Goal: Task Accomplishment & Management: Manage account settings

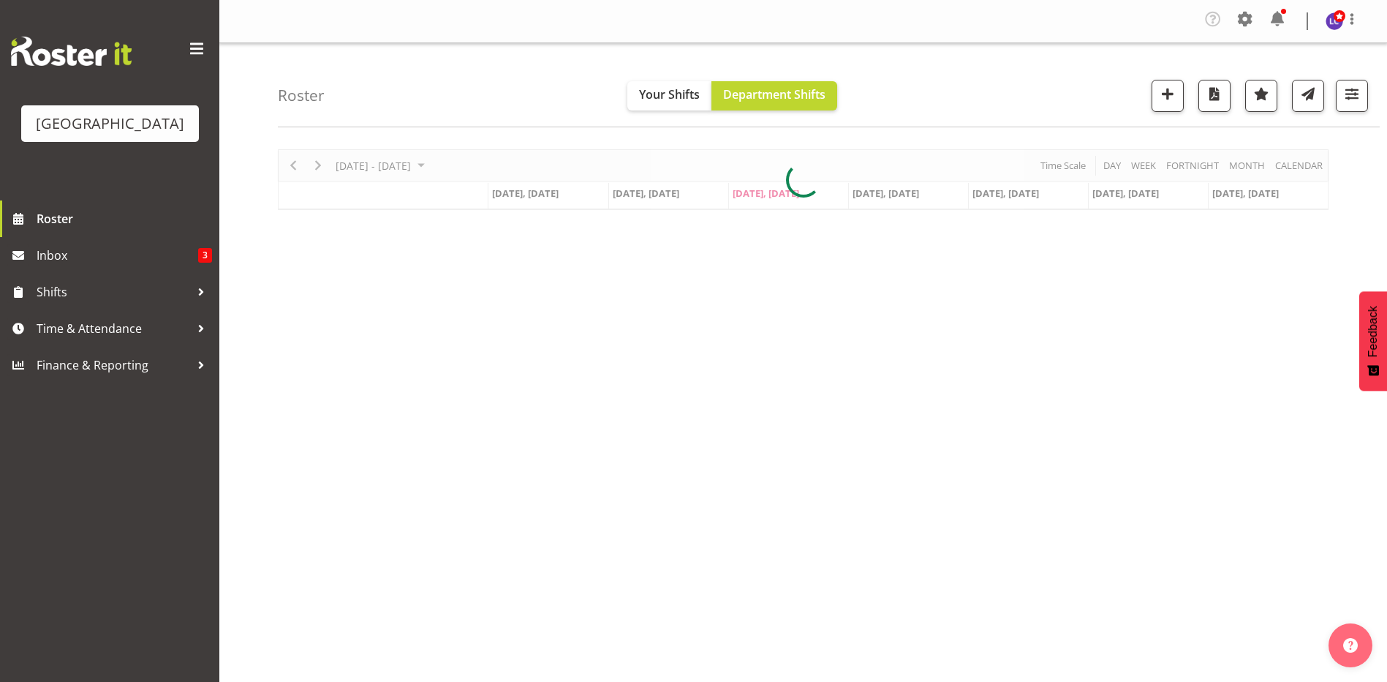
click at [1291, 23] on div "Company Settings Roles & Skills Tasks Jobs Employees Locations & Departments Ac…" at bounding box center [1287, 21] width 171 height 28
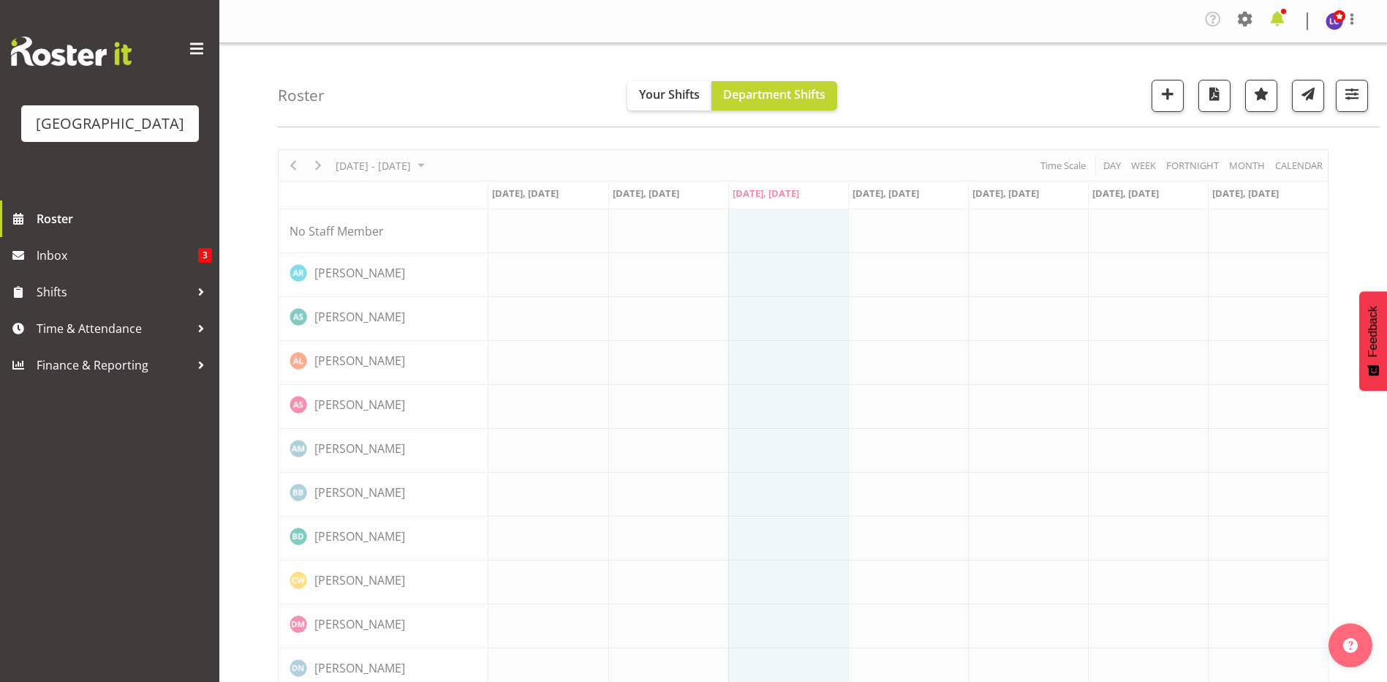
click at [1284, 26] on span at bounding box center [1277, 18] width 23 height 23
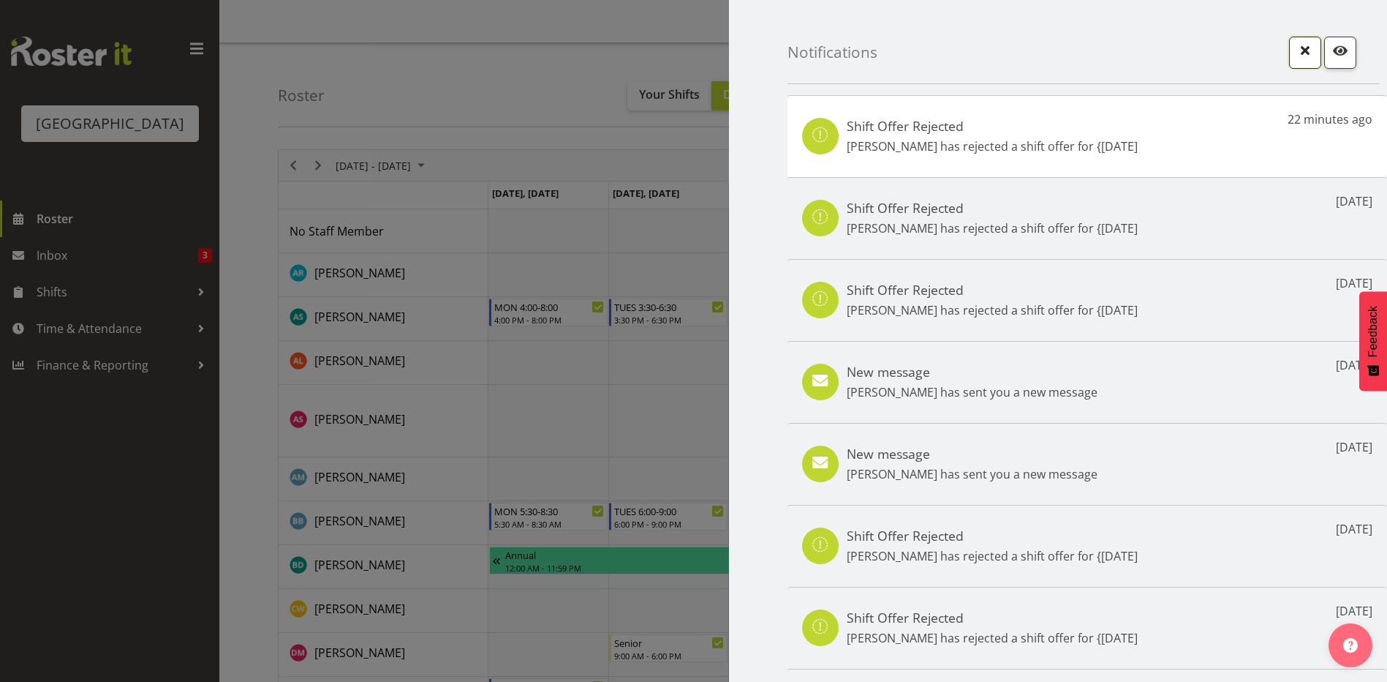
click at [1303, 63] on span "button" at bounding box center [1305, 56] width 5 height 18
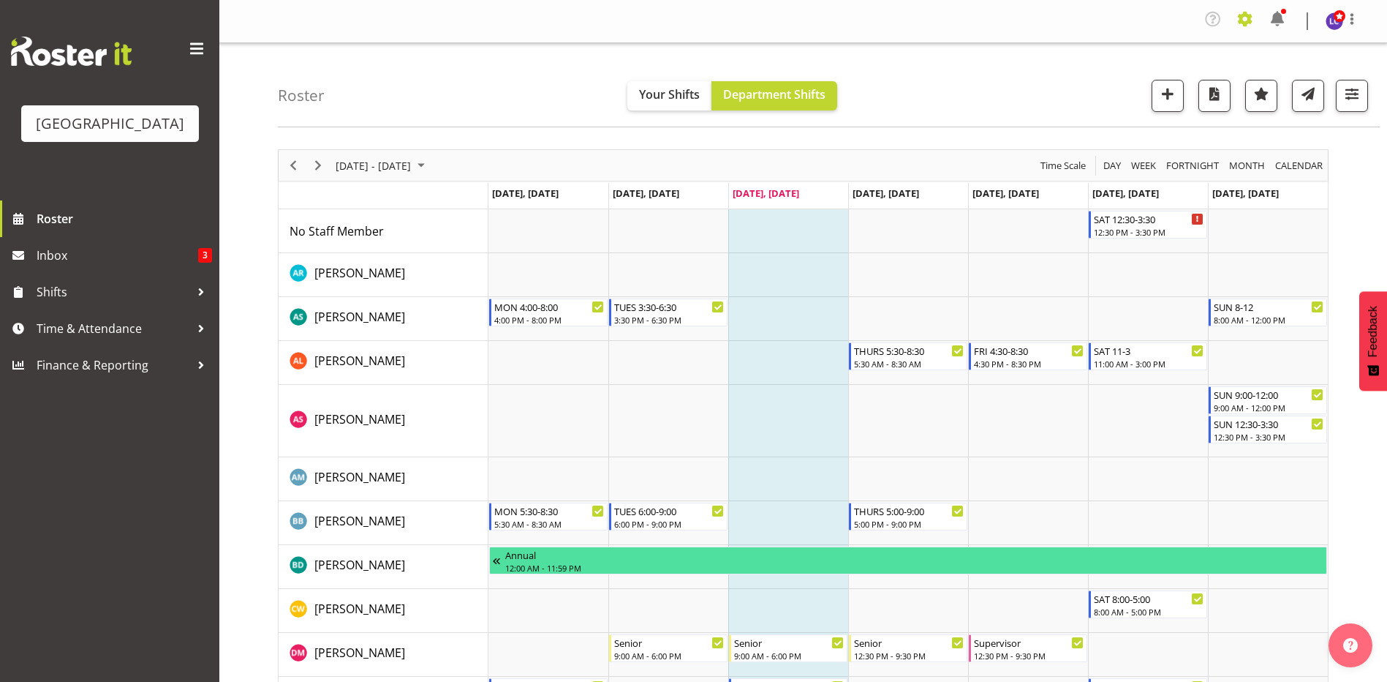
click at [1248, 21] on span at bounding box center [1245, 18] width 23 height 23
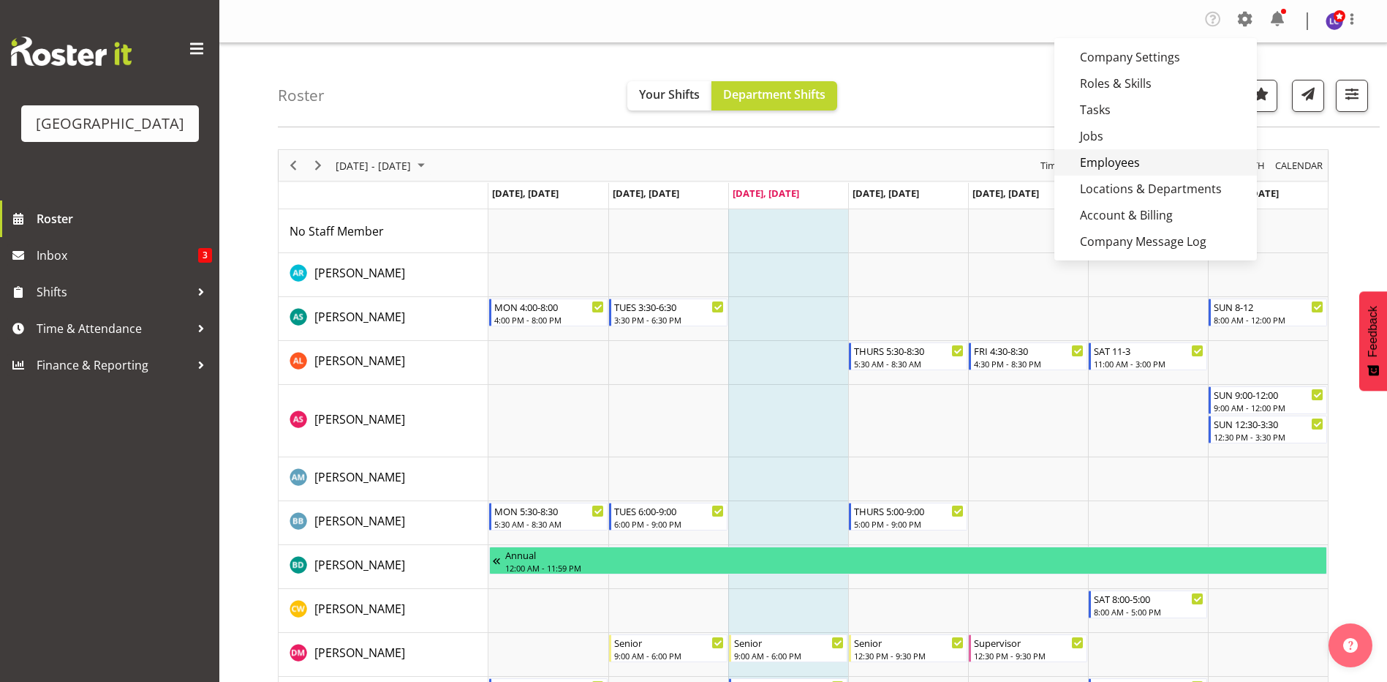
click at [1153, 162] on link "Employees" at bounding box center [1156, 162] width 203 height 26
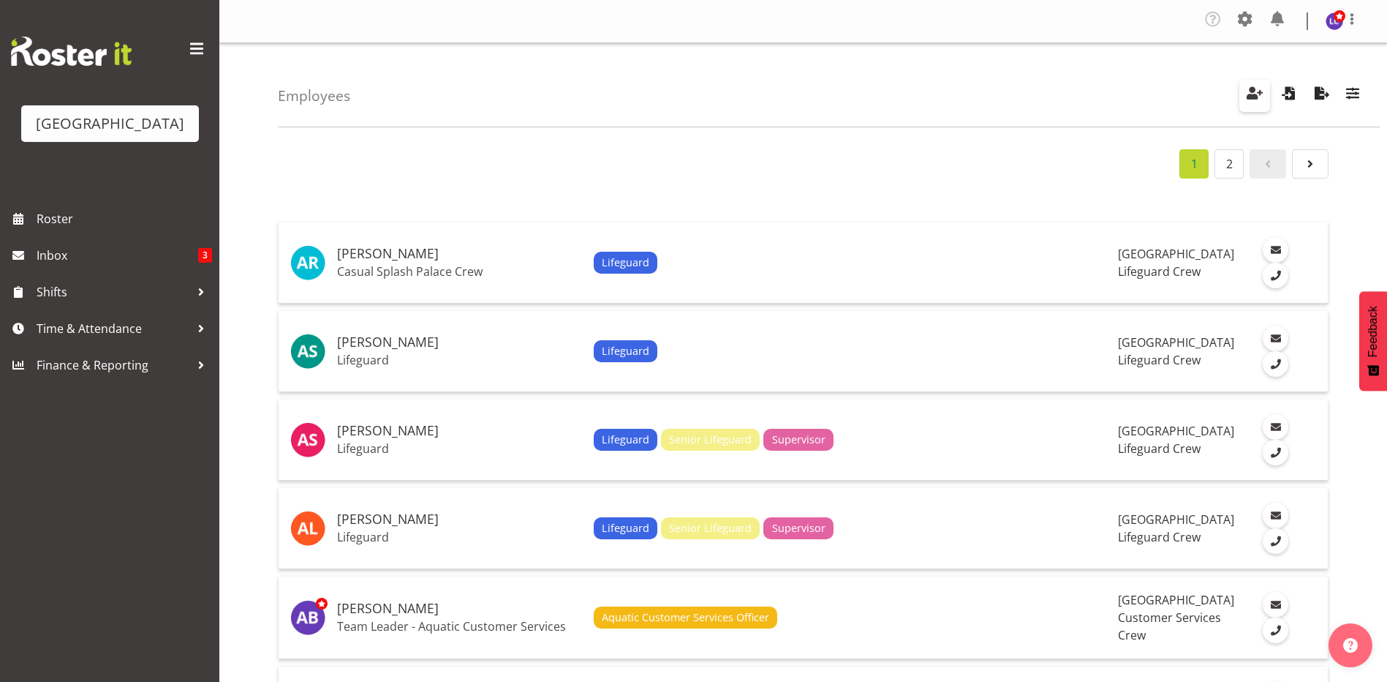
click at [1264, 101] on span "button" at bounding box center [1254, 92] width 19 height 19
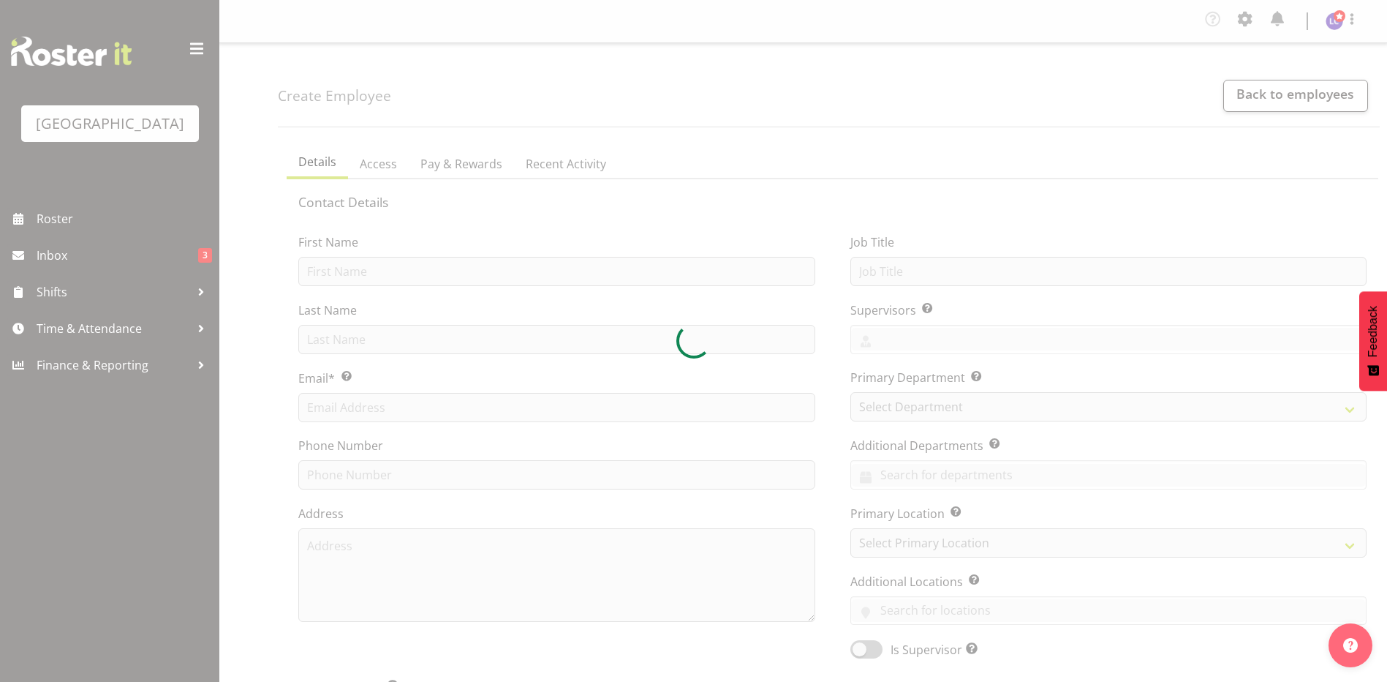
click at [574, 286] on div "First Name Last Name Email* This is a required field. Phone Number Address" at bounding box center [557, 441] width 552 height 456
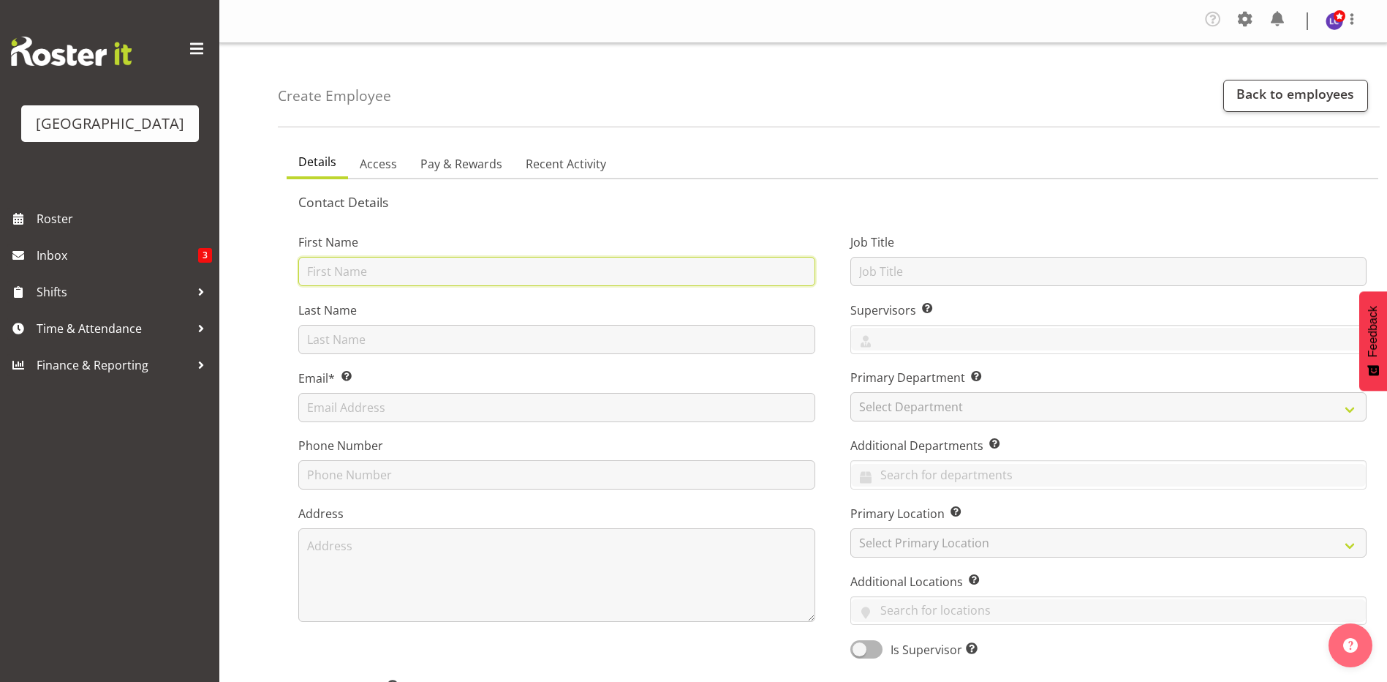
click at [576, 274] on input "text" at bounding box center [556, 271] width 517 height 29
type input "Ben"
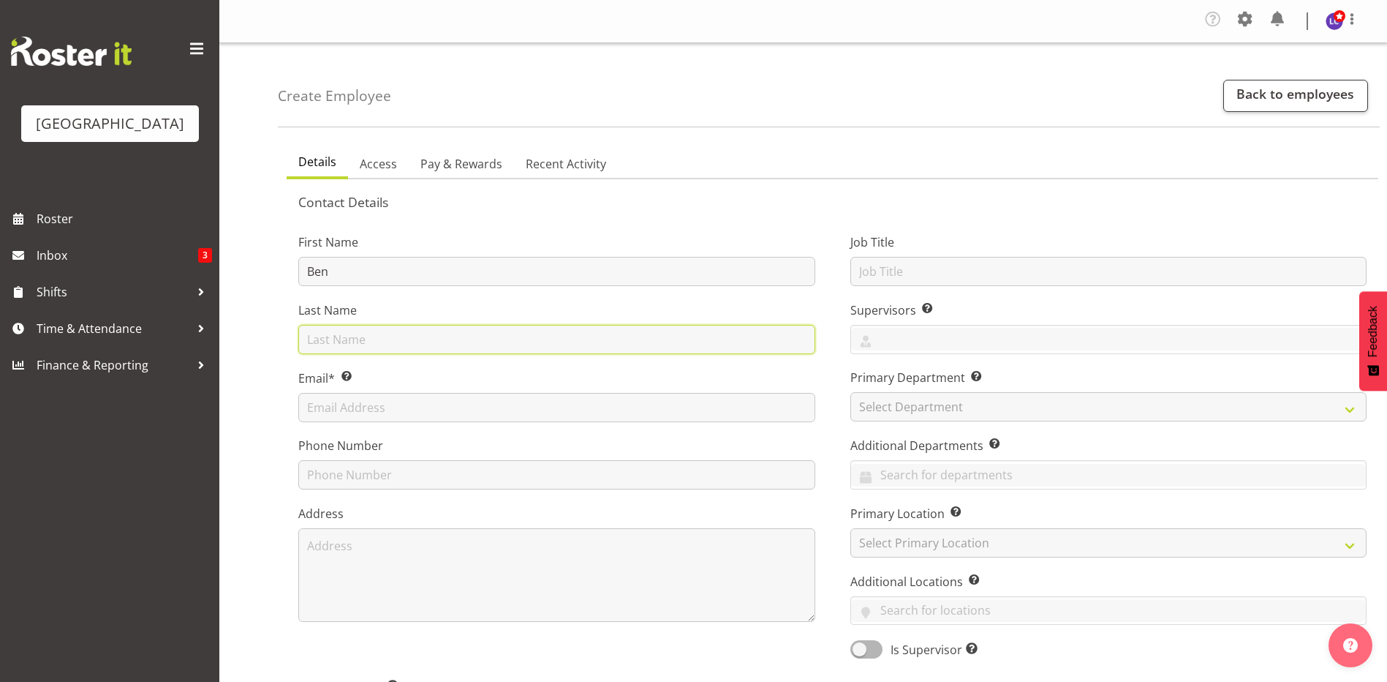
click at [572, 342] on input "text" at bounding box center [556, 339] width 517 height 29
type input "Wyatt"
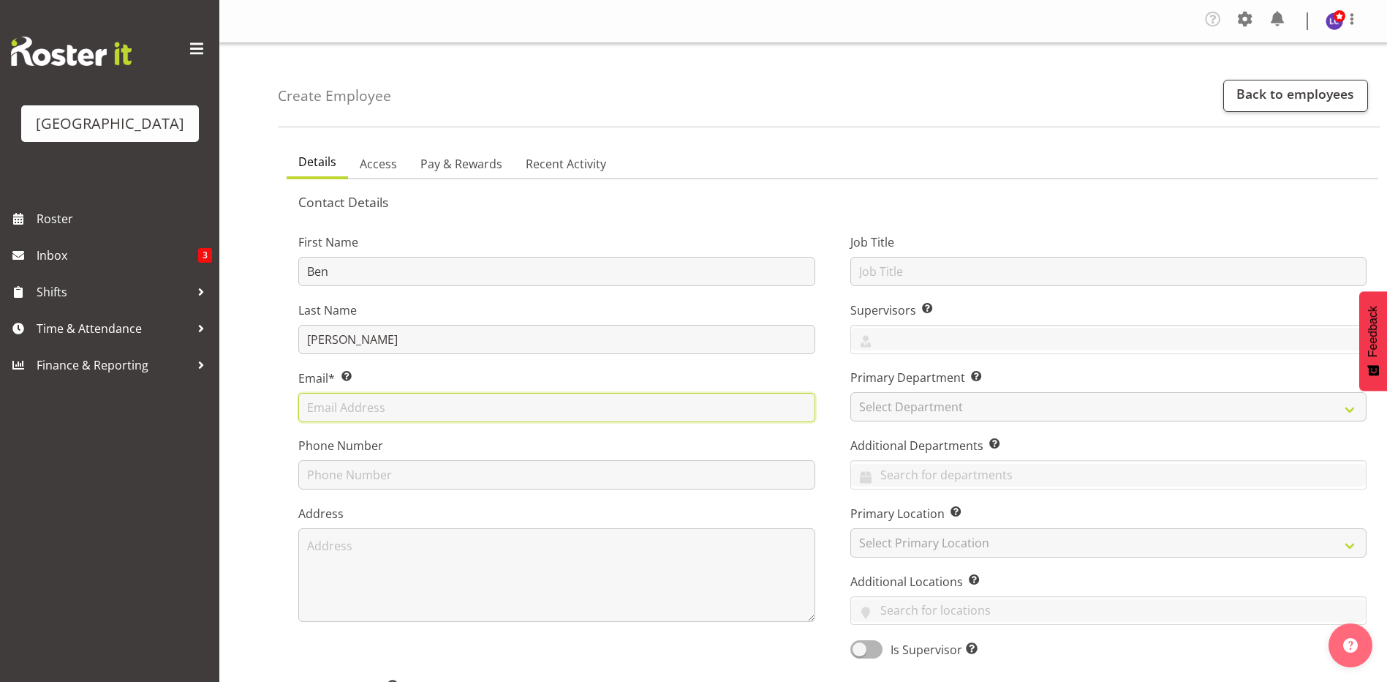
click at [547, 393] on input "text" at bounding box center [556, 407] width 517 height 29
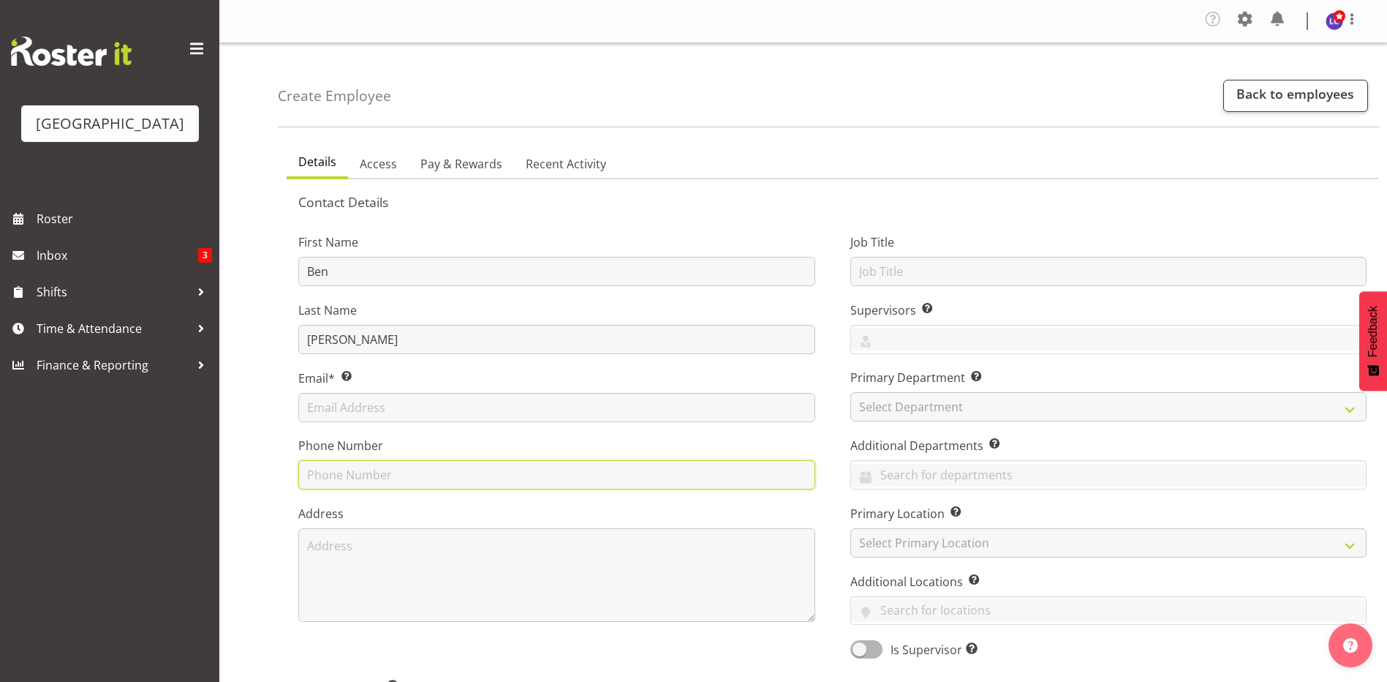
click at [352, 475] on input "text" at bounding box center [556, 474] width 517 height 29
paste input "0284184476"
type input "0284184476"
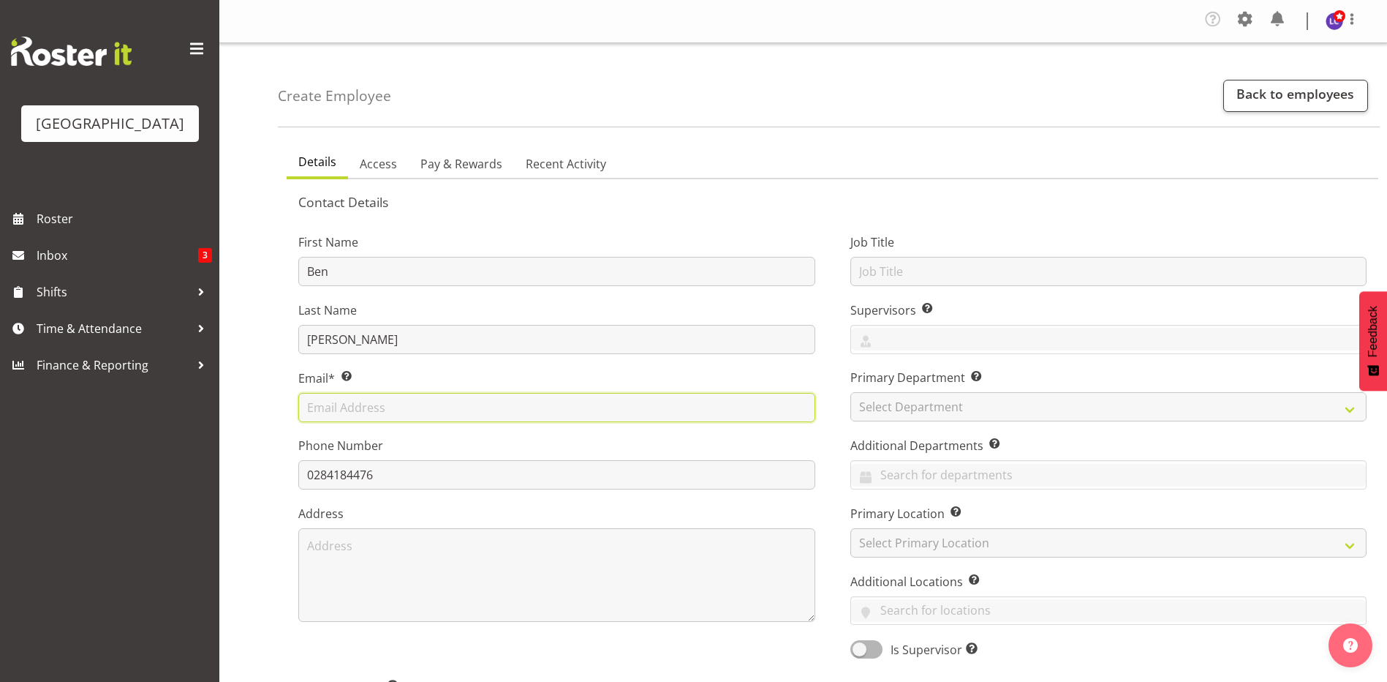
click at [394, 405] on input "text" at bounding box center [556, 407] width 517 height 29
click at [404, 415] on input "text" at bounding box center [556, 407] width 517 height 29
paste input "benwyatt186@gmail.com"
type input "benwyatt186@gmail.com"
click at [609, 511] on label "Address" at bounding box center [556, 514] width 517 height 18
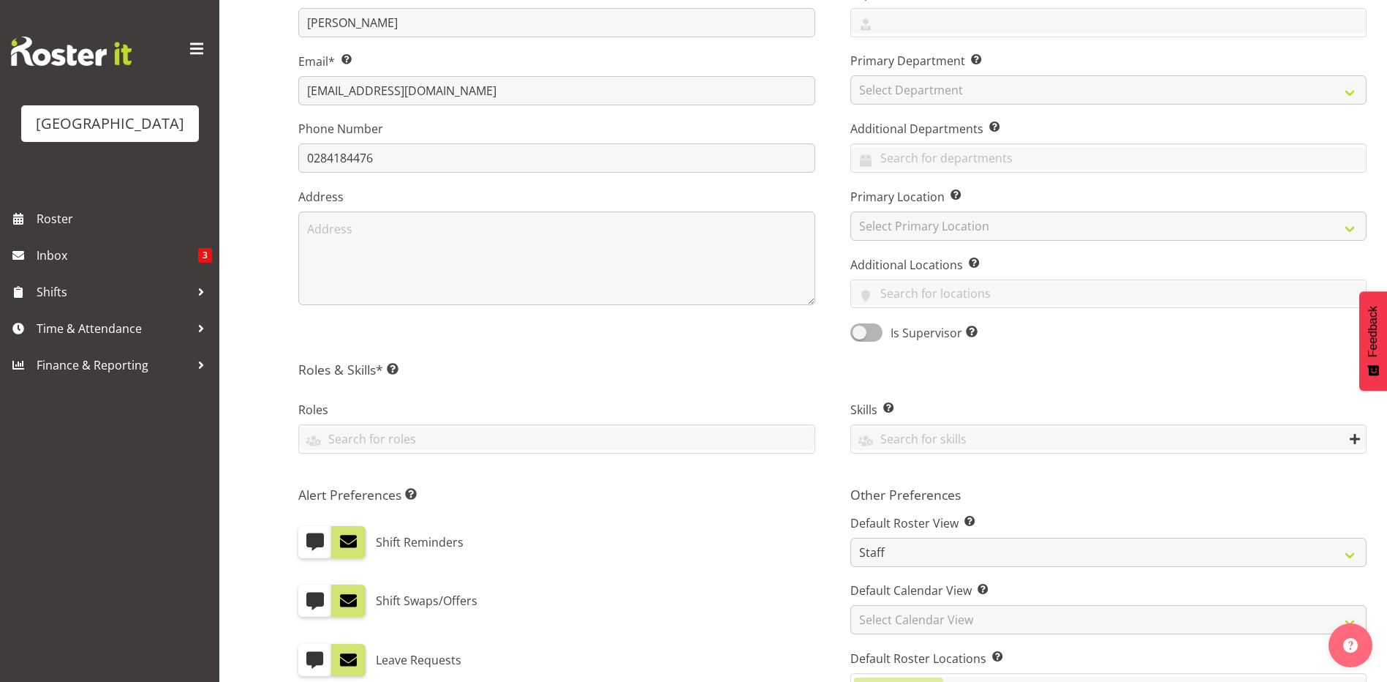
scroll to position [625, 0]
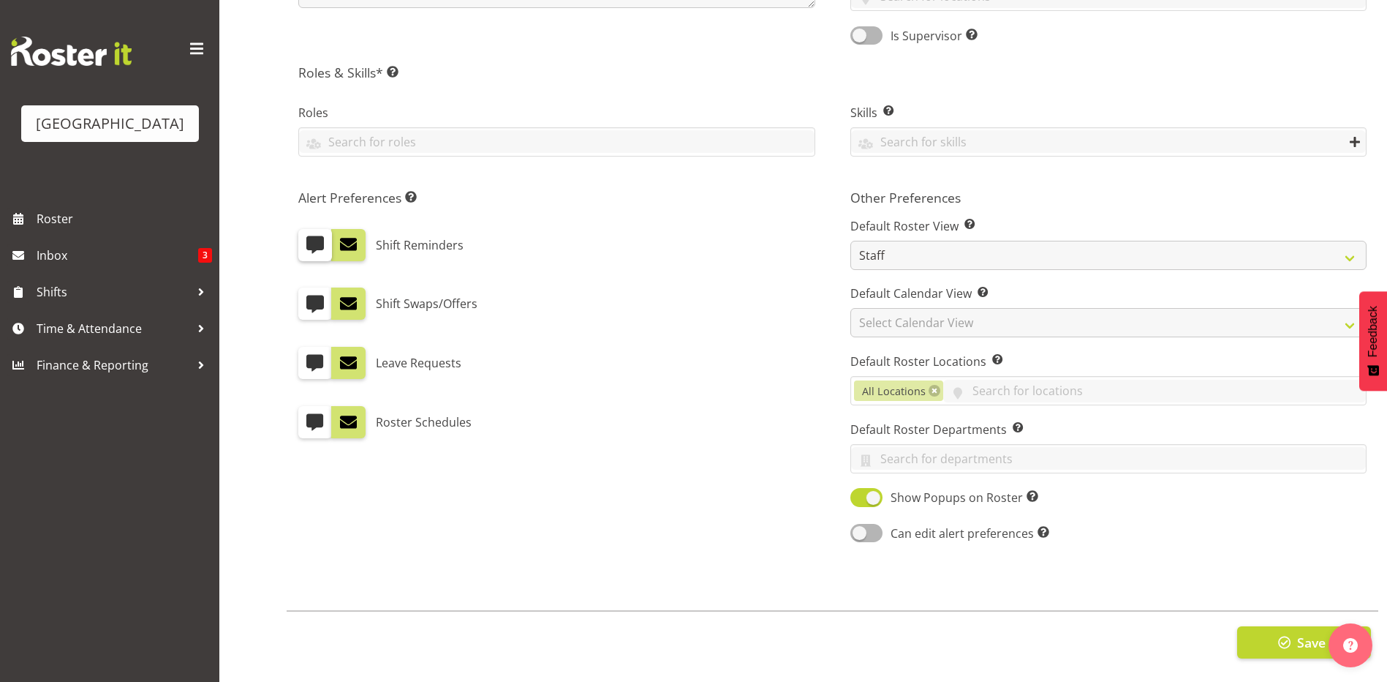
click at [311, 235] on span at bounding box center [315, 244] width 19 height 19
click at [308, 240] on input "checkbox" at bounding box center [303, 245] width 10 height 10
checkbox input "true"
click at [319, 295] on span at bounding box center [315, 303] width 19 height 19
click at [308, 299] on input "checkbox" at bounding box center [303, 304] width 10 height 10
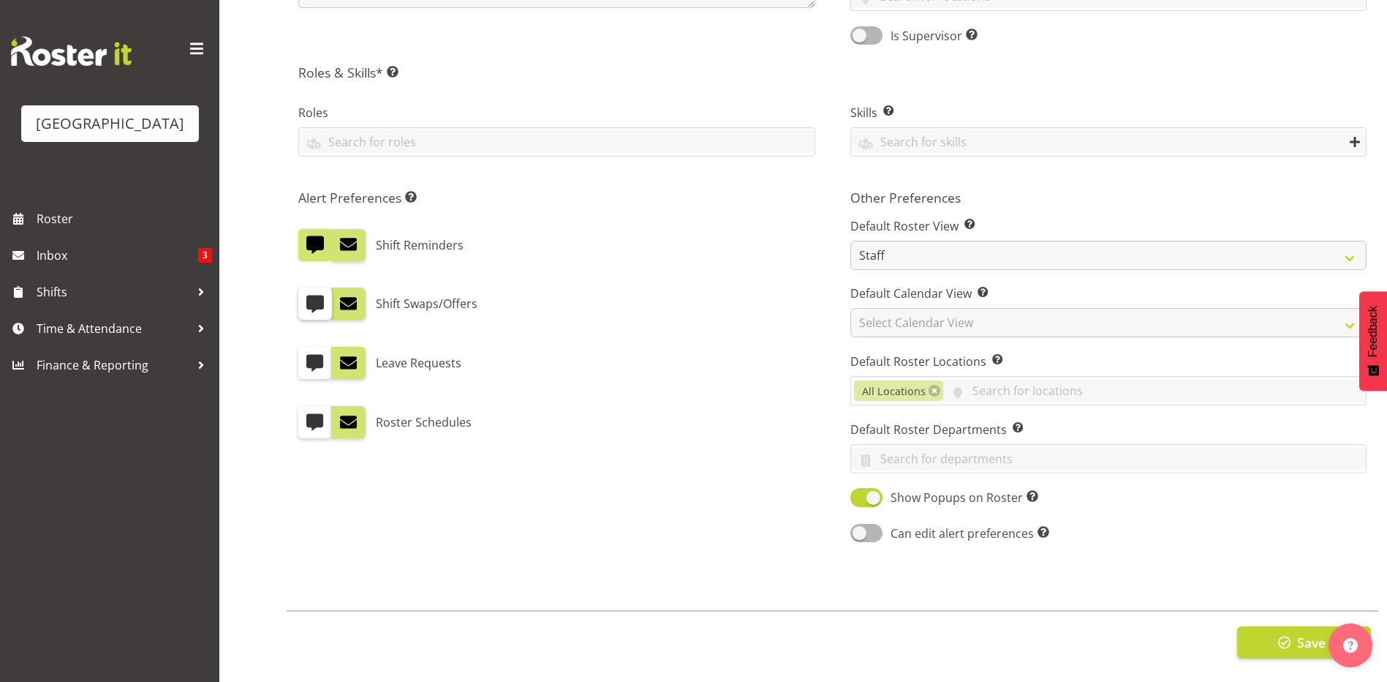
checkbox input "true"
click at [337, 299] on input "checkbox" at bounding box center [336, 304] width 10 height 10
checkbox input "false"
click at [348, 353] on span at bounding box center [348, 362] width 19 height 19
click at [341, 358] on input "checkbox" at bounding box center [336, 363] width 10 height 10
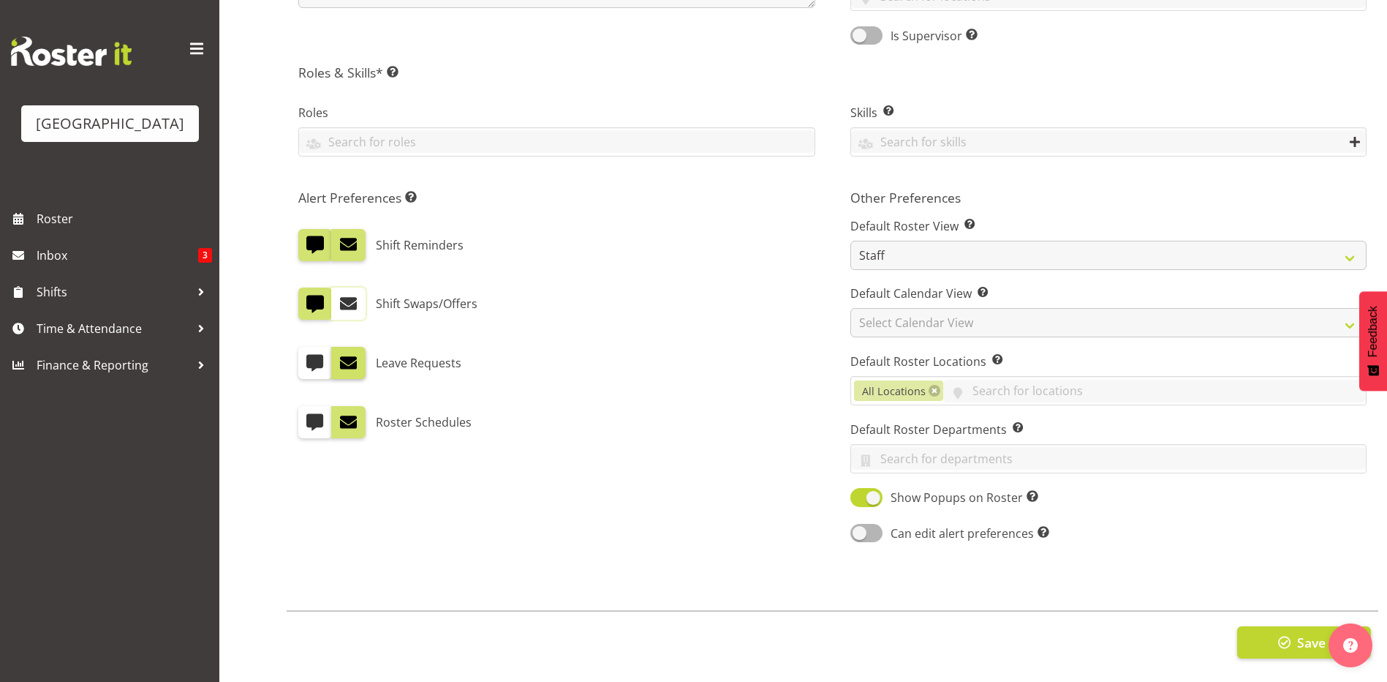
checkbox input "false"
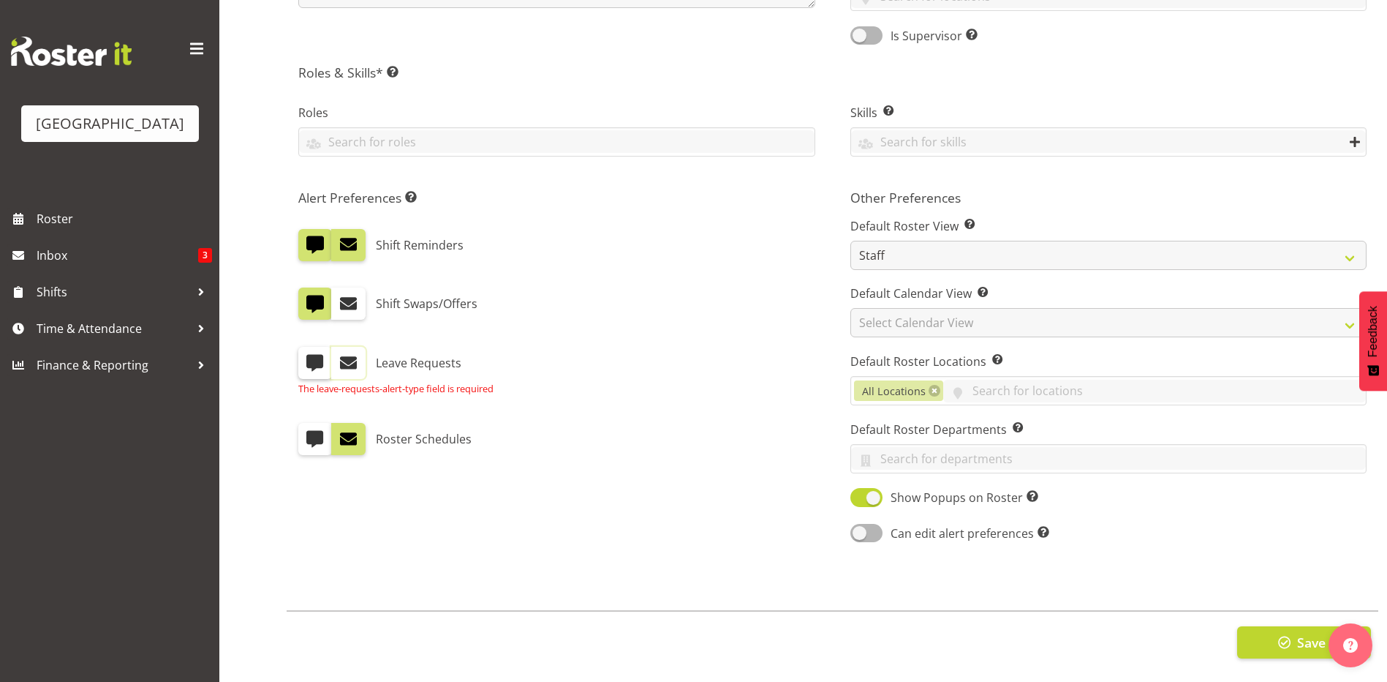
click at [320, 358] on span at bounding box center [315, 362] width 19 height 19
click at [308, 358] on input "checkbox" at bounding box center [303, 363] width 10 height 10
checkbox input "true"
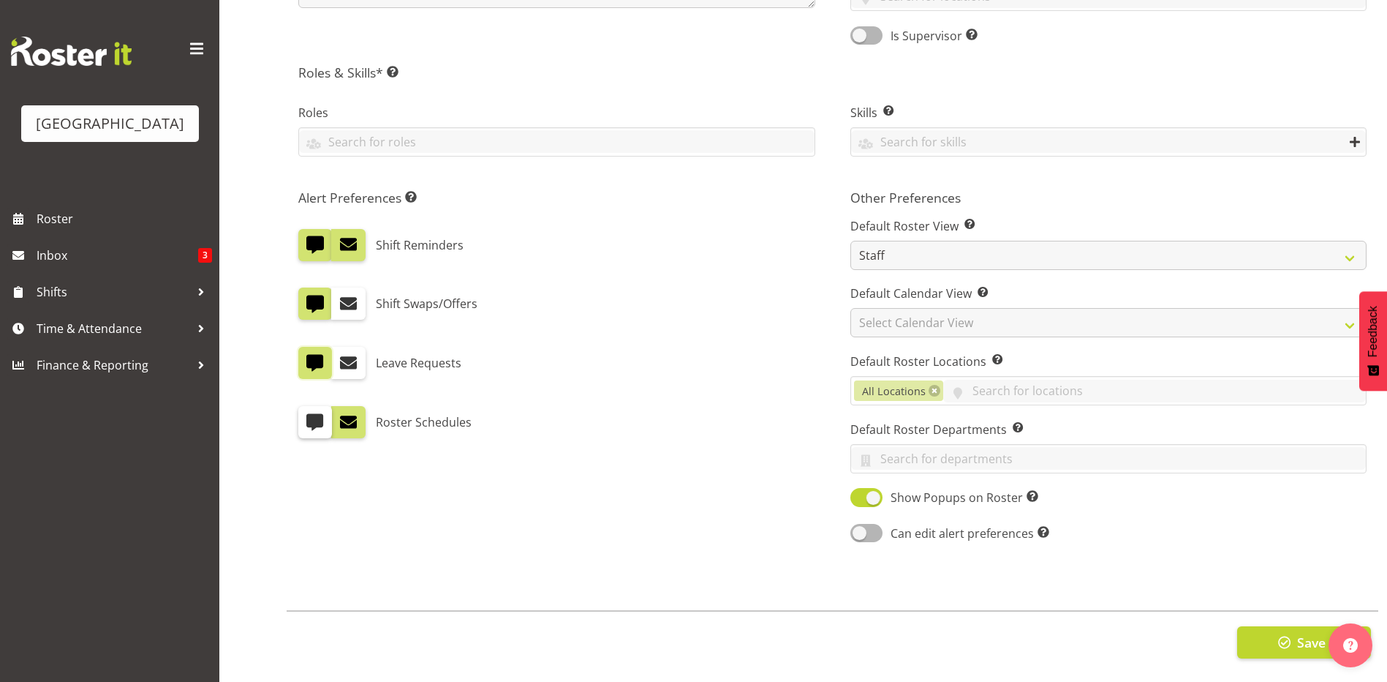
click at [313, 421] on span at bounding box center [315, 421] width 19 height 19
click at [308, 421] on input "checkbox" at bounding box center [303, 423] width 10 height 10
checkbox input "true"
click at [352, 422] on label at bounding box center [348, 422] width 34 height 32
click at [341, 422] on input "checkbox" at bounding box center [336, 423] width 10 height 10
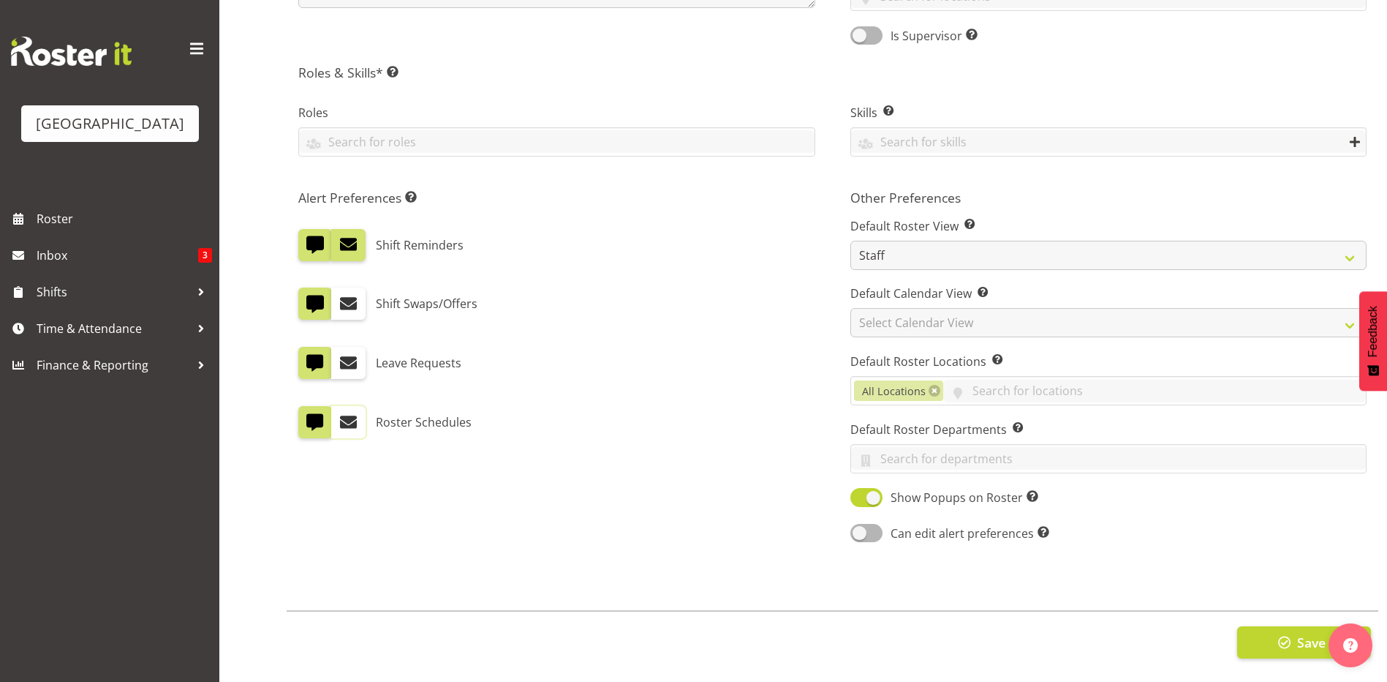
click at [345, 416] on span at bounding box center [348, 421] width 19 height 19
click at [341, 418] on input "checkbox" at bounding box center [336, 423] width 10 height 10
checkbox input "true"
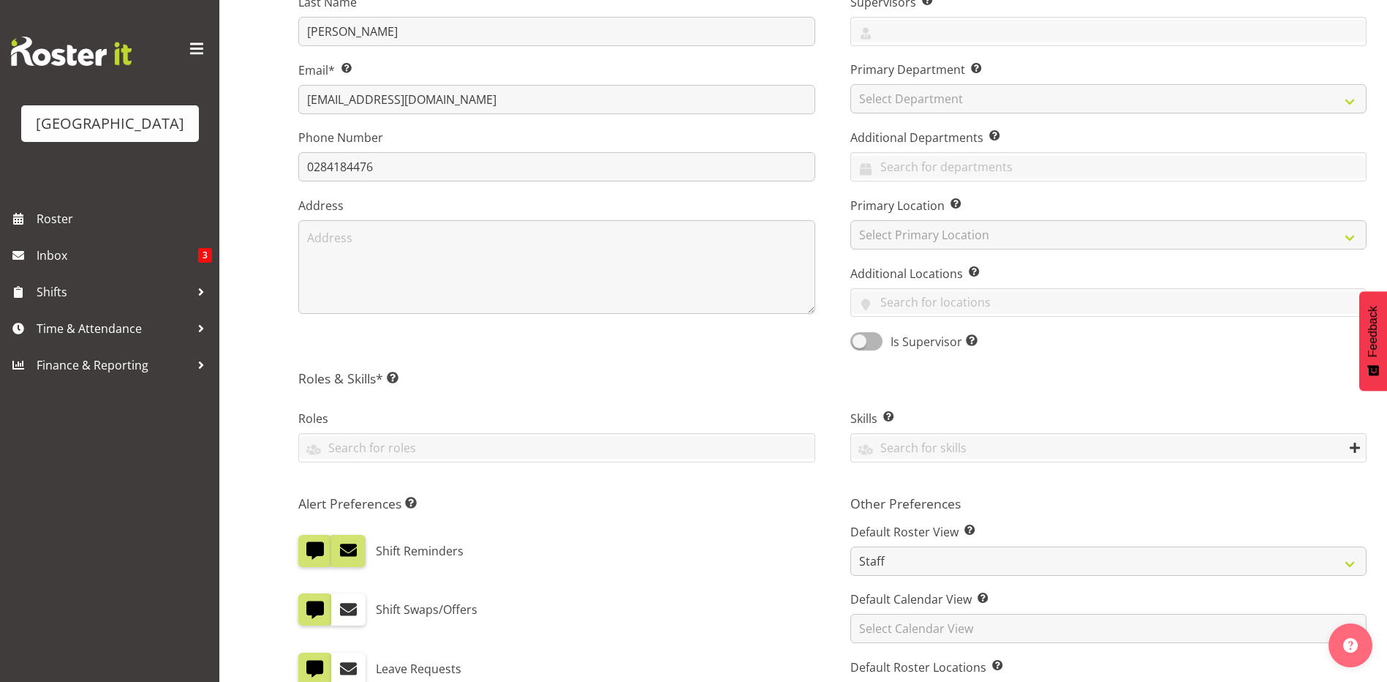
scroll to position [0, 0]
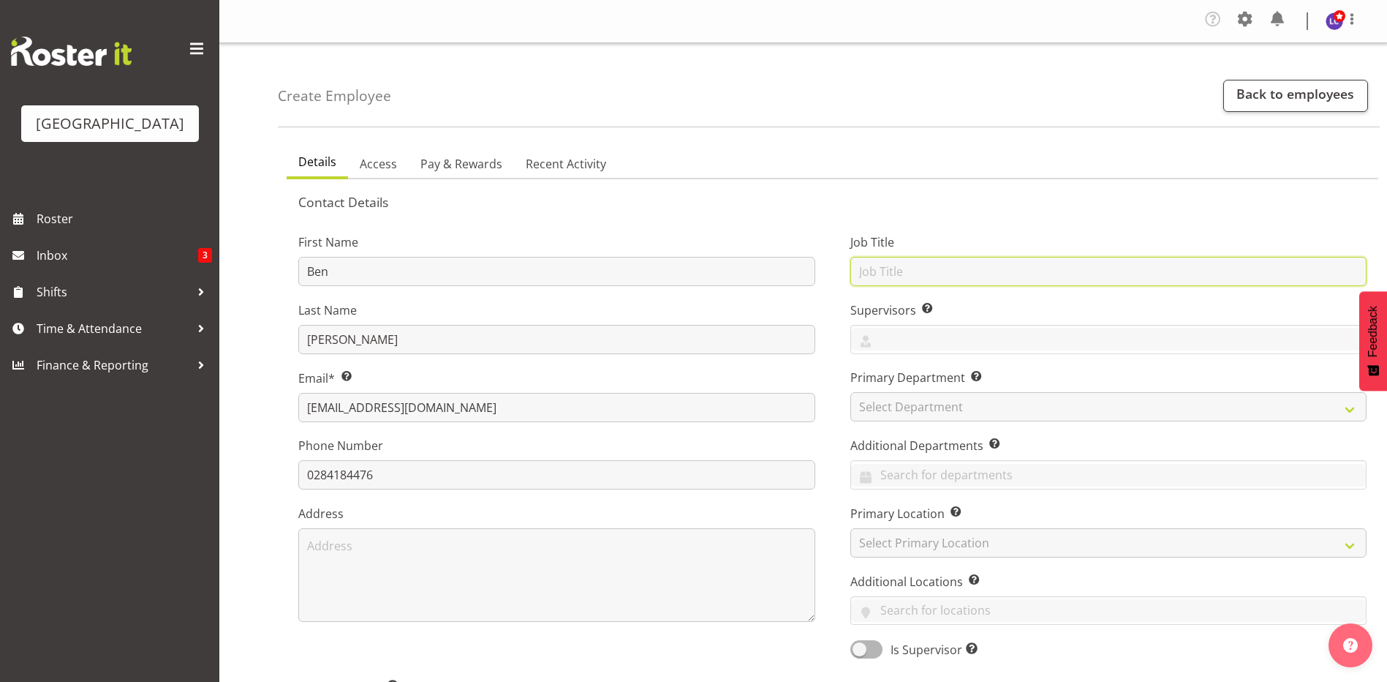
click at [913, 265] on input "text" at bounding box center [1109, 271] width 517 height 29
type input "Lifeguard"
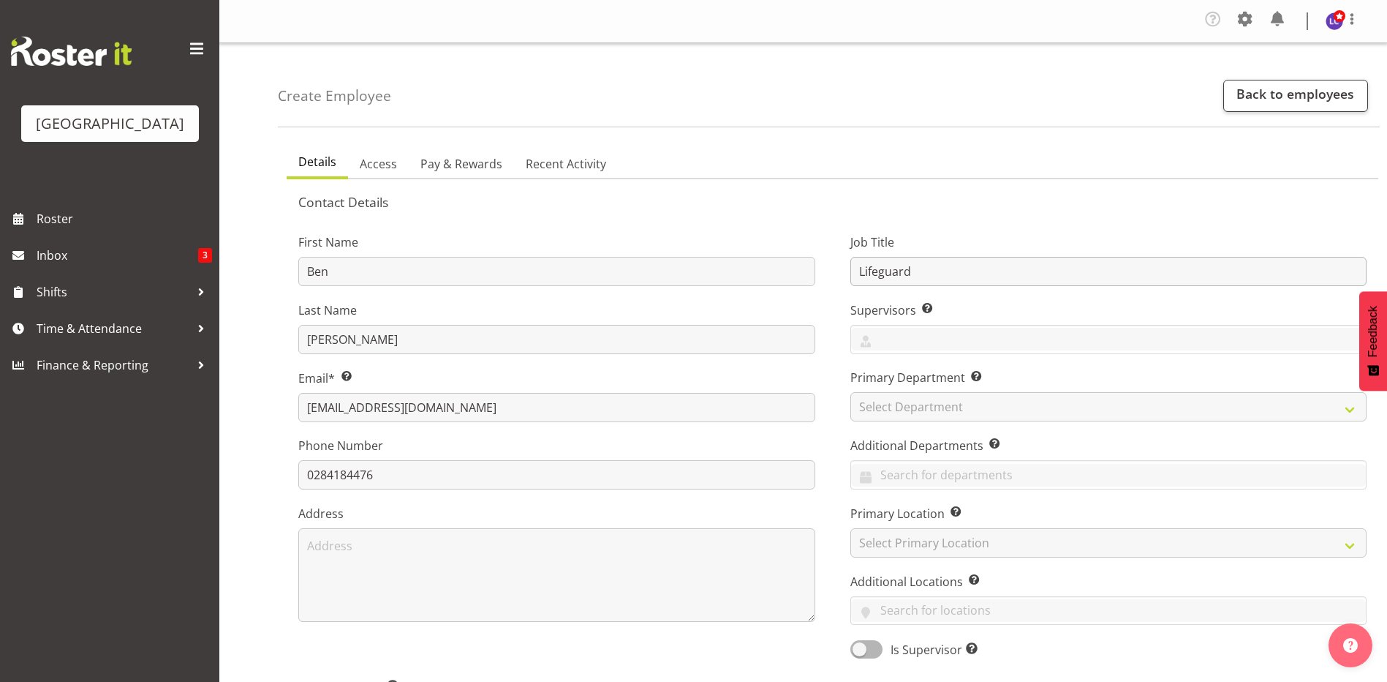
select select "83"
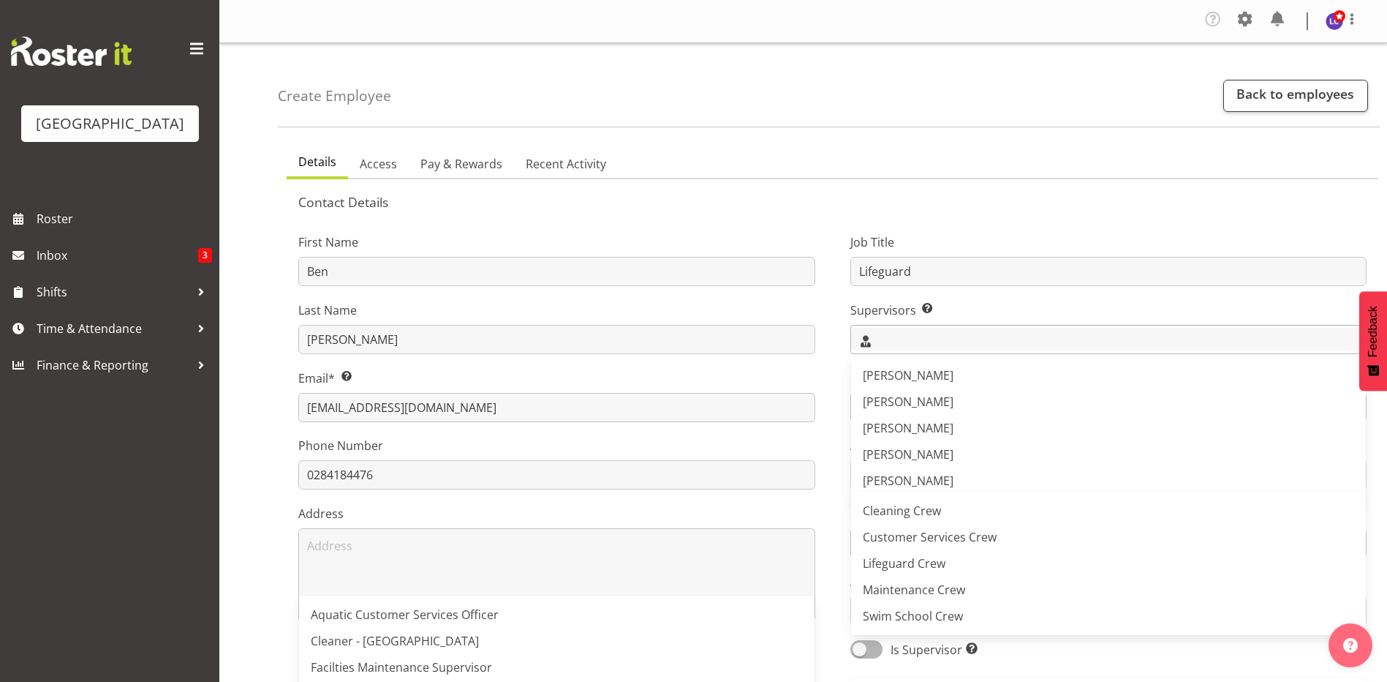
click at [921, 341] on input "text" at bounding box center [1109, 339] width 516 height 23
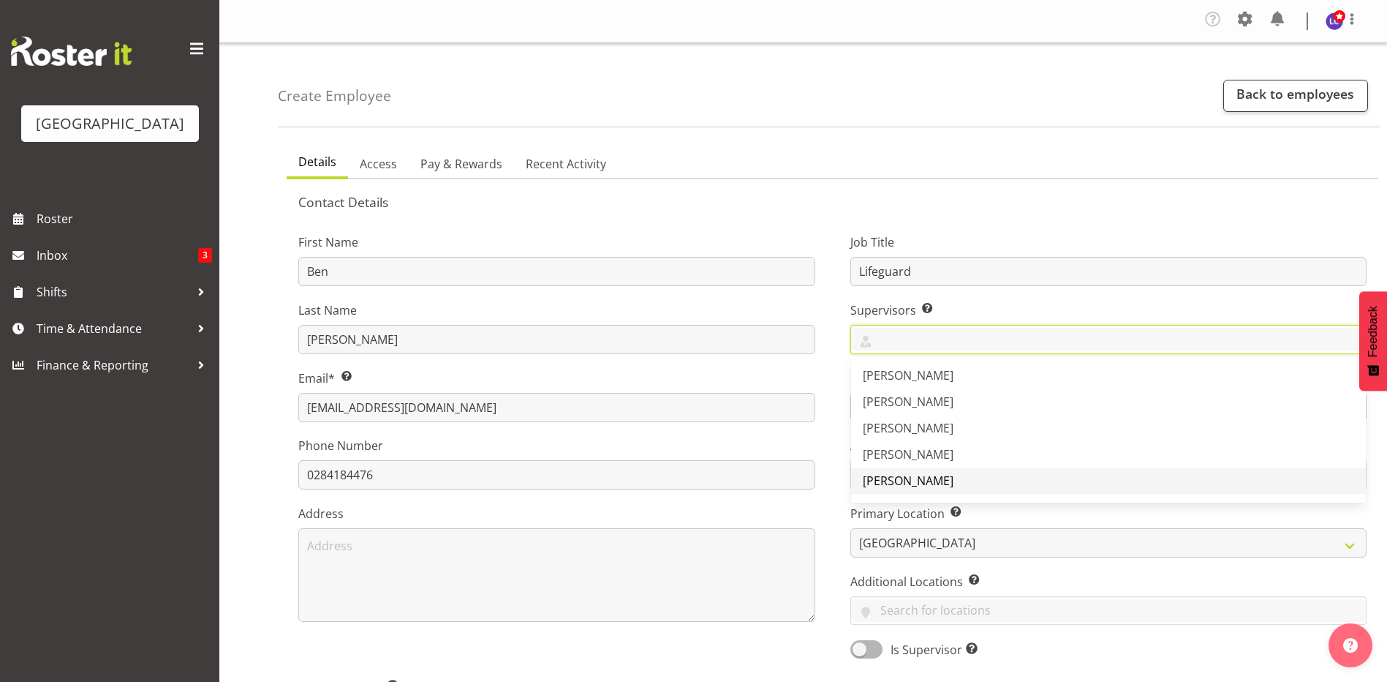
click at [900, 475] on span "[PERSON_NAME]" at bounding box center [908, 480] width 91 height 16
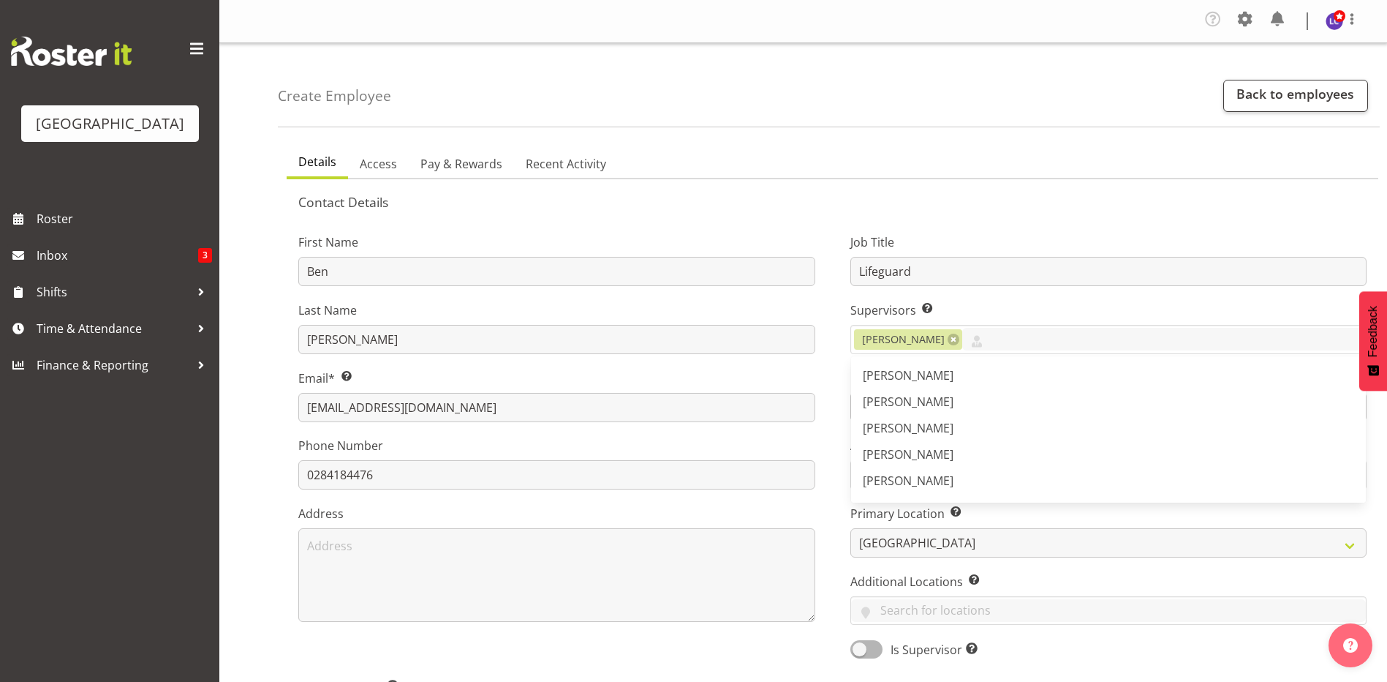
click at [831, 298] on div "First Name Ben Last Name Wyatt Email* This is a required field. benwyatt186@gma…" at bounding box center [557, 441] width 552 height 456
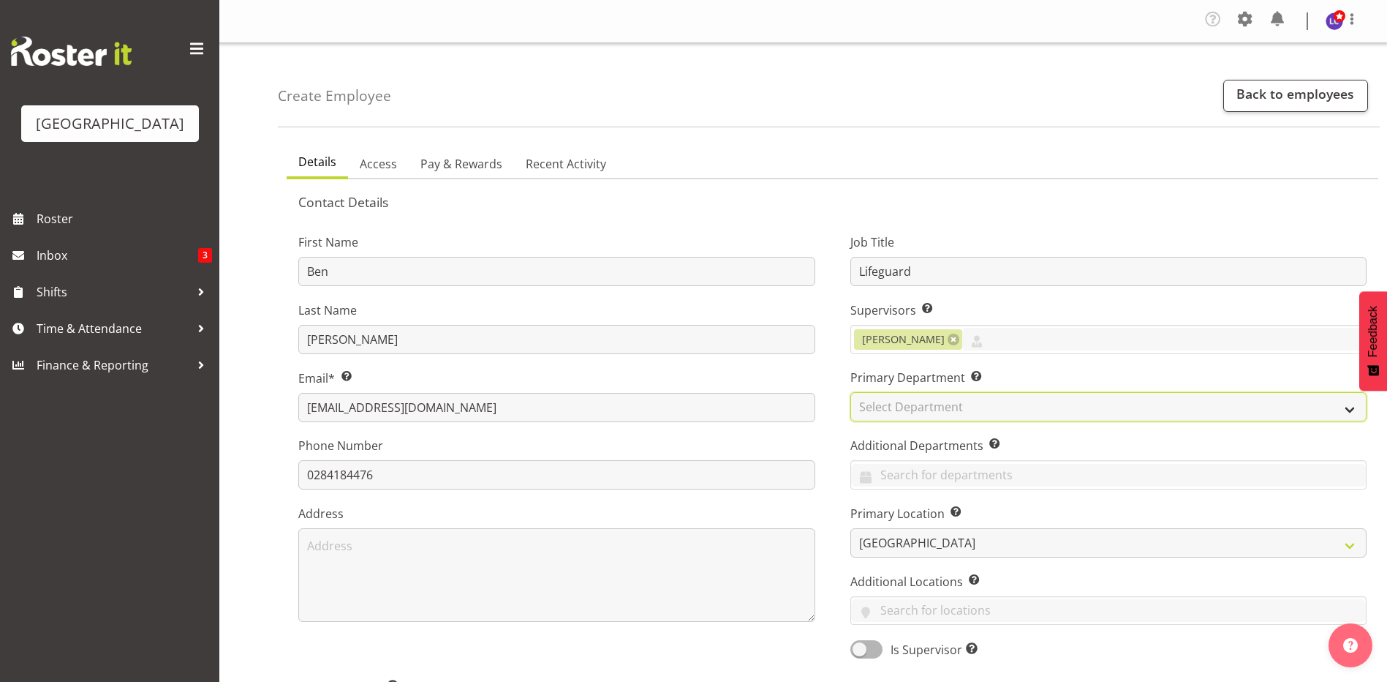
click at [901, 407] on select "Select Department Cleaning Crew Customer Services Crew Lifeguard Crew Maintenan…" at bounding box center [1109, 406] width 517 height 29
select select "114"
click at [851, 392] on select "Select Department Cleaning Crew Customer Services Crew Lifeguard Crew Maintenan…" at bounding box center [1109, 406] width 517 height 29
click at [905, 481] on input "text" at bounding box center [1109, 475] width 516 height 23
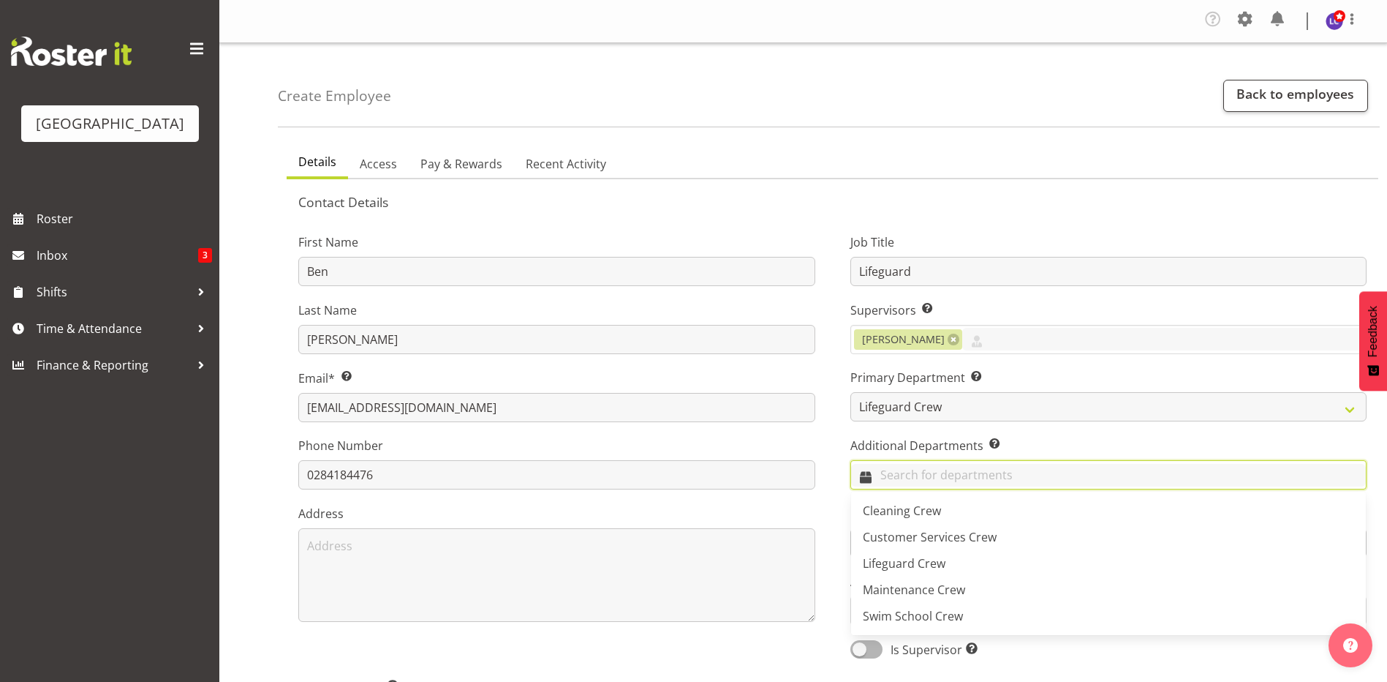
scroll to position [317, 0]
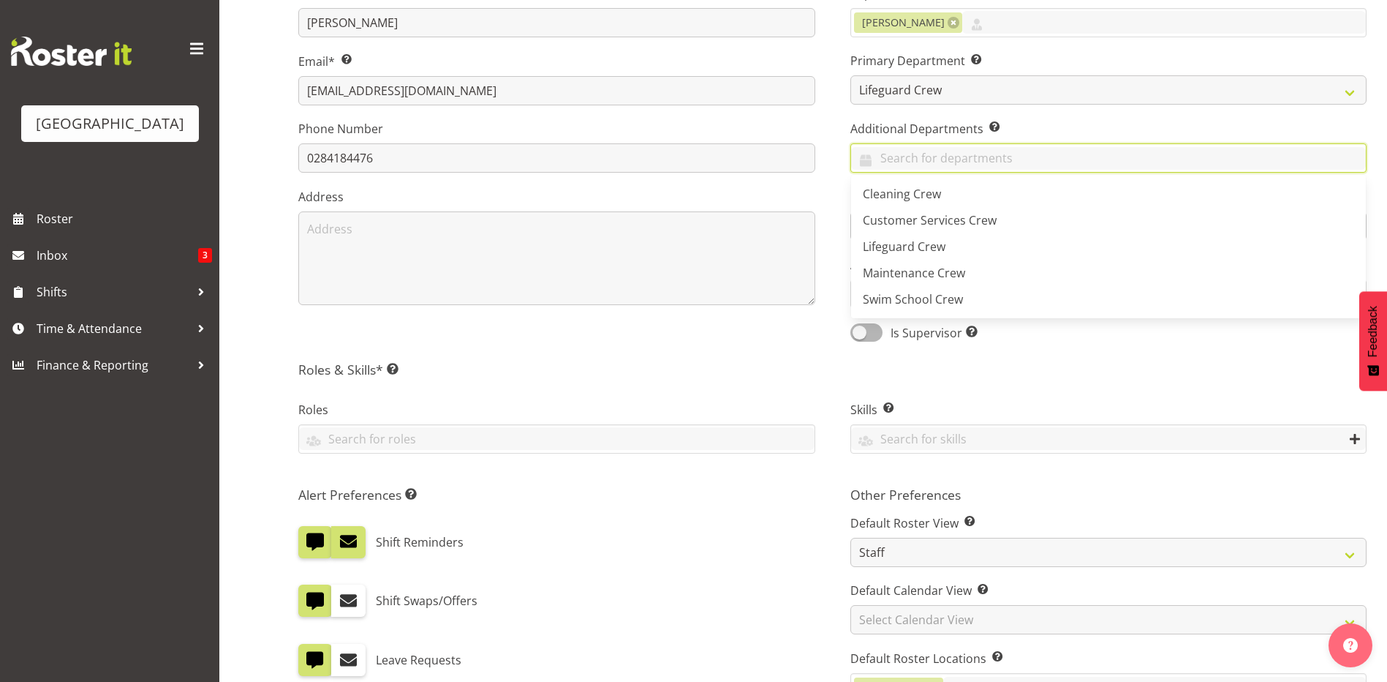
click at [839, 437] on div "Skills Enter any skills required for this shift. At least one employee on the s…" at bounding box center [1109, 428] width 552 height 97
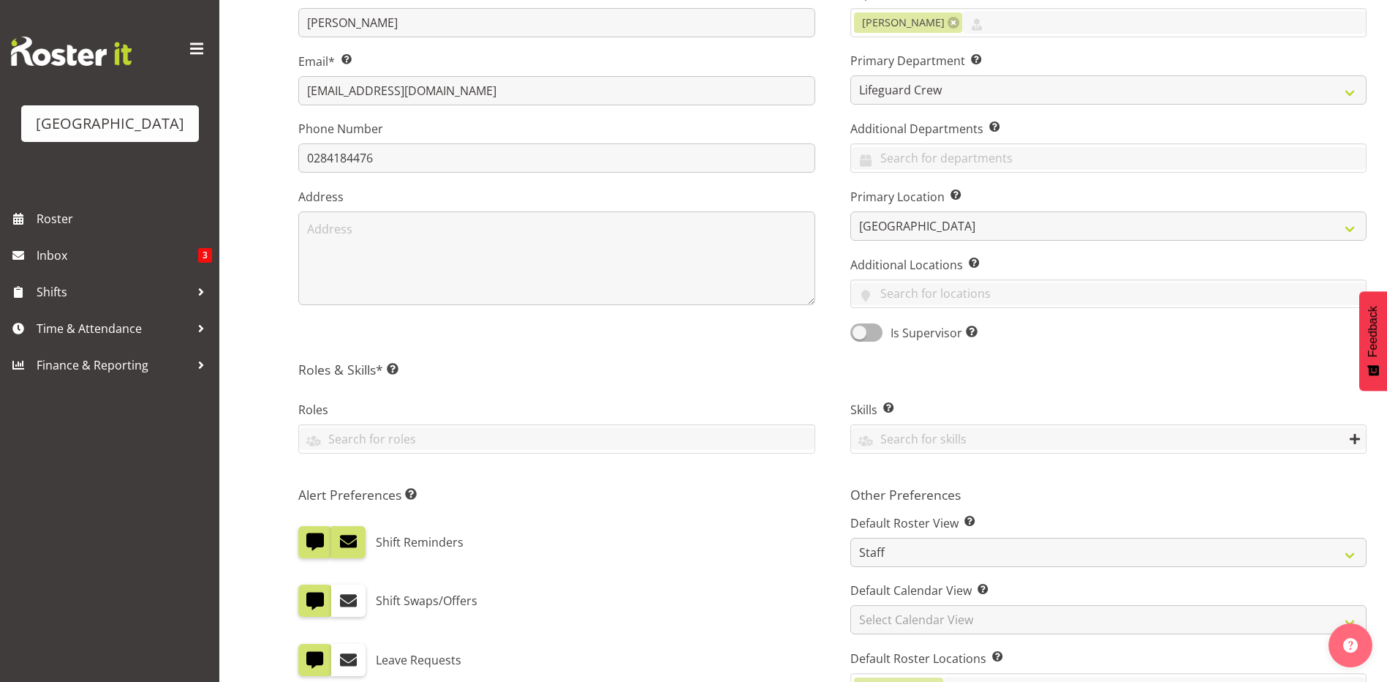
scroll to position [625, 0]
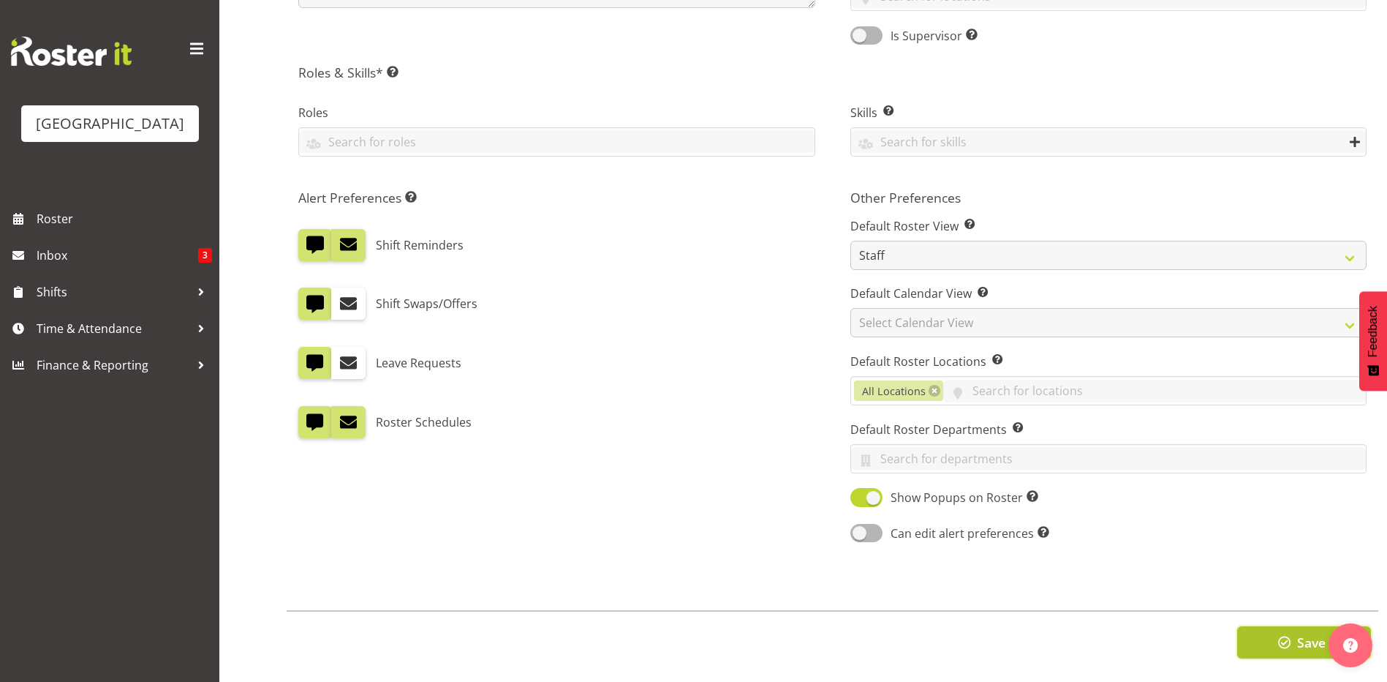
click at [1290, 633] on span "button" at bounding box center [1284, 642] width 19 height 19
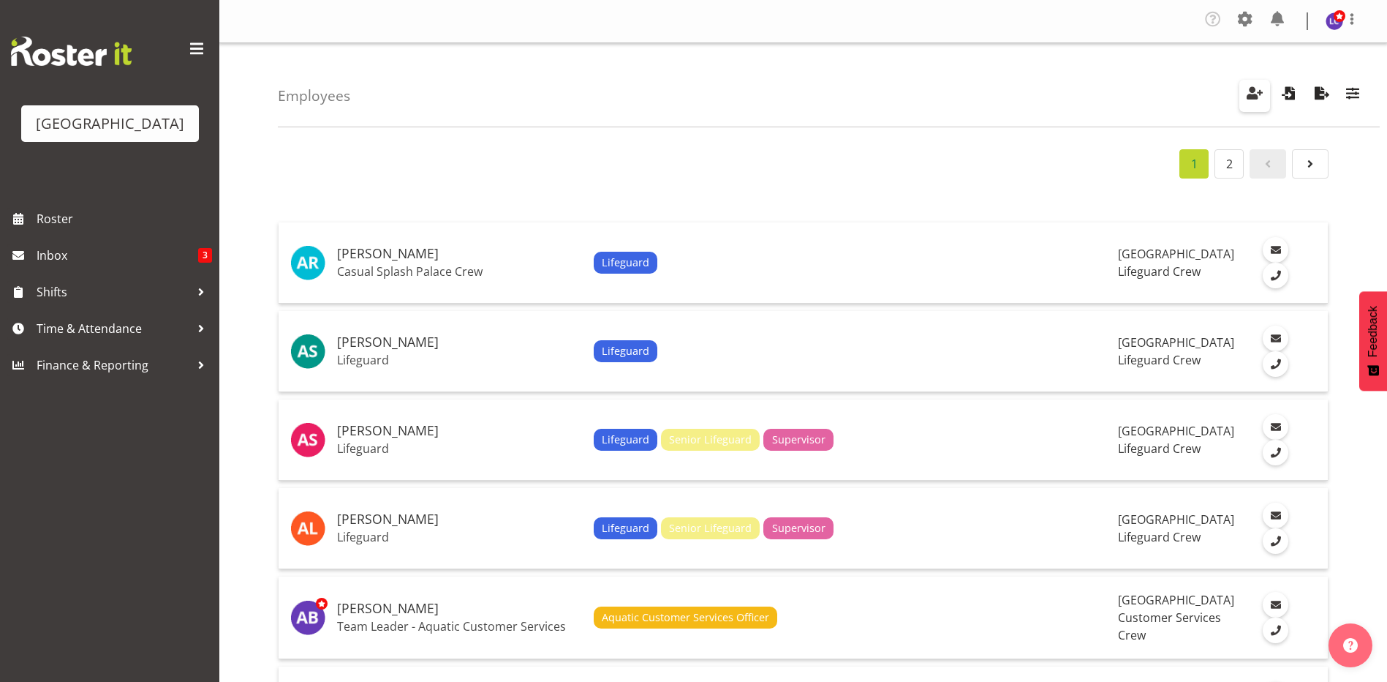
click at [1256, 93] on span "button" at bounding box center [1254, 92] width 19 height 19
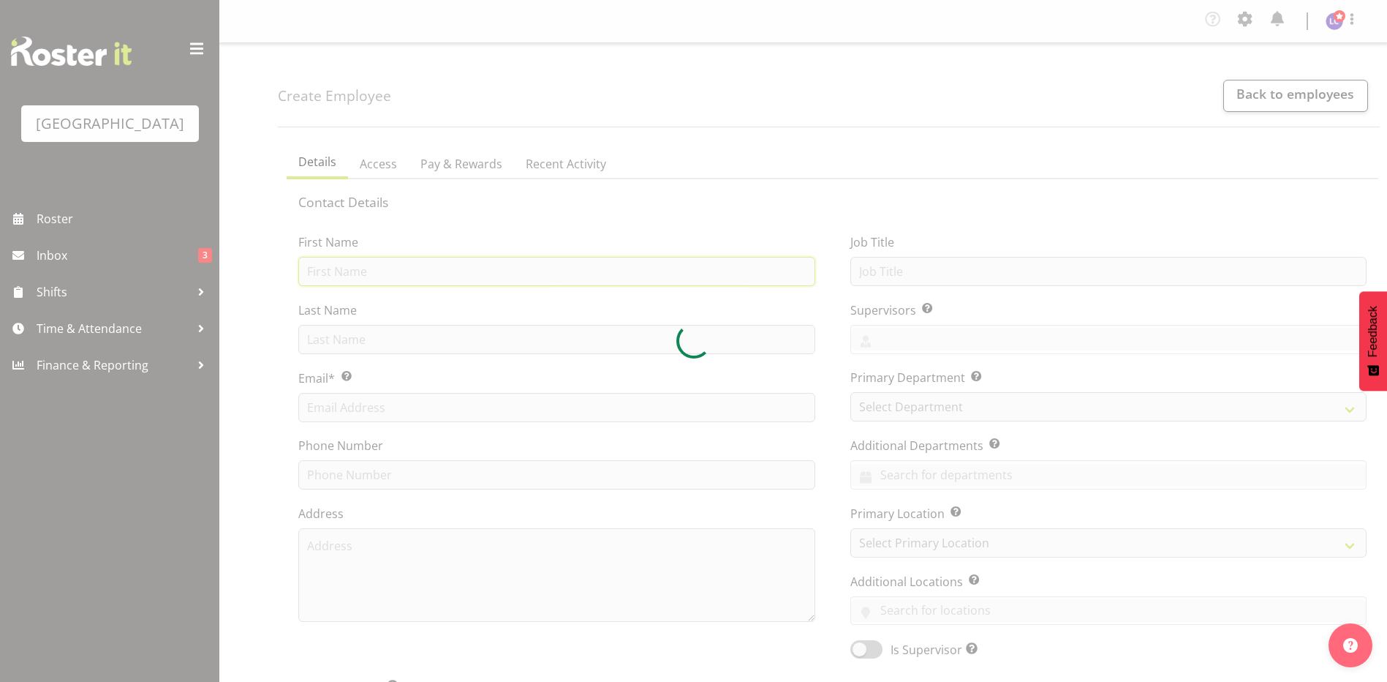
click at [420, 271] on input "text" at bounding box center [556, 271] width 517 height 29
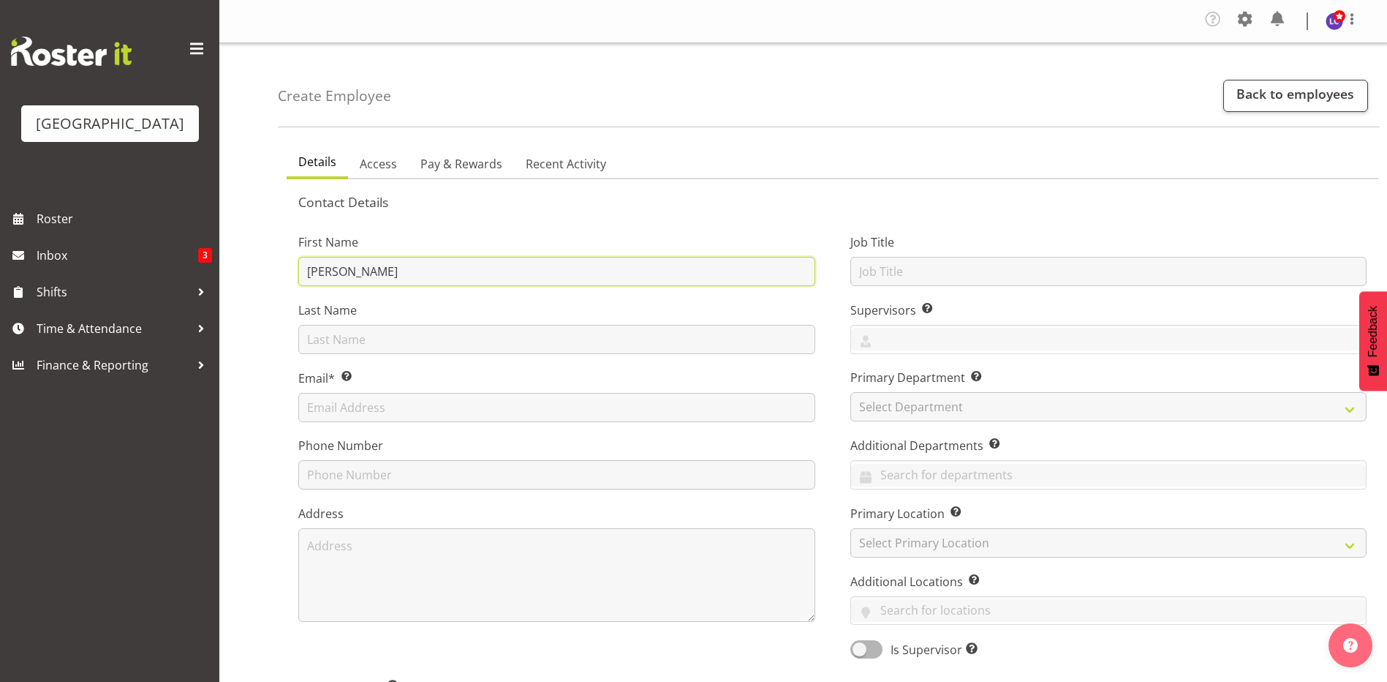
type input "Kate Muelen"
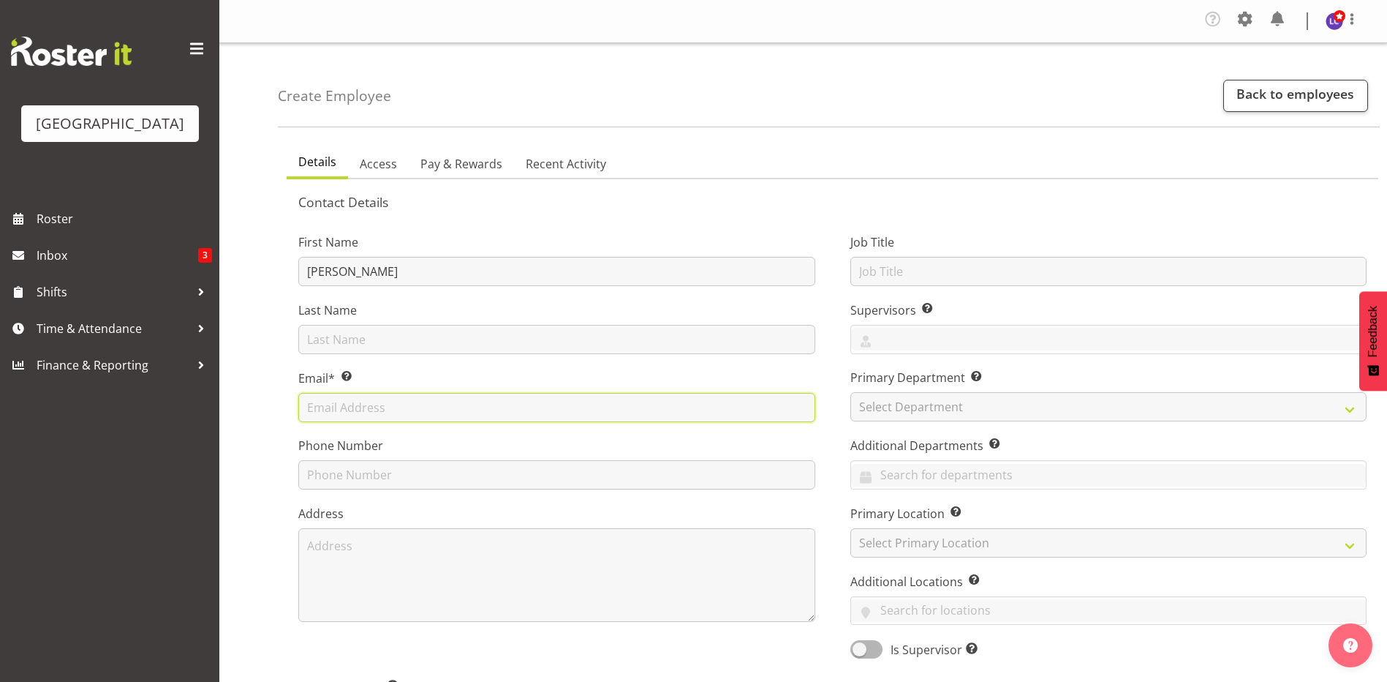
click at [366, 407] on input "text" at bounding box center [556, 407] width 517 height 29
paste input "katemeulenbroek9@gmail.com>"
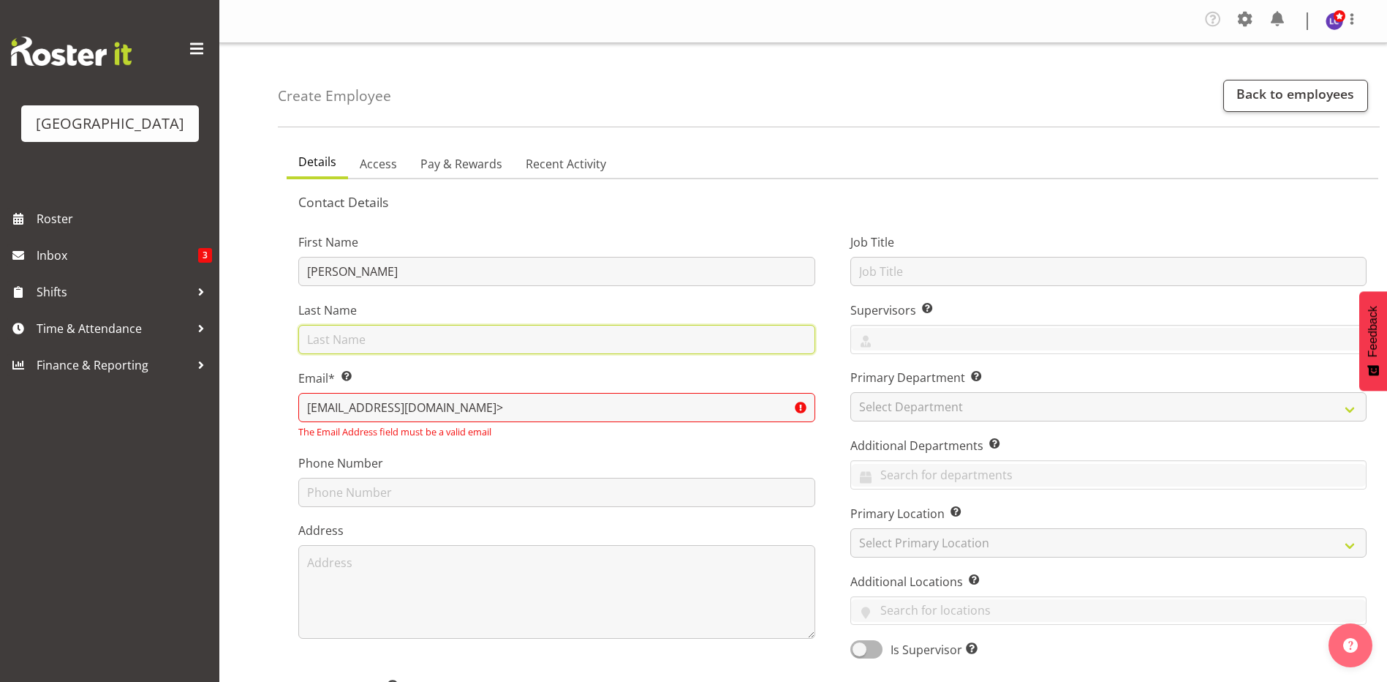
click at [518, 336] on input "text" at bounding box center [556, 339] width 517 height 29
click at [627, 336] on input "text" at bounding box center [556, 339] width 517 height 29
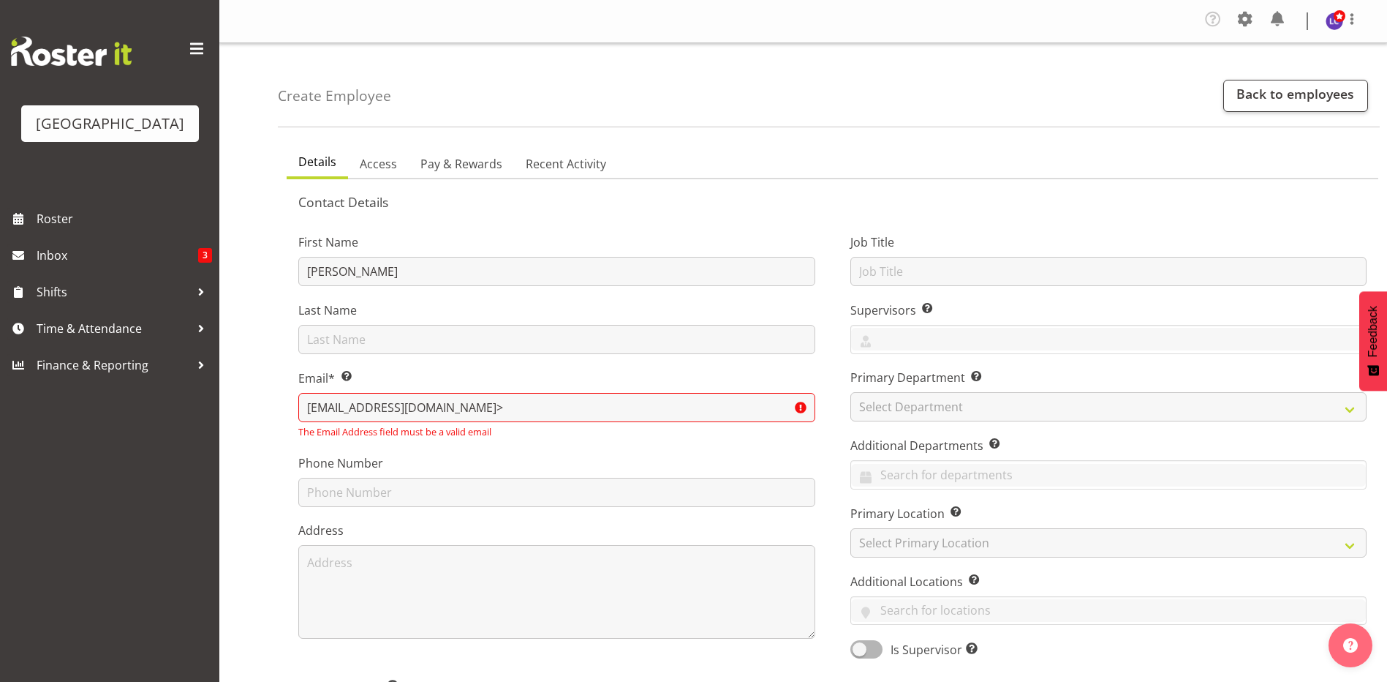
click at [629, 383] on label "Email* This is a required field." at bounding box center [556, 378] width 517 height 18
click at [491, 415] on input "katemeulenbroek9@gmail.com>" at bounding box center [556, 407] width 517 height 29
type input "katemeulenbroek9@gmail.com"
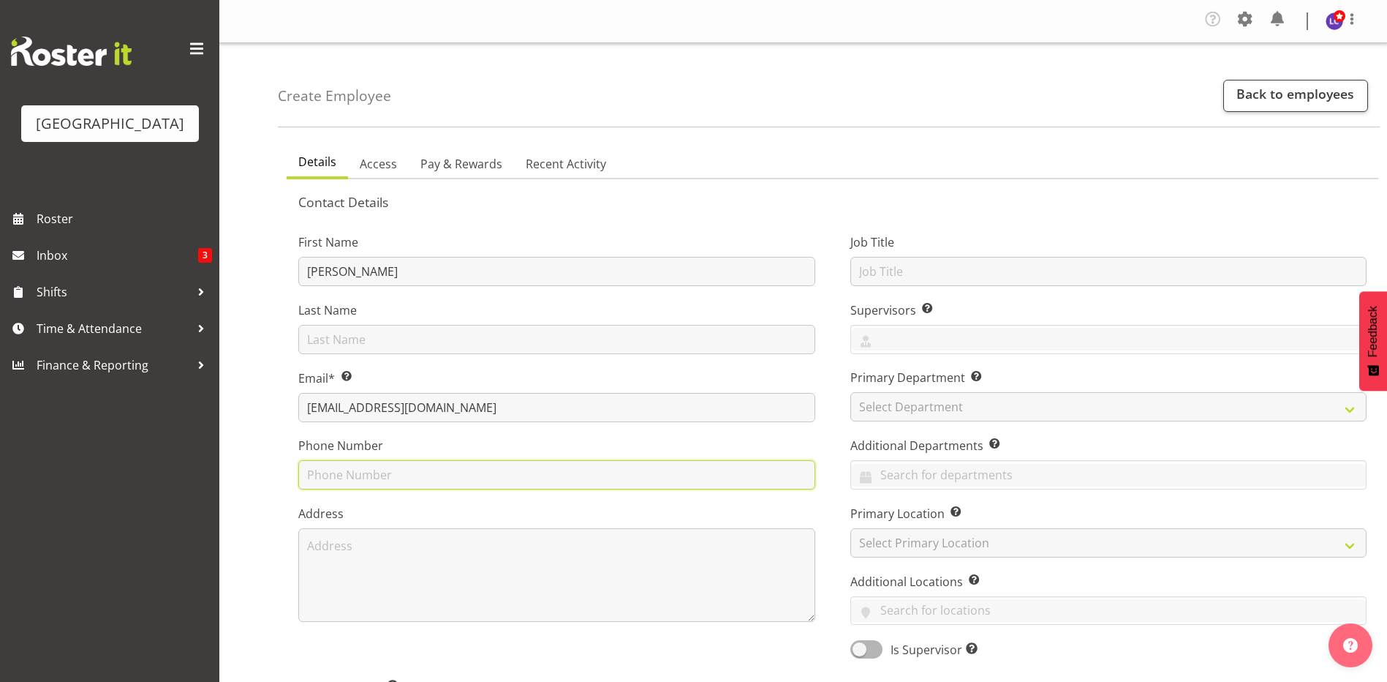
click at [477, 462] on input "text" at bounding box center [556, 474] width 517 height 29
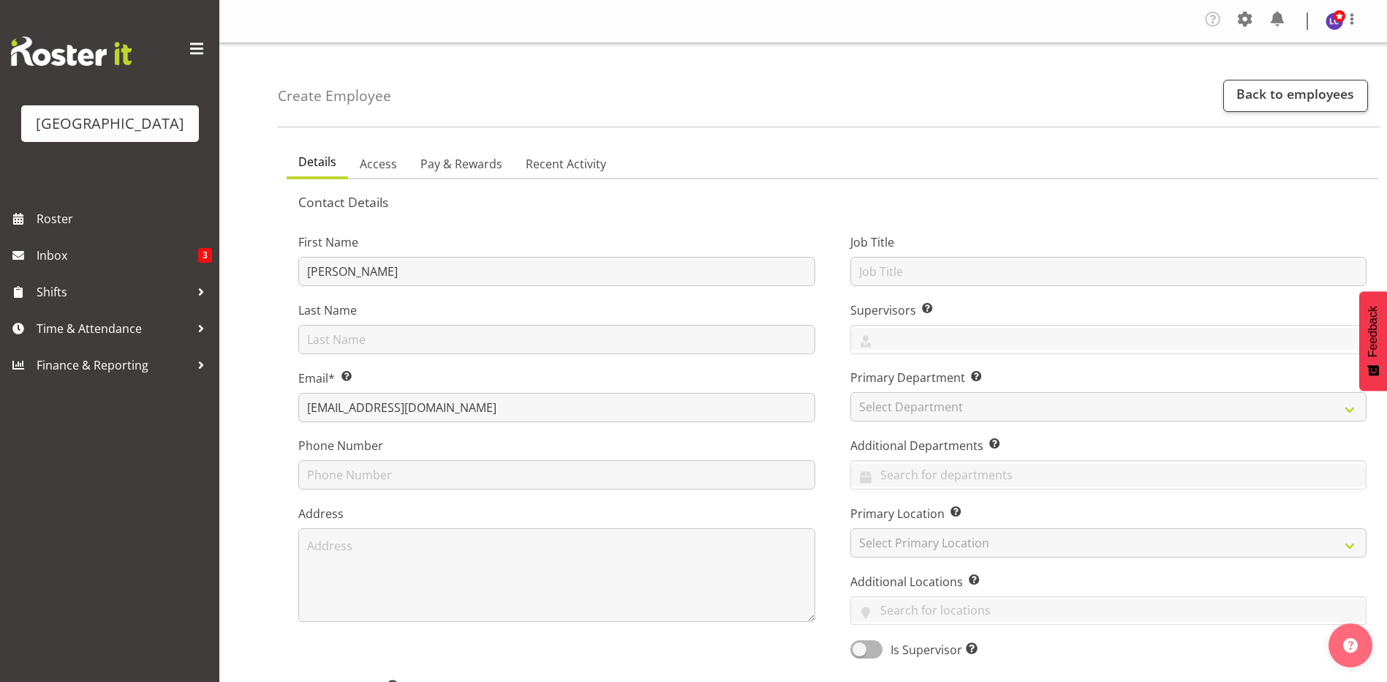
click at [711, 443] on label "Phone Number" at bounding box center [556, 446] width 517 height 18
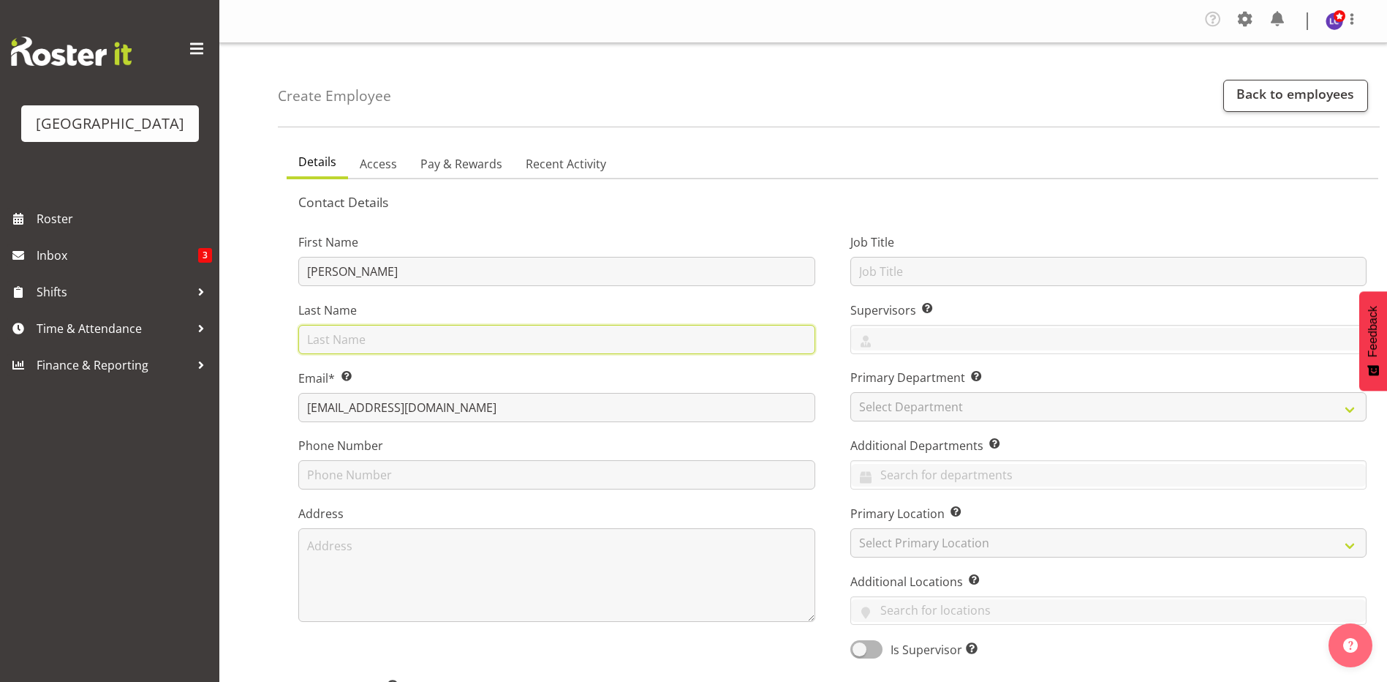
click at [505, 336] on input "text" at bounding box center [556, 339] width 517 height 29
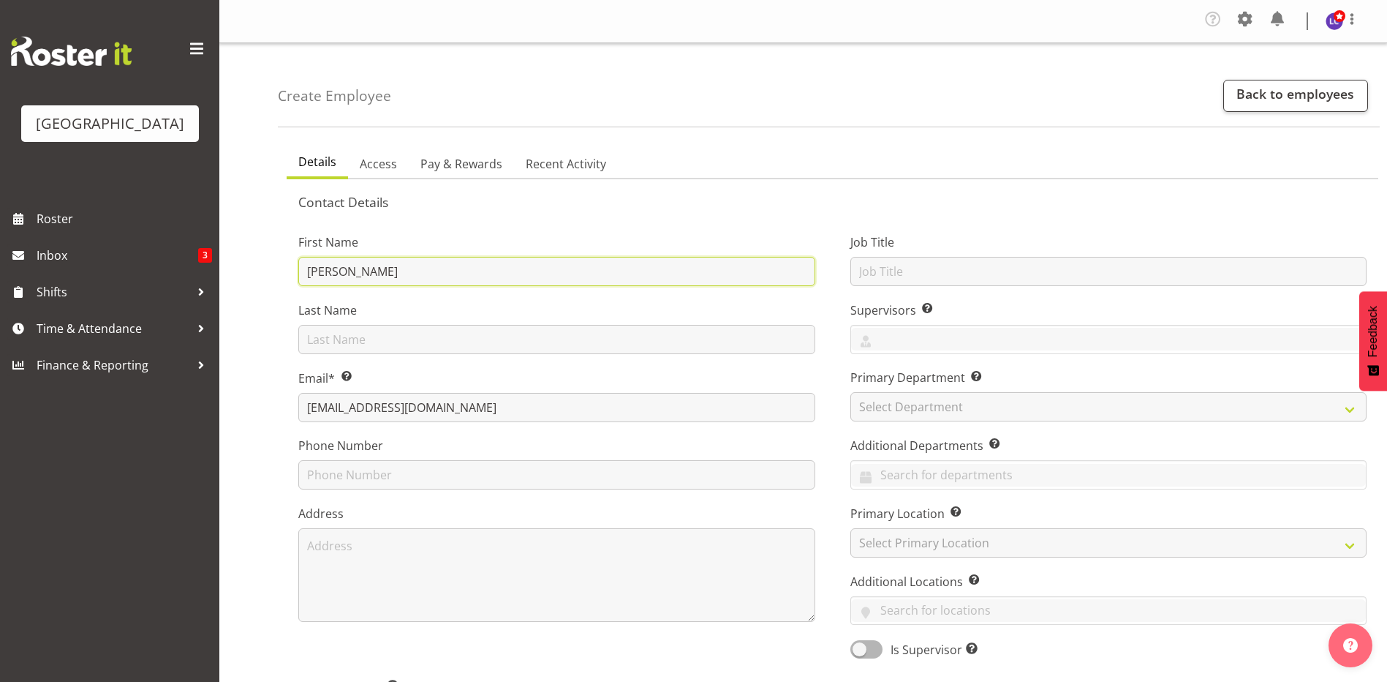
click at [461, 273] on input "Kate Muelen" at bounding box center [556, 271] width 517 height 29
type input "Kate"
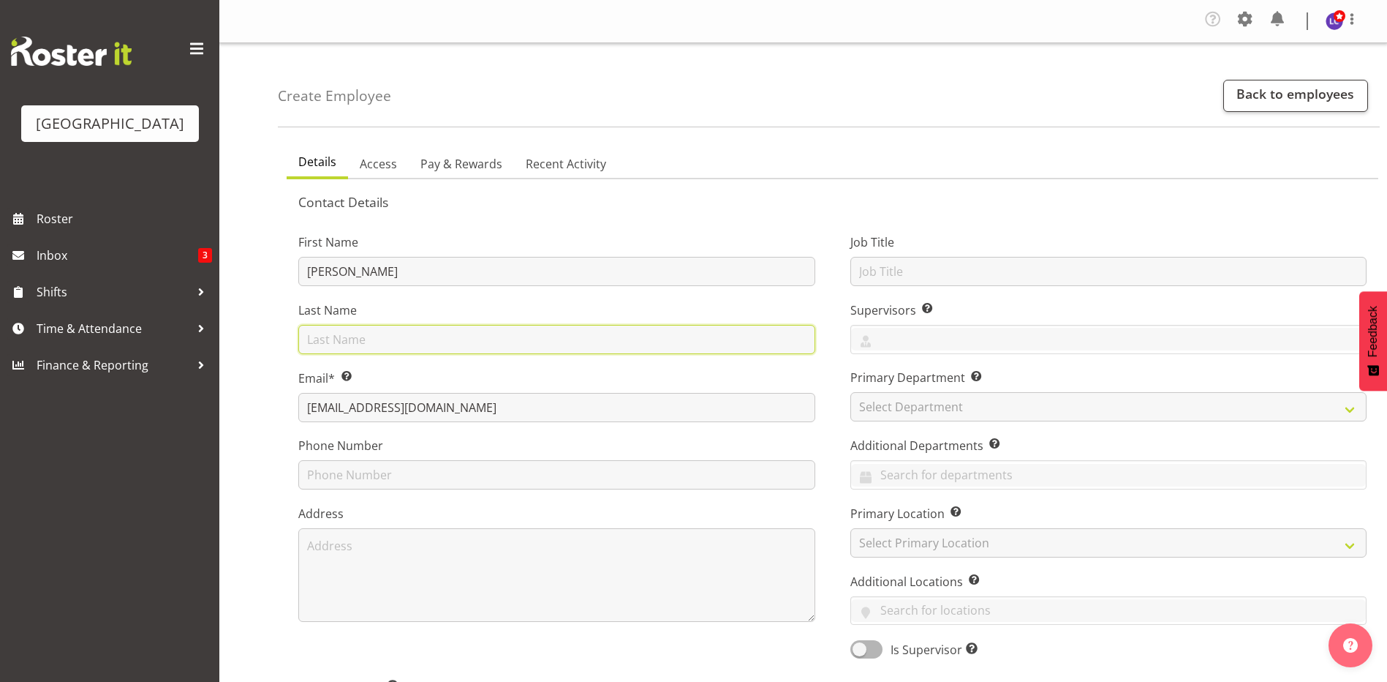
click at [428, 343] on input "text" at bounding box center [556, 339] width 517 height 29
click at [428, 343] on input "Mueulenbroek" at bounding box center [556, 339] width 517 height 29
type input "Meulenbroek"
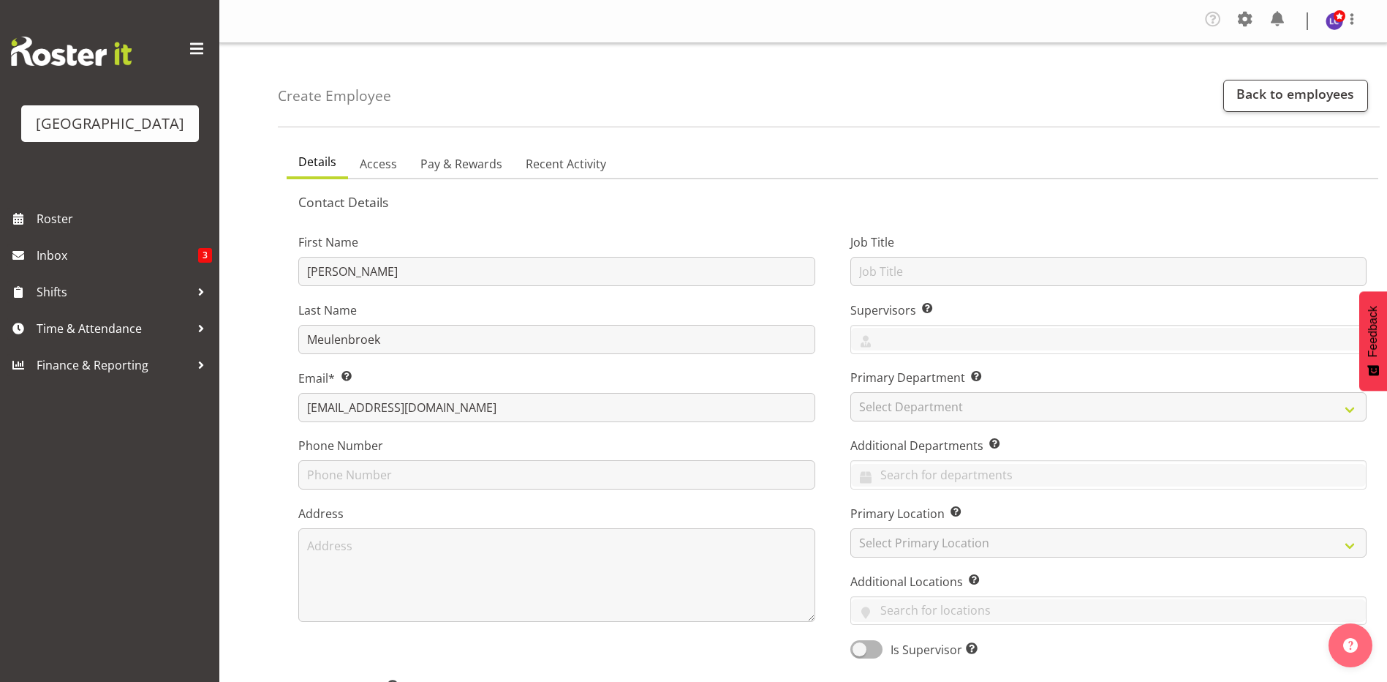
click at [347, 363] on div "First Name Kate Last Name Meulenbroek Email* This is a required field. katemeul…" at bounding box center [557, 441] width 552 height 456
click at [538, 521] on label "Address" at bounding box center [556, 514] width 517 height 18
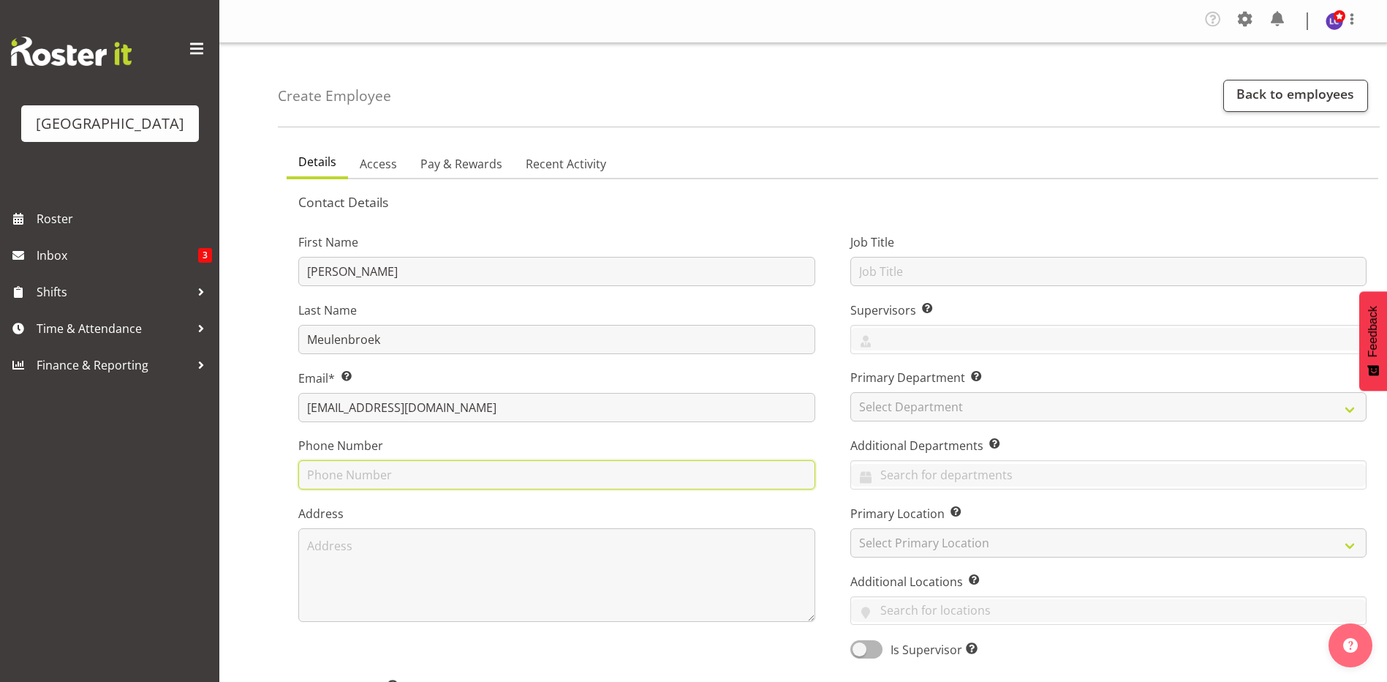
click at [549, 480] on input "text" at bounding box center [556, 474] width 517 height 29
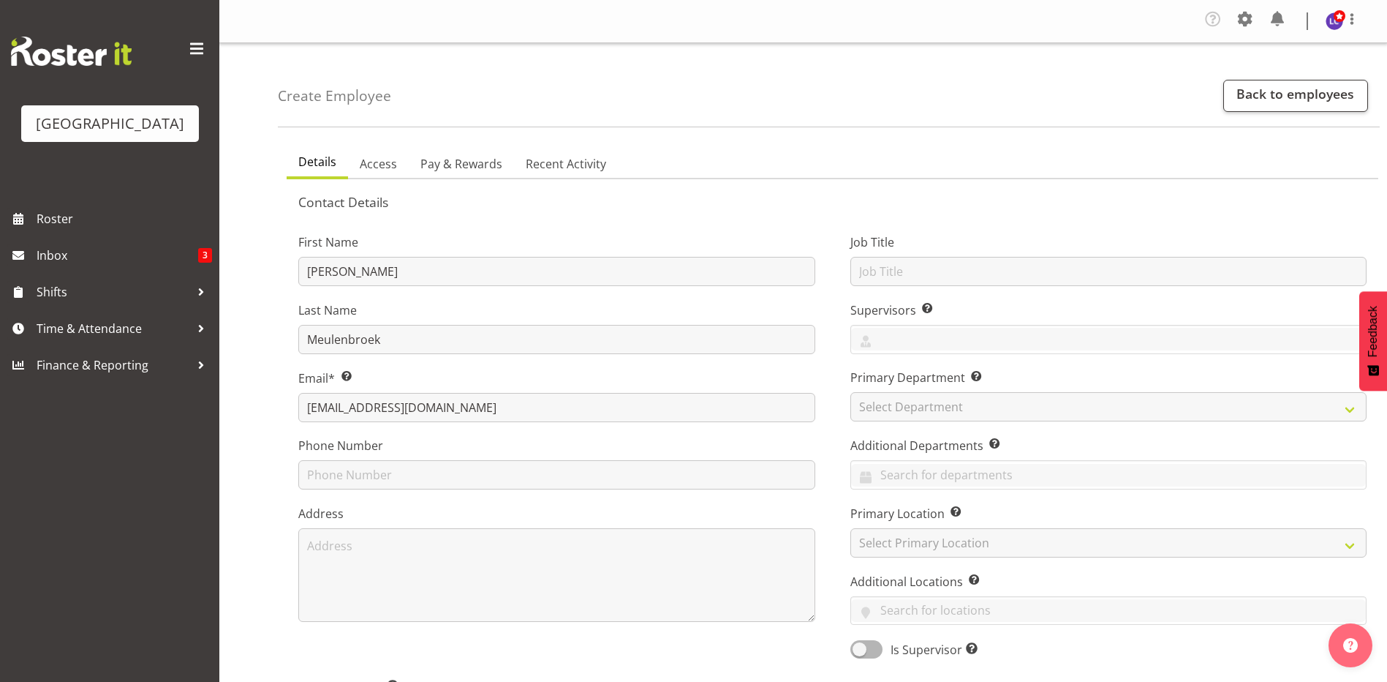
click at [649, 501] on div "First Name Kate Last Name Meulenbroek Email* This is a required field. katemeul…" at bounding box center [557, 441] width 552 height 456
click at [652, 459] on div "Phone Number" at bounding box center [556, 463] width 517 height 53
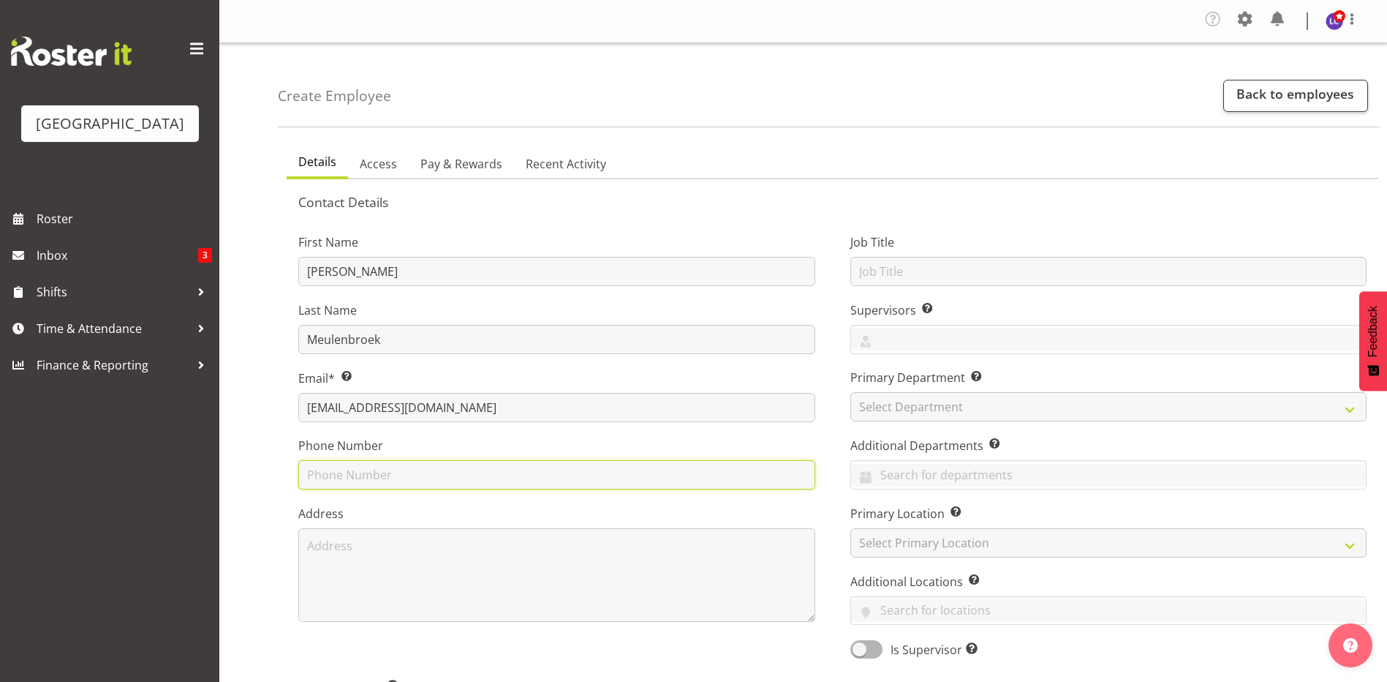
click at [652, 473] on input "text" at bounding box center [556, 474] width 517 height 29
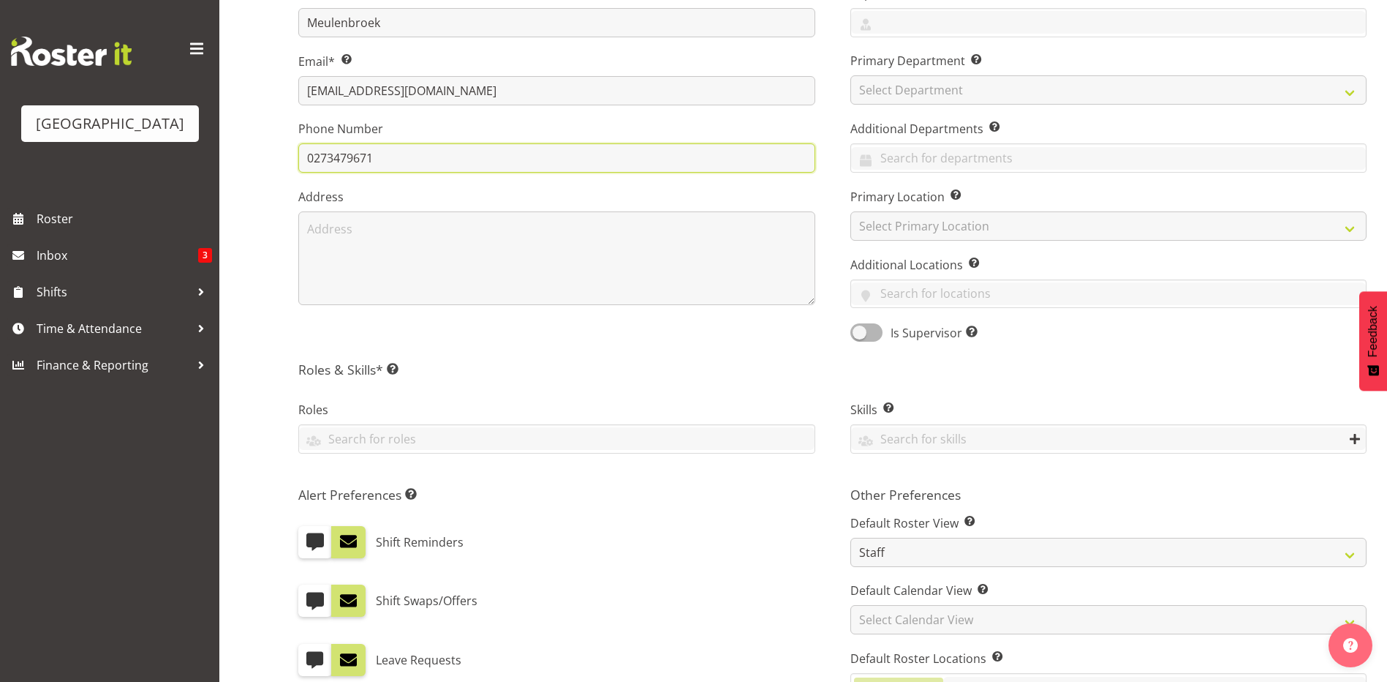
scroll to position [625, 0]
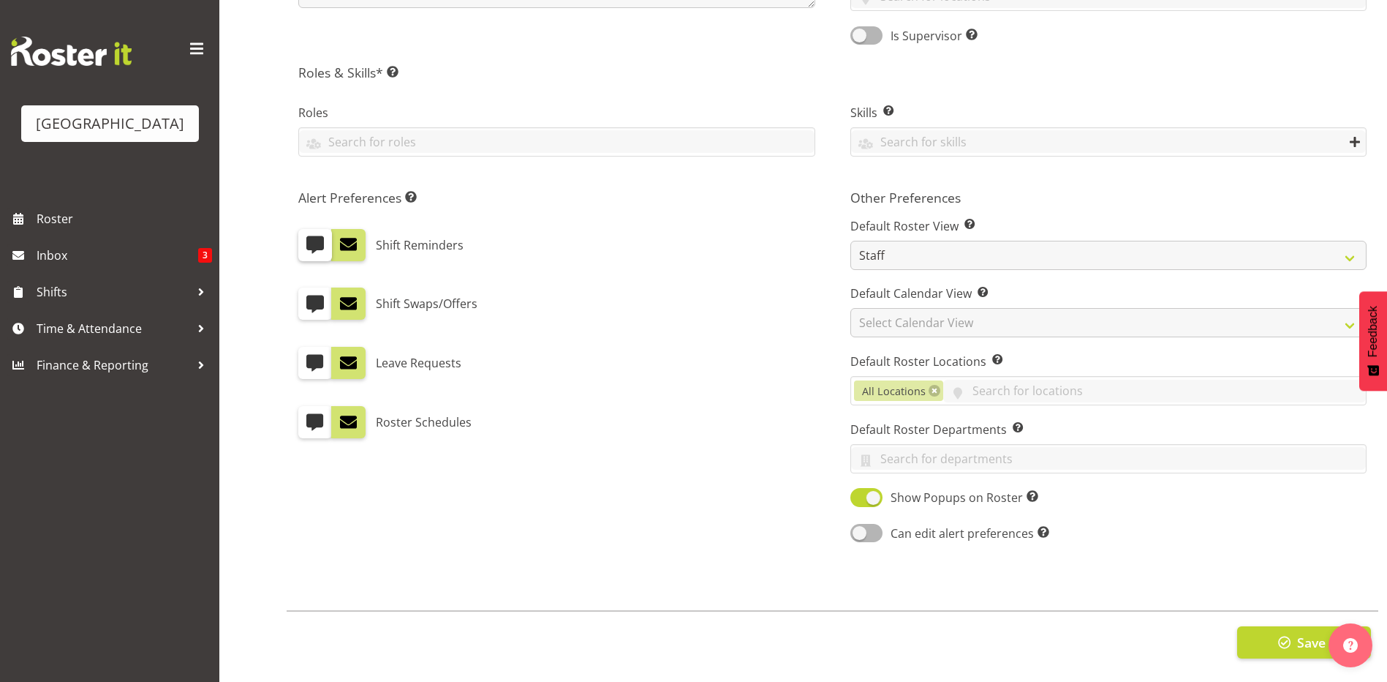
type input "0273479671"
click at [315, 235] on span at bounding box center [315, 244] width 19 height 19
click at [308, 240] on input "checkbox" at bounding box center [303, 245] width 10 height 10
checkbox input "true"
click at [315, 294] on span at bounding box center [315, 303] width 19 height 19
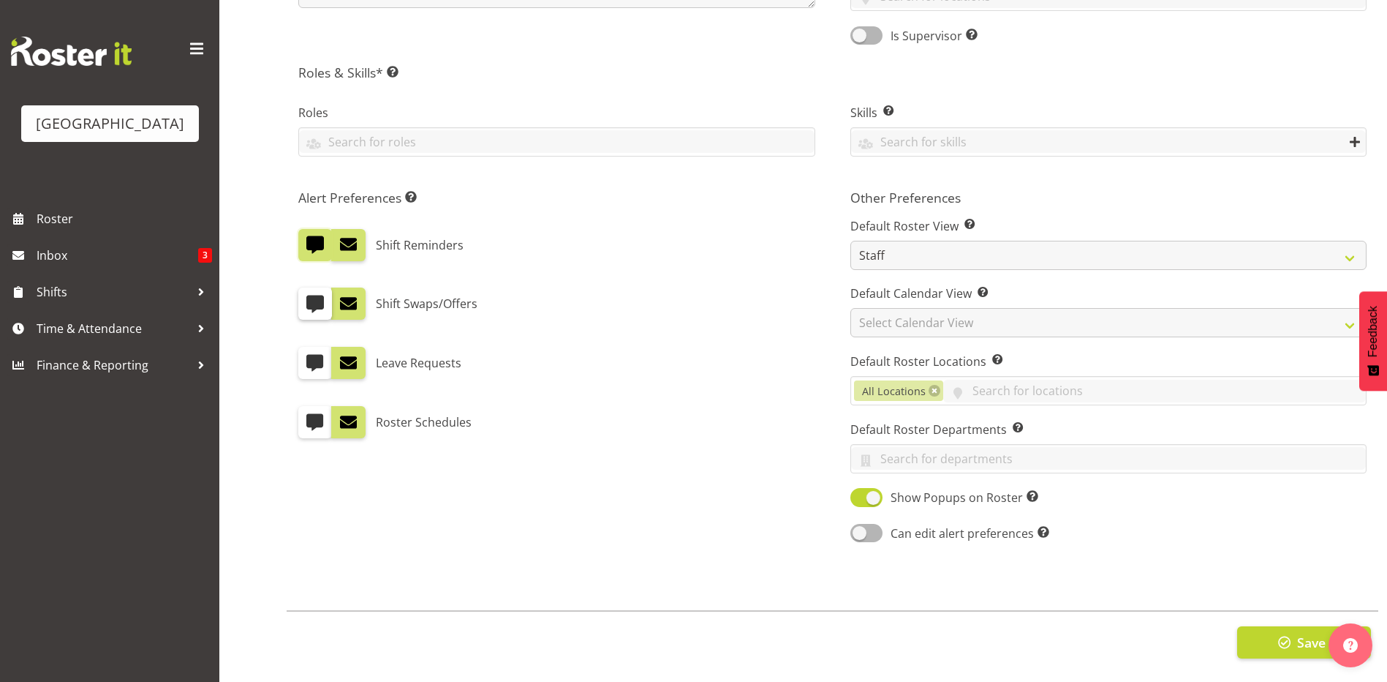
click at [308, 299] on input "checkbox" at bounding box center [303, 304] width 10 height 10
checkbox input "true"
click at [344, 298] on span at bounding box center [348, 303] width 19 height 19
click at [341, 299] on input "checkbox" at bounding box center [336, 304] width 10 height 10
checkbox input "false"
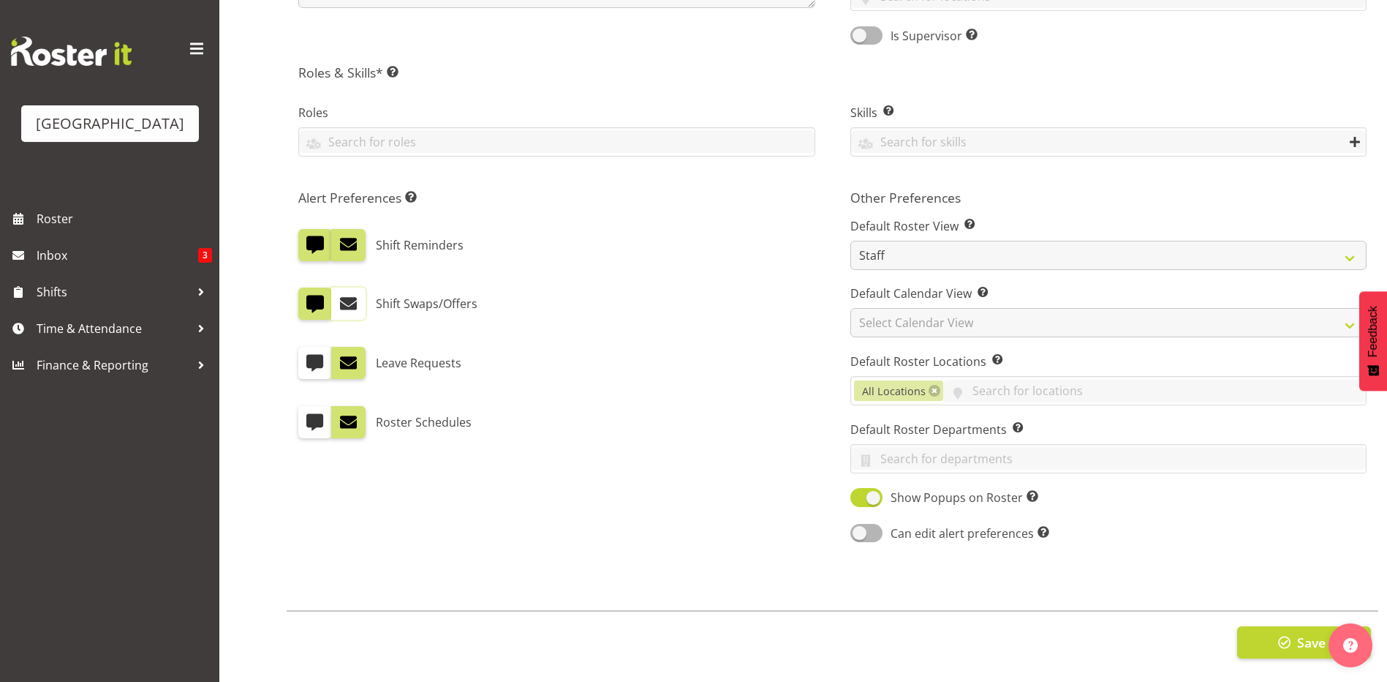
click at [352, 252] on div "Alert Preferences Specifies what type(s) of communication the employee will rec…" at bounding box center [557, 367] width 552 height 373
click at [351, 241] on span at bounding box center [348, 244] width 19 height 19
click at [341, 241] on input "checkbox" at bounding box center [336, 245] width 10 height 10
checkbox input "false"
click at [349, 353] on span at bounding box center [348, 362] width 19 height 19
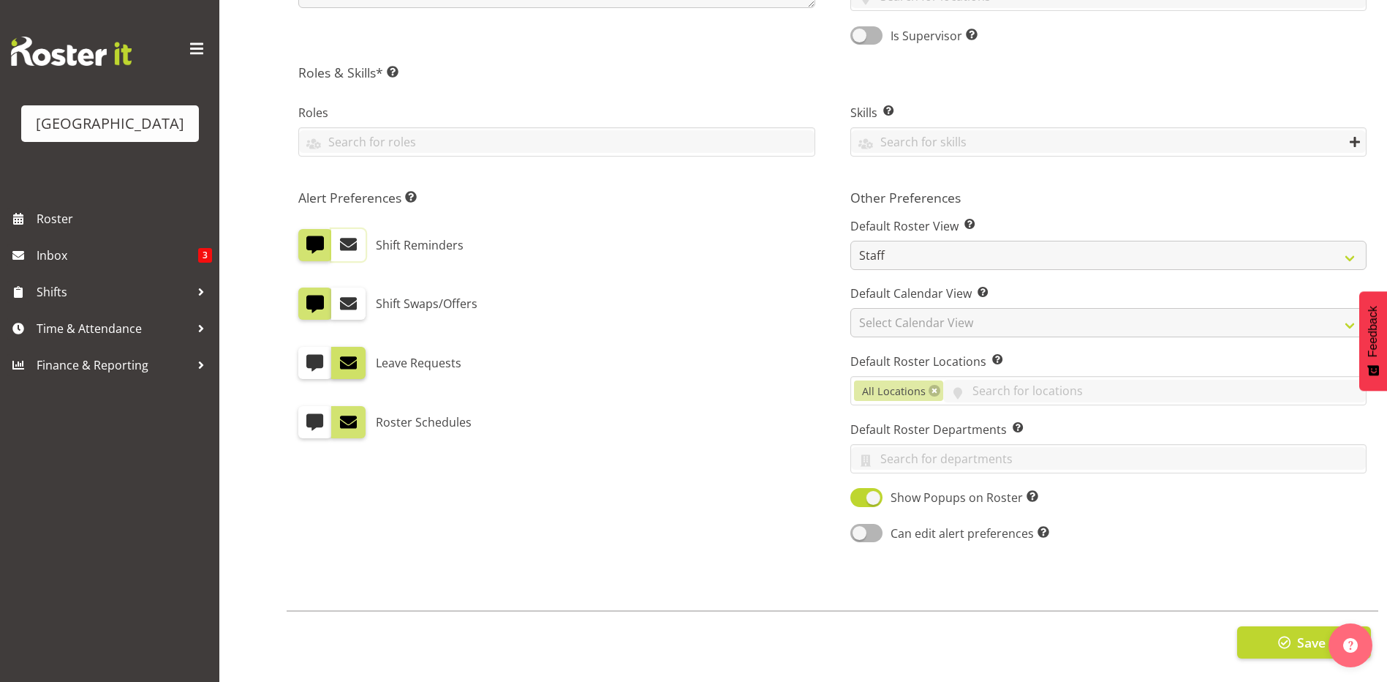
click at [341, 358] on input "checkbox" at bounding box center [336, 363] width 10 height 10
checkbox input "false"
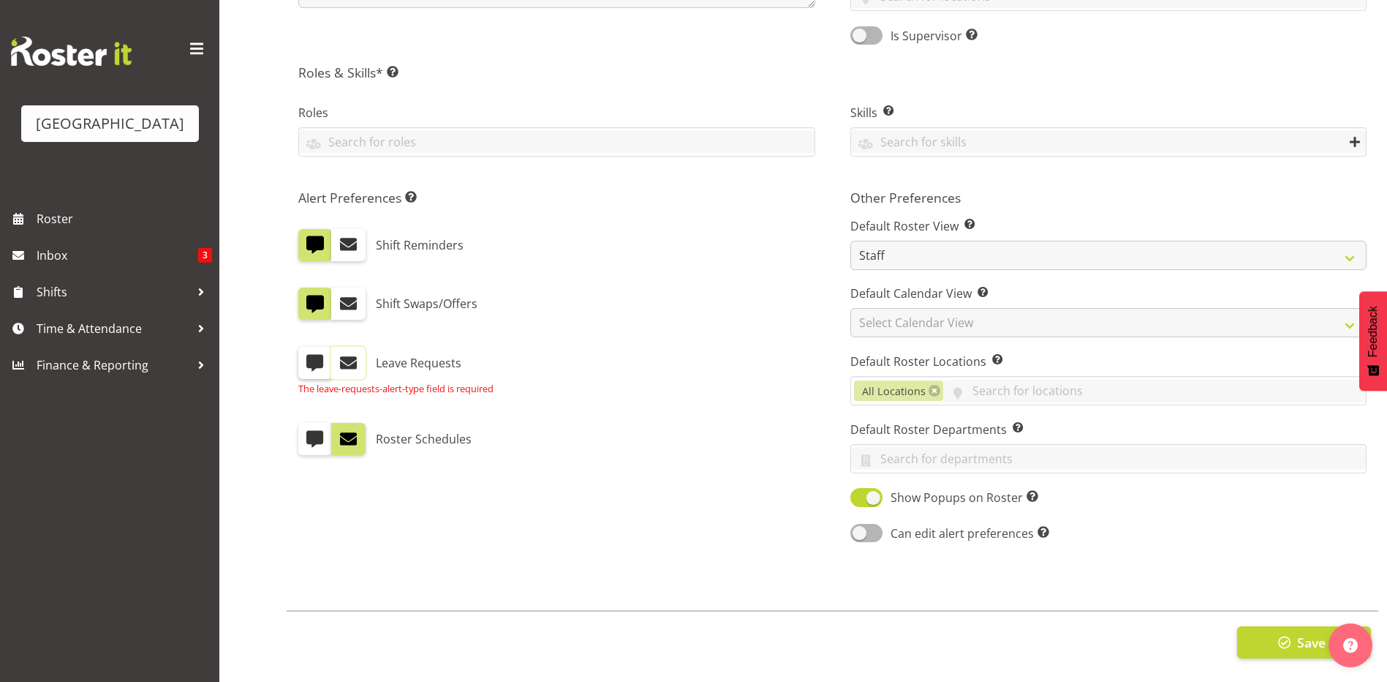
click at [327, 359] on label at bounding box center [315, 363] width 34 height 32
click at [308, 359] on input "checkbox" at bounding box center [303, 363] width 10 height 10
checkbox input "true"
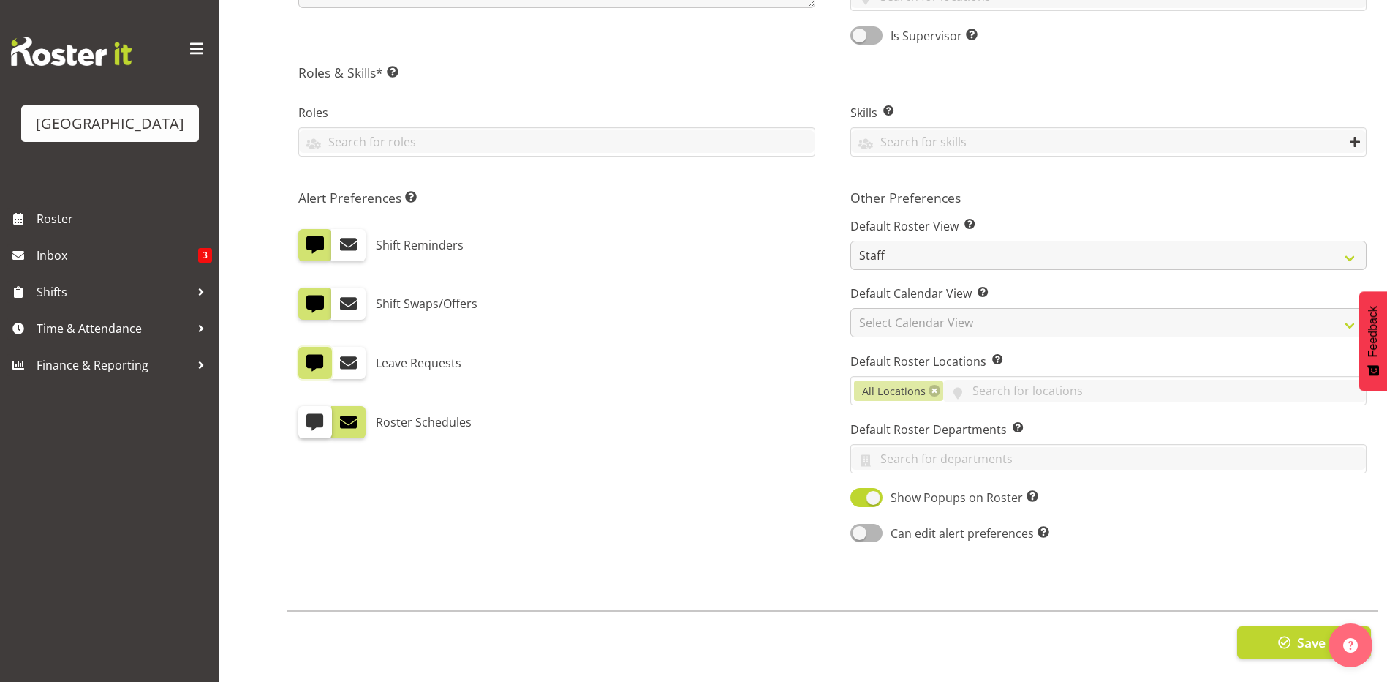
click at [312, 412] on span at bounding box center [315, 421] width 19 height 19
click at [308, 418] on input "checkbox" at bounding box center [303, 423] width 10 height 10
checkbox input "true"
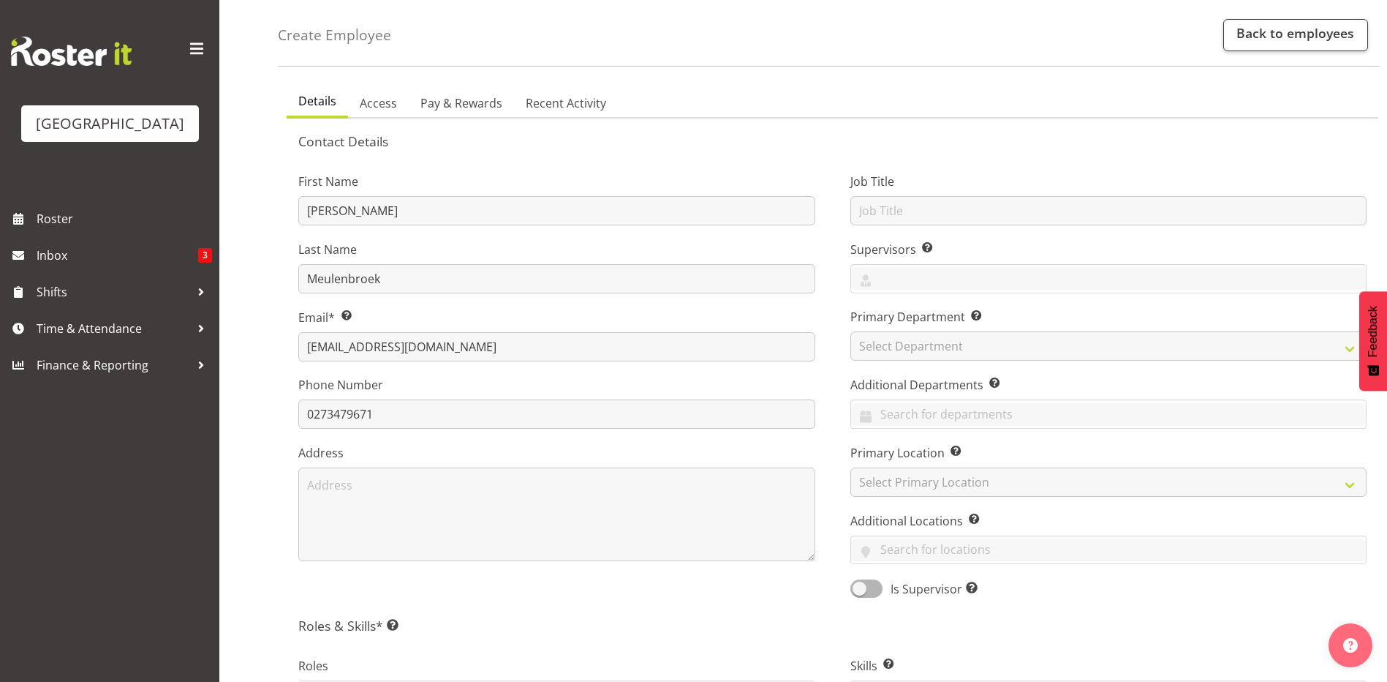
scroll to position [0, 0]
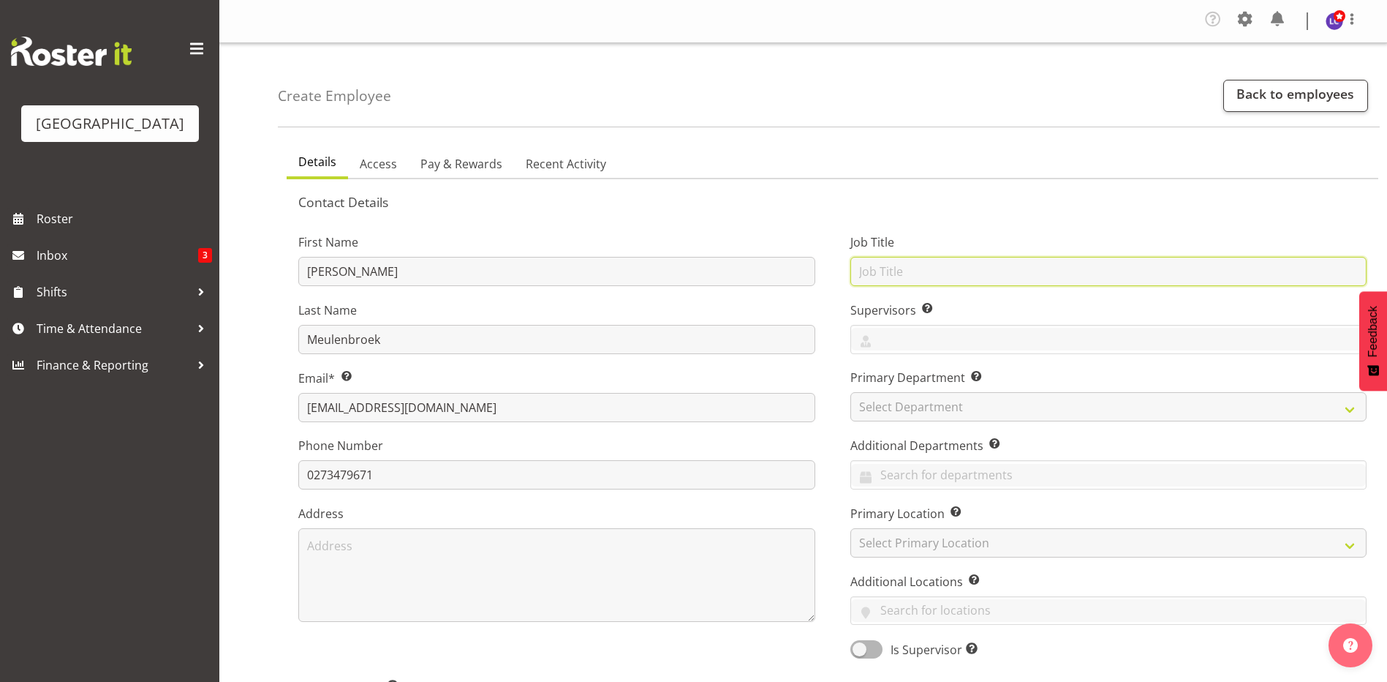
click at [930, 276] on input "text" at bounding box center [1109, 271] width 517 height 29
type input "Lifeguard"
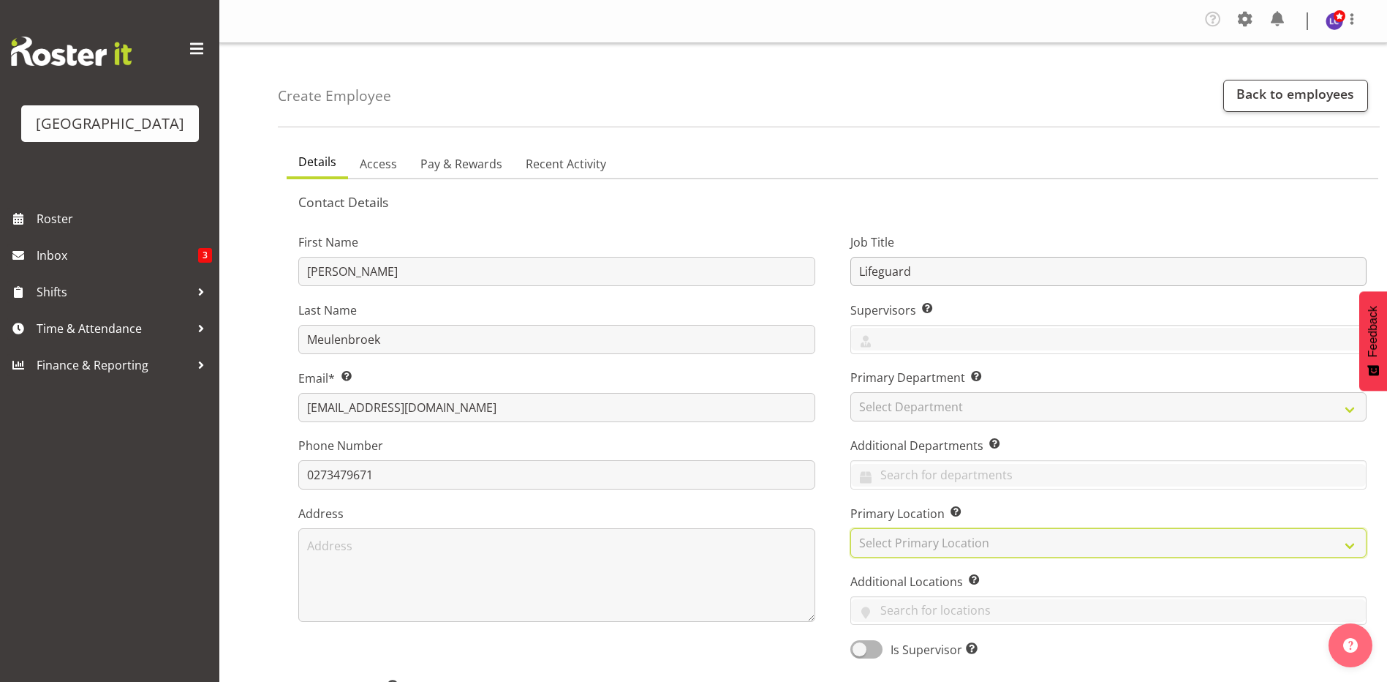
select select "83"
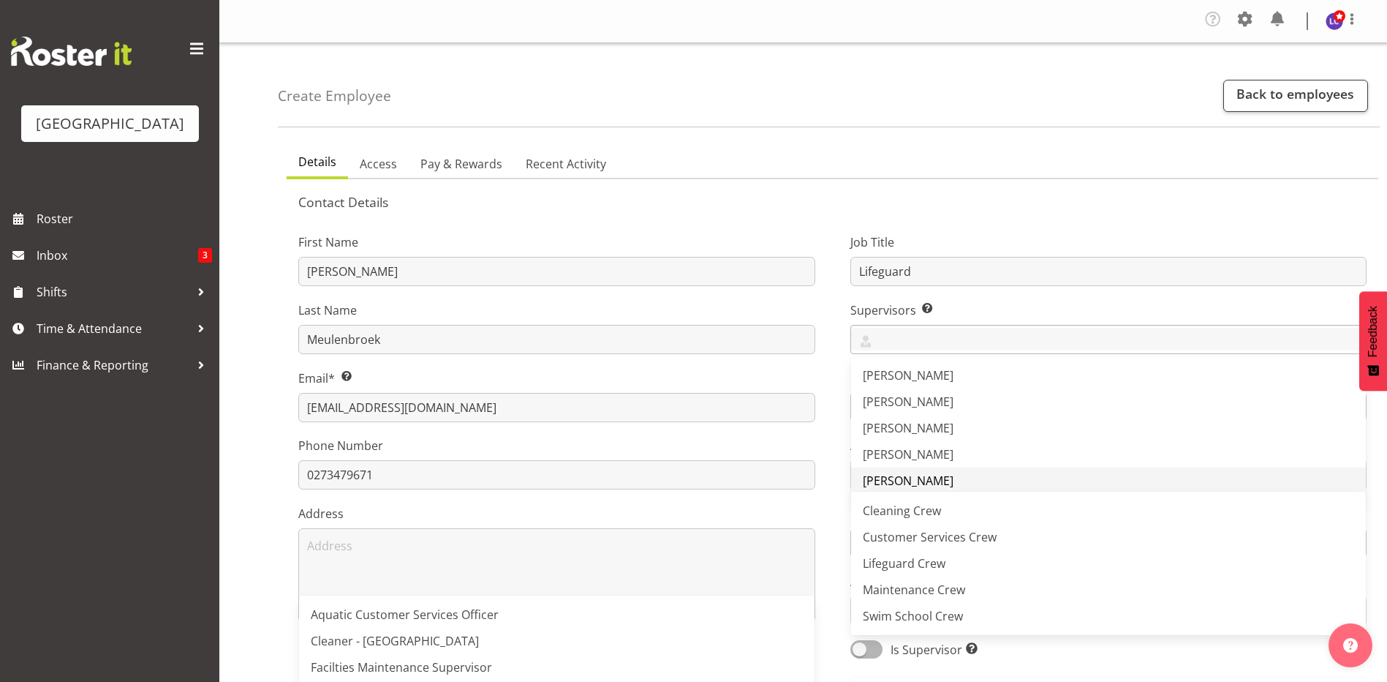
click at [917, 486] on span "[PERSON_NAME]" at bounding box center [908, 480] width 91 height 16
click at [1036, 302] on label "Supervisors Select the employee’s supervisors, or the person who is in charge o…" at bounding box center [1109, 310] width 517 height 18
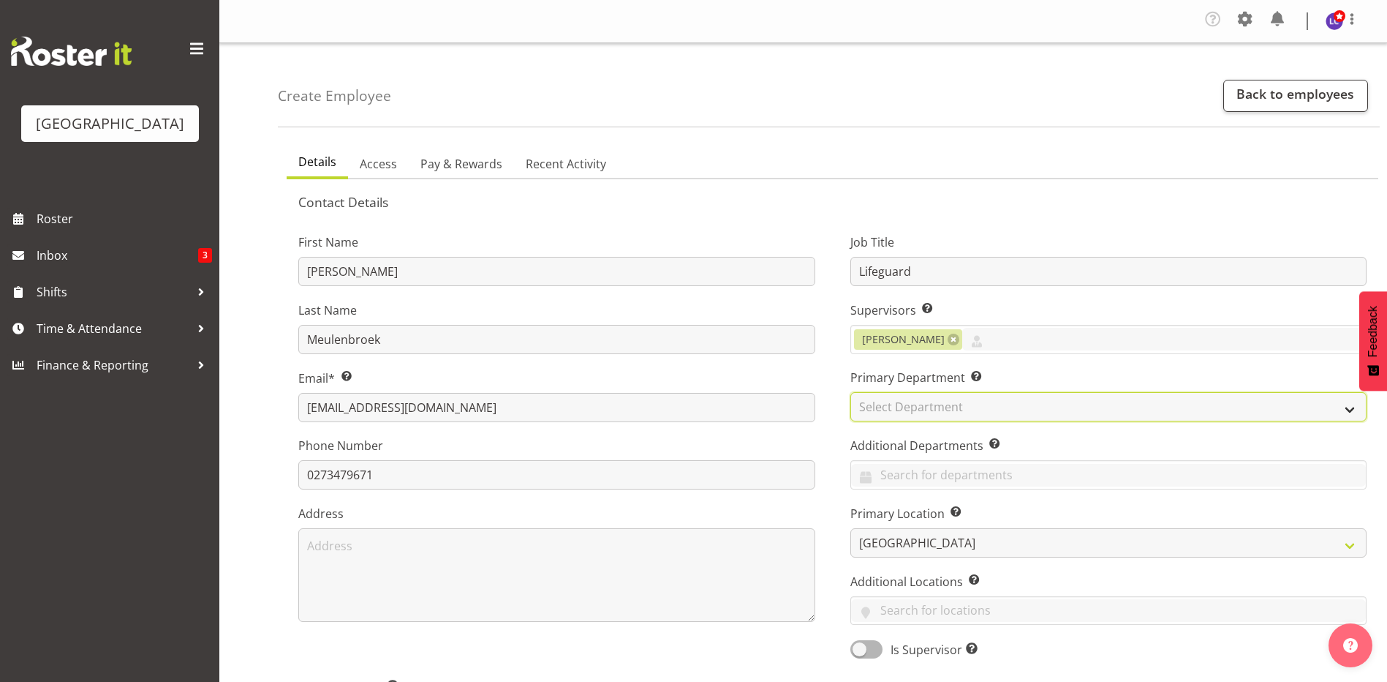
click at [976, 402] on select "Select Department Cleaning Crew Customer Services Crew Lifeguard Crew Maintenan…" at bounding box center [1109, 406] width 517 height 29
select select "114"
click at [851, 392] on select "Select Department Cleaning Crew Customer Services Crew Lifeguard Crew Maintenan…" at bounding box center [1109, 406] width 517 height 29
click at [946, 479] on input "text" at bounding box center [1109, 475] width 516 height 23
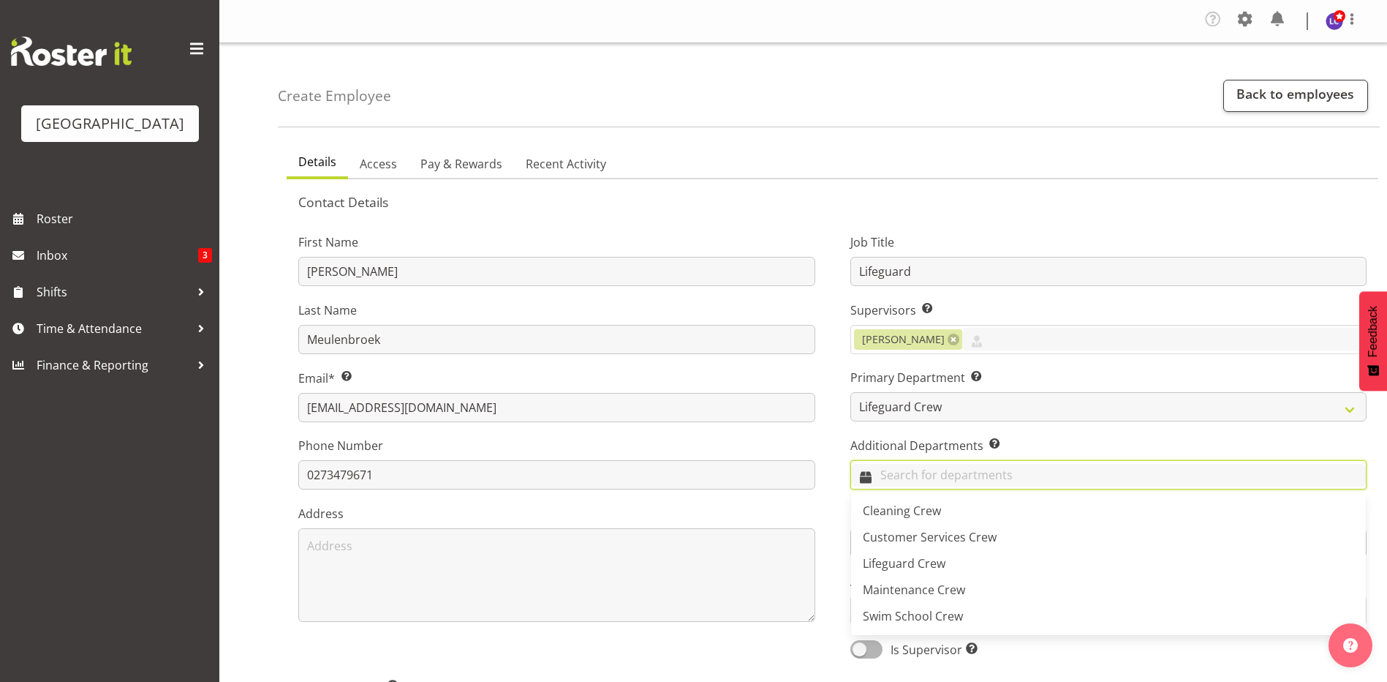
click at [946, 479] on input "text" at bounding box center [1109, 475] width 516 height 23
click at [840, 438] on div "Job Title Lifeguard Supervisors Select the employee’s supervisors, or the perso…" at bounding box center [1109, 441] width 552 height 456
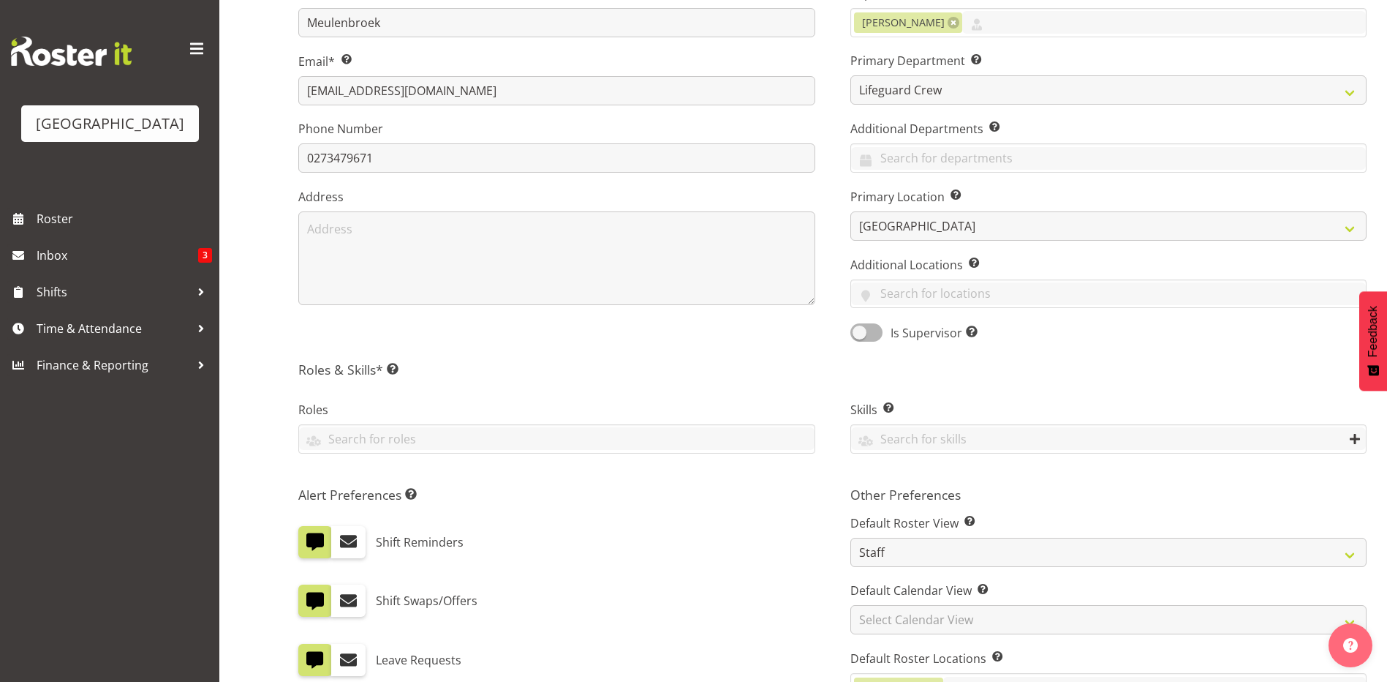
scroll to position [625, 0]
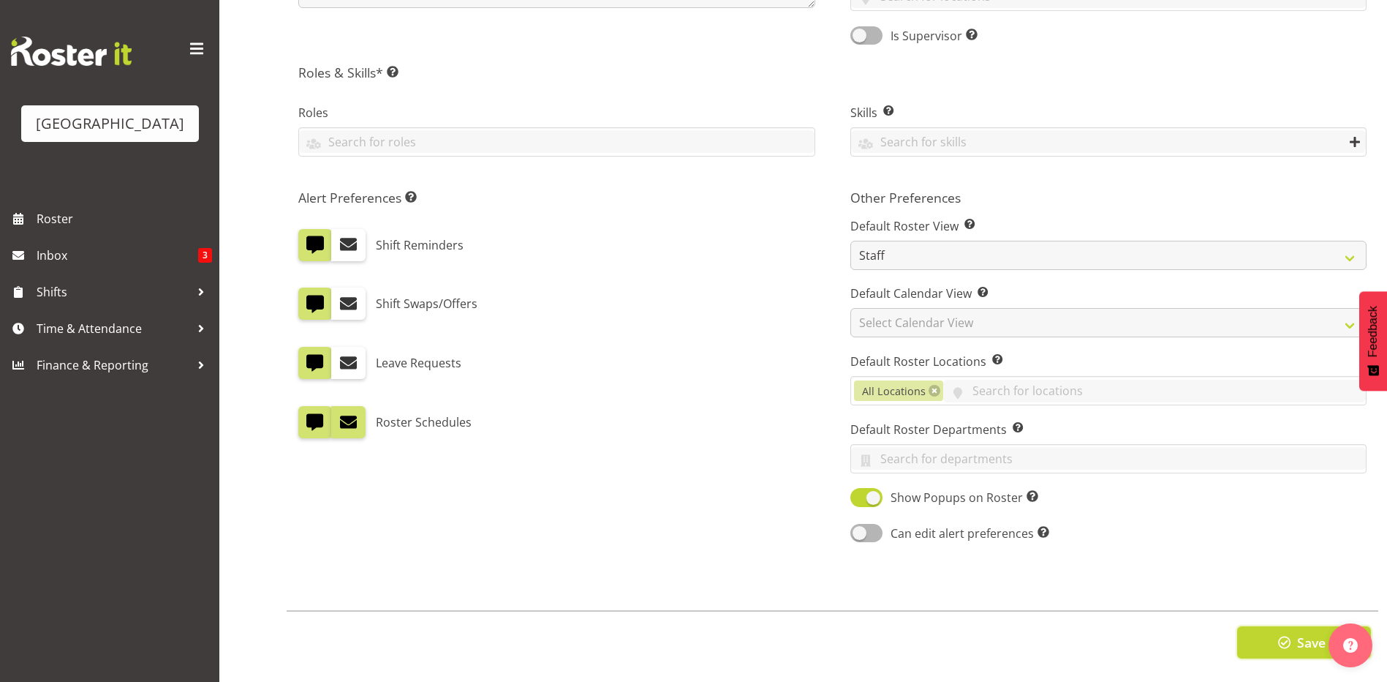
click at [1292, 633] on span "button" at bounding box center [1284, 642] width 19 height 19
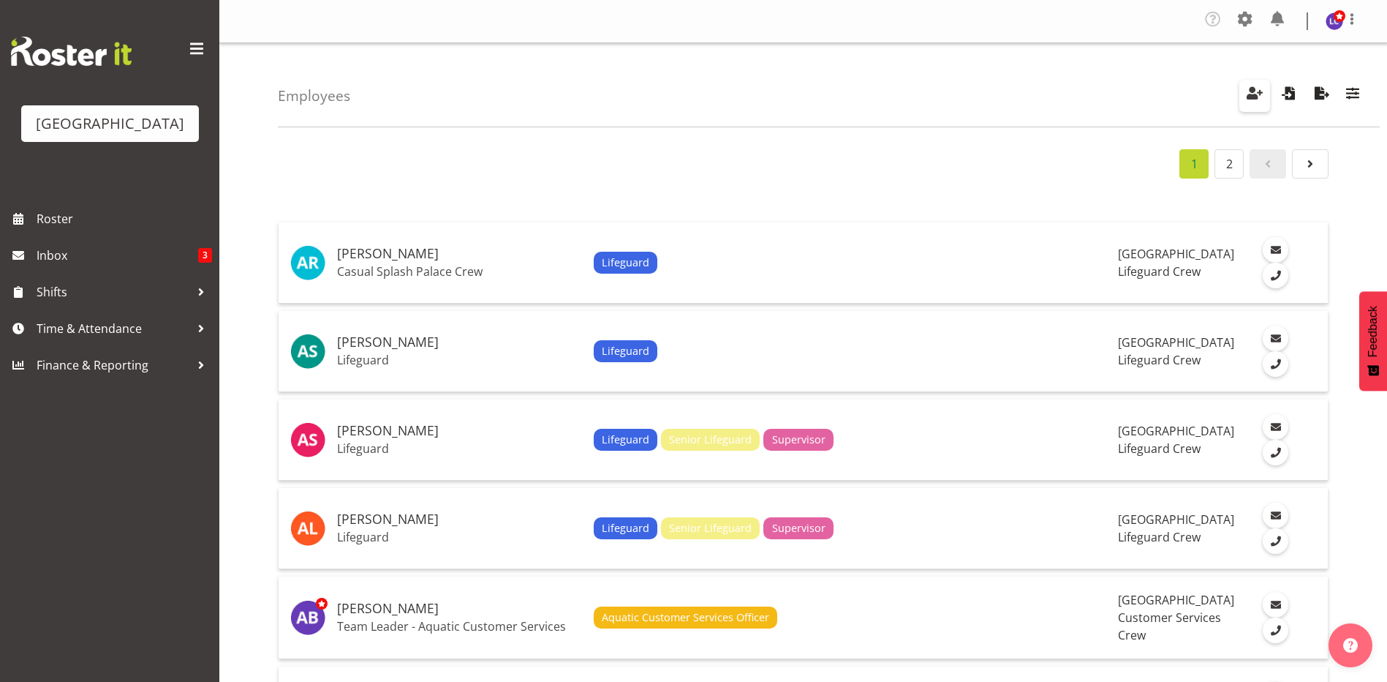
click at [1262, 96] on span "button" at bounding box center [1254, 92] width 19 height 19
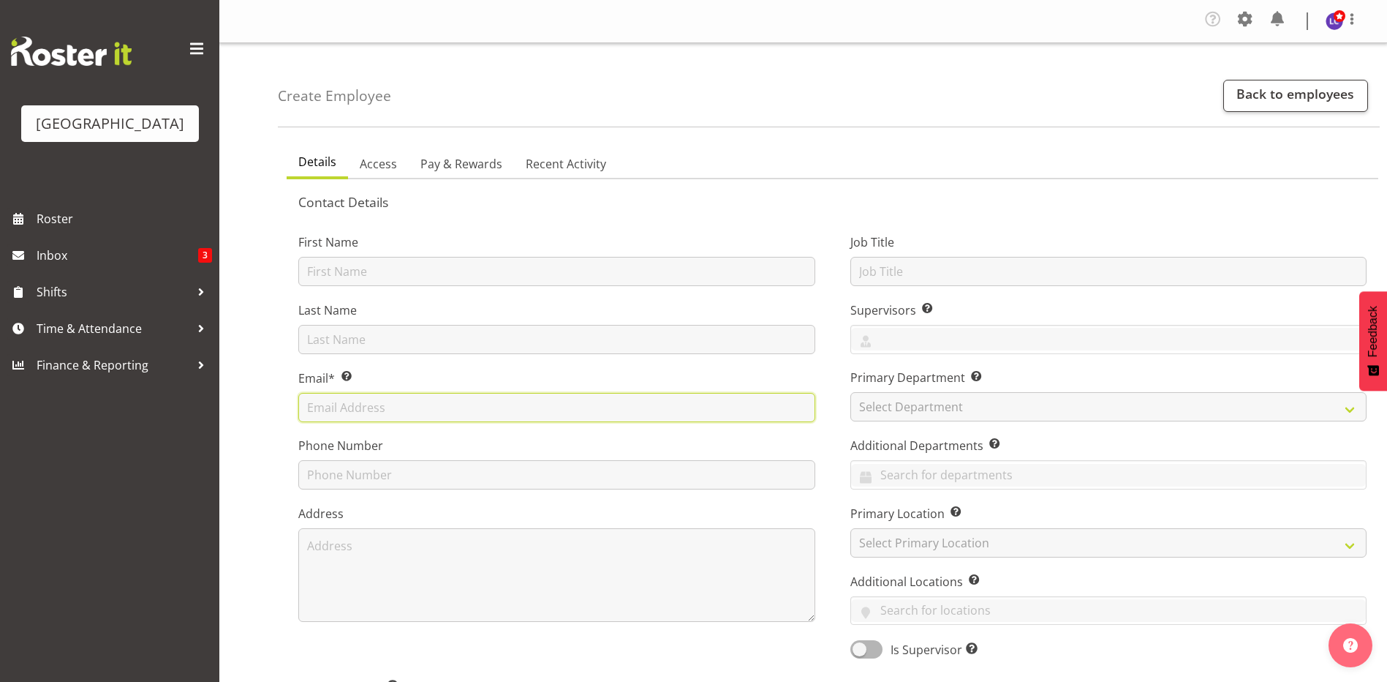
click at [381, 414] on input "text" at bounding box center [556, 407] width 517 height 29
paste input "lachieshepherd@gmail.com"
type input "lachieshepherd@gmail.com"
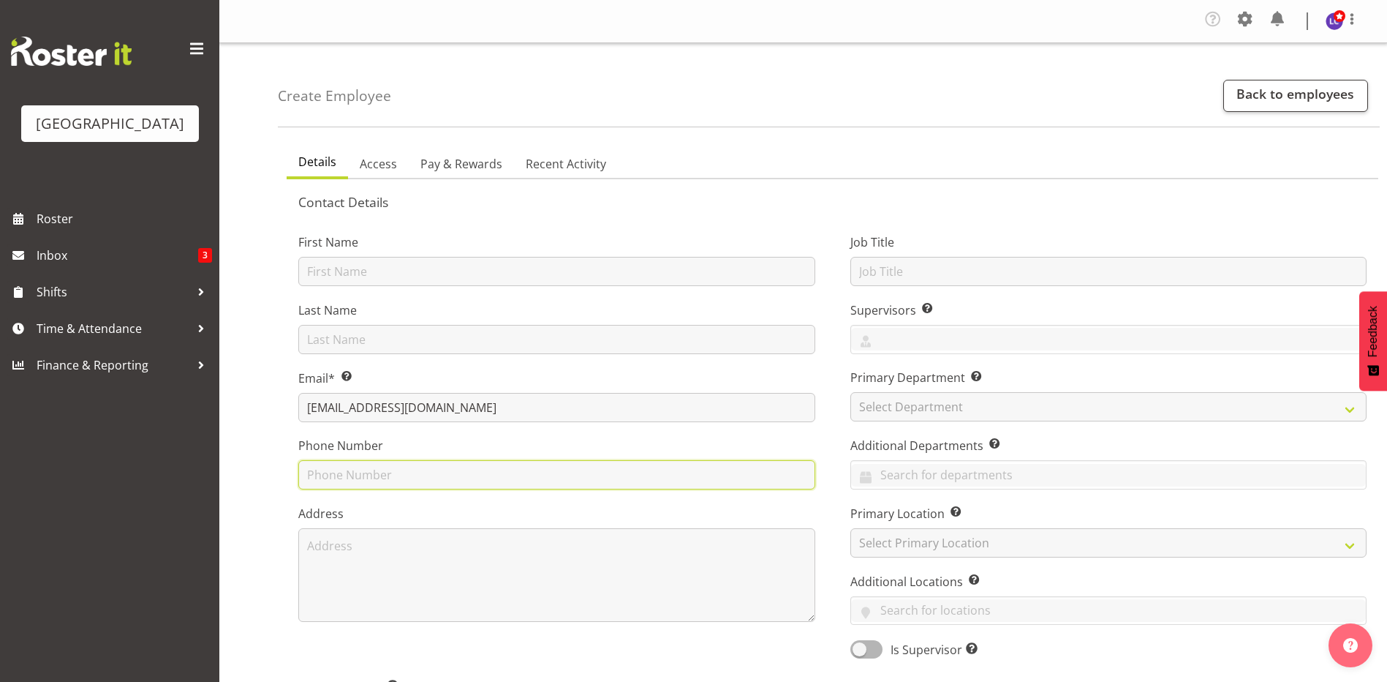
click at [485, 472] on input "text" at bounding box center [556, 474] width 517 height 29
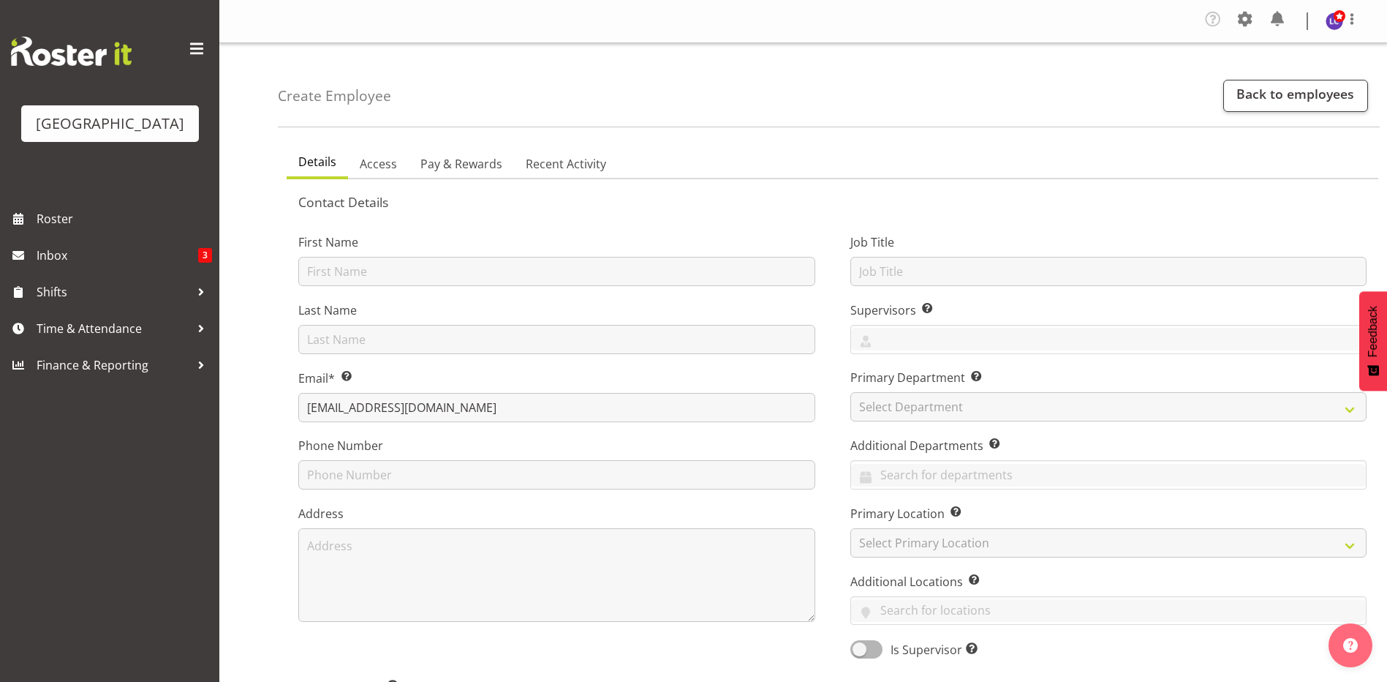
click at [579, 249] on label "First Name" at bounding box center [556, 242] width 517 height 18
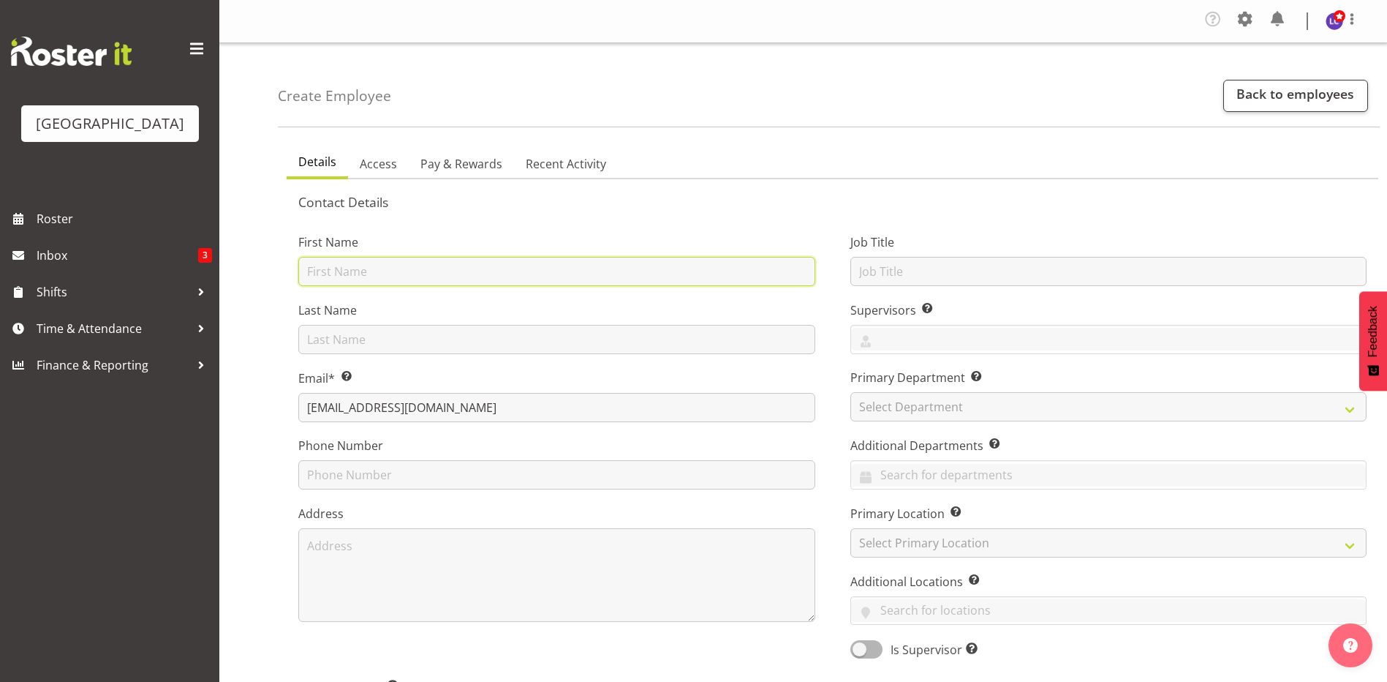
click at [597, 266] on input "text" at bounding box center [556, 271] width 517 height 29
type input "Lachie"
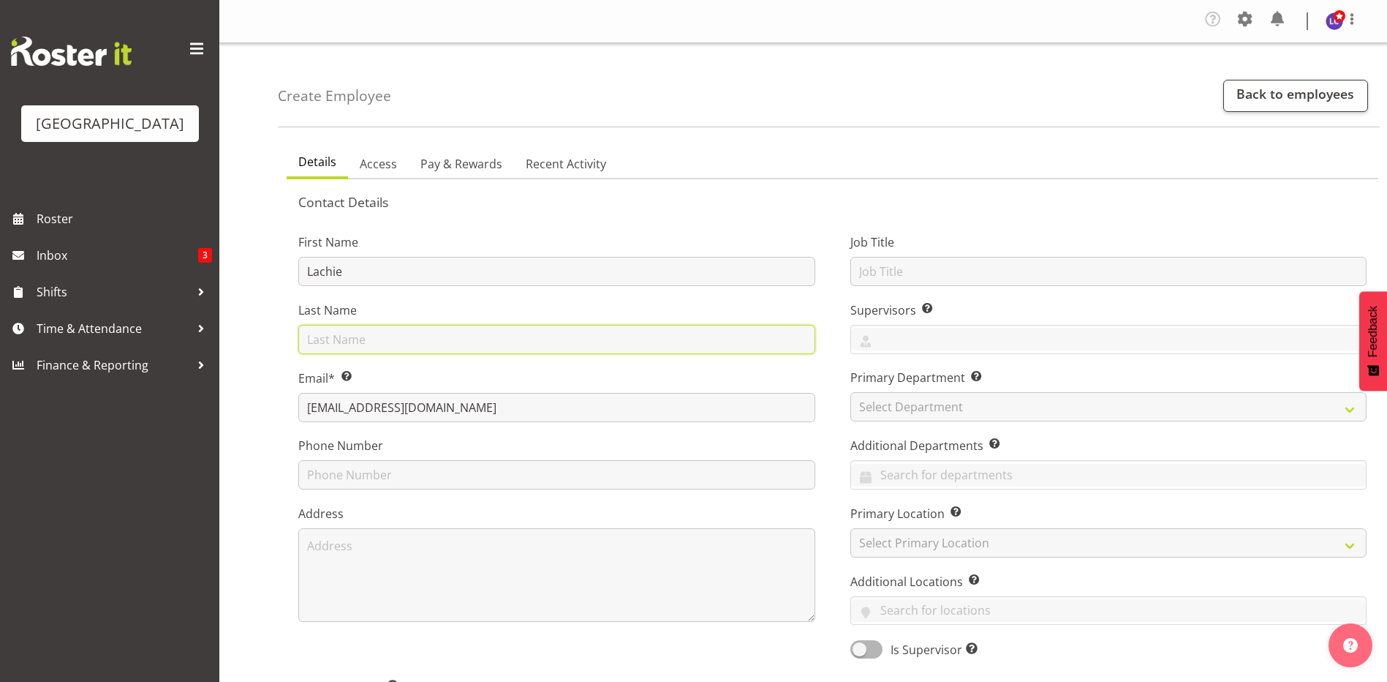
click at [553, 326] on input "text" at bounding box center [556, 339] width 517 height 29
type input "Shepherd"
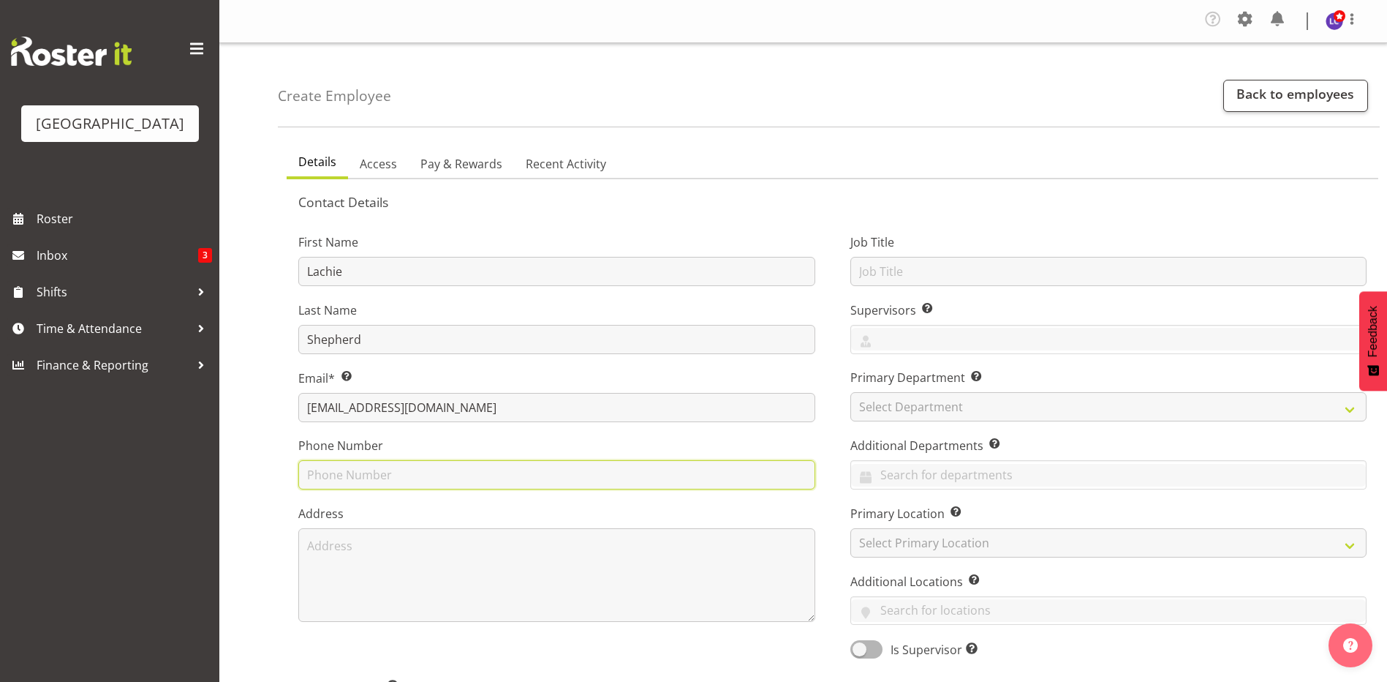
click at [569, 472] on input "text" at bounding box center [556, 474] width 517 height 29
click at [569, 476] on input "0226393166" at bounding box center [556, 474] width 517 height 29
type input "0226393166"
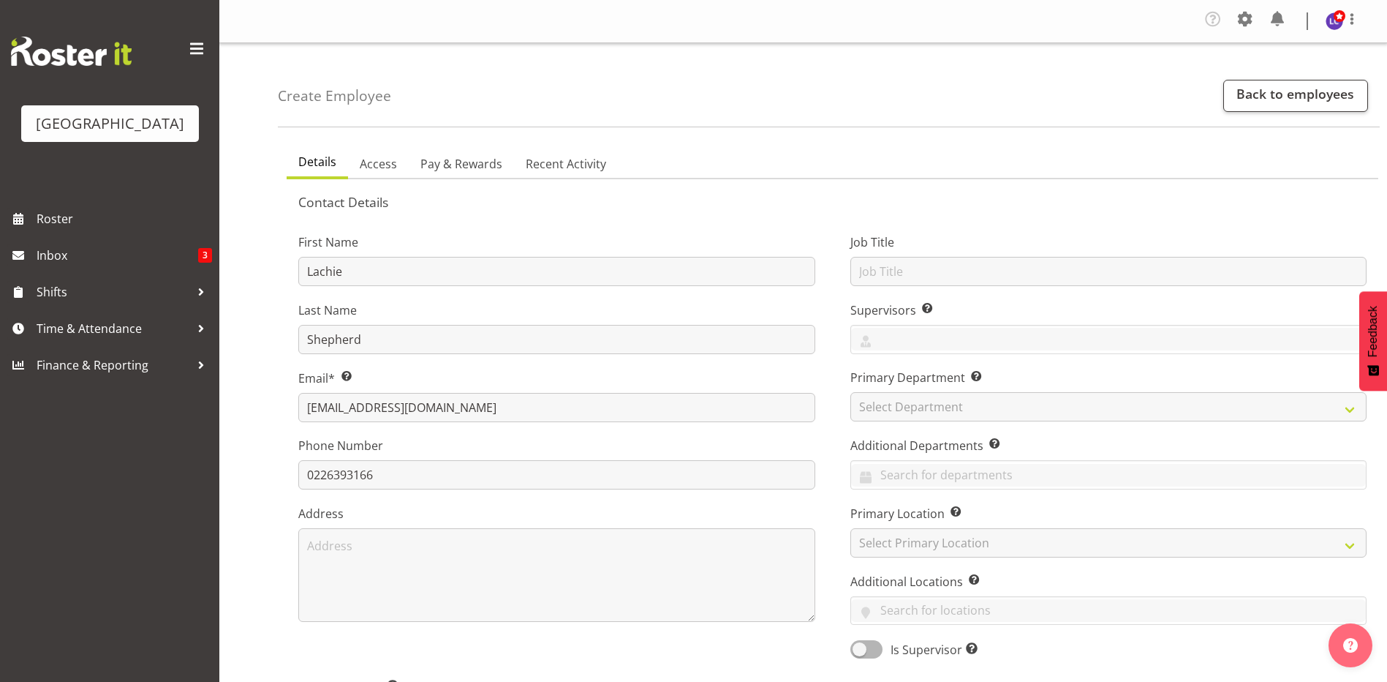
click at [589, 513] on label "Address" at bounding box center [556, 514] width 517 height 18
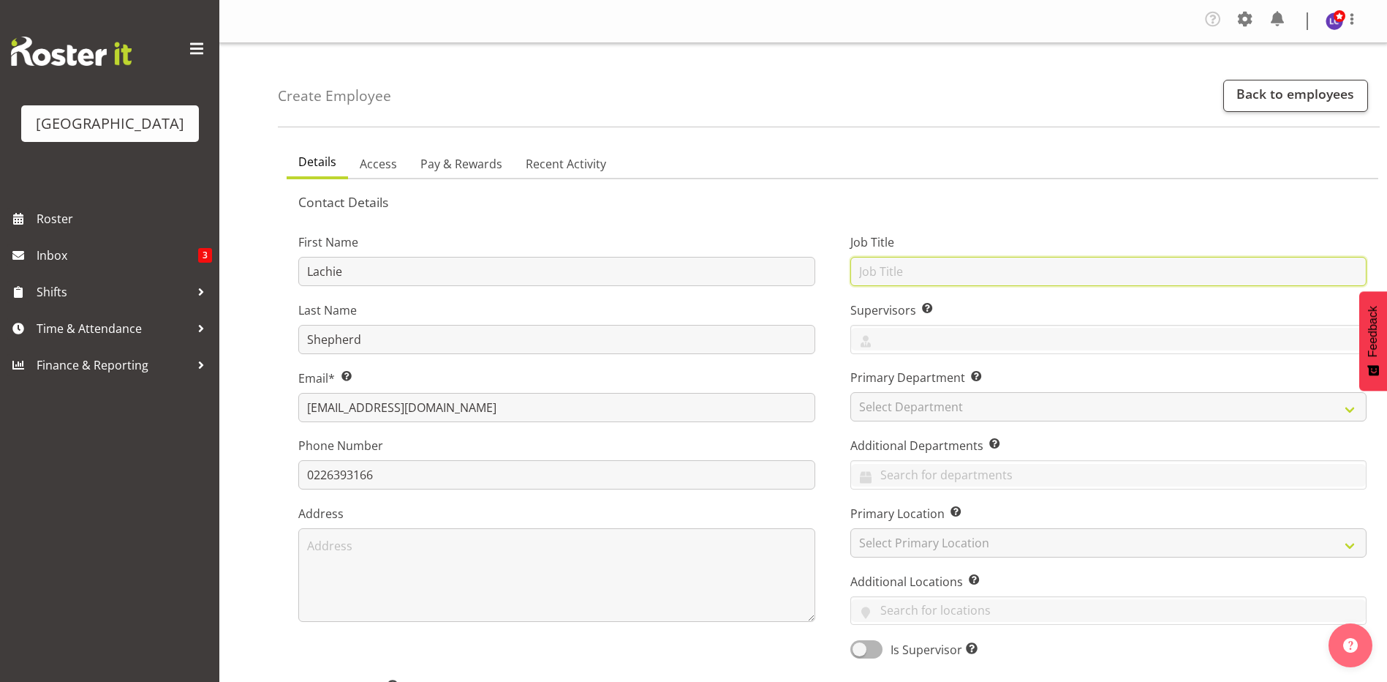
click at [952, 258] on input "text" at bounding box center [1109, 271] width 517 height 29
type input "Lifeguard"
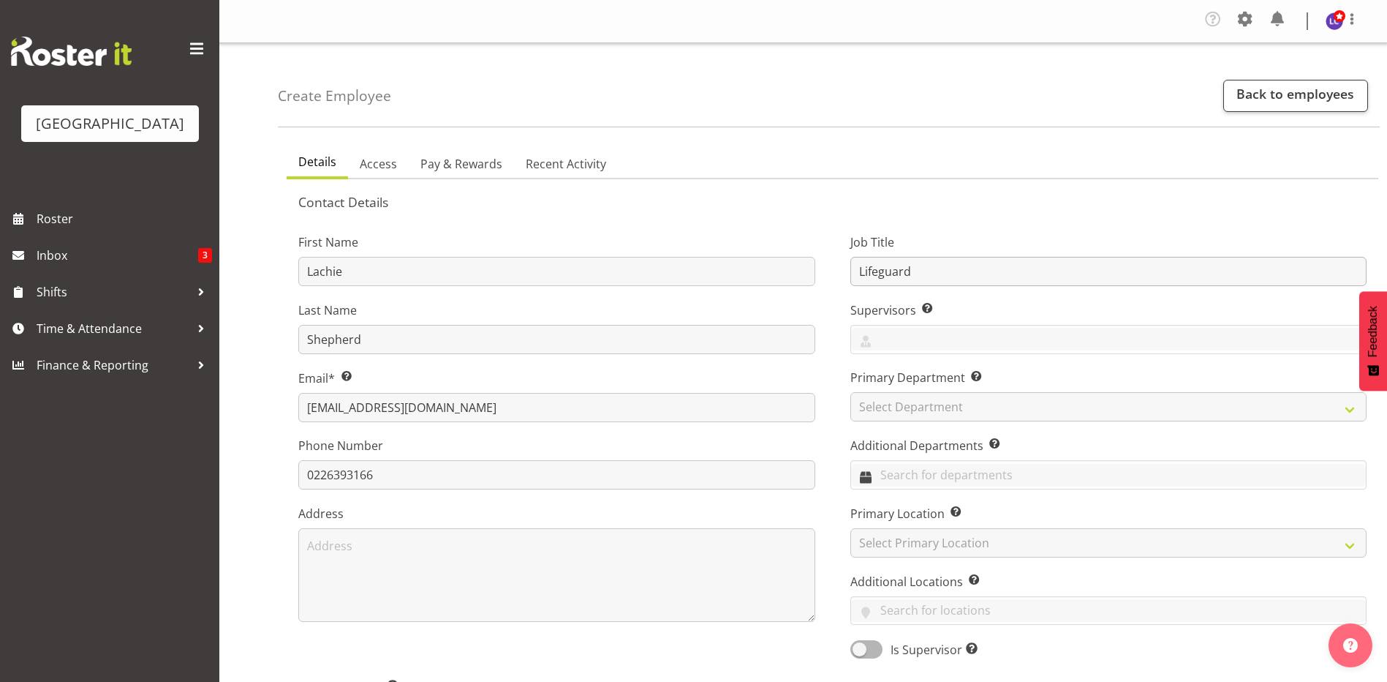
select select "83"
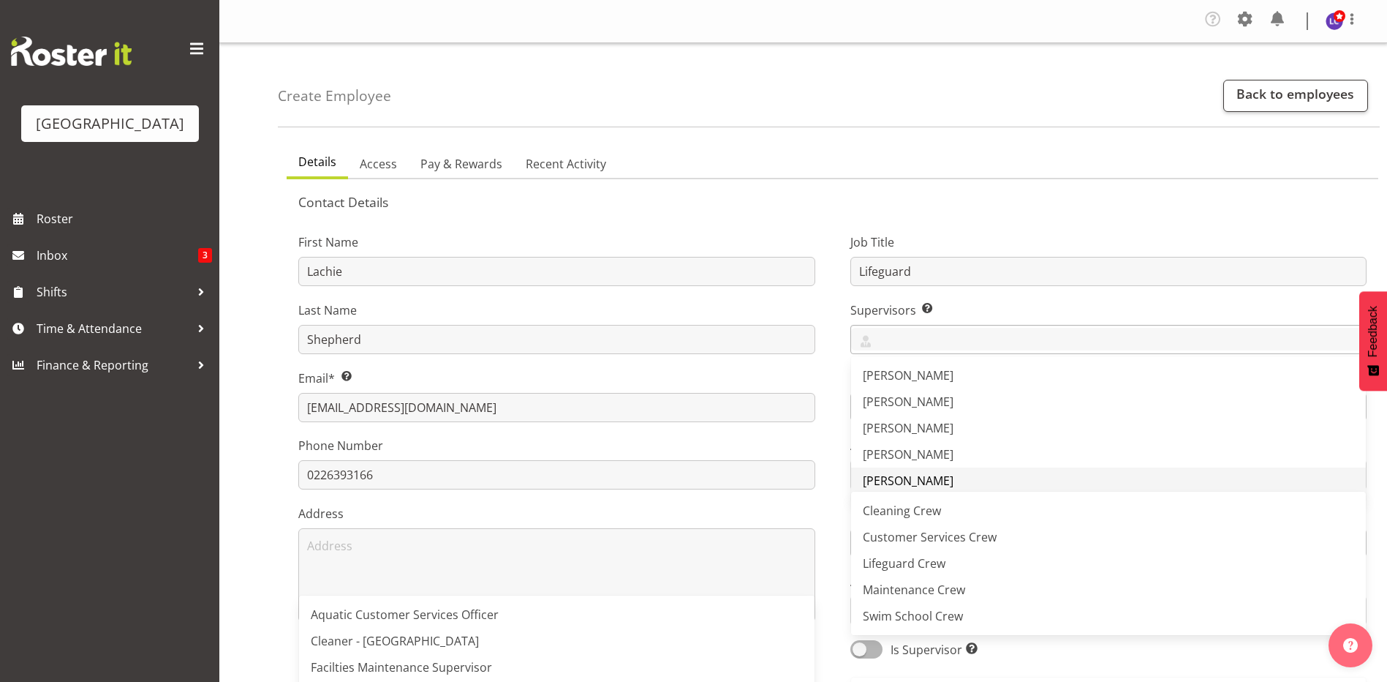
click at [930, 477] on link "[PERSON_NAME]" at bounding box center [1109, 480] width 516 height 26
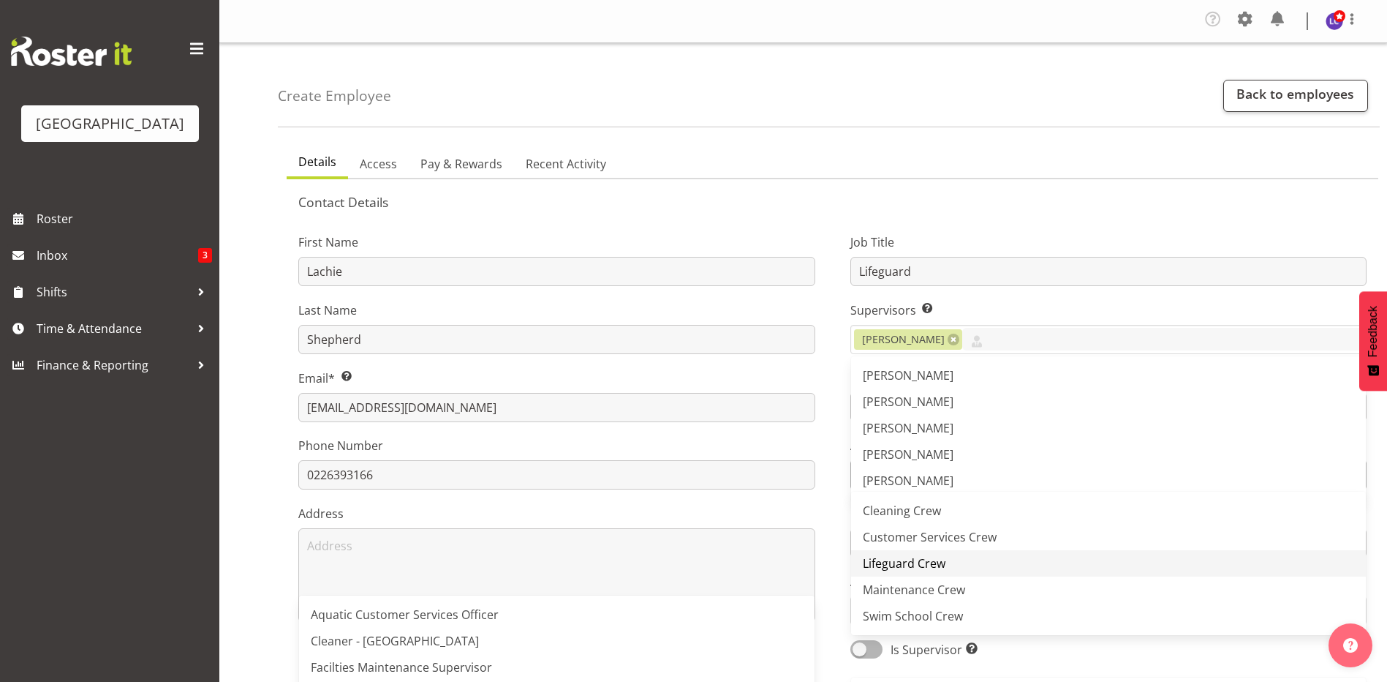
click at [929, 556] on span "Lifeguard Crew" at bounding box center [904, 563] width 83 height 16
click at [821, 483] on div "First Name Lachie Last Name Shepherd Email* This is a required field. lachieshe…" at bounding box center [557, 441] width 552 height 456
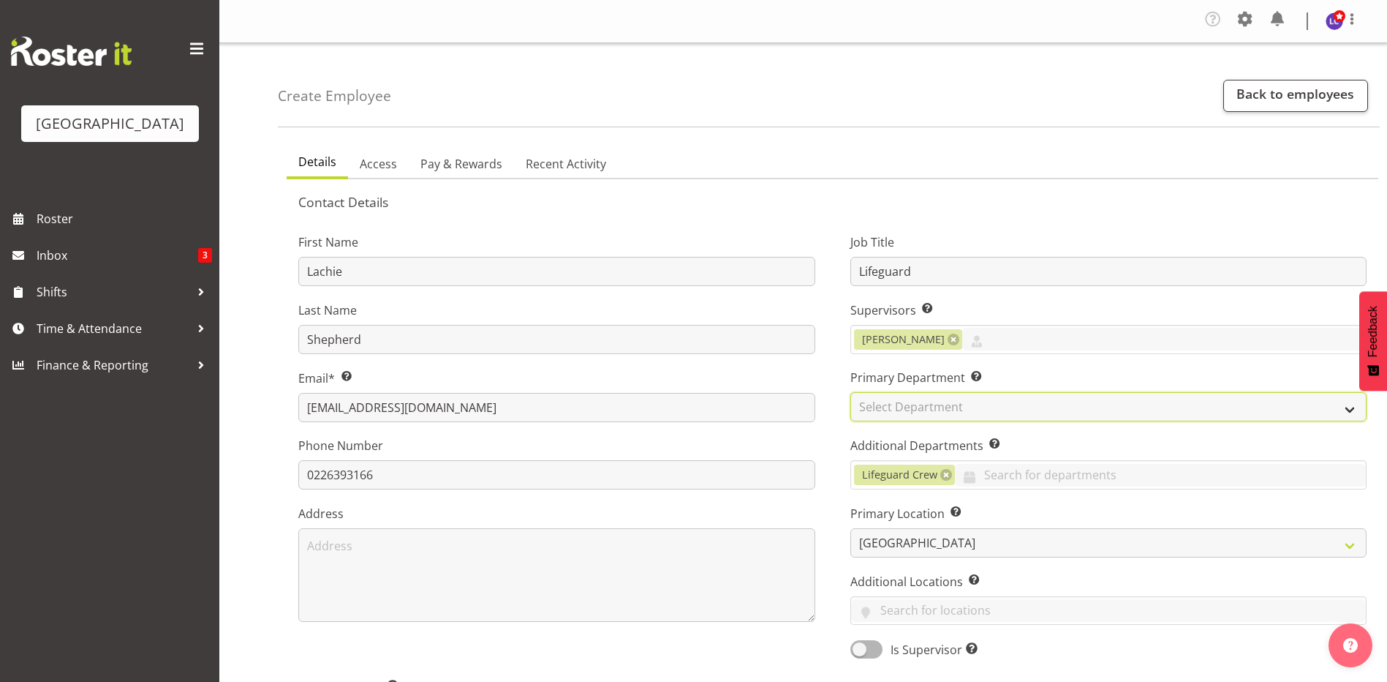
click at [968, 410] on select "Select Department Cleaning Crew Customer Services Crew Lifeguard Crew Maintenan…" at bounding box center [1109, 406] width 517 height 29
select select "114"
click at [851, 392] on select "Select Department Cleaning Crew Customer Services Crew Lifeguard Crew Maintenan…" at bounding box center [1109, 406] width 517 height 29
click at [935, 472] on span "Lifeguard Crew" at bounding box center [899, 475] width 75 height 16
click at [945, 472] on link at bounding box center [946, 475] width 12 height 12
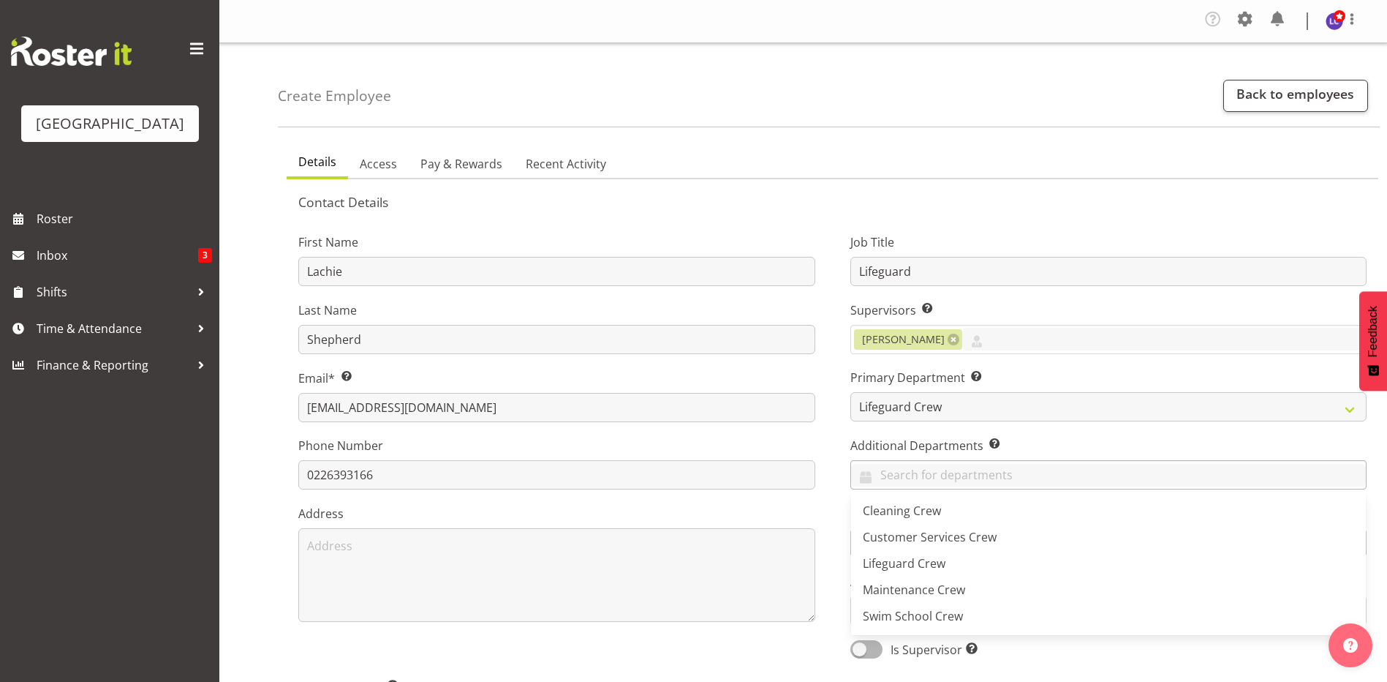
click at [841, 445] on div "Job Title Lifeguard Supervisors Select the employee’s supervisors, or the perso…" at bounding box center [1109, 441] width 552 height 456
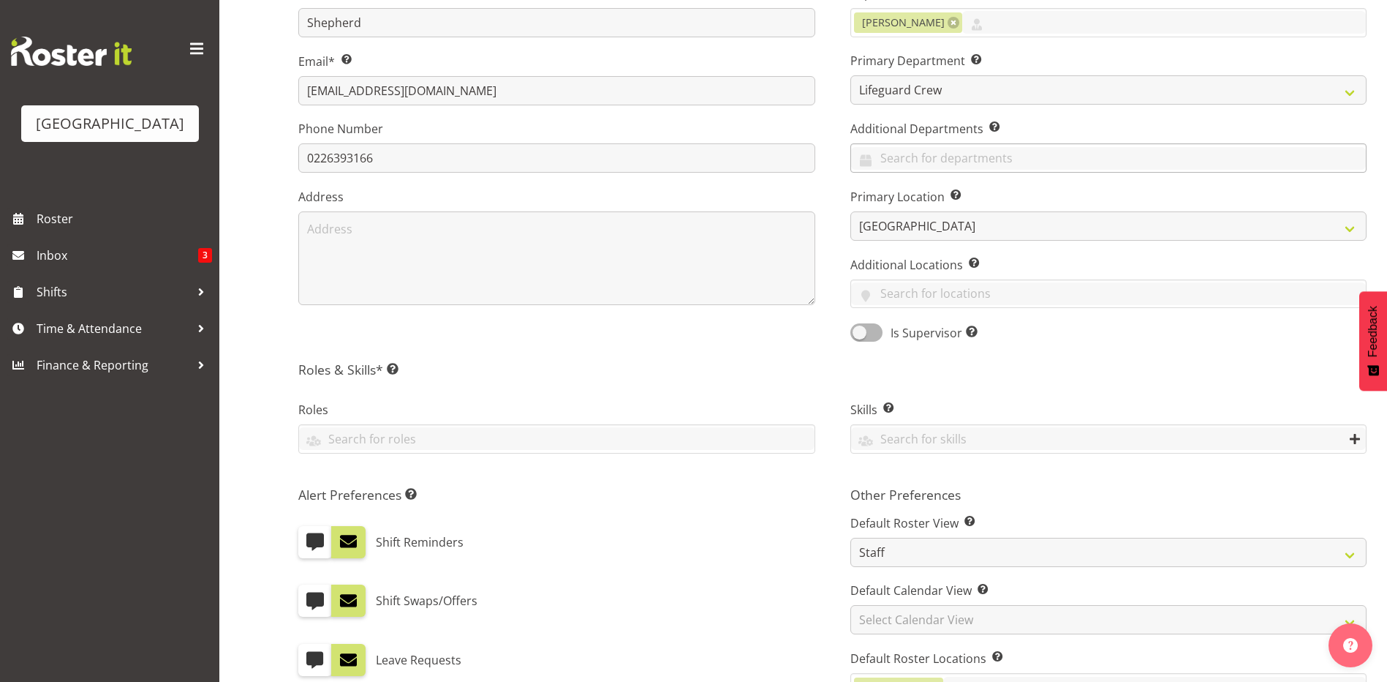
scroll to position [625, 0]
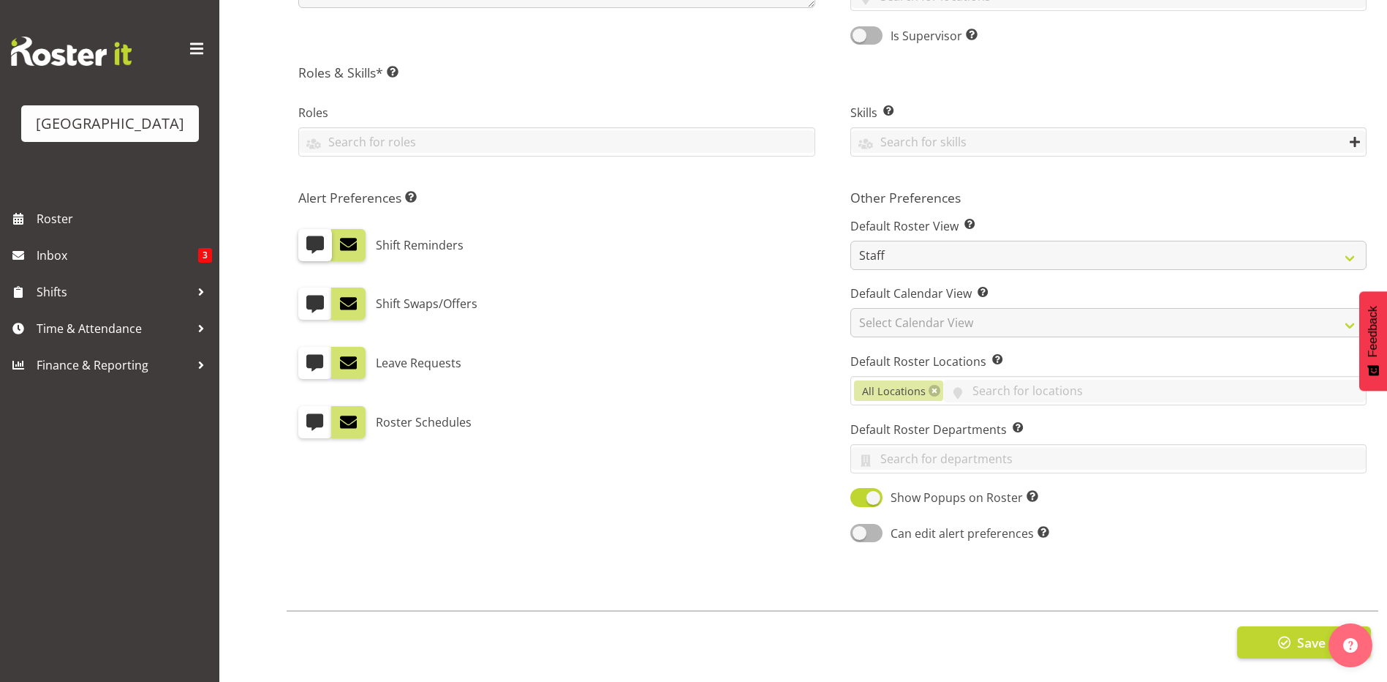
click at [307, 244] on label at bounding box center [315, 245] width 34 height 32
click at [307, 244] on input "checkbox" at bounding box center [303, 245] width 10 height 10
checkbox input "true"
click at [319, 303] on label at bounding box center [315, 303] width 34 height 32
click at [308, 303] on input "checkbox" at bounding box center [303, 304] width 10 height 10
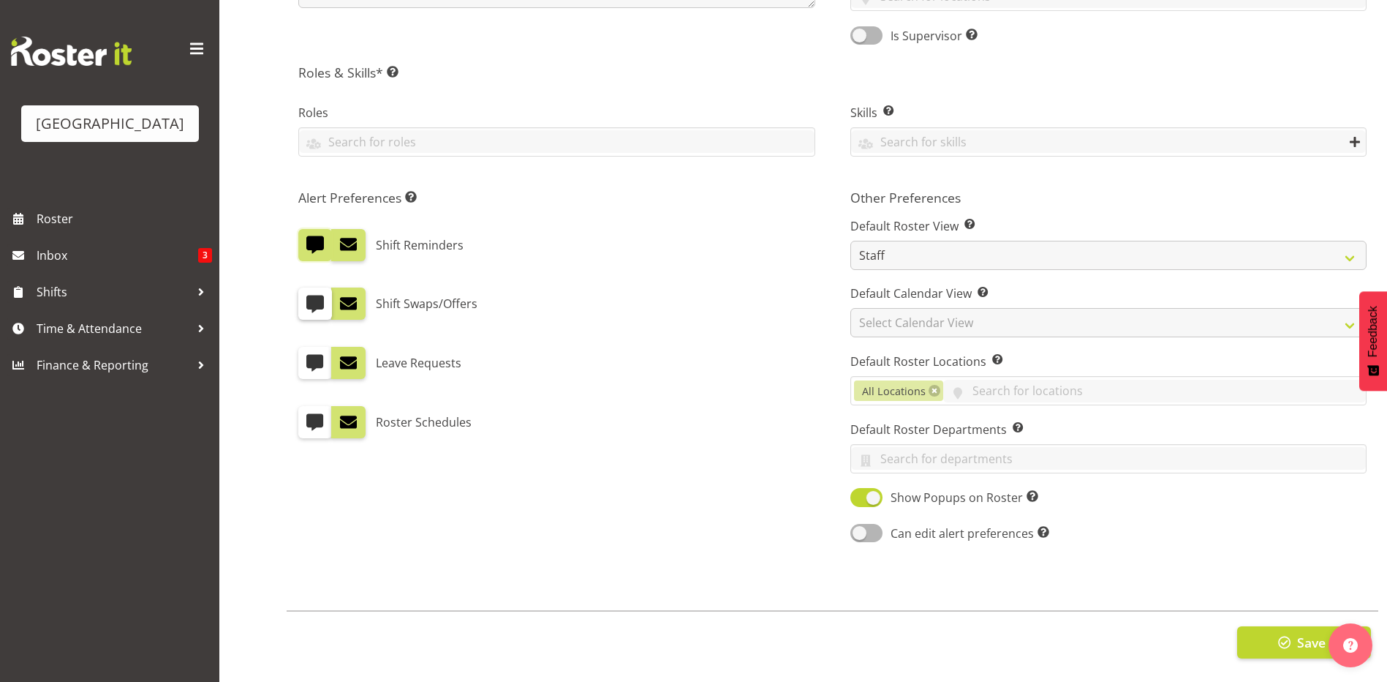
checkbox input "true"
click at [342, 300] on span at bounding box center [348, 303] width 19 height 19
click at [341, 300] on input "checkbox" at bounding box center [336, 304] width 10 height 10
checkbox input "false"
click at [320, 353] on span at bounding box center [315, 362] width 19 height 19
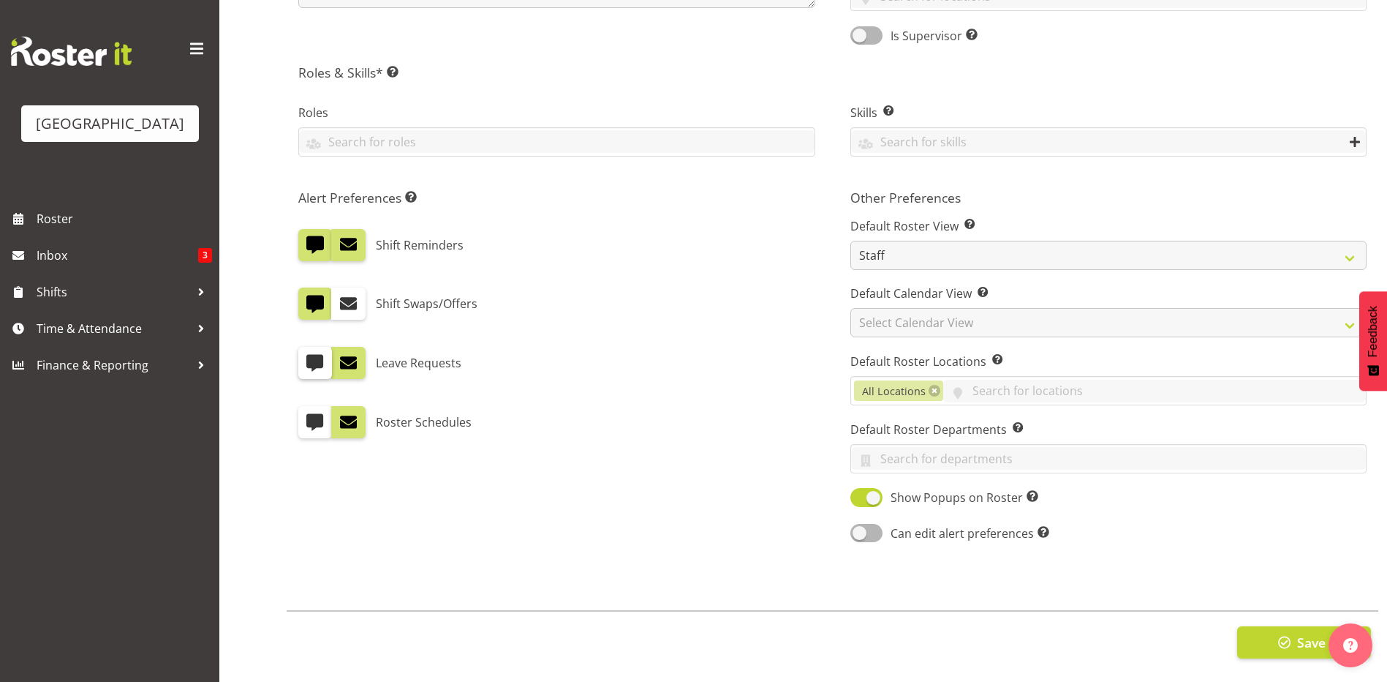
click at [308, 358] on input "checkbox" at bounding box center [303, 363] width 10 height 10
checkbox input "true"
click at [344, 353] on span at bounding box center [348, 362] width 19 height 19
click at [341, 358] on input "checkbox" at bounding box center [336, 363] width 10 height 10
checkbox input "false"
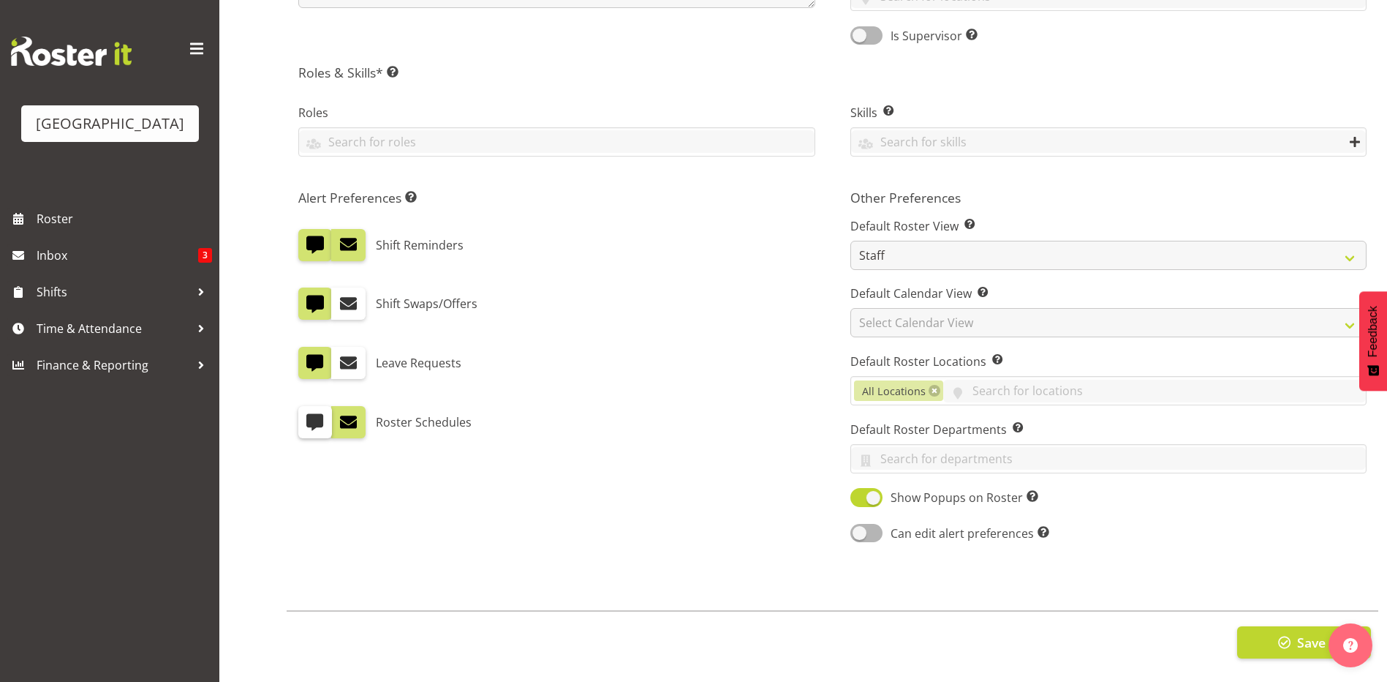
click at [318, 412] on span at bounding box center [315, 421] width 19 height 19
click at [308, 418] on input "checkbox" at bounding box center [303, 423] width 10 height 10
checkbox input "true"
click at [1266, 628] on button "Save" at bounding box center [1304, 642] width 134 height 32
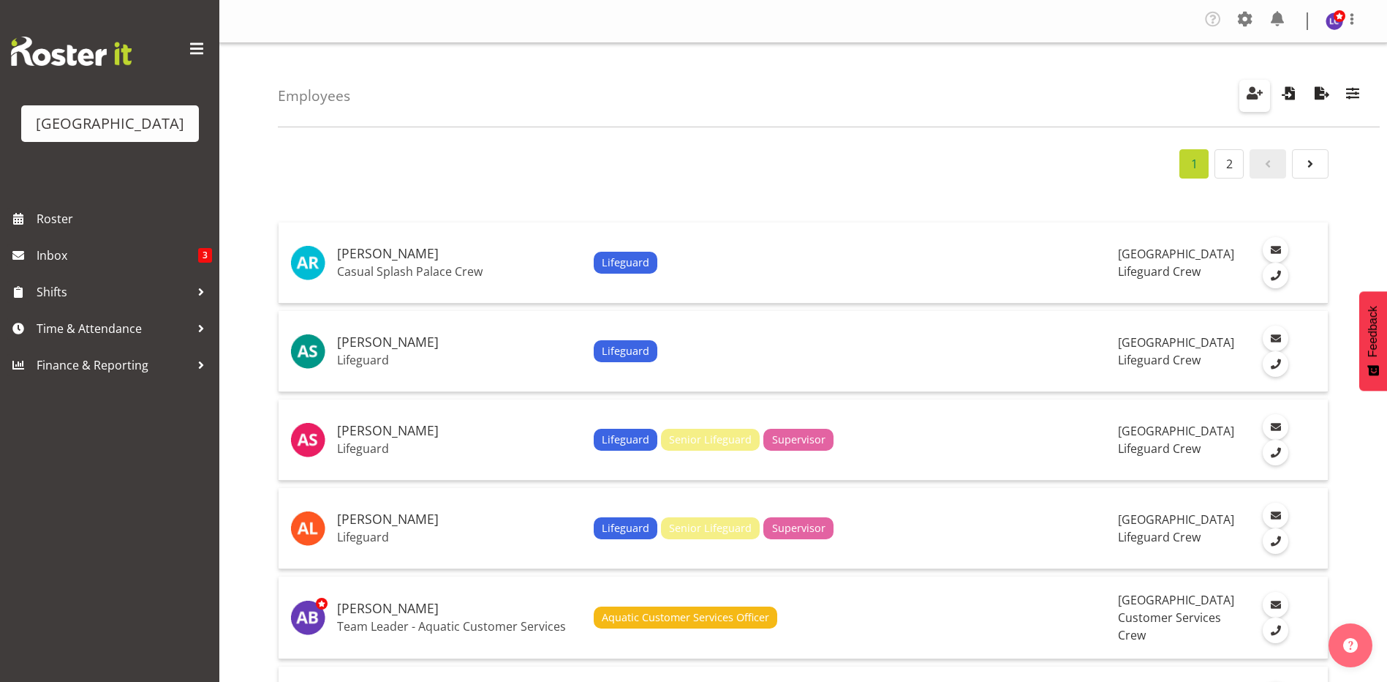
click at [1260, 102] on span "button" at bounding box center [1254, 92] width 19 height 19
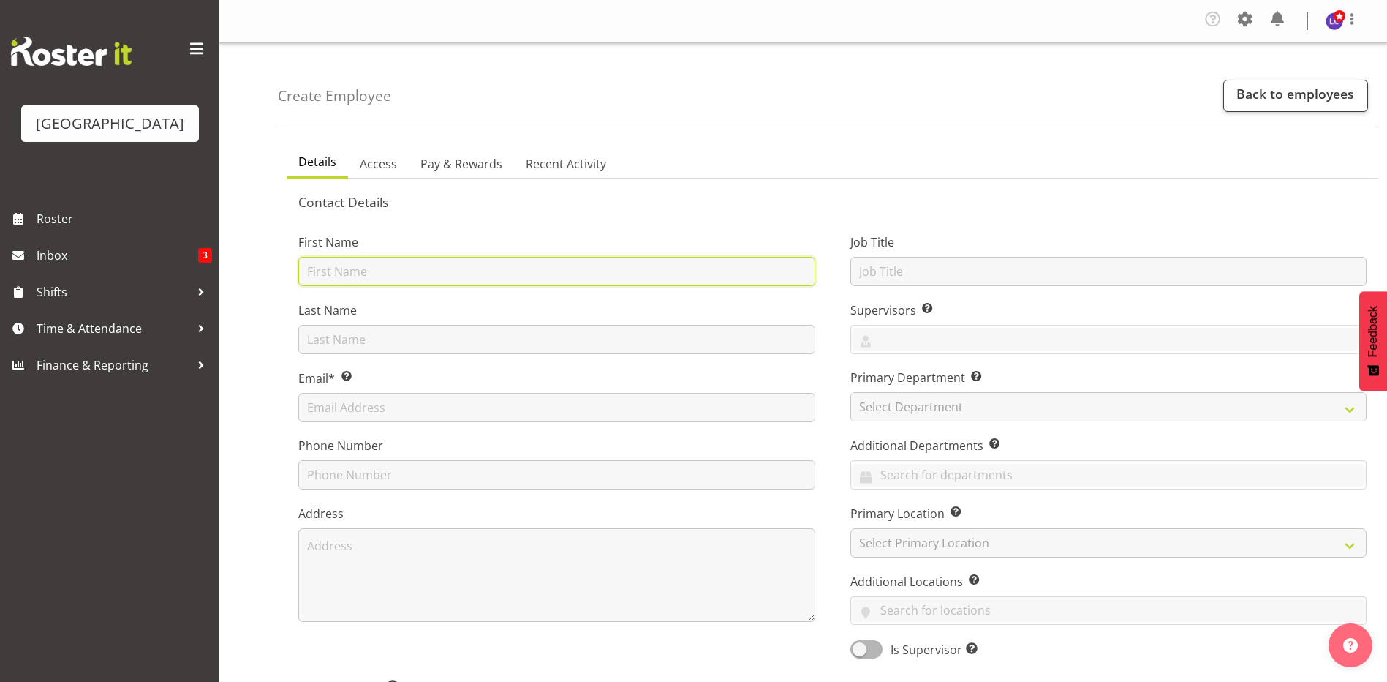
click at [428, 263] on input "text" at bounding box center [556, 271] width 517 height 29
type input "Alesana Lafoga"
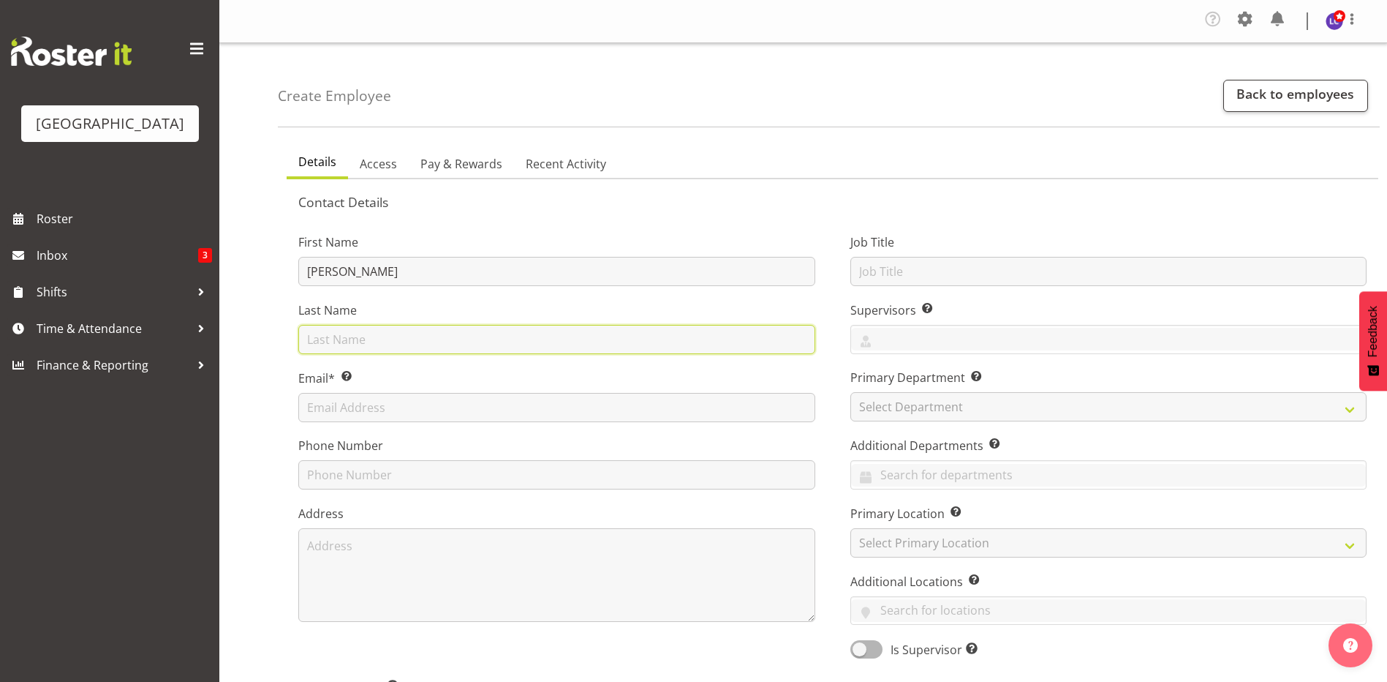
click at [357, 338] on input "text" at bounding box center [556, 339] width 517 height 29
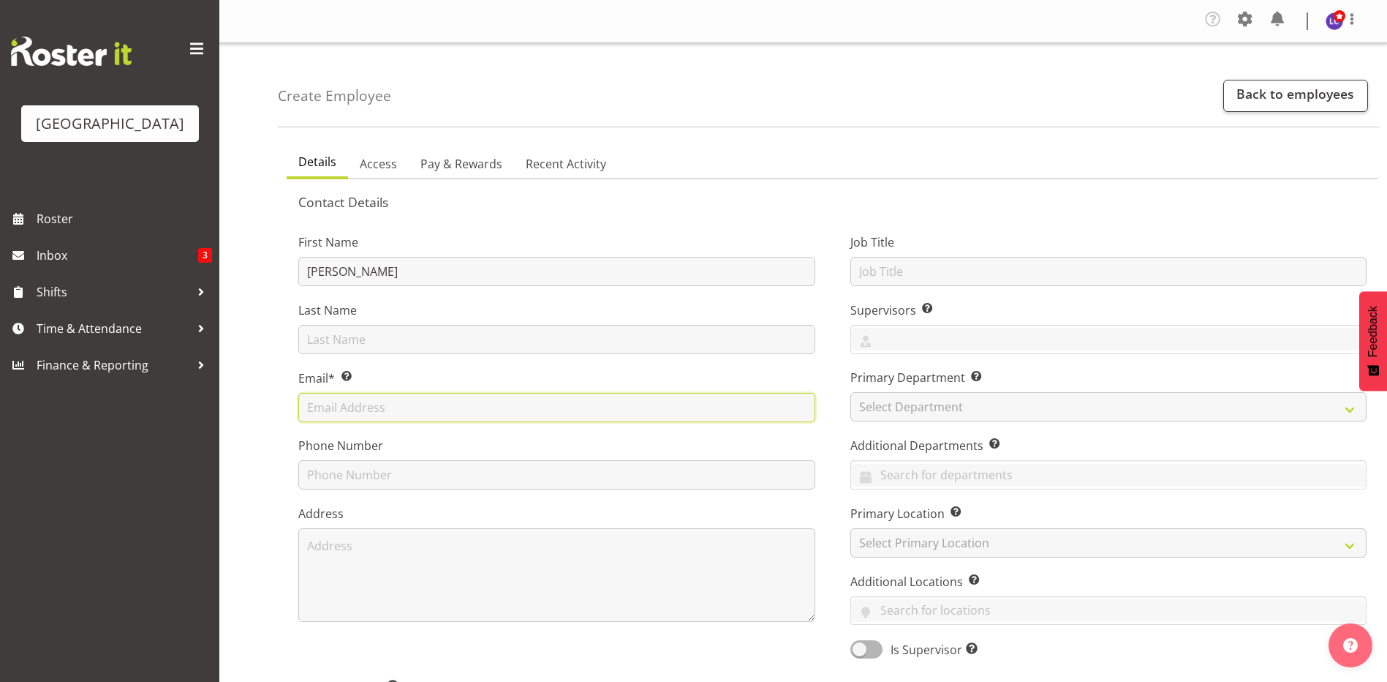
click at [308, 401] on input "text" at bounding box center [556, 407] width 517 height 29
paste input "alilafoga@gmail.com"
type input "alilafoga@gmail.com"
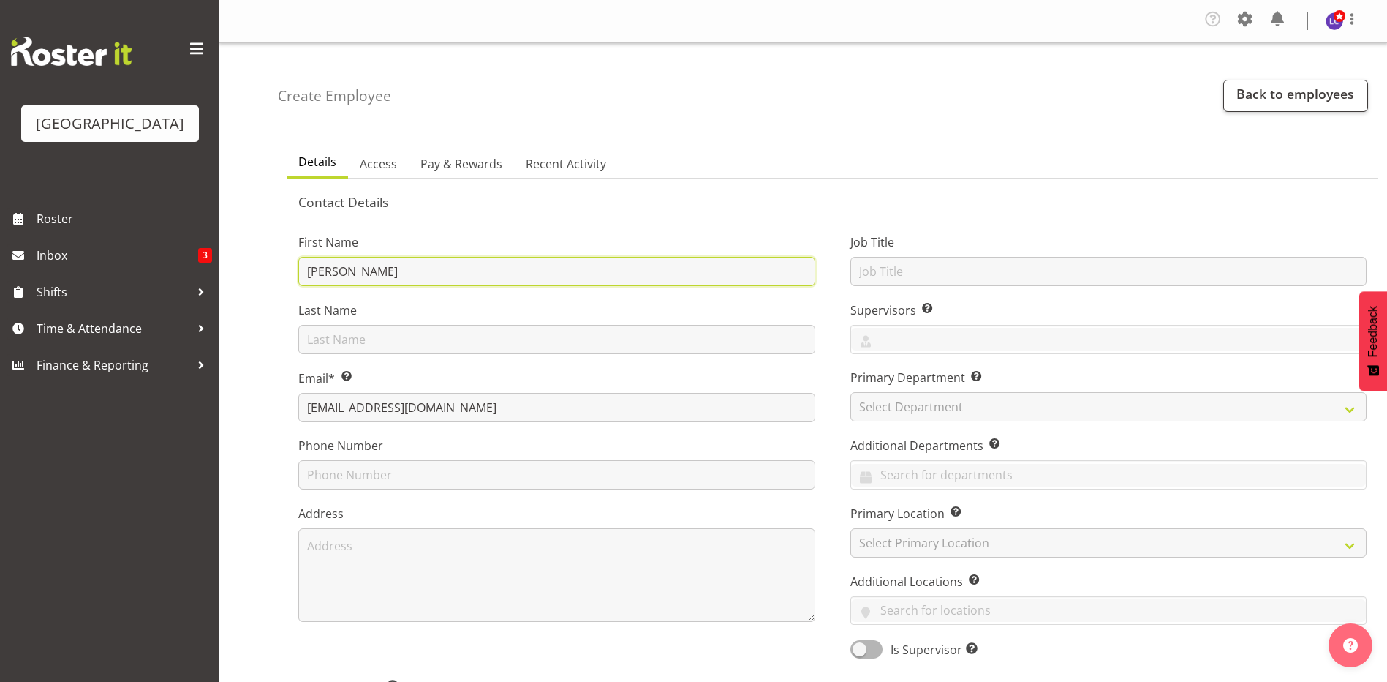
click at [450, 270] on input "[PERSON_NAME]" at bounding box center [556, 271] width 517 height 29
drag, startPoint x: 450, startPoint y: 270, endPoint x: 365, endPoint y: 272, distance: 85.6
click at [365, 272] on input "[PERSON_NAME]" at bounding box center [556, 271] width 517 height 29
type input "Alesana"
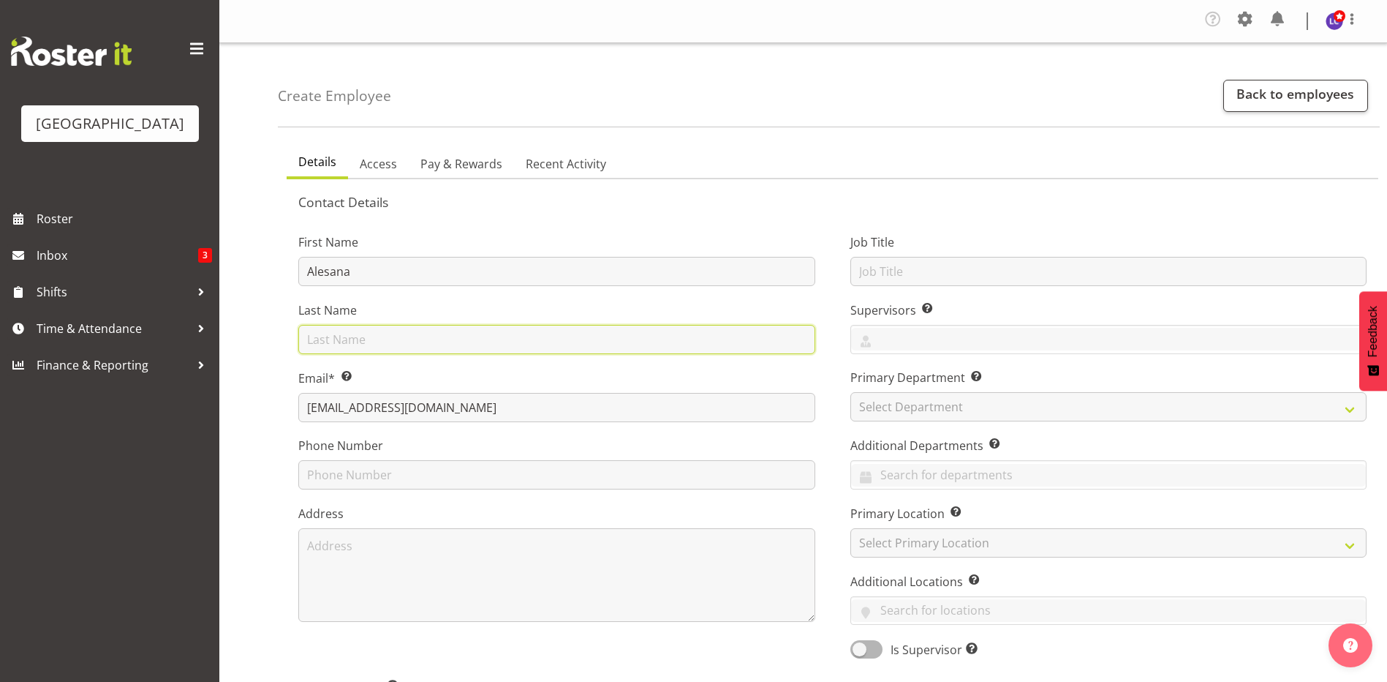
click at [400, 339] on input "text" at bounding box center [556, 339] width 517 height 29
paste input "Lafoga"
type input "Lafoga"
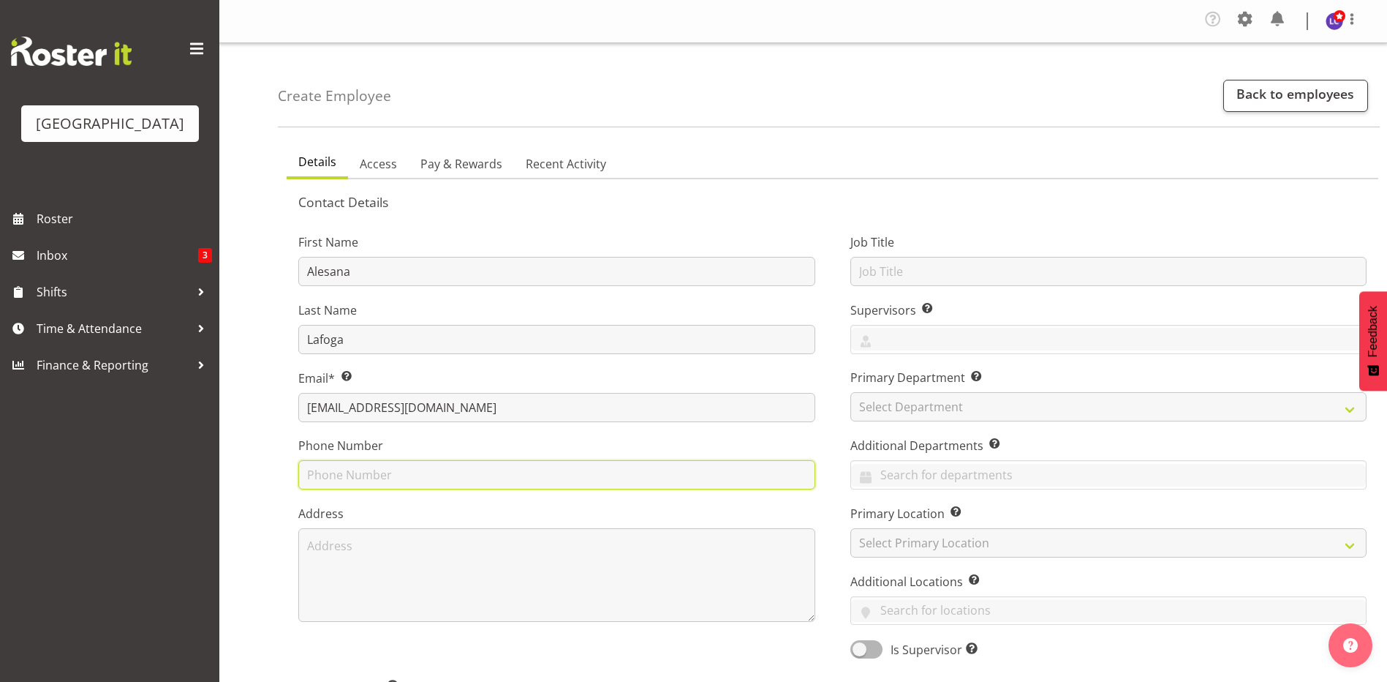
click at [435, 475] on input "text" at bounding box center [556, 474] width 517 height 29
paste input "027 2846047"
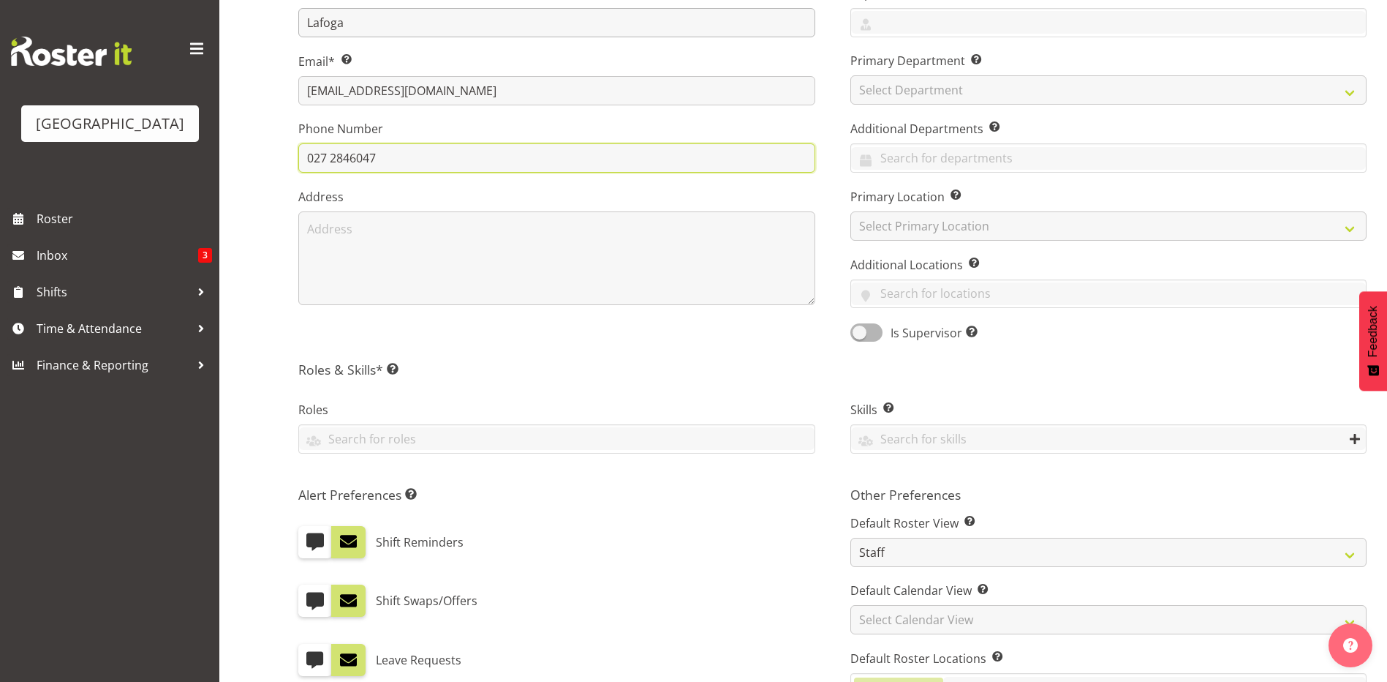
scroll to position [625, 0]
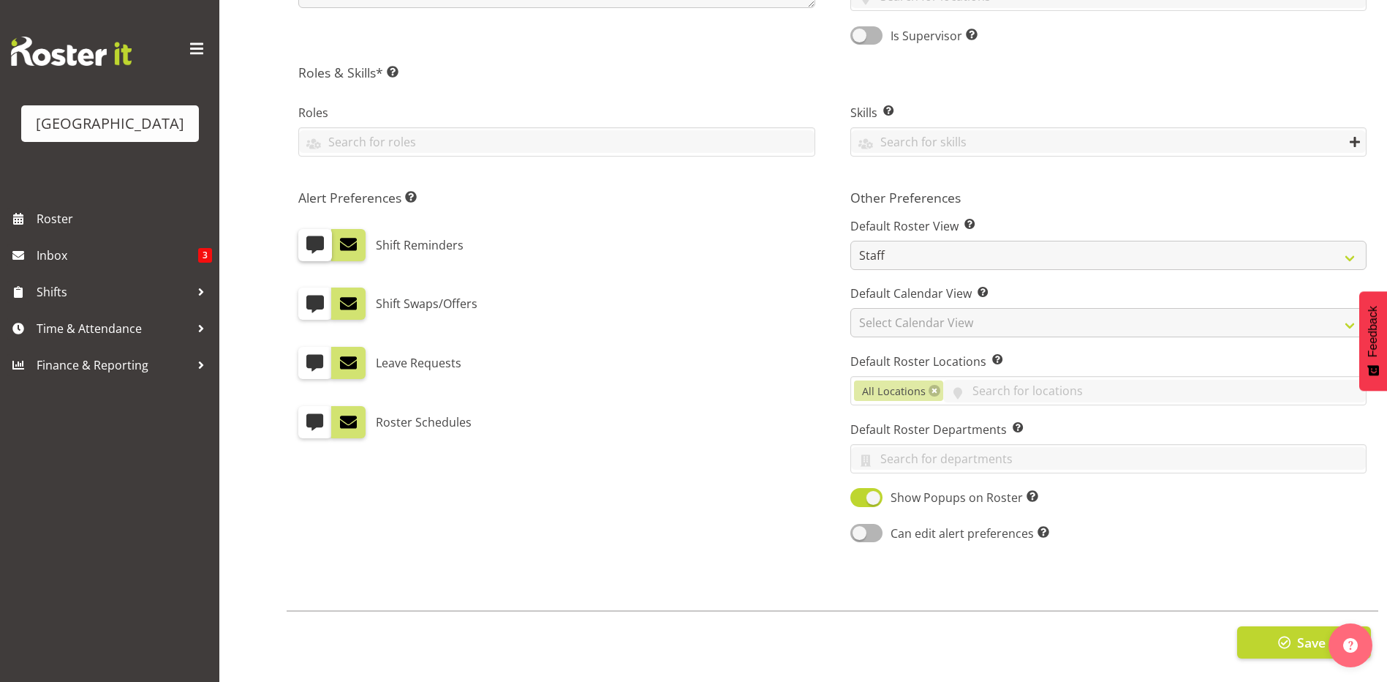
type input "027 2846047"
click at [317, 240] on span at bounding box center [315, 244] width 19 height 19
click at [308, 240] on input "checkbox" at bounding box center [303, 245] width 10 height 10
checkbox input "true"
click at [314, 416] on span at bounding box center [315, 421] width 19 height 19
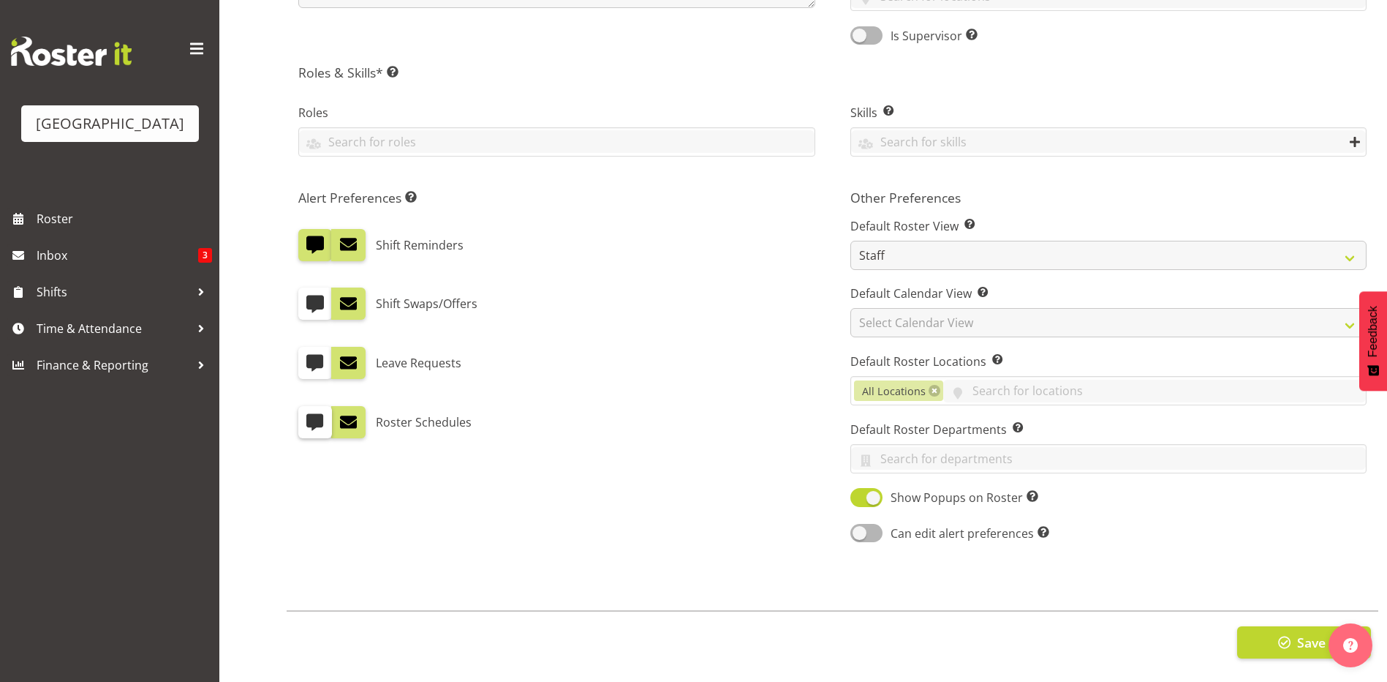
click at [308, 418] on input "checkbox" at bounding box center [303, 423] width 10 height 10
checkbox input "true"
click at [401, 487] on div "Alert Preferences Specifies what type(s) of communication the employee will rec…" at bounding box center [557, 367] width 552 height 373
click at [1276, 633] on span "button" at bounding box center [1284, 642] width 19 height 19
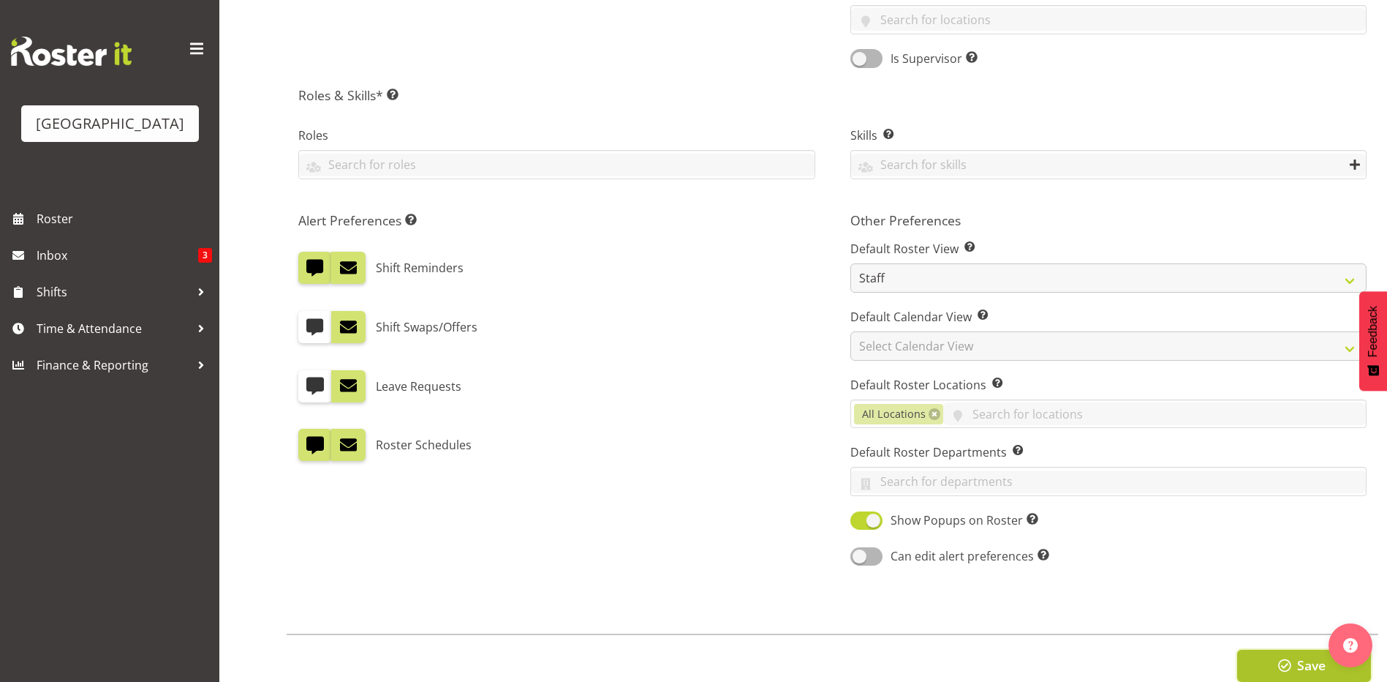
click at [1291, 666] on span "button" at bounding box center [1284, 664] width 19 height 19
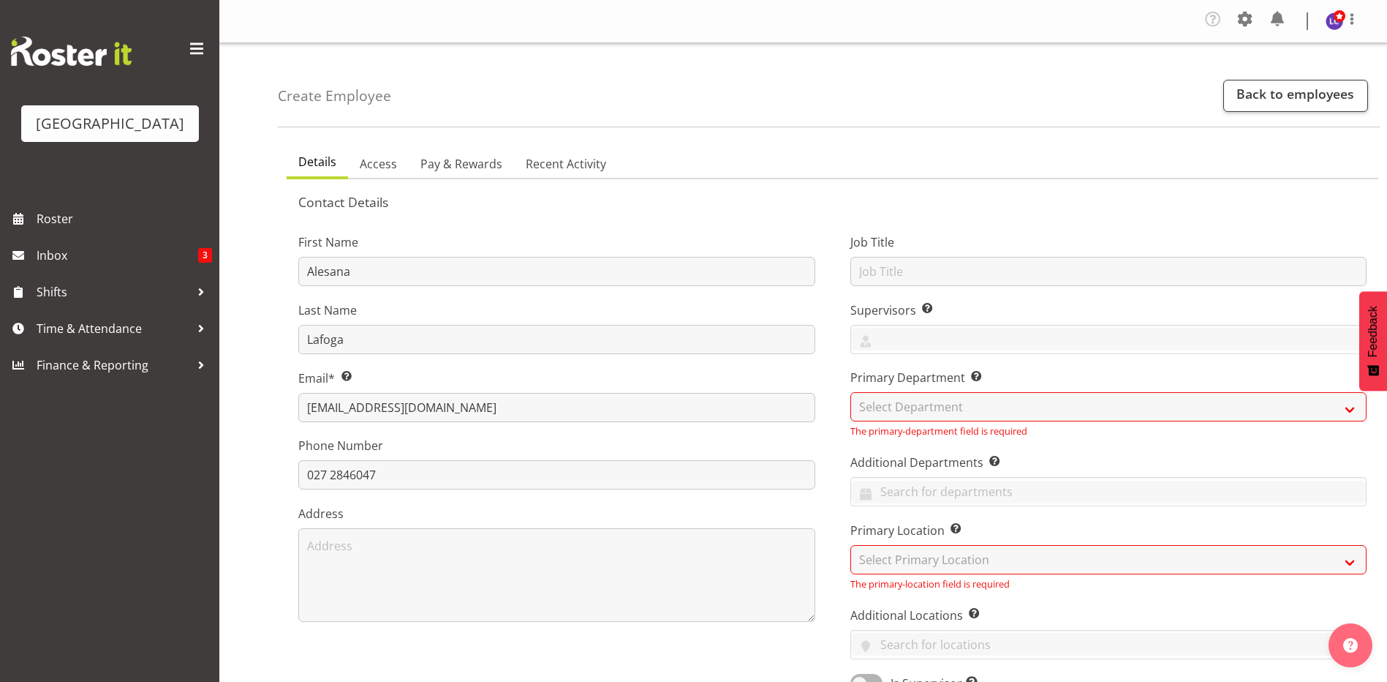
scroll to position [659, 0]
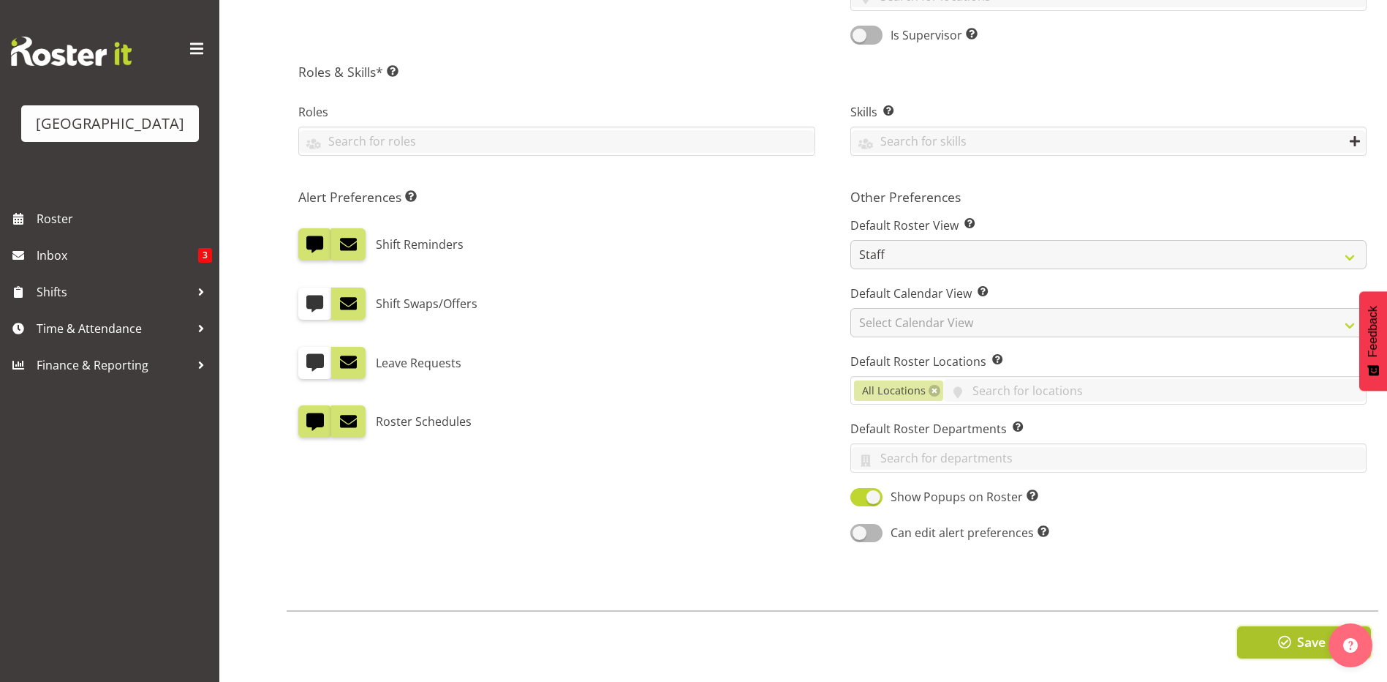
click at [1260, 626] on button "Save" at bounding box center [1304, 642] width 134 height 32
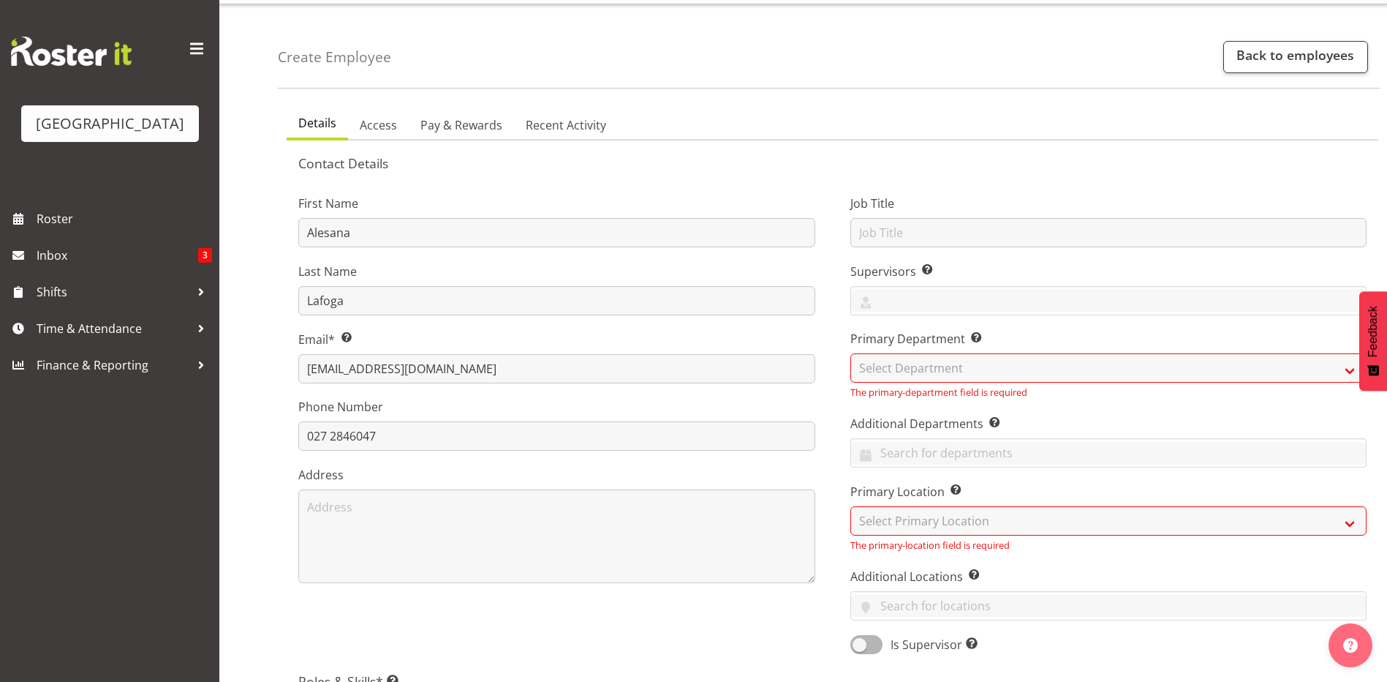
scroll to position [0, 0]
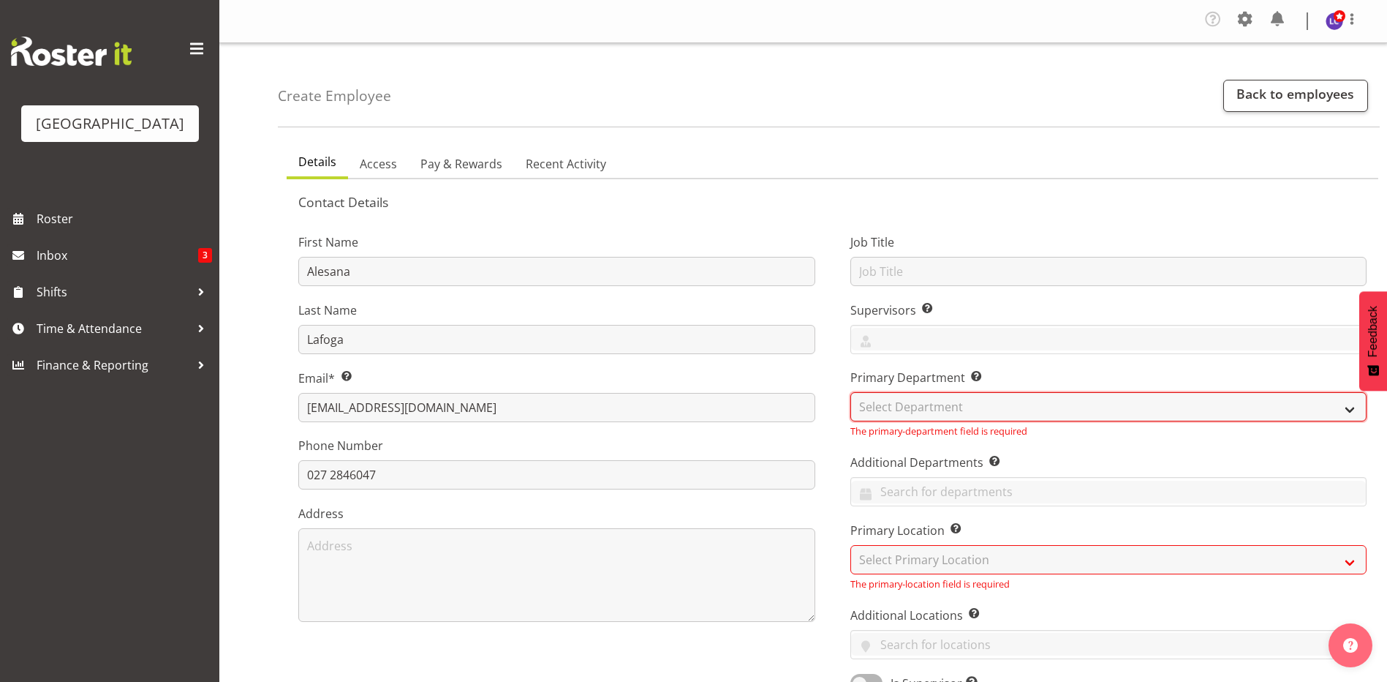
click at [1116, 396] on select "Select Department Cleaning Crew Customer Services Crew Lifeguard Crew Maintenan…" at bounding box center [1109, 406] width 517 height 29
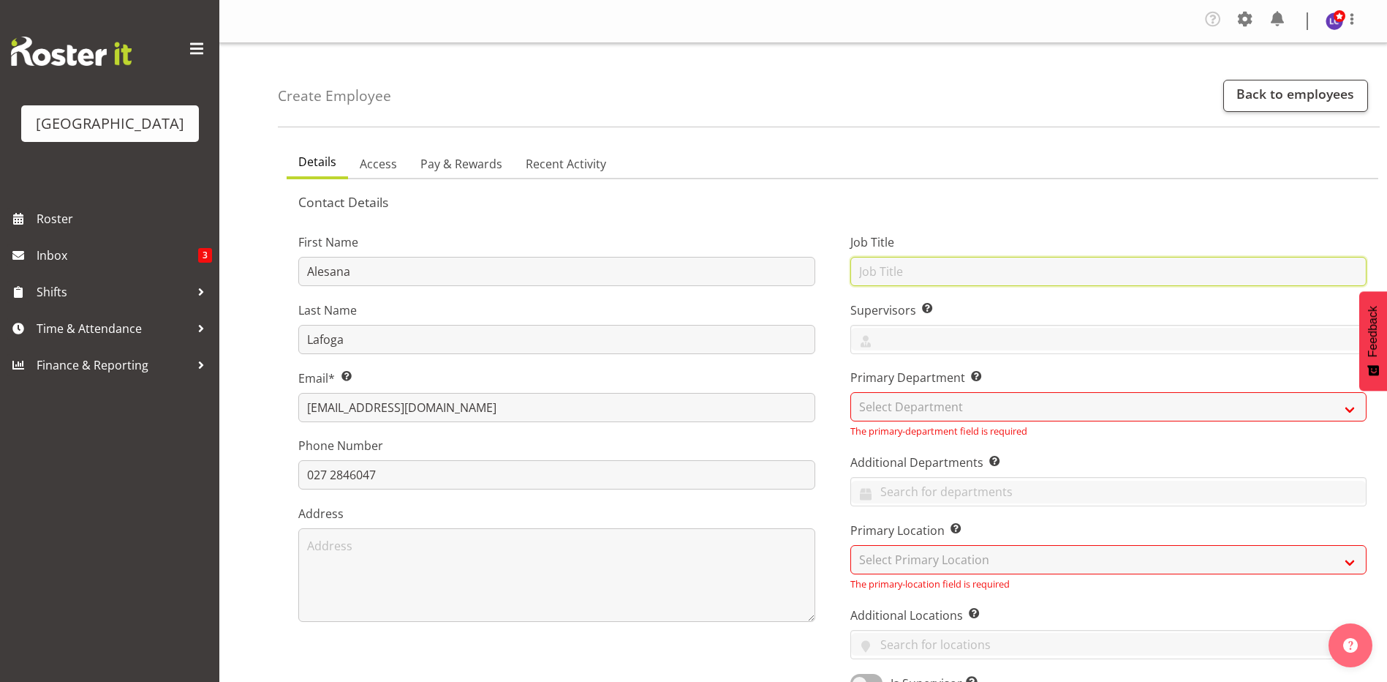
click at [1058, 283] on input "text" at bounding box center [1109, 271] width 517 height 29
type input "Lifeguard"
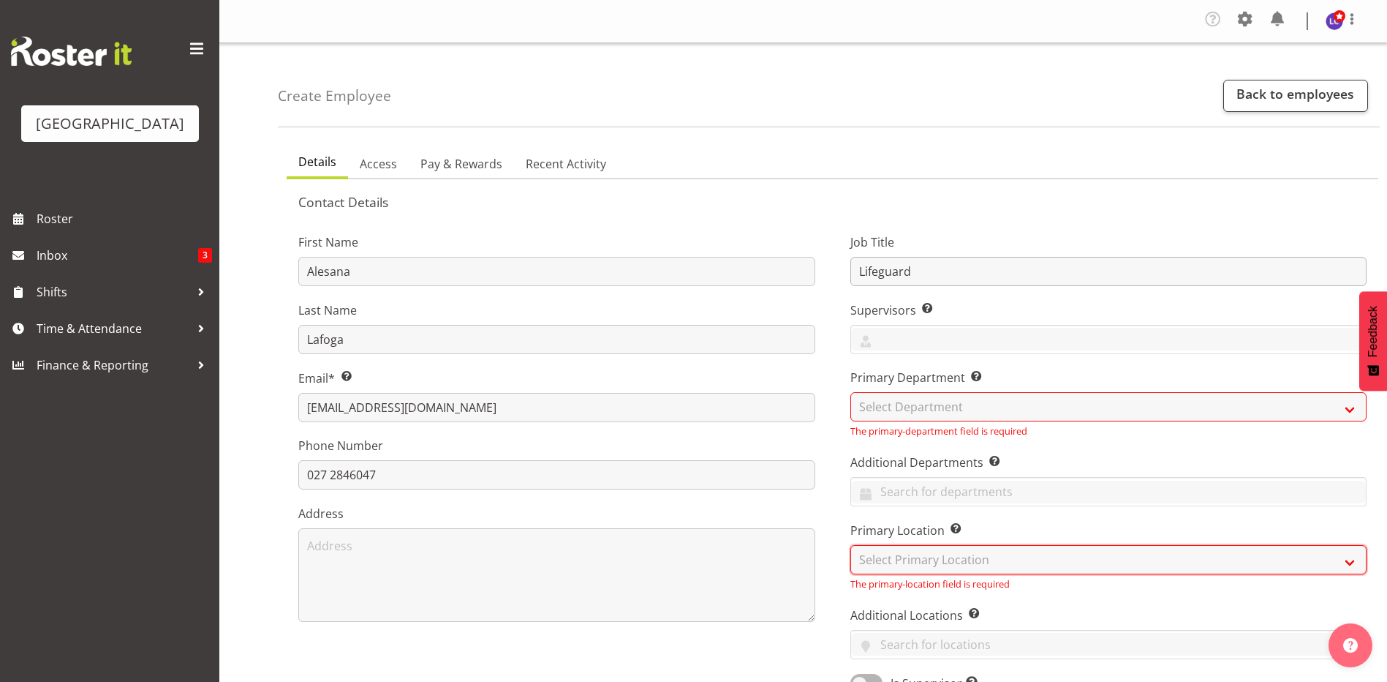
select select "83"
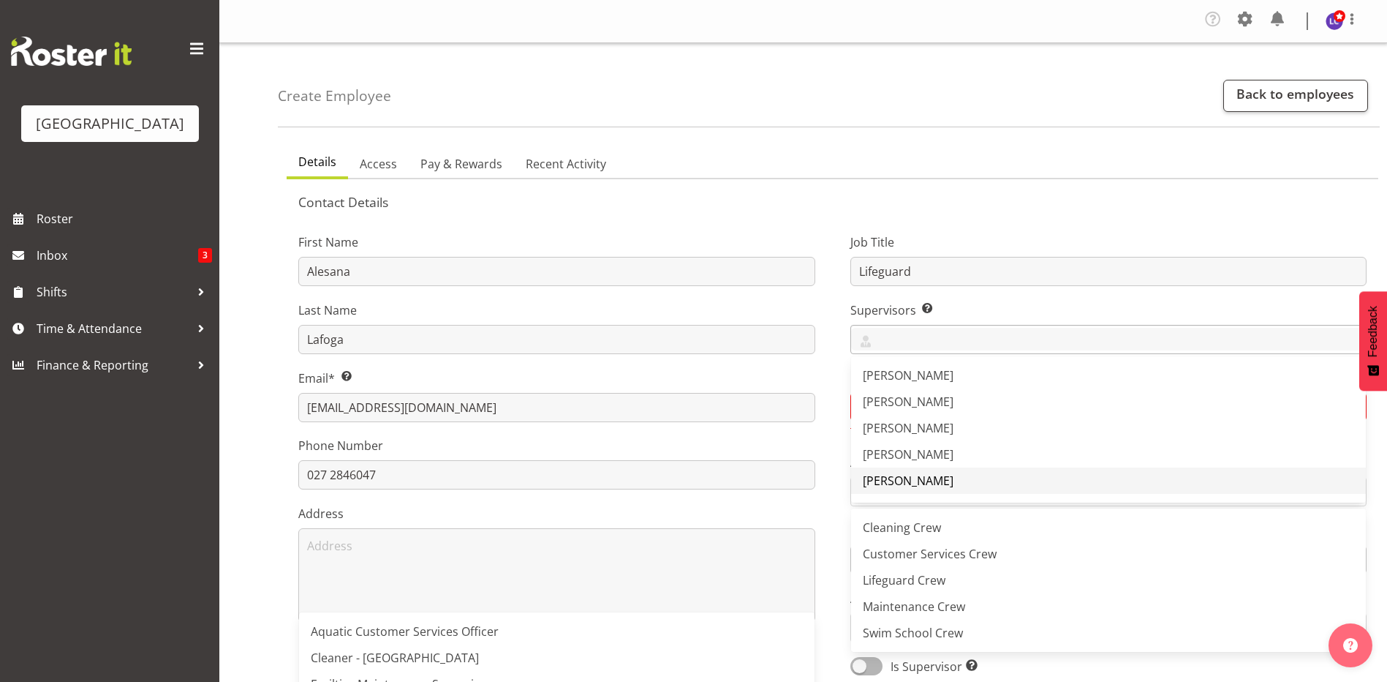
click at [929, 479] on link "[PERSON_NAME]" at bounding box center [1109, 480] width 516 height 26
click at [849, 339] on div "Job Title Lifeguard Supervisors Select the employee’s supervisors, or the perso…" at bounding box center [1109, 449] width 552 height 473
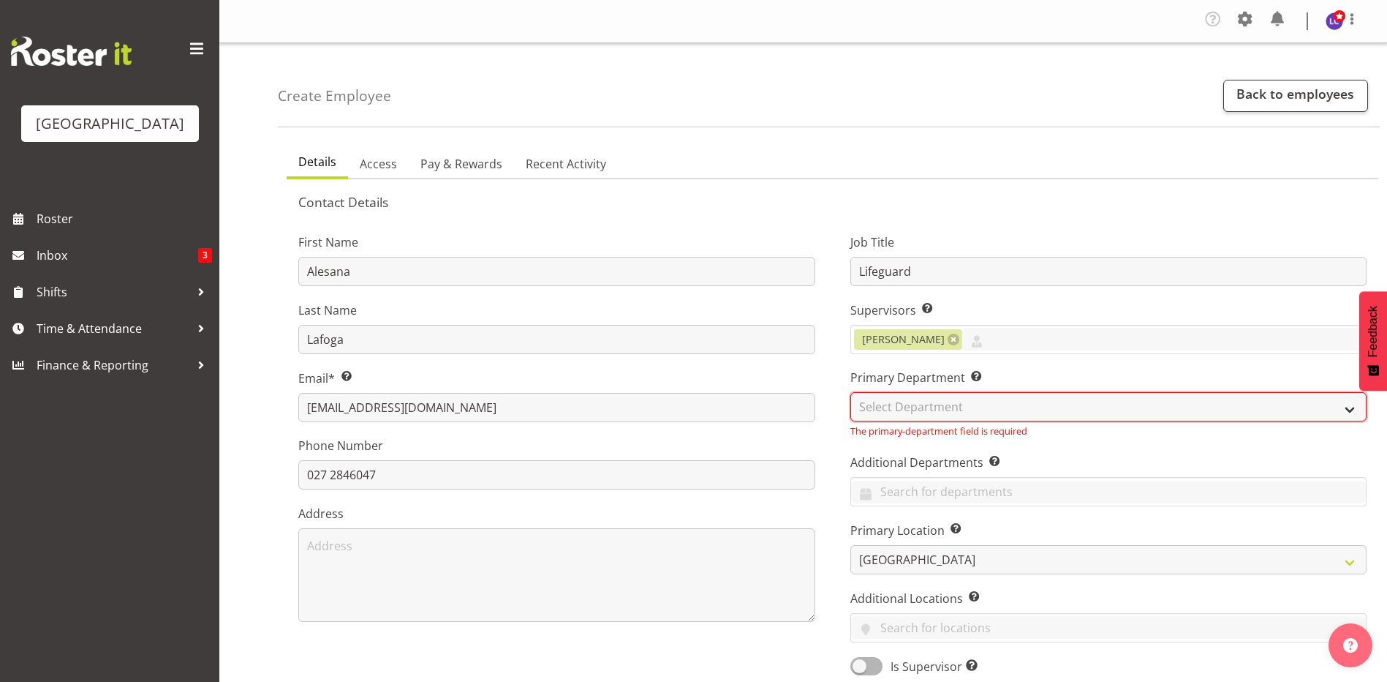
click at [881, 395] on select "Select Department Cleaning Crew Customer Services Crew Lifeguard Crew Maintenan…" at bounding box center [1109, 406] width 517 height 29
select select "114"
click at [851, 392] on select "Select Department Cleaning Crew Customer Services Crew Lifeguard Crew Maintenan…" at bounding box center [1109, 406] width 517 height 29
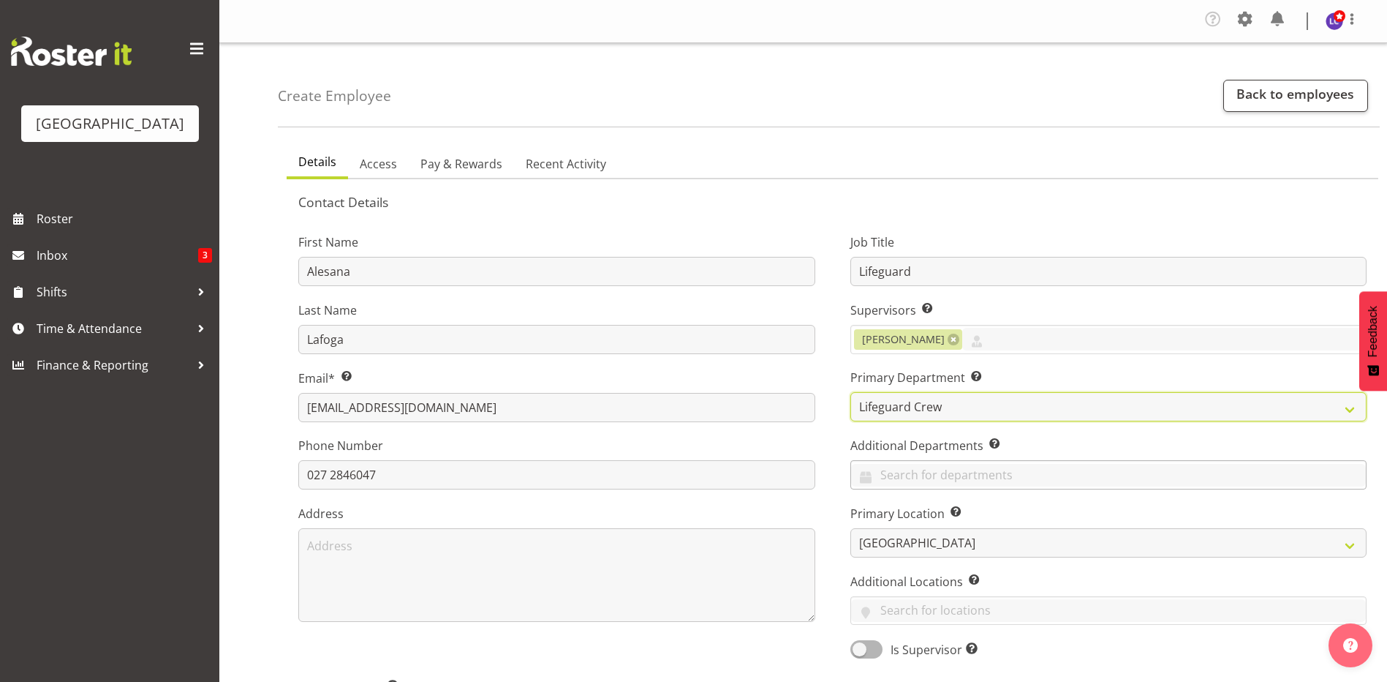
scroll to position [317, 0]
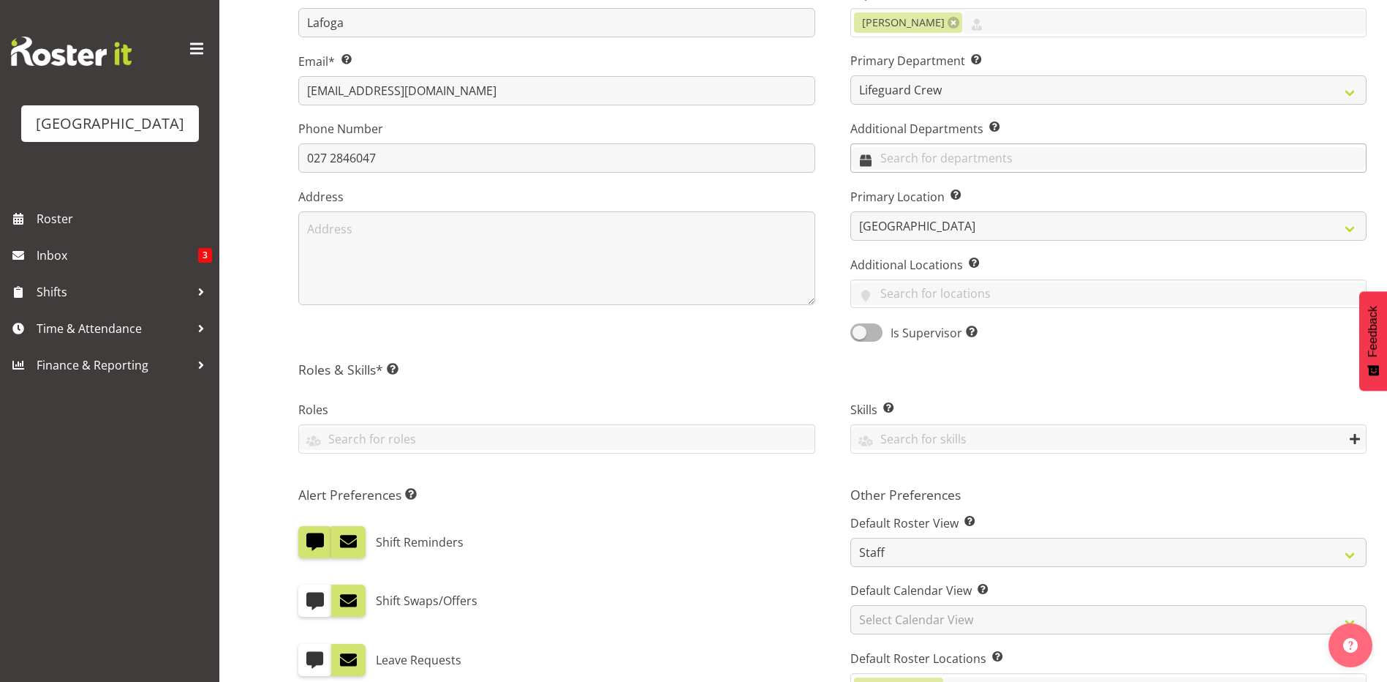
click at [1003, 154] on input "text" at bounding box center [1109, 158] width 516 height 23
click at [965, 246] on link "Lifeguard Crew" at bounding box center [1109, 246] width 516 height 26
click at [959, 349] on div "Job Title Lifeguard Supervisors Select the employee’s supervisors, or the perso…" at bounding box center [1109, 124] width 552 height 456
click at [946, 161] on link at bounding box center [946, 158] width 12 height 12
click at [1066, 359] on div "Contact Details First Name Alesana Last Name Lafoga Email* This is a required f…" at bounding box center [832, 372] width 1068 height 990
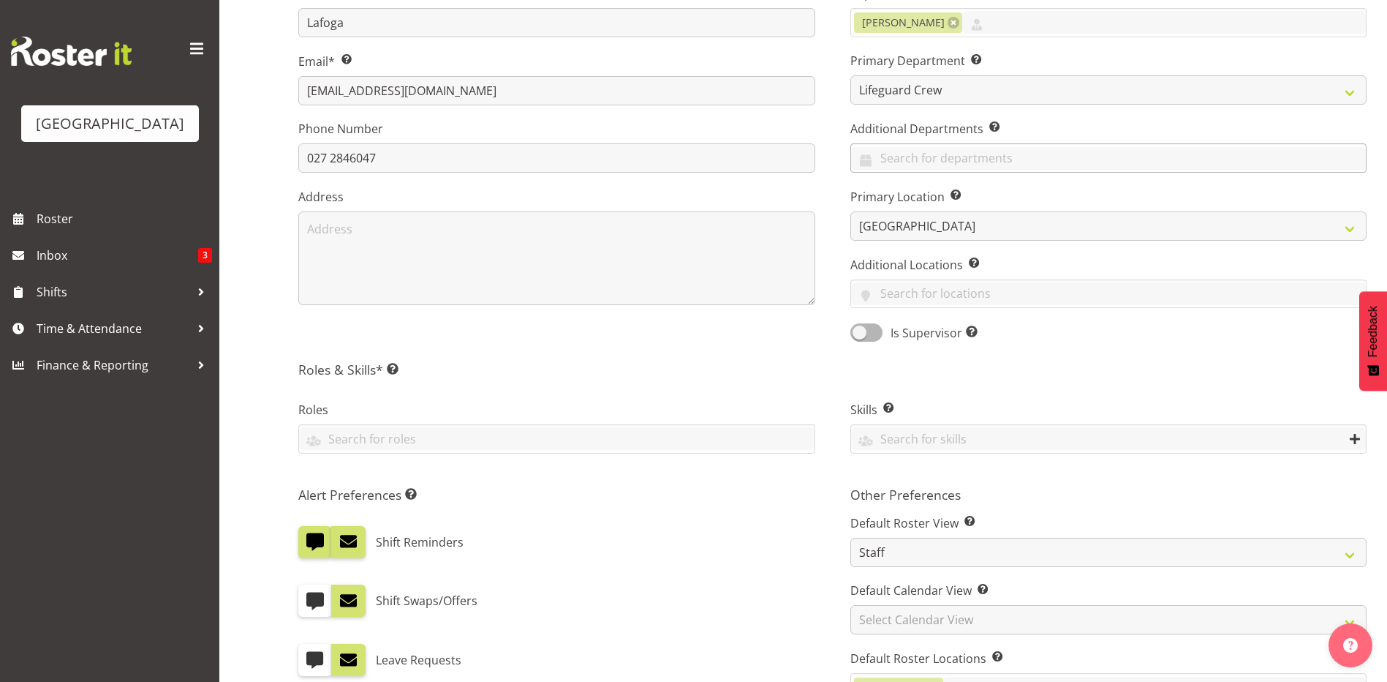
scroll to position [625, 0]
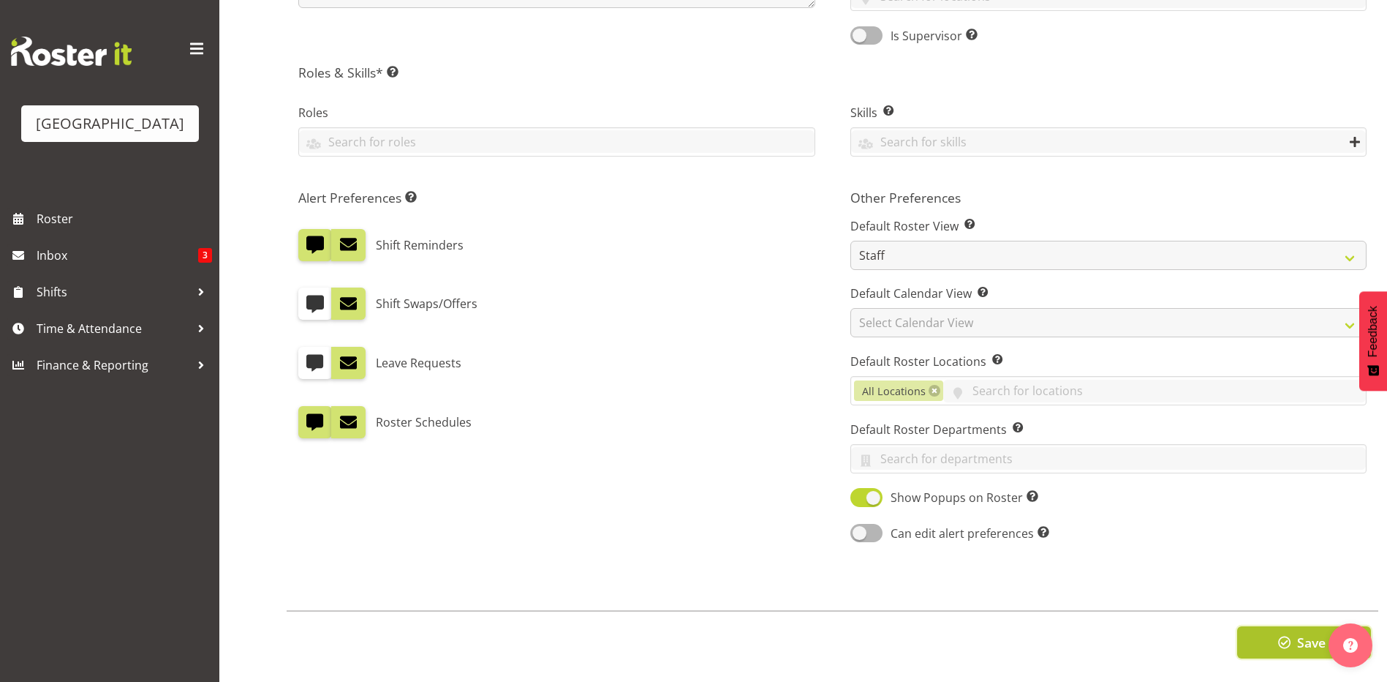
click at [1267, 629] on button "Save" at bounding box center [1304, 642] width 134 height 32
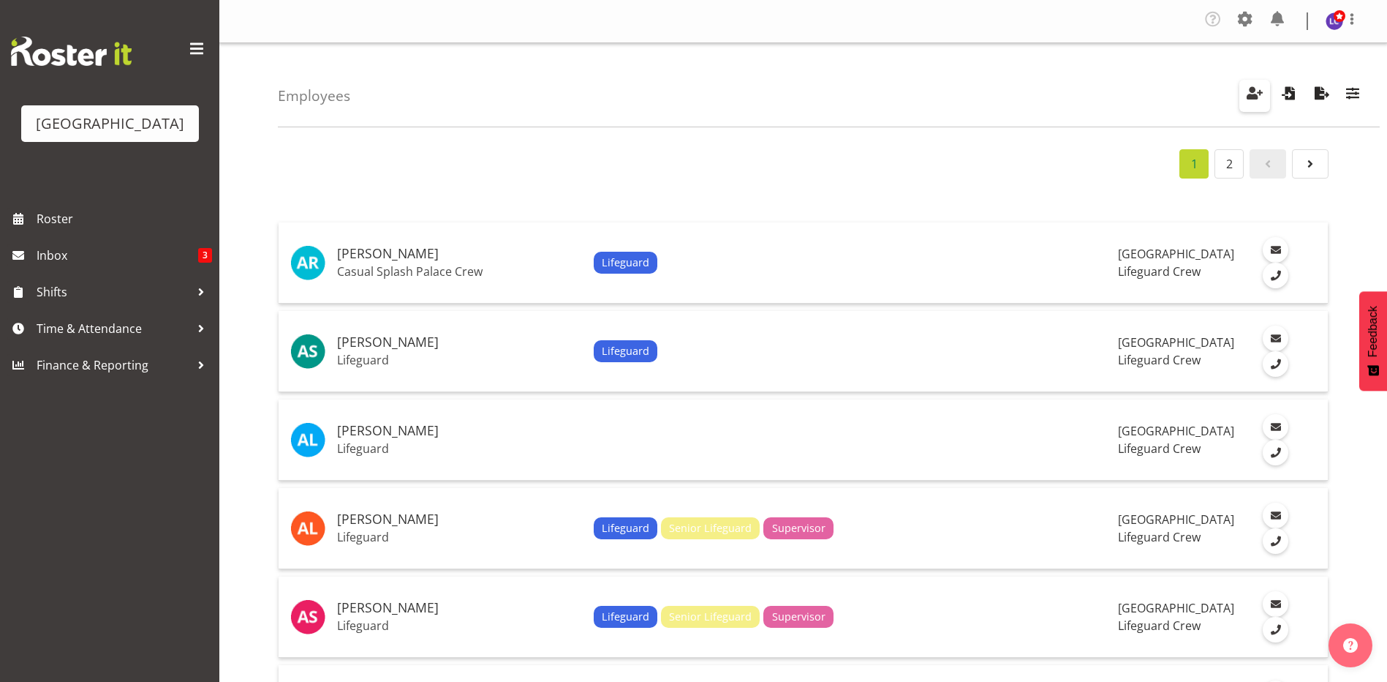
click at [1264, 95] on span "button" at bounding box center [1254, 92] width 19 height 19
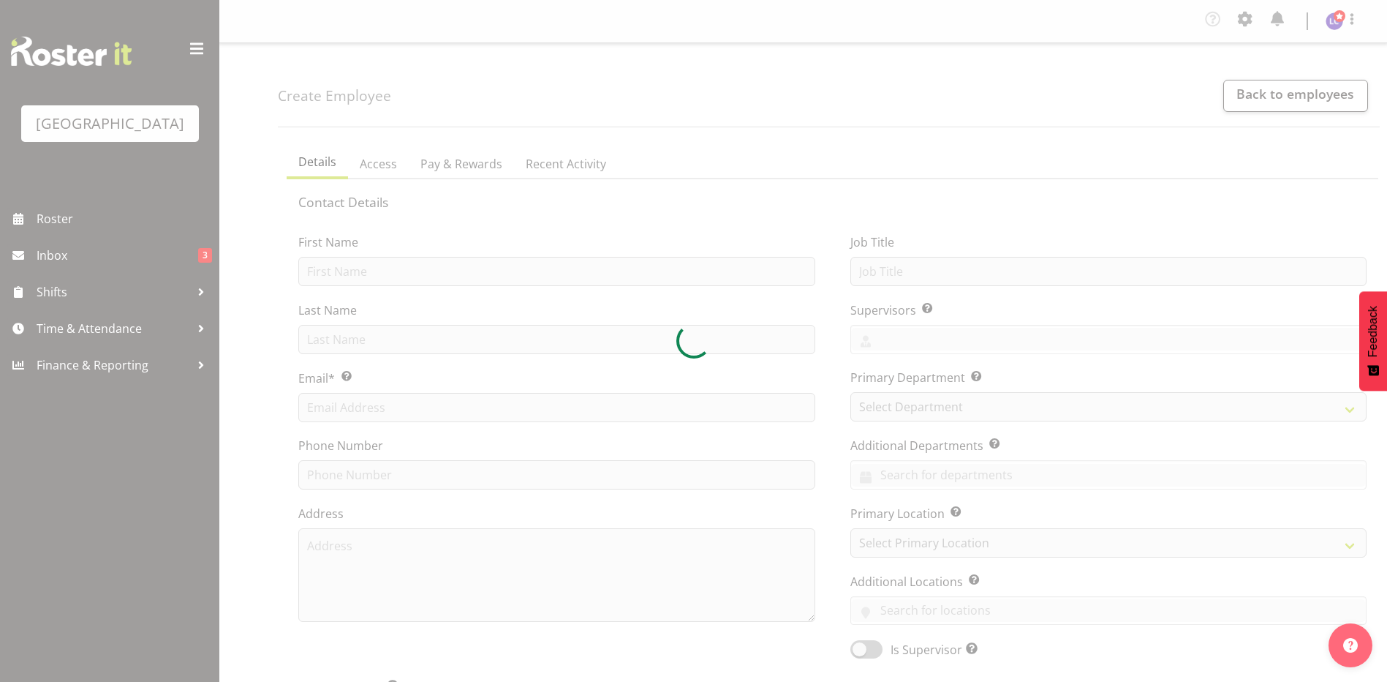
click at [760, 271] on div at bounding box center [693, 341] width 1387 height 682
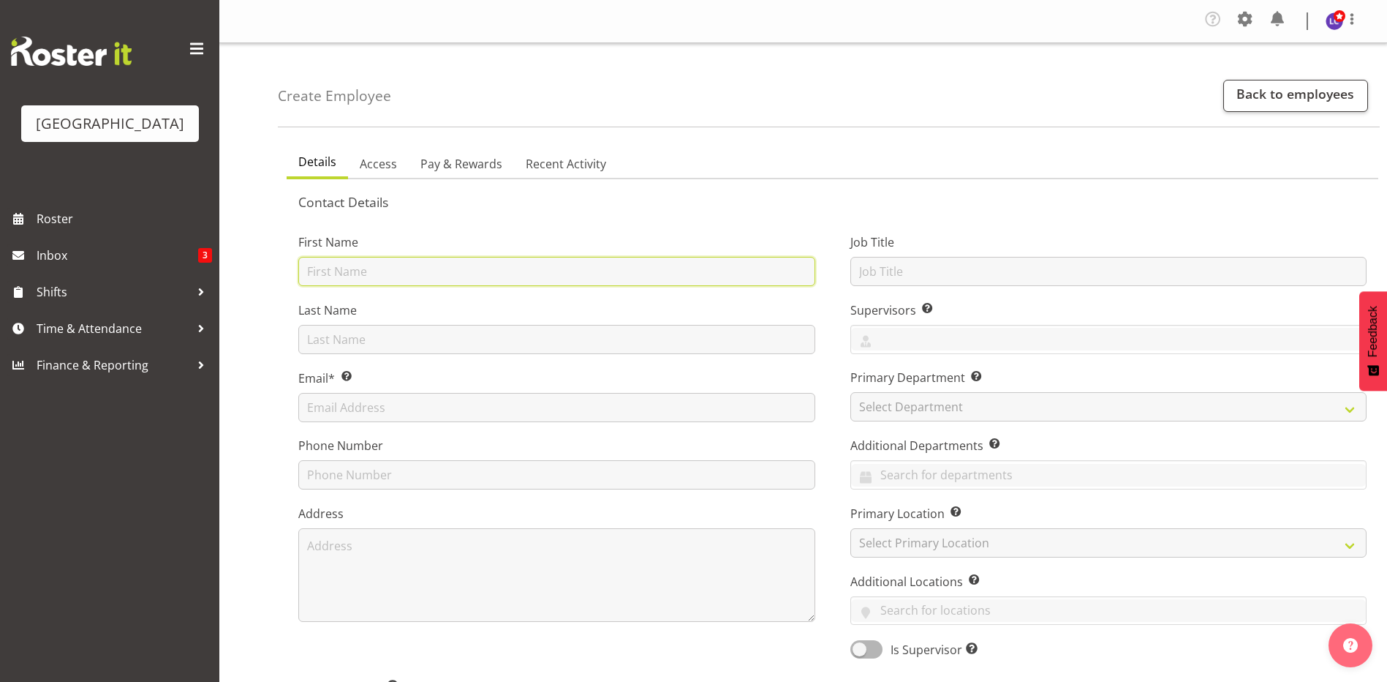
click at [760, 271] on input "text" at bounding box center [556, 271] width 517 height 29
click at [760, 271] on input "[PERSON_NAME]" at bounding box center [556, 271] width 517 height 29
type input "Theo"
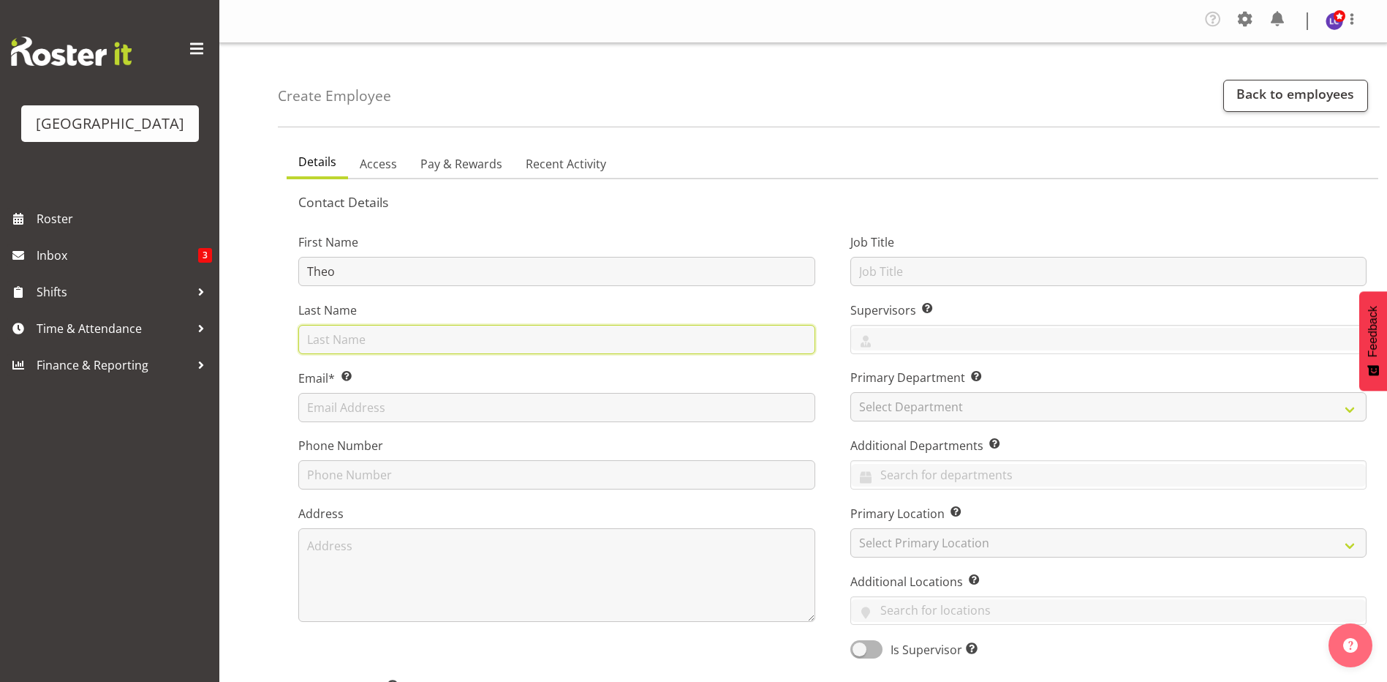
click at [753, 327] on input "text" at bounding box center [556, 339] width 517 height 29
type input "[PERSON_NAME]"
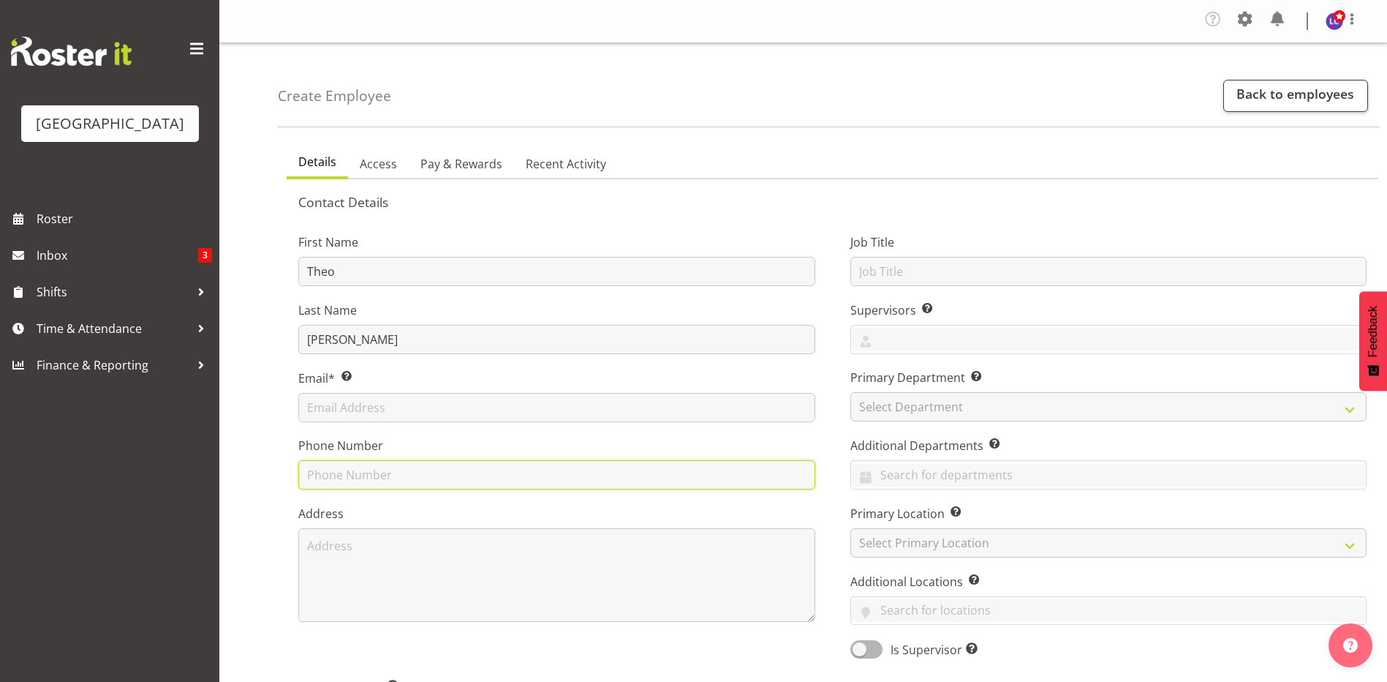
click at [654, 472] on input "text" at bounding box center [556, 474] width 517 height 29
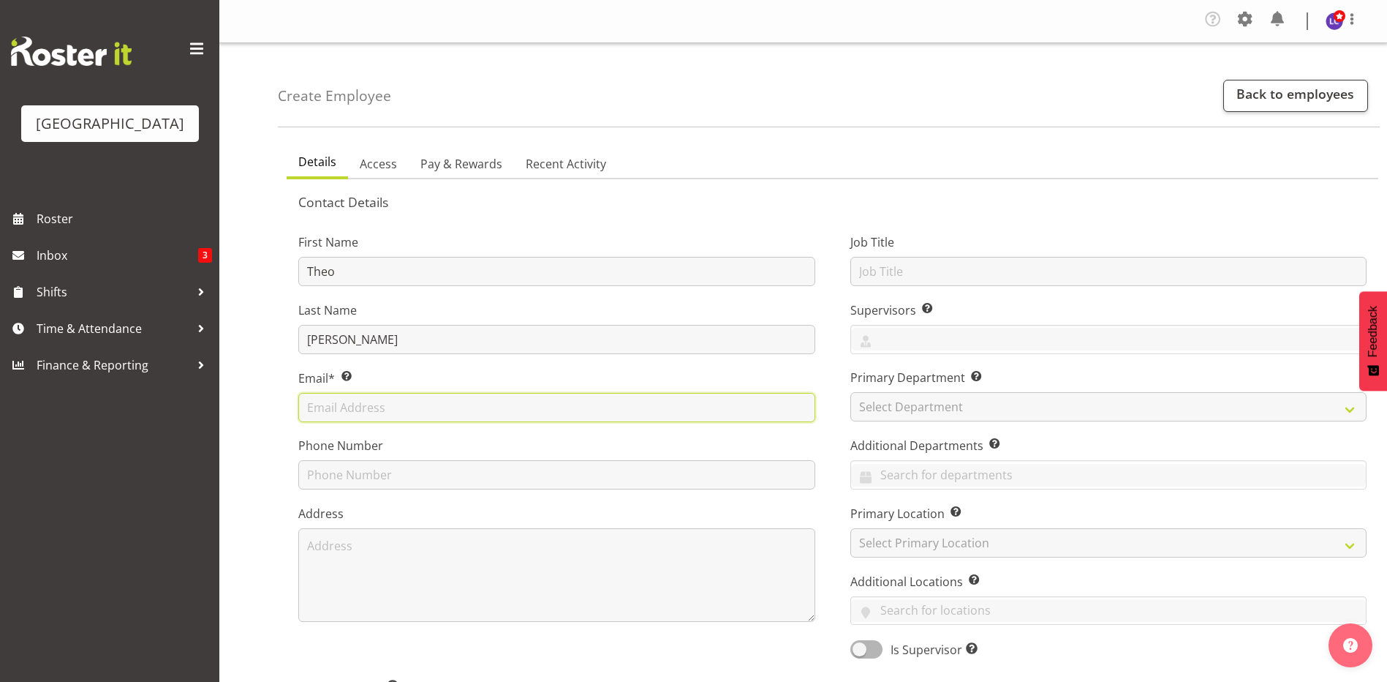
click at [681, 415] on input "text" at bounding box center [556, 407] width 517 height 29
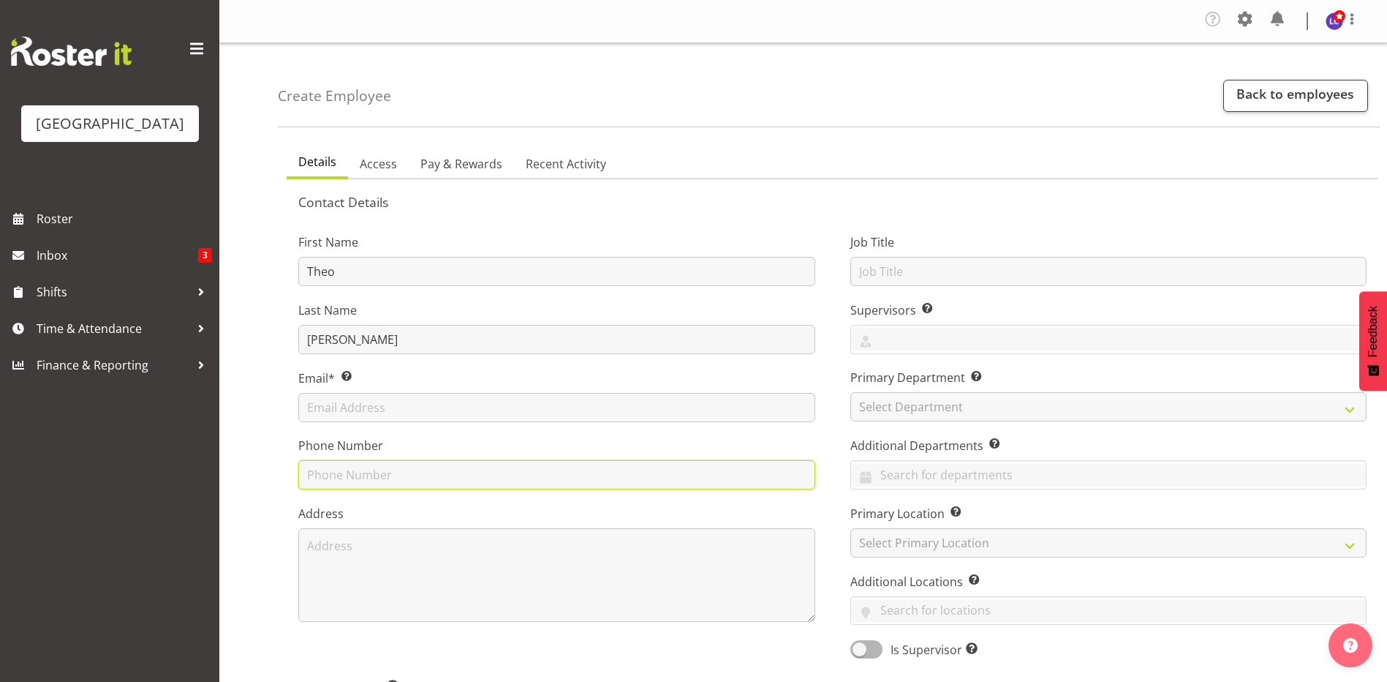
click at [453, 480] on input "text" at bounding box center [556, 474] width 517 height 29
click at [453, 480] on input "0284269041" at bounding box center [556, 474] width 517 height 29
type input "0284269041"
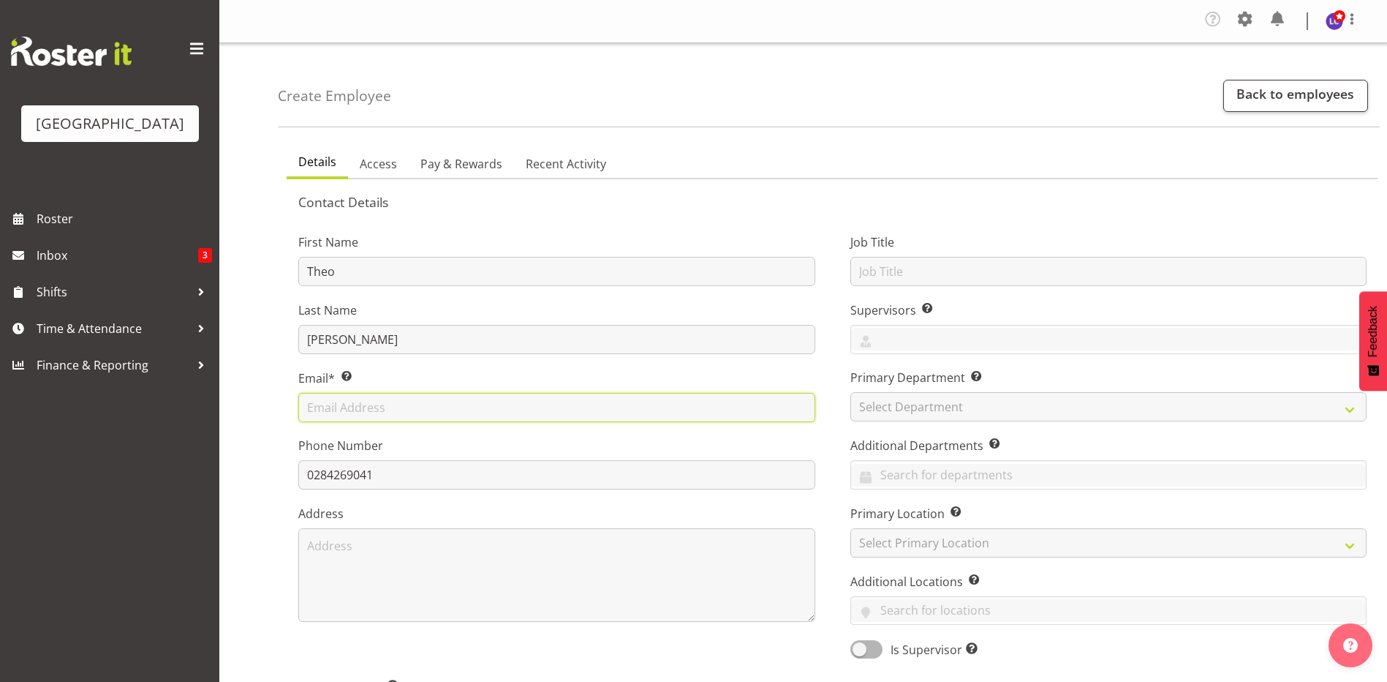
click at [457, 412] on input "text" at bounding box center [556, 407] width 517 height 29
click at [528, 404] on input "text" at bounding box center [556, 407] width 517 height 29
paste input "theoj7165@gmail.com"
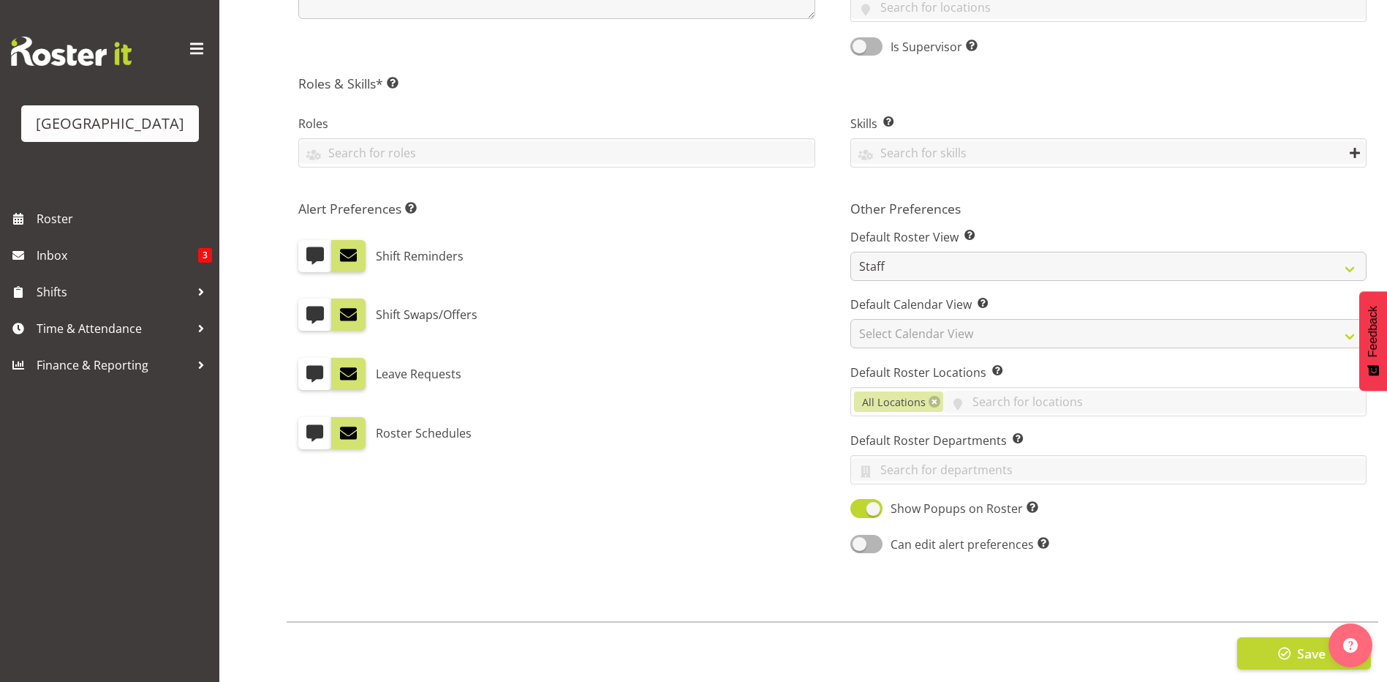
scroll to position [625, 0]
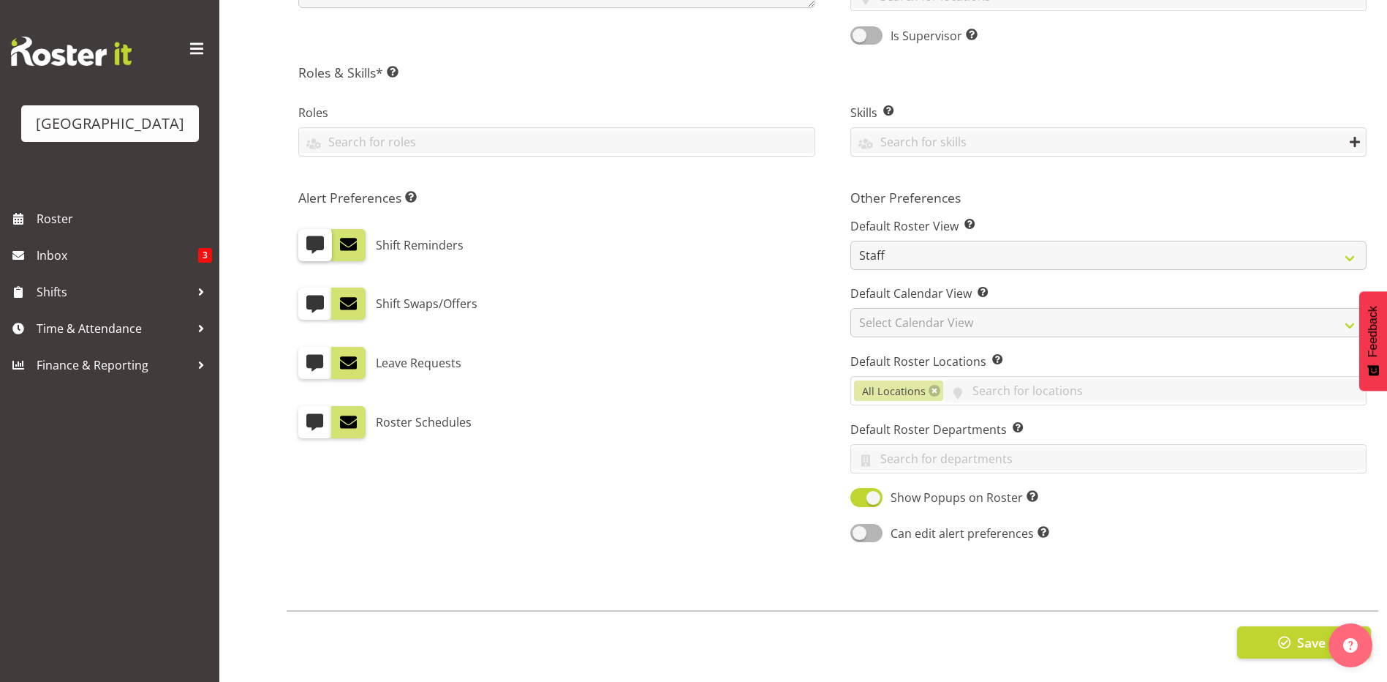
type input "theoj7165@gmail.com"
click at [317, 235] on span at bounding box center [315, 244] width 19 height 19
click at [308, 240] on input "checkbox" at bounding box center [303, 245] width 10 height 10
checkbox input "true"
click at [323, 420] on span at bounding box center [315, 421] width 19 height 19
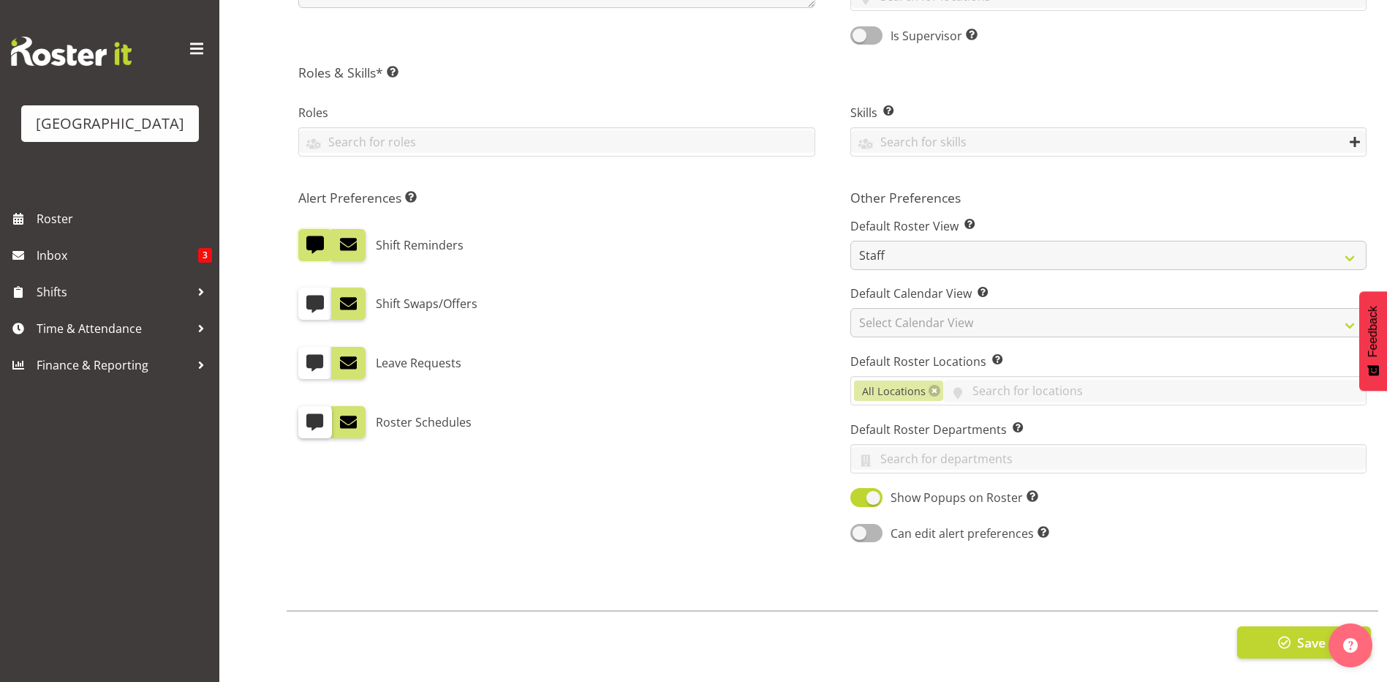
click at [308, 420] on input "checkbox" at bounding box center [303, 423] width 10 height 10
checkbox input "true"
click at [312, 298] on span at bounding box center [315, 303] width 19 height 19
click at [308, 299] on input "checkbox" at bounding box center [303, 304] width 10 height 10
checkbox input "true"
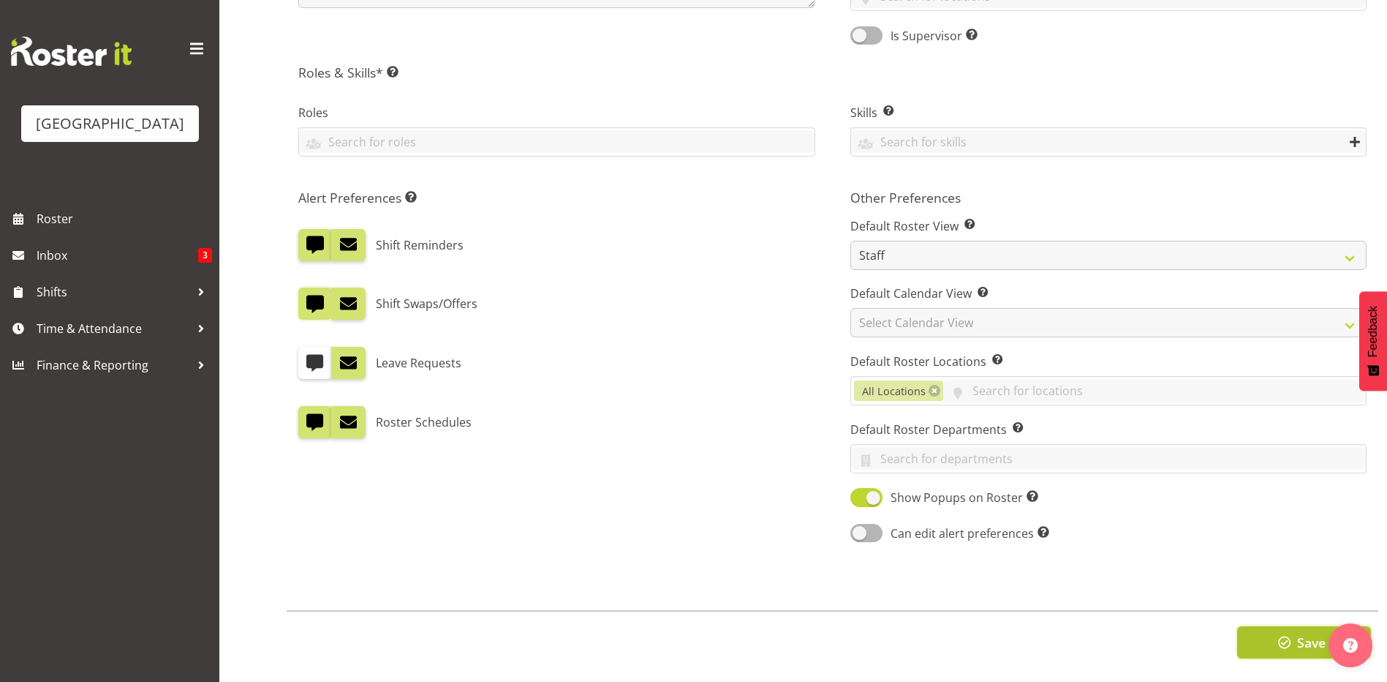
click at [1271, 636] on button "Save" at bounding box center [1304, 642] width 134 height 32
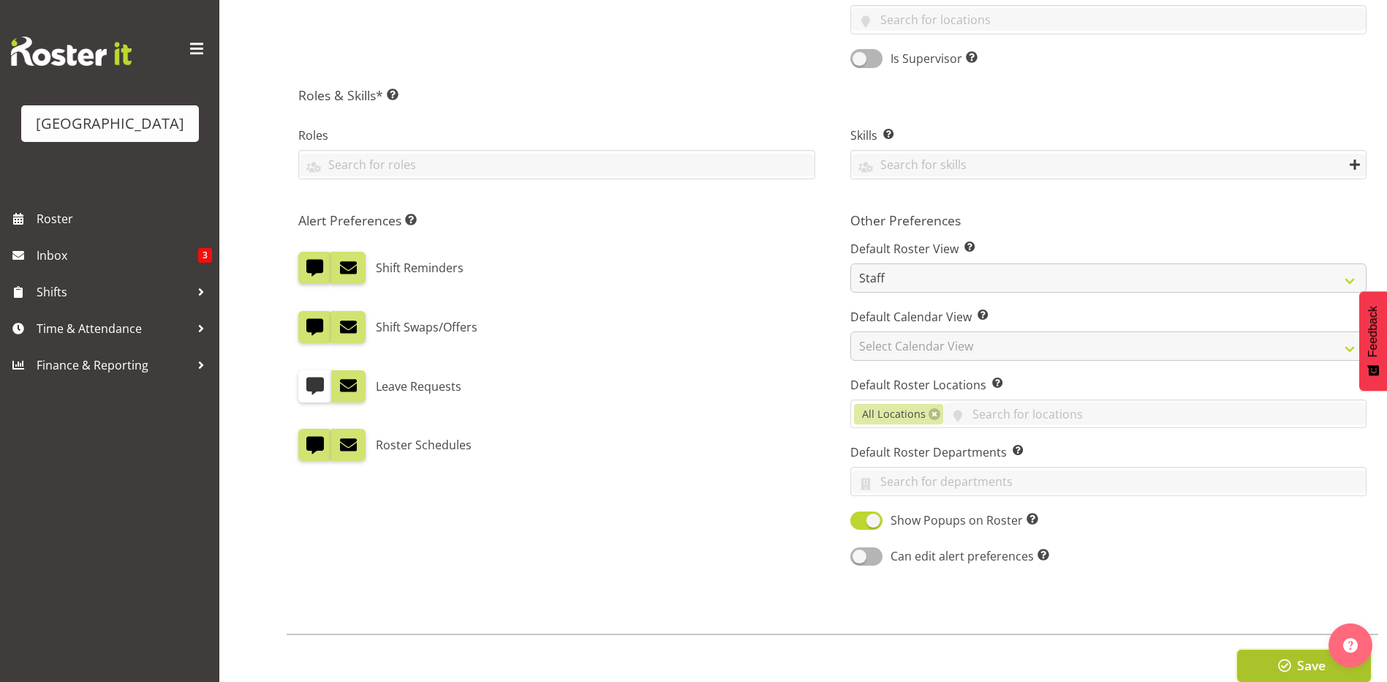
click at [1252, 656] on button "Save" at bounding box center [1304, 665] width 134 height 32
click at [1288, 676] on button "Save" at bounding box center [1304, 665] width 134 height 32
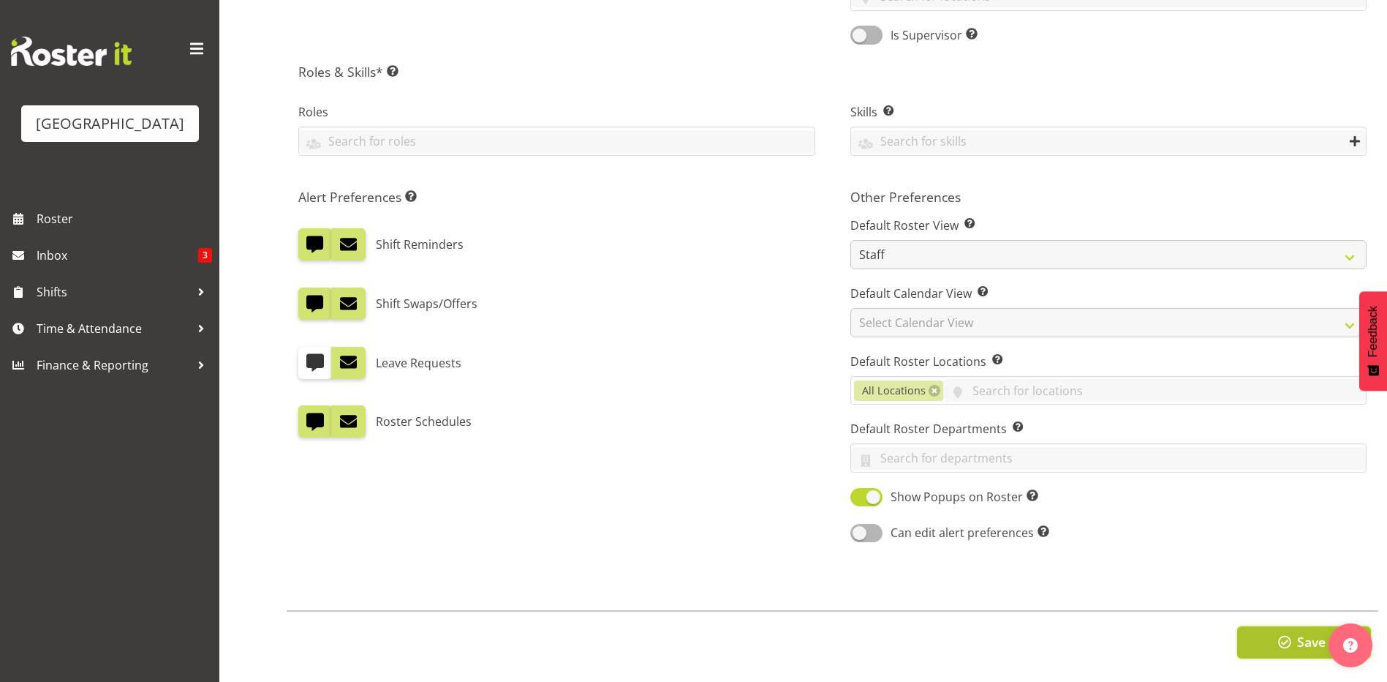
click at [1268, 632] on button "Save" at bounding box center [1304, 642] width 134 height 32
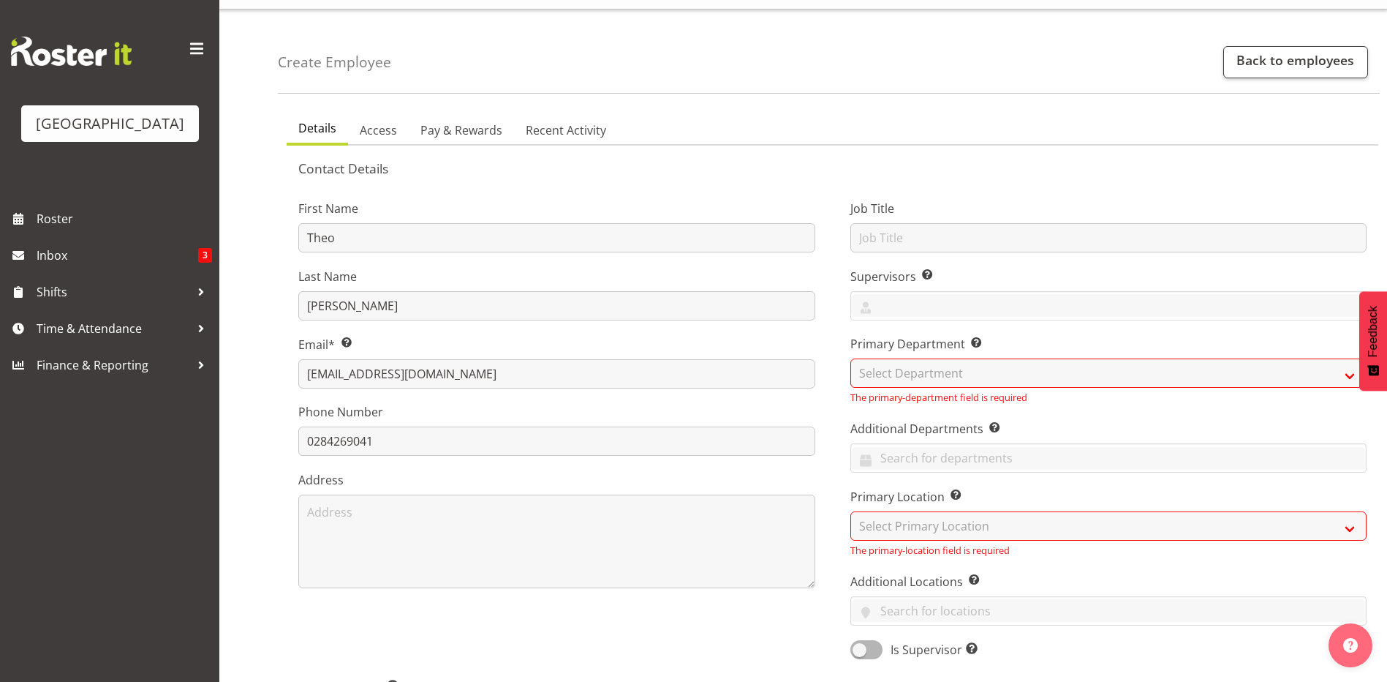
scroll to position [0, 0]
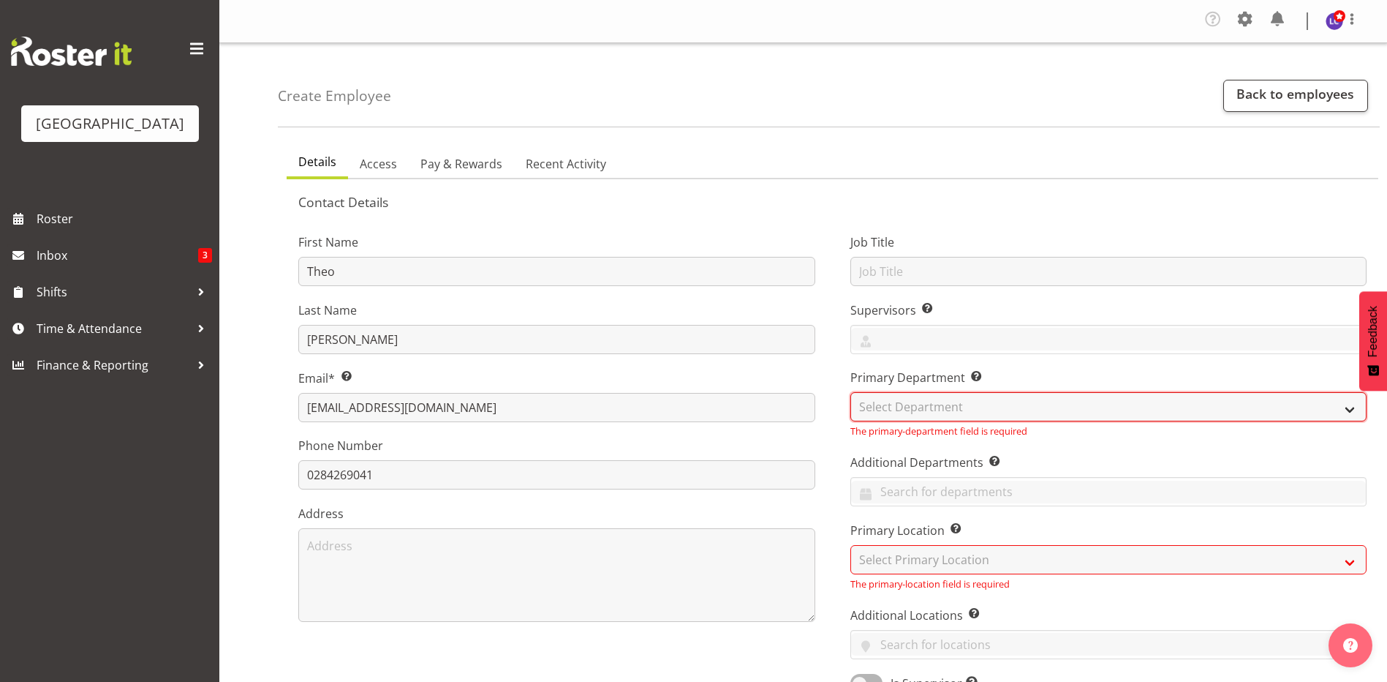
click at [981, 411] on select "Select Department Cleaning Crew Customer Services Crew Lifeguard Crew Maintenan…" at bounding box center [1109, 406] width 517 height 29
select select "114"
click at [851, 392] on select "Select Department Cleaning Crew Customer Services Crew Lifeguard Crew Maintenan…" at bounding box center [1109, 406] width 517 height 29
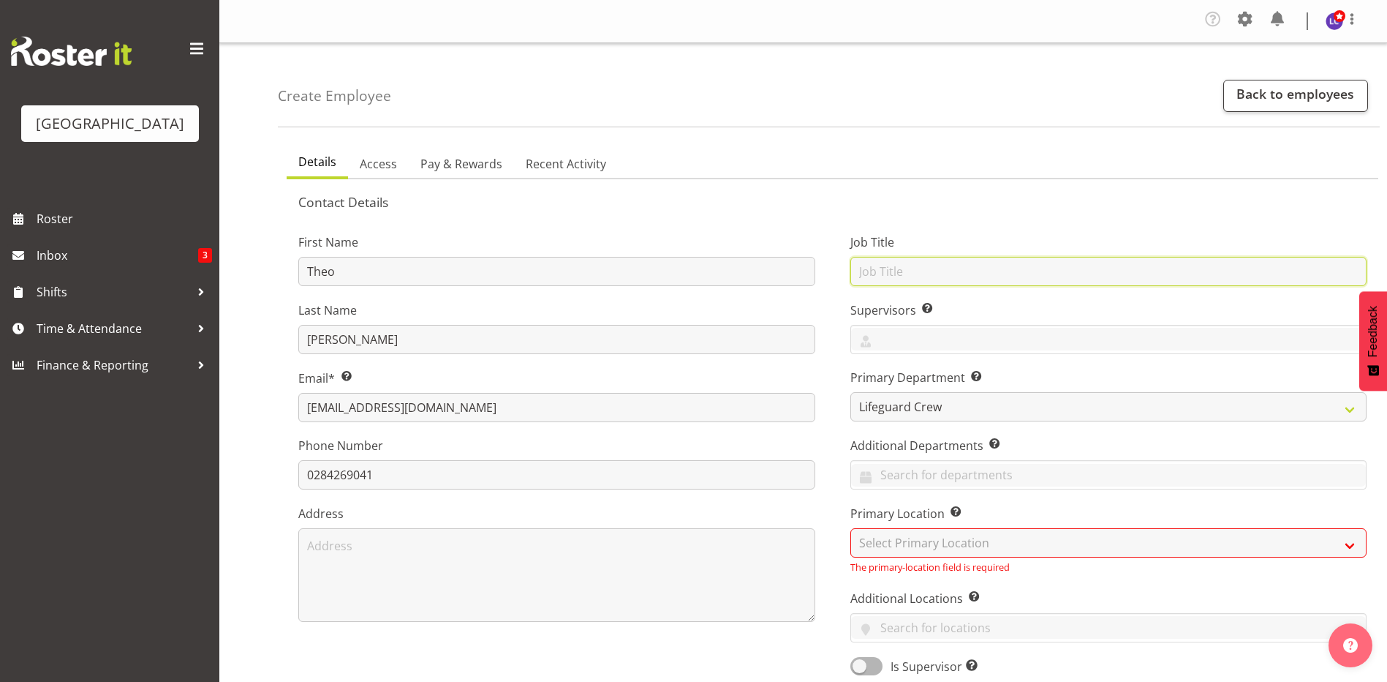
click at [919, 276] on input "text" at bounding box center [1109, 271] width 517 height 29
type input "Lifeguard"
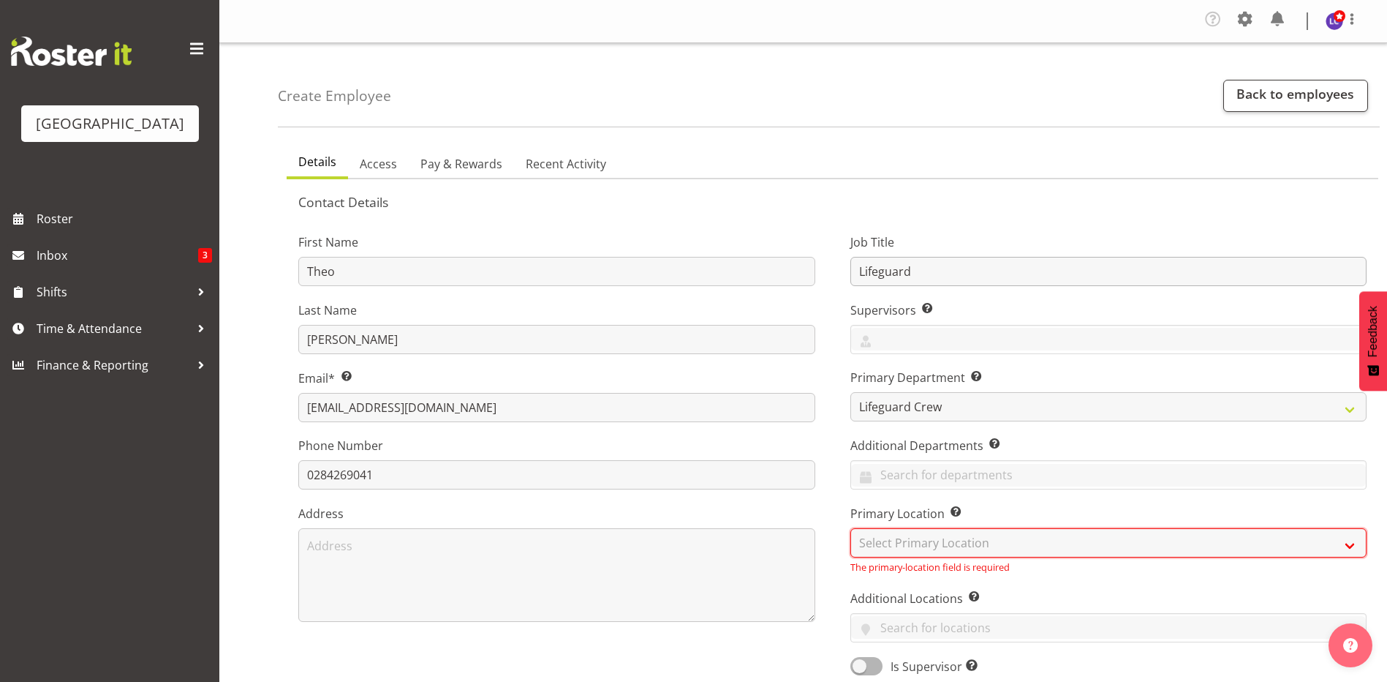
select select "83"
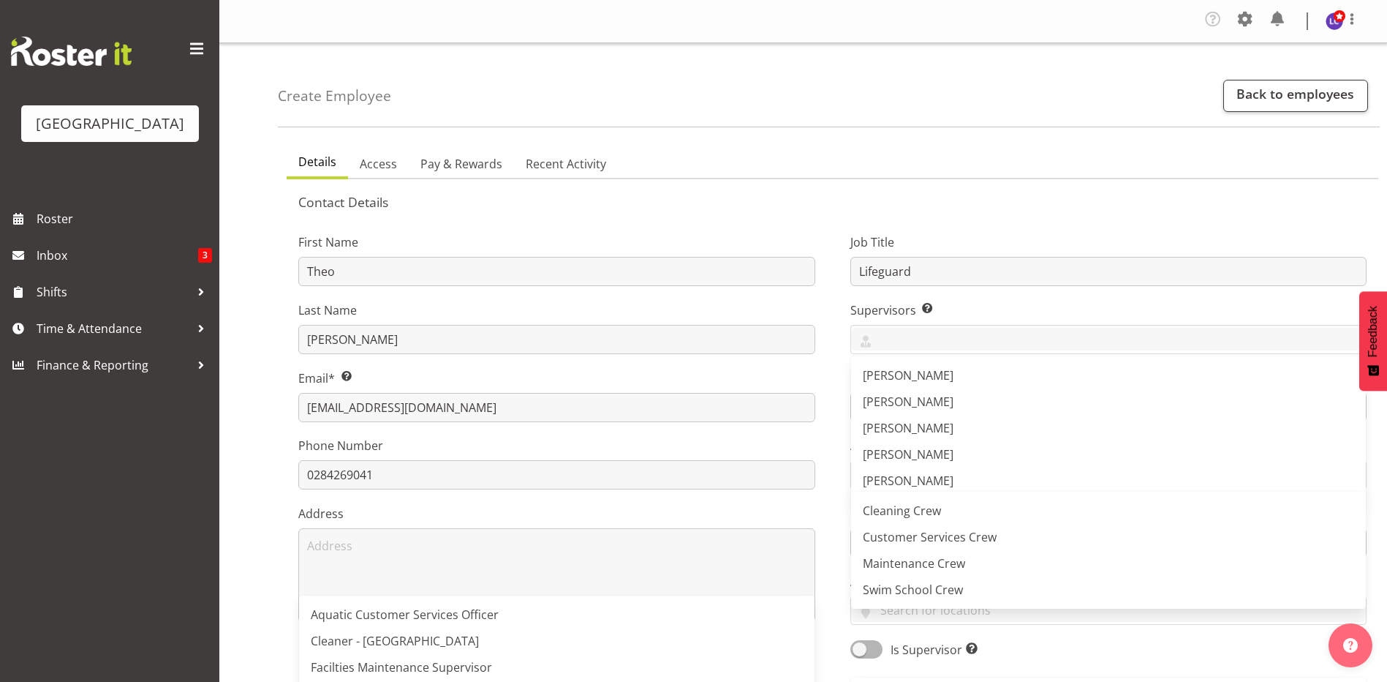
click at [812, 507] on label "Address" at bounding box center [556, 514] width 517 height 18
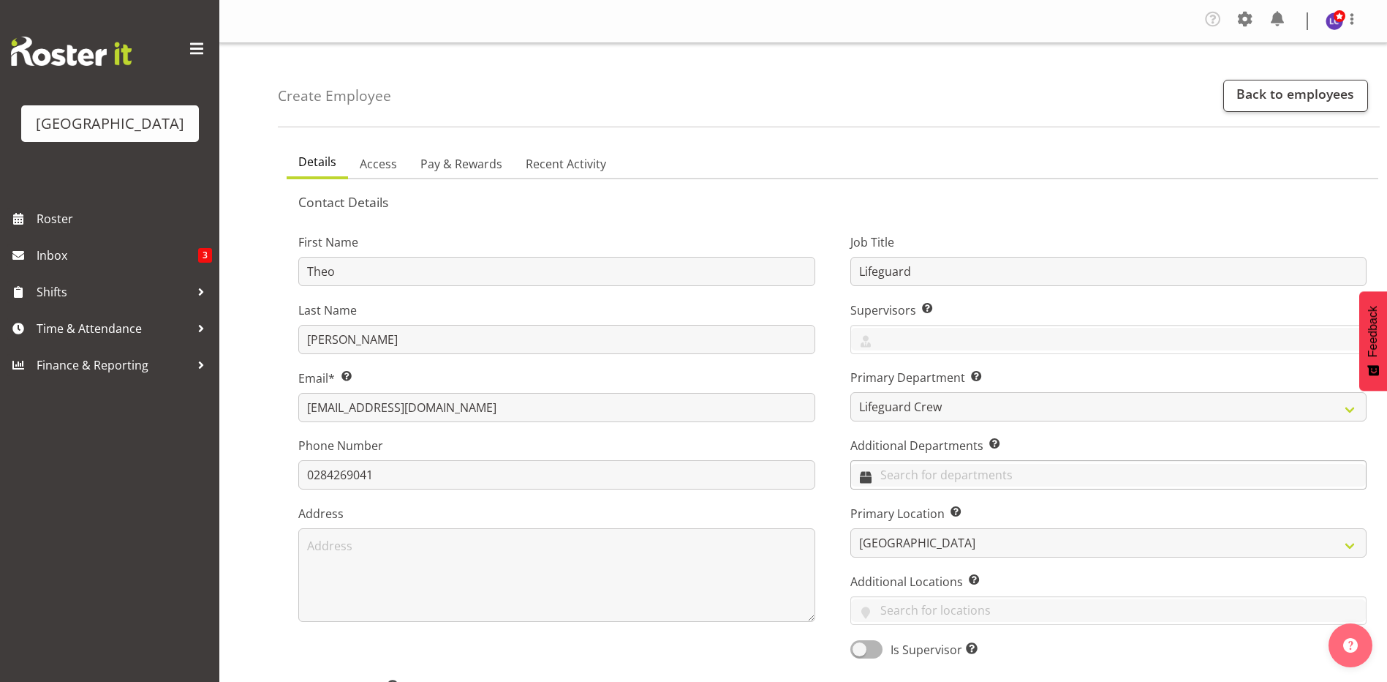
click at [923, 478] on input "text" at bounding box center [1109, 475] width 516 height 23
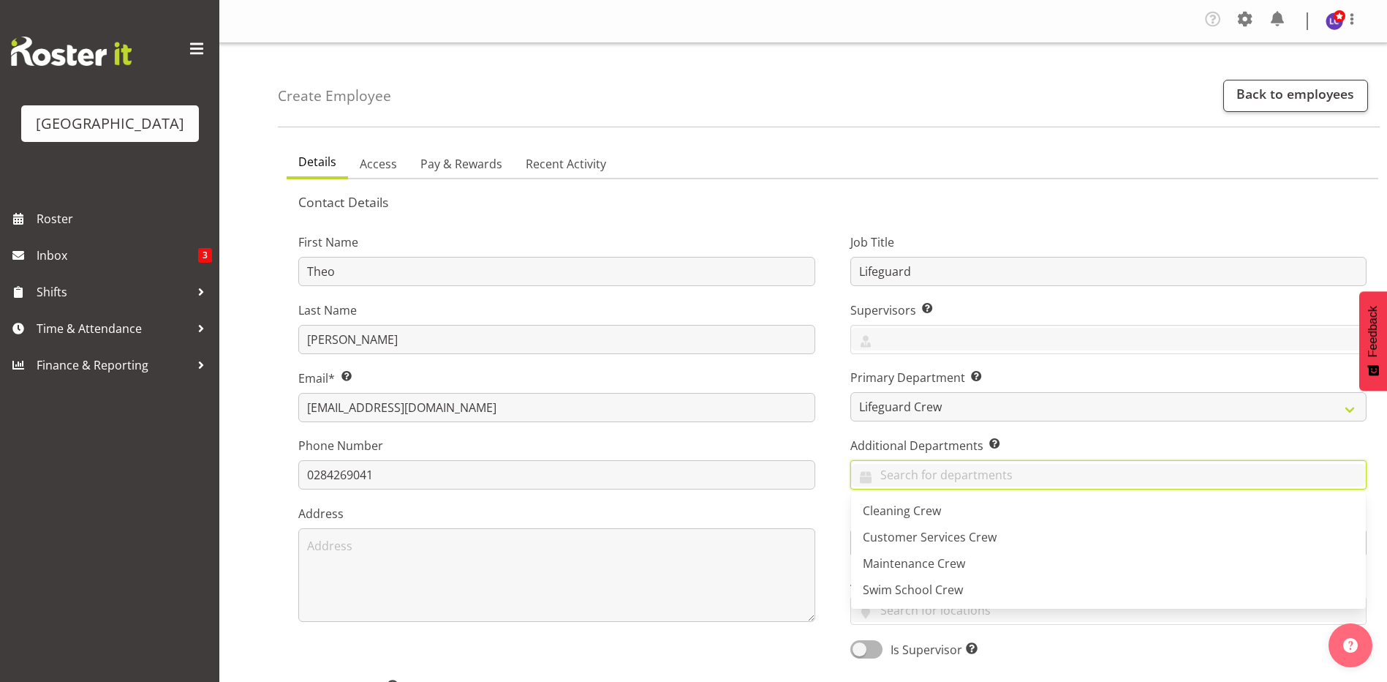
click at [845, 510] on div "Job Title Lifeguard Supervisors Select the employee’s supervisors, or the perso…" at bounding box center [1109, 441] width 552 height 456
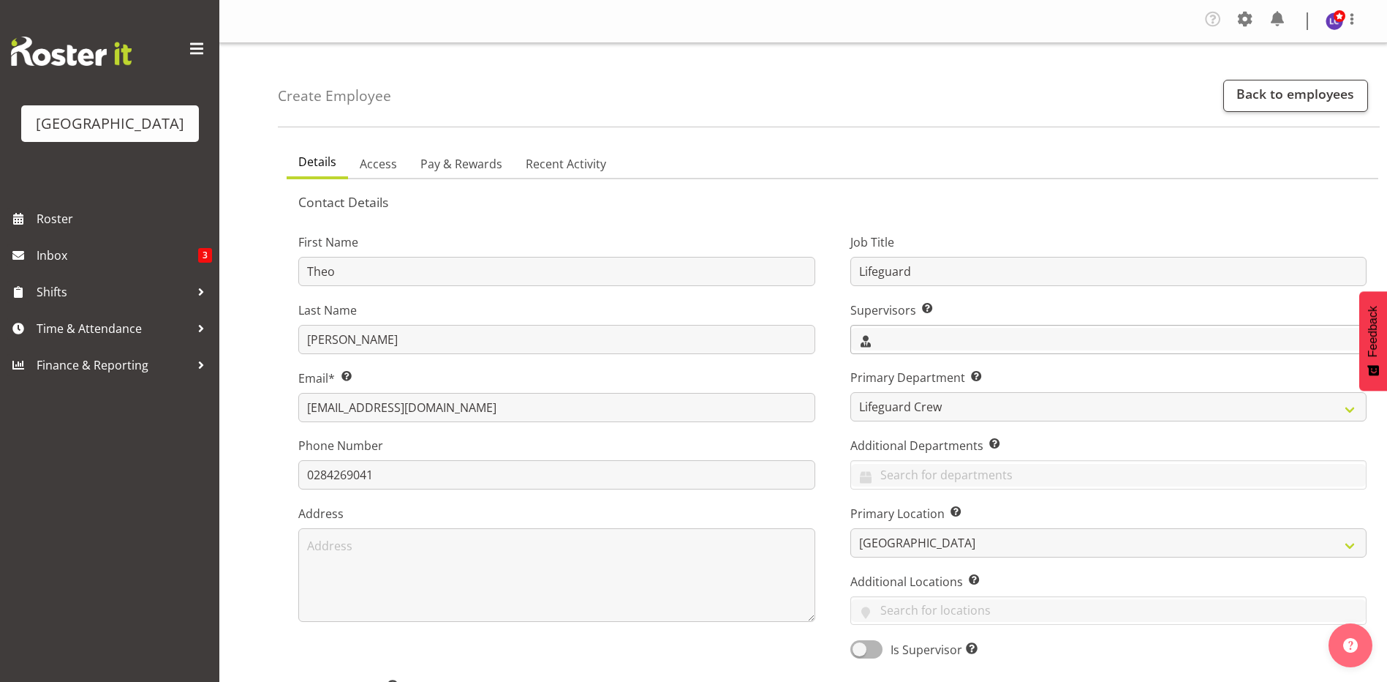
click at [896, 338] on input "text" at bounding box center [1109, 339] width 516 height 23
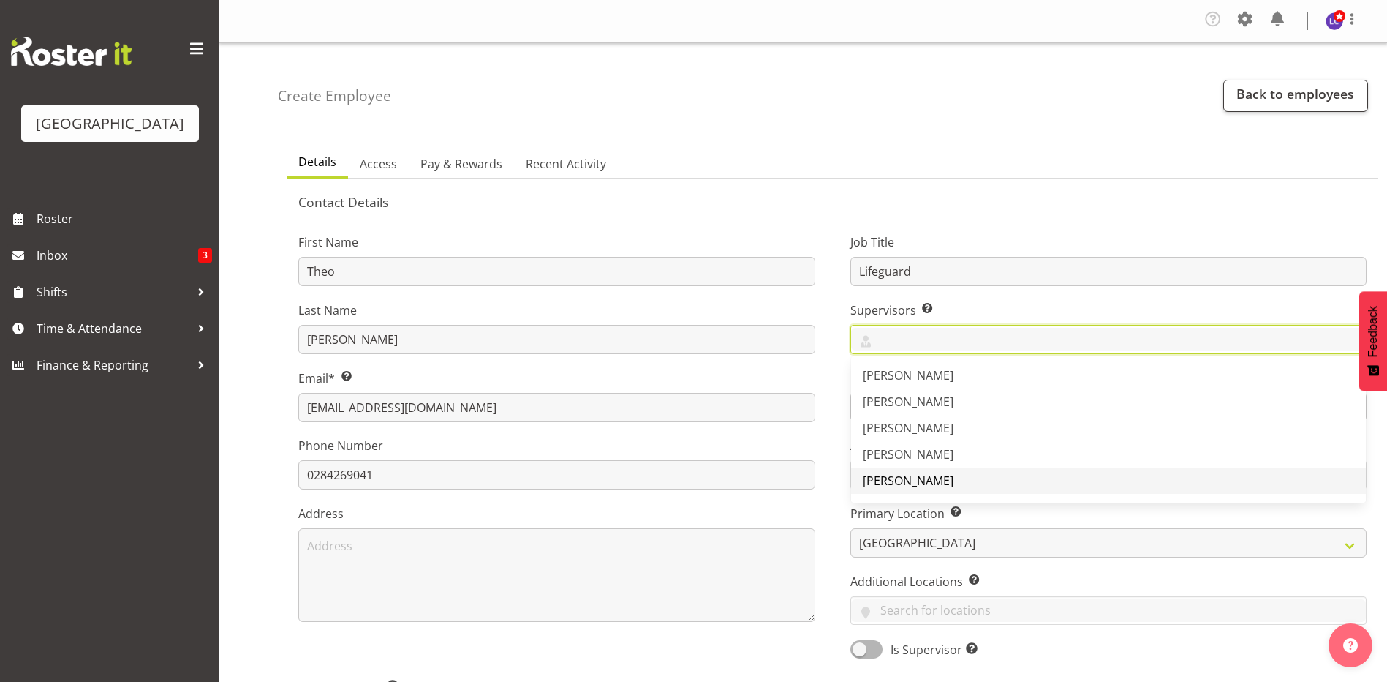
click at [901, 475] on span "[PERSON_NAME]" at bounding box center [908, 480] width 91 height 16
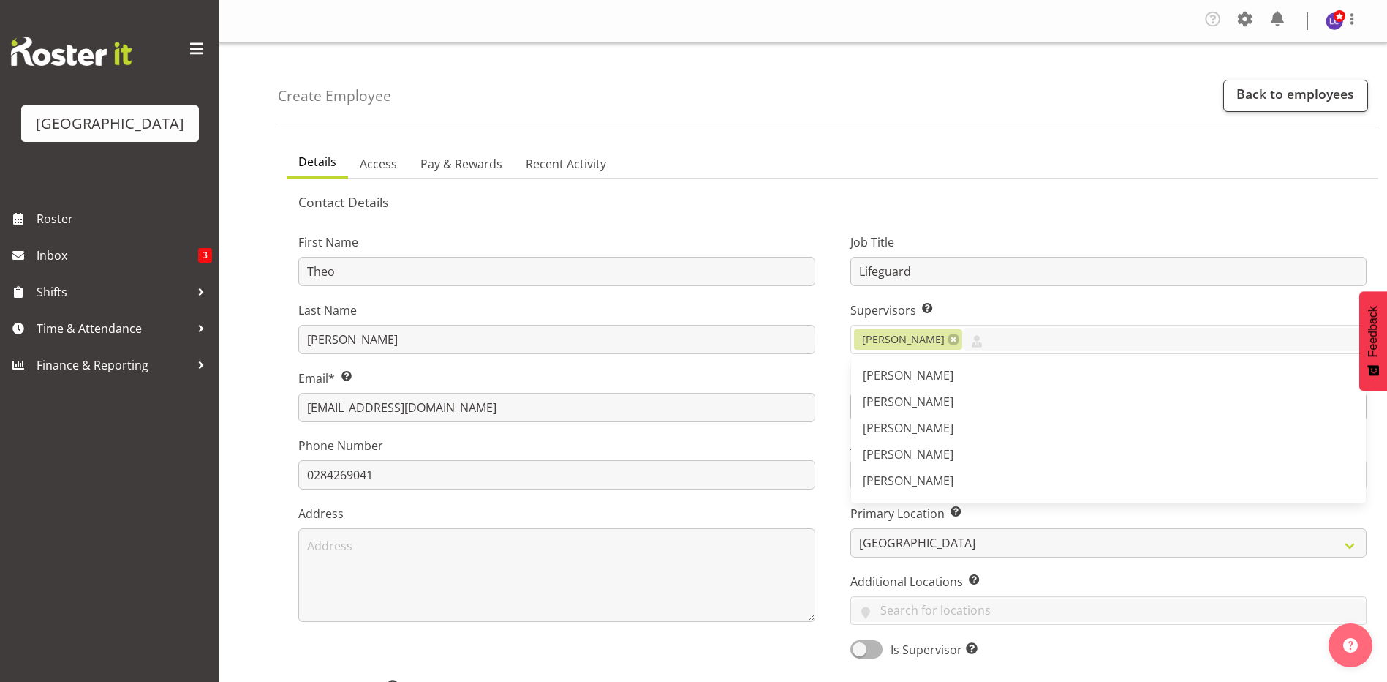
click at [821, 386] on div "First Name Theo Last Name Johnson Email* This is a required field. theoj7165@gm…" at bounding box center [557, 441] width 552 height 456
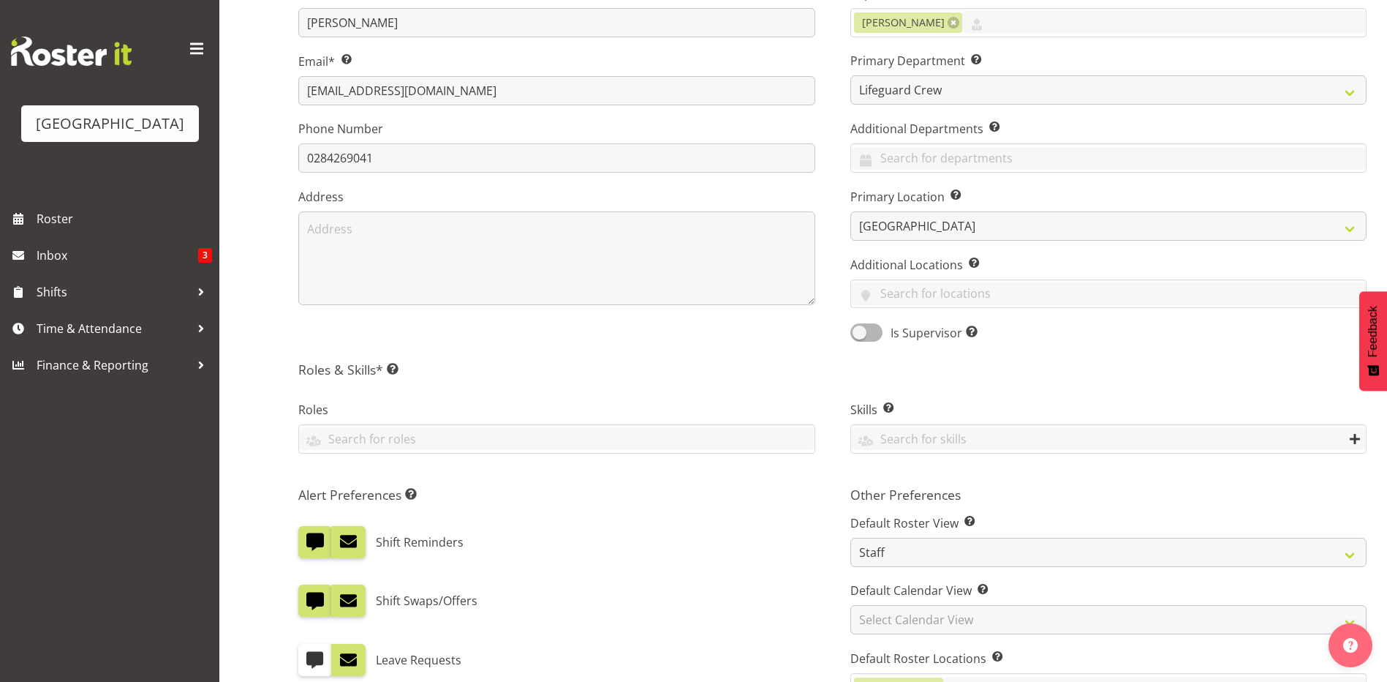
scroll to position [625, 0]
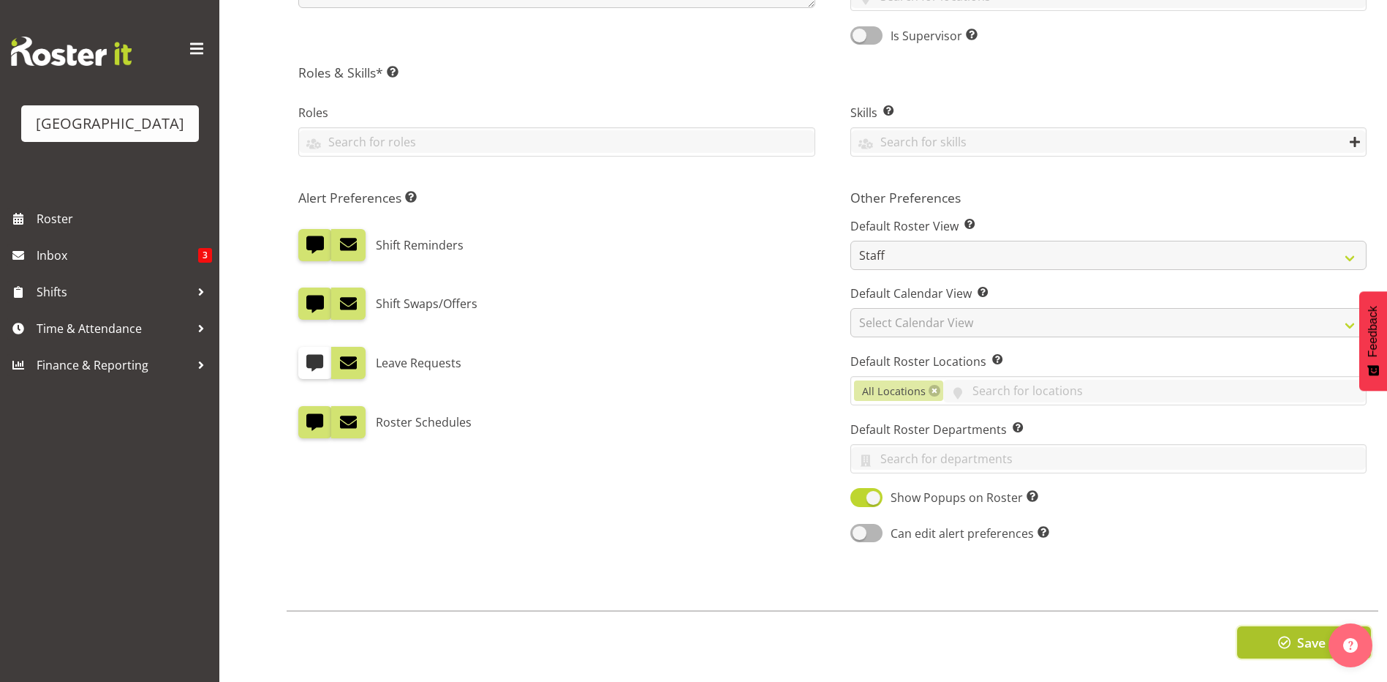
click at [1246, 636] on button "Save" at bounding box center [1304, 642] width 134 height 32
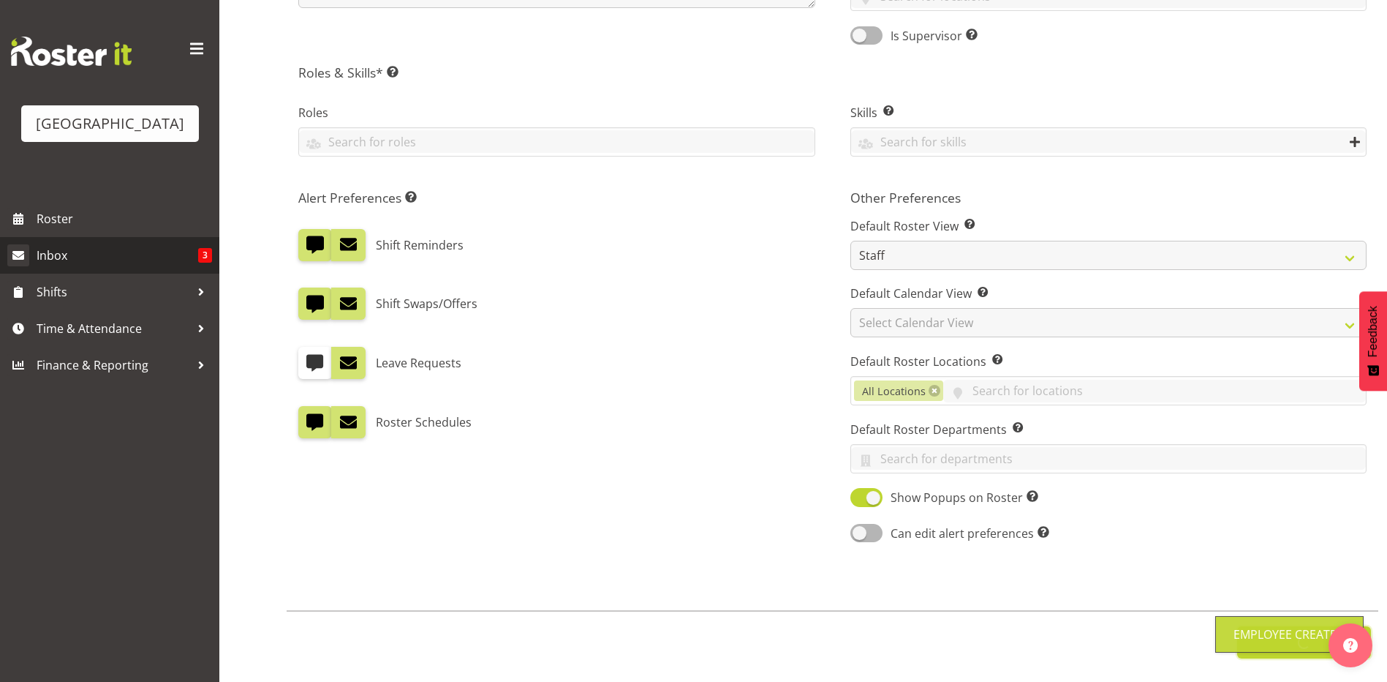
scroll to position [0, 0]
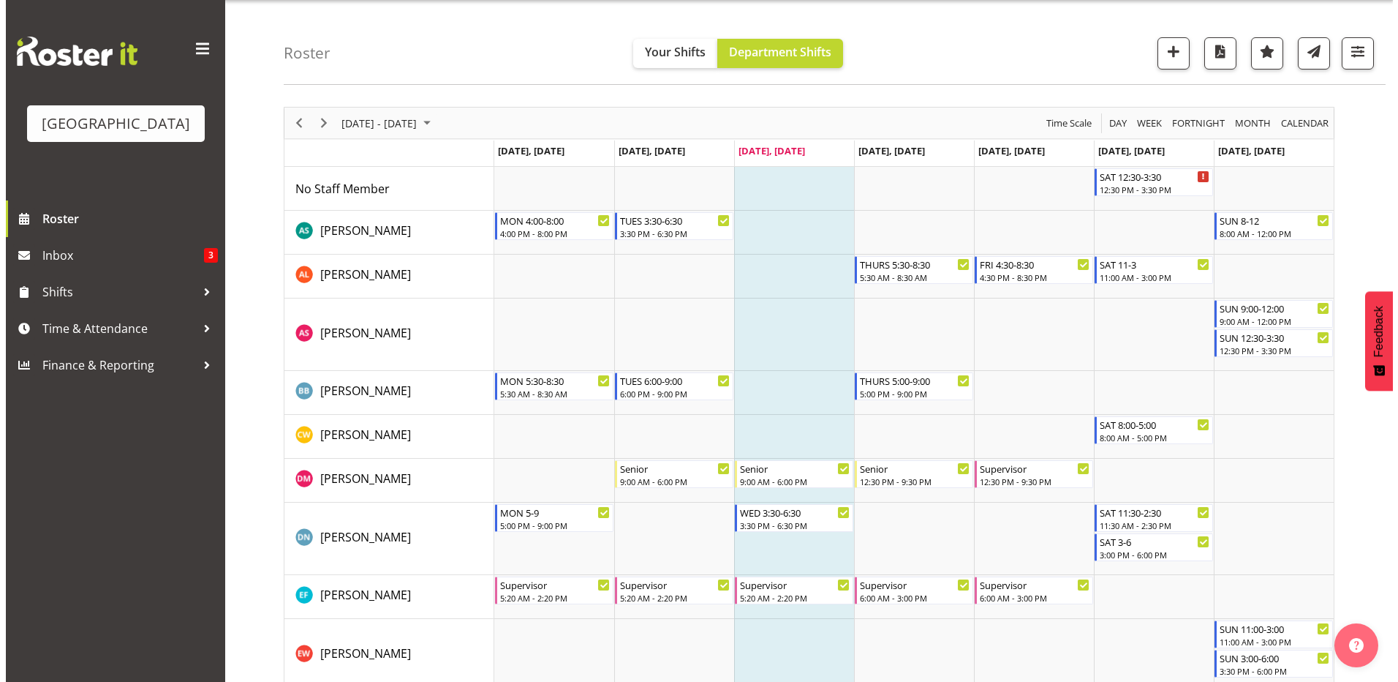
scroll to position [37, 0]
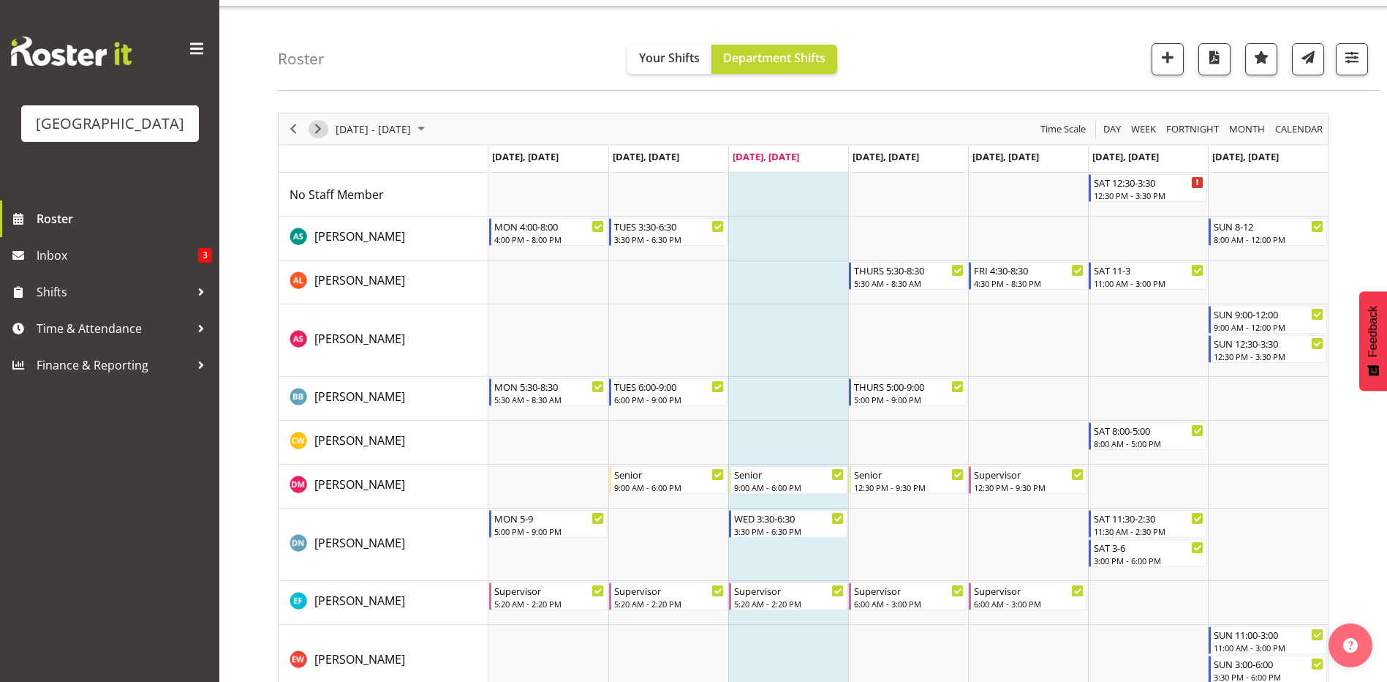
click at [318, 131] on span "Next" at bounding box center [318, 129] width 18 height 18
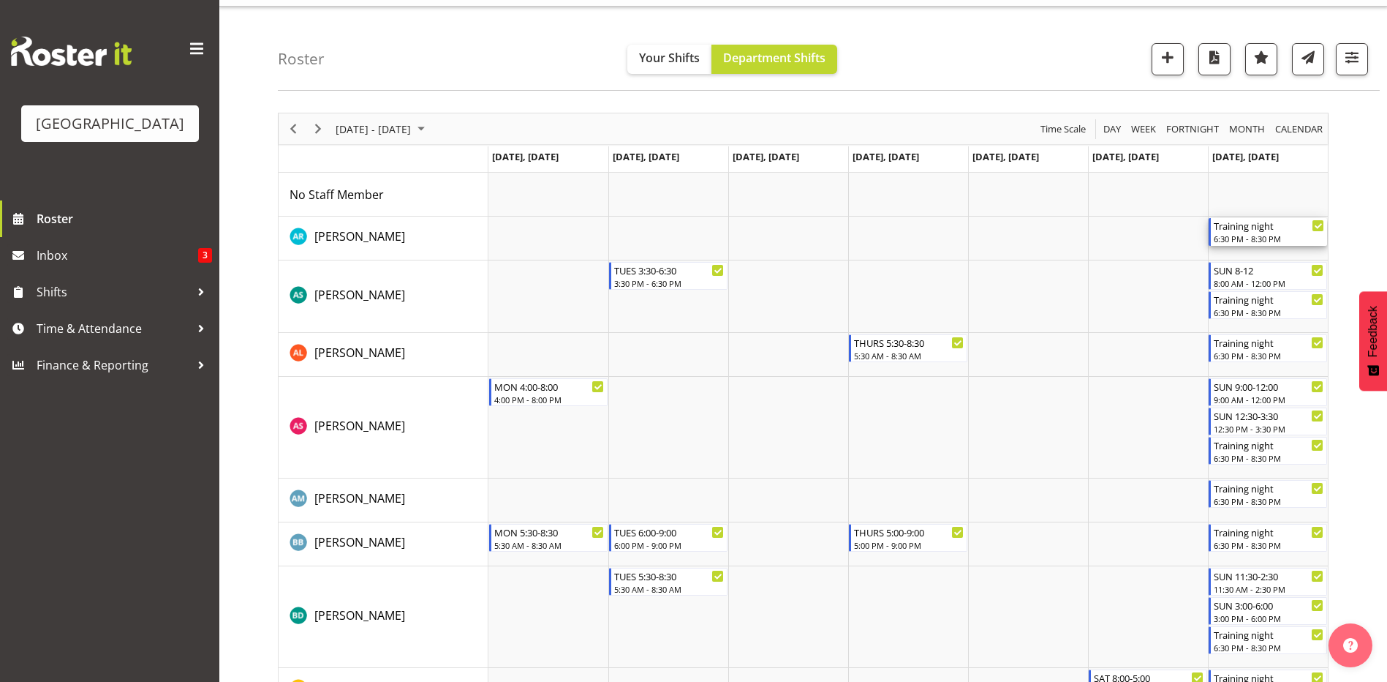
click at [1242, 226] on div "Training night" at bounding box center [1269, 225] width 110 height 15
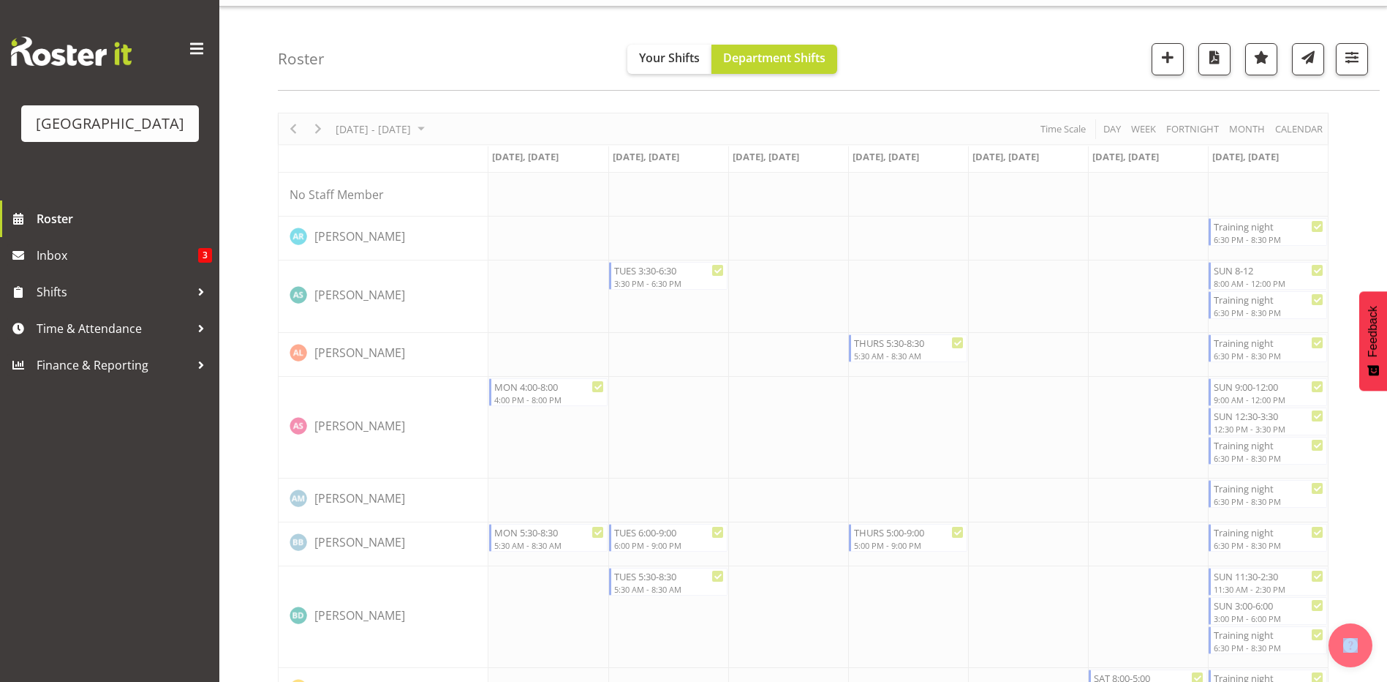
select select "8"
select select "2025"
select select "18"
select select "30"
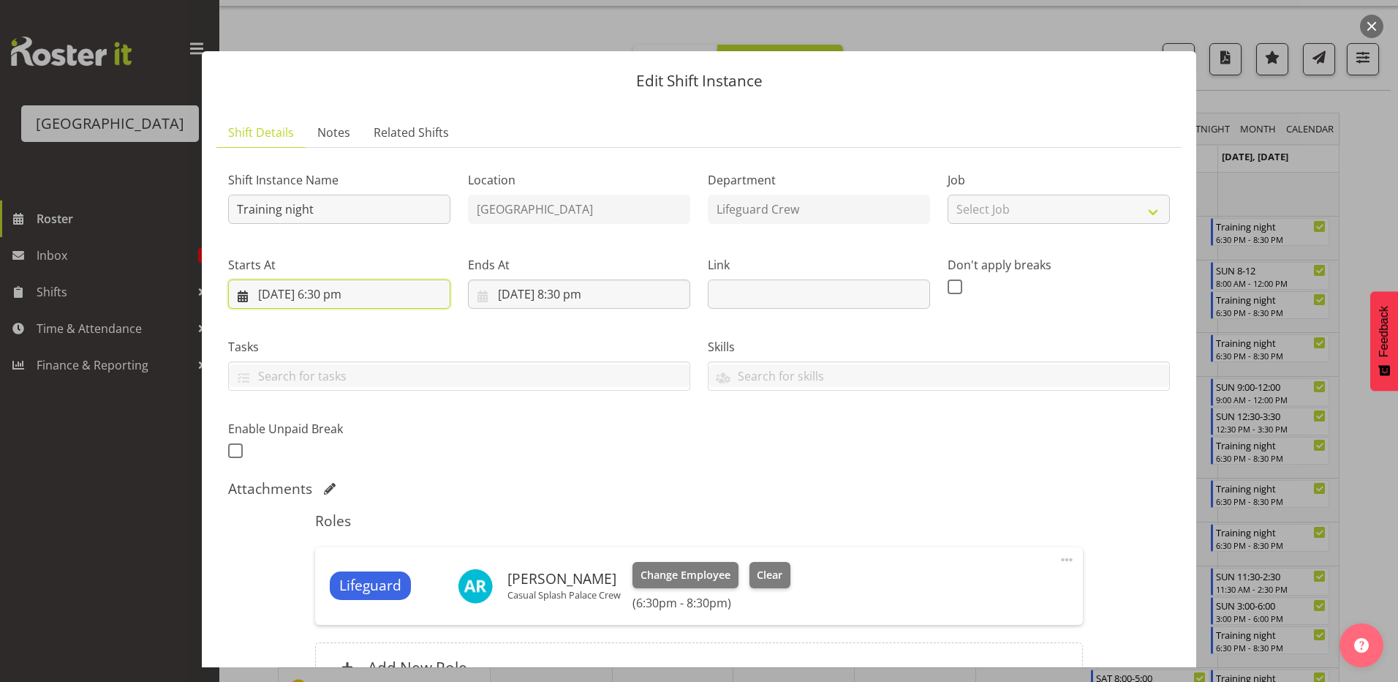
click at [360, 290] on input "[DATE] 6:30 pm" at bounding box center [339, 293] width 222 height 29
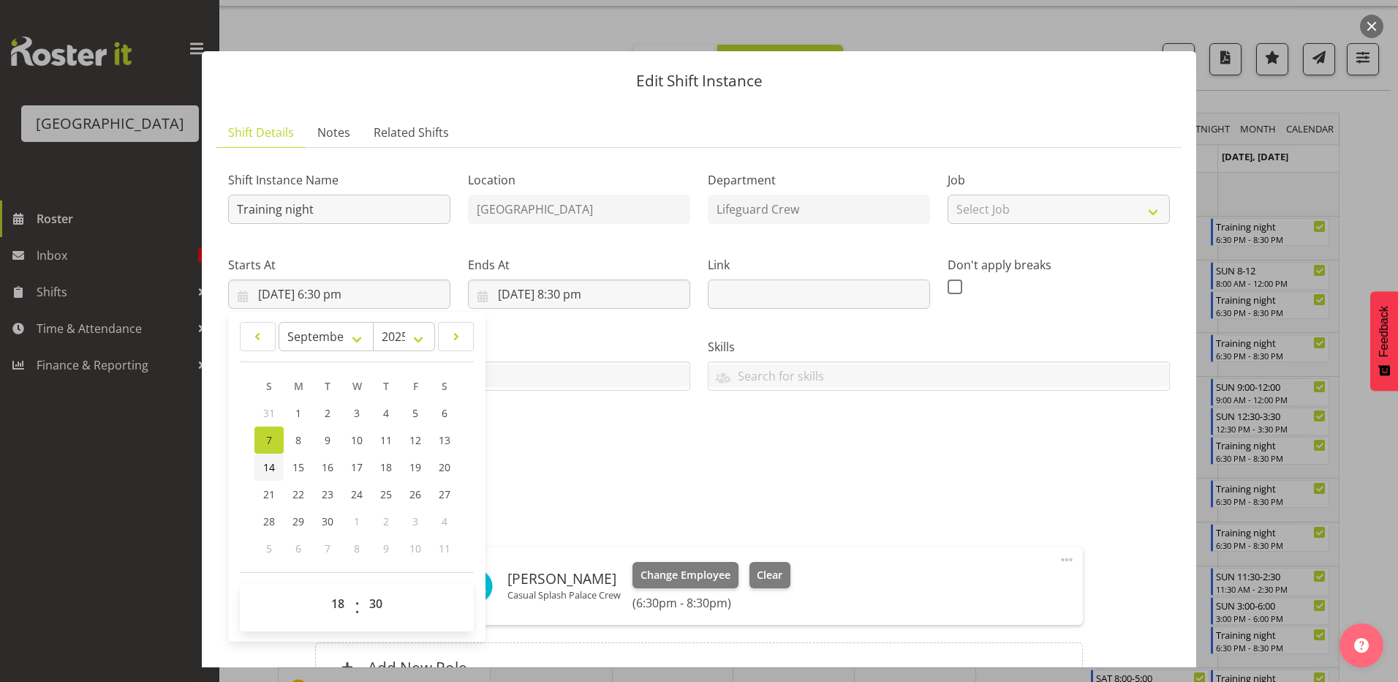
click at [257, 469] on link "14" at bounding box center [268, 466] width 29 height 27
type input "[DATE] 6:30 pm"
click at [795, 437] on div "Shift Instance Name Training night Location [GEOGRAPHIC_DATA] Department Lifegu…" at bounding box center [698, 311] width 959 height 320
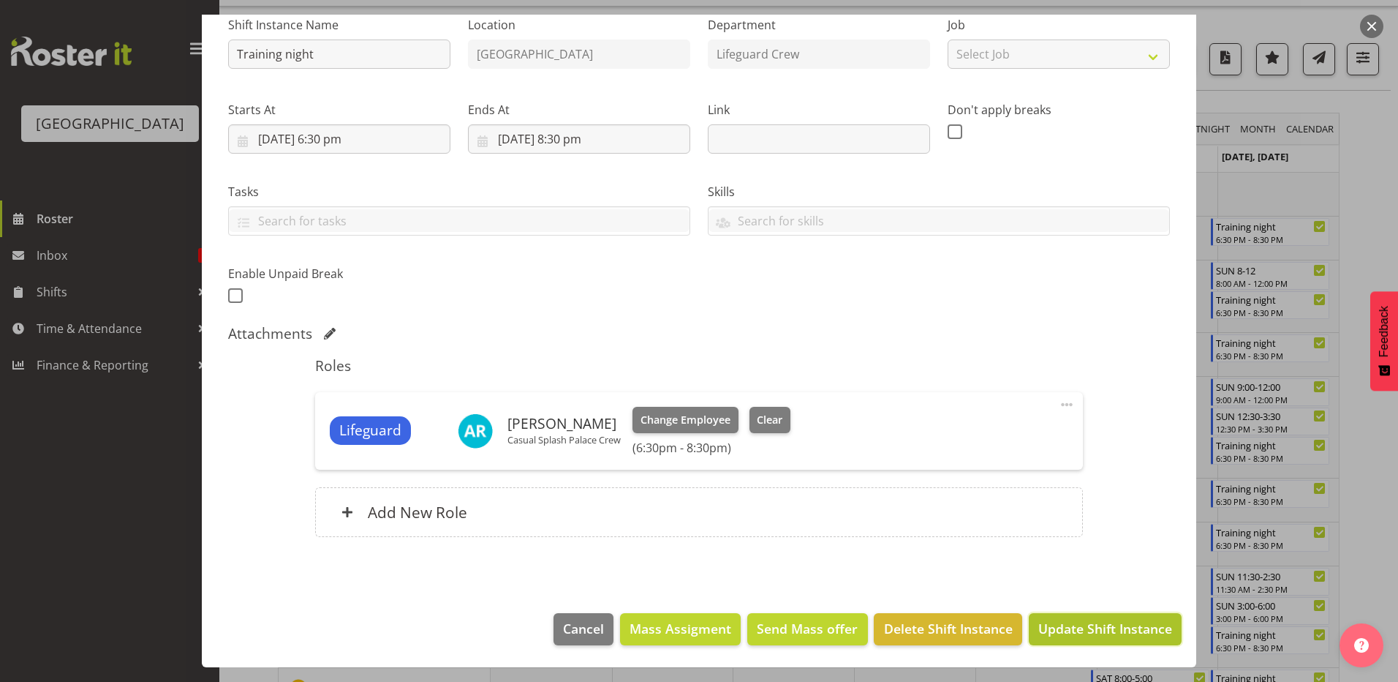
click at [1075, 627] on span "Update Shift Instance" at bounding box center [1105, 628] width 134 height 19
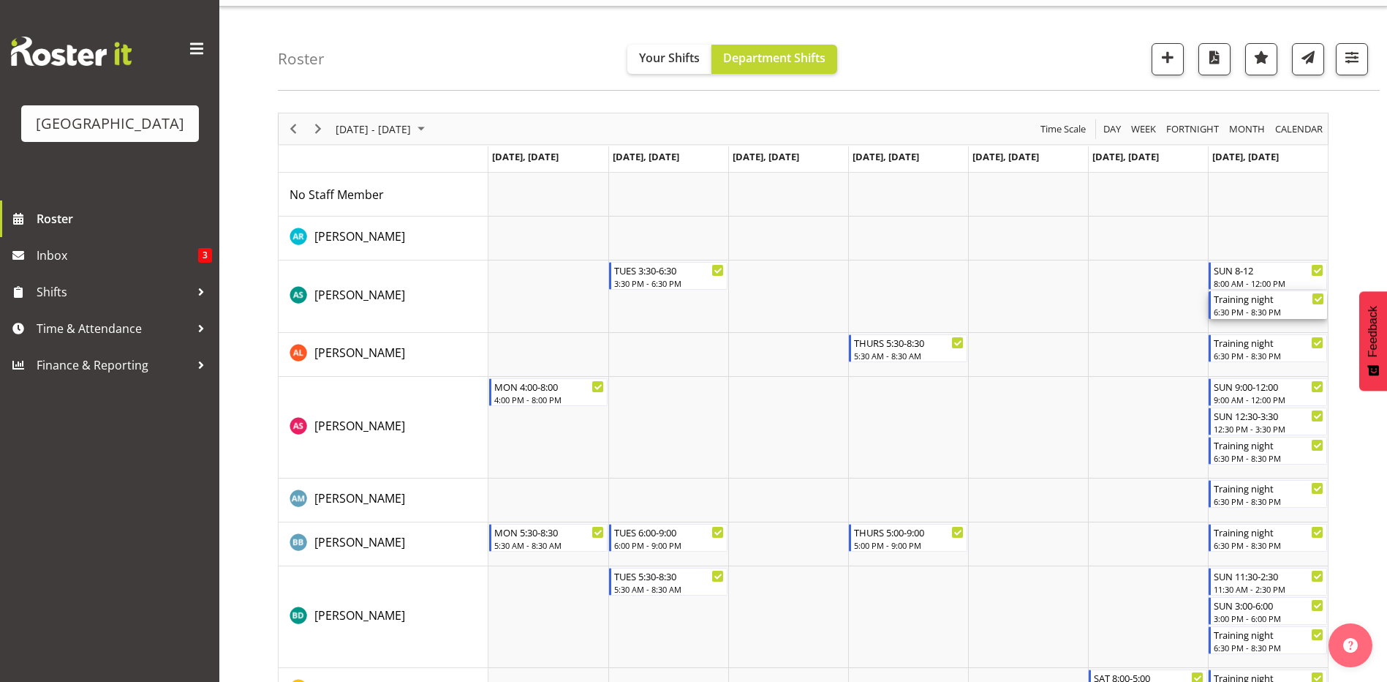
click at [1297, 302] on div "Training night" at bounding box center [1269, 298] width 110 height 15
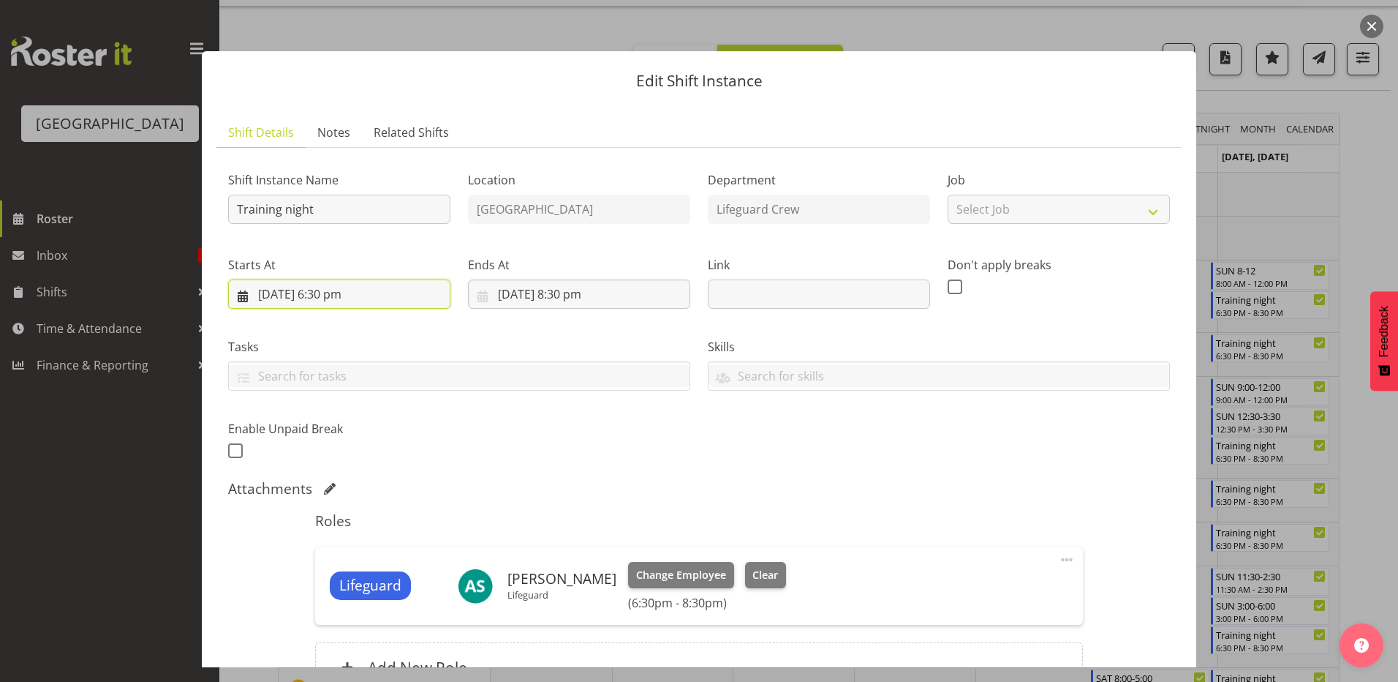
click at [399, 295] on input "[DATE] 6:30 pm" at bounding box center [339, 293] width 222 height 29
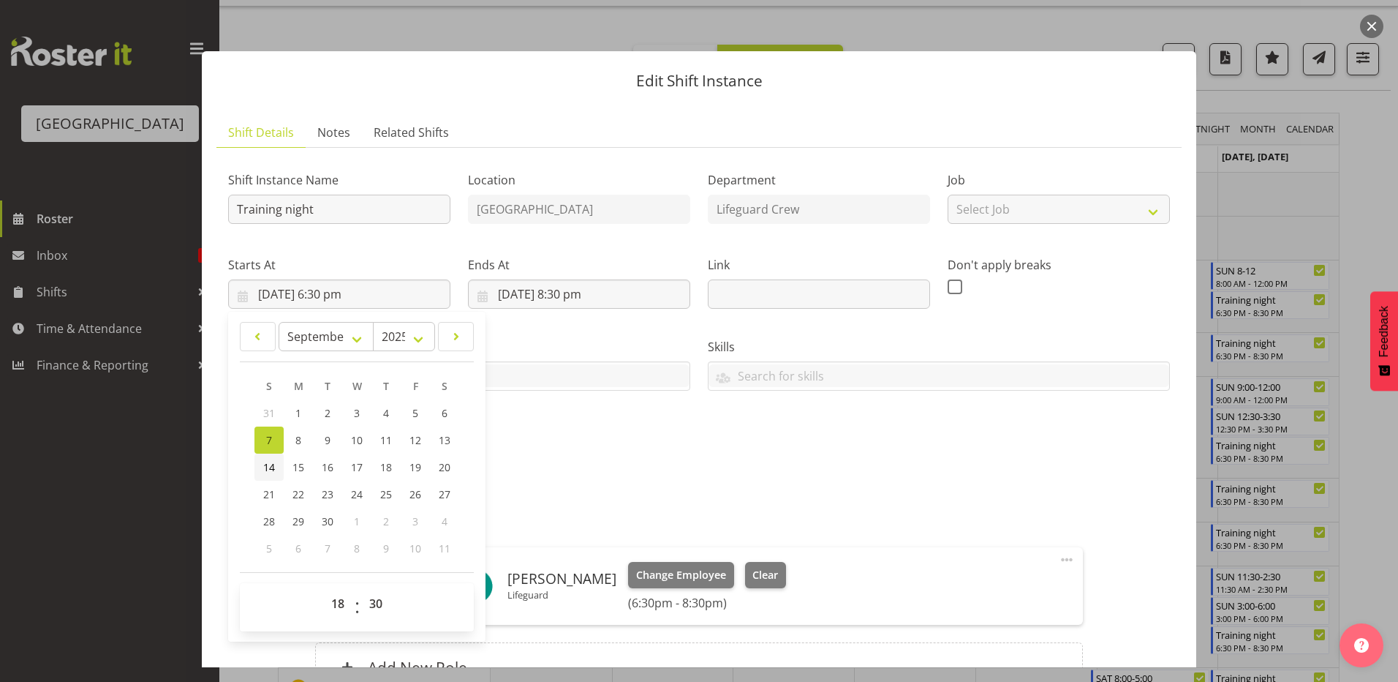
click at [268, 466] on span "14" at bounding box center [269, 467] width 12 height 14
type input "[DATE] 6:30 pm"
click at [646, 481] on div "Attachments" at bounding box center [699, 489] width 942 height 18
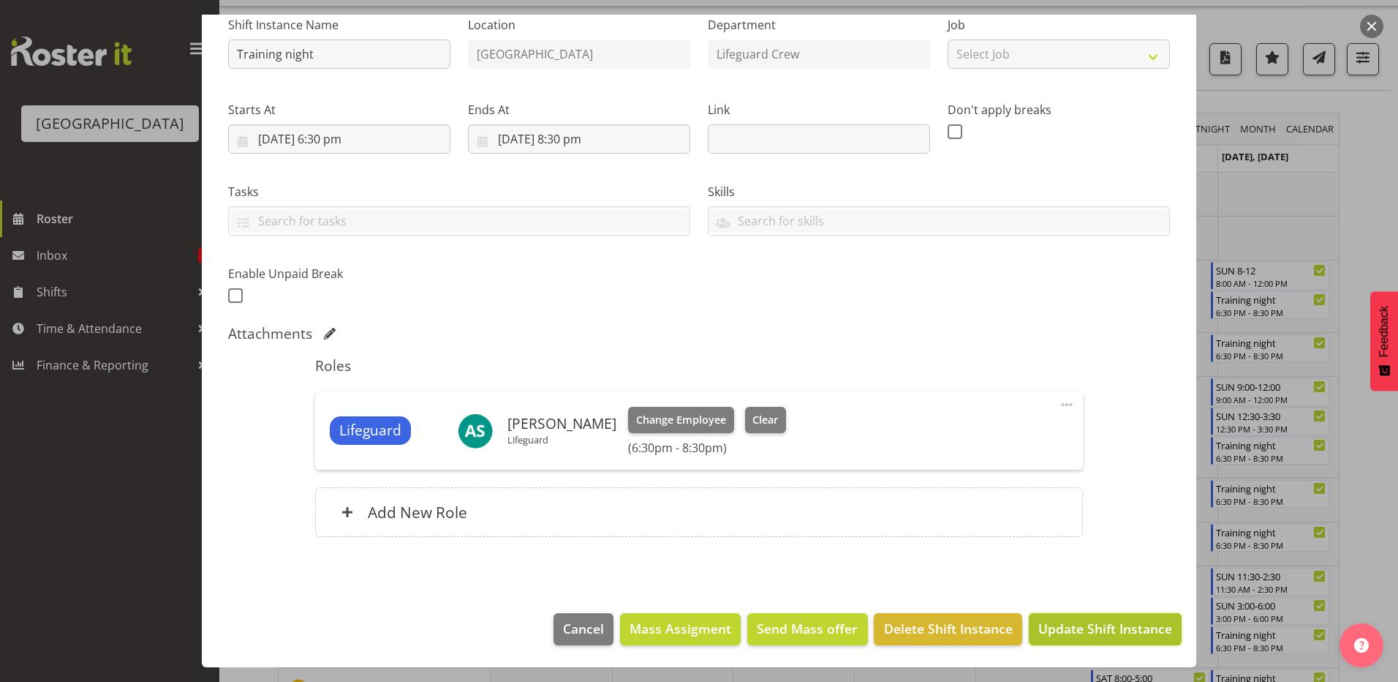
click at [1098, 627] on span "Update Shift Instance" at bounding box center [1105, 628] width 134 height 19
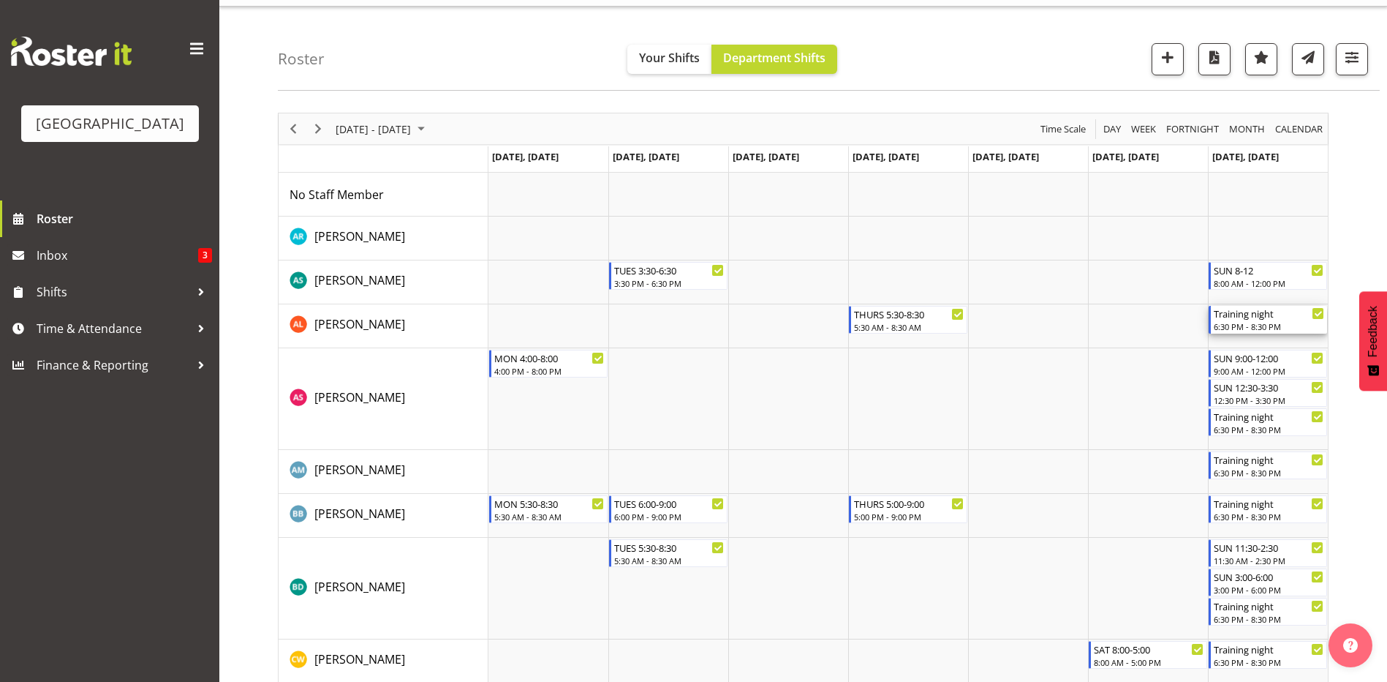
click at [1248, 320] on div "Training night 6:30 PM - 8:30 PM" at bounding box center [1269, 320] width 110 height 28
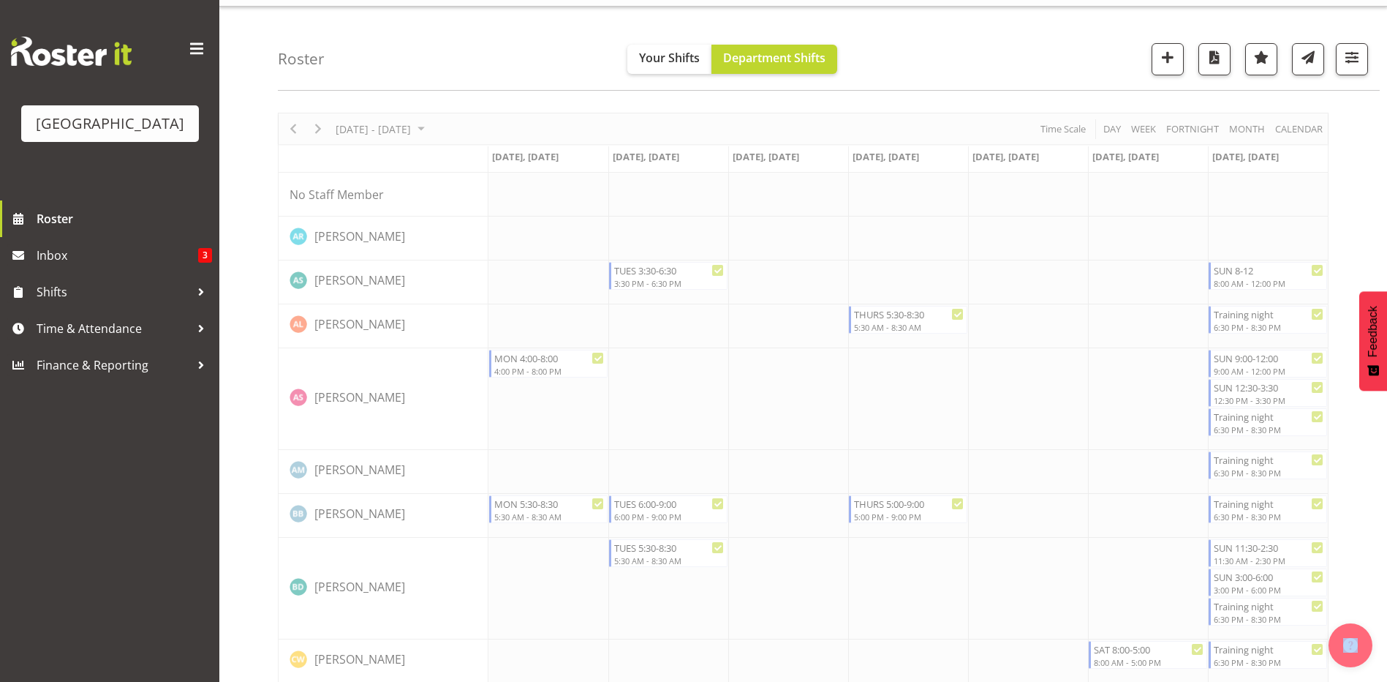
select select "8"
select select "2025"
select select "18"
select select "30"
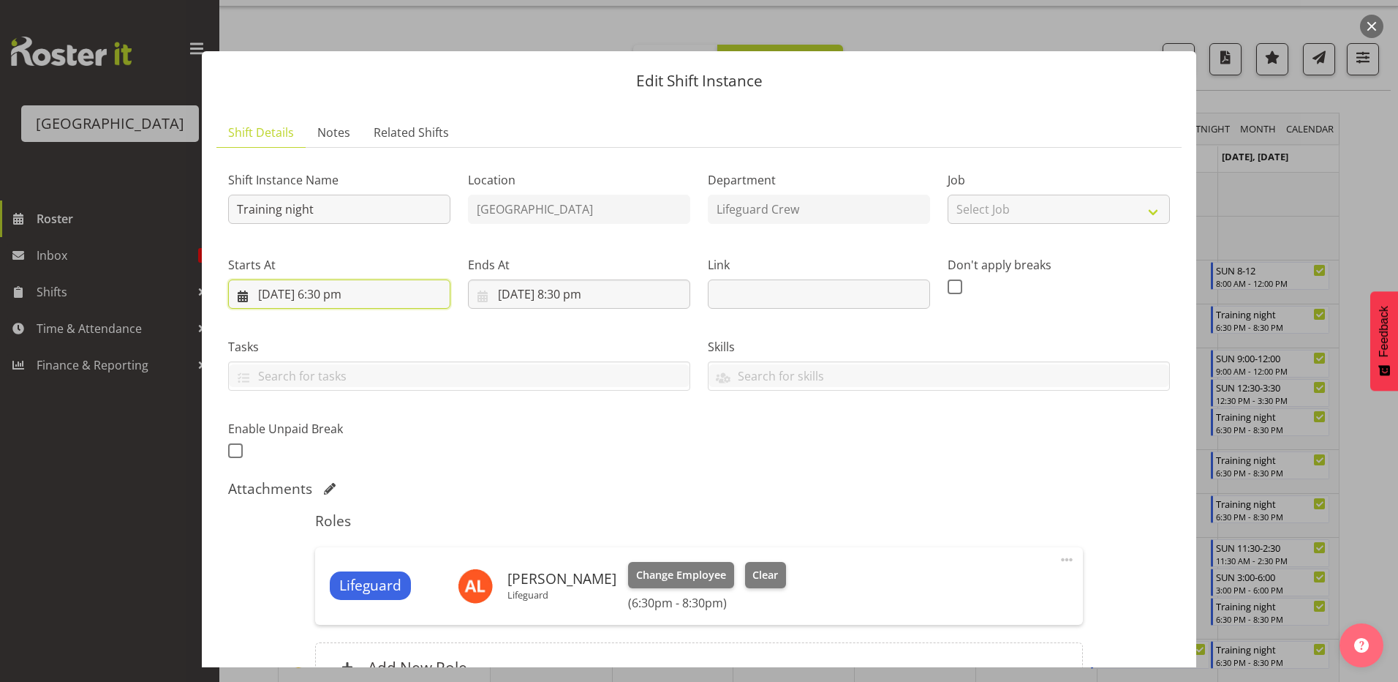
click at [339, 290] on input "[DATE] 6:30 pm" at bounding box center [339, 293] width 222 height 29
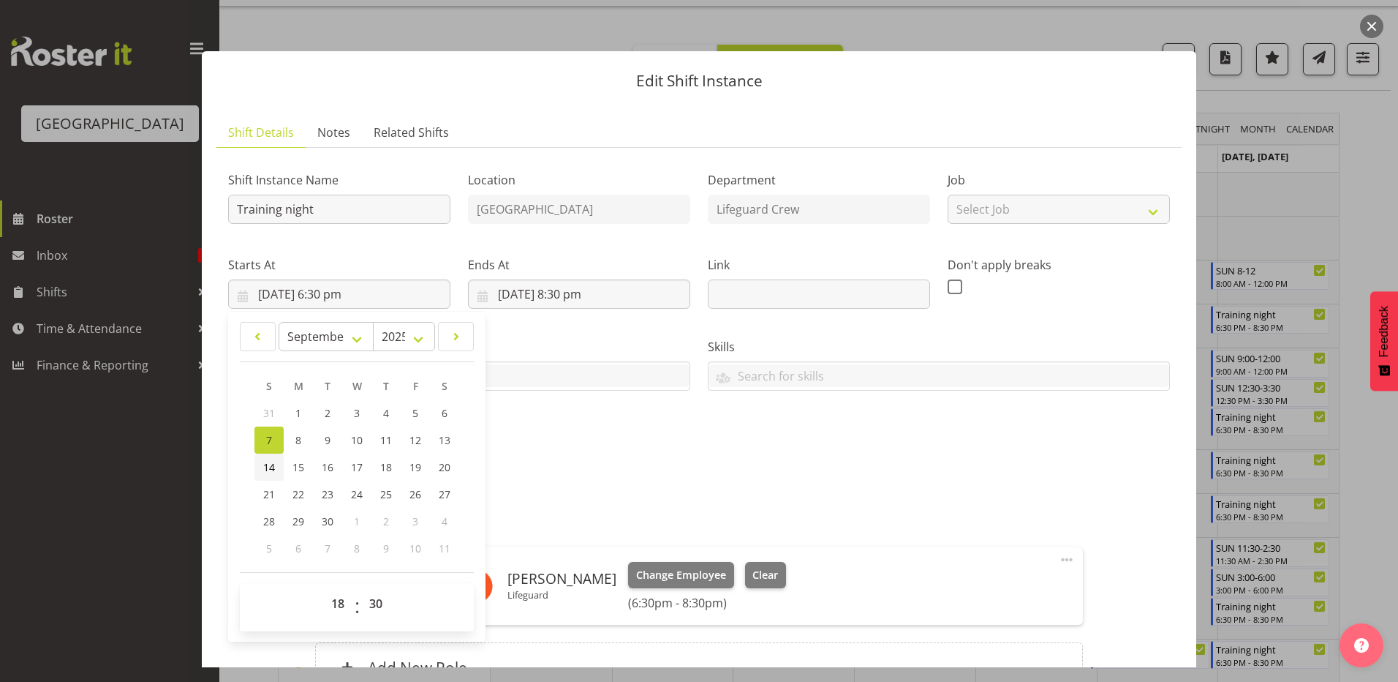
click at [272, 471] on span "14" at bounding box center [269, 467] width 12 height 14
type input "[DATE] 6:30 pm"
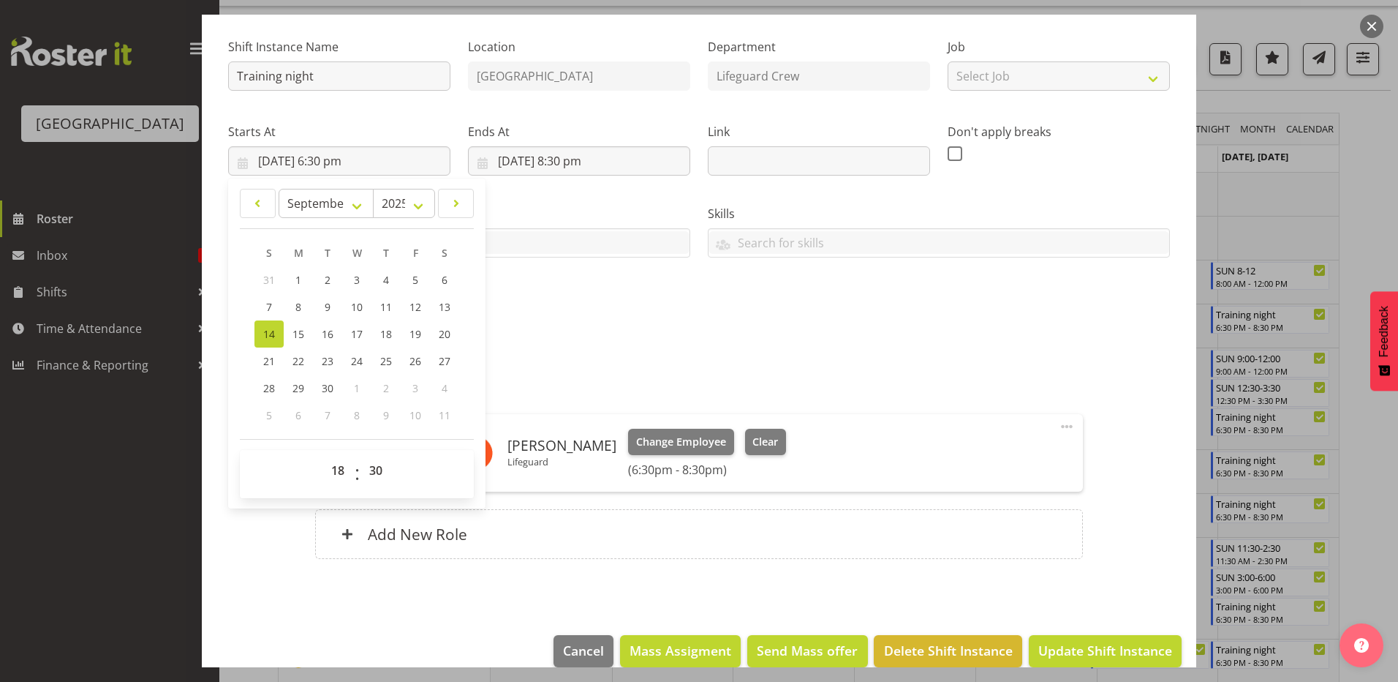
scroll to position [155, 0]
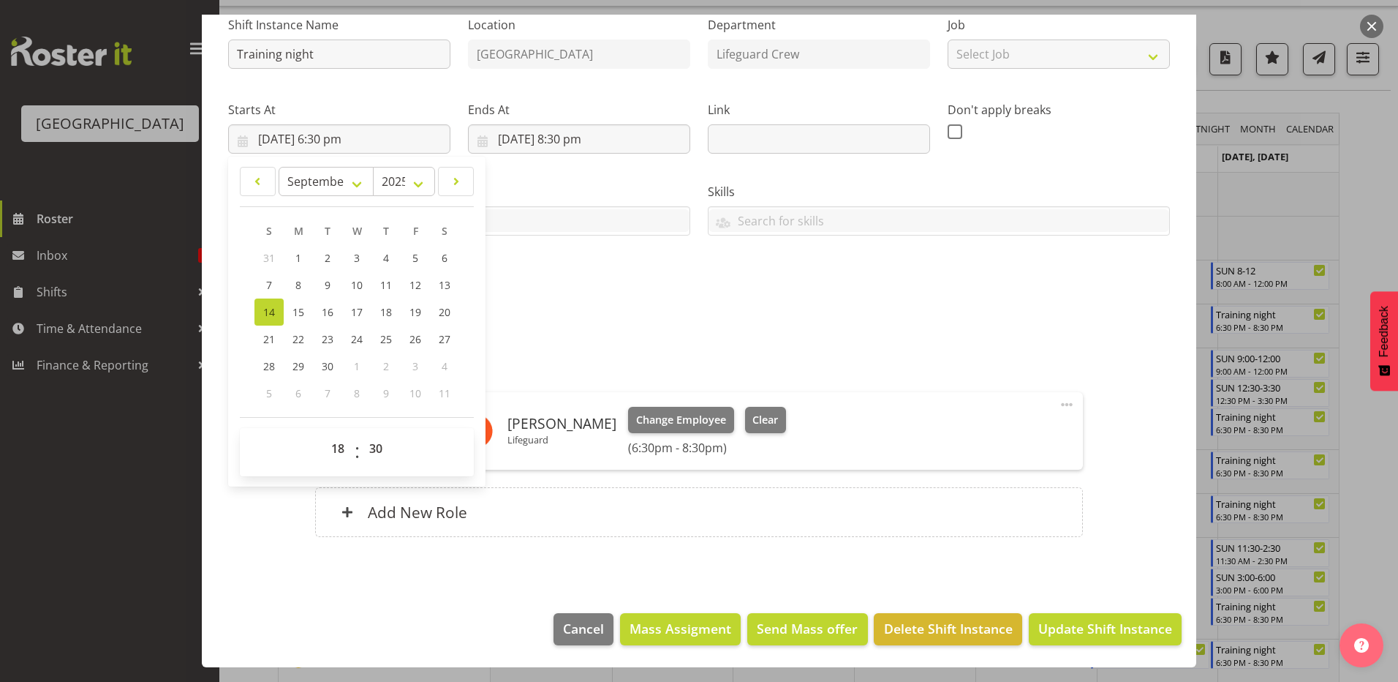
click at [854, 317] on div "Shift Instance Name Training night Location [GEOGRAPHIC_DATA] Department Lifegu…" at bounding box center [699, 279] width 942 height 550
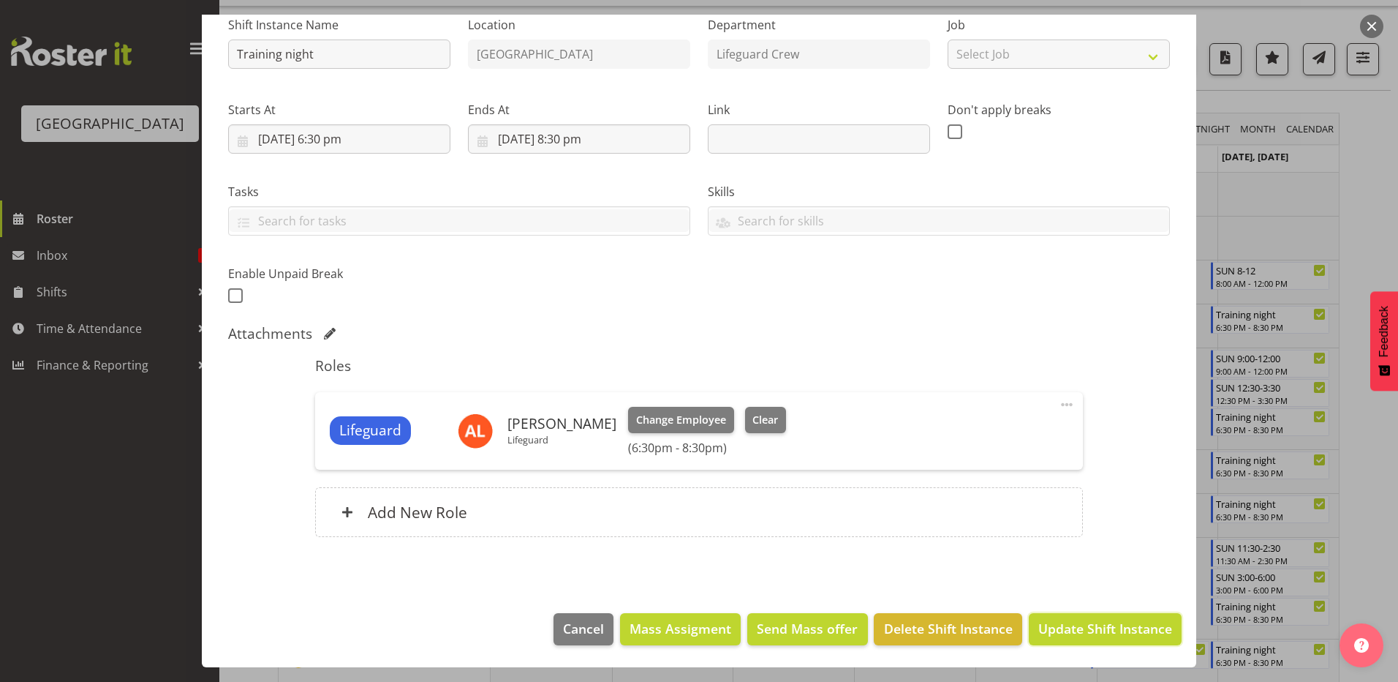
click at [1093, 622] on span "Update Shift Instance" at bounding box center [1105, 628] width 134 height 19
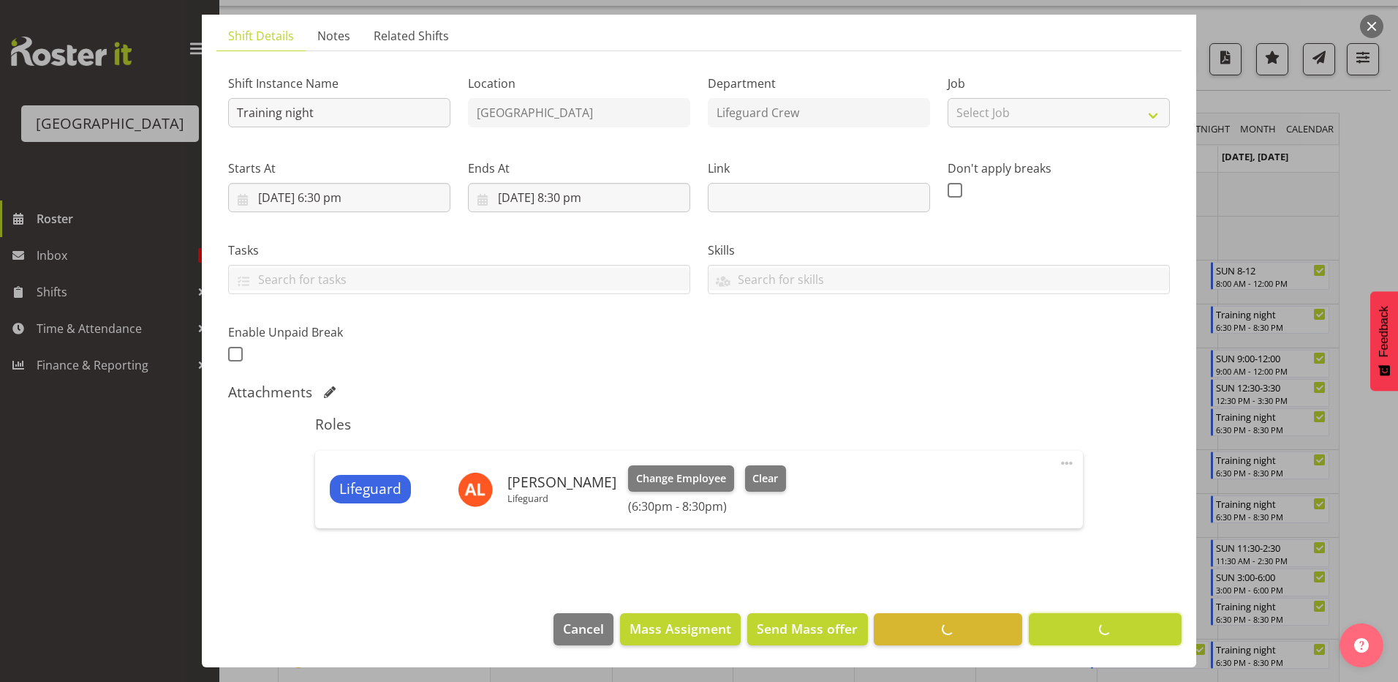
scroll to position [97, 0]
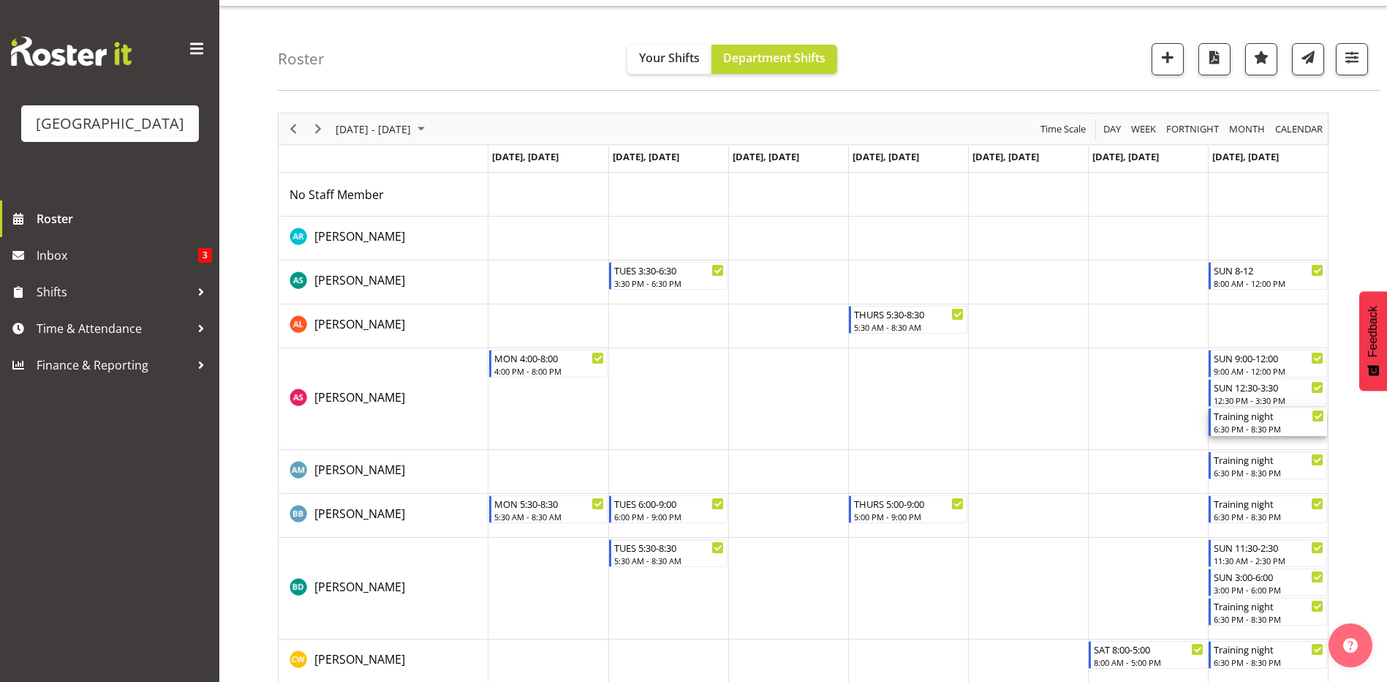
click at [1260, 426] on div "6:30 PM - 8:30 PM" at bounding box center [1269, 429] width 110 height 12
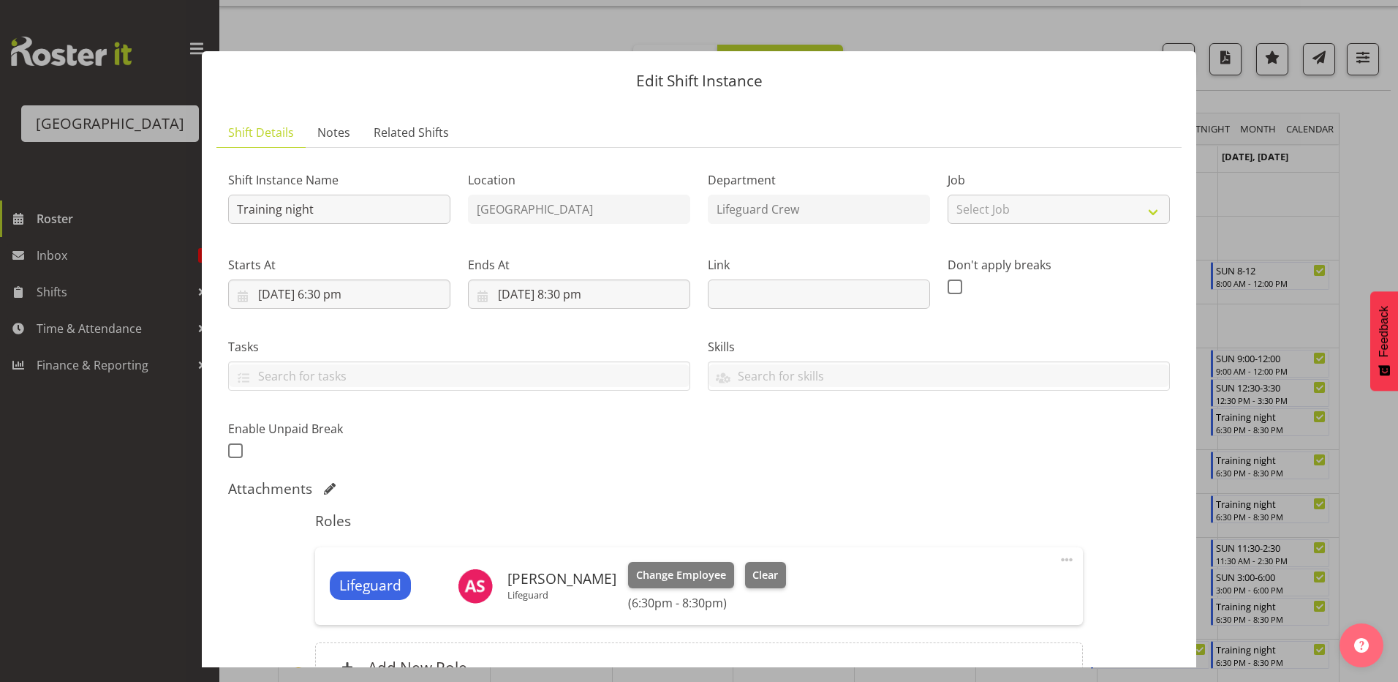
select select "8"
select select "2025"
select select "18"
select select "30"
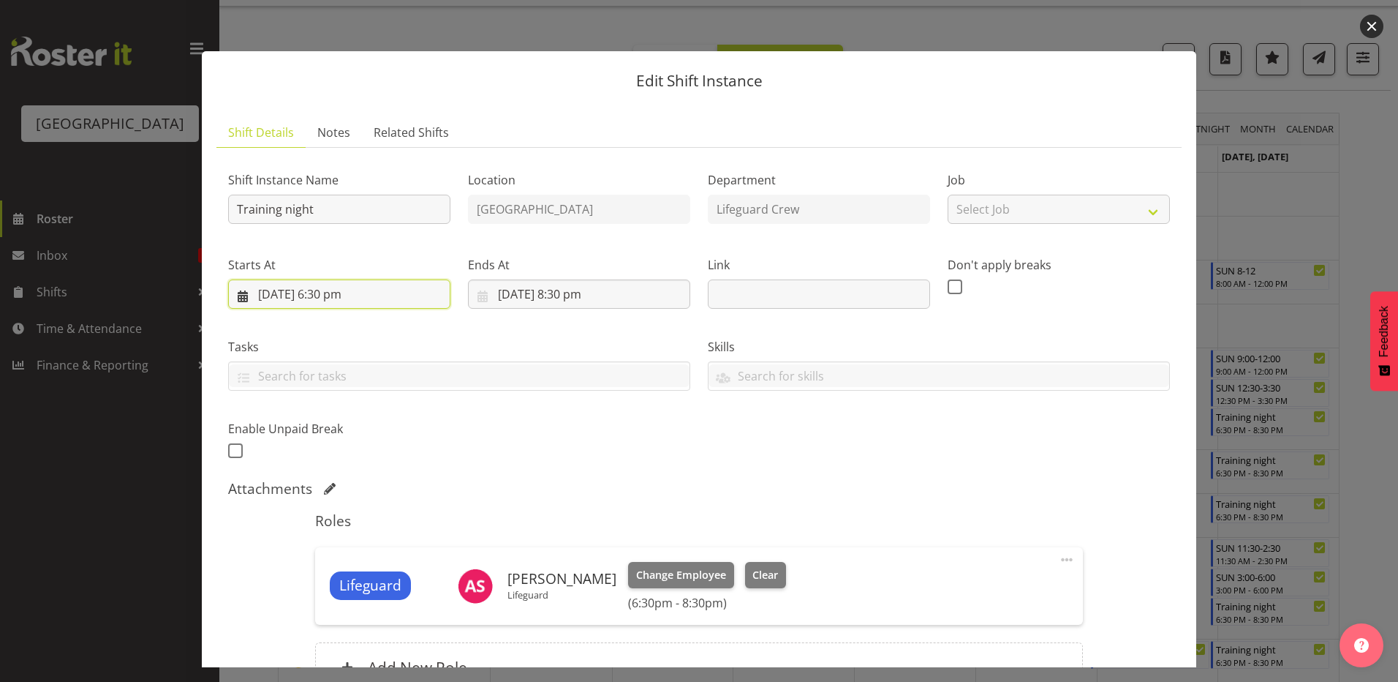
click at [378, 302] on input "[DATE] 6:30 pm" at bounding box center [339, 293] width 222 height 29
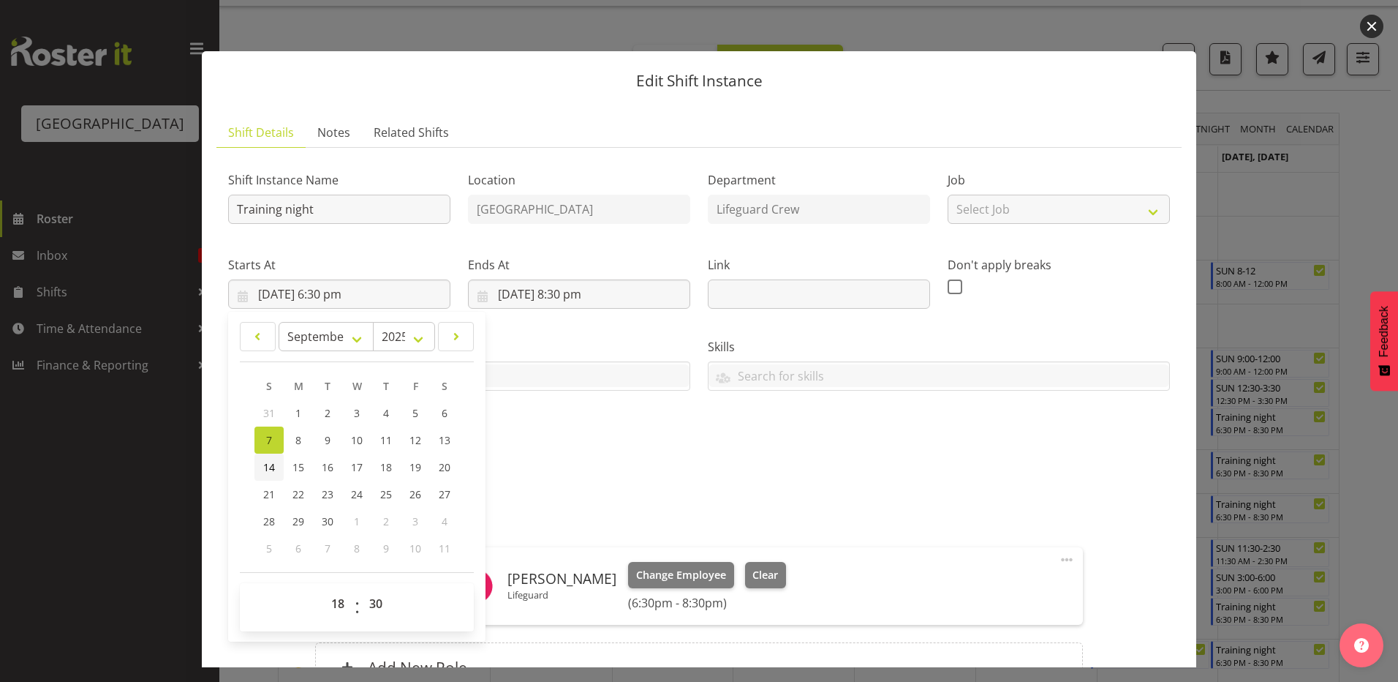
click at [261, 475] on link "14" at bounding box center [268, 466] width 29 height 27
type input "[DATE] 6:30 pm"
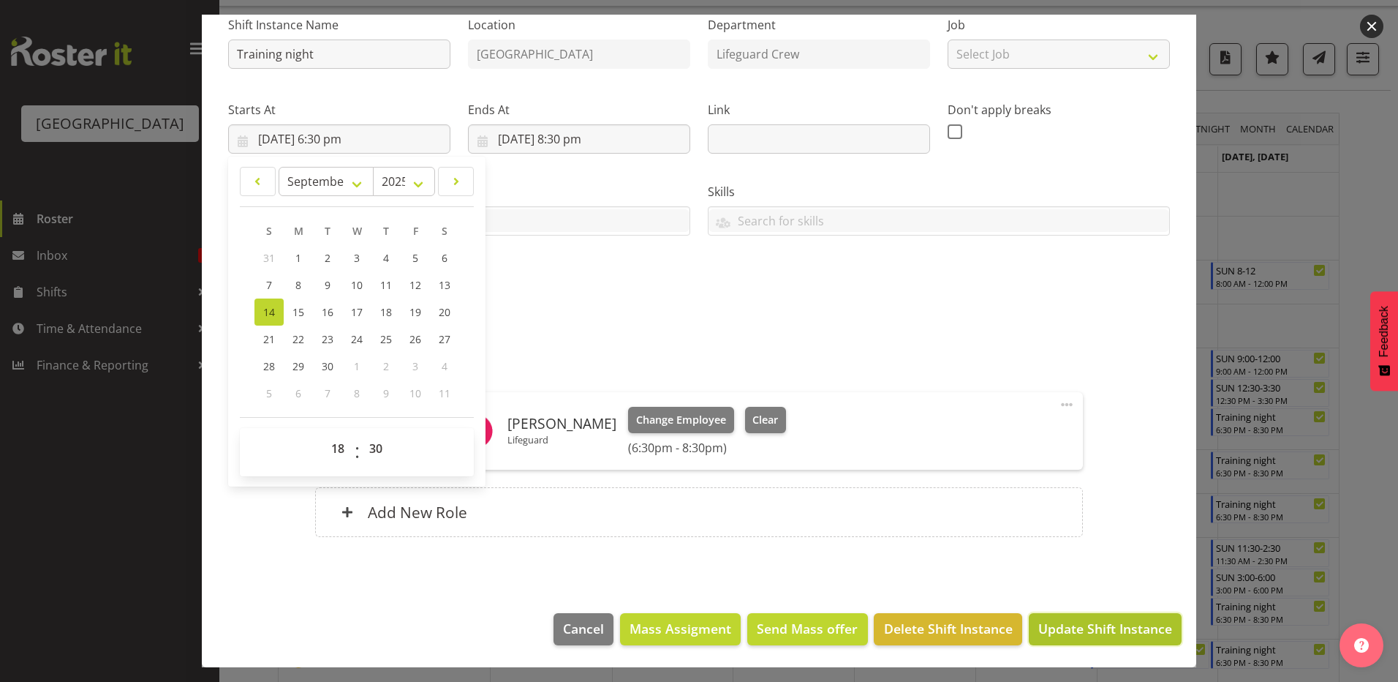
click at [1093, 627] on span "Update Shift Instance" at bounding box center [1105, 628] width 134 height 19
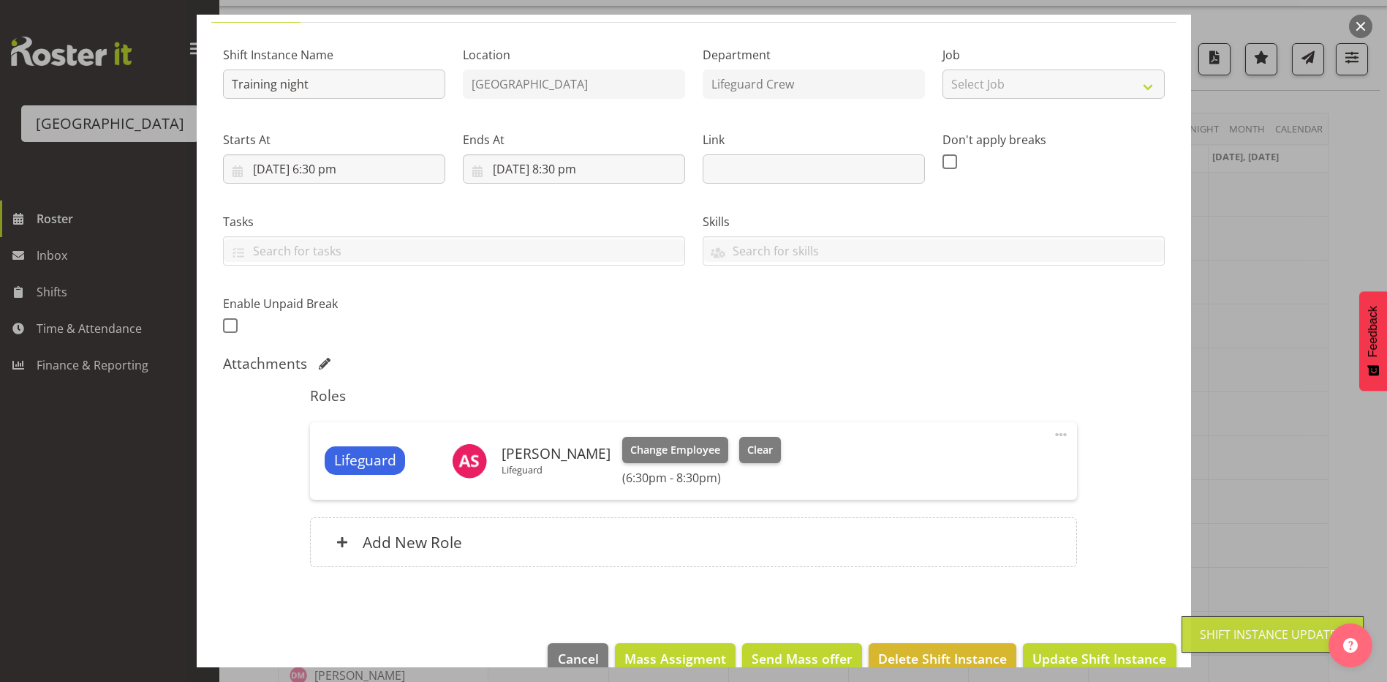
scroll to position [155, 0]
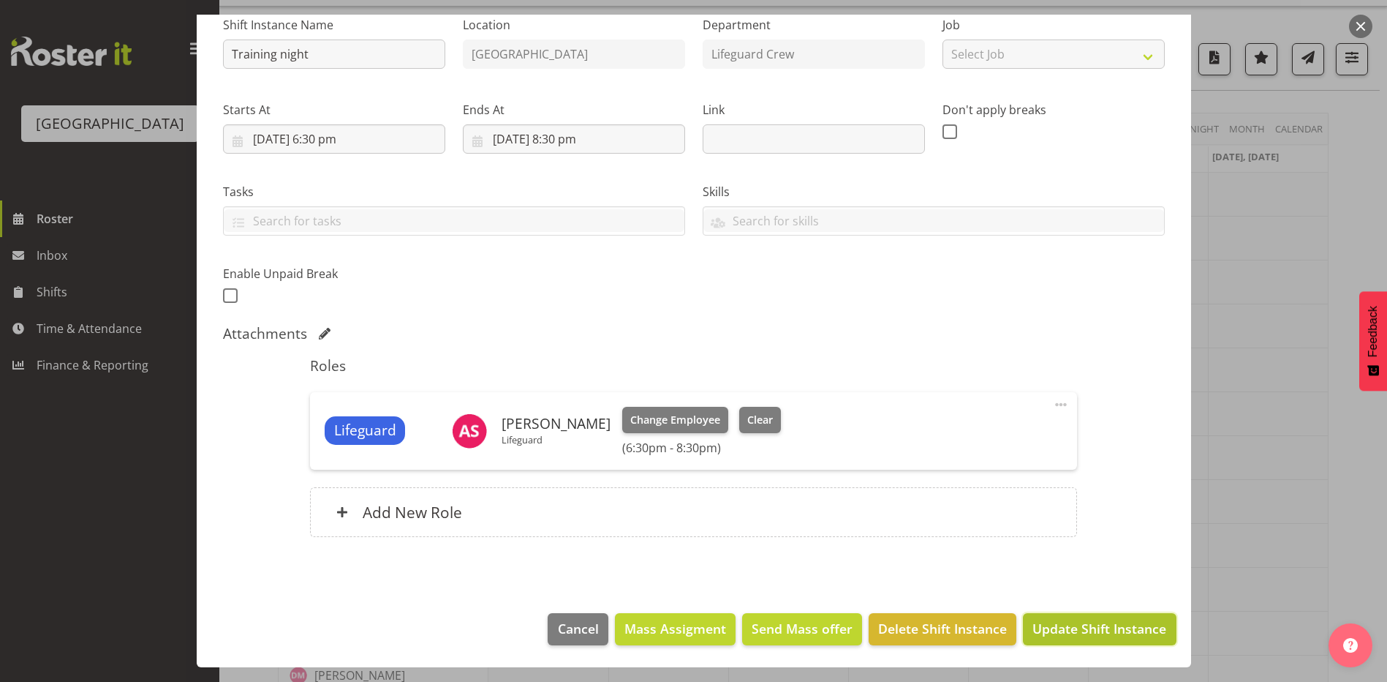
click at [1067, 633] on span "Update Shift Instance" at bounding box center [1100, 628] width 134 height 19
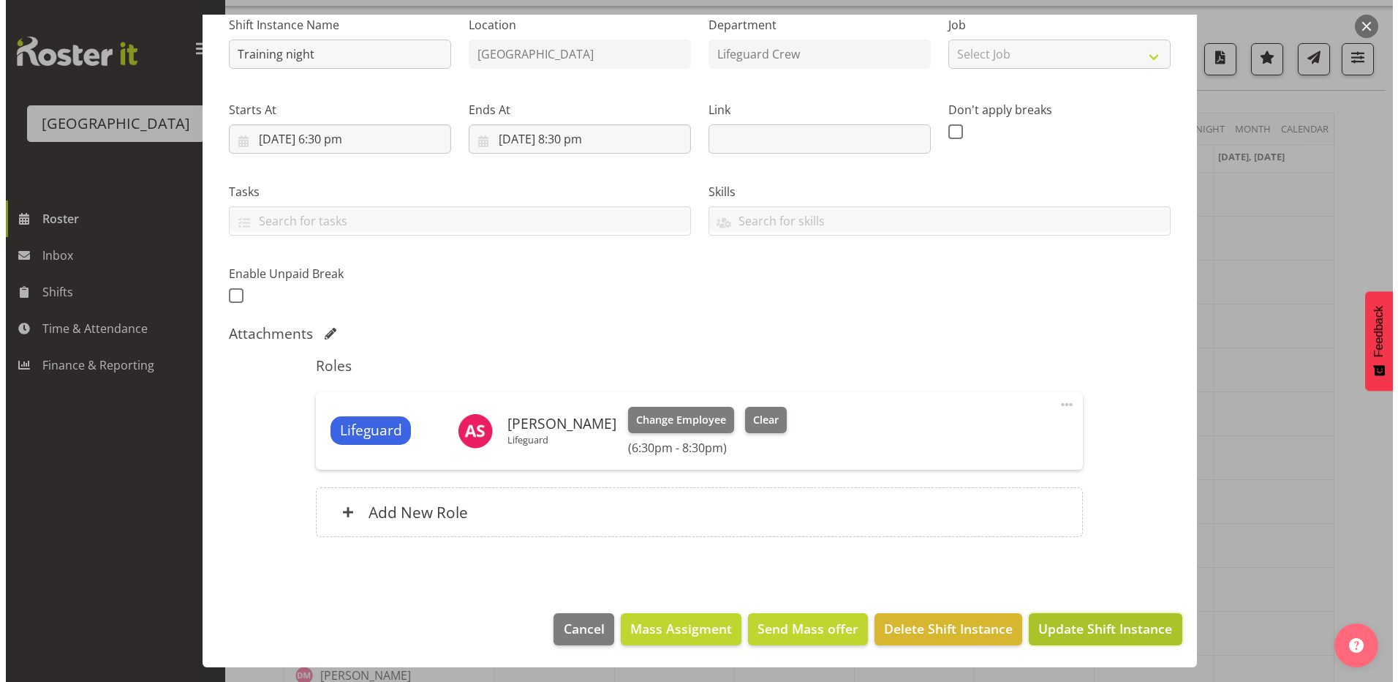
scroll to position [97, 0]
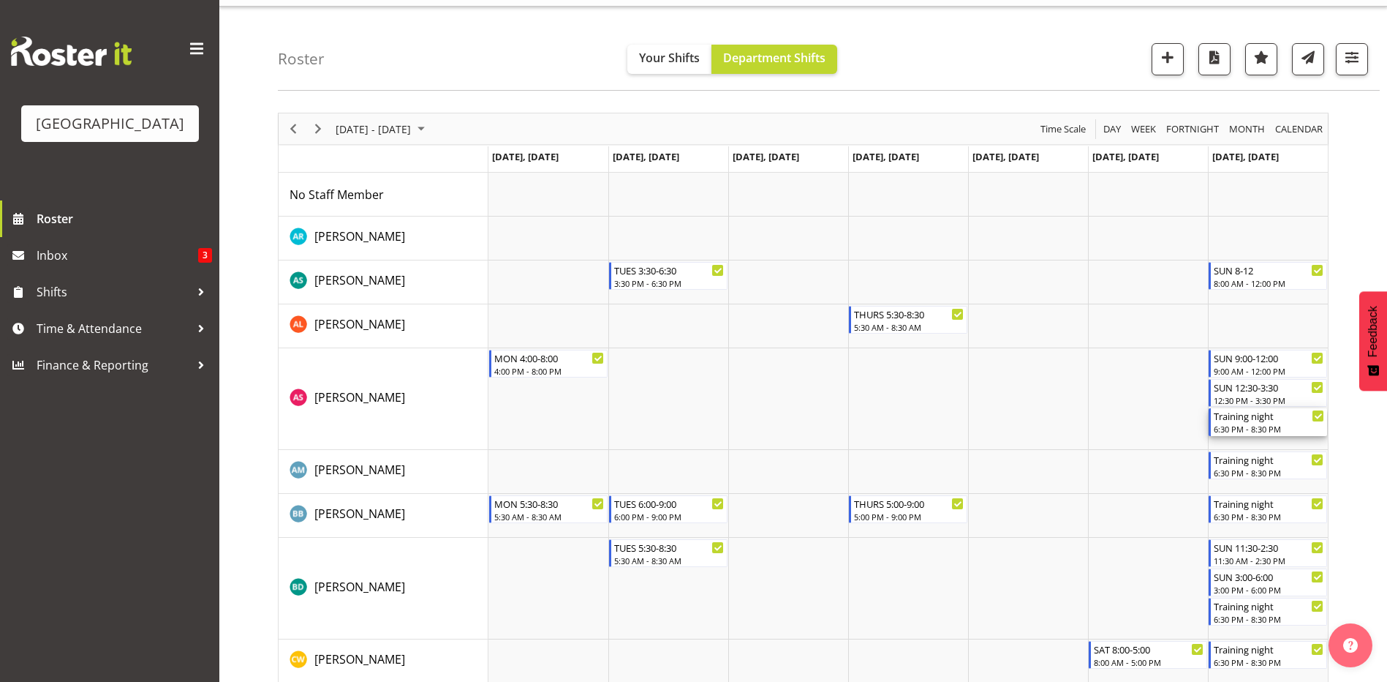
click at [1287, 431] on div "6:30 PM - 8:30 PM" at bounding box center [1269, 429] width 110 height 12
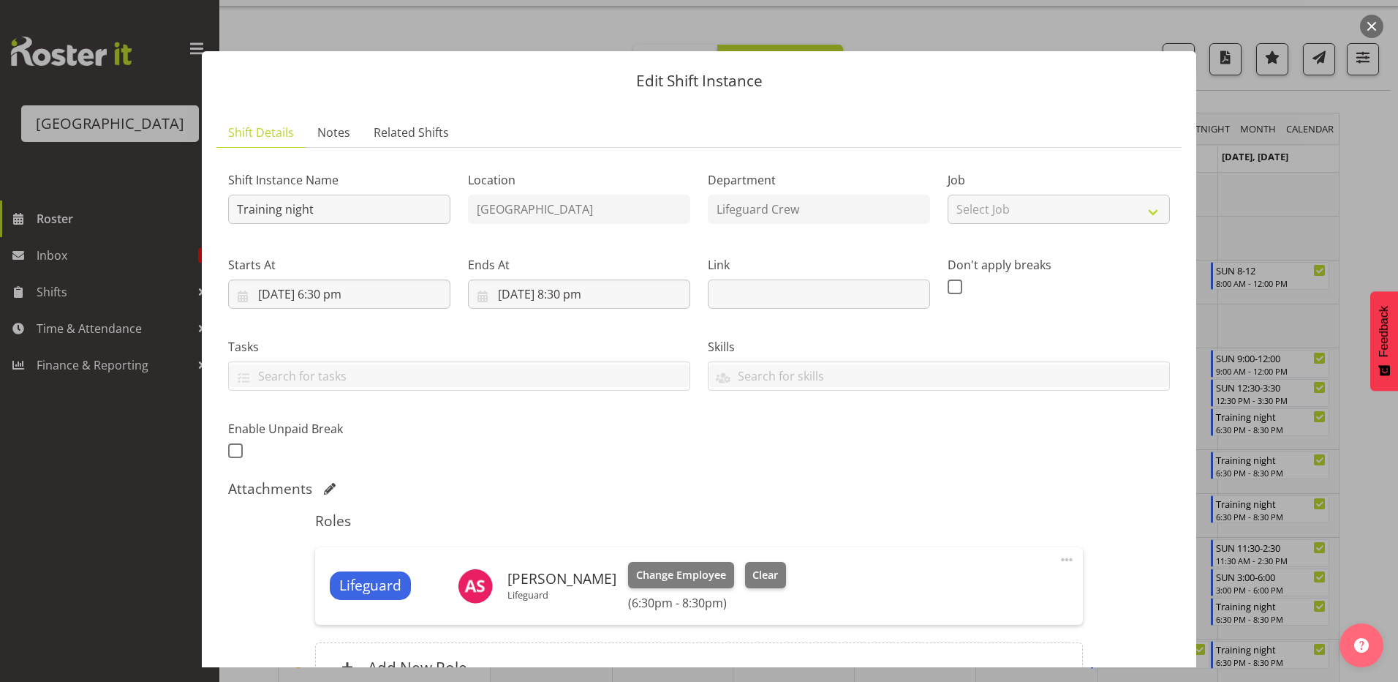
click at [330, 273] on label "Starts At" at bounding box center [339, 265] width 222 height 18
click at [312, 289] on input "[DATE] 6:30 pm" at bounding box center [339, 293] width 222 height 29
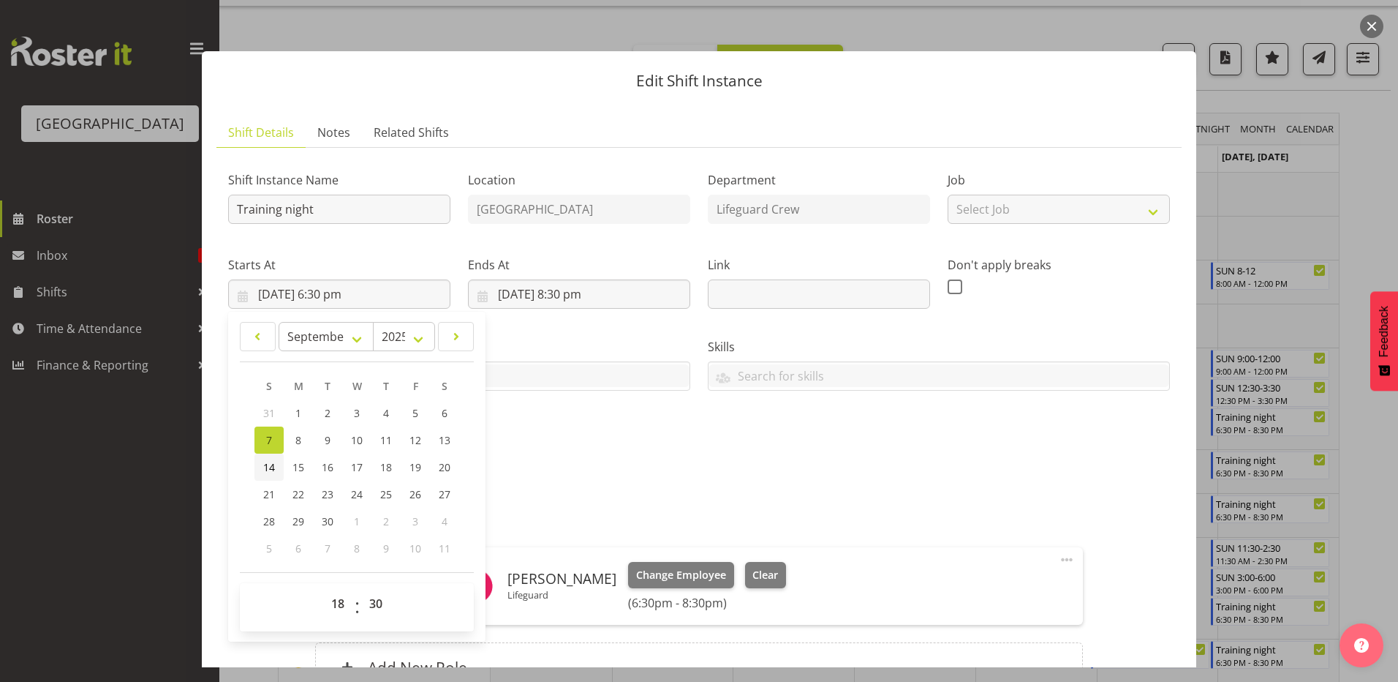
click at [268, 468] on span "14" at bounding box center [269, 467] width 12 height 14
type input "[DATE] 6:30 pm"
click at [794, 426] on div "Shift Instance Name Training night Location [GEOGRAPHIC_DATA] Department Lifegu…" at bounding box center [698, 311] width 959 height 320
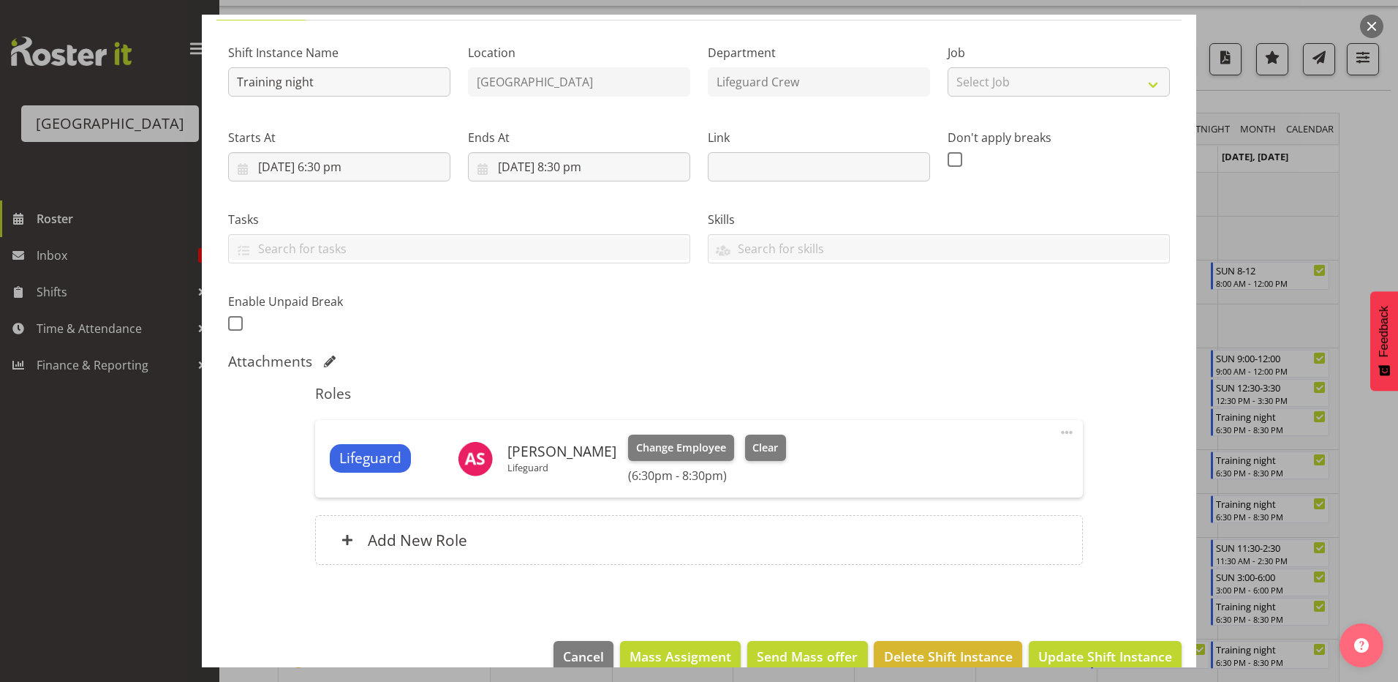
scroll to position [155, 0]
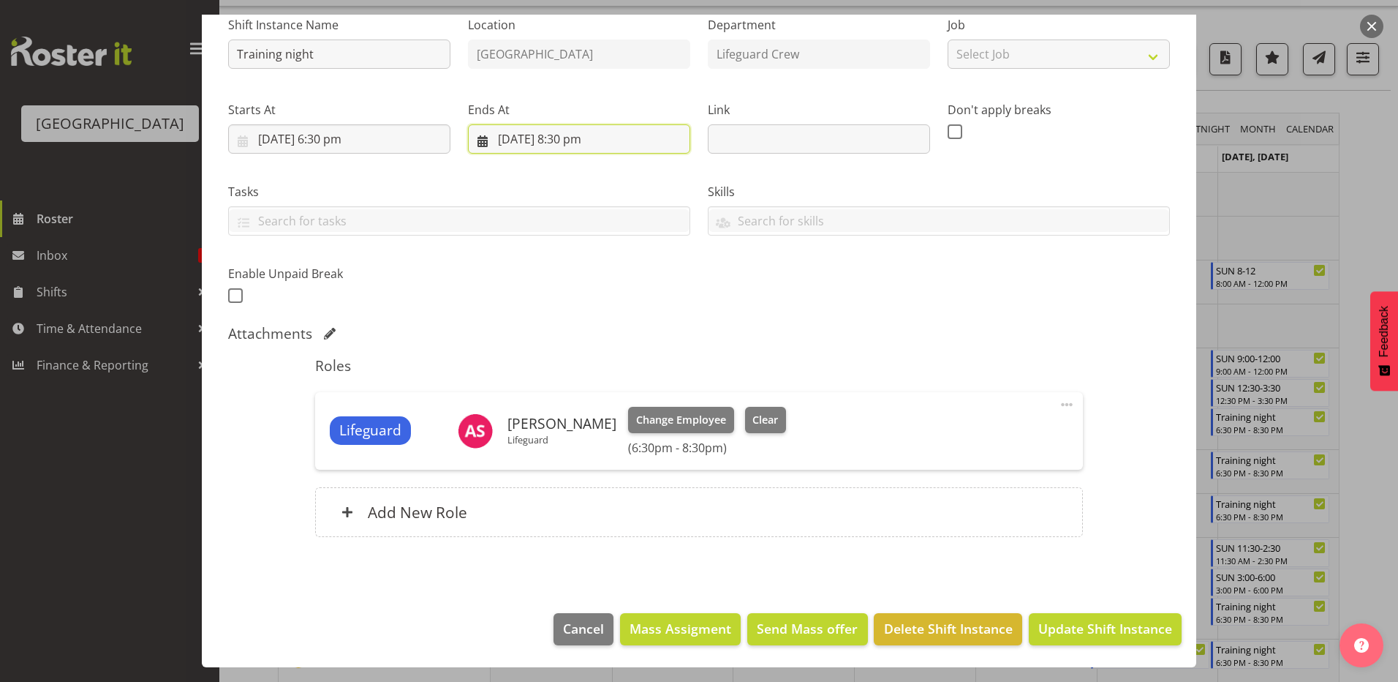
click at [581, 151] on input "[DATE] 8:30 pm" at bounding box center [579, 138] width 222 height 29
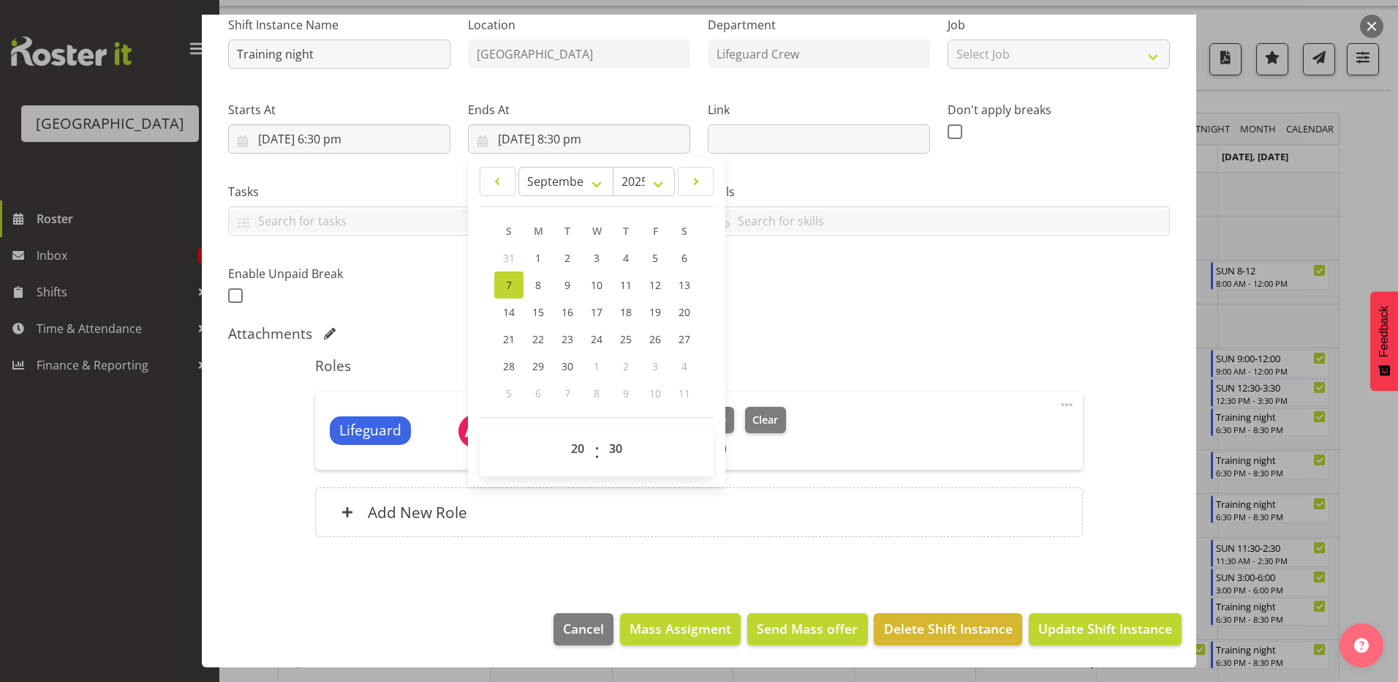
click at [788, 295] on div "Shift Instance Name Training night Location [GEOGRAPHIC_DATA] Department Lifegu…" at bounding box center [698, 156] width 959 height 320
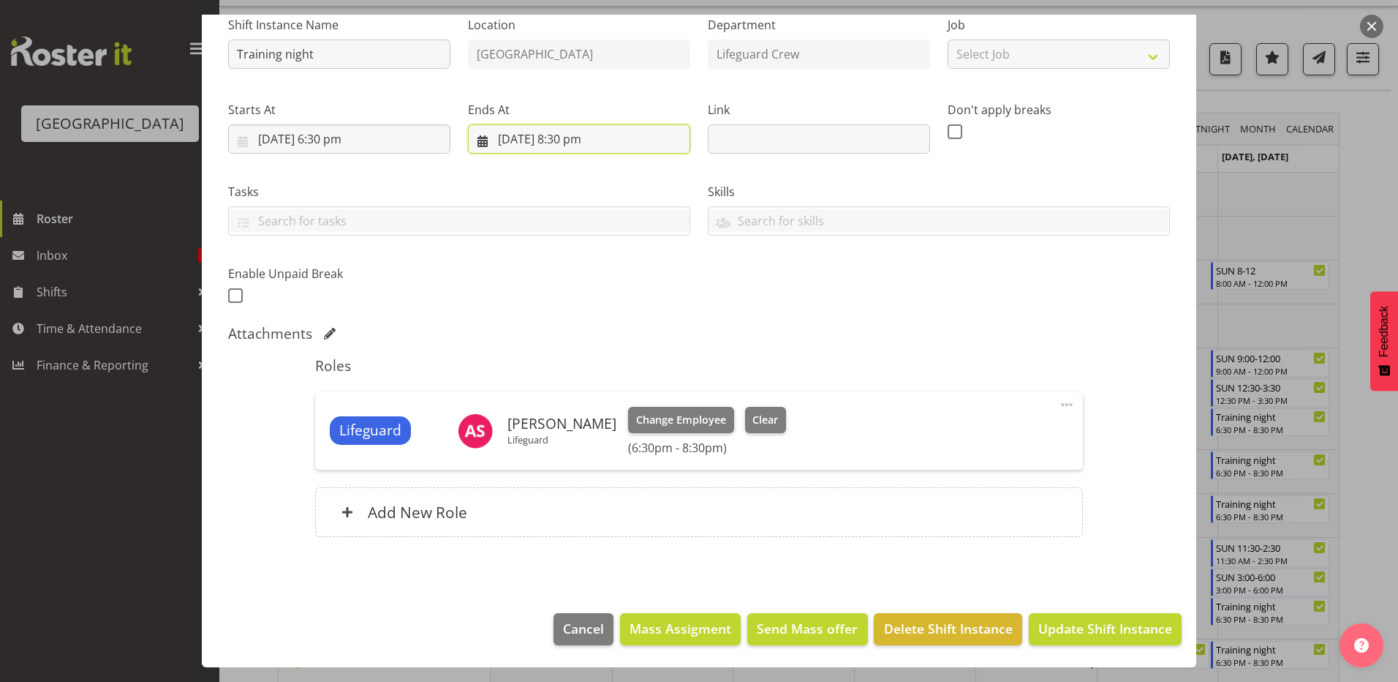
click at [505, 141] on input "[DATE] 8:30 pm" at bounding box center [579, 138] width 222 height 29
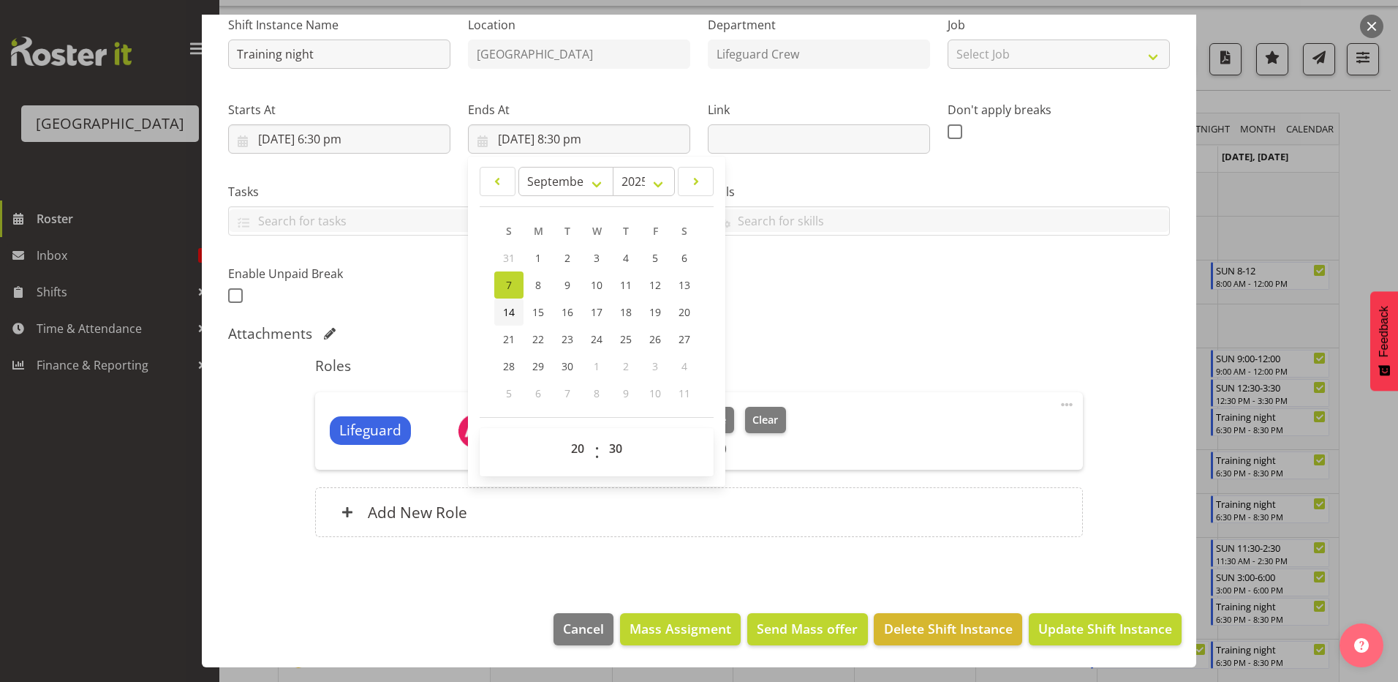
click at [498, 305] on link "14" at bounding box center [508, 311] width 29 height 27
type input "[DATE] 8:30 pm"
click at [861, 322] on div "Shift Instance Name Training night Location [GEOGRAPHIC_DATA] Department Lifegu…" at bounding box center [699, 279] width 942 height 550
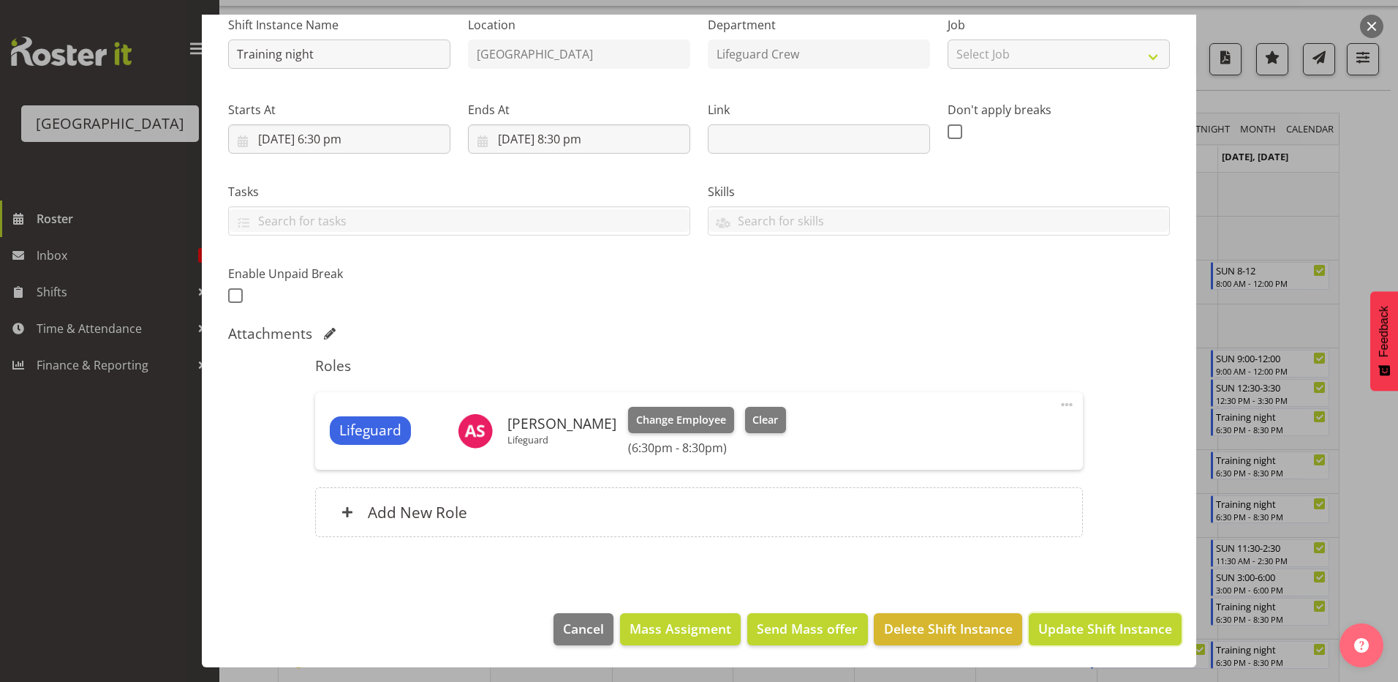
click at [1107, 636] on button "Update Shift Instance" at bounding box center [1105, 629] width 153 height 32
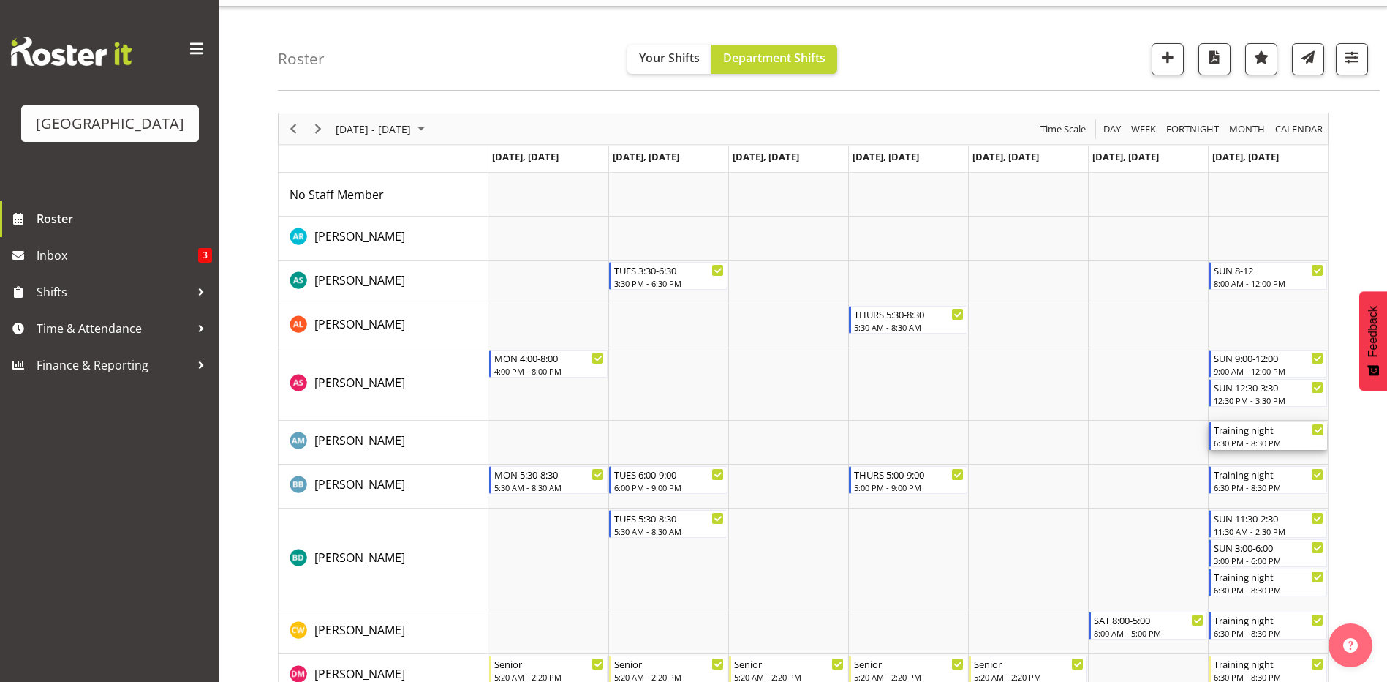
click at [1268, 445] on div "6:30 PM - 8:30 PM" at bounding box center [1269, 443] width 110 height 12
click at [0, 0] on div at bounding box center [0, 0] width 0 height 0
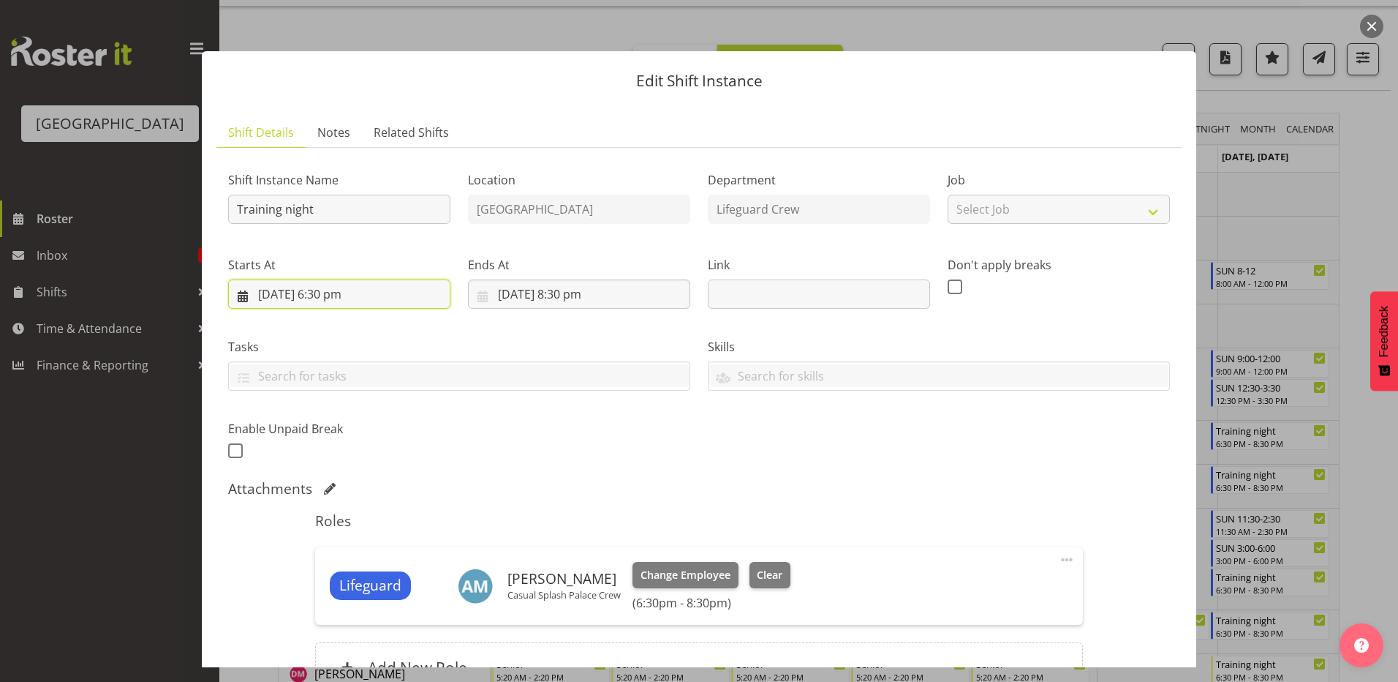
click at [392, 292] on input "[DATE] 6:30 pm" at bounding box center [339, 293] width 222 height 29
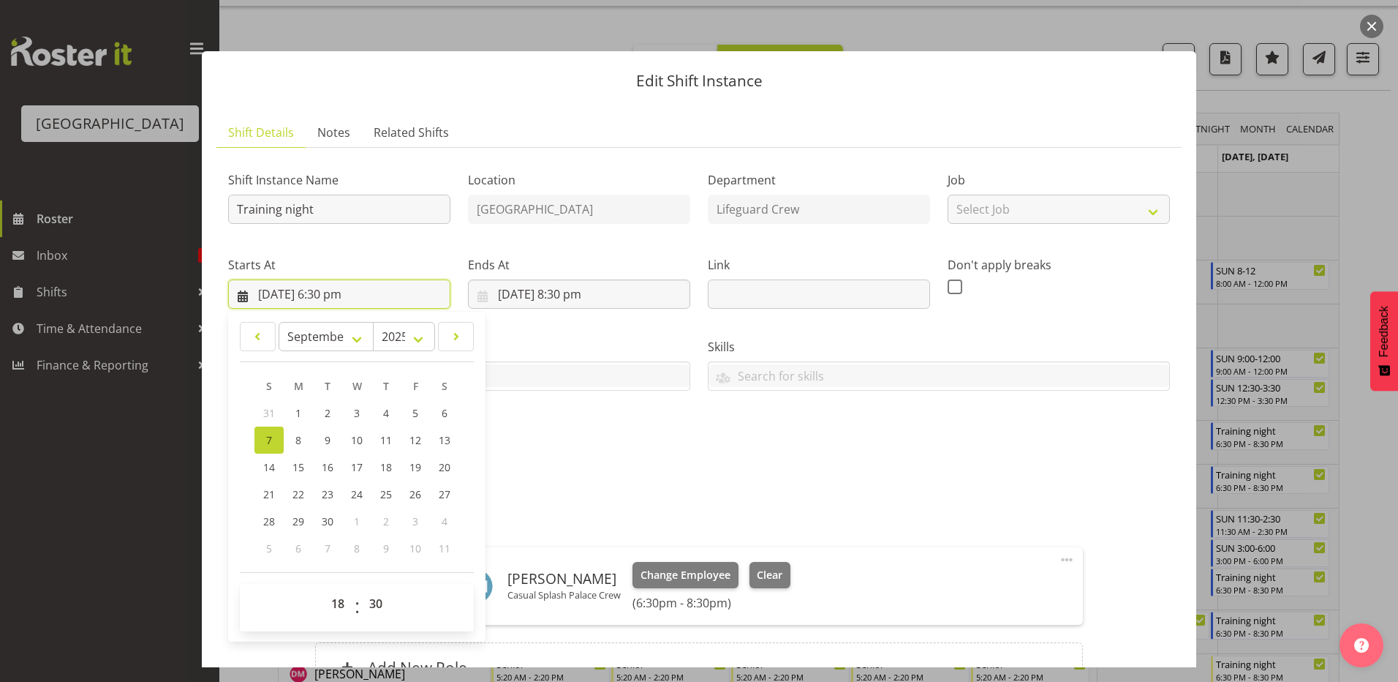
click at [392, 292] on input "[DATE] 6:30 pm" at bounding box center [339, 293] width 222 height 29
click at [272, 472] on span "14" at bounding box center [269, 467] width 12 height 14
type input "[DATE] 6:30 pm"
click at [583, 369] on input "text" at bounding box center [459, 375] width 461 height 23
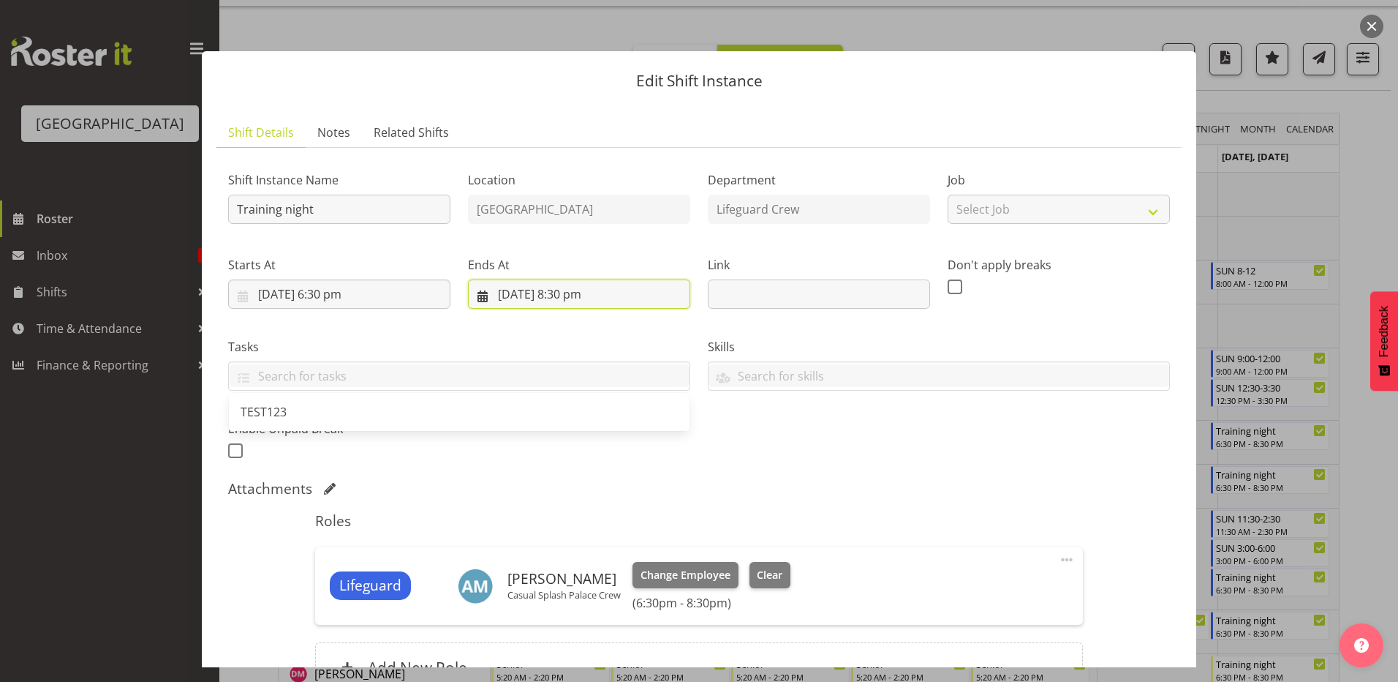
click at [578, 291] on input "[DATE] 8:30 pm" at bounding box center [579, 293] width 222 height 29
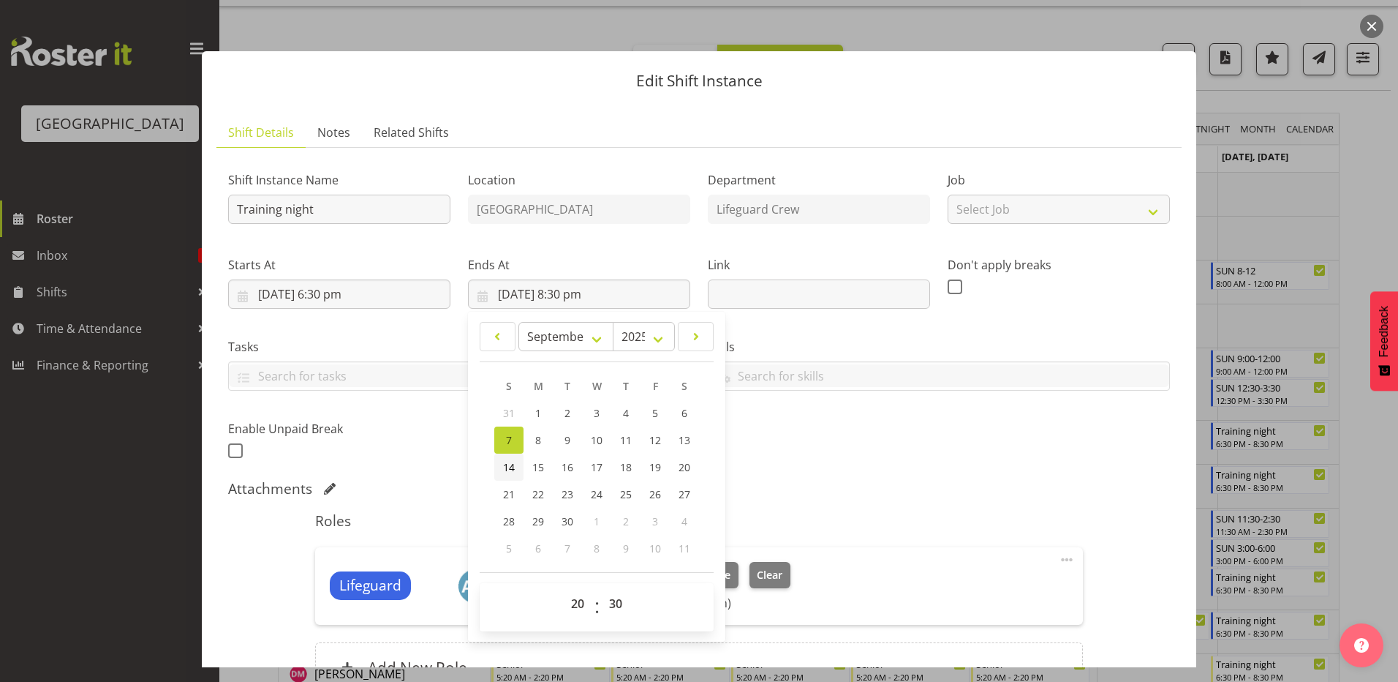
click at [508, 461] on span "14" at bounding box center [509, 467] width 12 height 14
type input "[DATE] 8:30 pm"
click at [944, 465] on div "Shift Instance Name Training night Location [GEOGRAPHIC_DATA] Department Lifegu…" at bounding box center [698, 311] width 959 height 320
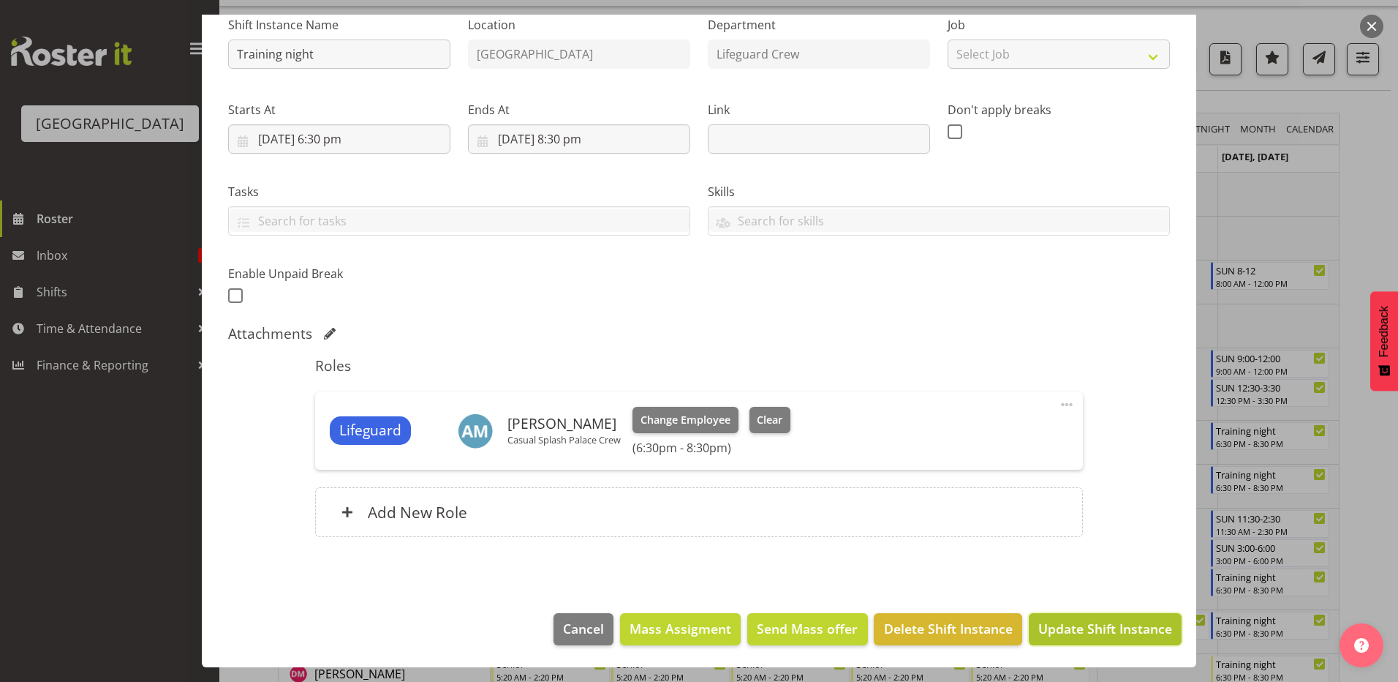
click at [1147, 627] on span "Update Shift Instance" at bounding box center [1105, 628] width 134 height 19
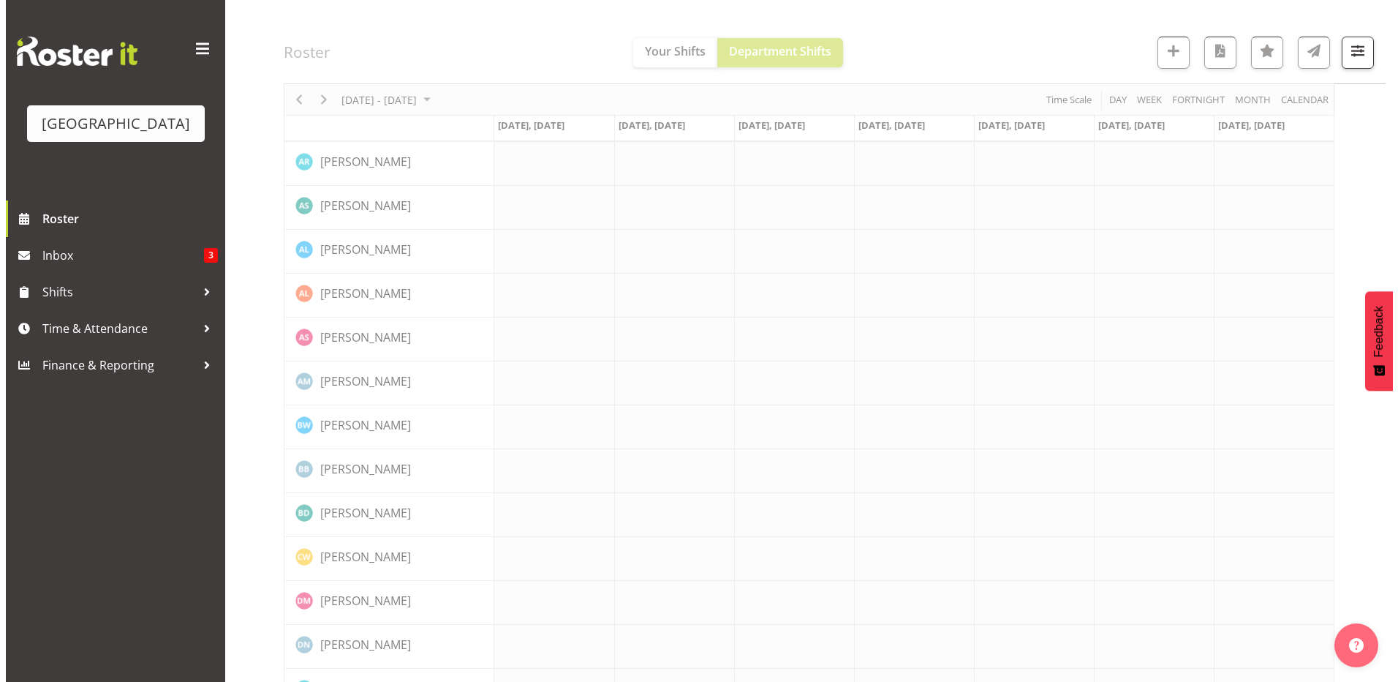
scroll to position [119, 0]
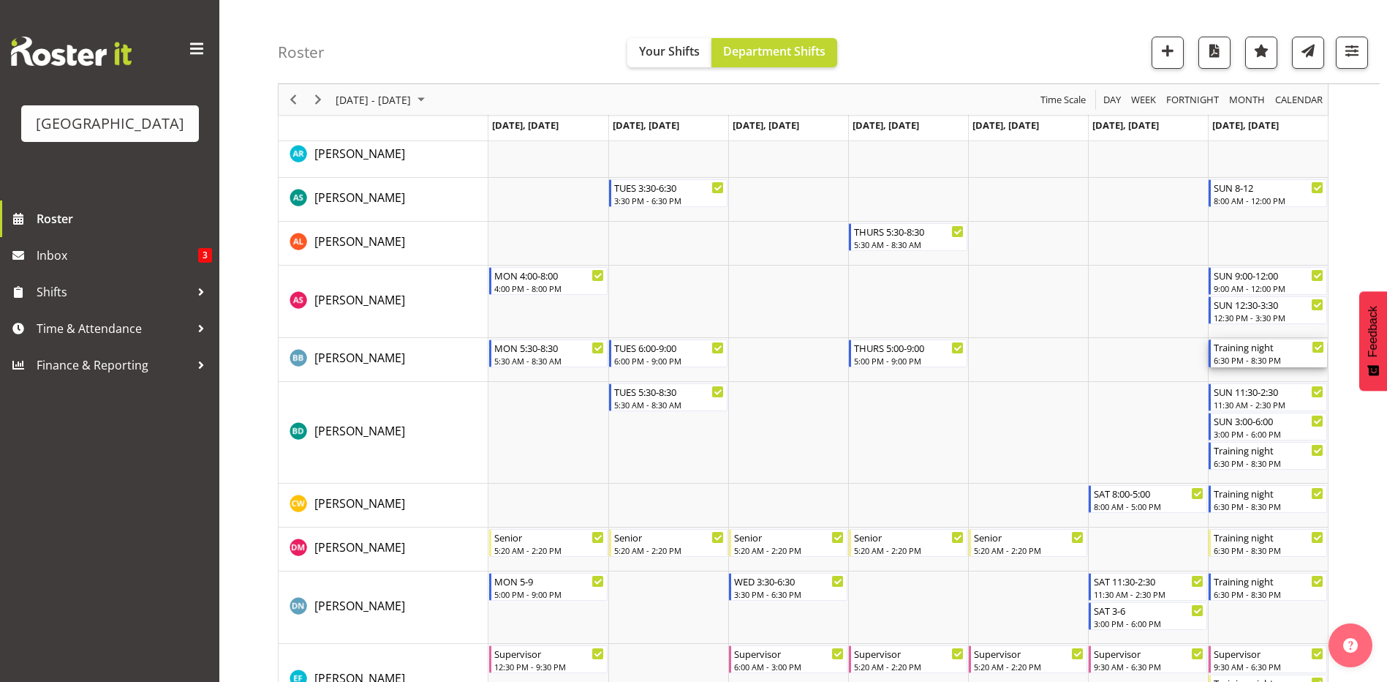
click at [1250, 362] on div "6:30 PM - 8:30 PM" at bounding box center [1269, 360] width 110 height 12
click at [0, 0] on div at bounding box center [0, 0] width 0 height 0
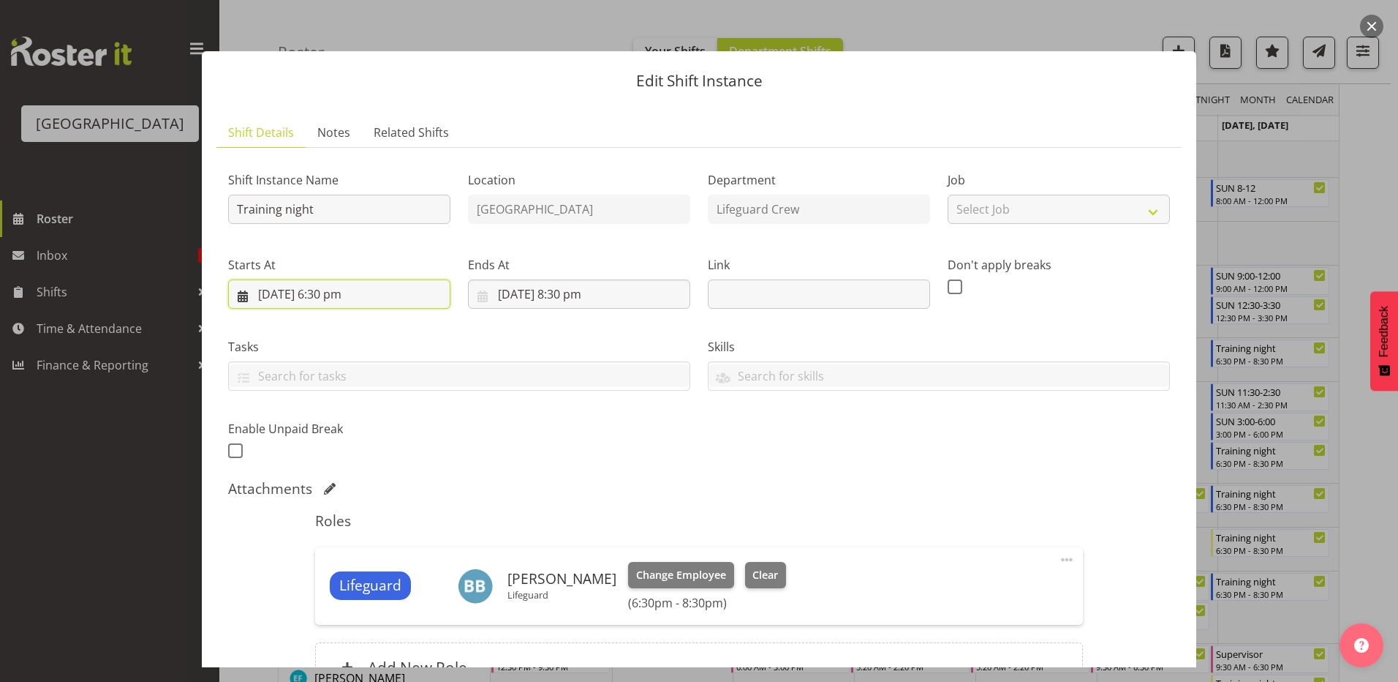
click at [356, 287] on input "[DATE] 6:30 pm" at bounding box center [339, 293] width 222 height 29
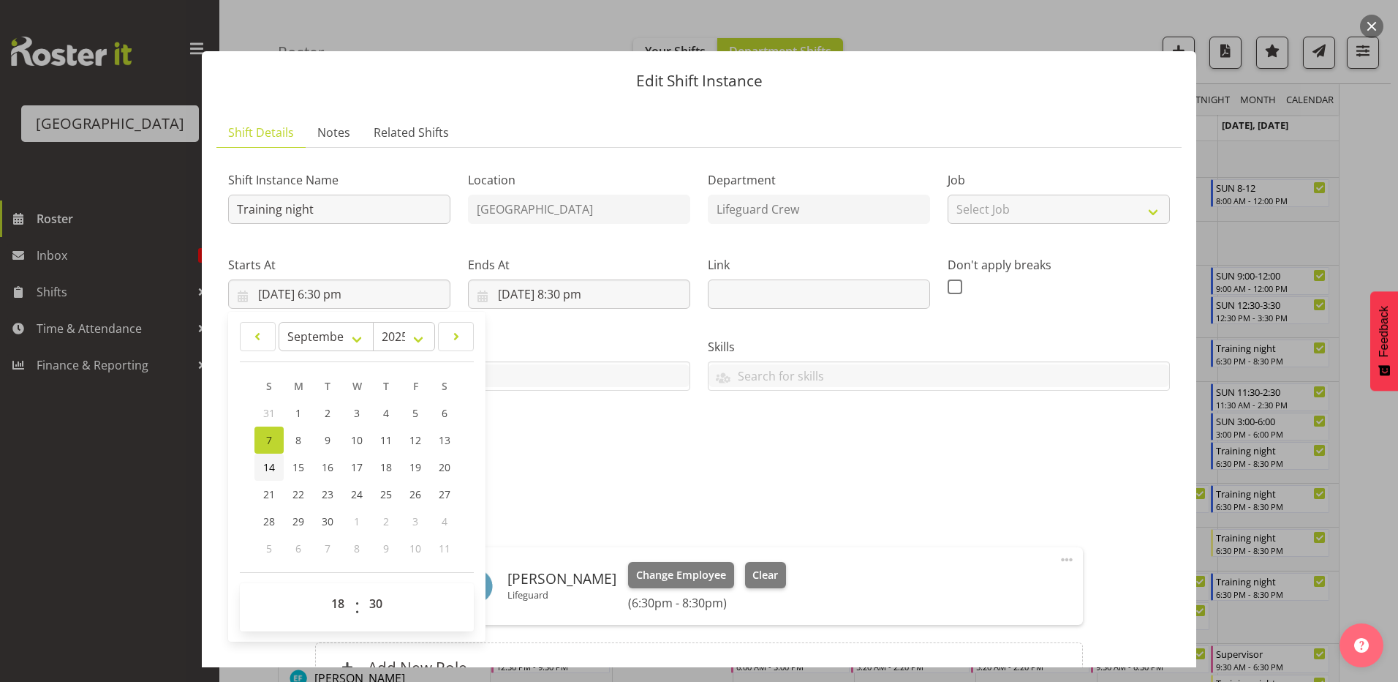
click at [257, 461] on link "14" at bounding box center [268, 466] width 29 height 27
type input "[DATE] 6:30 pm"
click at [496, 285] on input "[DATE] 8:30 pm" at bounding box center [579, 293] width 222 height 29
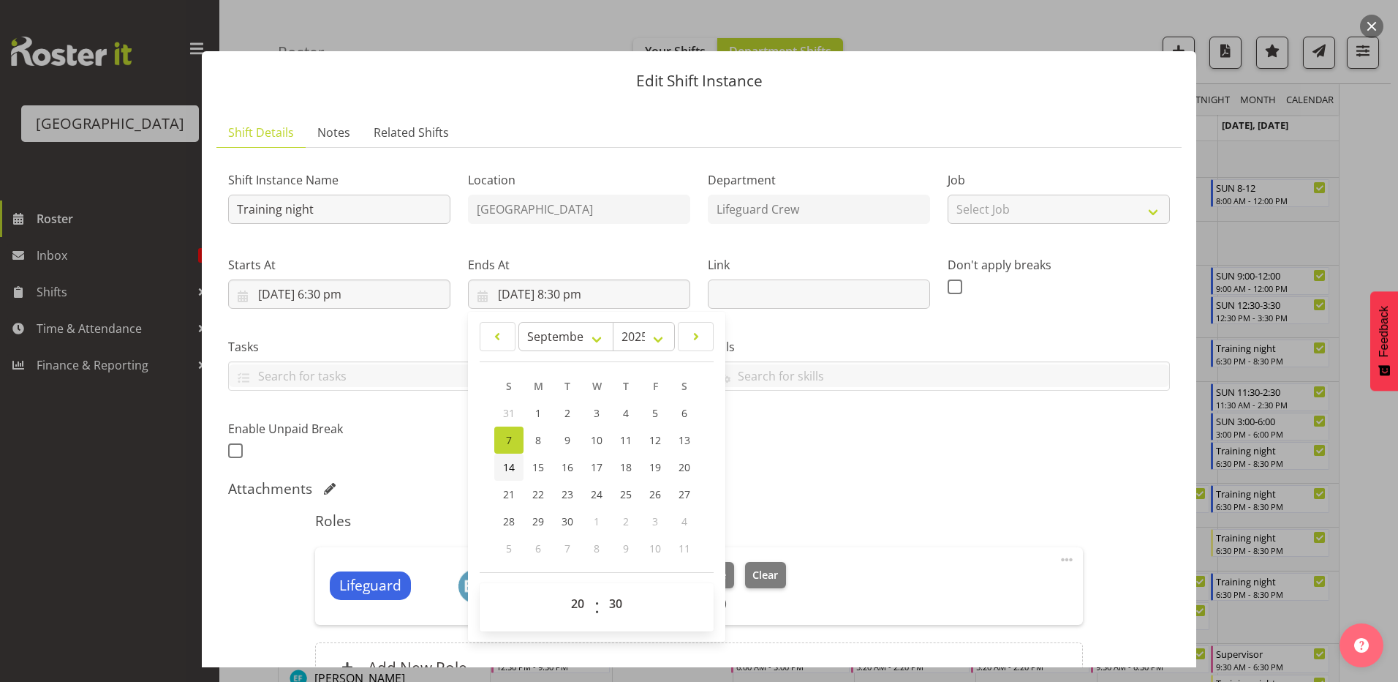
click at [496, 466] on link "14" at bounding box center [508, 466] width 29 height 27
type input "[DATE] 8:30 pm"
click at [829, 437] on div "Shift Instance Name Training night Location [GEOGRAPHIC_DATA] Department Lifegu…" at bounding box center [698, 311] width 959 height 320
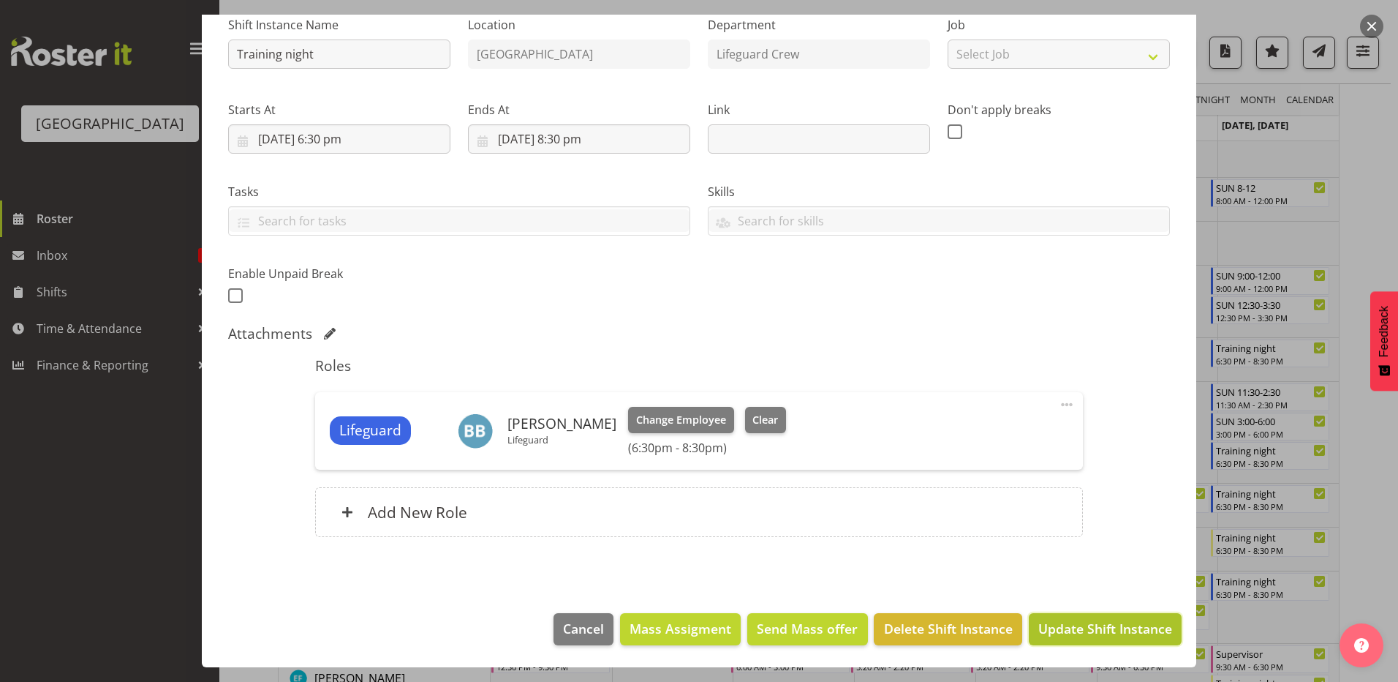
click at [1064, 623] on span "Update Shift Instance" at bounding box center [1105, 628] width 134 height 19
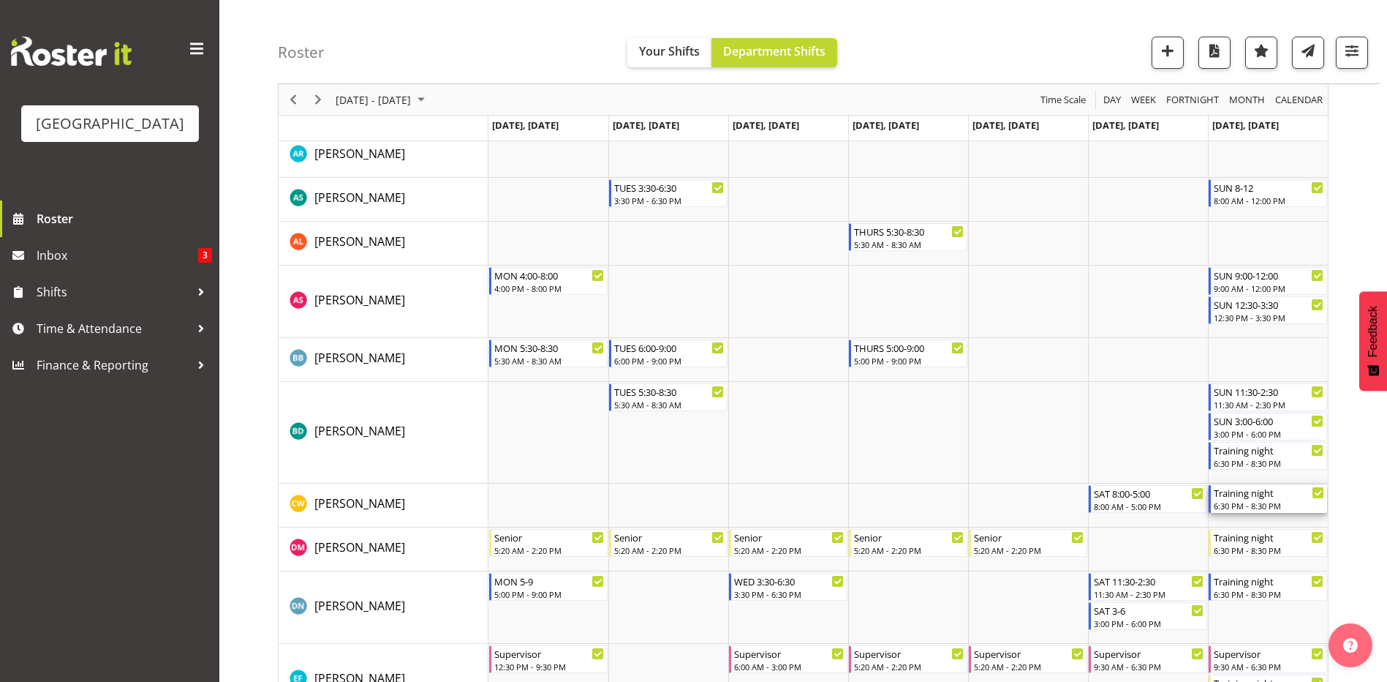
click at [1291, 497] on div "Training night" at bounding box center [1269, 492] width 110 height 15
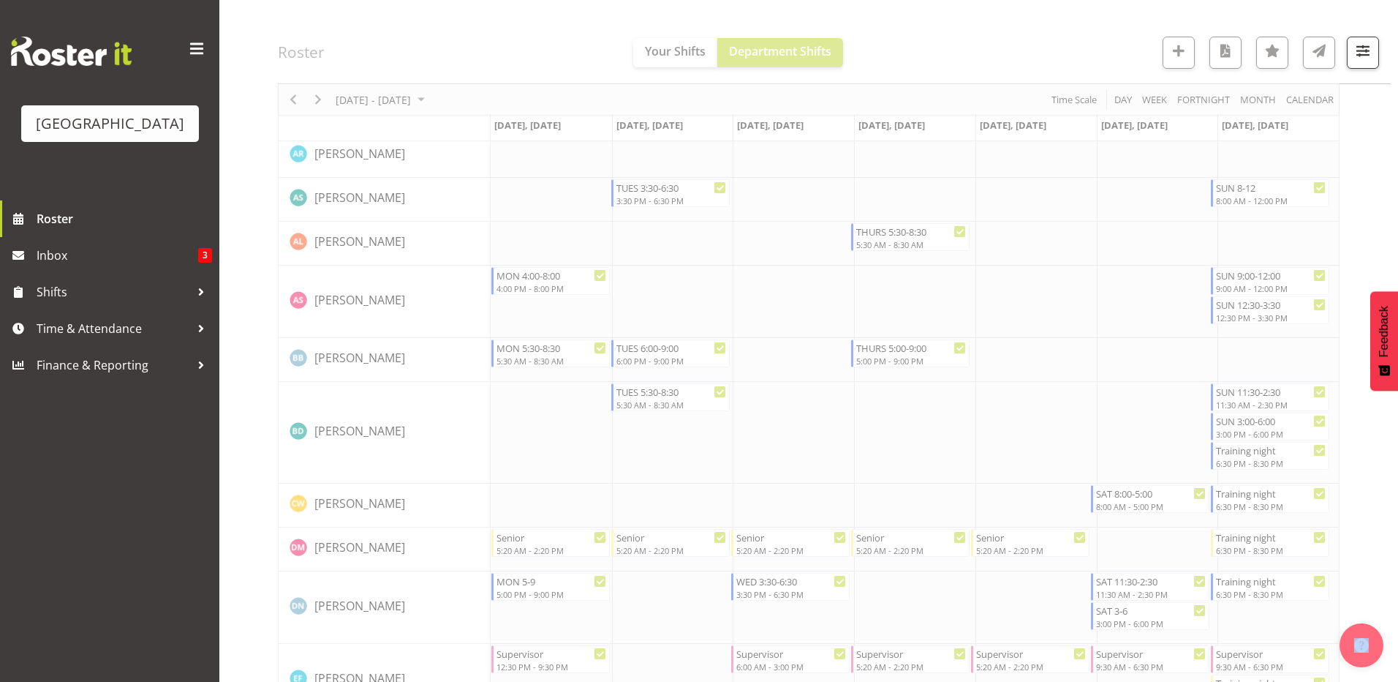
select select "8"
select select "2025"
select select "20"
select select "30"
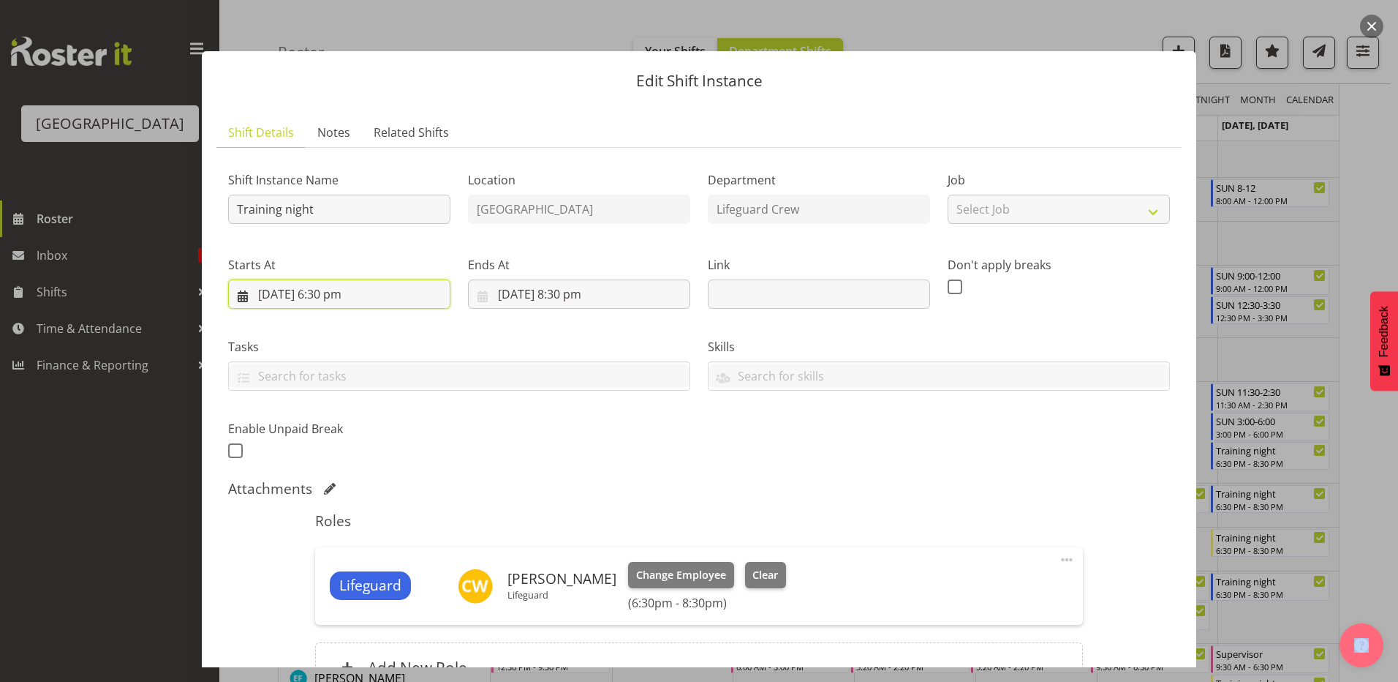
click at [297, 290] on input "[DATE] 6:30 pm" at bounding box center [339, 293] width 222 height 29
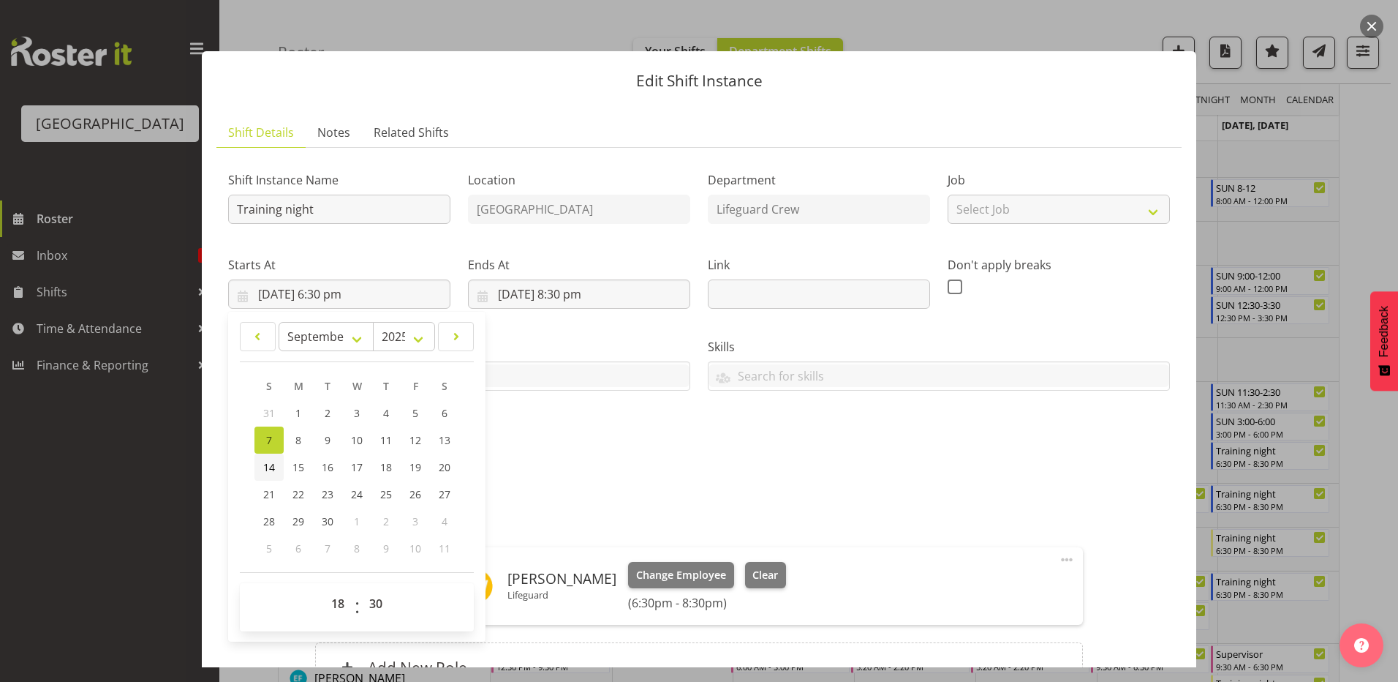
click at [267, 462] on span "14" at bounding box center [269, 467] width 12 height 14
type input "[DATE] 6:30 pm"
click at [494, 301] on input "[DATE] 8:30 pm" at bounding box center [579, 293] width 222 height 29
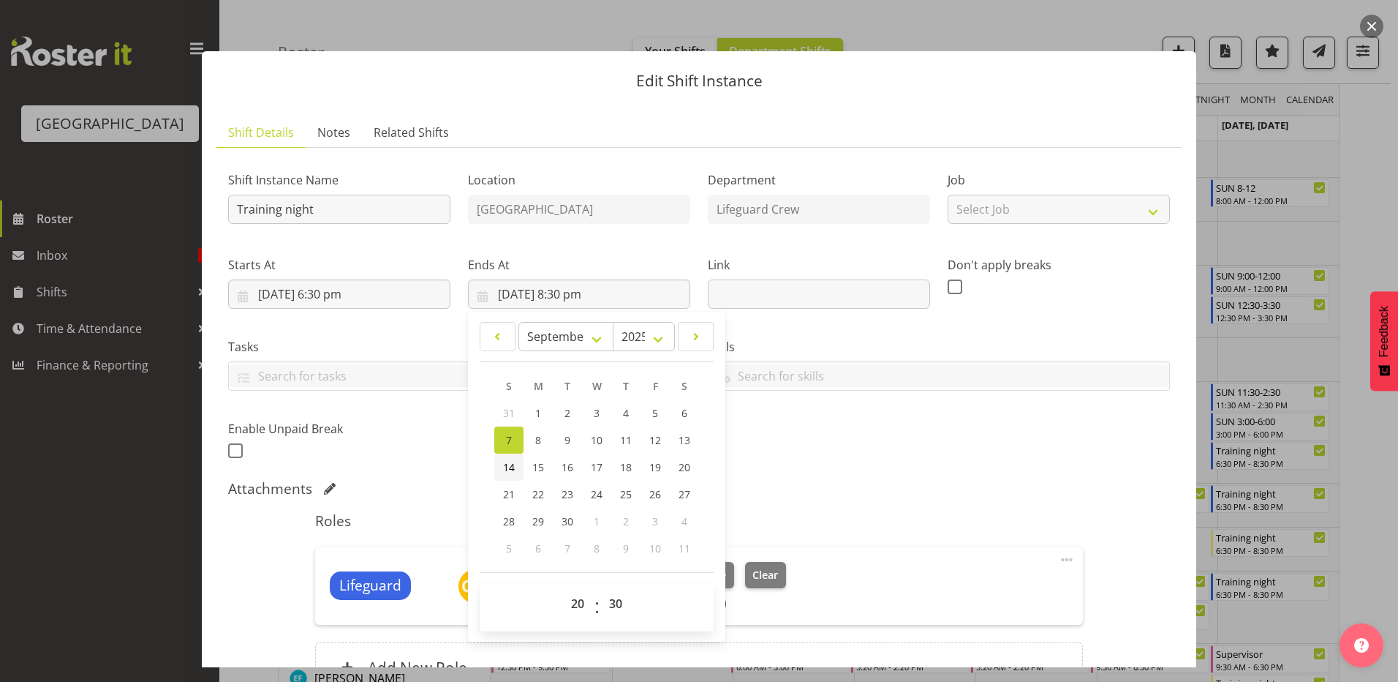
click at [515, 476] on link "14" at bounding box center [508, 466] width 29 height 27
type input "[DATE] 8:30 pm"
click at [817, 404] on div "Shift Instance Name Training night Location [GEOGRAPHIC_DATA] Department Lifegu…" at bounding box center [698, 311] width 959 height 320
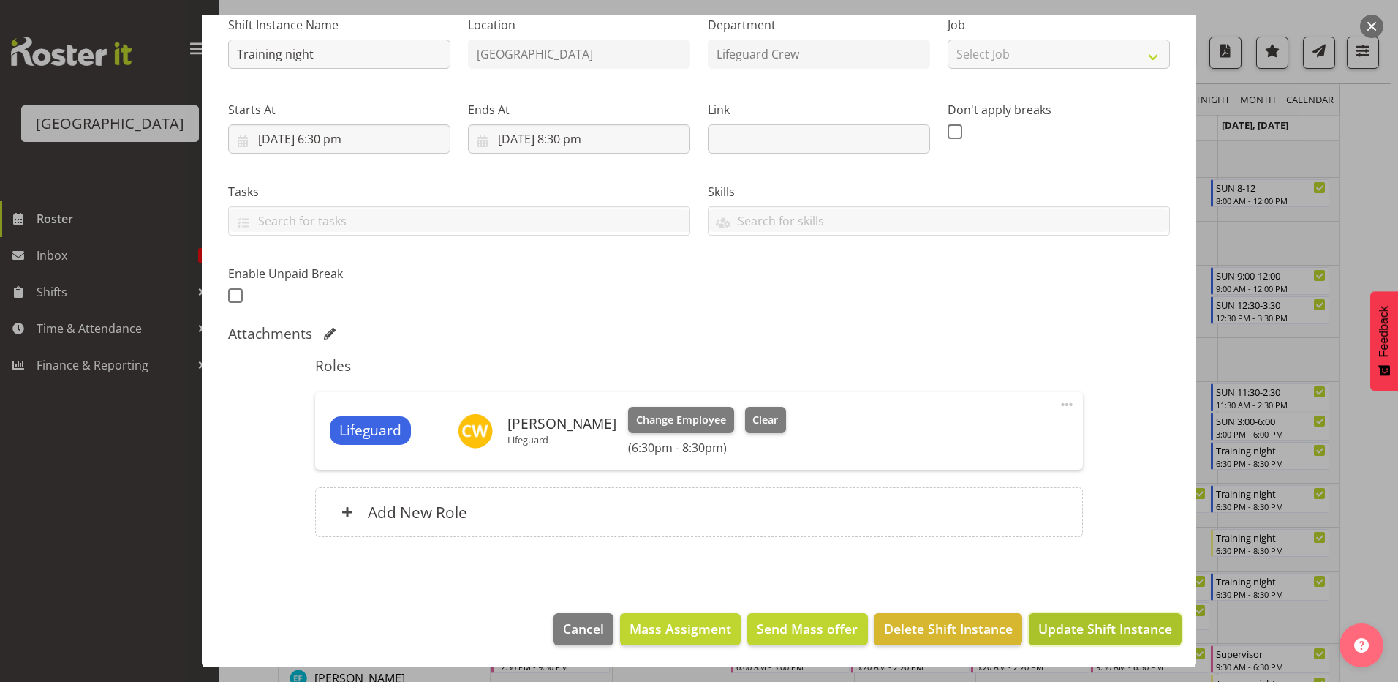
click at [1112, 630] on span "Update Shift Instance" at bounding box center [1105, 628] width 134 height 19
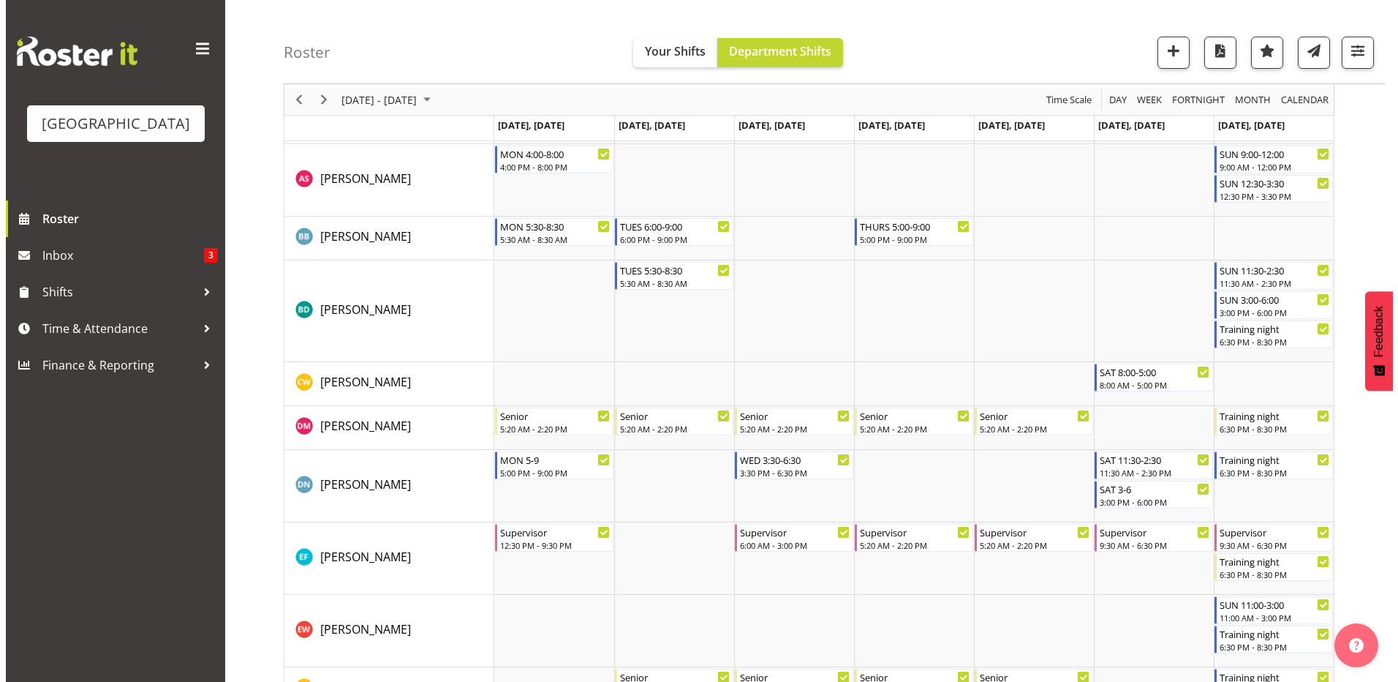
scroll to position [263, 0]
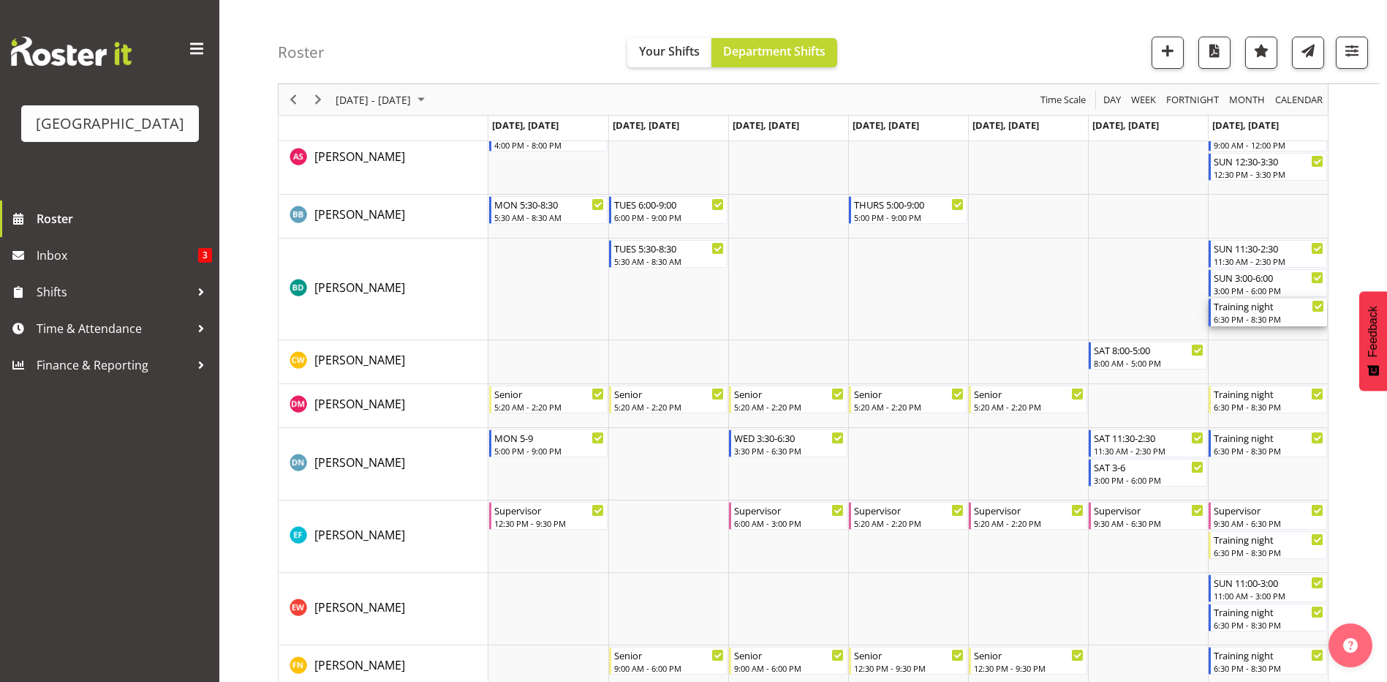
click at [1272, 319] on div "6:30 PM - 8:30 PM" at bounding box center [1269, 319] width 110 height 12
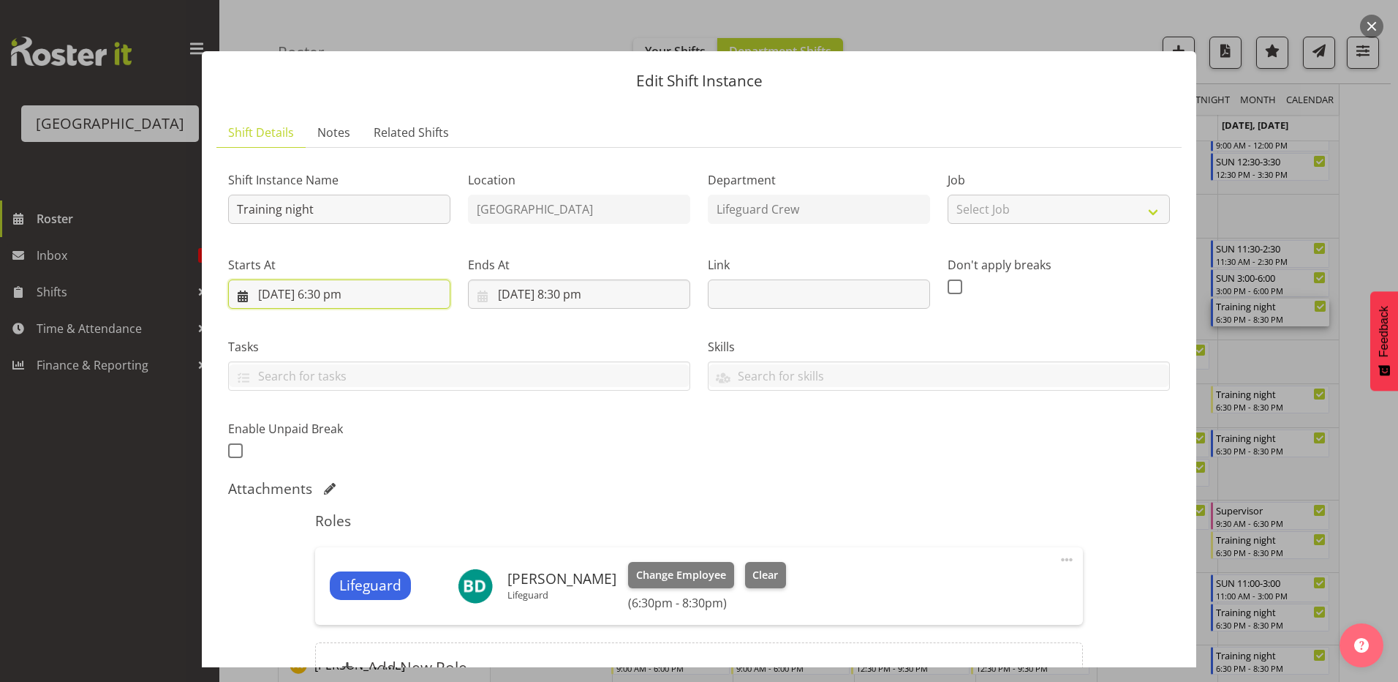
click at [283, 293] on input "[DATE] 6:30 pm" at bounding box center [339, 293] width 222 height 29
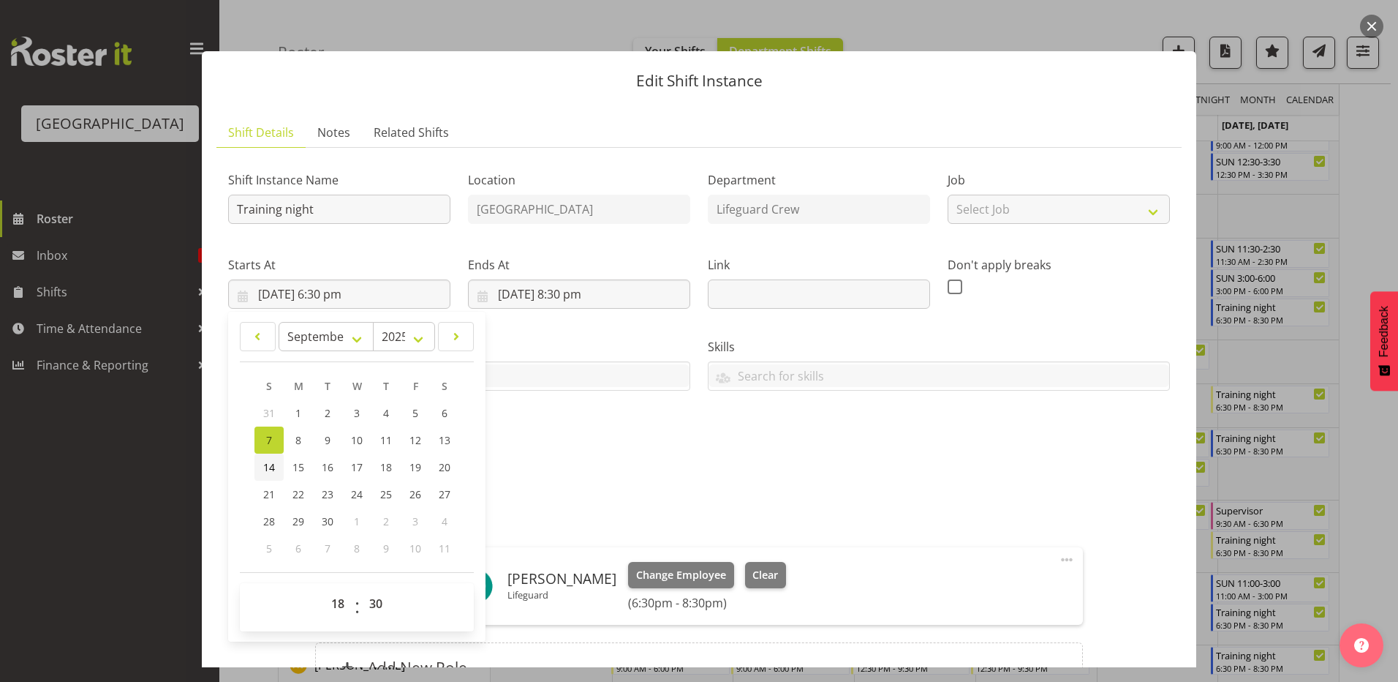
click at [278, 469] on link "14" at bounding box center [268, 466] width 29 height 27
type input "[DATE] 6:30 pm"
click at [532, 295] on input "[DATE] 8:30 pm" at bounding box center [579, 293] width 222 height 29
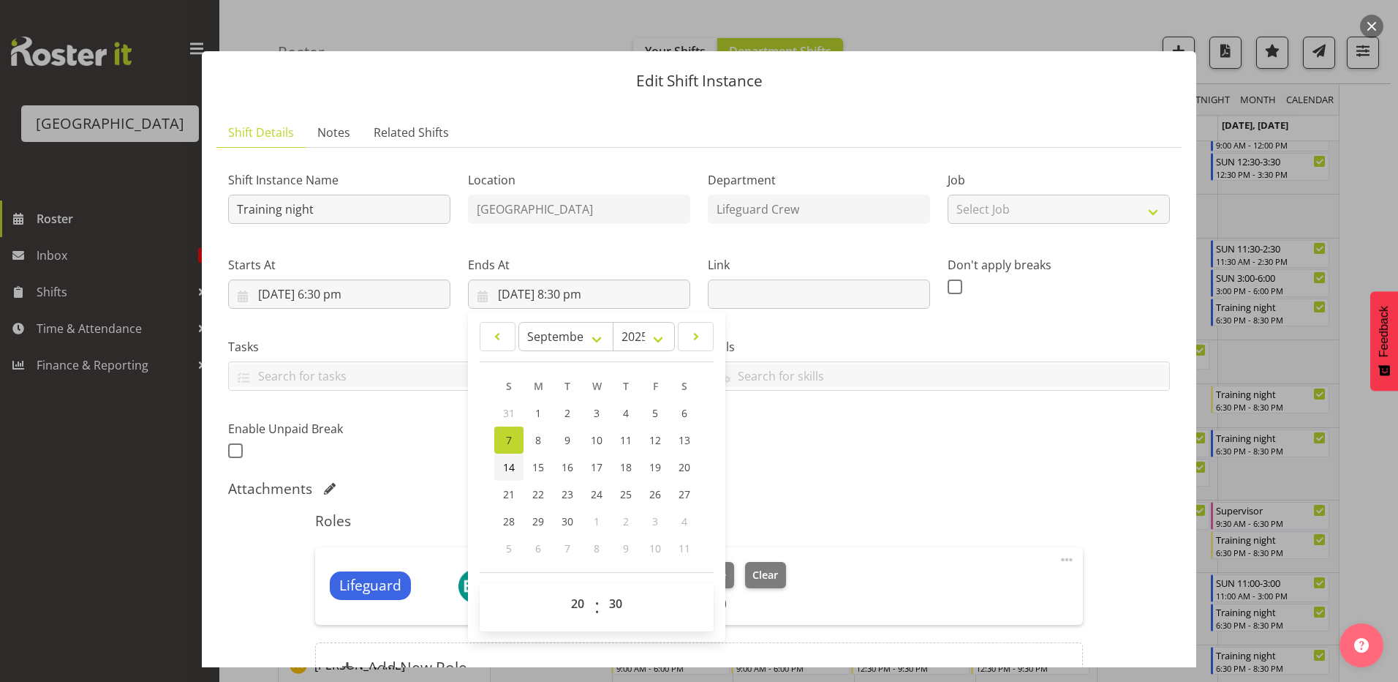
click at [503, 471] on span "14" at bounding box center [509, 467] width 12 height 14
type input "[DATE] 8:30 pm"
click at [833, 394] on div "Skills PLPC PLSA" at bounding box center [939, 358] width 480 height 82
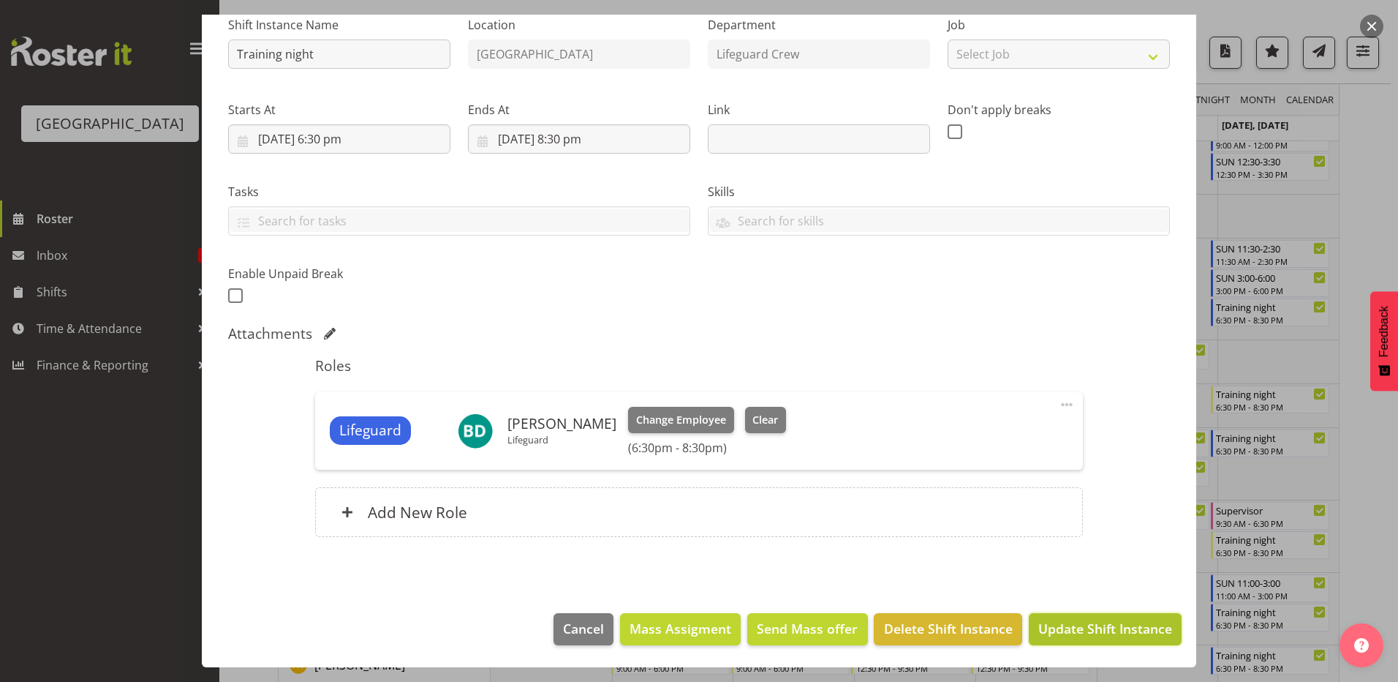
click at [1094, 634] on span "Update Shift Instance" at bounding box center [1105, 628] width 134 height 19
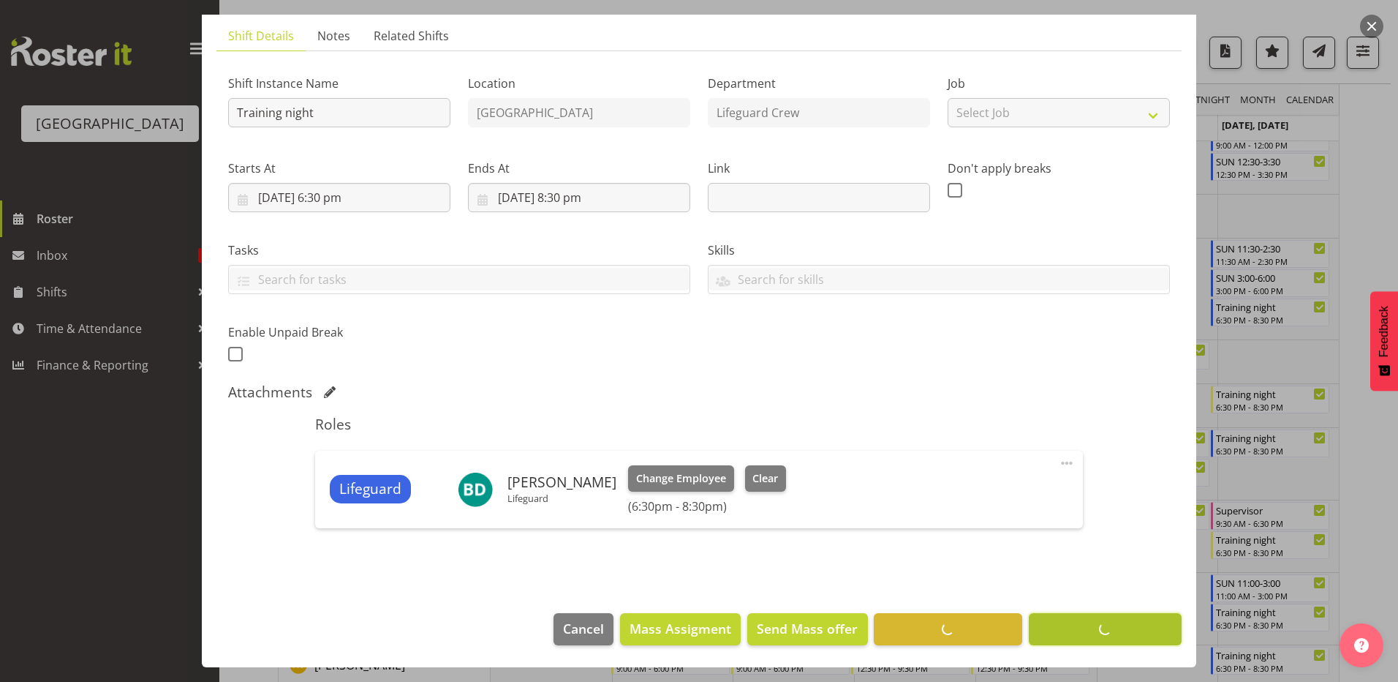
scroll to position [97, 0]
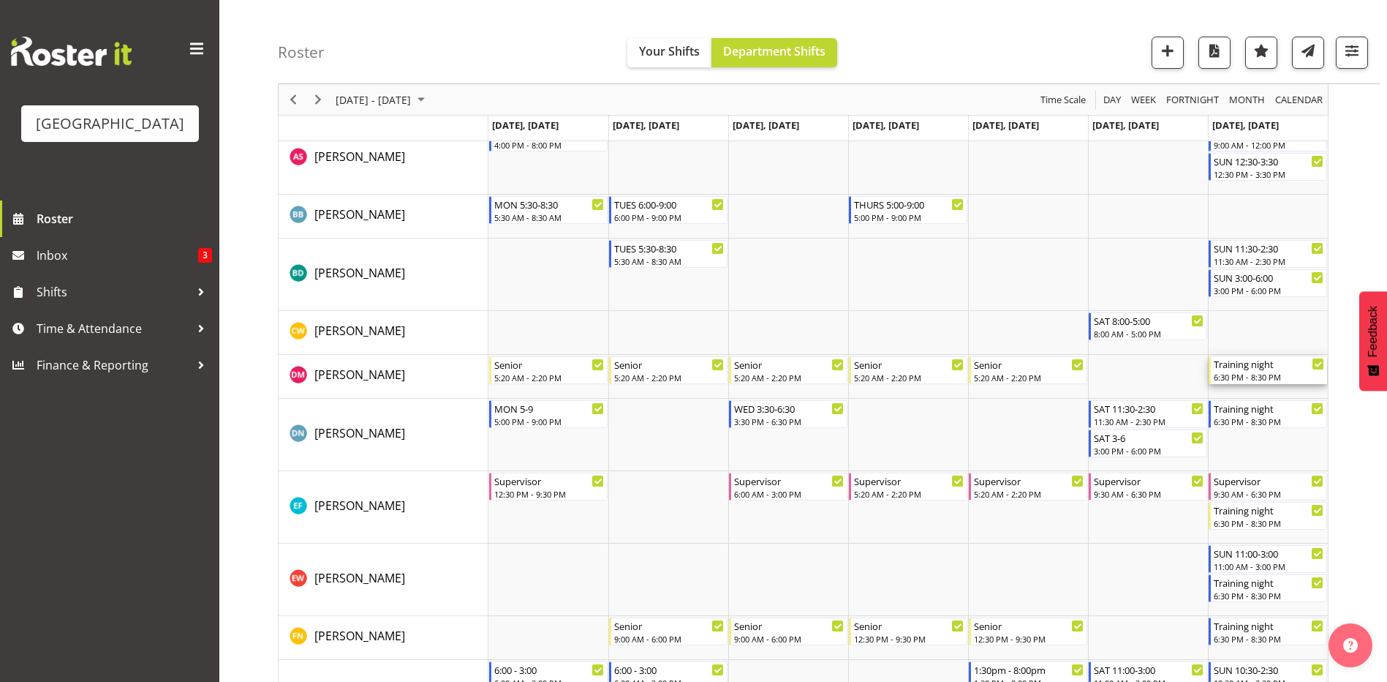
click at [1284, 366] on div "Training night" at bounding box center [1269, 363] width 110 height 15
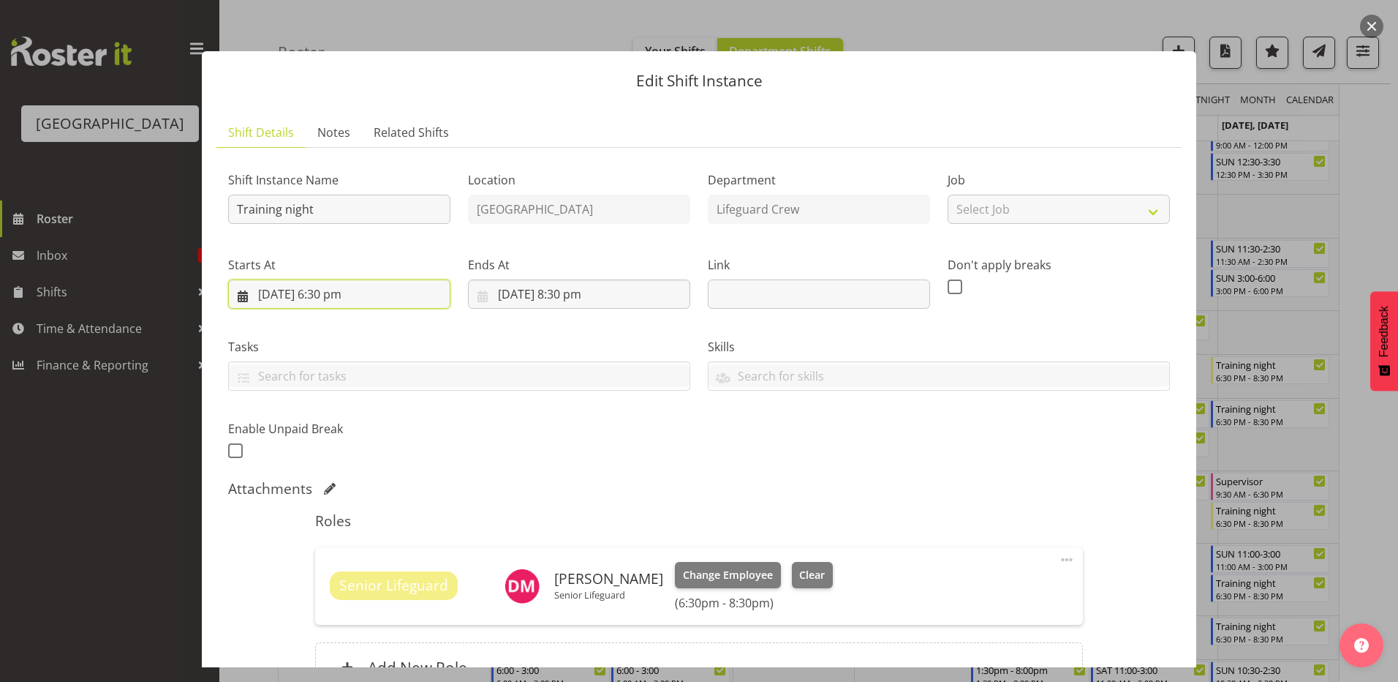
click at [377, 290] on input "[DATE] 6:30 pm" at bounding box center [339, 293] width 222 height 29
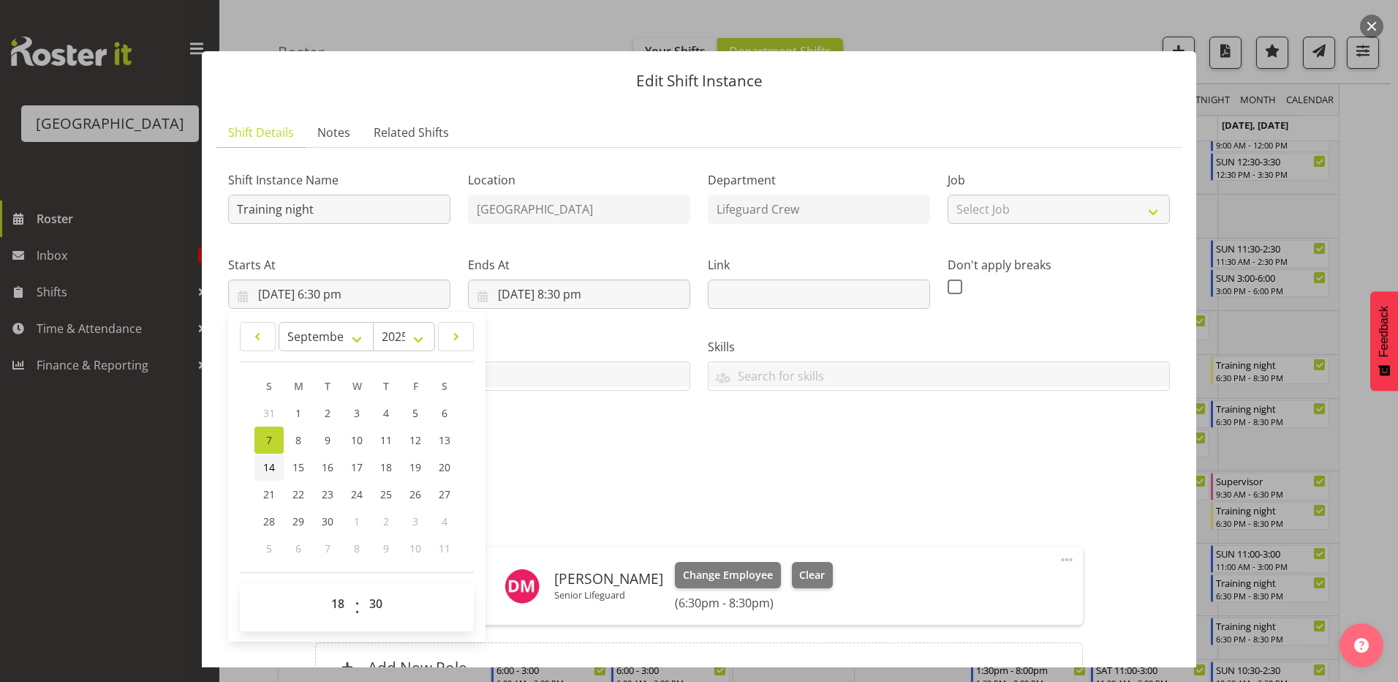
click at [257, 467] on link "14" at bounding box center [268, 466] width 29 height 27
type input "[DATE] 6:30 pm"
click at [651, 444] on div "Shift Instance Name Training night Location [GEOGRAPHIC_DATA] Department Lifegu…" at bounding box center [698, 311] width 959 height 320
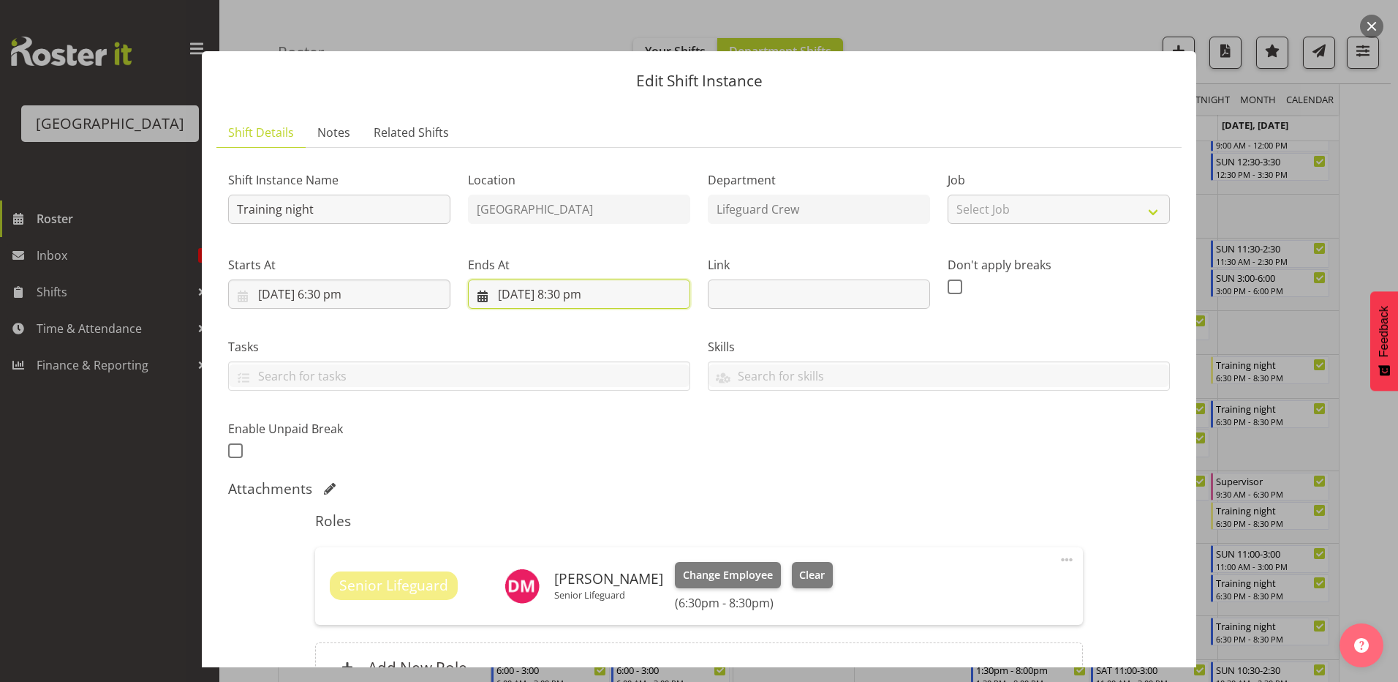
click at [557, 293] on input "[DATE] 8:30 pm" at bounding box center [579, 293] width 222 height 29
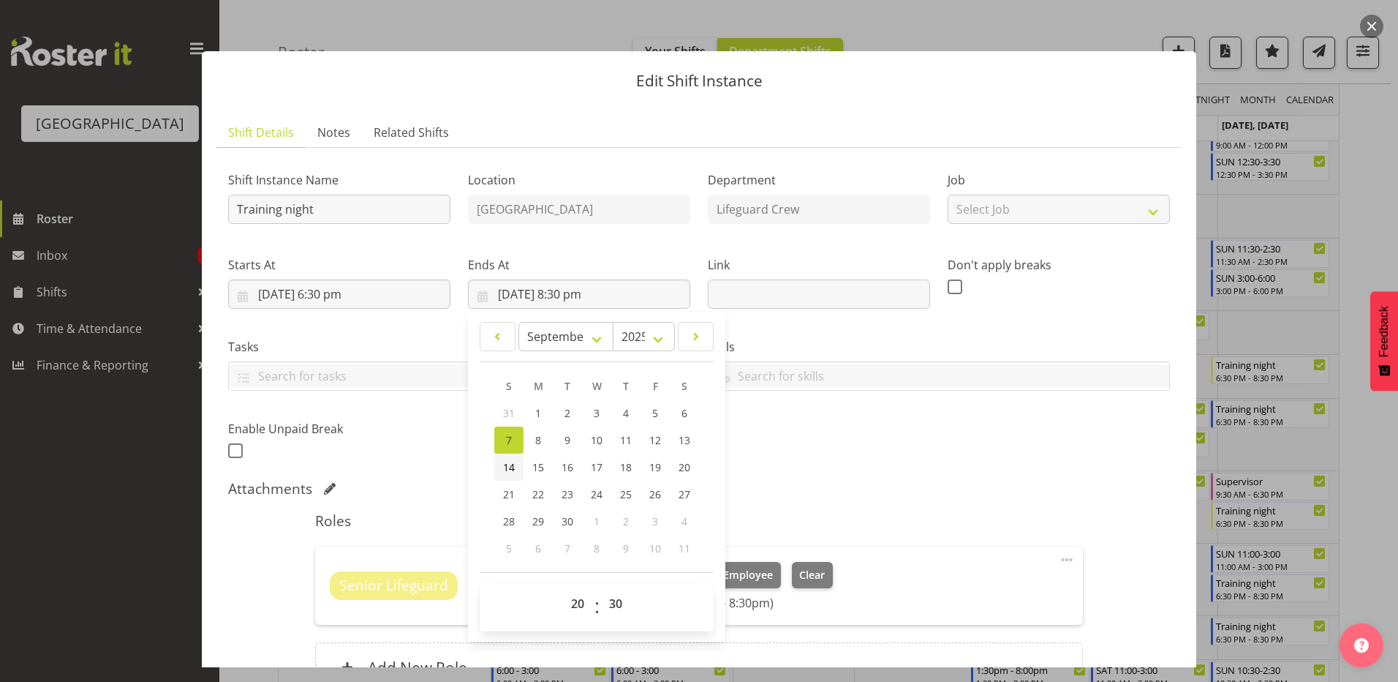
click at [503, 472] on span "14" at bounding box center [509, 467] width 12 height 14
type input "[DATE] 8:30 pm"
click at [833, 446] on div "Shift Instance Name Training night Location [GEOGRAPHIC_DATA] Department Lifegu…" at bounding box center [698, 311] width 959 height 320
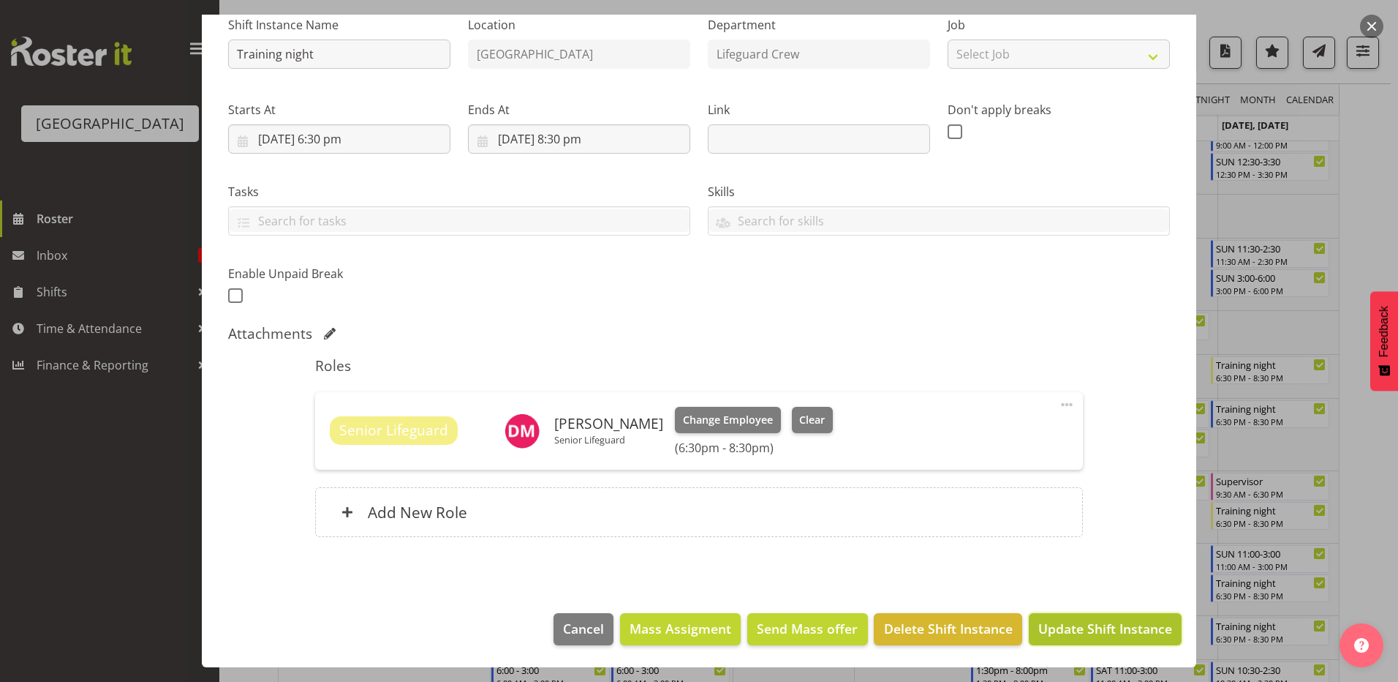
click at [1082, 630] on span "Update Shift Instance" at bounding box center [1105, 628] width 134 height 19
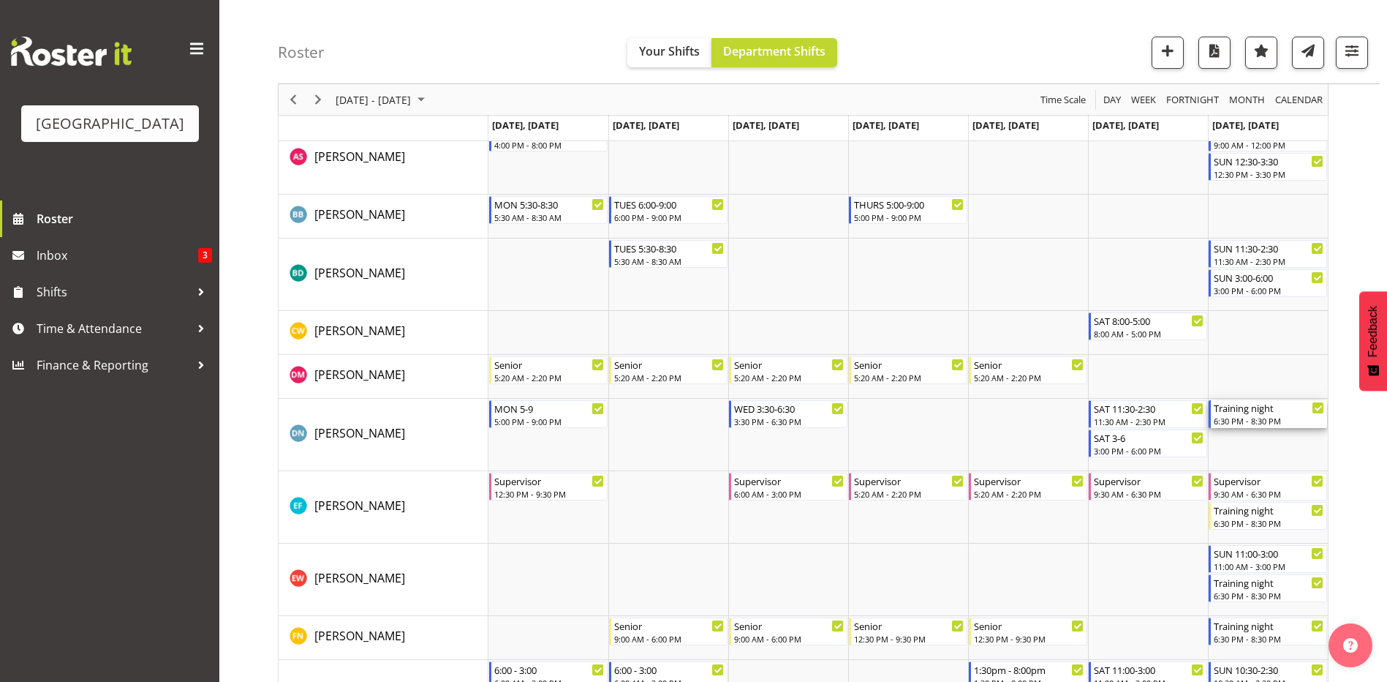
click at [1307, 419] on div "6:30 PM - 8:30 PM" at bounding box center [1269, 421] width 110 height 12
click at [0, 0] on div at bounding box center [0, 0] width 0 height 0
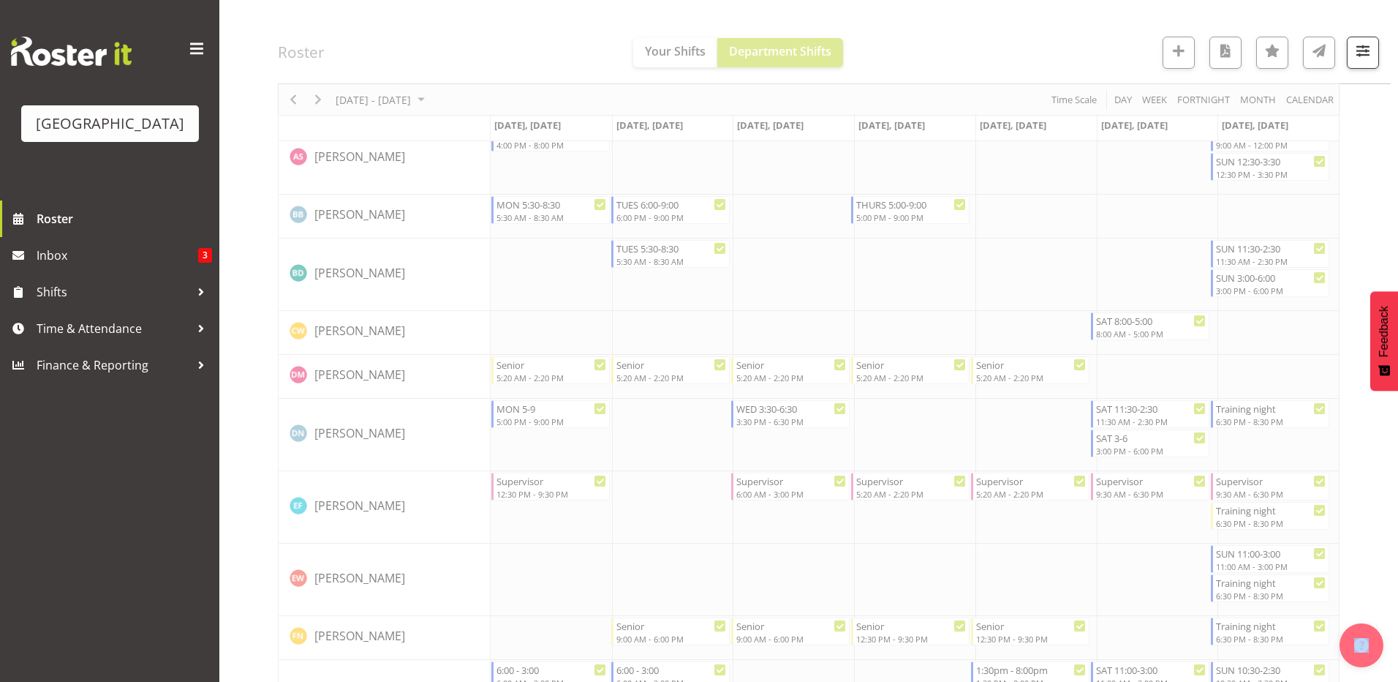
select select "8"
select select "2025"
select select "18"
select select "30"
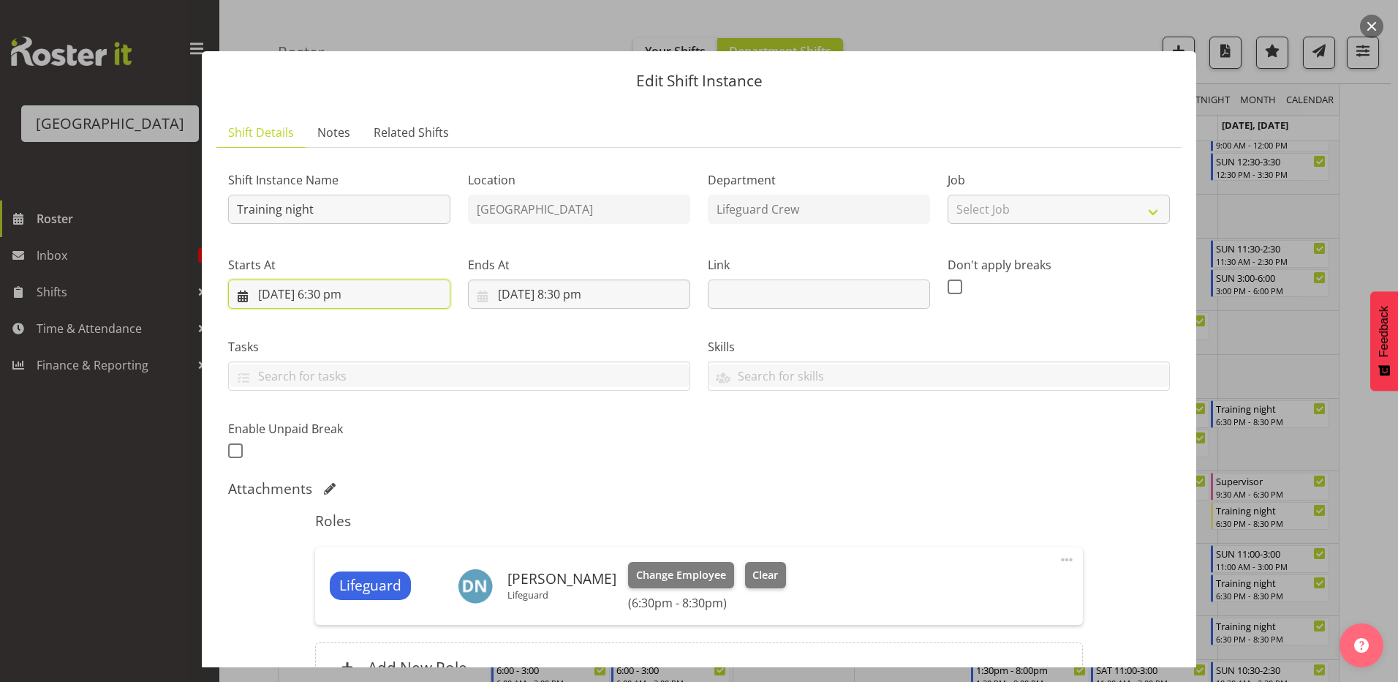
click at [362, 302] on input "[DATE] 6:30 pm" at bounding box center [339, 293] width 222 height 29
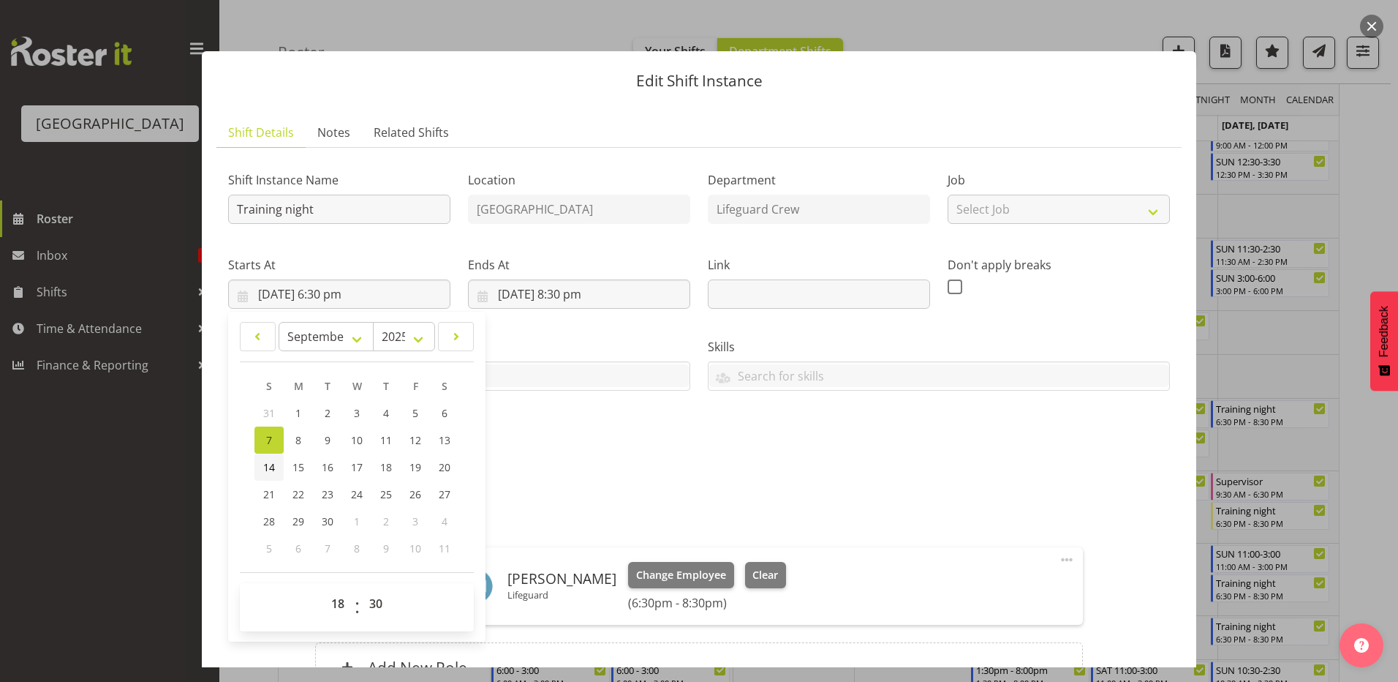
click at [274, 473] on span "14" at bounding box center [269, 467] width 12 height 14
type input "[DATE] 6:30 pm"
click at [574, 298] on input "[DATE] 8:30 pm" at bounding box center [579, 293] width 222 height 29
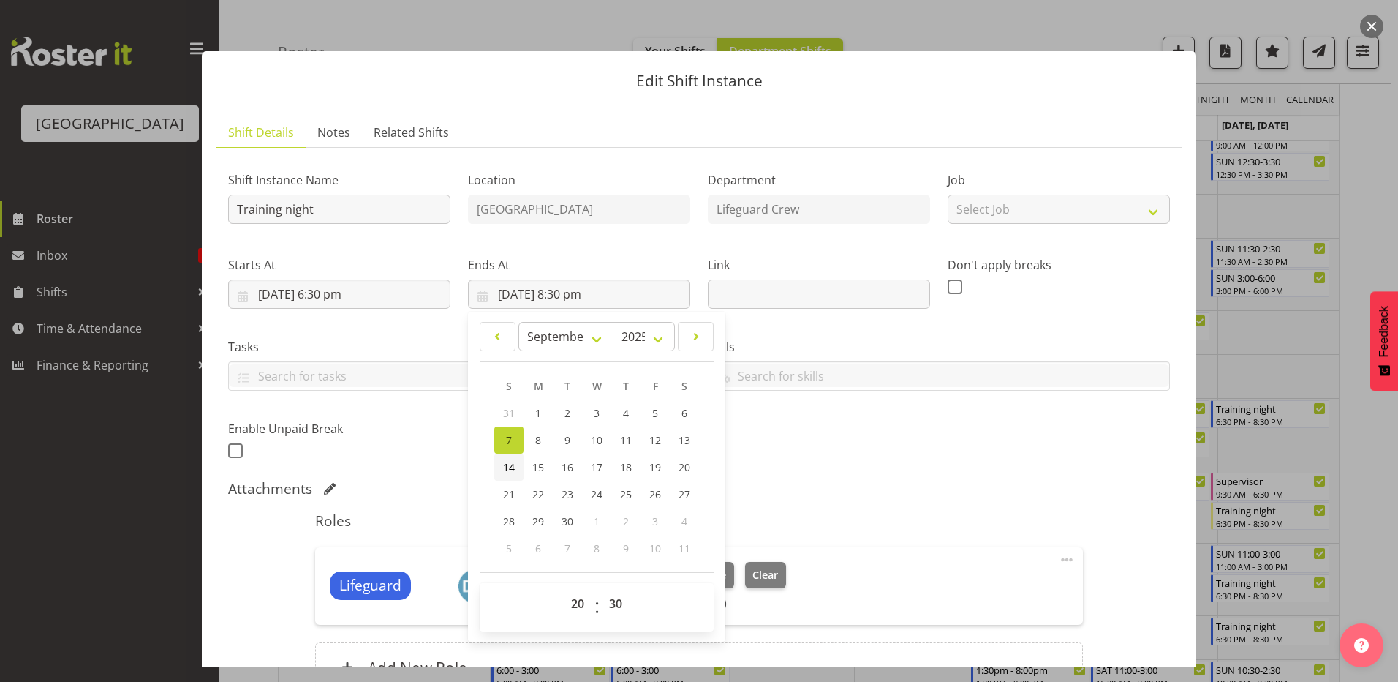
click at [511, 466] on span "14" at bounding box center [509, 467] width 12 height 14
type input "[DATE] 8:30 pm"
click at [886, 450] on div "Shift Instance Name Training night Location [GEOGRAPHIC_DATA] Department Lifegu…" at bounding box center [698, 311] width 959 height 320
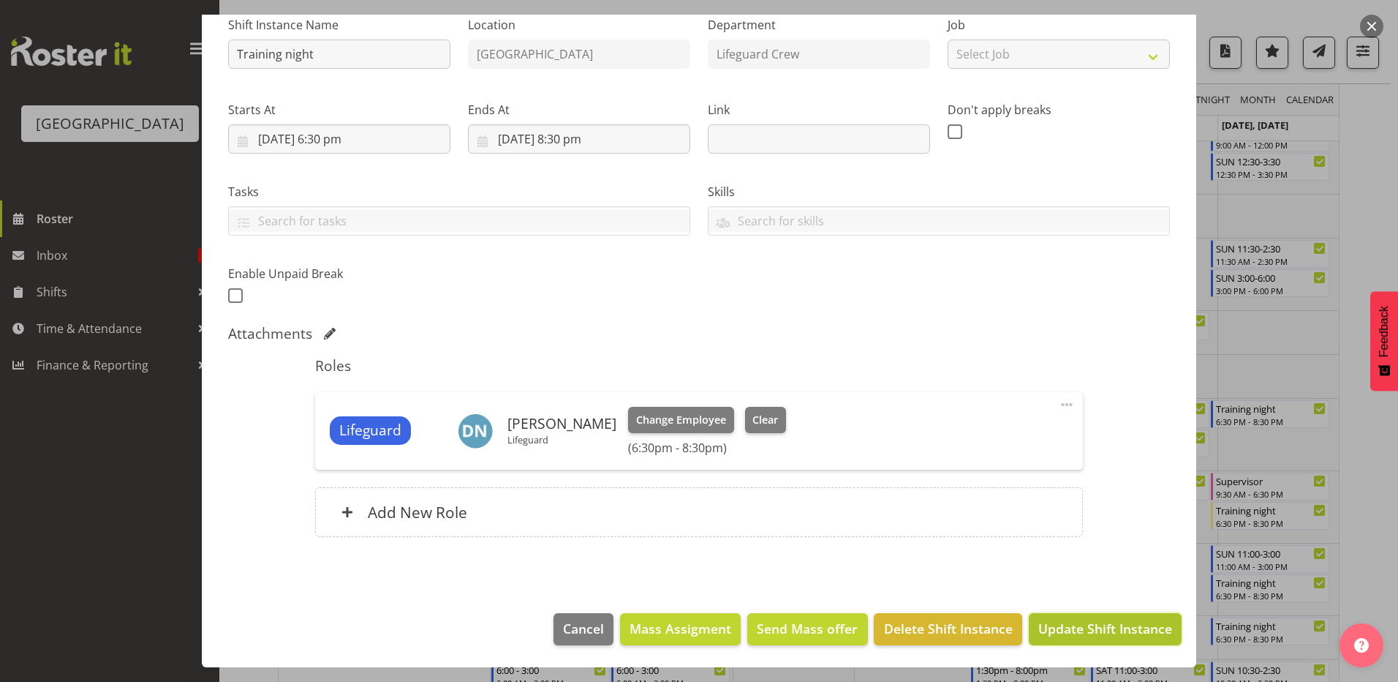
click at [1085, 621] on span "Update Shift Instance" at bounding box center [1105, 628] width 134 height 19
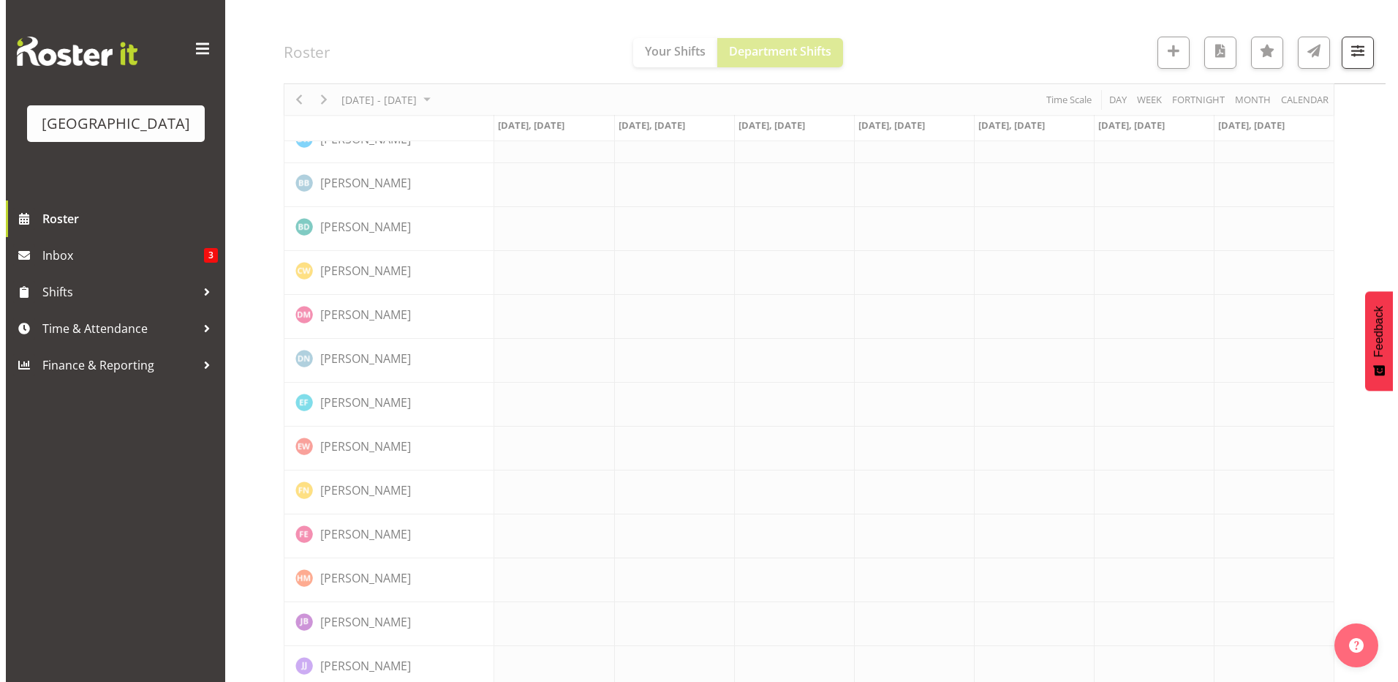
scroll to position [412, 0]
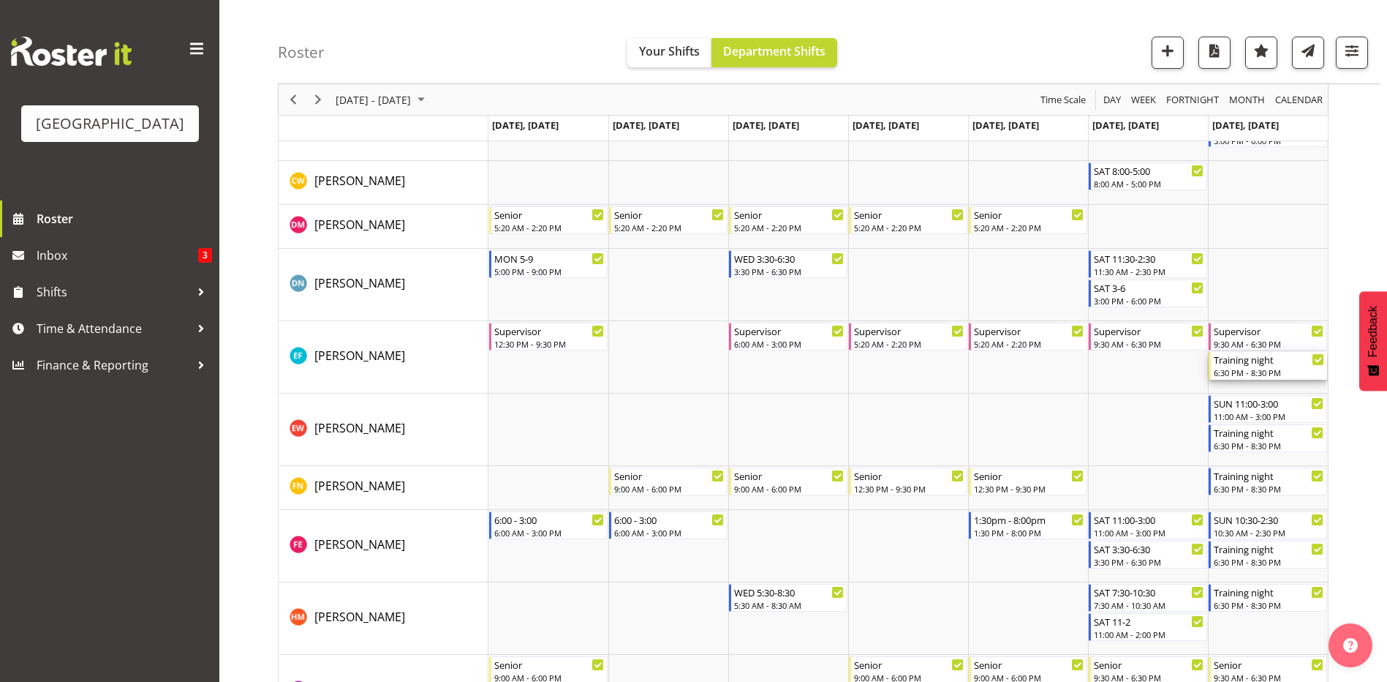
click at [1278, 377] on div "6:30 PM - 8:30 PM" at bounding box center [1269, 372] width 110 height 12
click at [0, 0] on div at bounding box center [0, 0] width 0 height 0
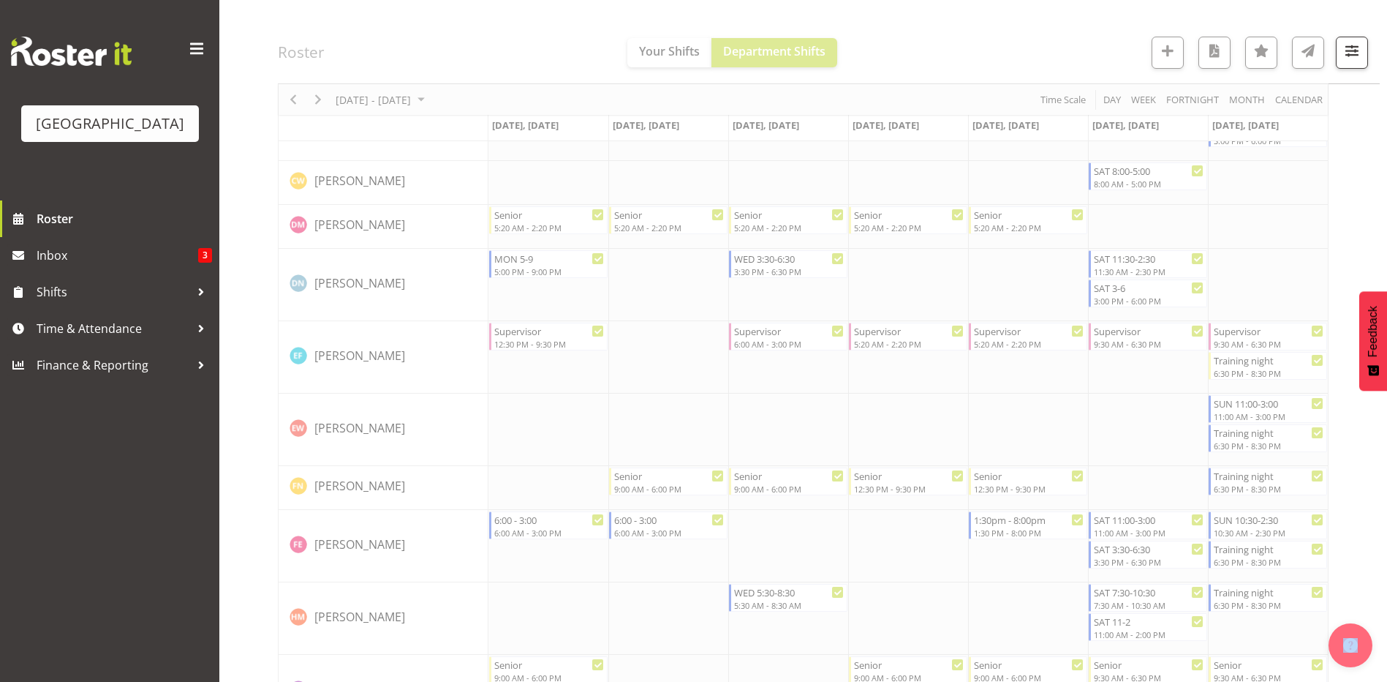
select select "8"
select select "2025"
select select "18"
select select "30"
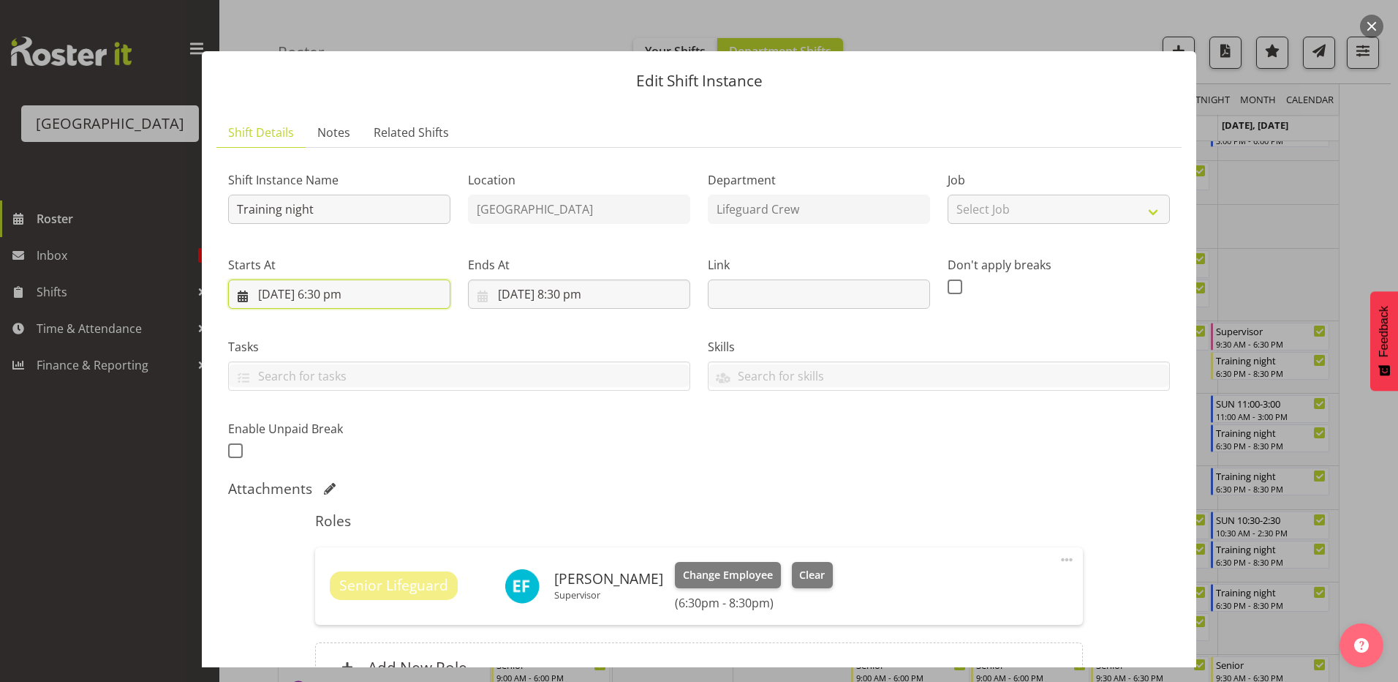
click at [344, 291] on input "[DATE] 6:30 pm" at bounding box center [339, 293] width 222 height 29
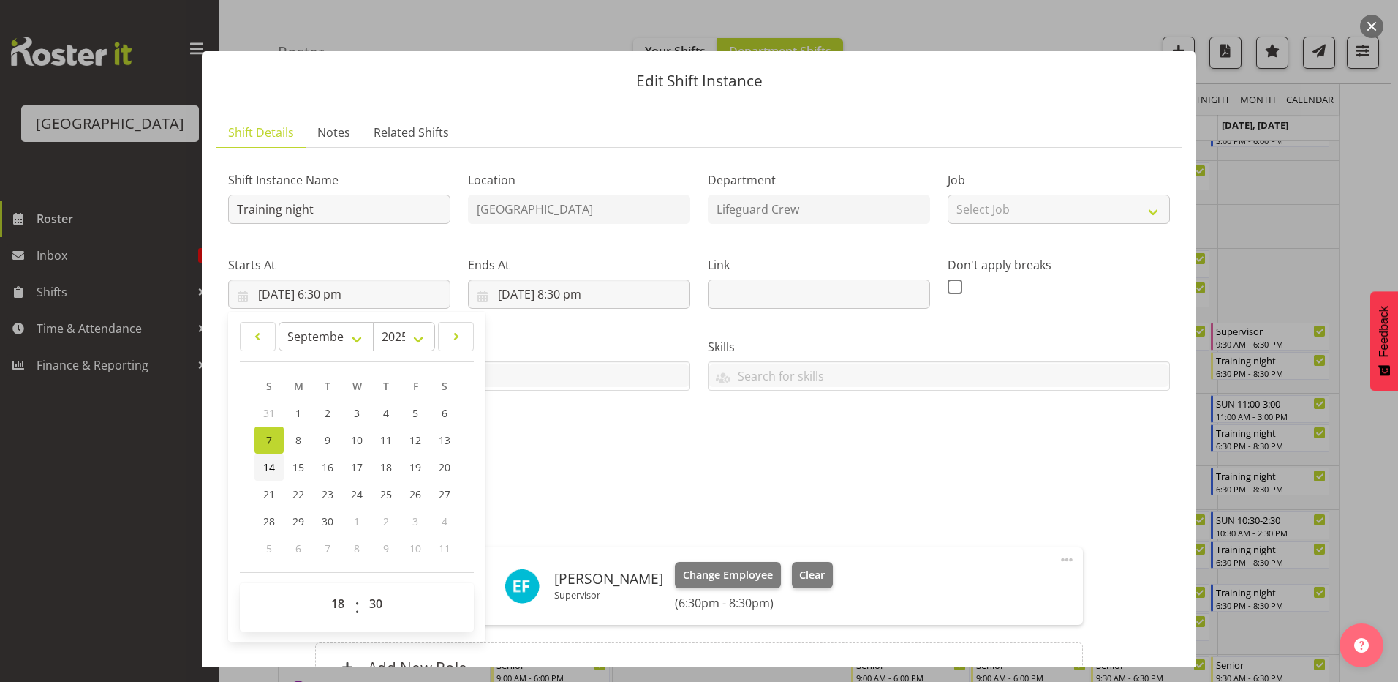
click at [266, 469] on span "14" at bounding box center [269, 467] width 12 height 14
type input "[DATE] 6:30 pm"
click at [533, 298] on input "[DATE] 8:30 pm" at bounding box center [579, 293] width 222 height 29
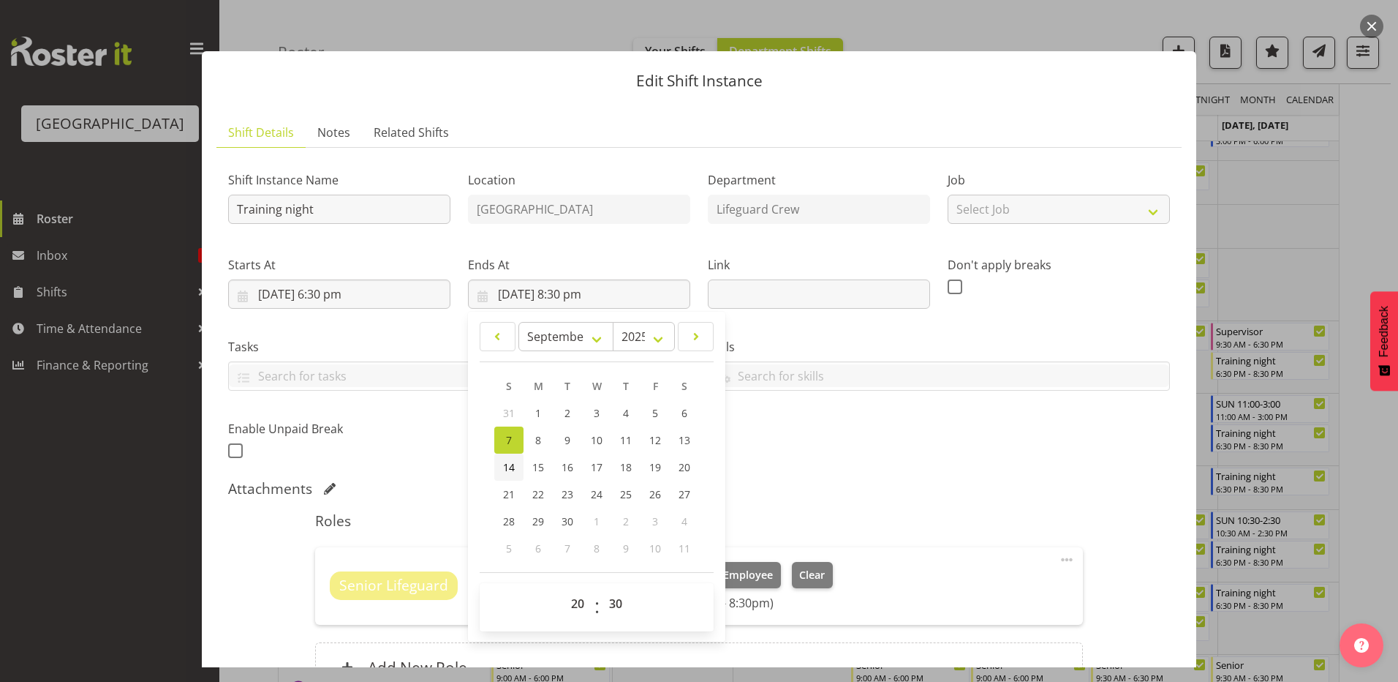
click at [511, 472] on span "14" at bounding box center [509, 467] width 12 height 14
type input "[DATE] 8:30 pm"
click at [899, 431] on div "Shift Instance Name Training night Location [GEOGRAPHIC_DATA] Department Lifegu…" at bounding box center [698, 311] width 959 height 320
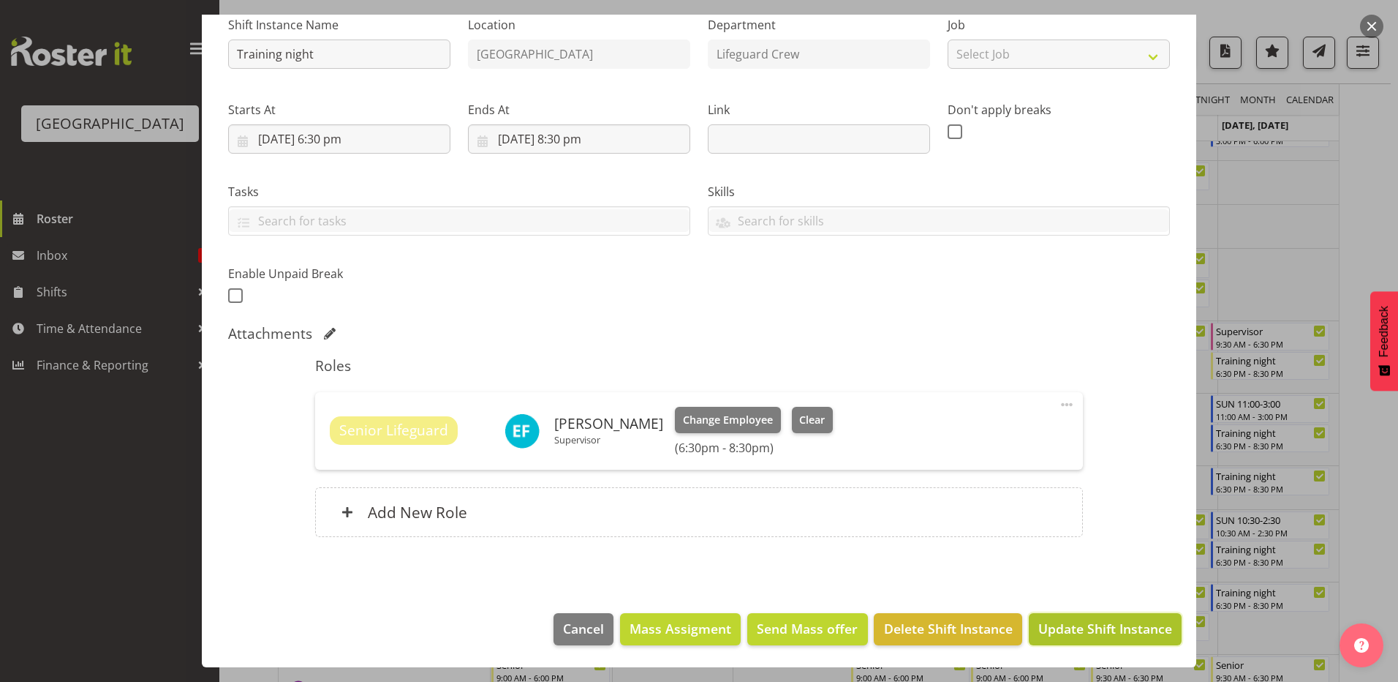
click at [1079, 620] on span "Update Shift Instance" at bounding box center [1105, 628] width 134 height 19
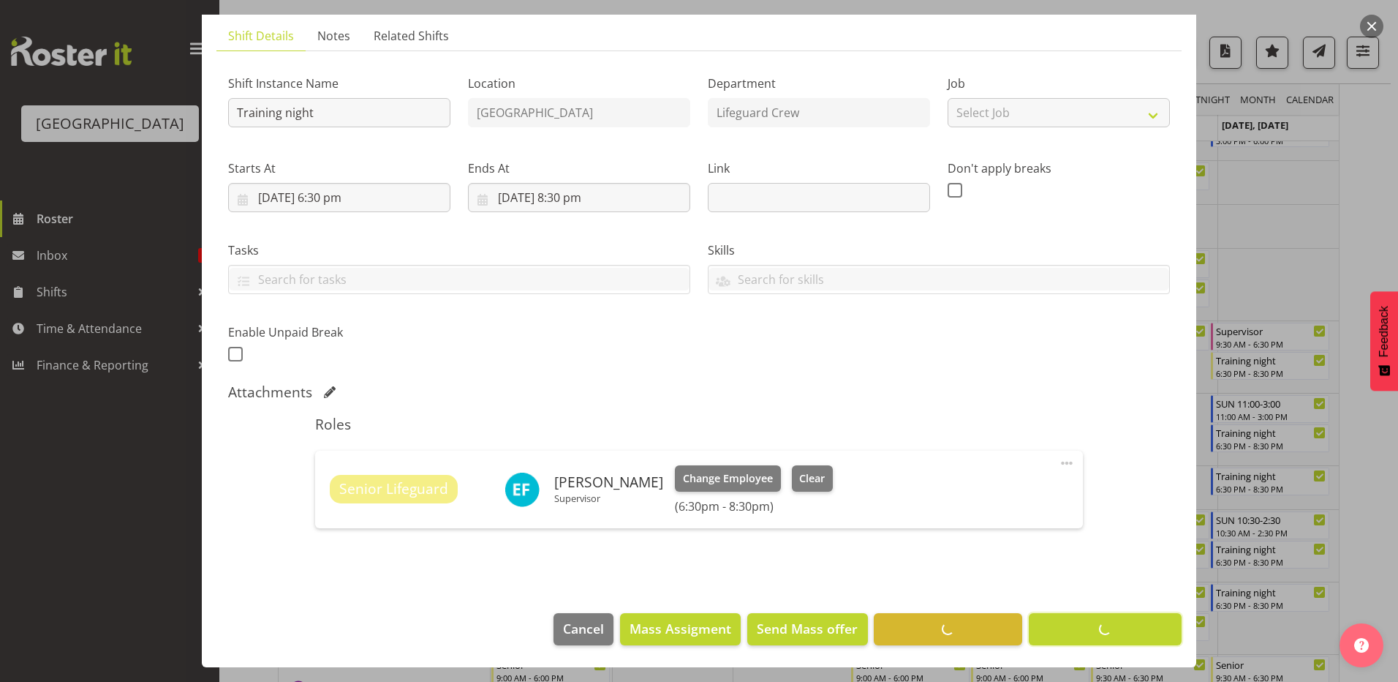
scroll to position [97, 0]
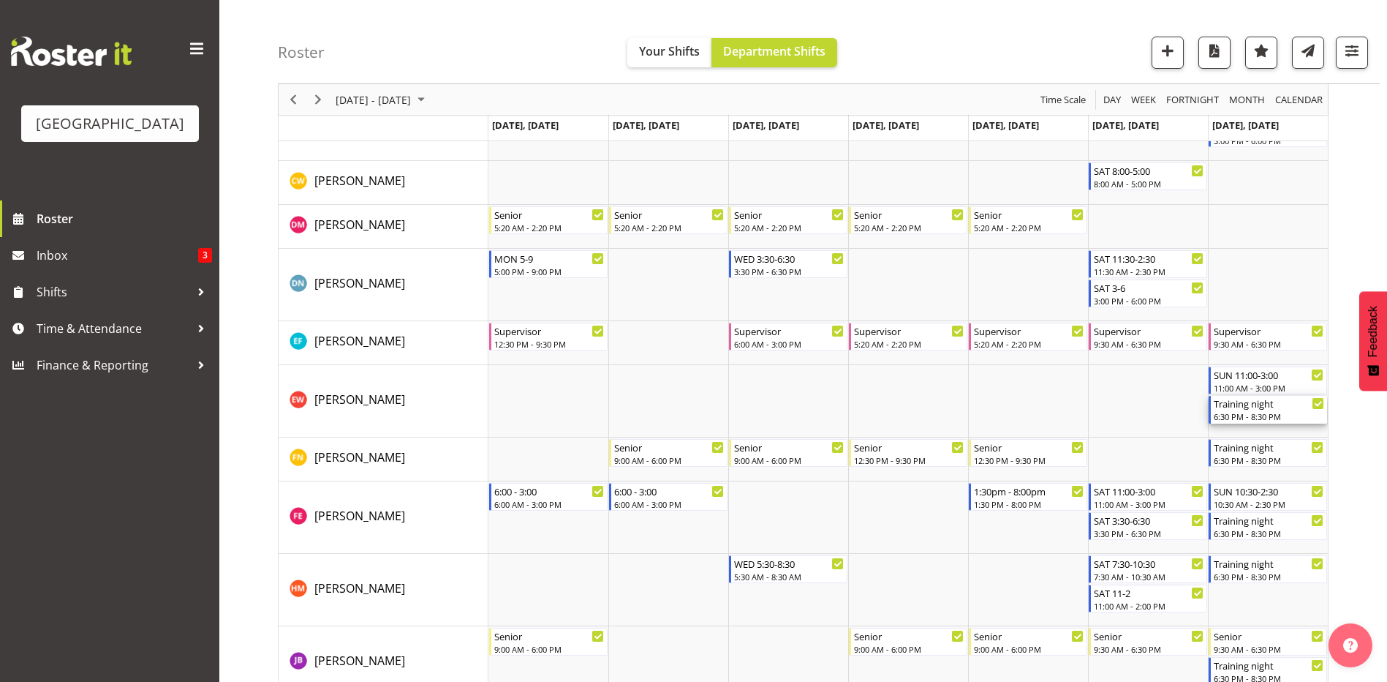
click at [1238, 408] on div "Training night" at bounding box center [1269, 403] width 110 height 15
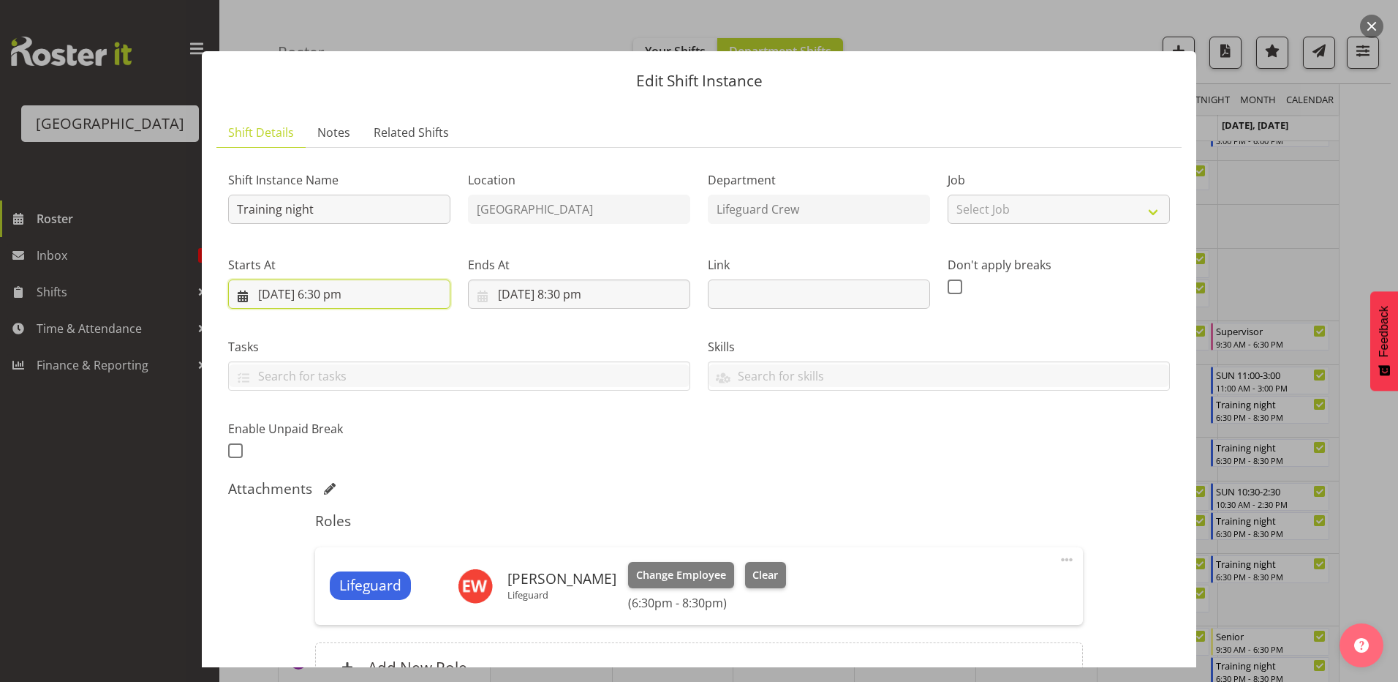
click at [320, 295] on input "[DATE] 6:30 pm" at bounding box center [339, 293] width 222 height 29
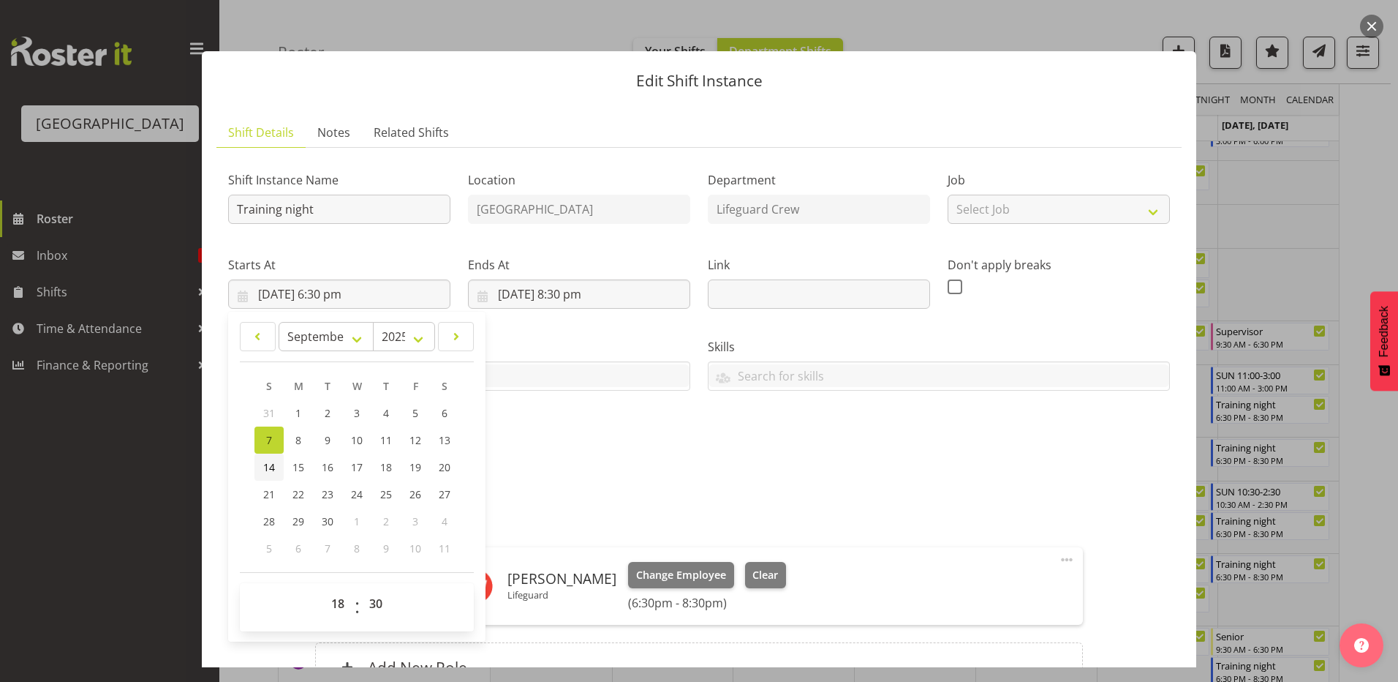
click at [271, 468] on span "14" at bounding box center [269, 467] width 12 height 14
type input "[DATE] 6:30 pm"
click at [555, 298] on input "[DATE] 8:30 pm" at bounding box center [579, 293] width 222 height 29
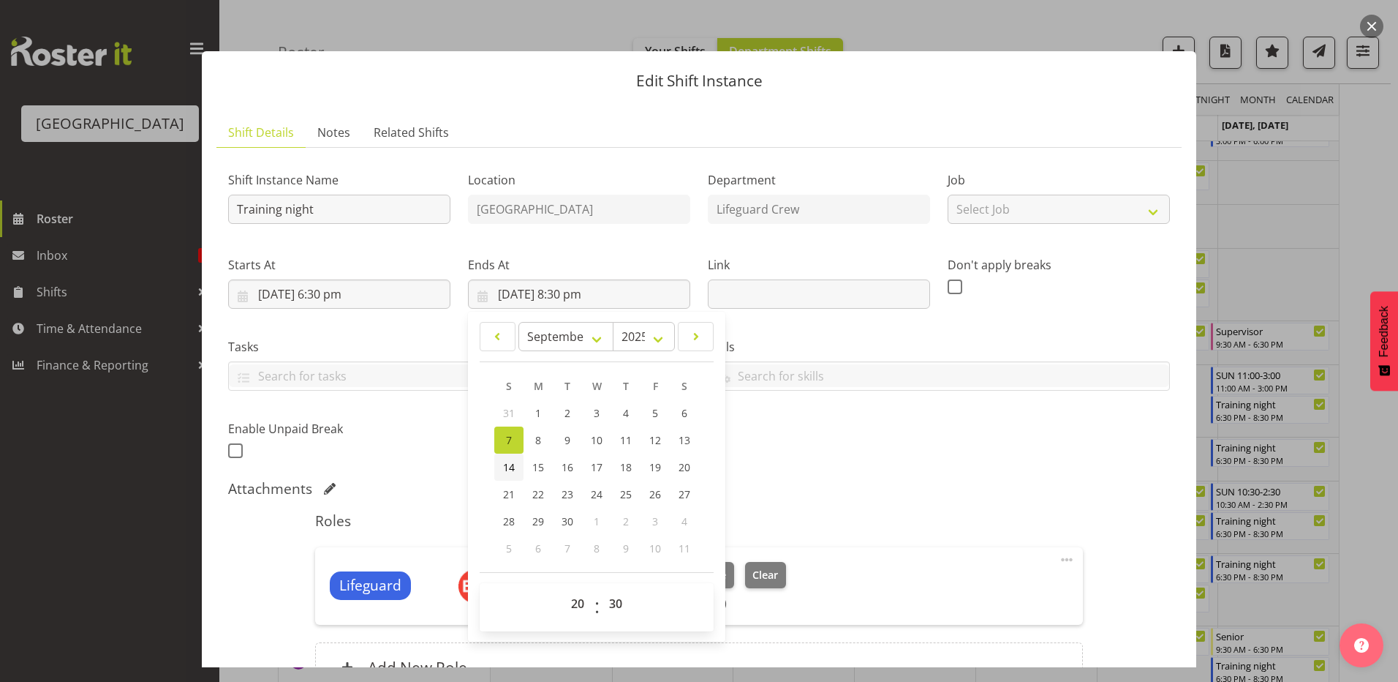
click at [505, 463] on span "14" at bounding box center [509, 467] width 12 height 14
type input "[DATE] 8:30 pm"
click at [848, 435] on div "Shift Instance Name Training night Location [GEOGRAPHIC_DATA] Department Lifegu…" at bounding box center [698, 311] width 959 height 320
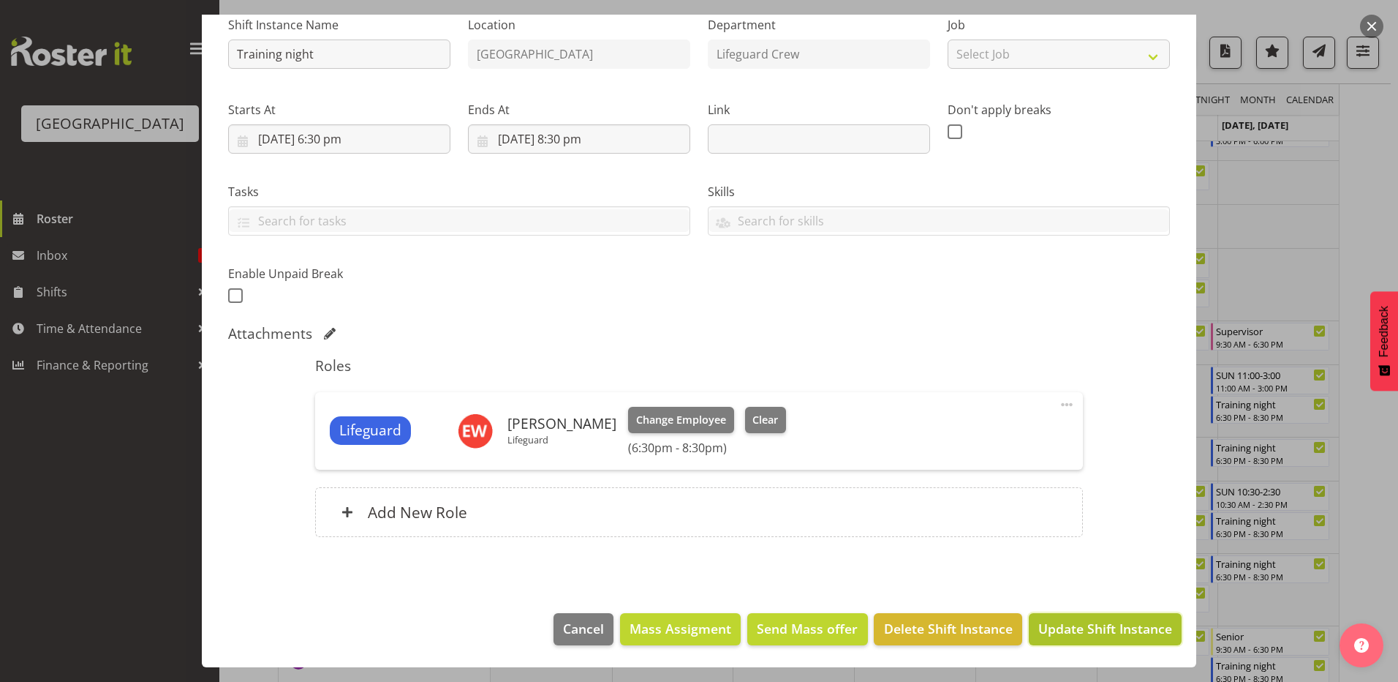
click at [1128, 638] on span "Update Shift Instance" at bounding box center [1105, 628] width 134 height 19
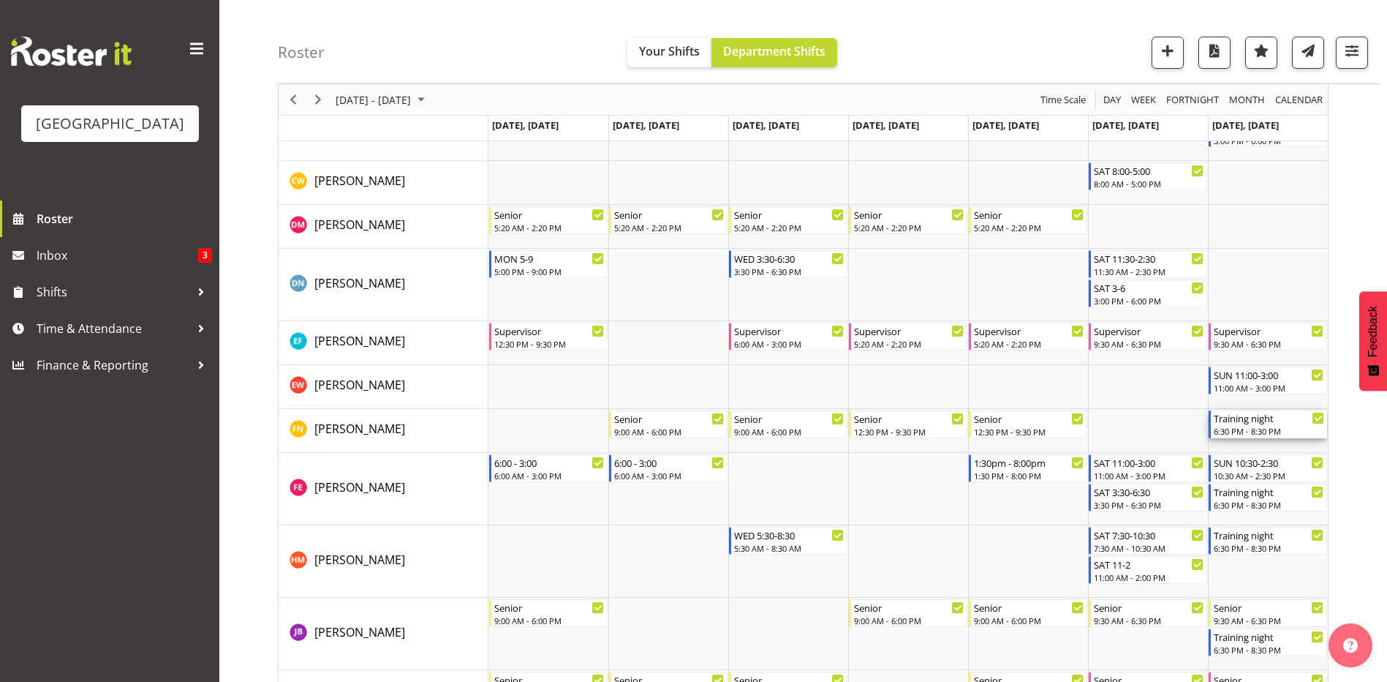
click at [1285, 432] on div "6:30 PM - 8:30 PM" at bounding box center [1269, 431] width 110 height 12
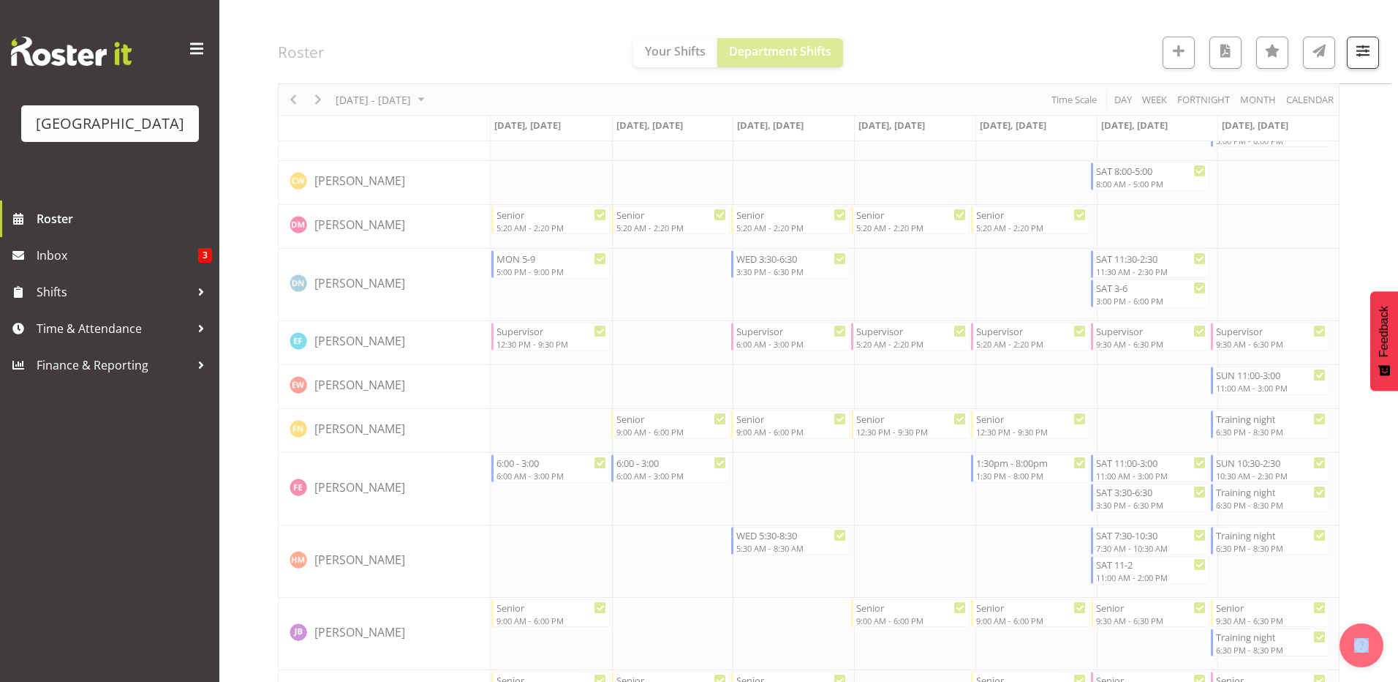
select select "8"
select select "2025"
select select "20"
select select "30"
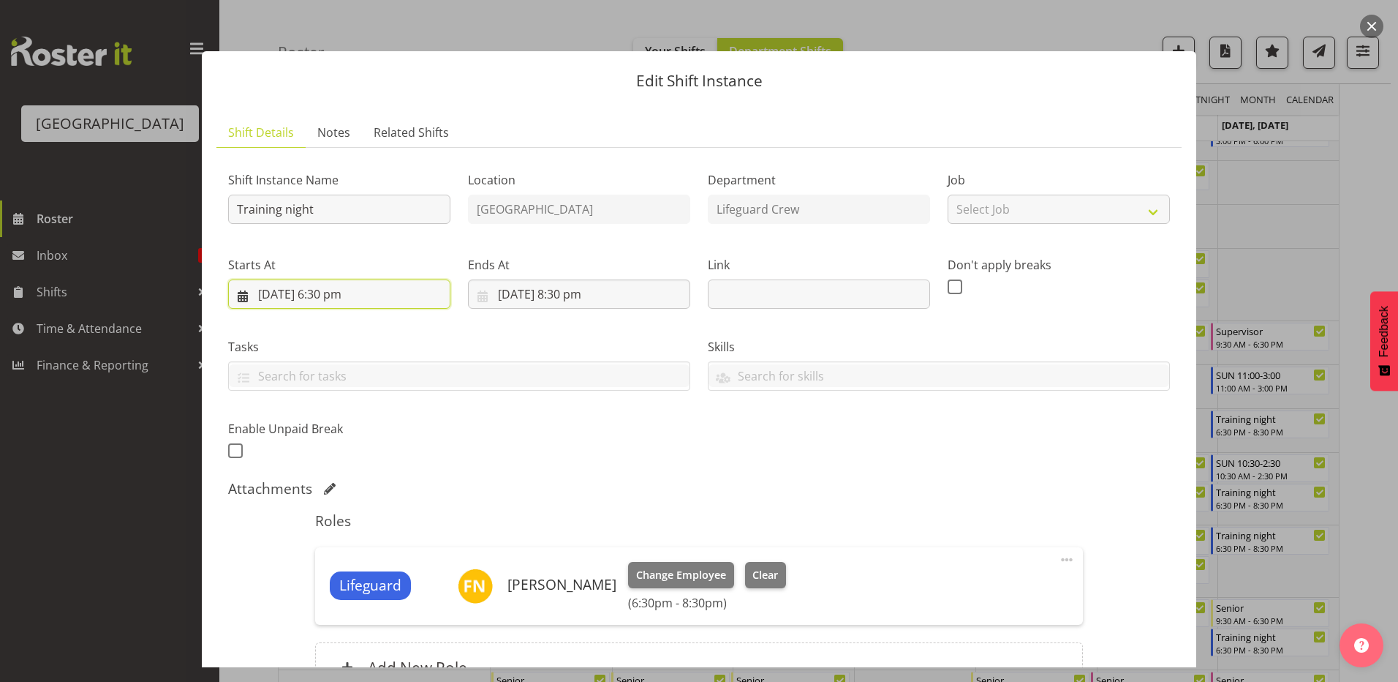
click at [324, 291] on input "[DATE] 6:30 pm" at bounding box center [339, 293] width 222 height 29
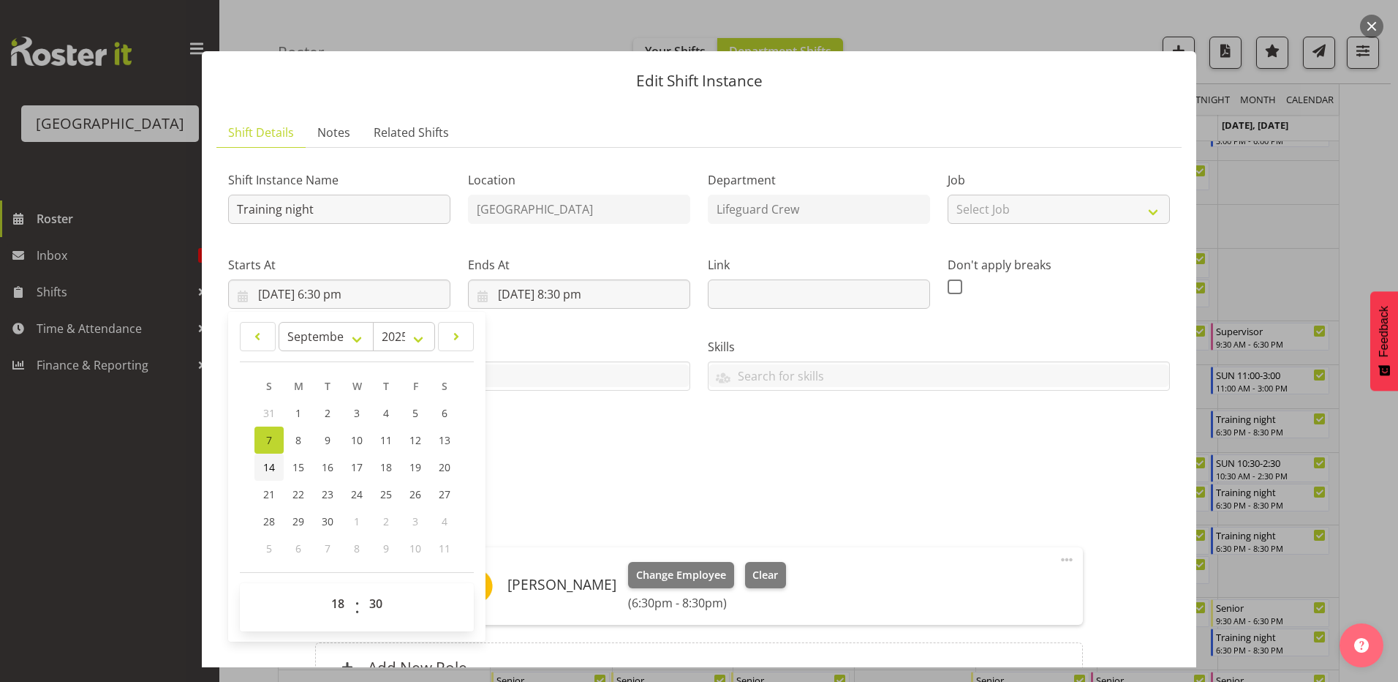
click at [263, 461] on span "14" at bounding box center [269, 467] width 12 height 14
type input "[DATE] 6:30 pm"
click at [540, 293] on input "[DATE] 8:30 pm" at bounding box center [579, 293] width 222 height 29
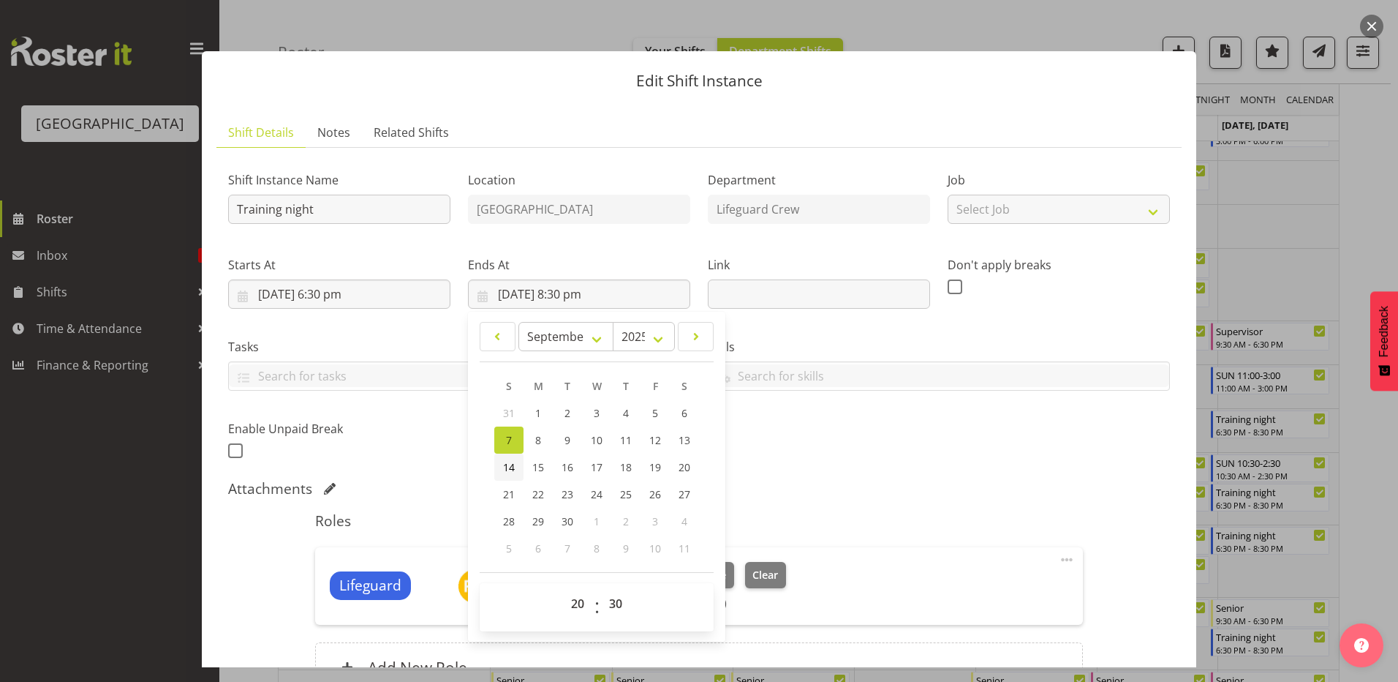
click at [499, 467] on link "14" at bounding box center [508, 466] width 29 height 27
type input "[DATE] 8:30 pm"
click at [839, 468] on div "Shift Instance Name Training night Location [GEOGRAPHIC_DATA] Department Lifegu…" at bounding box center [698, 311] width 959 height 320
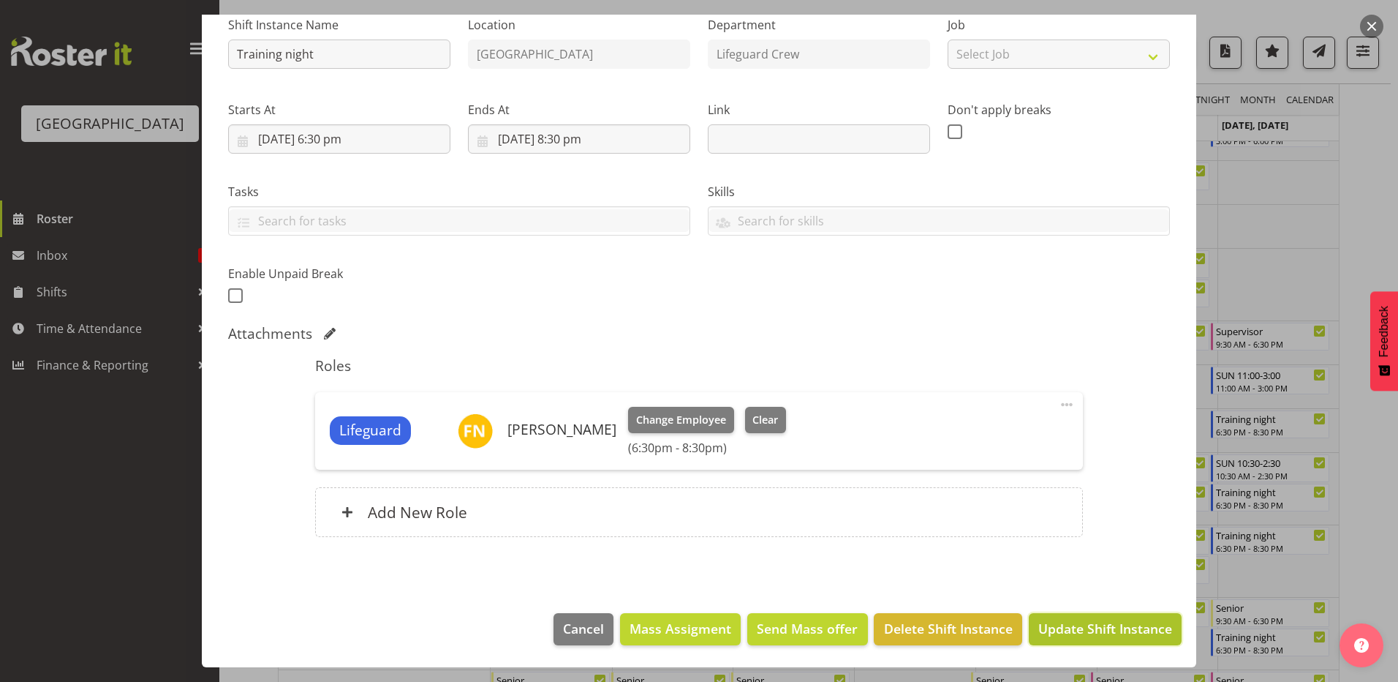
click at [1099, 640] on button "Update Shift Instance" at bounding box center [1105, 629] width 153 height 32
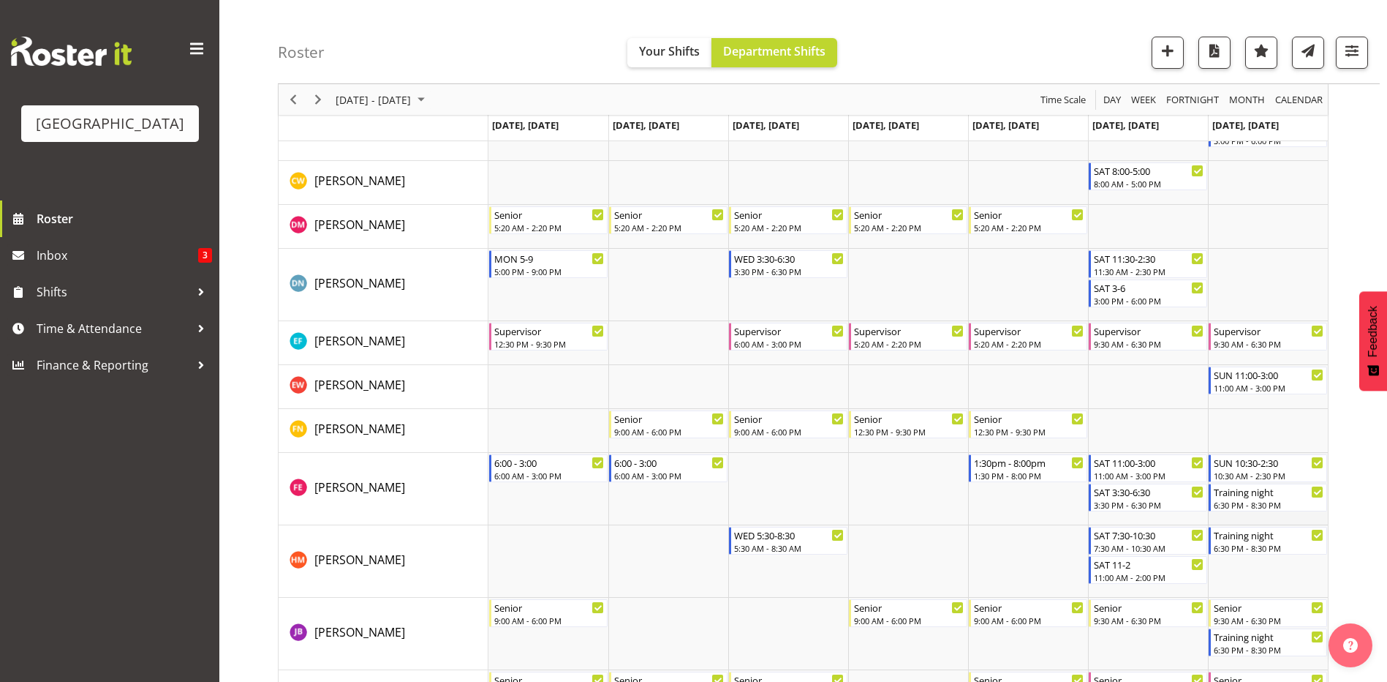
click at [1263, 513] on td "Timeline Week of September 3, 2025" at bounding box center [1268, 489] width 120 height 72
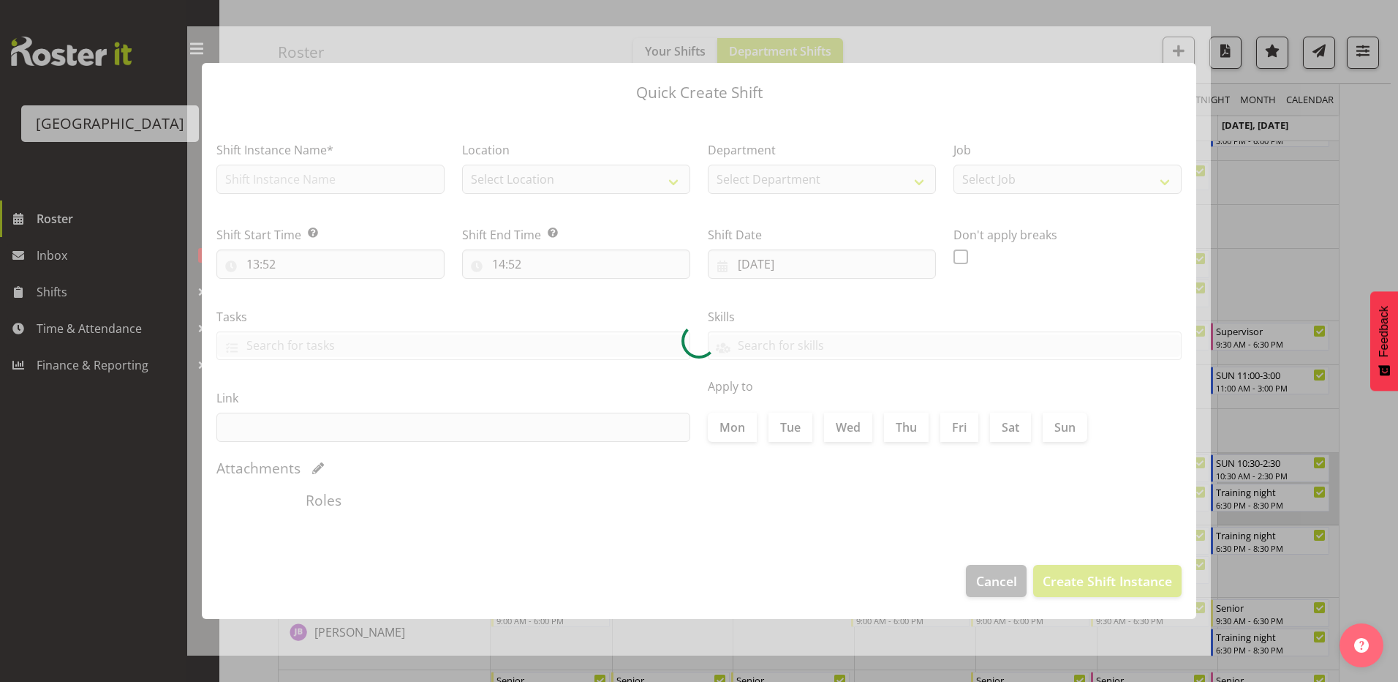
click at [1263, 513] on div at bounding box center [699, 341] width 1398 height 682
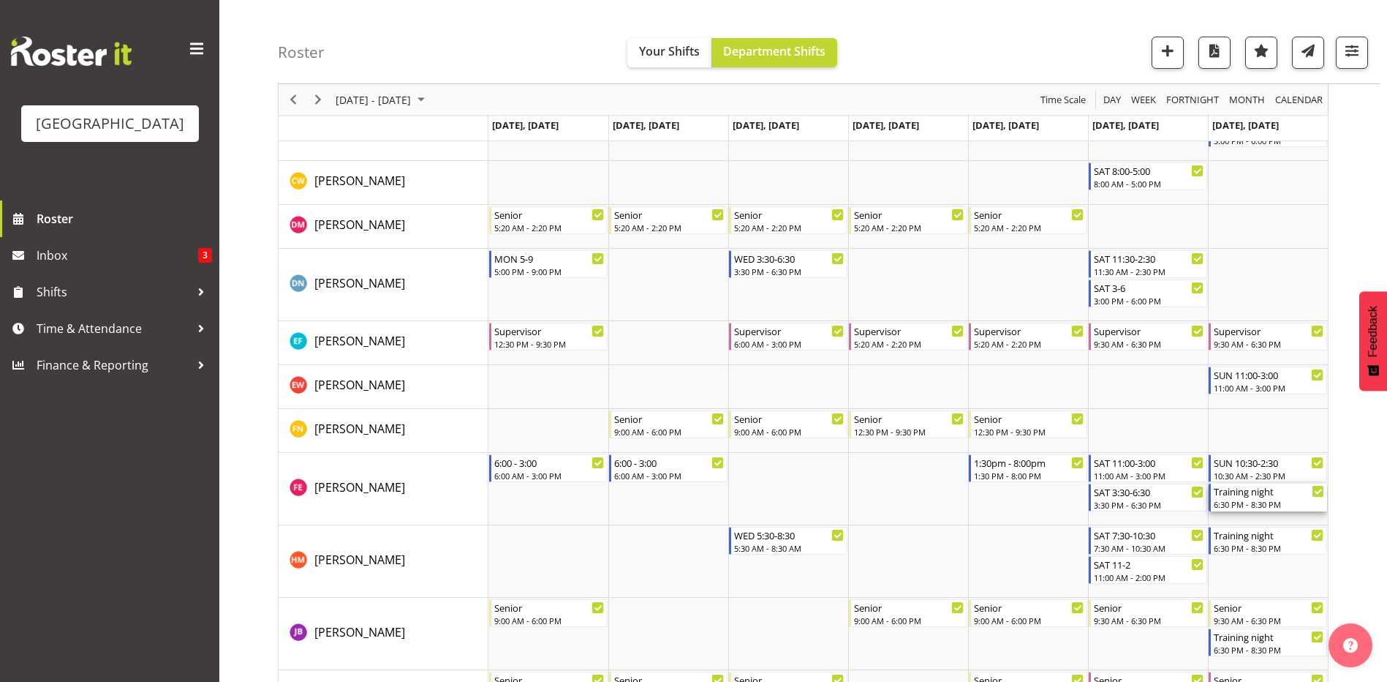
click at [1267, 501] on div "6:30 PM - 8:30 PM" at bounding box center [1269, 504] width 110 height 12
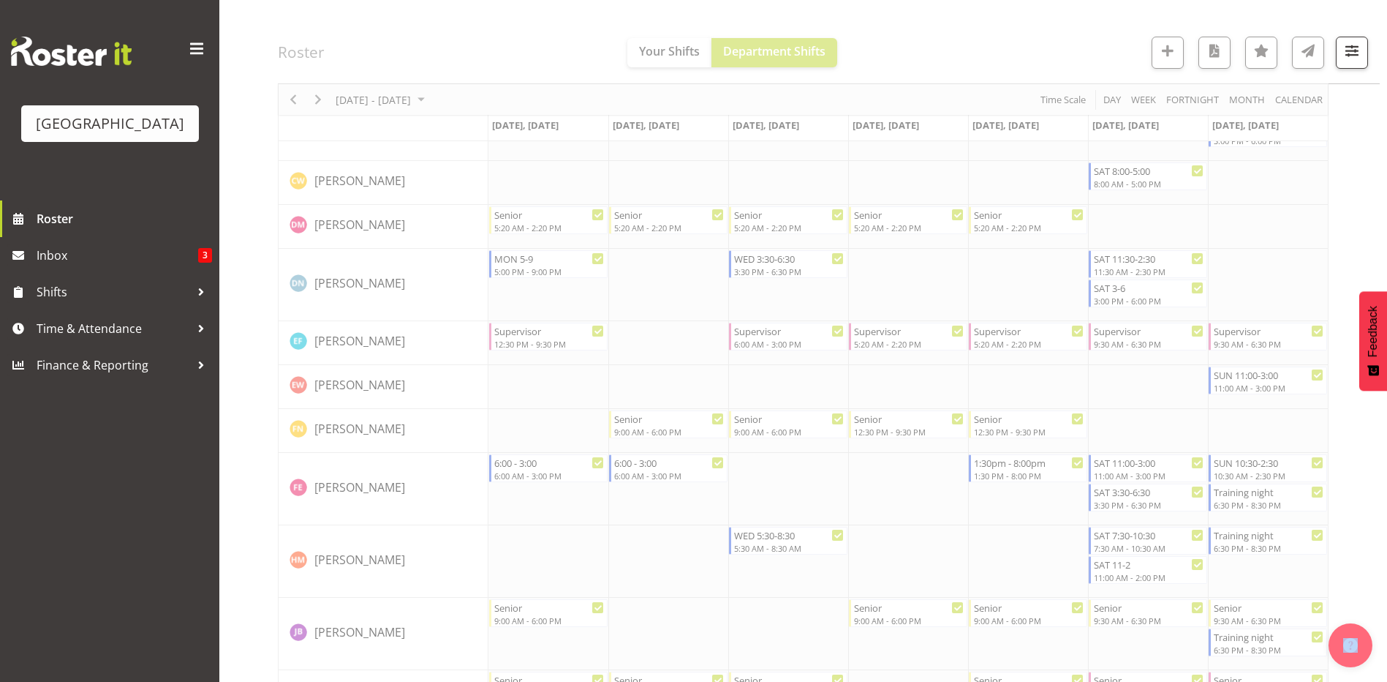
select select "8"
select select "2025"
select select "18"
select select "30"
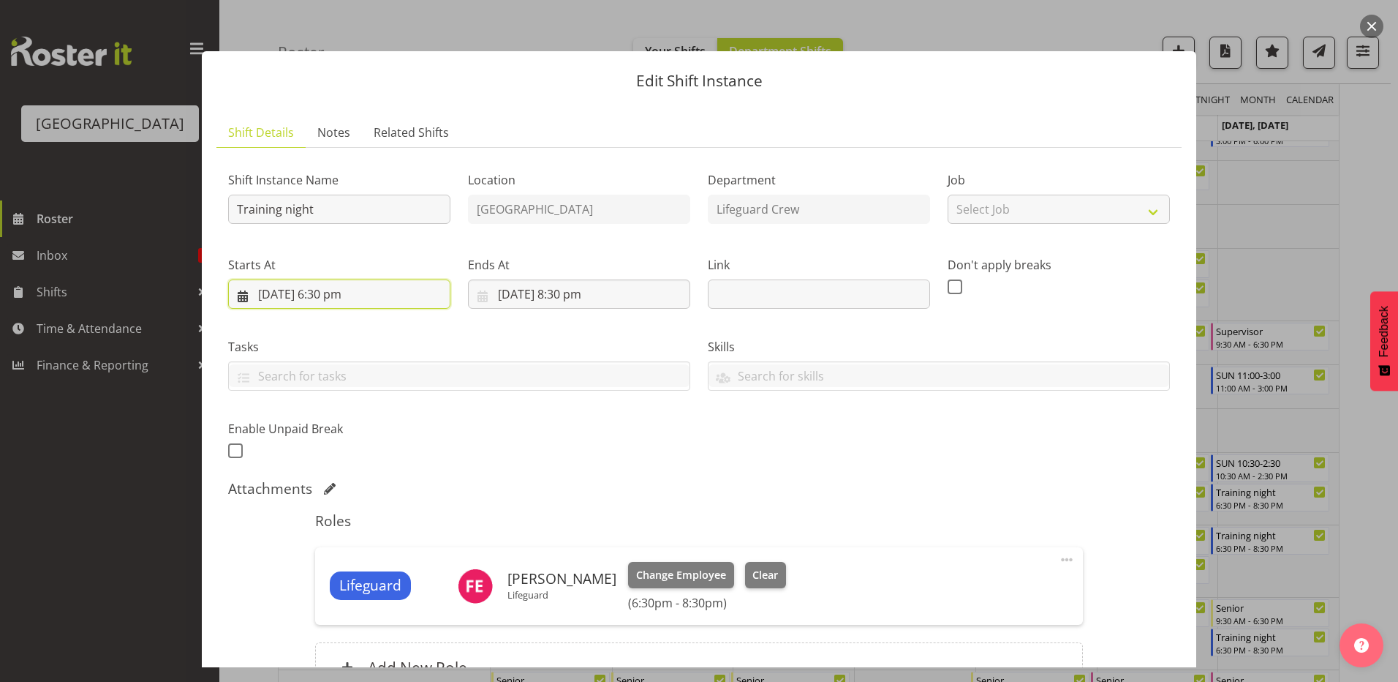
click at [326, 288] on input "[DATE] 6:30 pm" at bounding box center [339, 293] width 222 height 29
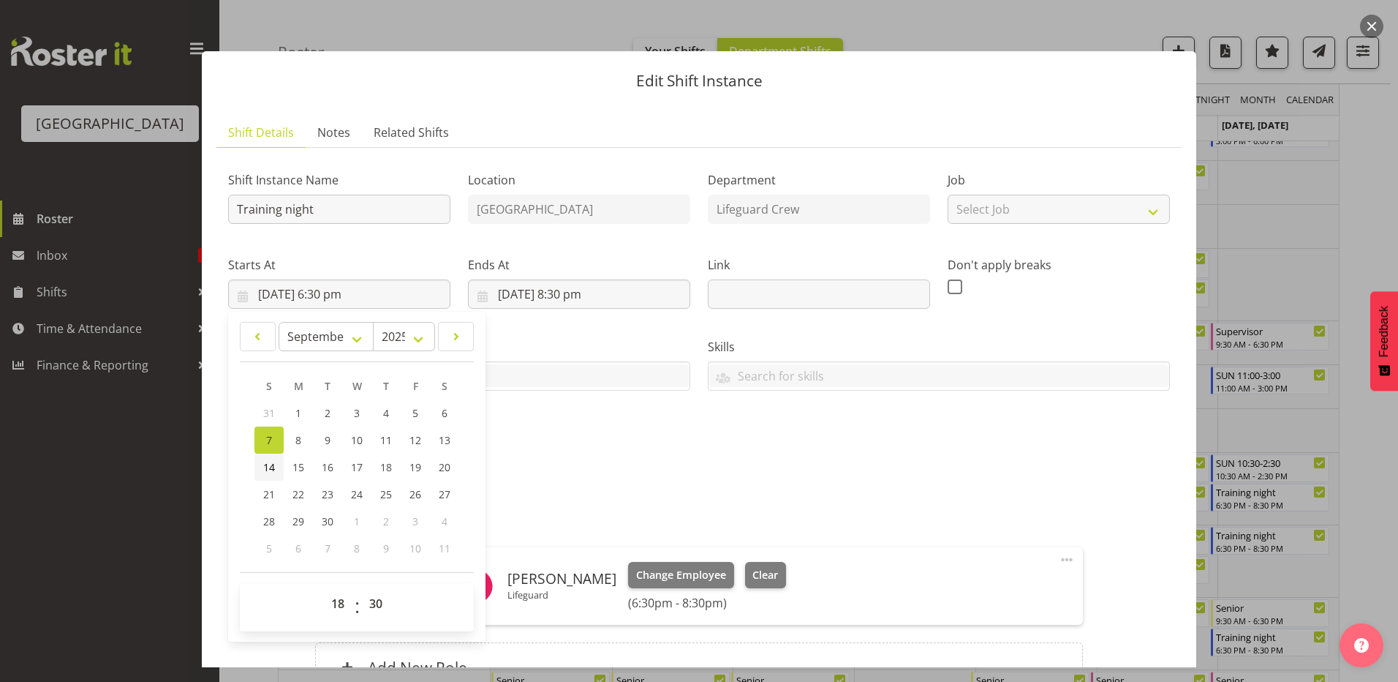
click at [275, 468] on link "14" at bounding box center [268, 466] width 29 height 27
type input "[DATE] 6:30 pm"
click at [538, 298] on input "[DATE] 8:30 pm" at bounding box center [579, 293] width 222 height 29
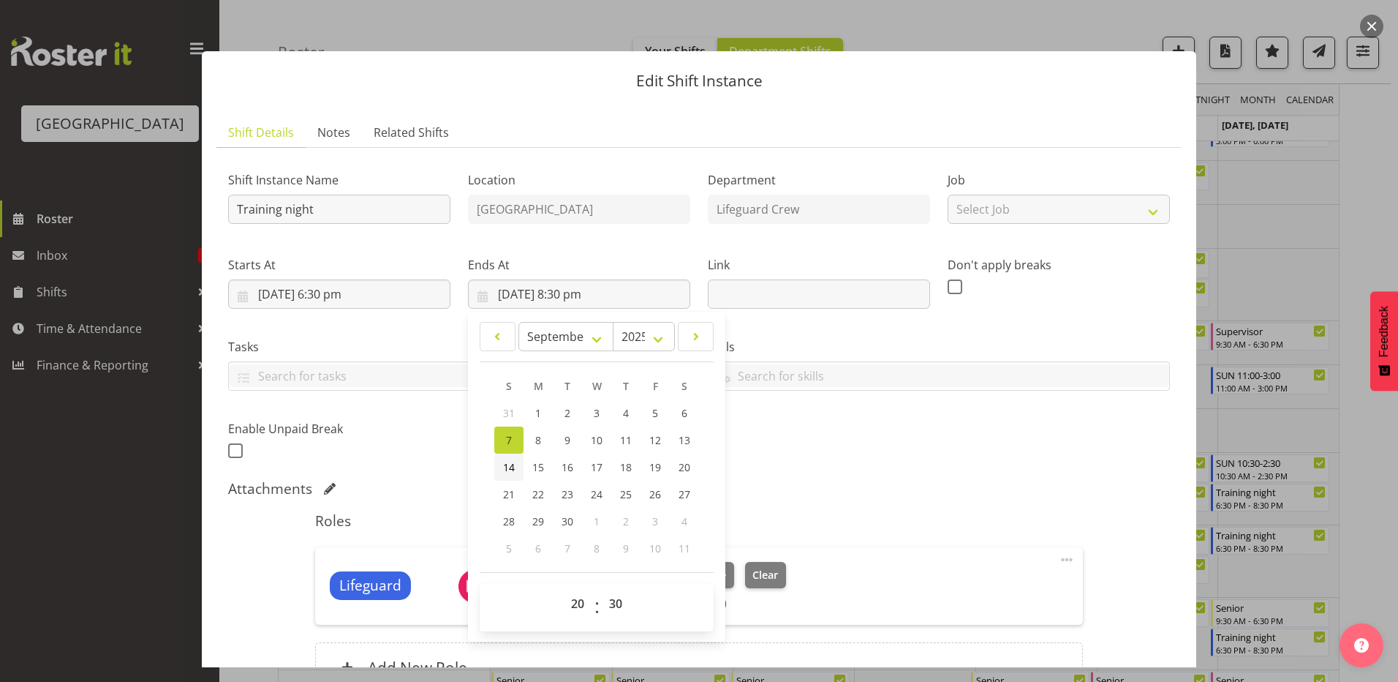
click at [504, 460] on span "14" at bounding box center [509, 467] width 12 height 14
type input "[DATE] 8:30 pm"
click at [827, 425] on div "Shift Instance Name Training night Location [GEOGRAPHIC_DATA] Department Lifegu…" at bounding box center [698, 311] width 959 height 320
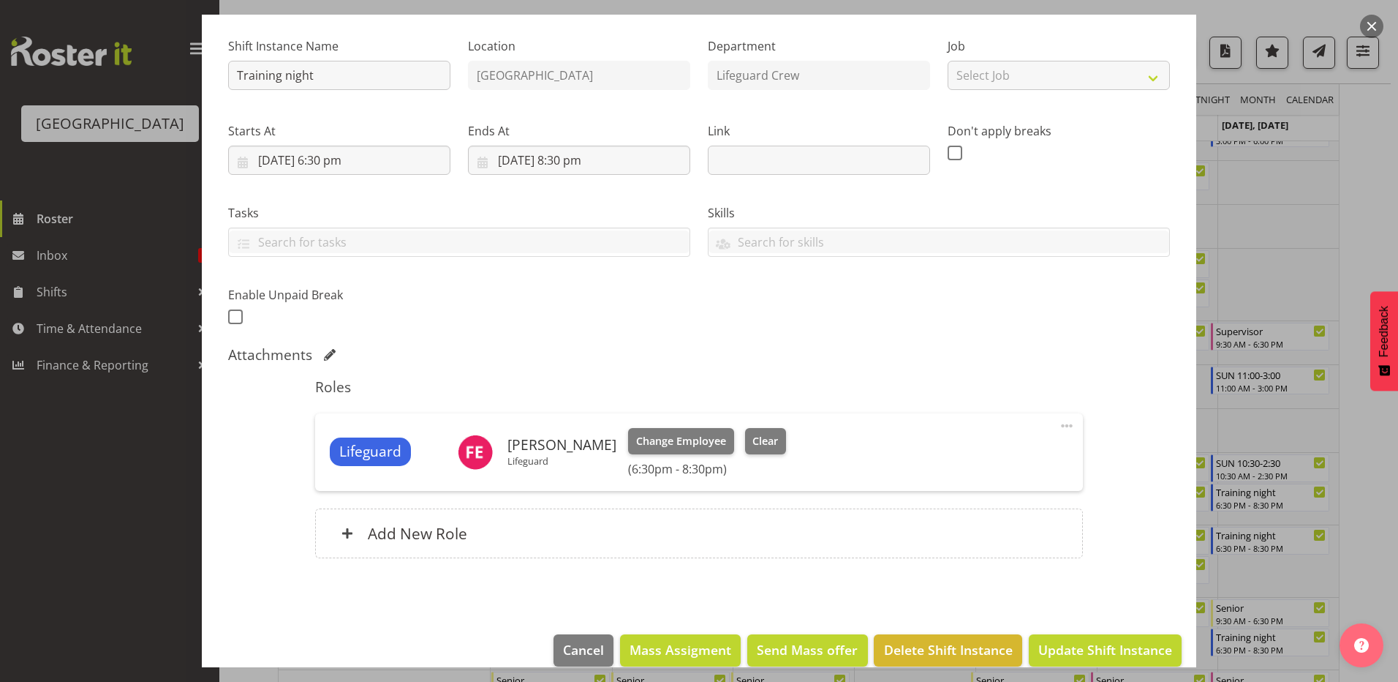
scroll to position [155, 0]
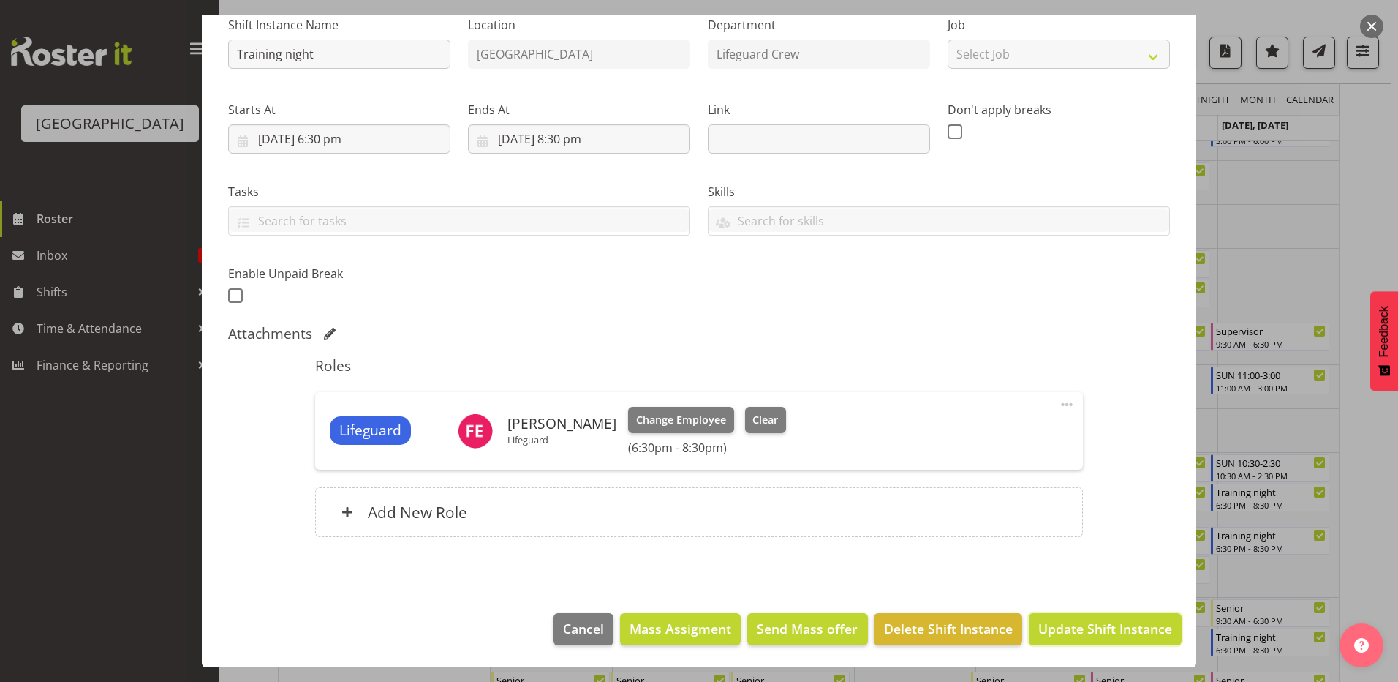
click at [1089, 636] on span "Update Shift Instance" at bounding box center [1105, 628] width 134 height 19
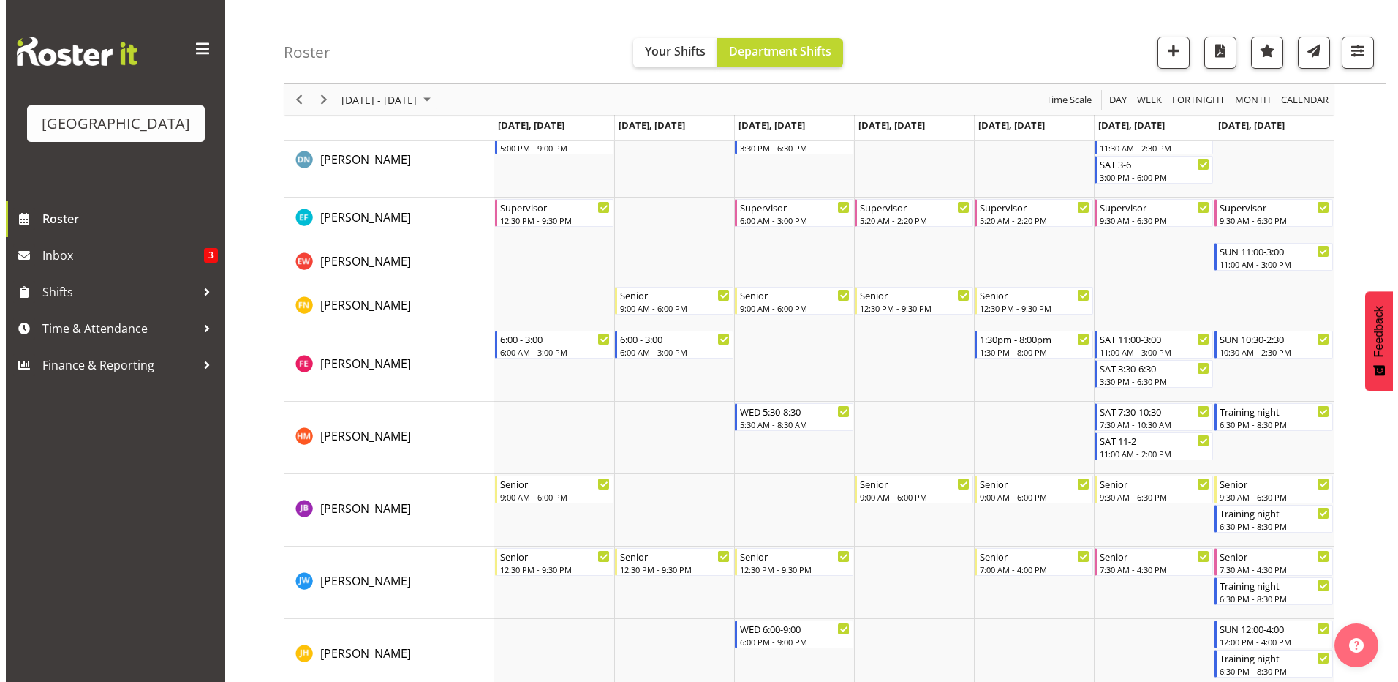
scroll to position [539, 0]
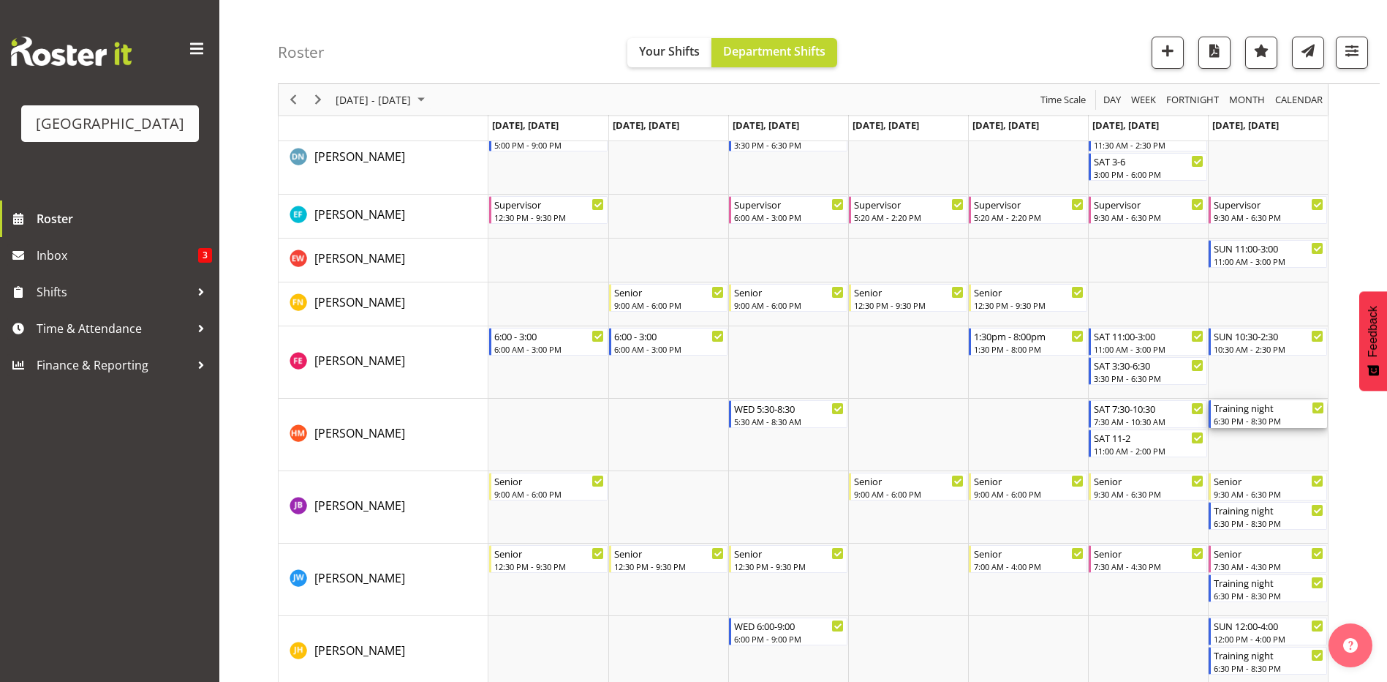
click at [1294, 413] on div "Training night" at bounding box center [1269, 407] width 110 height 15
click at [0, 0] on div at bounding box center [0, 0] width 0 height 0
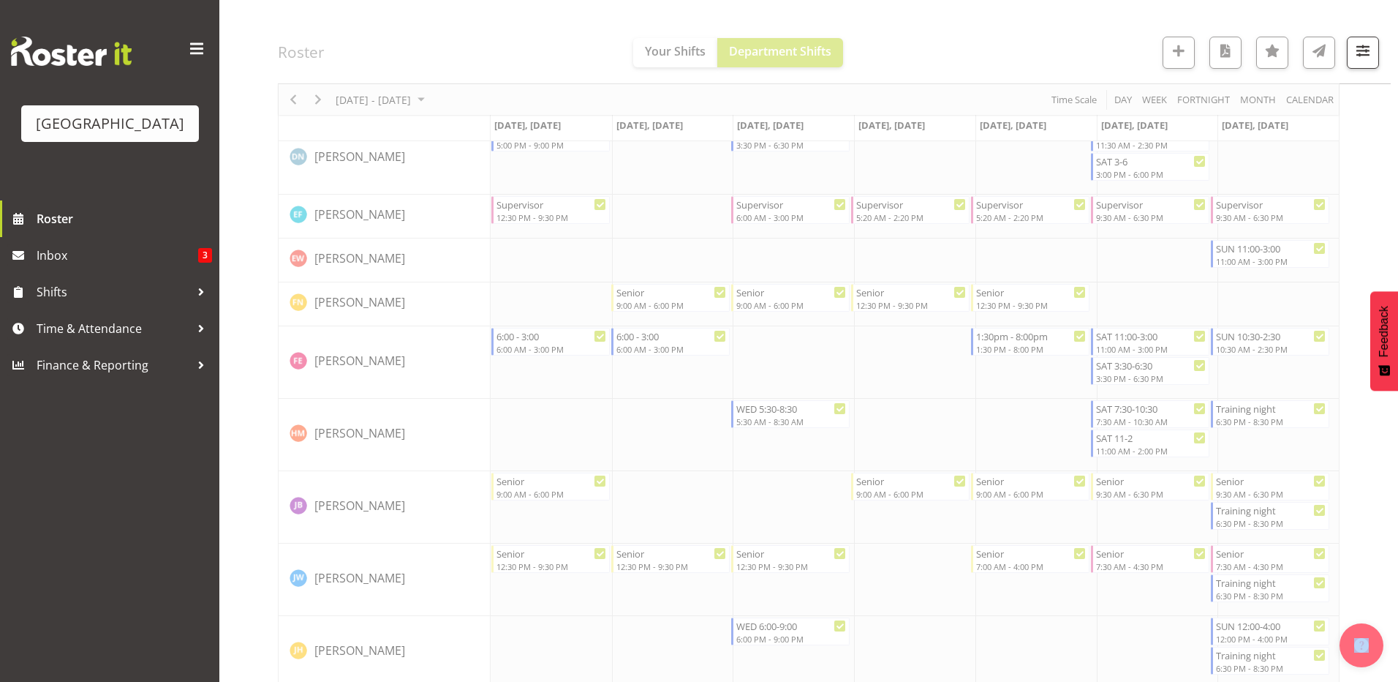
select select "8"
select select "2025"
select select "18"
select select "30"
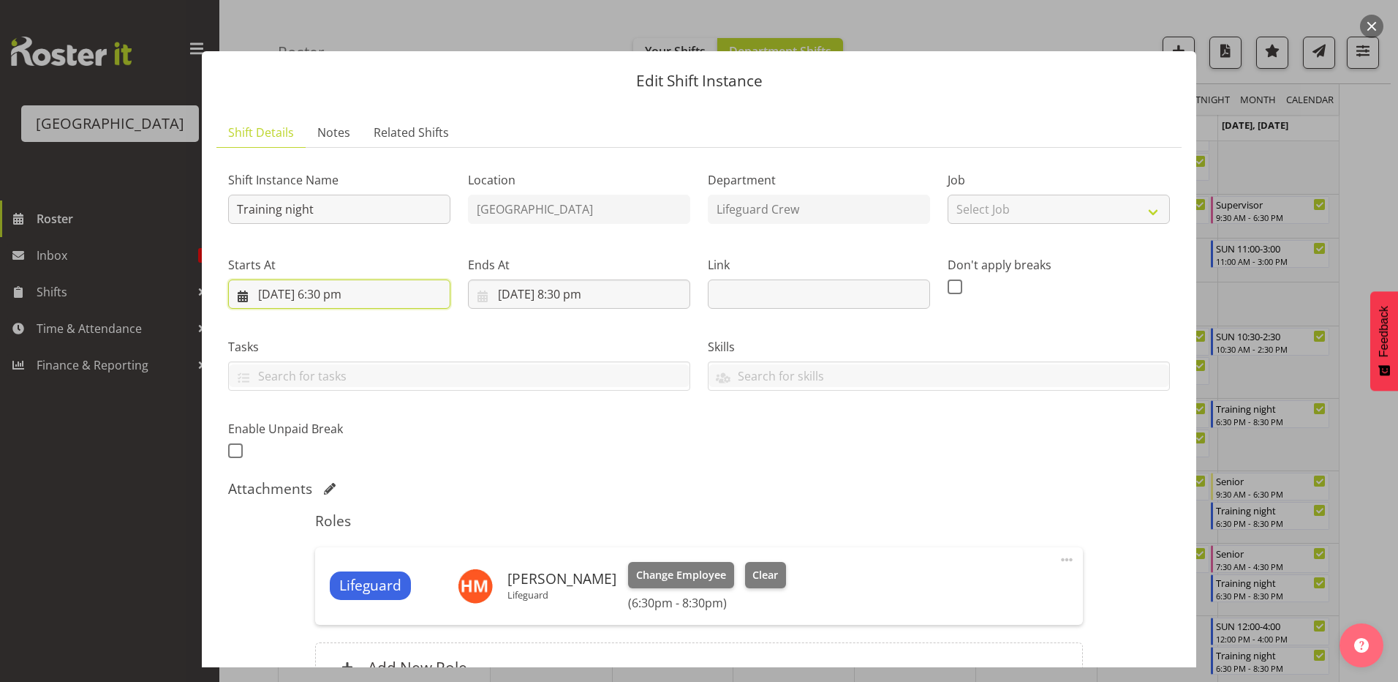
click at [304, 290] on input "[DATE] 6:30 pm" at bounding box center [339, 293] width 222 height 29
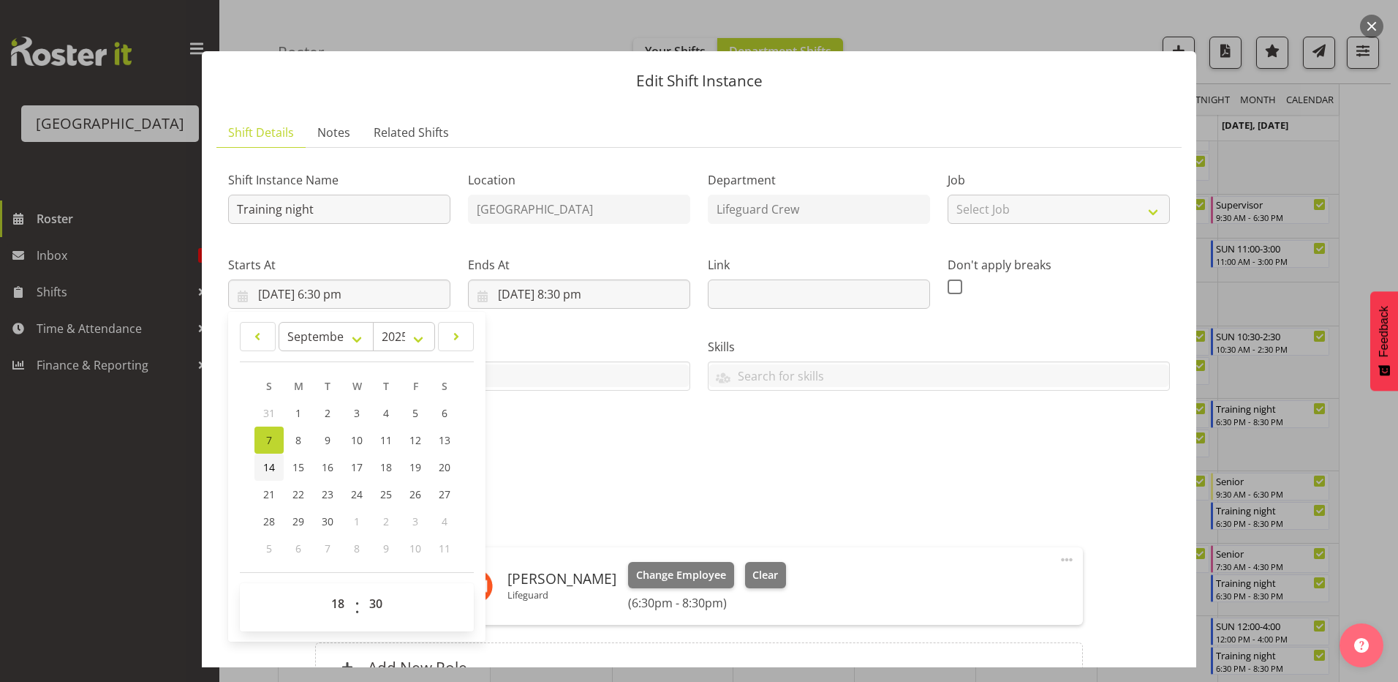
click at [257, 465] on link "14" at bounding box center [268, 466] width 29 height 27
type input "[DATE] 6:30 pm"
click at [508, 288] on input "[DATE] 8:30 pm" at bounding box center [579, 293] width 222 height 29
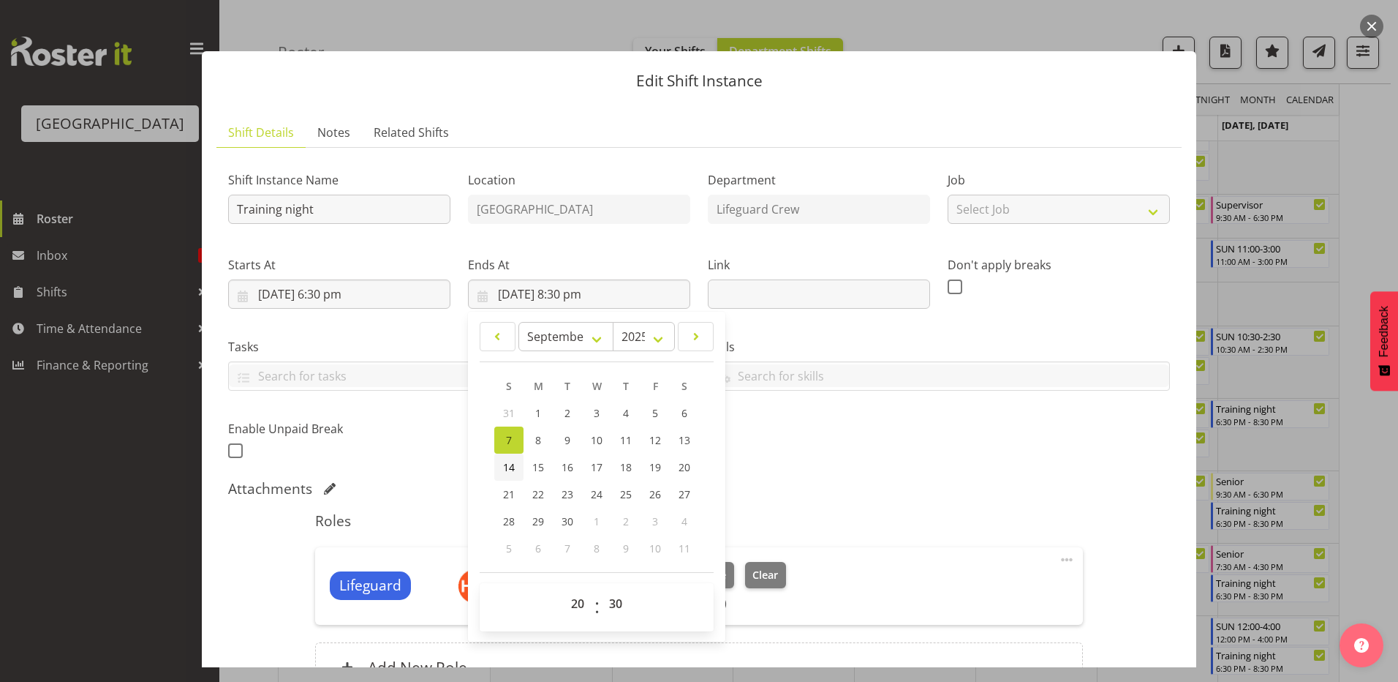
click at [512, 473] on span "14" at bounding box center [509, 467] width 12 height 14
type input "[DATE] 8:30 pm"
click at [916, 424] on div "Shift Instance Name Training night Location [GEOGRAPHIC_DATA] Department Lifegu…" at bounding box center [698, 311] width 959 height 320
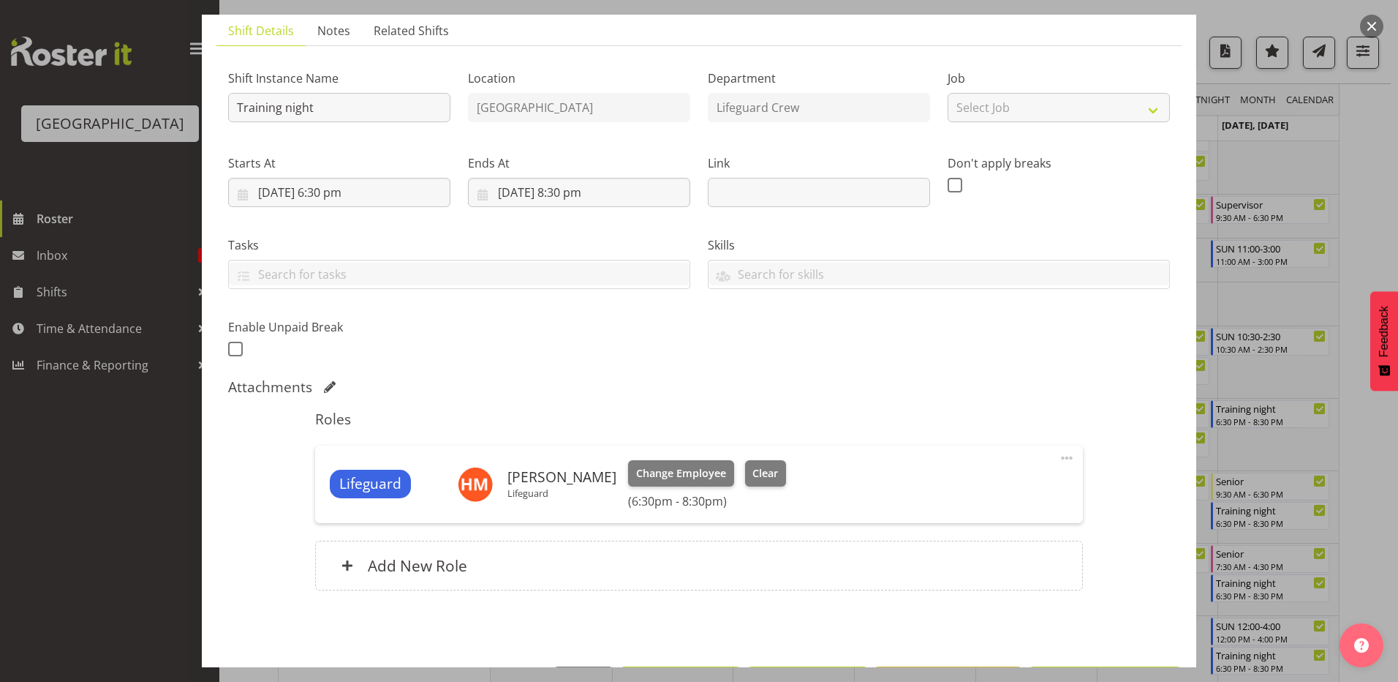
scroll to position [155, 0]
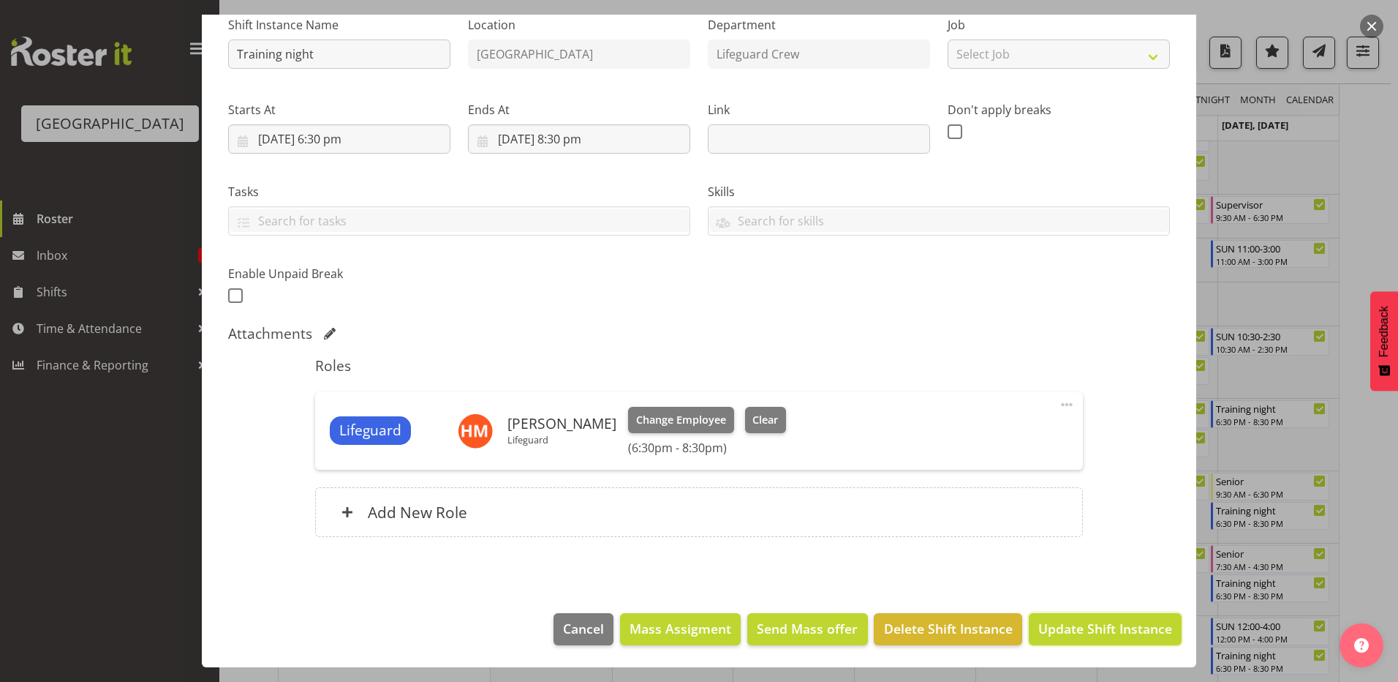
click at [1116, 645] on footer "Cancel Mass Assigment Send Mass offer Delete Shift Instance Update Shift Instan…" at bounding box center [699, 632] width 995 height 69
click at [1124, 633] on span "Update Shift Instance" at bounding box center [1105, 628] width 134 height 19
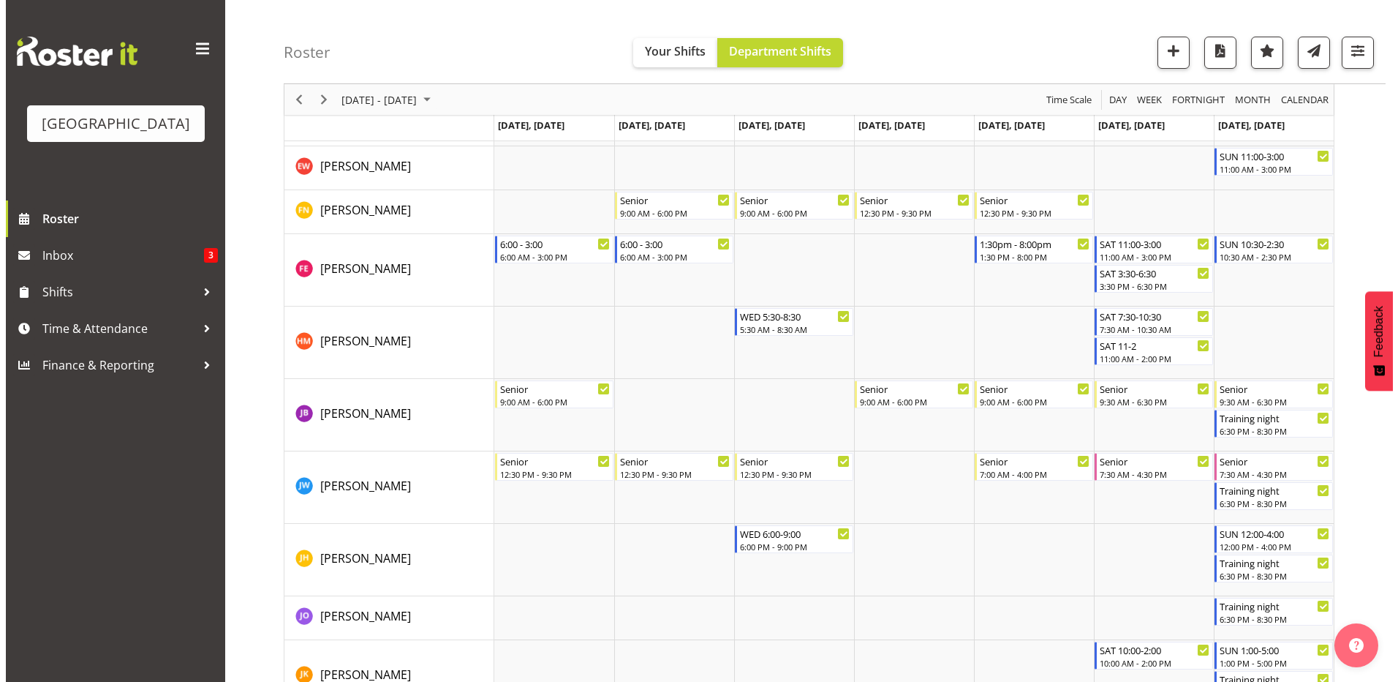
scroll to position [634, 0]
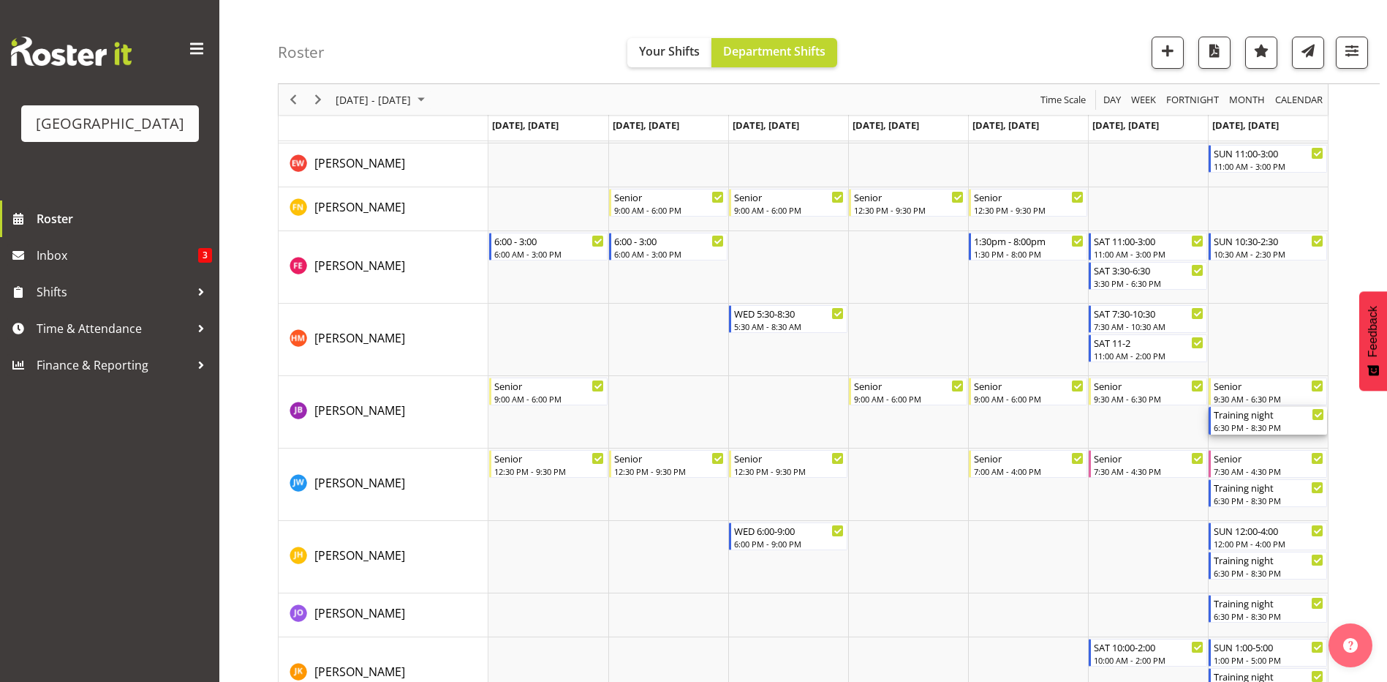
click at [1259, 429] on div "6:30 PM - 8:30 PM" at bounding box center [1269, 427] width 110 height 12
click at [0, 0] on div at bounding box center [0, 0] width 0 height 0
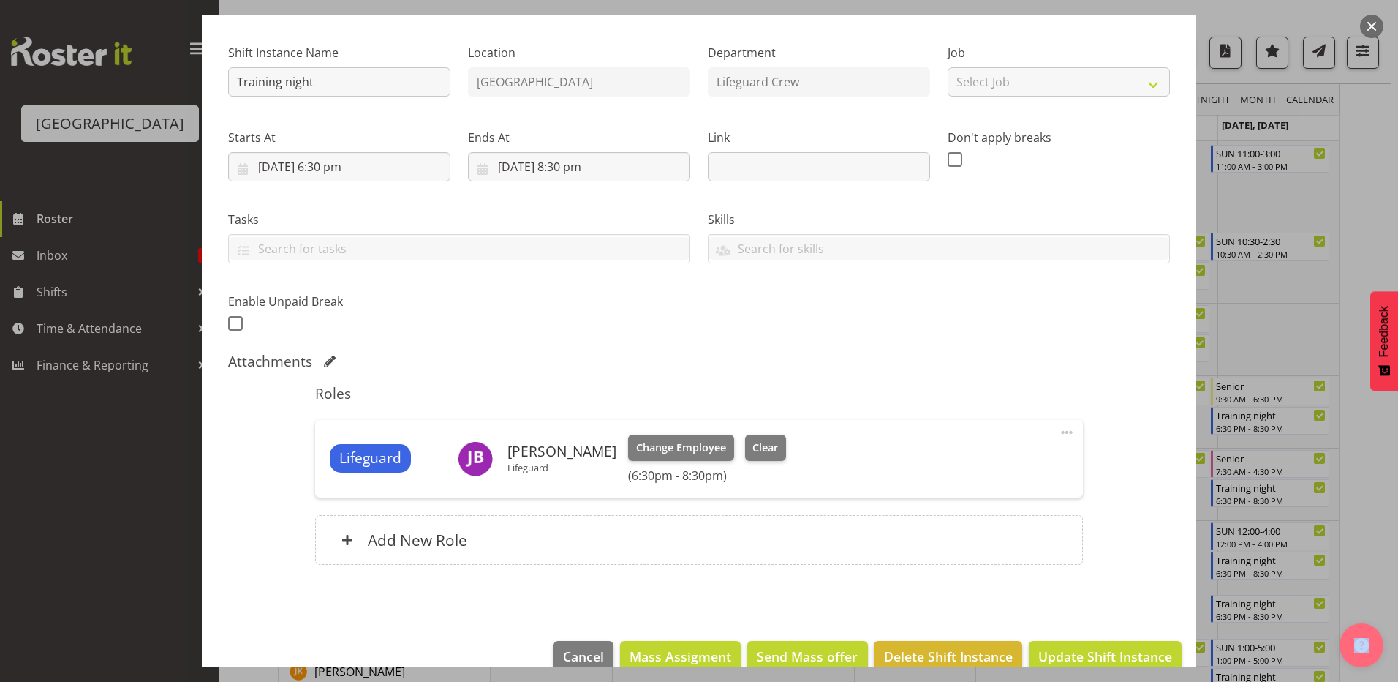
scroll to position [155, 0]
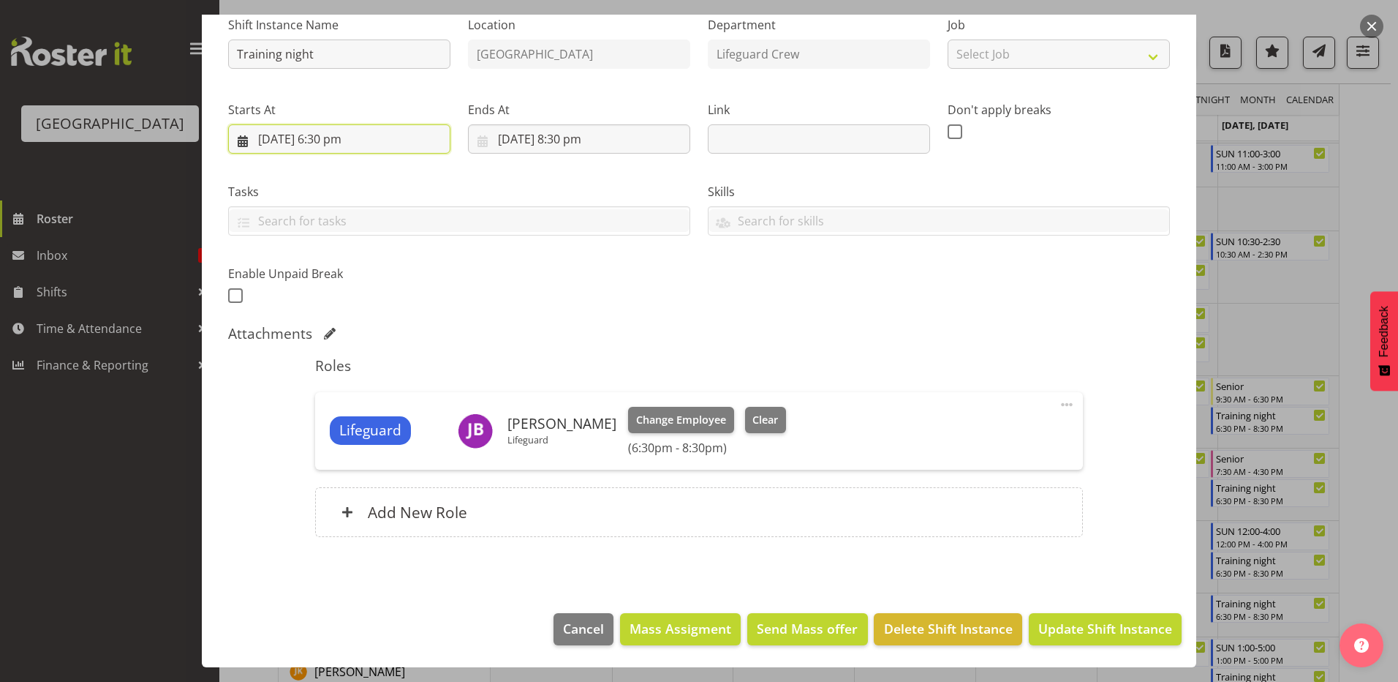
click at [391, 143] on input "[DATE] 6:30 pm" at bounding box center [339, 138] width 222 height 29
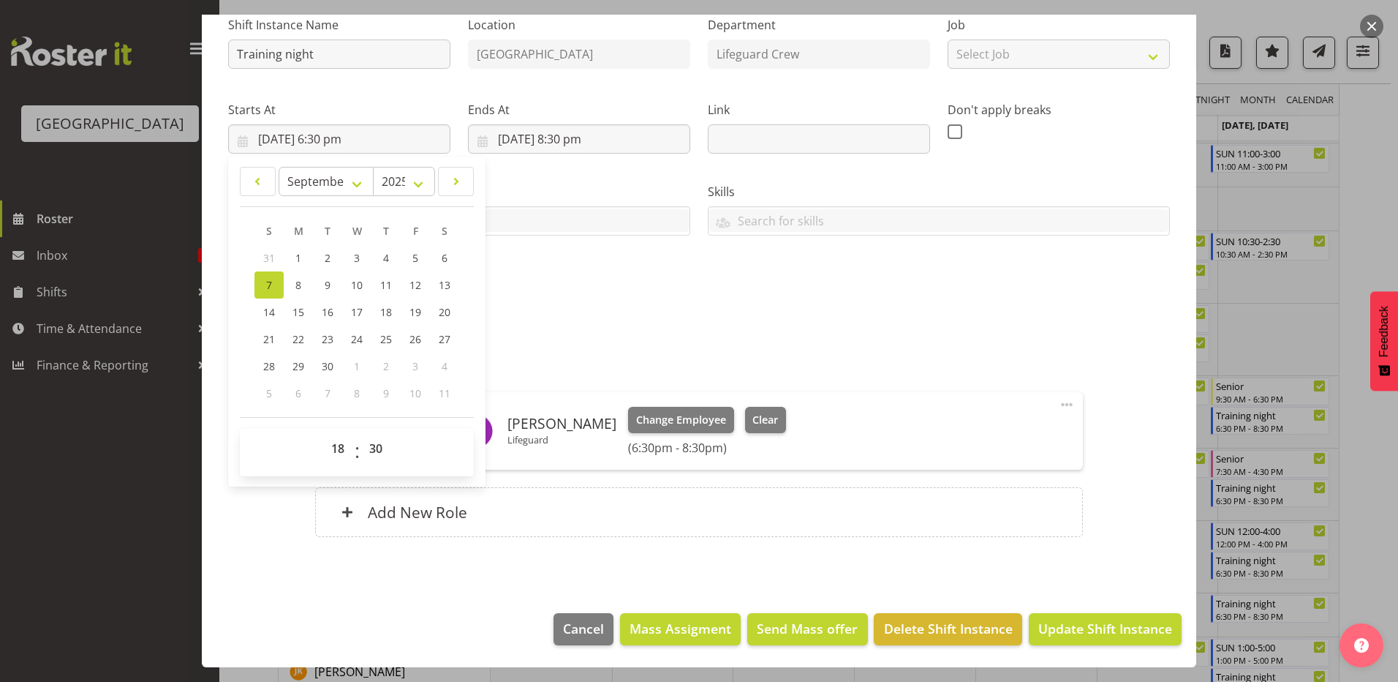
click at [253, 309] on div "S M T W T F S 31 1 2 3 4 5 6 7 8 9 10 11 12 13 14 15 16 17 18 19 20 21 22 23 24…" at bounding box center [357, 311] width 234 height 189
click at [264, 307] on span "14" at bounding box center [269, 312] width 12 height 14
type input "[DATE] 6:30 pm"
click at [606, 282] on div "Shift Instance Name Training night Location [GEOGRAPHIC_DATA] Department Lifegu…" at bounding box center [698, 156] width 959 height 320
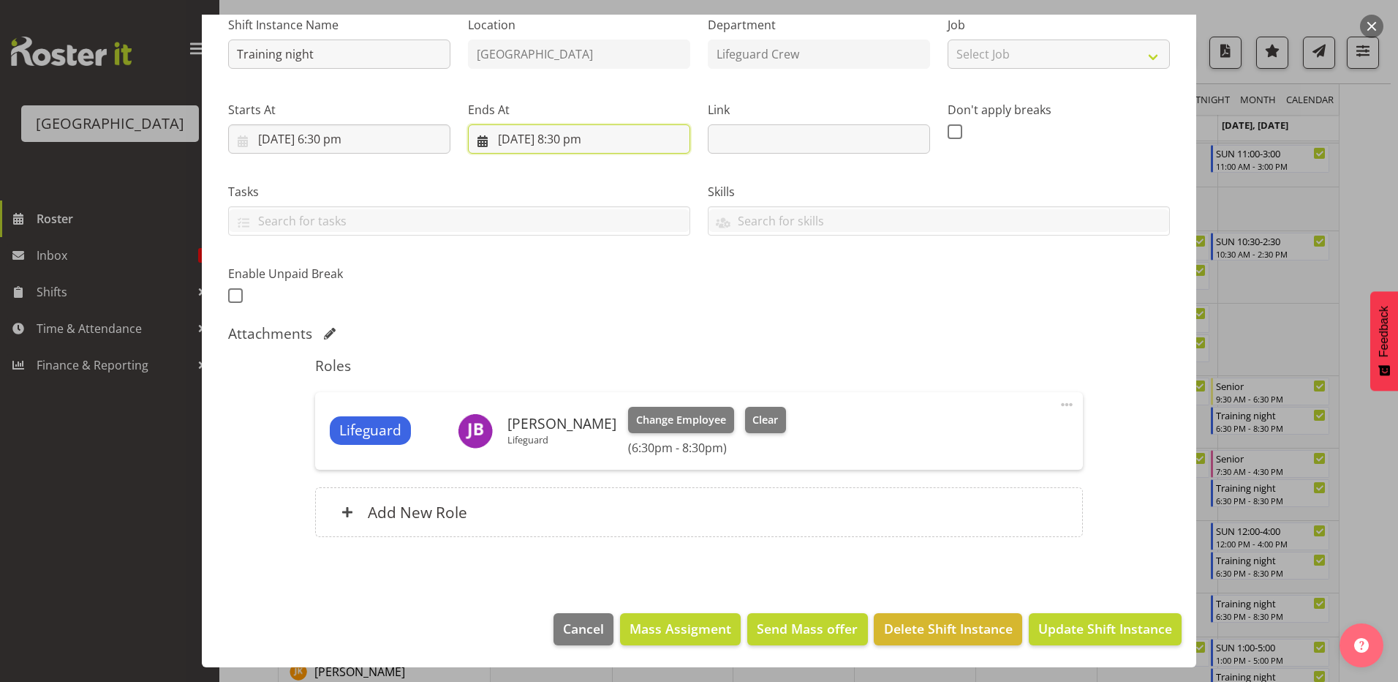
click at [594, 135] on input "[DATE] 8:30 pm" at bounding box center [579, 138] width 222 height 29
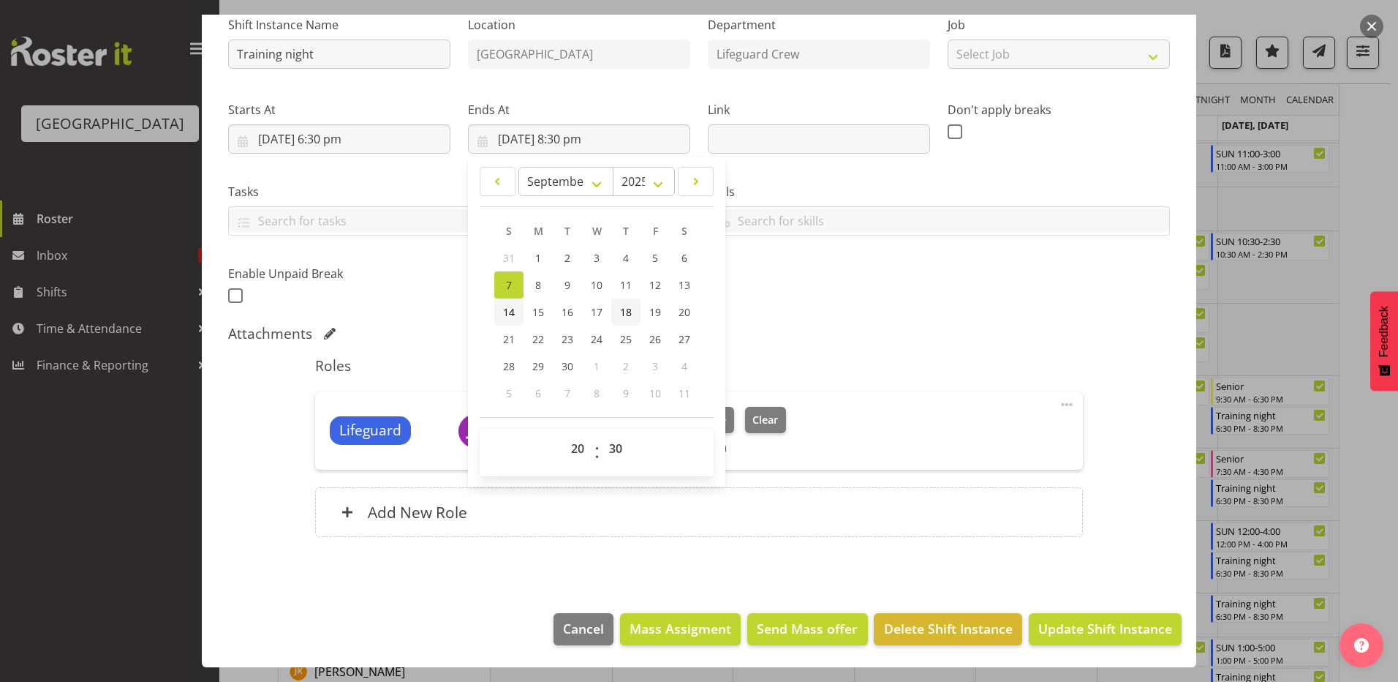
drag, startPoint x: 498, startPoint y: 309, endPoint x: 610, endPoint y: 300, distance: 112.3
click at [498, 310] on link "14" at bounding box center [508, 311] width 29 height 27
type input "[DATE] 8:30 pm"
click at [799, 313] on div "Shift Instance Name Training night Location [GEOGRAPHIC_DATA] Department Lifegu…" at bounding box center [698, 156] width 959 height 320
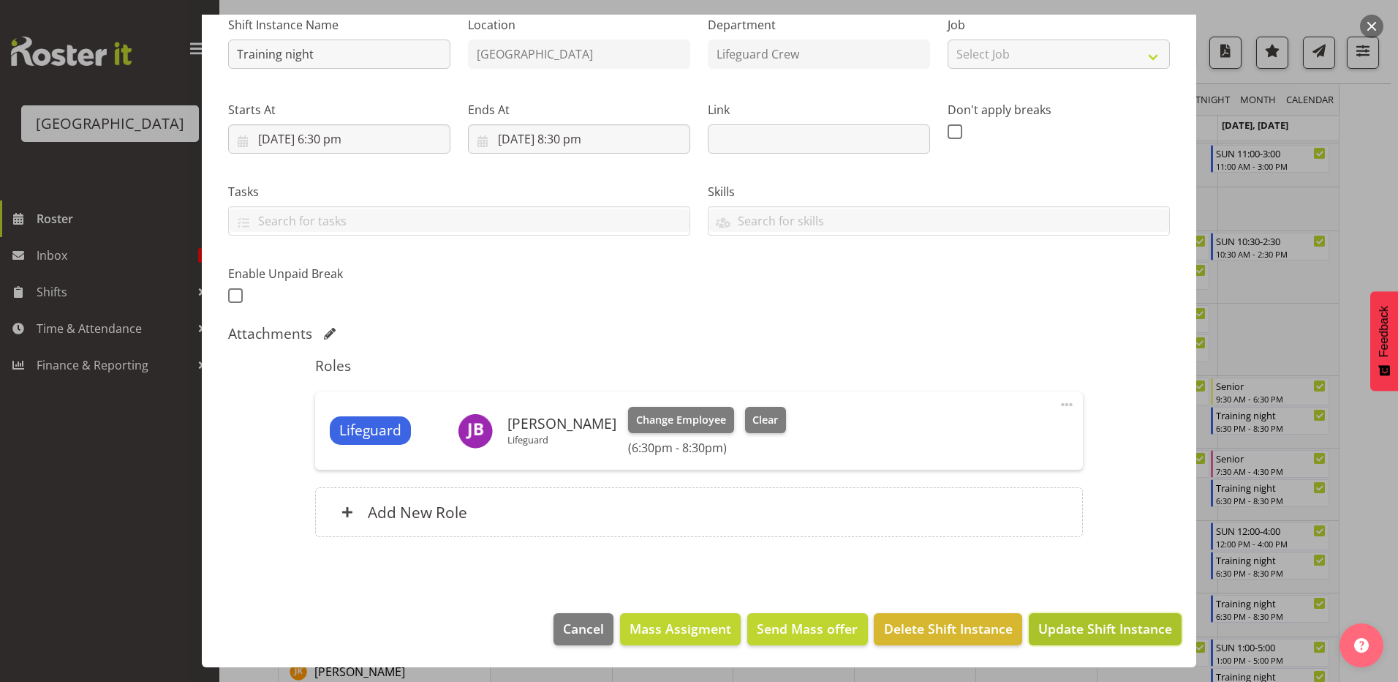
click at [1049, 621] on span "Update Shift Instance" at bounding box center [1105, 628] width 134 height 19
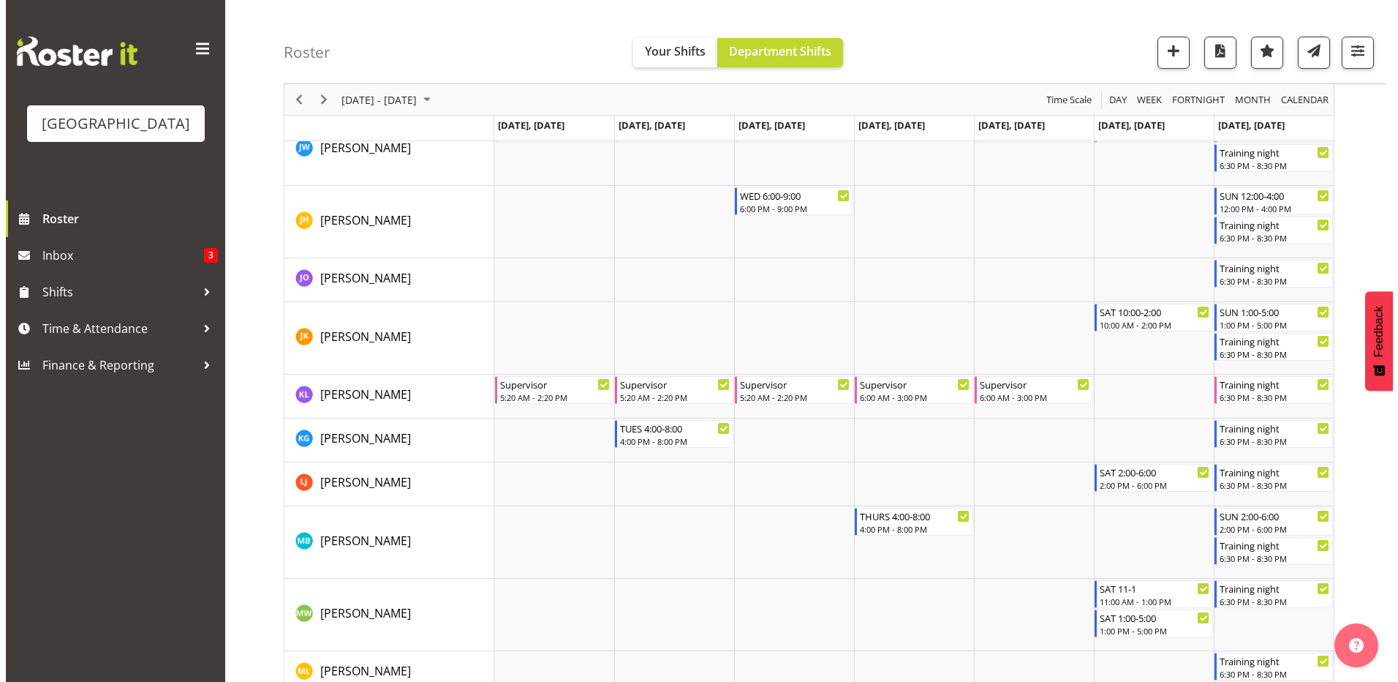
scroll to position [624, 0]
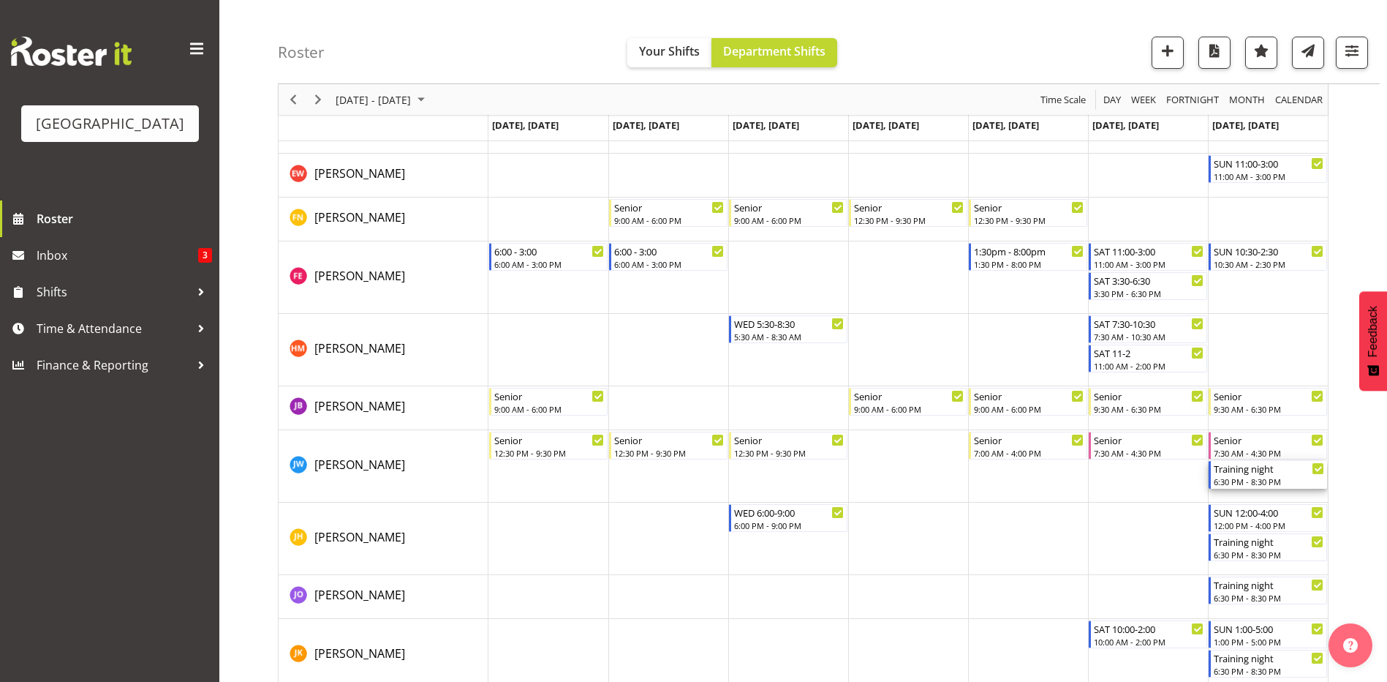
click at [1248, 474] on div "Training night" at bounding box center [1269, 468] width 110 height 15
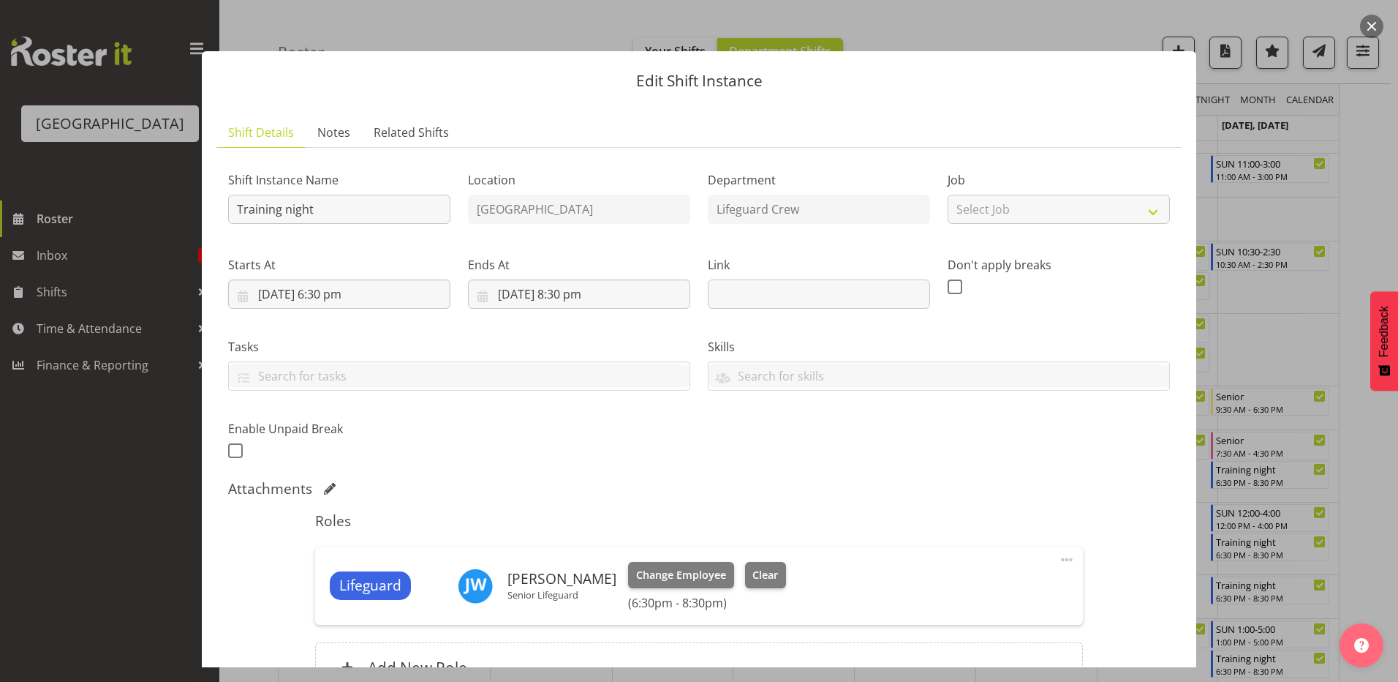
select select "8"
select select "2025"
select select "18"
select select "30"
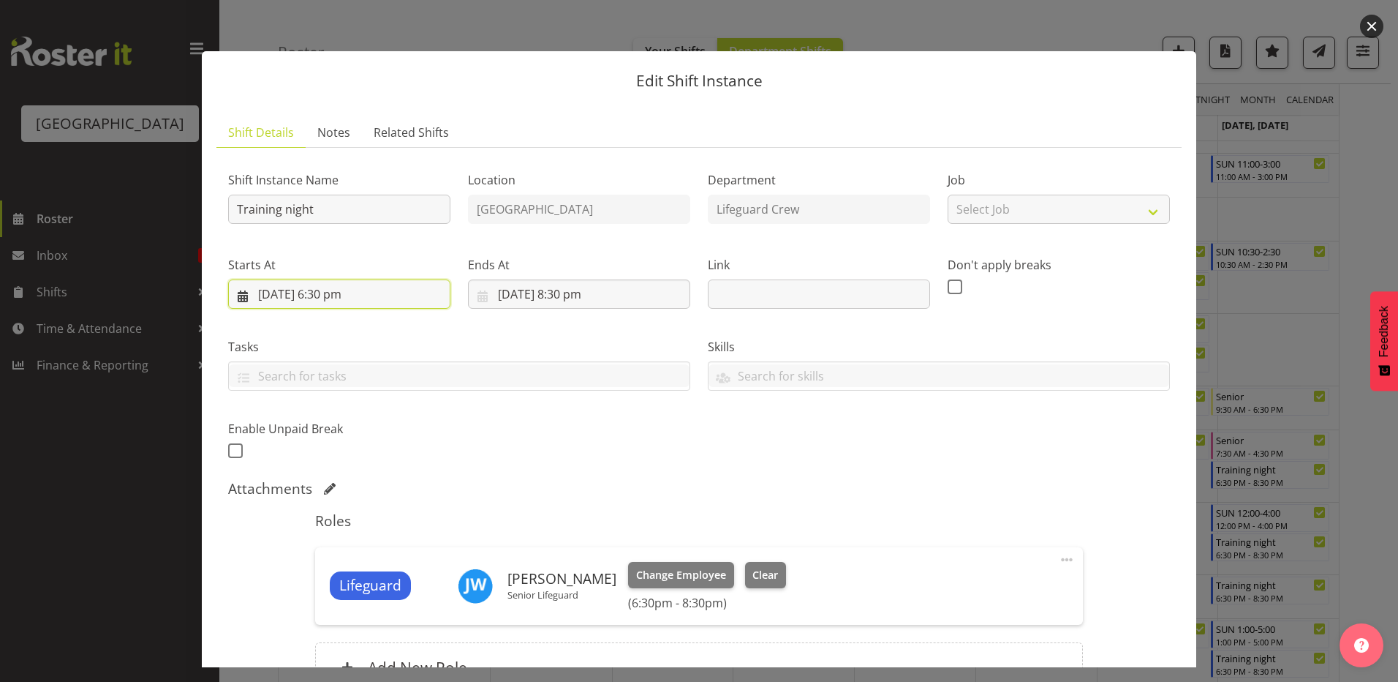
click at [364, 285] on input "7/09/2025, 6:30 pm" at bounding box center [339, 293] width 222 height 29
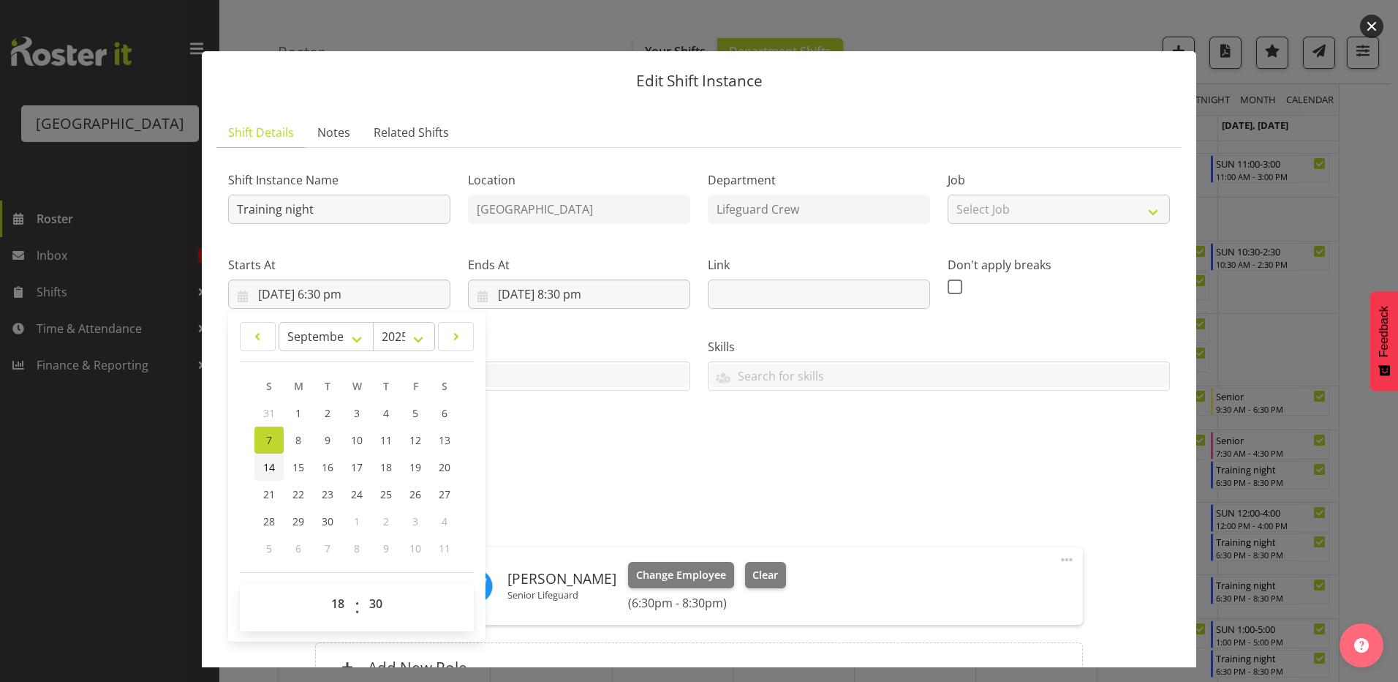
click at [274, 468] on span "14" at bounding box center [269, 467] width 12 height 14
type input "14/09/2025, 6:30 pm"
click at [592, 478] on div "Shift Instance Name Training night Location Splash Palace Department Lifeguard …" at bounding box center [699, 434] width 942 height 550
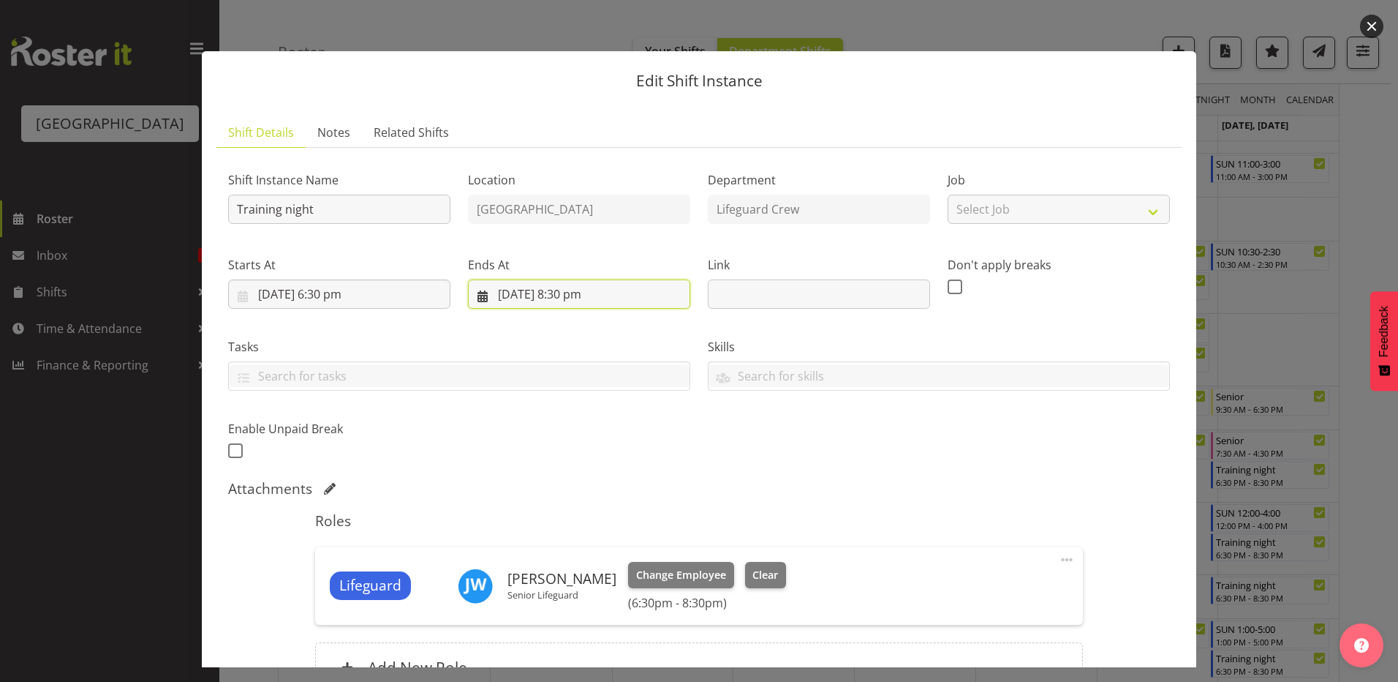
drag, startPoint x: 600, startPoint y: 301, endPoint x: 558, endPoint y: 369, distance: 79.1
click at [600, 301] on input "7/09/2025, 8:30 pm" at bounding box center [579, 293] width 222 height 29
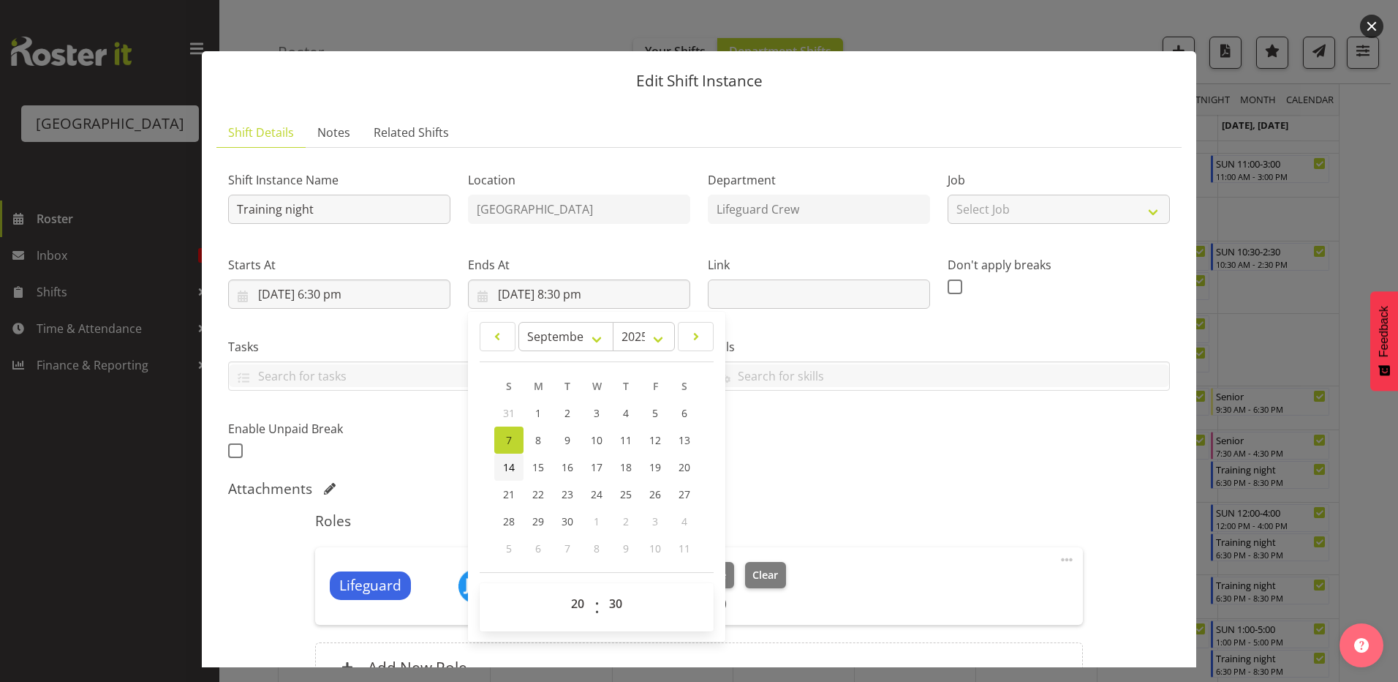
click at [503, 469] on span "14" at bounding box center [509, 467] width 12 height 14
type input "14/09/2025, 8:30 pm"
click at [841, 494] on div "Attachments" at bounding box center [699, 489] width 942 height 18
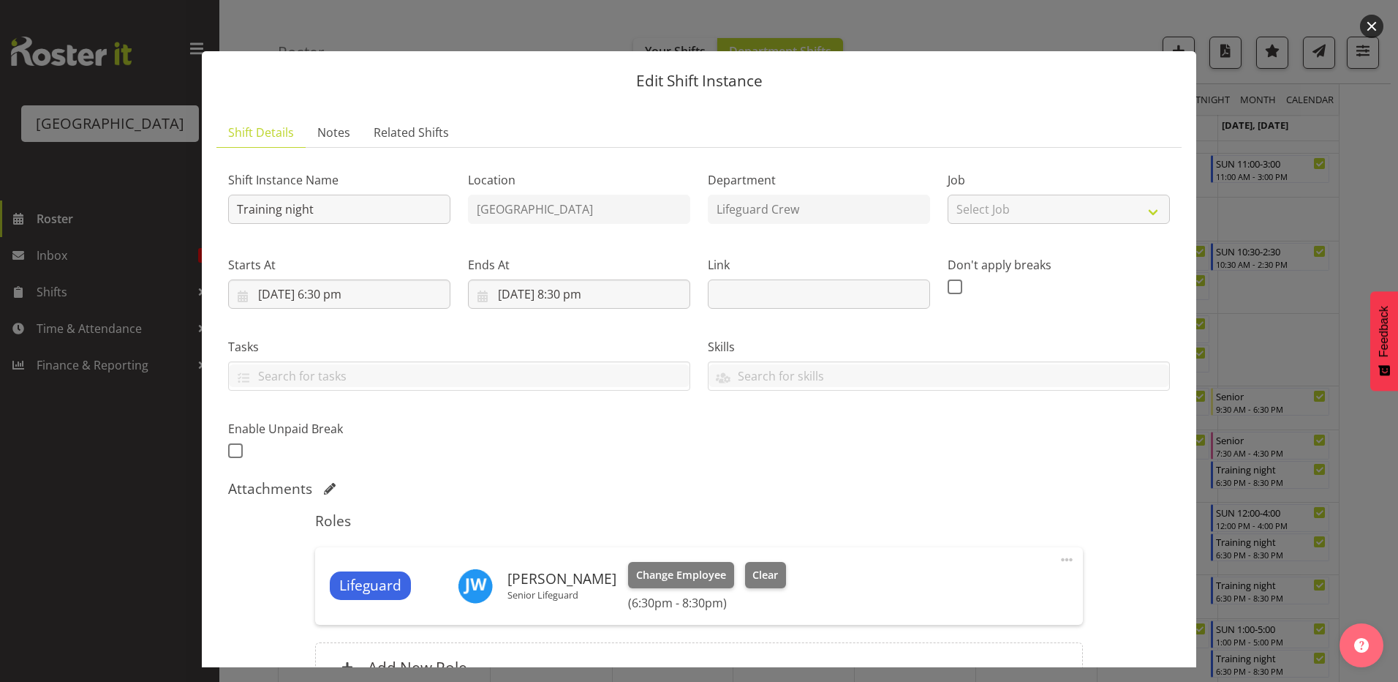
scroll to position [155, 0]
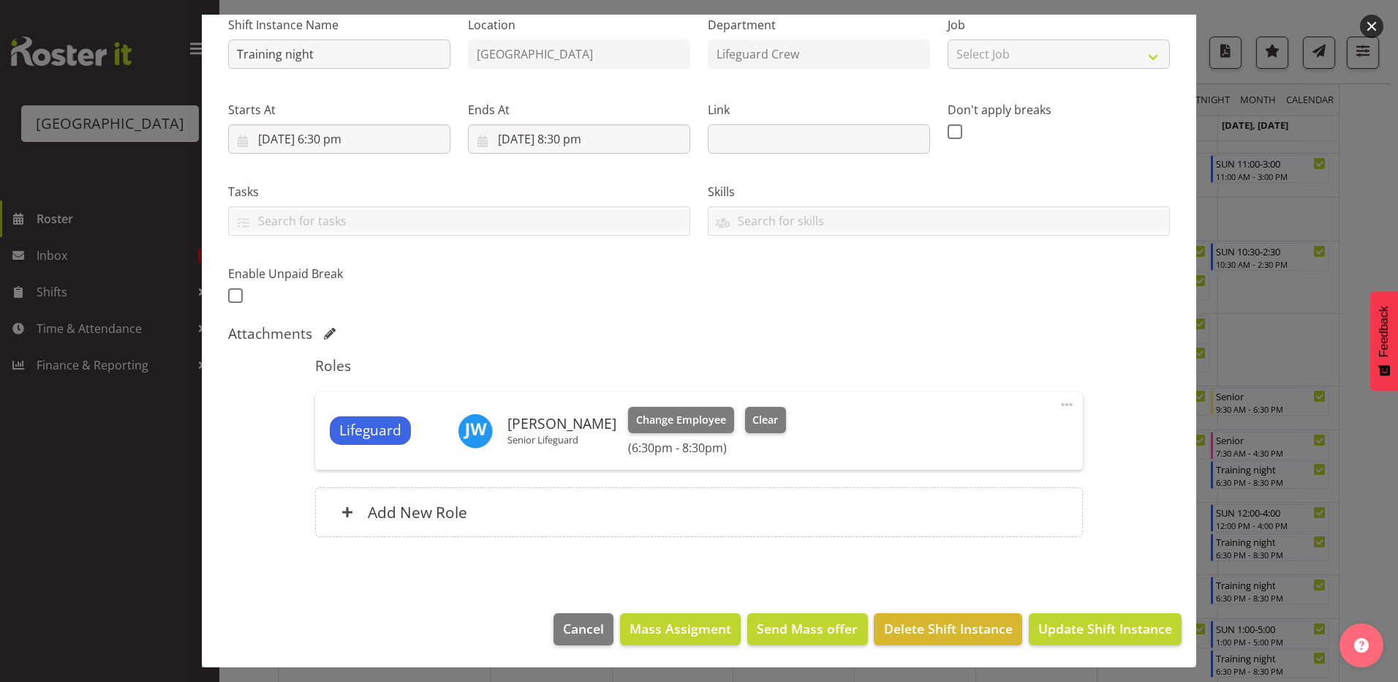
click at [1128, 603] on footer "Cancel Mass Assigment Send Mass offer Delete Shift Instance Update Shift Instan…" at bounding box center [699, 632] width 995 height 69
click at [1118, 630] on span "Update Shift Instance" at bounding box center [1105, 628] width 134 height 19
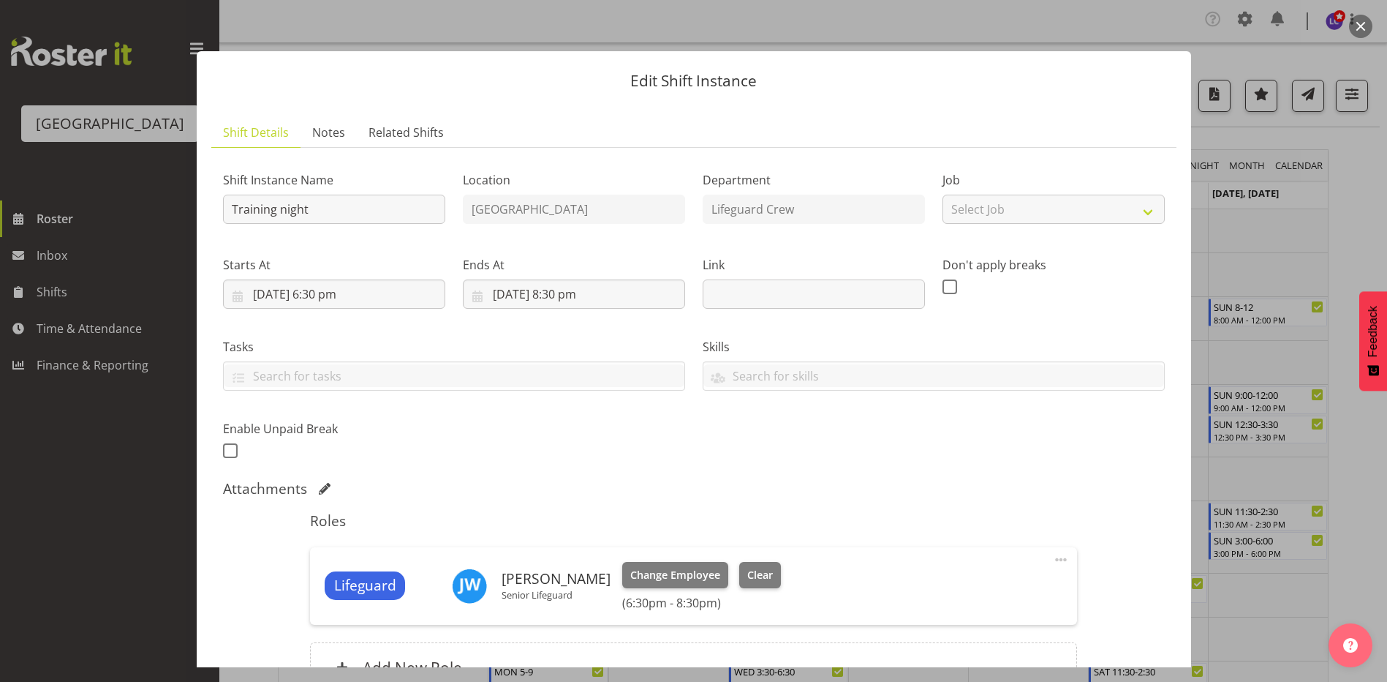
scroll to position [317, 0]
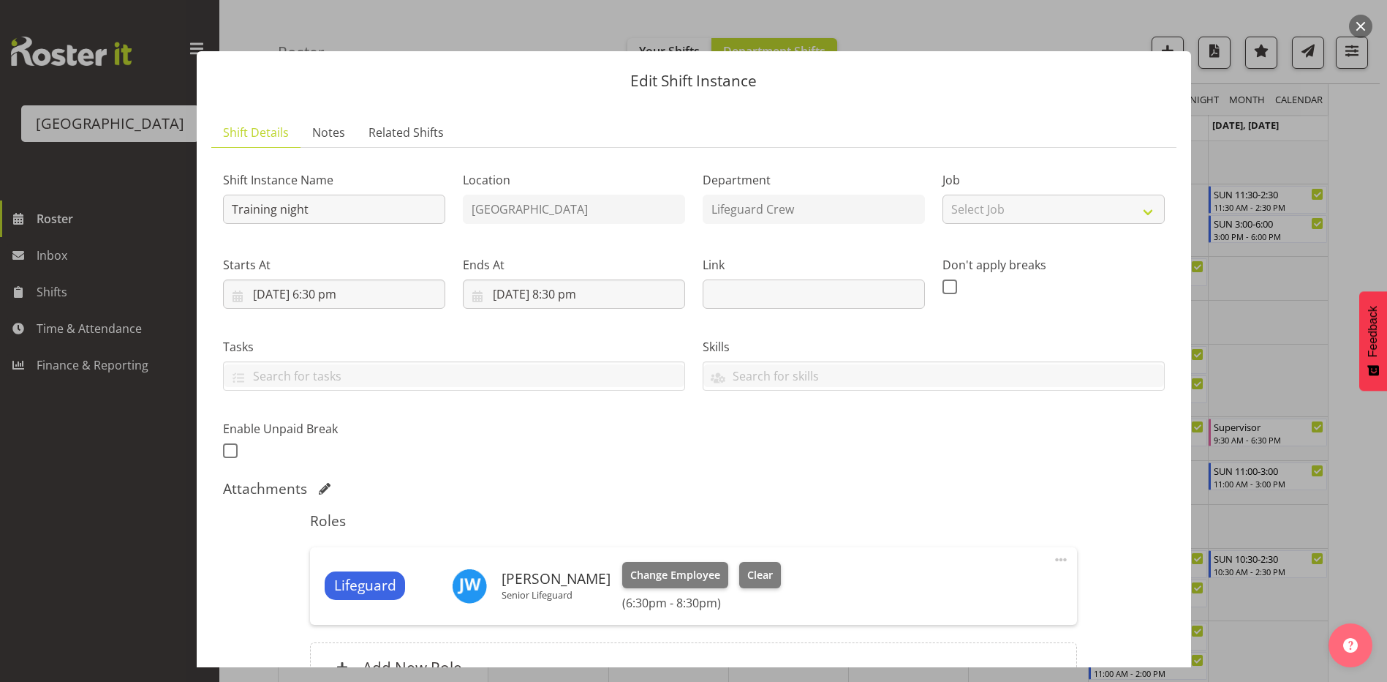
click at [1384, 422] on div at bounding box center [693, 341] width 1387 height 682
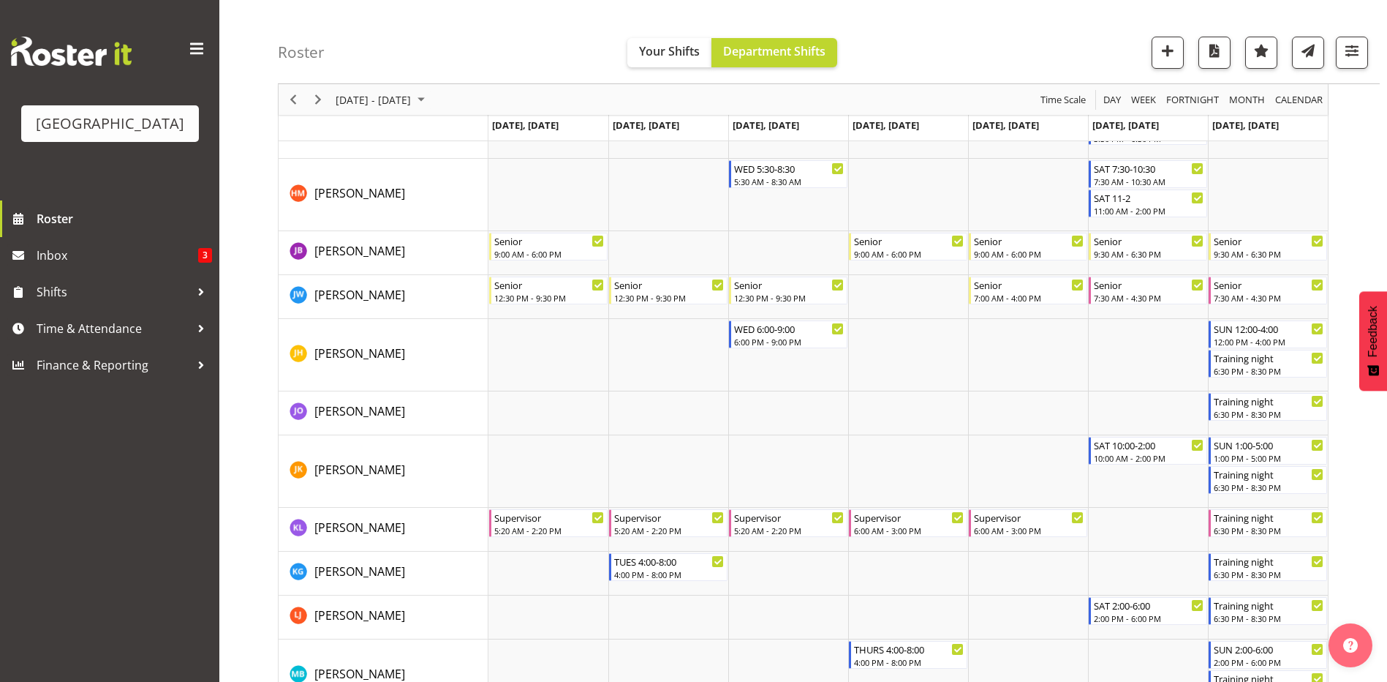
scroll to position [951, 0]
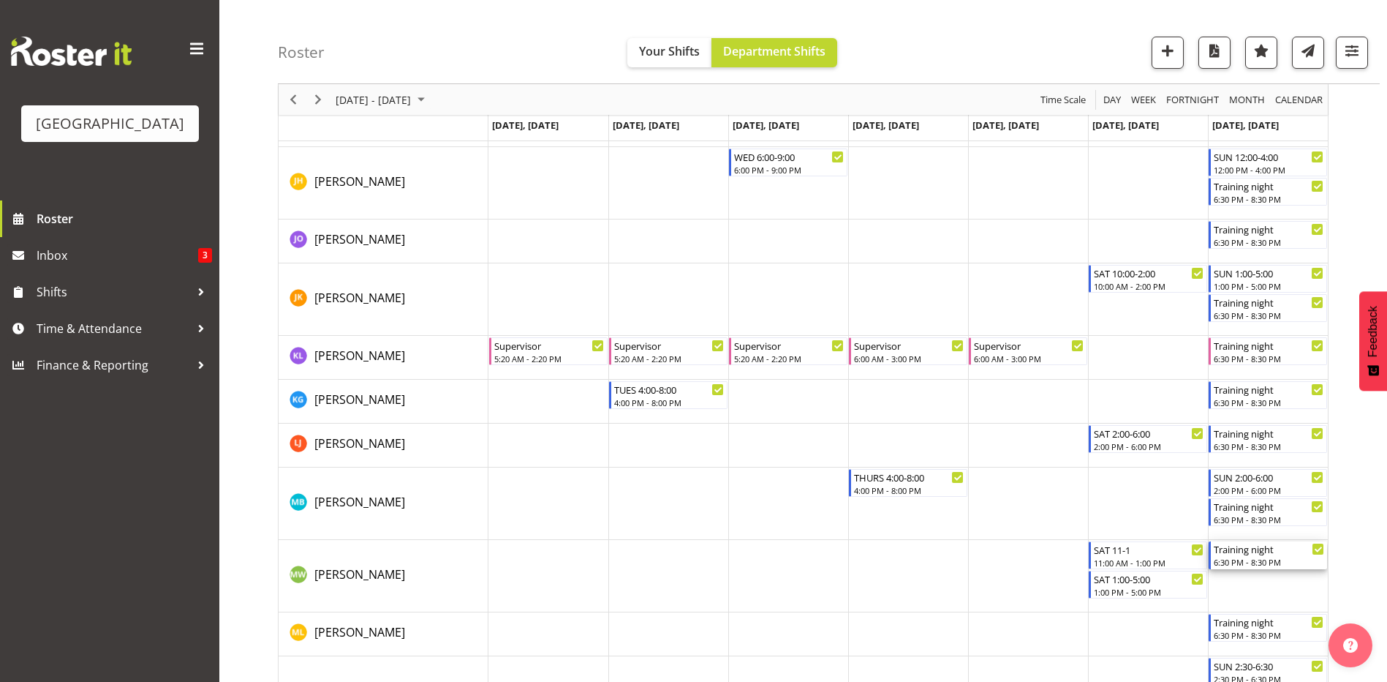
click at [1266, 550] on div "Training night" at bounding box center [1269, 548] width 110 height 15
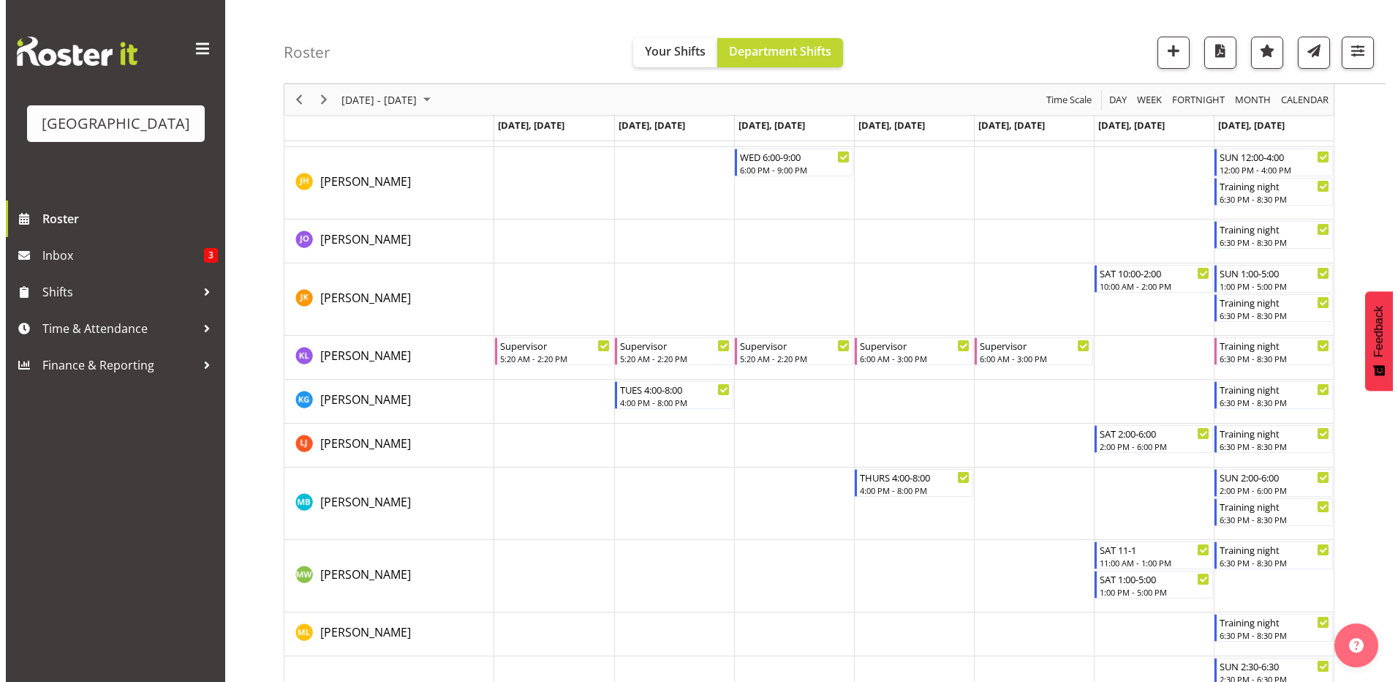
scroll to position [1093, 0]
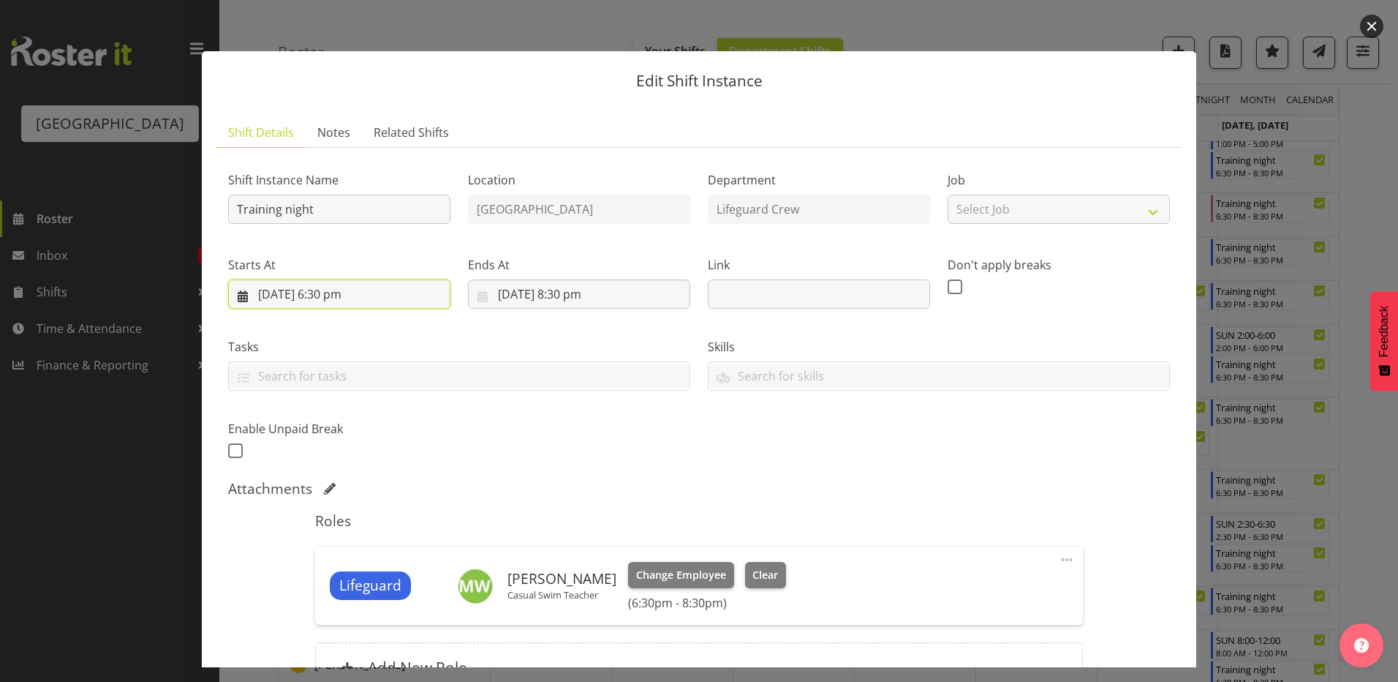
click at [380, 302] on input "7/09/2025, 6:30 pm" at bounding box center [339, 293] width 222 height 29
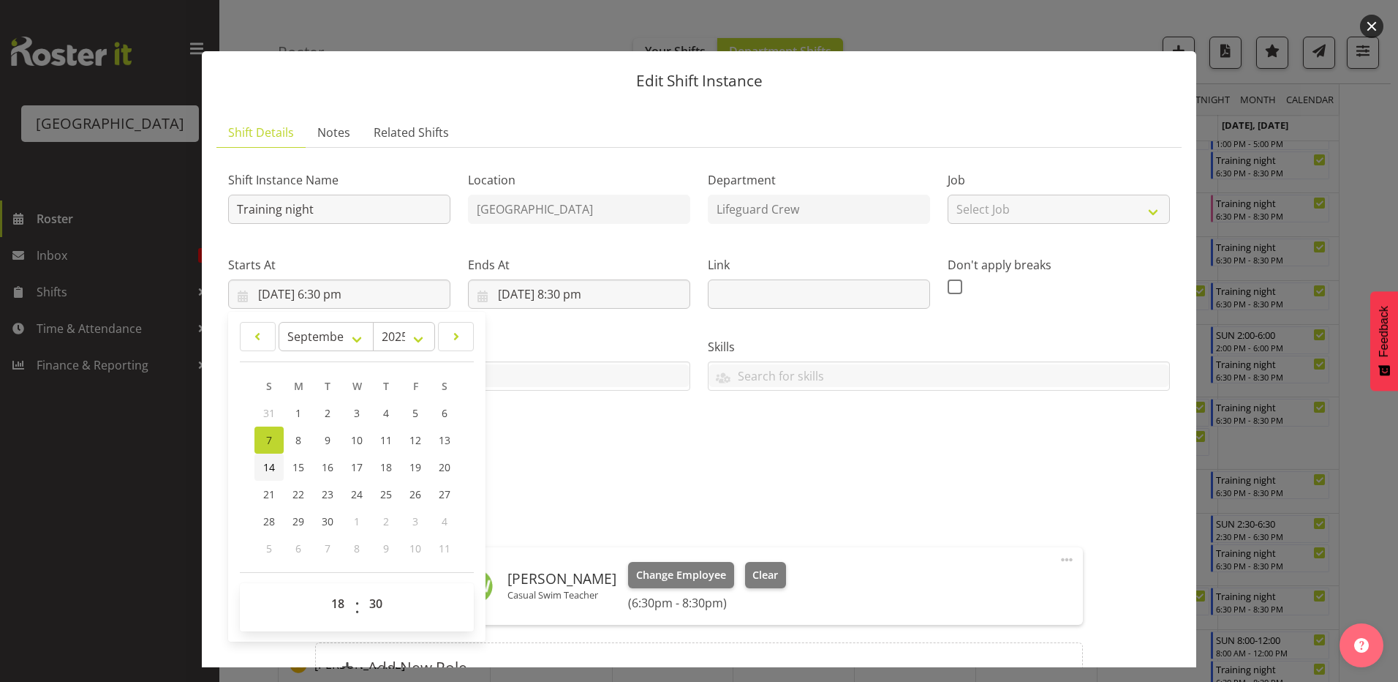
click at [276, 461] on link "14" at bounding box center [268, 466] width 29 height 27
type input "14/09/2025, 6:30 pm"
click at [529, 297] on input "7/09/2025, 8:30 pm" at bounding box center [579, 293] width 222 height 29
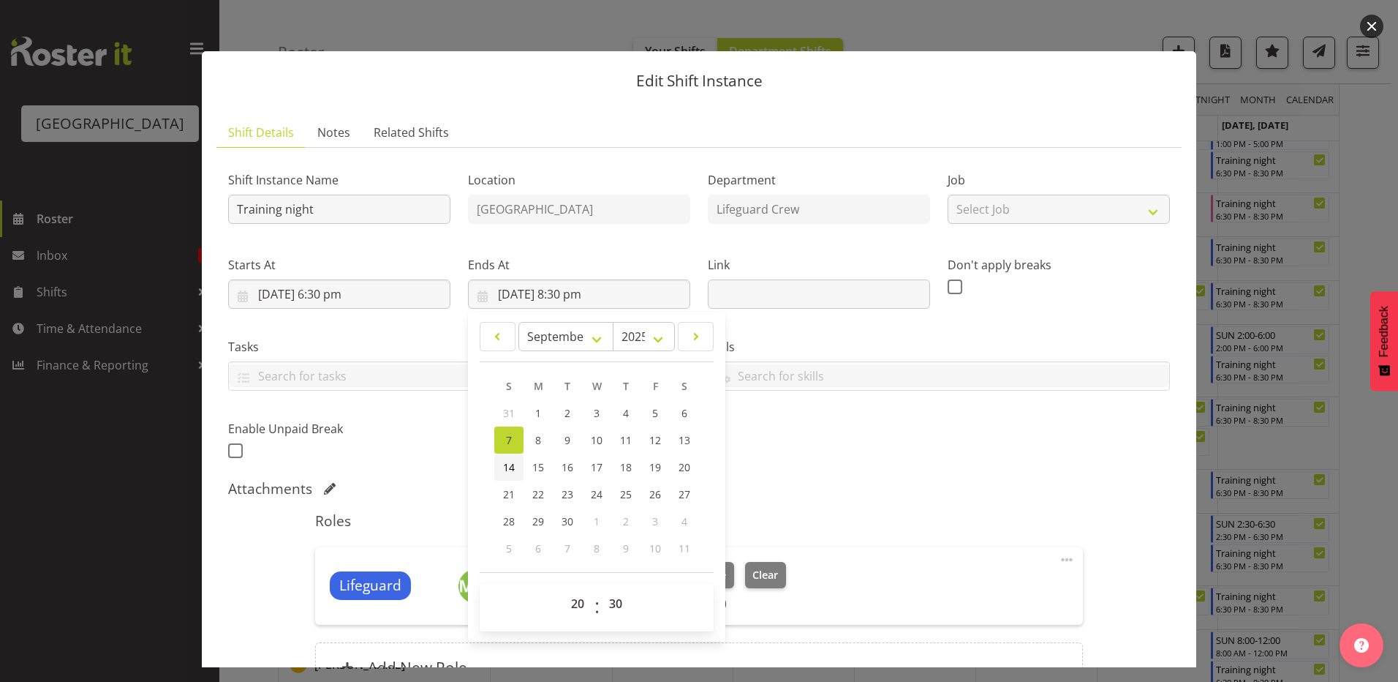
click at [511, 467] on span "14" at bounding box center [509, 467] width 12 height 14
type input "14/09/2025, 8:30 pm"
click at [928, 442] on div "Shift Instance Name Training night Location Splash Palace Department Lifeguard …" at bounding box center [698, 311] width 959 height 320
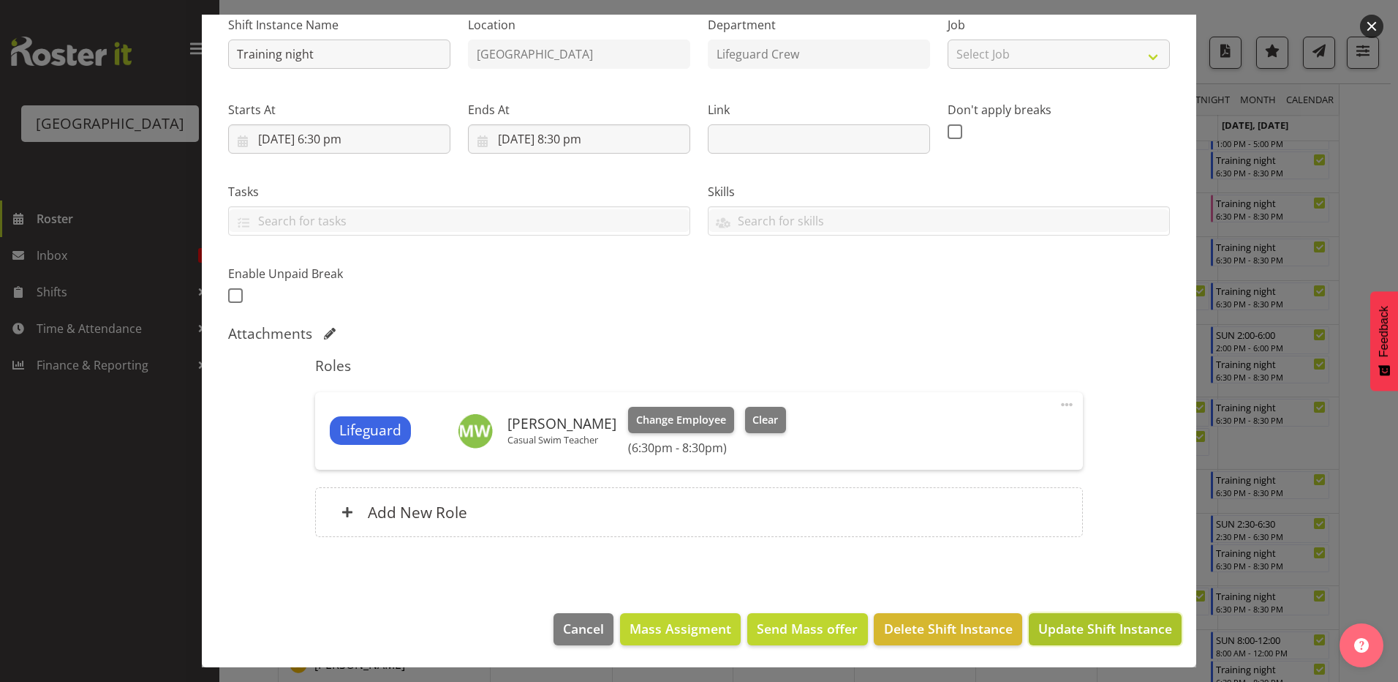
click at [1089, 623] on span "Update Shift Instance" at bounding box center [1105, 628] width 134 height 19
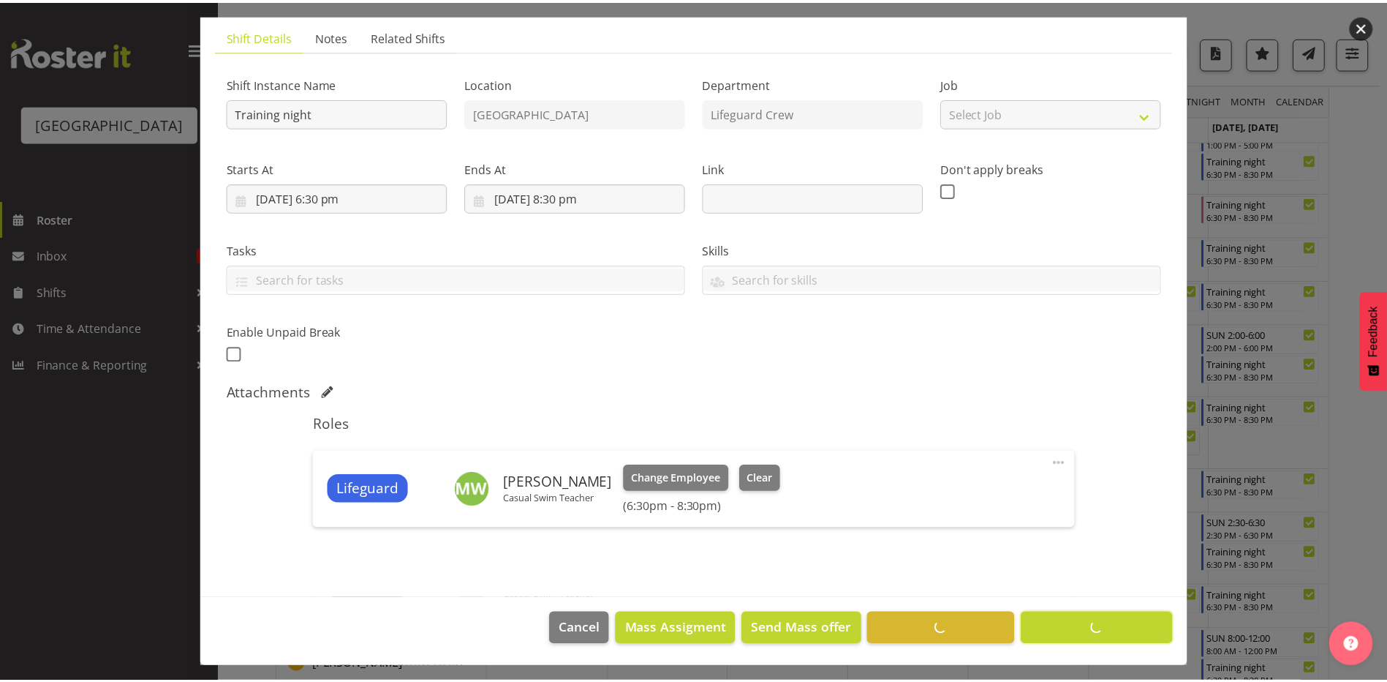
scroll to position [0, 0]
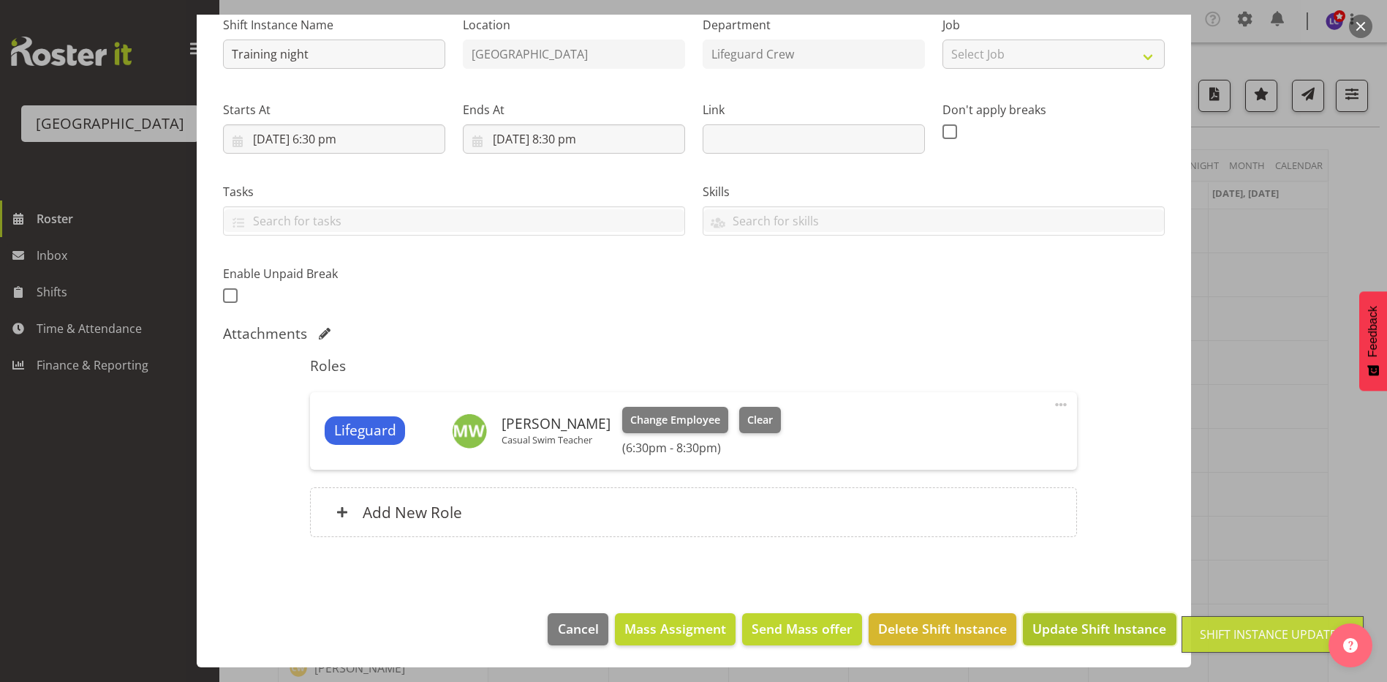
click at [1090, 627] on span "Update Shift Instance" at bounding box center [1100, 628] width 134 height 19
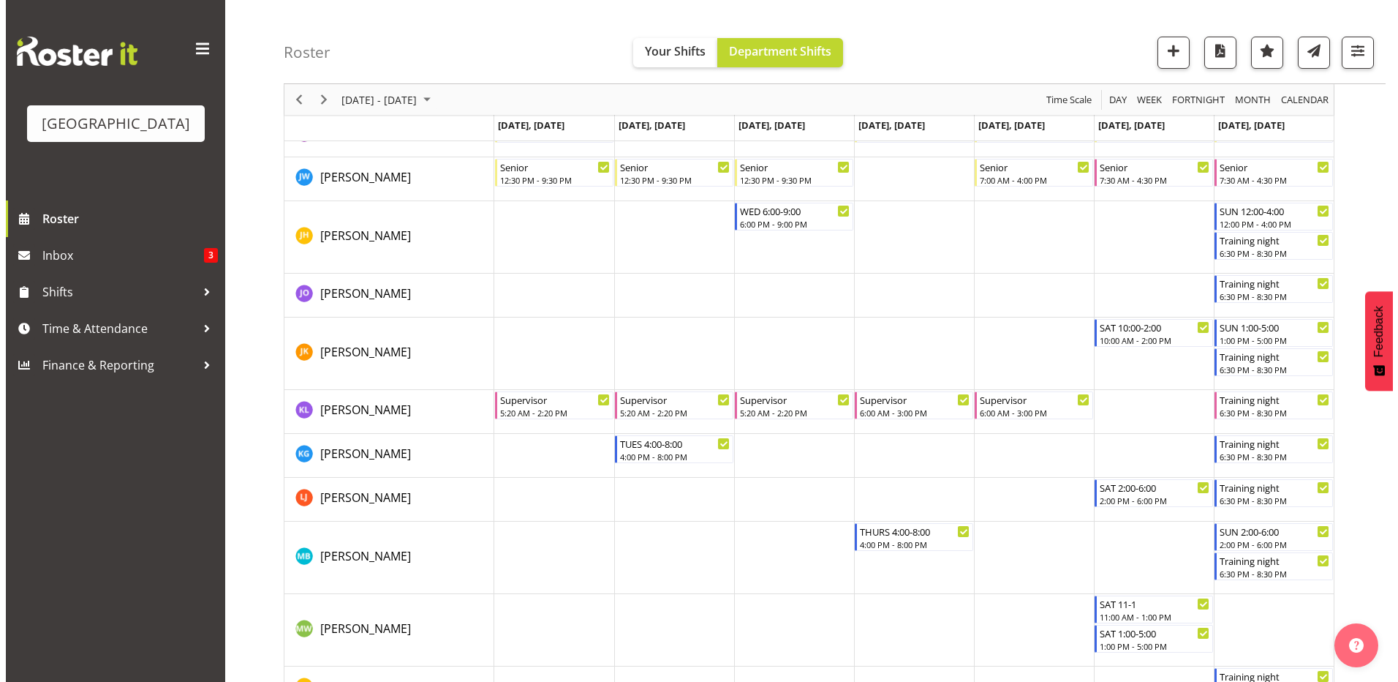
scroll to position [1039, 0]
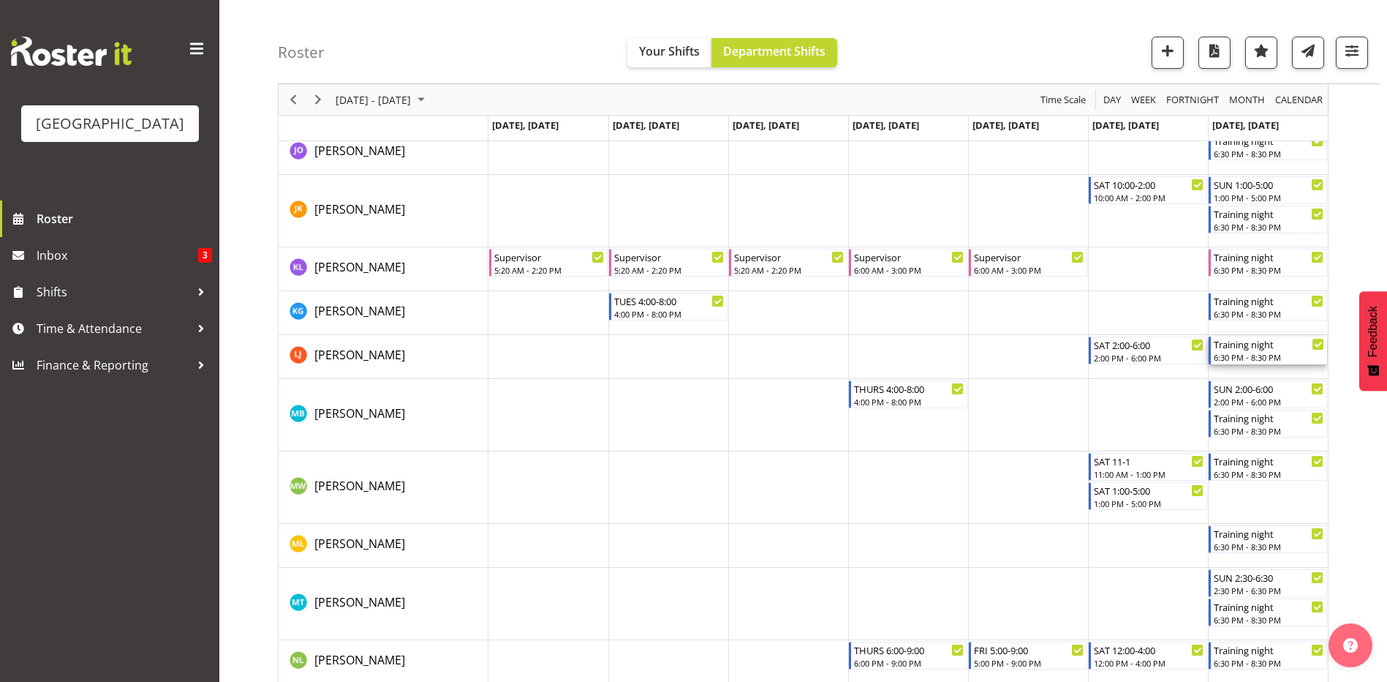
click at [1296, 358] on div "6:30 PM - 8:30 PM" at bounding box center [1269, 357] width 110 height 12
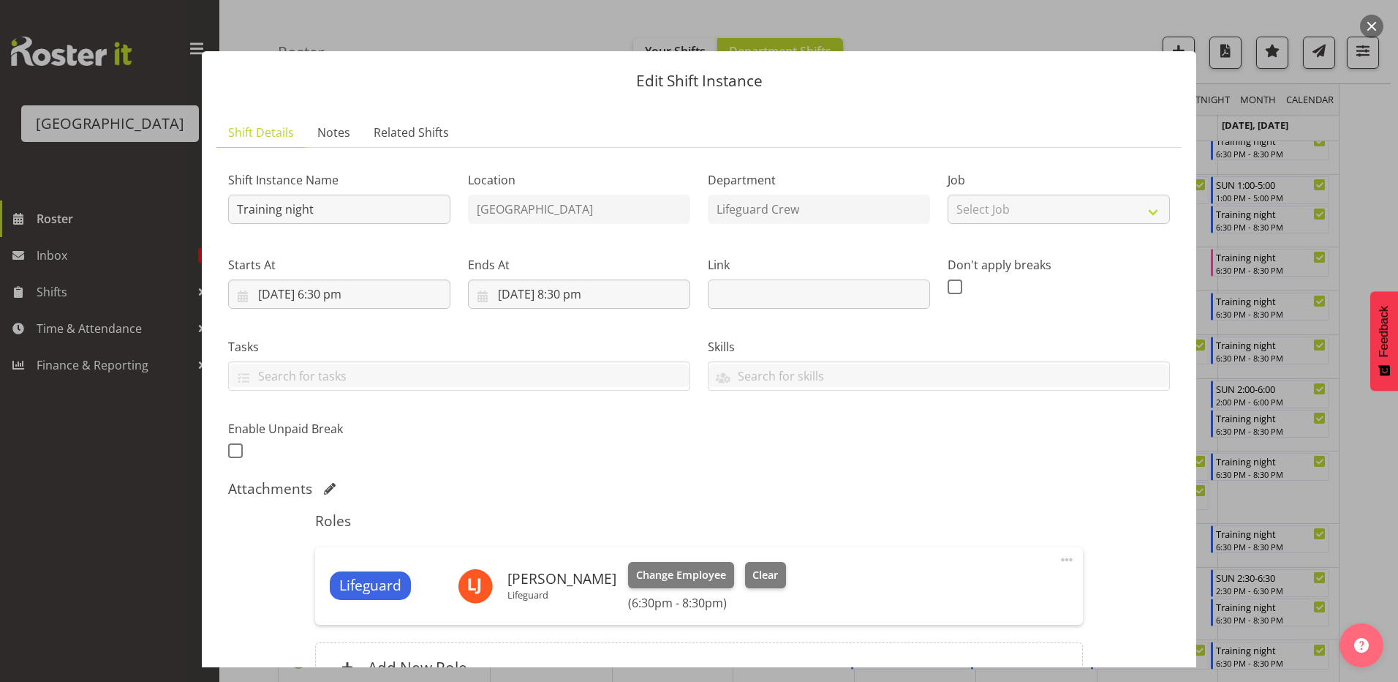
select select "8"
select select "2025"
select select "18"
select select "30"
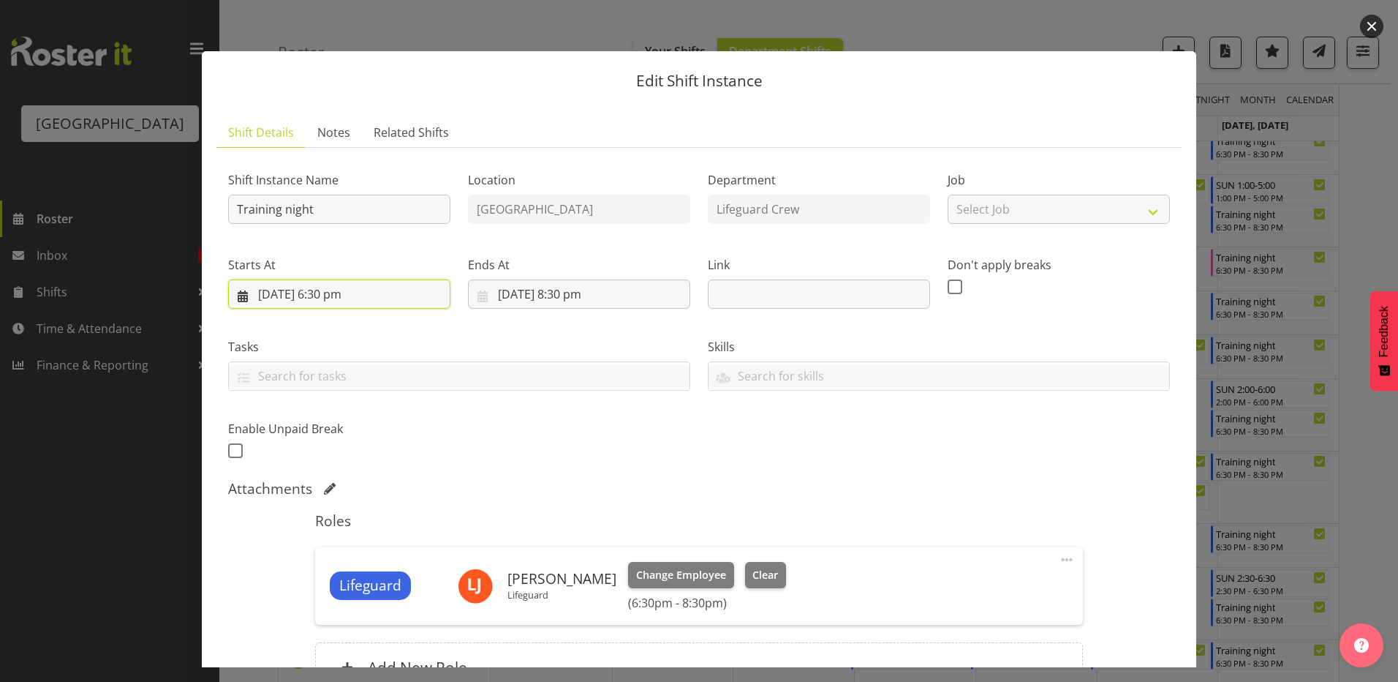
click at [378, 300] on input "7/09/2025, 6:30 pm" at bounding box center [339, 293] width 222 height 29
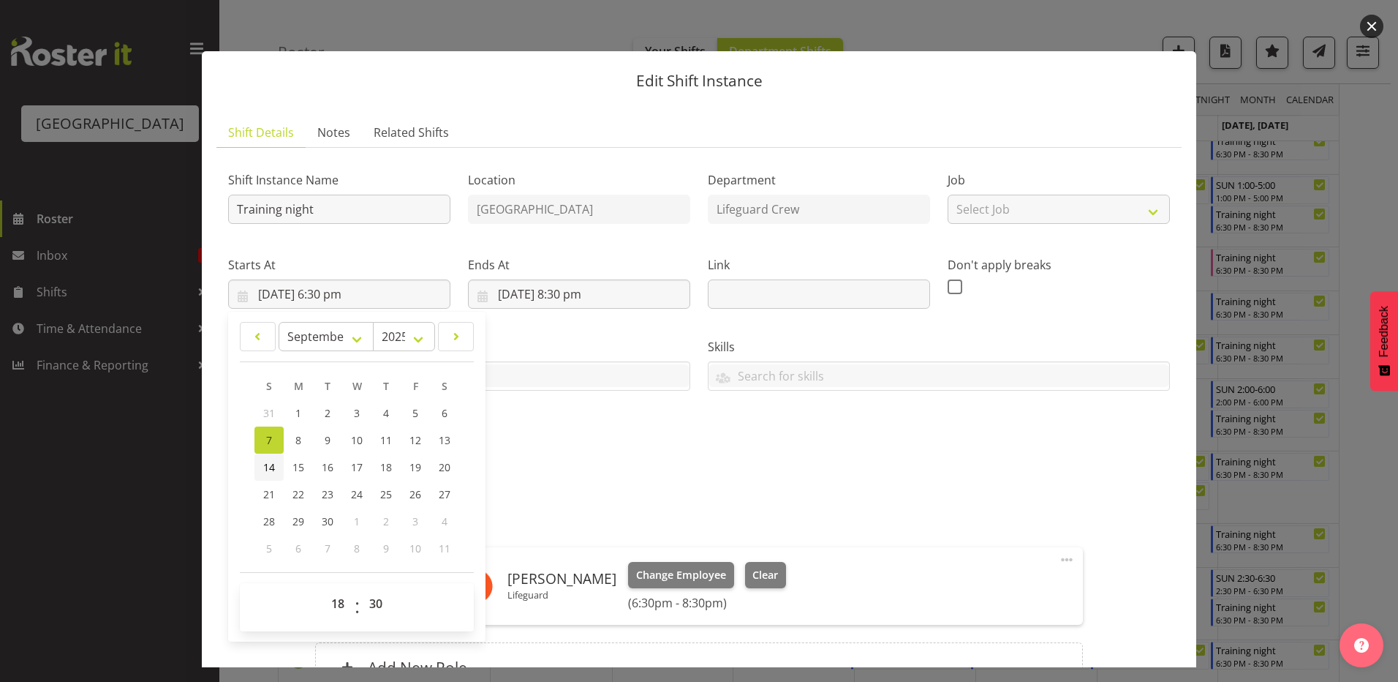
click at [275, 464] on link "14" at bounding box center [268, 466] width 29 height 27
type input "14/09/2025, 6:30 pm"
click at [580, 297] on input "7/09/2025, 8:30 pm" at bounding box center [579, 293] width 222 height 29
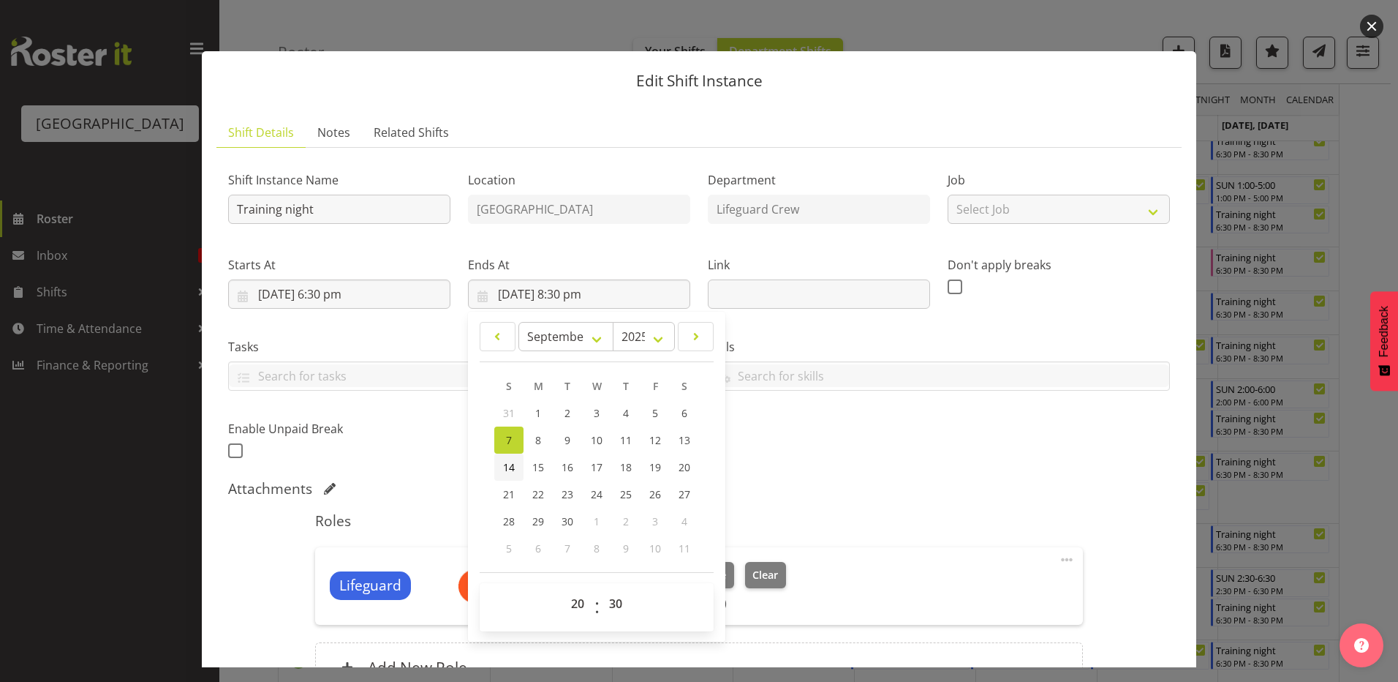
click at [509, 467] on span "14" at bounding box center [509, 467] width 12 height 14
type input "14/09/2025, 8:30 pm"
click at [862, 469] on div "Shift Instance Name Training night Location Splash Palace Department Lifeguard …" at bounding box center [698, 311] width 959 height 320
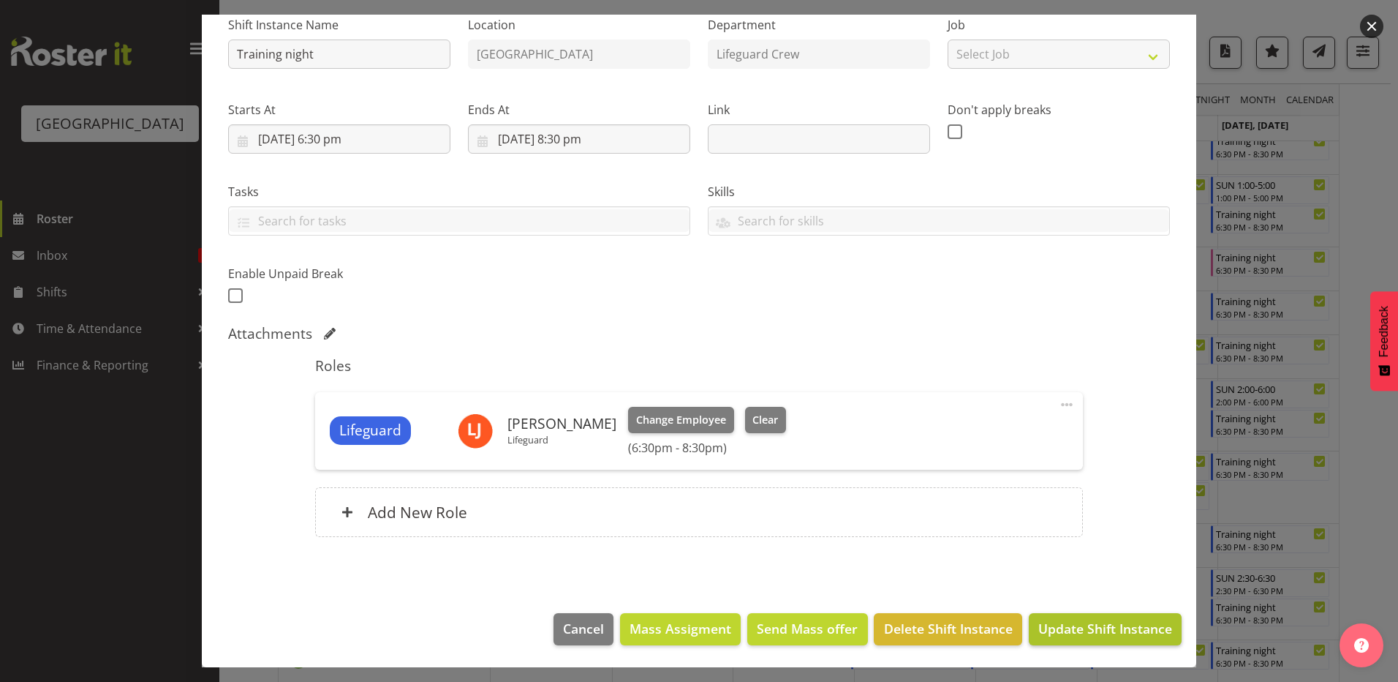
click at [1115, 612] on footer "Cancel Mass Assigment Send Mass offer Delete Shift Instance Update Shift Instan…" at bounding box center [699, 632] width 995 height 69
click at [1115, 621] on span "Update Shift Instance" at bounding box center [1105, 628] width 134 height 19
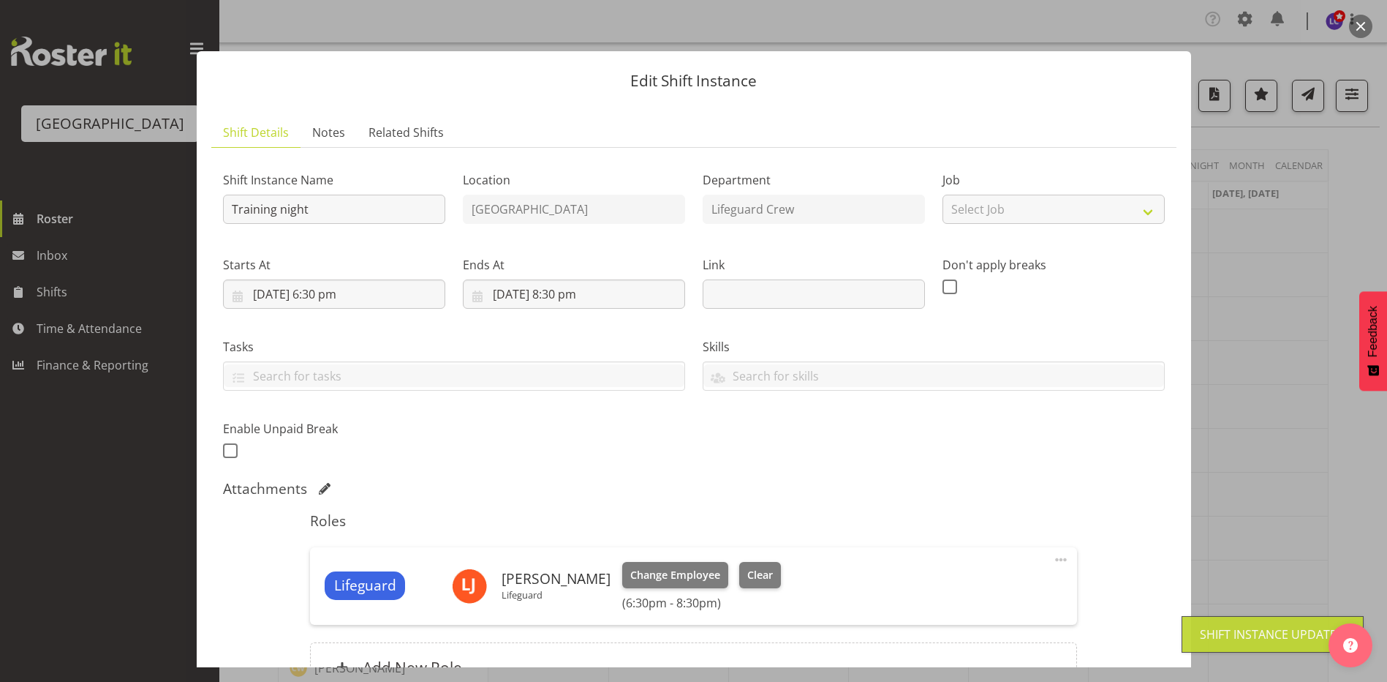
scroll to position [155, 0]
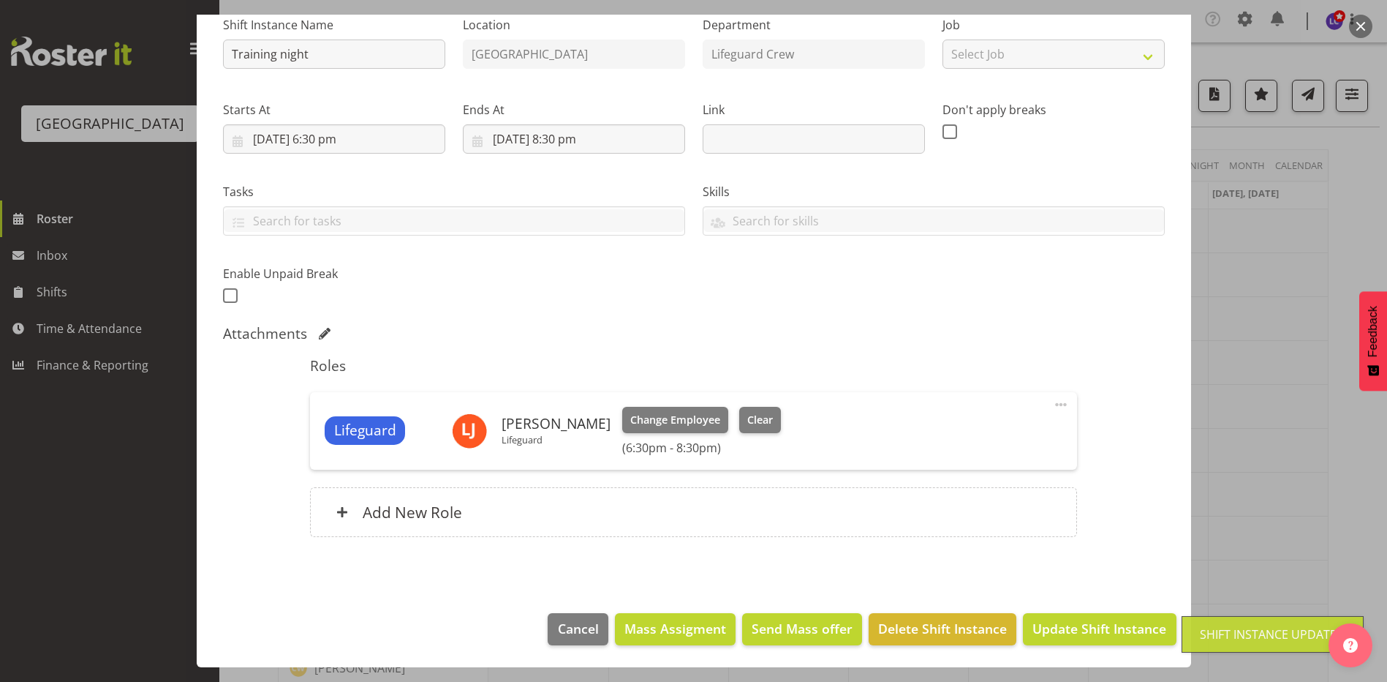
click at [1342, 491] on div at bounding box center [693, 341] width 1387 height 682
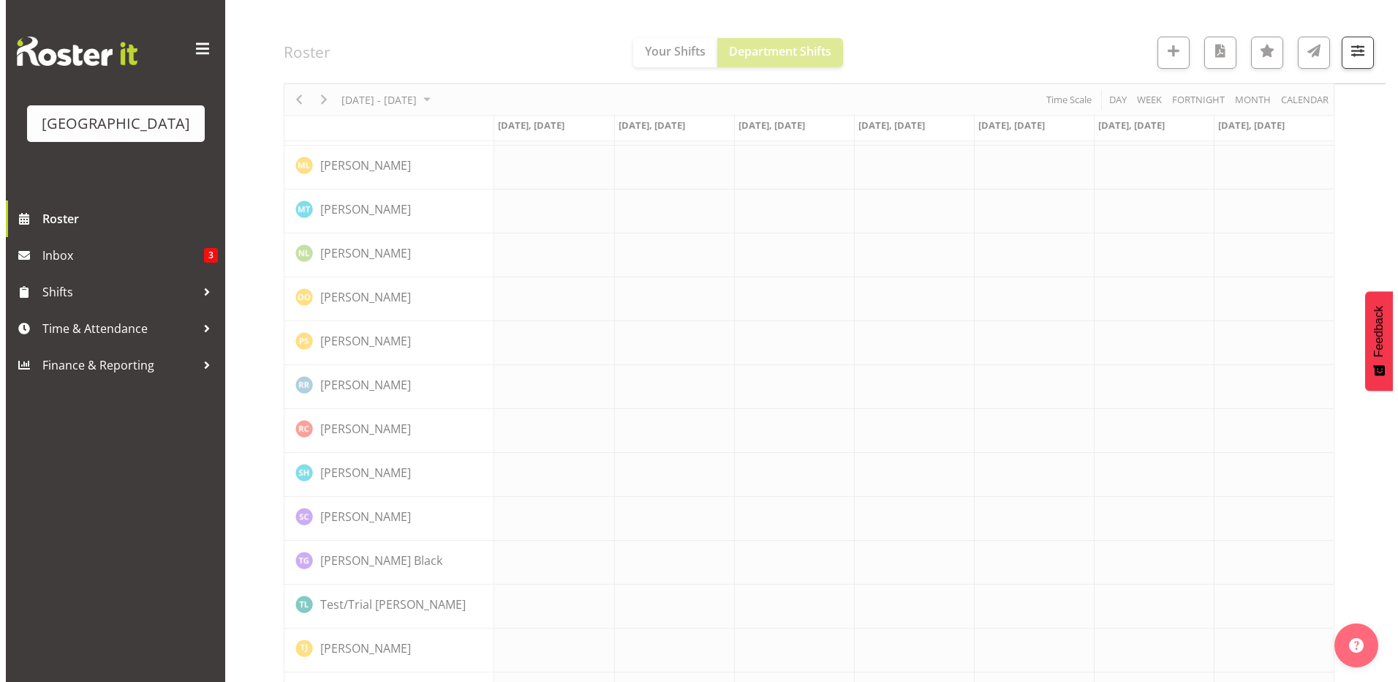
scroll to position [1585, 0]
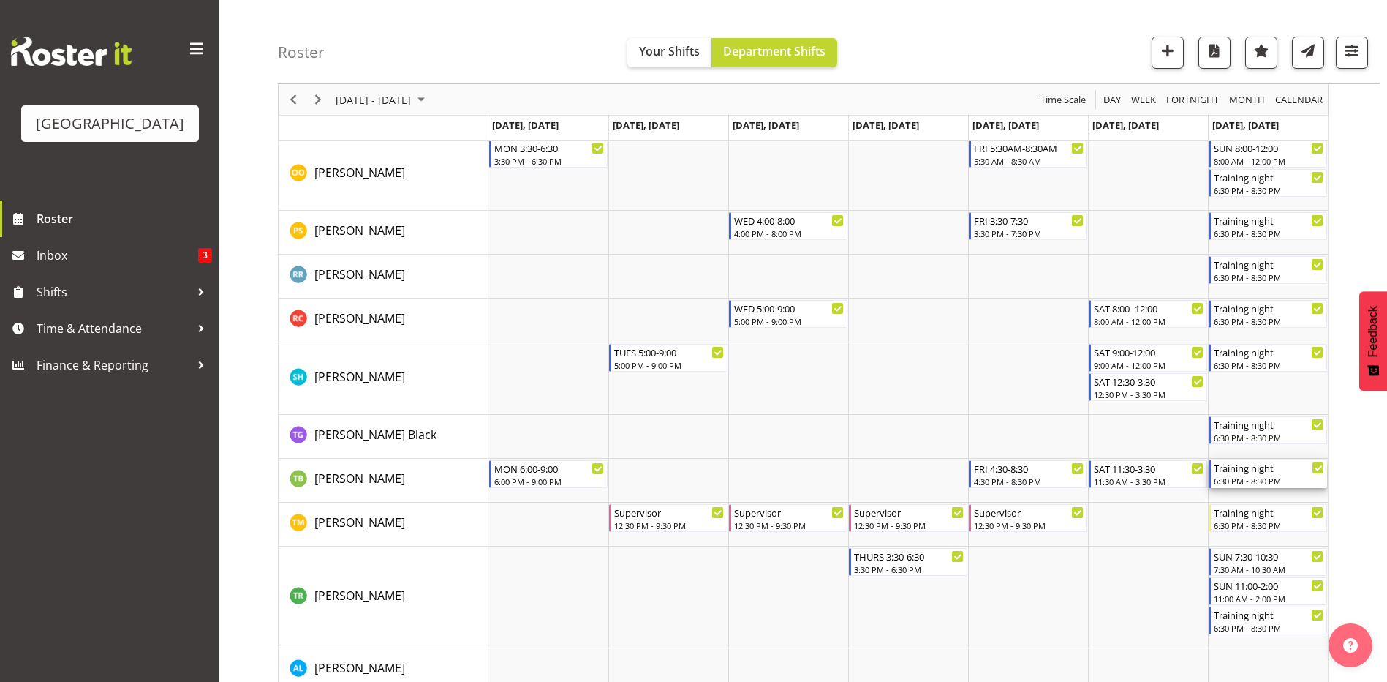
click at [1256, 485] on div "6:30 PM - 8:30 PM" at bounding box center [1269, 481] width 110 height 12
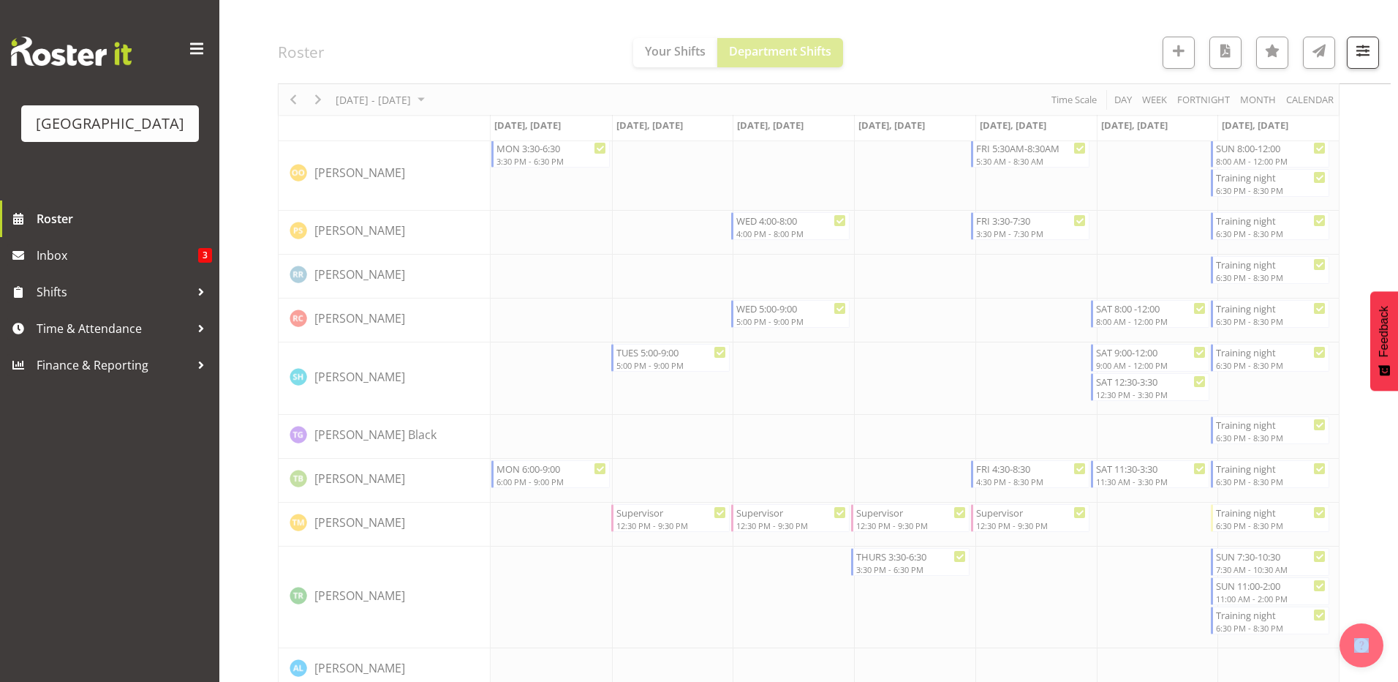
select select "8"
select select "2025"
select select "18"
select select "30"
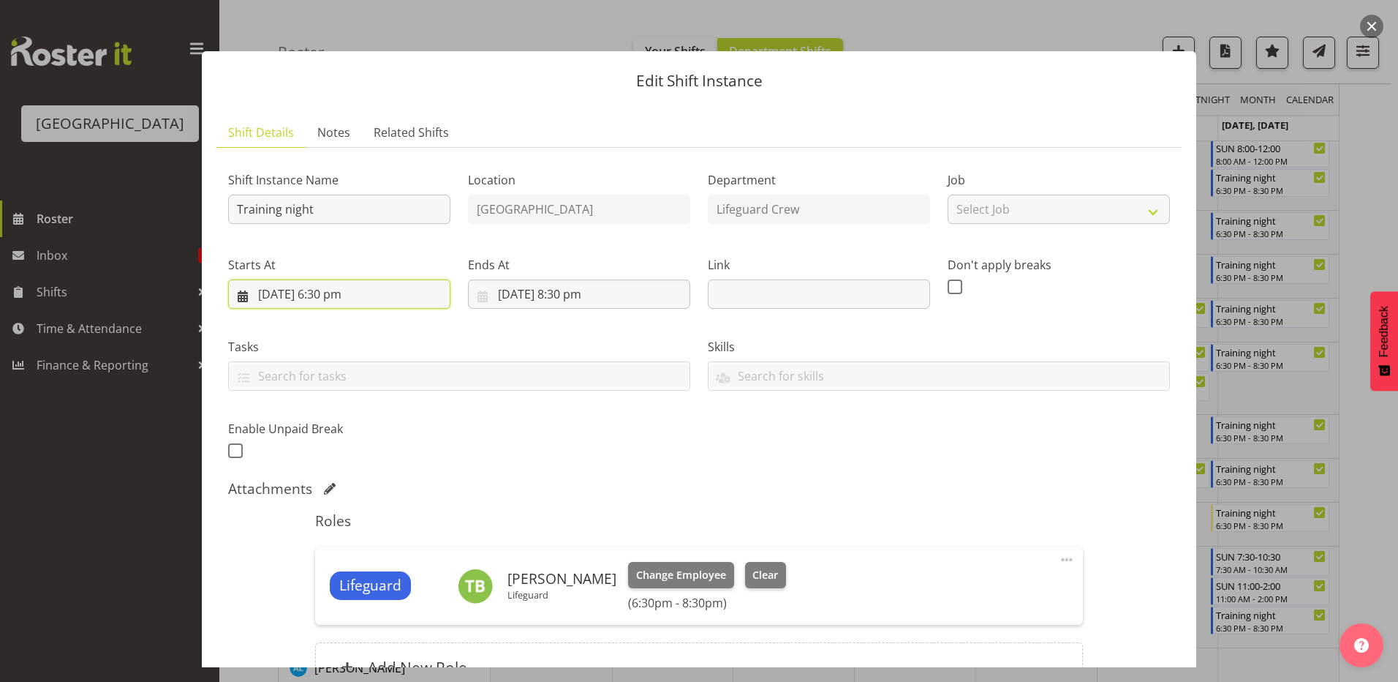
click at [370, 302] on input "7/09/2025, 6:30 pm" at bounding box center [339, 293] width 222 height 29
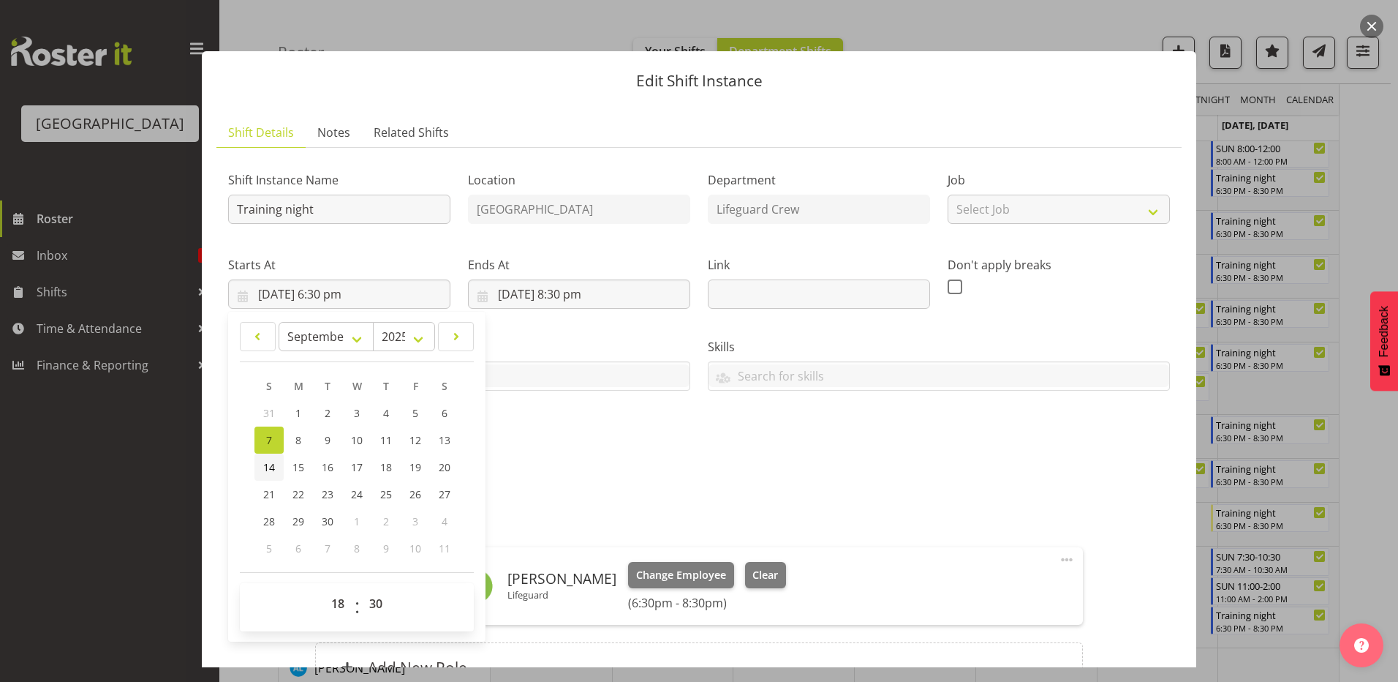
click at [276, 473] on link "14" at bounding box center [268, 466] width 29 height 27
type input "14/09/2025, 6:30 pm"
click at [508, 301] on input "7/09/2025, 8:30 pm" at bounding box center [579, 293] width 222 height 29
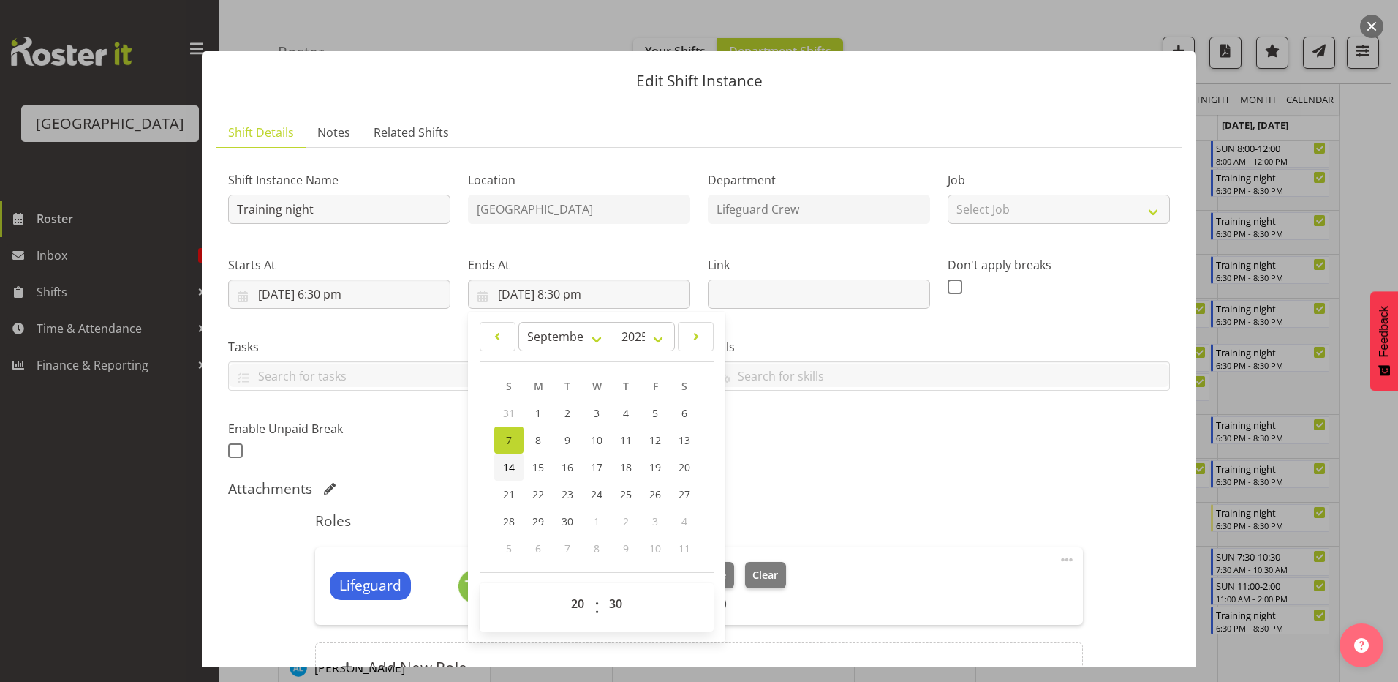
click at [509, 469] on span "14" at bounding box center [509, 467] width 12 height 14
type input "14/09/2025, 8:30 pm"
click at [889, 467] on div "Shift Instance Name Training night Location Splash Palace Department Lifeguard …" at bounding box center [698, 311] width 959 height 320
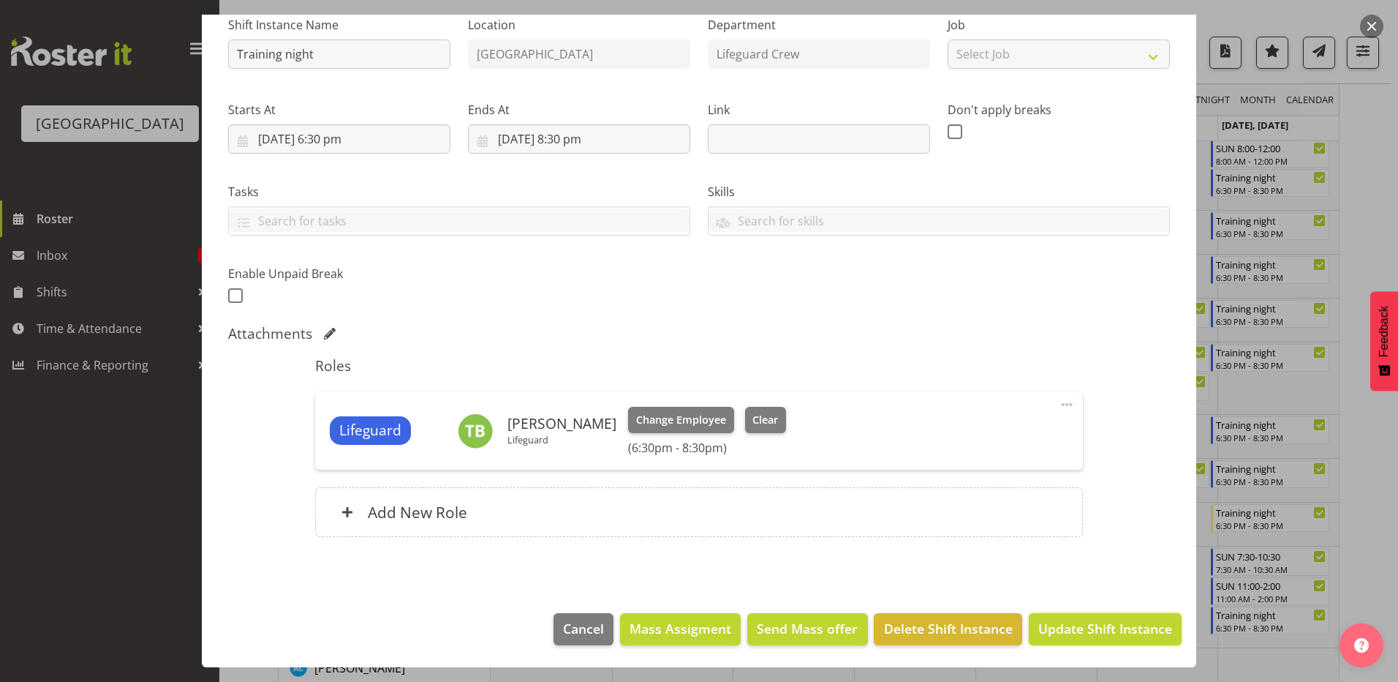
click at [1101, 636] on span "Update Shift Instance" at bounding box center [1105, 628] width 134 height 19
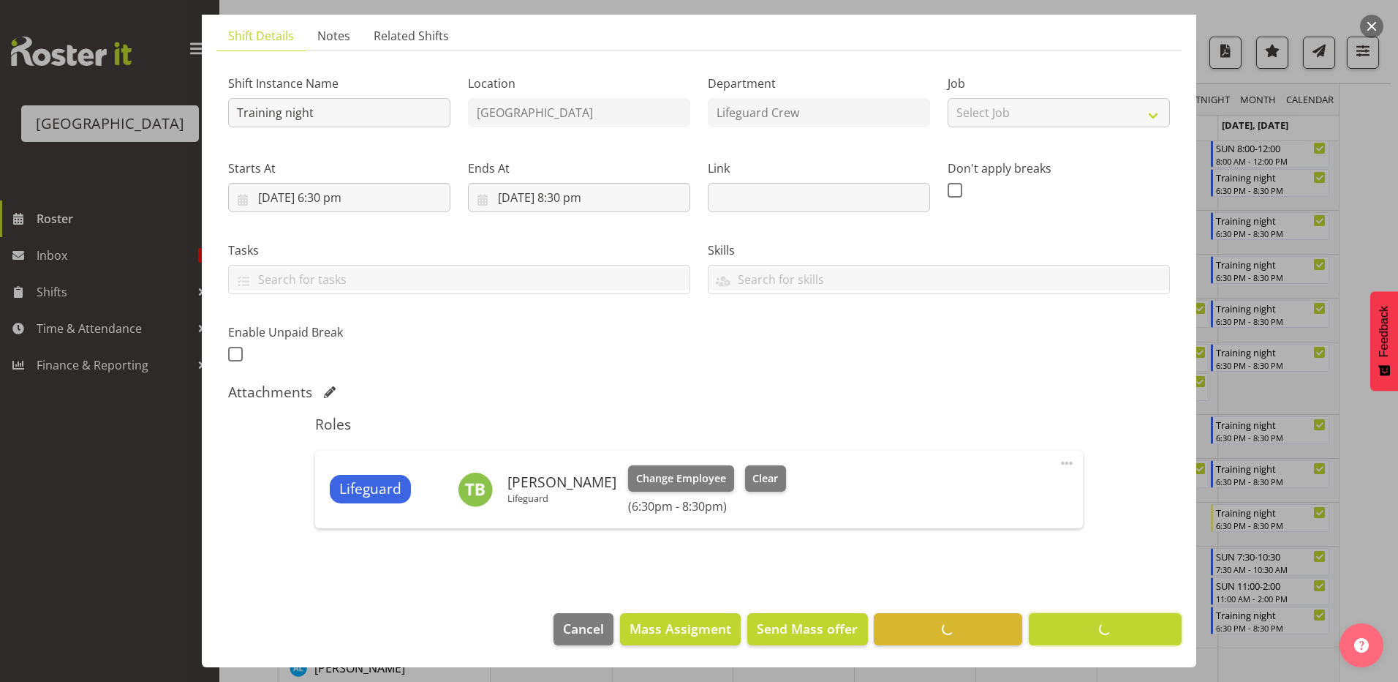
scroll to position [97, 0]
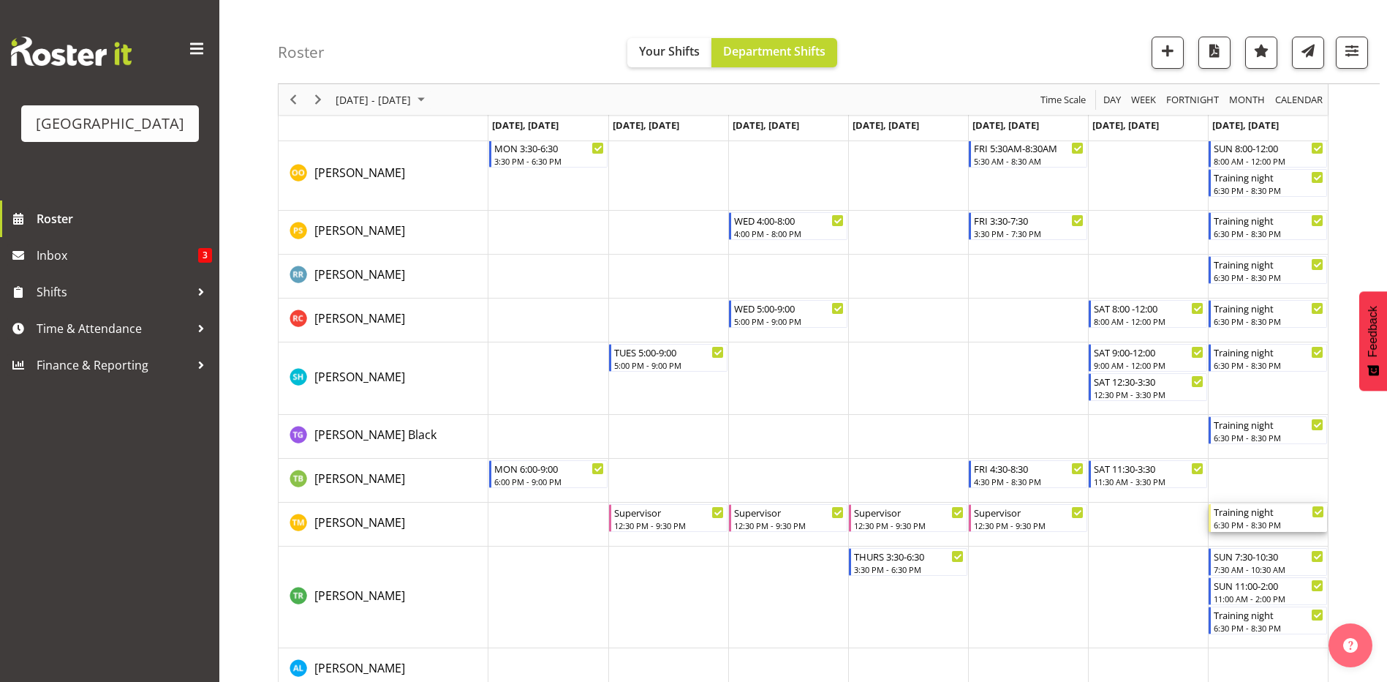
click at [1259, 519] on div "6:30 PM - 8:30 PM" at bounding box center [1269, 524] width 110 height 12
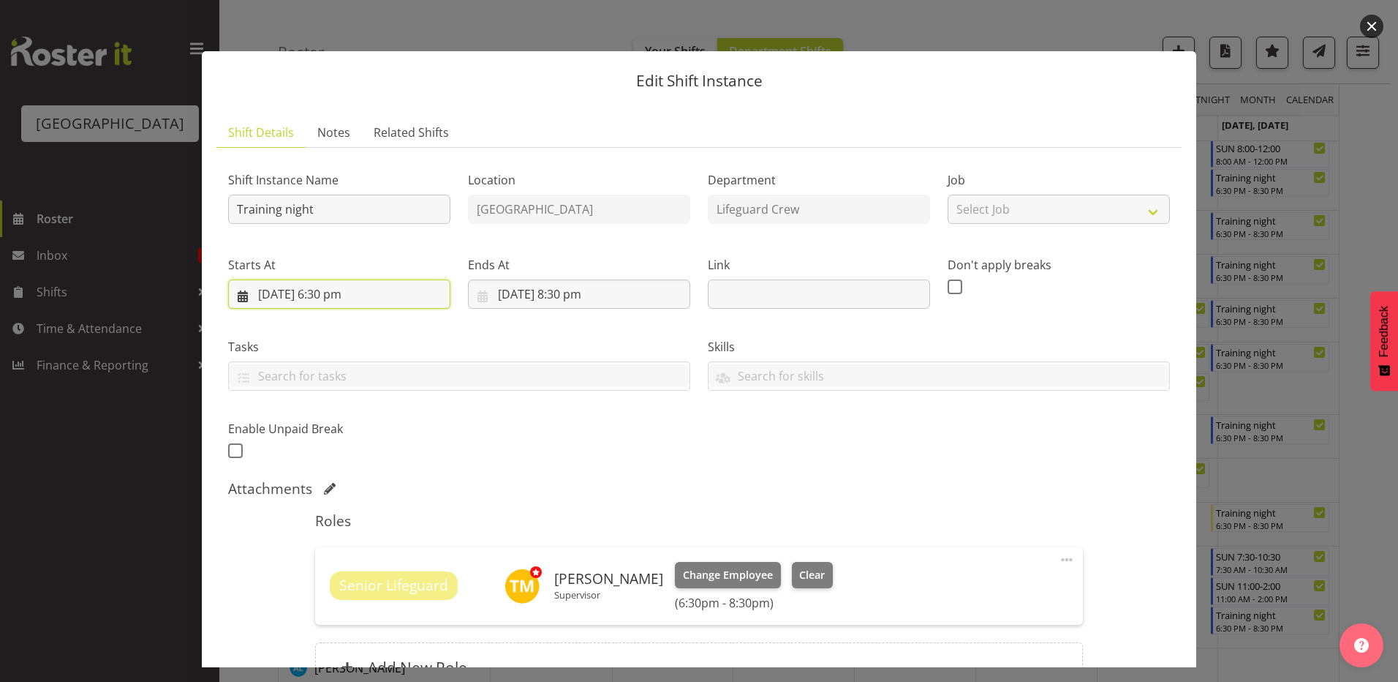
click at [333, 294] on input "7/09/2025, 6:30 pm" at bounding box center [339, 293] width 222 height 29
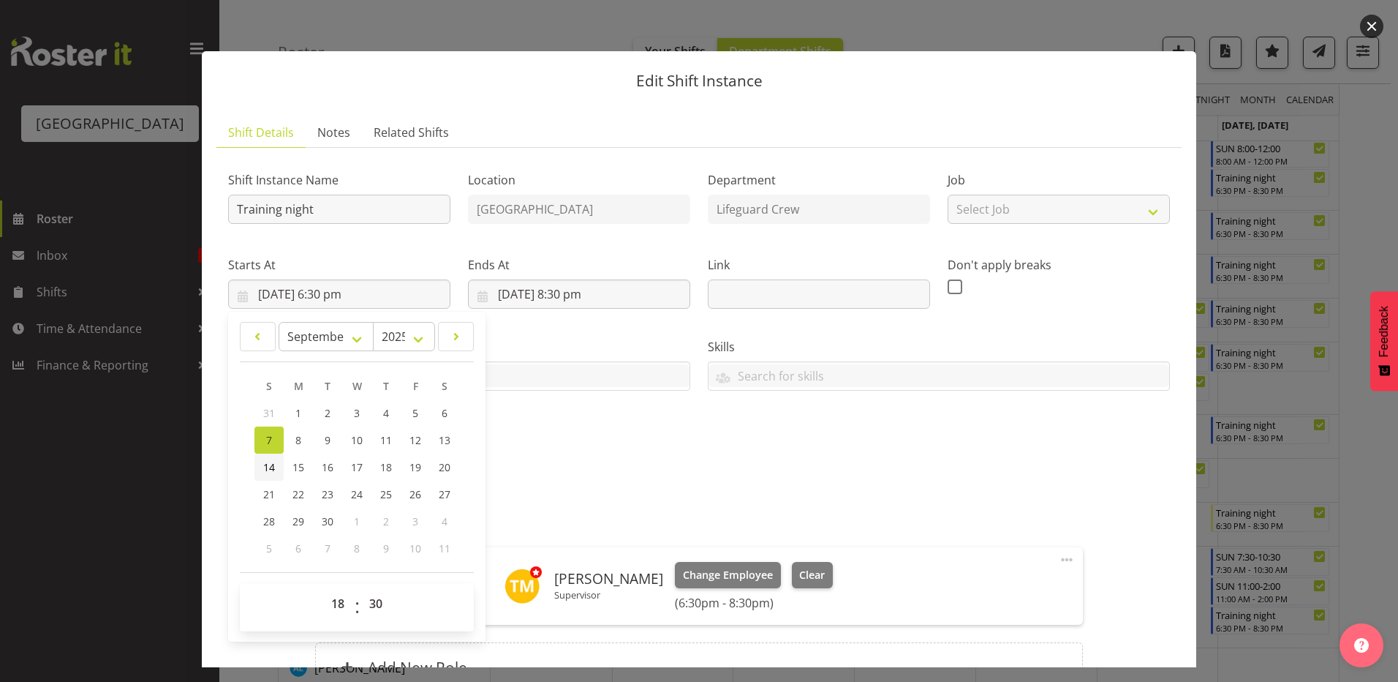
click at [274, 464] on span "14" at bounding box center [269, 467] width 12 height 14
type input "14/09/2025, 6:30 pm"
click at [646, 412] on div "Shift Instance Name Training night Location Splash Palace Department Lifeguard …" at bounding box center [698, 311] width 959 height 320
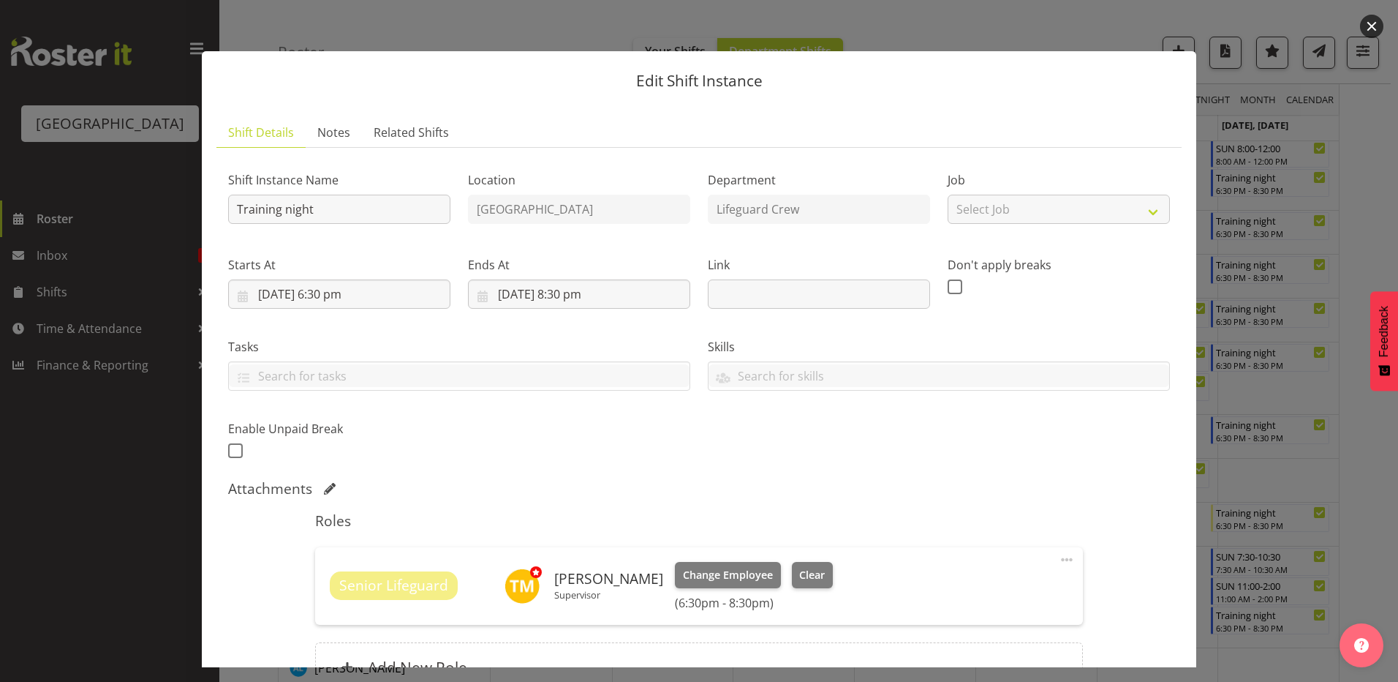
click at [603, 312] on div "Ends At 7/09/2025, 8:30 pm January February March April May June July August Se…" at bounding box center [579, 276] width 240 height 82
click at [557, 297] on input "7/09/2025, 8:30 pm" at bounding box center [579, 293] width 222 height 29
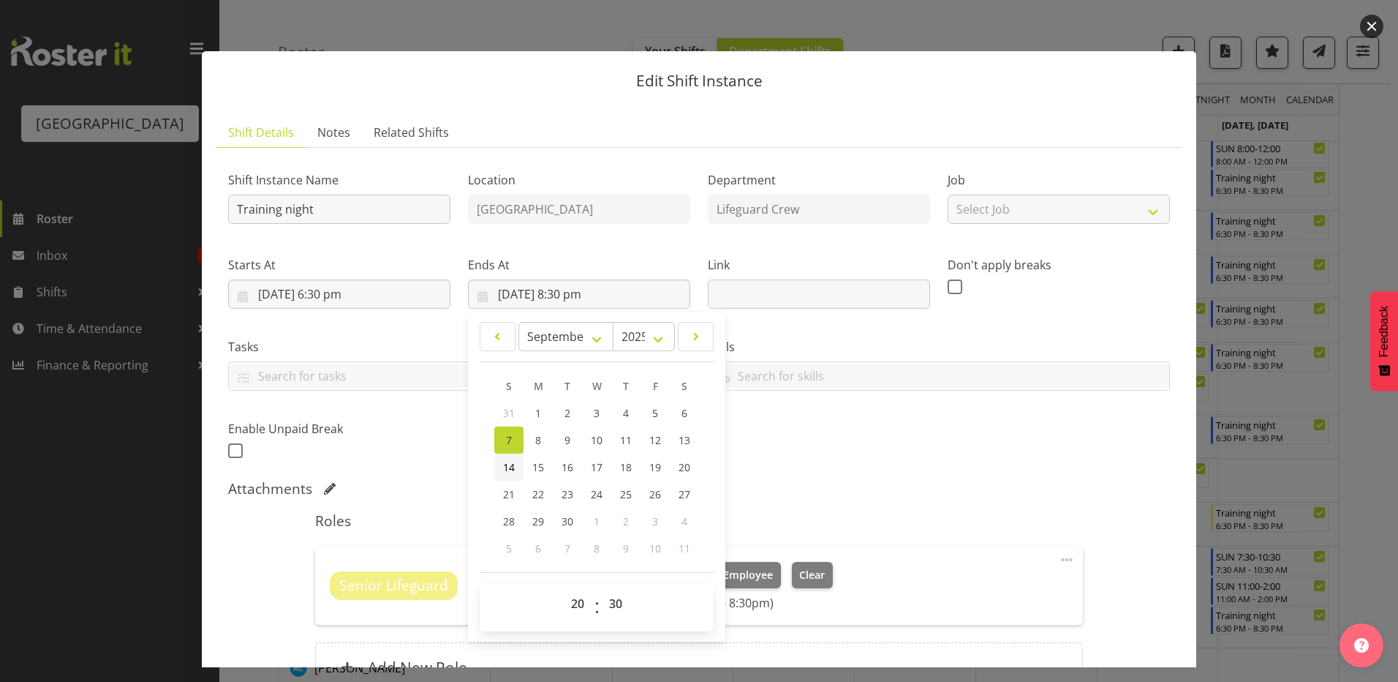
click at [514, 470] on link "14" at bounding box center [508, 466] width 29 height 27
type input "14/09/2025, 8:30 pm"
click at [977, 447] on div "Shift Instance Name Training night Location Splash Palace Department Lifeguard …" at bounding box center [698, 311] width 959 height 320
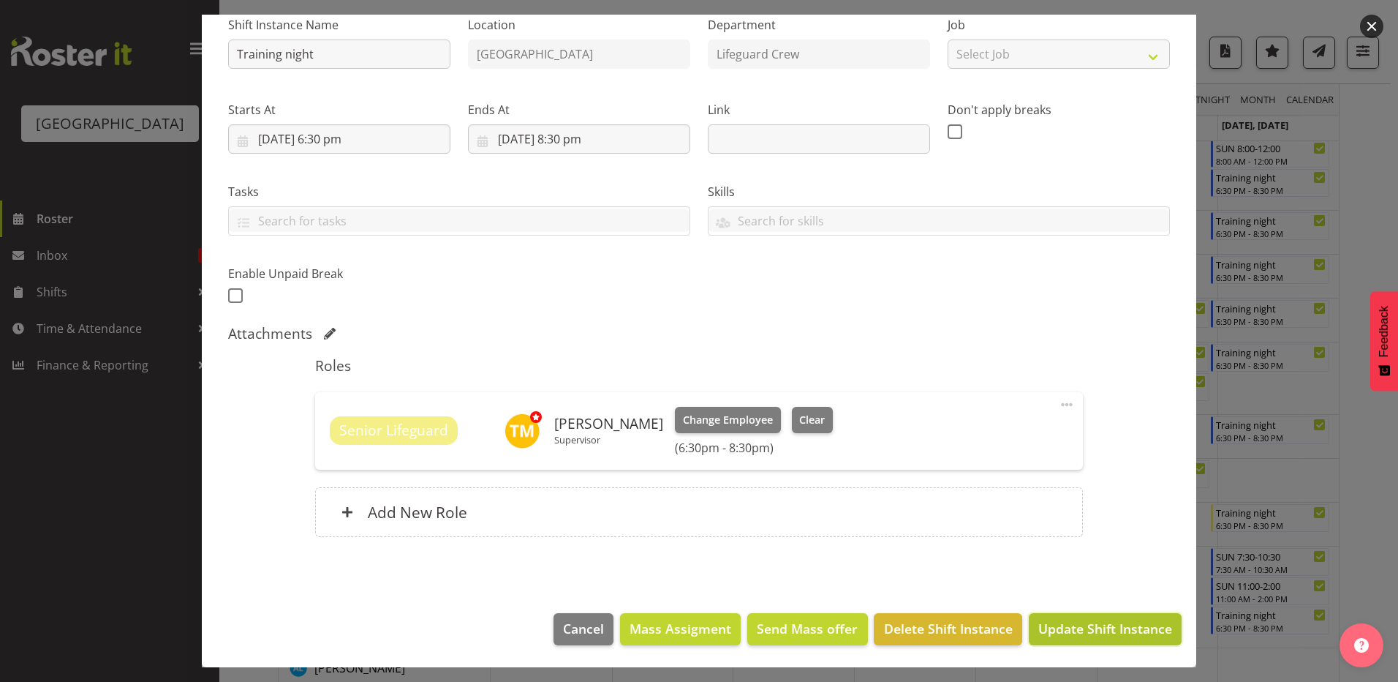
click at [1101, 616] on button "Update Shift Instance" at bounding box center [1105, 629] width 153 height 32
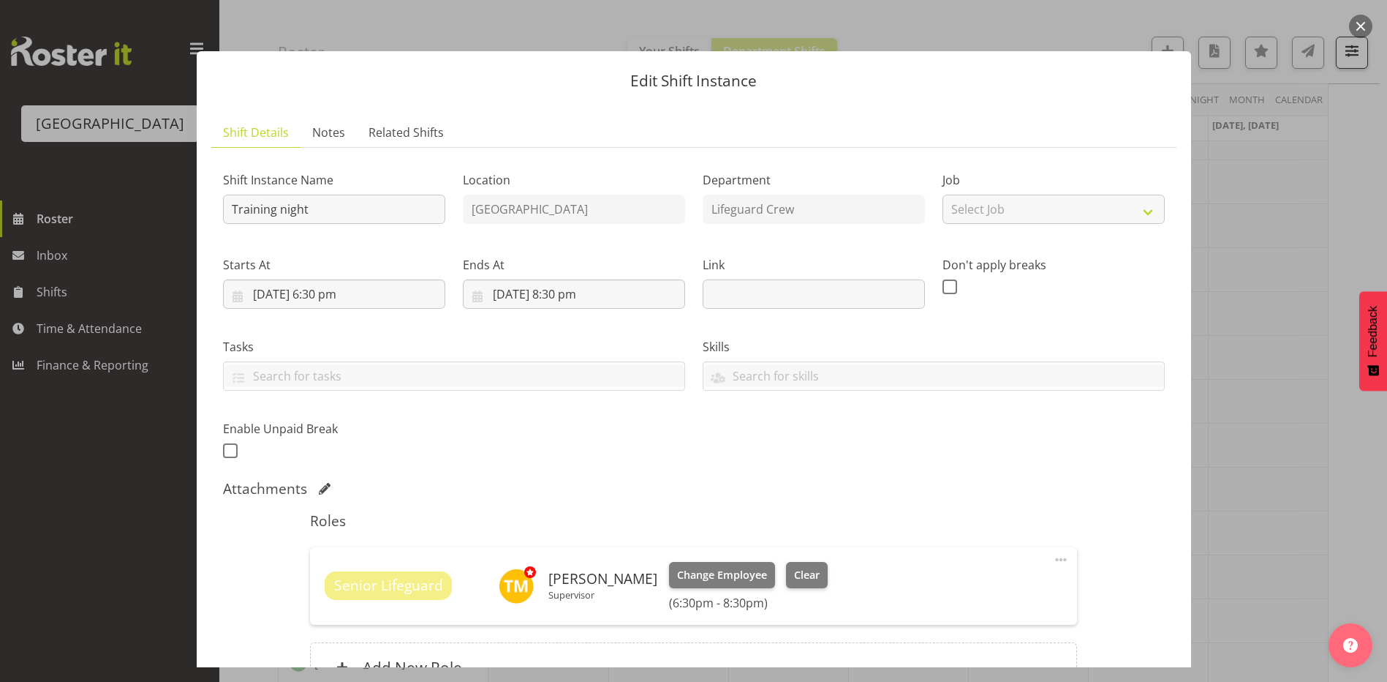
click at [1353, 441] on div at bounding box center [693, 341] width 1387 height 682
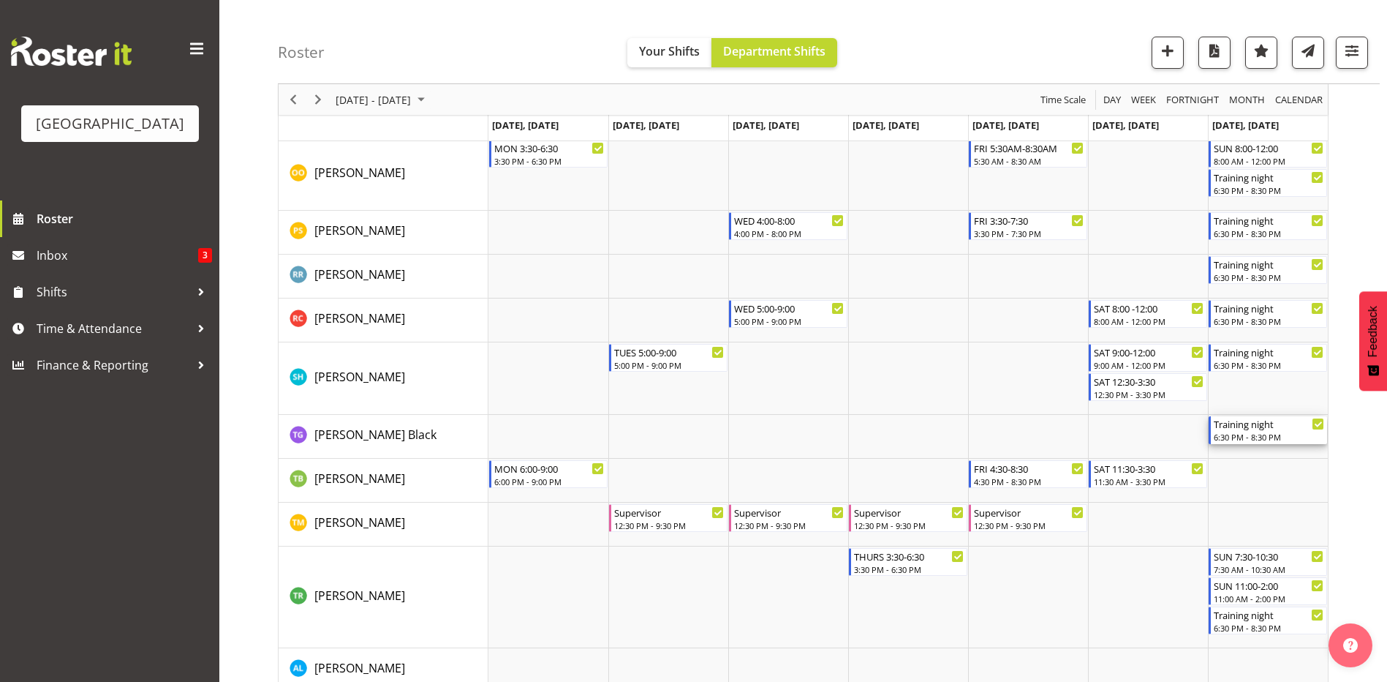
click at [1269, 426] on div "Training night" at bounding box center [1269, 423] width 110 height 15
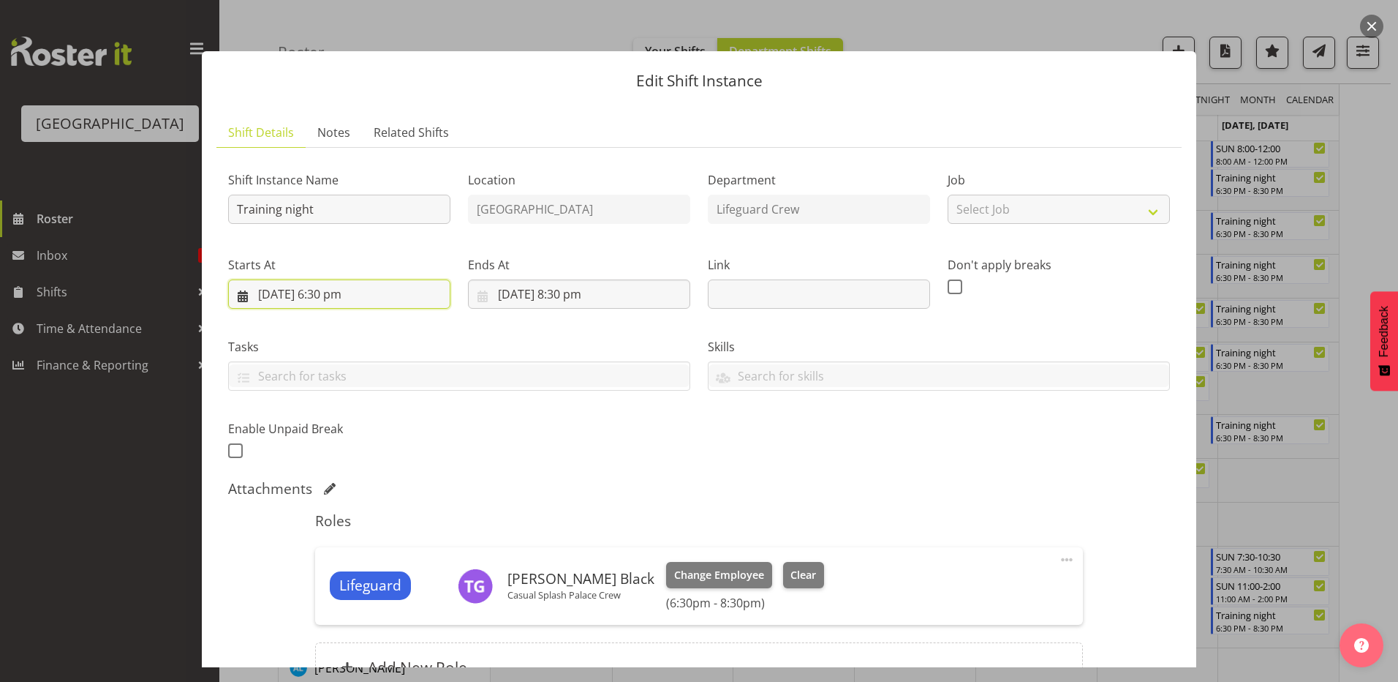
click at [322, 290] on input "7/09/2025, 6:30 pm" at bounding box center [339, 293] width 222 height 29
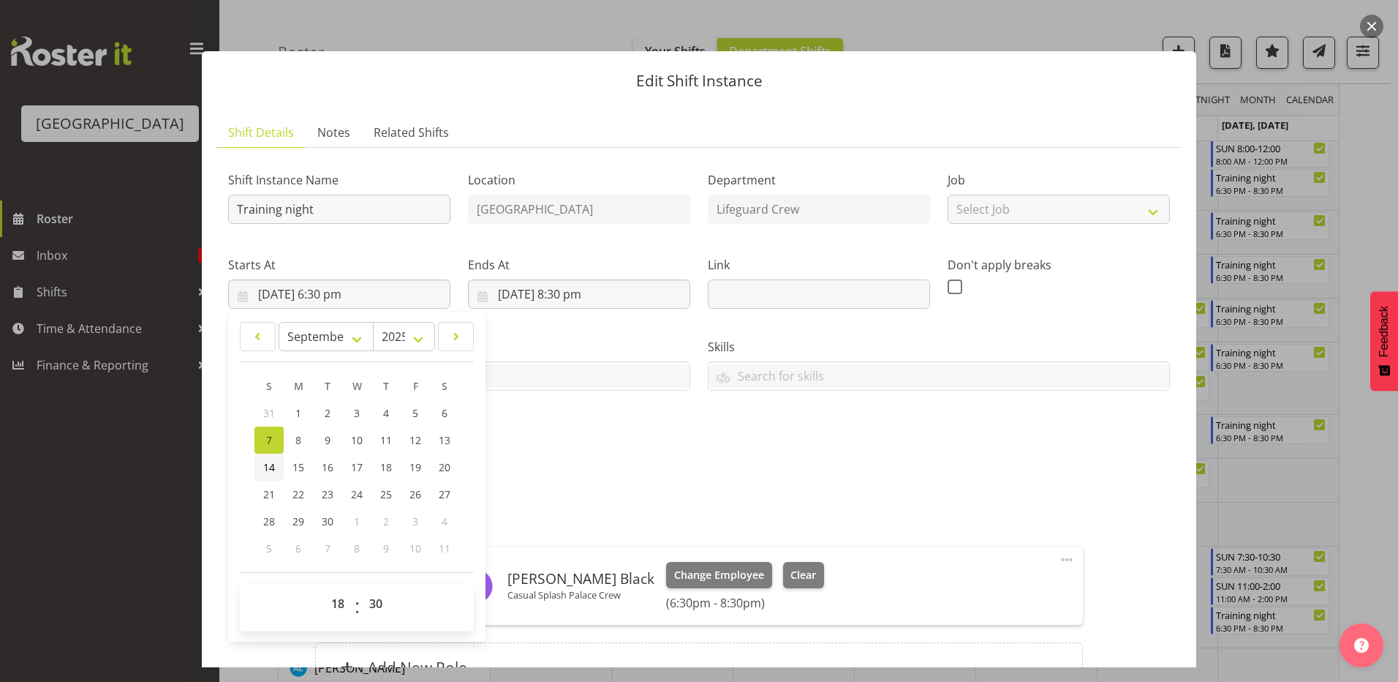
click at [258, 472] on link "14" at bounding box center [268, 466] width 29 height 27
type input "14/09/2025, 6:30 pm"
drag, startPoint x: 524, startPoint y: 295, endPoint x: 524, endPoint y: 320, distance: 24.9
click at [524, 295] on input "7/09/2025, 8:30 pm" at bounding box center [579, 293] width 222 height 29
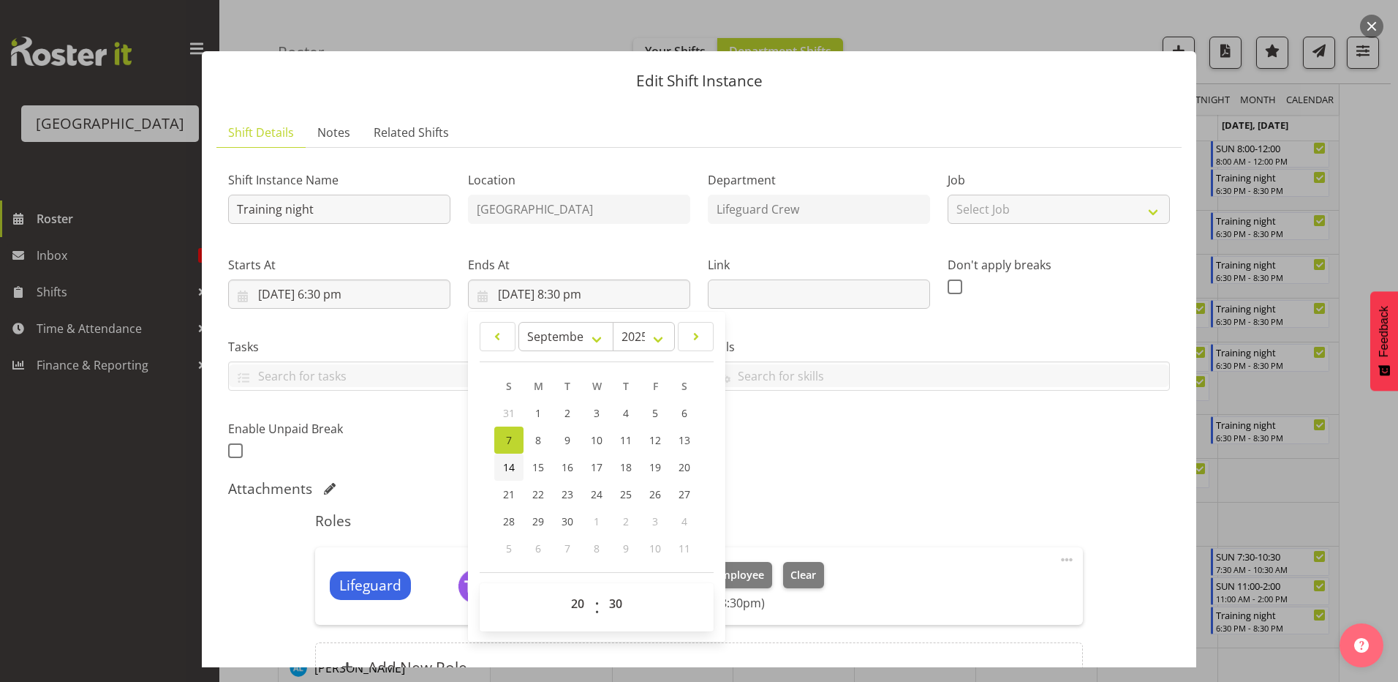
click at [497, 468] on link "14" at bounding box center [508, 466] width 29 height 27
type input "14/09/2025, 8:30 pm"
drag, startPoint x: 813, startPoint y: 451, endPoint x: 833, endPoint y: 450, distance: 19.8
click at [813, 452] on div "Shift Instance Name Training night Location Splash Palace Department Lifeguard …" at bounding box center [698, 311] width 959 height 320
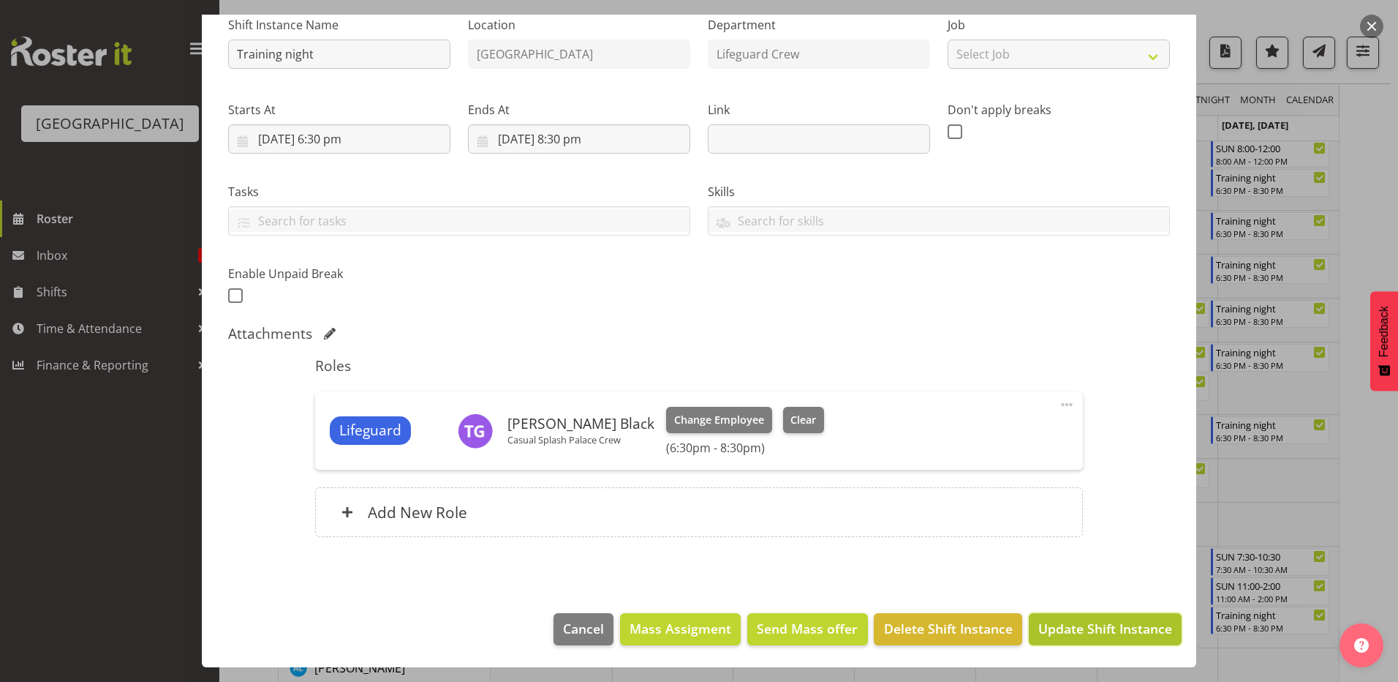
click at [1085, 627] on span "Update Shift Instance" at bounding box center [1105, 628] width 134 height 19
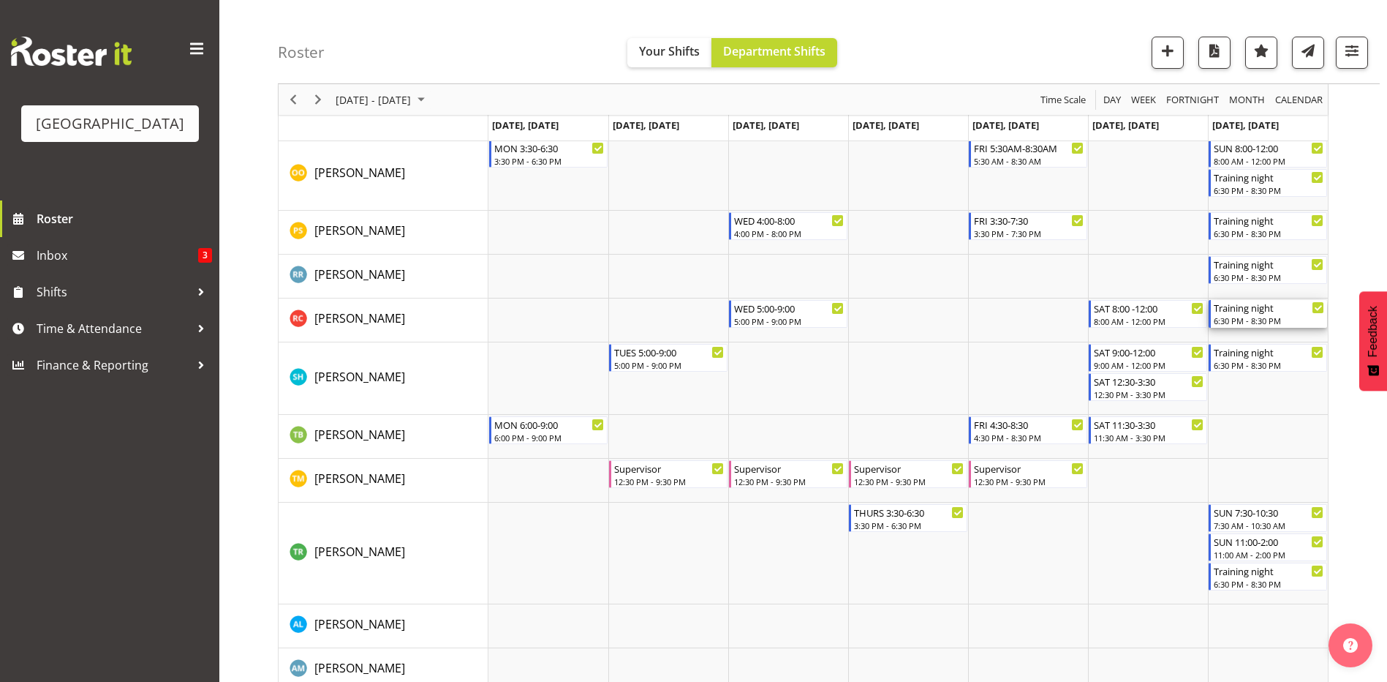
click at [1278, 312] on div "Training night" at bounding box center [1269, 307] width 110 height 15
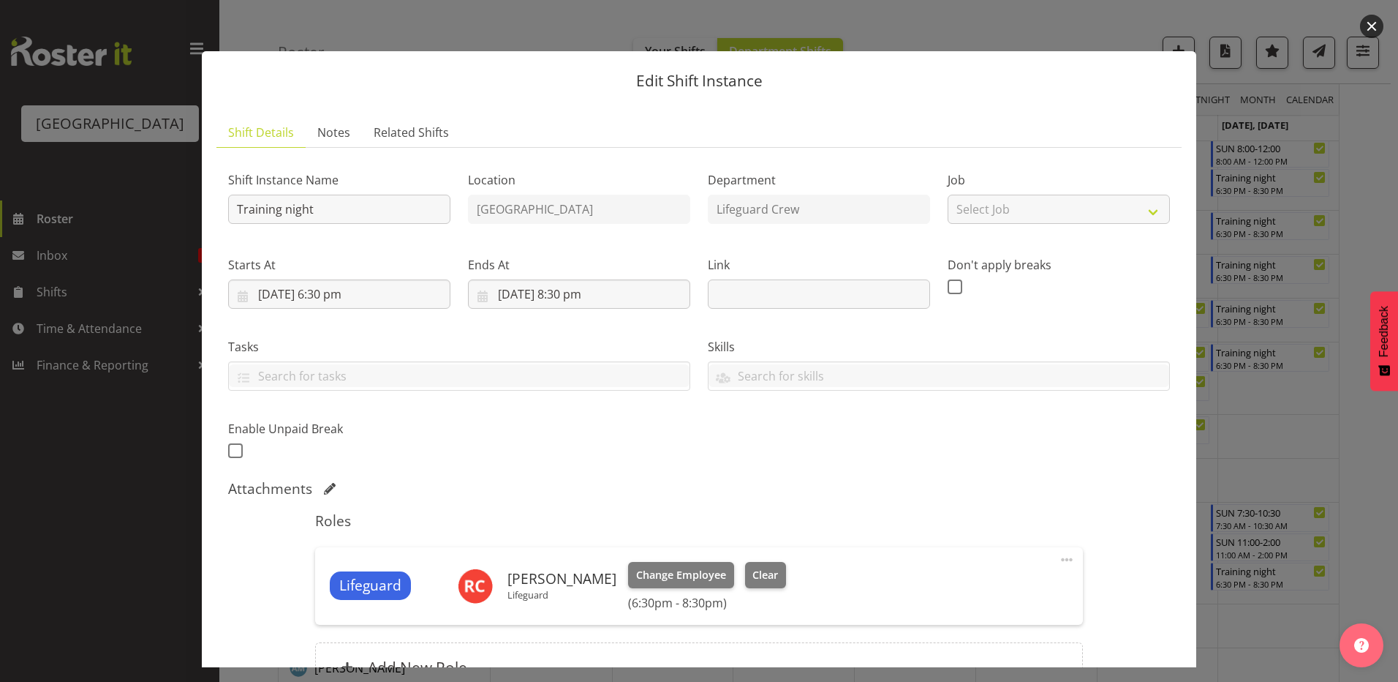
click at [328, 261] on label "Starts At" at bounding box center [339, 265] width 222 height 18
click at [313, 305] on input "7/09/2025, 6:30 pm" at bounding box center [339, 293] width 222 height 29
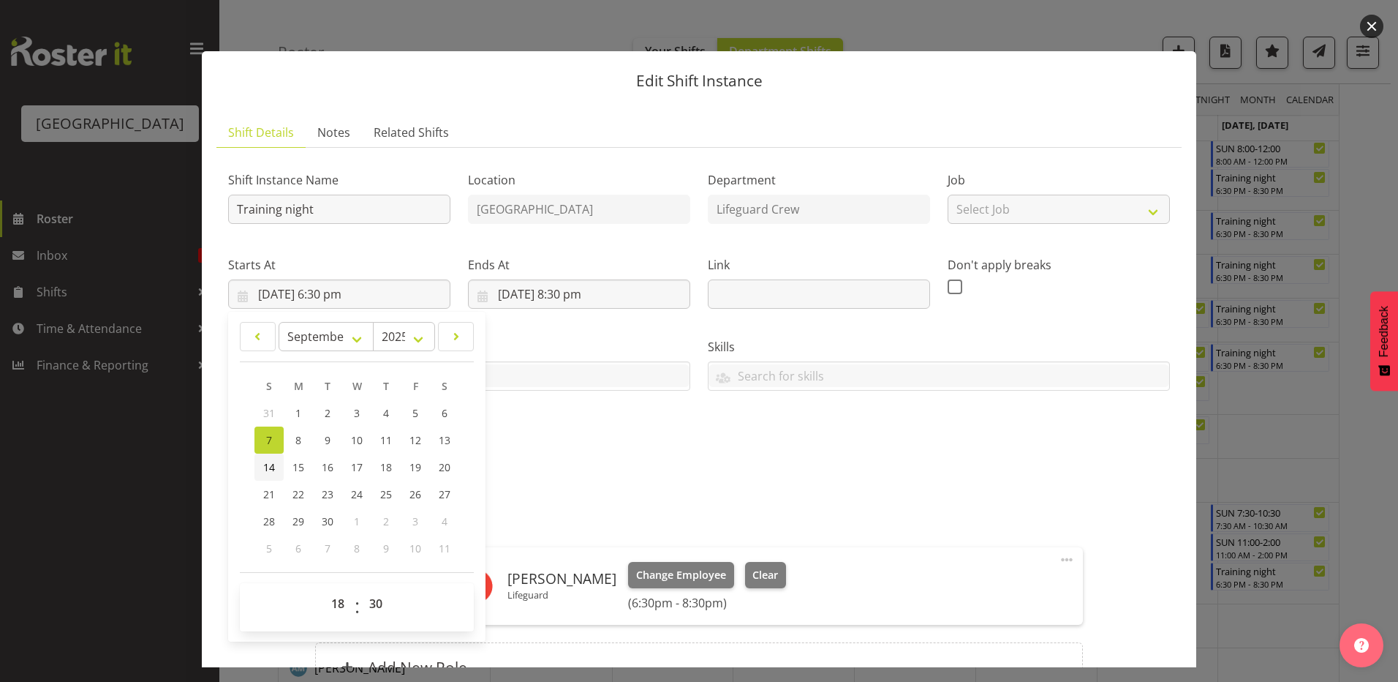
click at [272, 470] on span "14" at bounding box center [269, 467] width 12 height 14
type input "14/09/2025, 6:30 pm"
click at [540, 452] on div "Shift Instance Name Training night Location Splash Palace Department Lifeguard …" at bounding box center [698, 311] width 959 height 320
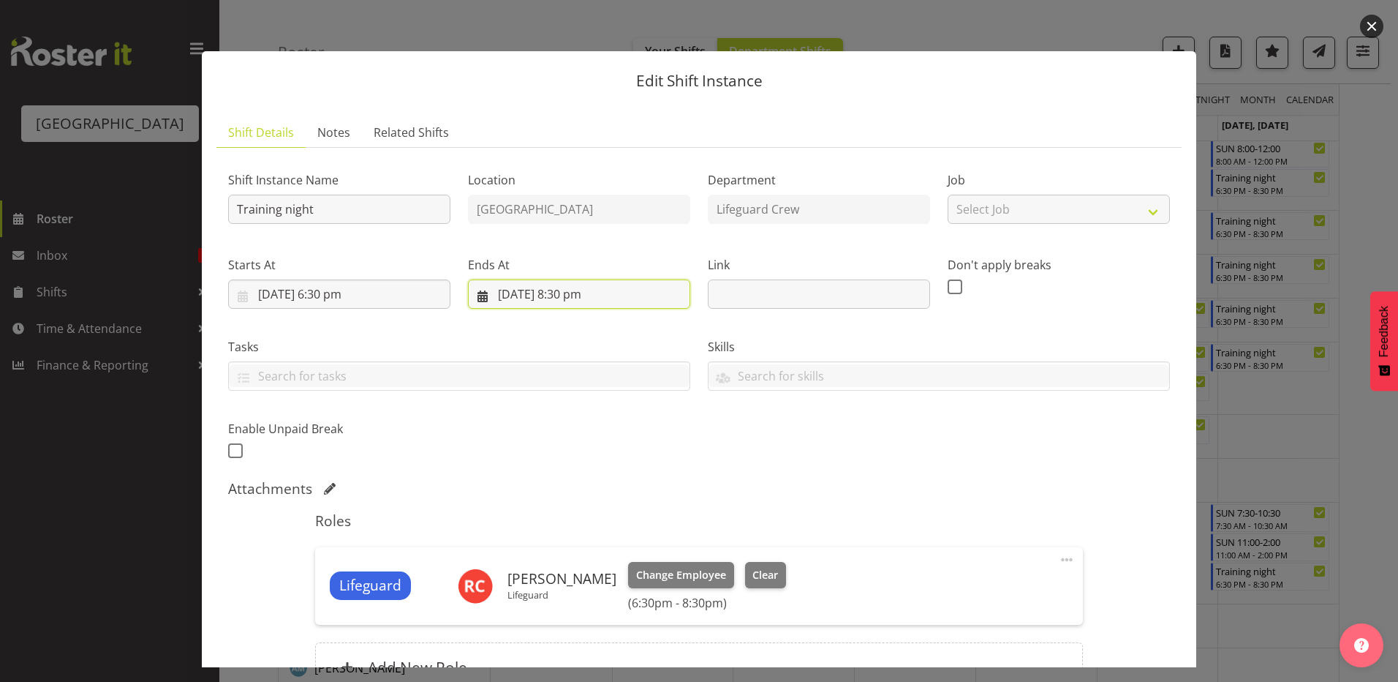
click at [580, 293] on input "7/09/2025, 8:30 pm" at bounding box center [579, 293] width 222 height 29
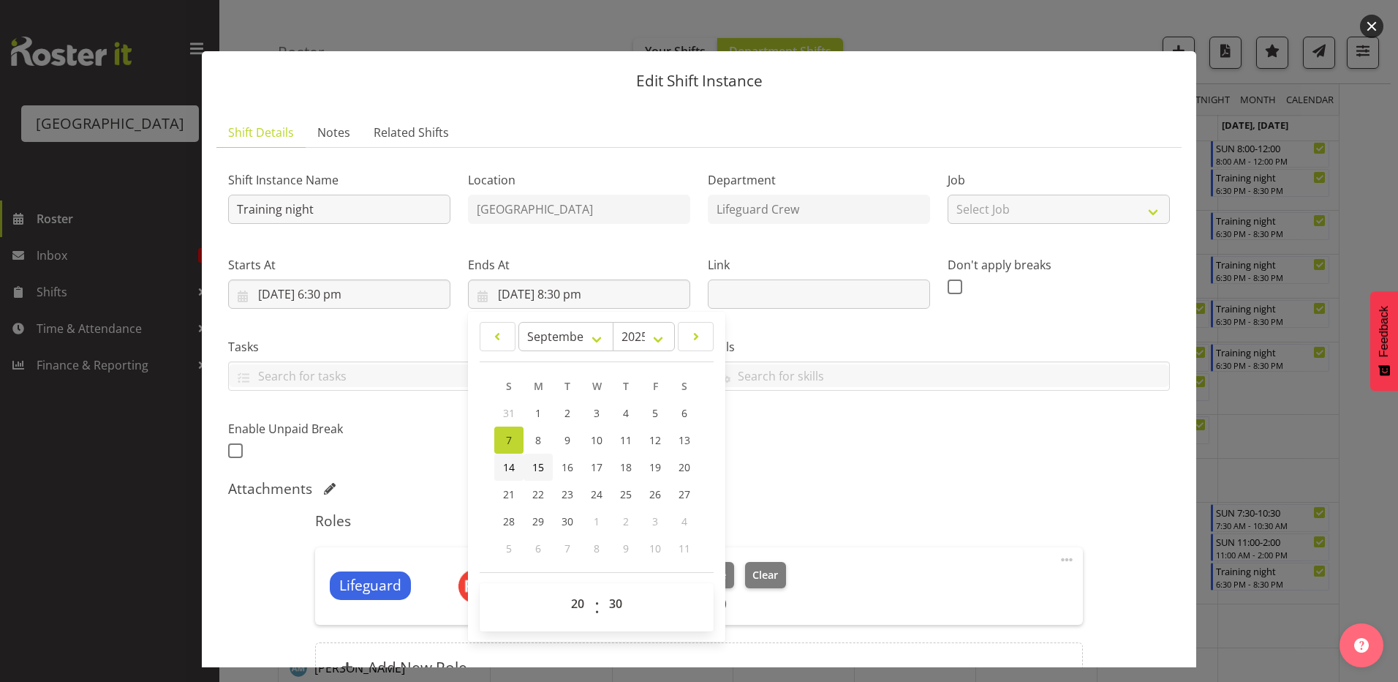
click at [516, 468] on link "14" at bounding box center [508, 466] width 29 height 27
type input "14/09/2025, 8:30 pm"
click at [889, 445] on div "Shift Instance Name Training night Location Splash Palace Department Lifeguard …" at bounding box center [698, 311] width 959 height 320
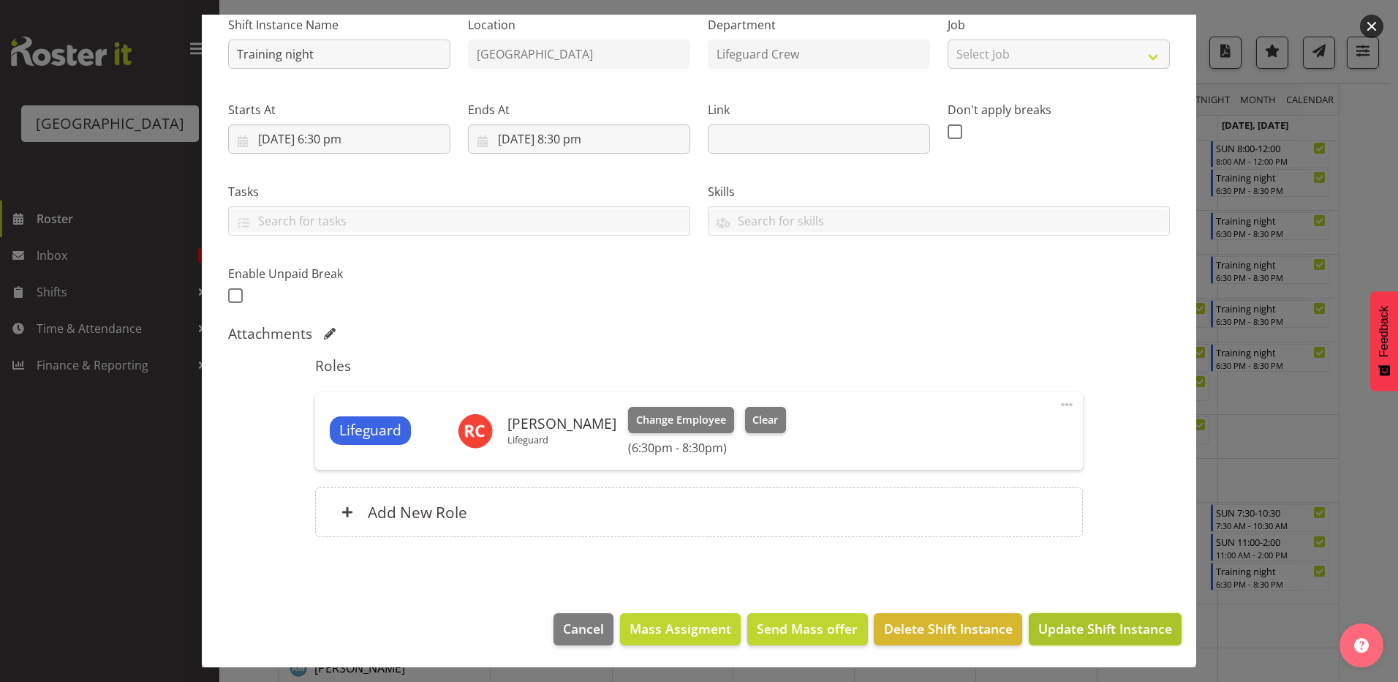
click at [1088, 636] on span "Update Shift Instance" at bounding box center [1105, 628] width 134 height 19
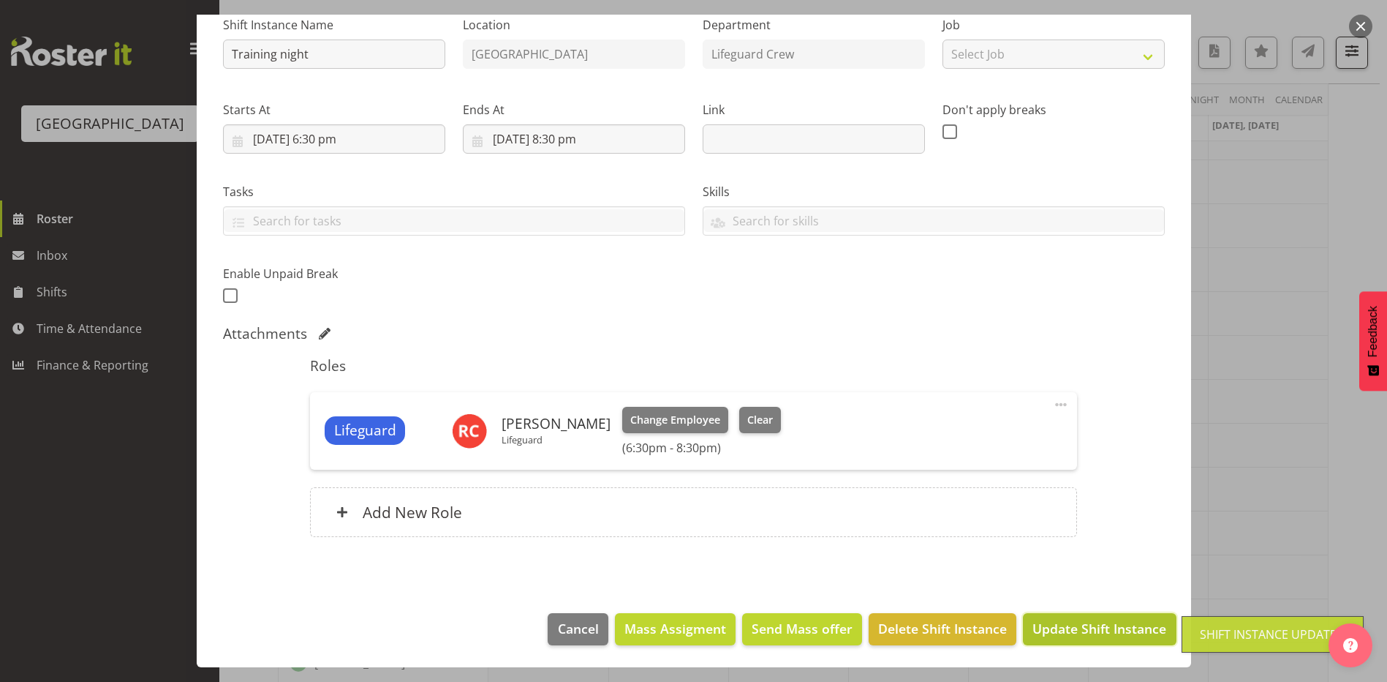
click at [1068, 623] on span "Update Shift Instance" at bounding box center [1100, 628] width 134 height 19
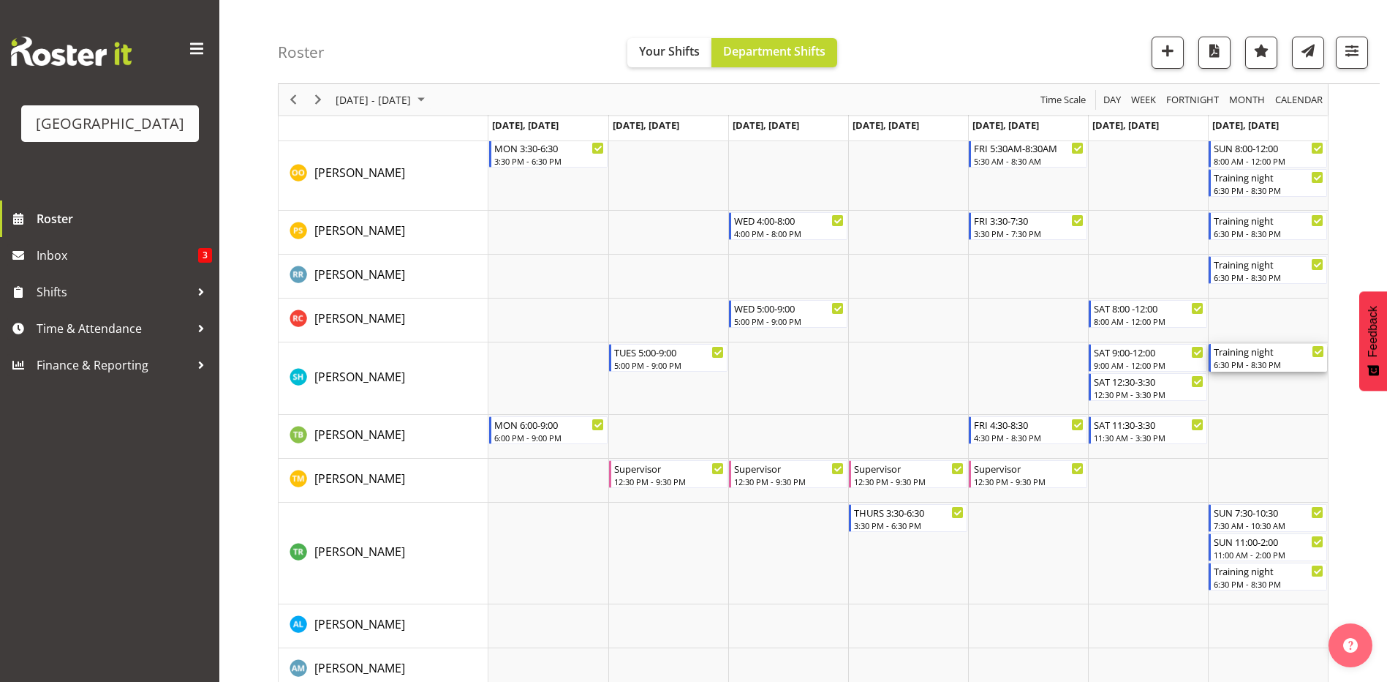
click at [1279, 348] on div "Training night" at bounding box center [1269, 351] width 110 height 15
click at [0, 0] on div at bounding box center [0, 0] width 0 height 0
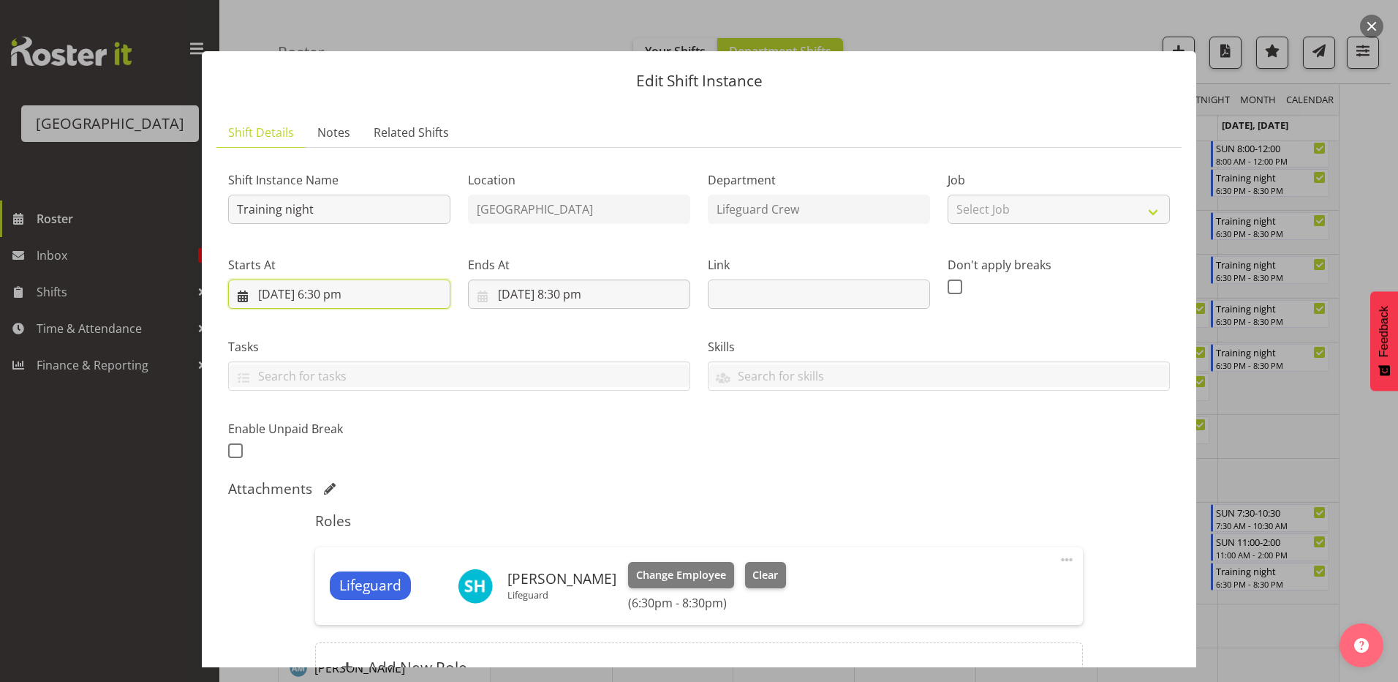
click at [303, 292] on input "7/09/2025, 6:30 pm" at bounding box center [339, 293] width 222 height 29
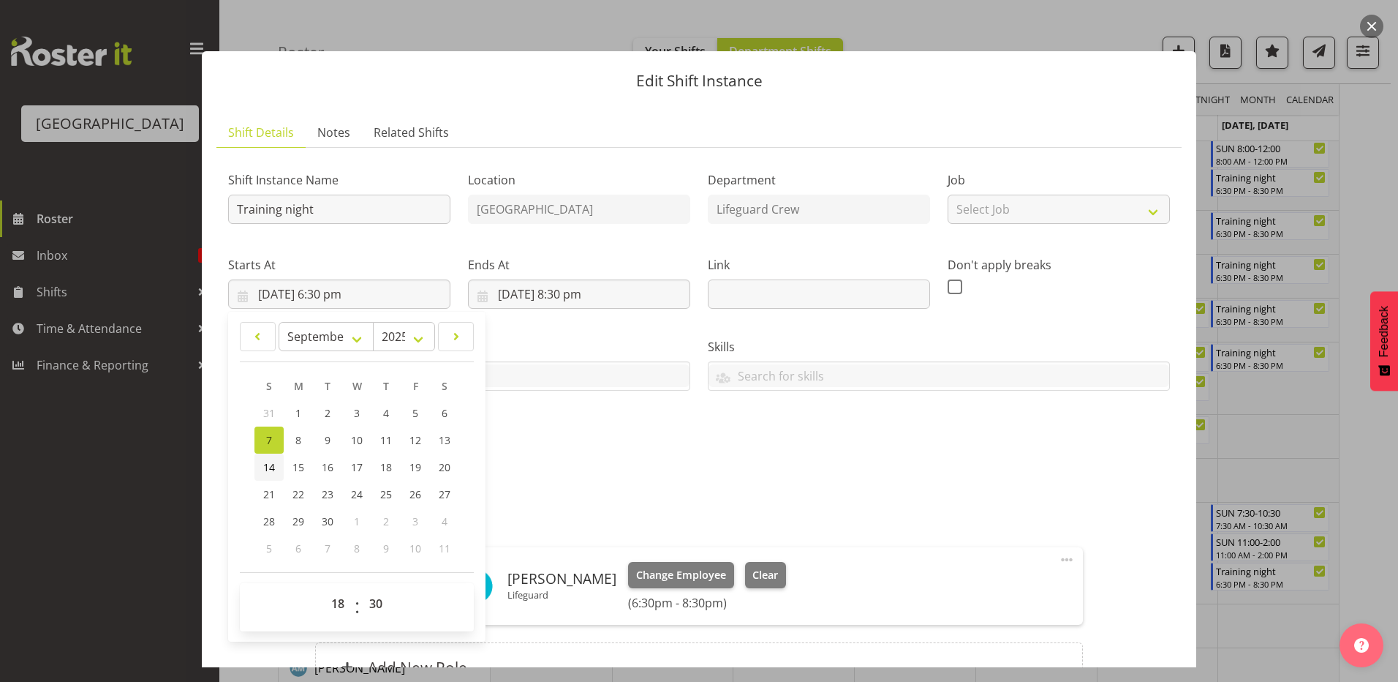
click at [273, 467] on span "14" at bounding box center [269, 467] width 12 height 14
type input "14/09/2025, 6:30 pm"
click at [517, 306] on input "7/09/2025, 8:30 pm" at bounding box center [579, 293] width 222 height 29
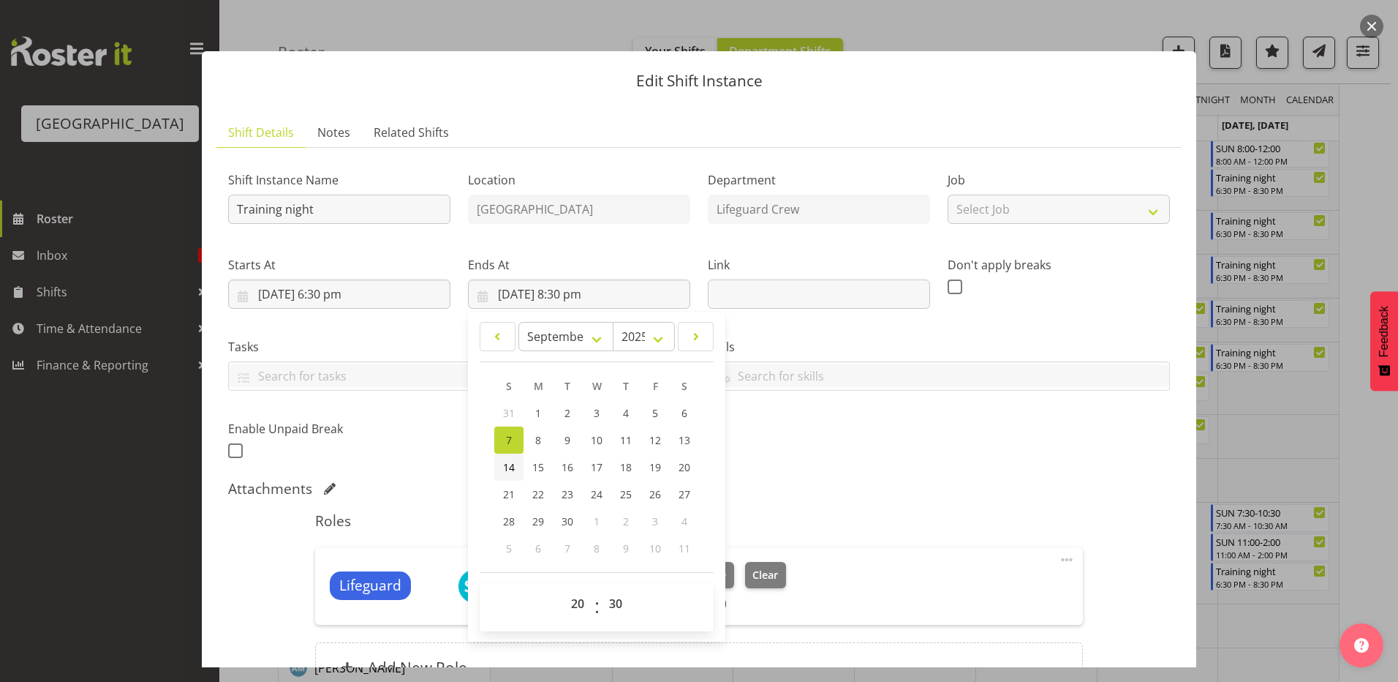
click at [507, 466] on span "14" at bounding box center [509, 467] width 12 height 14
type input "14/09/2025, 8:30 pm"
click at [816, 480] on div "Attachments" at bounding box center [699, 489] width 942 height 18
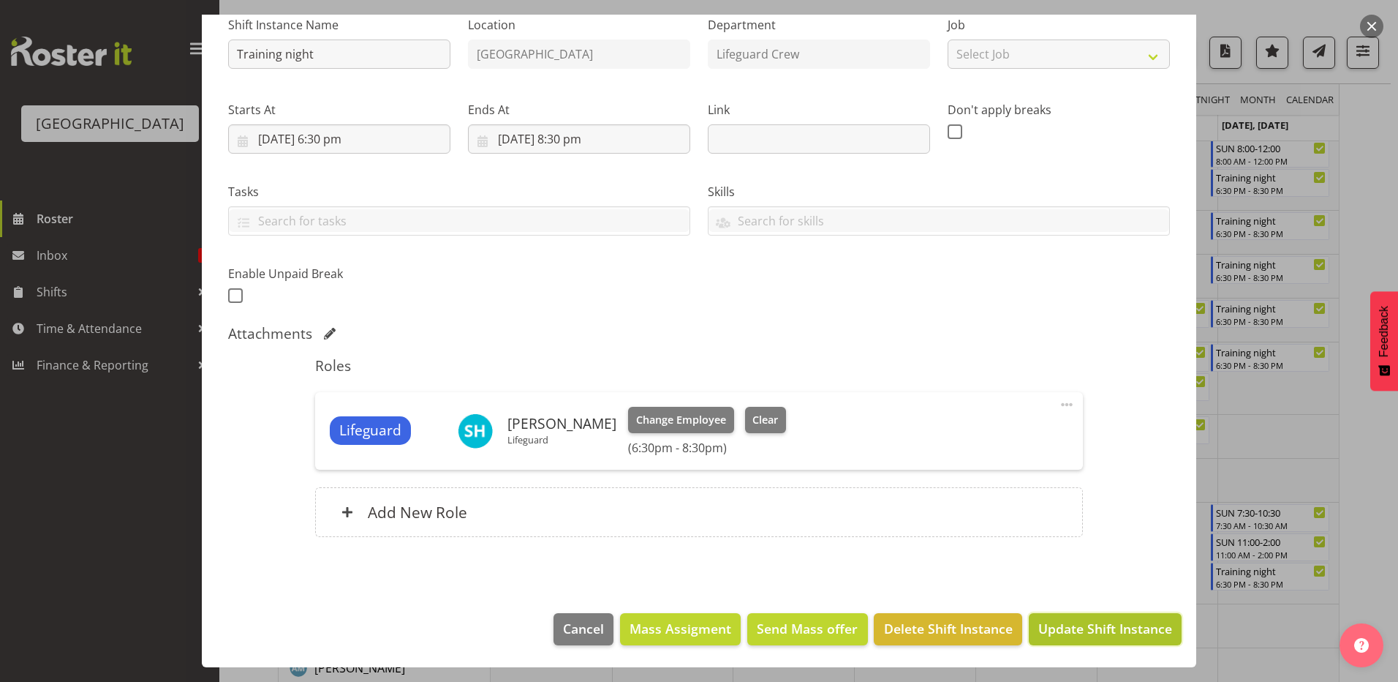
click at [1074, 625] on span "Update Shift Instance" at bounding box center [1105, 628] width 134 height 19
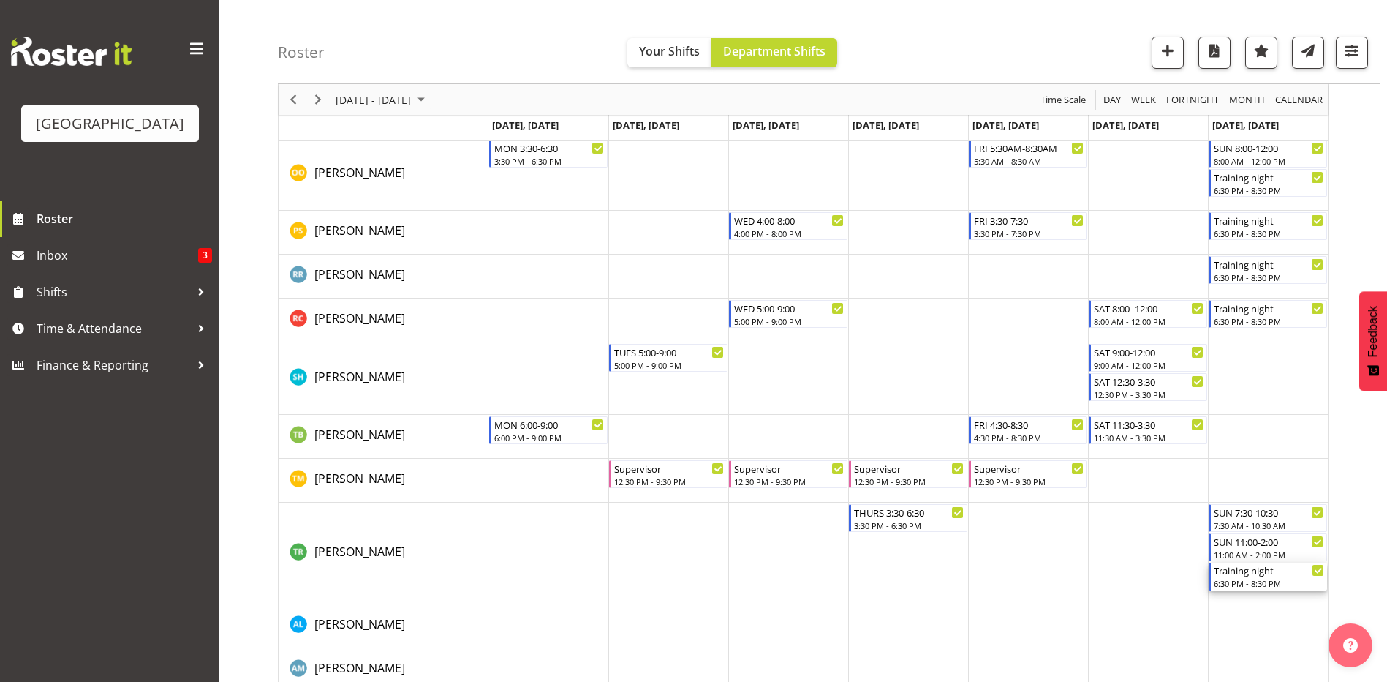
click at [1227, 574] on div "Training night" at bounding box center [1269, 569] width 110 height 15
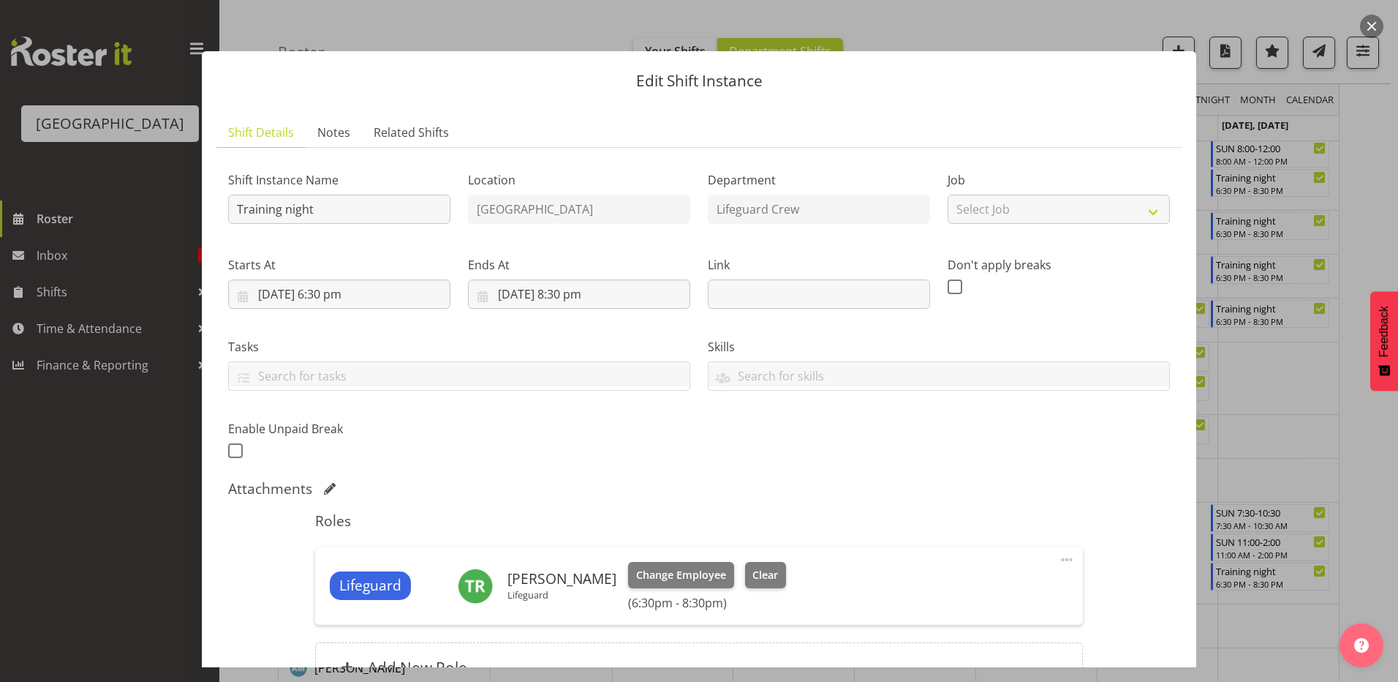
select select "8"
select select "2025"
select select "18"
select select "30"
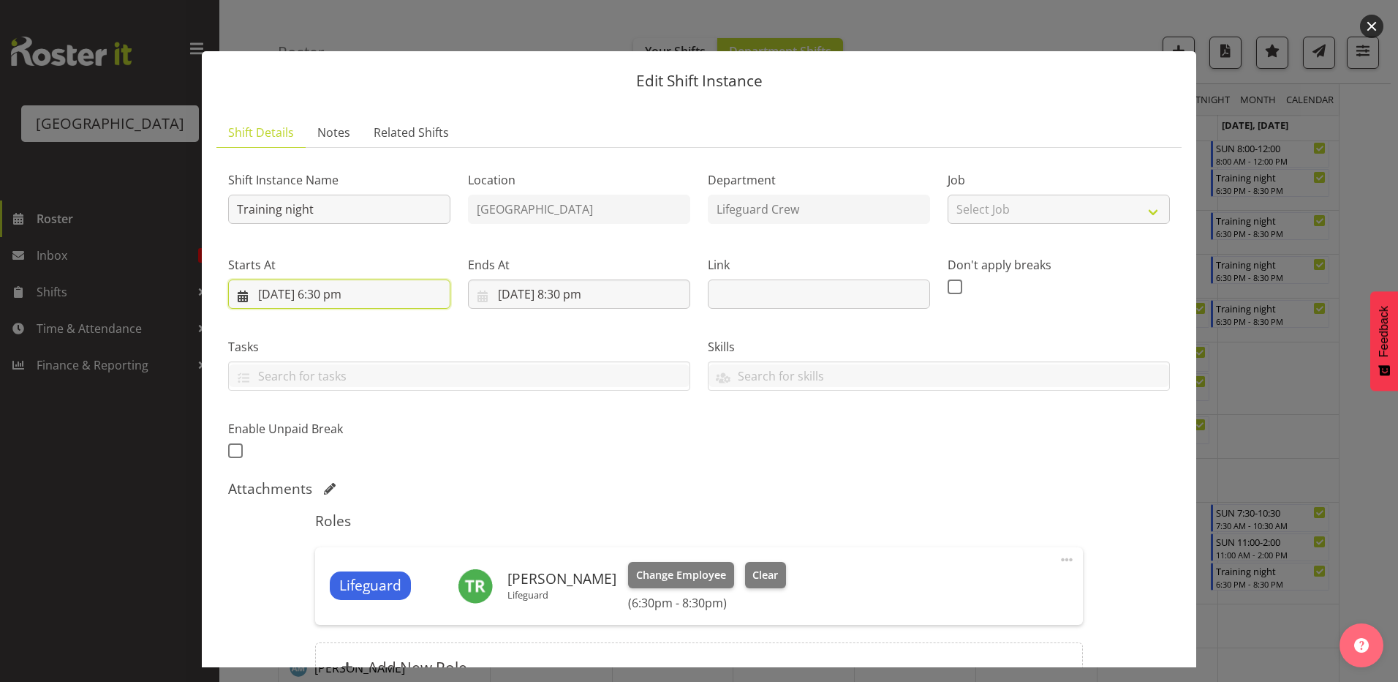
click at [284, 303] on input "7/09/2025, 6:30 pm" at bounding box center [339, 293] width 222 height 29
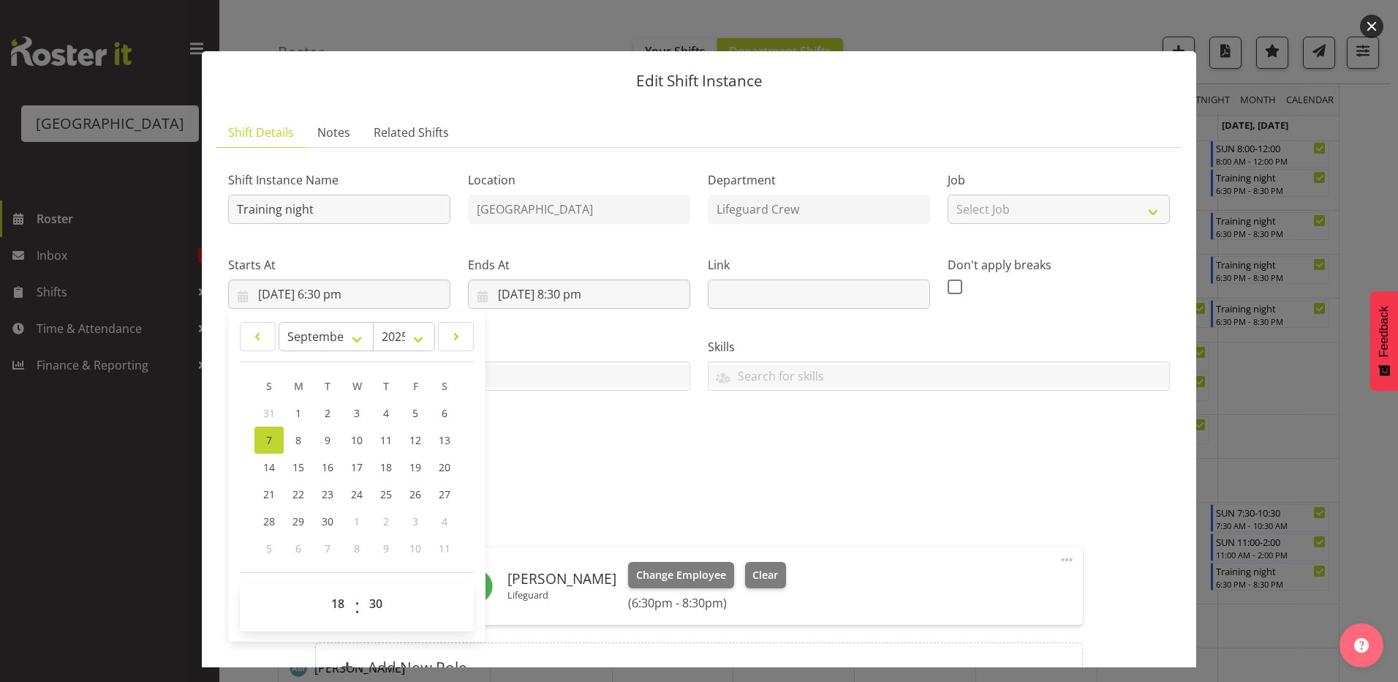
click at [254, 453] on section "S M T W T F S 31 1 2 3 4 5 6 7 8 9 10 11 12 13 14 15 16 17 18 19 20 21 22 23 24…" at bounding box center [356, 466] width 205 height 189
click at [258, 460] on link "14" at bounding box center [268, 466] width 29 height 27
type input "14/09/2025, 6:30 pm"
click at [535, 285] on input "7/09/2025, 8:30 pm" at bounding box center [579, 293] width 222 height 29
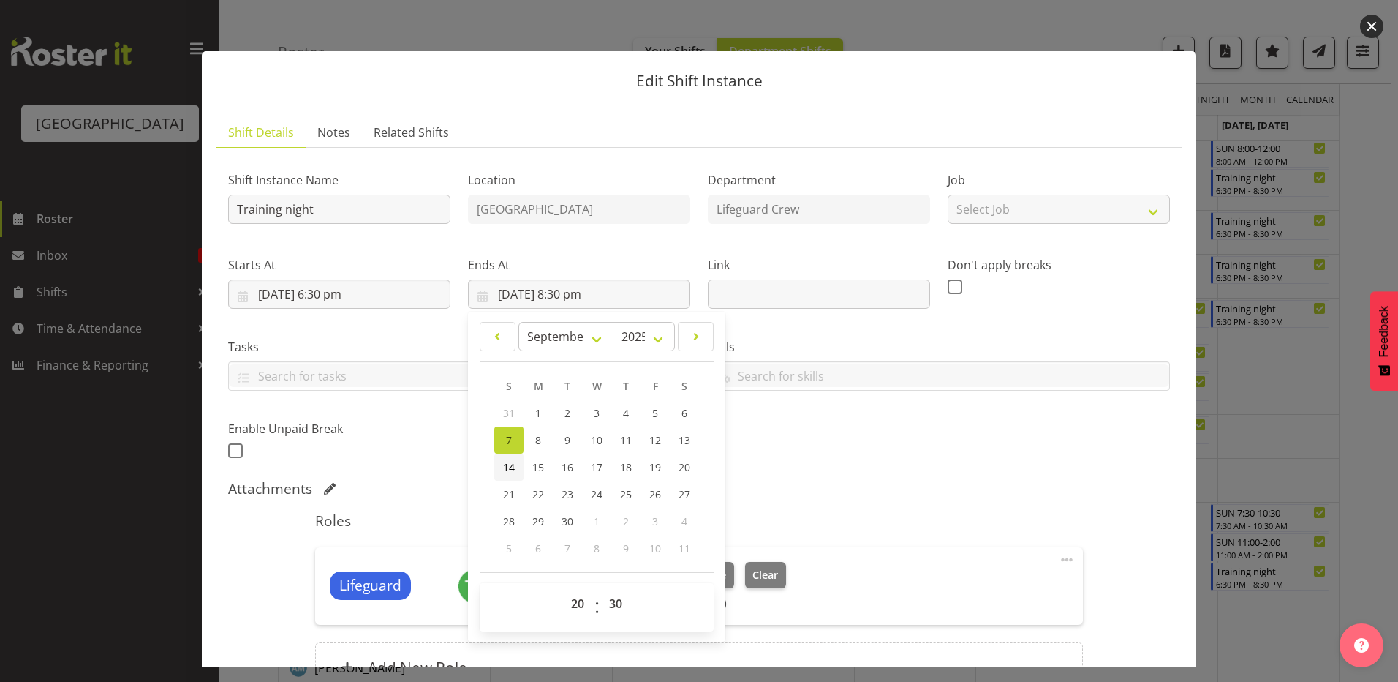
click at [499, 467] on link "14" at bounding box center [508, 466] width 29 height 27
type input "14/09/2025, 8:30 pm"
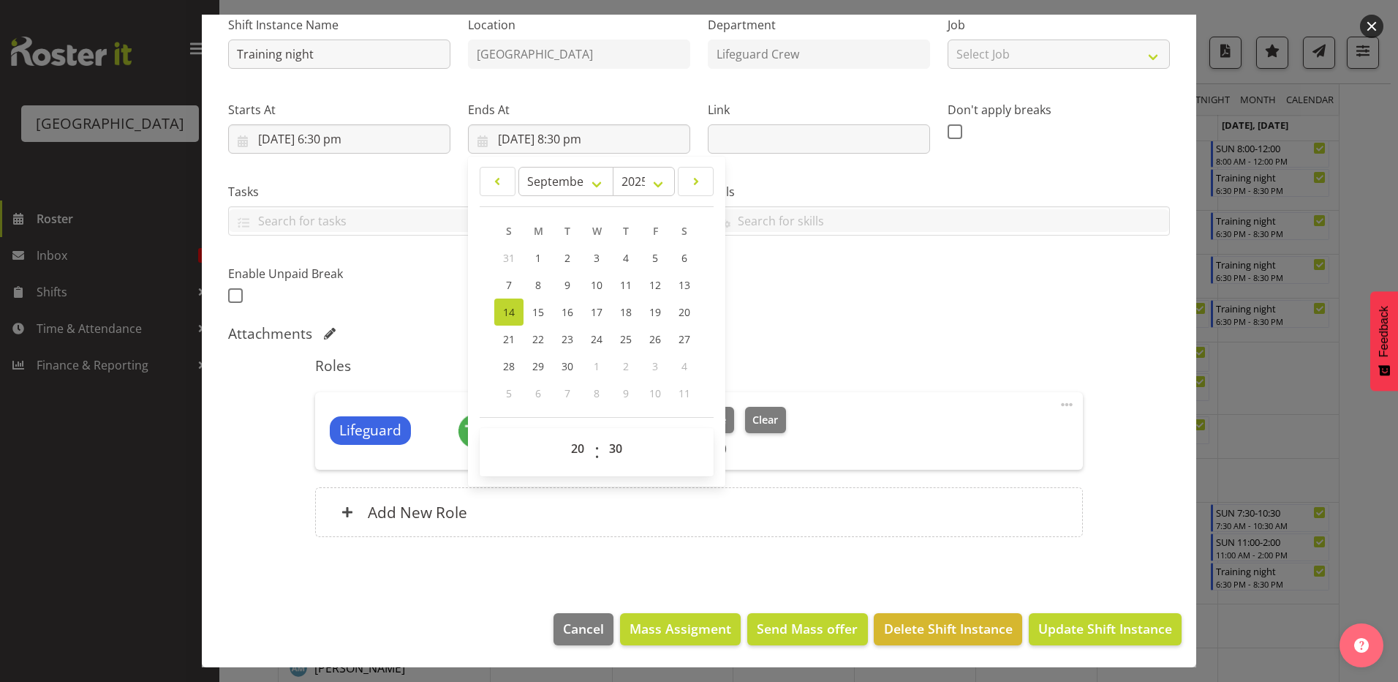
click at [855, 319] on div "Shift Instance Name Training night Location Splash Palace Department Lifeguard …" at bounding box center [699, 279] width 942 height 550
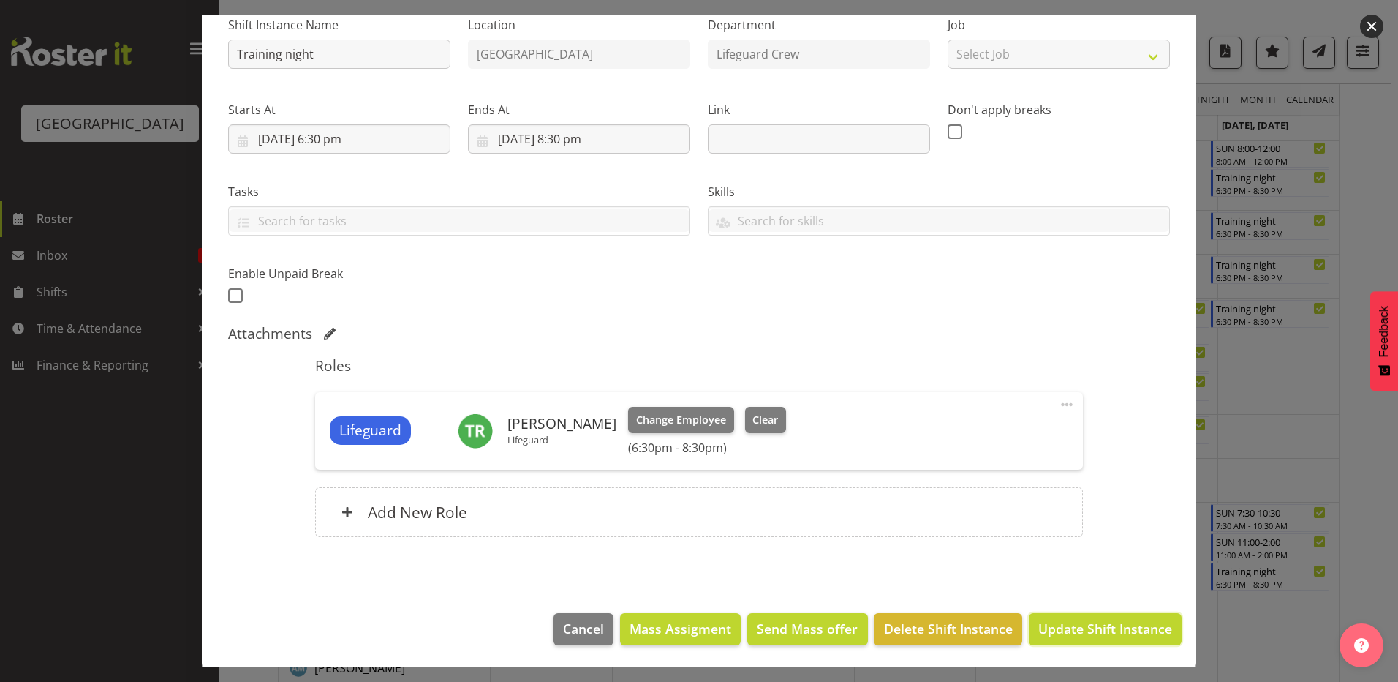
click at [1065, 641] on button "Update Shift Instance" at bounding box center [1105, 629] width 153 height 32
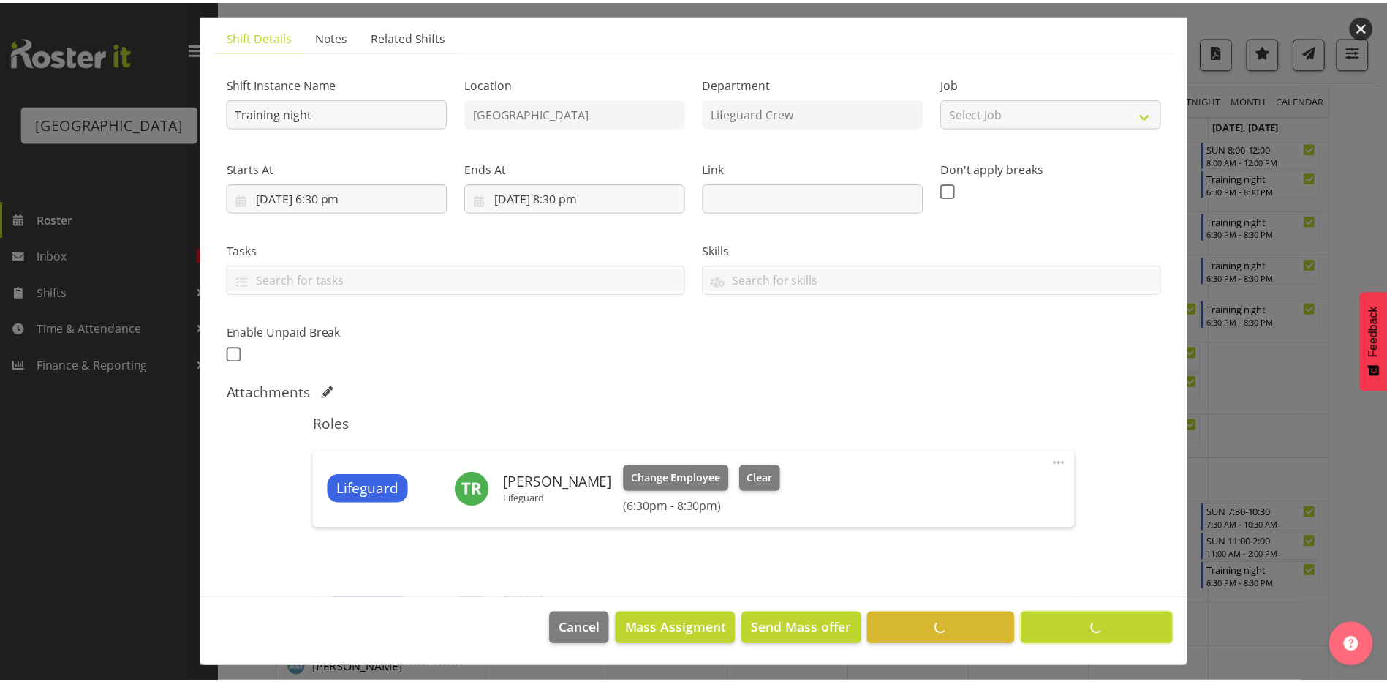
scroll to position [97, 0]
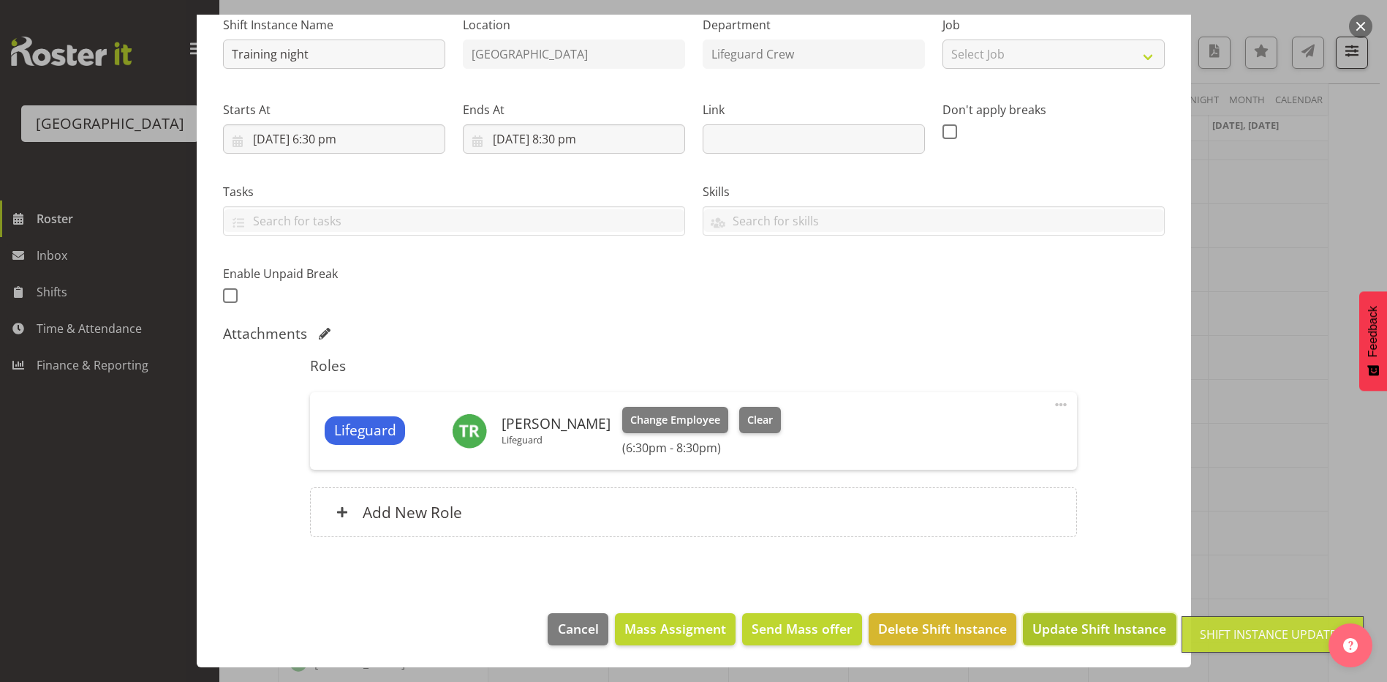
click at [1074, 622] on span "Update Shift Instance" at bounding box center [1100, 628] width 134 height 19
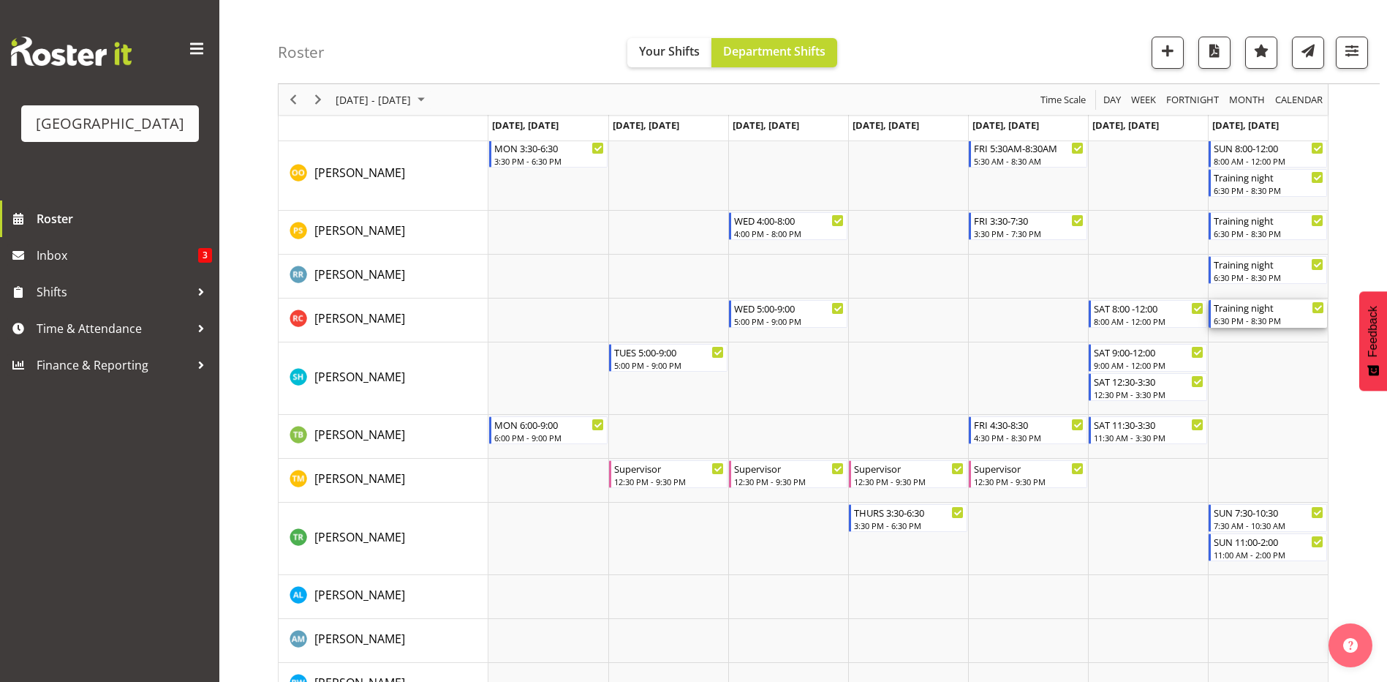
click at [1232, 304] on div "Training night" at bounding box center [1269, 307] width 110 height 15
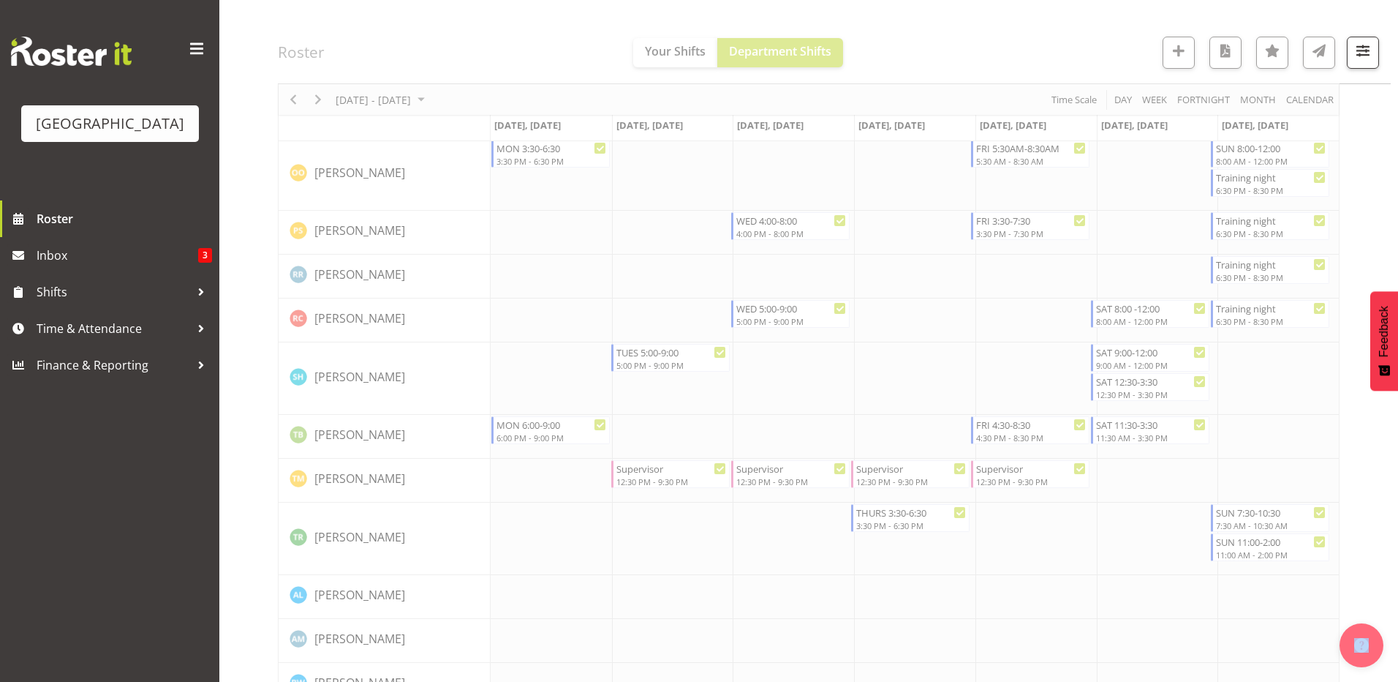
select select "8"
select select "2025"
select select "20"
select select "30"
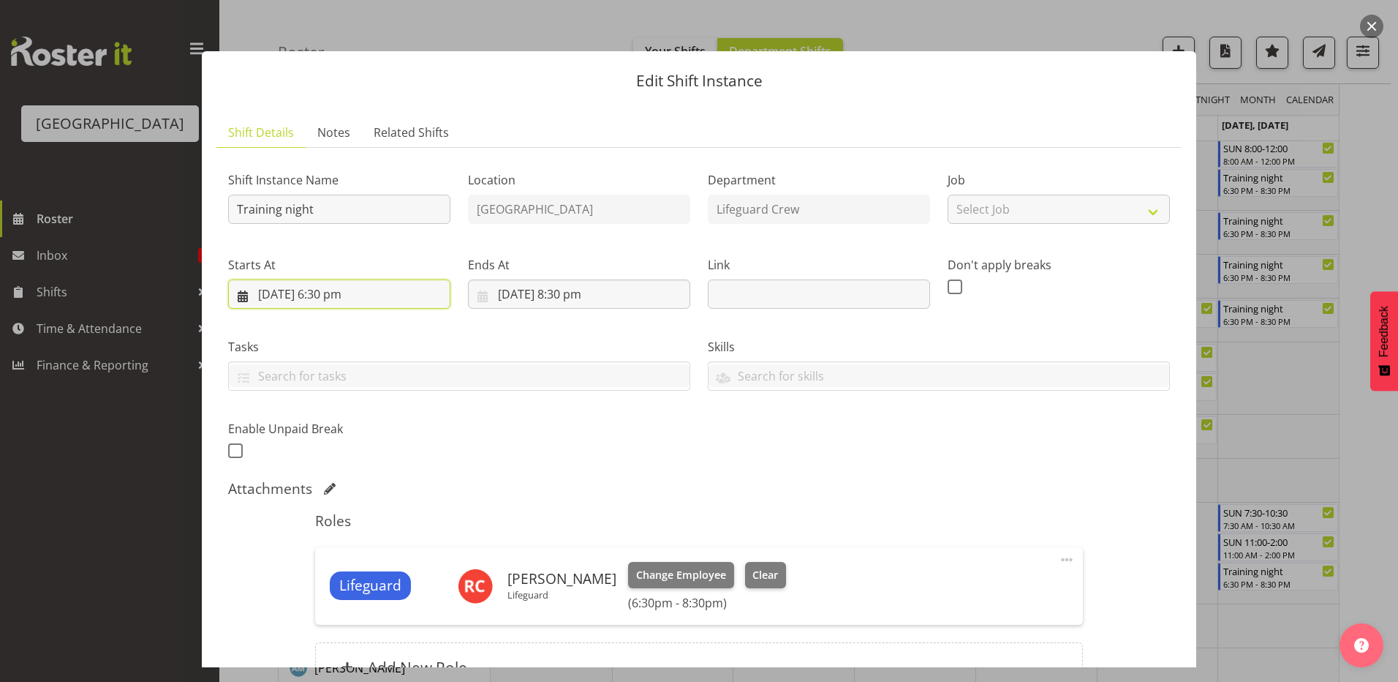
click at [305, 301] on input "7/09/2025, 6:30 pm" at bounding box center [339, 293] width 222 height 29
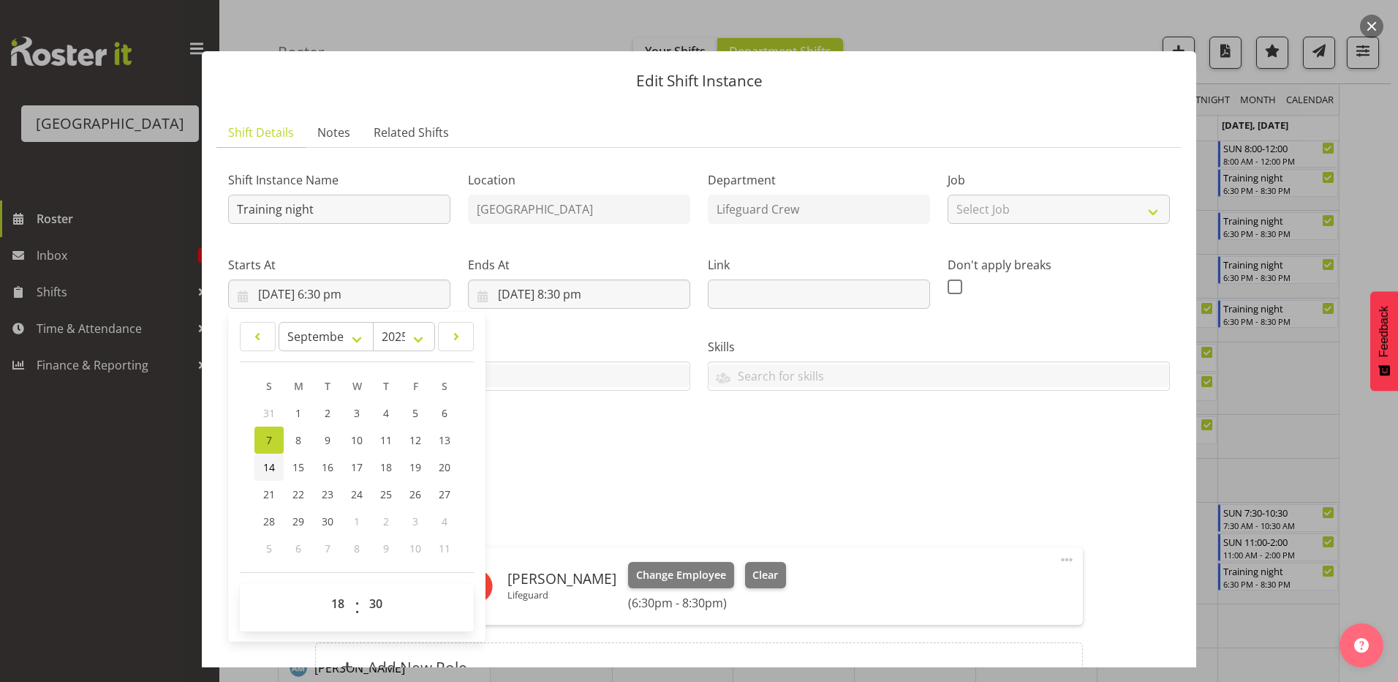
click at [276, 475] on link "14" at bounding box center [268, 466] width 29 height 27
type input "14/09/2025, 6:30 pm"
click at [557, 293] on input "7/09/2025, 8:30 pm" at bounding box center [579, 293] width 222 height 29
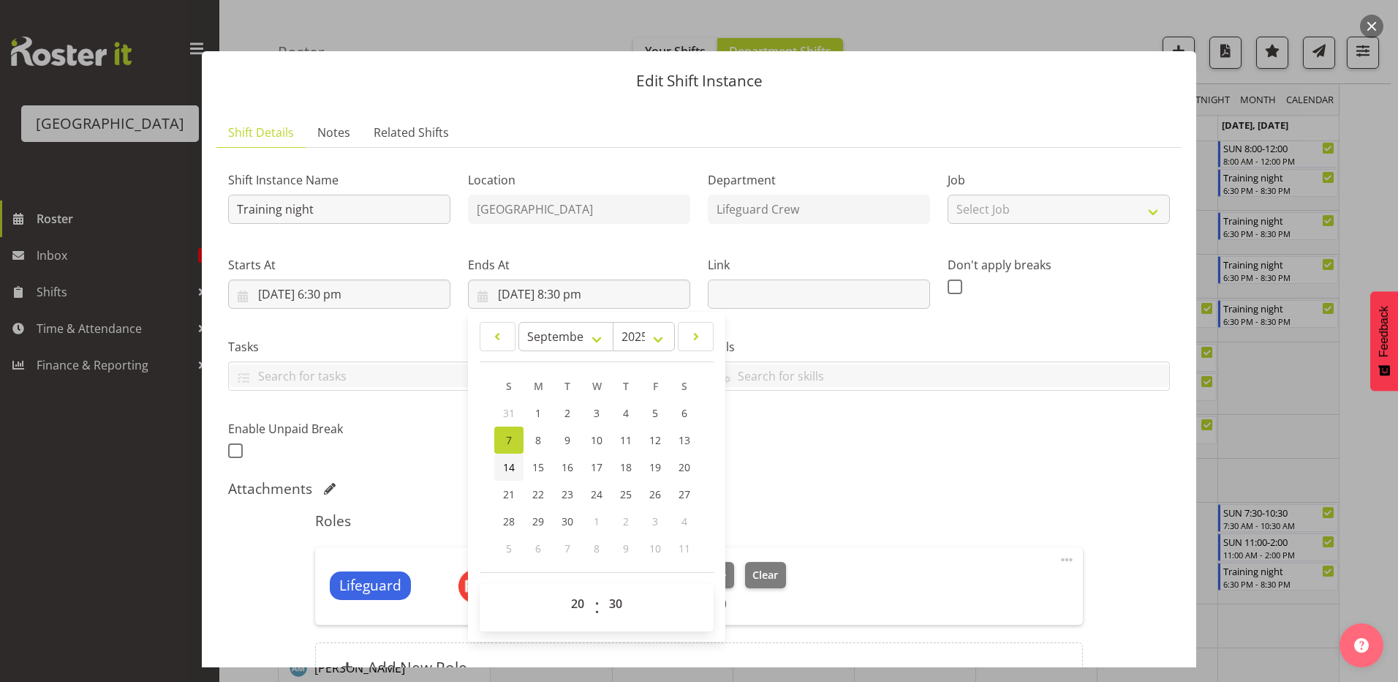
click at [502, 476] on link "14" at bounding box center [508, 466] width 29 height 27
type input "14/09/2025, 8:30 pm"
click at [941, 480] on div "Attachments" at bounding box center [699, 489] width 942 height 18
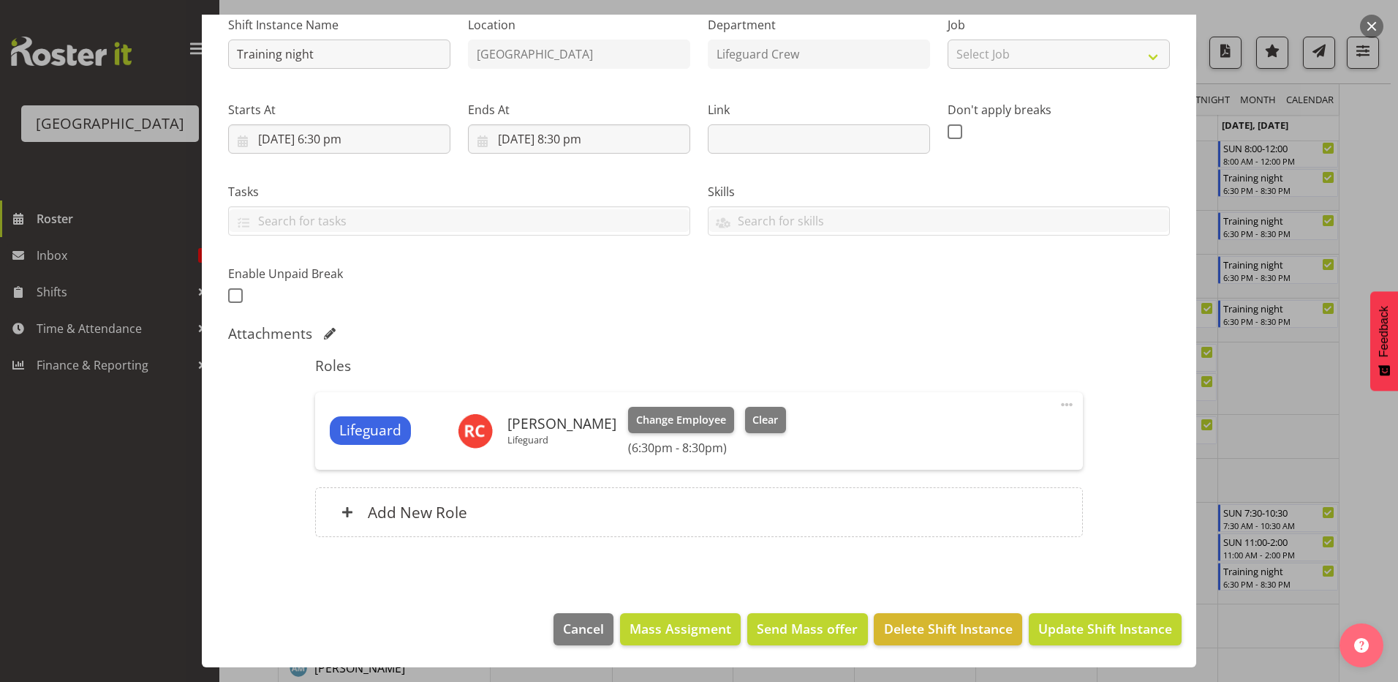
click at [1054, 655] on footer "Cancel Mass Assigment Send Mass offer Delete Shift Instance Update Shift Instan…" at bounding box center [699, 632] width 995 height 69
click at [1068, 641] on button "Update Shift Instance" at bounding box center [1105, 629] width 153 height 32
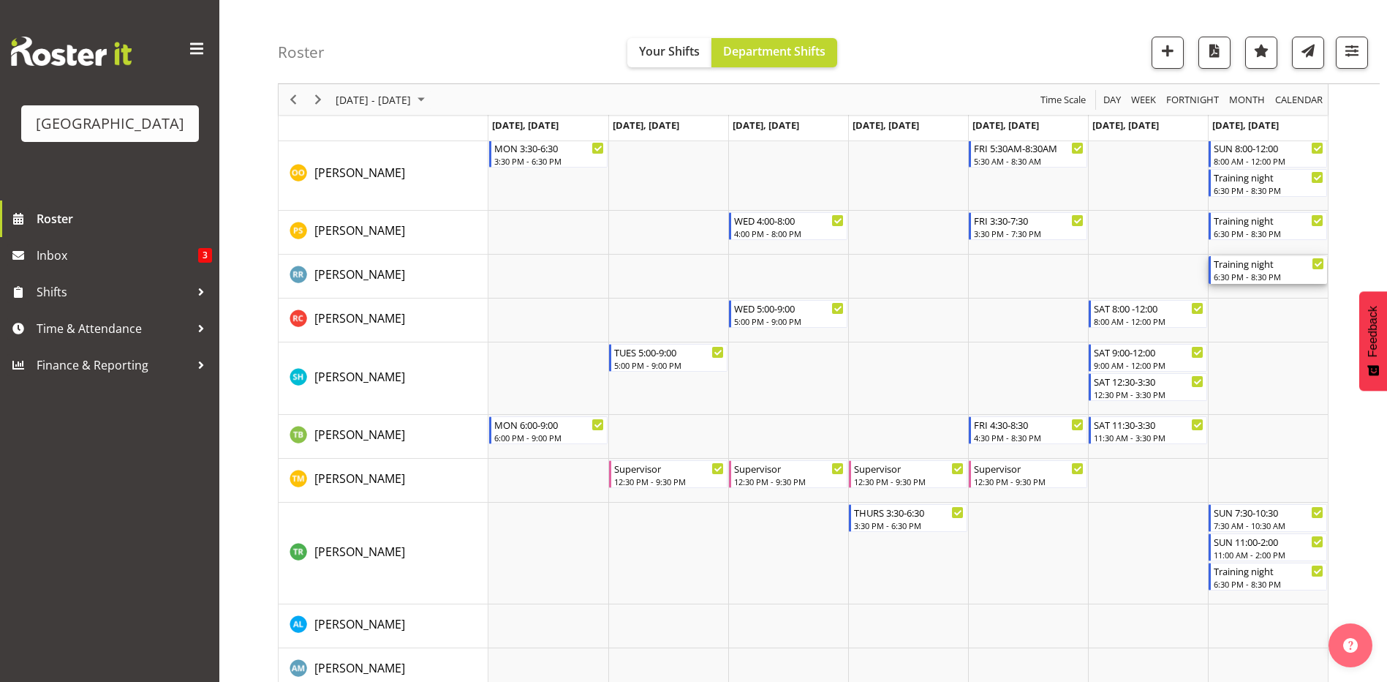
click at [1274, 274] on div "6:30 PM - 8:30 PM" at bounding box center [1269, 277] width 110 height 12
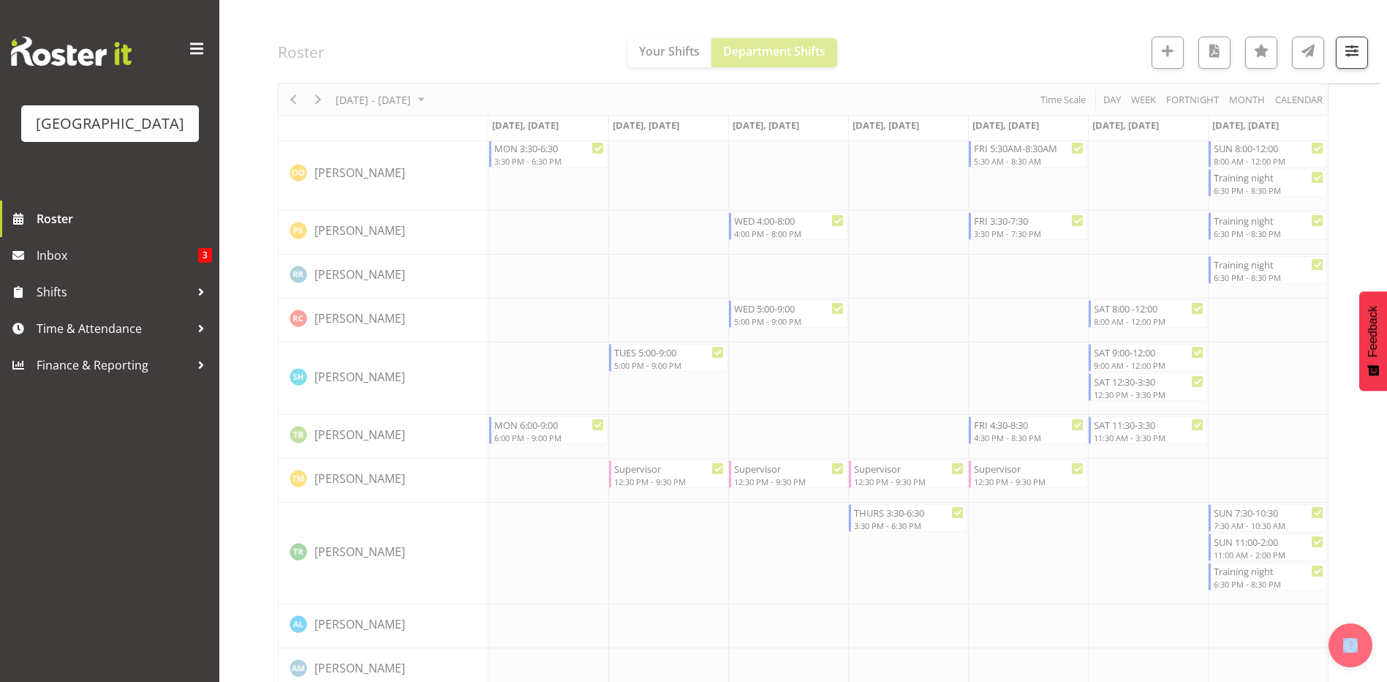
select select "8"
select select "2025"
select select "18"
select select "30"
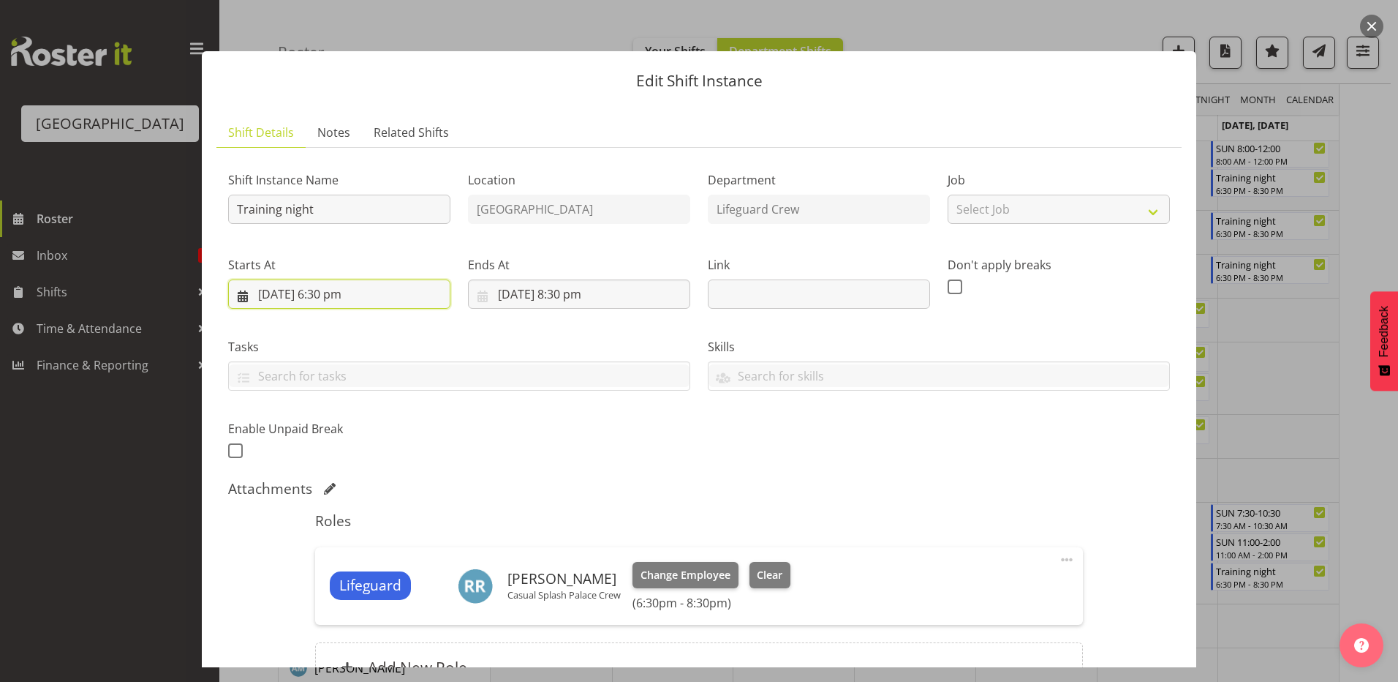
click at [376, 296] on input "7/09/2025, 6:30 pm" at bounding box center [339, 293] width 222 height 29
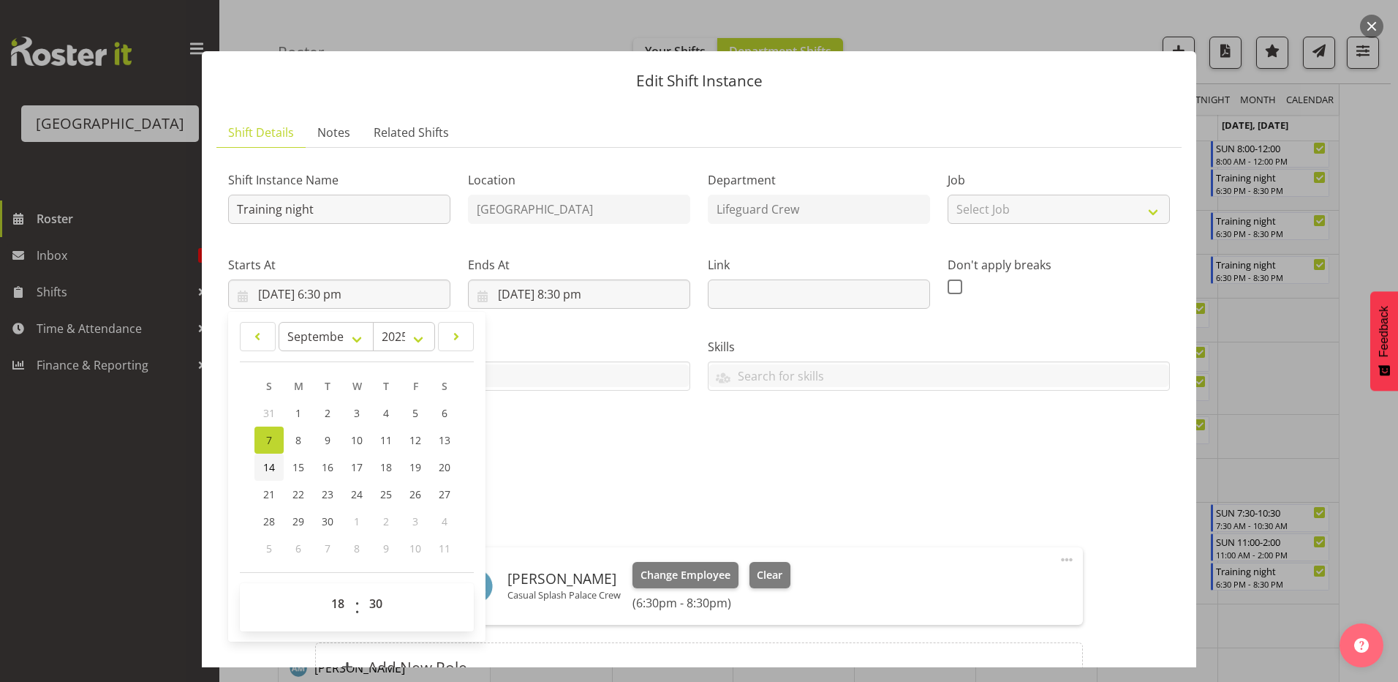
click at [272, 463] on span "14" at bounding box center [269, 467] width 12 height 14
type input "14/09/2025, 6:30 pm"
click at [556, 290] on input "7/09/2025, 8:30 pm" at bounding box center [579, 293] width 222 height 29
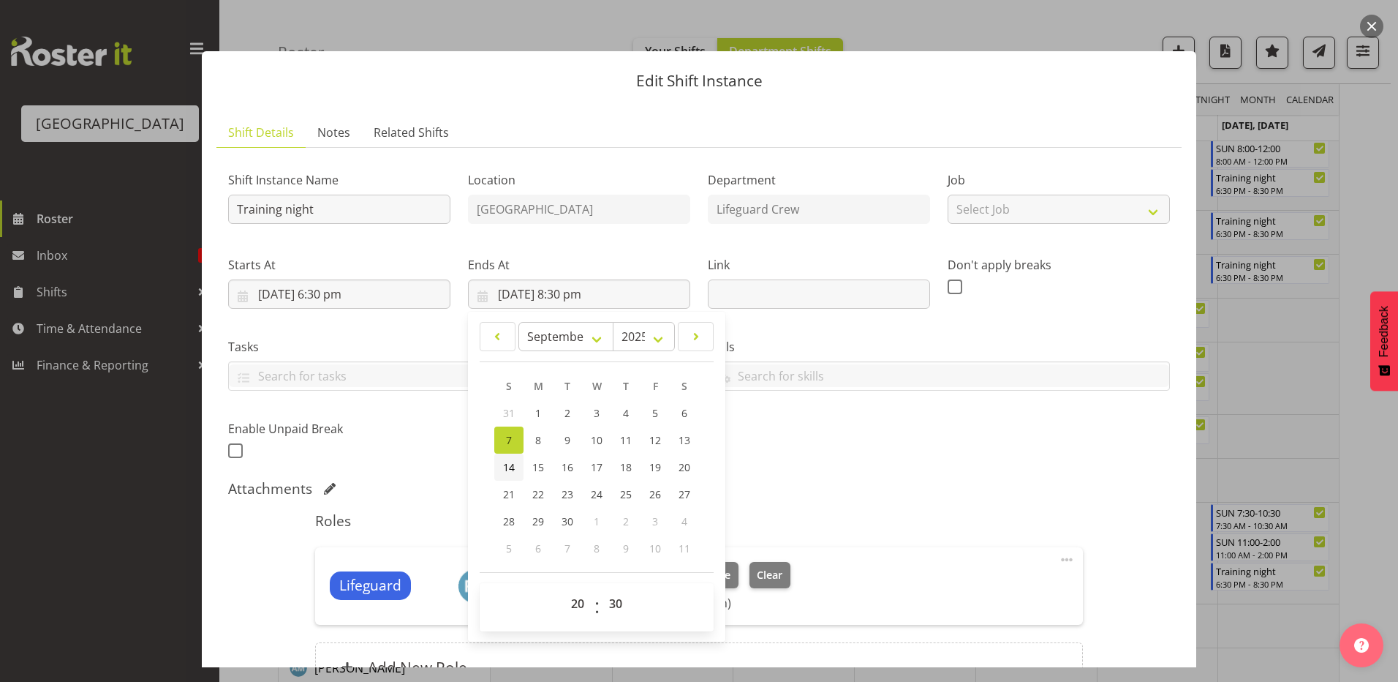
click at [499, 464] on link "14" at bounding box center [508, 466] width 29 height 27
type input "14/09/2025, 8:30 pm"
click at [916, 488] on div "Attachments" at bounding box center [699, 489] width 942 height 18
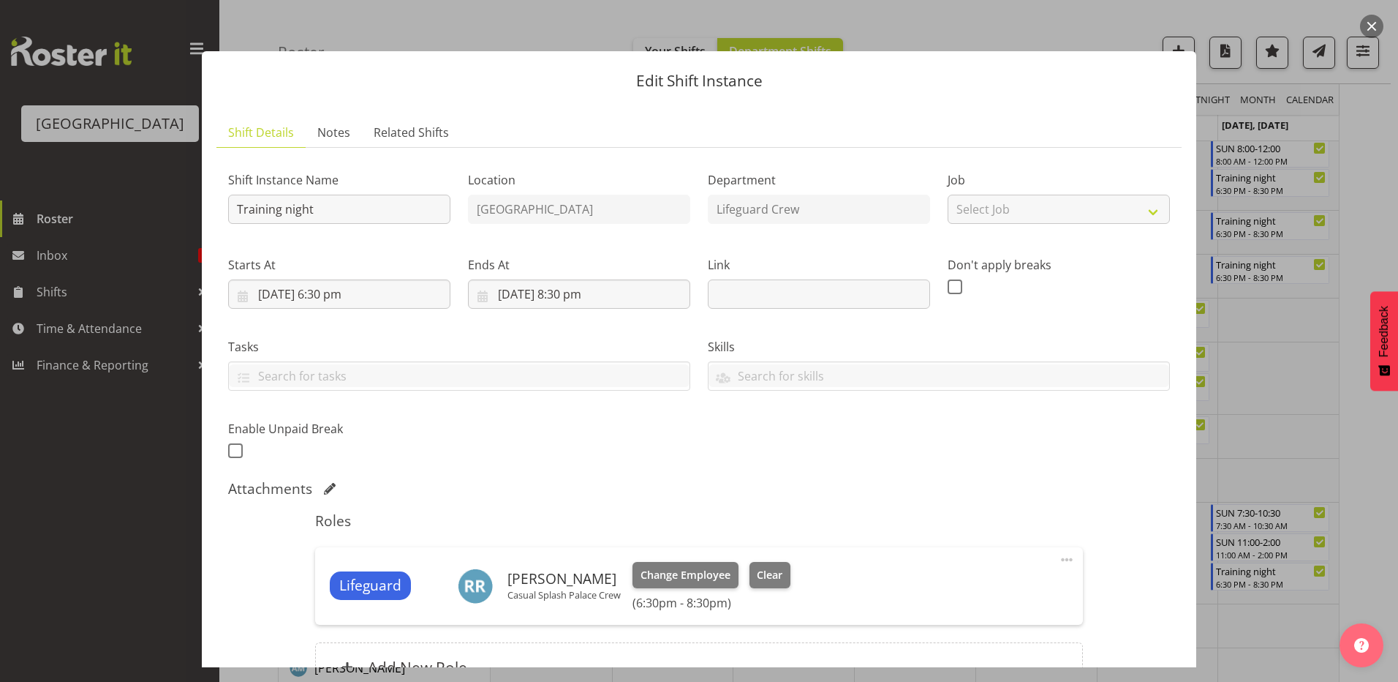
scroll to position [155, 0]
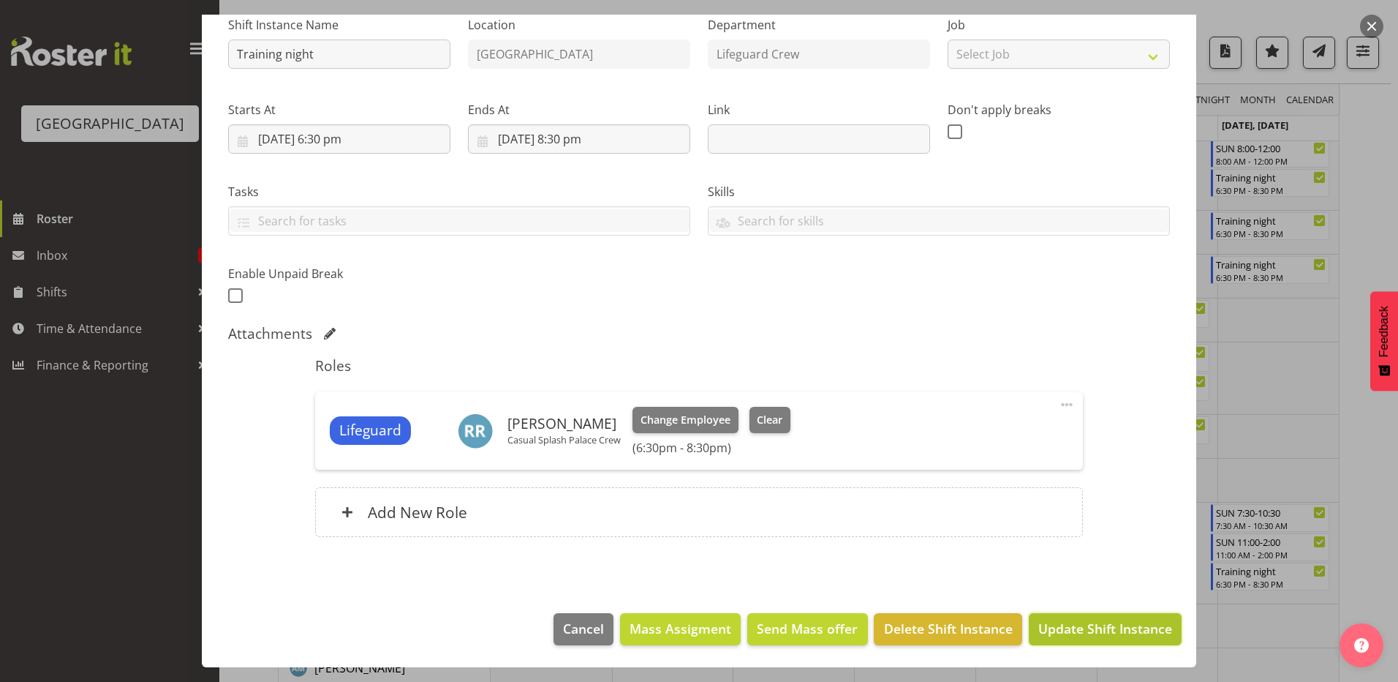
click at [1059, 633] on span "Update Shift Instance" at bounding box center [1105, 628] width 134 height 19
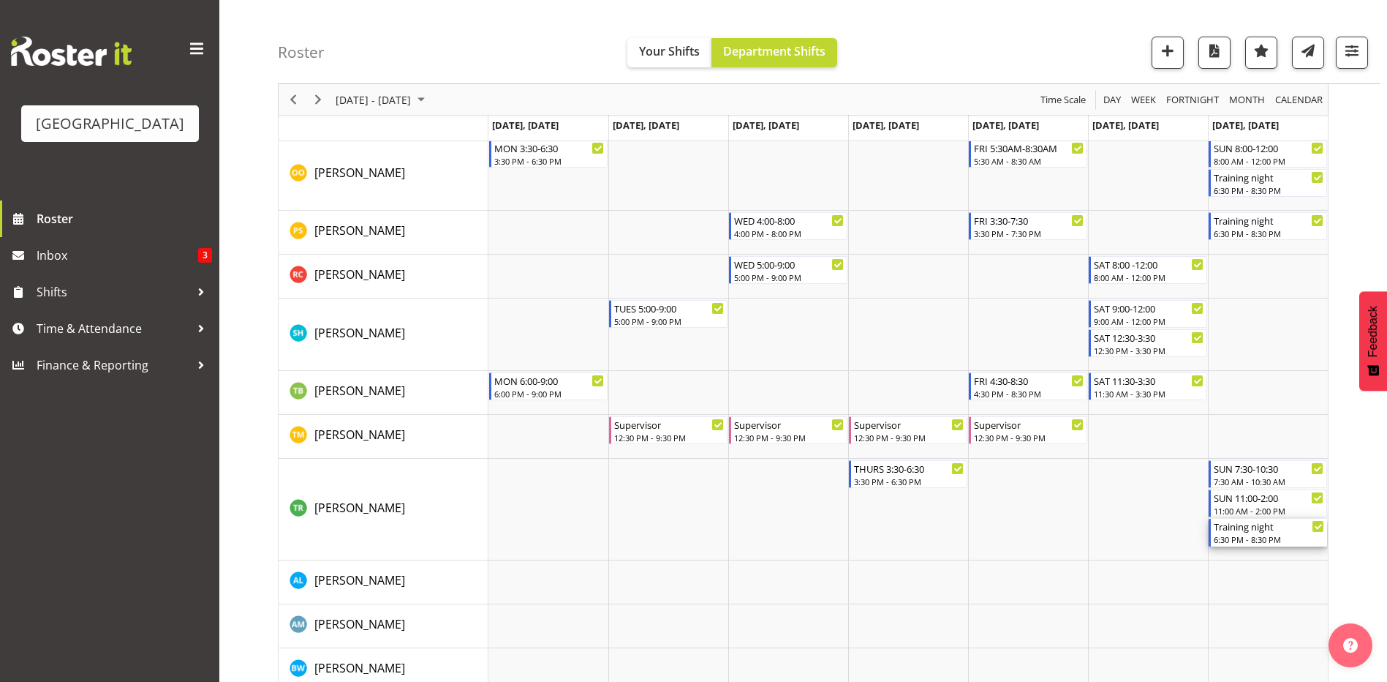
click at [1267, 535] on div "6:30 PM - 8:30 PM" at bounding box center [1269, 539] width 110 height 12
click at [0, 0] on div at bounding box center [0, 0] width 0 height 0
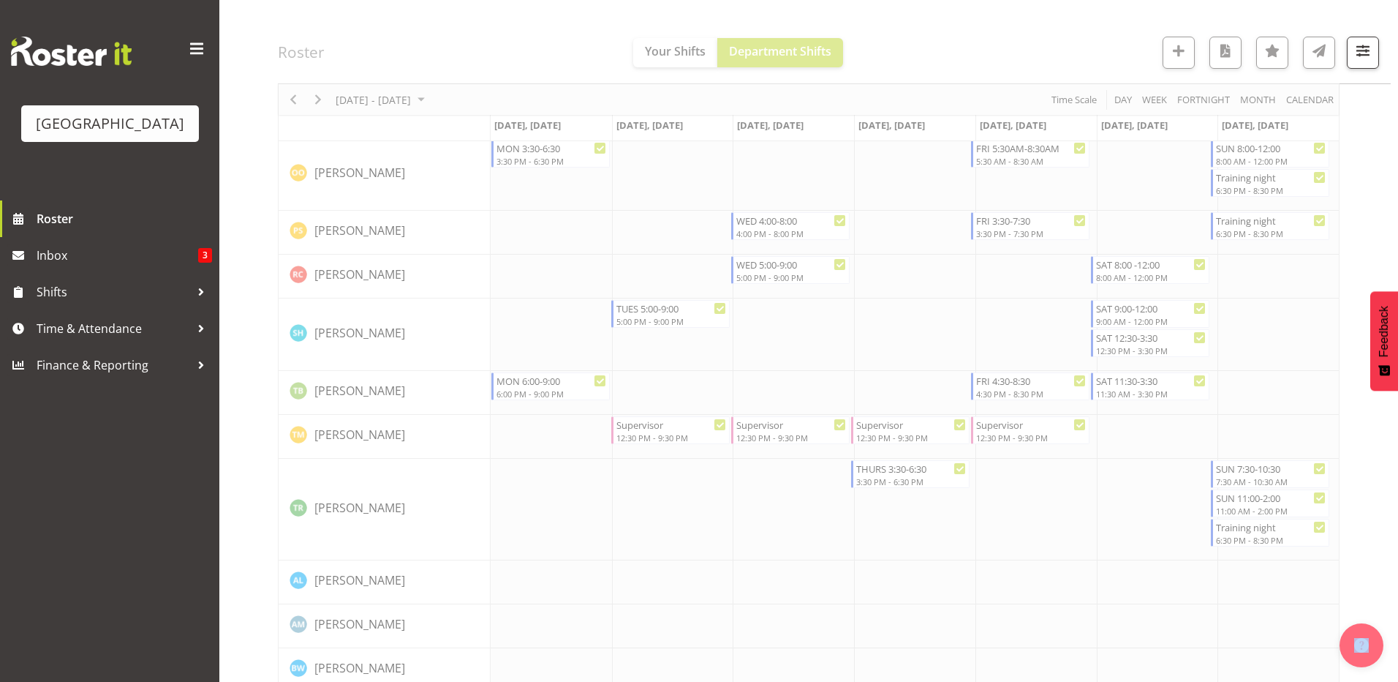
select select "8"
select select "2025"
select select "18"
select select "30"
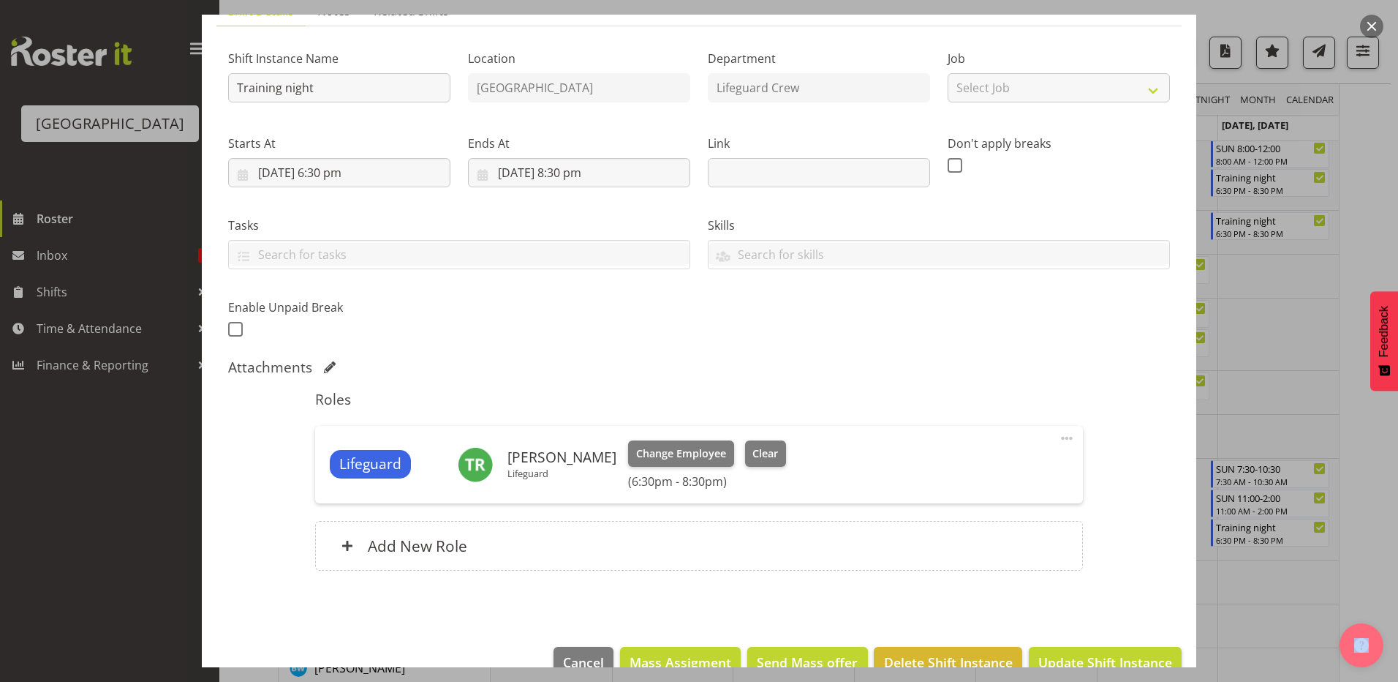
scroll to position [155, 0]
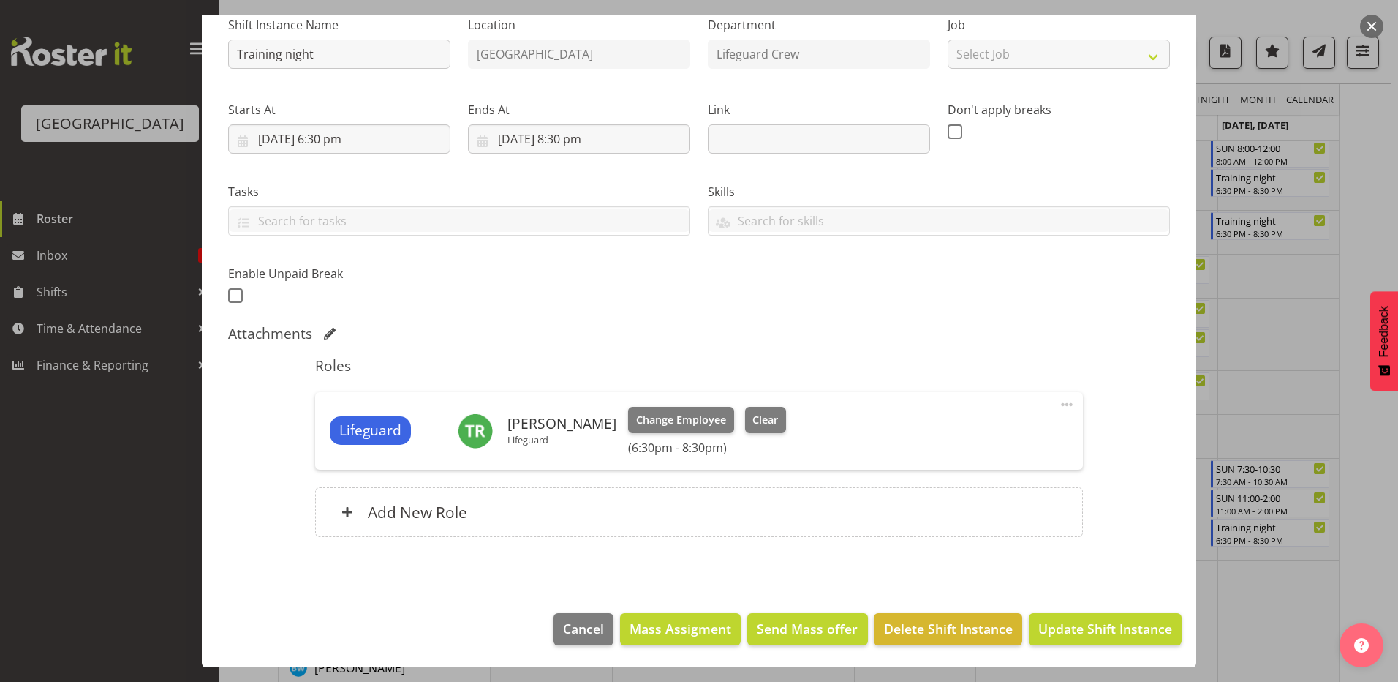
click at [300, 154] on div "Starts At 7/09/2025, 6:30 pm January February March April May June July August …" at bounding box center [339, 121] width 240 height 82
click at [302, 147] on input "7/09/2025, 6:30 pm" at bounding box center [339, 138] width 222 height 29
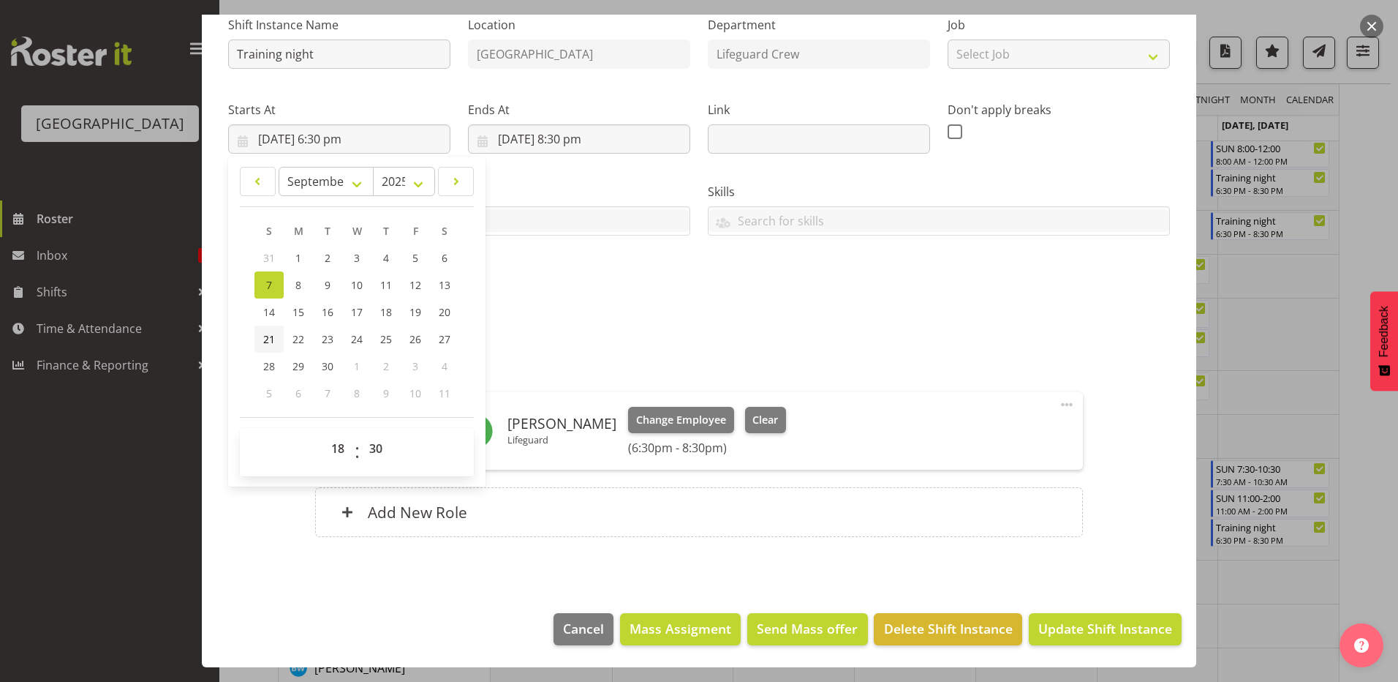
click at [275, 325] on link "21" at bounding box center [268, 338] width 29 height 27
click at [279, 318] on link "14" at bounding box center [268, 311] width 29 height 27
type input "14/09/2025, 6:30 pm"
click at [551, 263] on div "Shift Instance Name Training night Location Splash Palace Department Lifeguard …" at bounding box center [698, 156] width 959 height 320
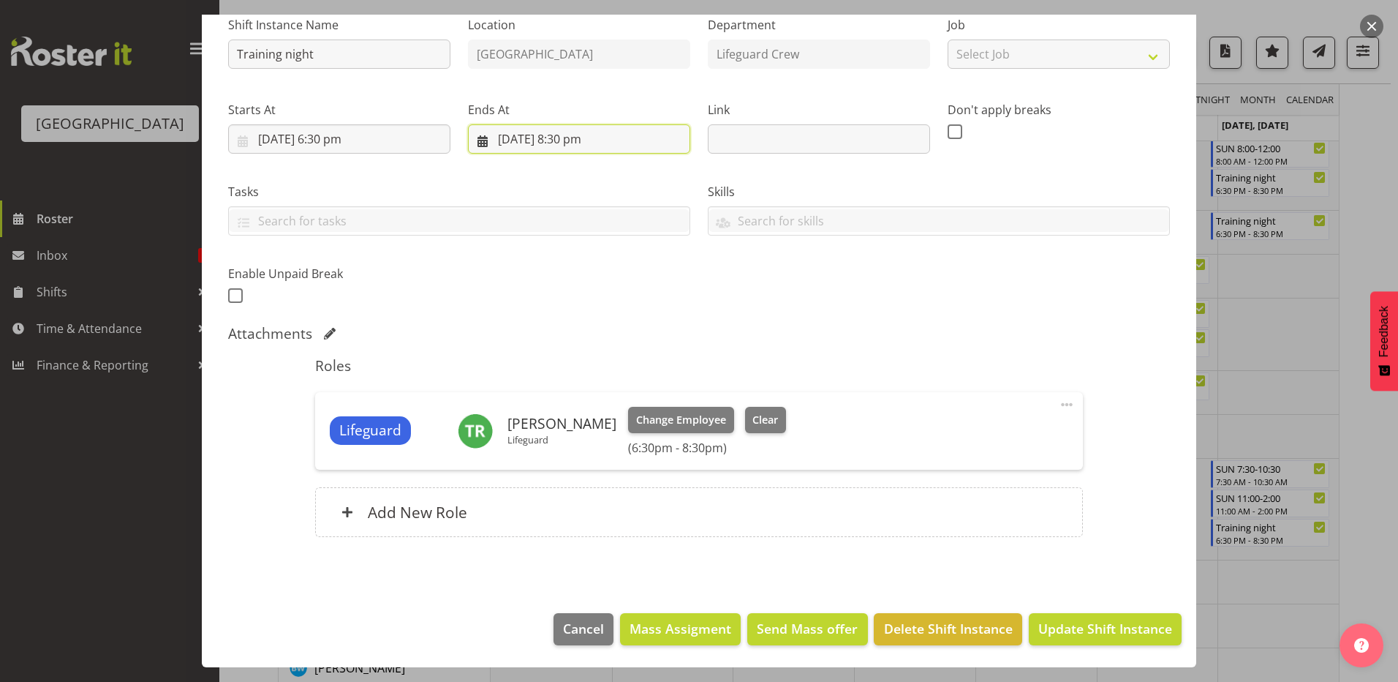
click at [581, 132] on input "7/09/2025, 8:30 pm" at bounding box center [579, 138] width 222 height 29
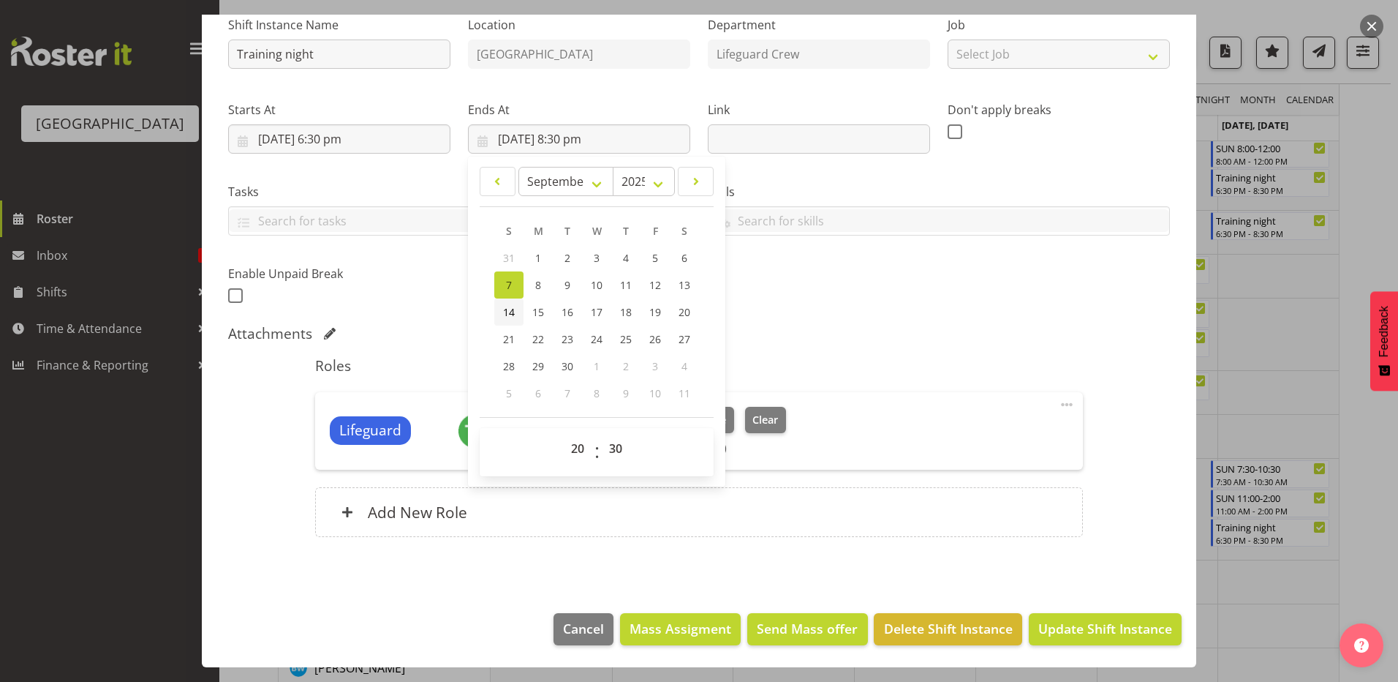
click at [517, 320] on link "14" at bounding box center [508, 311] width 29 height 27
type input "14/09/2025, 8:30 pm"
click at [837, 328] on div "Attachments" at bounding box center [699, 334] width 942 height 18
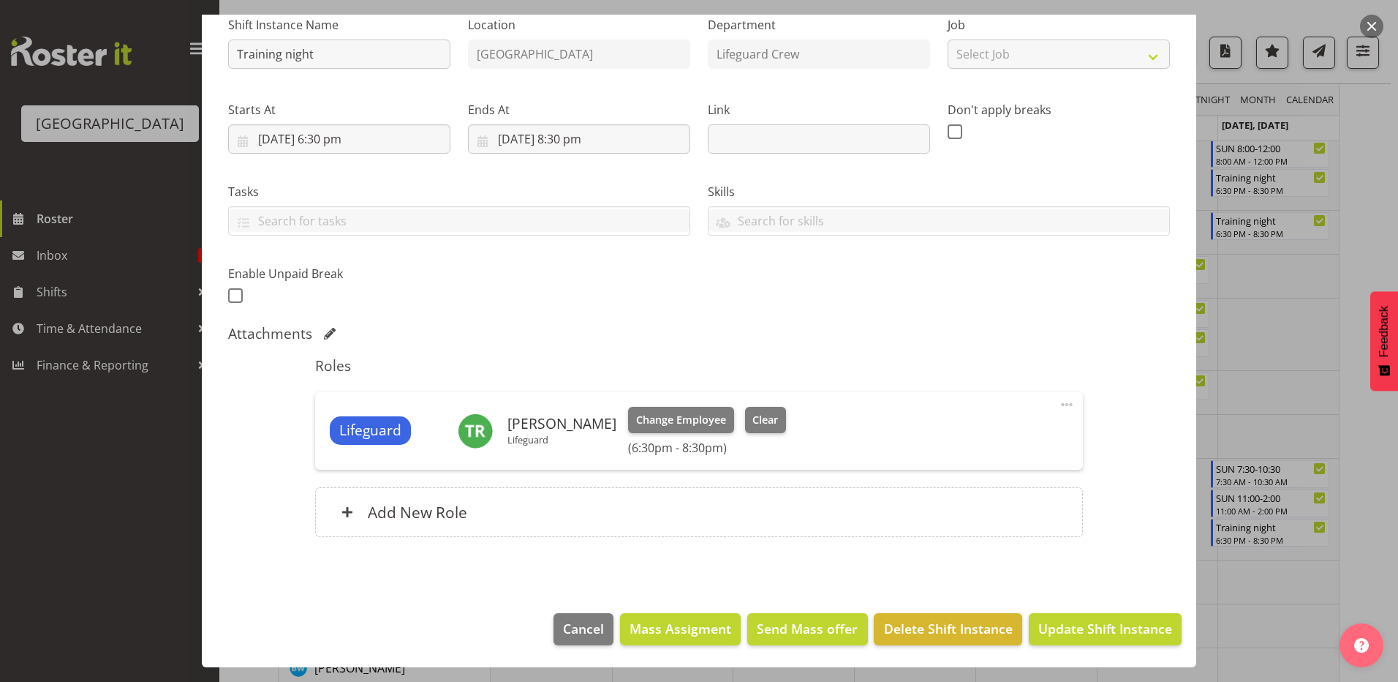
click at [1141, 649] on footer "Cancel Mass Assigment Send Mass offer Delete Shift Instance Update Shift Instan…" at bounding box center [699, 632] width 995 height 69
click at [1140, 634] on span "Update Shift Instance" at bounding box center [1105, 628] width 134 height 19
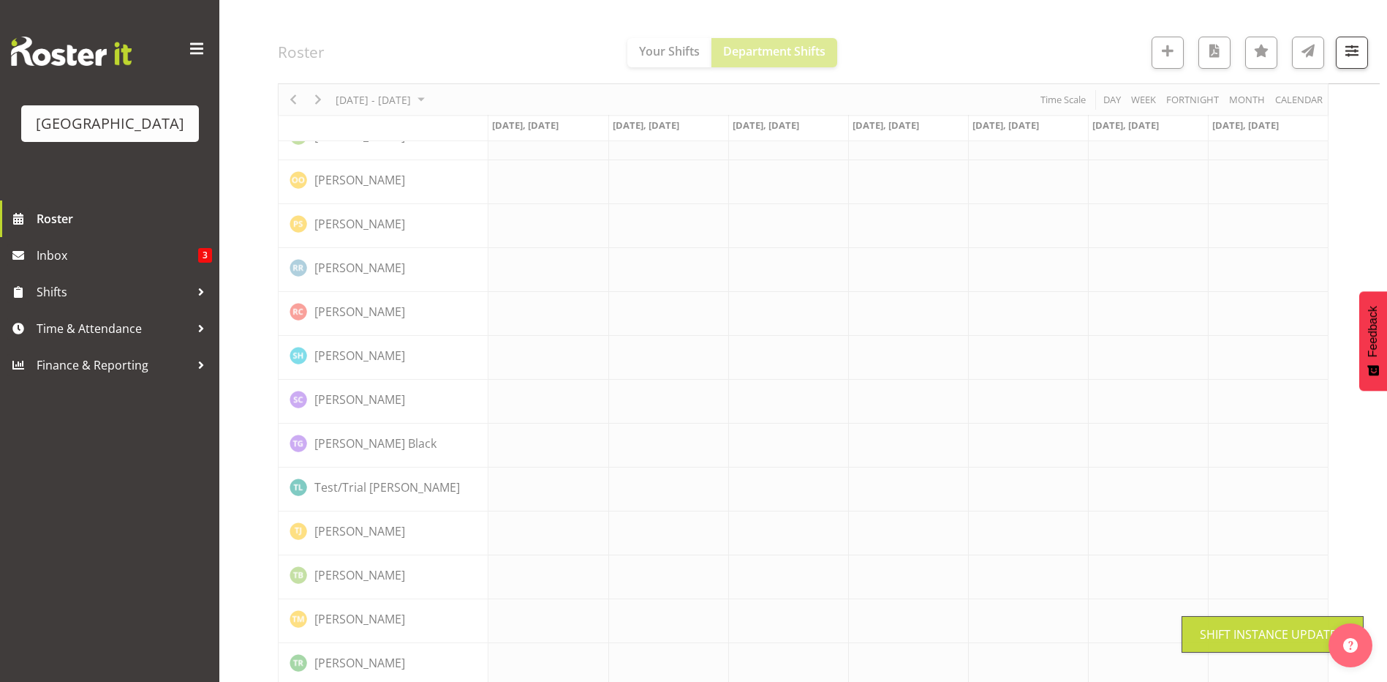
scroll to position [1267, 0]
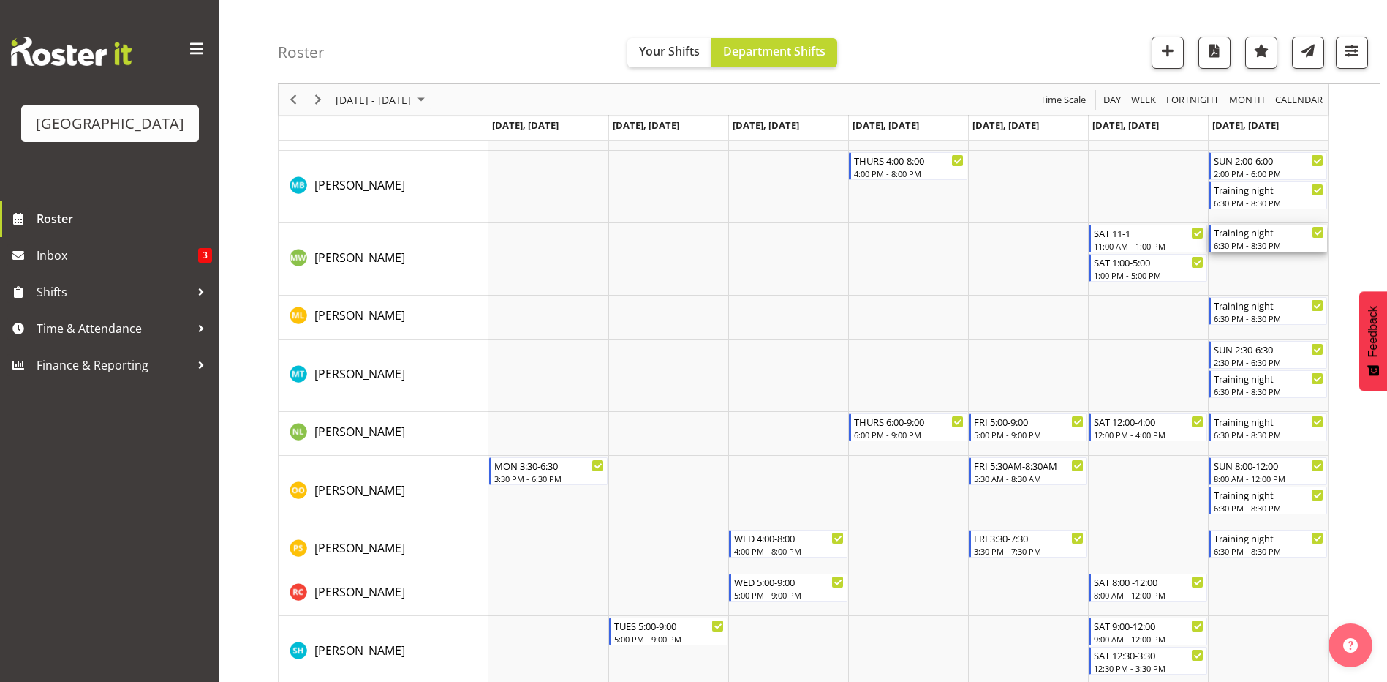
click at [1275, 238] on div "Training night" at bounding box center [1269, 232] width 110 height 15
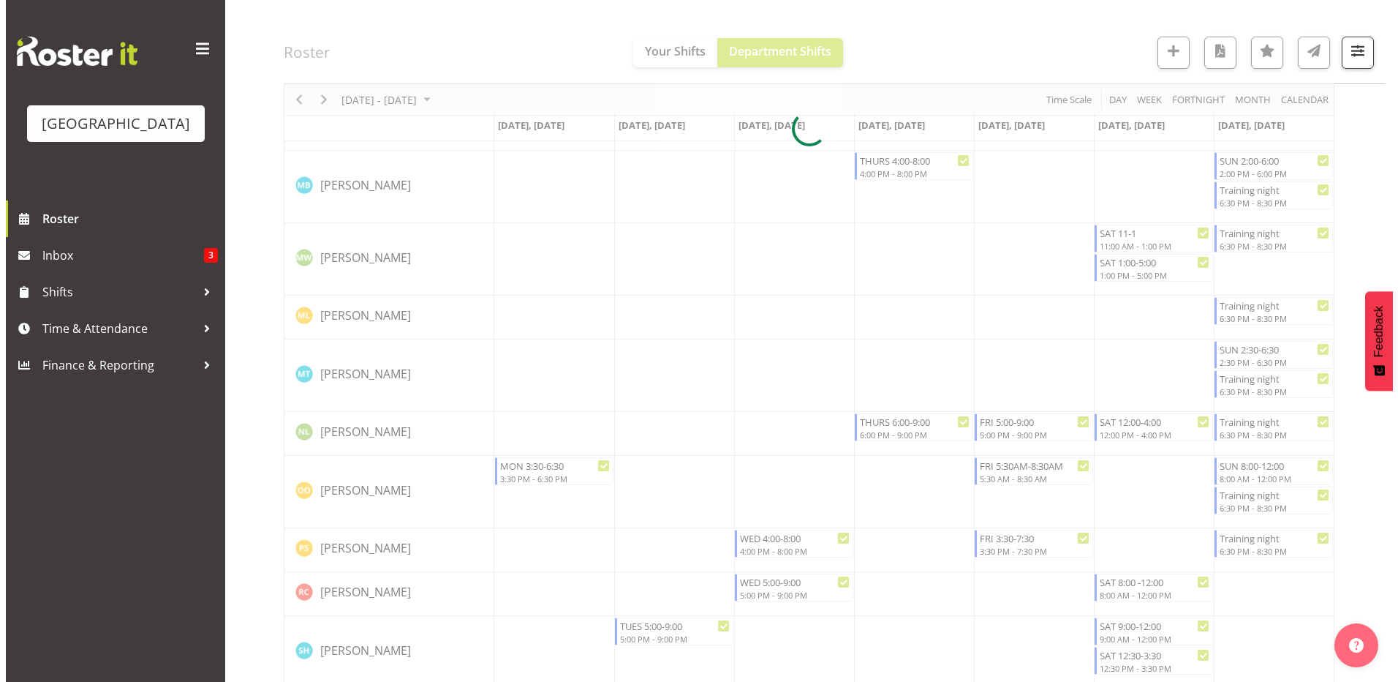
scroll to position [1496, 0]
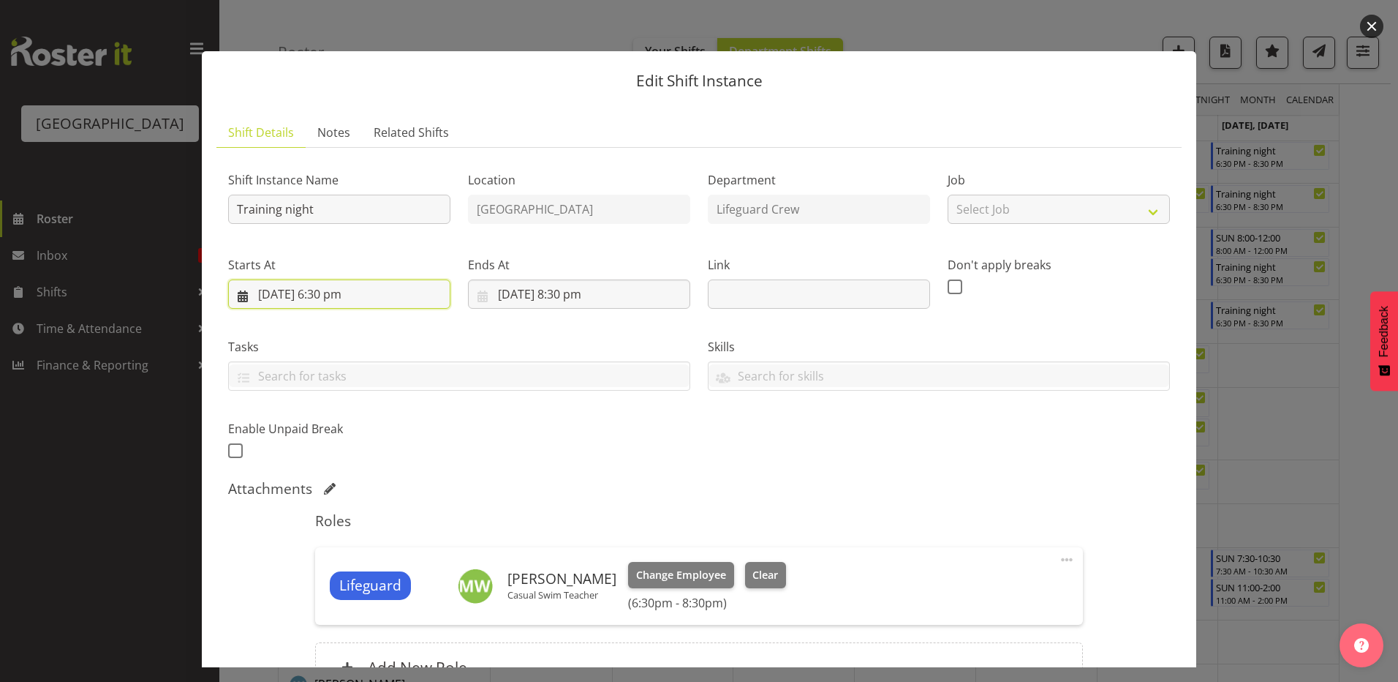
click at [381, 301] on input "7/09/2025, 6:30 pm" at bounding box center [339, 293] width 222 height 29
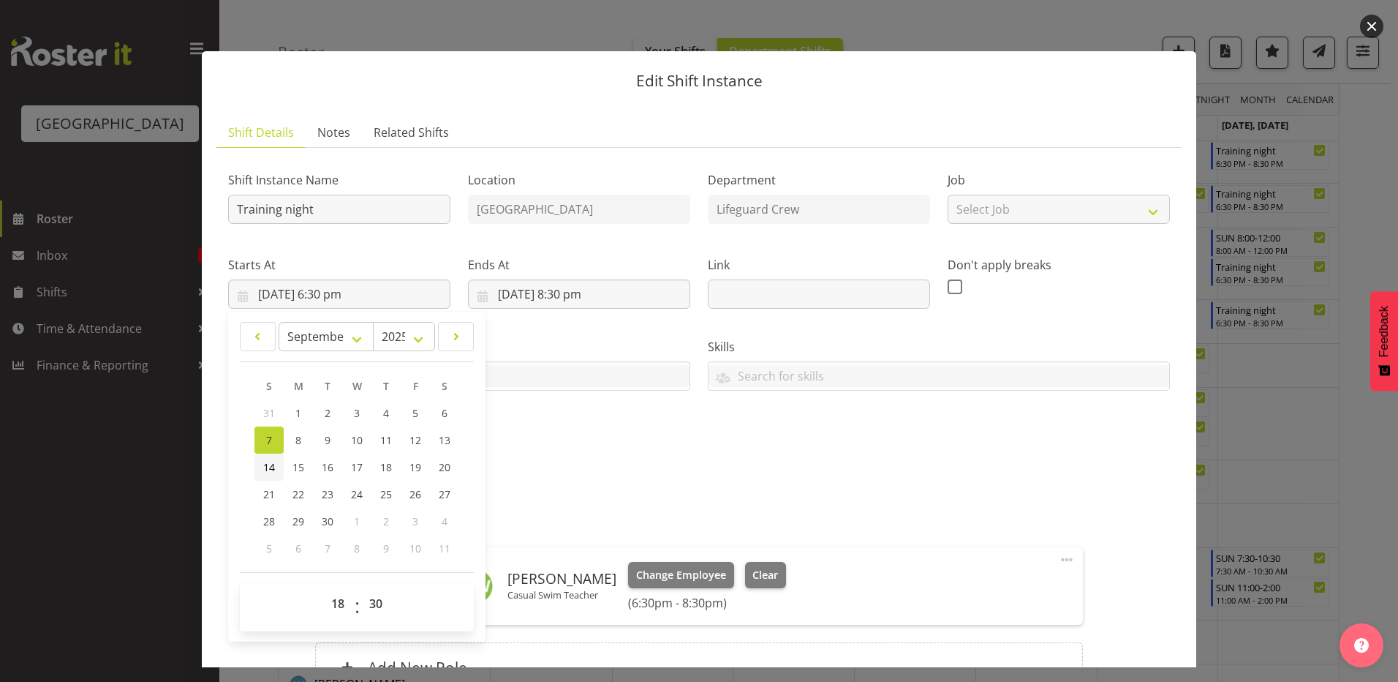
click at [274, 464] on span "14" at bounding box center [269, 467] width 12 height 14
type input "14/09/2025, 6:30 pm"
click at [557, 279] on input "7/09/2025, 8:30 pm" at bounding box center [579, 293] width 222 height 29
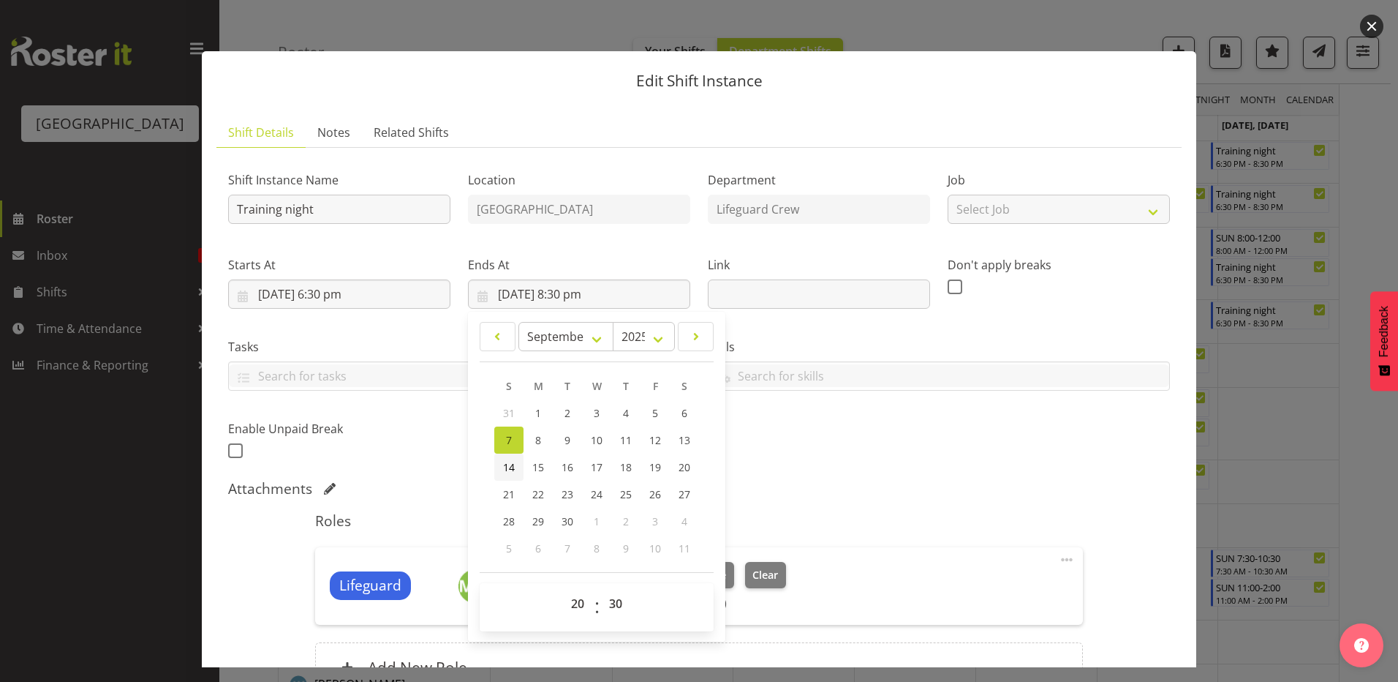
click at [504, 467] on span "14" at bounding box center [509, 467] width 12 height 14
type input "14/09/2025, 8:30 pm"
click at [858, 434] on div "Shift Instance Name Training night Location Splash Palace Department Lifeguard …" at bounding box center [698, 311] width 959 height 320
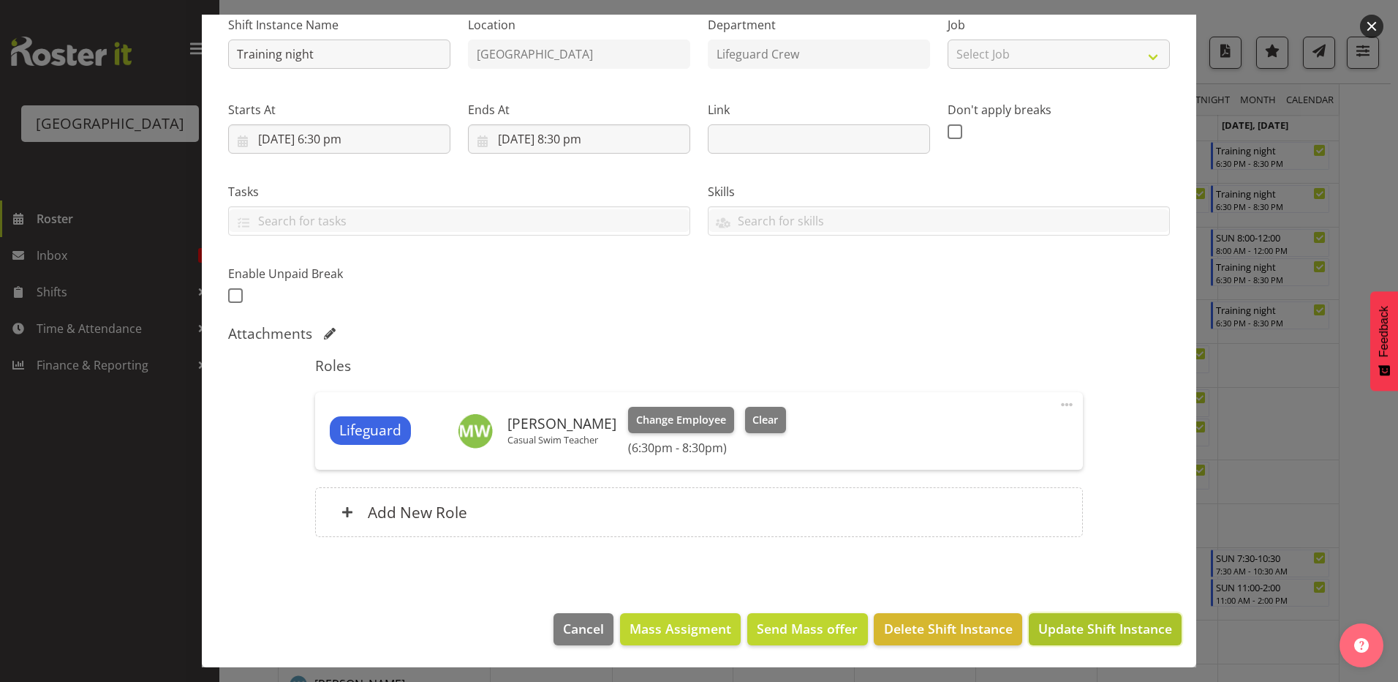
click at [1119, 634] on span "Update Shift Instance" at bounding box center [1105, 628] width 134 height 19
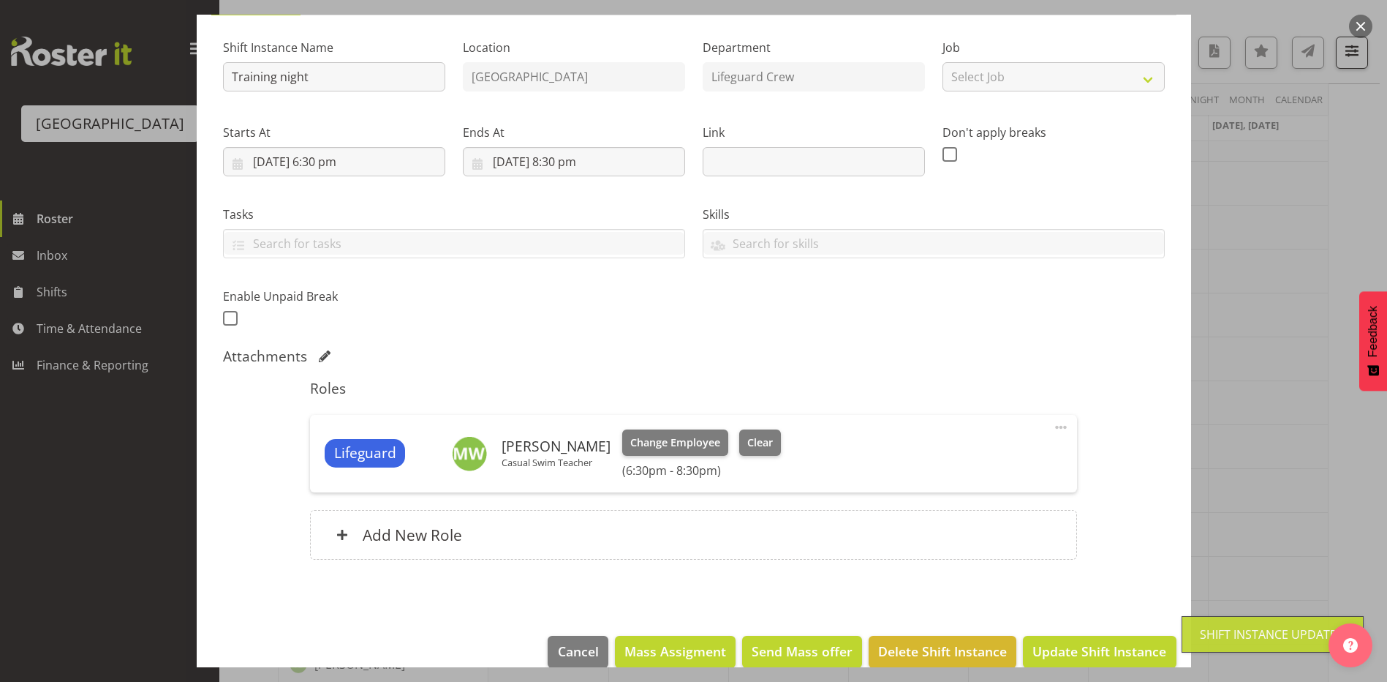
scroll to position [155, 0]
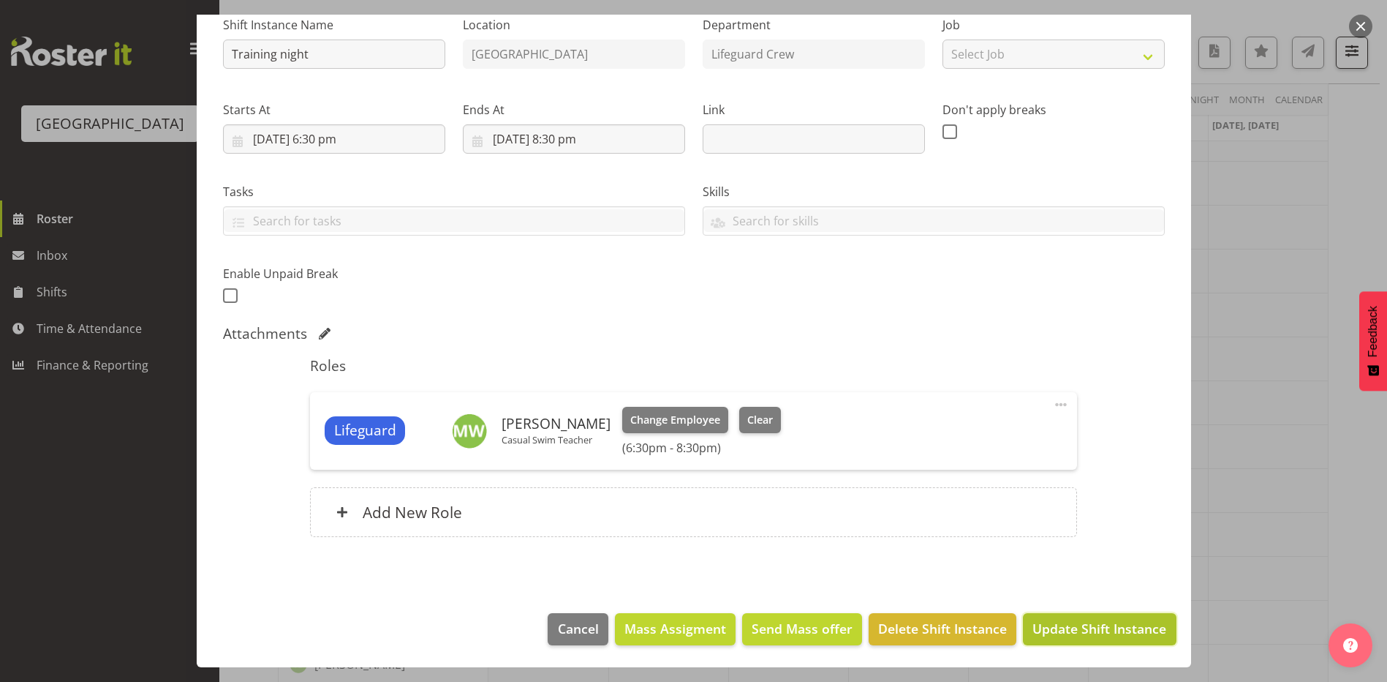
click at [1105, 637] on span "Update Shift Instance" at bounding box center [1100, 628] width 134 height 19
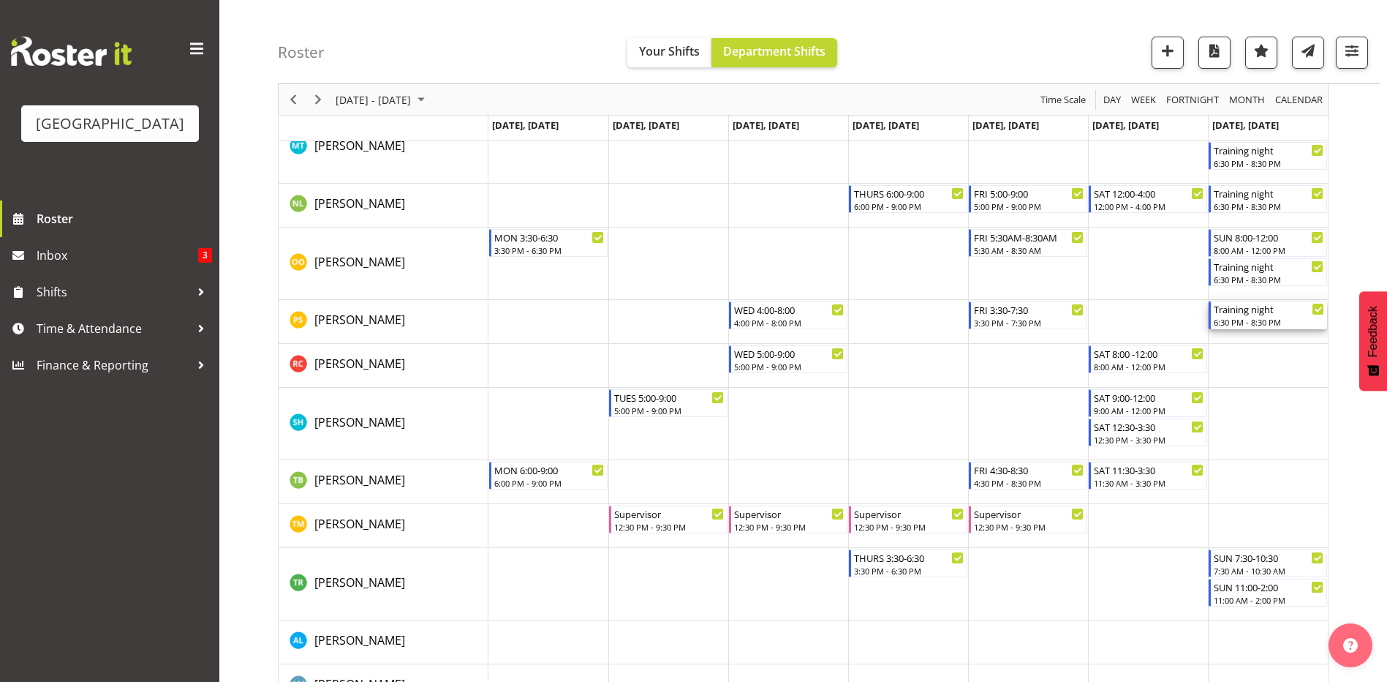
click at [1267, 317] on div "6:30 PM - 8:30 PM" at bounding box center [1269, 322] width 110 height 12
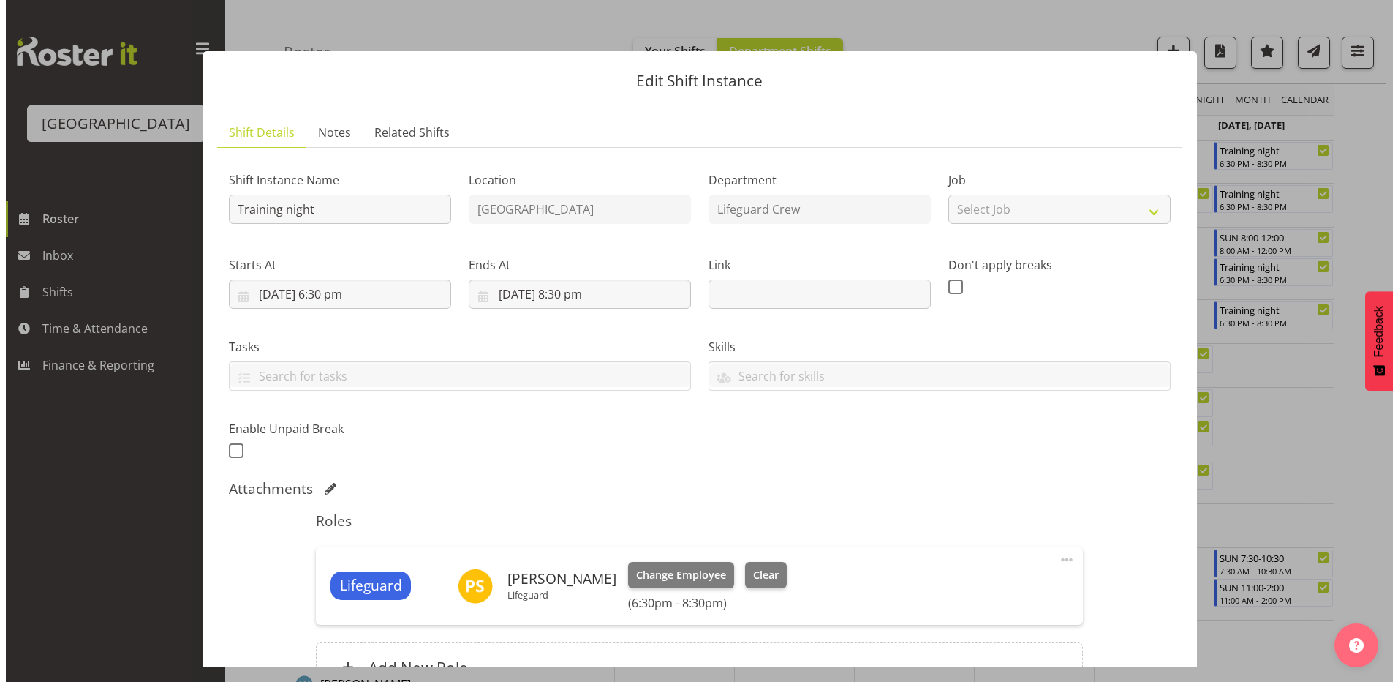
scroll to position [1809, 0]
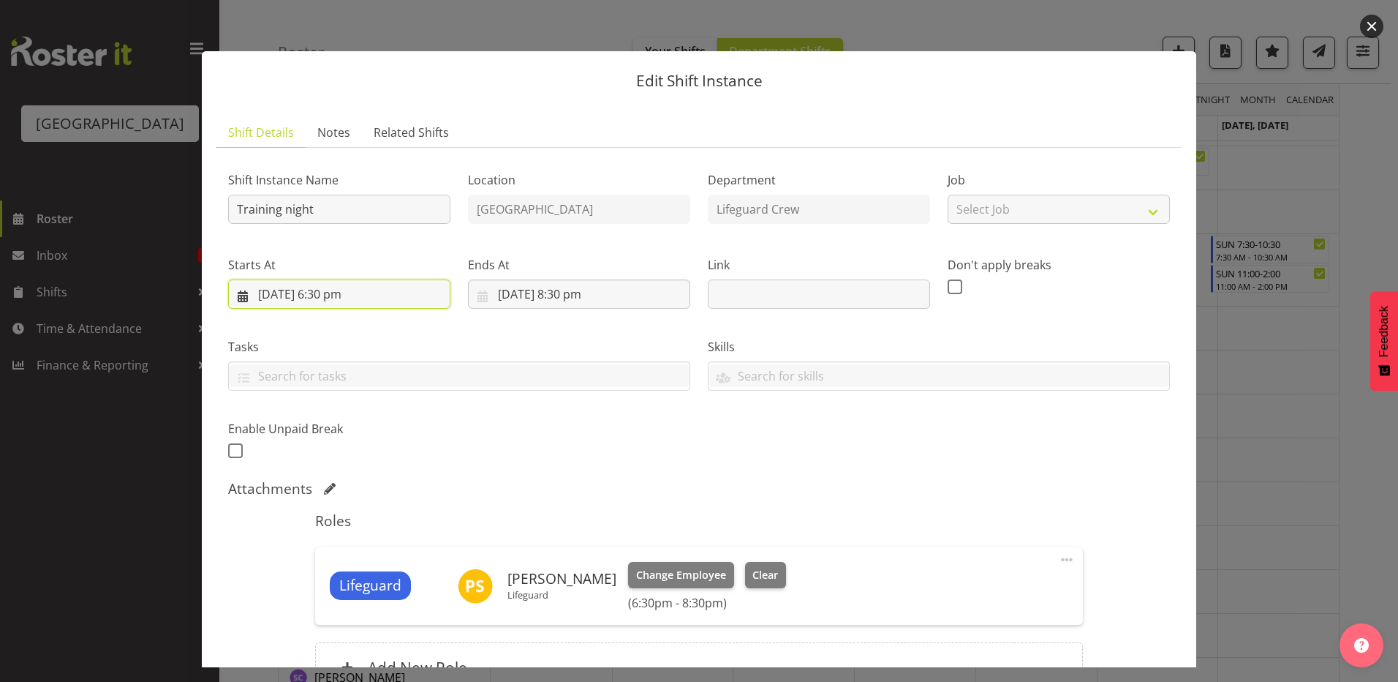
click at [352, 293] on input "7/09/2025, 6:30 pm" at bounding box center [339, 293] width 222 height 29
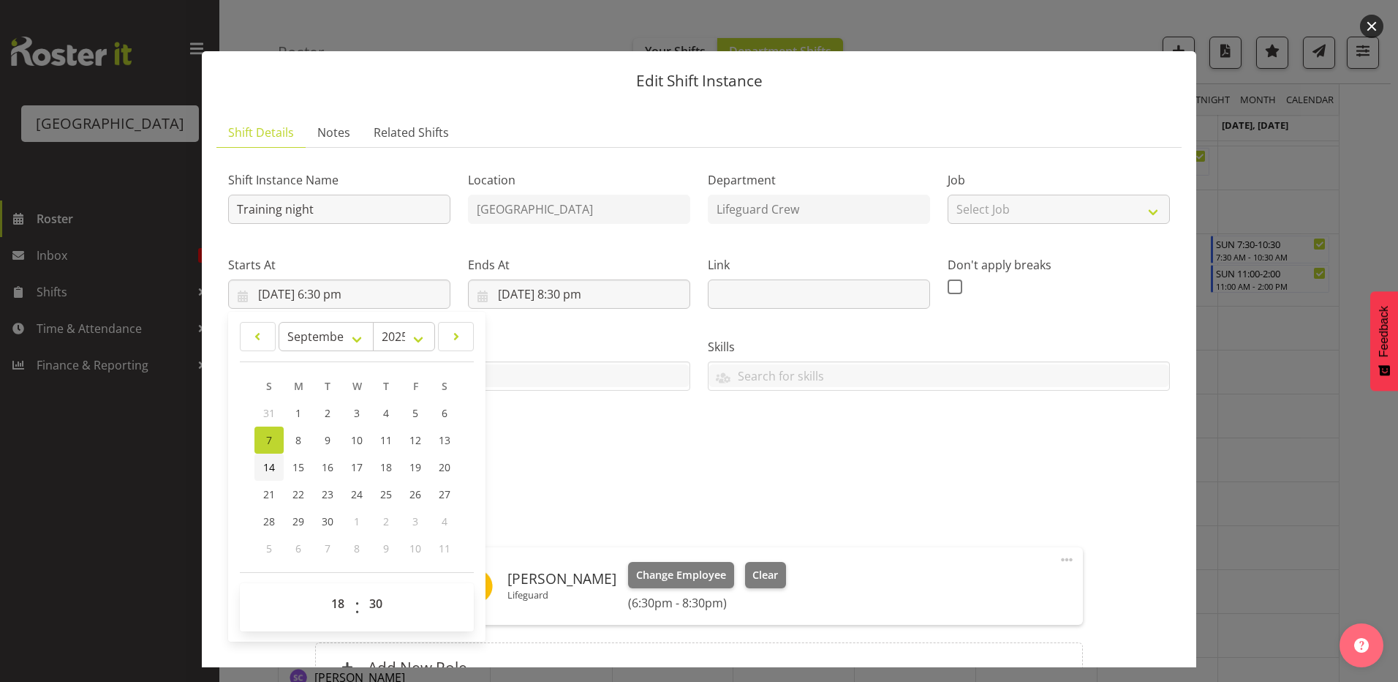
click at [267, 475] on link "14" at bounding box center [268, 466] width 29 height 27
type input "14/09/2025, 6:30 pm"
click at [552, 300] on input "7/09/2025, 8:30 pm" at bounding box center [579, 293] width 222 height 29
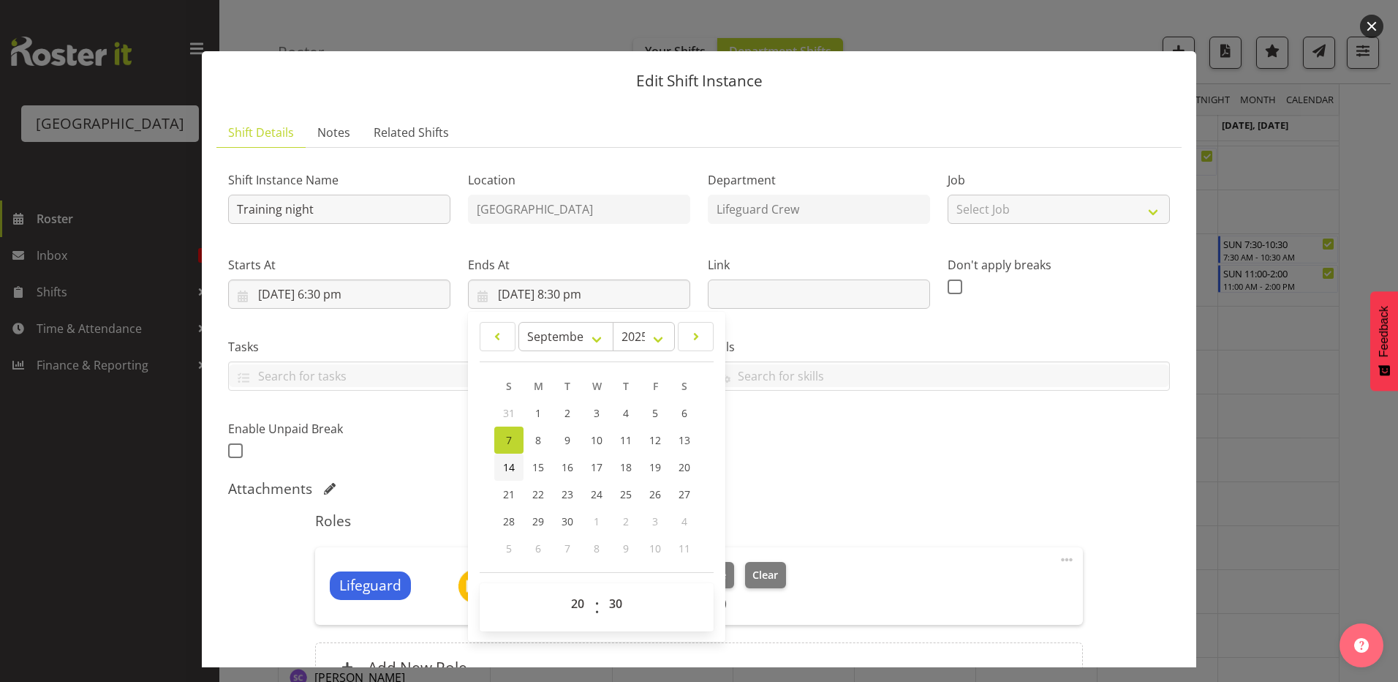
click at [499, 467] on link "14" at bounding box center [508, 466] width 29 height 27
type input "14/09/2025, 8:30 pm"
click at [864, 459] on div "Shift Instance Name Training night Location Splash Palace Department Lifeguard …" at bounding box center [698, 311] width 959 height 320
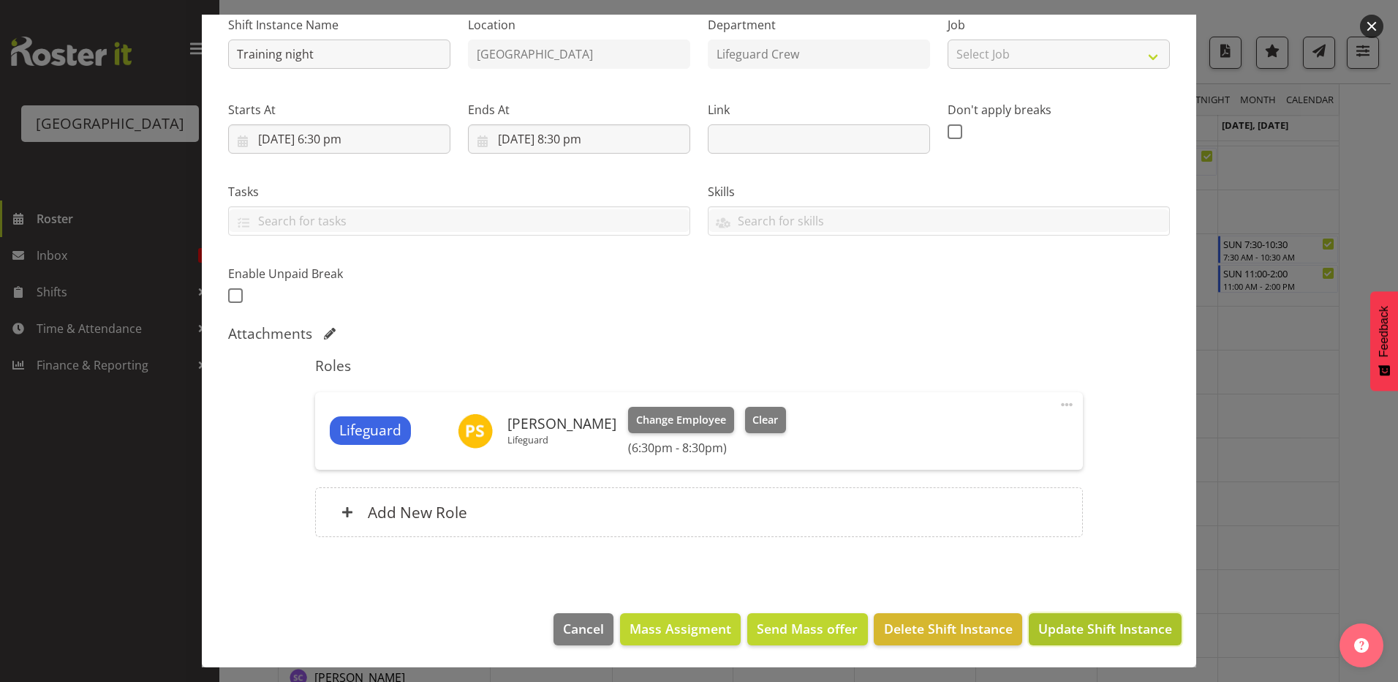
click at [1082, 628] on span "Update Shift Instance" at bounding box center [1105, 628] width 134 height 19
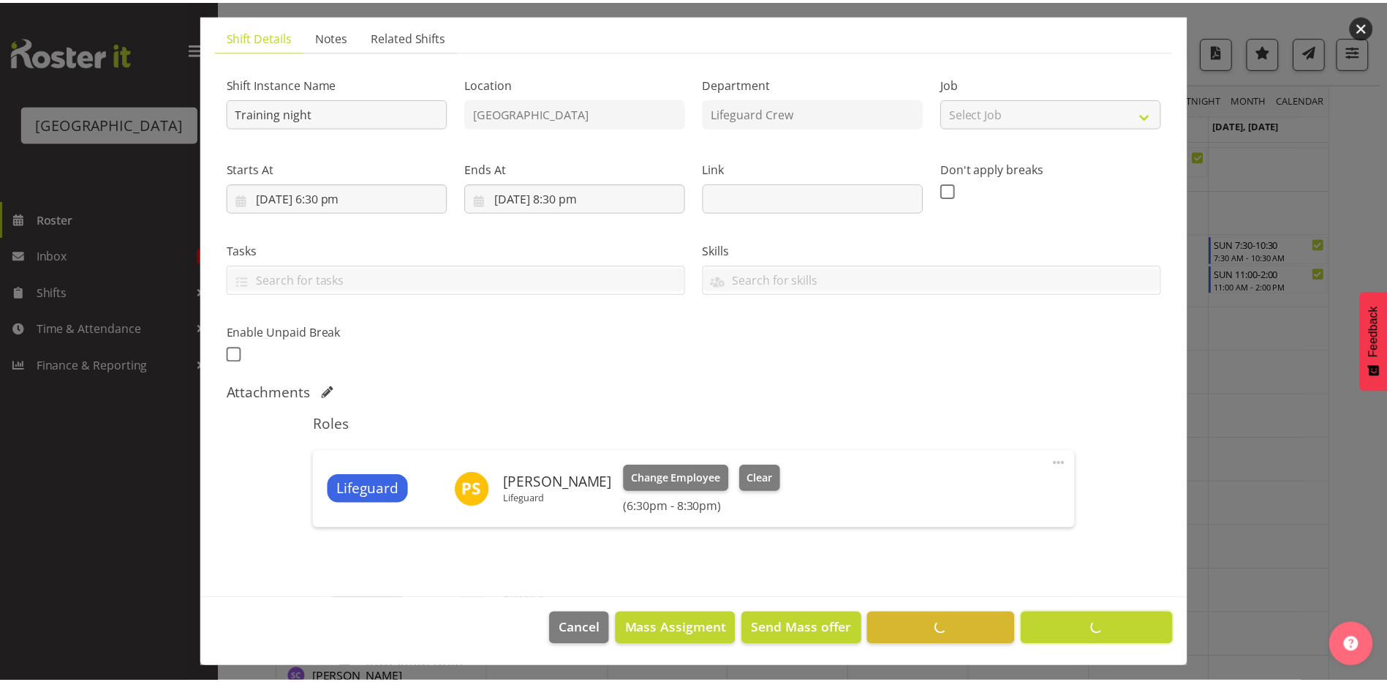
scroll to position [1602, 0]
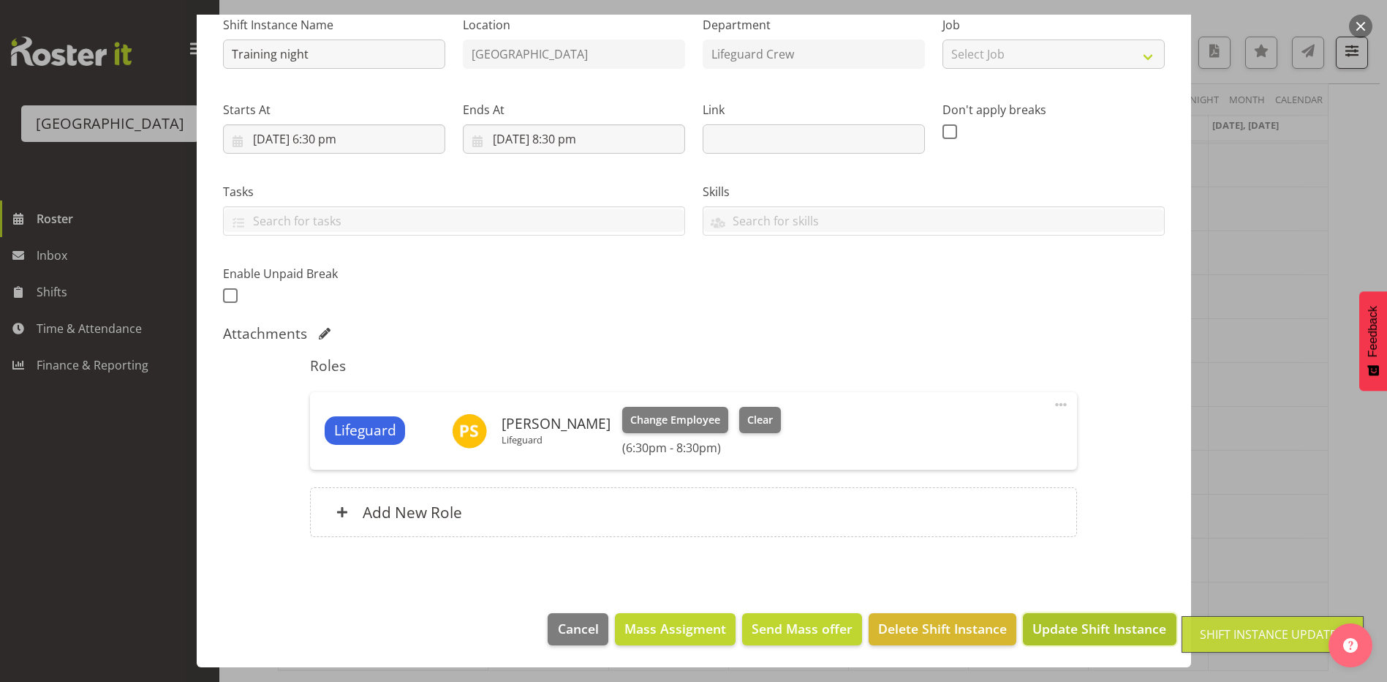
click at [1084, 623] on span "Update Shift Instance" at bounding box center [1100, 628] width 134 height 19
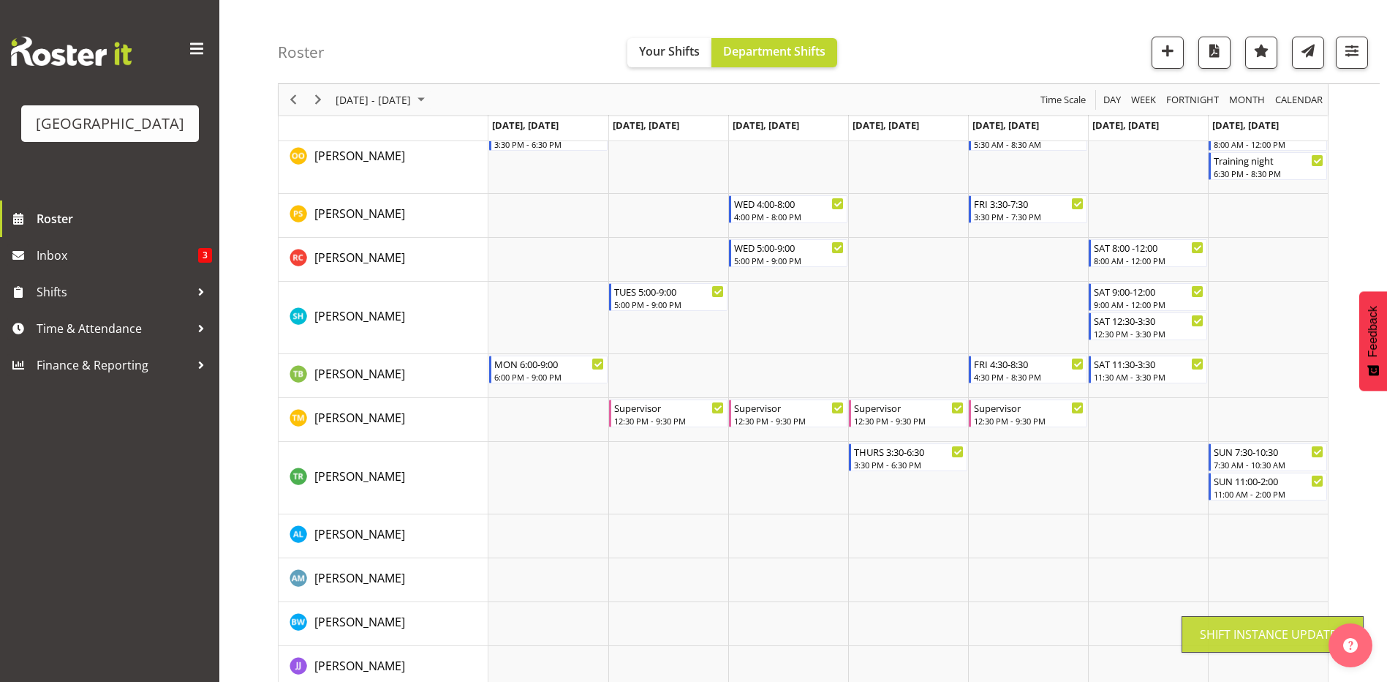
scroll to position [1285, 0]
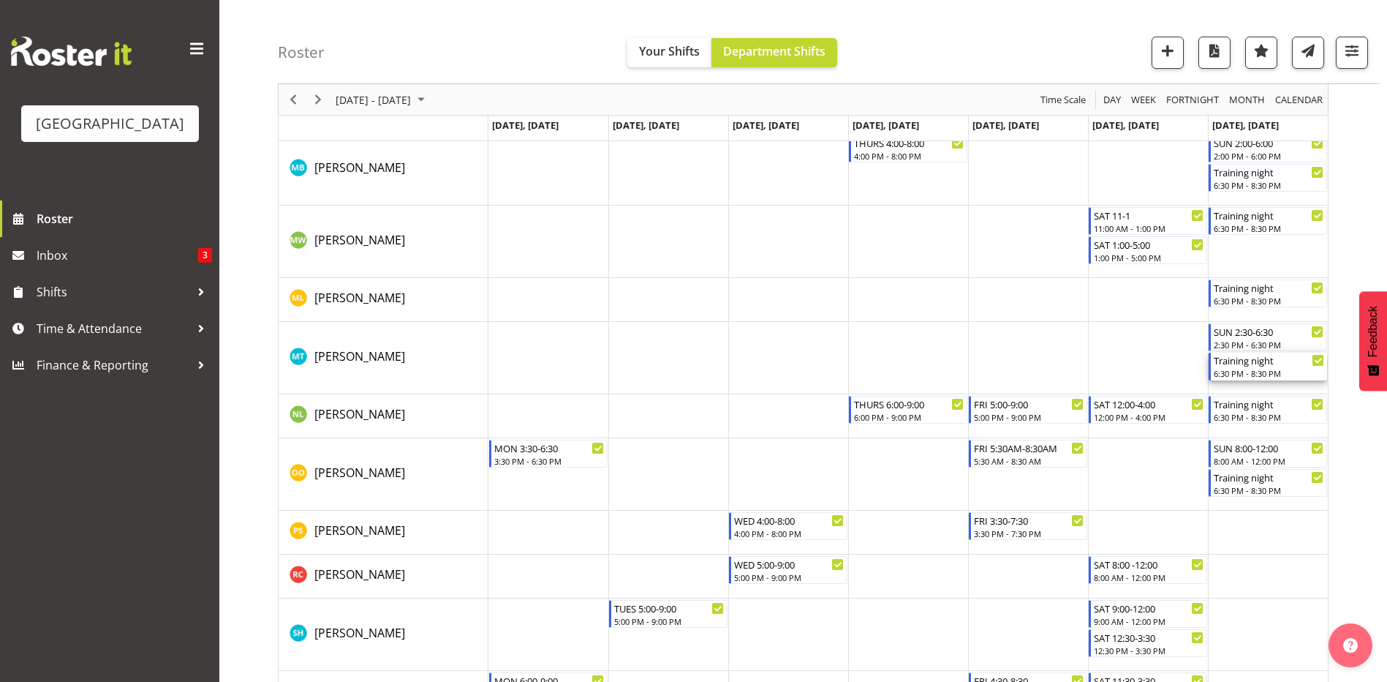
click at [1287, 365] on div "Training night" at bounding box center [1269, 359] width 110 height 15
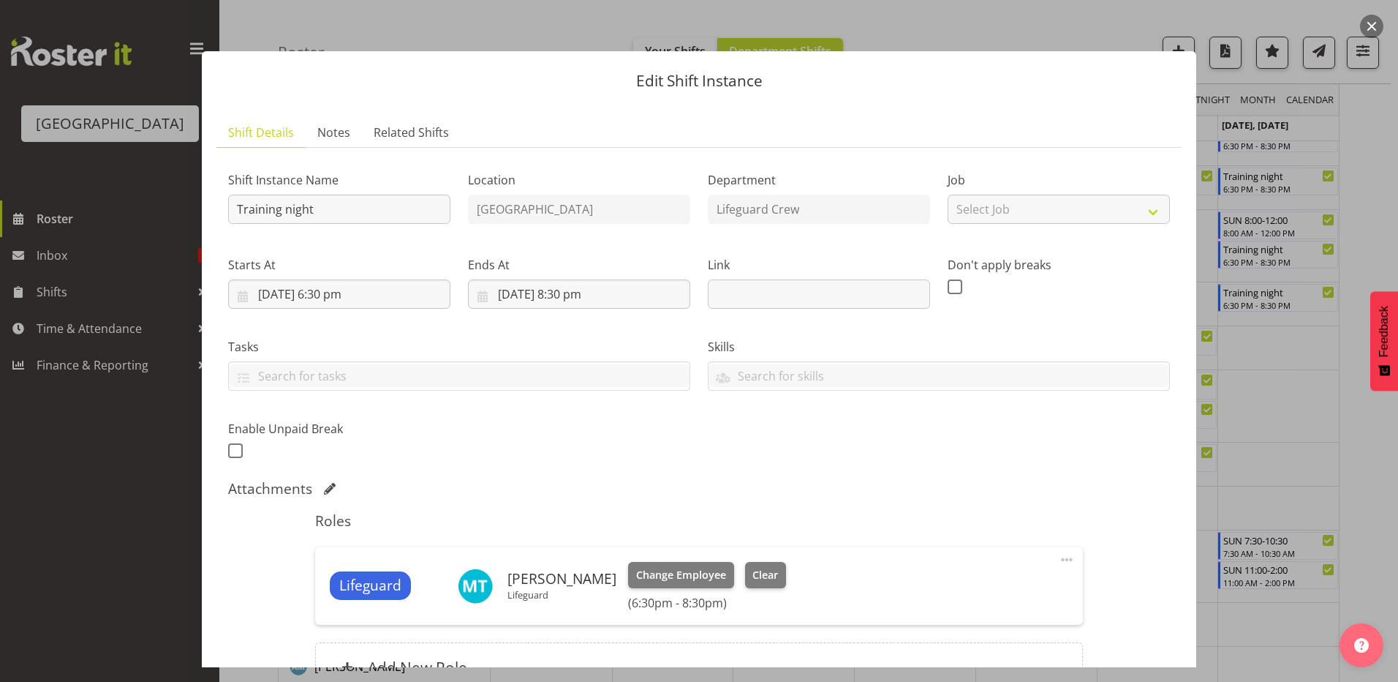
scroll to position [1827, 0]
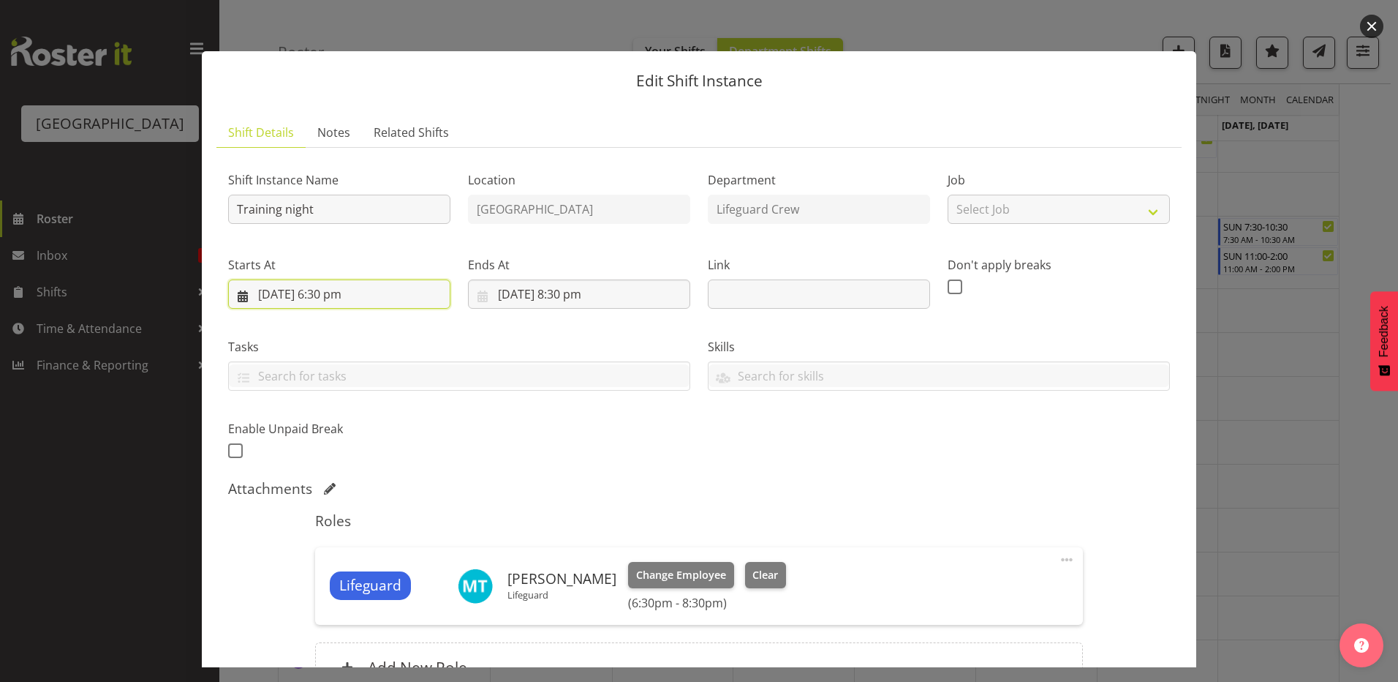
drag, startPoint x: 400, startPoint y: 291, endPoint x: 396, endPoint y: 320, distance: 28.8
click at [400, 292] on input "7/09/2025, 6:30 pm" at bounding box center [339, 293] width 222 height 29
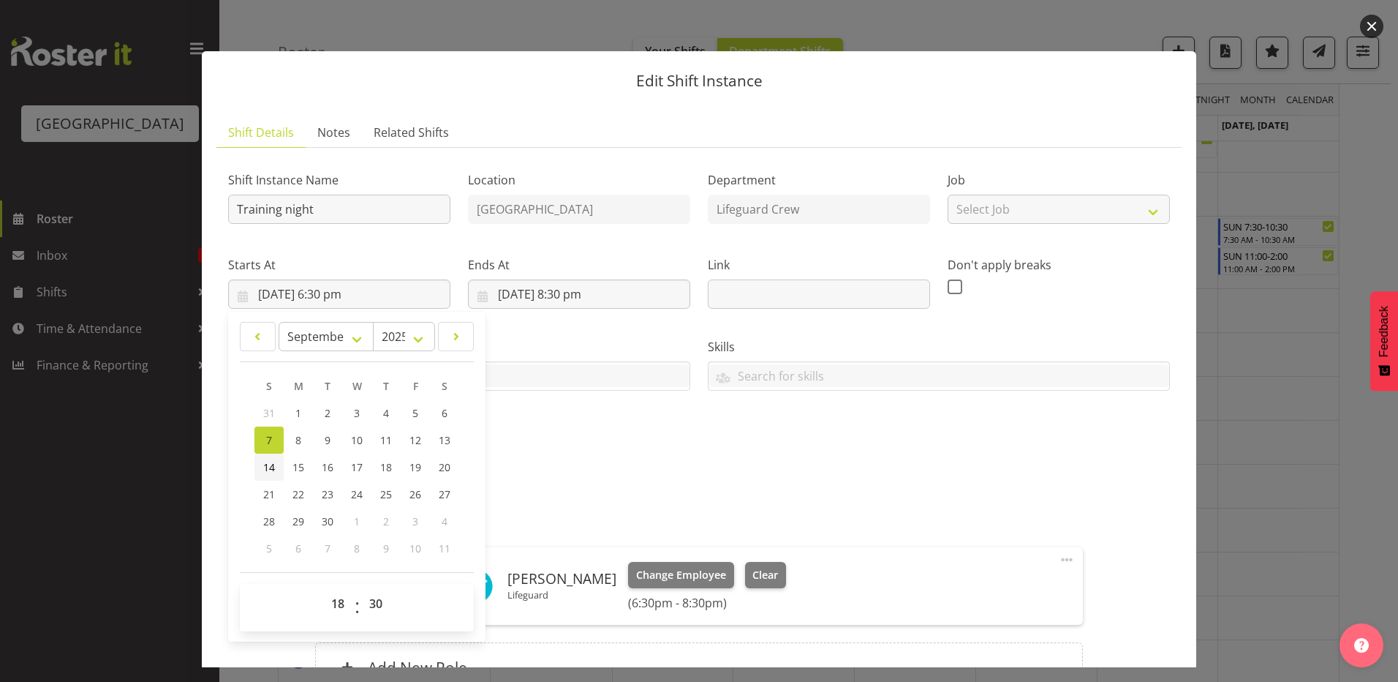
click at [257, 460] on link "14" at bounding box center [268, 466] width 29 height 27
type input "14/09/2025, 6:30 pm"
drag, startPoint x: 578, startPoint y: 295, endPoint x: 567, endPoint y: 322, distance: 28.5
click at [578, 296] on input "7/09/2025, 8:30 pm" at bounding box center [579, 293] width 222 height 29
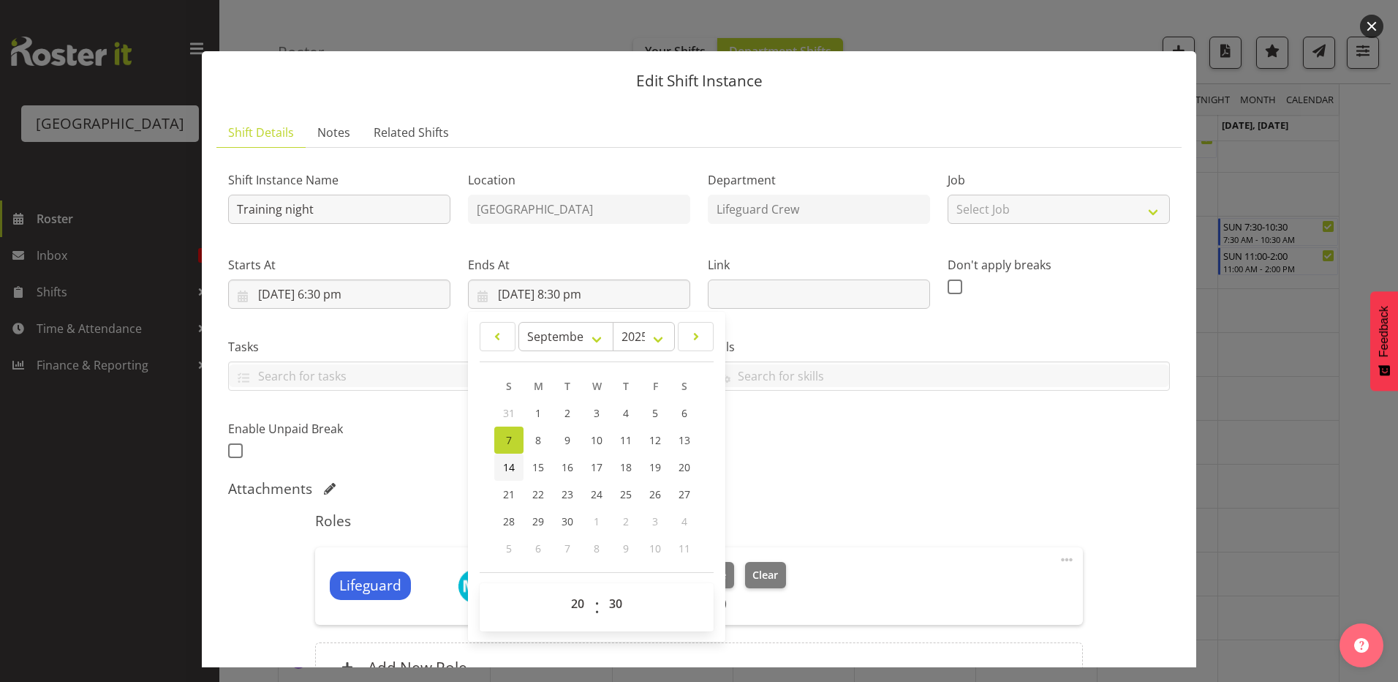
click at [508, 476] on link "14" at bounding box center [508, 466] width 29 height 27
type input "14/09/2025, 8:30 pm"
click at [901, 426] on div "Shift Instance Name Training night Location Splash Palace Department Lifeguard …" at bounding box center [698, 311] width 959 height 320
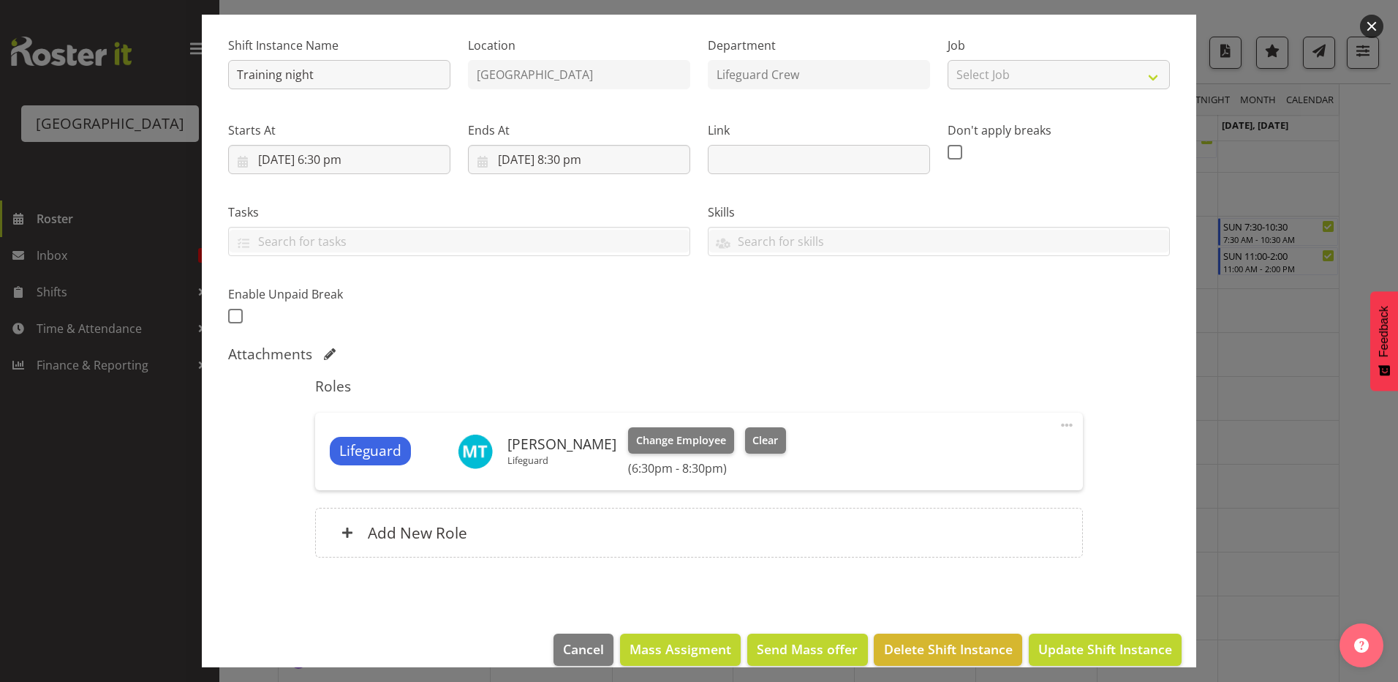
scroll to position [155, 0]
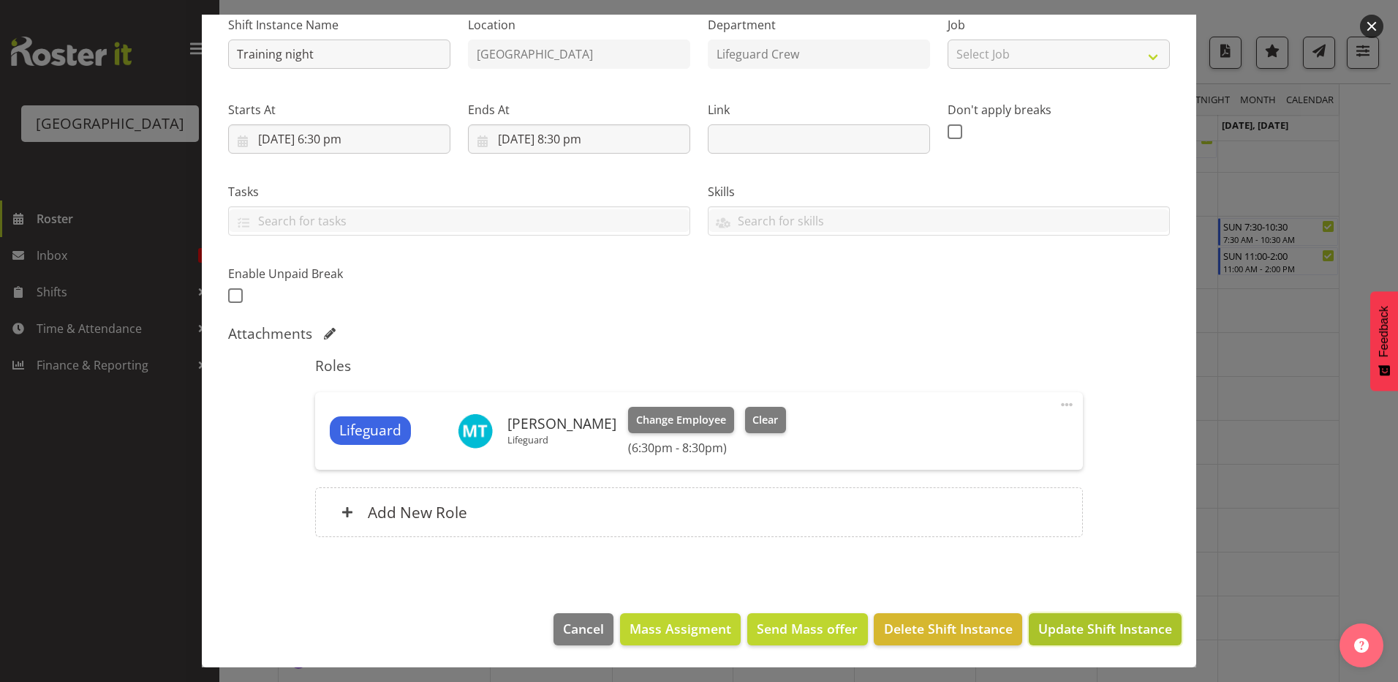
click at [1115, 635] on span "Update Shift Instance" at bounding box center [1105, 628] width 134 height 19
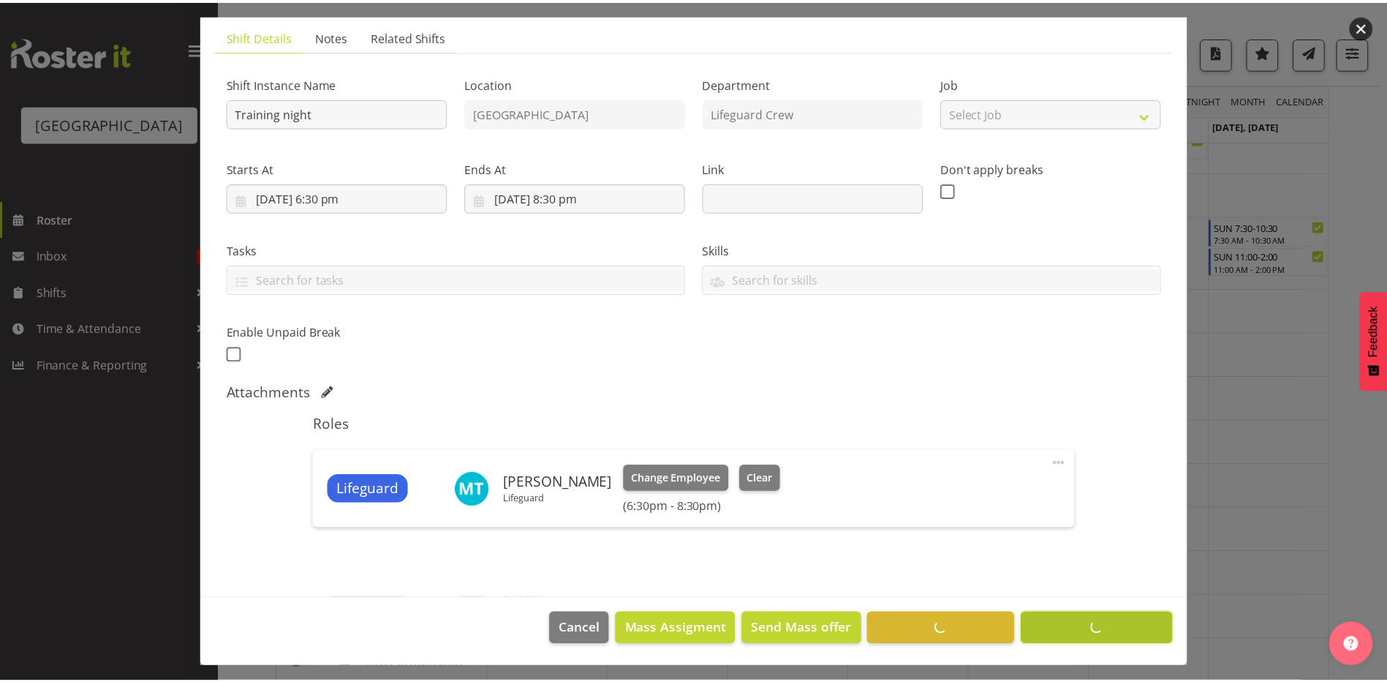
scroll to position [1602, 0]
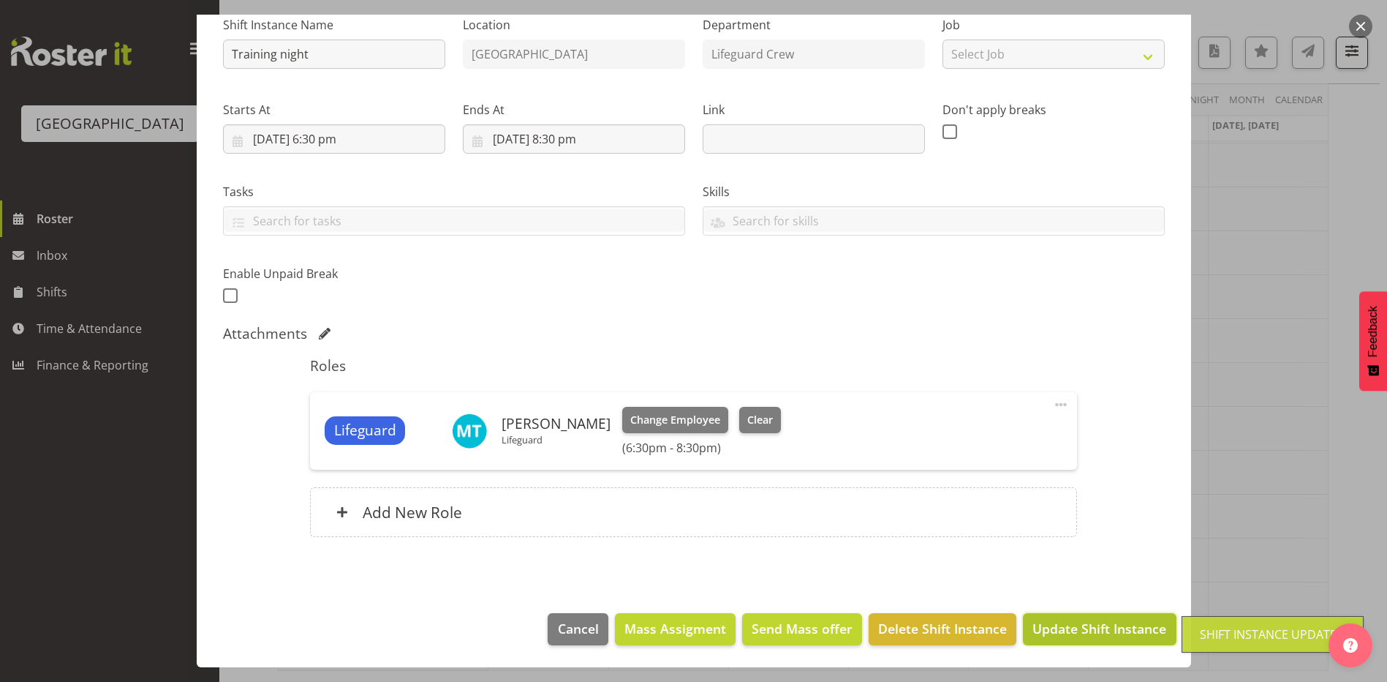
click at [1048, 633] on span "Update Shift Instance" at bounding box center [1100, 628] width 134 height 19
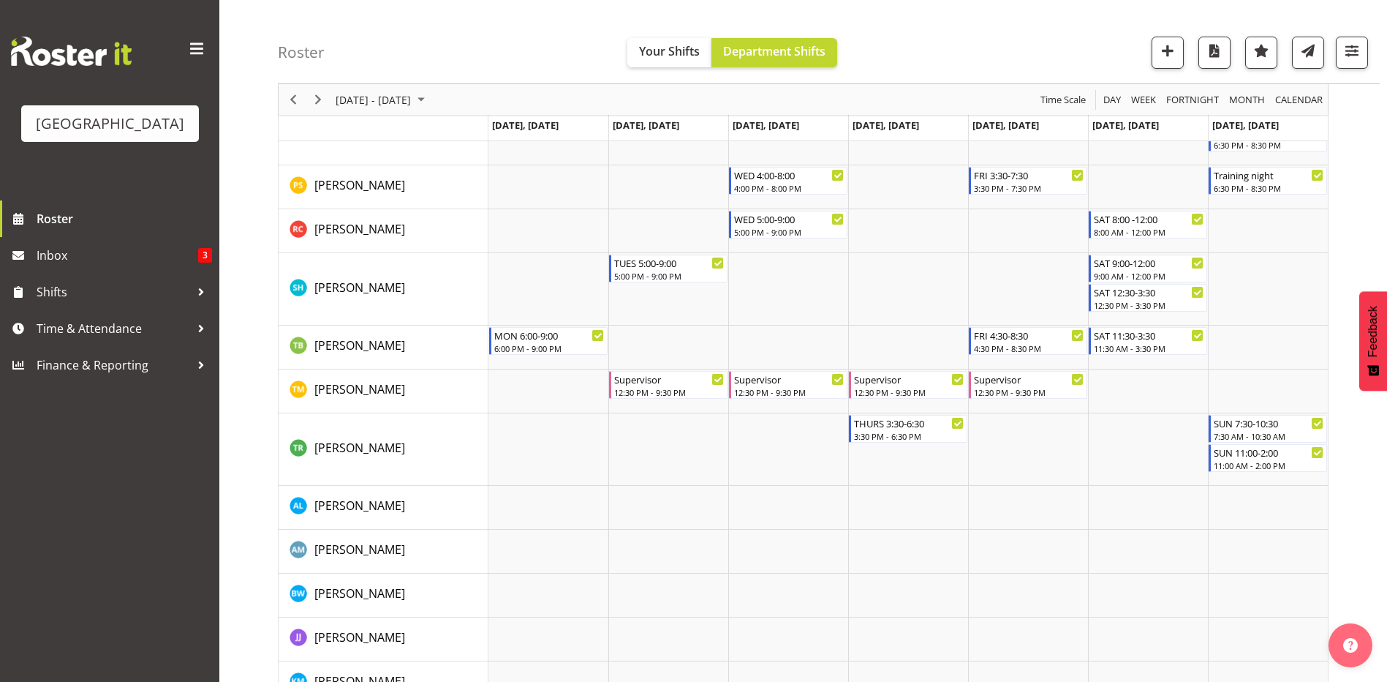
scroll to position [1284, 0]
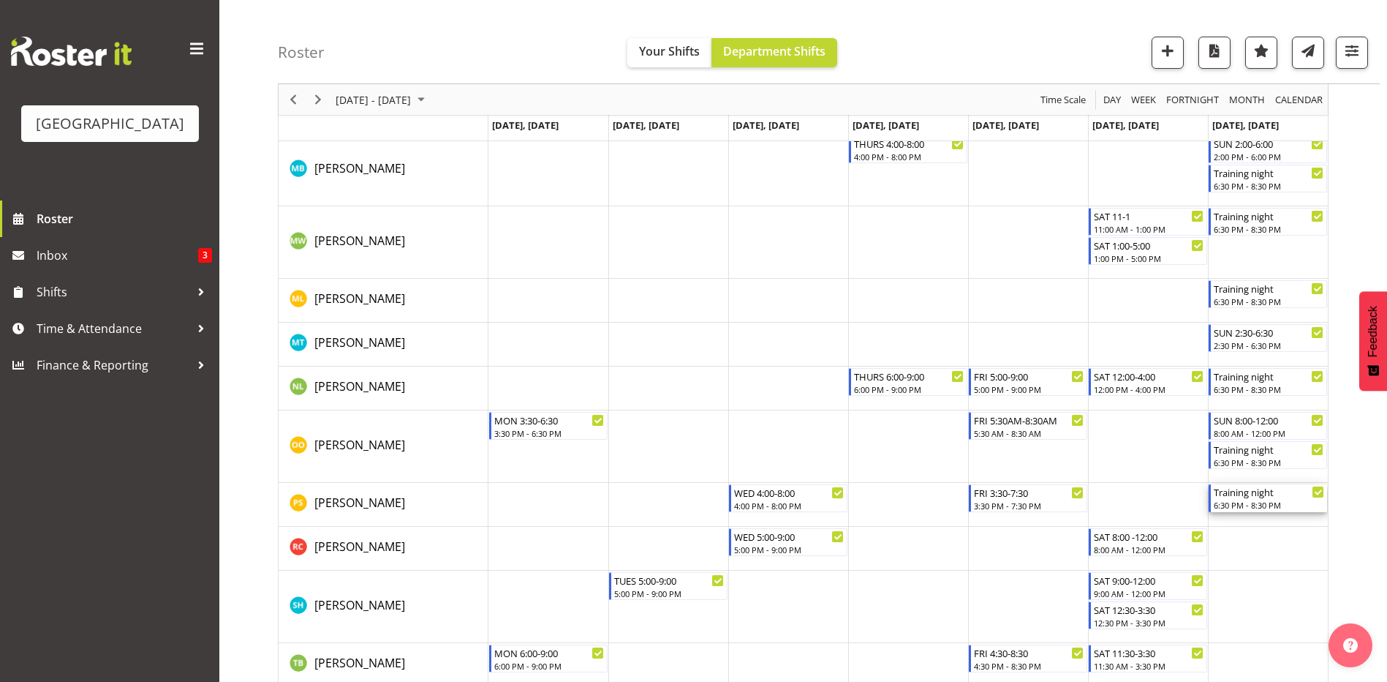
click at [1253, 499] on div "6:30 PM - 8:30 PM" at bounding box center [1269, 505] width 110 height 12
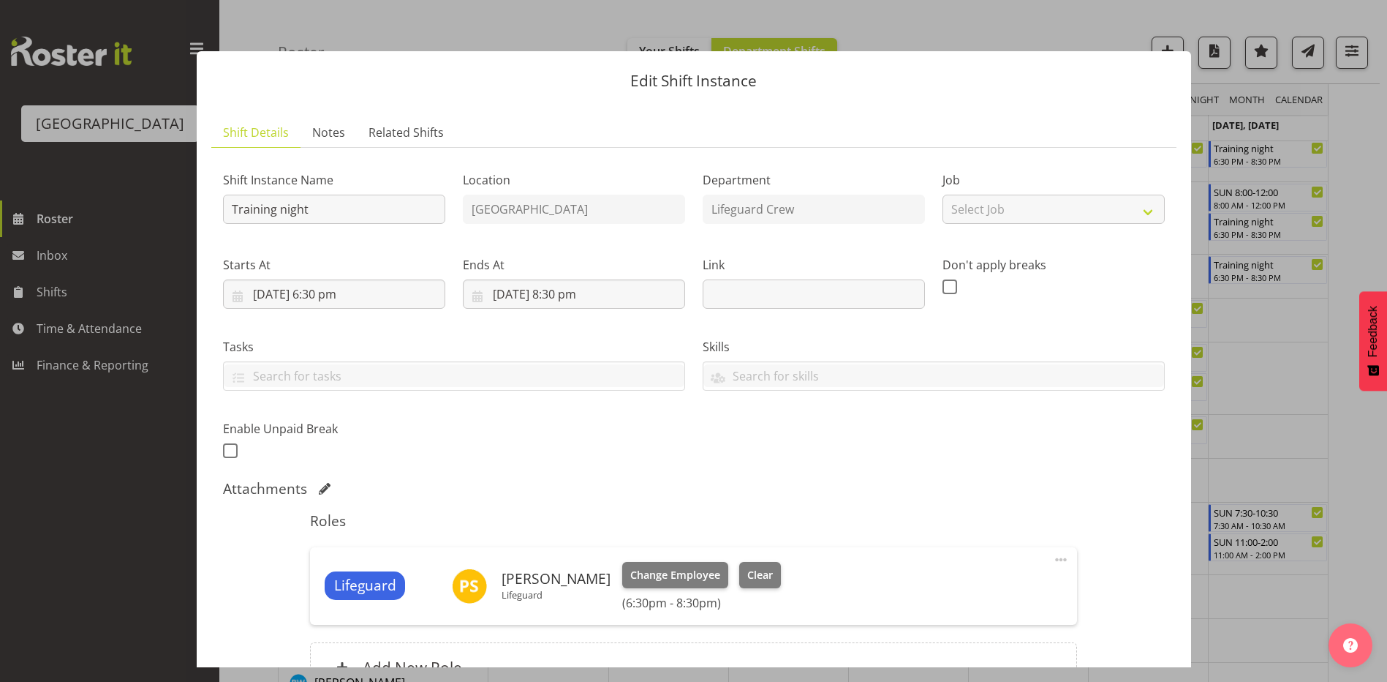
scroll to position [1826, 0]
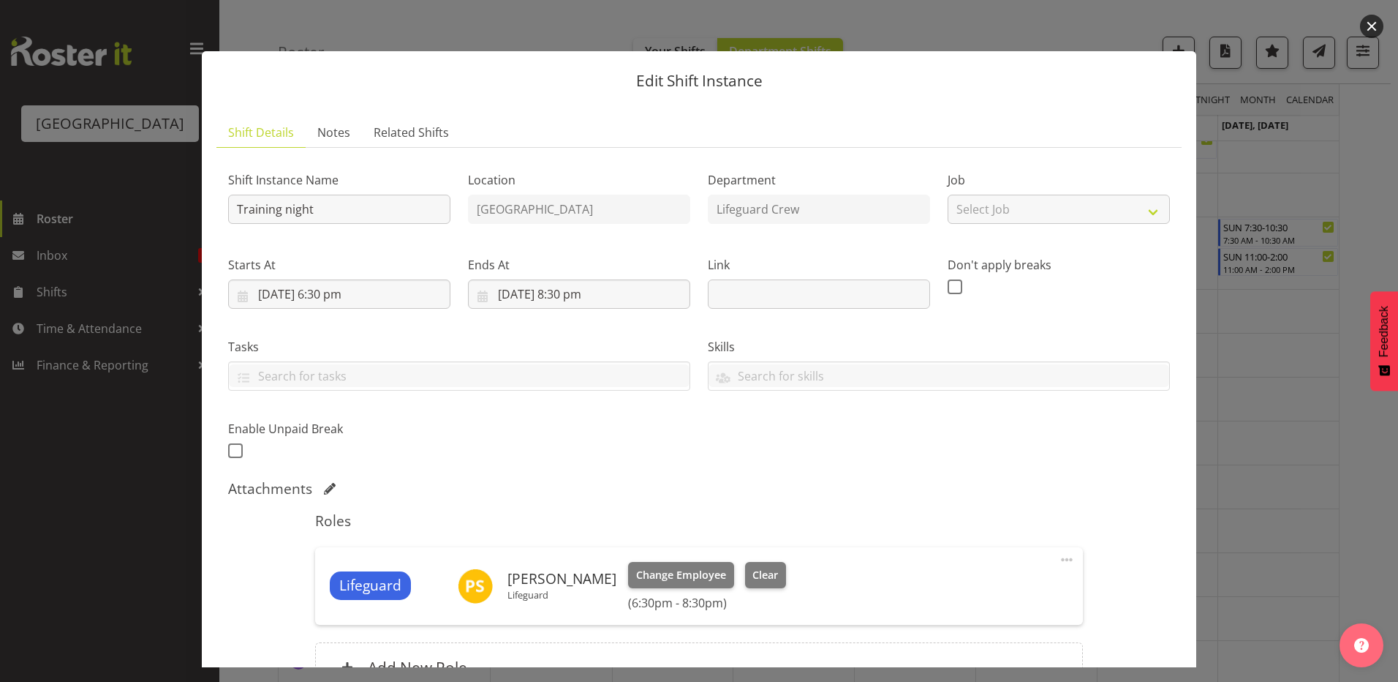
click at [1361, 25] on button "button" at bounding box center [1371, 26] width 23 height 23
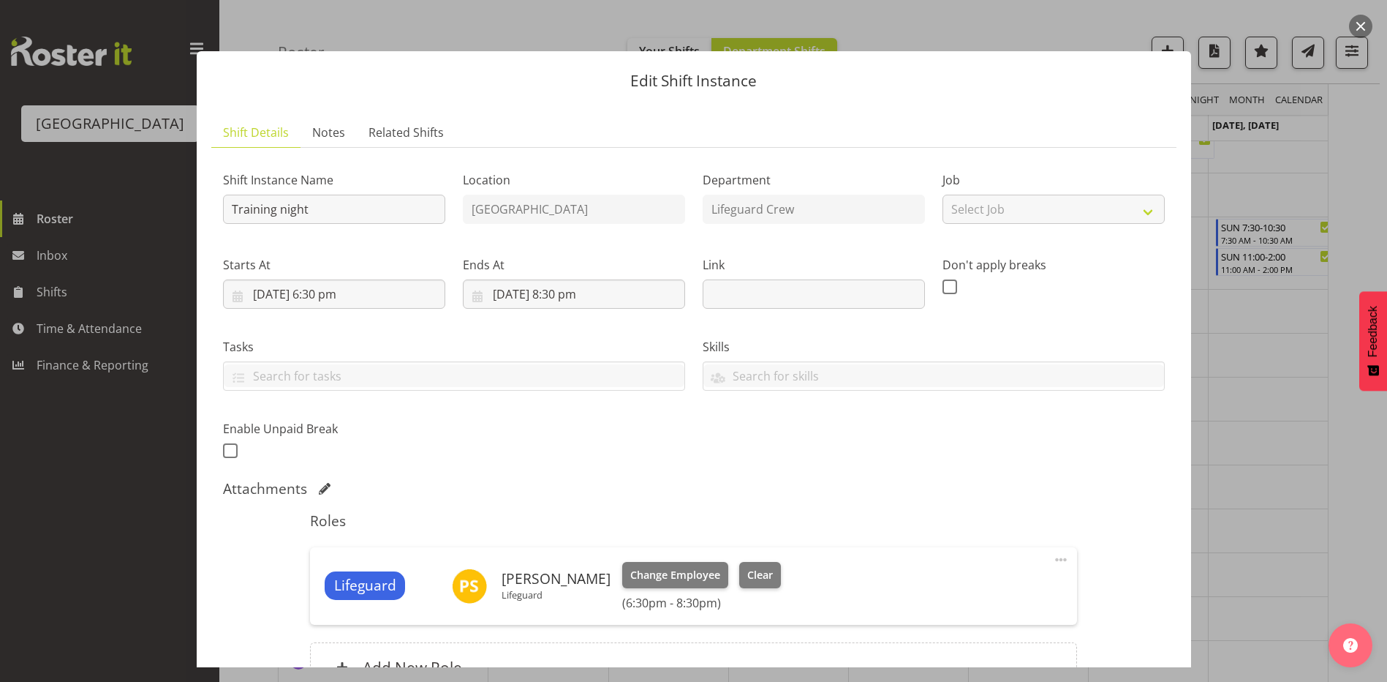
click at [1370, 24] on button "button" at bounding box center [1360, 26] width 23 height 23
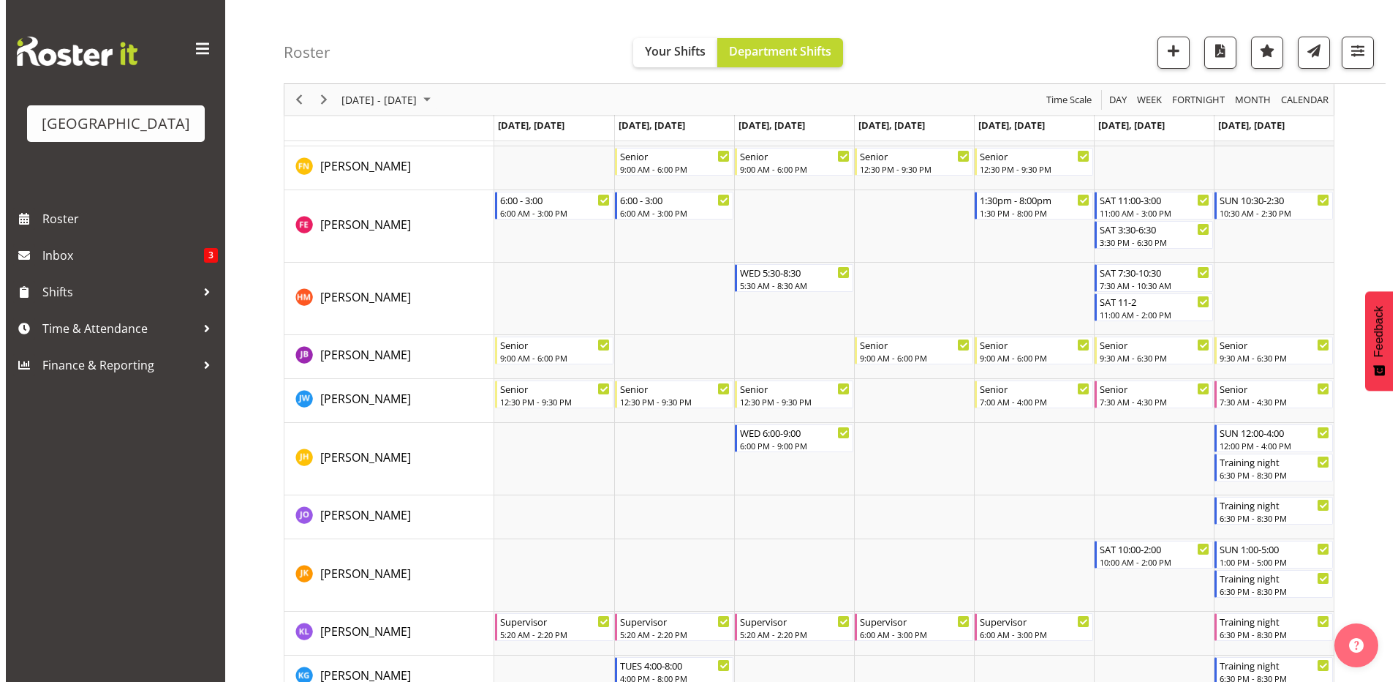
scroll to position [676, 0]
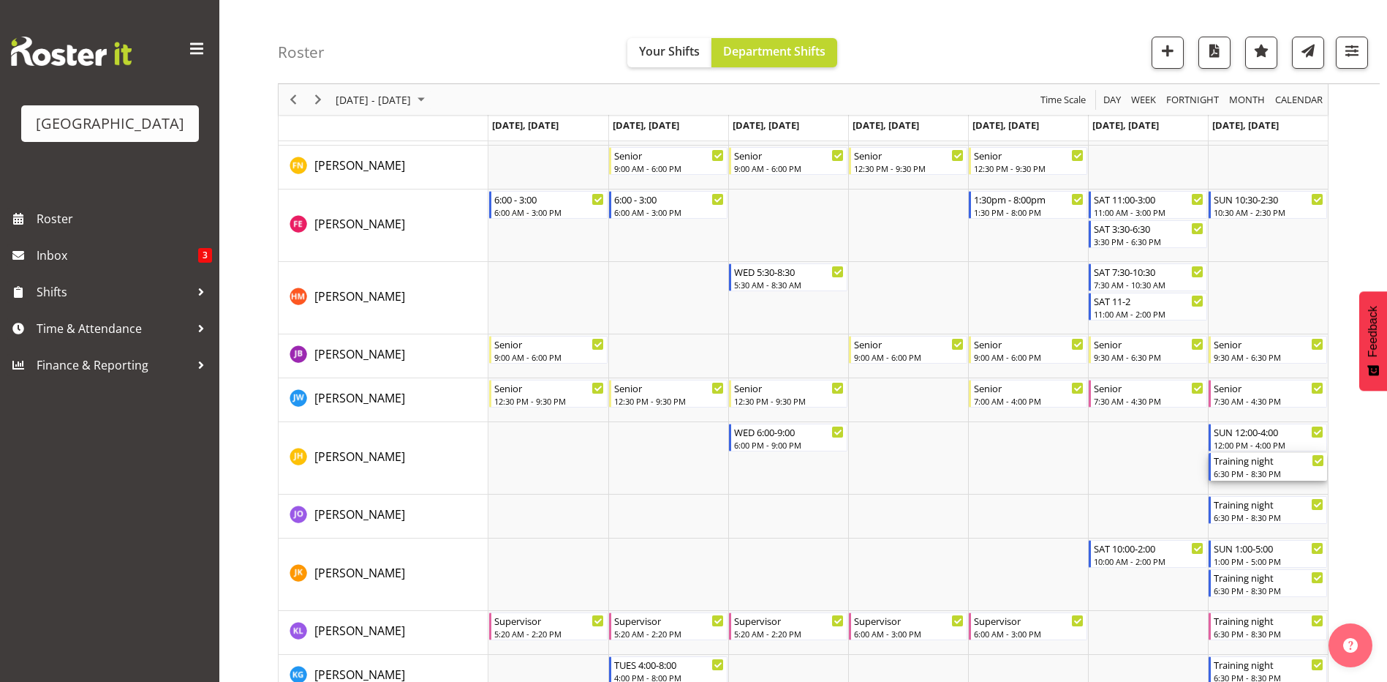
click at [1269, 470] on div "6:30 PM - 8:30 PM" at bounding box center [1269, 473] width 110 height 12
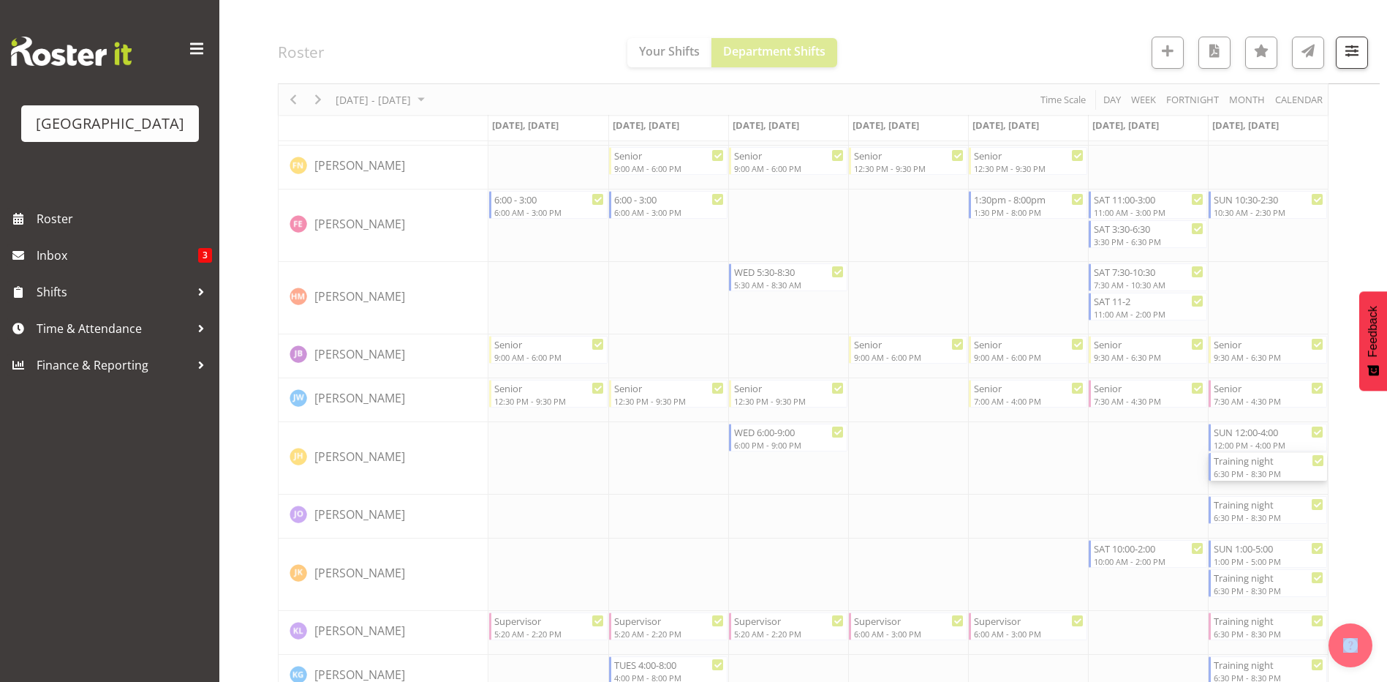
select select "8"
select select "2025"
select select "20"
select select "30"
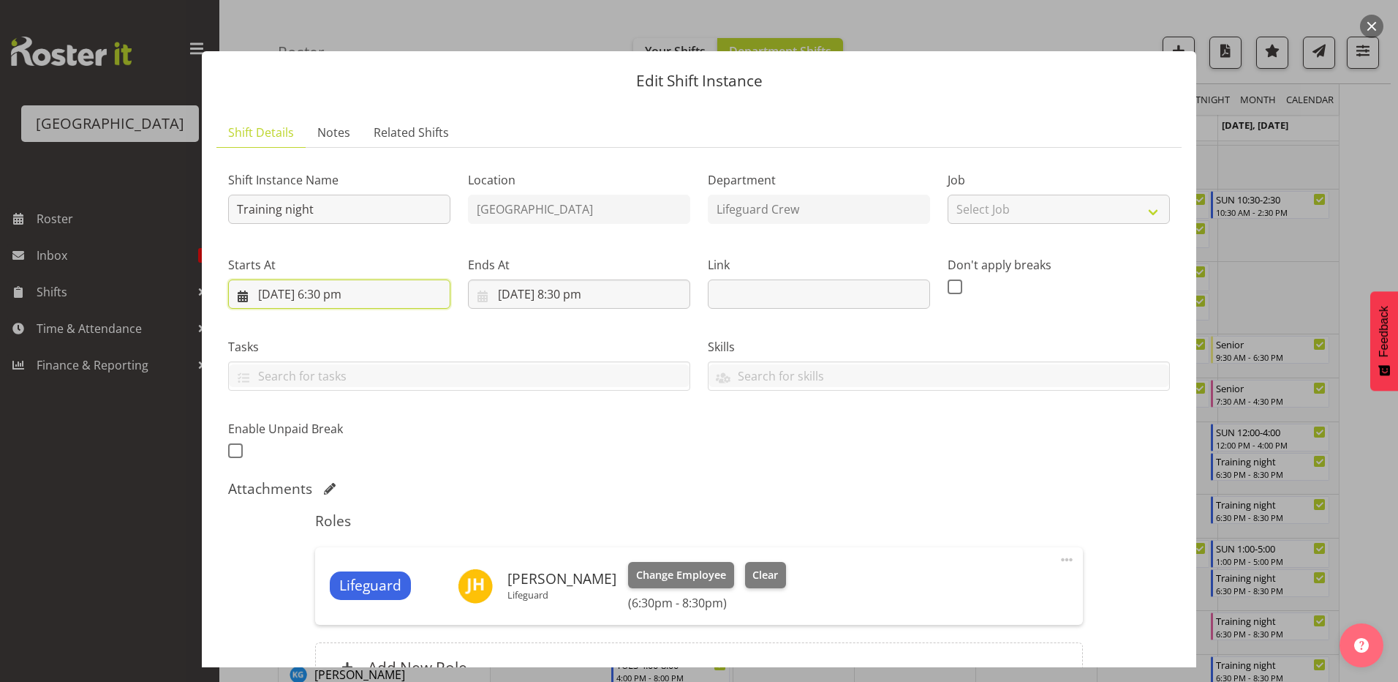
click at [390, 301] on input "[DATE] 6:30 pm" at bounding box center [339, 293] width 222 height 29
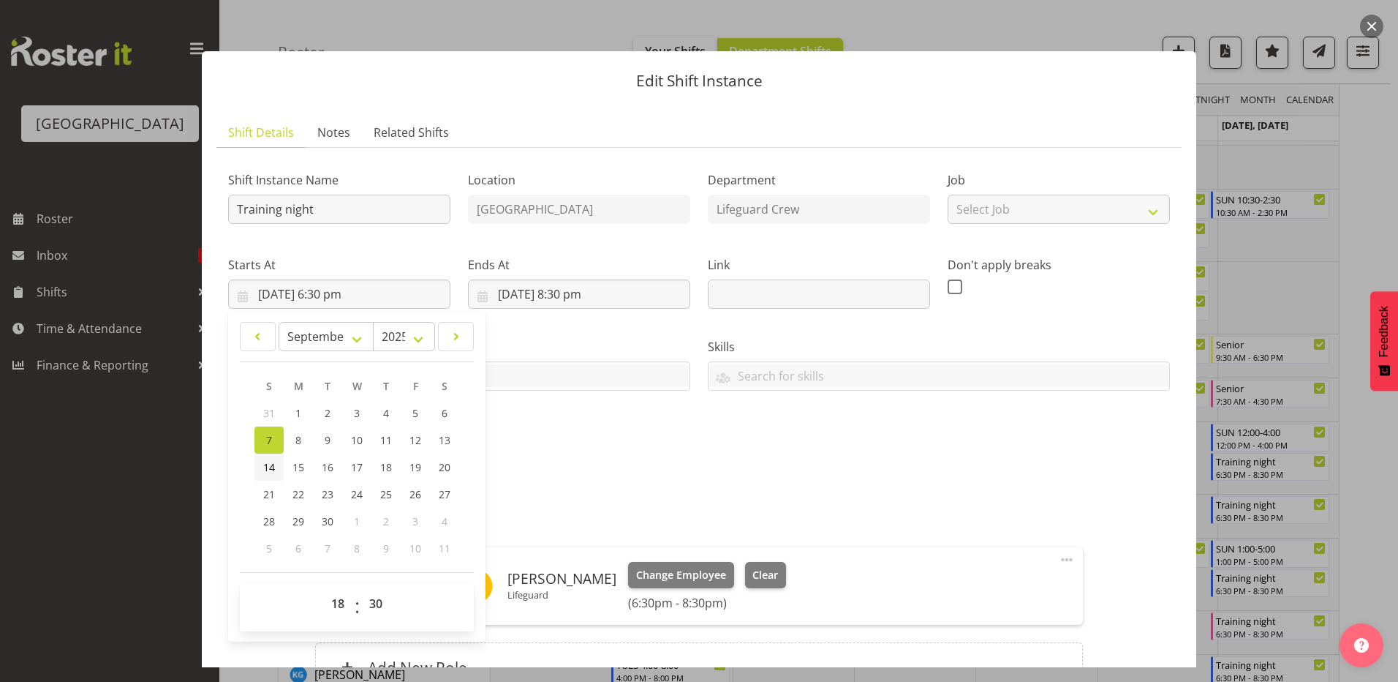
click at [260, 469] on link "14" at bounding box center [268, 466] width 29 height 27
type input "[DATE] 6:30 pm"
click at [602, 297] on input "[DATE] 8:30 pm" at bounding box center [579, 293] width 222 height 29
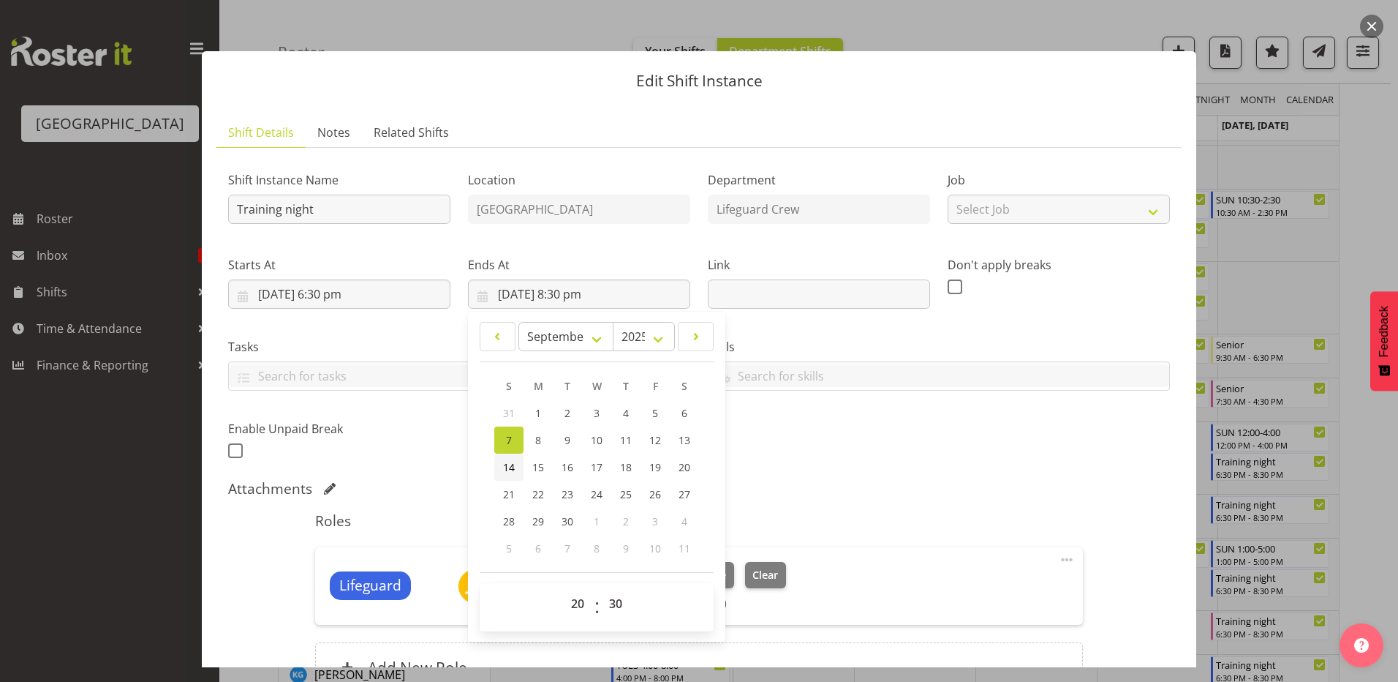
click at [503, 461] on span "14" at bounding box center [509, 467] width 12 height 14
type input "[DATE] 8:30 pm"
click at [932, 455] on div "Shift Instance Name Training night Location [GEOGRAPHIC_DATA] Department Lifegu…" at bounding box center [698, 311] width 959 height 320
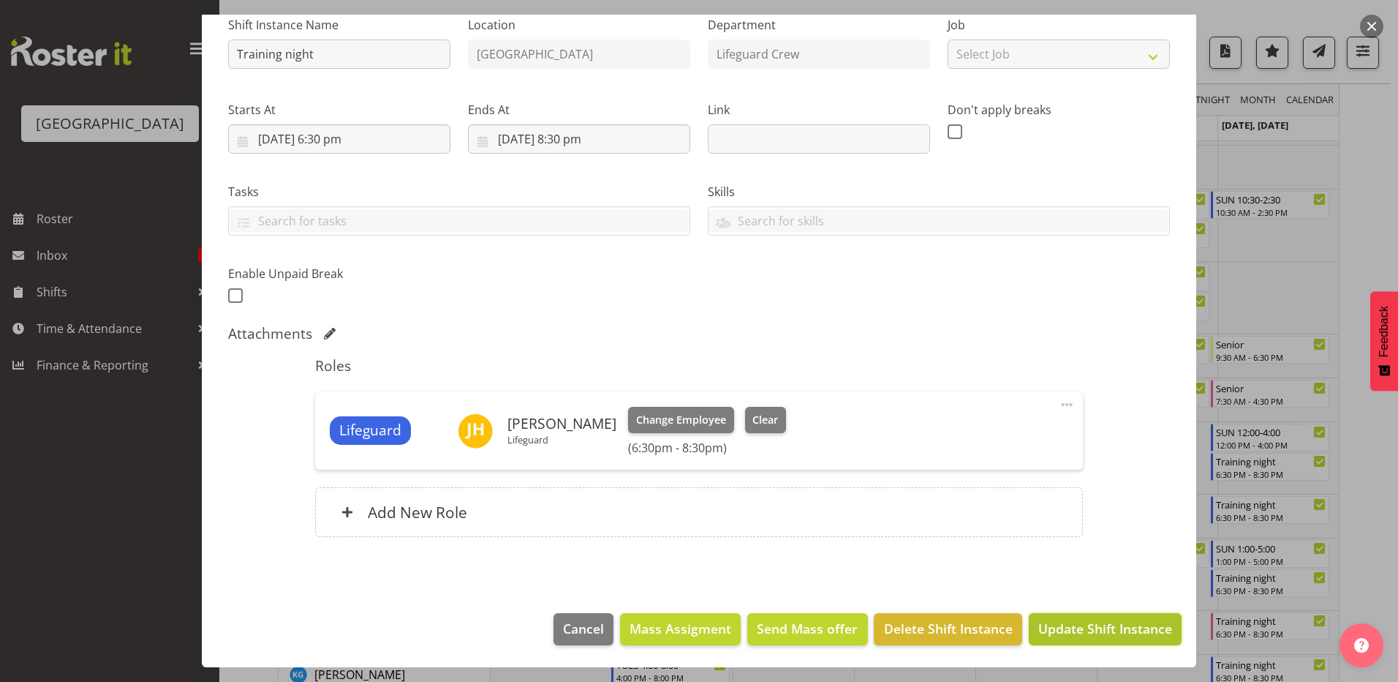
click at [1074, 621] on span "Update Shift Instance" at bounding box center [1105, 628] width 134 height 19
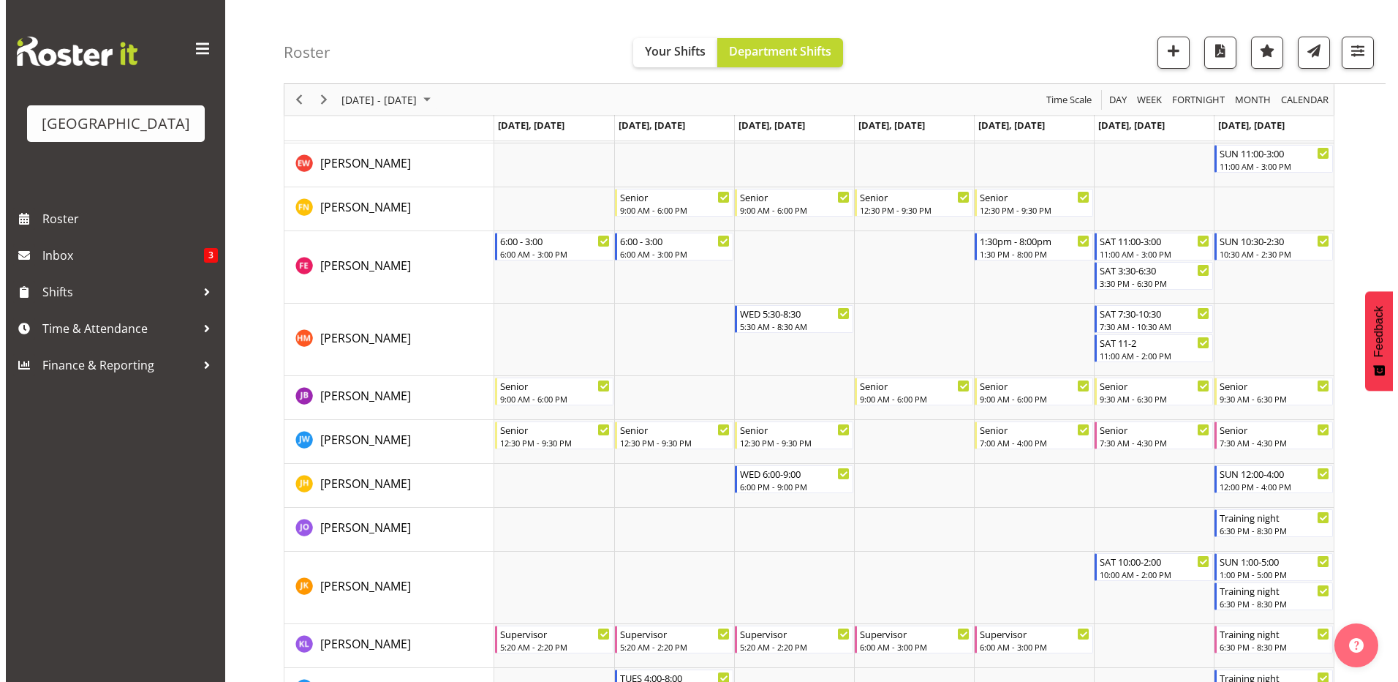
scroll to position [951, 0]
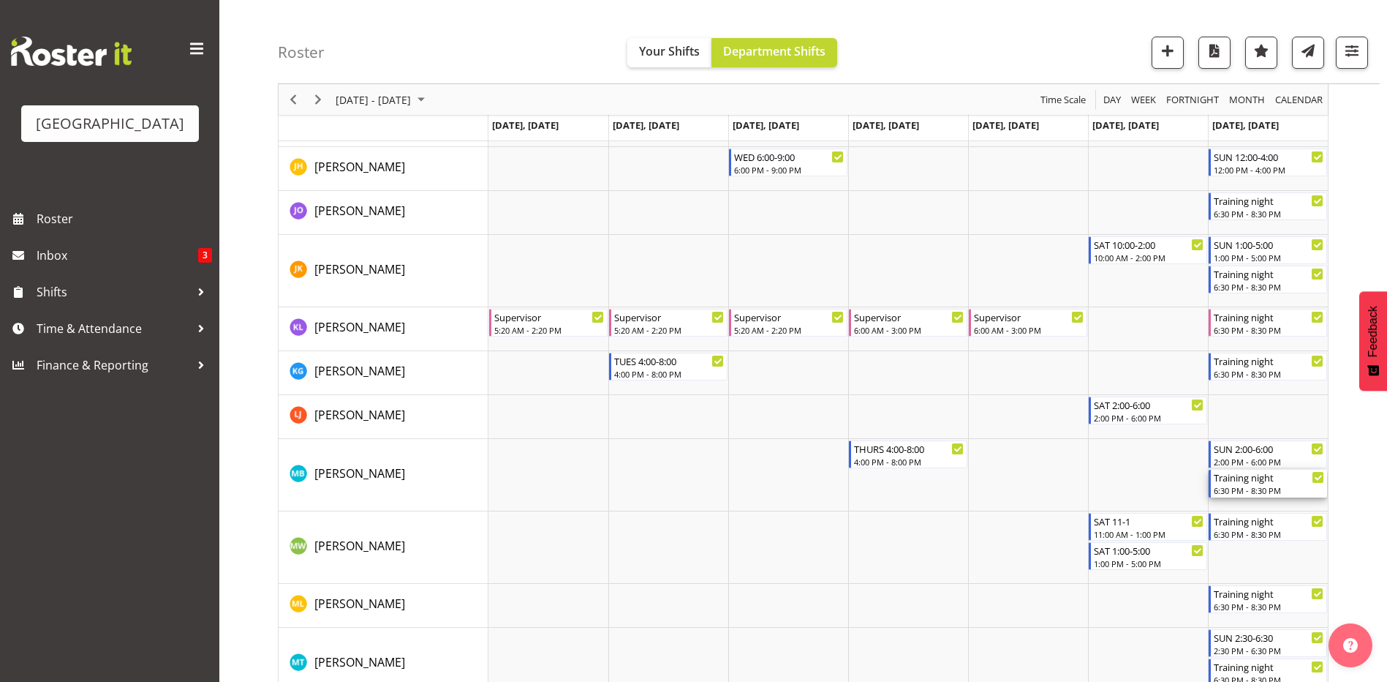
click at [1277, 490] on div "6:30 PM - 8:30 PM" at bounding box center [1269, 490] width 110 height 12
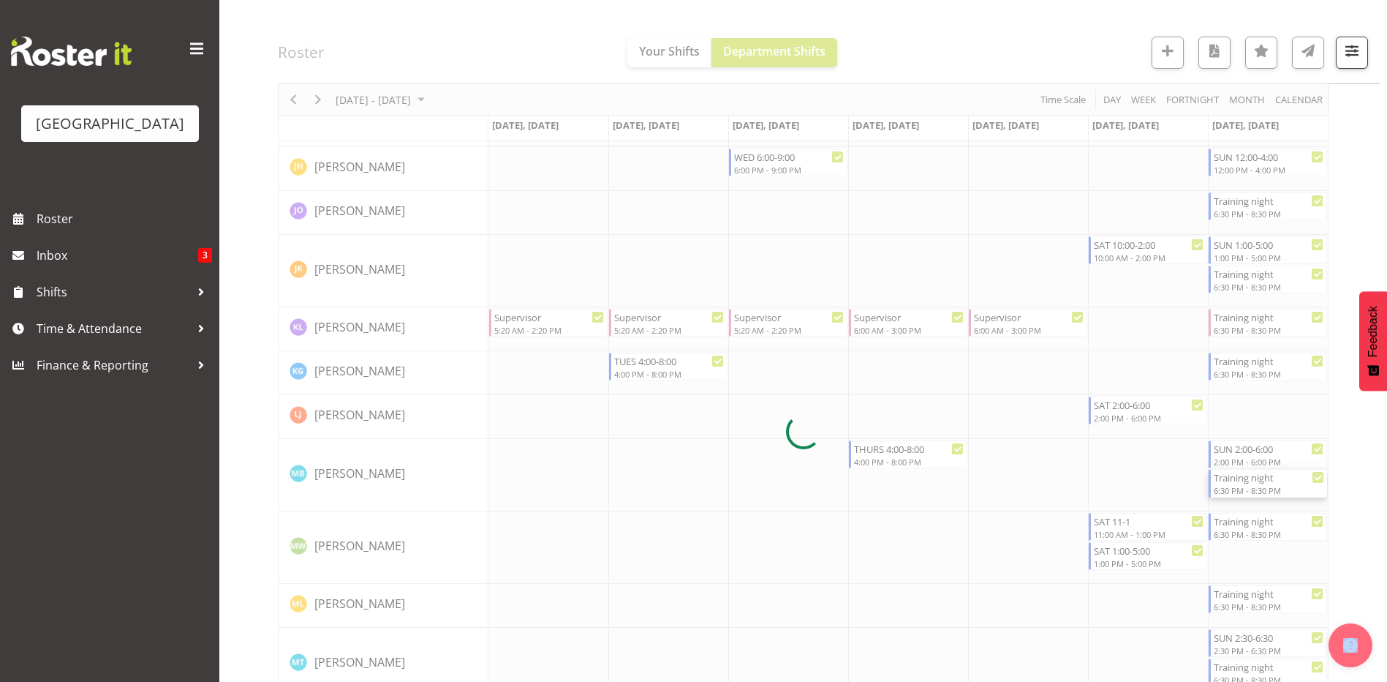
click at [1277, 490] on div at bounding box center [803, 430] width 1051 height 2465
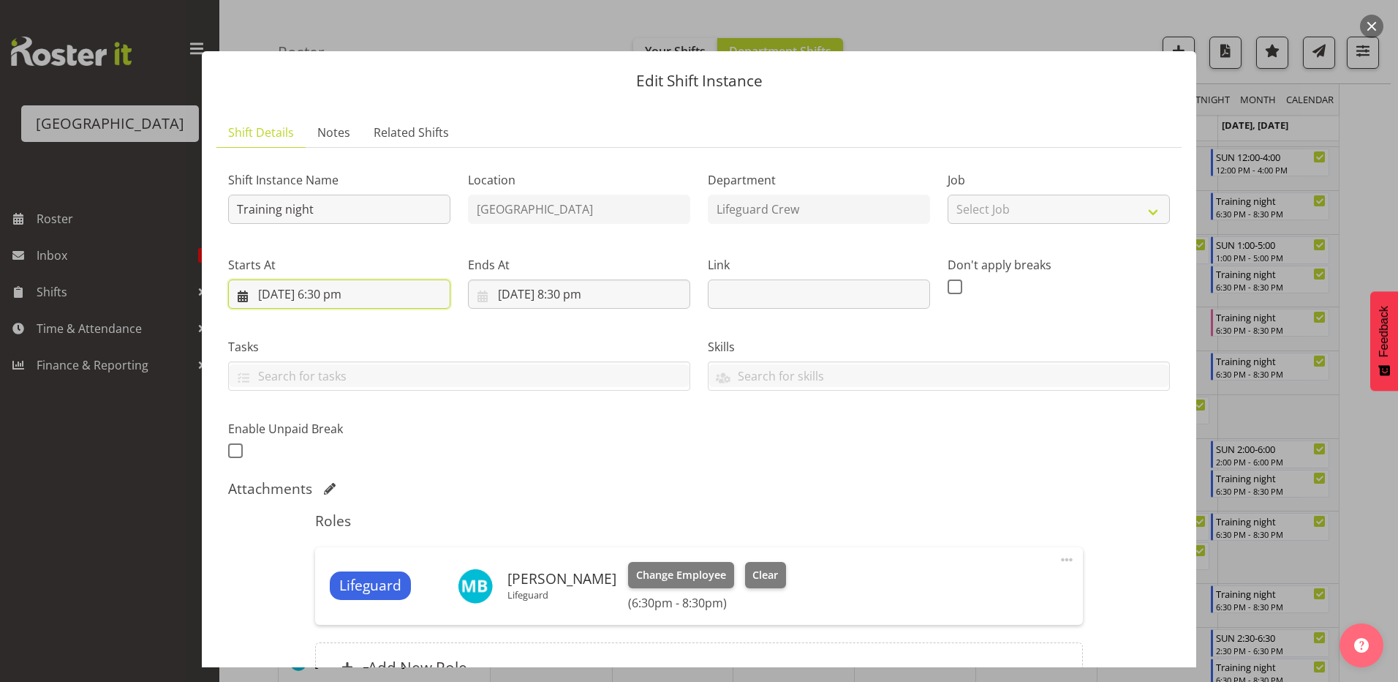
click at [385, 305] on input "[DATE] 6:30 pm" at bounding box center [339, 293] width 222 height 29
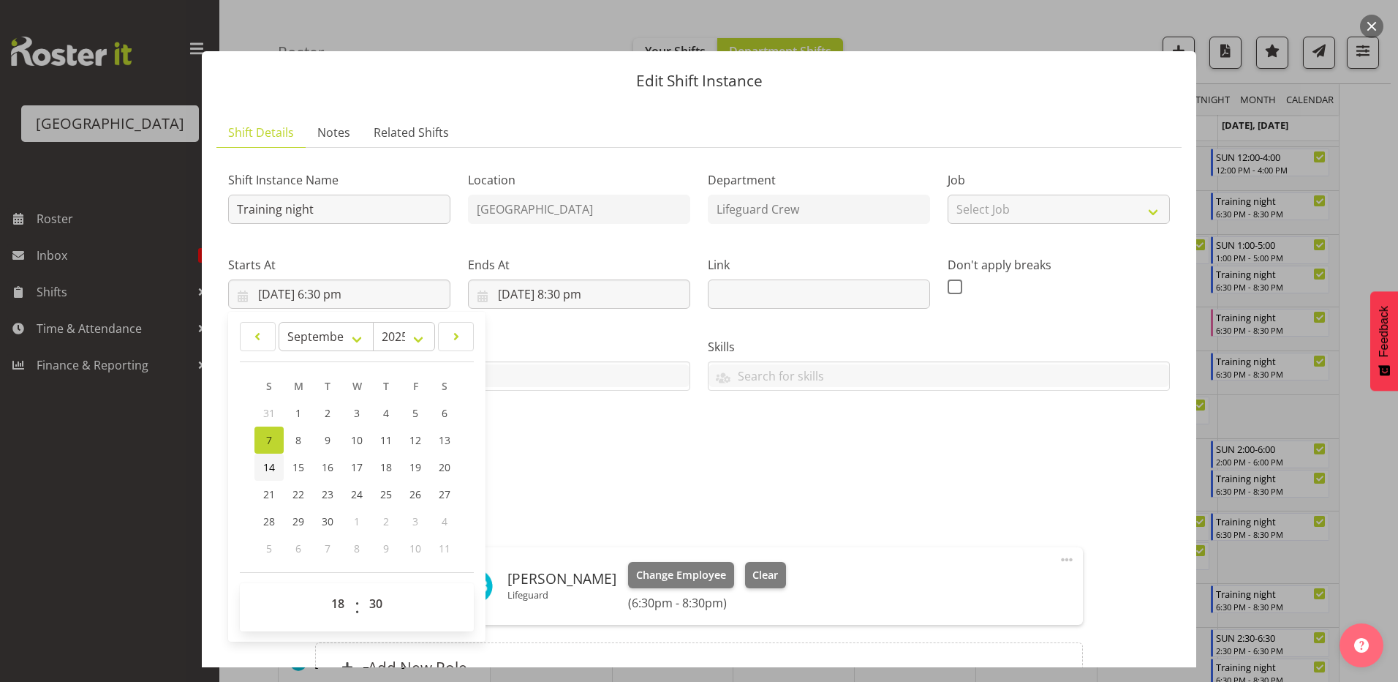
click at [267, 478] on link "14" at bounding box center [268, 466] width 29 height 27
type input "[DATE] 6:30 pm"
click at [623, 287] on input "[DATE] 8:30 pm" at bounding box center [579, 293] width 222 height 29
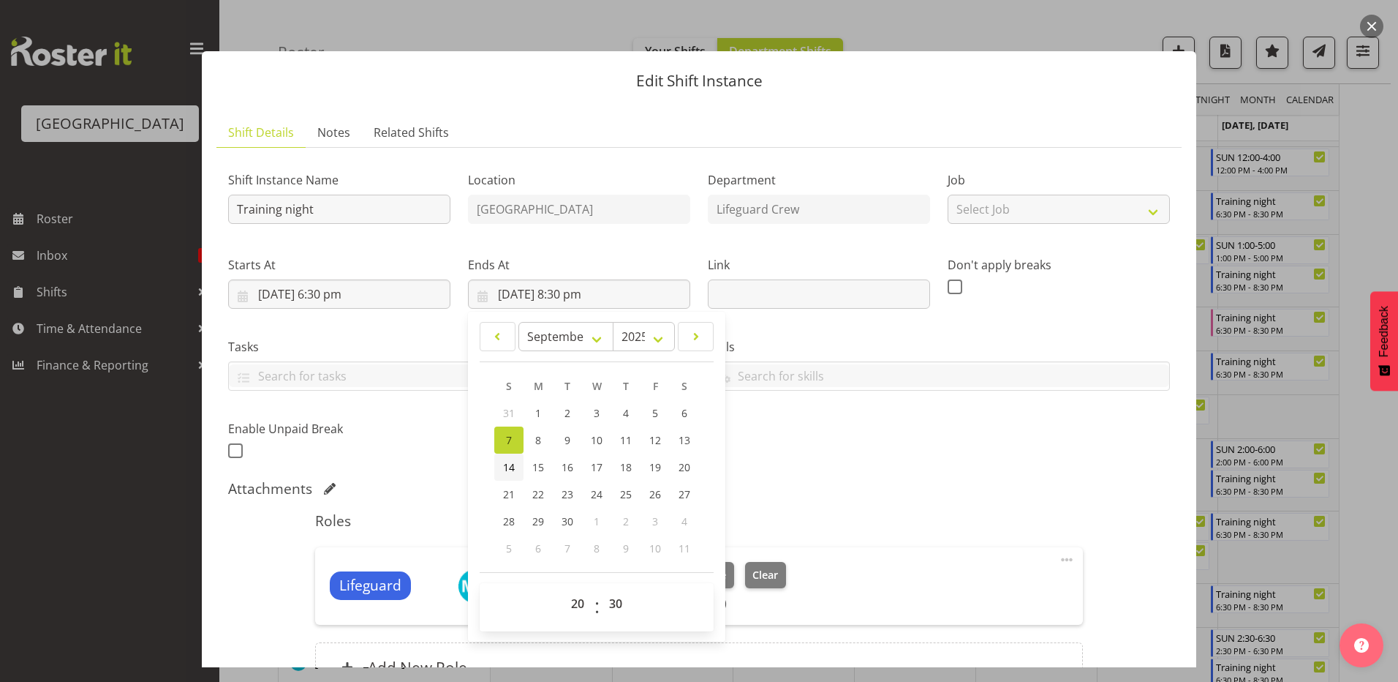
click at [503, 471] on span "14" at bounding box center [509, 467] width 12 height 14
type input "[DATE] 8:30 pm"
click at [979, 480] on div "Attachments" at bounding box center [699, 489] width 942 height 18
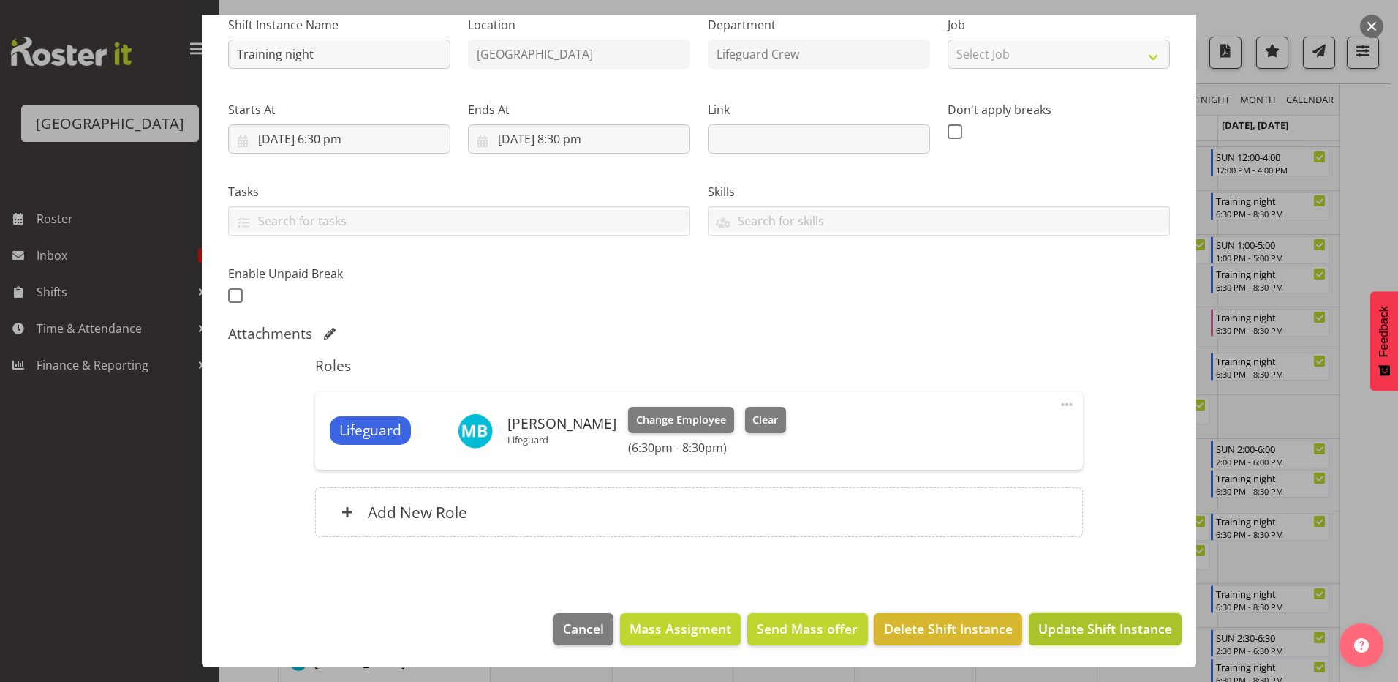
click at [1088, 618] on button "Update Shift Instance" at bounding box center [1105, 629] width 153 height 32
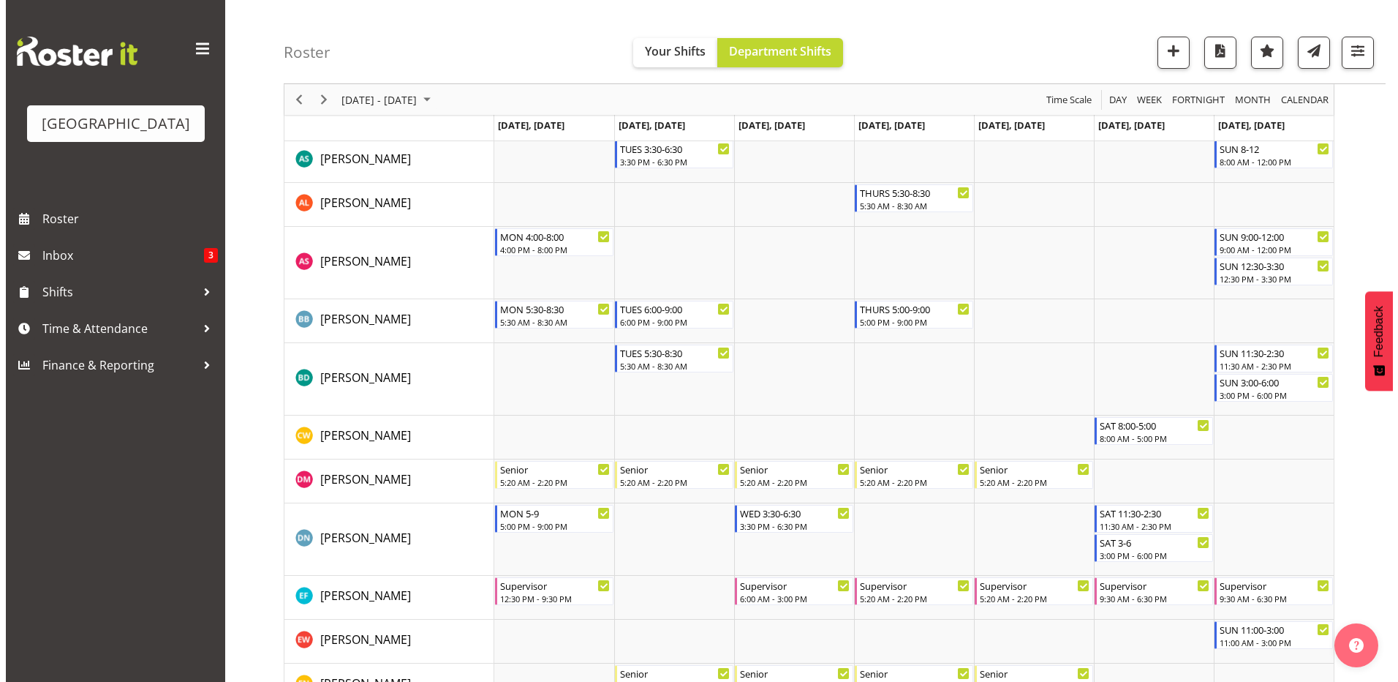
scroll to position [634, 0]
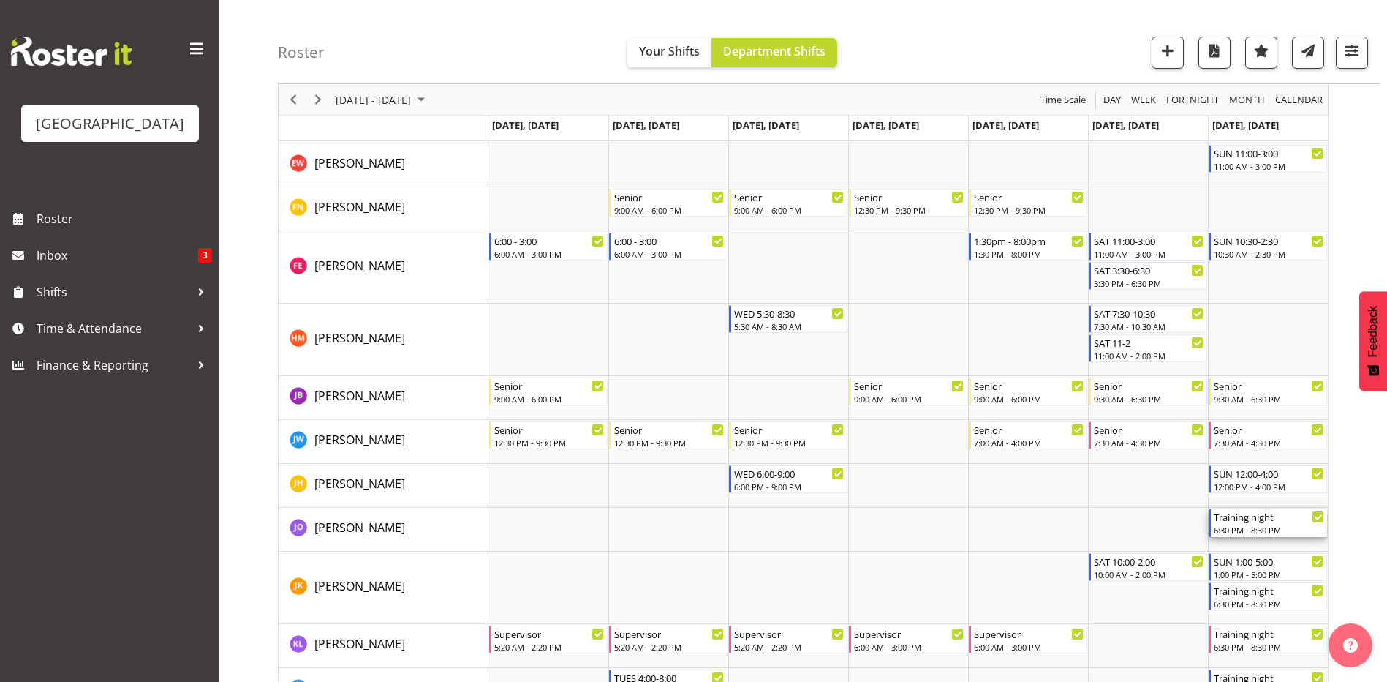
click at [1245, 521] on div "Training night" at bounding box center [1269, 516] width 110 height 15
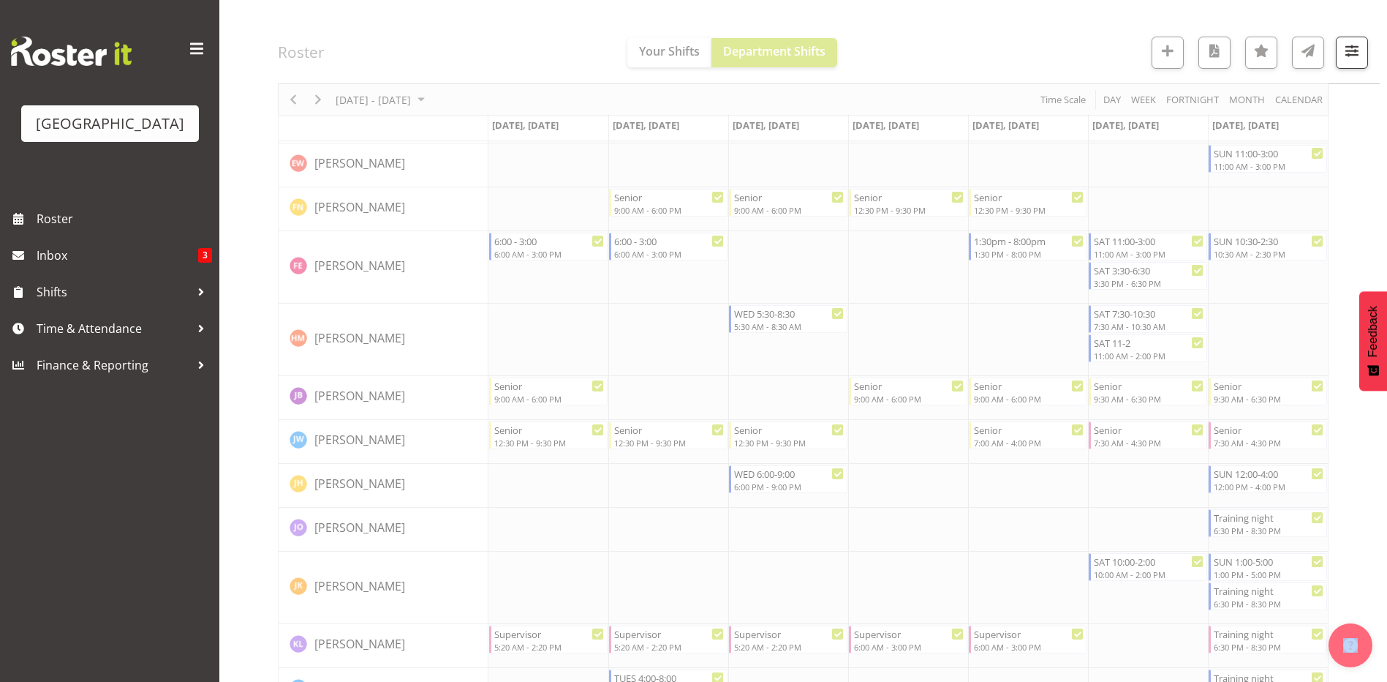
select select "8"
select select "2025"
select select "18"
select select "30"
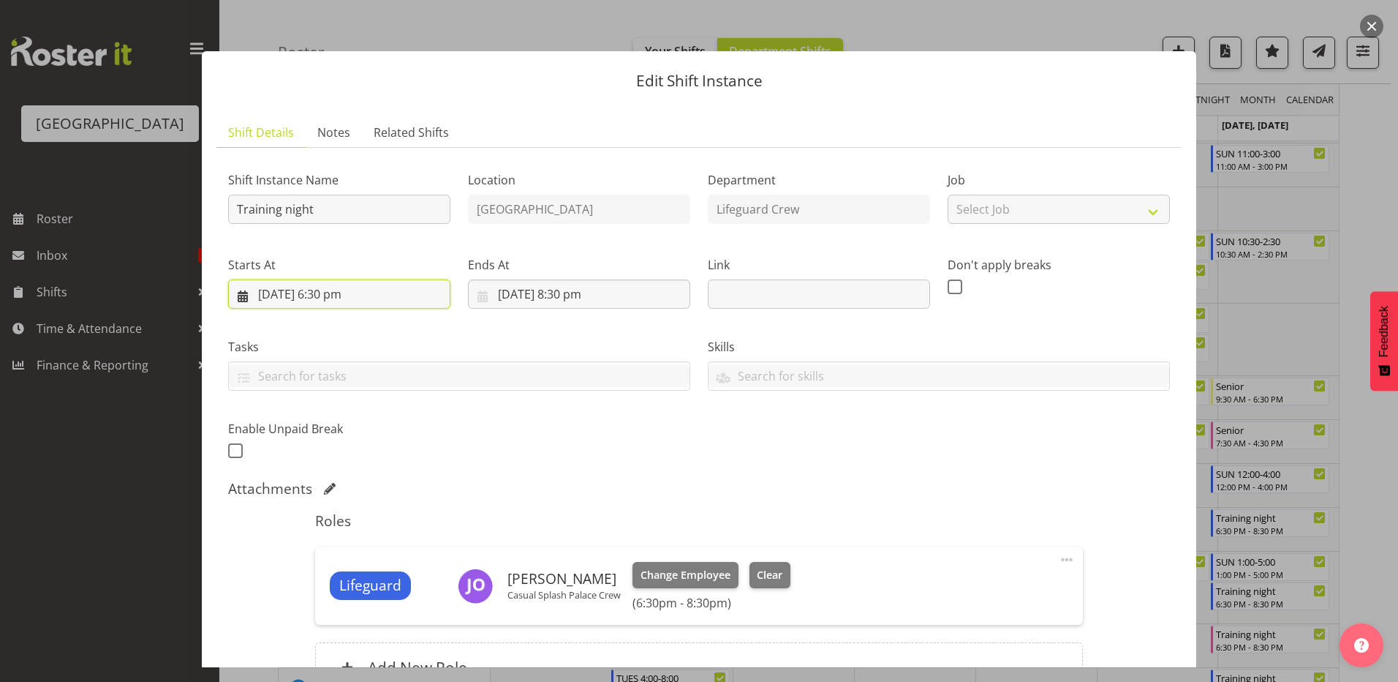
click at [347, 298] on input "[DATE] 6:30 pm" at bounding box center [339, 293] width 222 height 29
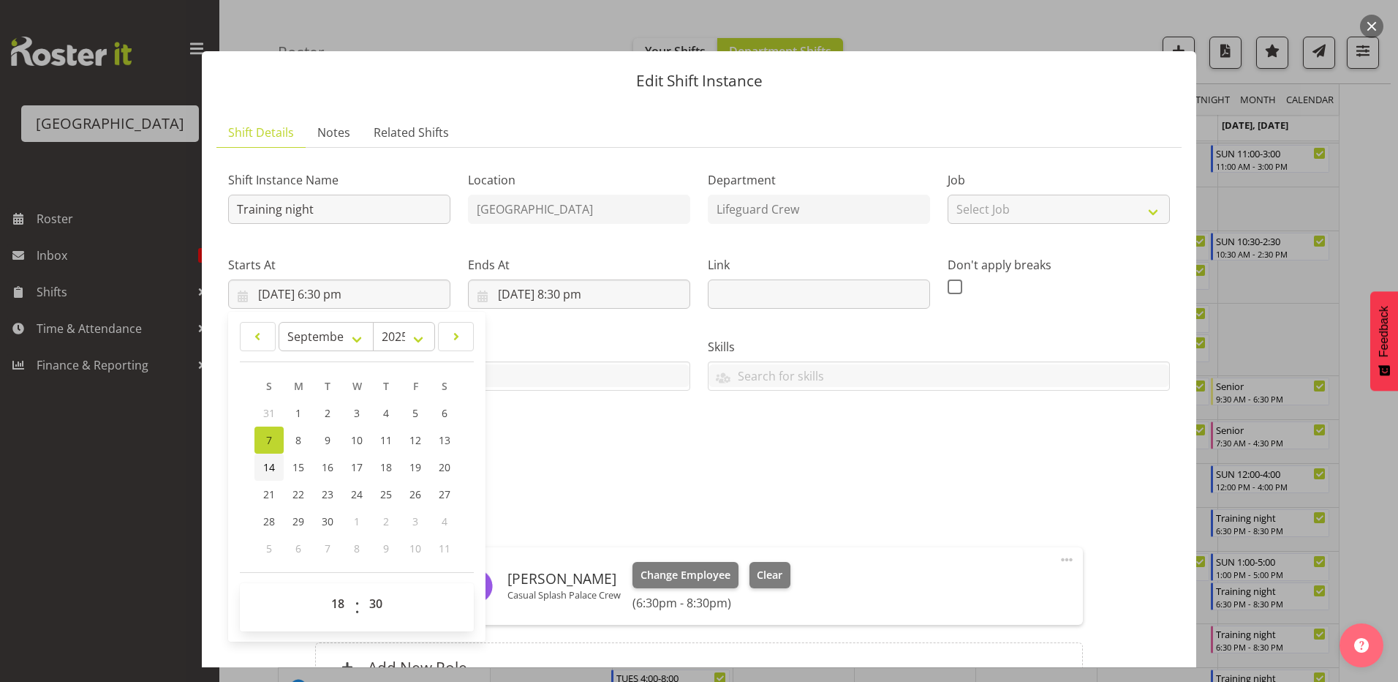
click at [269, 472] on span "14" at bounding box center [269, 467] width 12 height 14
type input "[DATE] 6:30 pm"
click at [557, 290] on input "[DATE] 8:30 pm" at bounding box center [579, 293] width 222 height 29
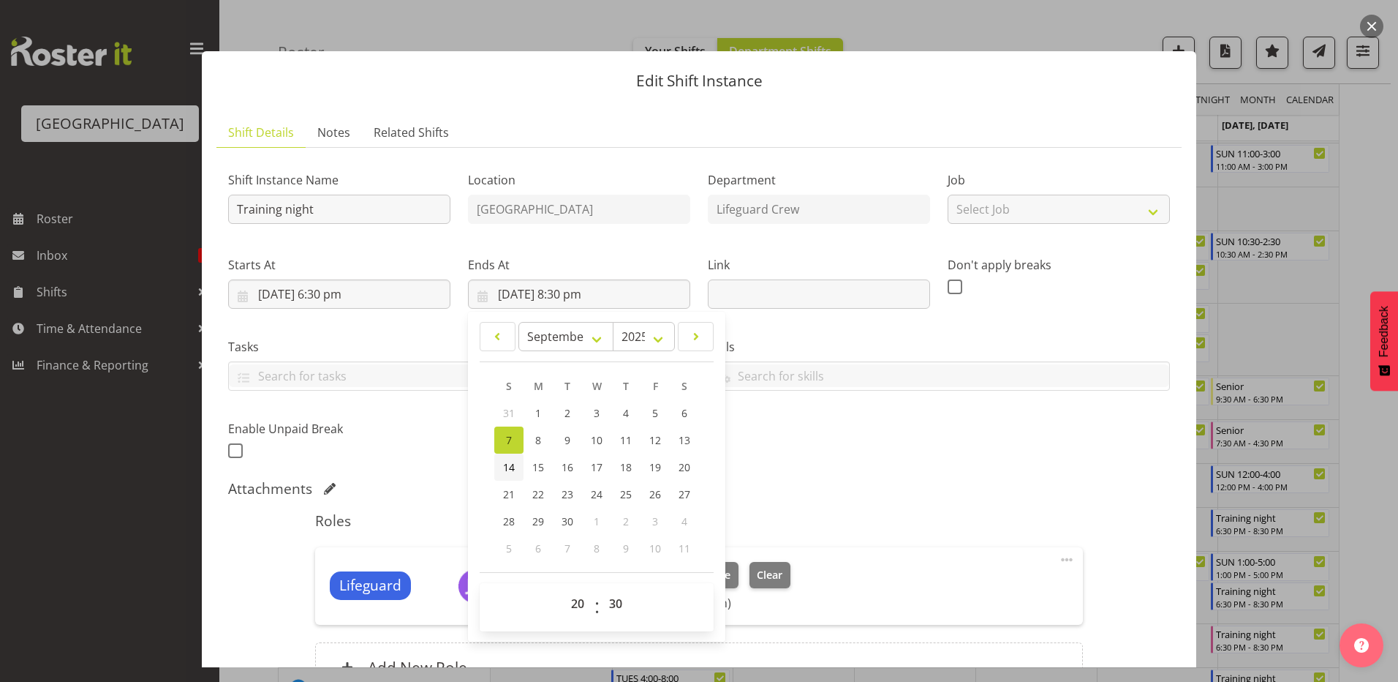
click at [513, 461] on link "14" at bounding box center [508, 466] width 29 height 27
type input "[DATE] 8:30 pm"
click at [921, 462] on div "Shift Instance Name Training night Location [GEOGRAPHIC_DATA] Department Lifegu…" at bounding box center [698, 311] width 959 height 320
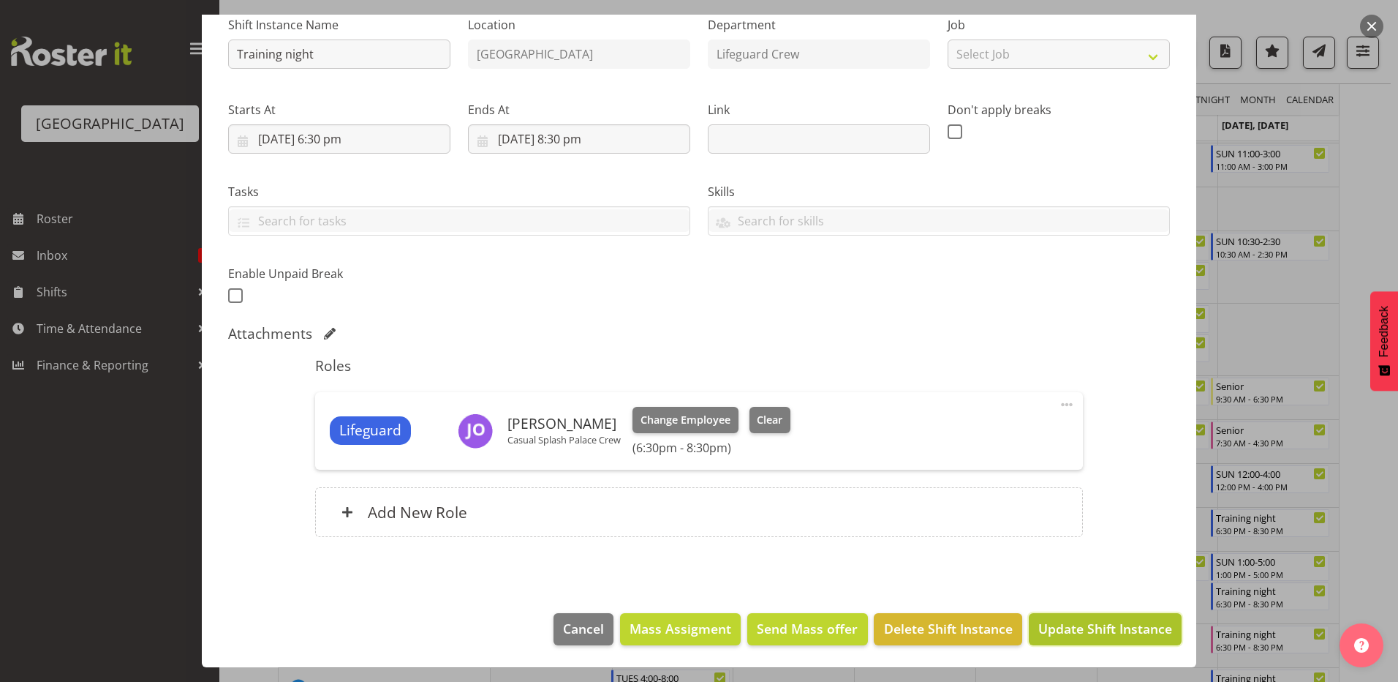
click at [1063, 625] on span "Update Shift Instance" at bounding box center [1105, 628] width 134 height 19
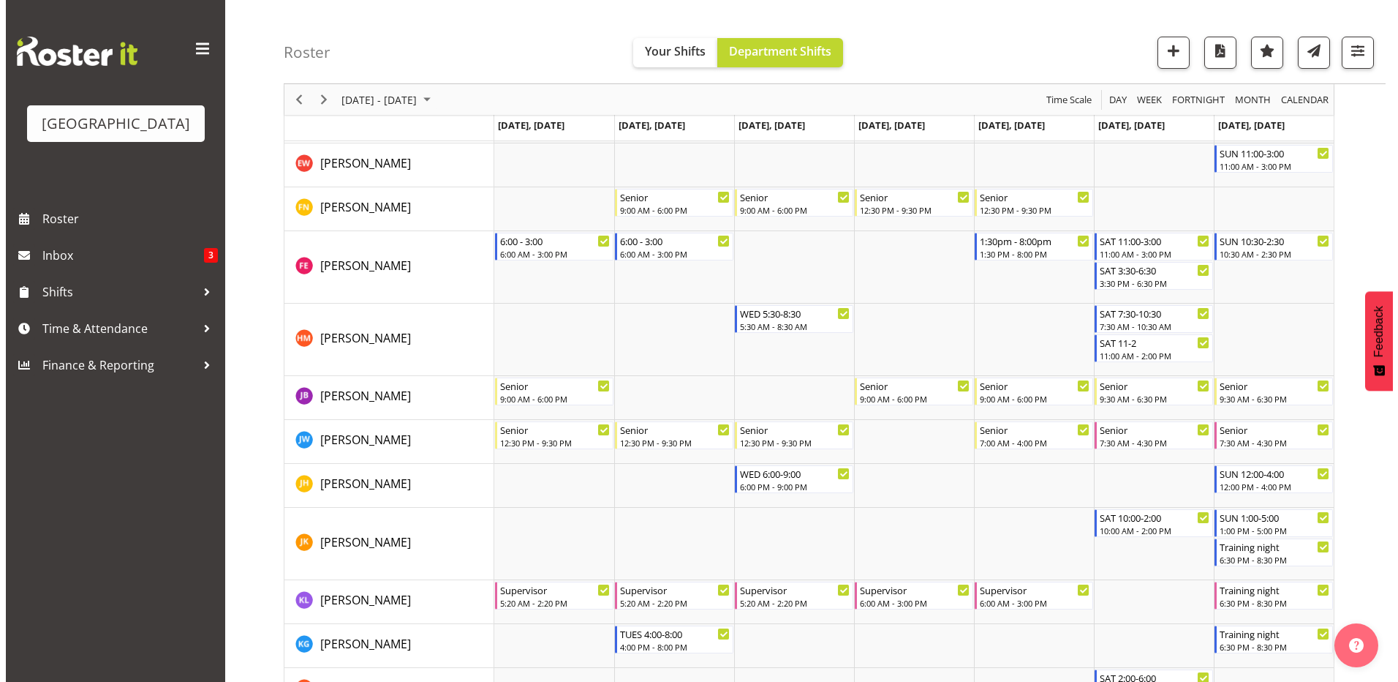
scroll to position [951, 0]
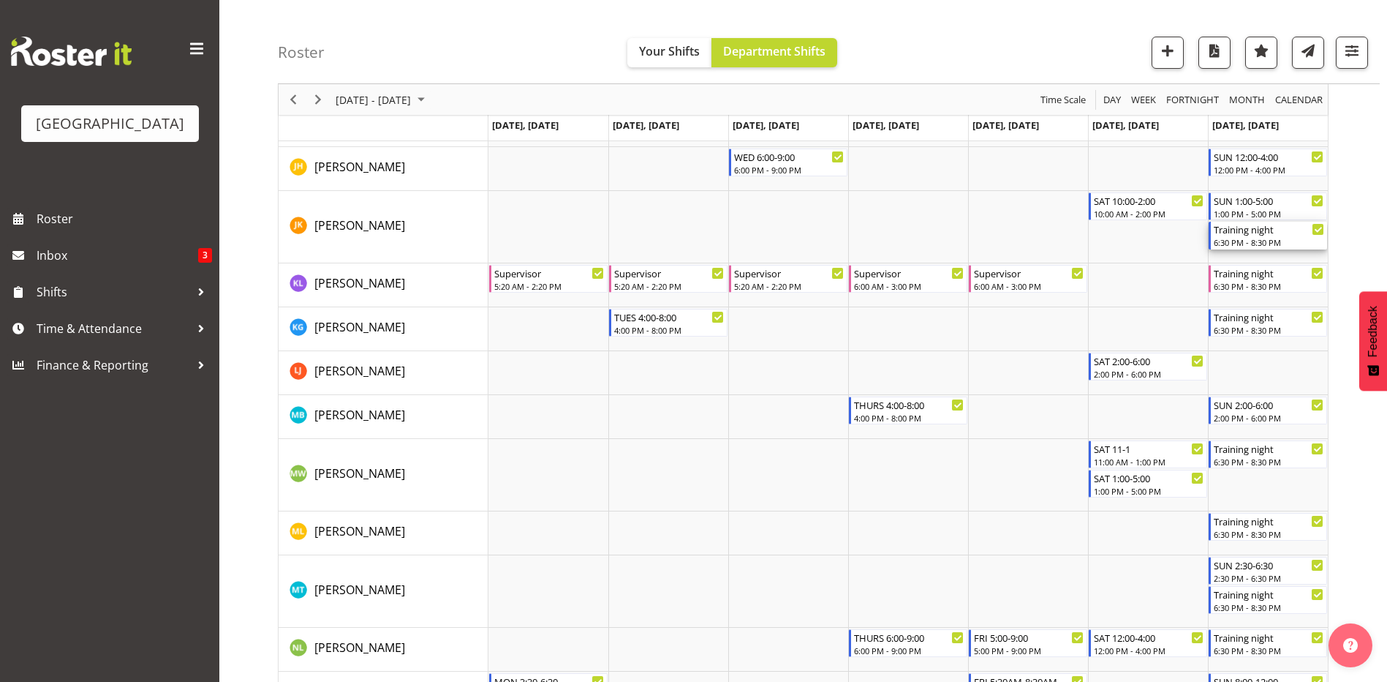
click at [1283, 236] on div "6:30 PM - 8:30 PM" at bounding box center [1269, 242] width 110 height 12
click at [1283, 237] on div at bounding box center [803, 416] width 1051 height 2437
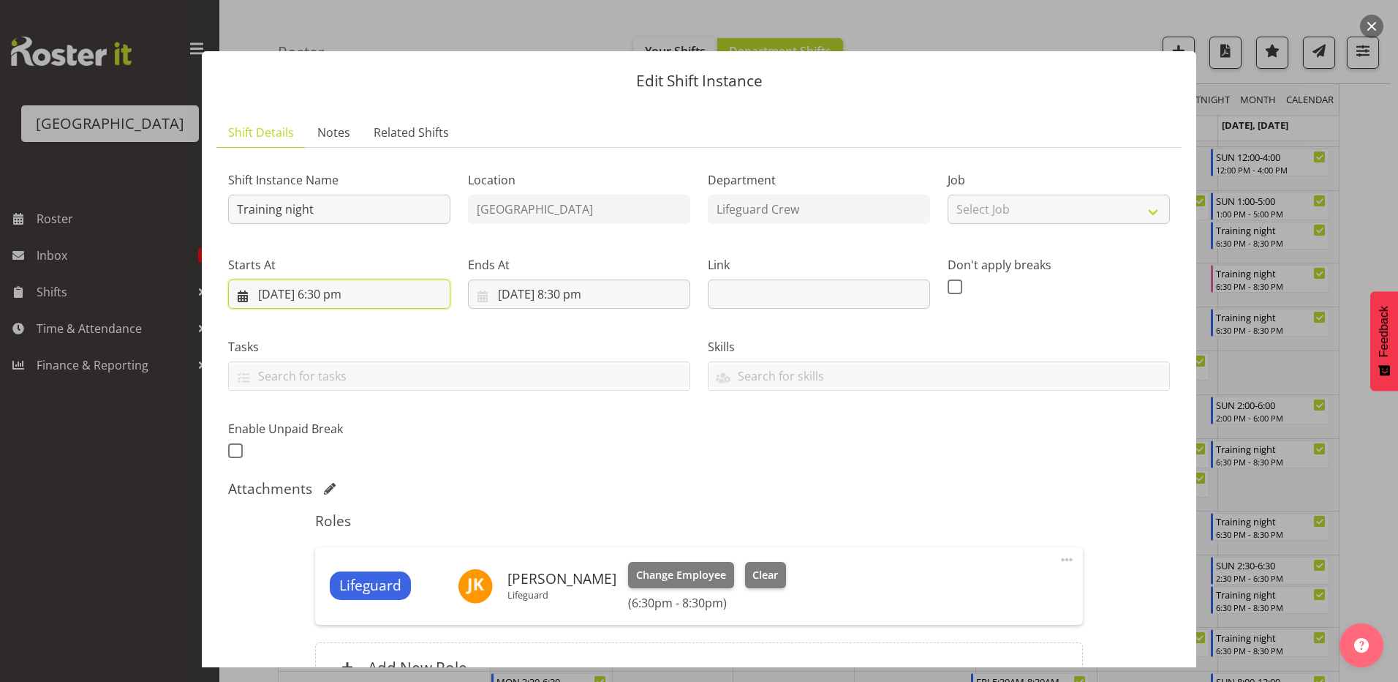
click at [254, 280] on input "[DATE] 6:30 pm" at bounding box center [339, 293] width 222 height 29
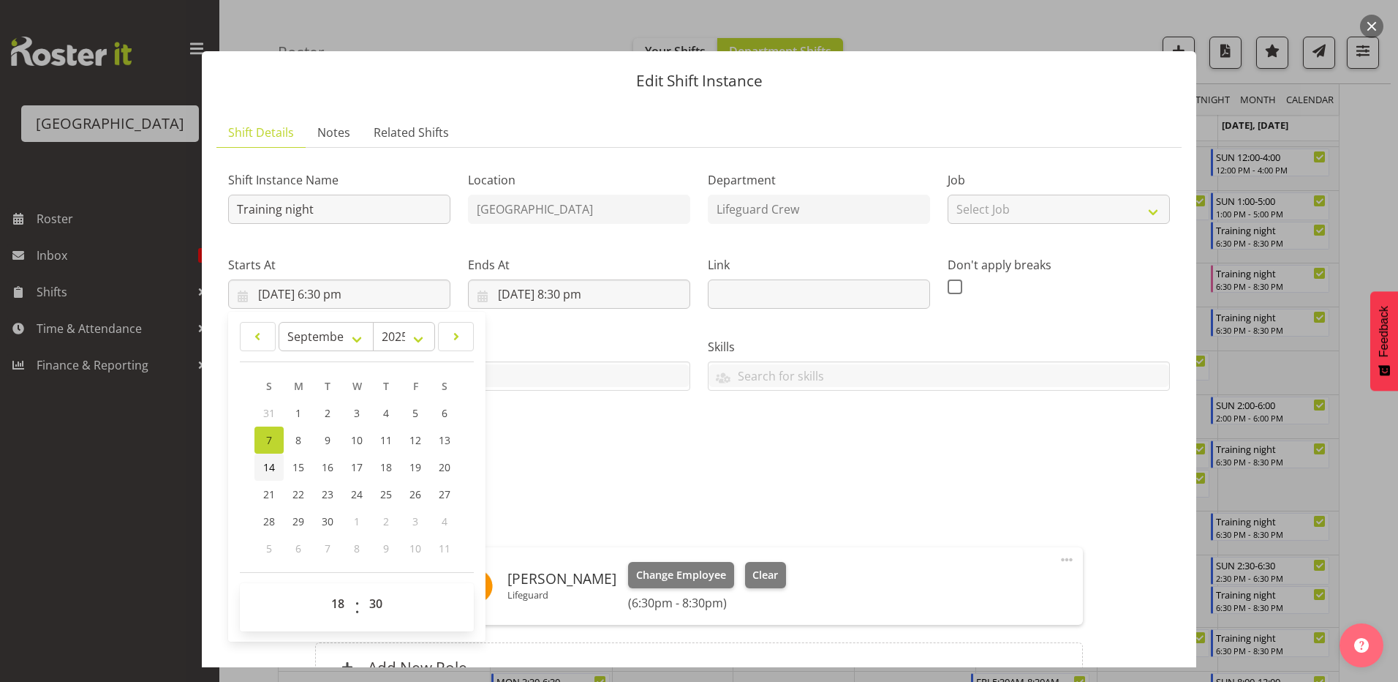
click at [263, 461] on span "14" at bounding box center [269, 467] width 12 height 14
type input "[DATE] 6:30 pm"
click at [534, 301] on input "[DATE] 8:30 pm" at bounding box center [579, 293] width 222 height 29
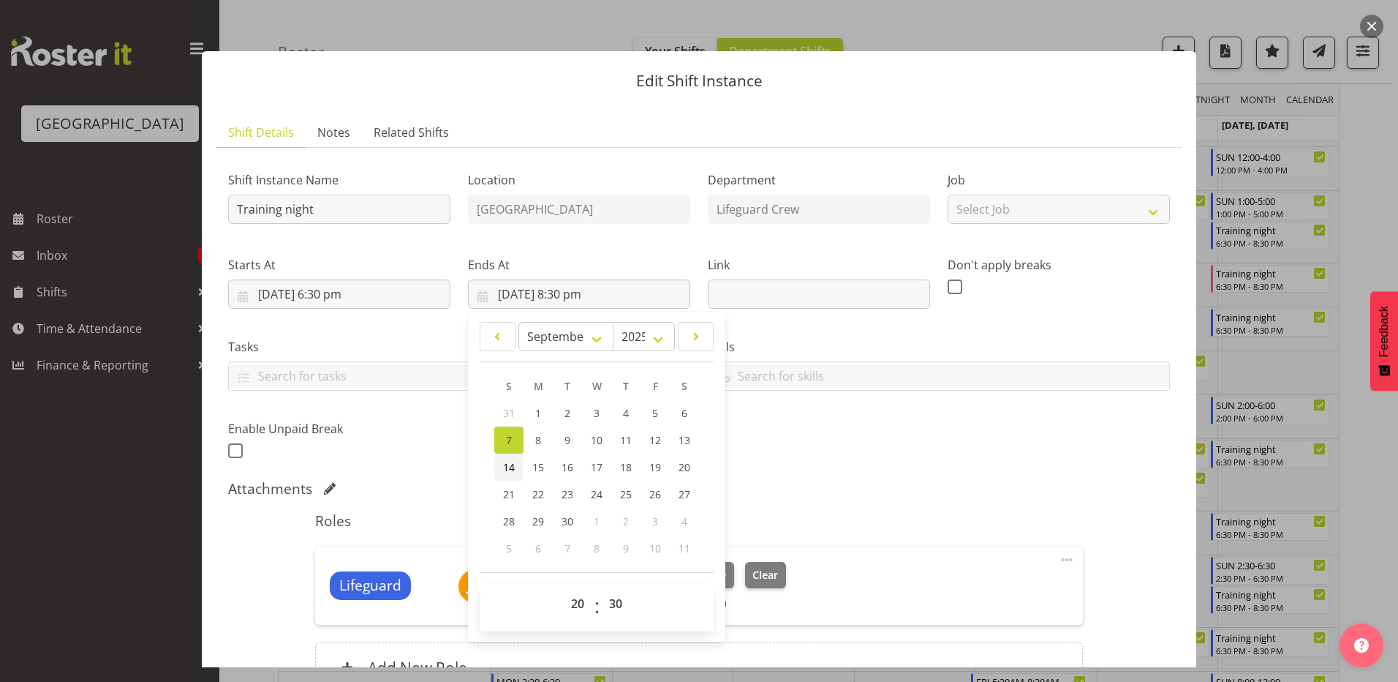
click at [503, 459] on link "14" at bounding box center [508, 466] width 29 height 27
type input "[DATE] 8:30 pm"
click at [772, 431] on div "Shift Instance Name Training night Location [GEOGRAPHIC_DATA] Department Lifegu…" at bounding box center [698, 311] width 959 height 320
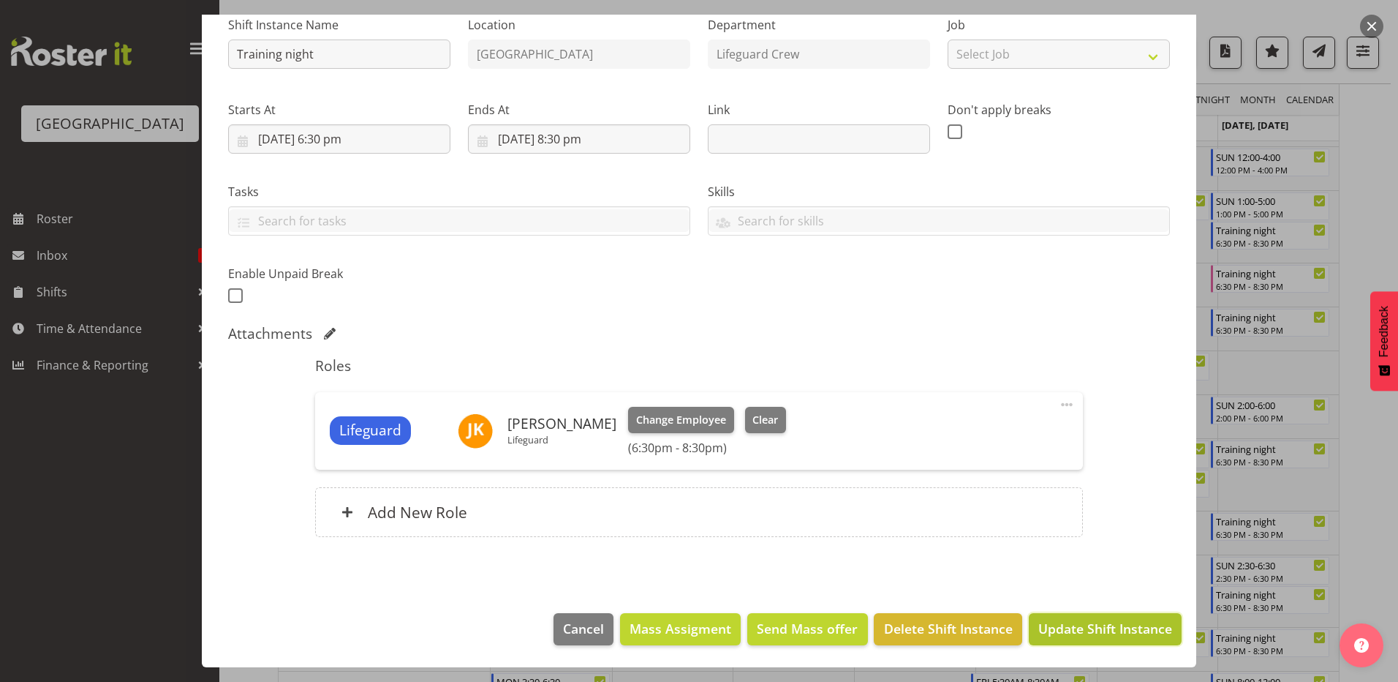
click at [1114, 636] on span "Update Shift Instance" at bounding box center [1105, 628] width 134 height 19
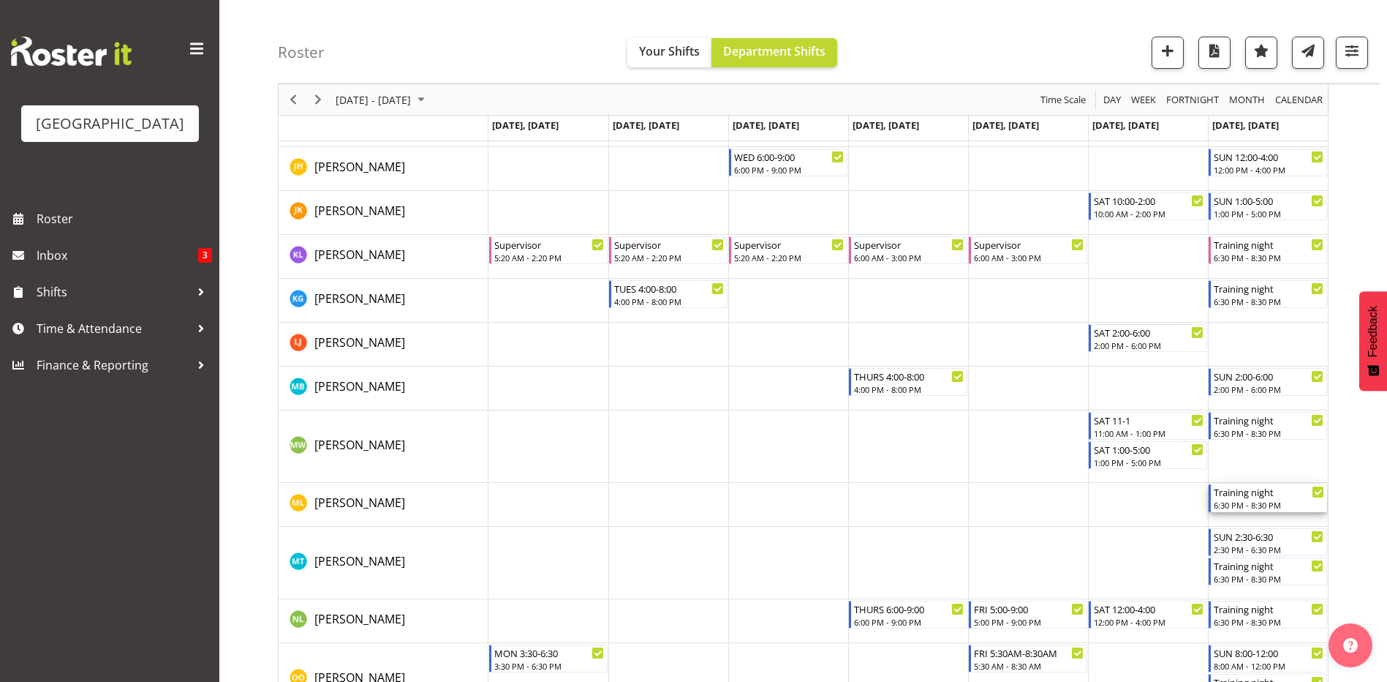
click at [1248, 500] on div "6:30 PM - 8:30 PM" at bounding box center [1269, 505] width 110 height 12
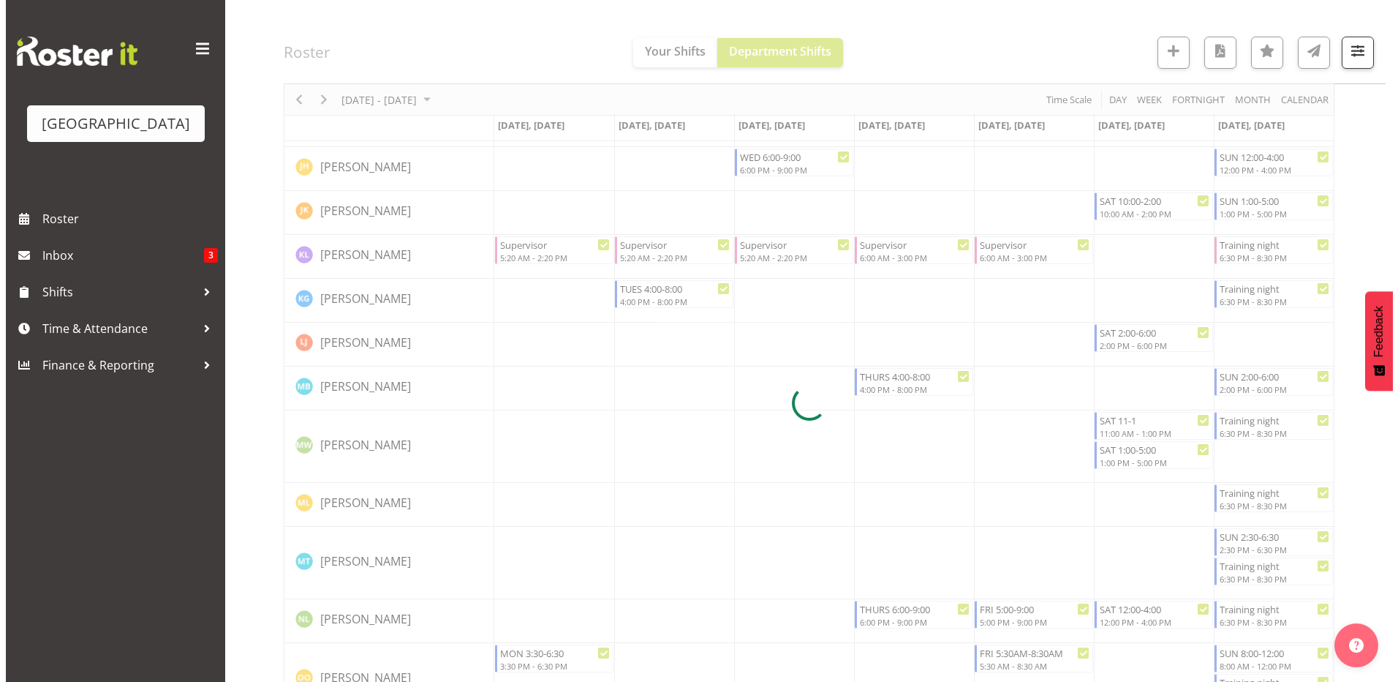
scroll to position [1093, 0]
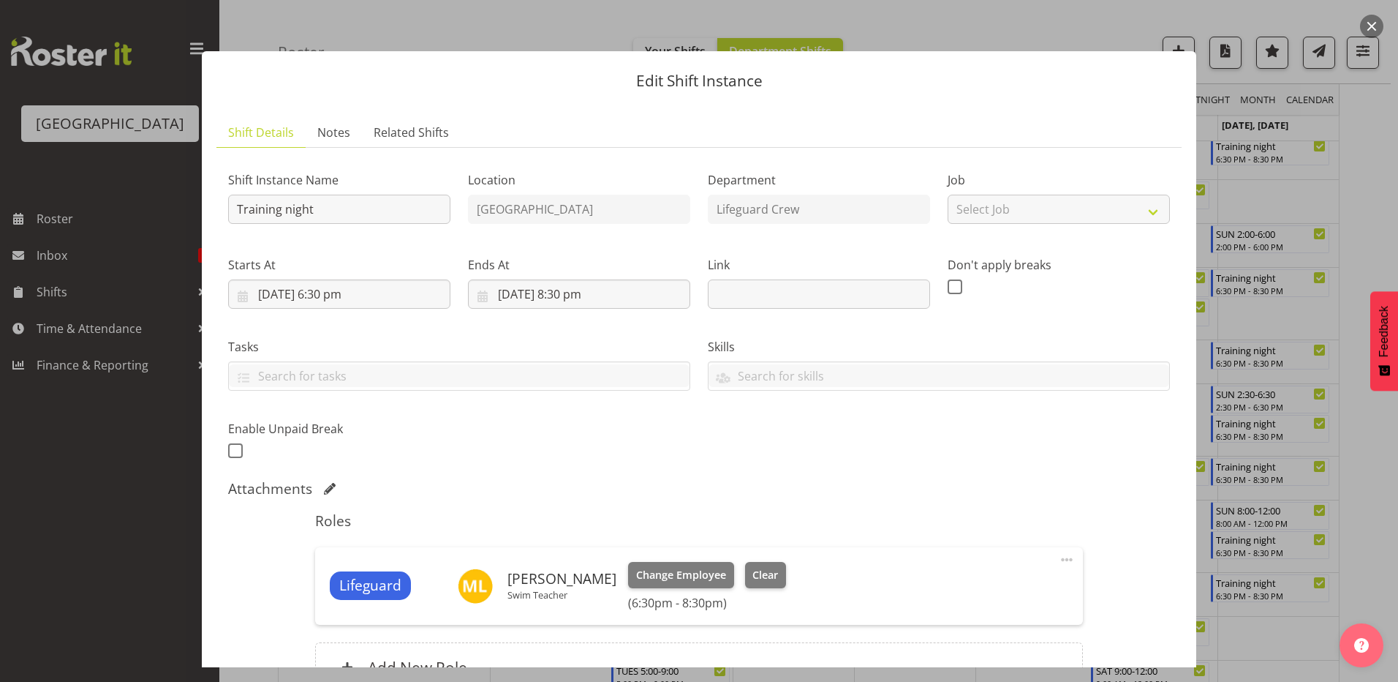
select select "8"
select select "2025"
select select "18"
select select "30"
select select "8"
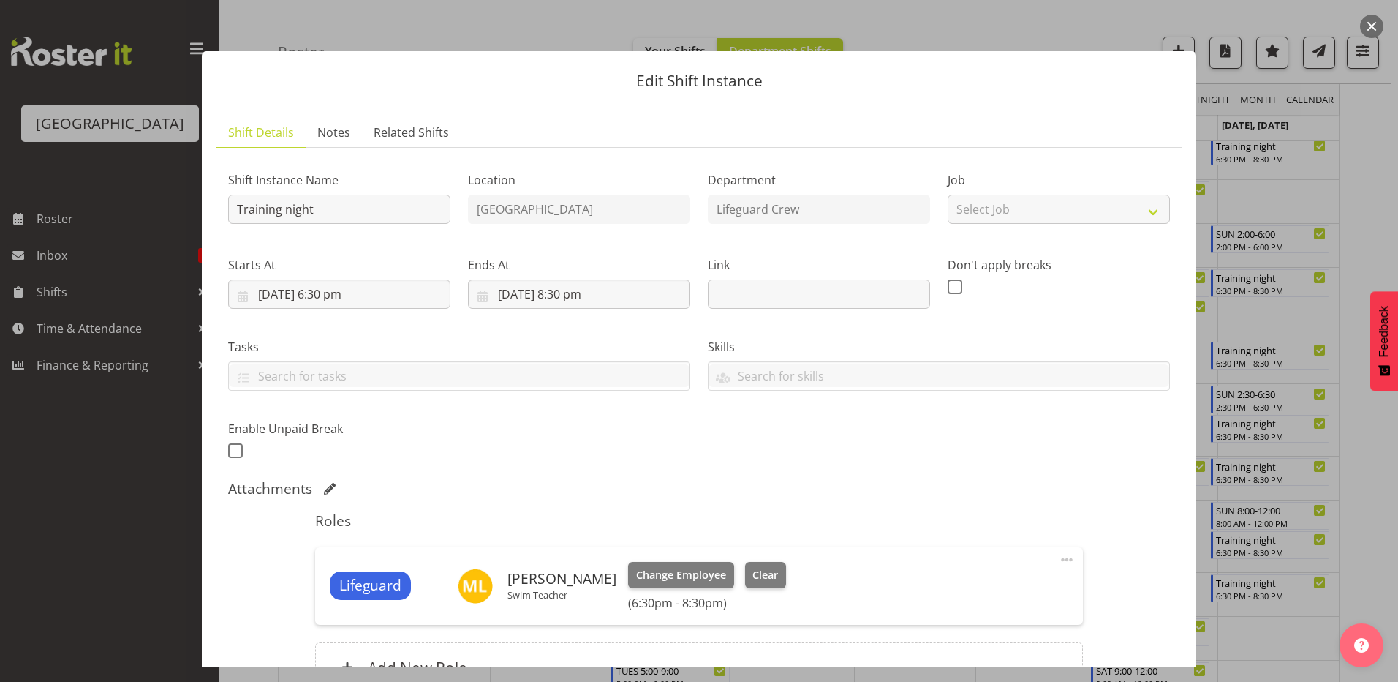
select select "2025"
select select "20"
select select "30"
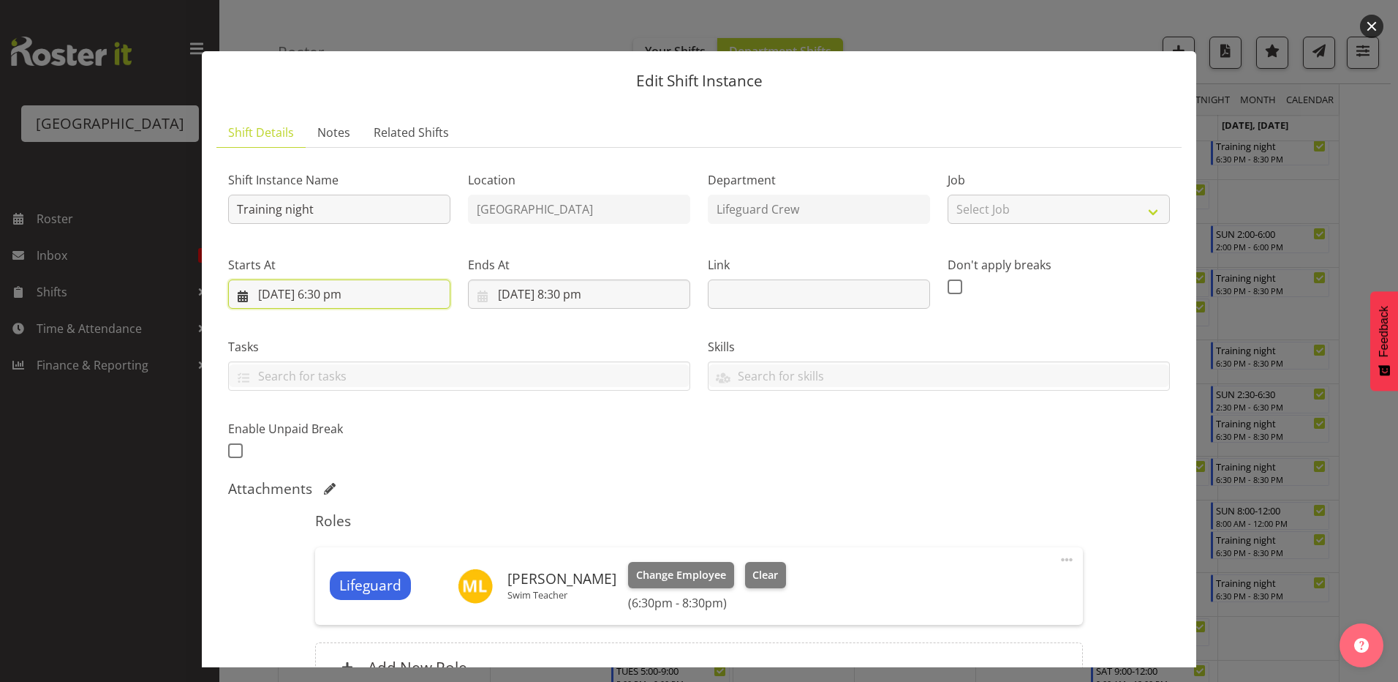
click at [336, 281] on input "[DATE] 6:30 pm" at bounding box center [339, 293] width 222 height 29
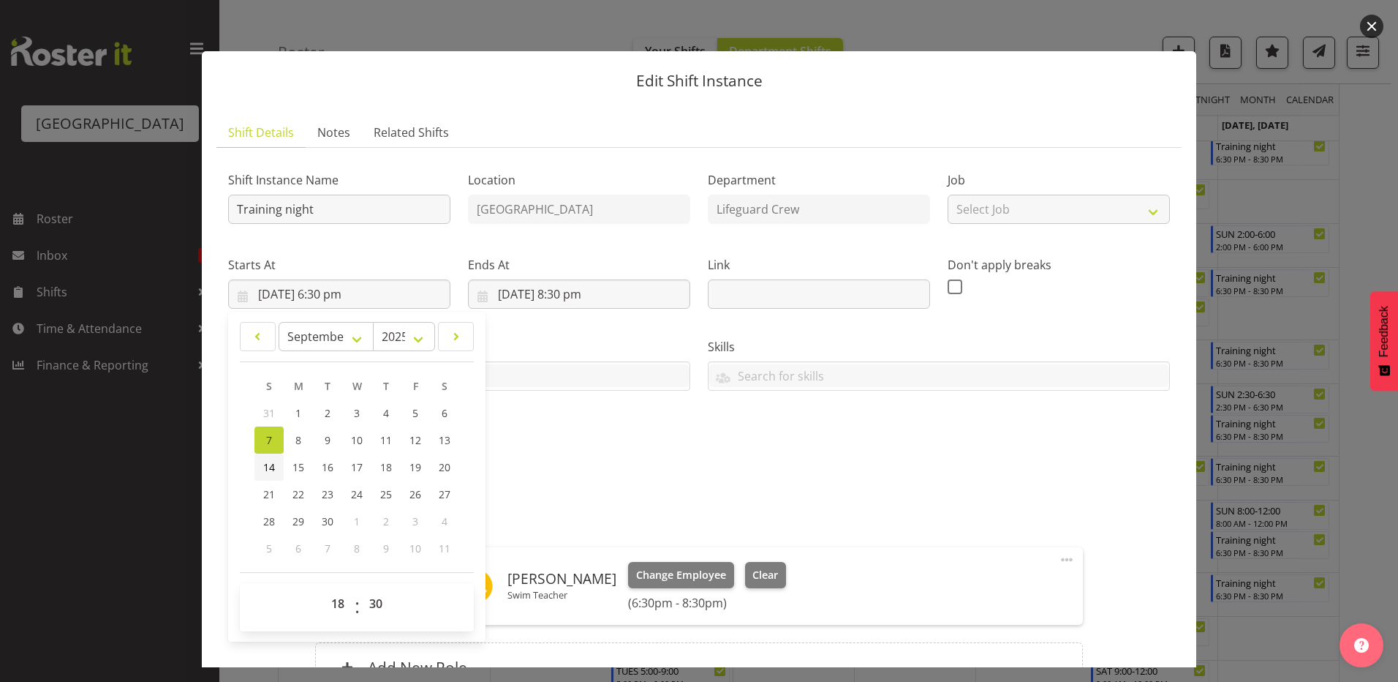
click at [269, 469] on span "14" at bounding box center [269, 467] width 12 height 14
type input "[DATE] 6:30 pm"
click at [577, 305] on input "[DATE] 8:30 pm" at bounding box center [579, 293] width 222 height 29
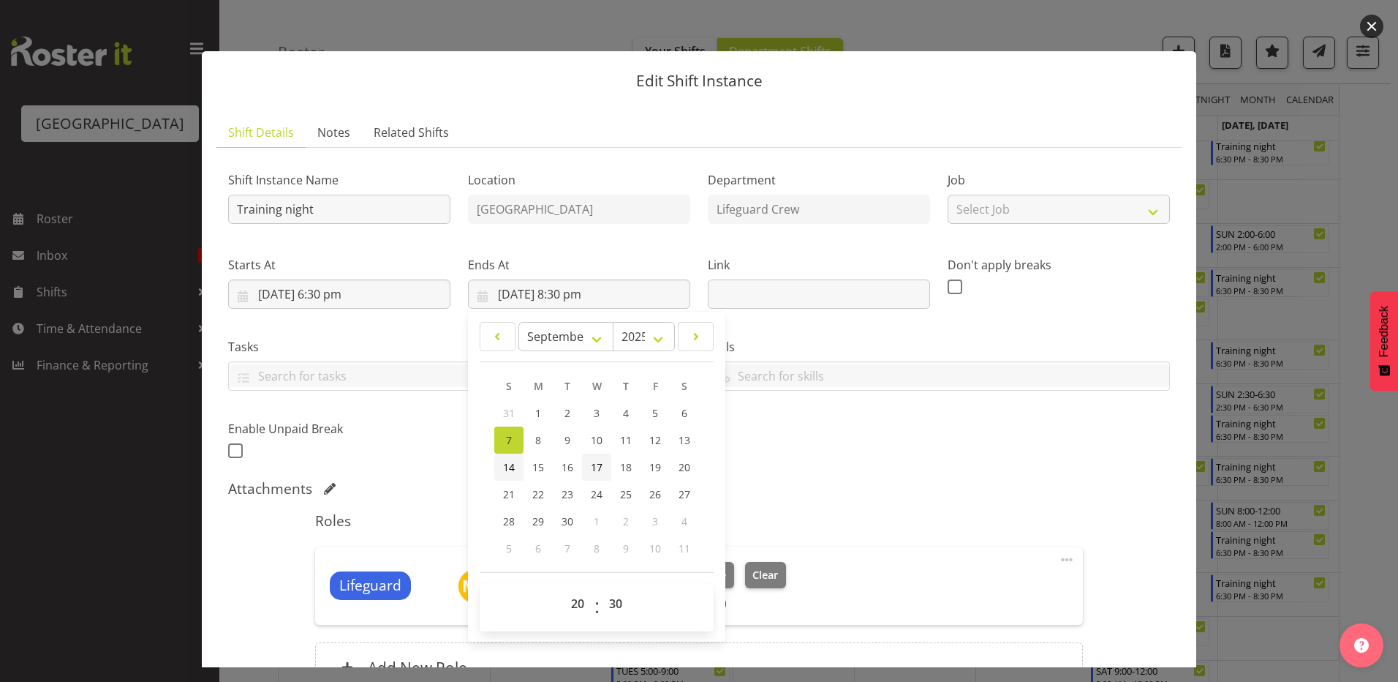
drag, startPoint x: 508, startPoint y: 469, endPoint x: 606, endPoint y: 458, distance: 98.0
click at [508, 470] on span "14" at bounding box center [509, 467] width 12 height 14
type input "[DATE] 8:30 pm"
click at [1095, 499] on div "Attachments" at bounding box center [699, 490] width 942 height 20
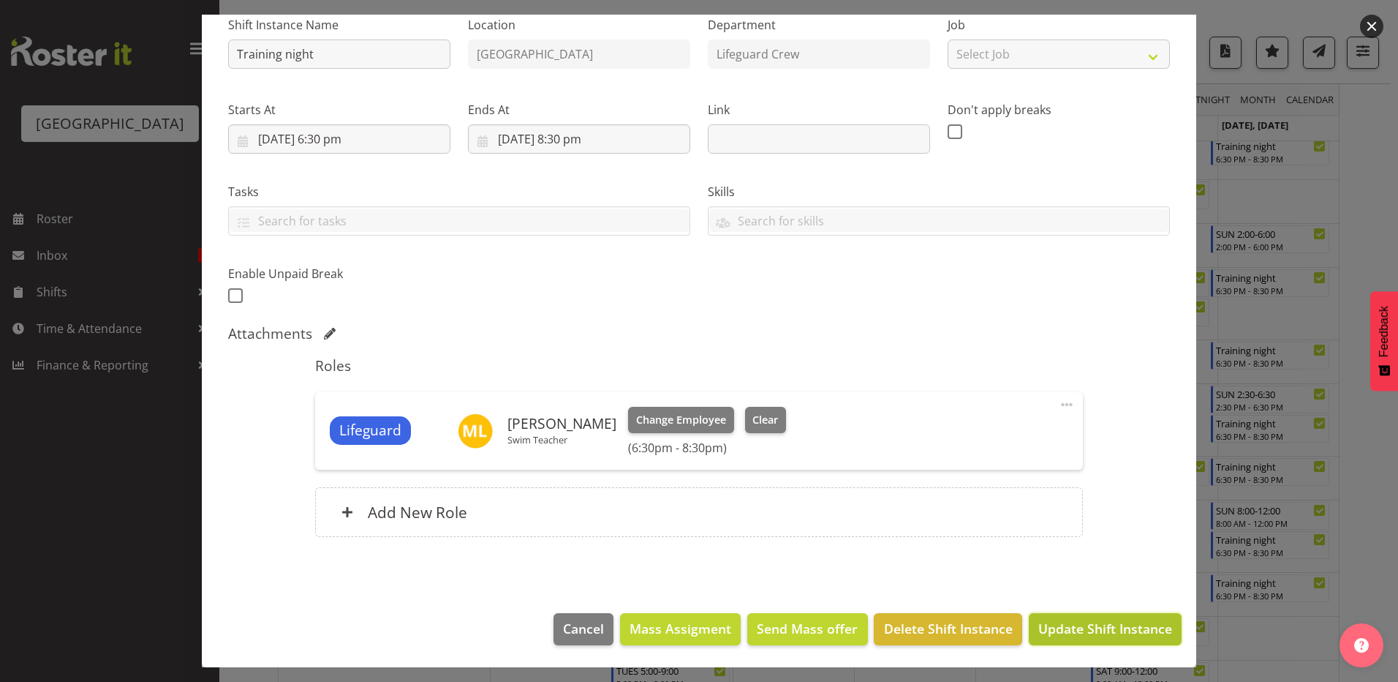
click at [1140, 643] on button "Update Shift Instance" at bounding box center [1105, 629] width 153 height 32
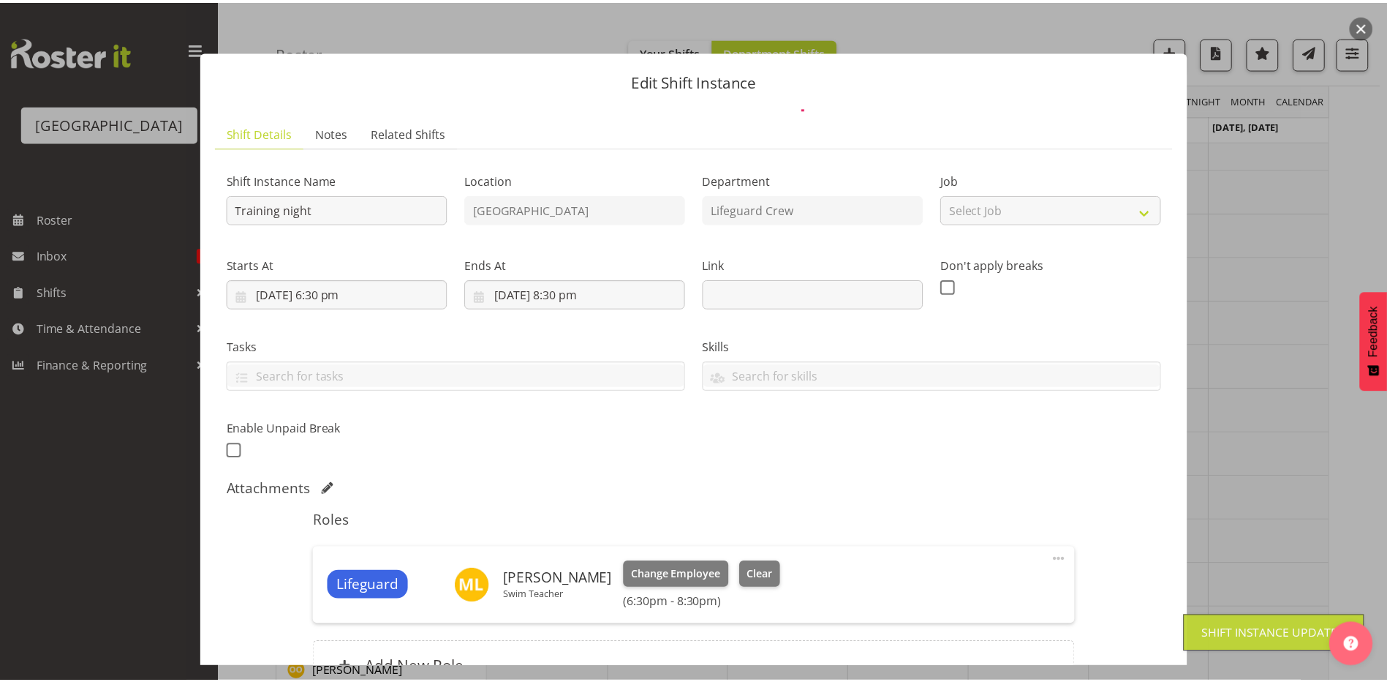
scroll to position [0, 0]
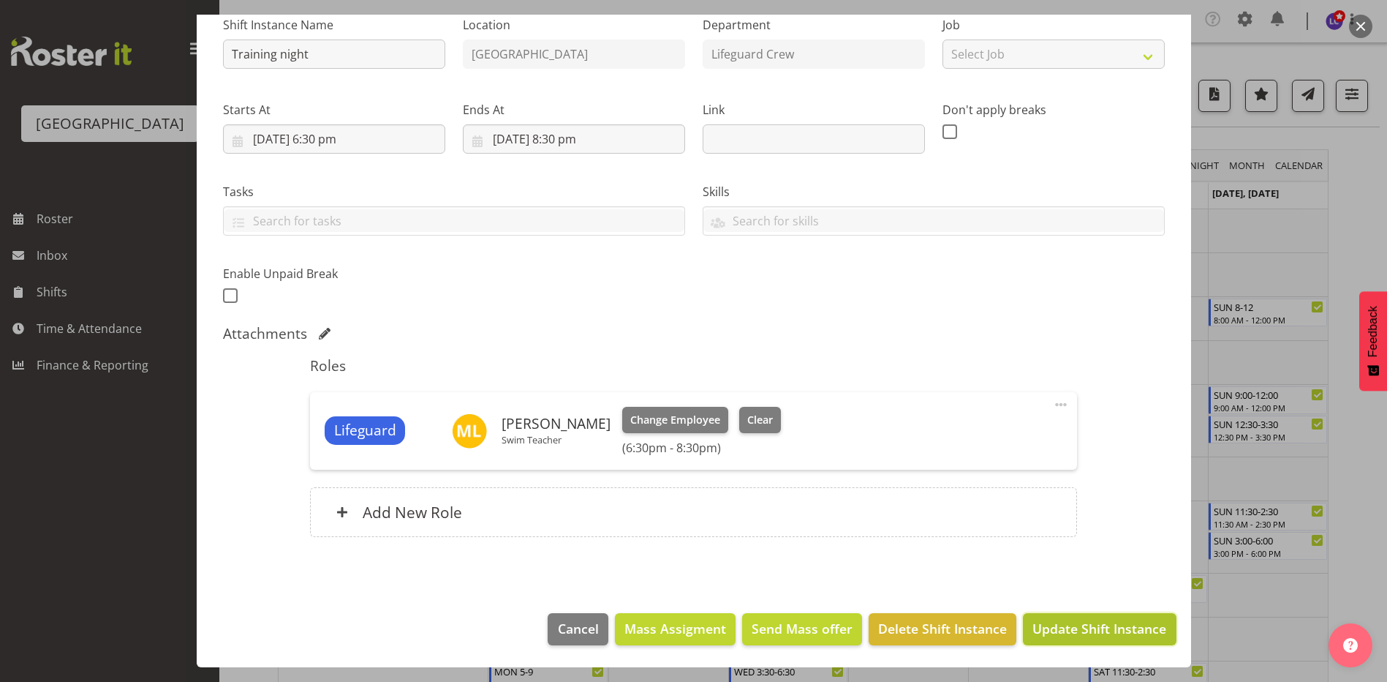
click at [1124, 631] on span "Update Shift Instance" at bounding box center [1100, 628] width 134 height 19
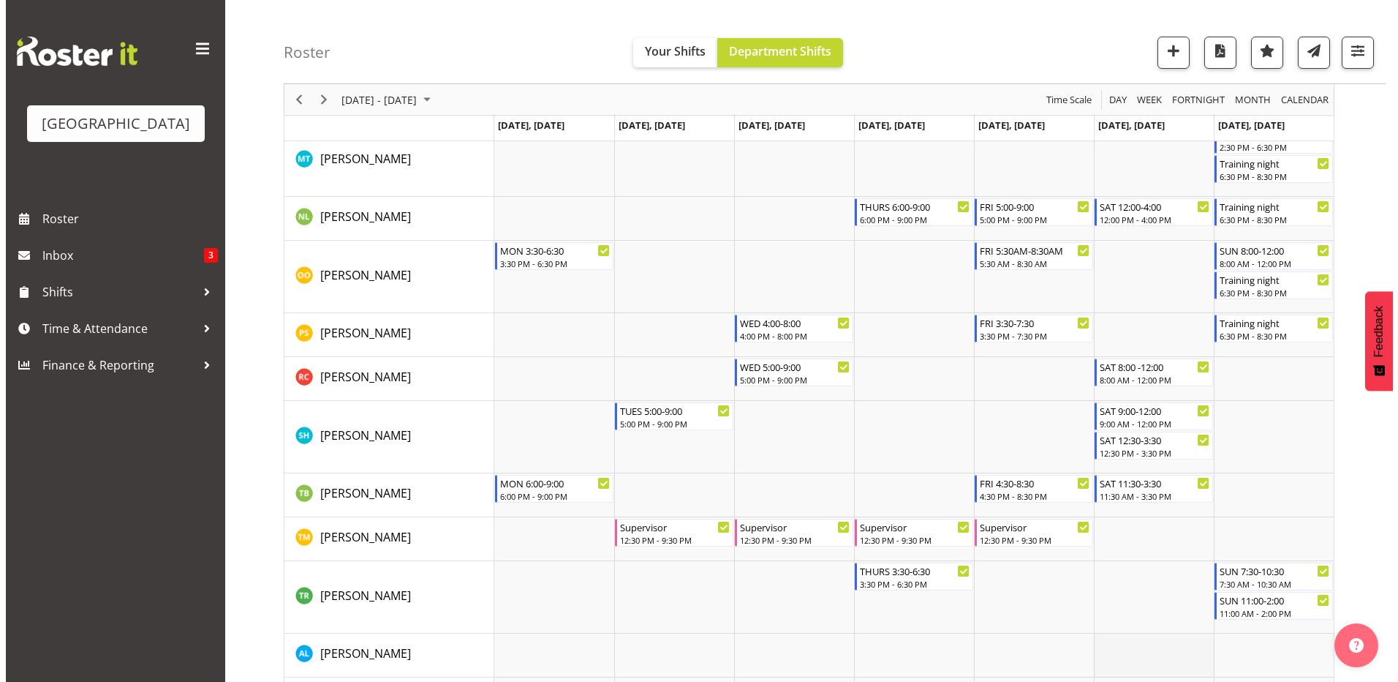
scroll to position [1253, 0]
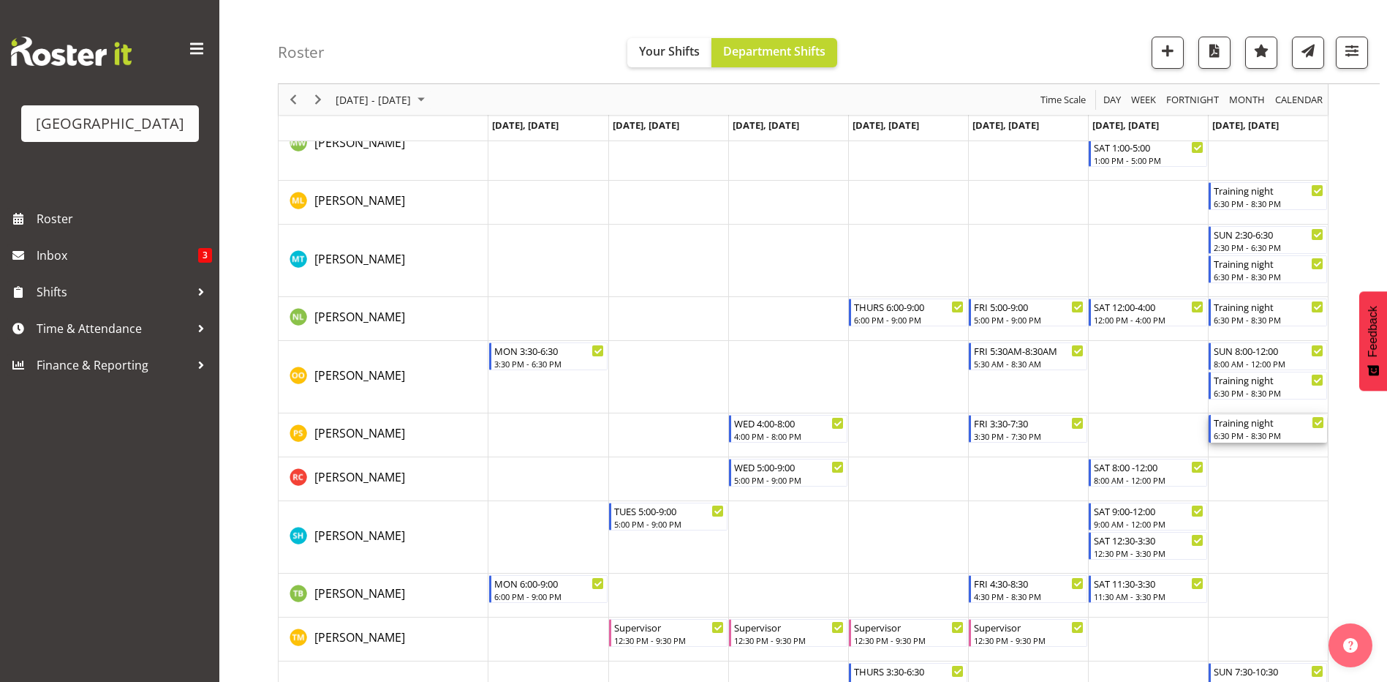
click at [1245, 427] on div "Training night" at bounding box center [1269, 422] width 110 height 15
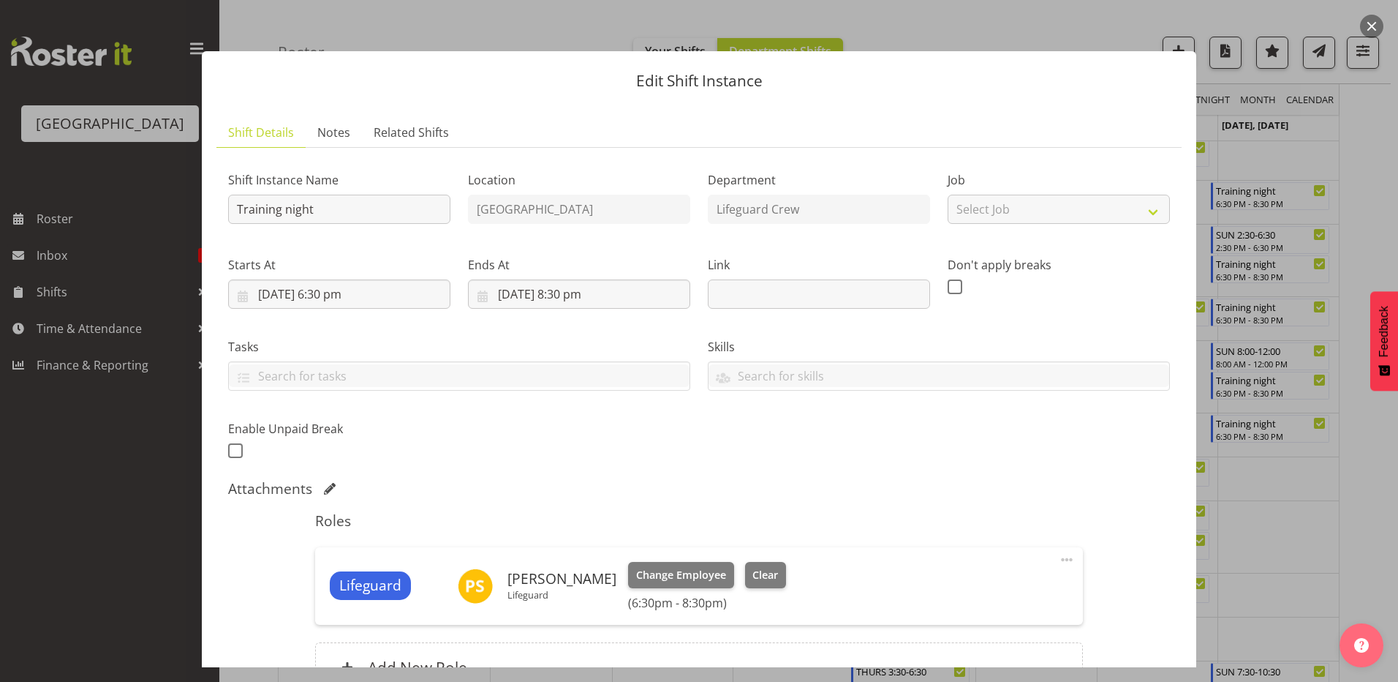
select select "8"
select select "2025"
select select "18"
select select "30"
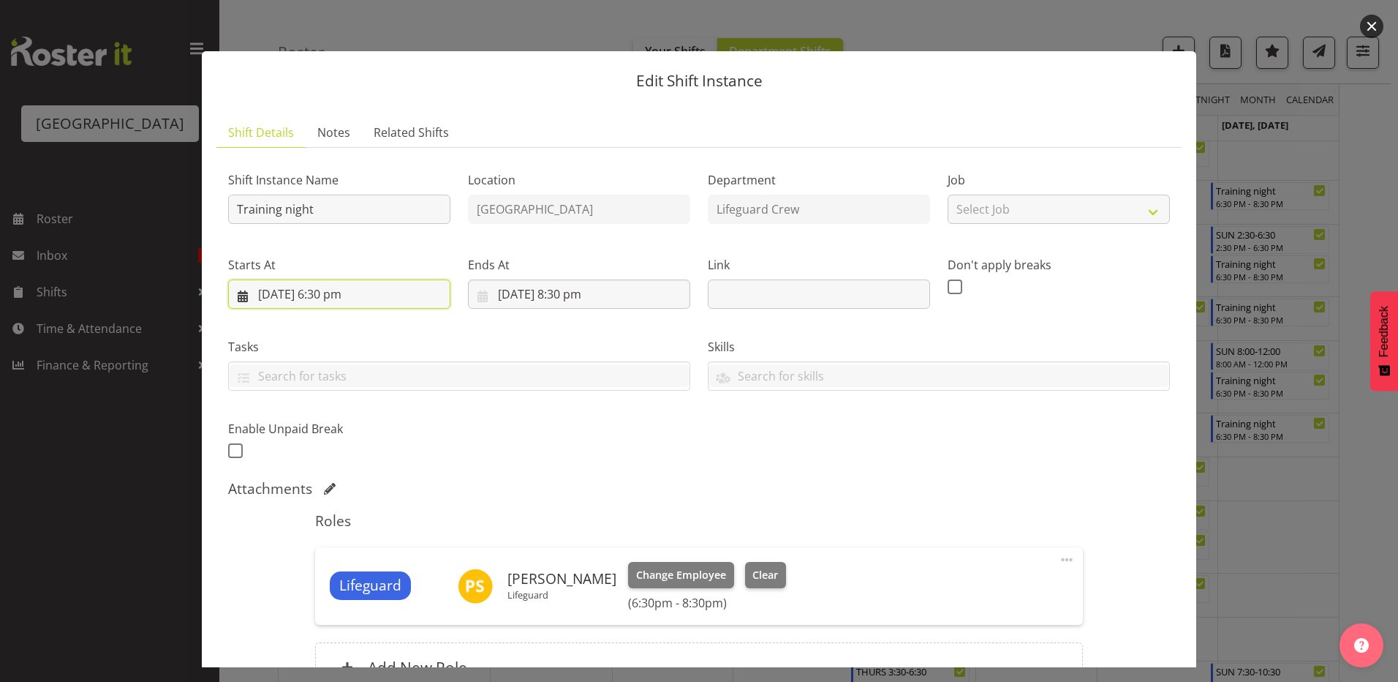
click at [316, 296] on input "[DATE] 6:30 pm" at bounding box center [339, 293] width 222 height 29
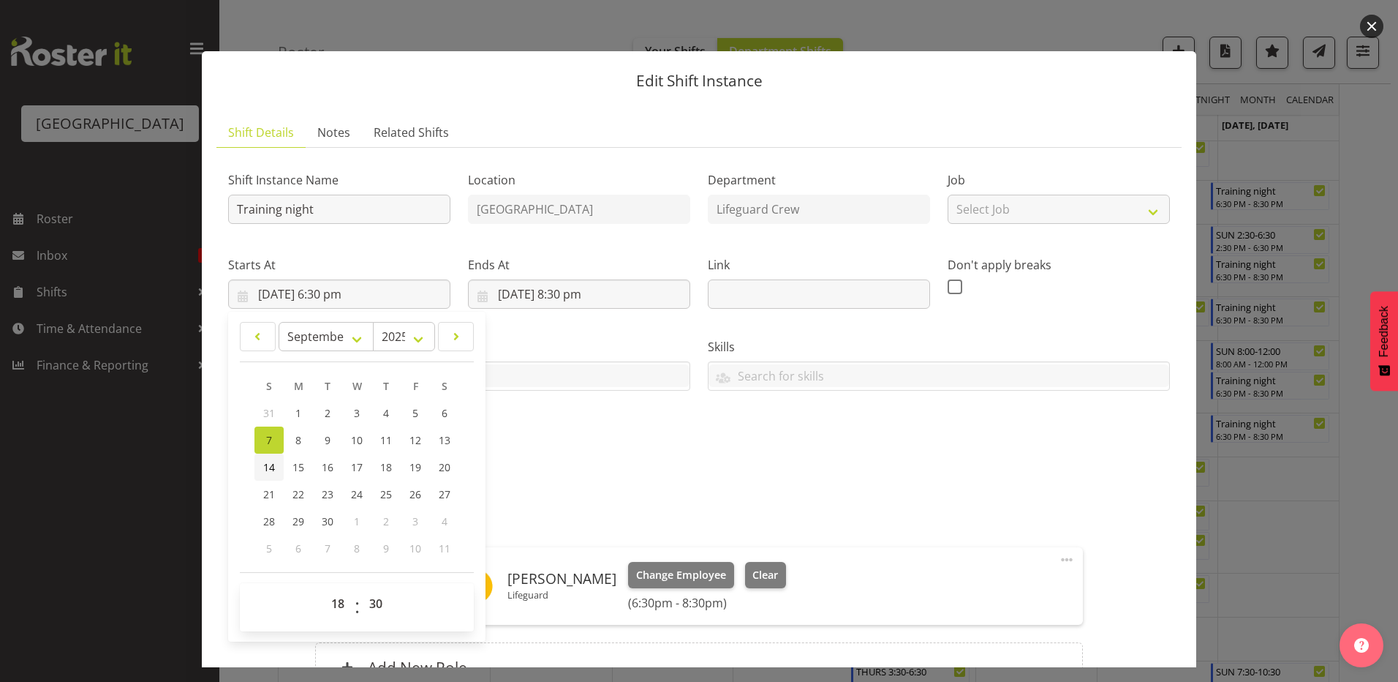
click at [282, 471] on link "14" at bounding box center [268, 466] width 29 height 27
type input "[DATE] 6:30 pm"
click at [558, 277] on div "Ends At [DATE] 8:30 pm January February March April May June July August Septem…" at bounding box center [579, 282] width 222 height 53
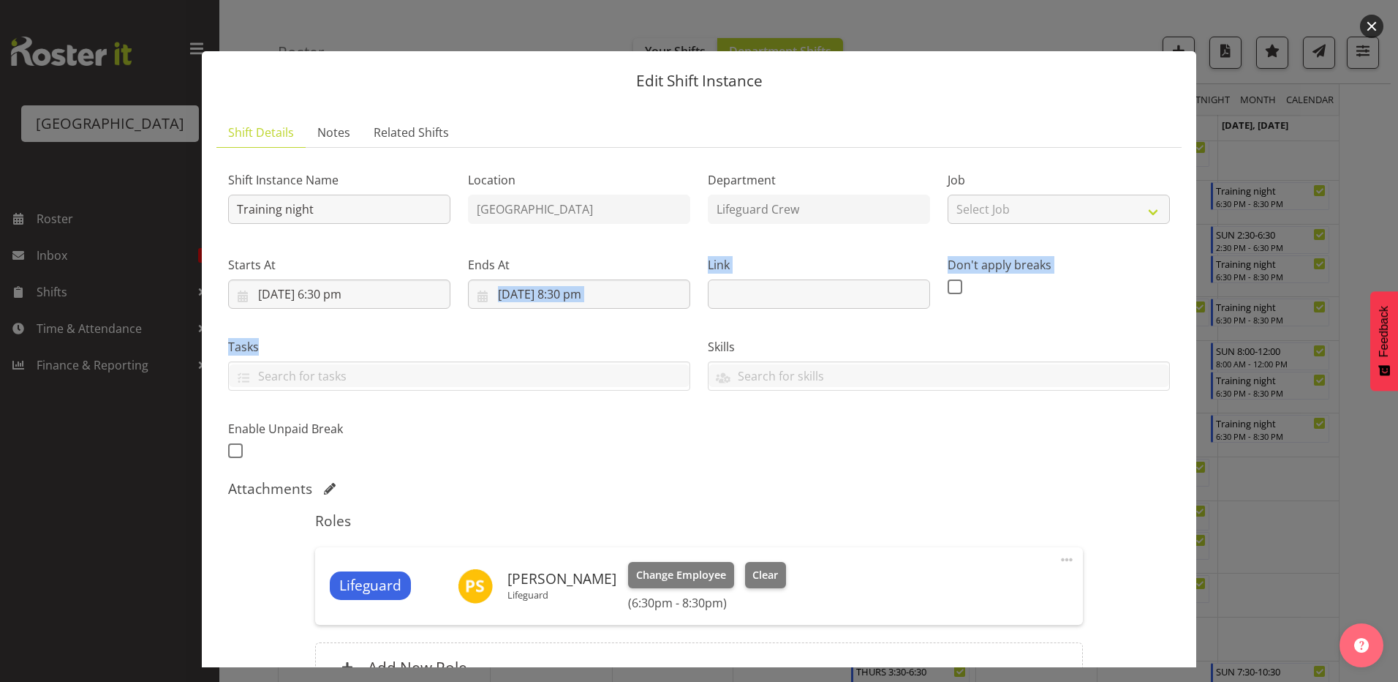
click at [558, 317] on div "Shift Instance Name Training night Location [GEOGRAPHIC_DATA] Department Lifegu…" at bounding box center [698, 311] width 959 height 320
drag, startPoint x: 558, startPoint y: 317, endPoint x: 565, endPoint y: 303, distance: 15.4
click at [565, 303] on input "[DATE] 8:30 pm" at bounding box center [579, 293] width 222 height 29
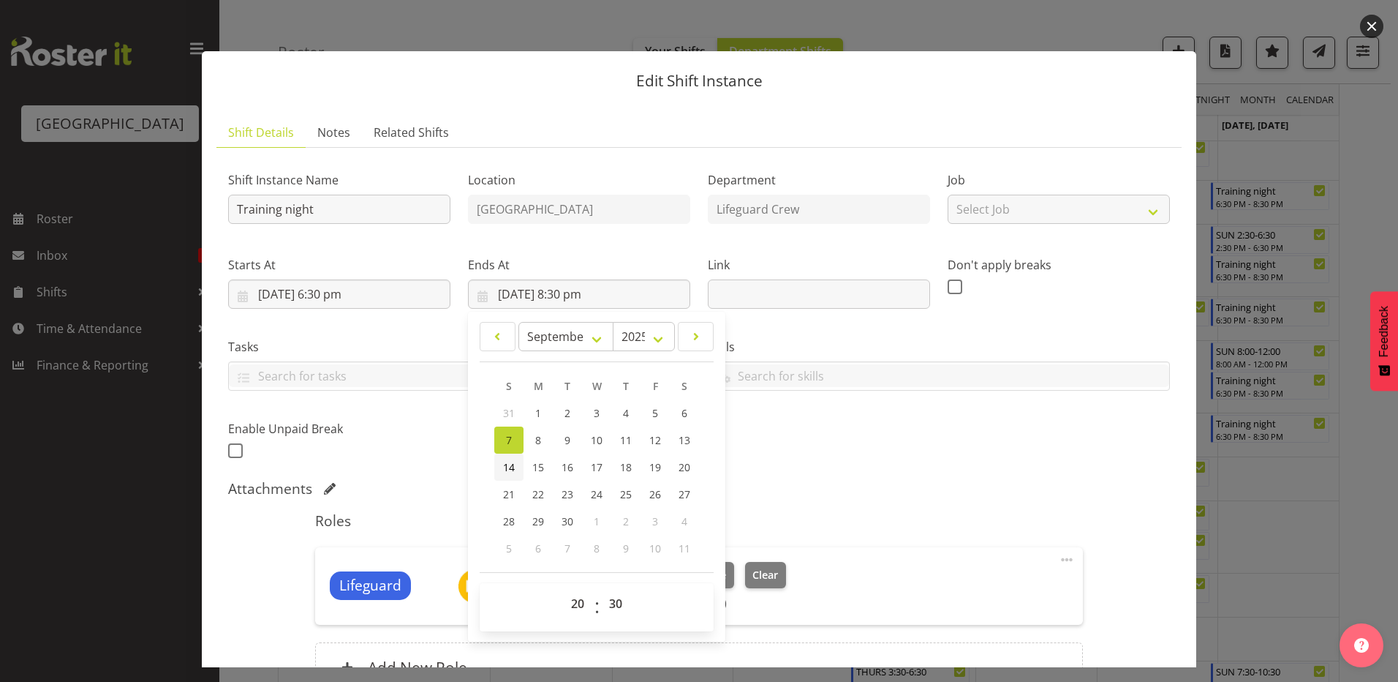
click at [496, 468] on link "14" at bounding box center [508, 466] width 29 height 27
type input "[DATE] 8:30 pm"
click at [886, 475] on div "Shift Instance Name Training night Location [GEOGRAPHIC_DATA] Department Lifegu…" at bounding box center [699, 434] width 942 height 550
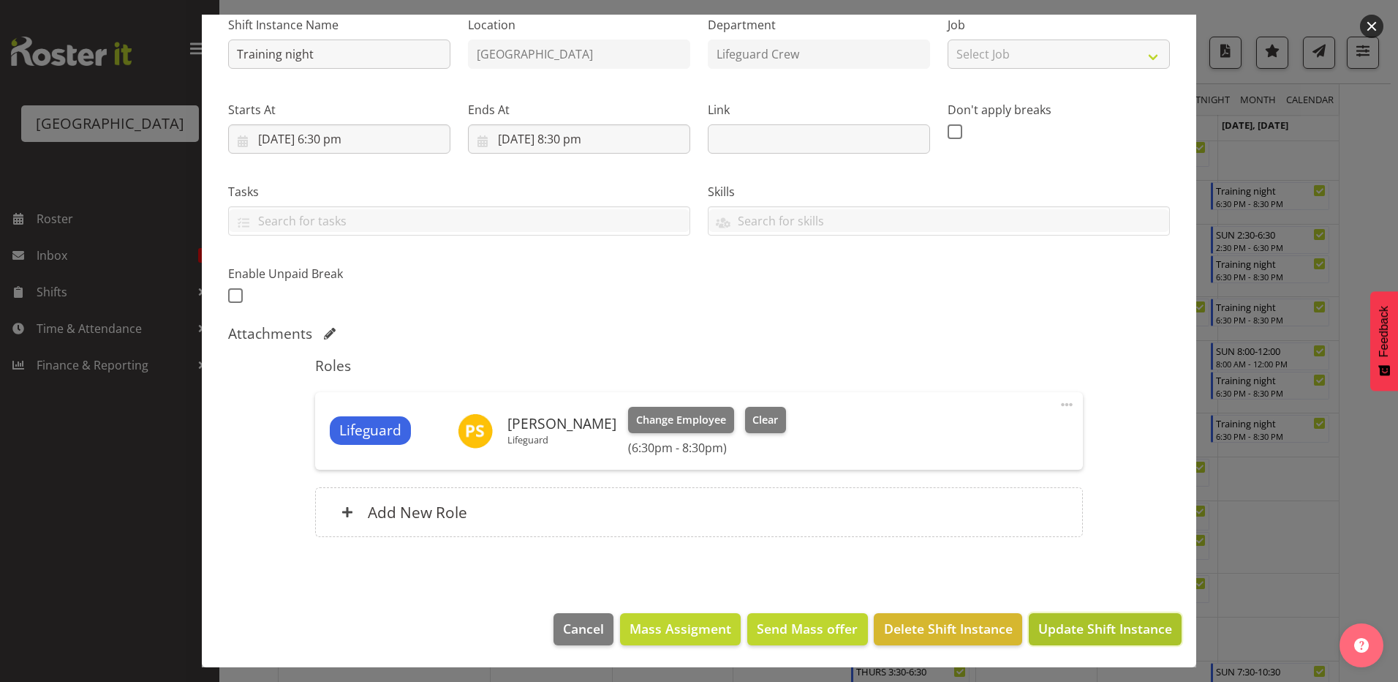
click at [1130, 622] on span "Update Shift Instance" at bounding box center [1105, 628] width 134 height 19
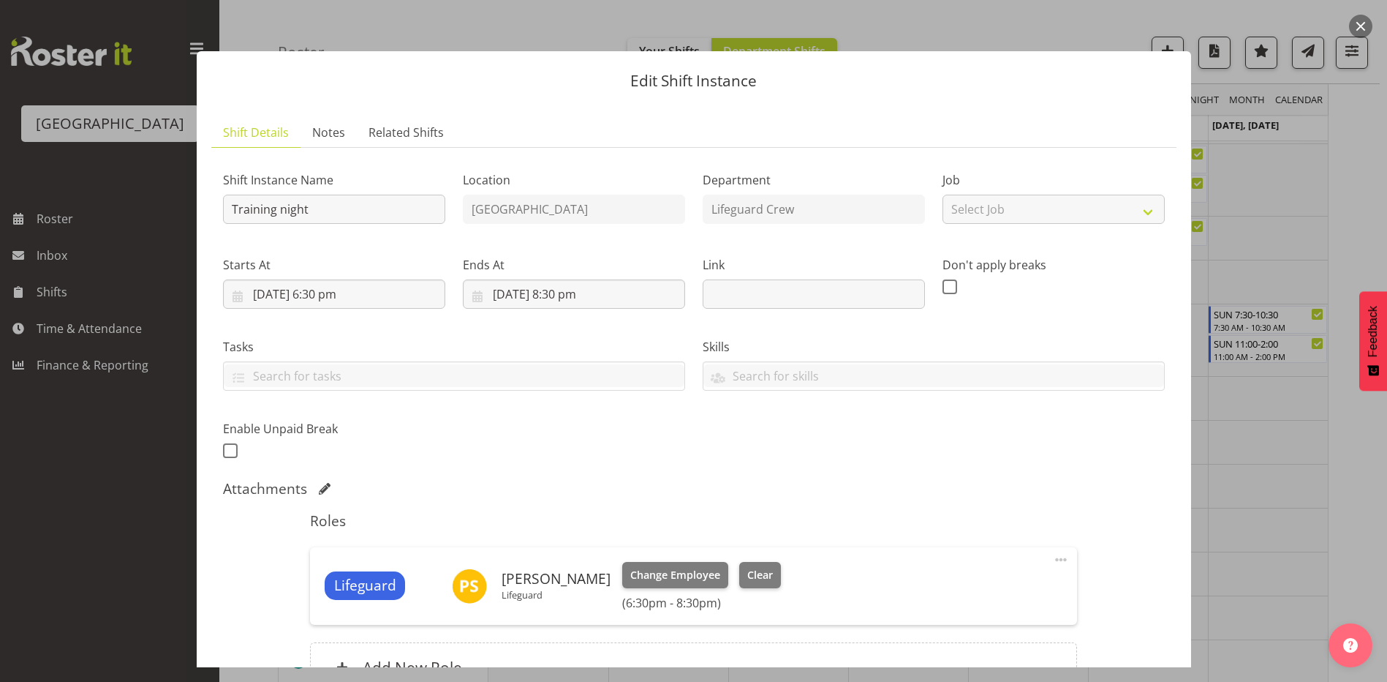
scroll to position [1887, 0]
click at [1355, 31] on button "button" at bounding box center [1360, 26] width 23 height 23
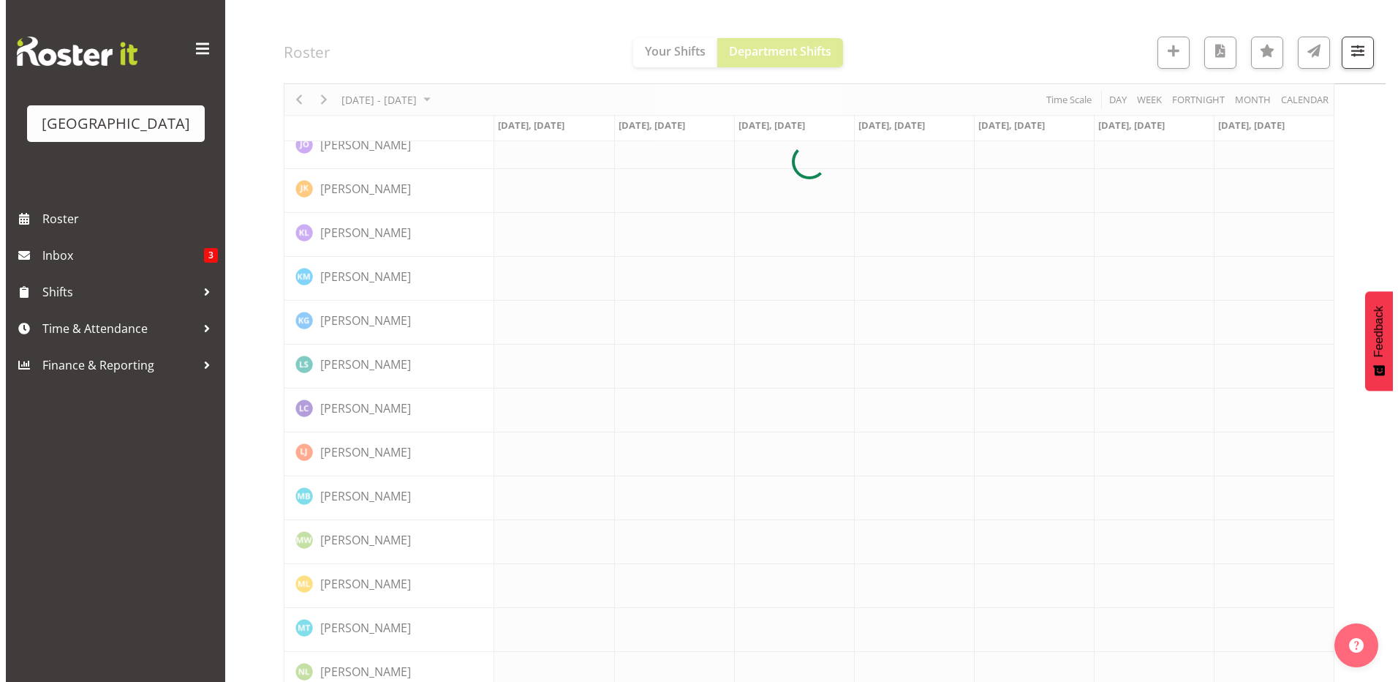
scroll to position [1309, 0]
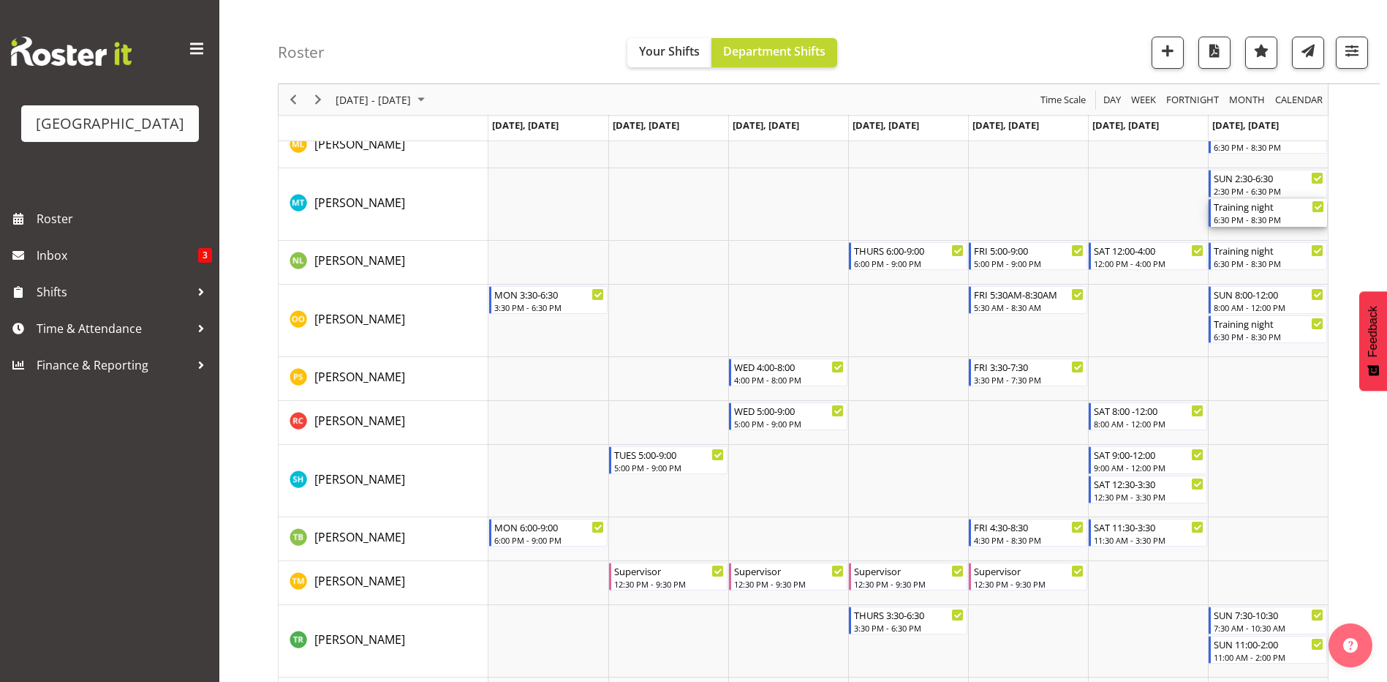
click at [1287, 217] on div "6:30 PM - 8:30 PM" at bounding box center [1269, 220] width 110 height 12
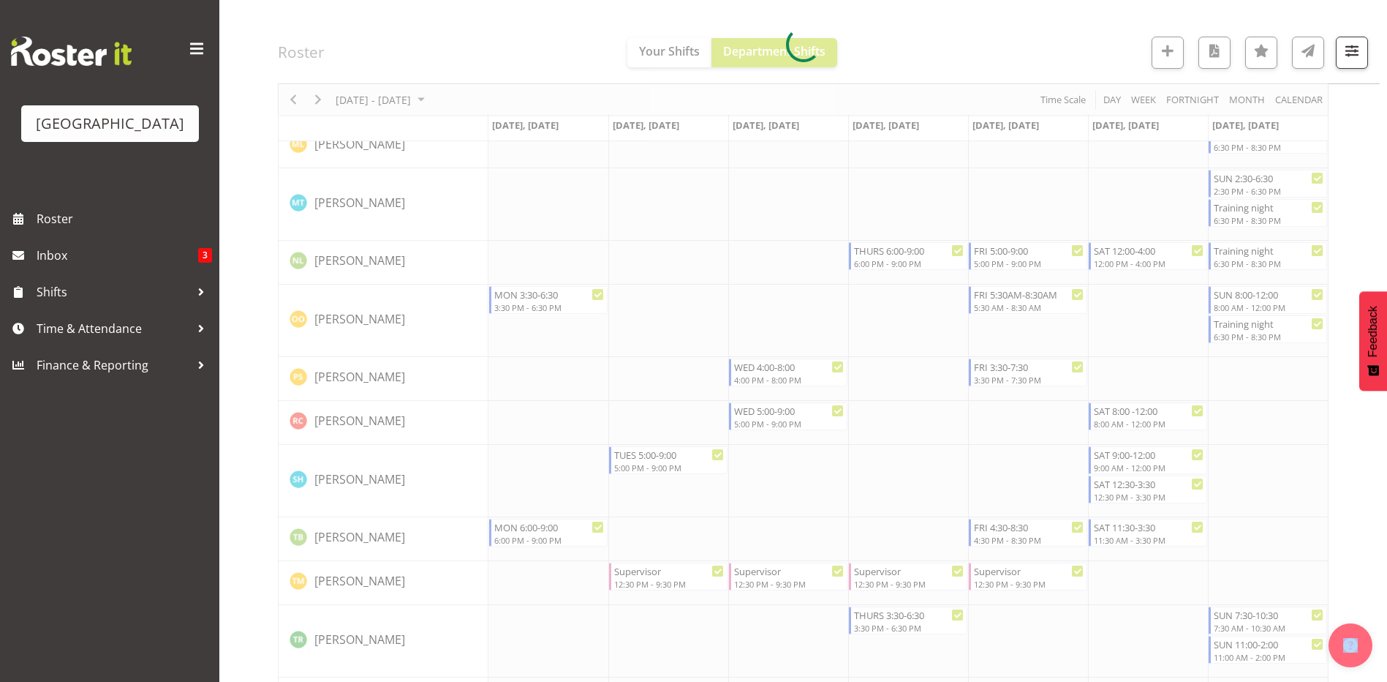
click at [1287, 217] on div at bounding box center [803, 44] width 1051 height 2408
select select "8"
select select "2025"
select select "18"
select select "30"
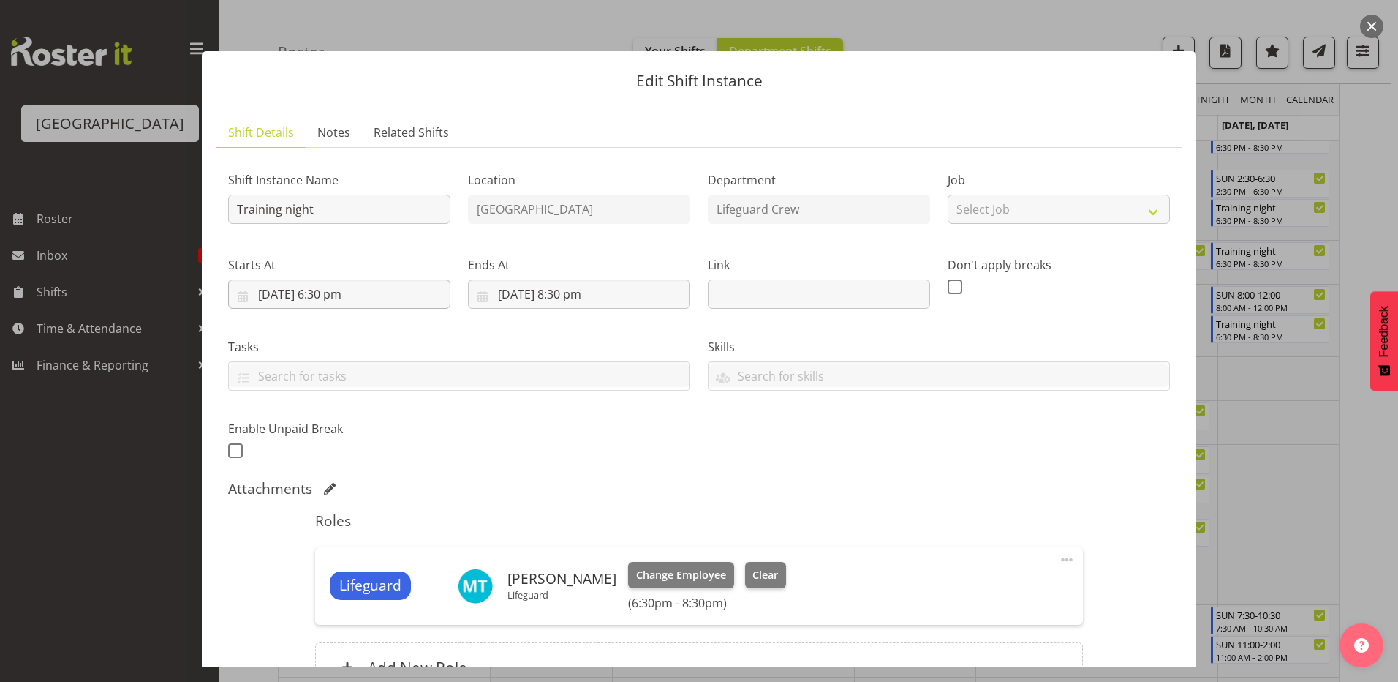
click at [346, 279] on div "Starts At [DATE] 6:30 pm January February March April May June July August Sept…" at bounding box center [339, 282] width 222 height 53
click at [343, 284] on input "[DATE] 6:30 pm" at bounding box center [339, 293] width 222 height 29
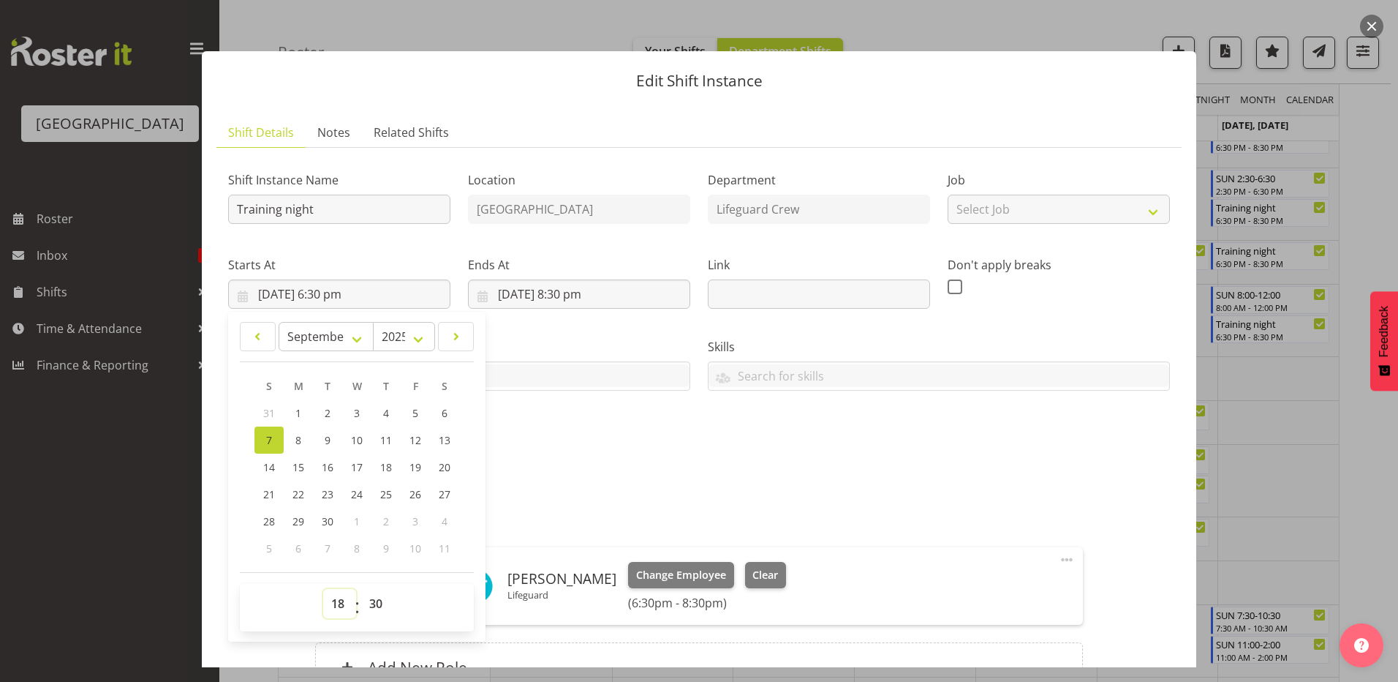
click at [335, 597] on select "00 01 02 03 04 05 06 07 08 09 10 11 12 13 14 15 16 17 18 19 20 21 22 23" at bounding box center [339, 603] width 33 height 29
click at [274, 476] on link "14" at bounding box center [268, 466] width 29 height 27
type input "[DATE] 6:30 pm"
click at [676, 488] on div "Attachments" at bounding box center [699, 489] width 942 height 18
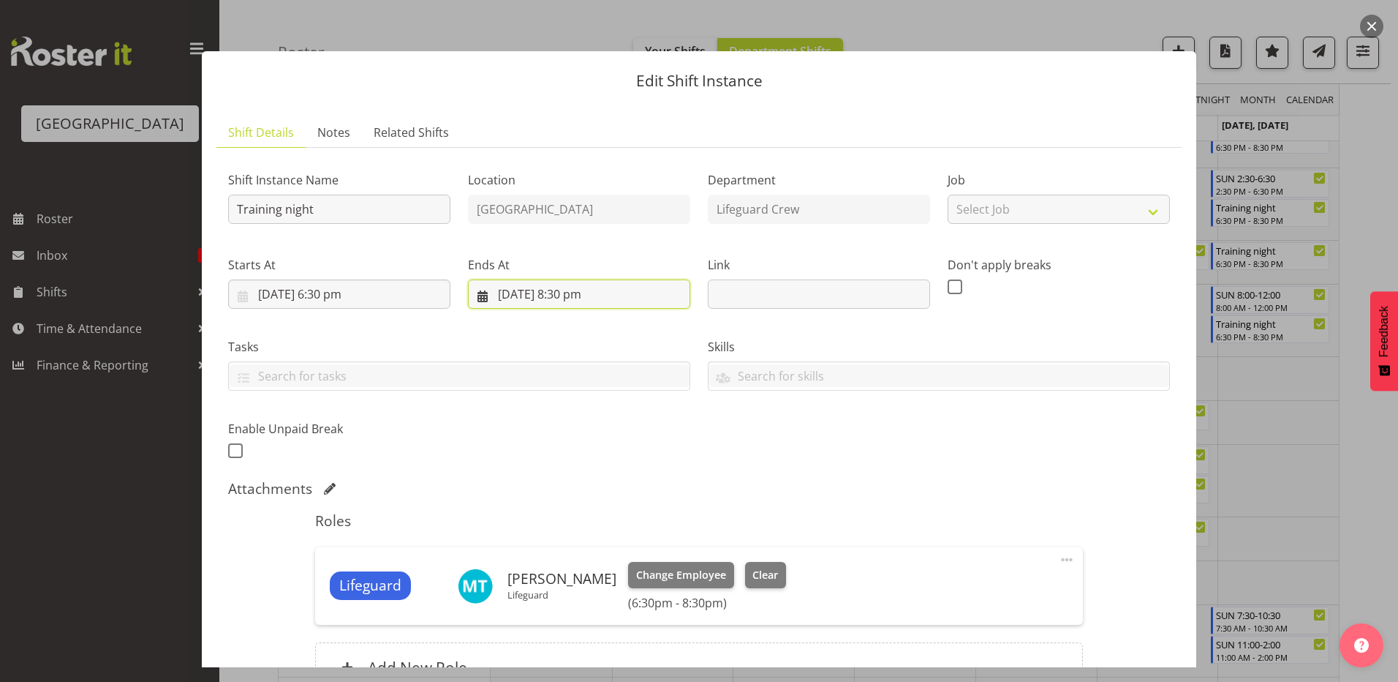
click at [555, 298] on input "[DATE] 8:30 pm" at bounding box center [579, 293] width 222 height 29
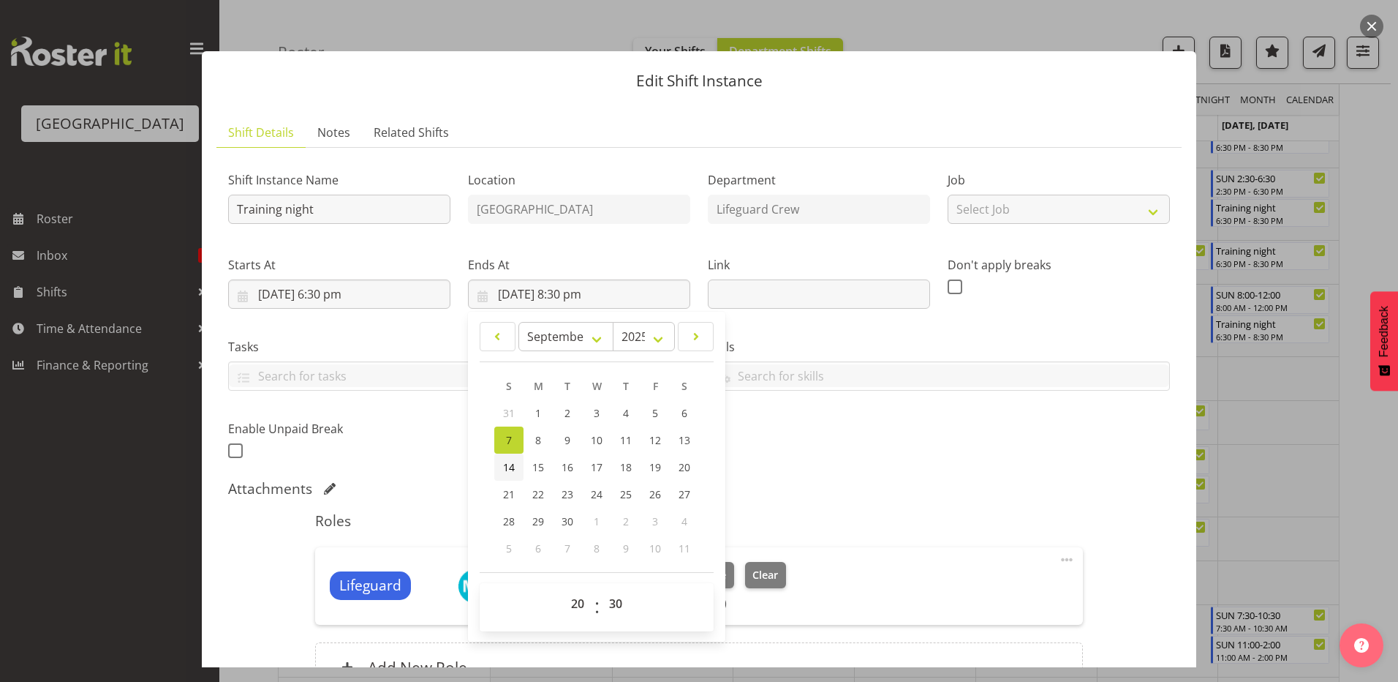
click at [507, 465] on span "14" at bounding box center [509, 467] width 12 height 14
type input "[DATE] 8:30 pm"
click at [870, 464] on div "Shift Instance Name Training night Location [GEOGRAPHIC_DATA] Department Lifegu…" at bounding box center [698, 311] width 959 height 320
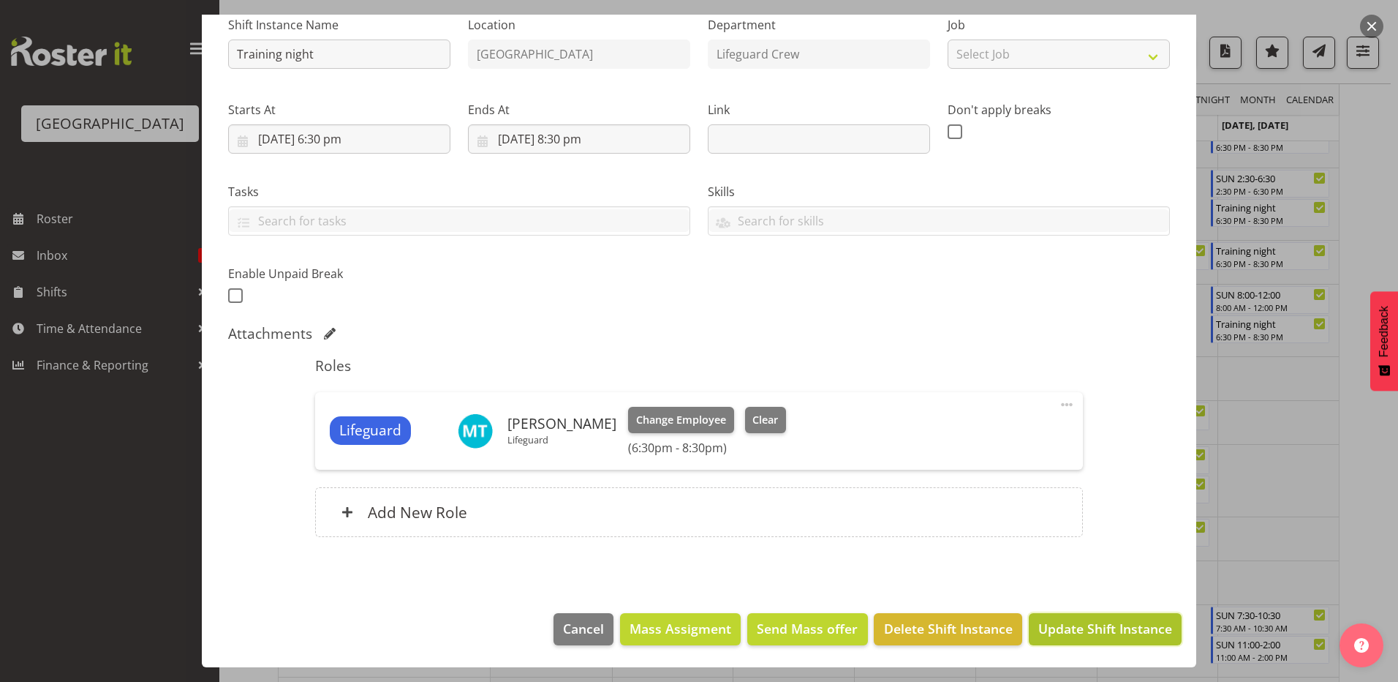
click at [1126, 629] on span "Update Shift Instance" at bounding box center [1105, 628] width 134 height 19
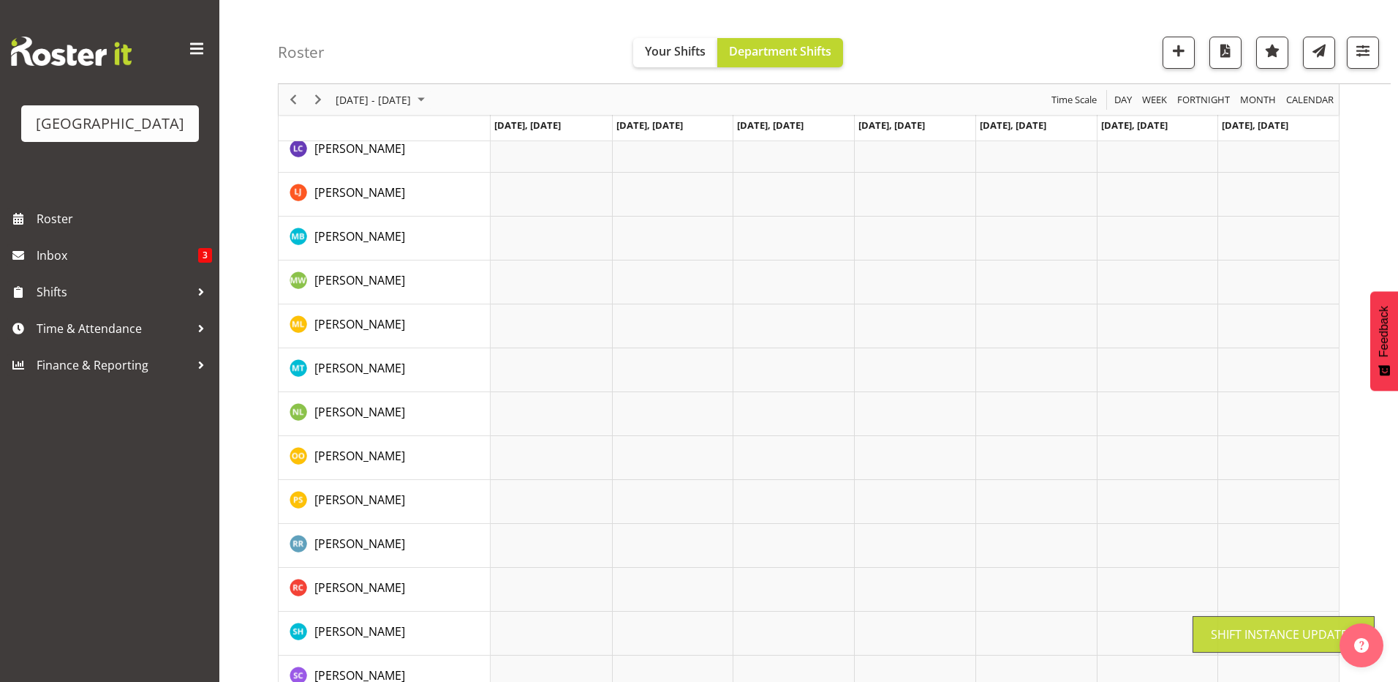
scroll to position [1166, 0]
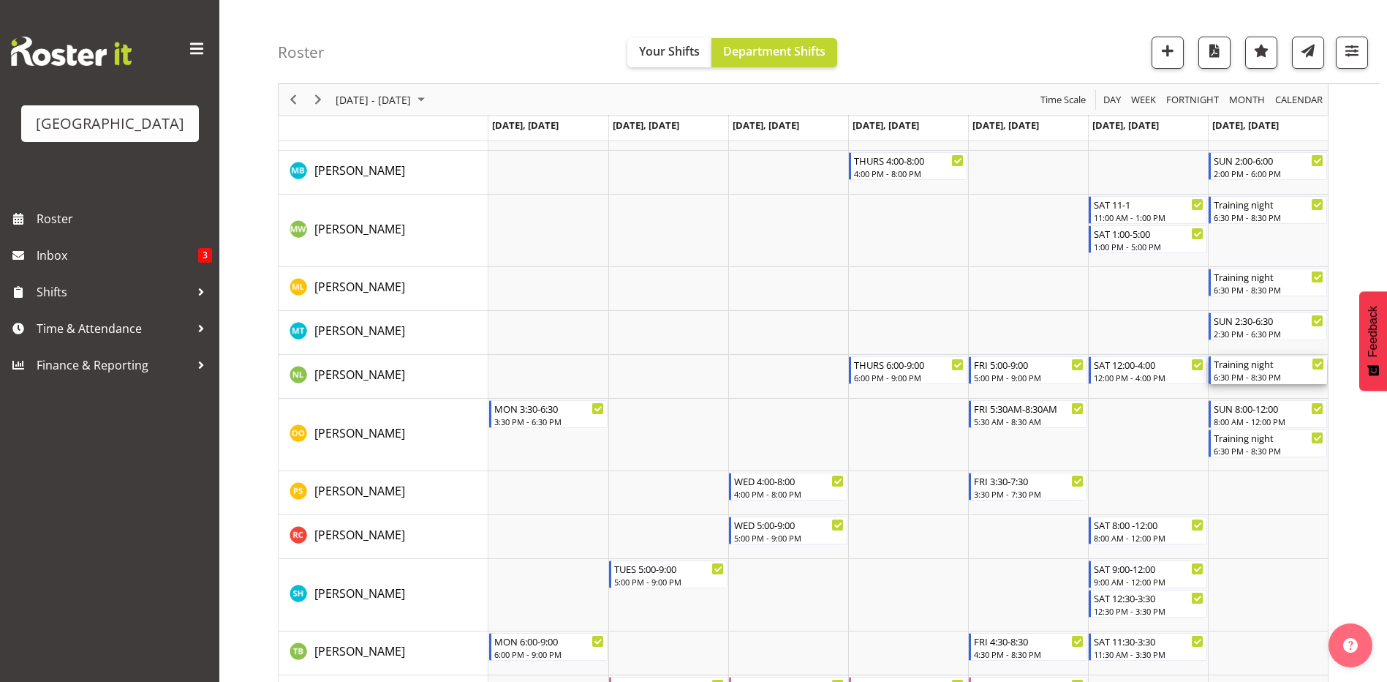
click at [1245, 372] on div "6:30 PM - 8:30 PM" at bounding box center [1269, 377] width 110 height 12
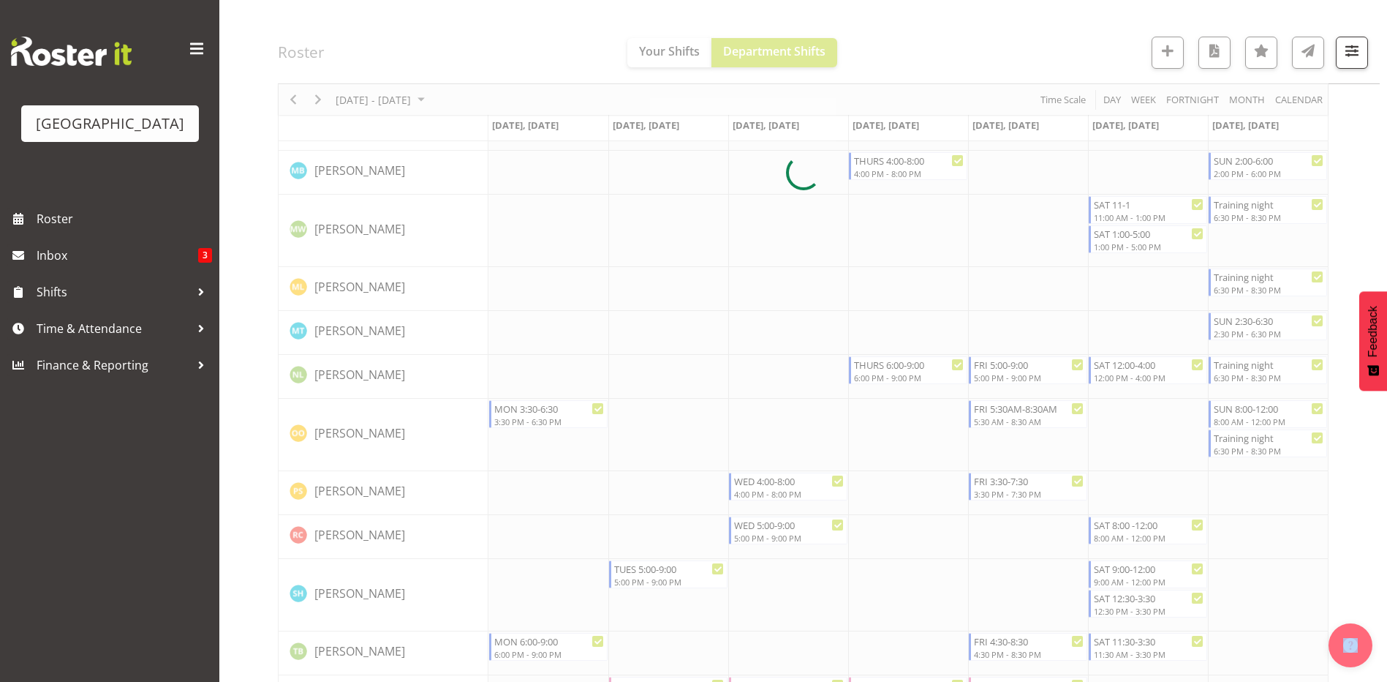
click at [1245, 372] on div at bounding box center [803, 173] width 1051 height 2380
select select "8"
select select "2025"
select select "20"
select select "30"
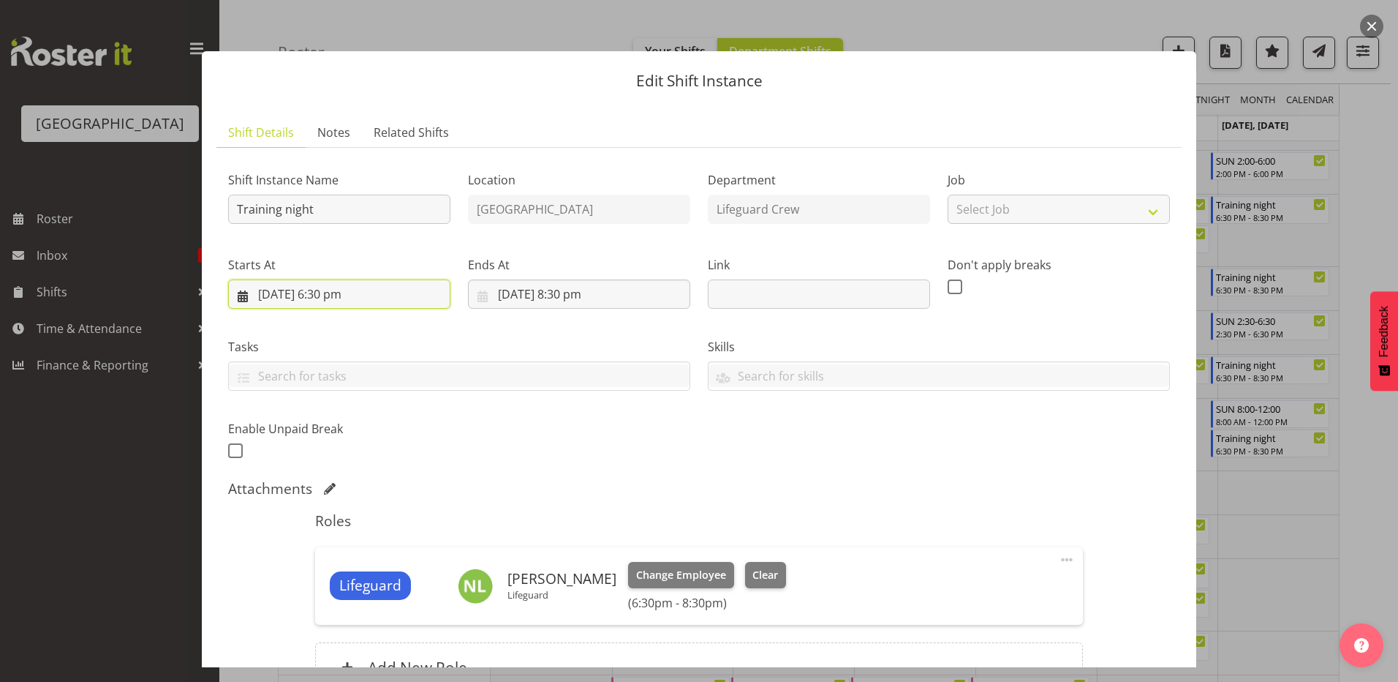
click at [377, 291] on input "[DATE] 6:30 pm" at bounding box center [339, 293] width 222 height 29
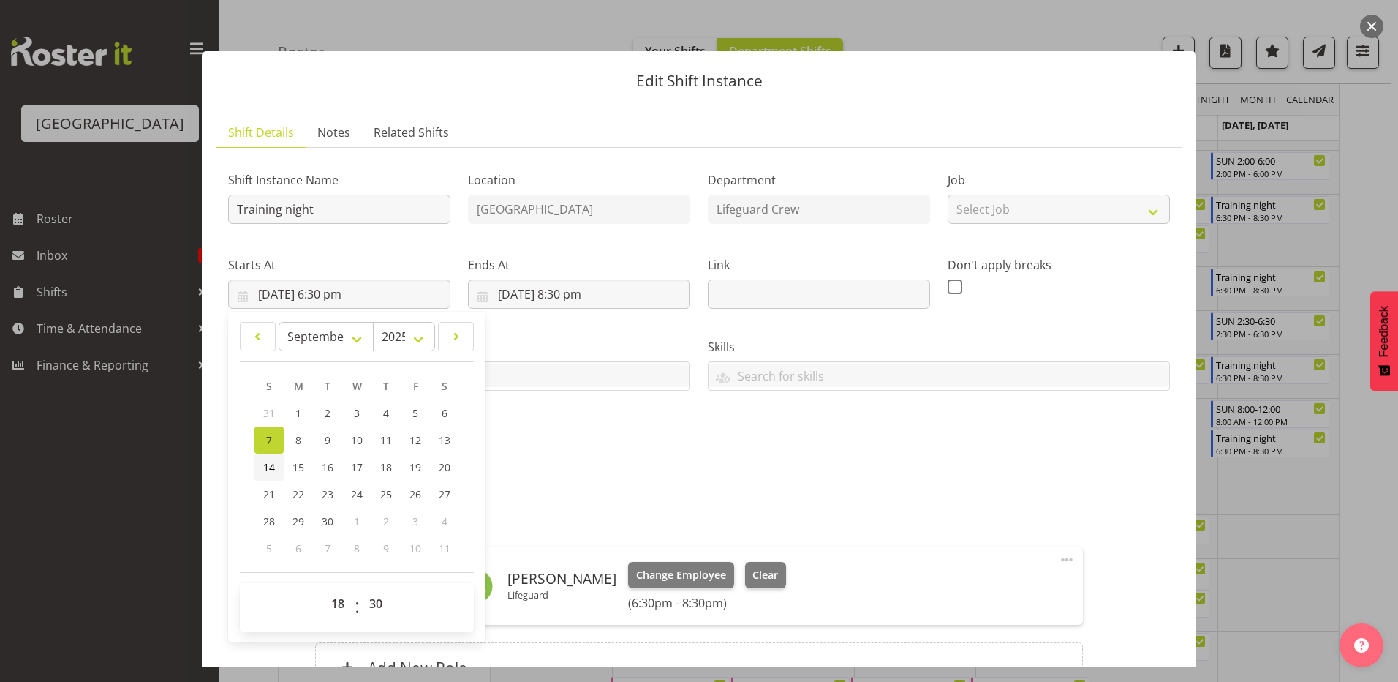
click at [256, 466] on link "14" at bounding box center [268, 466] width 29 height 27
type input "[DATE] 6:30 pm"
click at [546, 301] on input "[DATE] 8:30 pm" at bounding box center [579, 293] width 222 height 29
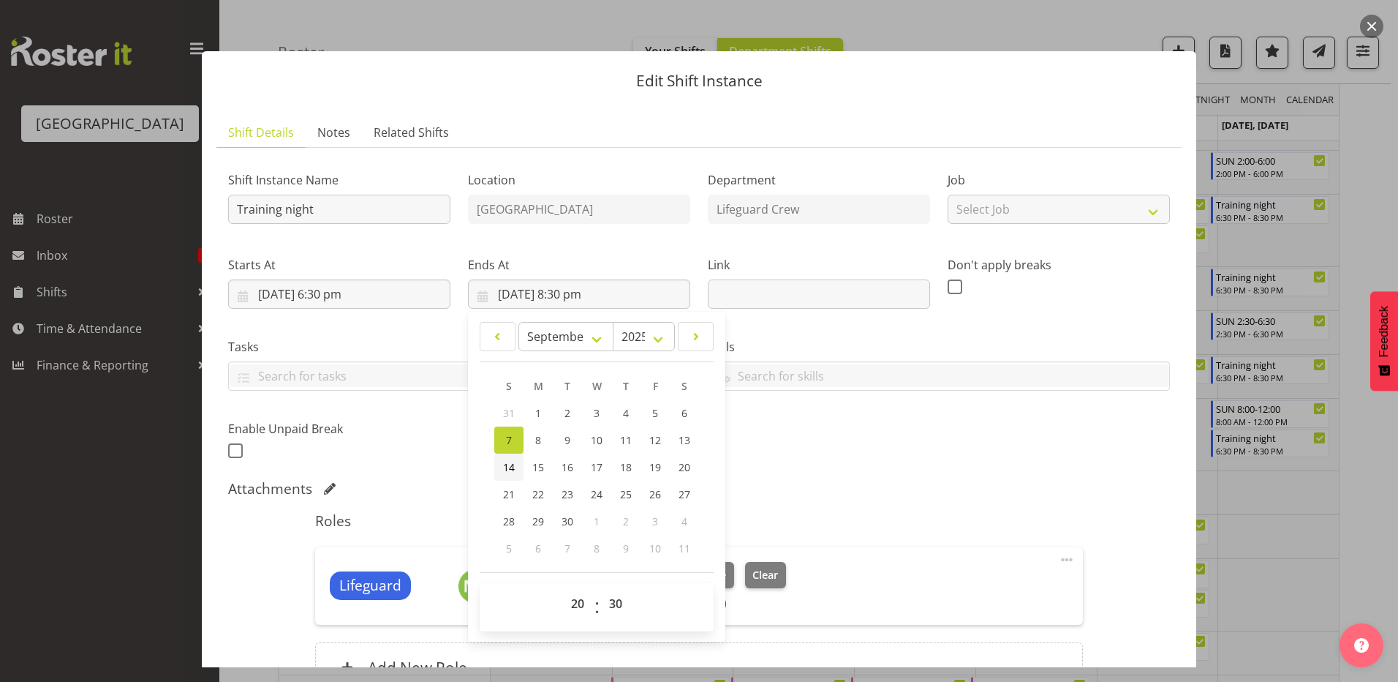
click at [504, 478] on link "14" at bounding box center [508, 466] width 29 height 27
type input "[DATE] 8:30 pm"
click at [964, 467] on div "Shift Instance Name Training night Location [GEOGRAPHIC_DATA] Department Lifegu…" at bounding box center [698, 311] width 959 height 320
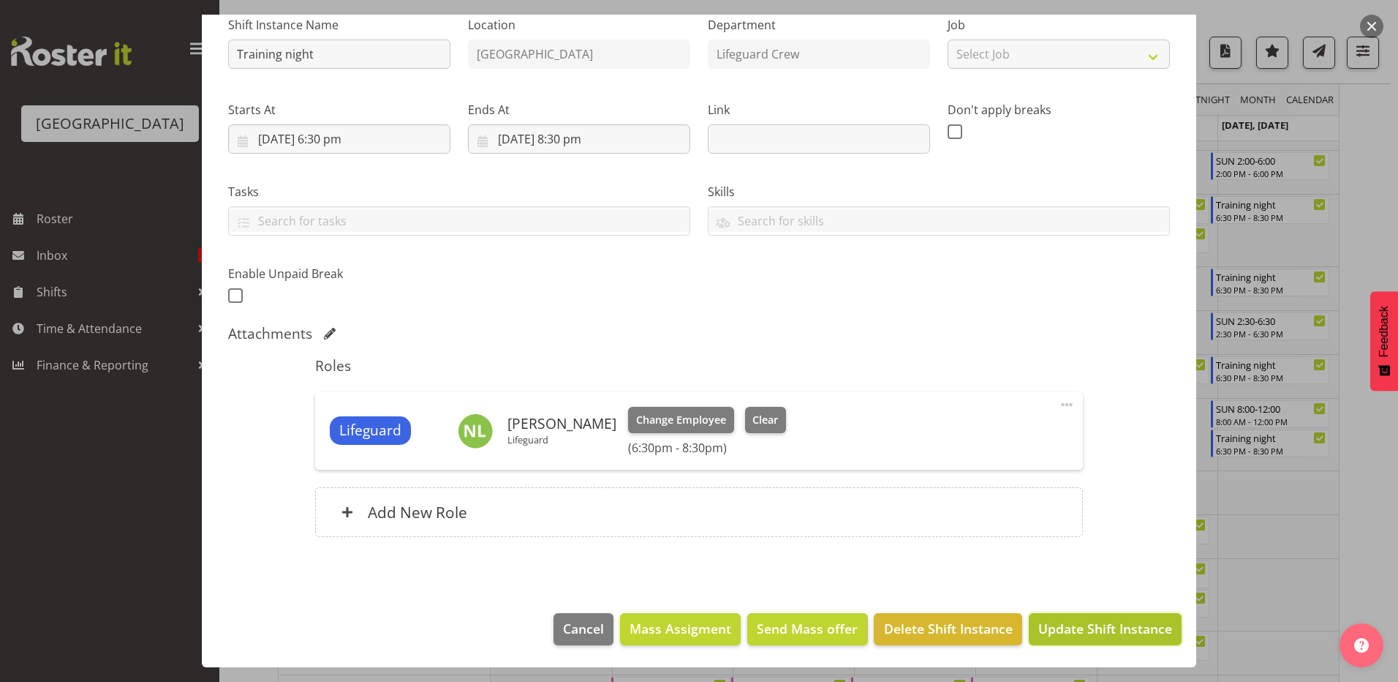
click at [1103, 617] on button "Update Shift Instance" at bounding box center [1105, 629] width 153 height 32
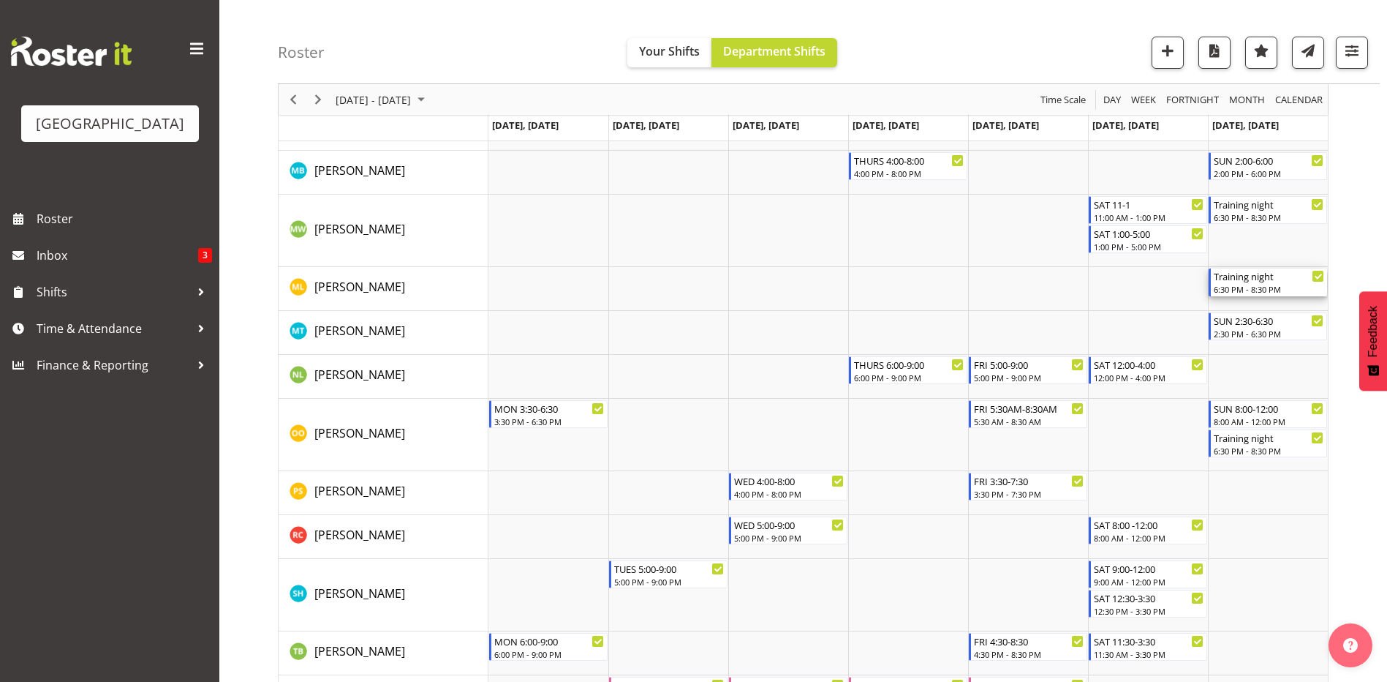
click at [1260, 284] on div "6:30 PM - 8:30 PM" at bounding box center [1269, 289] width 110 height 12
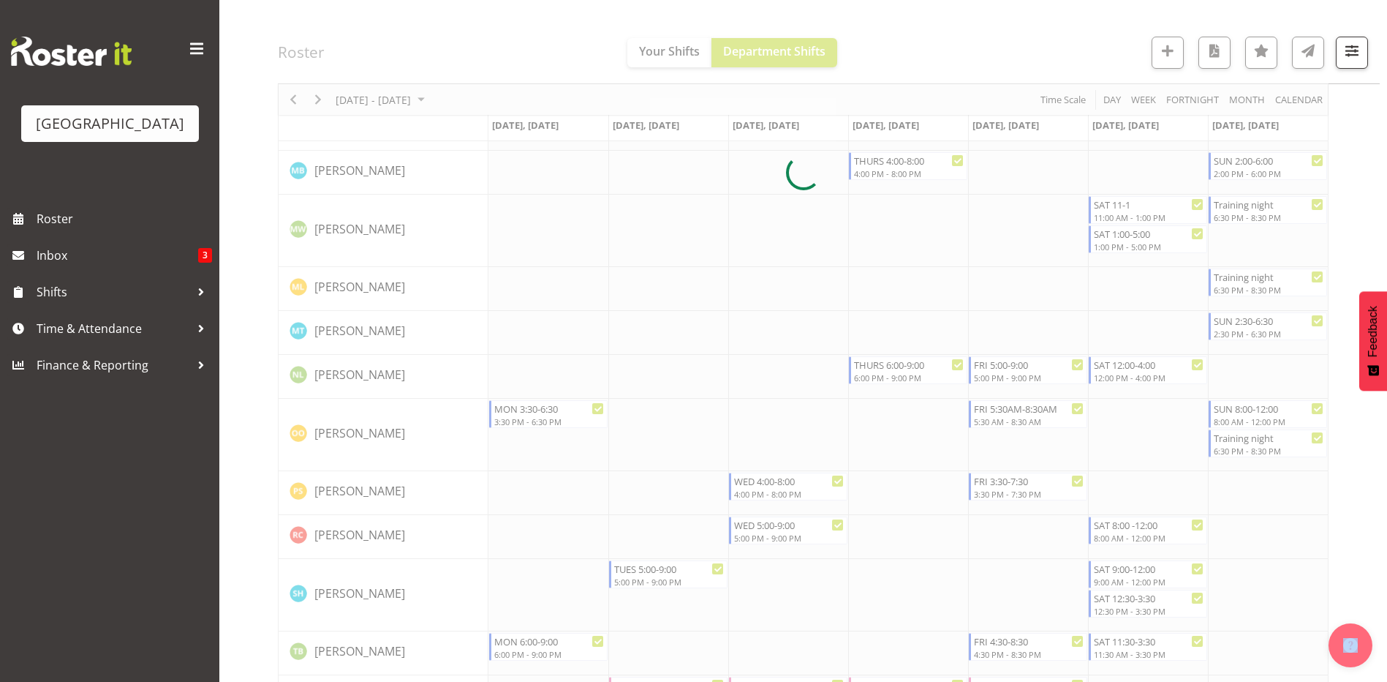
click at [1260, 284] on div at bounding box center [803, 173] width 1051 height 2380
select select "8"
select select "2025"
select select "18"
select select "30"
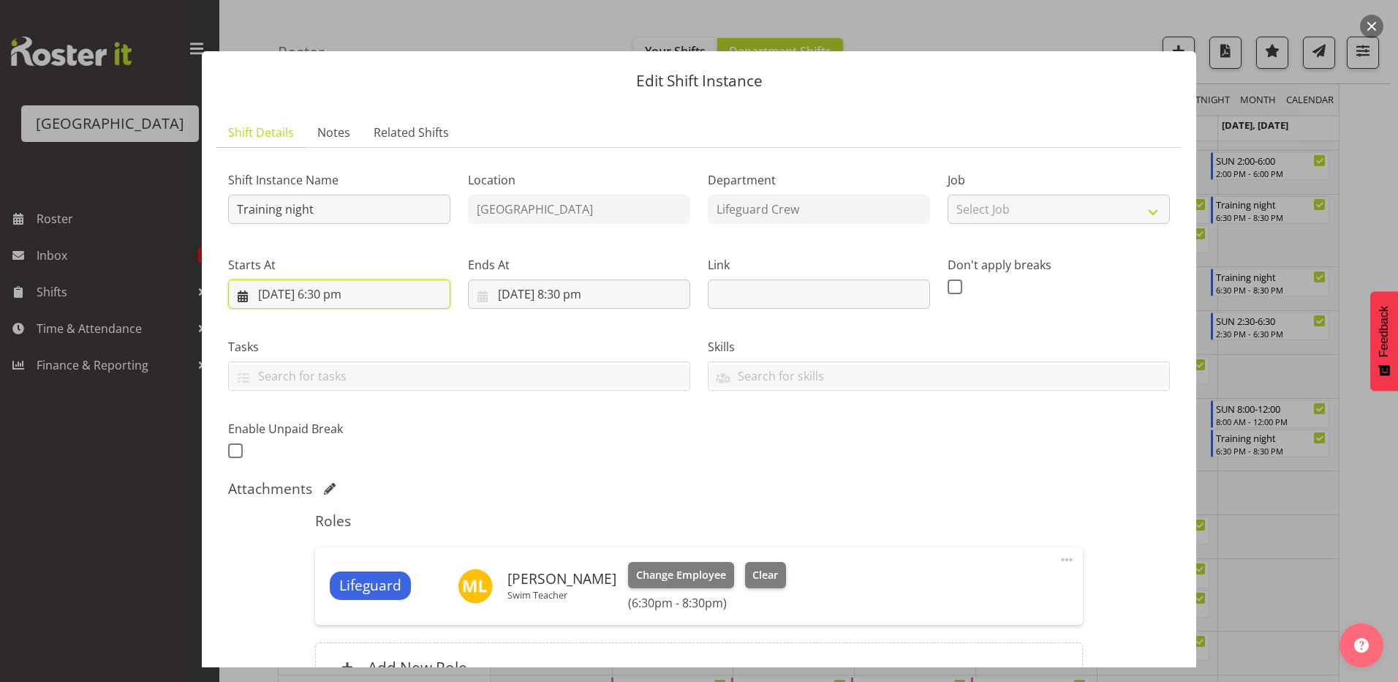
click at [381, 291] on input "[DATE] 6:30 pm" at bounding box center [339, 293] width 222 height 29
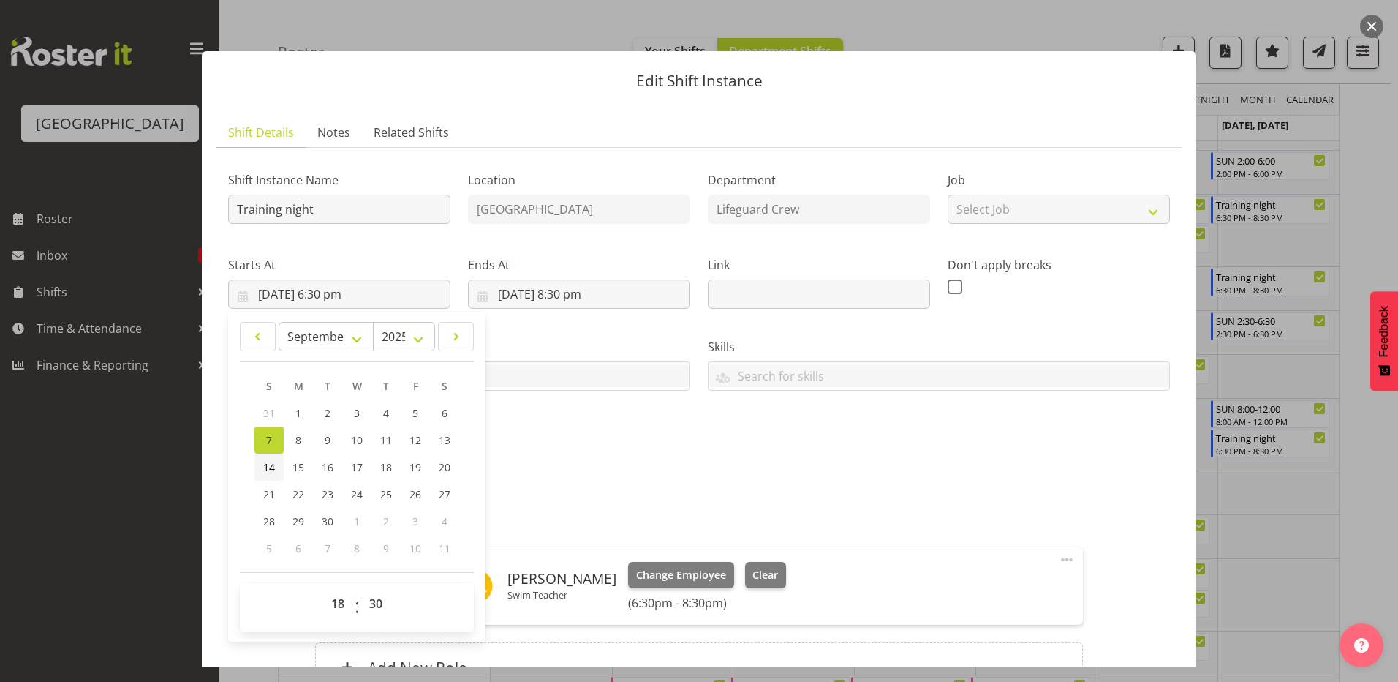
click at [260, 461] on link "14" at bounding box center [268, 466] width 29 height 27
type input "[DATE] 6:30 pm"
click at [562, 300] on input "[DATE] 8:30 pm" at bounding box center [579, 293] width 222 height 29
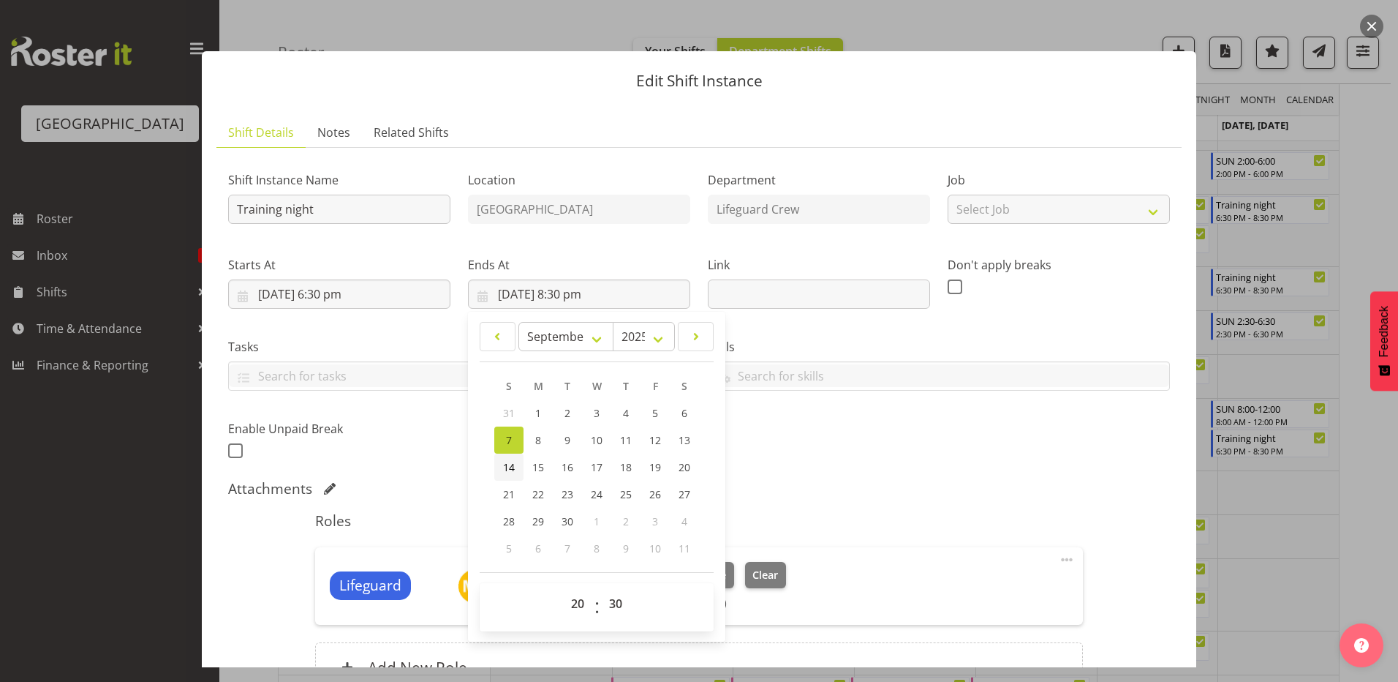
click at [505, 469] on span "14" at bounding box center [509, 467] width 12 height 14
type input "[DATE] 8:30 pm"
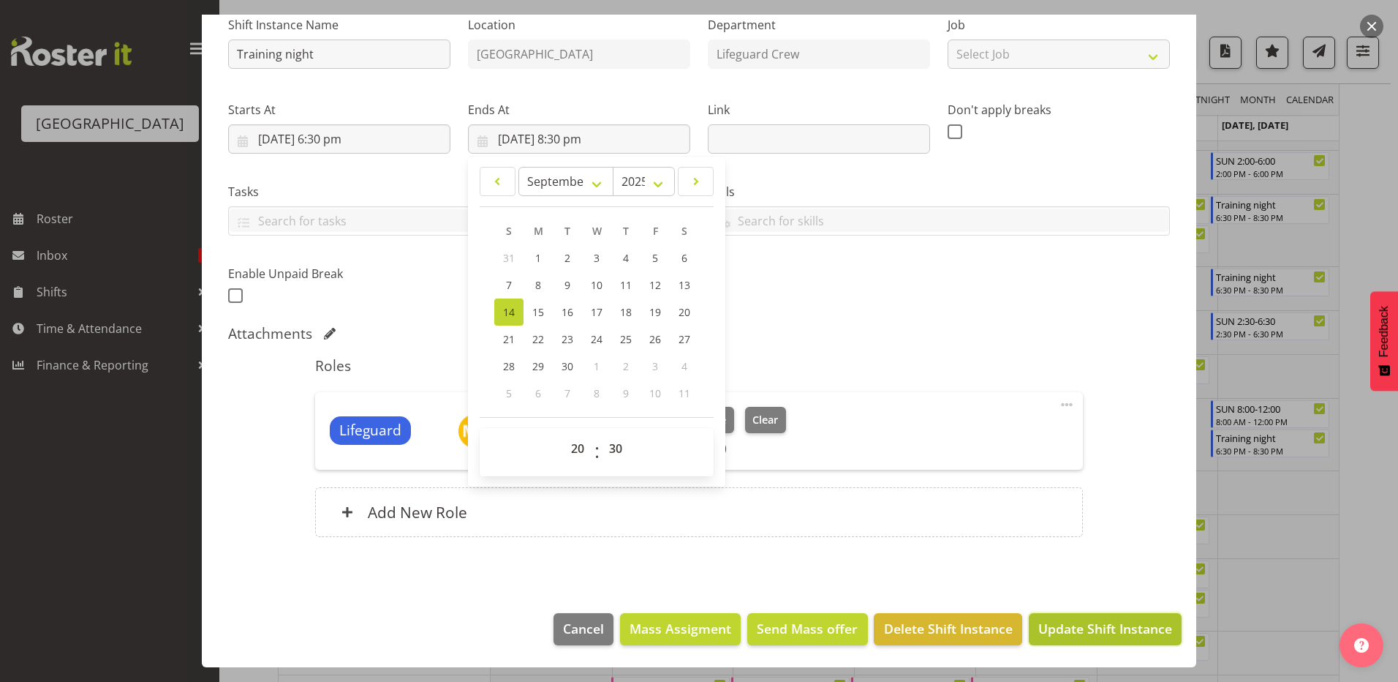
click at [1075, 617] on button "Update Shift Instance" at bounding box center [1105, 629] width 153 height 32
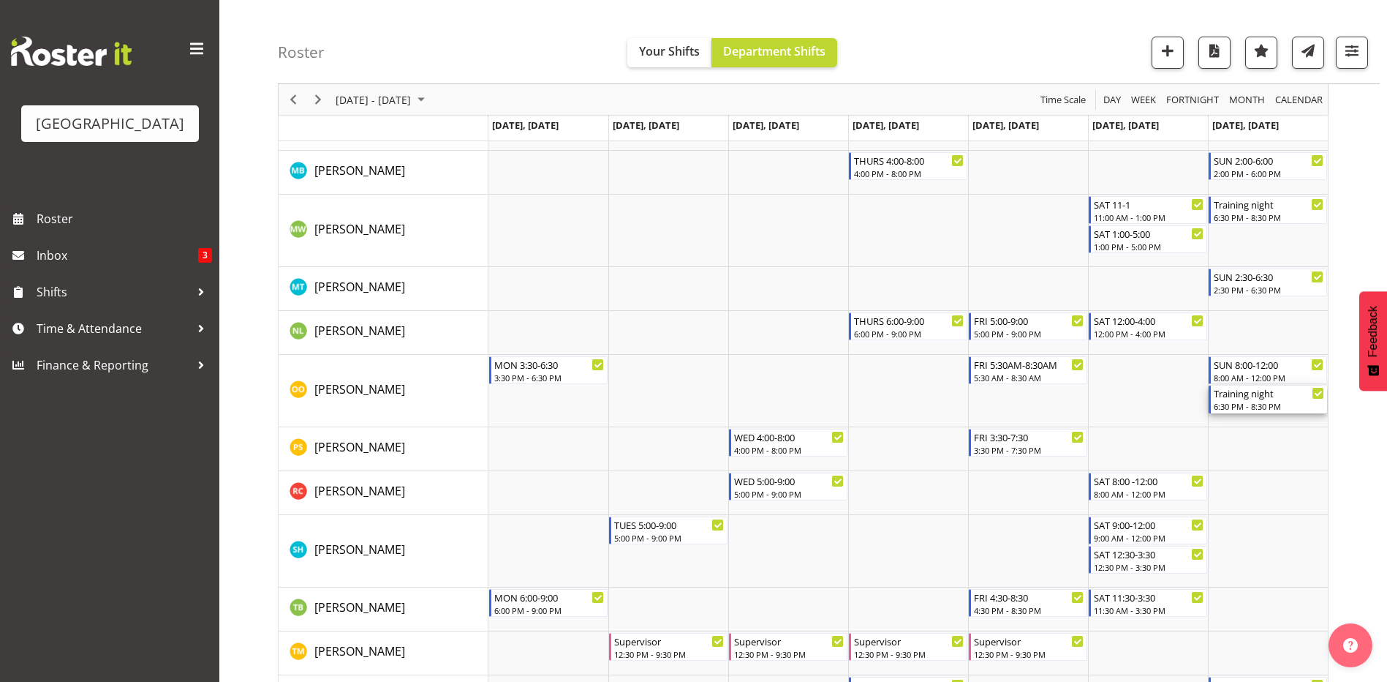
click at [1234, 402] on div "6:30 PM - 8:30 PM" at bounding box center [1269, 406] width 110 height 12
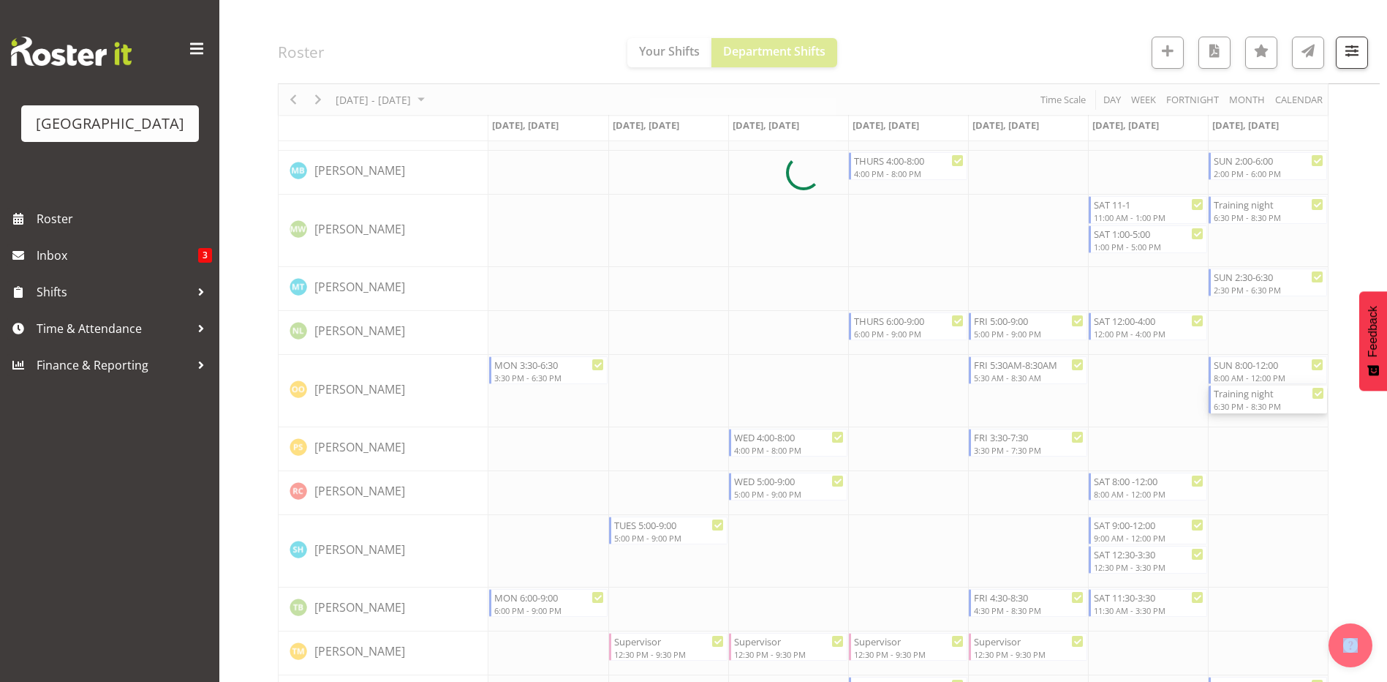
click at [1234, 402] on div at bounding box center [803, 173] width 1051 height 2380
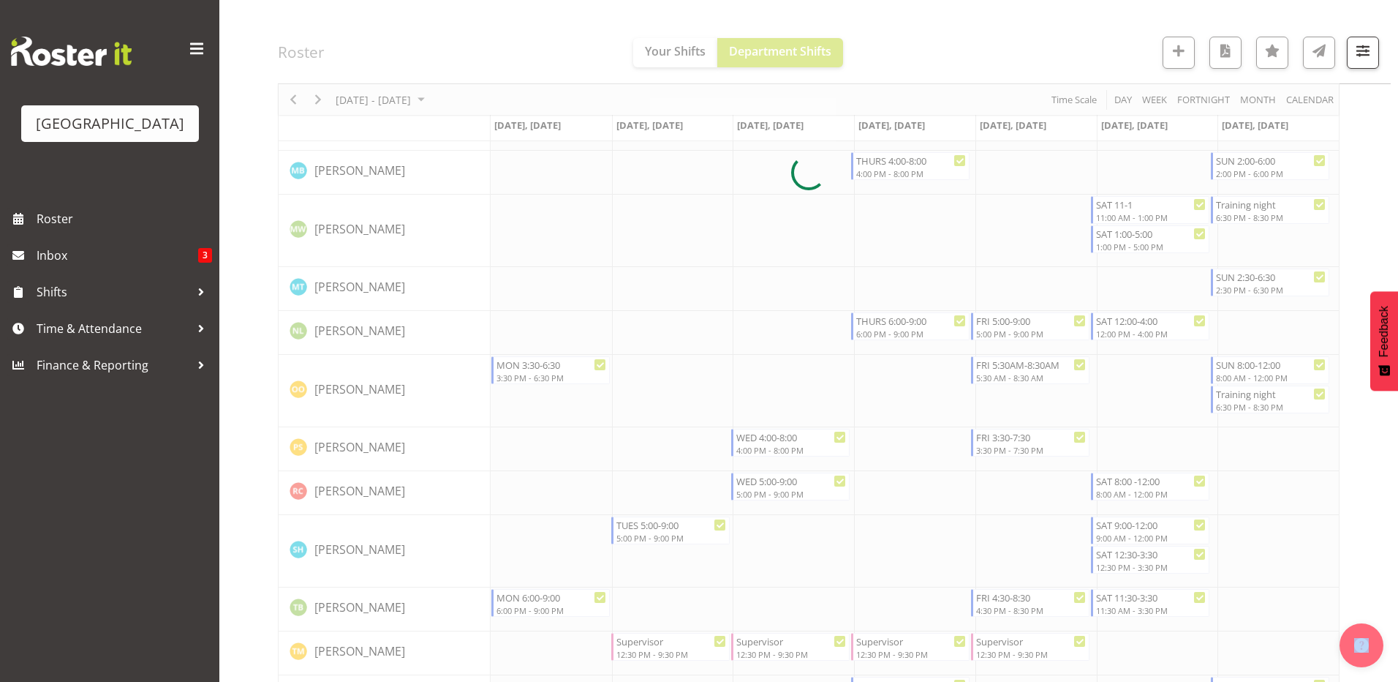
select select "8"
select select "2025"
select select "20"
select select "30"
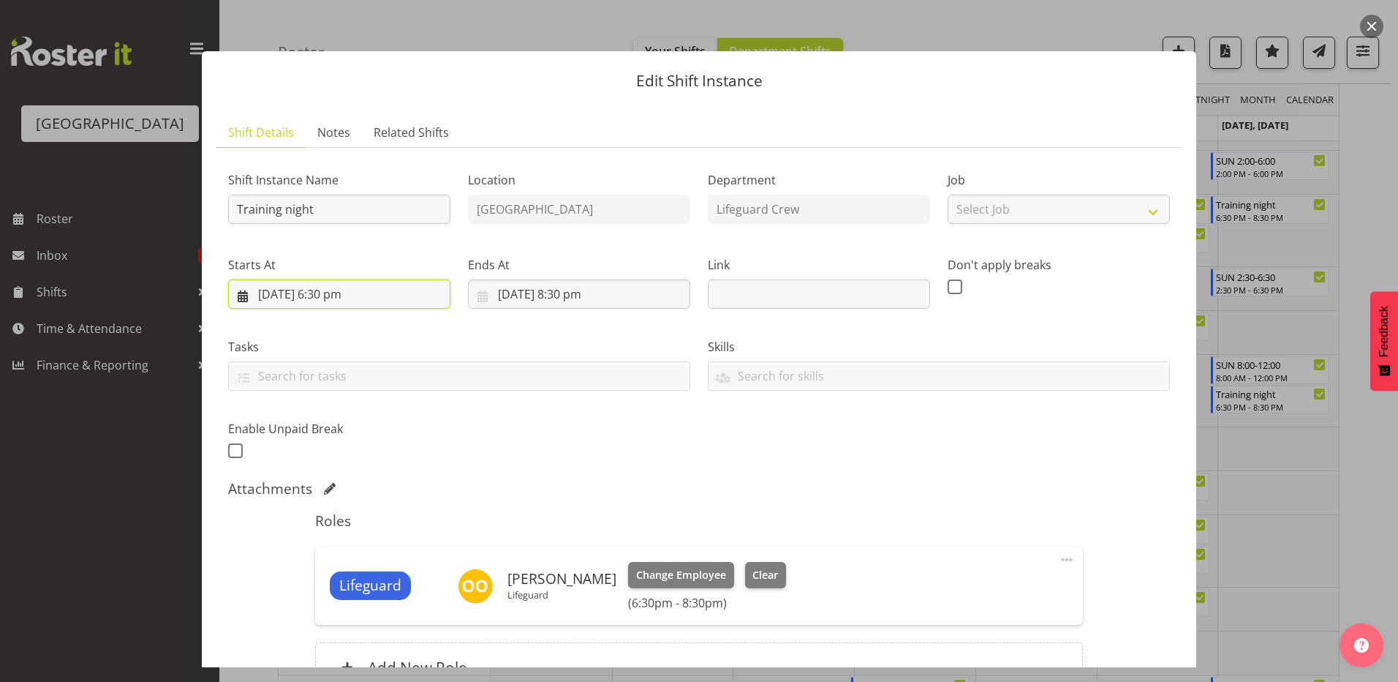
click at [398, 295] on input "[DATE] 6:30 pm" at bounding box center [339, 293] width 222 height 29
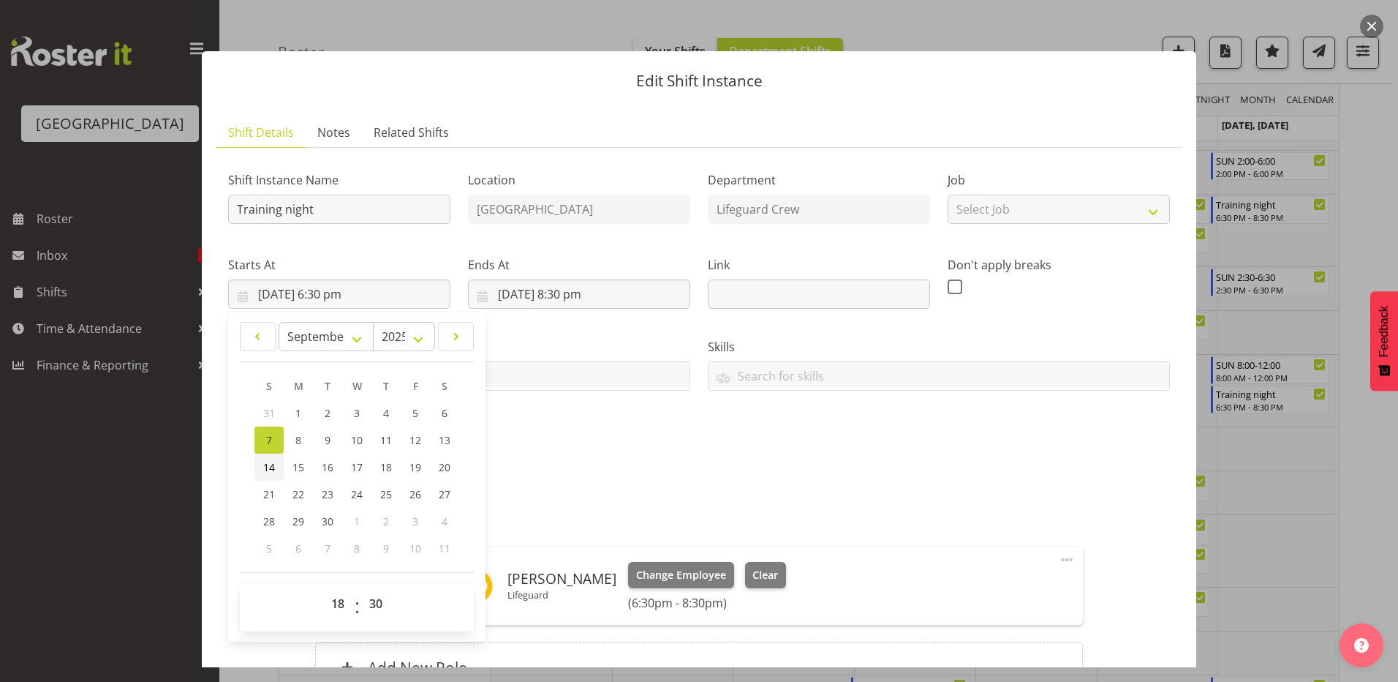
click at [265, 465] on span "14" at bounding box center [269, 467] width 12 height 14
type input "[DATE] 6:30 pm"
click at [591, 277] on div "Ends At [DATE] 8:30 pm January February March April May June July August Septem…" at bounding box center [579, 282] width 222 height 53
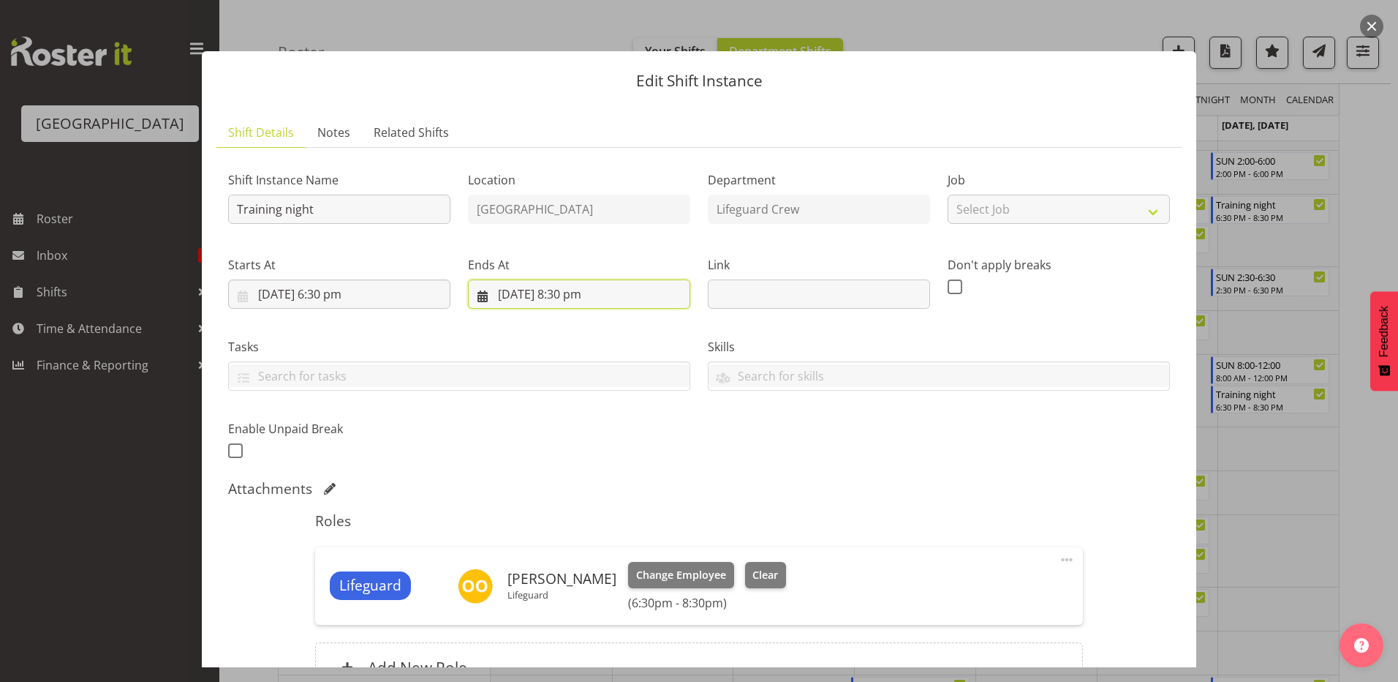
click at [544, 298] on input "[DATE] 8:30 pm" at bounding box center [579, 293] width 222 height 29
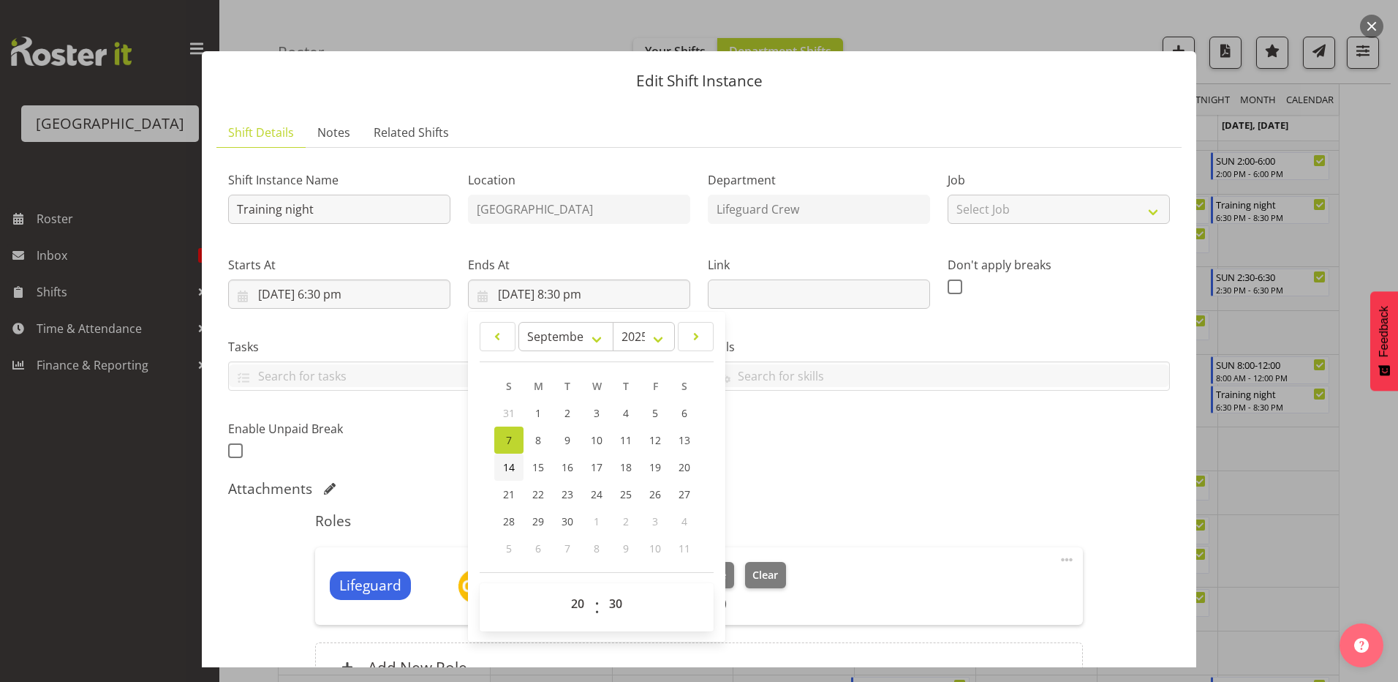
click at [516, 466] on link "14" at bounding box center [508, 466] width 29 height 27
type input "[DATE] 8:30 pm"
click at [873, 473] on div "Shift Instance Name Training night Location [GEOGRAPHIC_DATA] Department Lifegu…" at bounding box center [699, 434] width 942 height 550
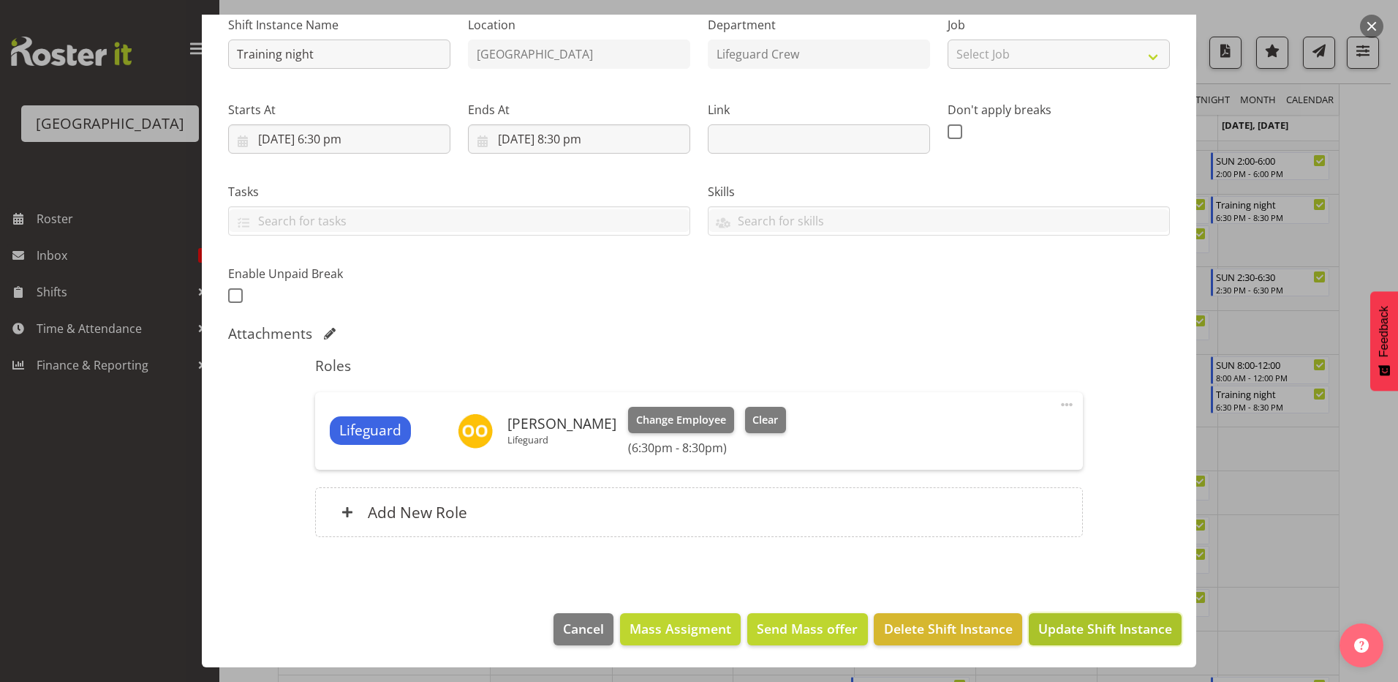
click at [1079, 642] on button "Update Shift Instance" at bounding box center [1105, 629] width 153 height 32
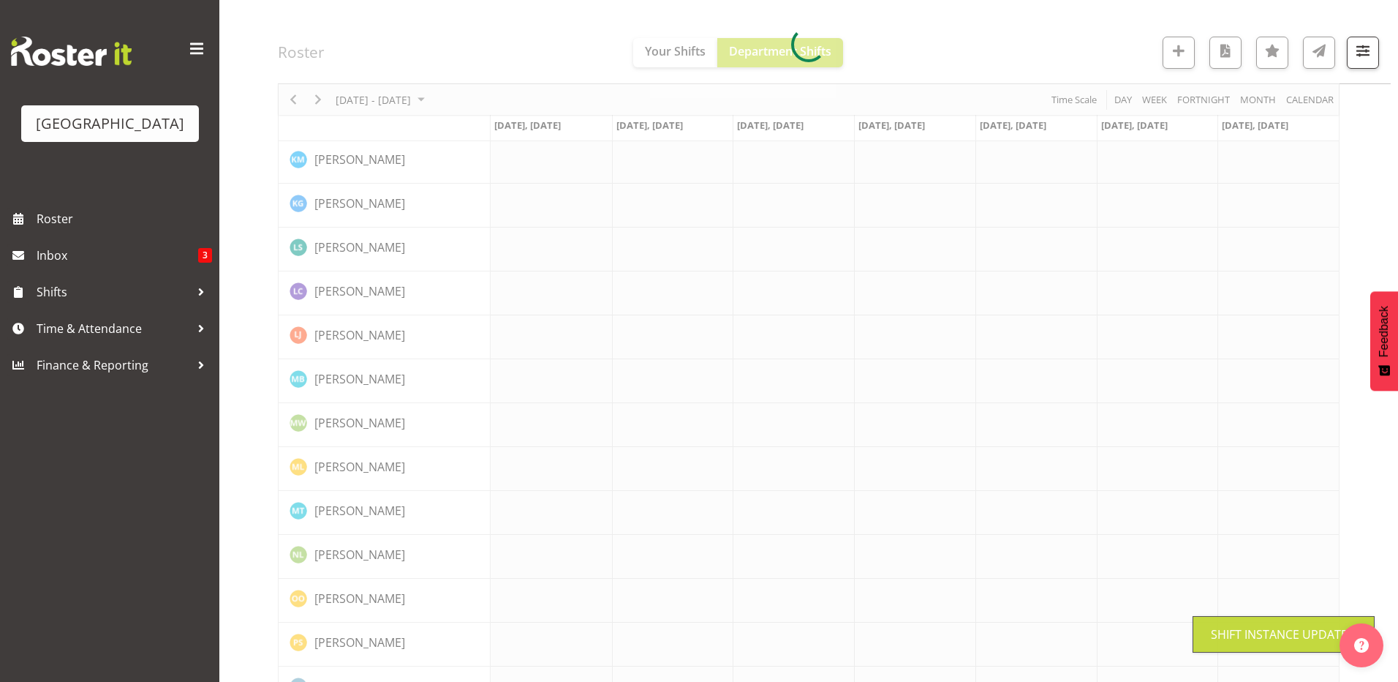
scroll to position [1038, 0]
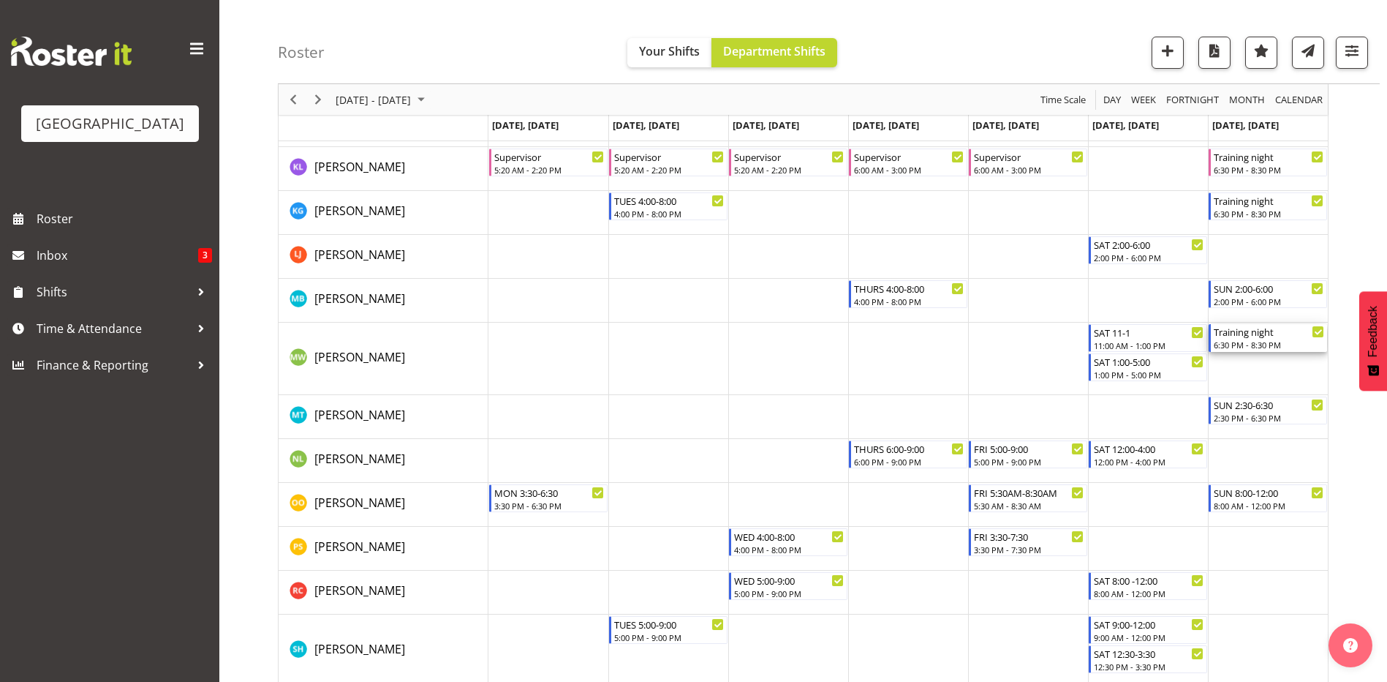
click at [1230, 344] on div "6:30 PM - 8:30 PM" at bounding box center [1269, 345] width 110 height 12
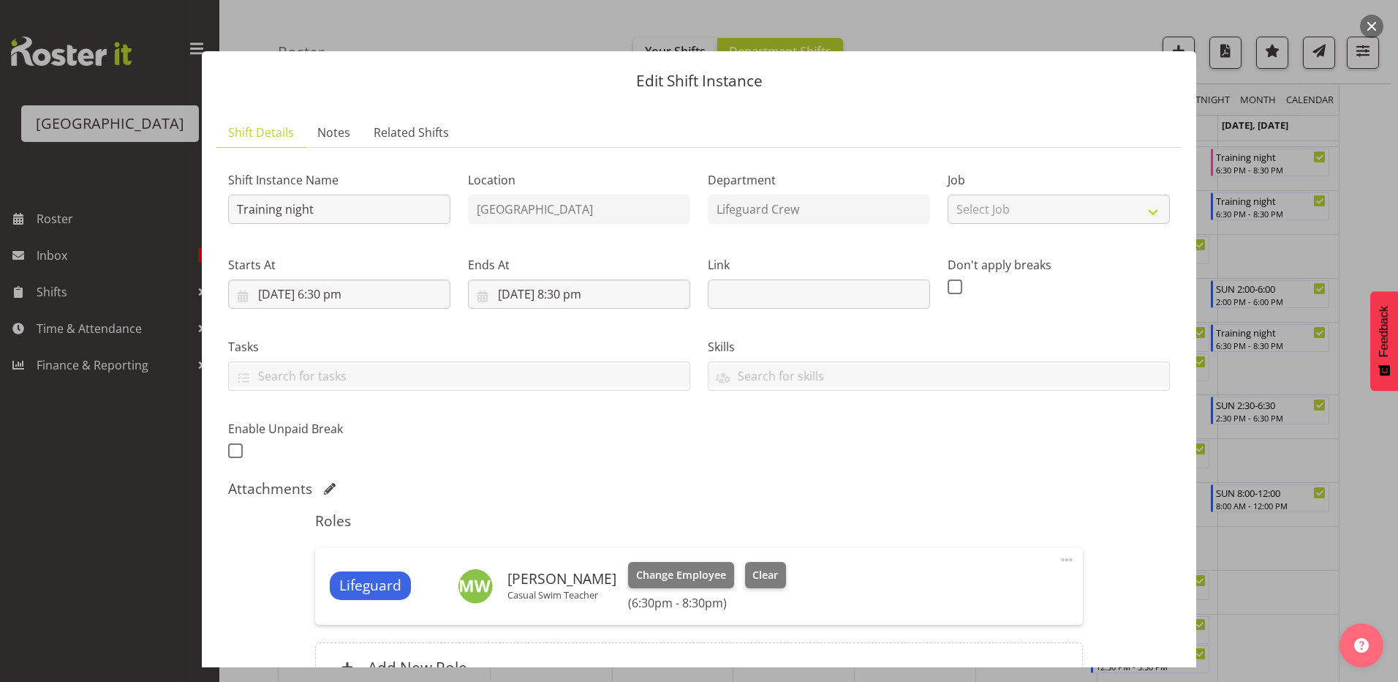
select select "8"
select select "2025"
select select "18"
select select "30"
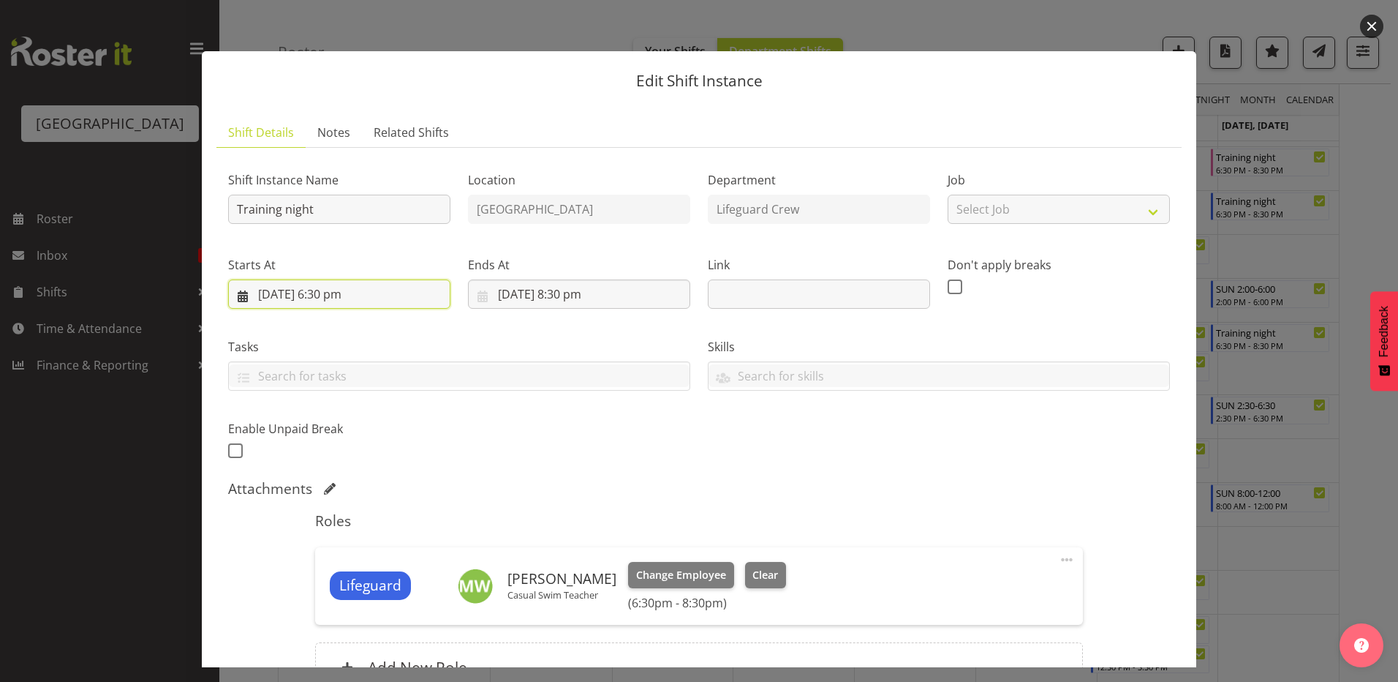
click at [306, 287] on input "[DATE] 6:30 pm" at bounding box center [339, 293] width 222 height 29
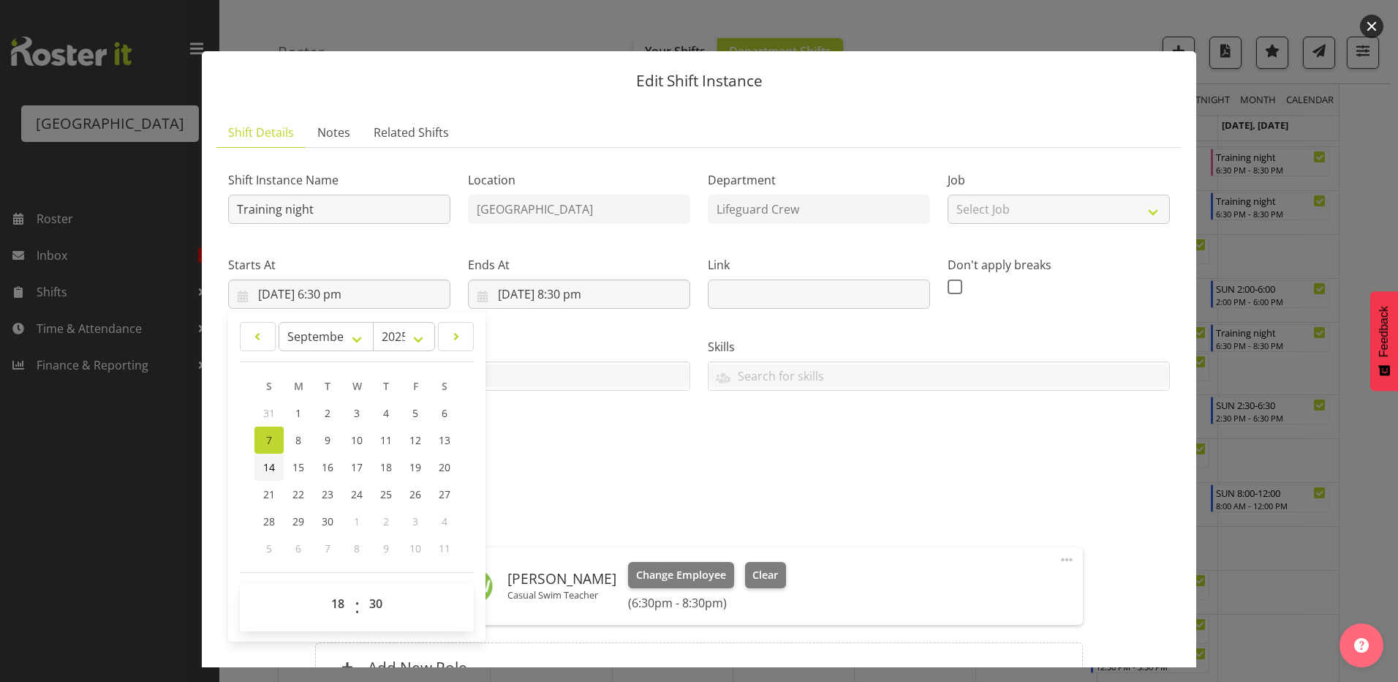
click at [265, 461] on span "14" at bounding box center [269, 467] width 12 height 14
type input "[DATE] 6:30 pm"
click at [539, 283] on input "[DATE] 8:30 pm" at bounding box center [579, 293] width 222 height 29
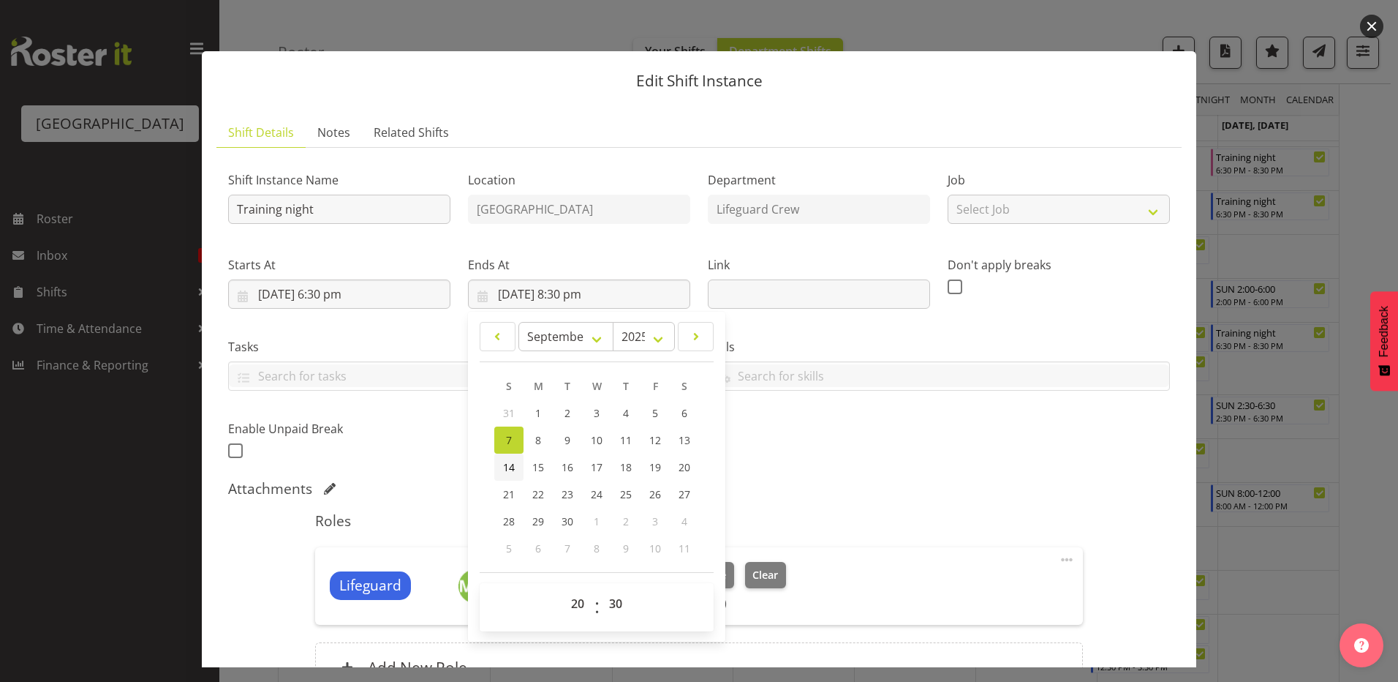
click at [495, 478] on link "14" at bounding box center [508, 466] width 29 height 27
type input "[DATE] 8:30 pm"
click at [906, 416] on div "Shift Instance Name Training night Location [GEOGRAPHIC_DATA] Department Lifegu…" at bounding box center [698, 311] width 959 height 320
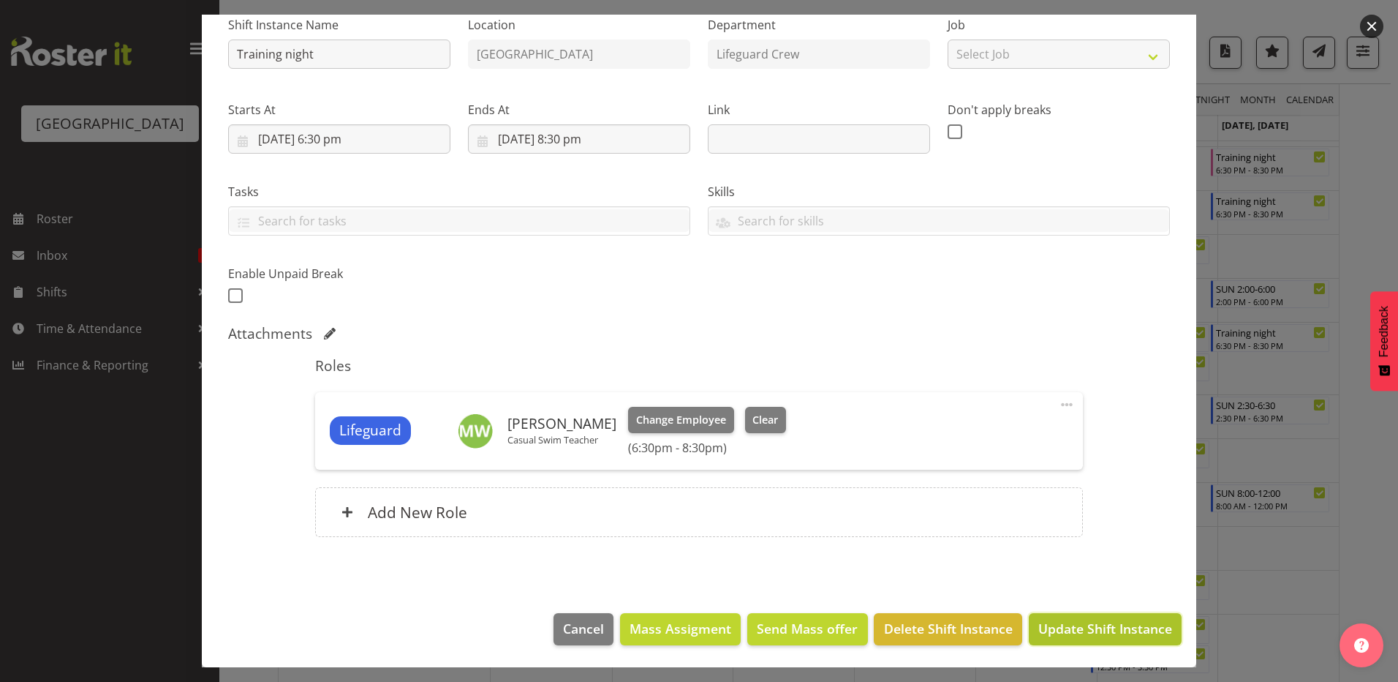
click at [1087, 632] on span "Update Shift Instance" at bounding box center [1105, 628] width 134 height 19
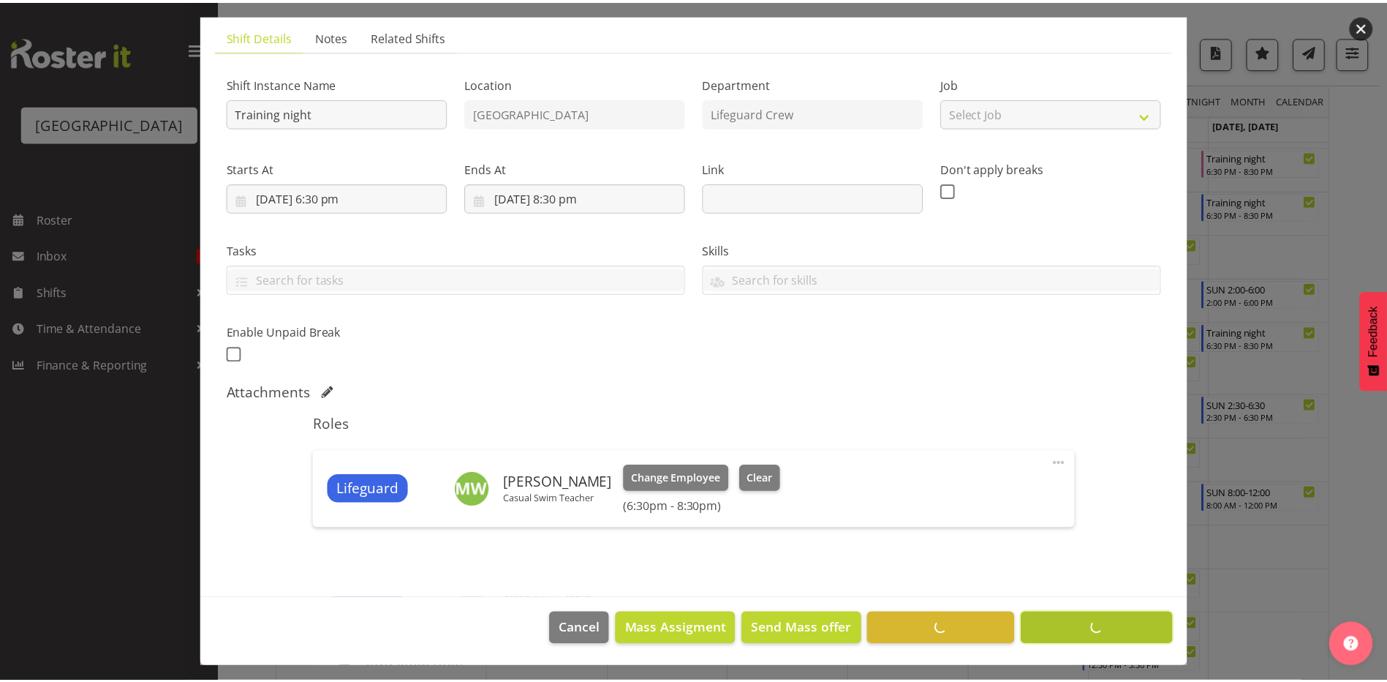
scroll to position [0, 0]
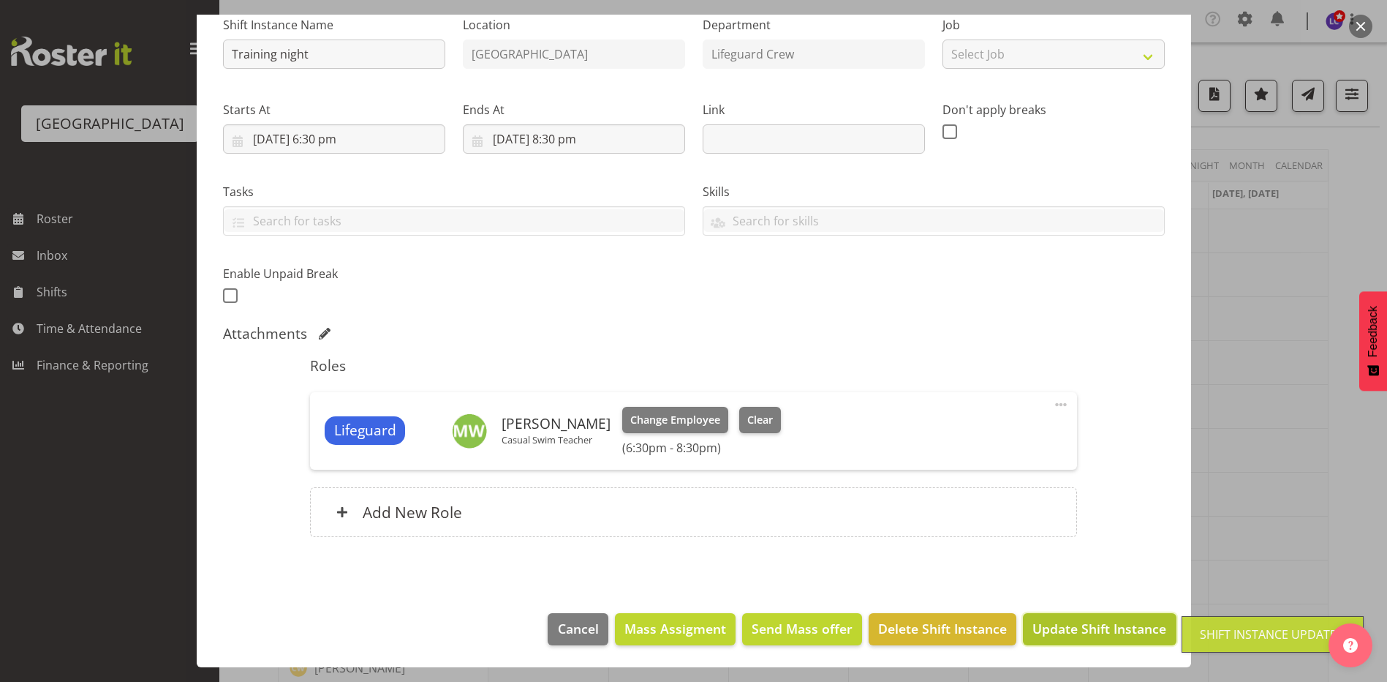
click at [1073, 627] on span "Update Shift Instance" at bounding box center [1100, 628] width 134 height 19
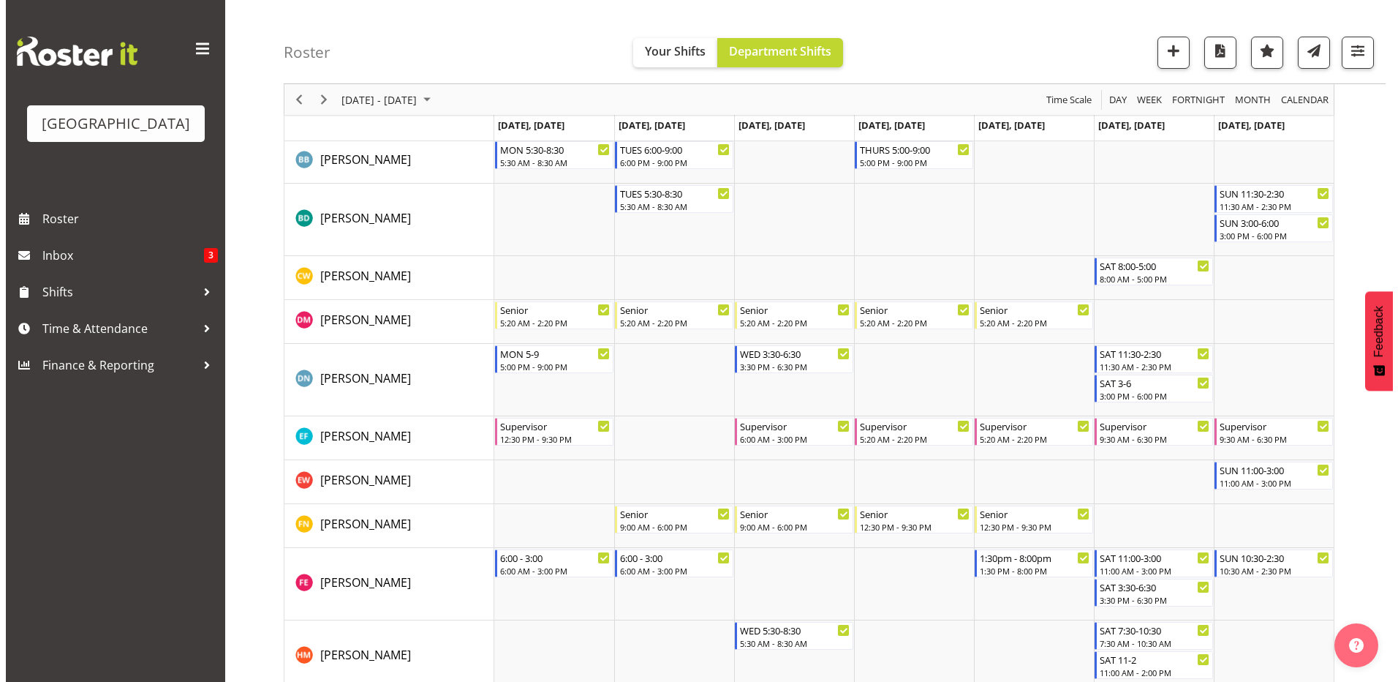
scroll to position [634, 0]
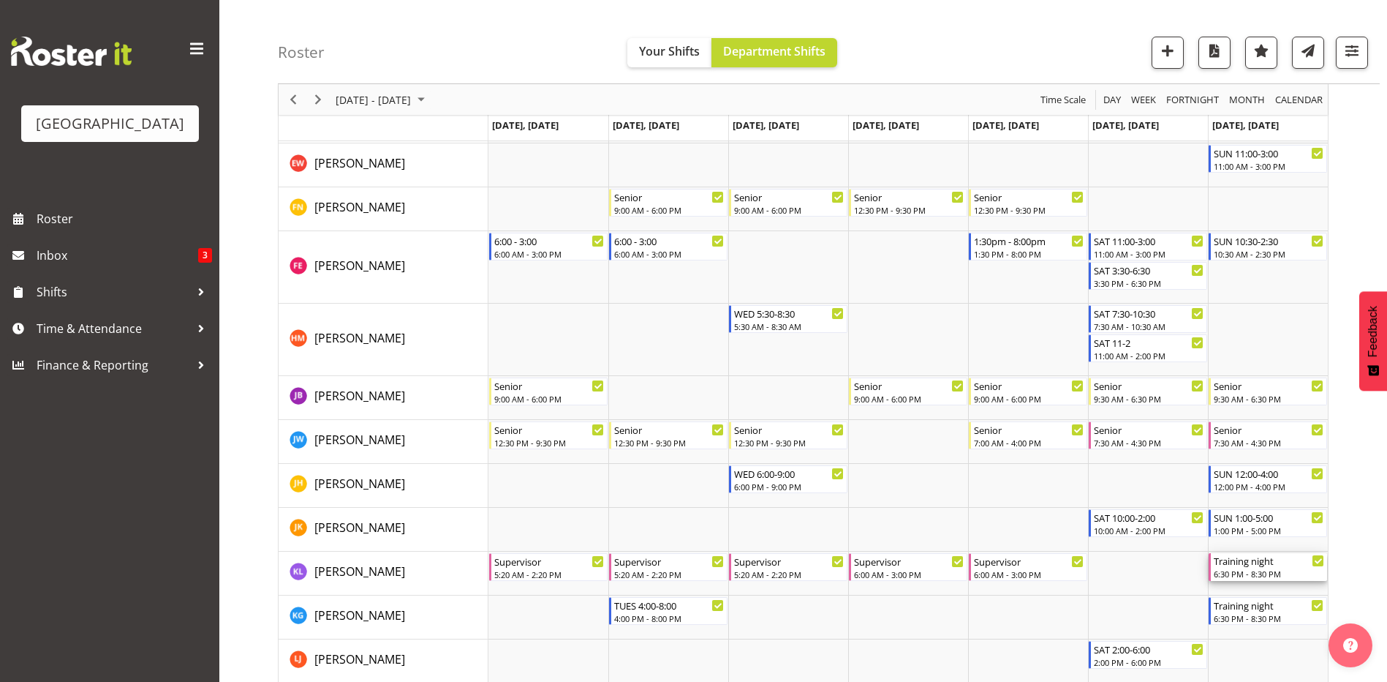
click at [1278, 566] on div "Training night" at bounding box center [1269, 560] width 110 height 15
click at [0, 0] on div at bounding box center [0, 0] width 0 height 0
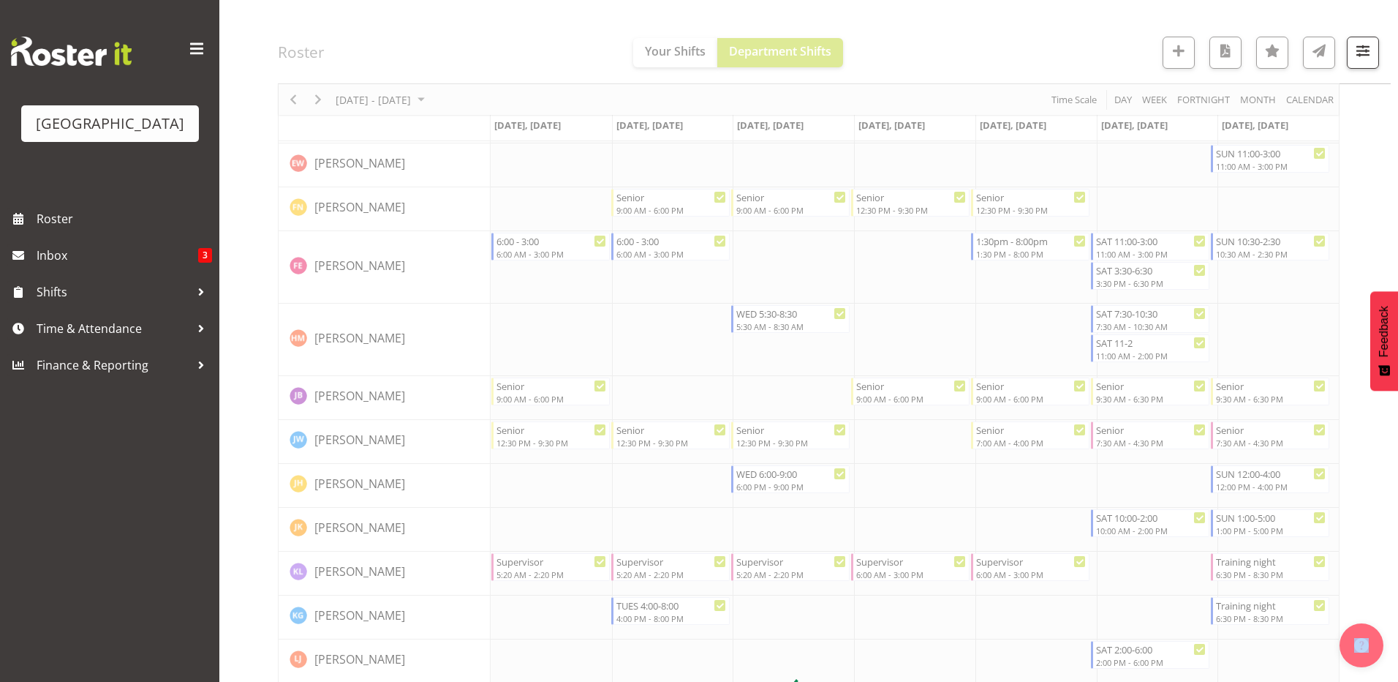
select select "8"
select select "2025"
select select "20"
select select "30"
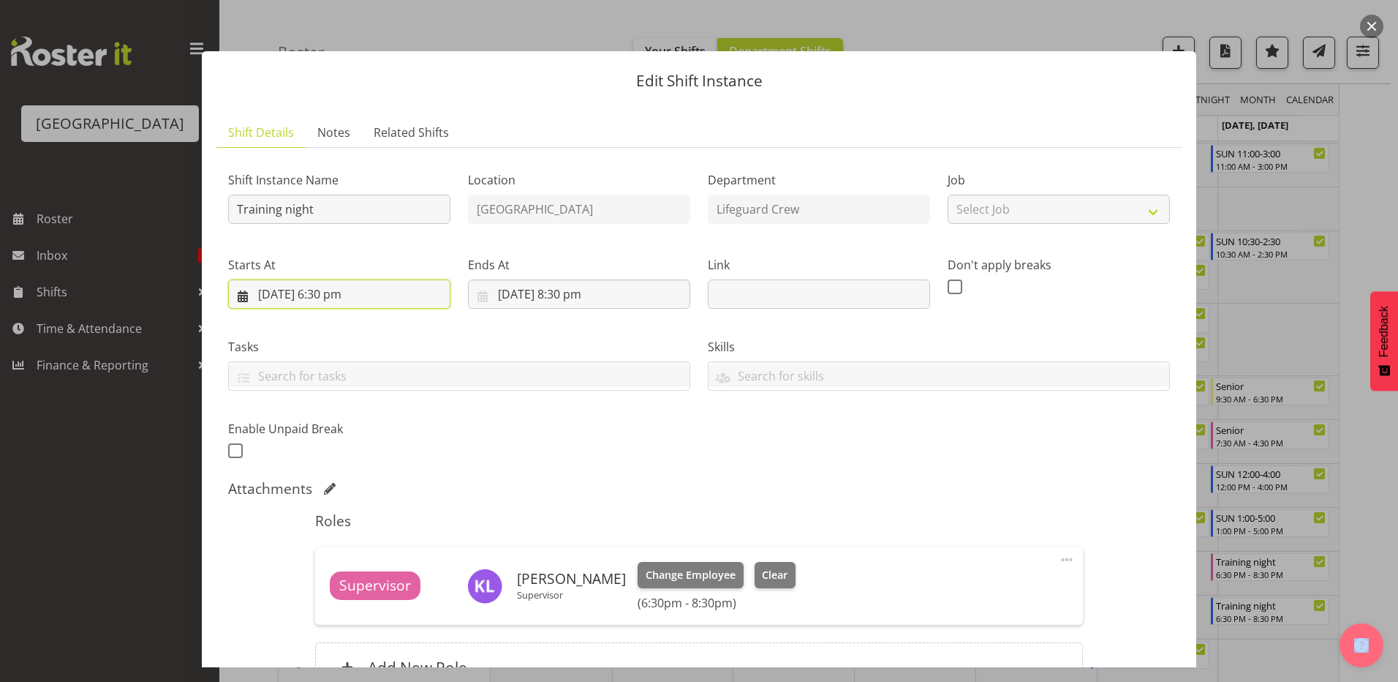
click at [274, 295] on input "[DATE] 6:30 pm" at bounding box center [339, 293] width 222 height 29
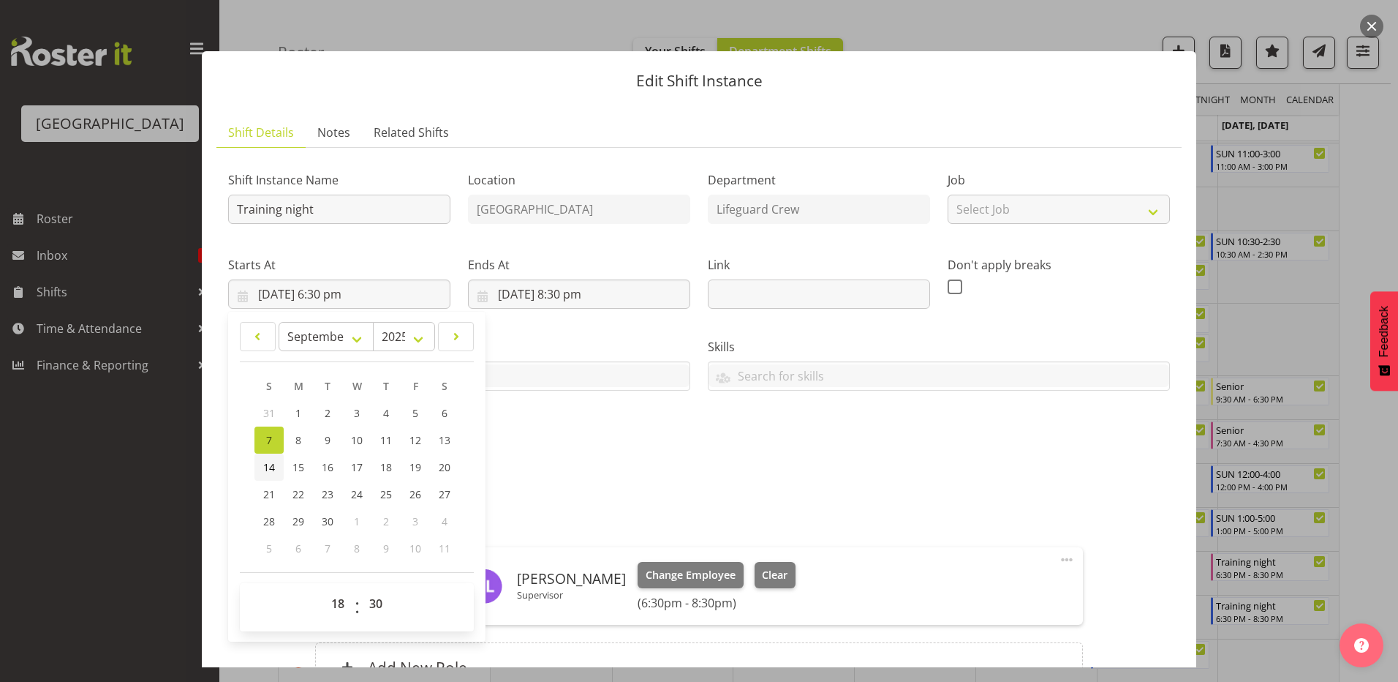
click at [268, 466] on span "14" at bounding box center [269, 467] width 12 height 14
type input "[DATE] 6:30 pm"
click at [520, 295] on input "[DATE] 8:30 pm" at bounding box center [579, 293] width 222 height 29
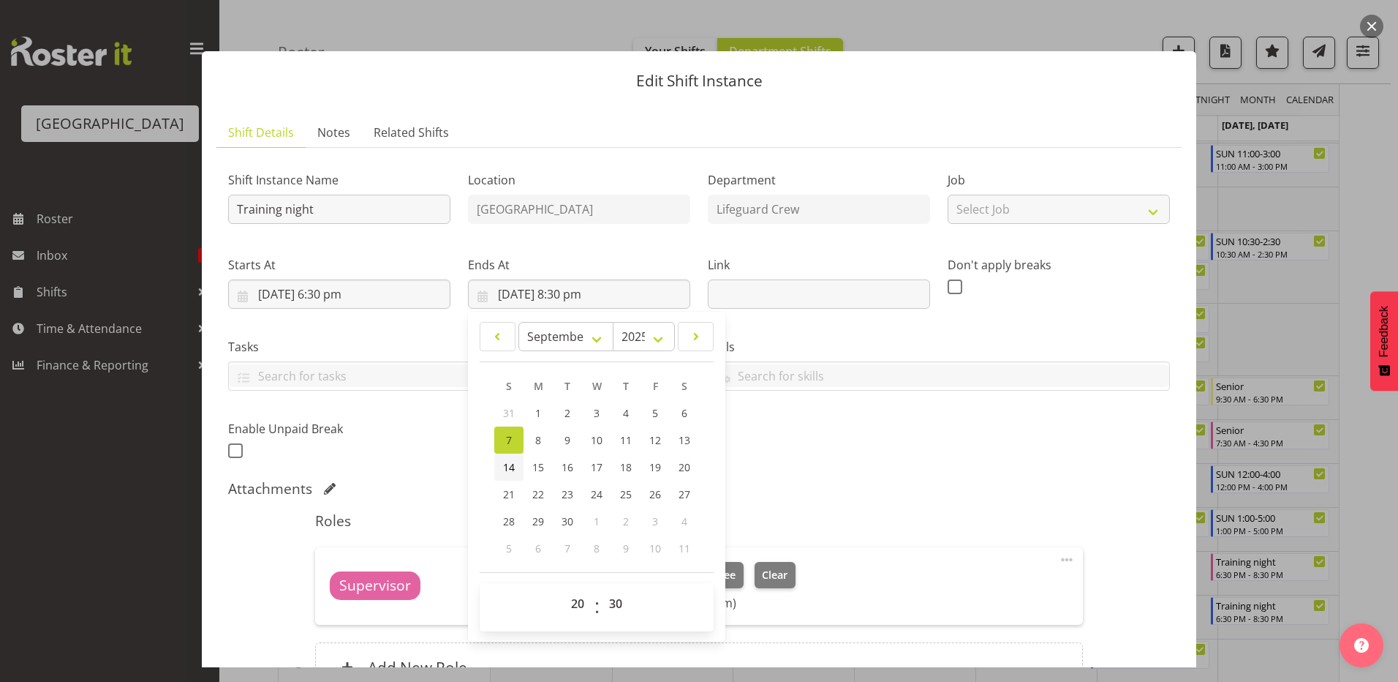
click at [508, 462] on span "14" at bounding box center [509, 467] width 12 height 14
type input "[DATE] 8:30 pm"
click at [755, 445] on div "Shift Instance Name Training night Location [GEOGRAPHIC_DATA] Department Lifegu…" at bounding box center [698, 311] width 959 height 320
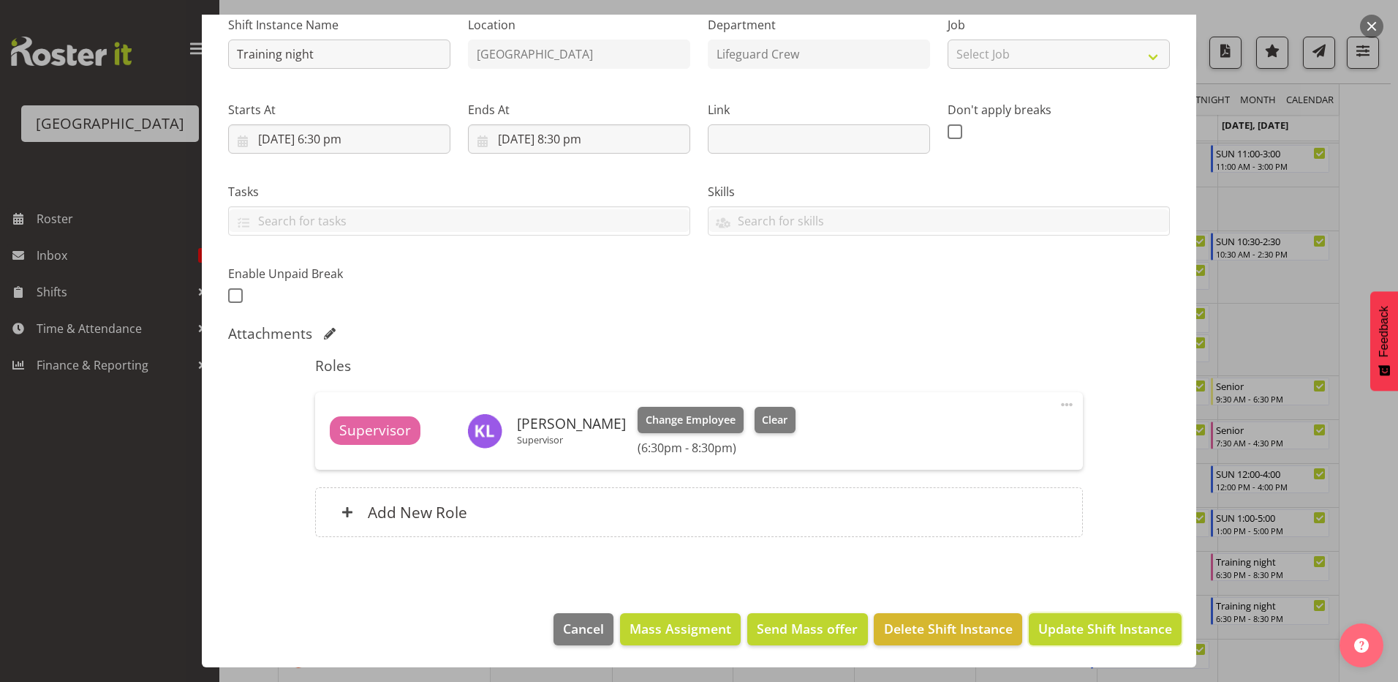
click at [1123, 620] on span "Update Shift Instance" at bounding box center [1105, 628] width 134 height 19
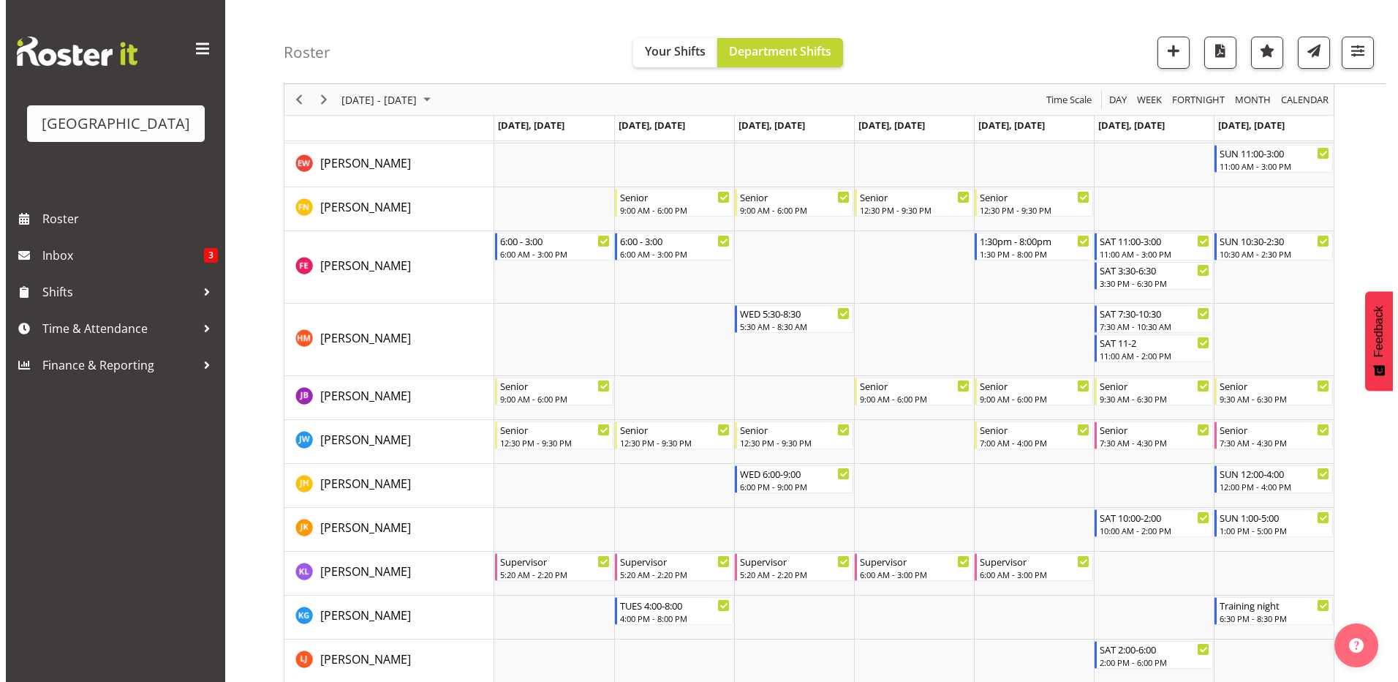
scroll to position [951, 0]
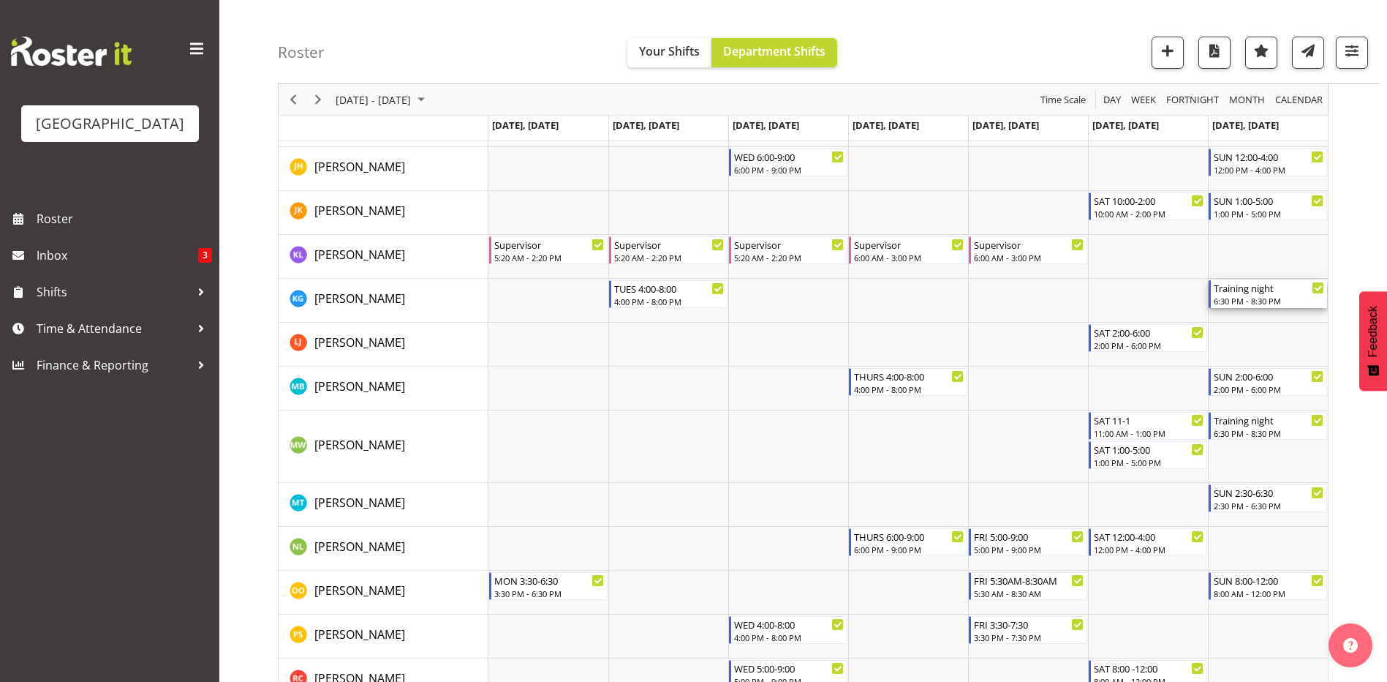
click at [1298, 294] on div "Training night 6:30 PM - 8:30 PM" at bounding box center [1269, 294] width 110 height 28
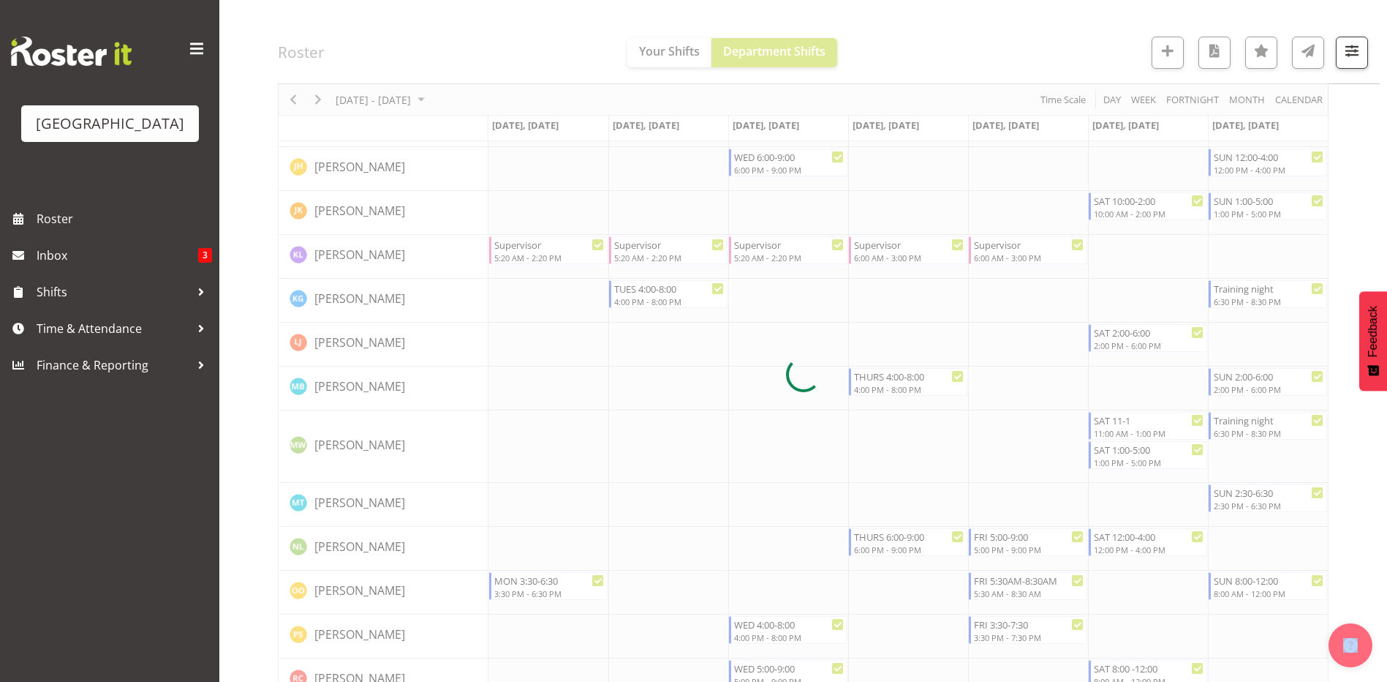
click at [1298, 294] on div at bounding box center [803, 373] width 1051 height 2351
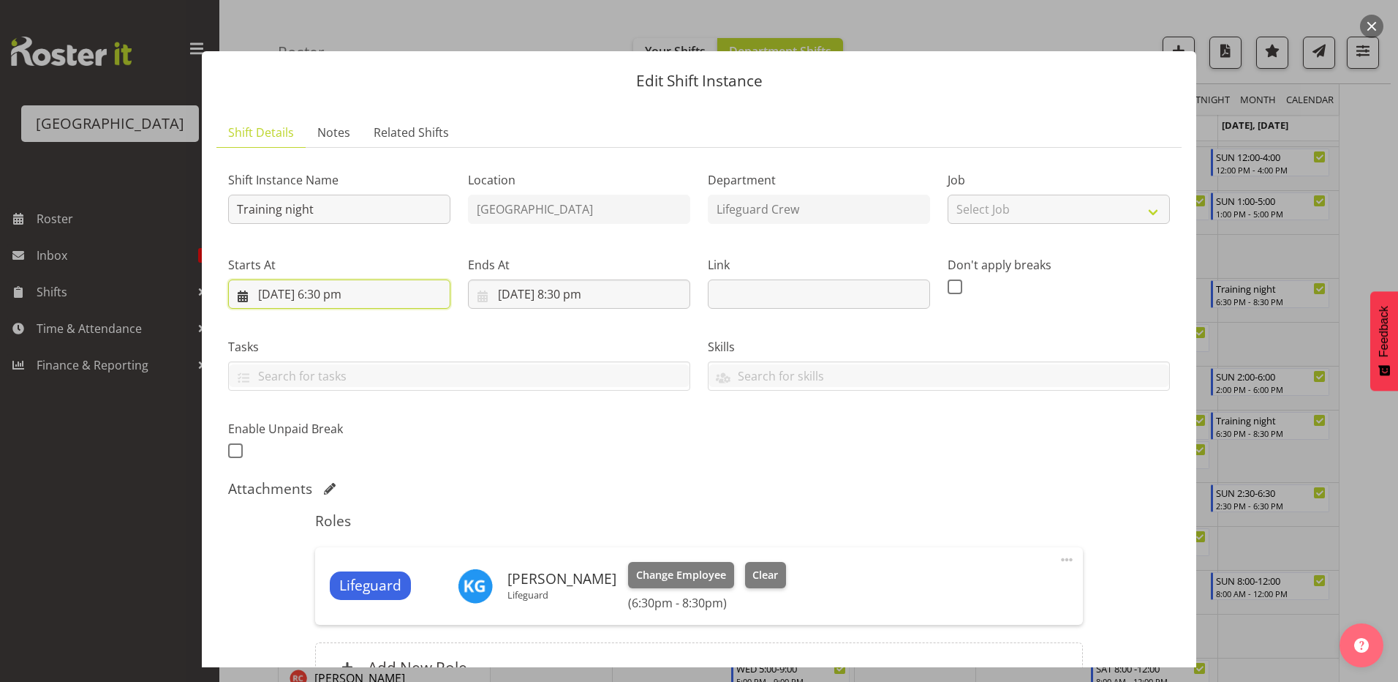
click at [351, 293] on input "[DATE] 6:30 pm" at bounding box center [339, 293] width 222 height 29
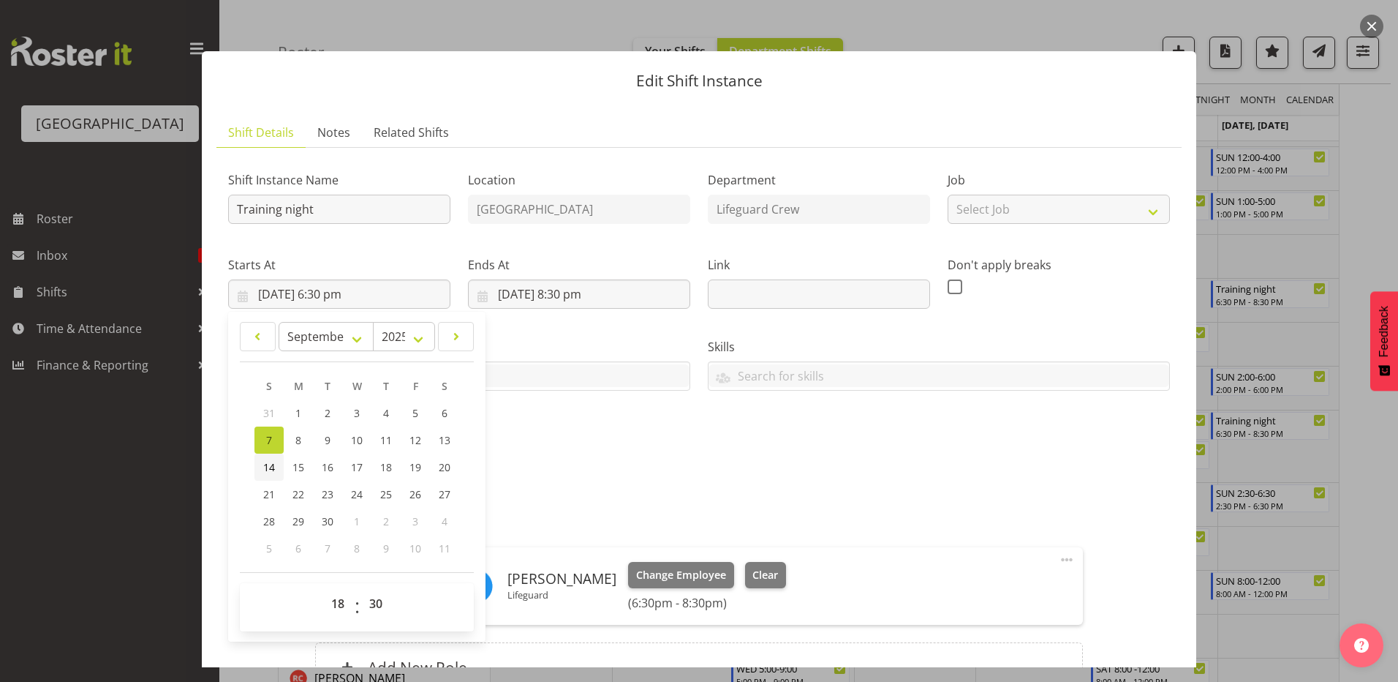
click at [271, 471] on span "14" at bounding box center [269, 467] width 12 height 14
type input "14/09/2025, 6:30 pm"
click at [527, 294] on input "7/09/2025, 8:30 pm" at bounding box center [579, 293] width 222 height 29
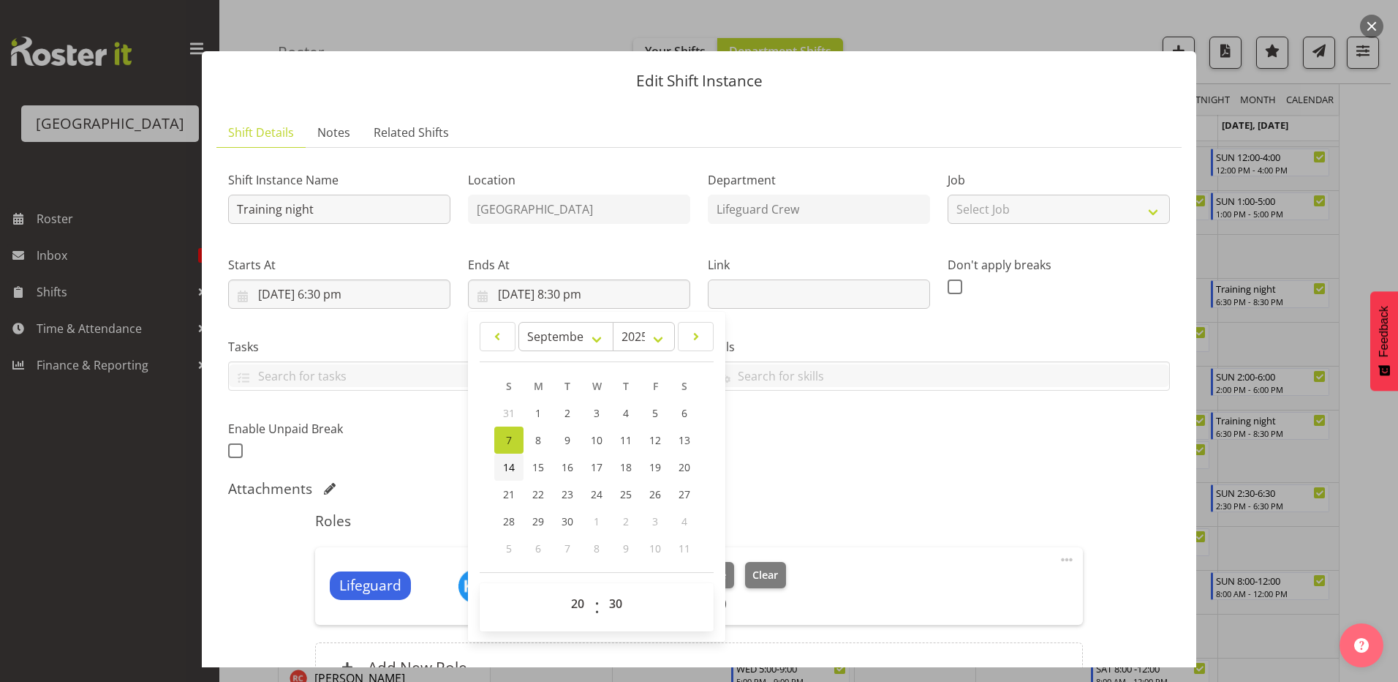
click at [507, 471] on span "14" at bounding box center [509, 467] width 12 height 14
type input "14/09/2025, 8:30 pm"
click at [916, 430] on div "Shift Instance Name Training night Location Splash Palace Department Lifeguard …" at bounding box center [698, 311] width 959 height 320
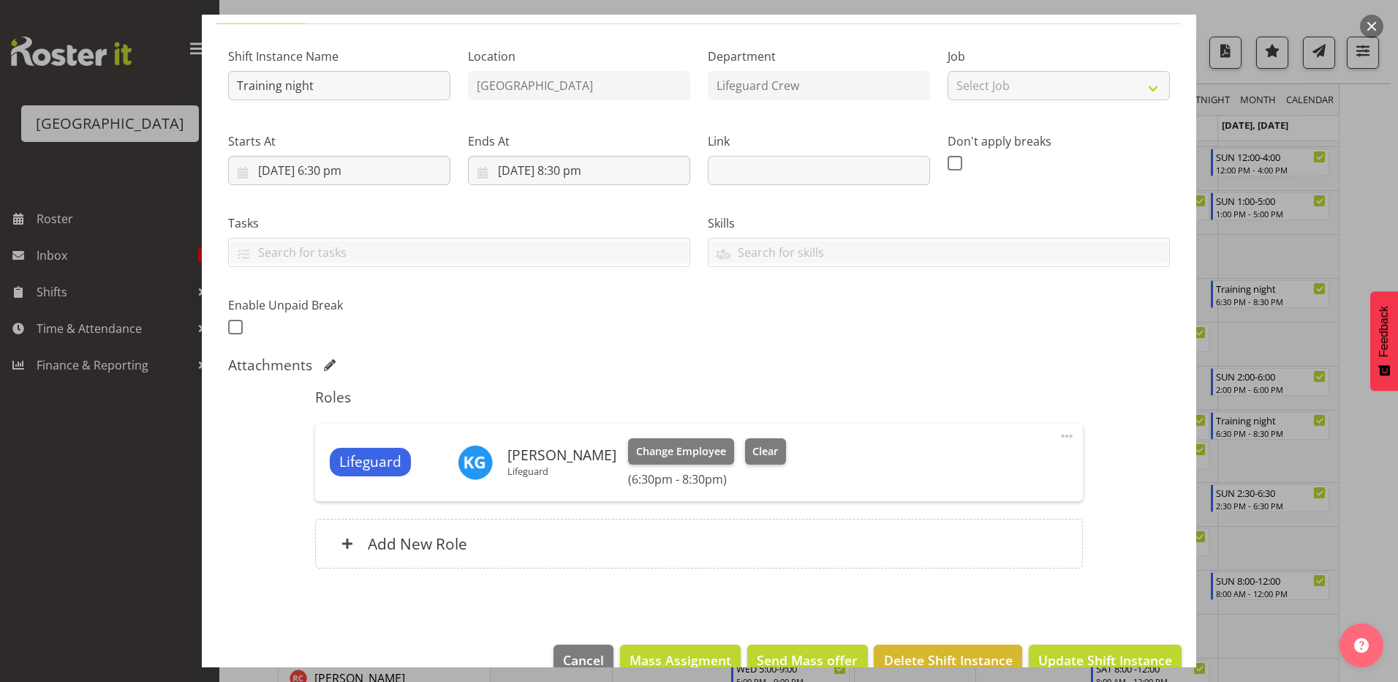
scroll to position [155, 0]
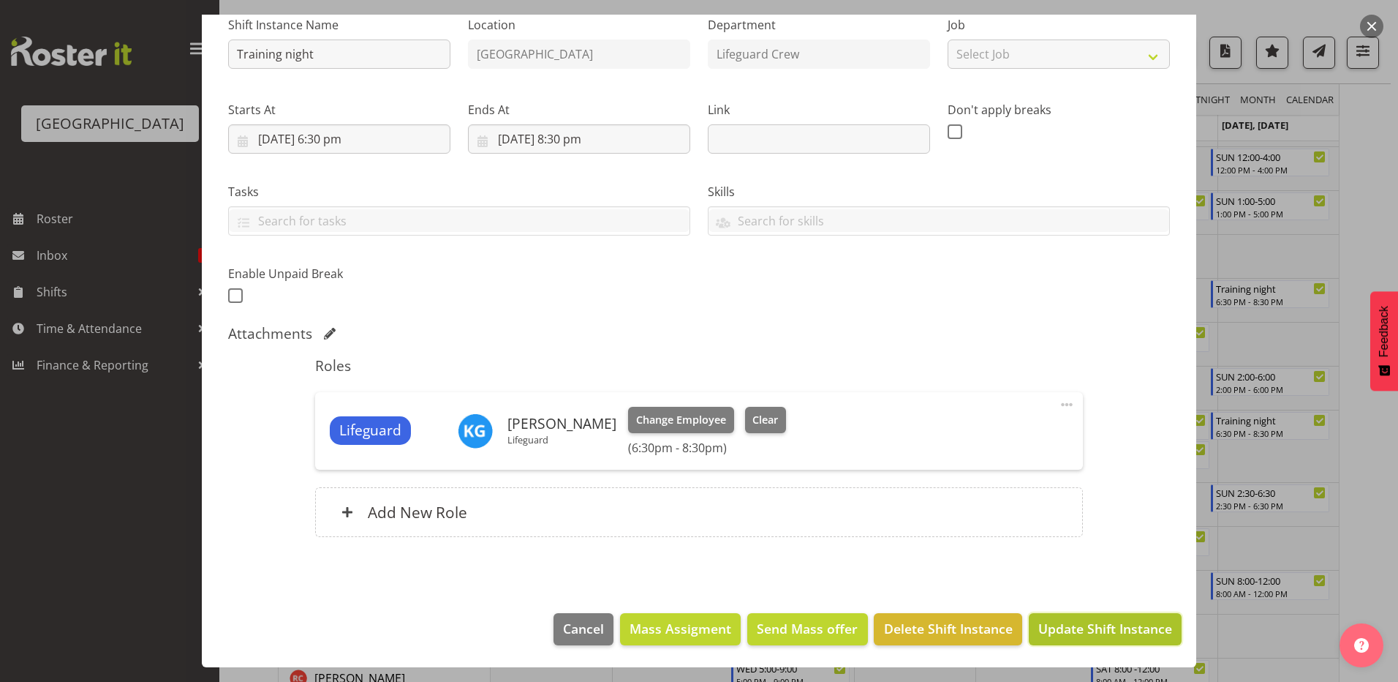
click at [1078, 629] on span "Update Shift Instance" at bounding box center [1105, 628] width 134 height 19
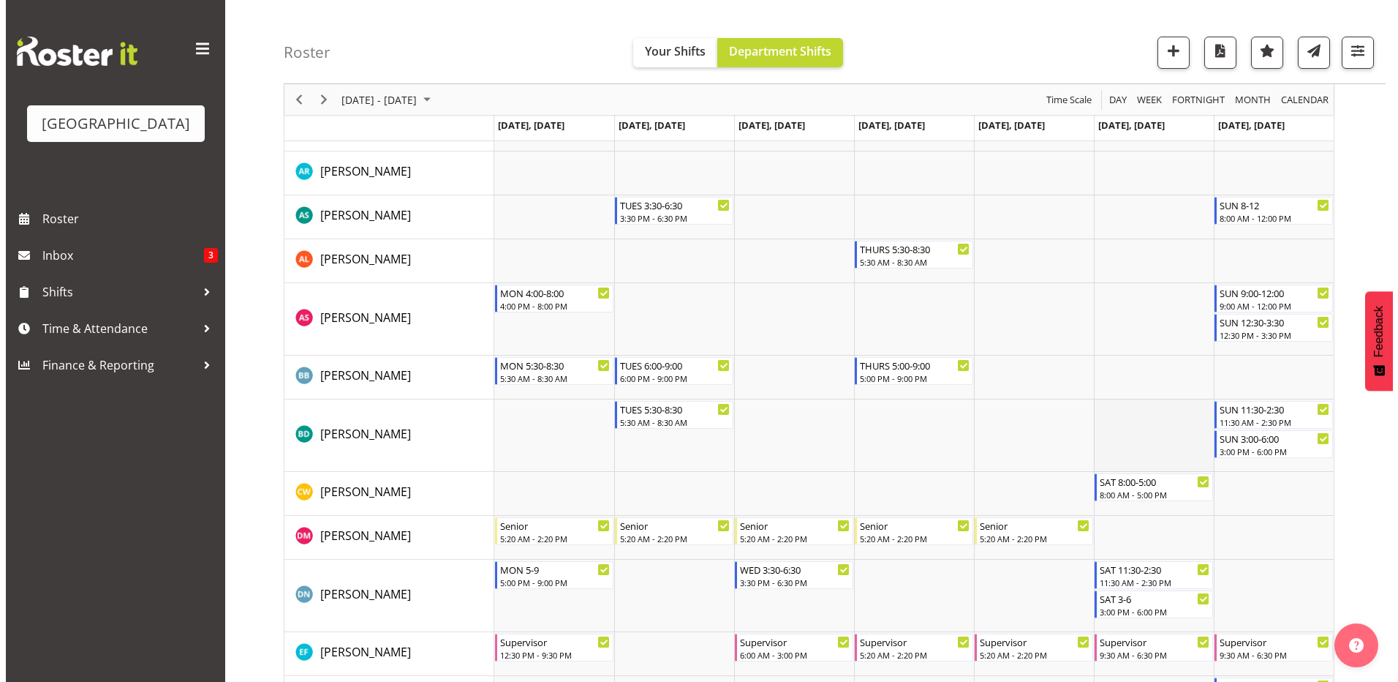
scroll to position [0, 0]
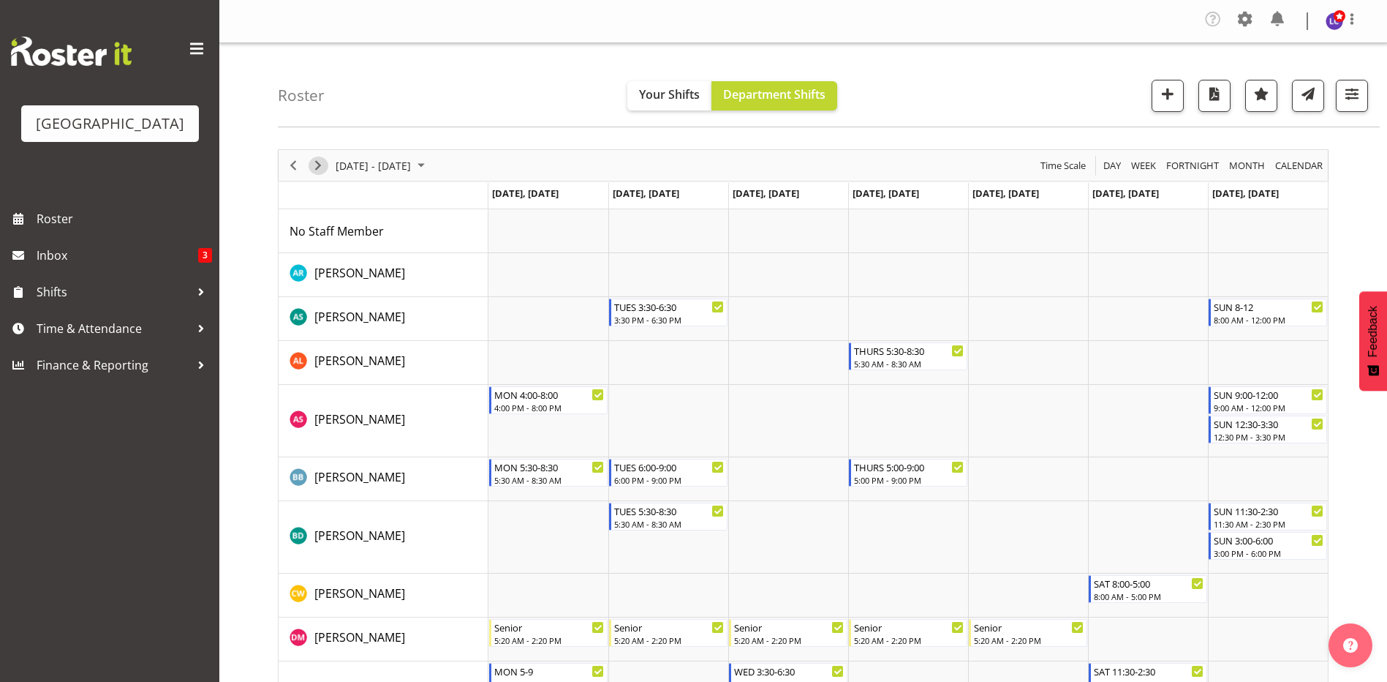
click at [310, 165] on span "Next" at bounding box center [318, 165] width 18 height 18
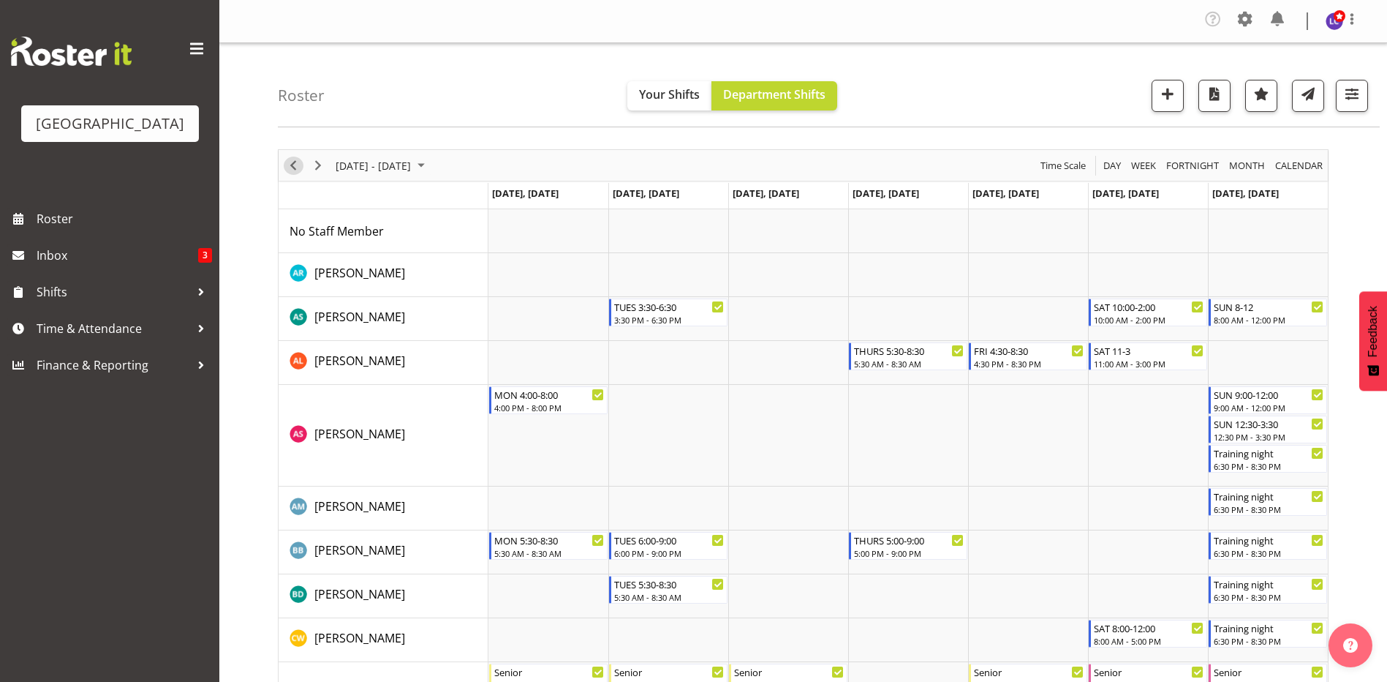
click at [294, 168] on span "Previous" at bounding box center [293, 165] width 18 height 18
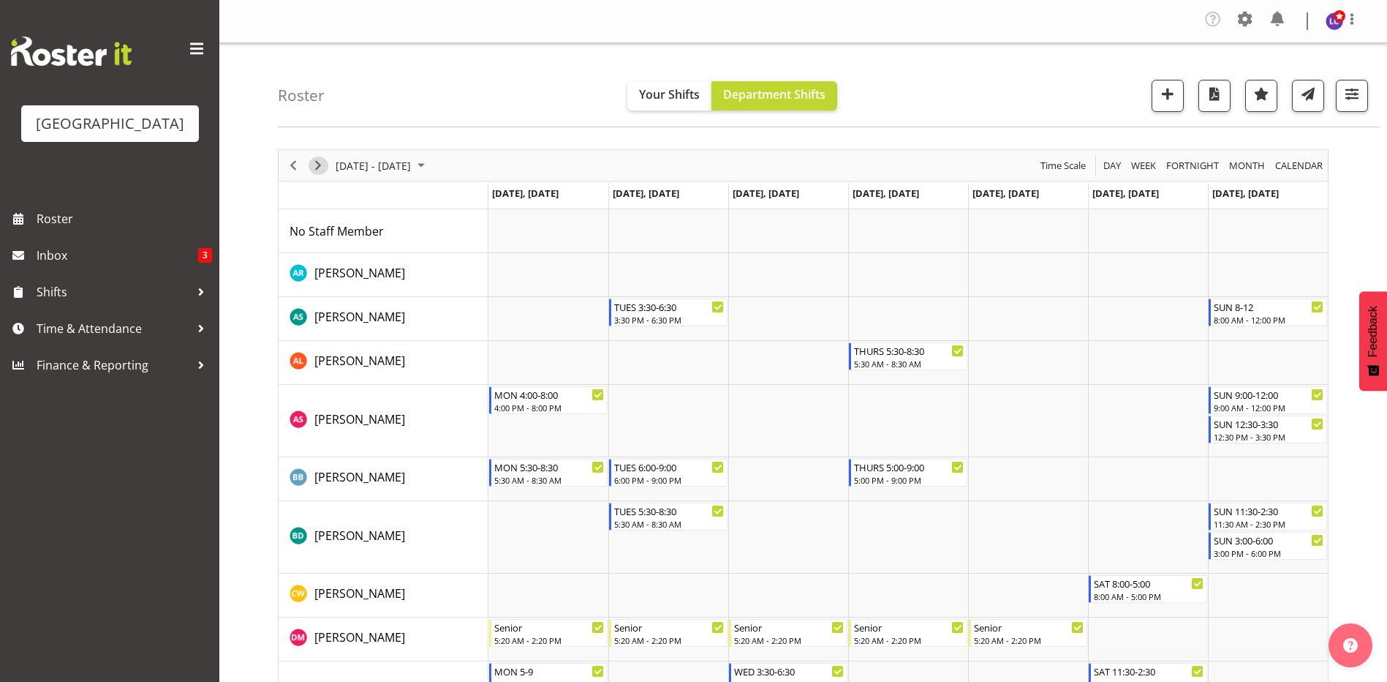
click at [317, 167] on span "Next" at bounding box center [318, 165] width 18 height 18
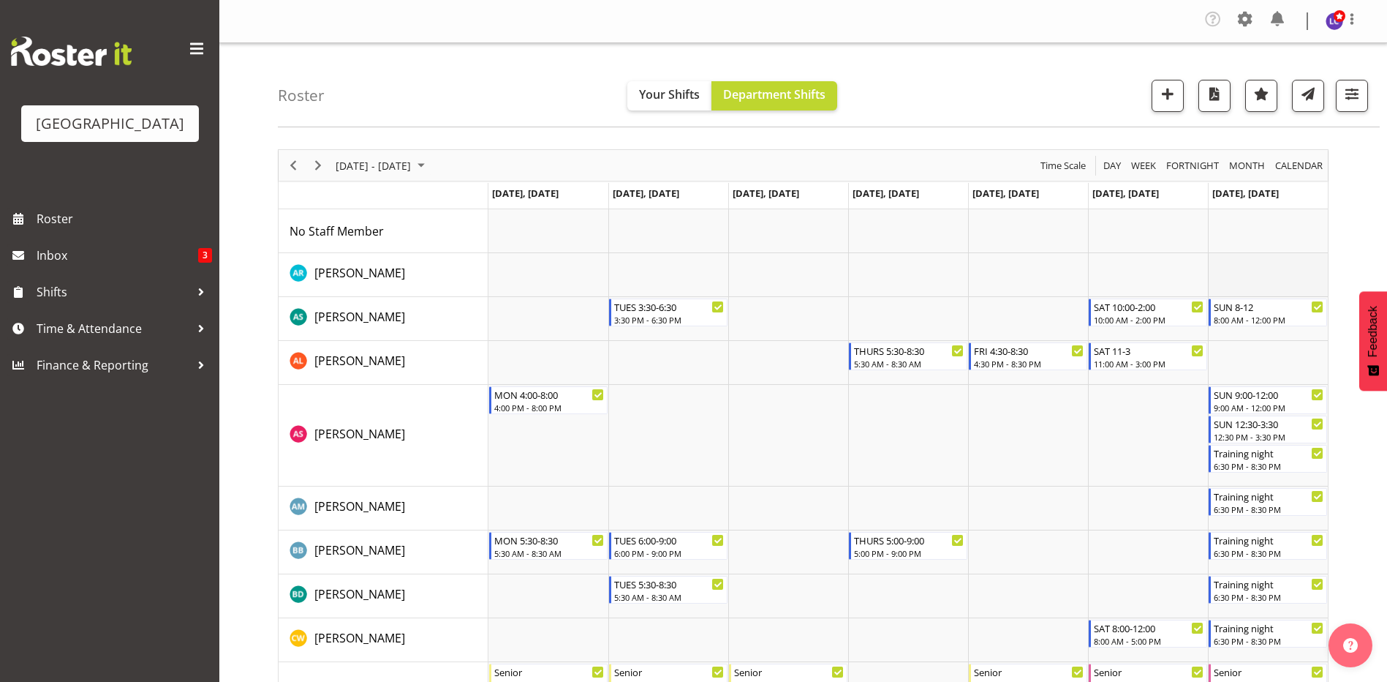
click at [1285, 275] on td "Timeline Week of September 8, 2025" at bounding box center [1268, 275] width 120 height 44
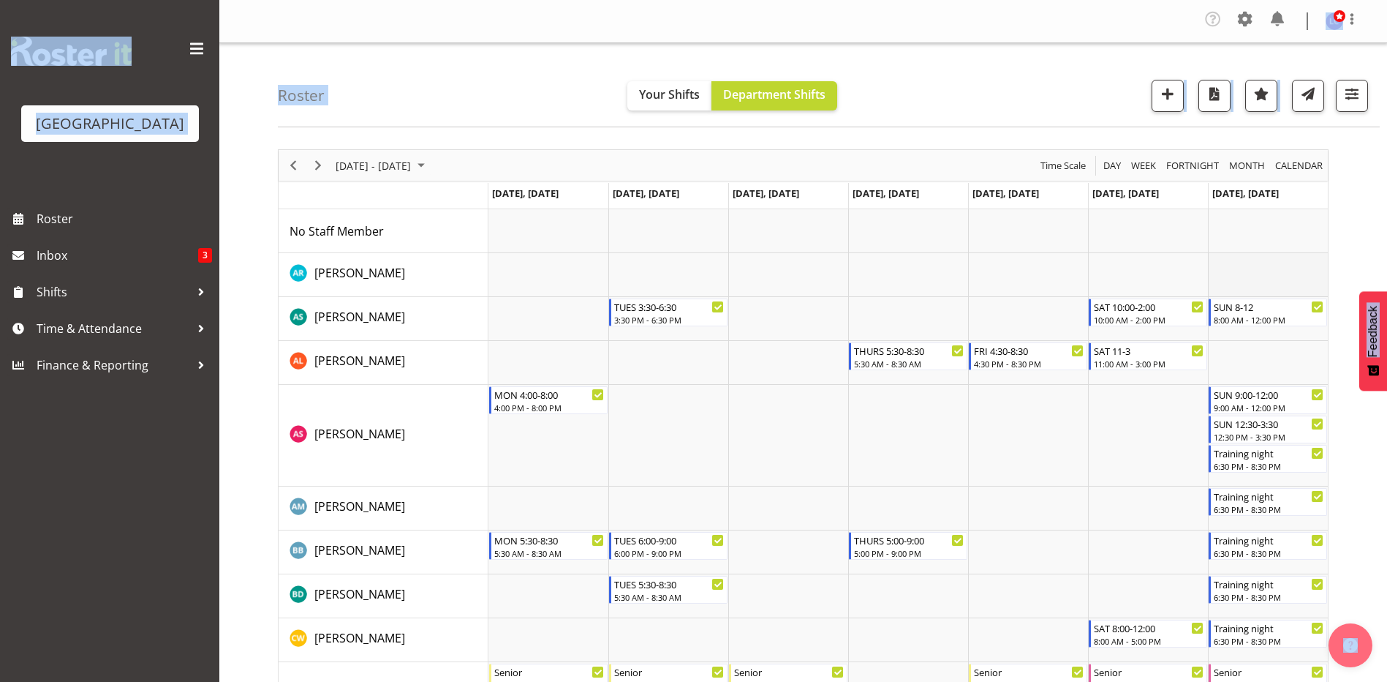
click at [1285, 275] on td "Timeline Week of September 8, 2025" at bounding box center [1268, 275] width 120 height 44
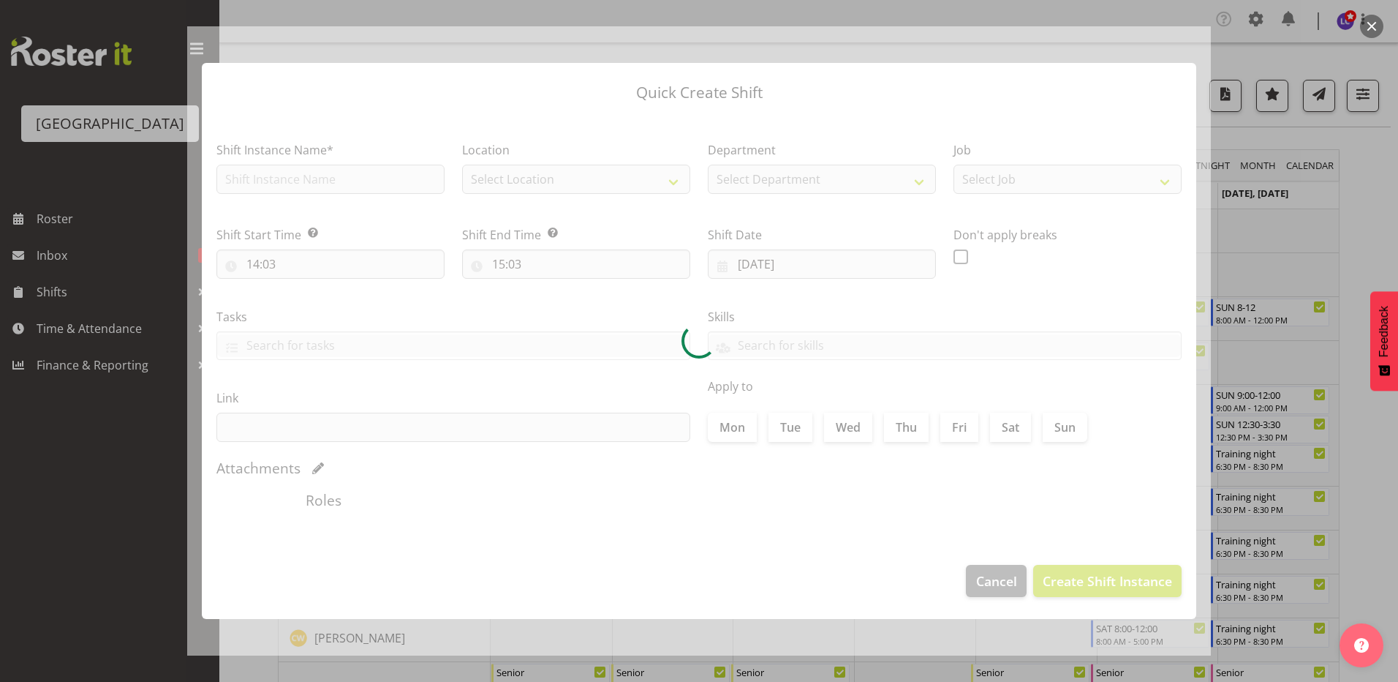
type input "[DATE]"
checkbox input "true"
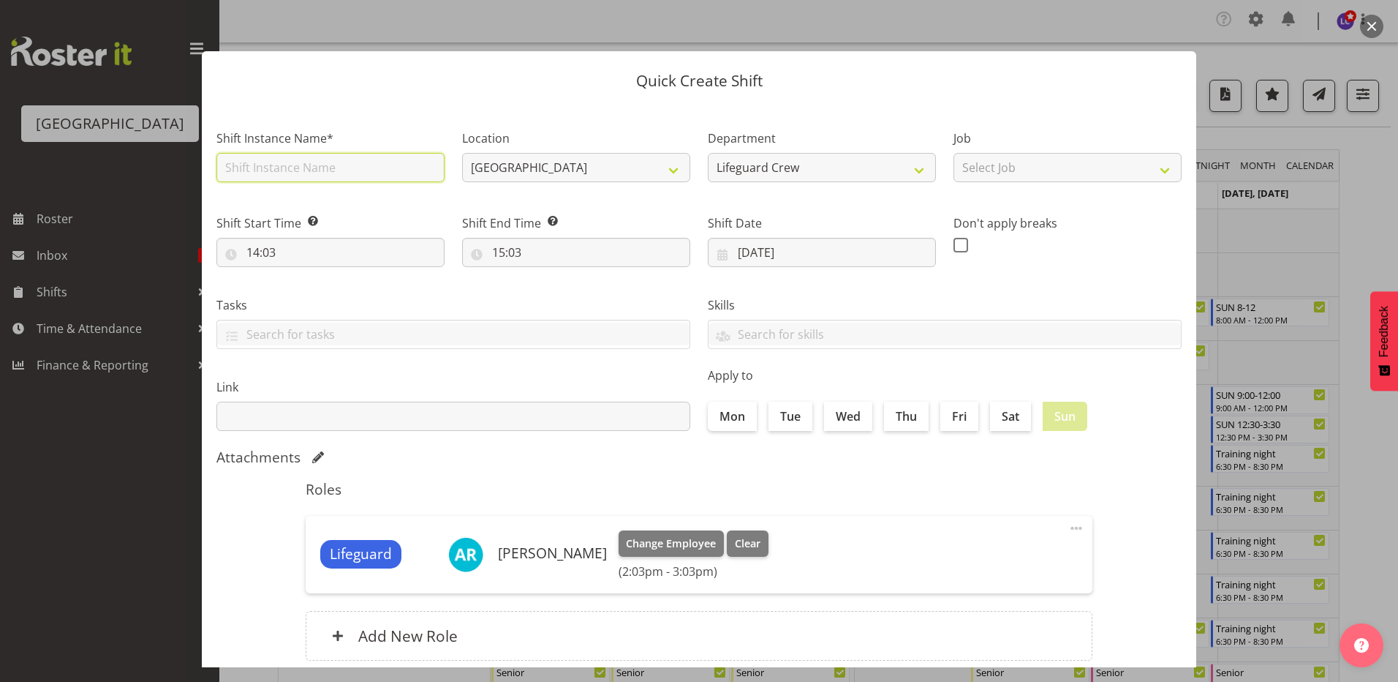
click at [380, 173] on input "text" at bounding box center [330, 167] width 228 height 29
type input "Training night"
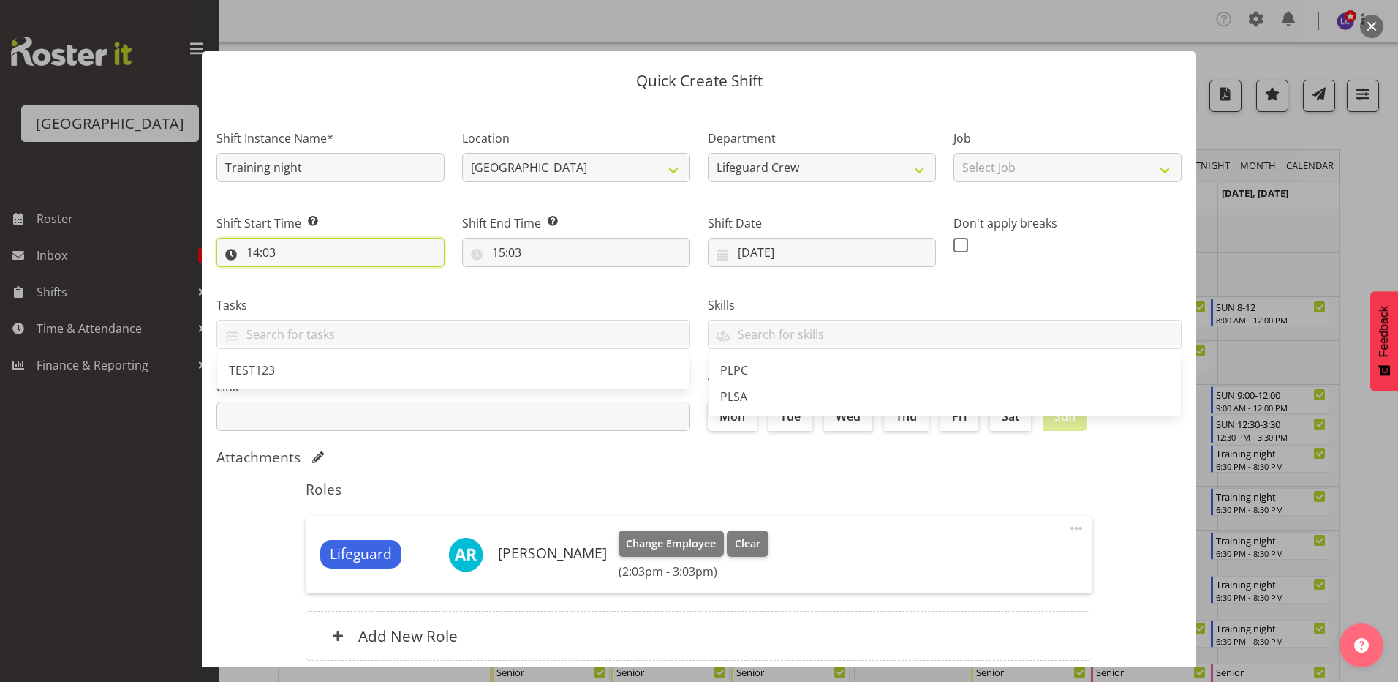
click at [333, 264] on input "14:03" at bounding box center [330, 252] width 228 height 29
click at [317, 302] on select "00 01 02 03 04 05 06 07 08 09 10 11 12 13 14 15 16 17 18 19 20 21 22 23" at bounding box center [316, 290] width 33 height 29
select select "16"
click at [300, 276] on select "00 01 02 03 04 05 06 07 08 09 10 11 12 13 14 15 16 17 18 19 20 21 22 23" at bounding box center [316, 290] width 33 height 29
type input "16:03"
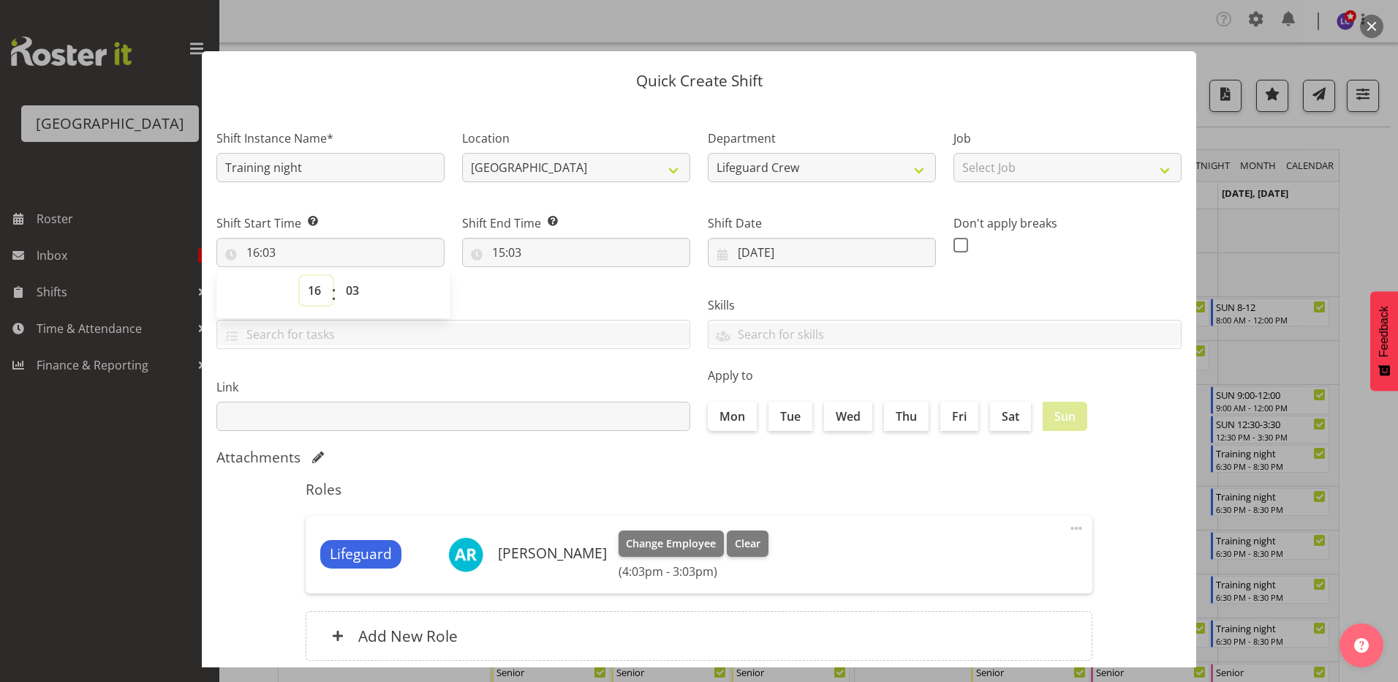
click at [313, 300] on select "00 01 02 03 04 05 06 07 08 09 10 11 12 13 14 15 16 17 18 19 20 21 22 23" at bounding box center [316, 290] width 33 height 29
select select "18"
click at [300, 276] on select "00 01 02 03 04 05 06 07 08 09 10 11 12 13 14 15 16 17 18 19 20 21 22 23" at bounding box center [316, 290] width 33 height 29
type input "18:03"
click at [343, 295] on select "00 01 02 03 04 05 06 07 08 09 10 11 12 13 14 15 16 17 18 19 20 21 22 23 24 25 2…" at bounding box center [354, 290] width 33 height 29
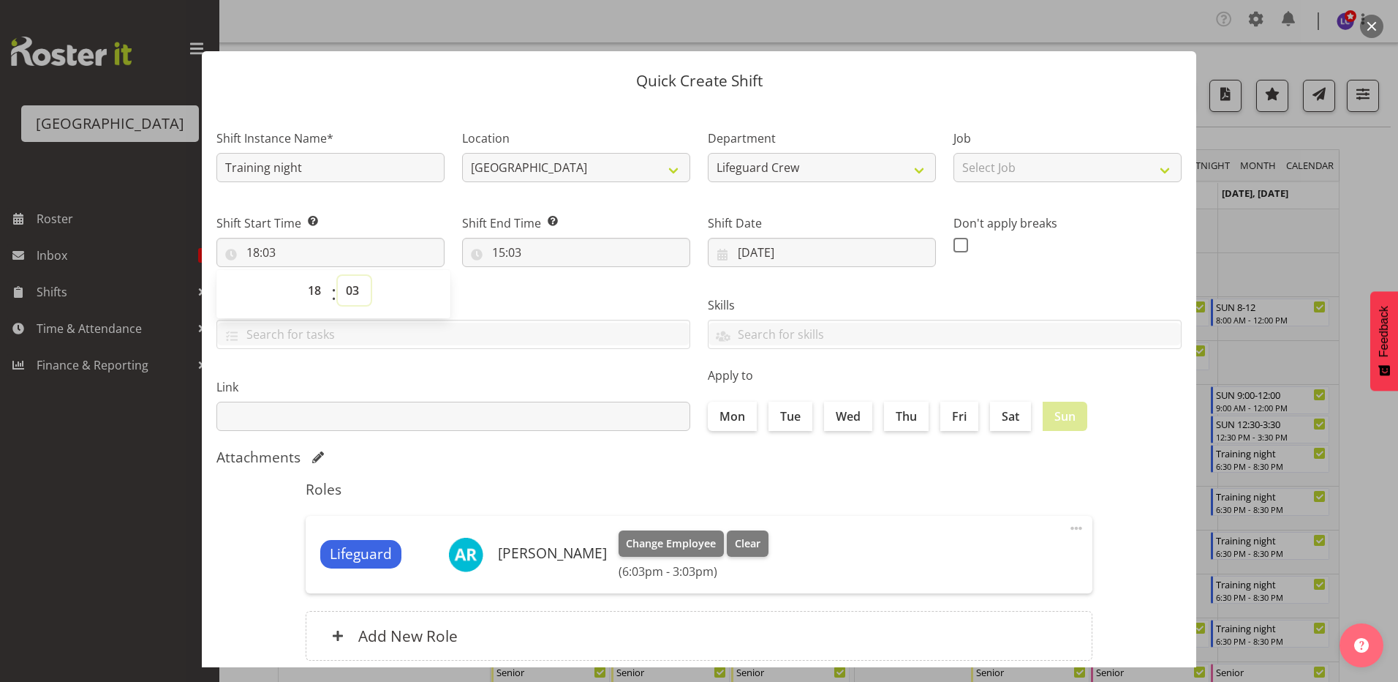
select select "30"
click at [338, 276] on select "00 01 02 03 04 05 06 07 08 09 10 11 12 13 14 15 16 17 18 19 20 21 22 23 24 25 2…" at bounding box center [354, 290] width 33 height 29
type input "18:30"
click at [538, 284] on div "Tasks TEST123" at bounding box center [453, 317] width 491 height 82
click at [537, 239] on input "15:03" at bounding box center [576, 252] width 228 height 29
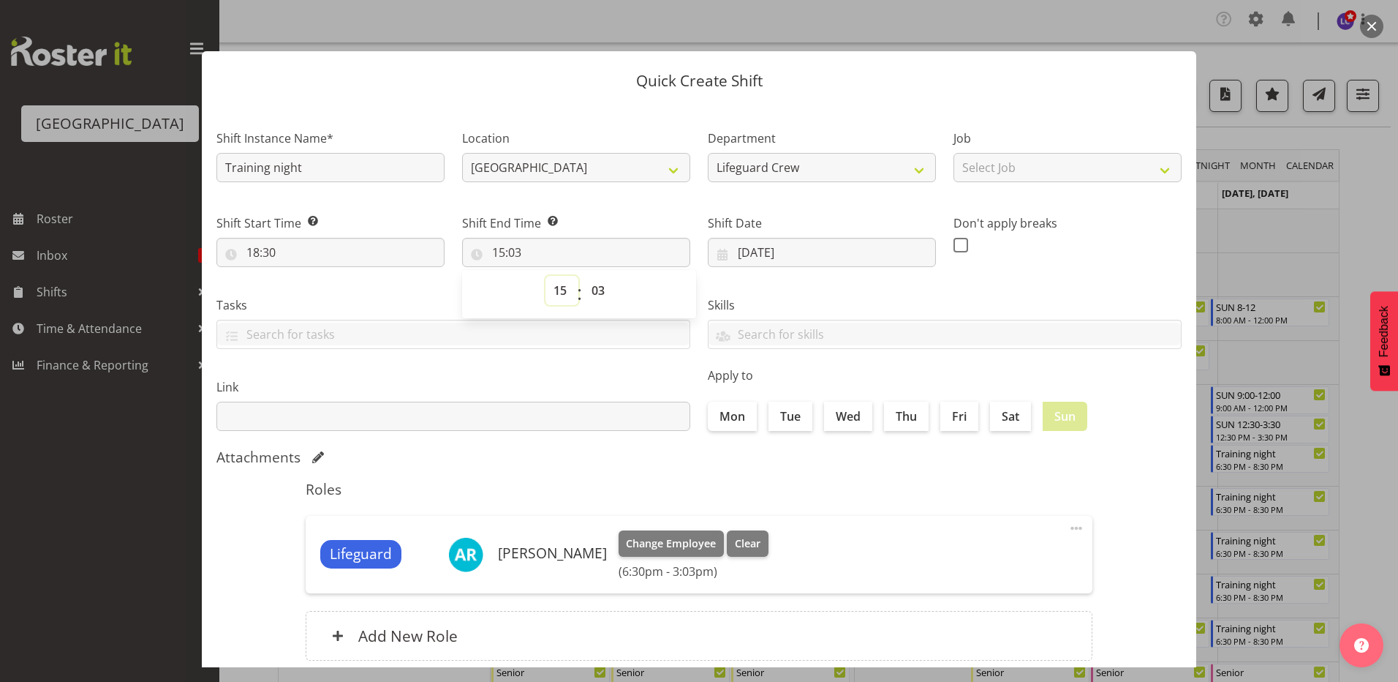
click at [559, 293] on select "00 01 02 03 04 05 06 07 08 09 10 11 12 13 14 15 16 17 18 19 20 21 22 23" at bounding box center [562, 290] width 33 height 29
select select "20"
click at [546, 276] on select "00 01 02 03 04 05 06 07 08 09 10 11 12 13 14 15 16 17 18 19 20 21 22 23" at bounding box center [562, 290] width 33 height 29
type input "20:03"
click at [595, 278] on select "00 01 02 03 04 05 06 07 08 09 10 11 12 13 14 15 16 17 18 19 20 21 22 23 24 25 2…" at bounding box center [600, 290] width 33 height 29
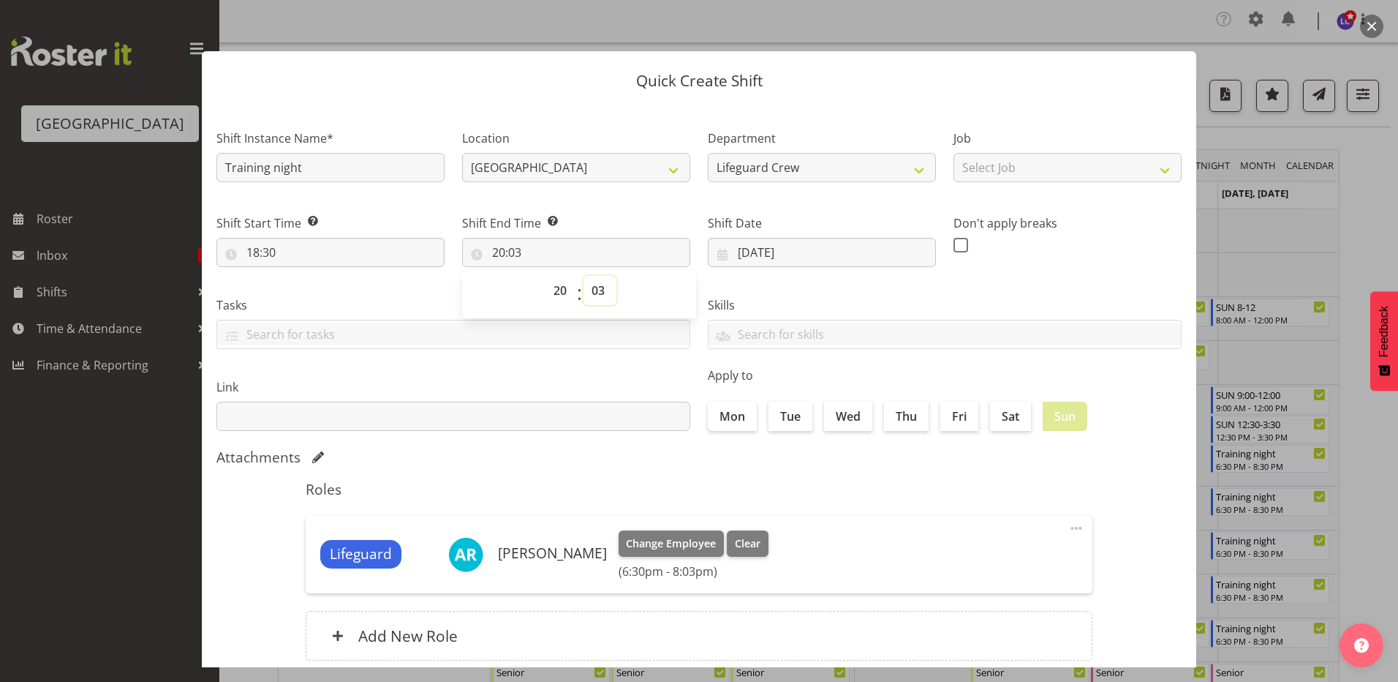
select select "10"
click at [584, 276] on select "00 01 02 03 04 05 06 07 08 09 10 11 12 13 14 15 16 17 18 19 20 21 22 23 24 25 2…" at bounding box center [600, 290] width 33 height 29
type input "20:10"
click at [612, 298] on select "00 01 02 03 04 05 06 07 08 09 10 11 12 13 14 15 16 17 18 19 20 21 22 23 24 25 2…" at bounding box center [600, 290] width 33 height 29
select select "30"
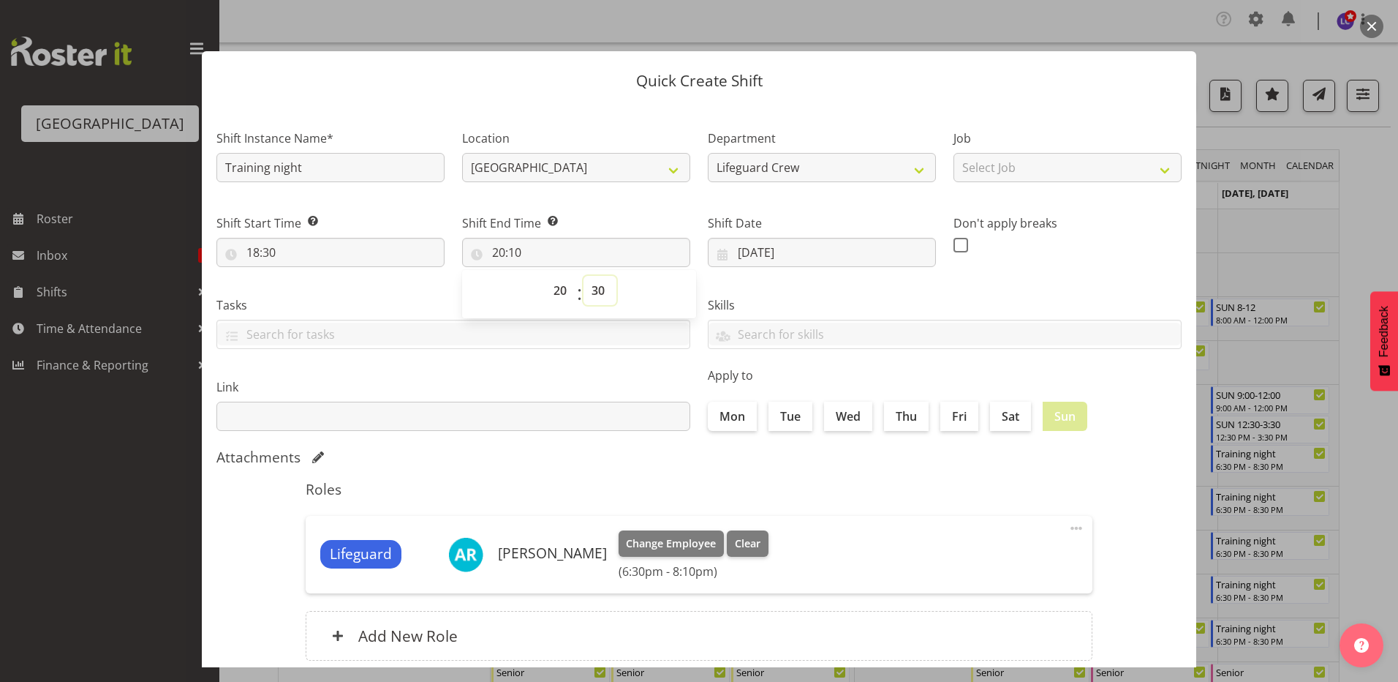
click at [584, 276] on select "00 01 02 03 04 05 06 07 08 09 10 11 12 13 14 15 16 17 18 19 20 21 22 23 24 25 2…" at bounding box center [600, 290] width 33 height 29
type input "20:30"
click at [717, 459] on div "Attachments" at bounding box center [698, 457] width 965 height 18
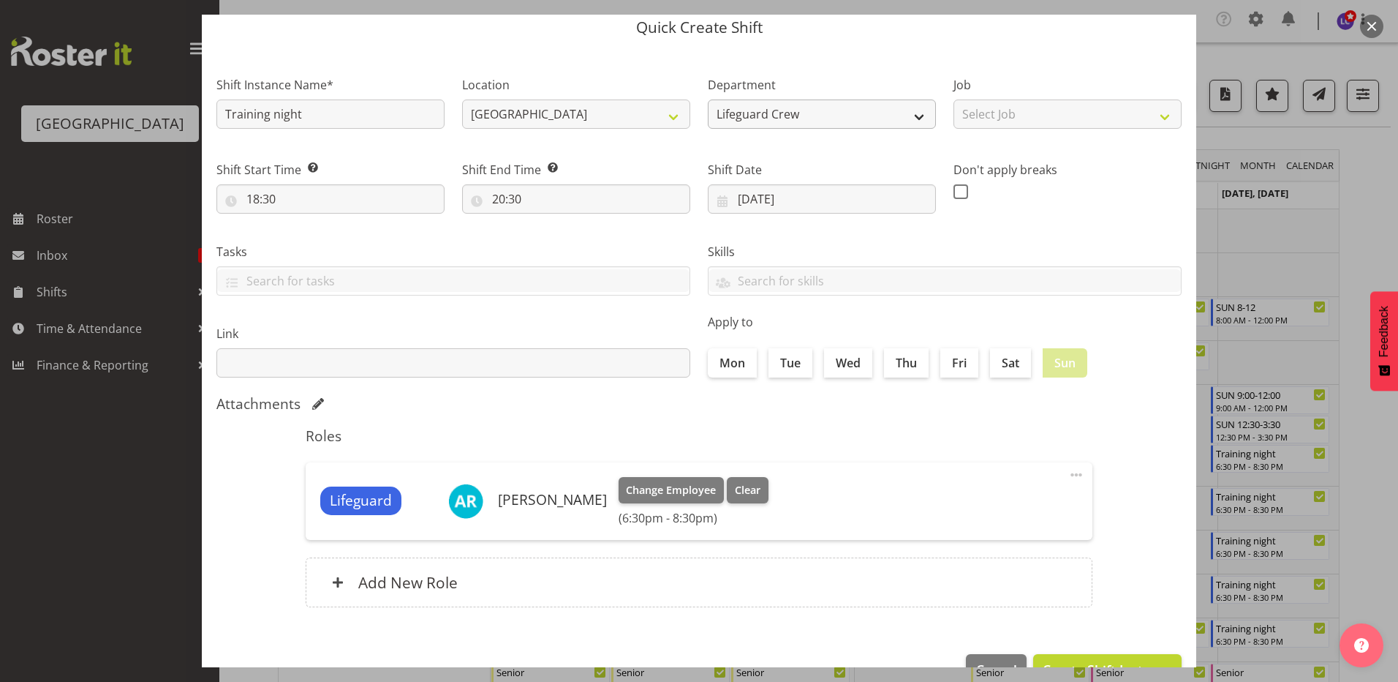
scroll to position [94, 0]
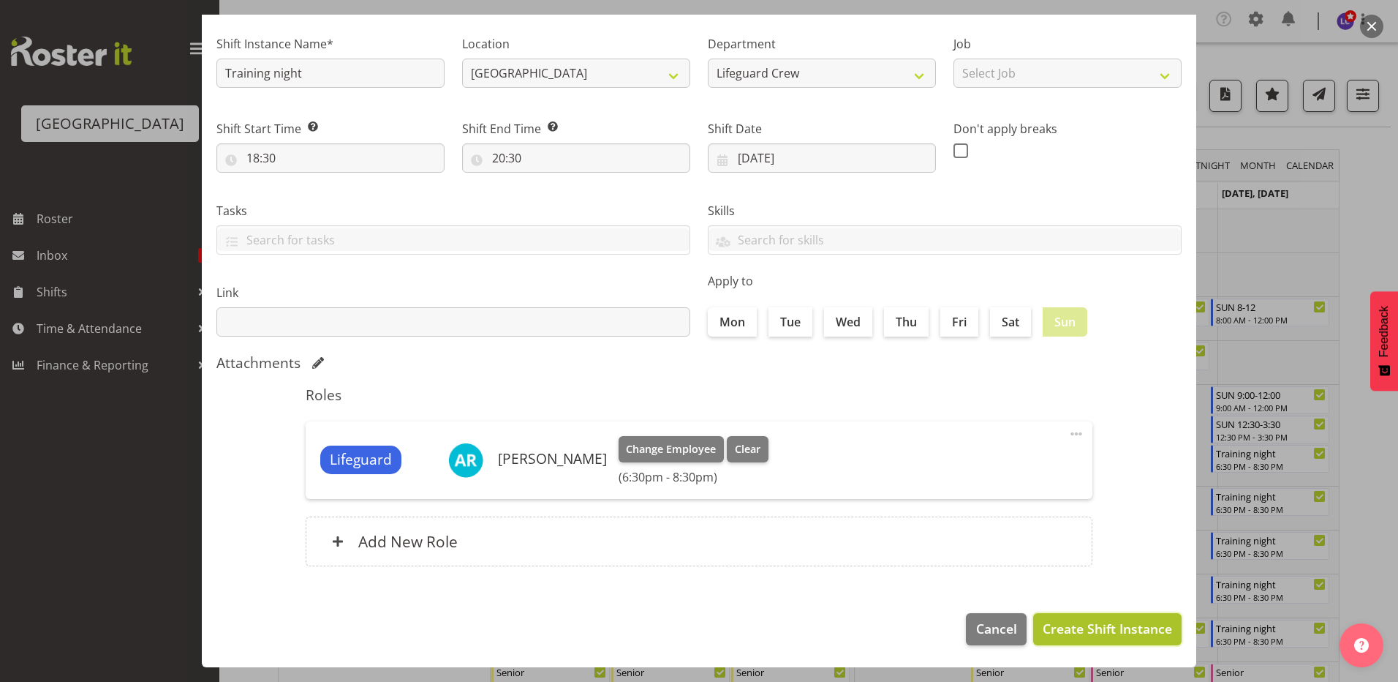
click at [1064, 627] on span "Create Shift Instance" at bounding box center [1107, 628] width 129 height 19
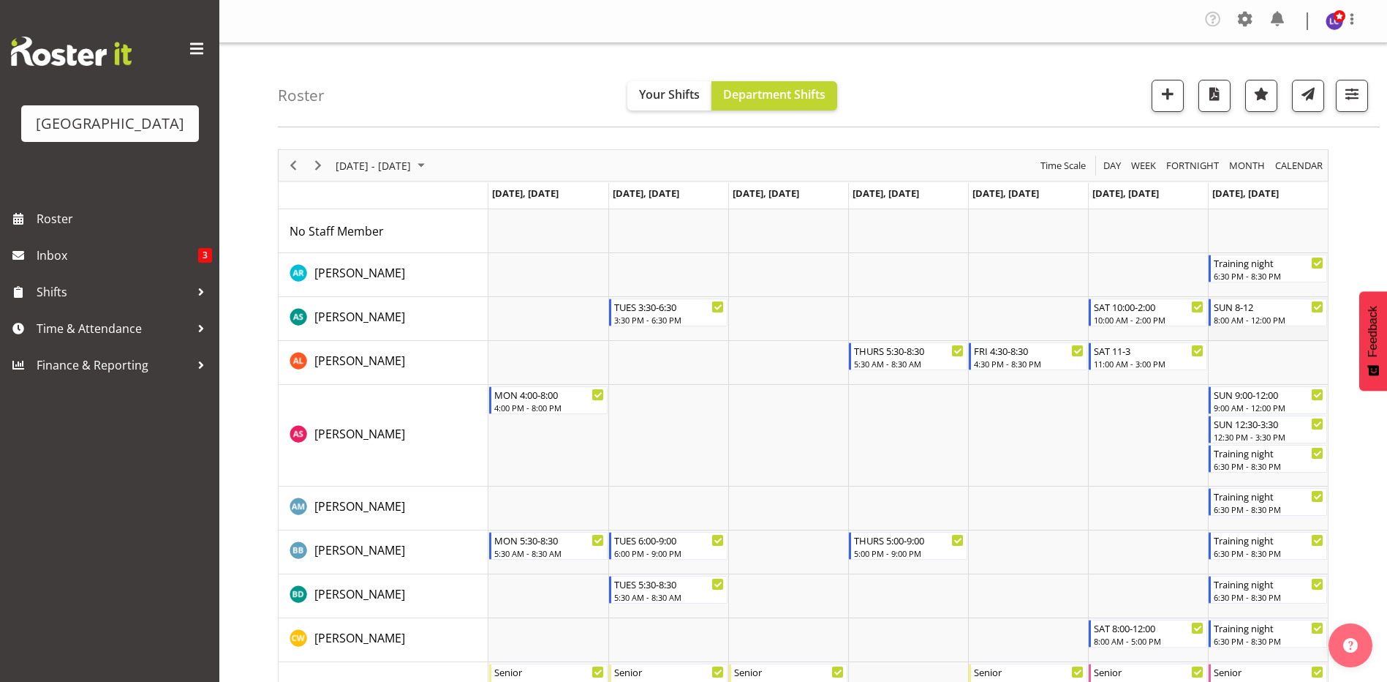
click at [1256, 335] on td "Timeline Week of September 8, 2025" at bounding box center [1268, 319] width 120 height 44
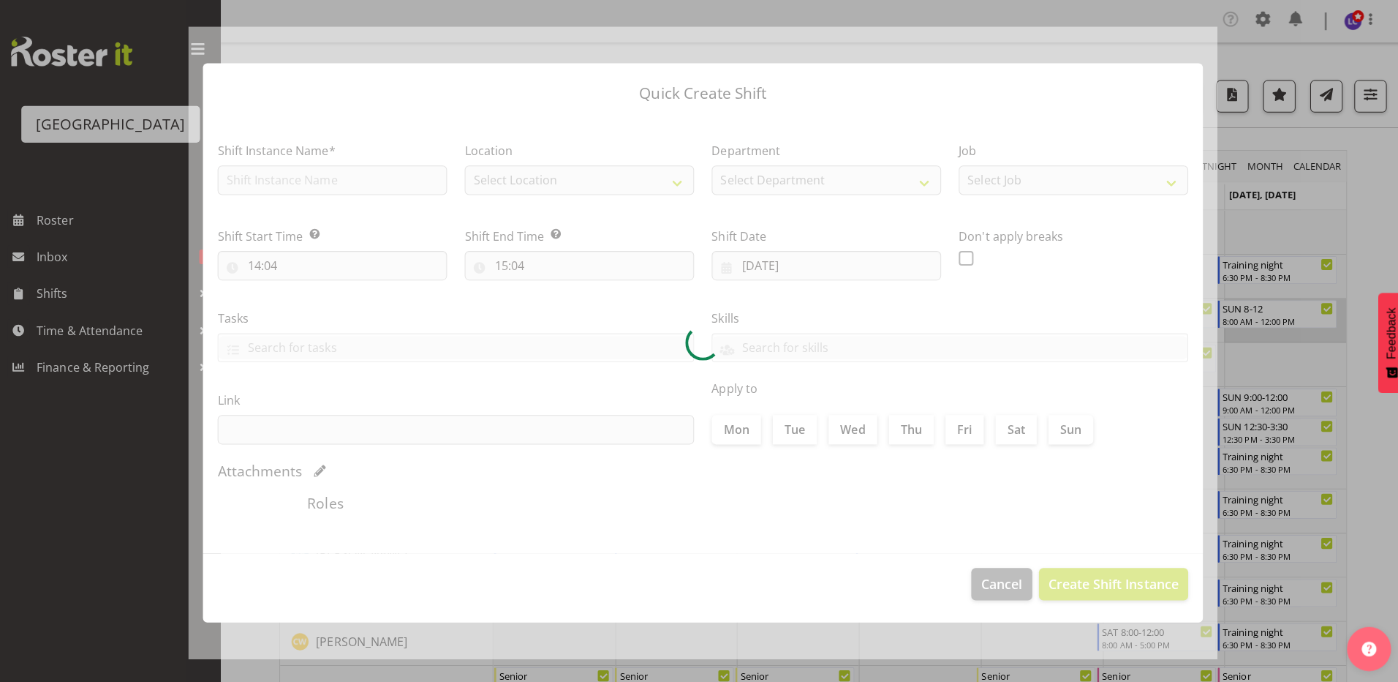
click at [1256, 335] on div at bounding box center [699, 341] width 1398 height 682
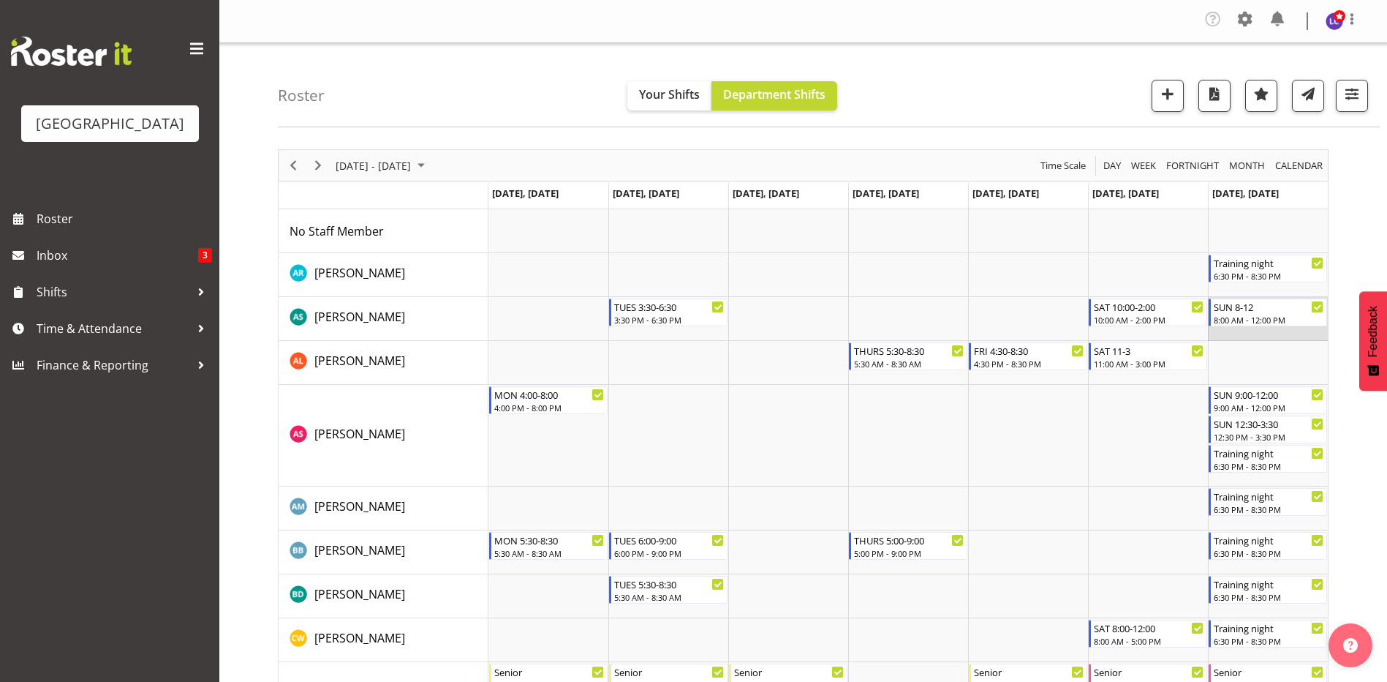
click at [1256, 335] on td "Timeline Week of September 8, 2025" at bounding box center [1268, 319] width 120 height 44
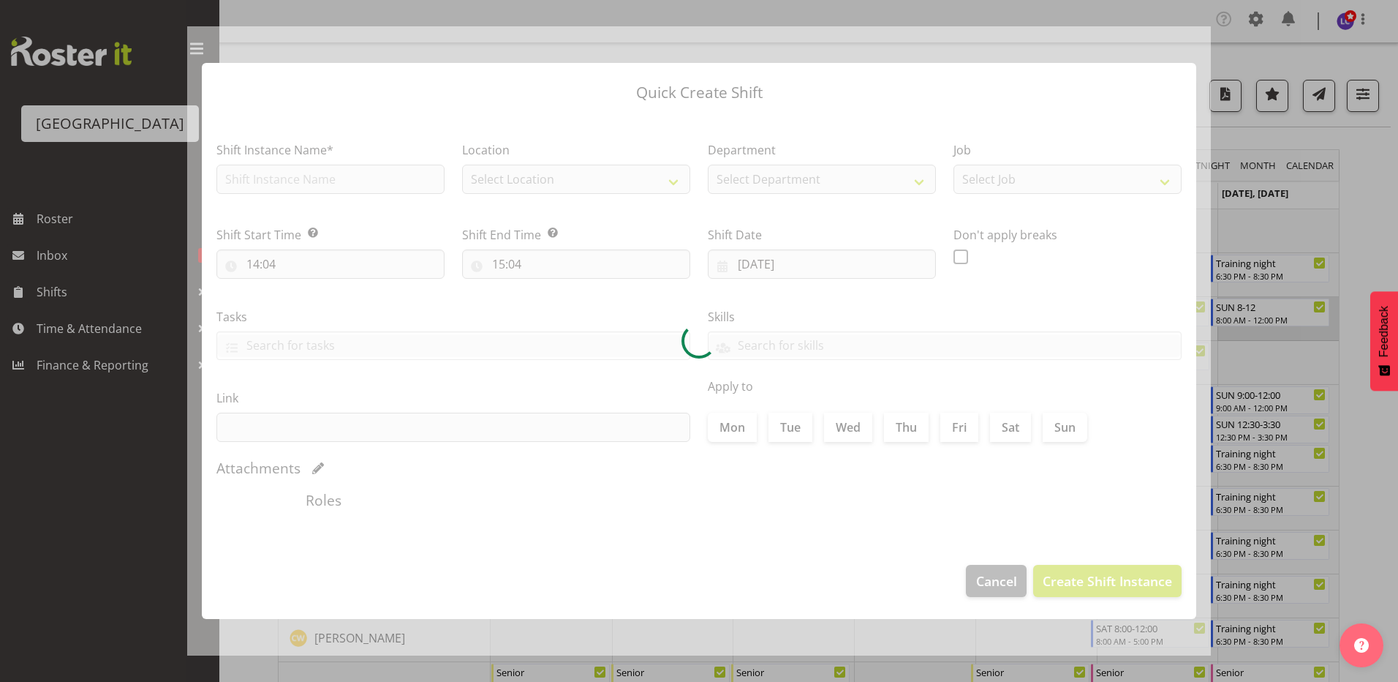
click at [1256, 335] on div at bounding box center [699, 341] width 1398 height 682
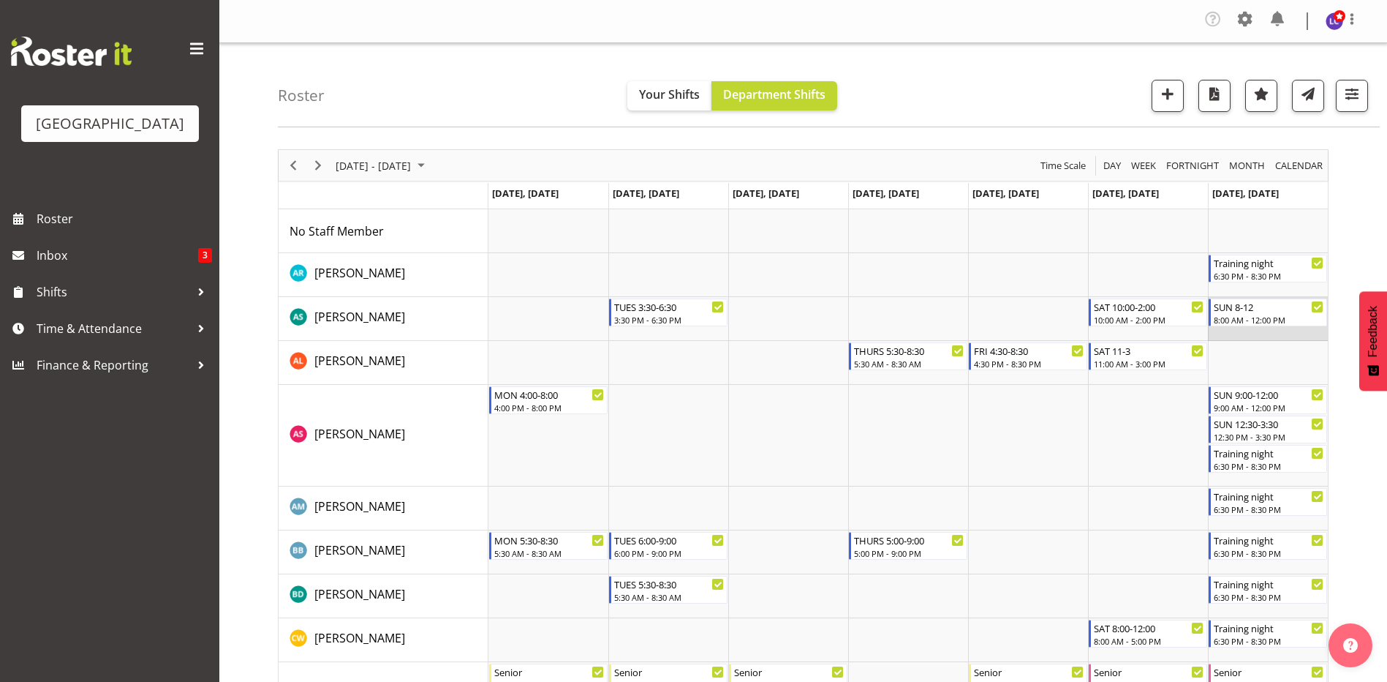
click at [1256, 335] on td "Timeline Week of September 8, 2025" at bounding box center [1268, 319] width 120 height 44
select select "14"
select select "4"
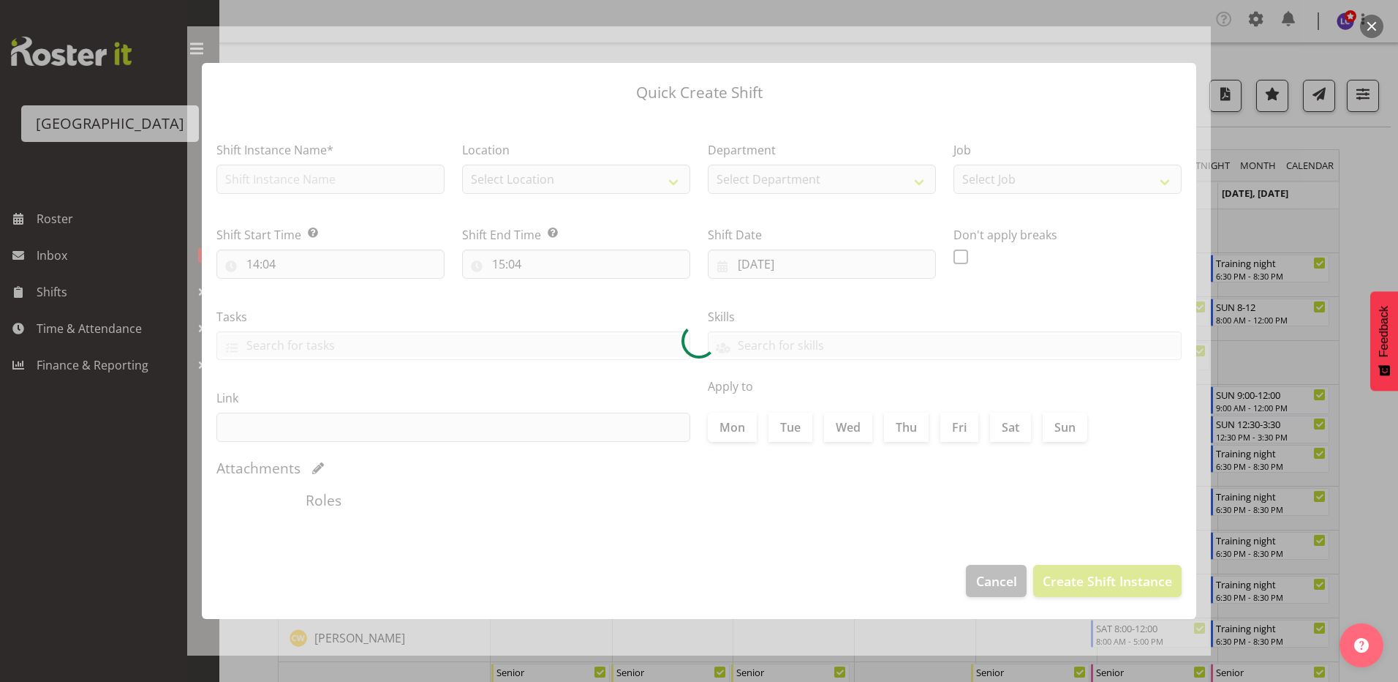
type input "14/09/2025"
checkbox input "true"
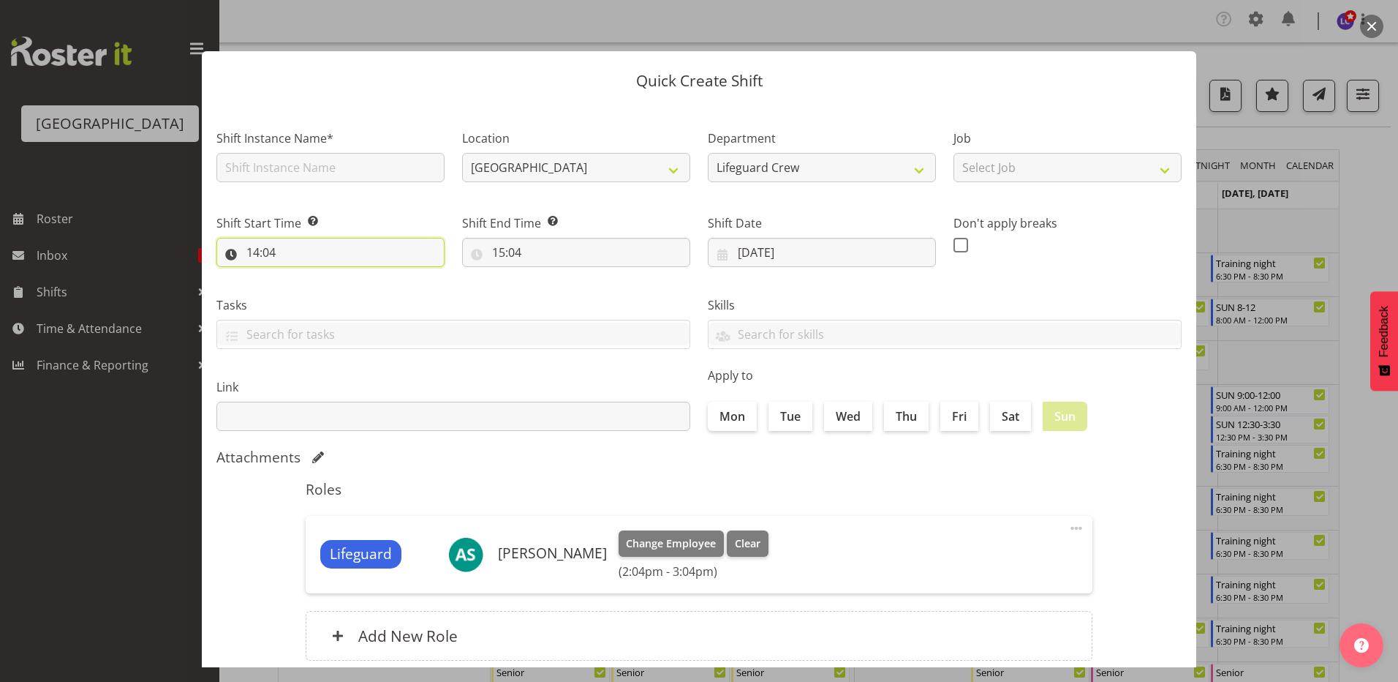
click at [365, 263] on input "14:04" at bounding box center [330, 252] width 228 height 29
click at [312, 293] on select "00 01 02 03 04 05 06 07 08 09 10 11 12 13 14 15 16 17 18 19 20 21 22 23" at bounding box center [316, 290] width 33 height 29
select select "18"
click at [300, 276] on select "00 01 02 03 04 05 06 07 08 09 10 11 12 13 14 15 16 17 18 19 20 21 22 23" at bounding box center [316, 290] width 33 height 29
type input "18:04"
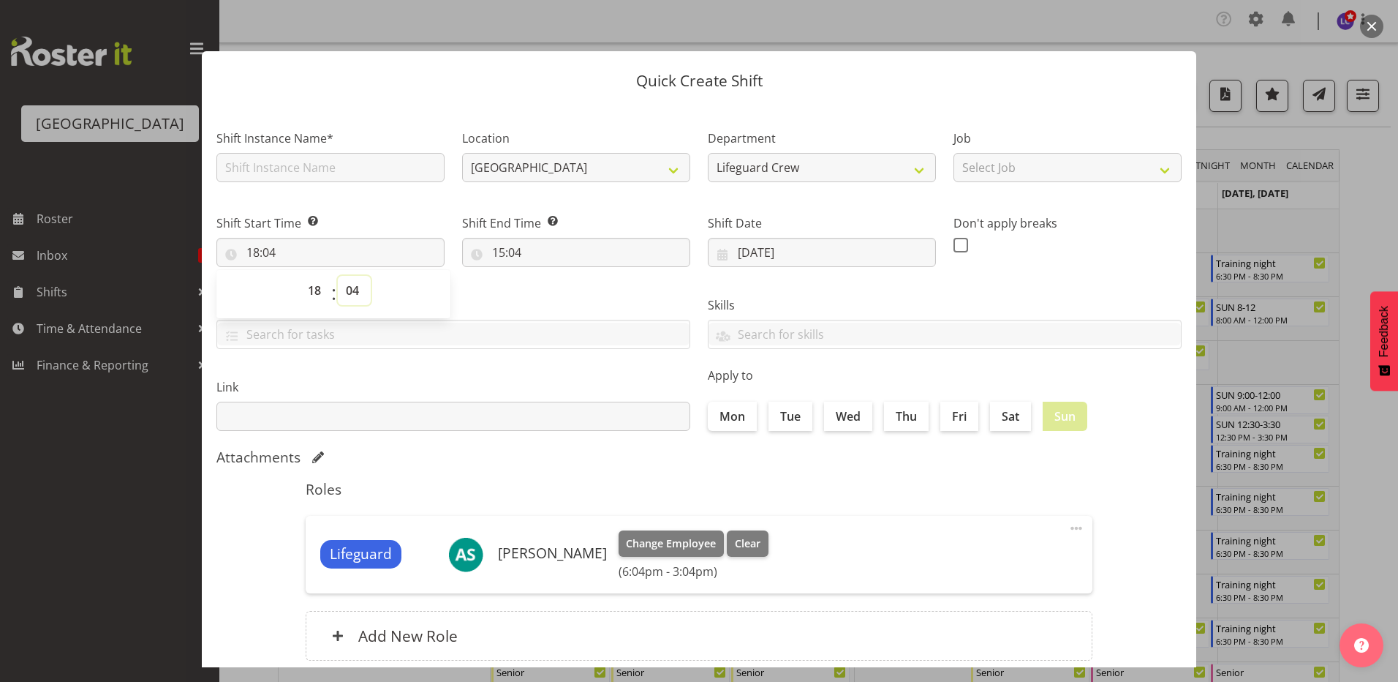
click at [355, 292] on select "00 01 02 03 04 05 06 07 08 09 10 11 12 13 14 15 16 17 18 19 20 21 22 23 24 25 2…" at bounding box center [354, 290] width 33 height 29
click at [375, 681] on html "Splash Palace Roster Inbox 3 Shifts Time & Attendance Finance & Reporting Compa…" at bounding box center [699, 341] width 1398 height 682
click at [356, 247] on input "18:04" at bounding box center [330, 252] width 228 height 29
click at [360, 295] on select "00 01 02 03 04 05 06 07 08 09 10 11 12 13 14 15 16 17 18 19 20 21 22 23 24 25 2…" at bounding box center [354, 290] width 33 height 29
select select "30"
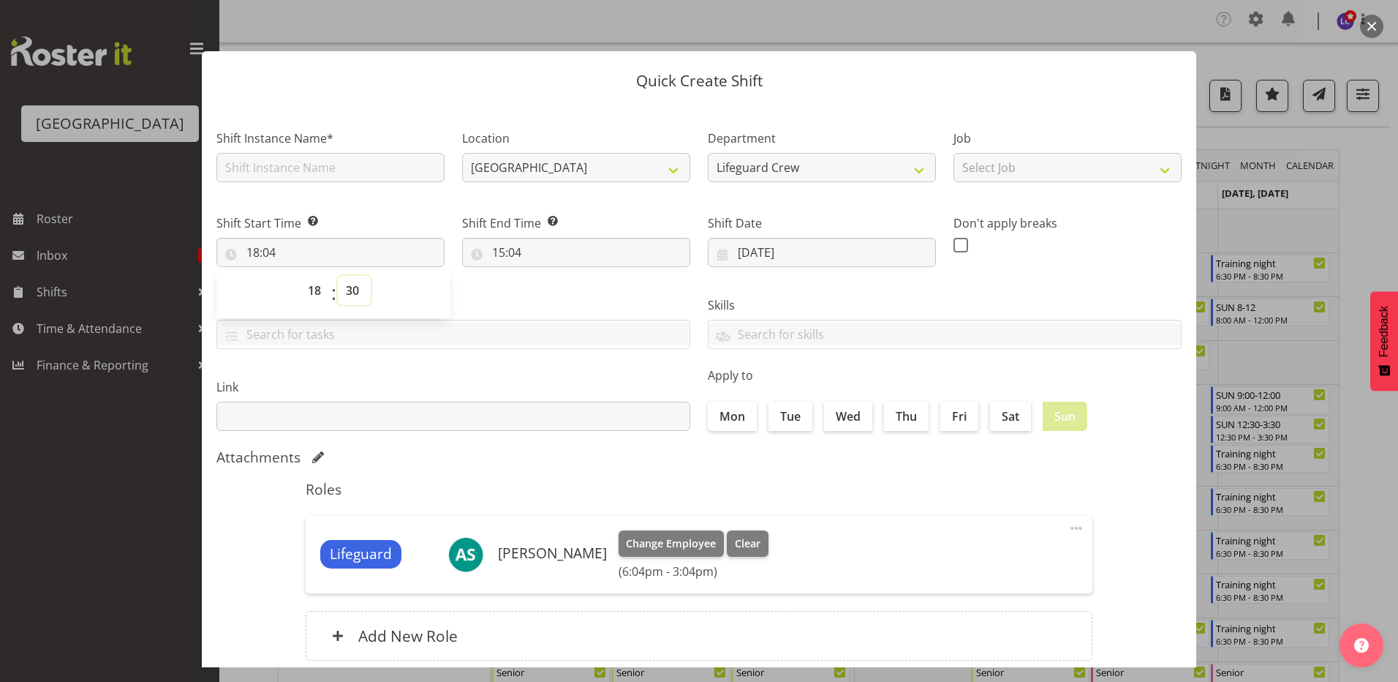
click at [338, 276] on select "00 01 02 03 04 05 06 07 08 09 10 11 12 13 14 15 16 17 18 19 20 21 22 23 24 25 2…" at bounding box center [354, 290] width 33 height 29
type input "18:30"
click at [539, 252] on input "15:04" at bounding box center [576, 252] width 228 height 29
click at [551, 293] on select "00 01 02 03 04 05 06 07 08 09 10 11 12 13 14 15 16 17 18 19 20 21 22 23" at bounding box center [562, 290] width 33 height 29
select select "19"
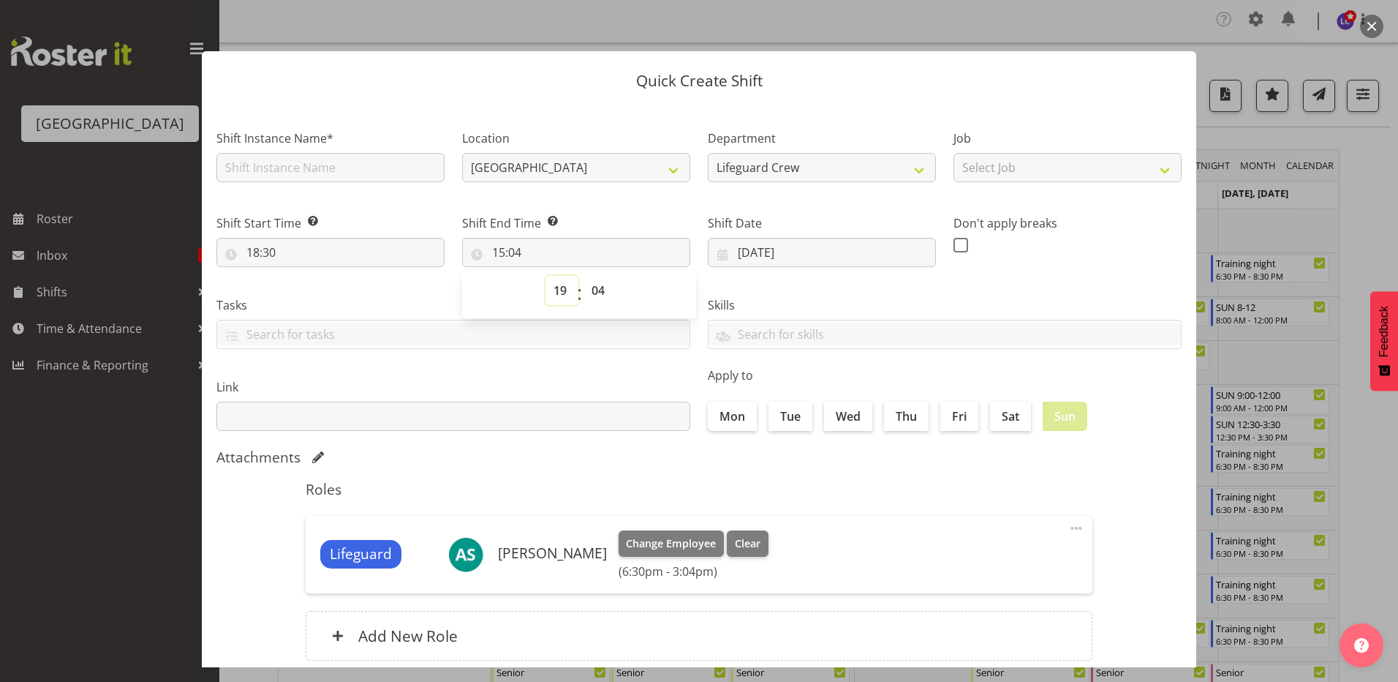
click at [546, 276] on select "00 01 02 03 04 05 06 07 08 09 10 11 12 13 14 15 16 17 18 19 20 21 22 23" at bounding box center [562, 290] width 33 height 29
type input "19:04"
click at [549, 297] on select "00 01 02 03 04 05 06 07 08 09 10 11 12 13 14 15 16 17 18 19 20 21 22 23" at bounding box center [562, 290] width 33 height 29
select select "20"
click at [546, 276] on select "00 01 02 03 04 05 06 07 08 09 10 11 12 13 14 15 16 17 18 19 20 21 22 23" at bounding box center [562, 290] width 33 height 29
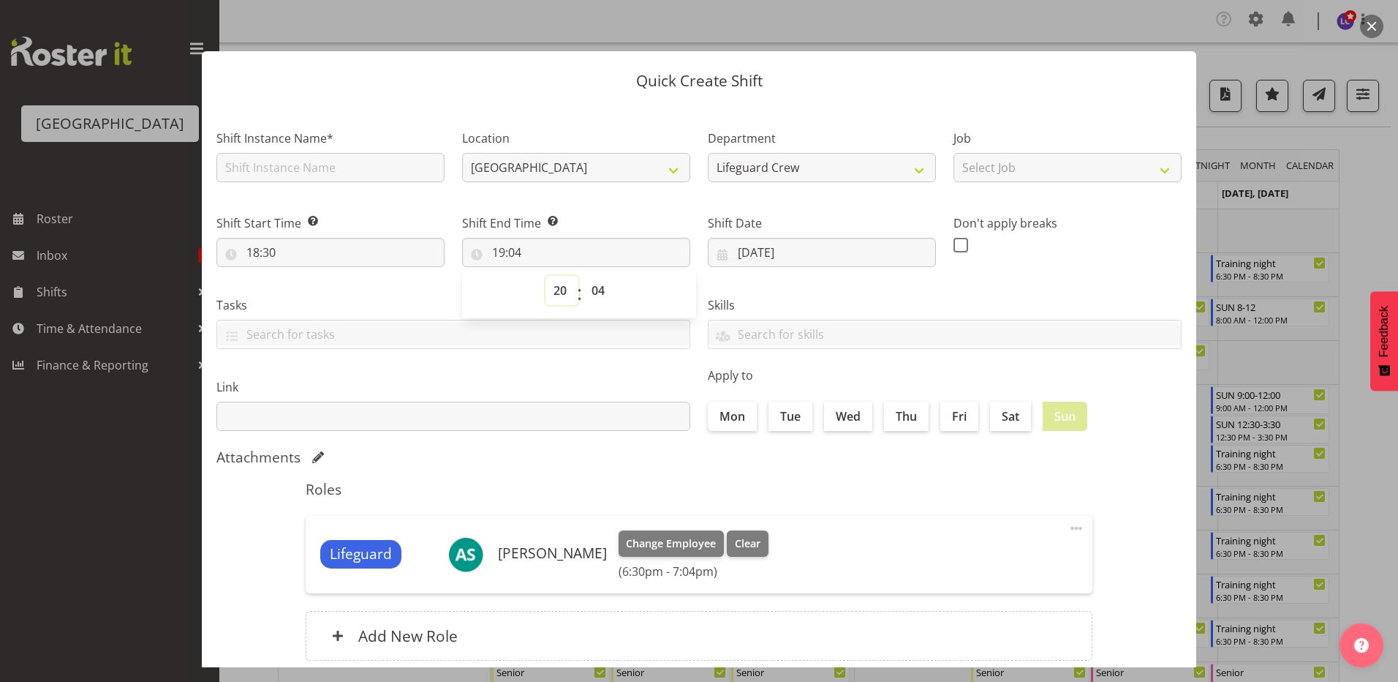
type input "20:04"
click at [604, 292] on select "00 01 02 03 04 05 06 07 08 09 10 11 12 13 14 15 16 17 18 19 20 21 22 23 24 25 2…" at bounding box center [600, 290] width 33 height 29
select select "30"
click at [584, 276] on select "00 01 02 03 04 05 06 07 08 09 10 11 12 13 14 15 16 17 18 19 20 21 22 23 24 25 2…" at bounding box center [600, 290] width 33 height 29
type input "20:30"
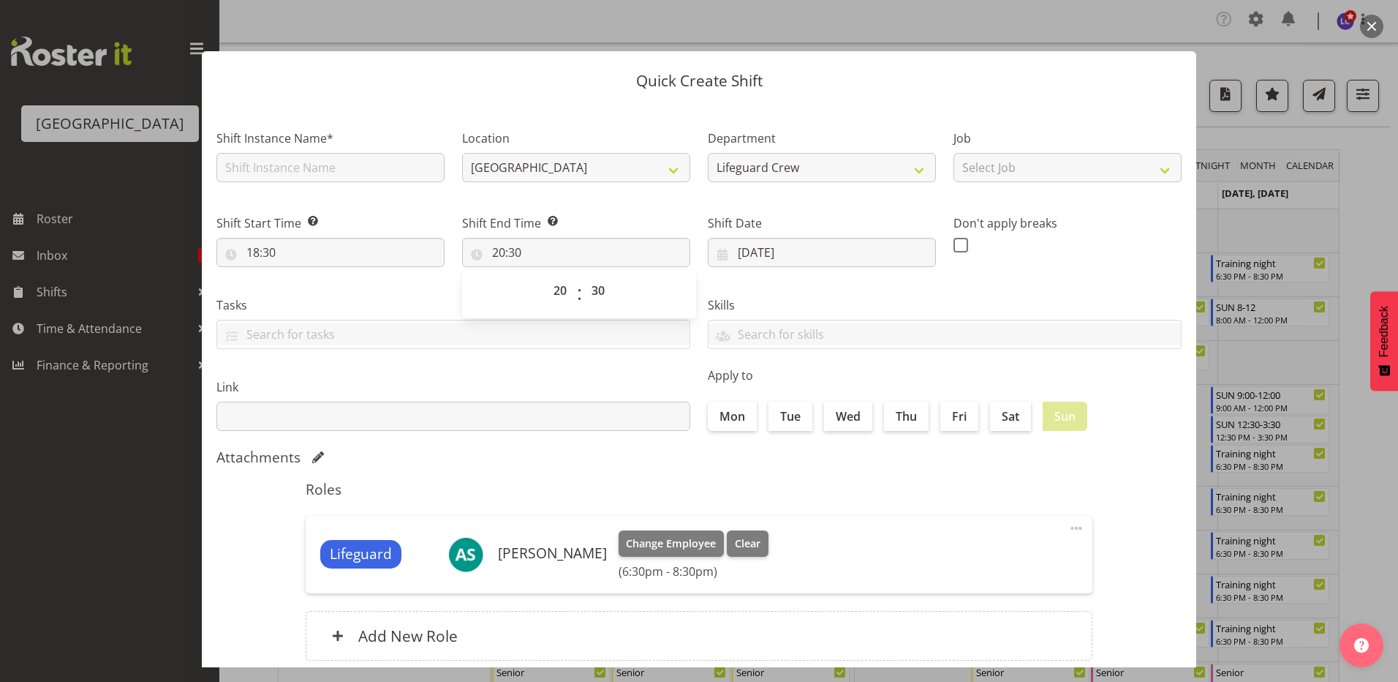
click at [801, 492] on h5 "Roles" at bounding box center [699, 489] width 787 height 18
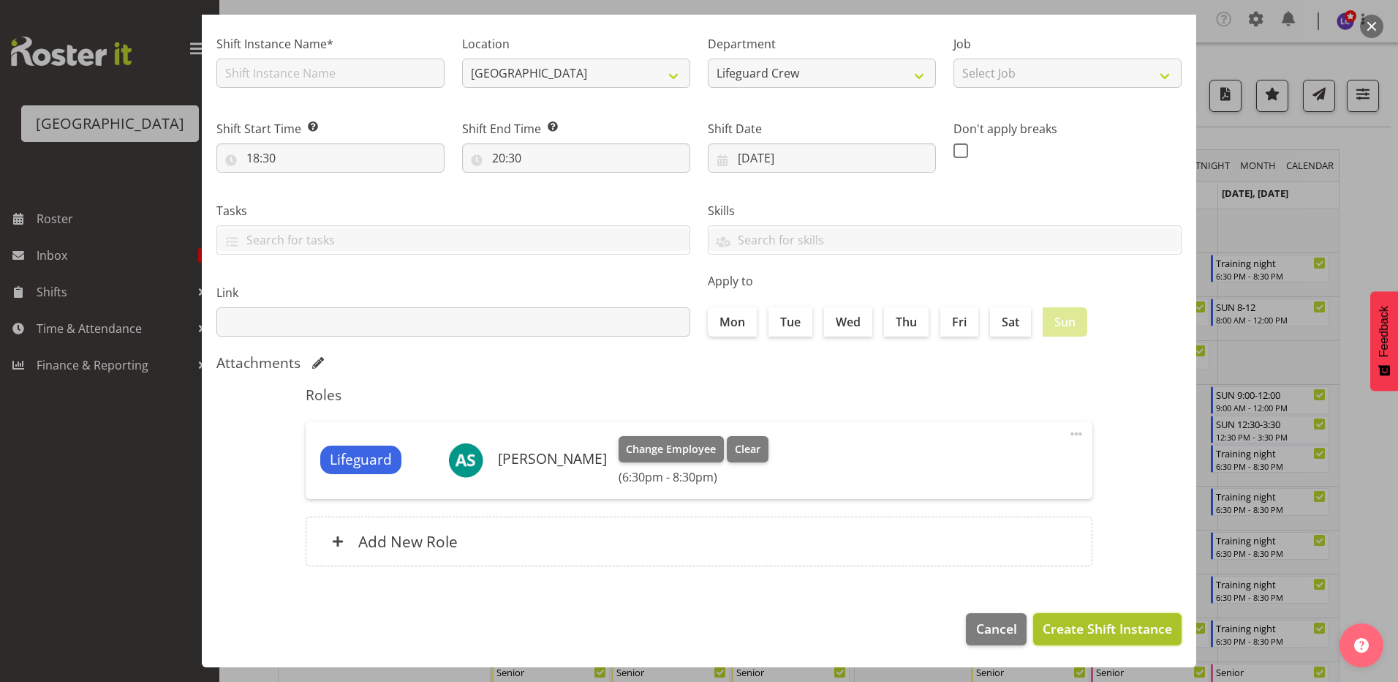
click at [1129, 637] on span "Create Shift Instance" at bounding box center [1107, 628] width 129 height 19
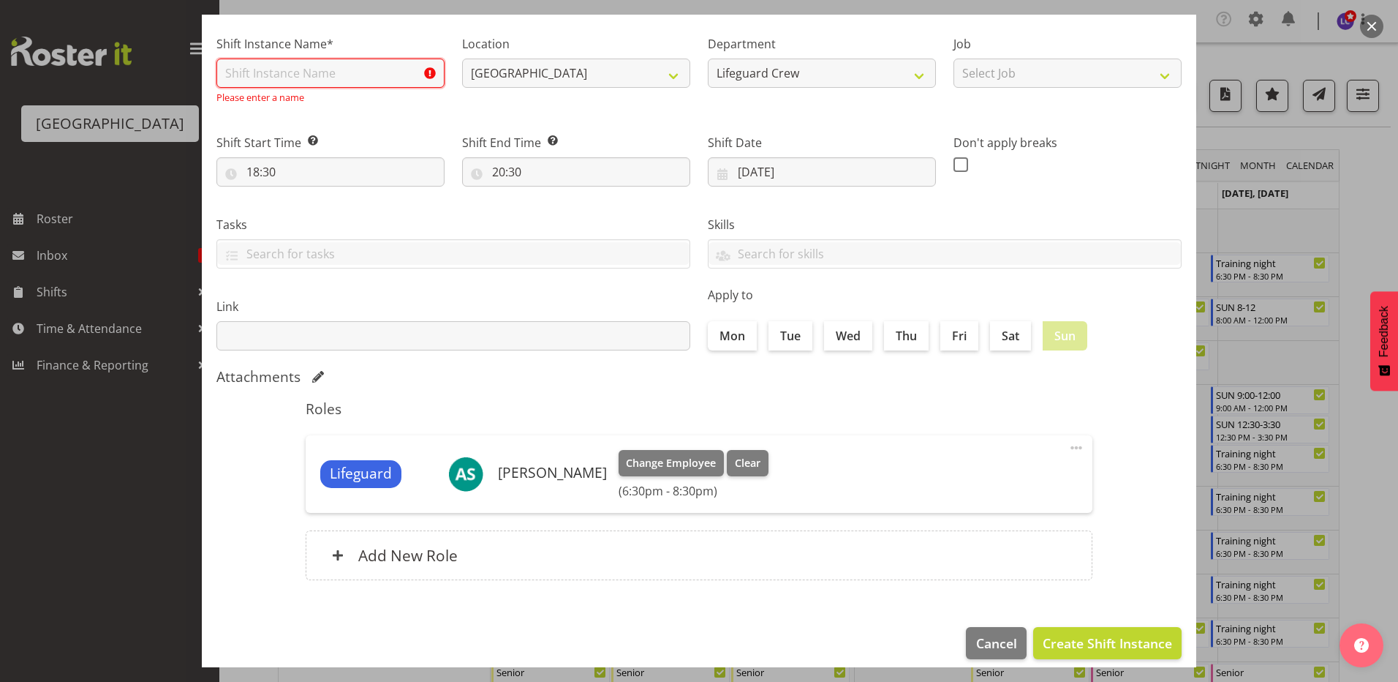
click at [251, 76] on input "text" at bounding box center [330, 73] width 228 height 29
type input "Training night"
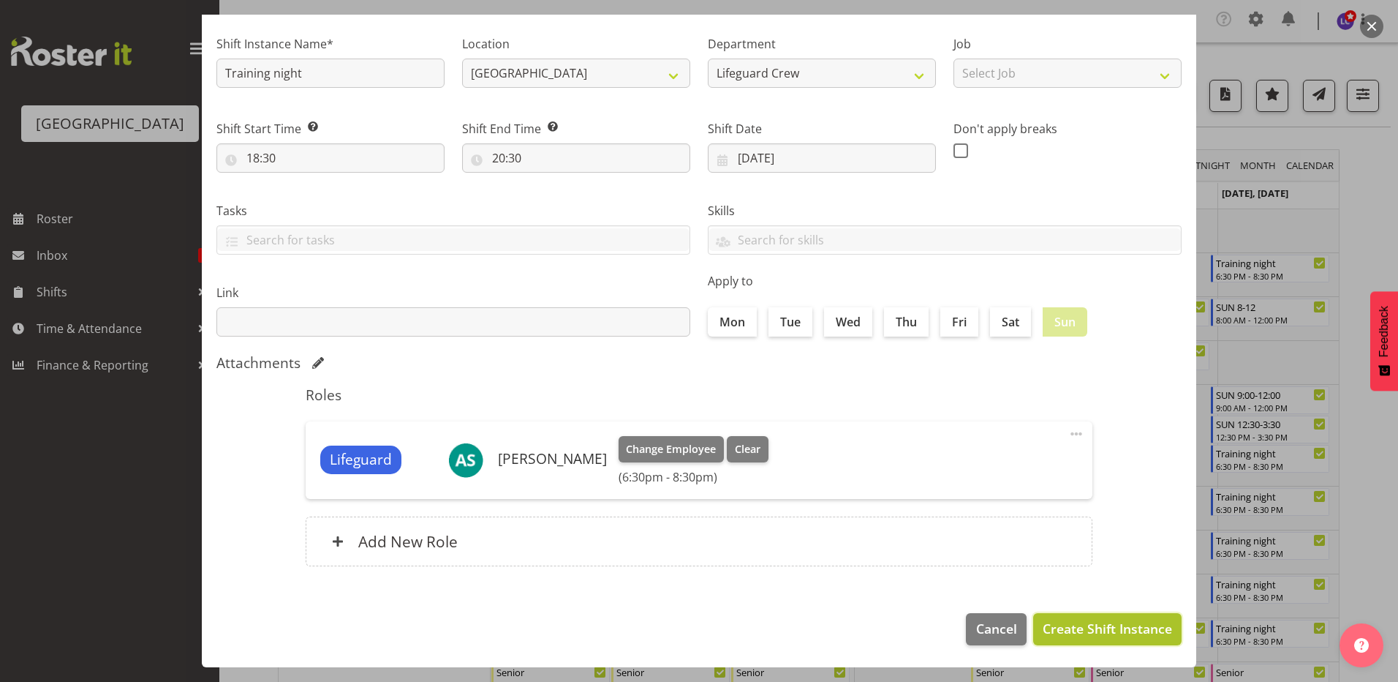
click at [1114, 642] on button "Create Shift Instance" at bounding box center [1107, 629] width 148 height 32
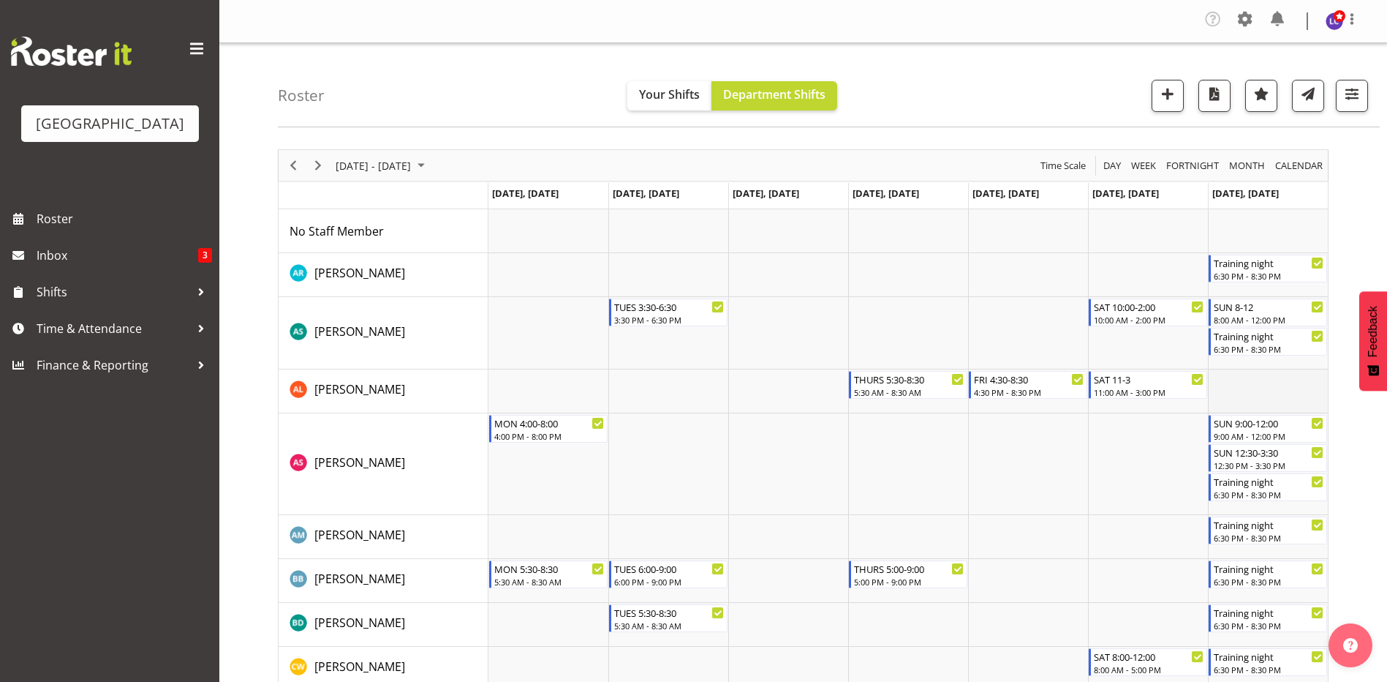
click at [1261, 380] on td "Timeline Week of September 8, 2025" at bounding box center [1268, 391] width 120 height 44
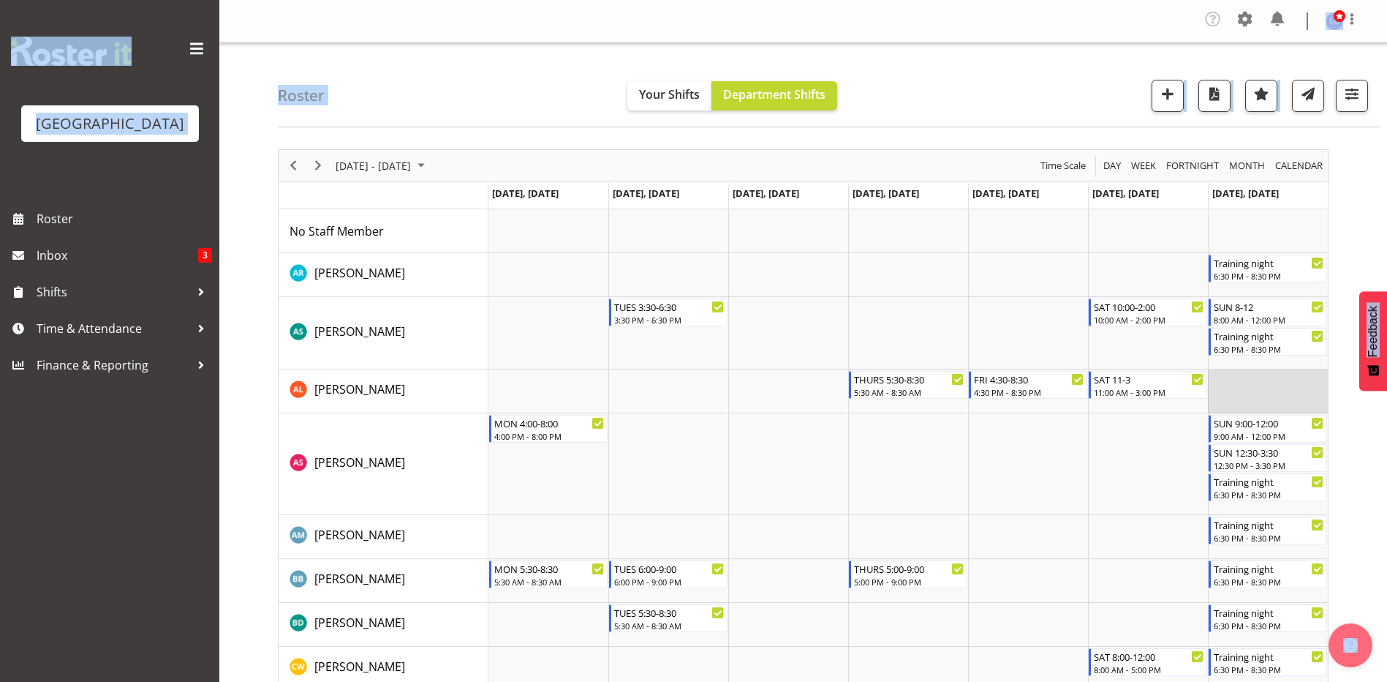
click at [1261, 380] on td "Timeline Week of September 8, 2025" at bounding box center [1268, 391] width 120 height 44
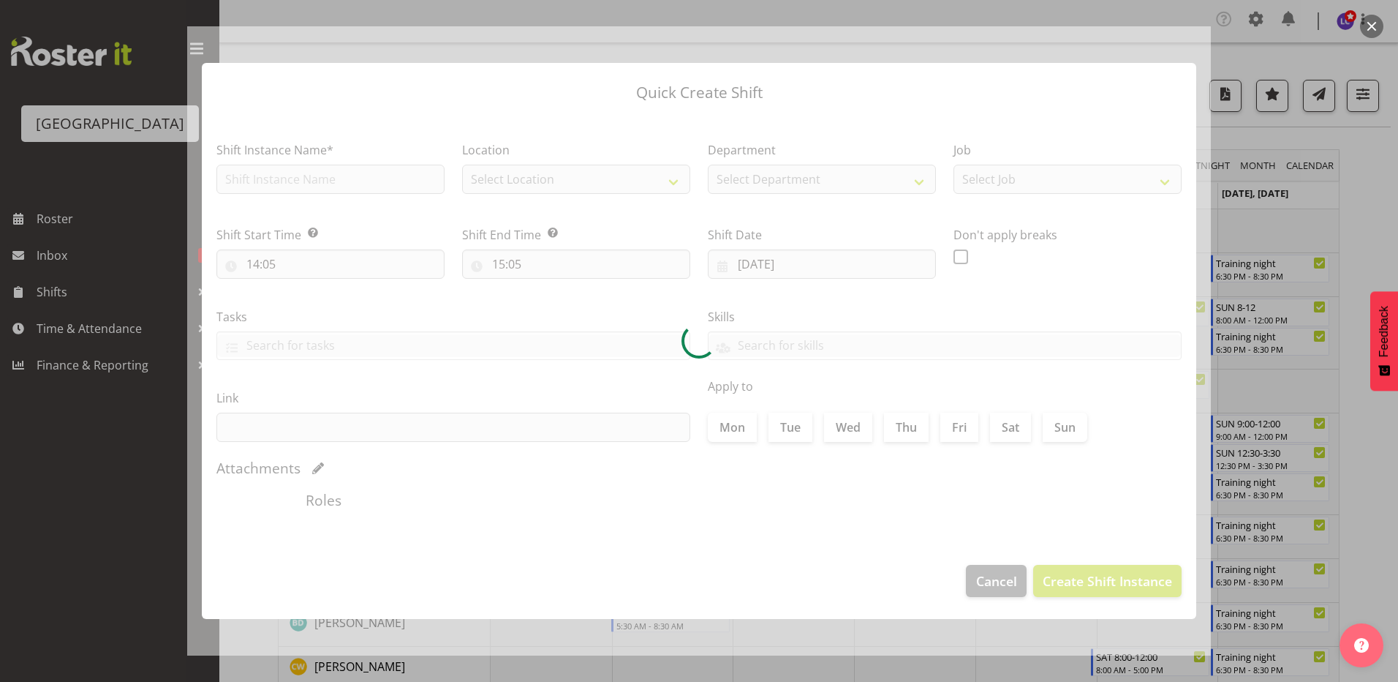
type input "14/09/2025"
checkbox input "true"
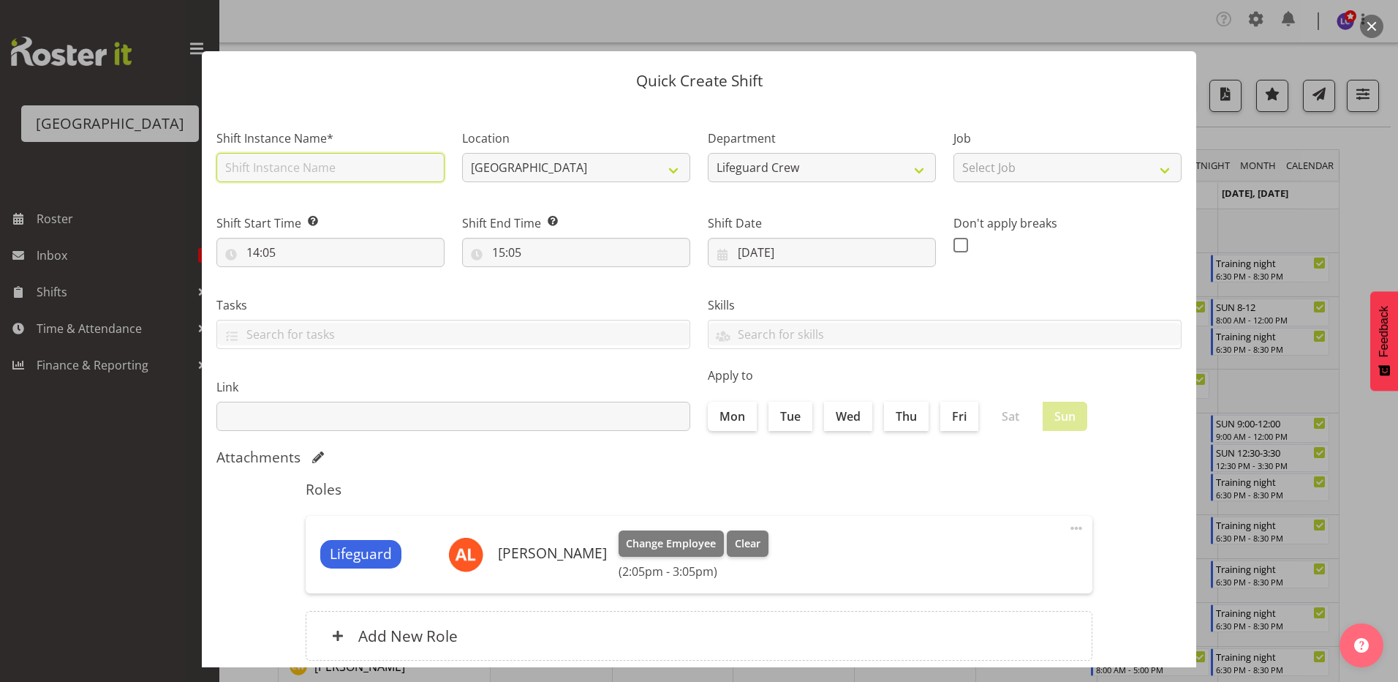
click at [395, 158] on input "text" at bounding box center [330, 167] width 228 height 29
type input "Training night"
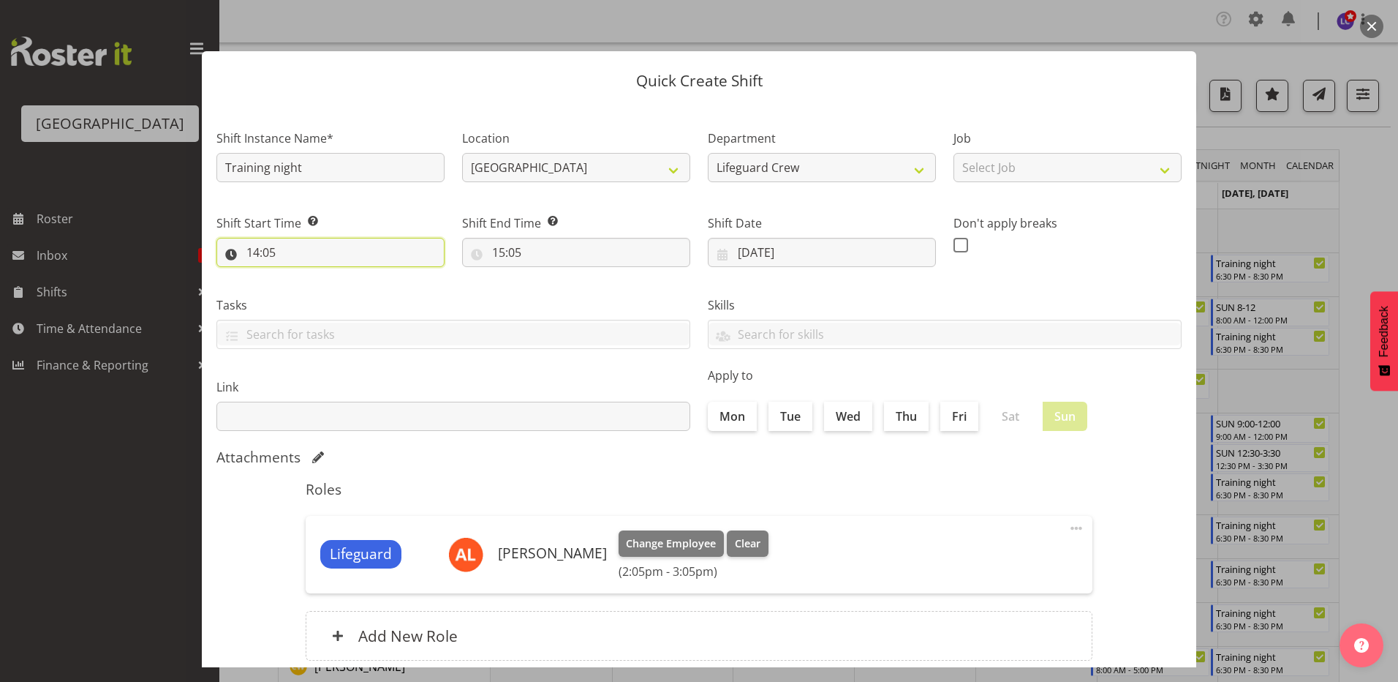
click at [344, 255] on input "14:05" at bounding box center [330, 252] width 228 height 29
click at [306, 292] on select "00 01 02 03 04 05 06 07 08 09 10 11 12 13 14 15 16 17 18 19 20 21 22 23" at bounding box center [316, 290] width 33 height 29
select select "18"
click at [300, 276] on select "00 01 02 03 04 05 06 07 08 09 10 11 12 13 14 15 16 17 18 19 20 21 22 23" at bounding box center [316, 290] width 33 height 29
type input "18:05"
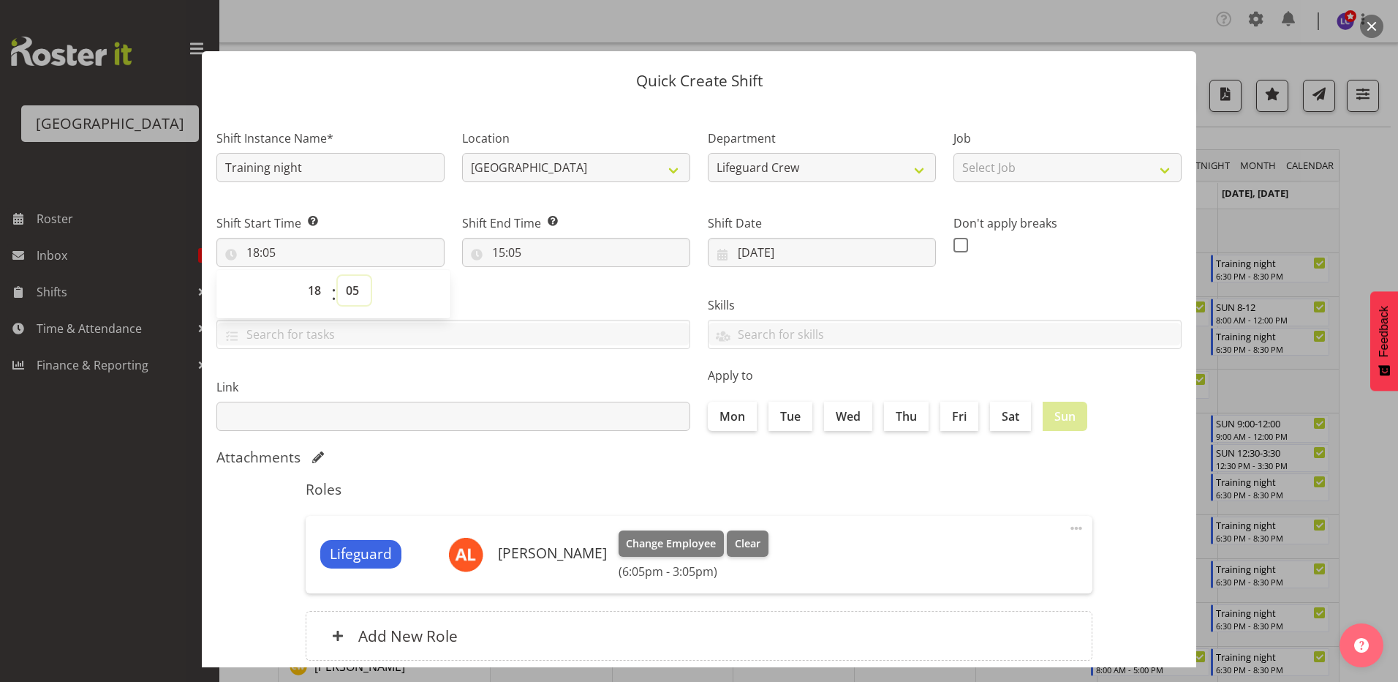
click at [355, 293] on select "00 01 02 03 04 05 06 07 08 09 10 11 12 13 14 15 16 17 18 19 20 21 22 23 24 25 2…" at bounding box center [354, 290] width 33 height 29
select select "30"
click at [338, 276] on select "00 01 02 03 04 05 06 07 08 09 10 11 12 13 14 15 16 17 18 19 20 21 22 23 24 25 2…" at bounding box center [354, 290] width 33 height 29
type input "18:30"
click at [488, 370] on div "Link" at bounding box center [453, 399] width 491 height 82
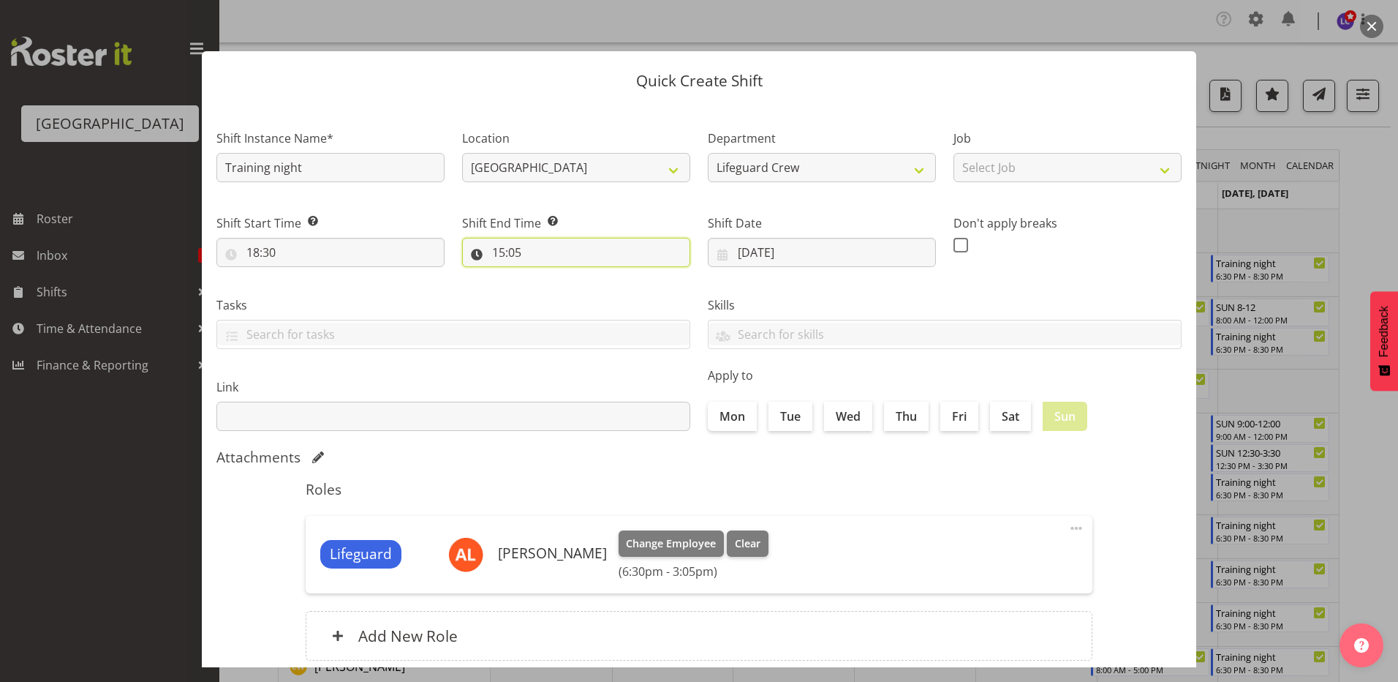
click at [537, 258] on input "15:05" at bounding box center [576, 252] width 228 height 29
click at [559, 303] on select "00 01 02 03 04 05 06 07 08 09 10 11 12 13 14 15 16 17 18 19 20 21 22 23" at bounding box center [562, 290] width 33 height 29
select select "20"
click at [546, 276] on select "00 01 02 03 04 05 06 07 08 09 10 11 12 13 14 15 16 17 18 19 20 21 22 23" at bounding box center [562, 290] width 33 height 29
type input "20:05"
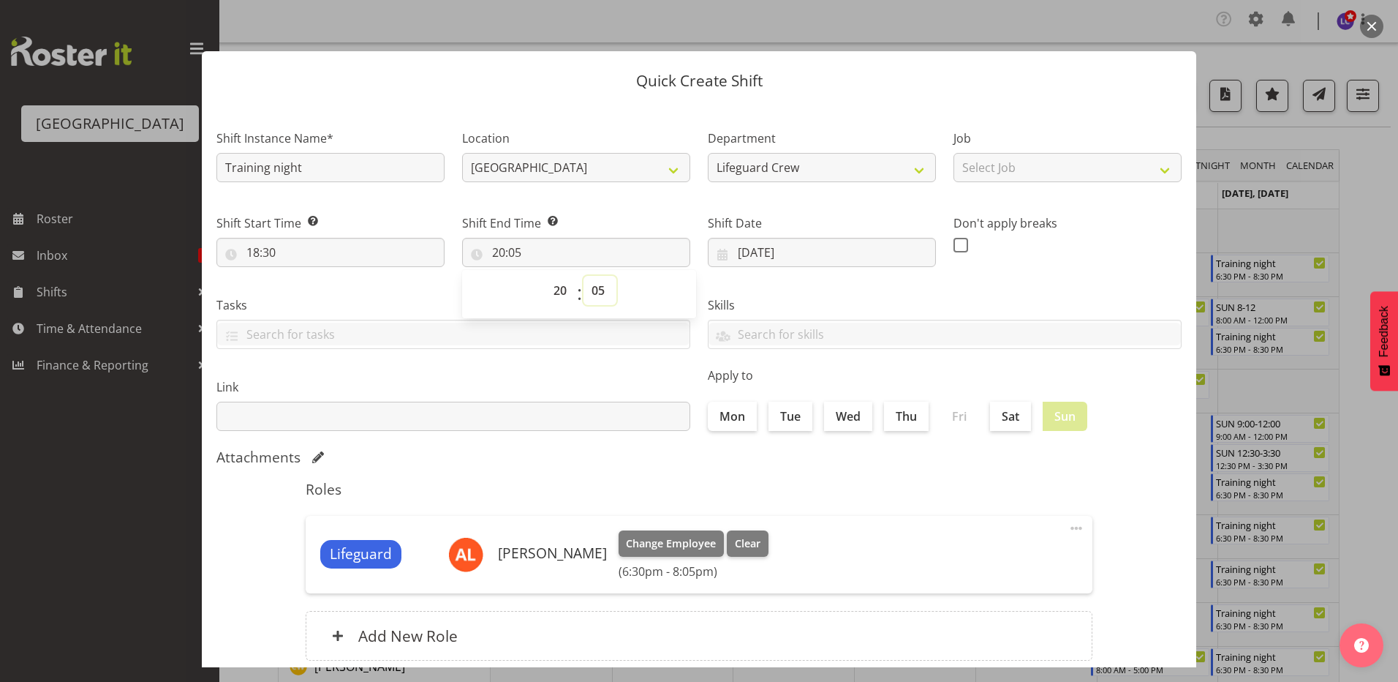
click at [597, 288] on select "00 01 02 03 04 05 06 07 08 09 10 11 12 13 14 15 16 17 18 19 20 21 22 23 24 25 2…" at bounding box center [600, 290] width 33 height 29
select select "30"
click at [584, 276] on select "00 01 02 03 04 05 06 07 08 09 10 11 12 13 14 15 16 17 18 19 20 21 22 23 24 25 2…" at bounding box center [600, 290] width 33 height 29
type input "20:30"
click at [775, 466] on div "Attachments" at bounding box center [698, 458] width 965 height 20
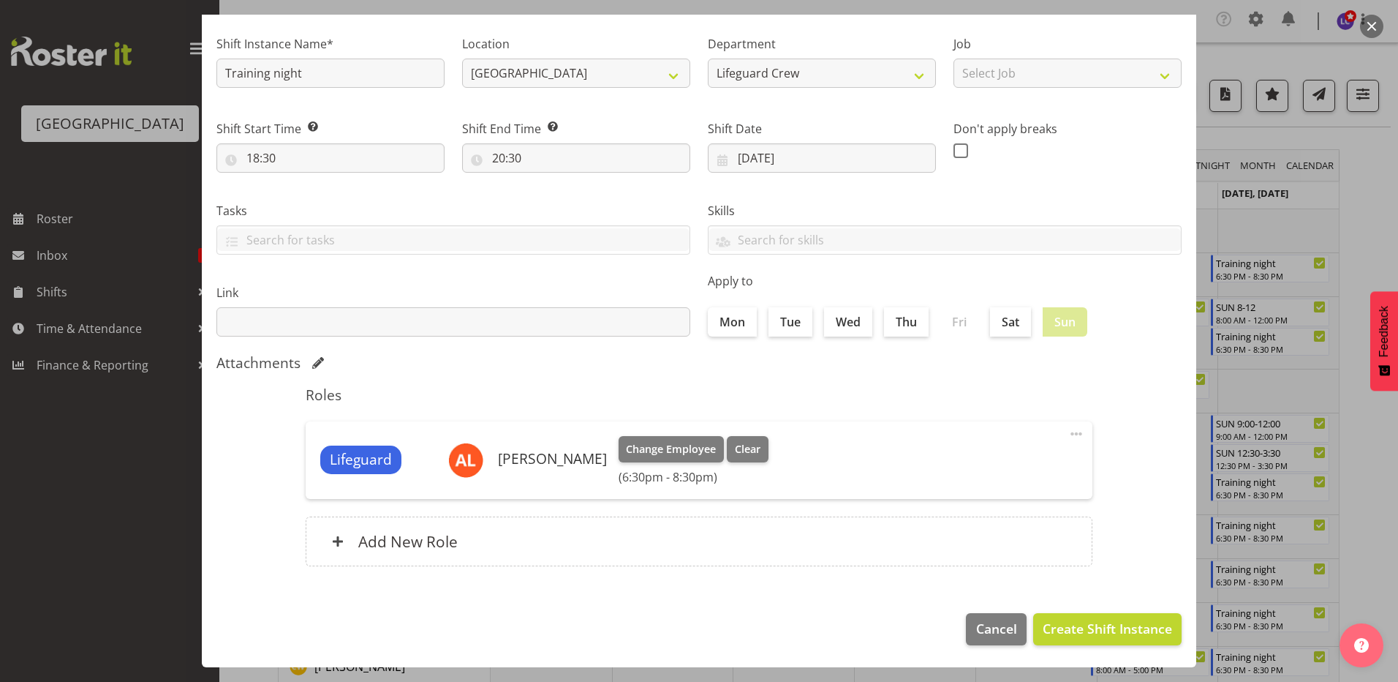
click at [1027, 606] on footer "Cancel Create Shift Instance" at bounding box center [699, 632] width 995 height 69
click at [1085, 621] on span "Create Shift Instance" at bounding box center [1107, 628] width 129 height 19
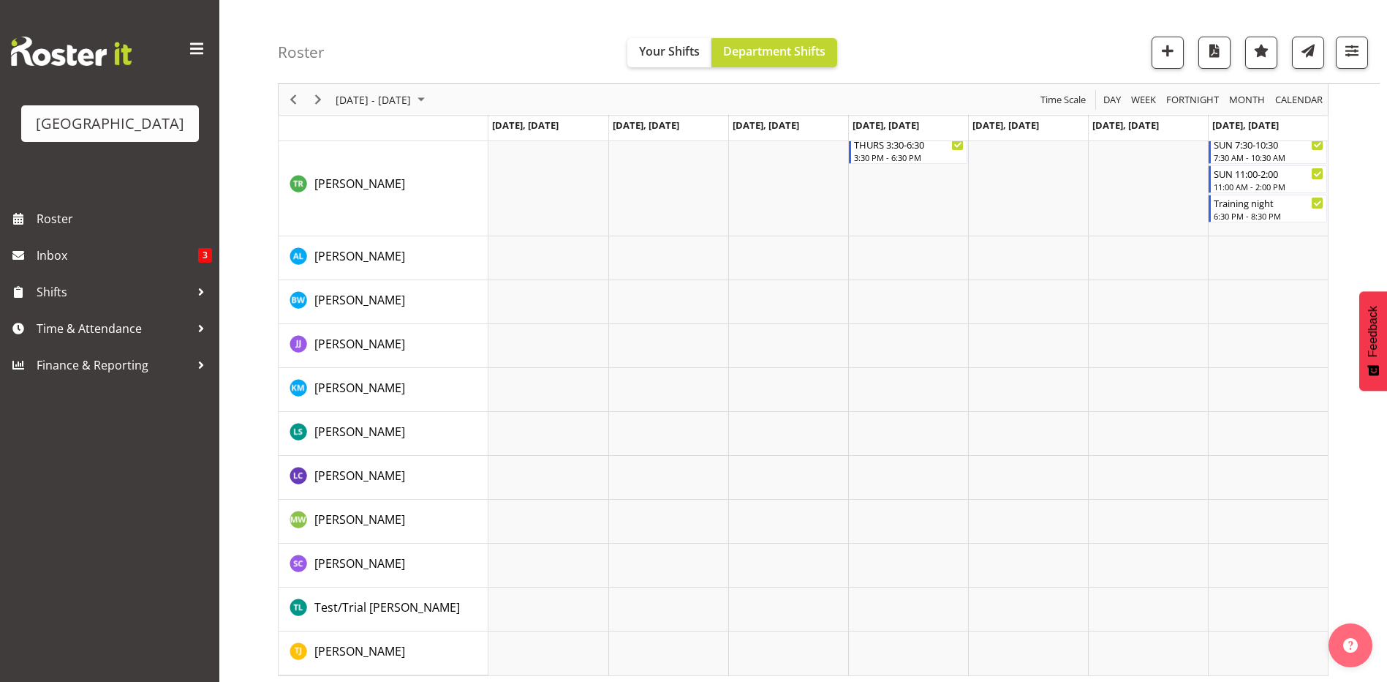
scroll to position [2174, 0]
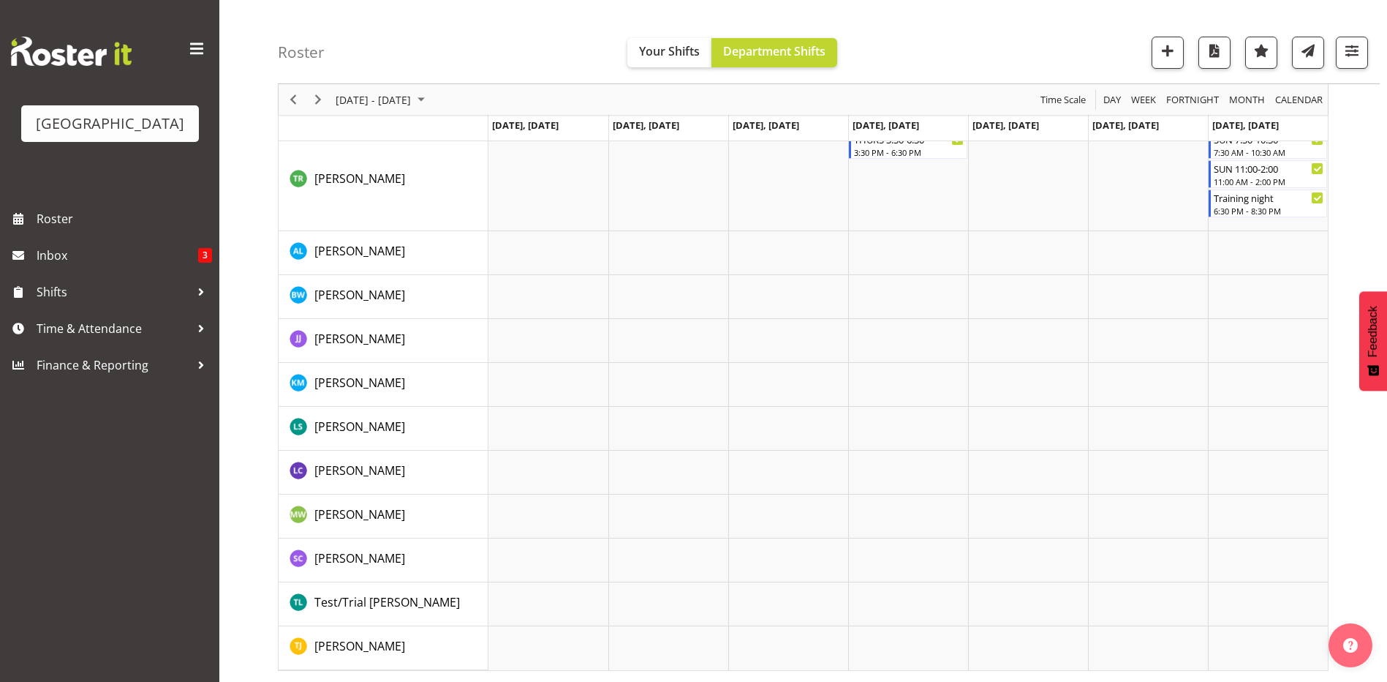
click at [1261, 263] on td "Timeline Week of September 8, 2025" at bounding box center [1268, 253] width 120 height 44
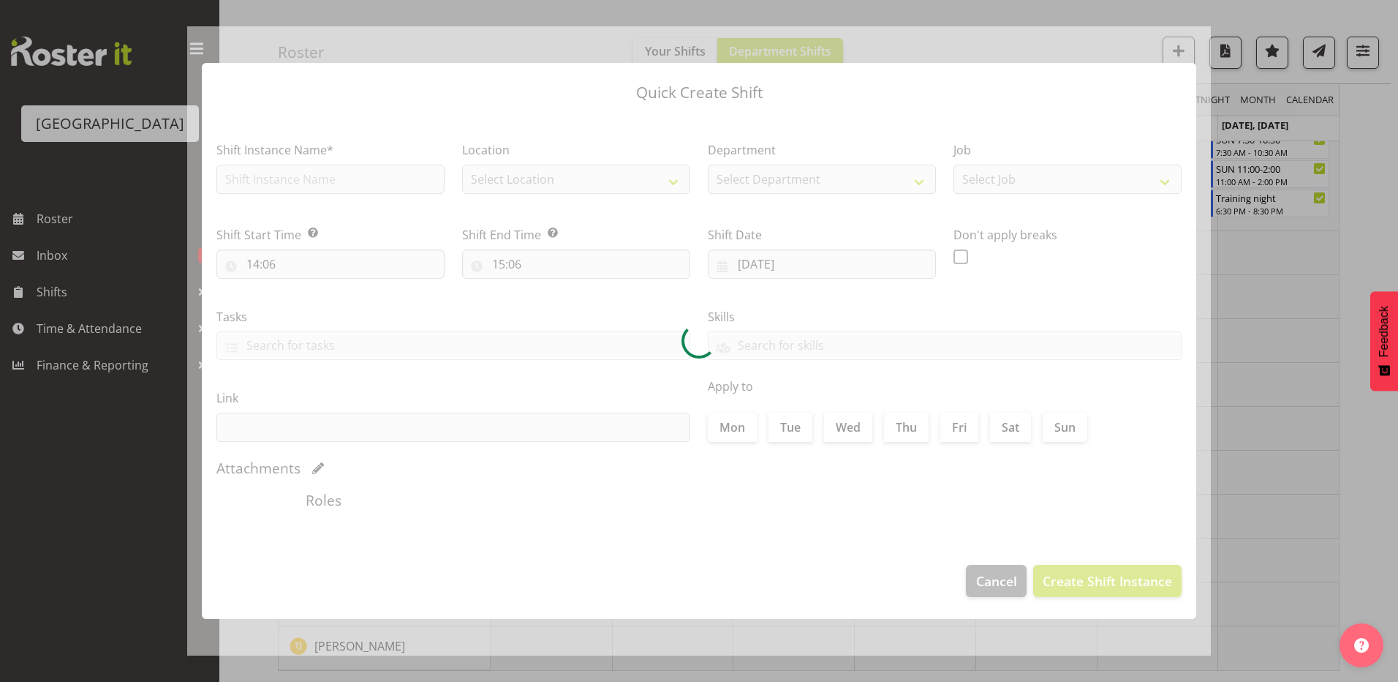
click at [1261, 263] on div at bounding box center [699, 341] width 1398 height 682
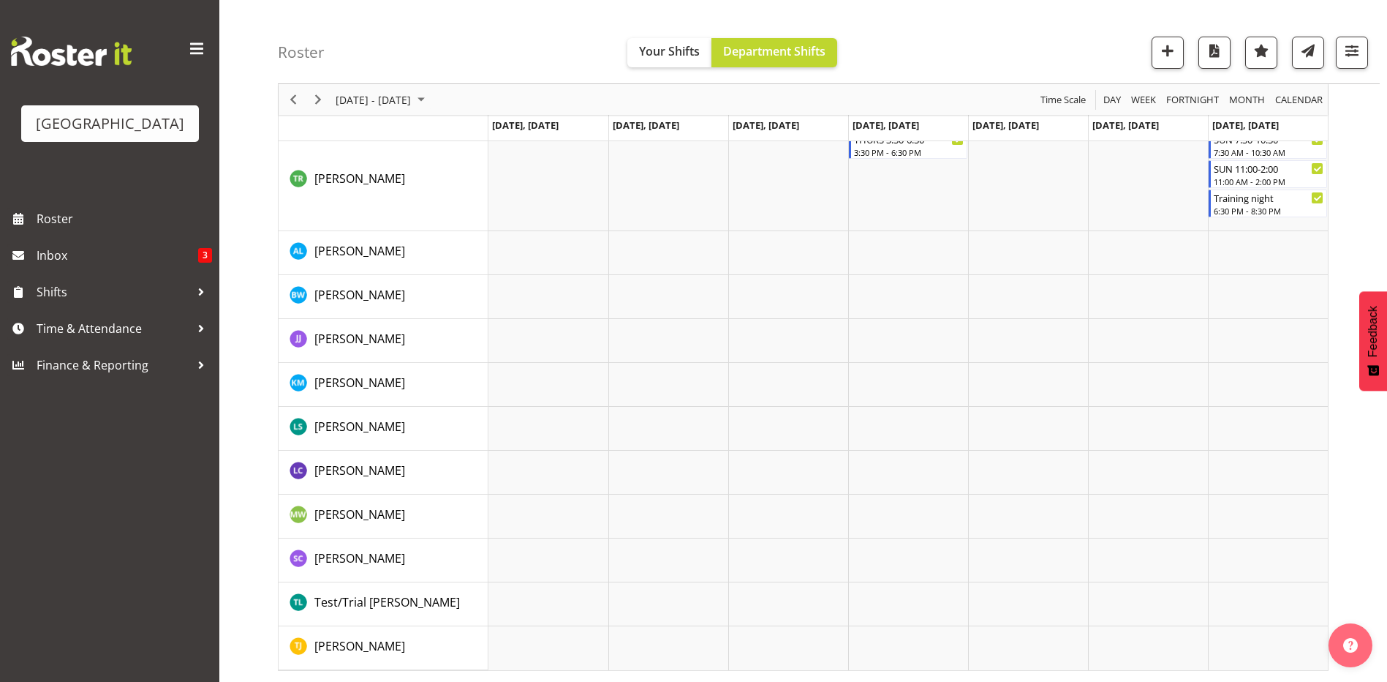
click at [1261, 263] on td "Timeline Week of September 8, 2025" at bounding box center [1268, 253] width 120 height 44
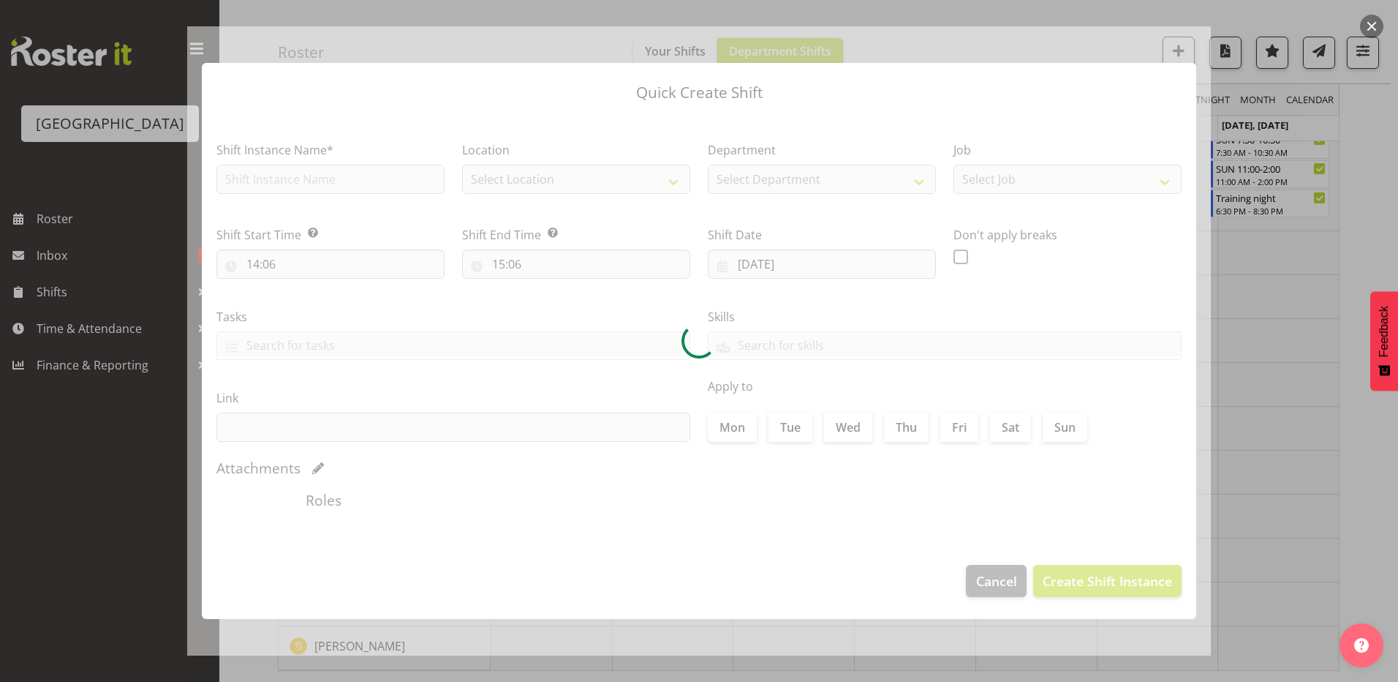
type input "14/09/2025"
checkbox input "true"
click at [345, 174] on div at bounding box center [699, 341] width 1024 height 630
click at [1237, 295] on div at bounding box center [699, 341] width 1398 height 682
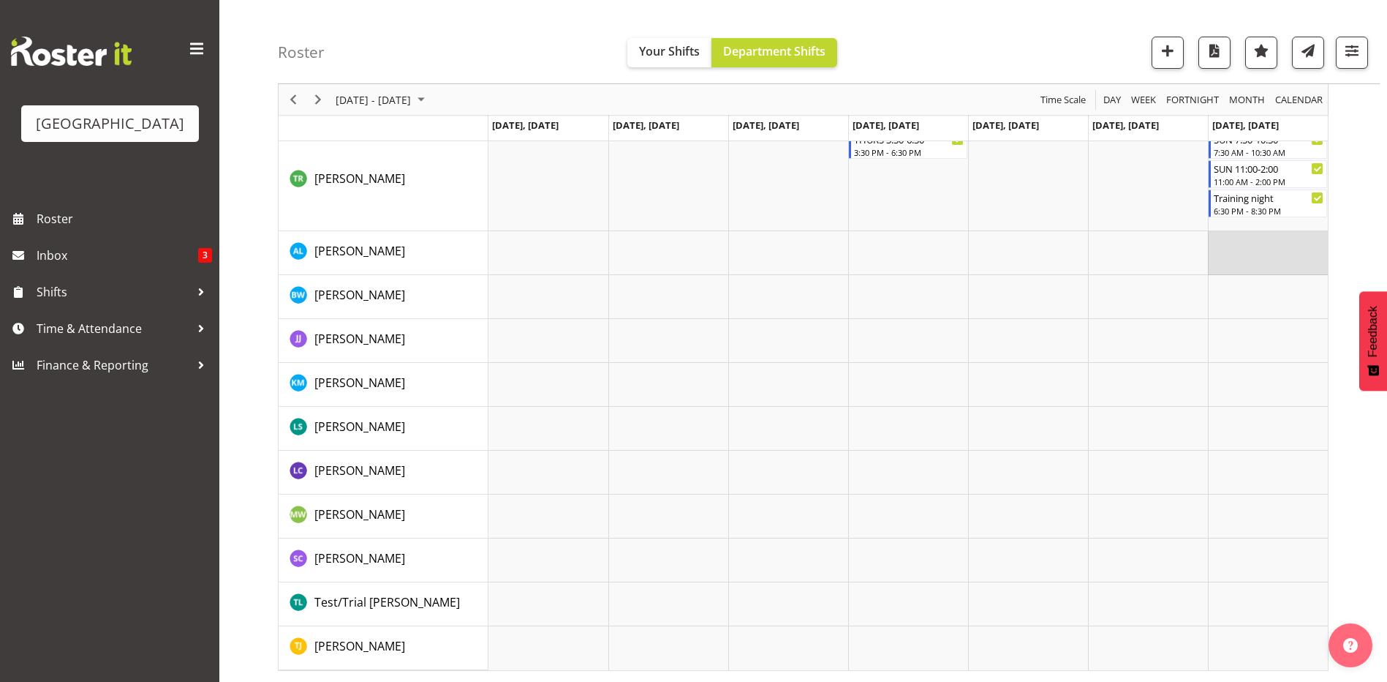
click at [1264, 253] on td "Timeline Week of September 8, 2025" at bounding box center [1268, 253] width 120 height 44
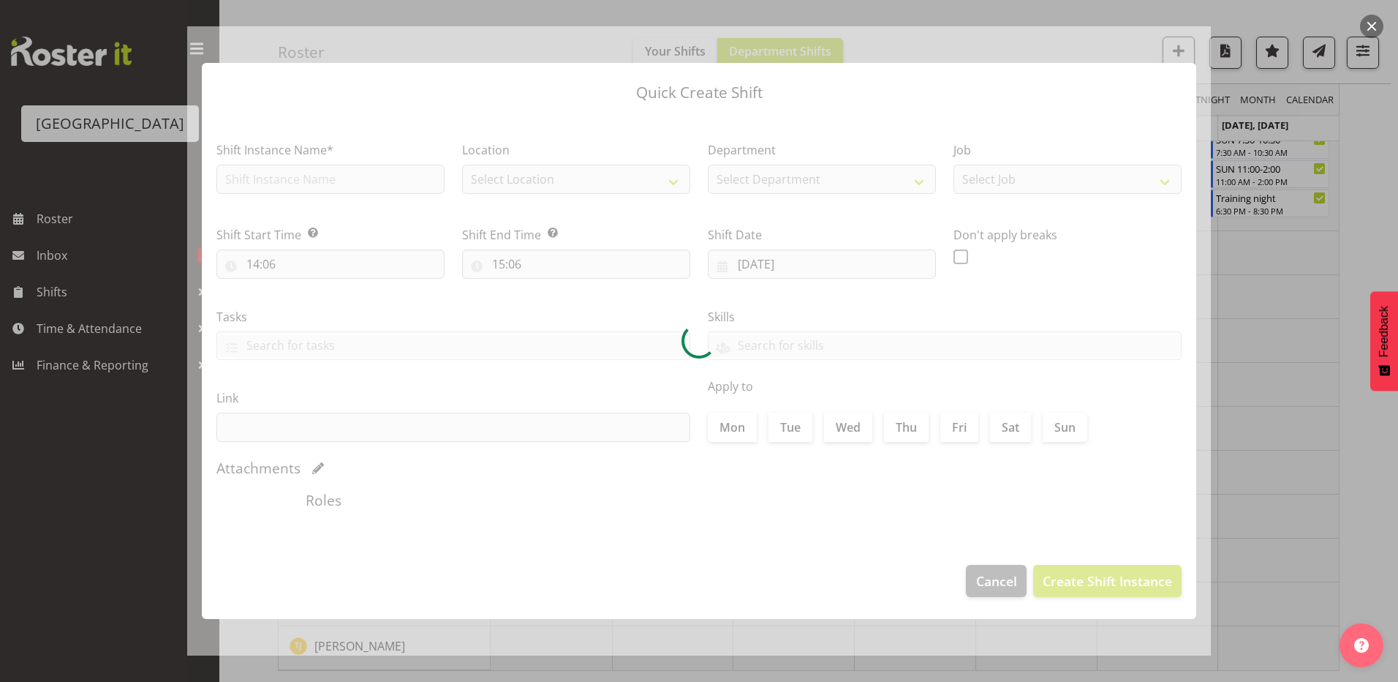
type input "14/09/2025"
checkbox input "true"
click at [1384, 225] on div at bounding box center [699, 341] width 1398 height 682
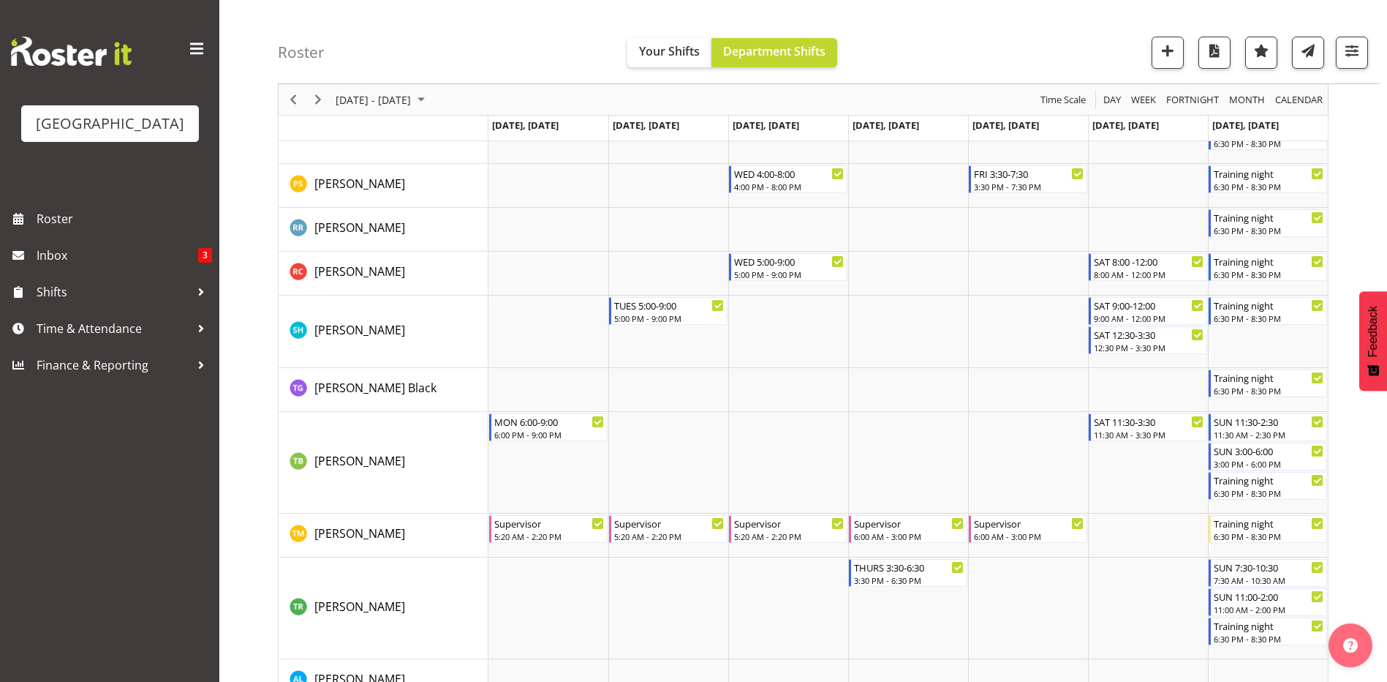
scroll to position [2174, 0]
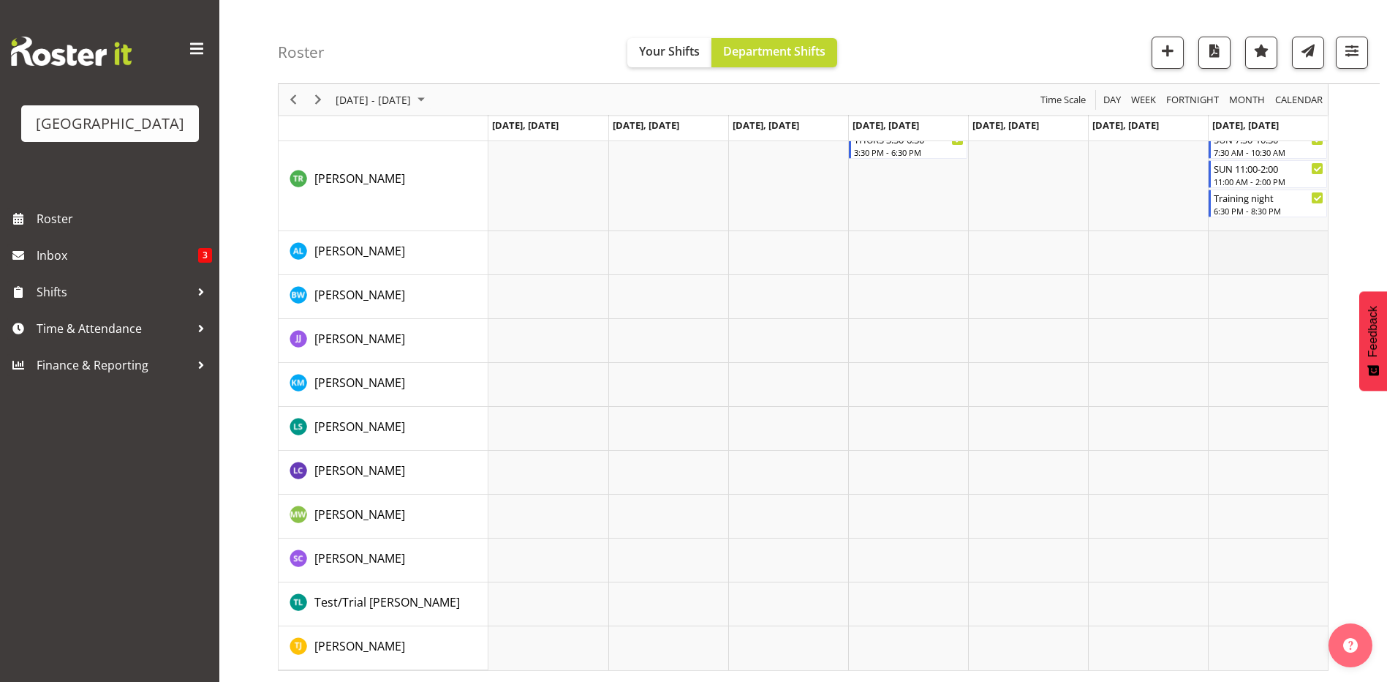
click at [1286, 256] on td "Timeline Week of September 8, 2025" at bounding box center [1268, 253] width 120 height 44
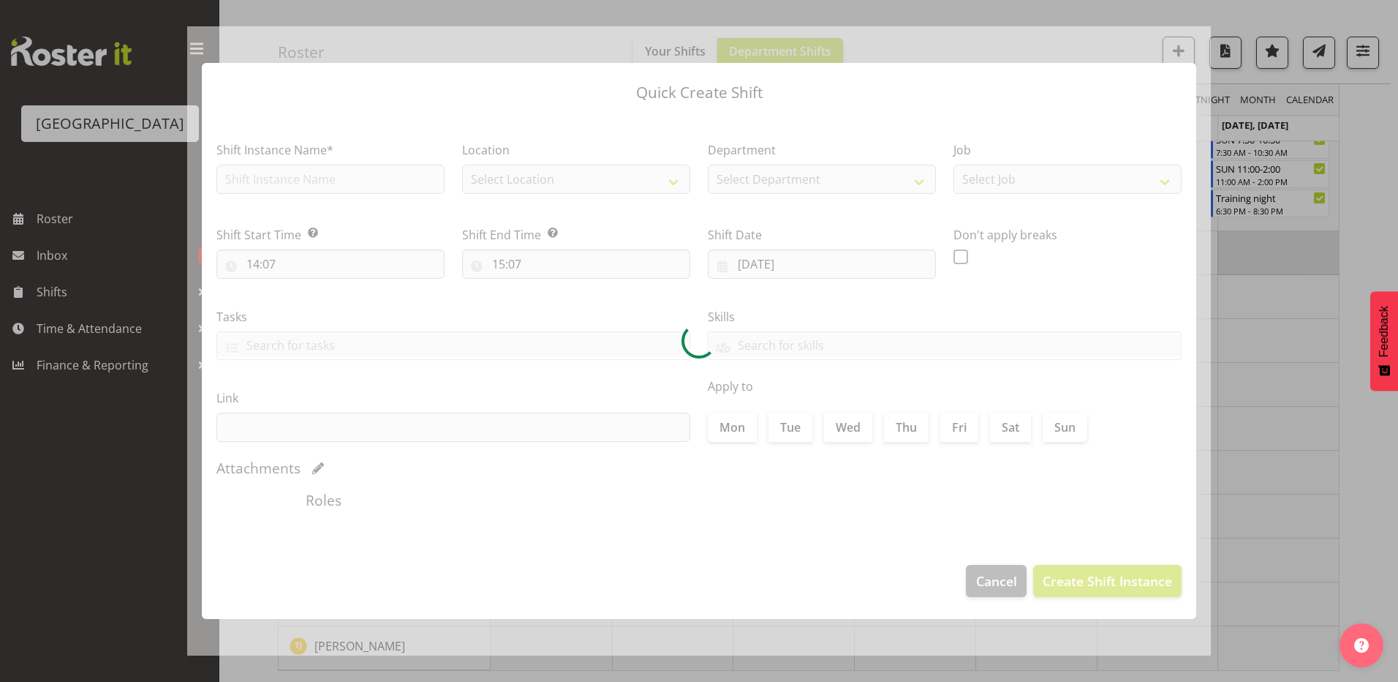
click at [1286, 256] on div at bounding box center [699, 341] width 1398 height 682
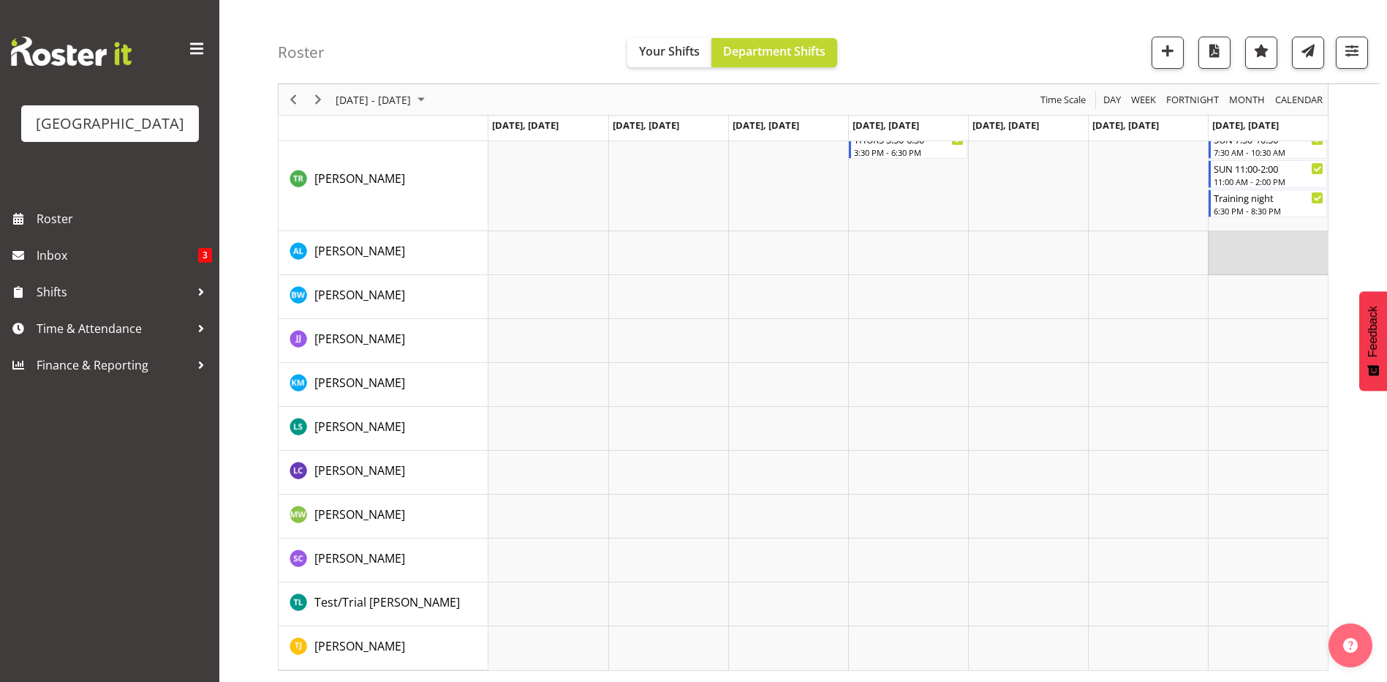
click at [1286, 256] on td "Timeline Week of September 8, 2025" at bounding box center [1268, 253] width 120 height 44
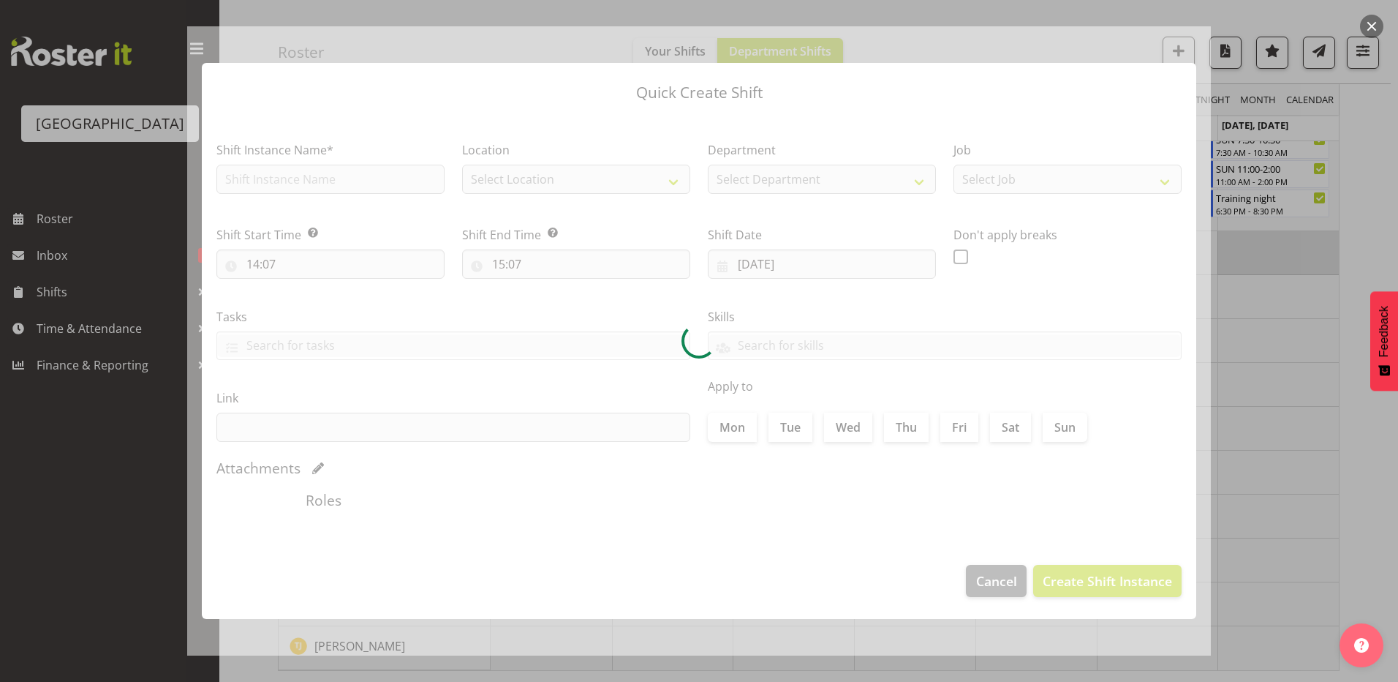
type input "[DATE]"
checkbox input "true"
click at [1260, 295] on div at bounding box center [699, 341] width 1398 height 682
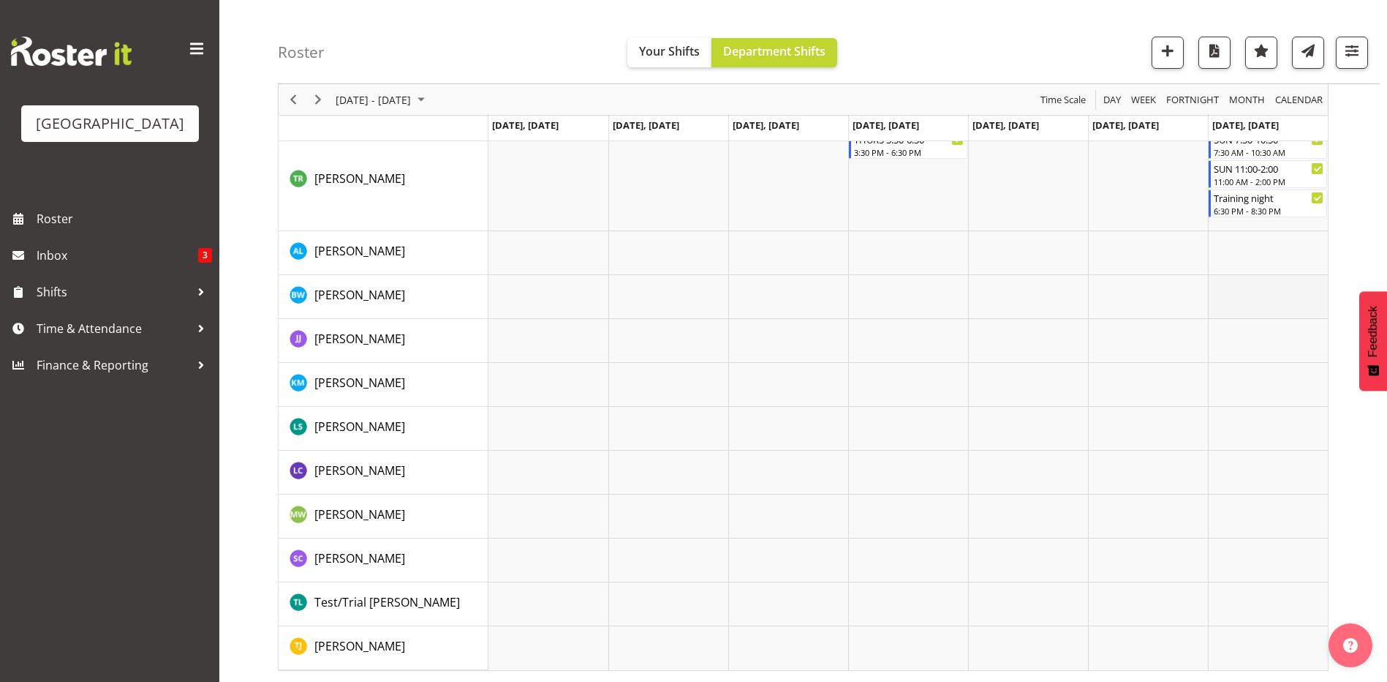
click at [1262, 303] on td "Timeline Week of September 8, 2025" at bounding box center [1268, 297] width 120 height 44
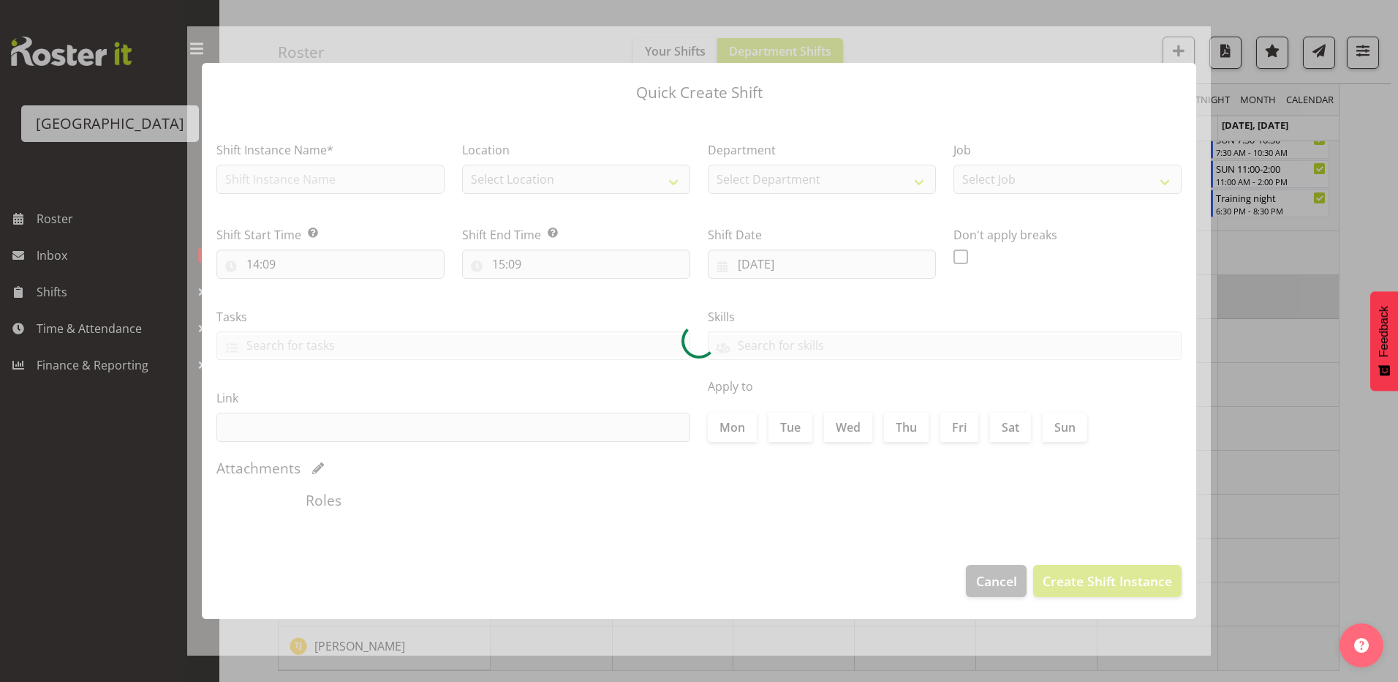
click at [1262, 303] on div at bounding box center [699, 341] width 1398 height 682
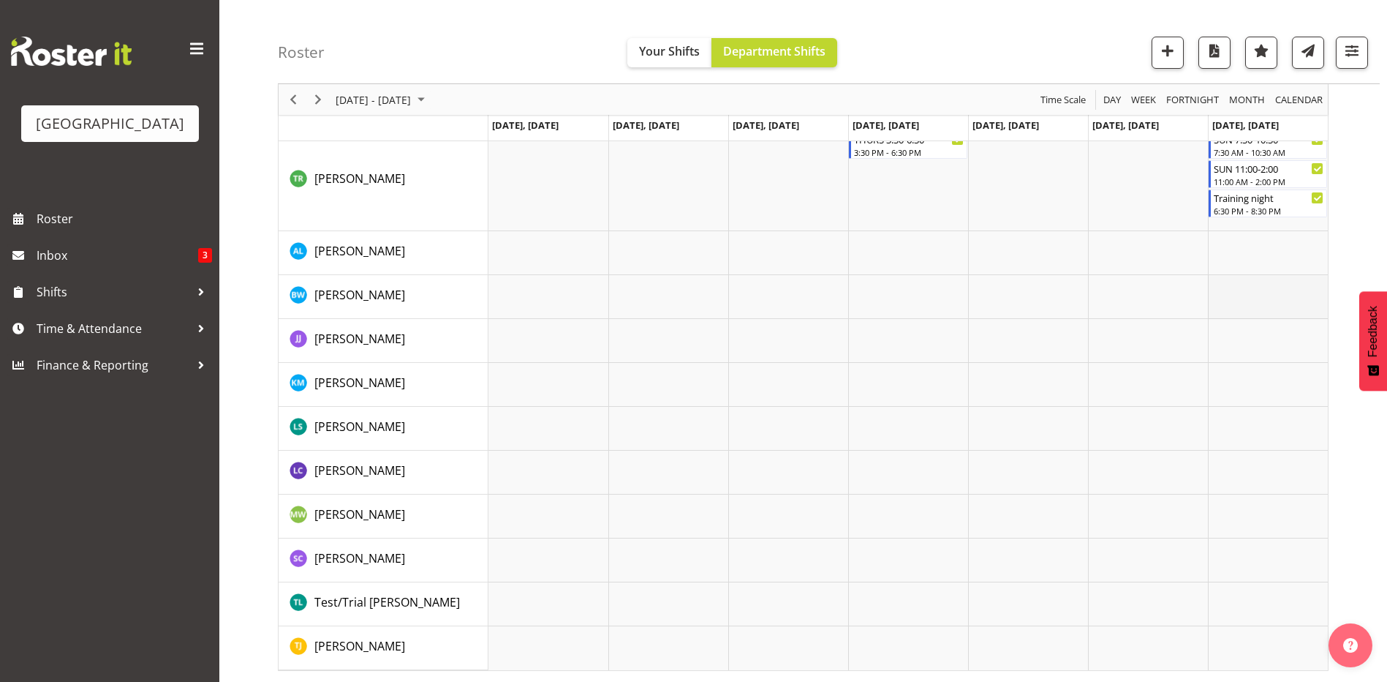
click at [1262, 303] on td "Timeline Week of September 8, 2025" at bounding box center [1268, 297] width 120 height 44
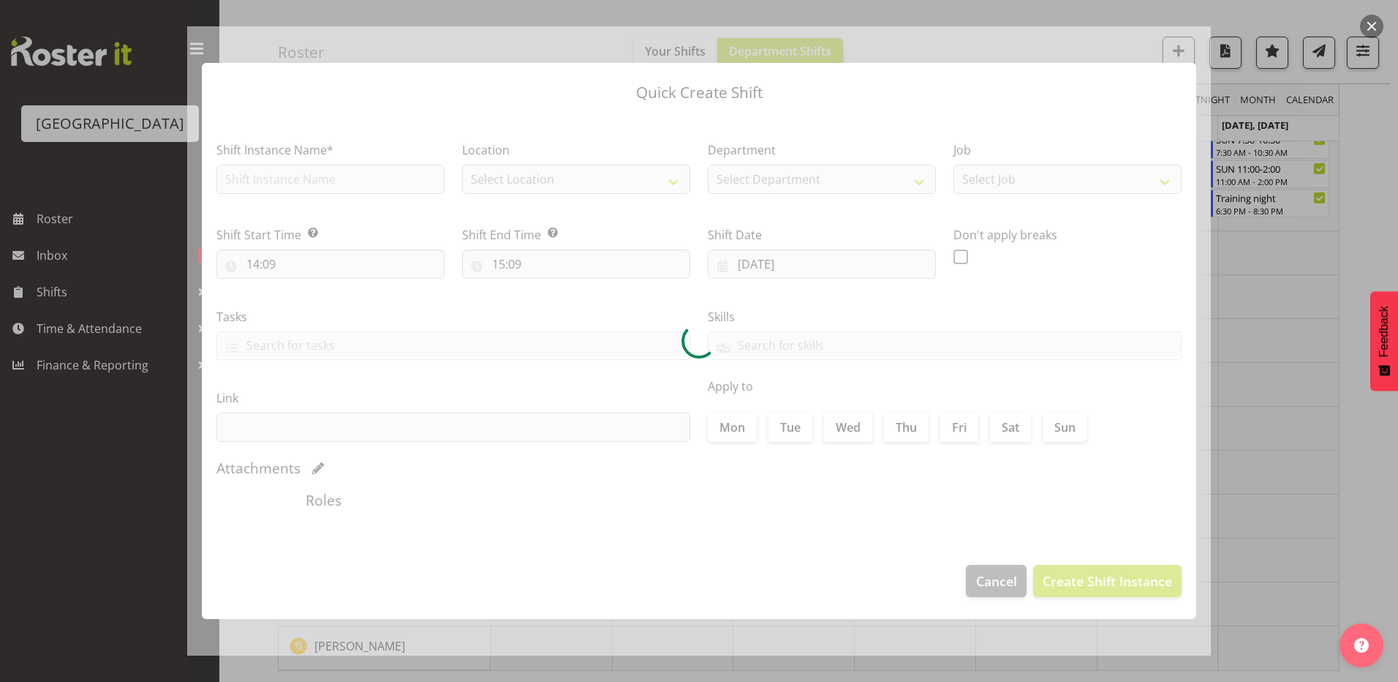
type input "[DATE]"
checkbox input "true"
click at [1349, 276] on div at bounding box center [699, 341] width 1398 height 682
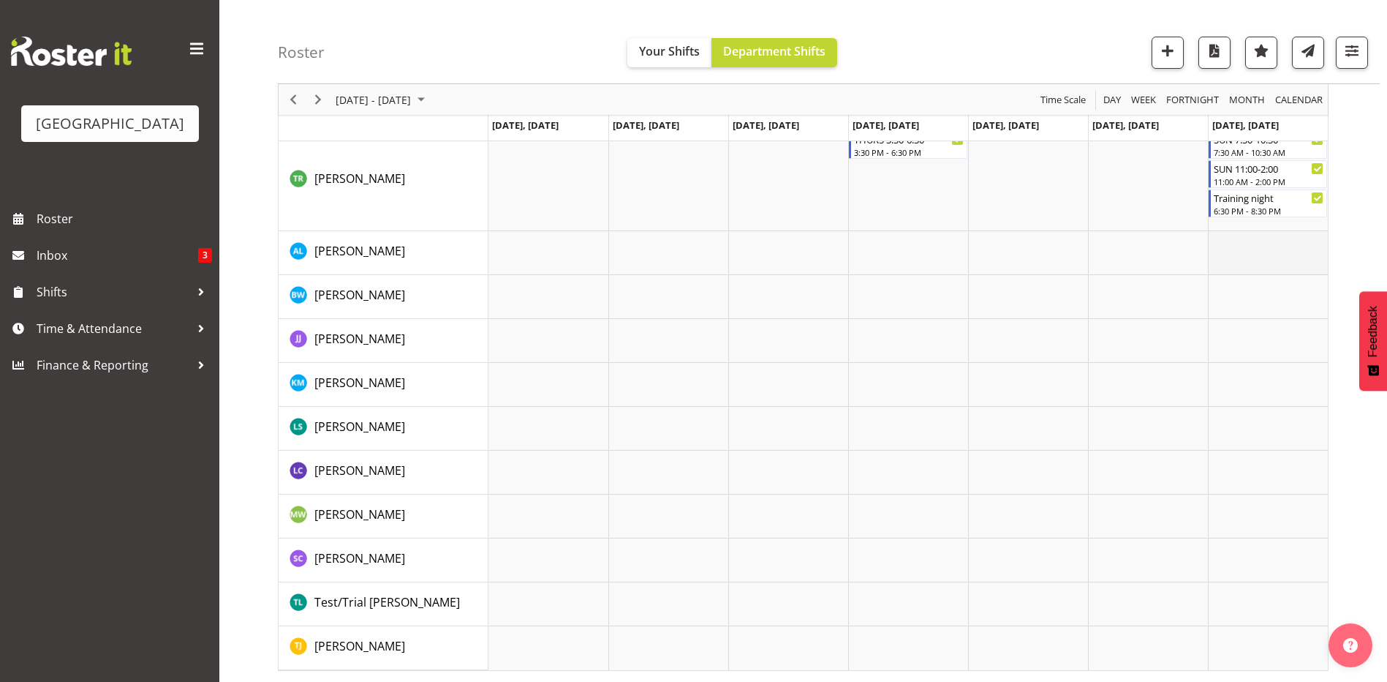
click at [1305, 263] on td "Timeline Week of September 8, 2025" at bounding box center [1268, 253] width 120 height 44
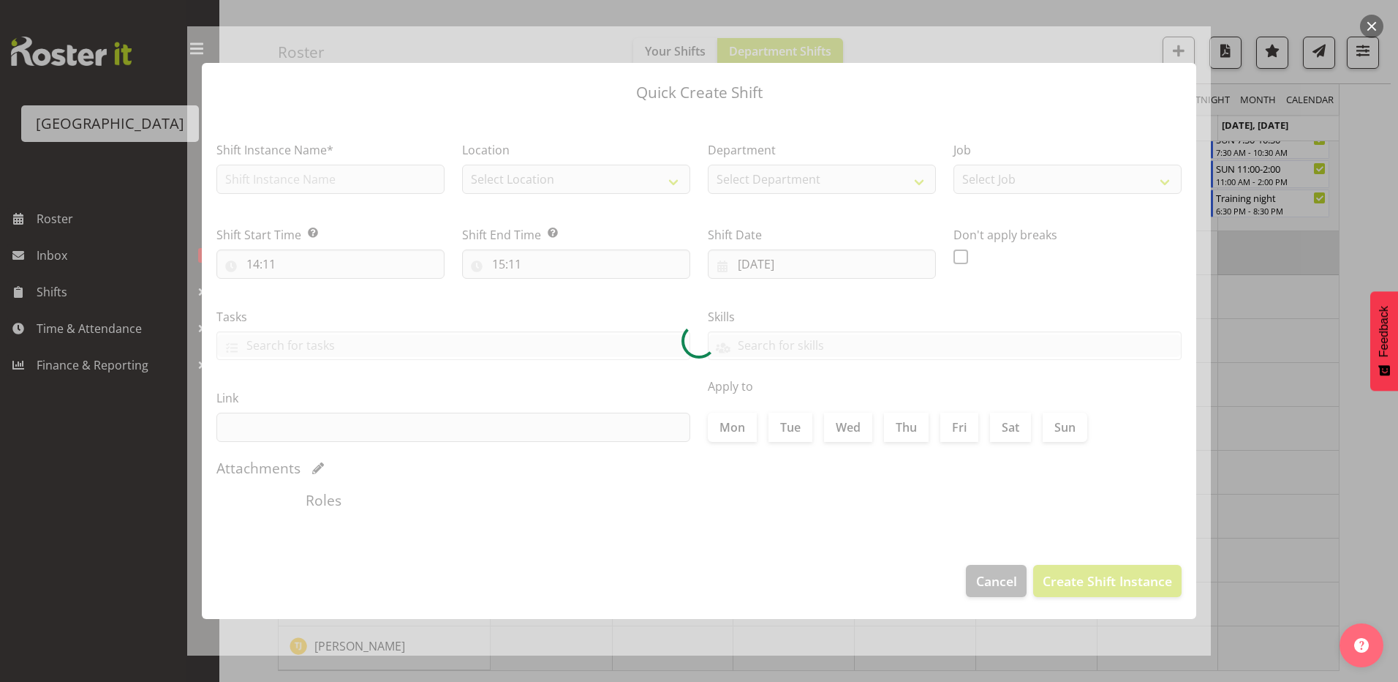
type input "[DATE]"
checkbox input "true"
click at [998, 568] on div at bounding box center [699, 341] width 1024 height 630
click at [1285, 294] on div at bounding box center [699, 341] width 1398 height 682
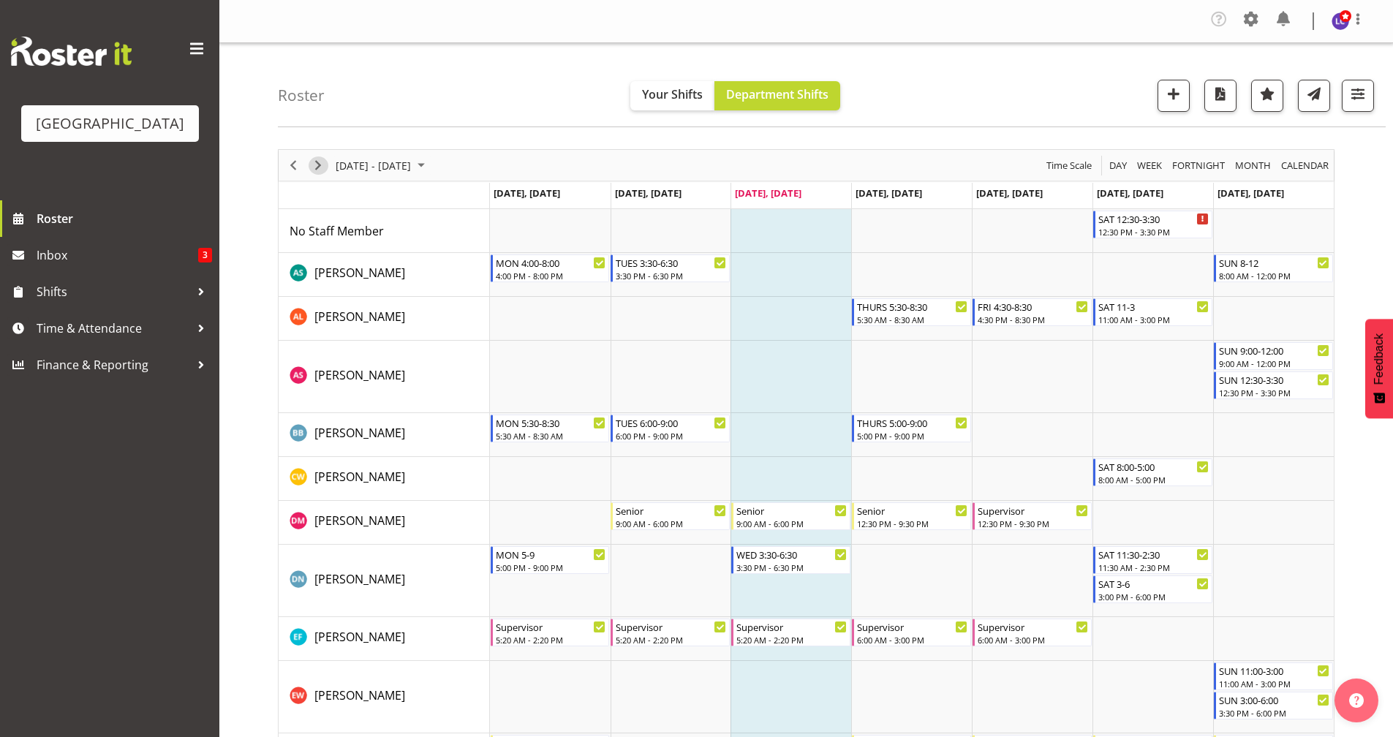
click at [317, 168] on span "Next" at bounding box center [318, 165] width 18 height 18
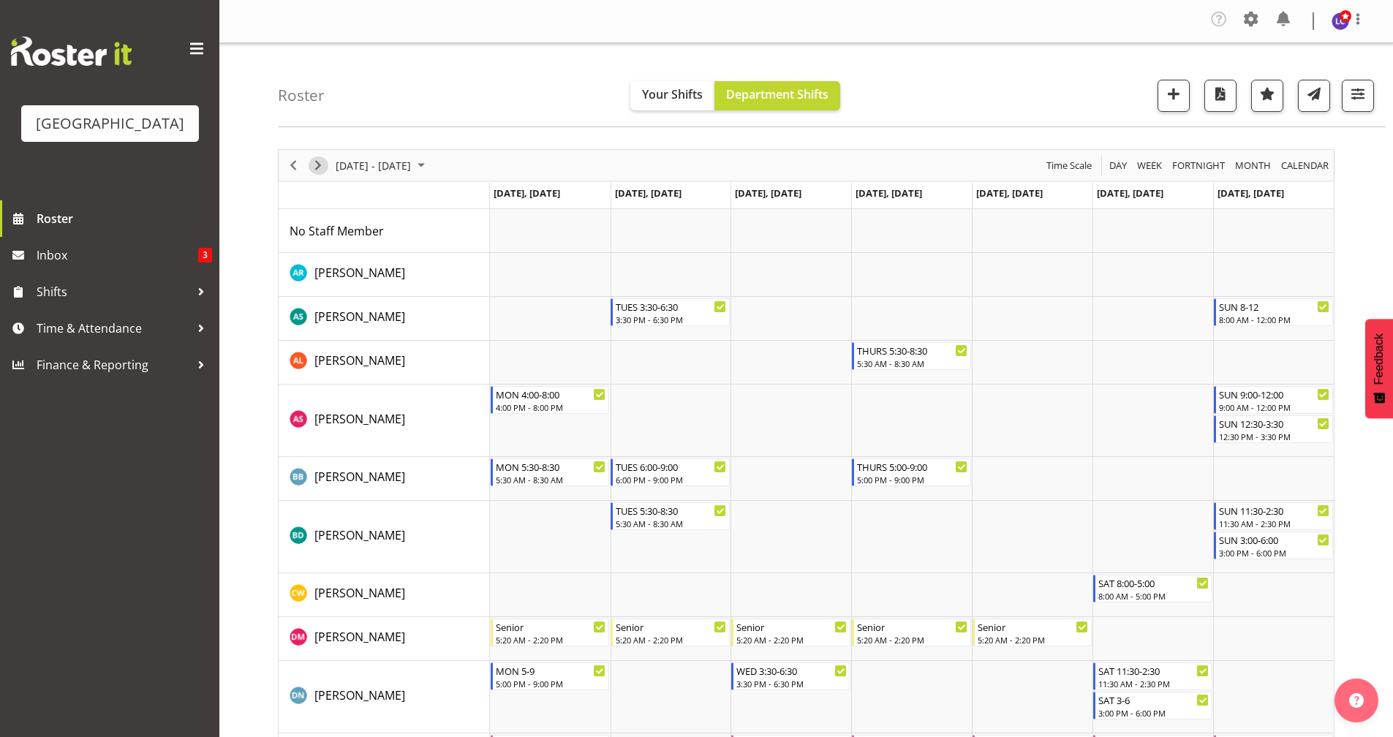
click at [320, 170] on span "Next" at bounding box center [318, 165] width 18 height 18
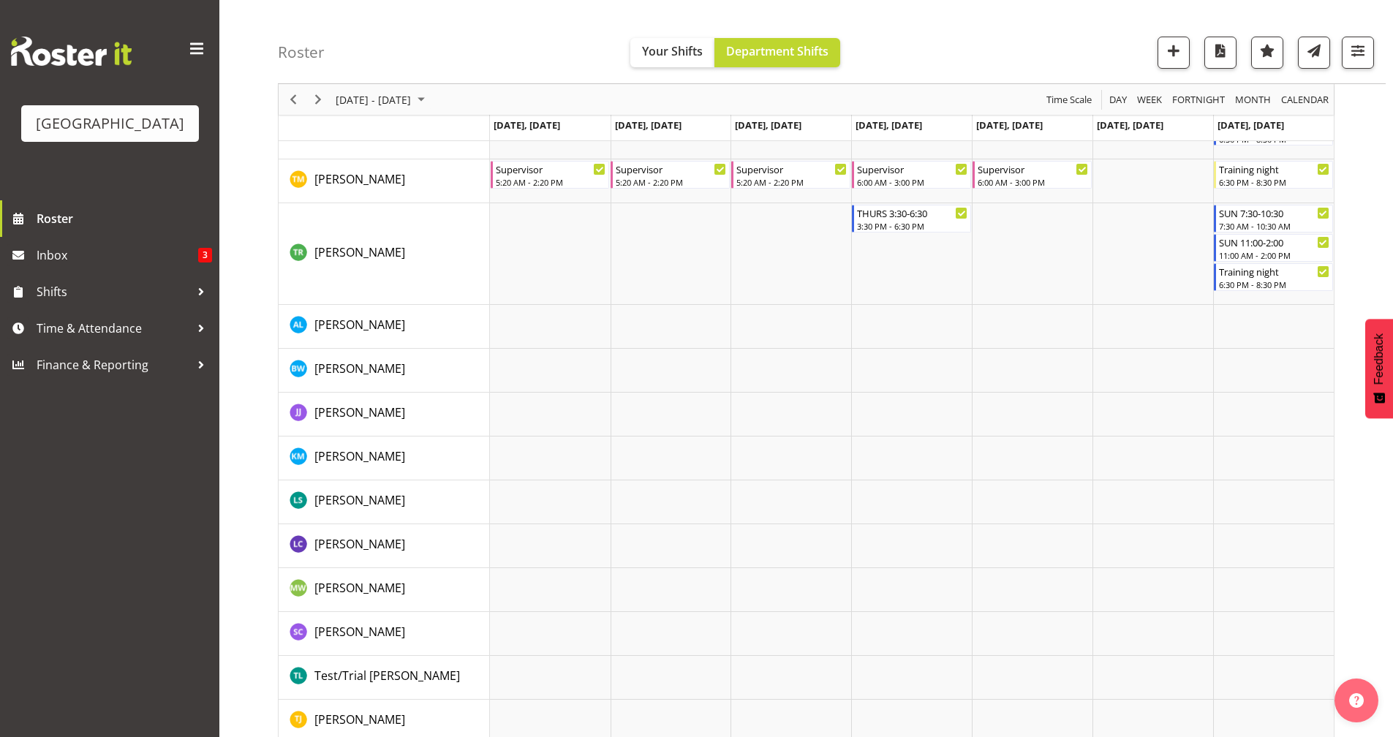
scroll to position [2119, 0]
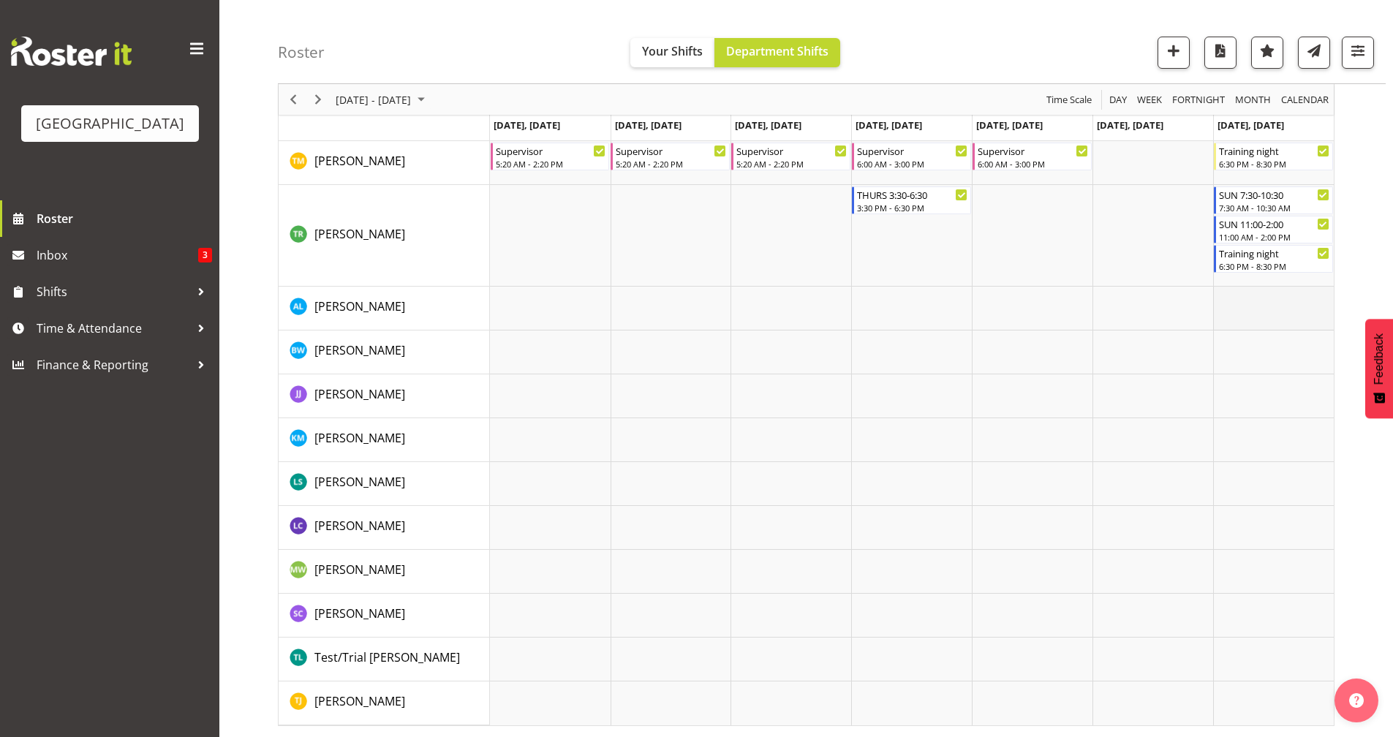
click at [1308, 309] on td "Timeline Week of September 10, 2025" at bounding box center [1273, 309] width 121 height 44
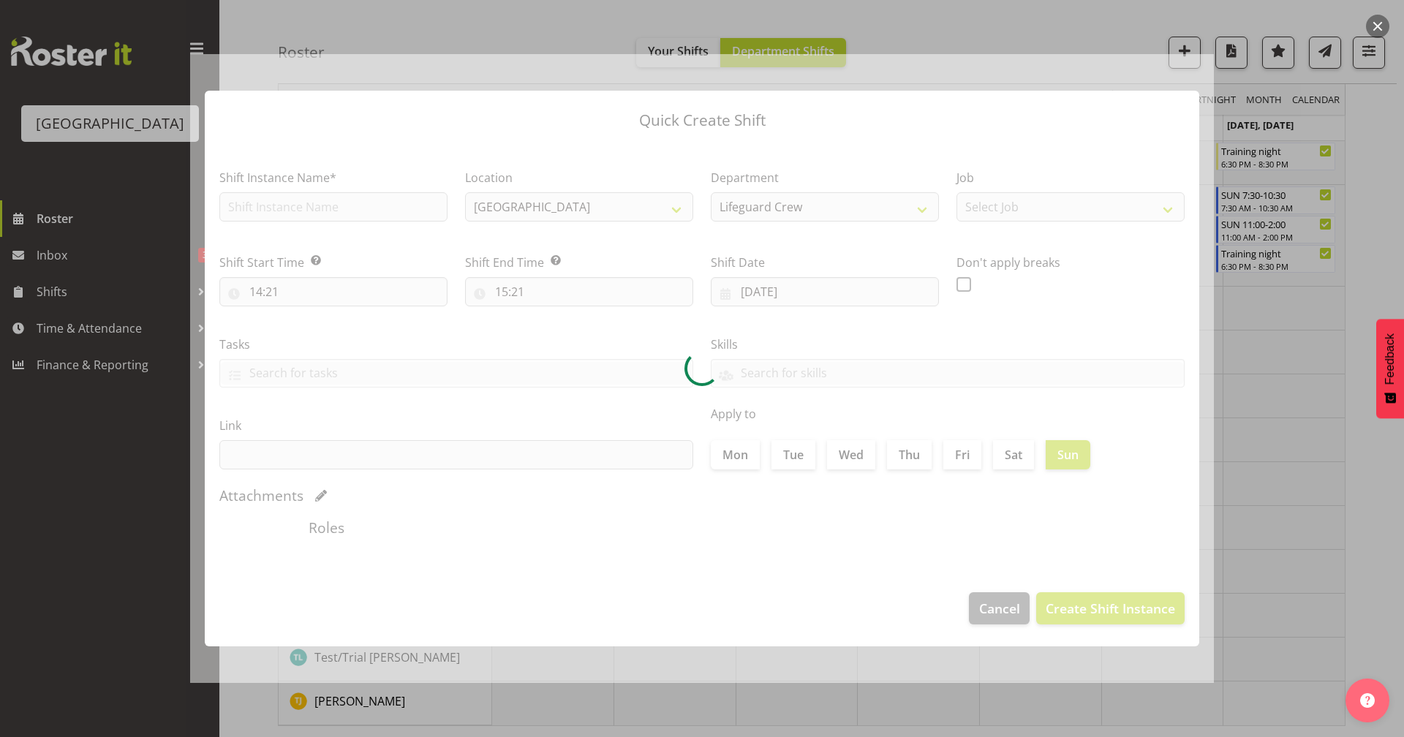
type input "[DATE]"
checkbox input "true"
click at [1379, 31] on button "button" at bounding box center [1377, 26] width 23 height 23
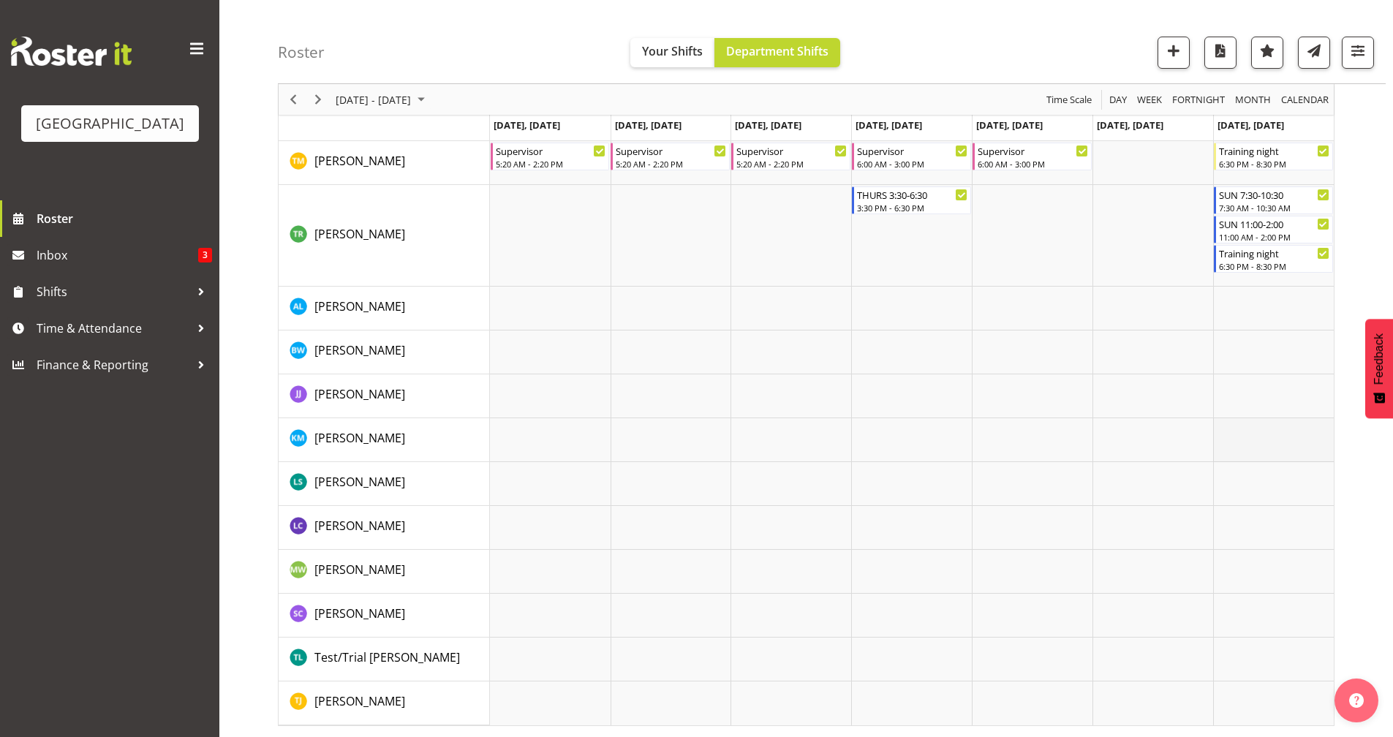
click at [1270, 427] on td "Timeline Week of September 10, 2025" at bounding box center [1273, 440] width 121 height 44
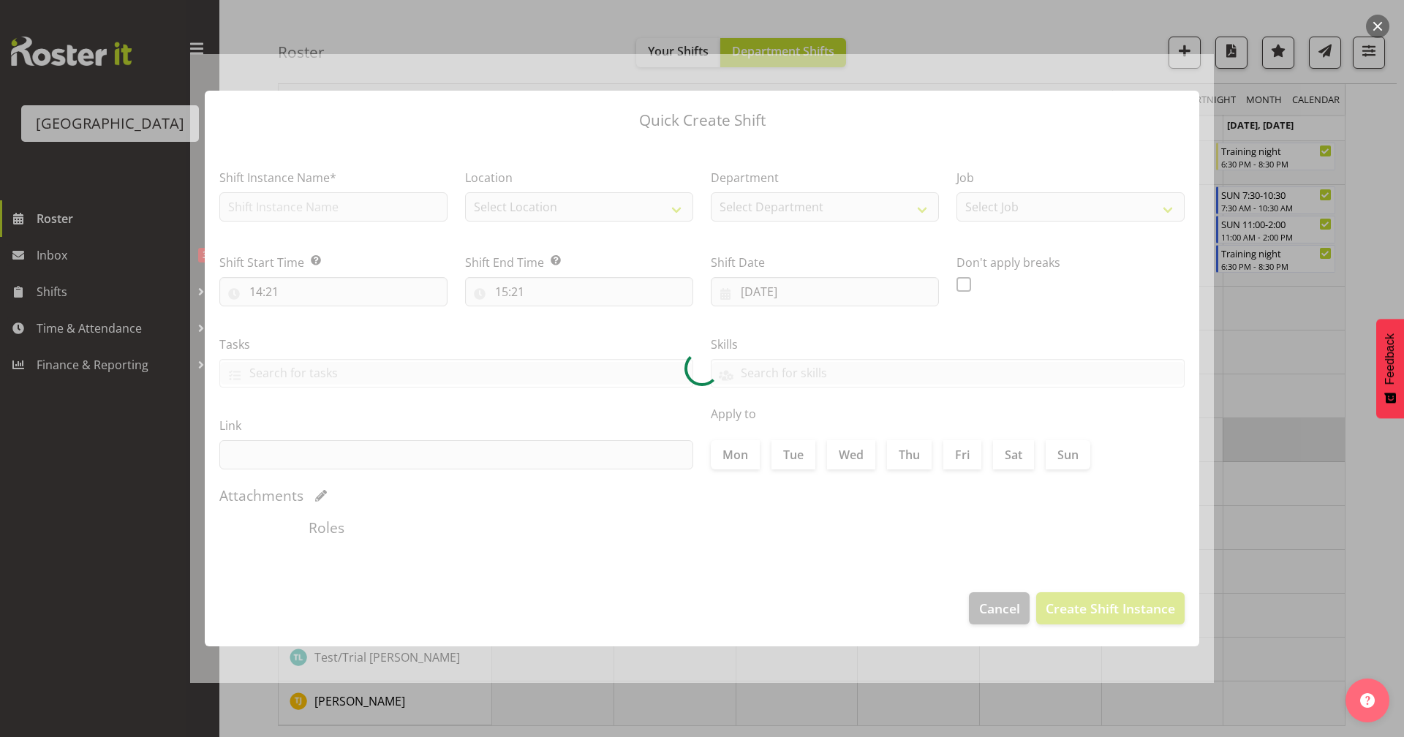
type input "[DATE]"
checkbox input "true"
click at [1284, 188] on div at bounding box center [702, 368] width 1404 height 737
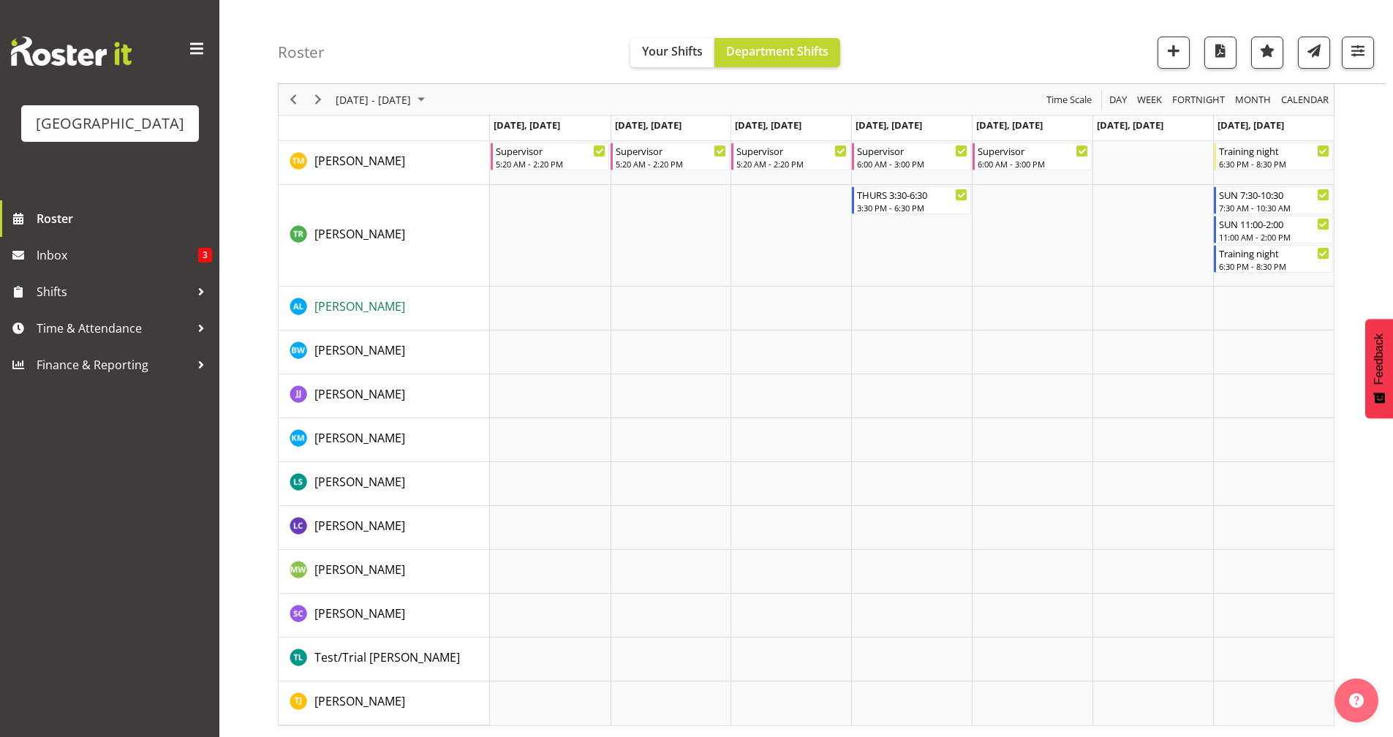
click at [364, 314] on span "[PERSON_NAME]" at bounding box center [359, 306] width 91 height 16
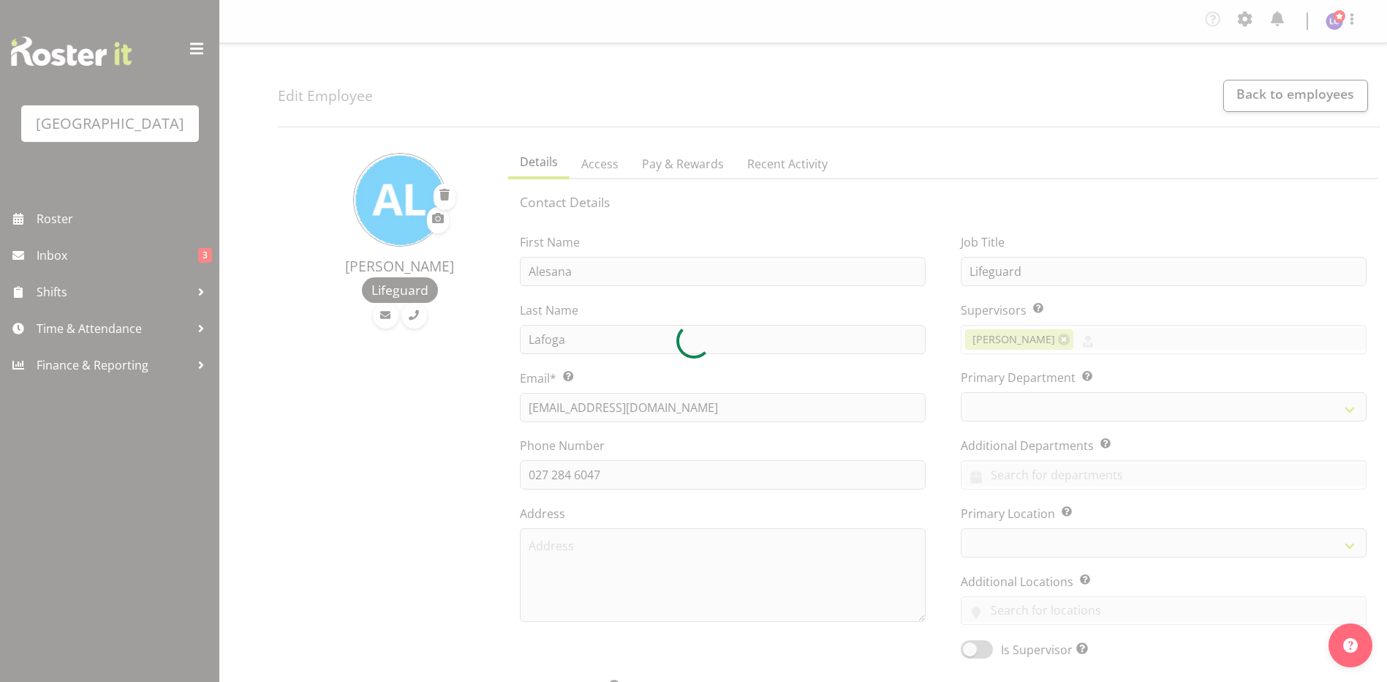
select select "TimelineWeek"
select select
select select "114"
select select
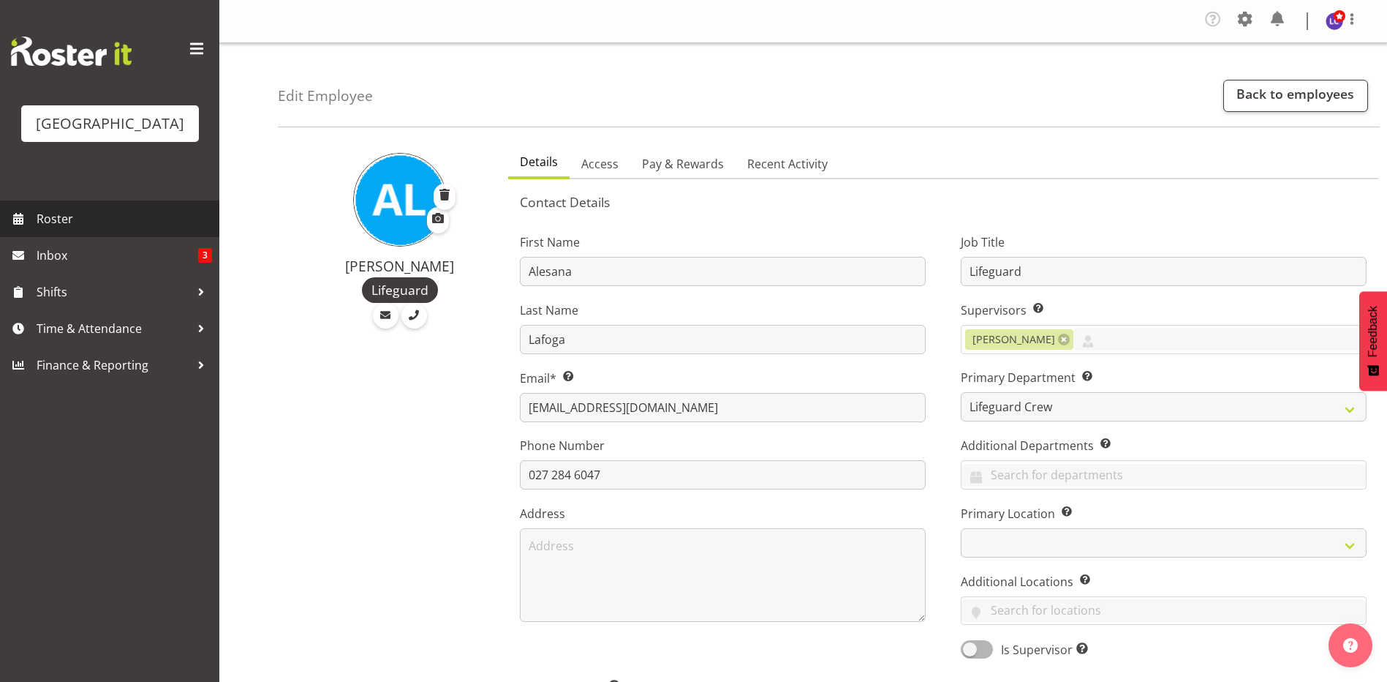
click at [138, 217] on span "Roster" at bounding box center [125, 219] width 176 height 22
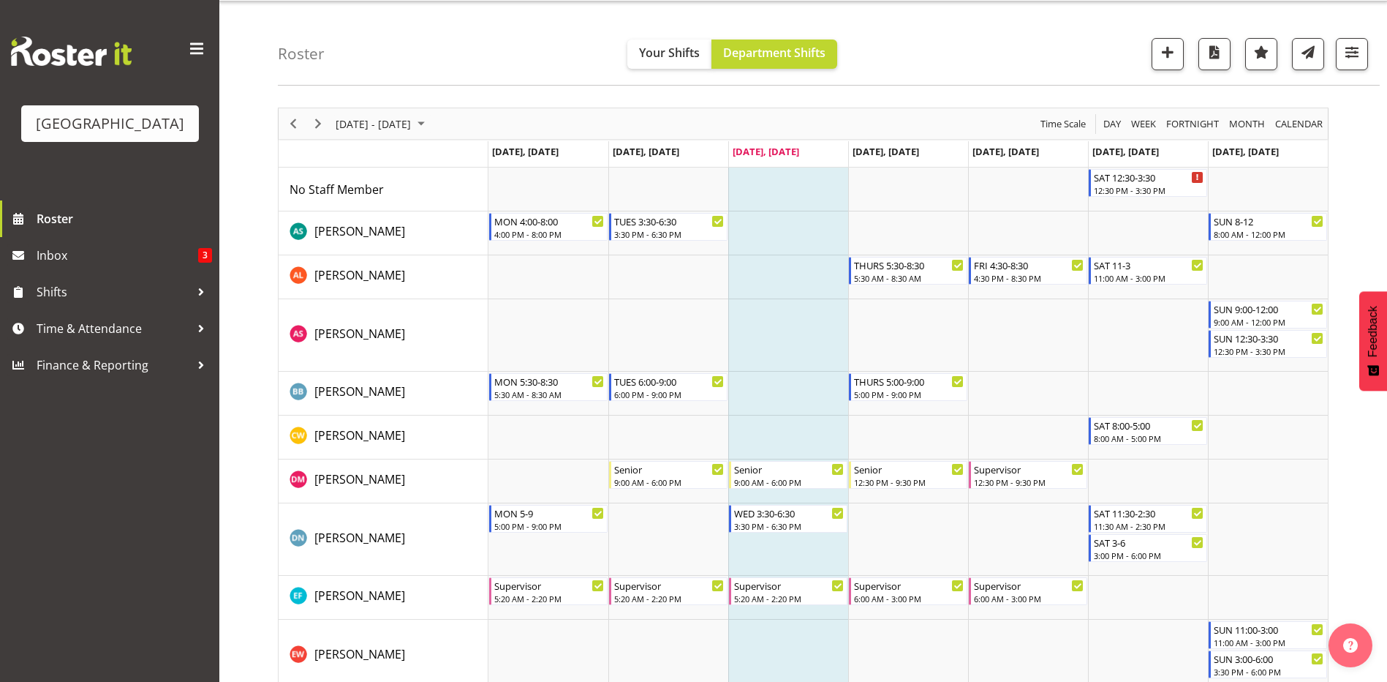
scroll to position [1830, 0]
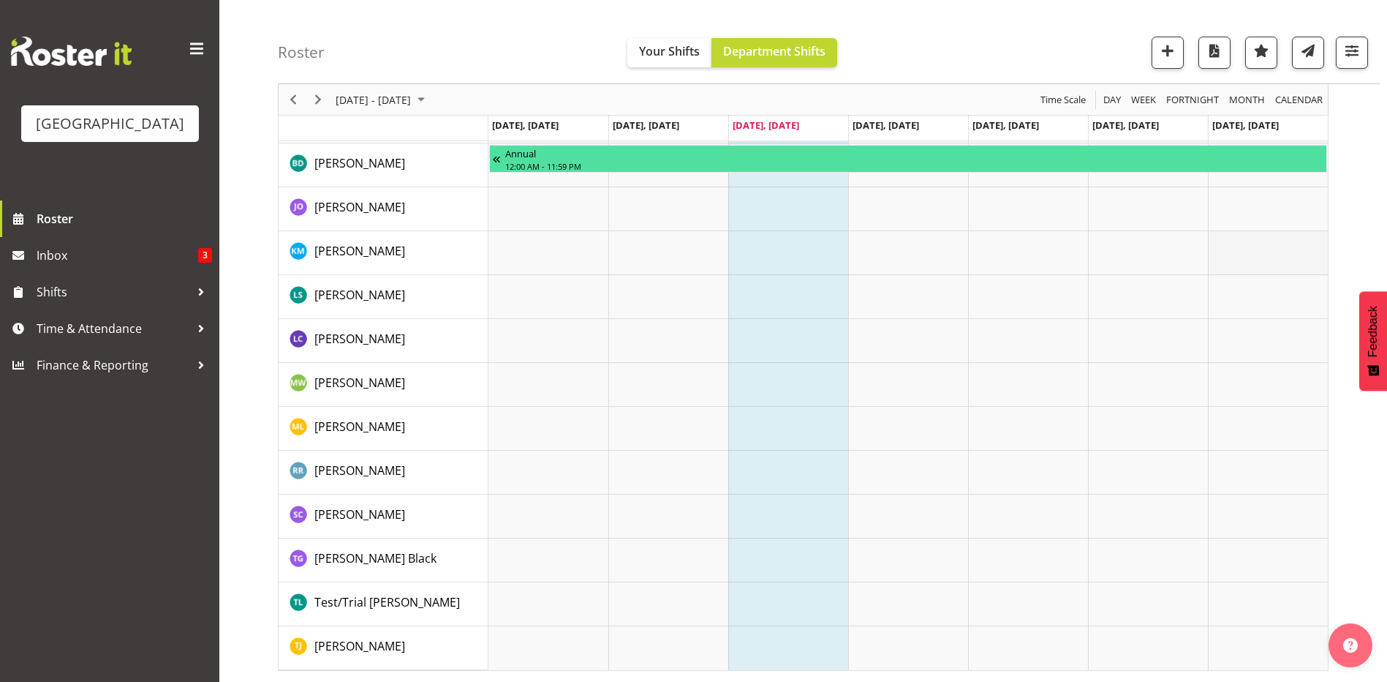
click at [1291, 250] on td "Timeline Week of August 27, 2025" at bounding box center [1268, 253] width 120 height 44
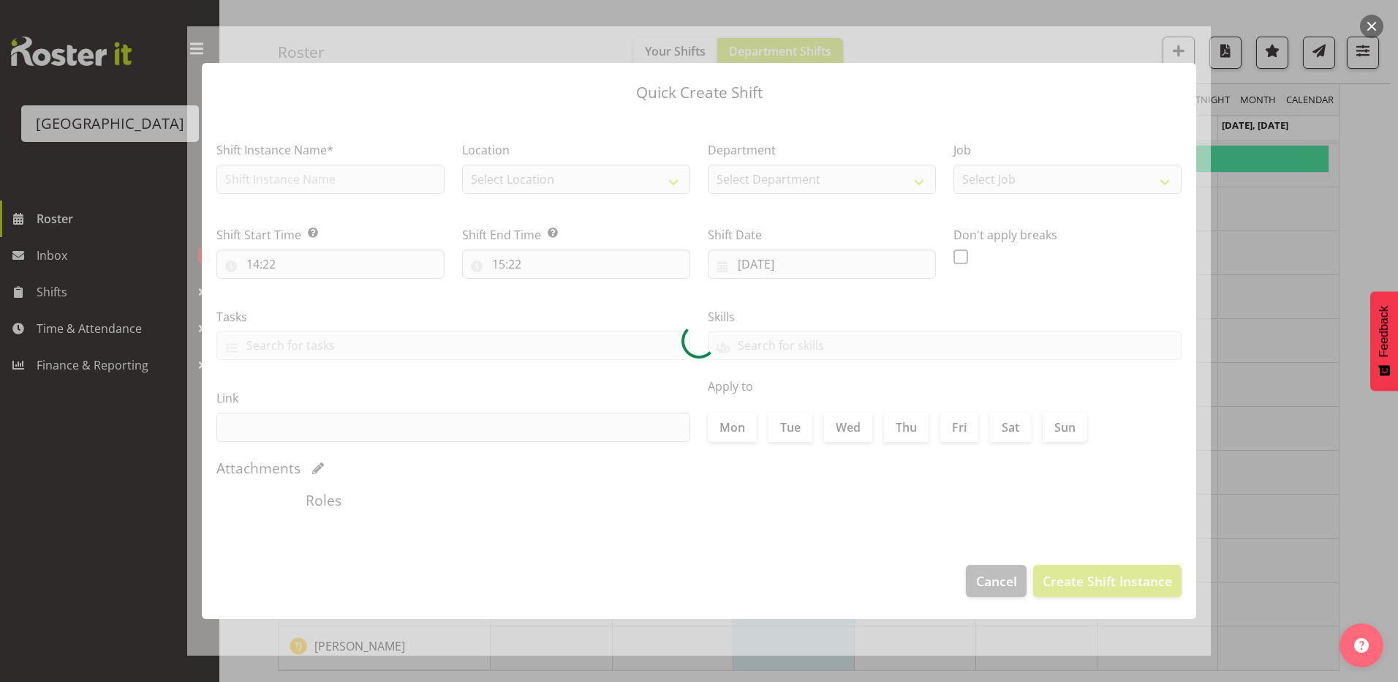
type input "[DATE]"
checkbox input "true"
click at [1307, 369] on div at bounding box center [699, 341] width 1398 height 682
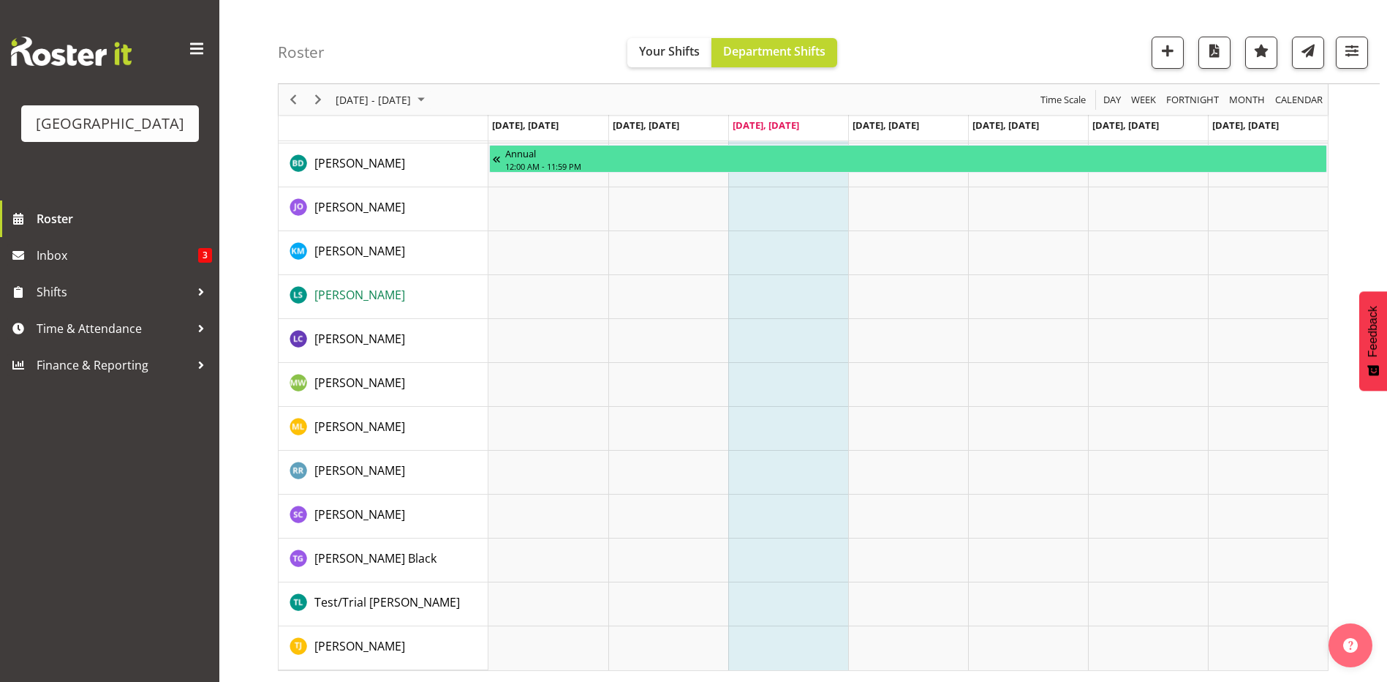
click at [369, 301] on span "[PERSON_NAME]" at bounding box center [359, 295] width 91 height 16
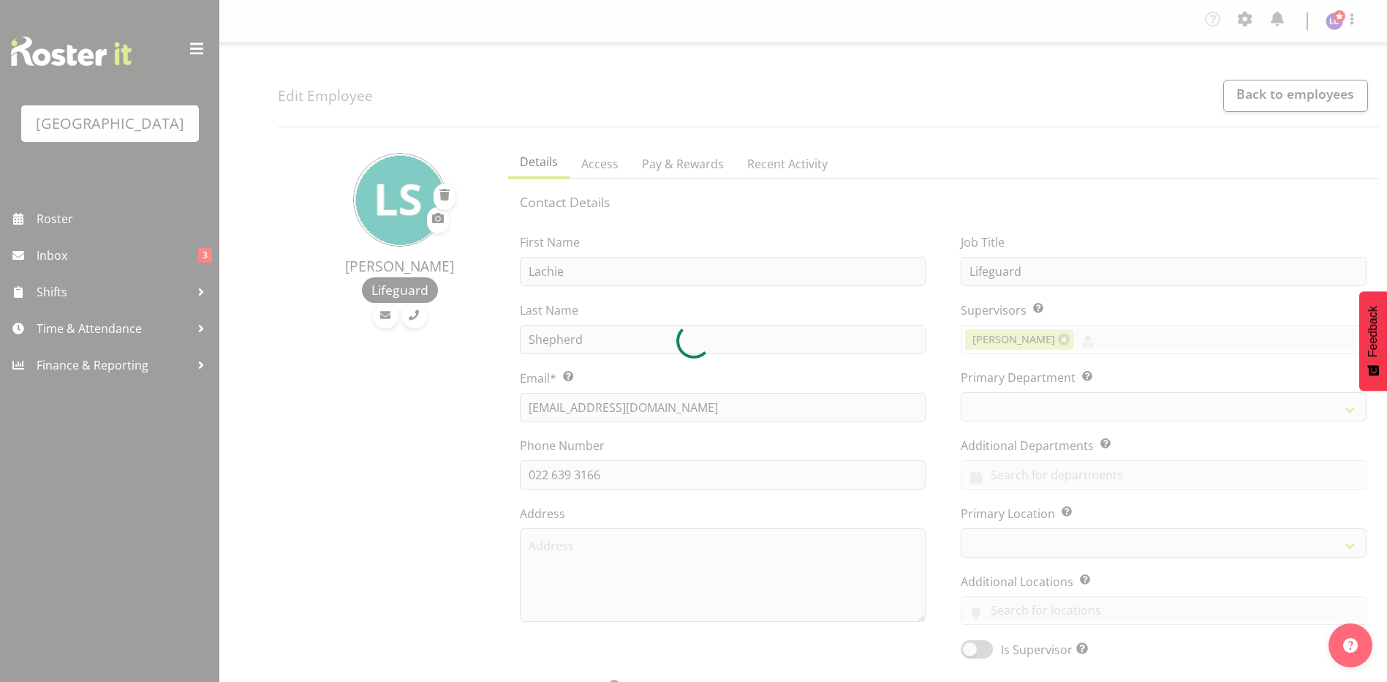
select select "TimelineWeek"
select select
select select "114"
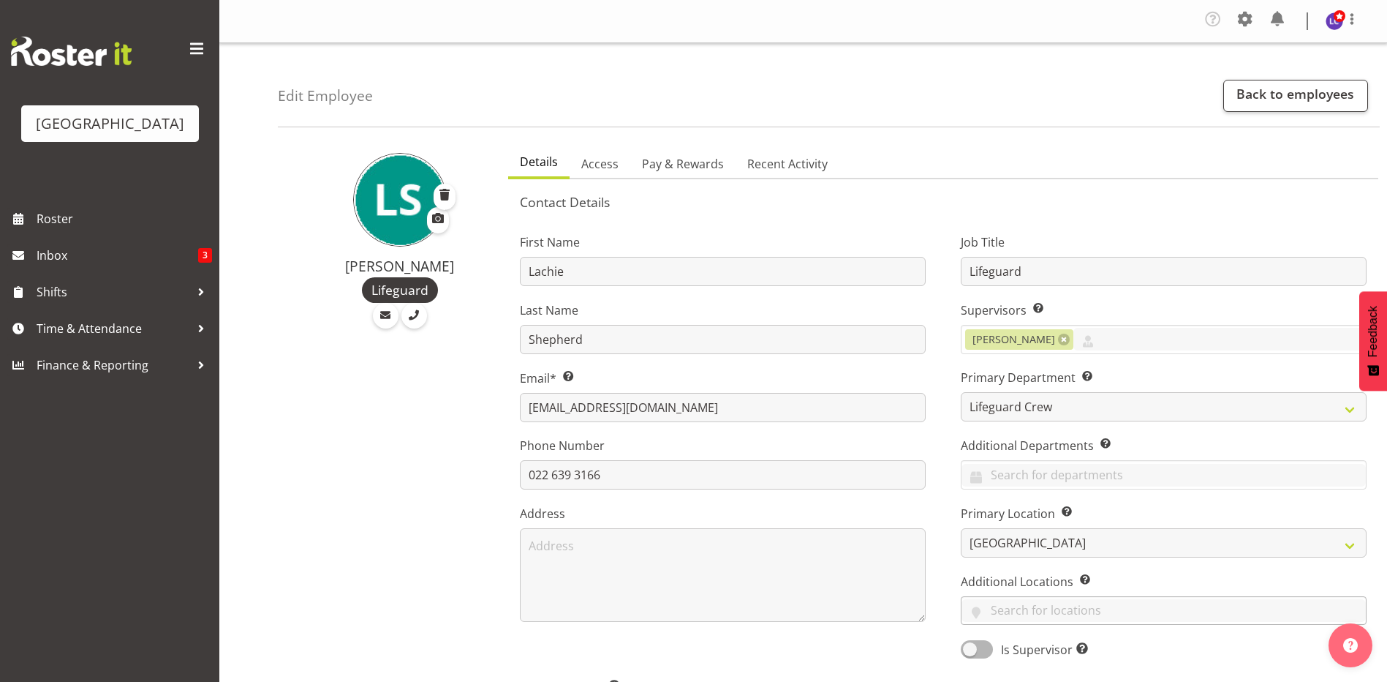
scroll to position [634, 0]
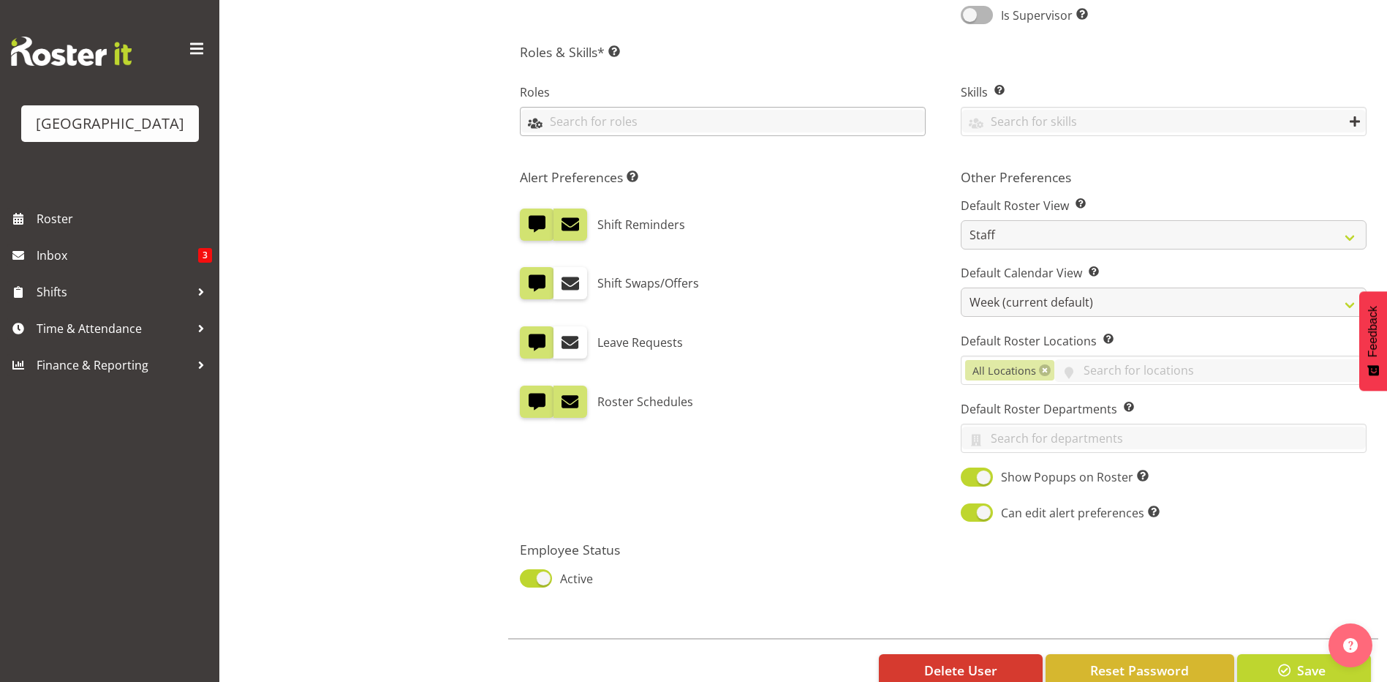
click at [712, 121] on input "text" at bounding box center [723, 121] width 404 height 23
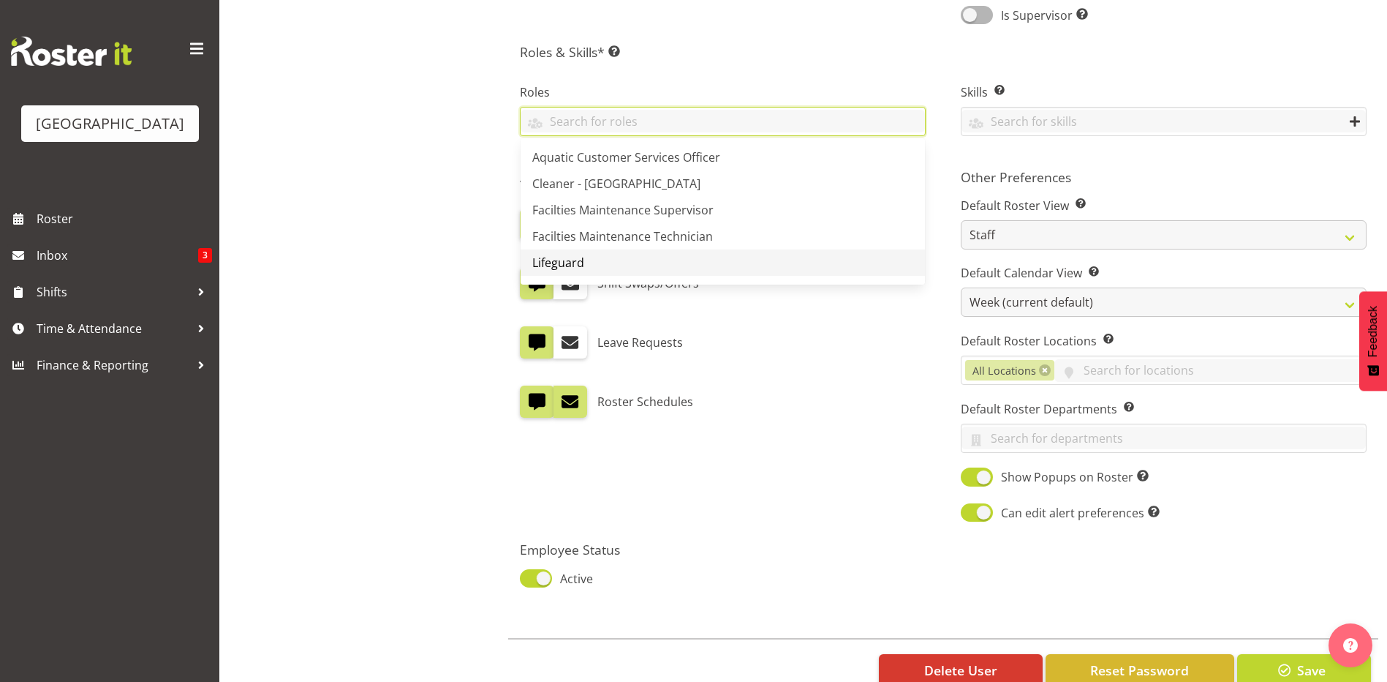
click at [668, 267] on link "Lifeguard" at bounding box center [723, 262] width 404 height 26
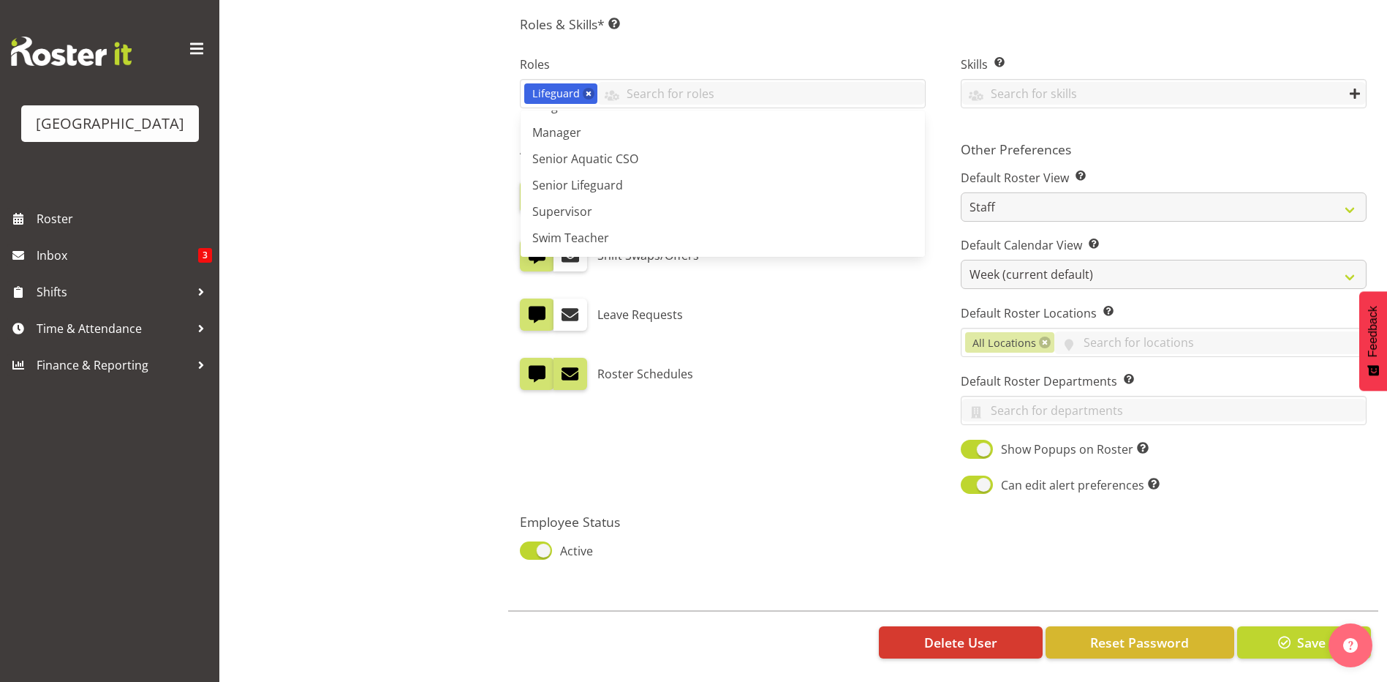
scroll to position [673, 0]
click at [1294, 627] on button "Save" at bounding box center [1304, 642] width 134 height 32
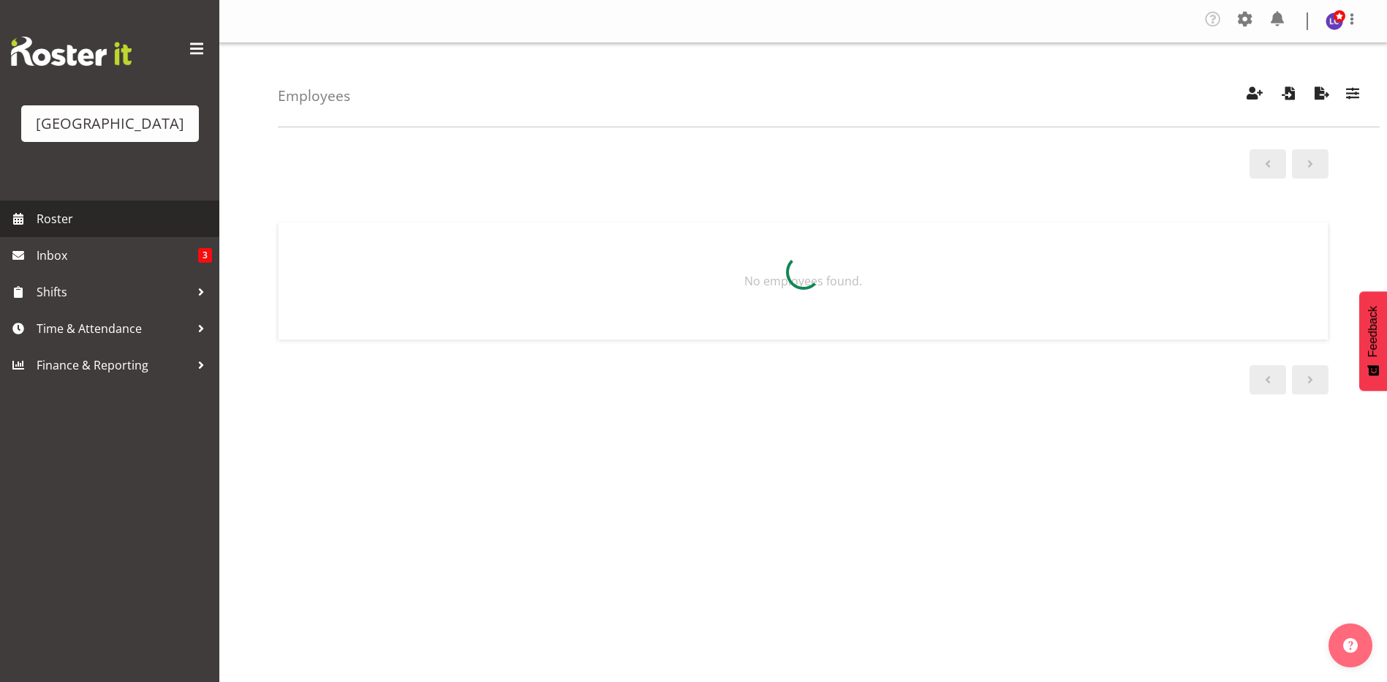
click at [140, 215] on span "Roster" at bounding box center [125, 219] width 176 height 22
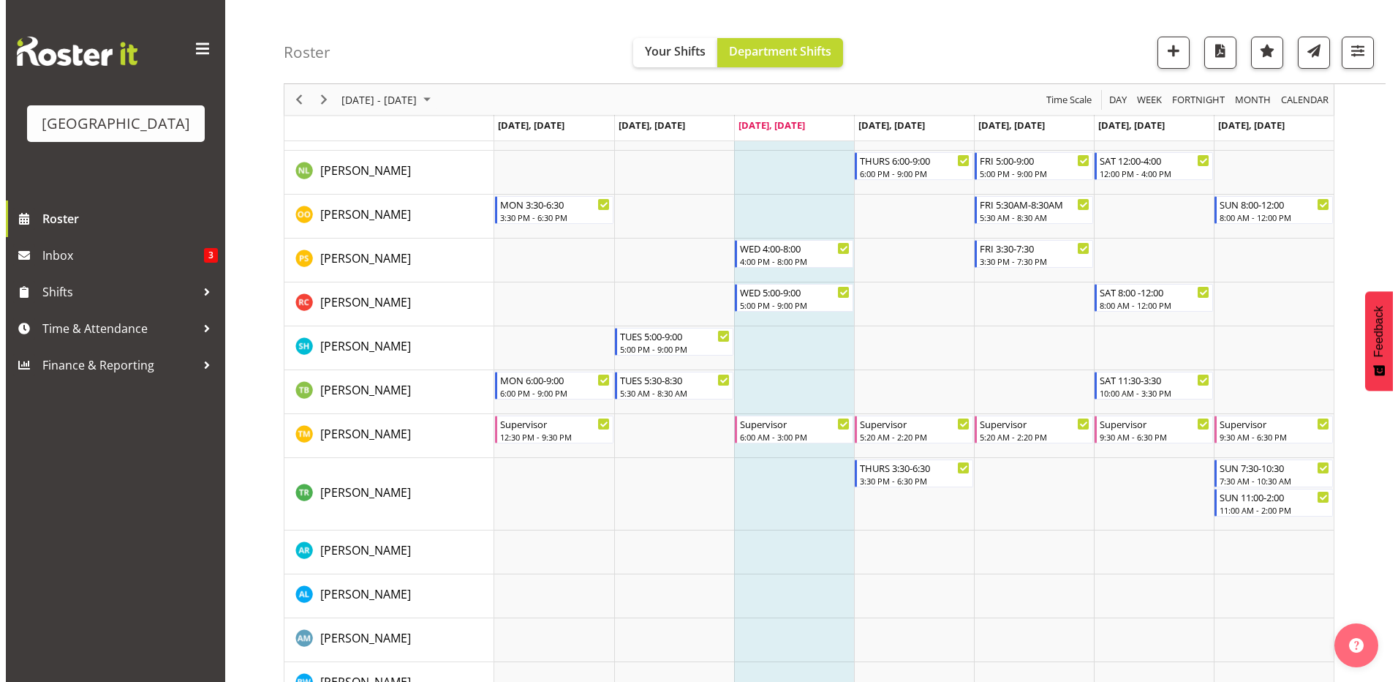
scroll to position [1830, 0]
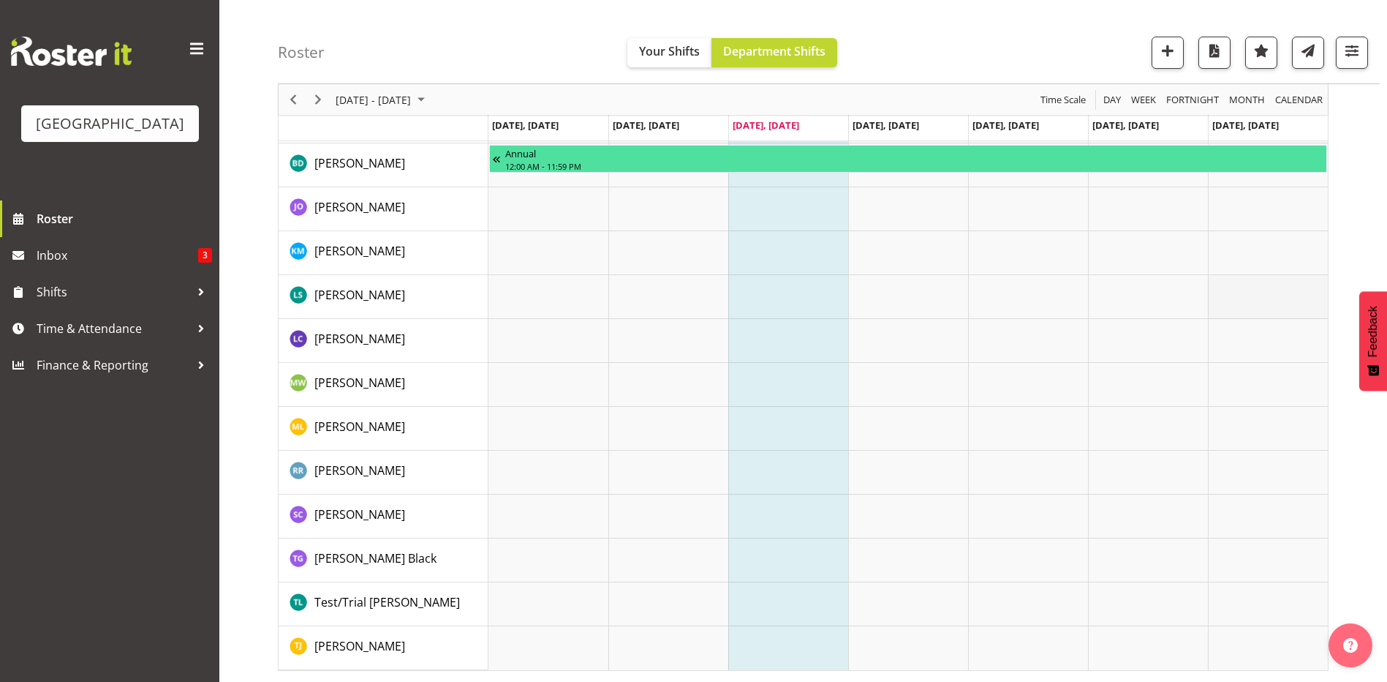
click at [1248, 284] on td "Timeline Week of August 27, 2025" at bounding box center [1268, 297] width 120 height 44
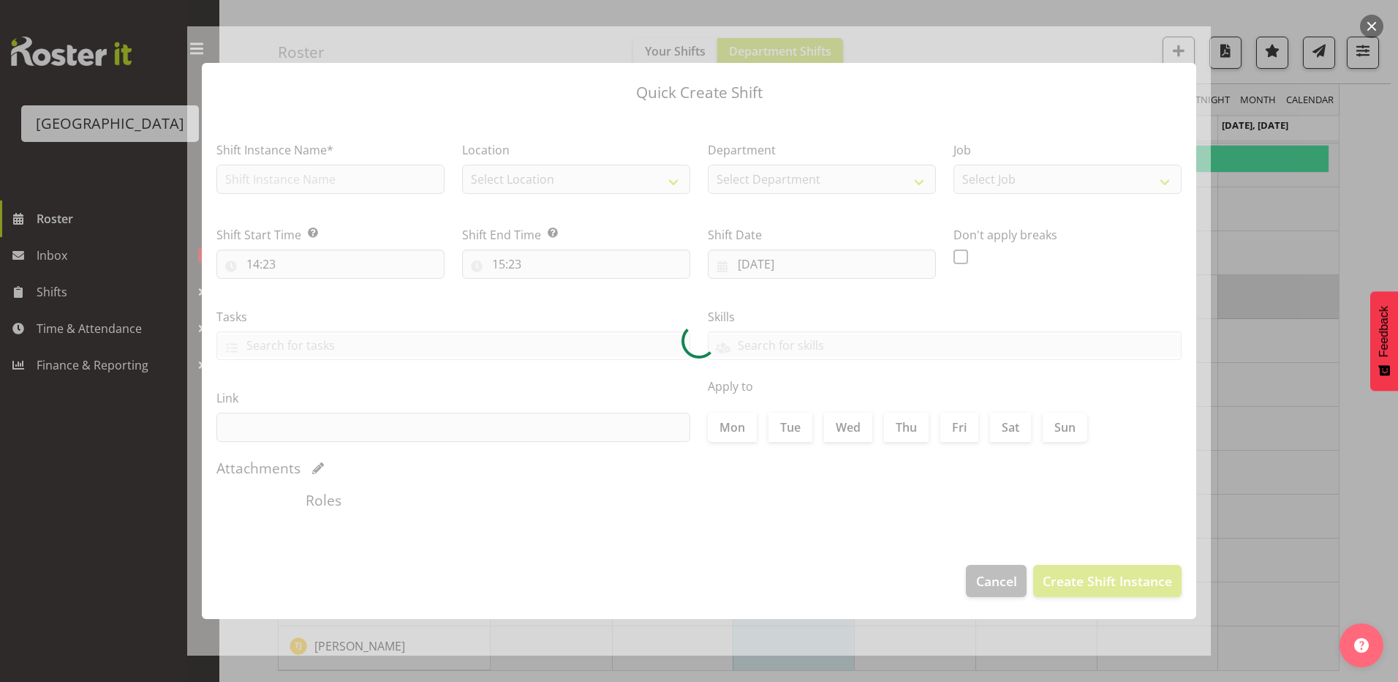
type input "[DATE]"
checkbox input "true"
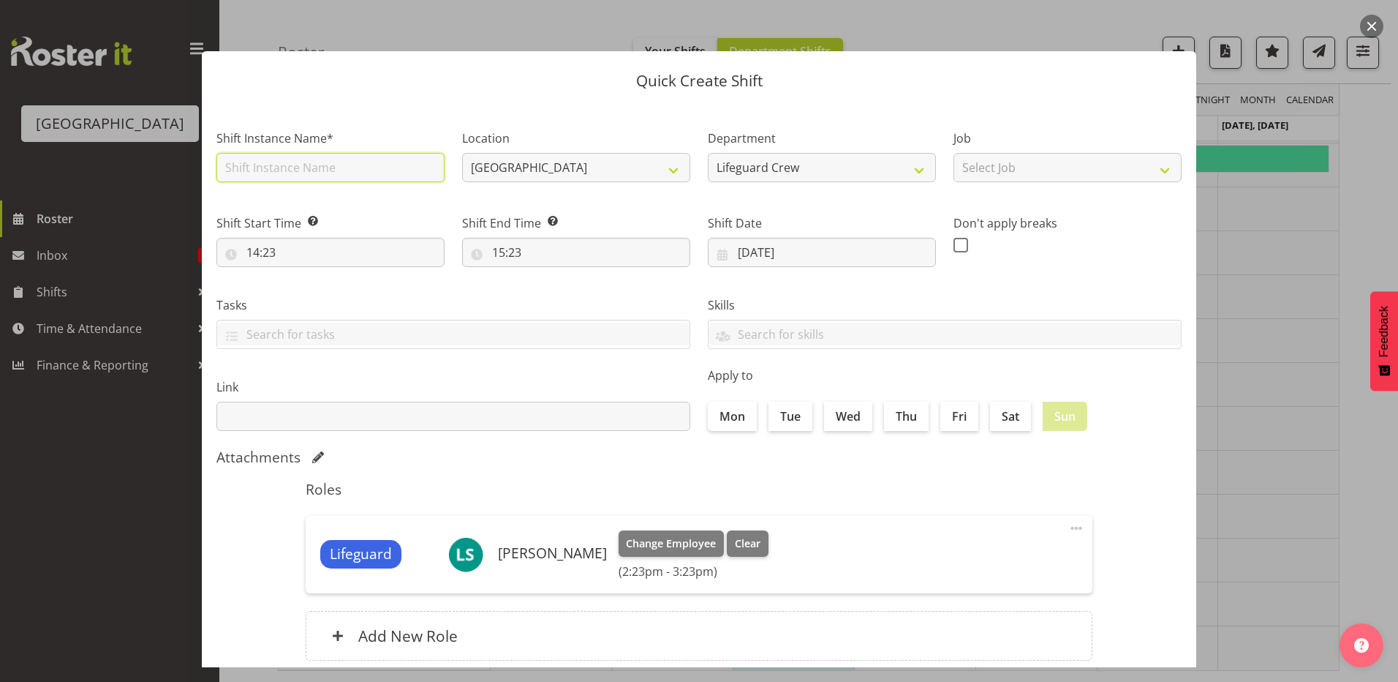
click at [384, 173] on input "text" at bounding box center [330, 167] width 228 height 29
click at [384, 173] on input "First aid course" at bounding box center [330, 167] width 228 height 29
type input "First aid course"
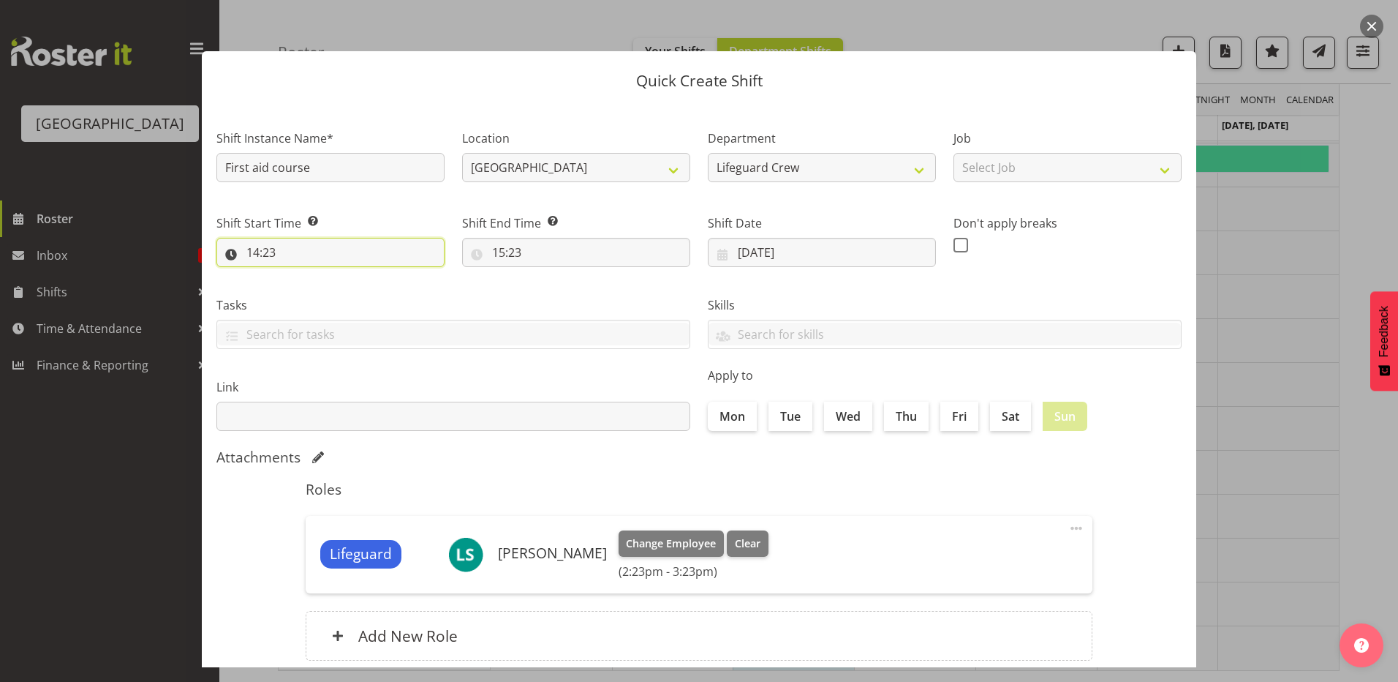
click at [342, 263] on input "14:23" at bounding box center [330, 252] width 228 height 29
click at [324, 298] on select "00 01 02 03 04 05 06 07 08 09 10 11 12 13 14 15 16 17 18 19 20 21 22 23" at bounding box center [316, 290] width 33 height 29
select select "9"
click at [300, 276] on select "00 01 02 03 04 05 06 07 08 09 10 11 12 13 14 15 16 17 18 19 20 21 22 23" at bounding box center [316, 290] width 33 height 29
type input "09:23"
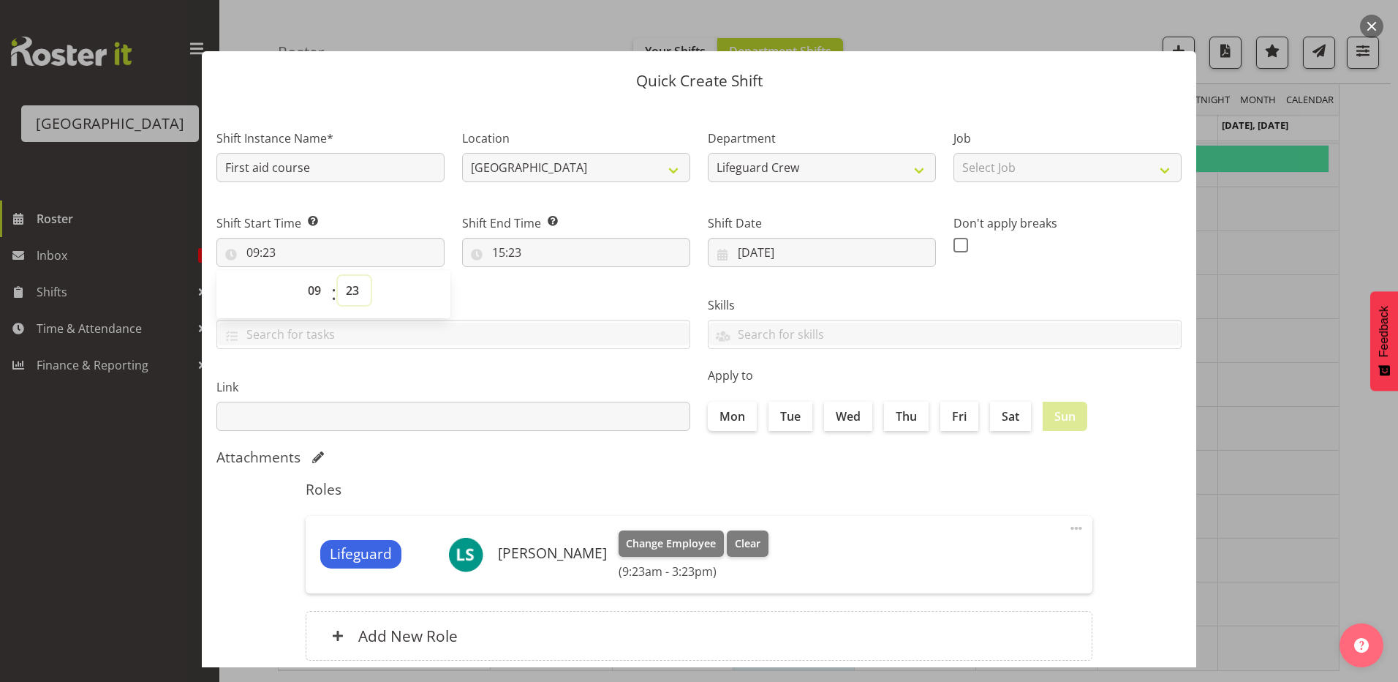
click at [360, 287] on select "00 01 02 03 04 05 06 07 08 09 10 11 12 13 14 15 16 17 18 19 20 21 22 23 24 25 2…" at bounding box center [354, 290] width 33 height 29
click at [334, 317] on div "00 01 02 03 04 05 06 07 08 09 10 11 12 13 14 15 16 17 18 19 20 21 22 23 : 00 01…" at bounding box center [333, 294] width 234 height 48
click at [359, 295] on select "00 01 02 03 04 05 06 07 08 09 10 11 12 13 14 15 16 17 18 19 20 21 22 23 24 25 2…" at bounding box center [354, 290] width 33 height 29
select select "0"
click at [338, 276] on select "00 01 02 03 04 05 06 07 08 09 10 11 12 13 14 15 16 17 18 19 20 21 22 23 24 25 2…" at bounding box center [354, 290] width 33 height 29
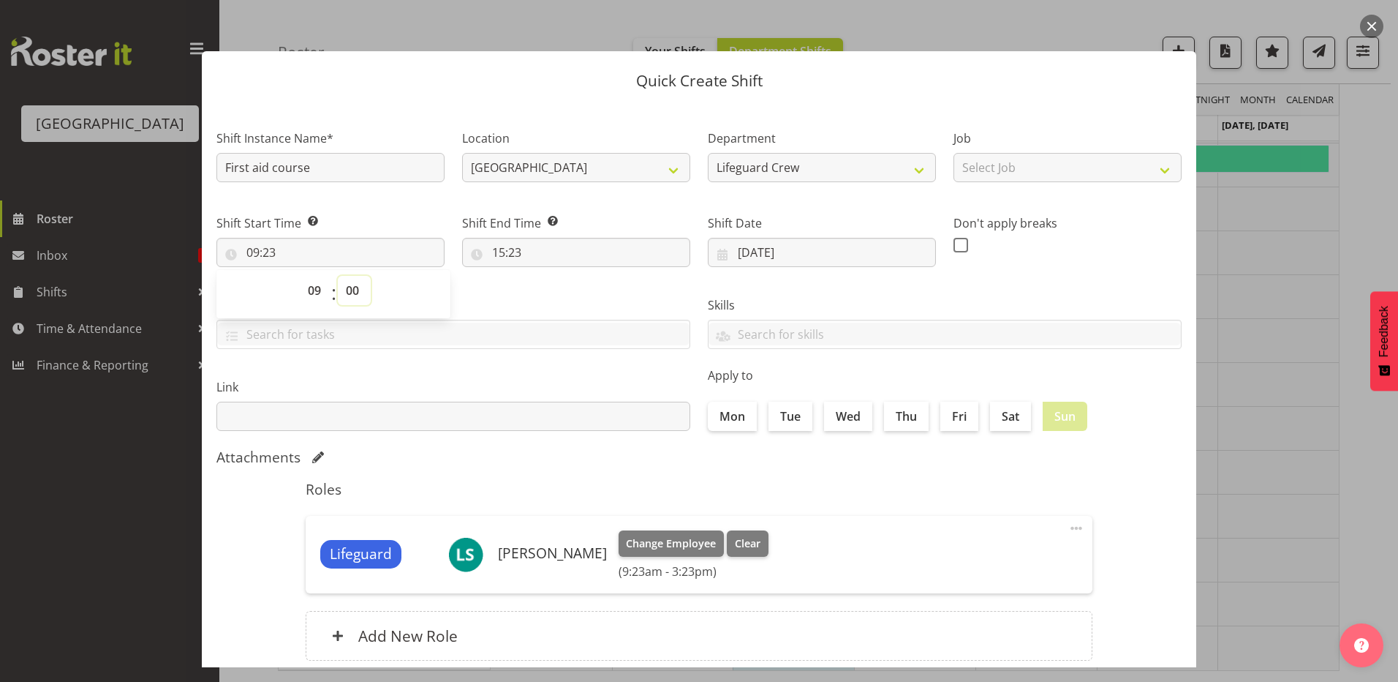
type input "09:00"
click at [518, 255] on input "15:23" at bounding box center [576, 252] width 228 height 29
click at [597, 296] on select "00 01 02 03 04 05 06 07 08 09 10 11 12 13 14 15 16 17 18 19 20 21 22 23 24 25 2…" at bounding box center [600, 290] width 33 height 29
select select "30"
click at [584, 276] on select "00 01 02 03 04 05 06 07 08 09 10 11 12 13 14 15 16 17 18 19 20 21 22 23 24 25 2…" at bounding box center [600, 290] width 33 height 29
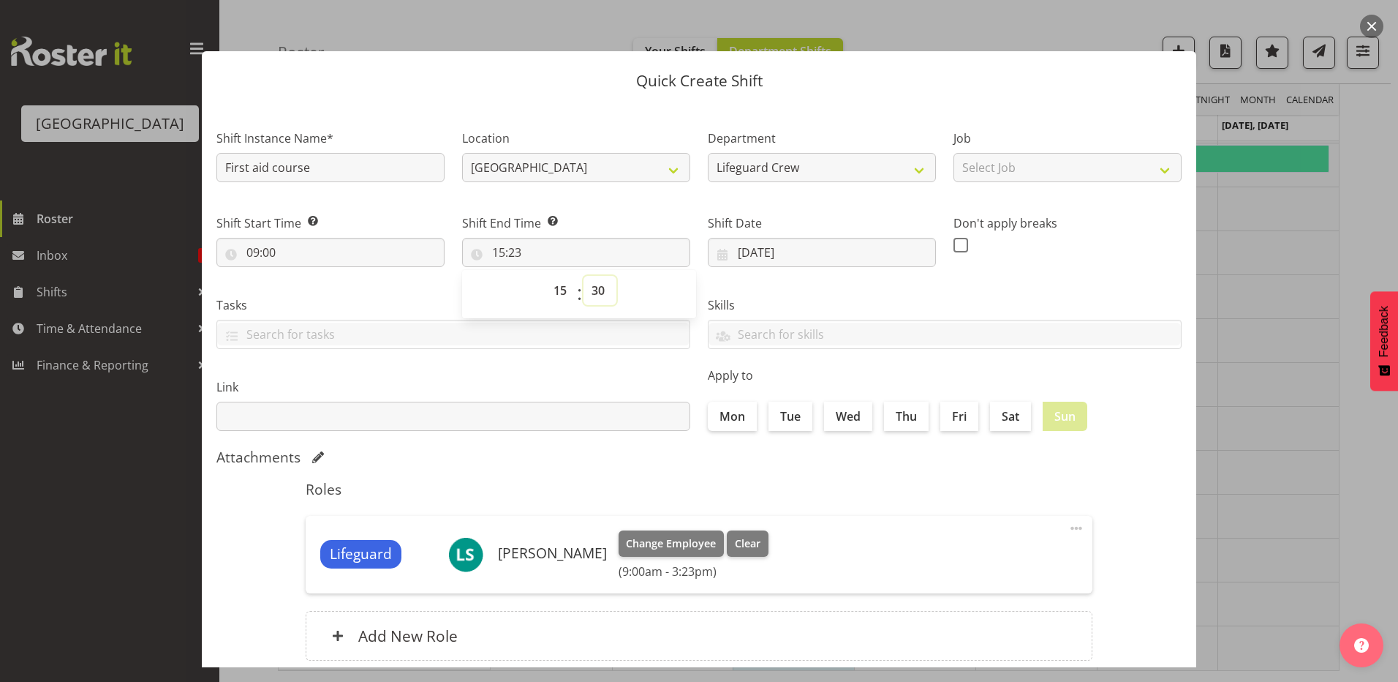
type input "15:30"
click at [632, 445] on section "Shift Instance Name* First aid course Location Splash Palace Department Lifegua…" at bounding box center [699, 397] width 995 height 589
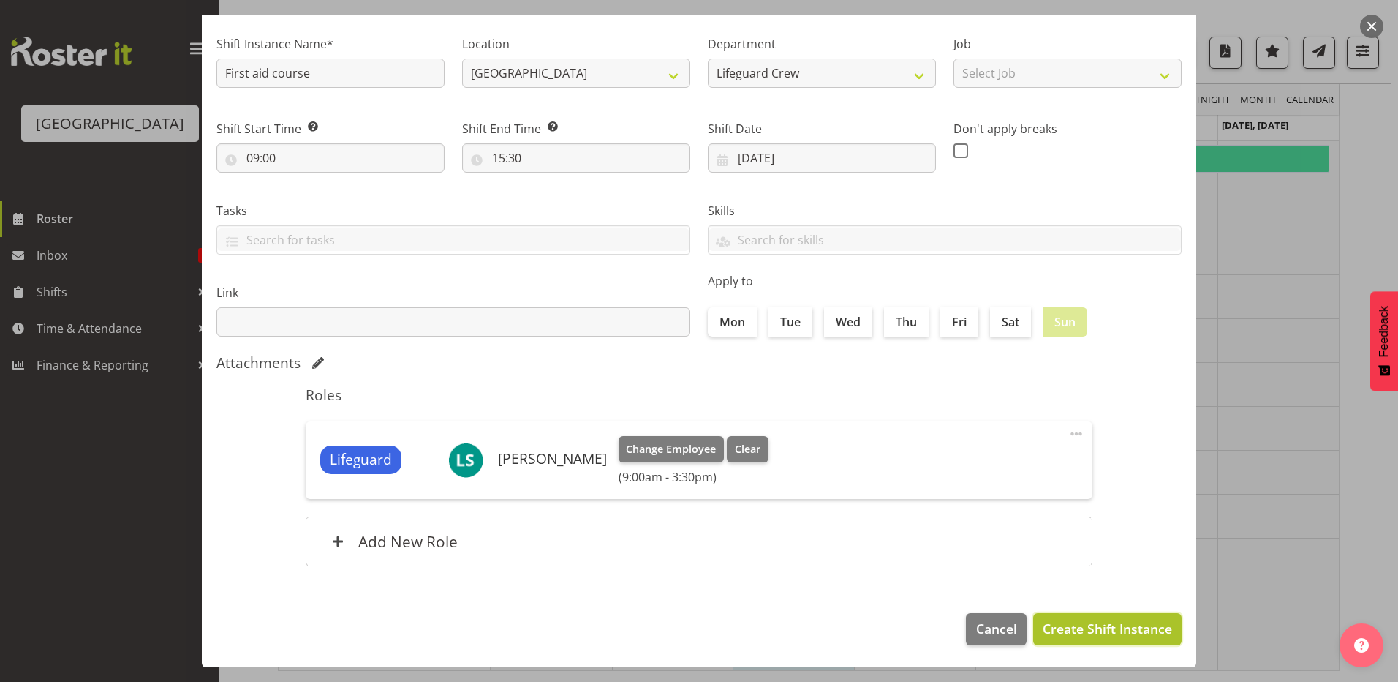
click at [1047, 633] on span "Create Shift Instance" at bounding box center [1107, 628] width 129 height 19
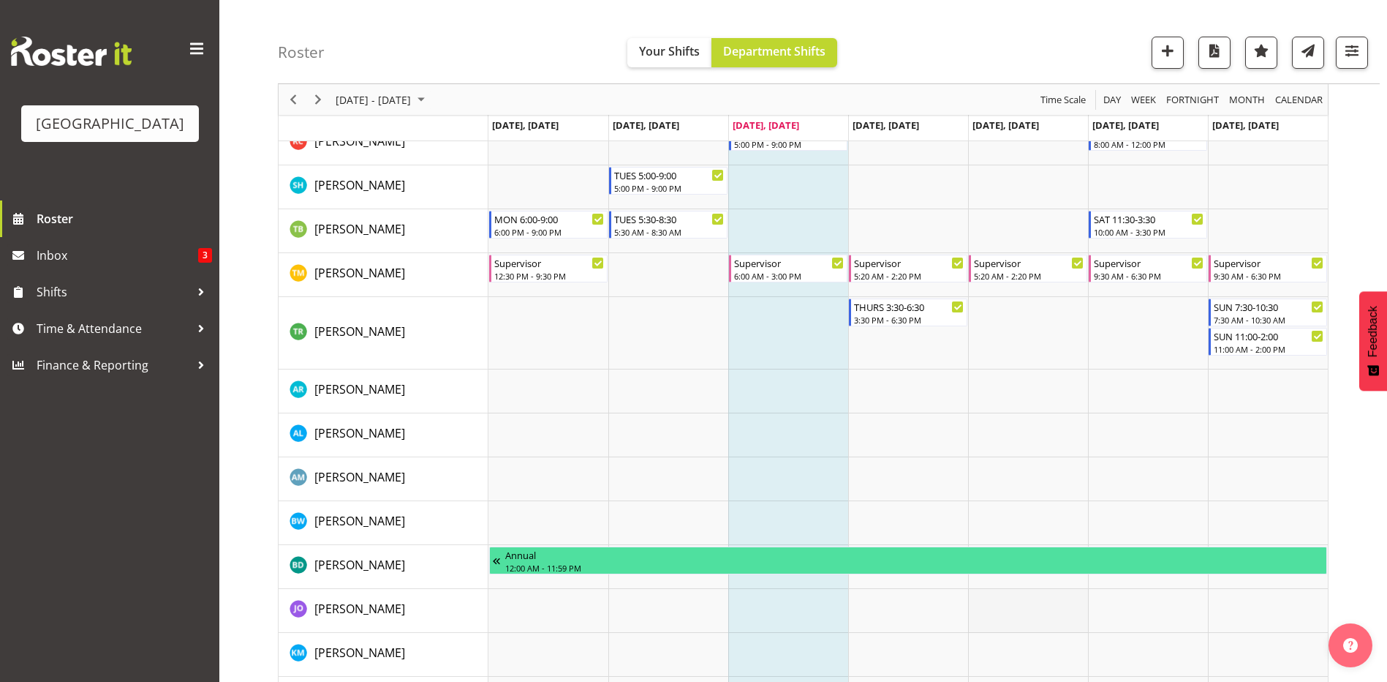
scroll to position [1830, 0]
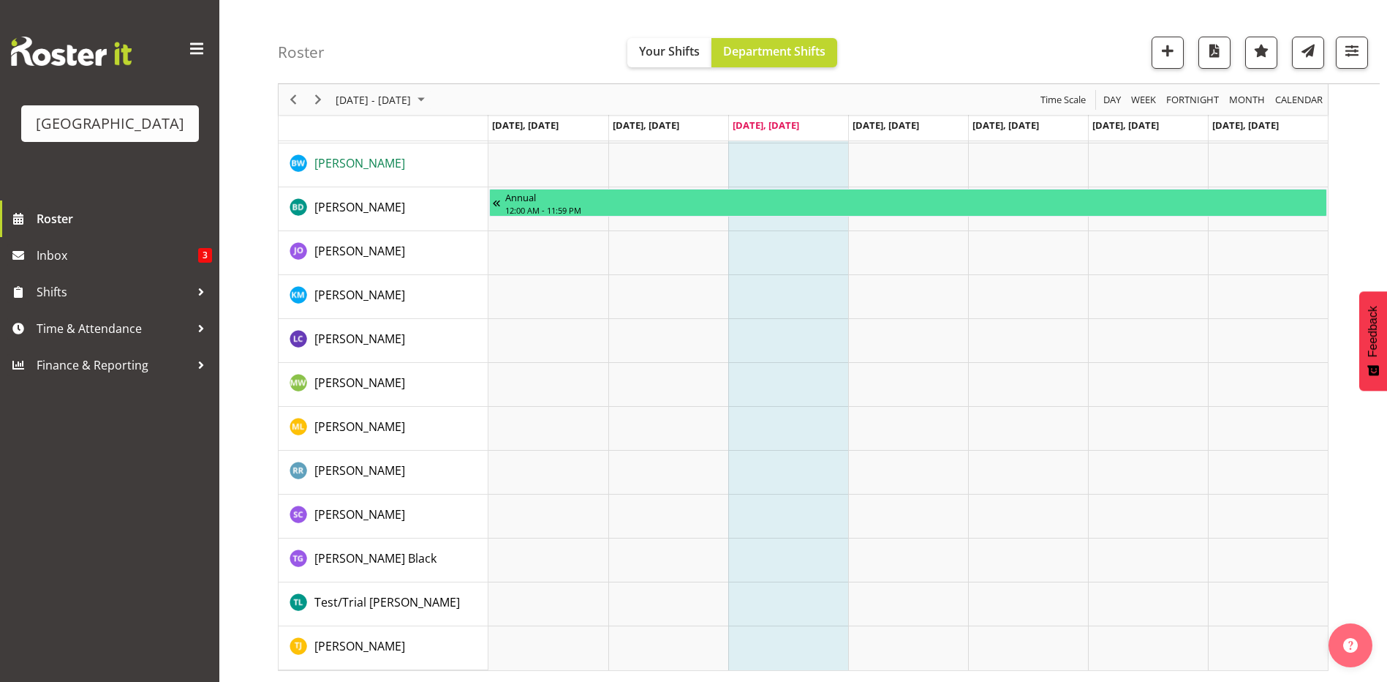
click at [342, 162] on span "[PERSON_NAME]" at bounding box center [359, 163] width 91 height 16
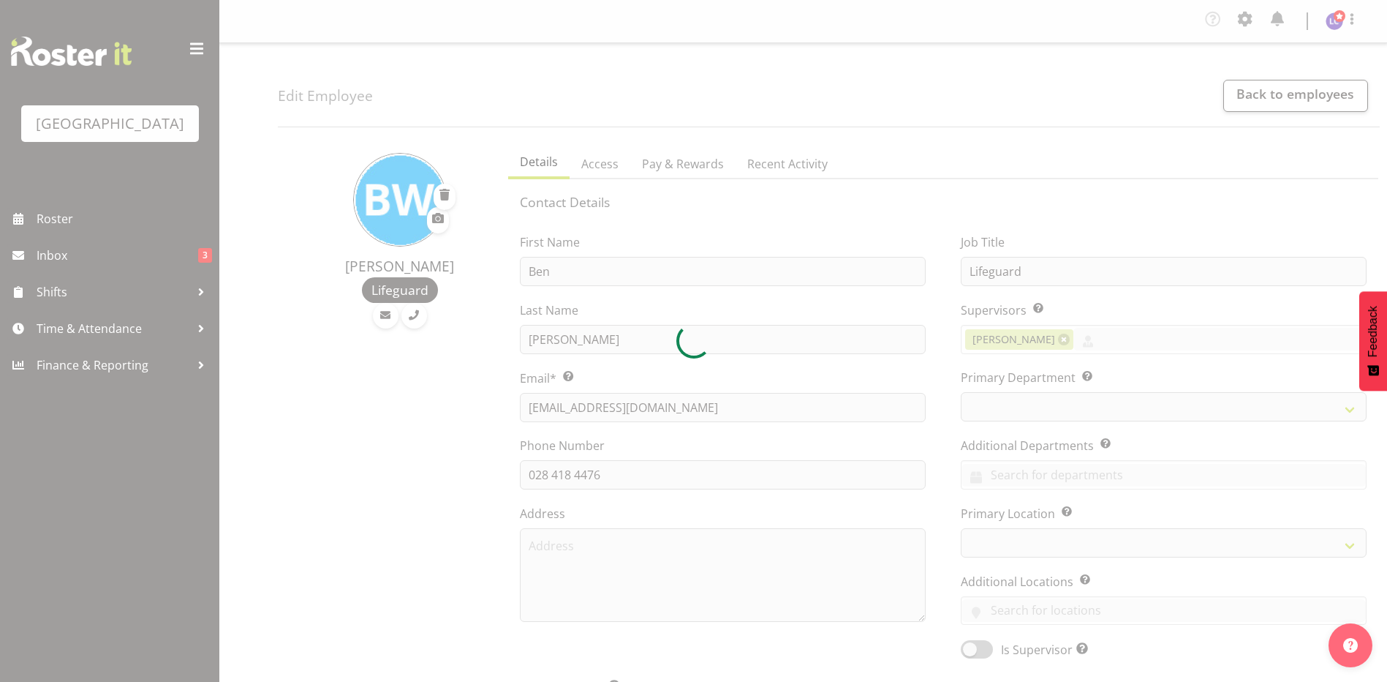
select select "TimelineWeek"
select select
select select "114"
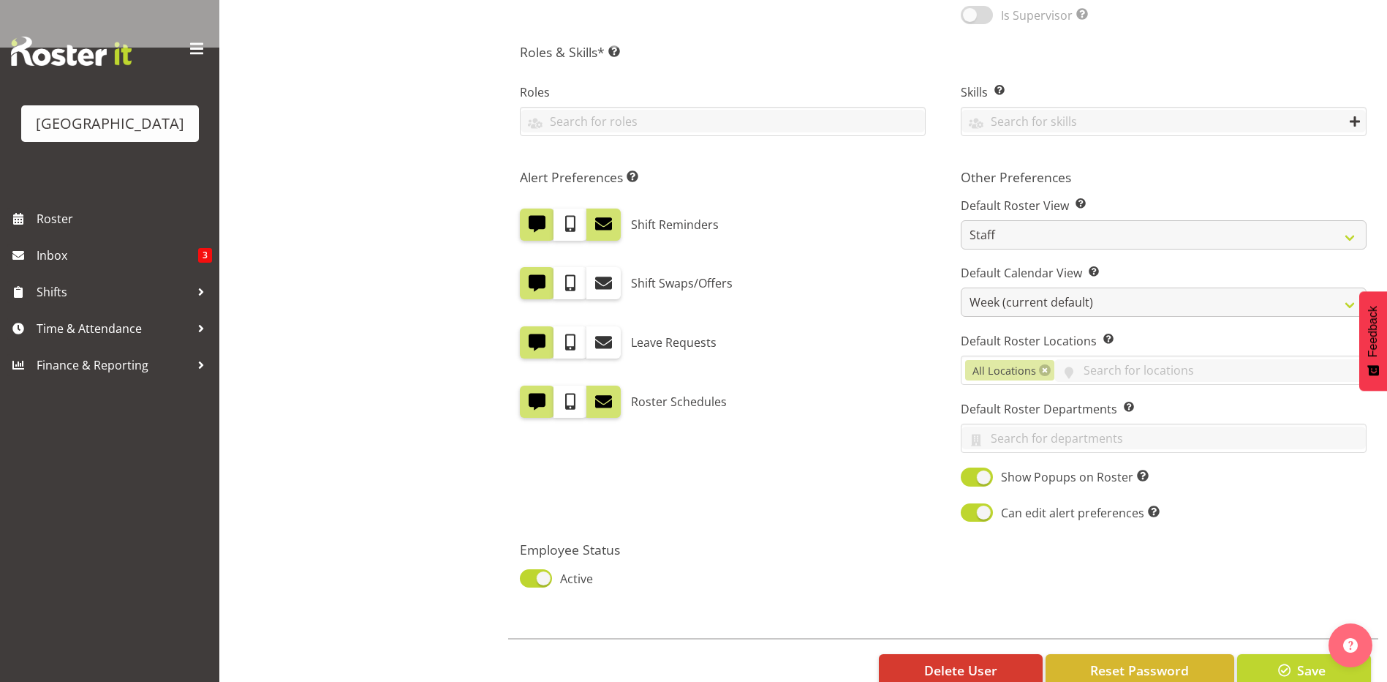
scroll to position [317, 0]
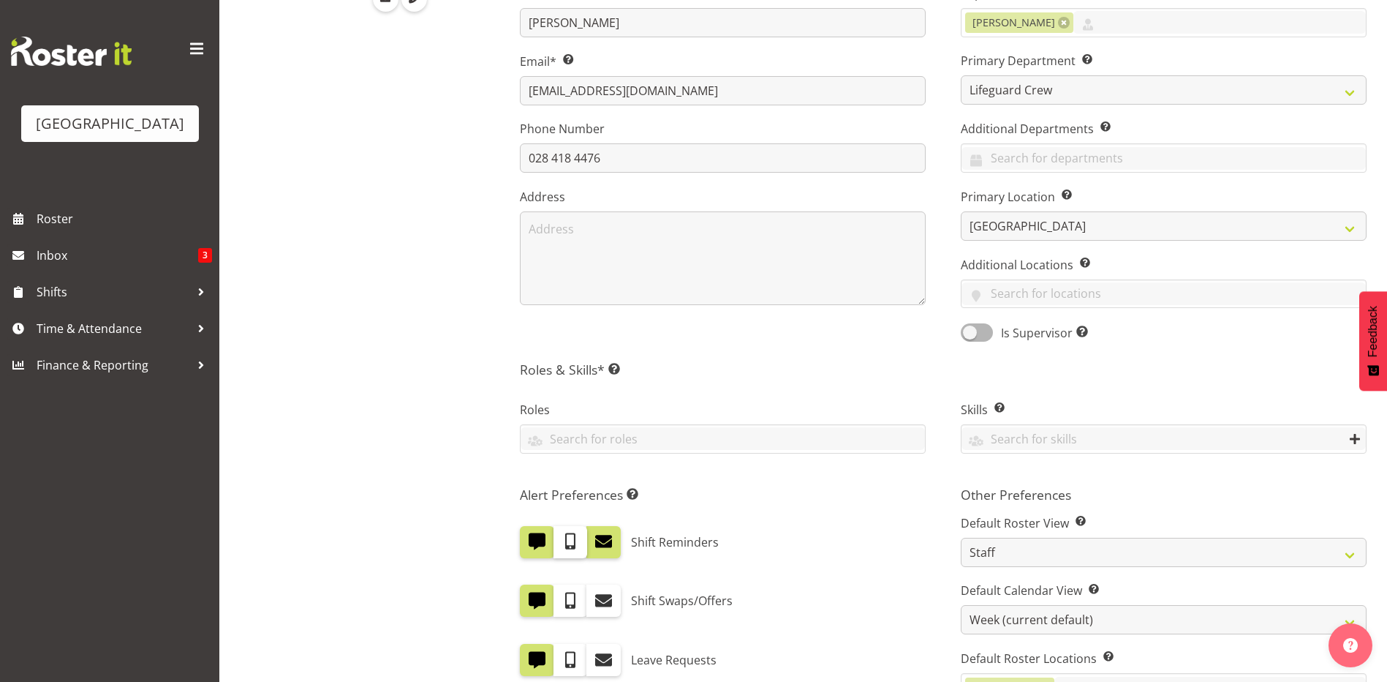
click at [566, 551] on label at bounding box center [571, 542] width 34 height 32
click at [563, 546] on input "checkbox" at bounding box center [559, 542] width 10 height 10
checkbox input "true"
click at [608, 555] on label at bounding box center [604, 542] width 34 height 32
click at [596, 546] on input "checkbox" at bounding box center [592, 542] width 10 height 10
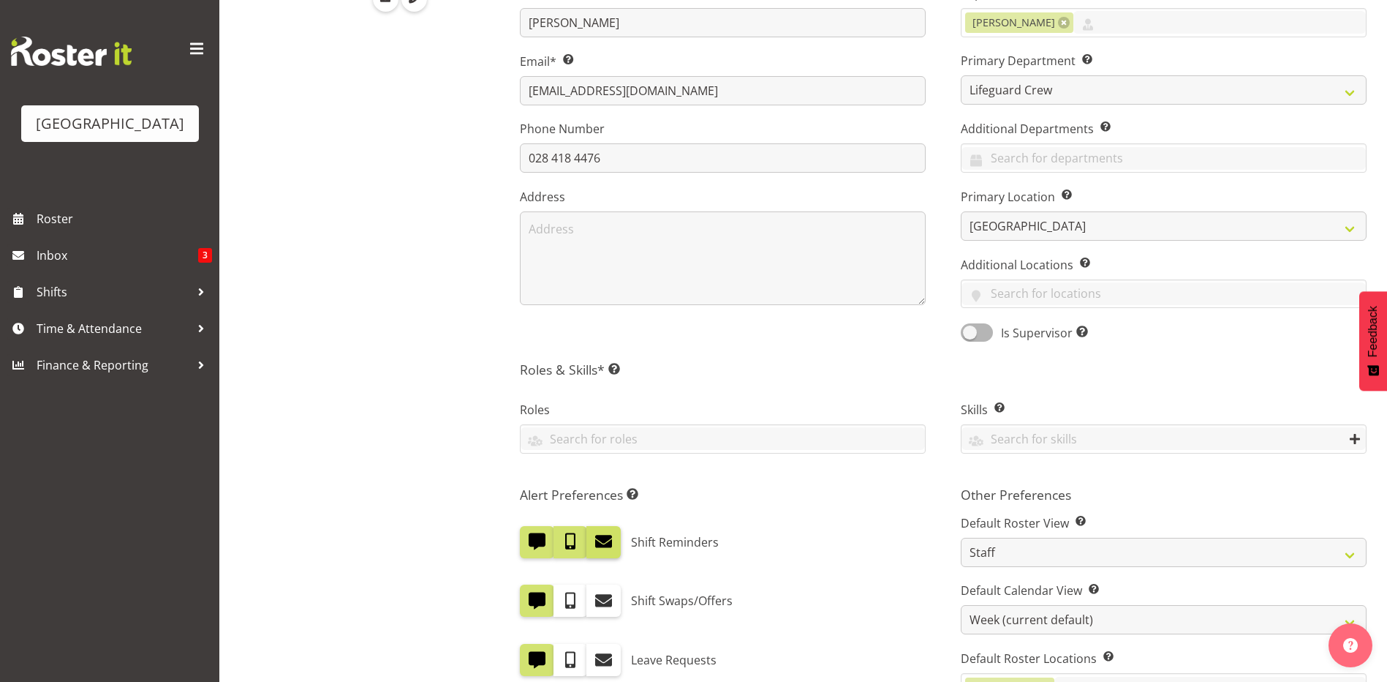
checkbox input "false"
click at [579, 545] on span at bounding box center [570, 541] width 19 height 19
click at [563, 545] on input "checkbox" at bounding box center [559, 542] width 10 height 10
checkbox input "false"
click at [608, 545] on span at bounding box center [603, 541] width 19 height 19
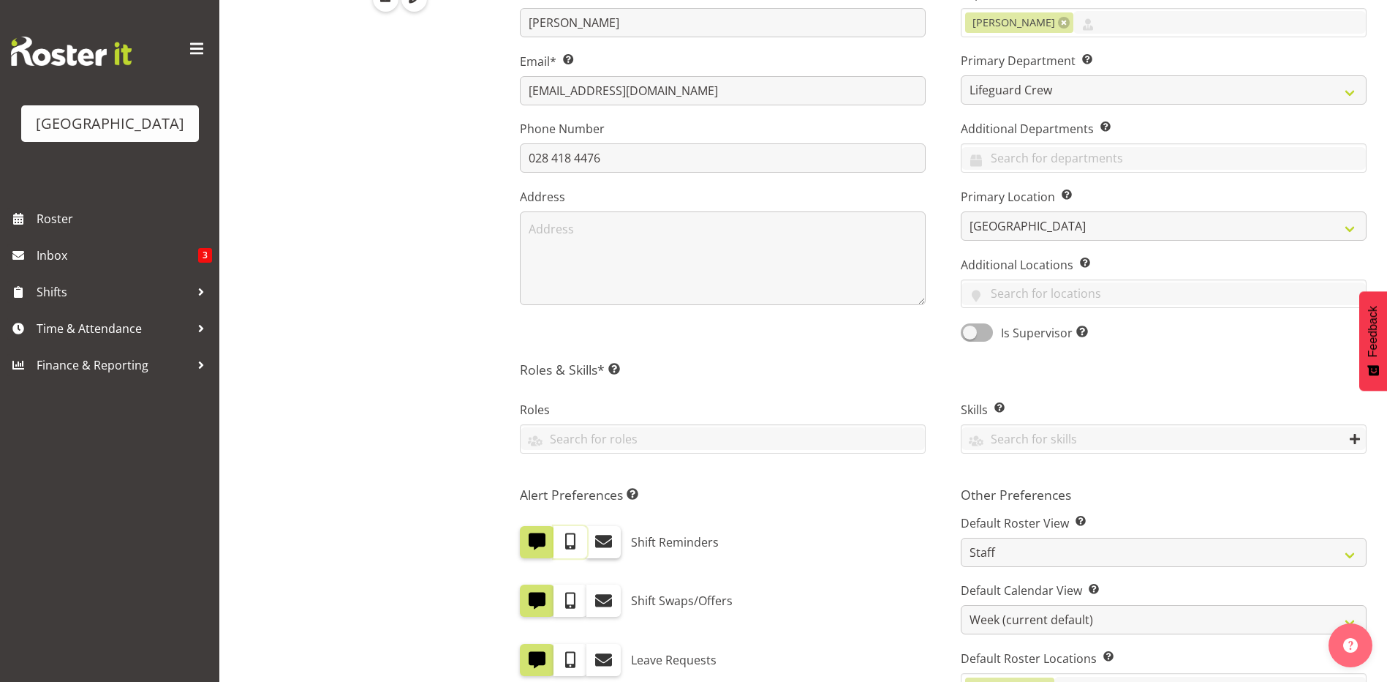
click at [596, 545] on input "checkbox" at bounding box center [592, 542] width 10 height 10
checkbox input "true"
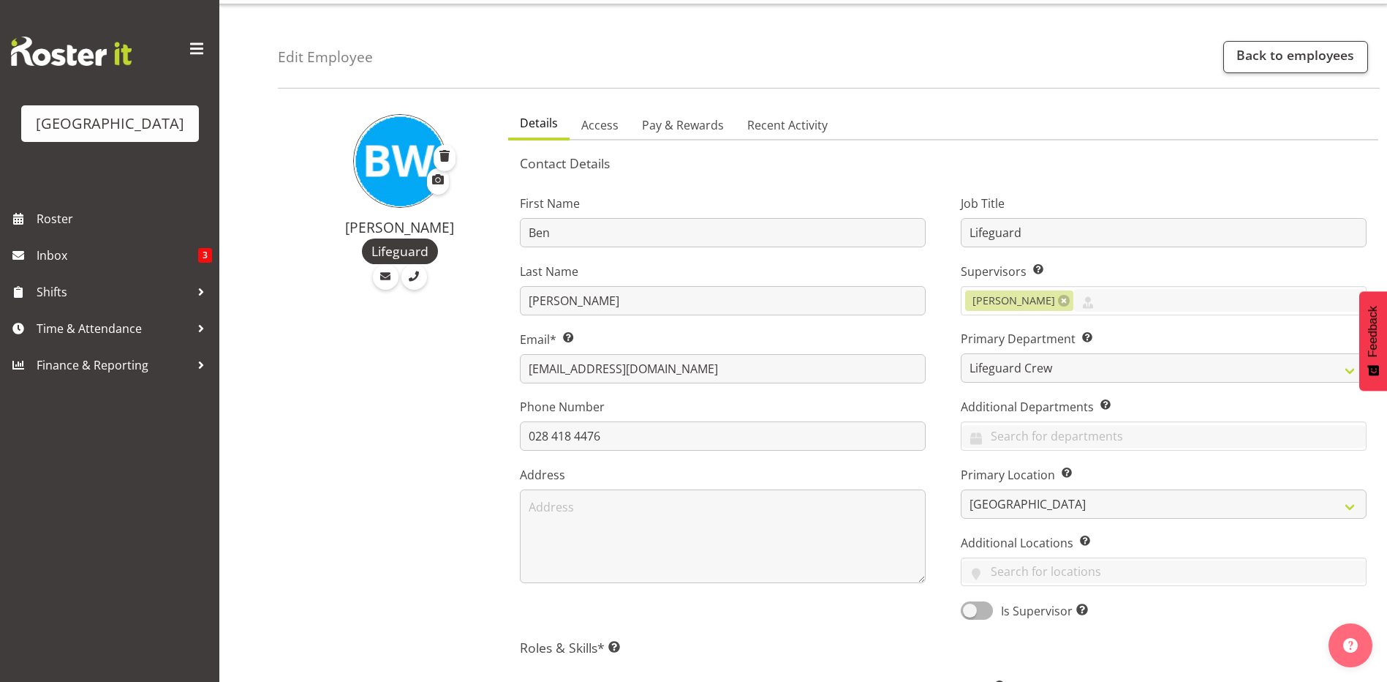
scroll to position [356, 0]
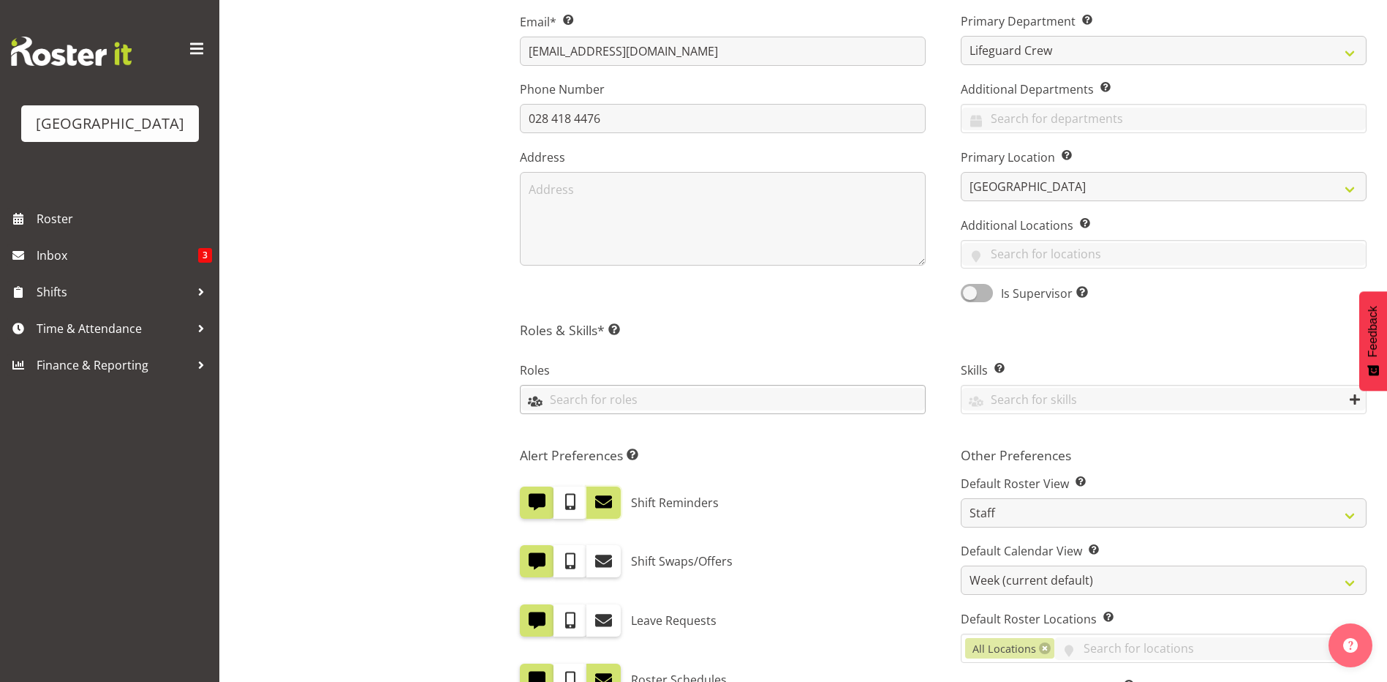
click at [663, 401] on input "text" at bounding box center [723, 399] width 404 height 23
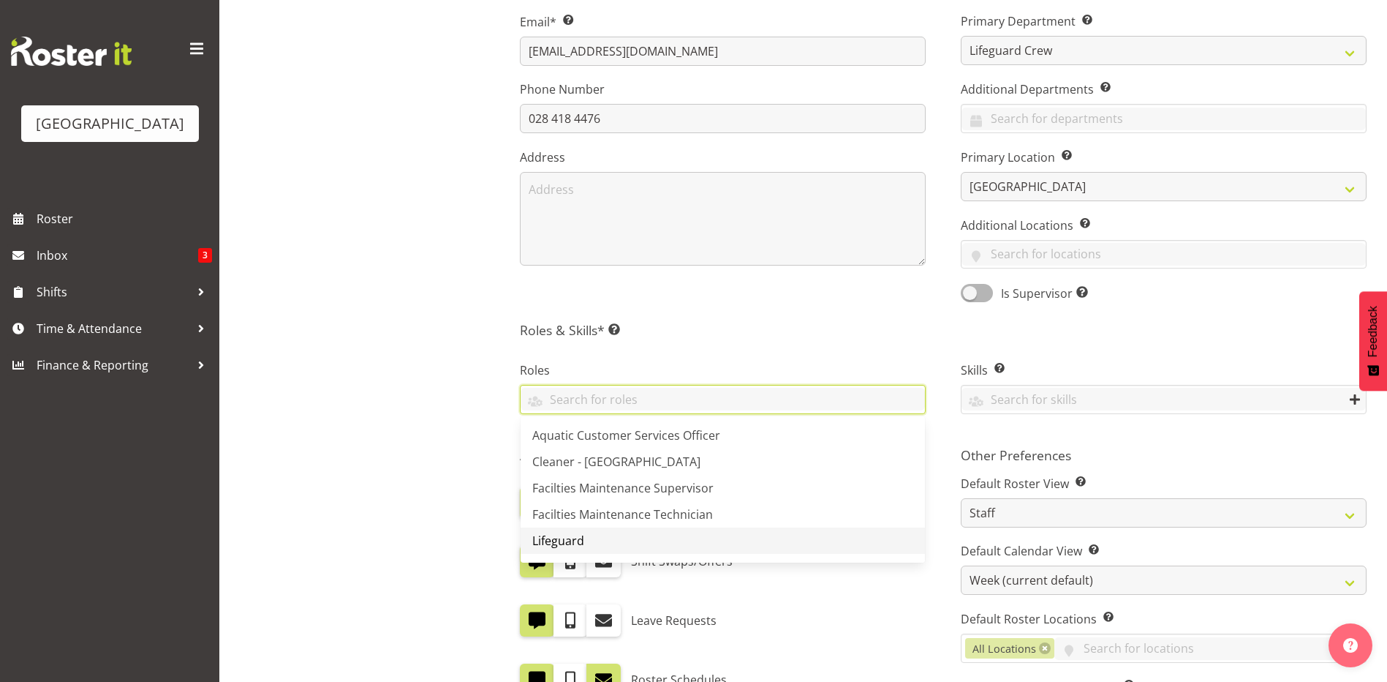
click at [629, 530] on link "Lifeguard" at bounding box center [723, 540] width 404 height 26
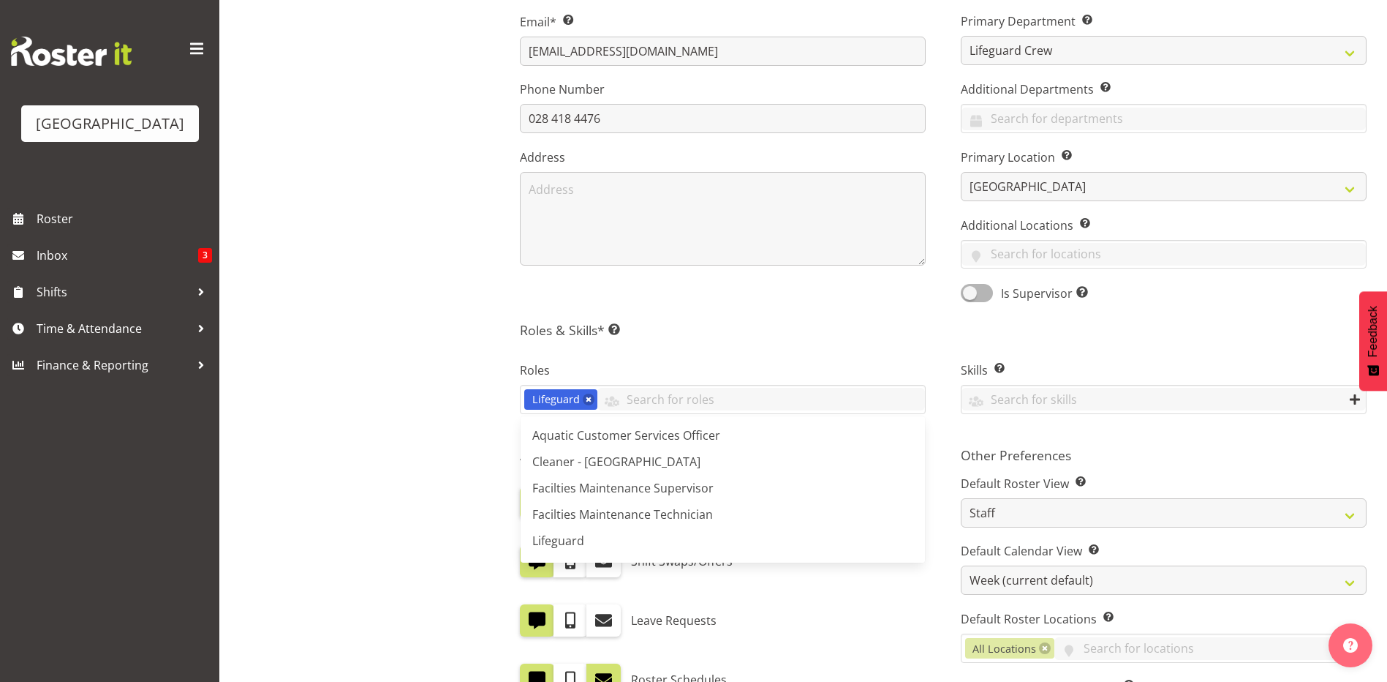
click at [446, 440] on div "Ben Wyatt Lifeguard" at bounding box center [389, 384] width 222 height 1205
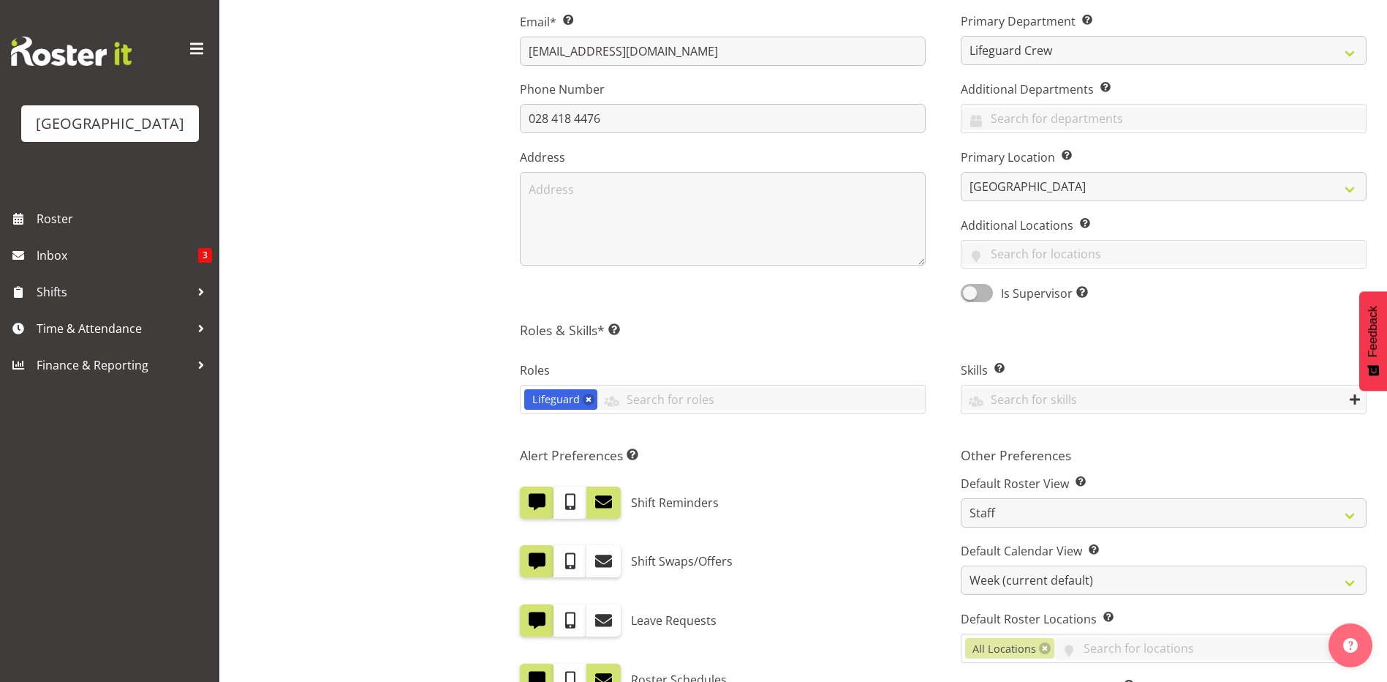
scroll to position [673, 0]
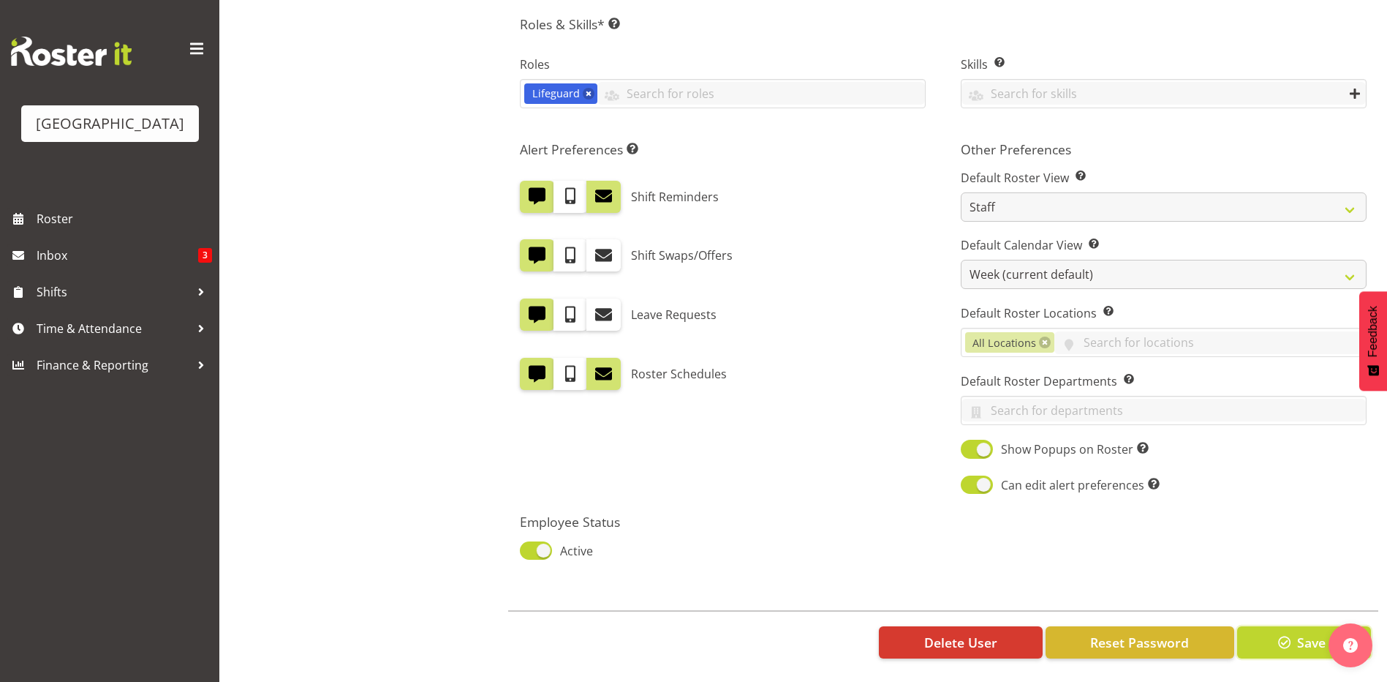
click at [1308, 633] on span "Save" at bounding box center [1311, 642] width 29 height 19
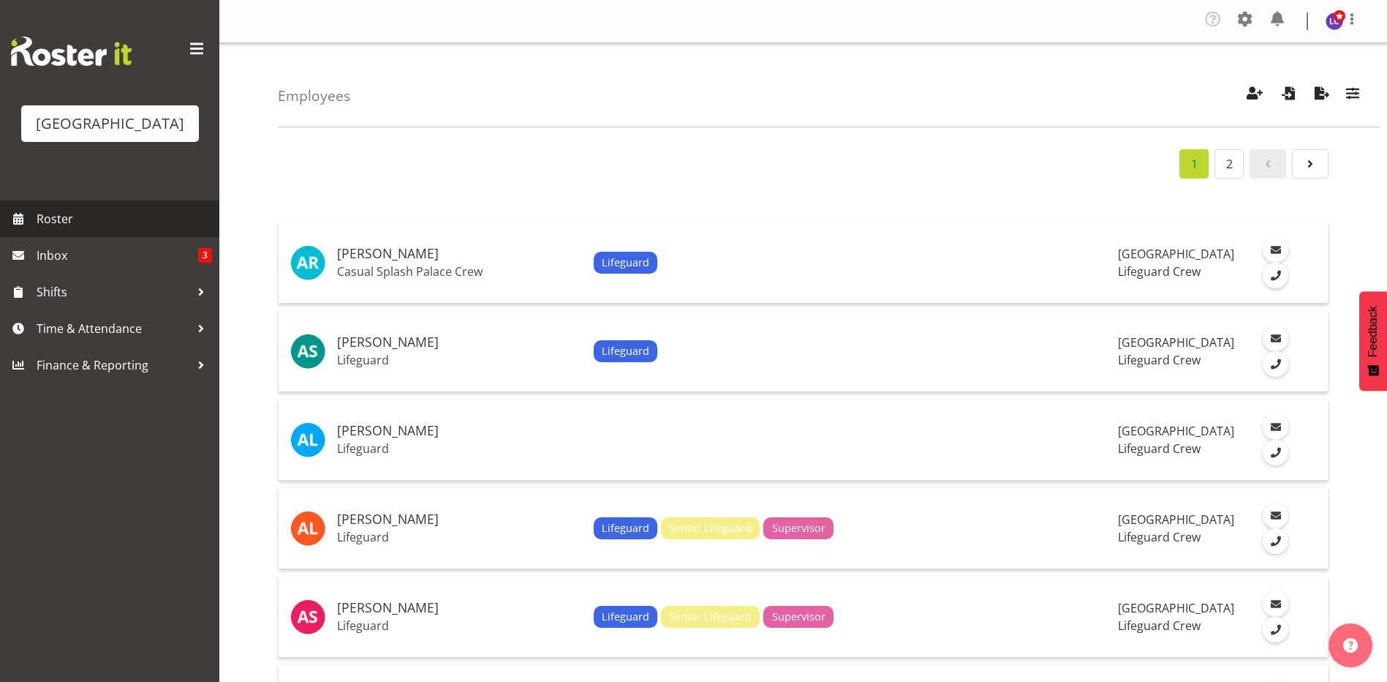
click at [112, 211] on span "Roster" at bounding box center [125, 219] width 176 height 22
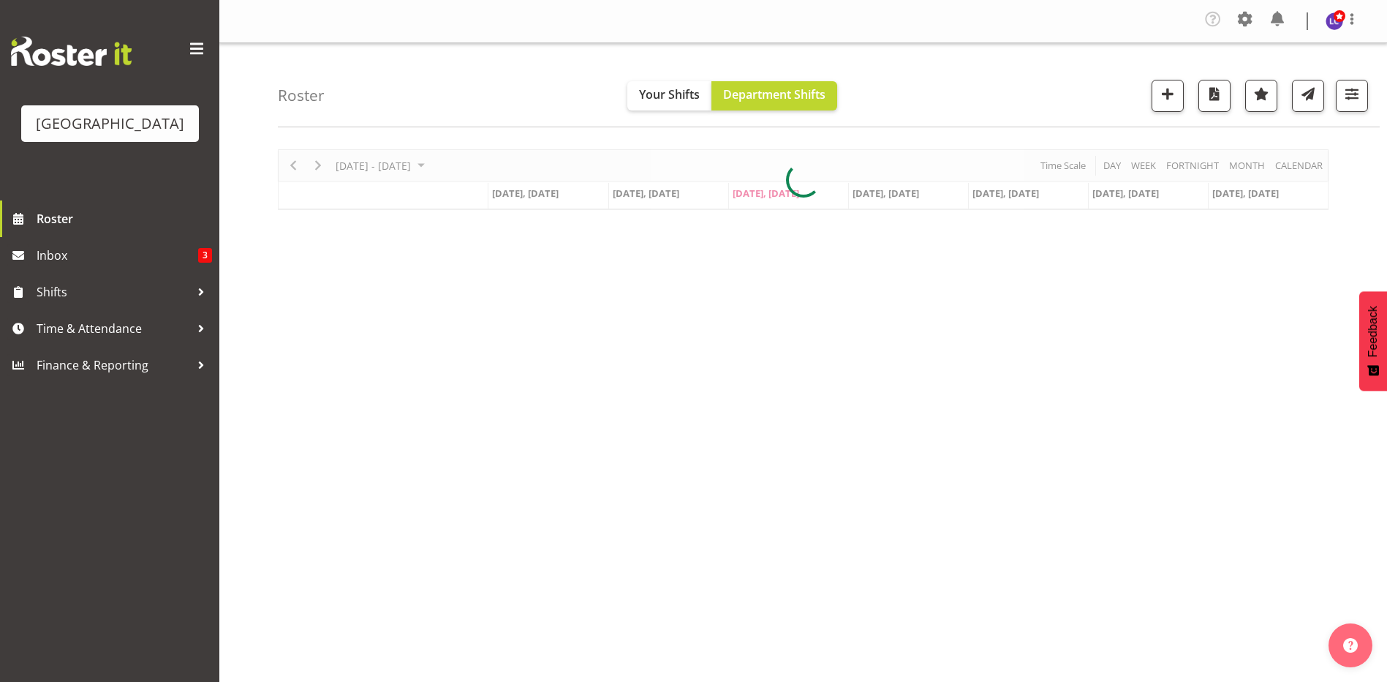
scroll to position [42, 0]
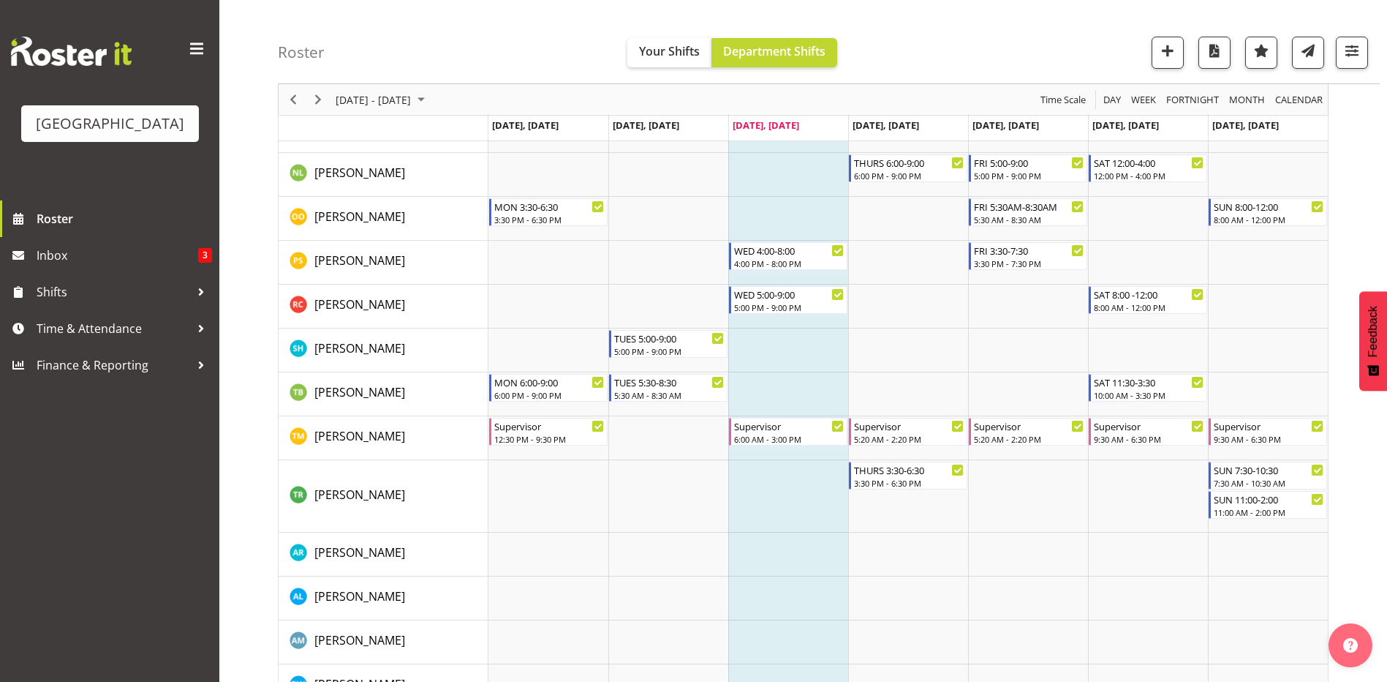
scroll to position [1830, 0]
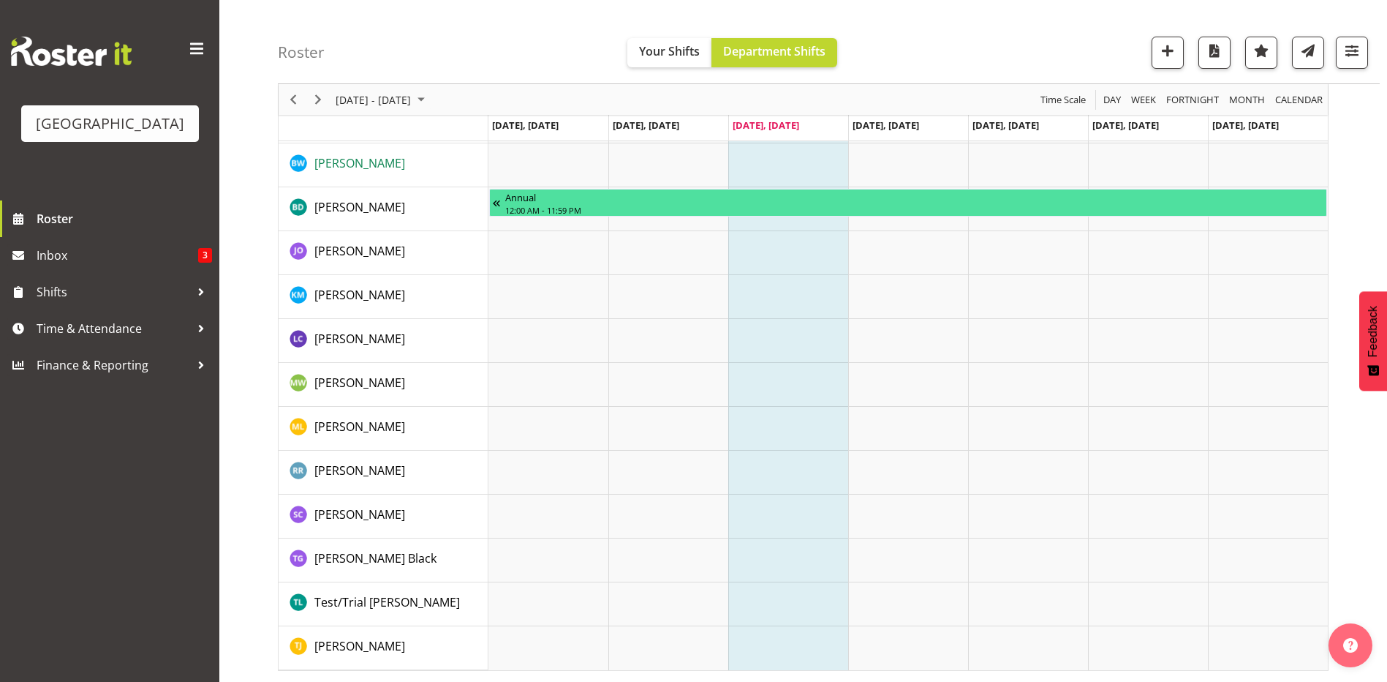
click at [347, 163] on span "[PERSON_NAME]" at bounding box center [359, 163] width 91 height 16
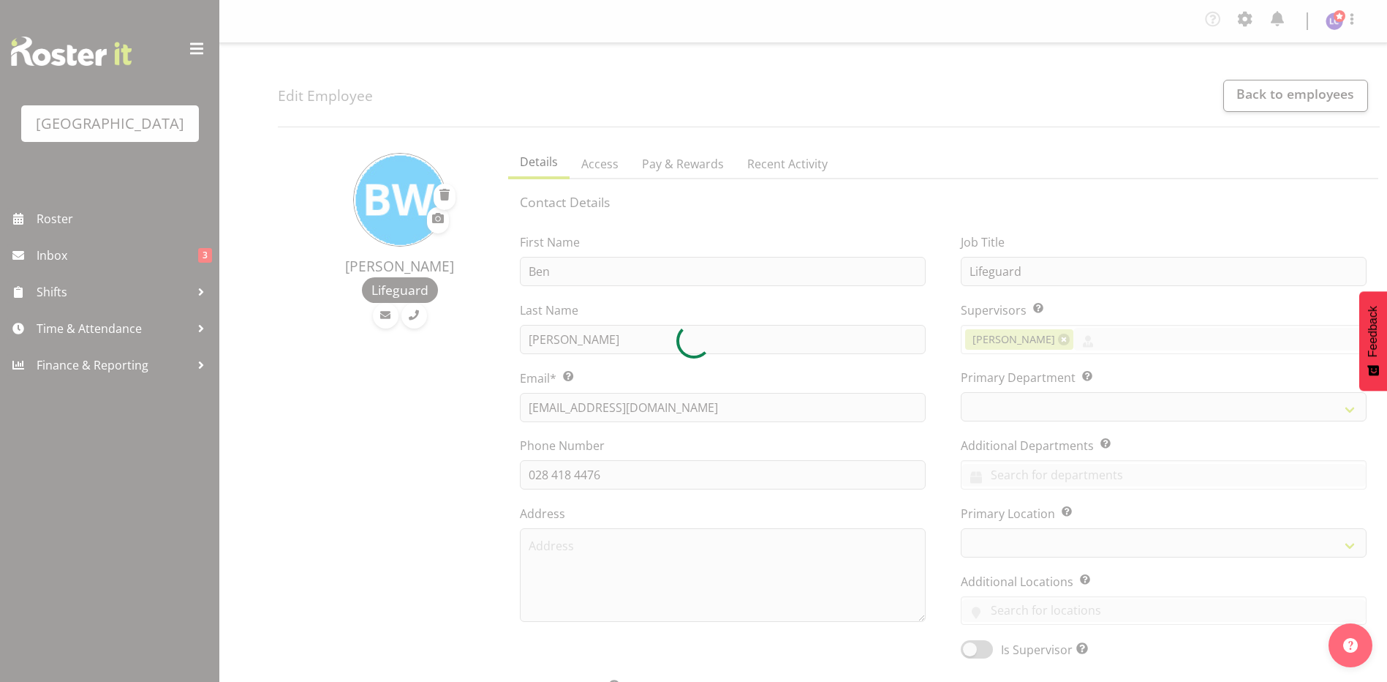
select select "TimelineWeek"
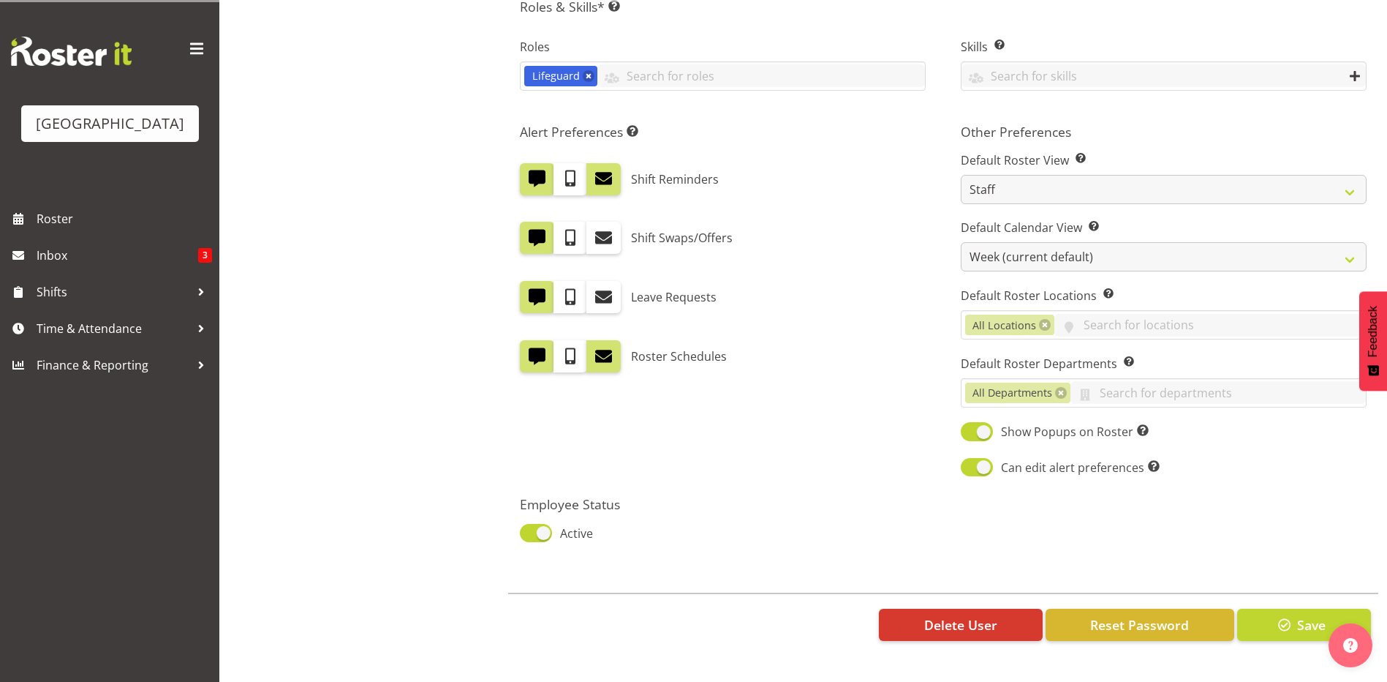
select select
select select "114"
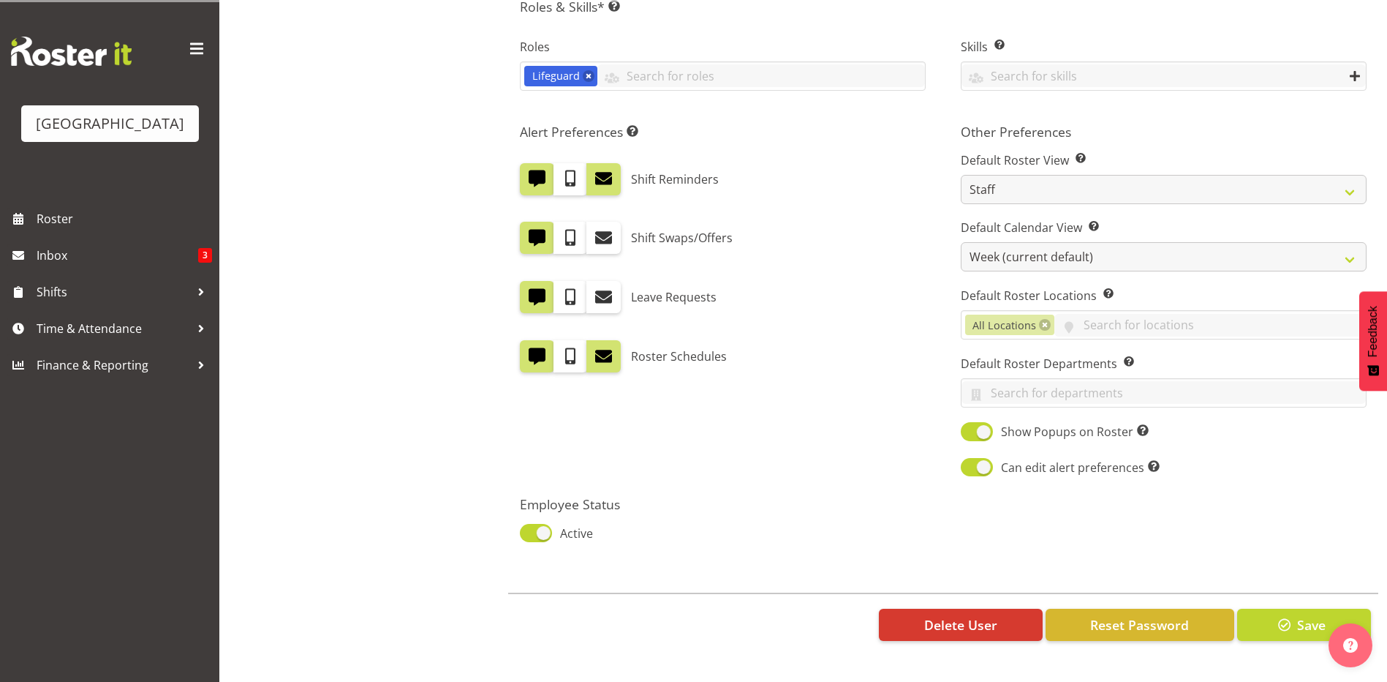
scroll to position [374, 0]
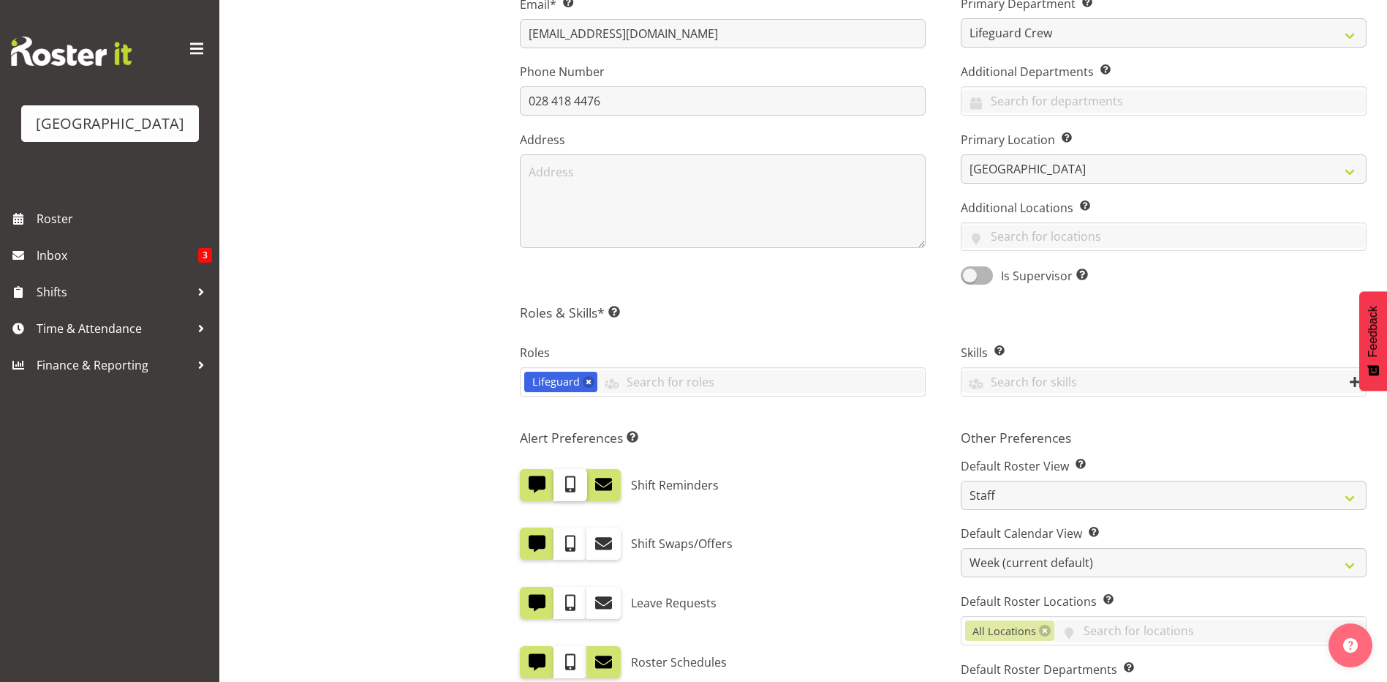
click at [572, 491] on span at bounding box center [570, 484] width 19 height 19
click at [563, 489] on input "checkbox" at bounding box center [559, 485] width 10 height 10
checkbox input "true"
click at [571, 550] on span at bounding box center [570, 543] width 19 height 19
click at [563, 548] on input "checkbox" at bounding box center [559, 544] width 10 height 10
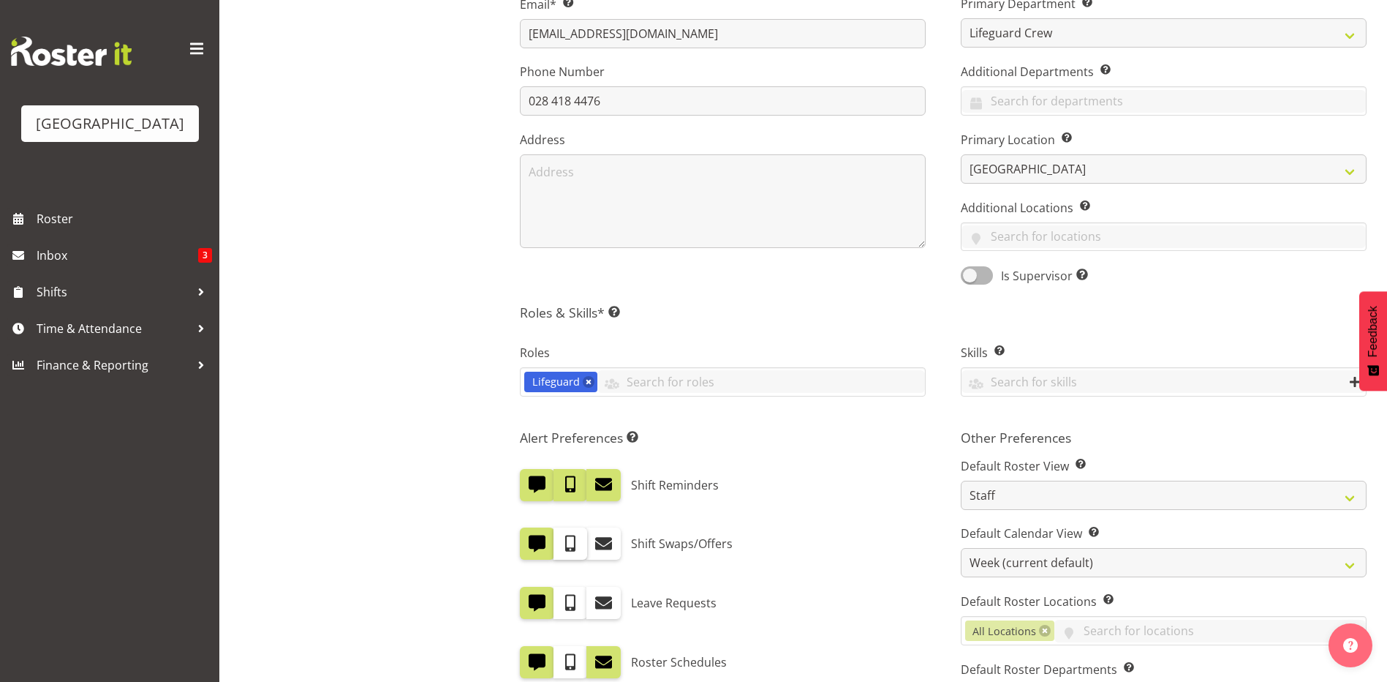
checkbox input "true"
click at [568, 598] on span at bounding box center [570, 602] width 19 height 19
click at [563, 598] on input "checkbox" at bounding box center [559, 603] width 10 height 10
checkbox input "true"
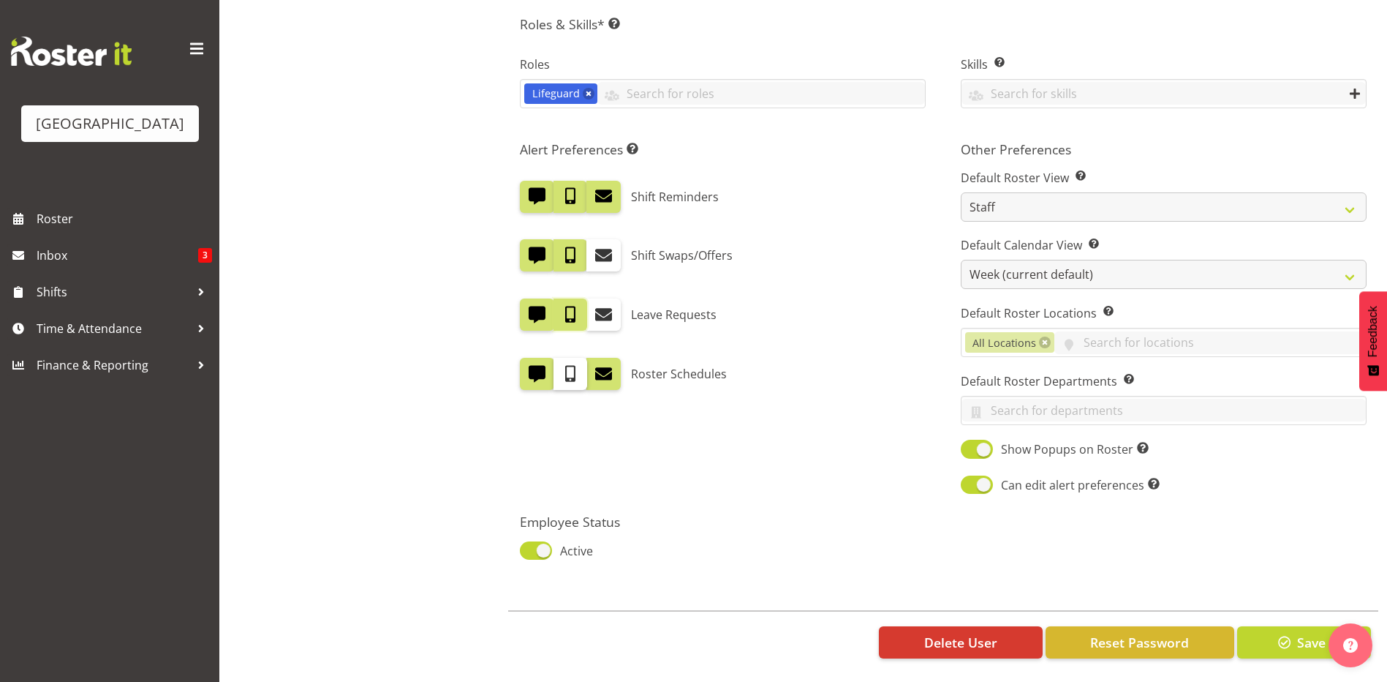
click at [573, 364] on span at bounding box center [570, 373] width 19 height 19
click at [563, 369] on input "checkbox" at bounding box center [559, 374] width 10 height 10
checkbox input "true"
click at [1312, 637] on span "Save" at bounding box center [1311, 642] width 29 height 19
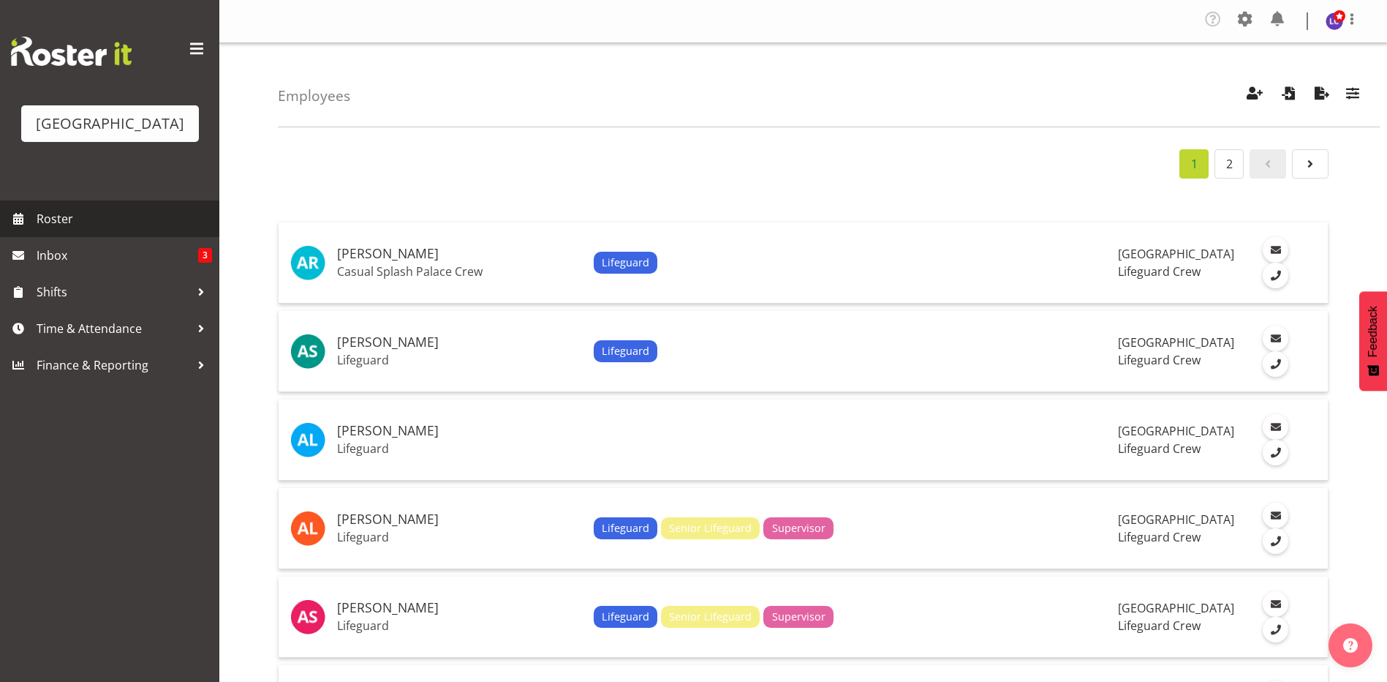
click at [70, 227] on span "Roster" at bounding box center [125, 219] width 176 height 22
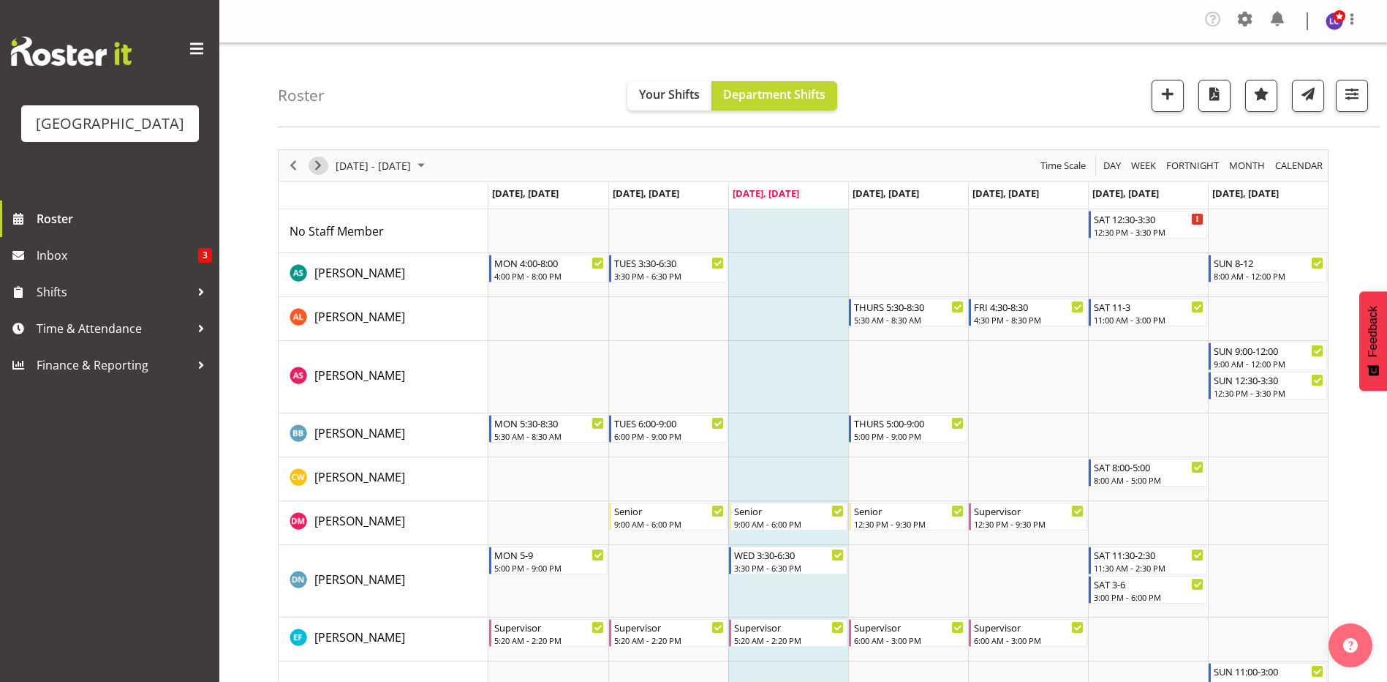
click at [321, 165] on span "Next" at bounding box center [318, 165] width 18 height 18
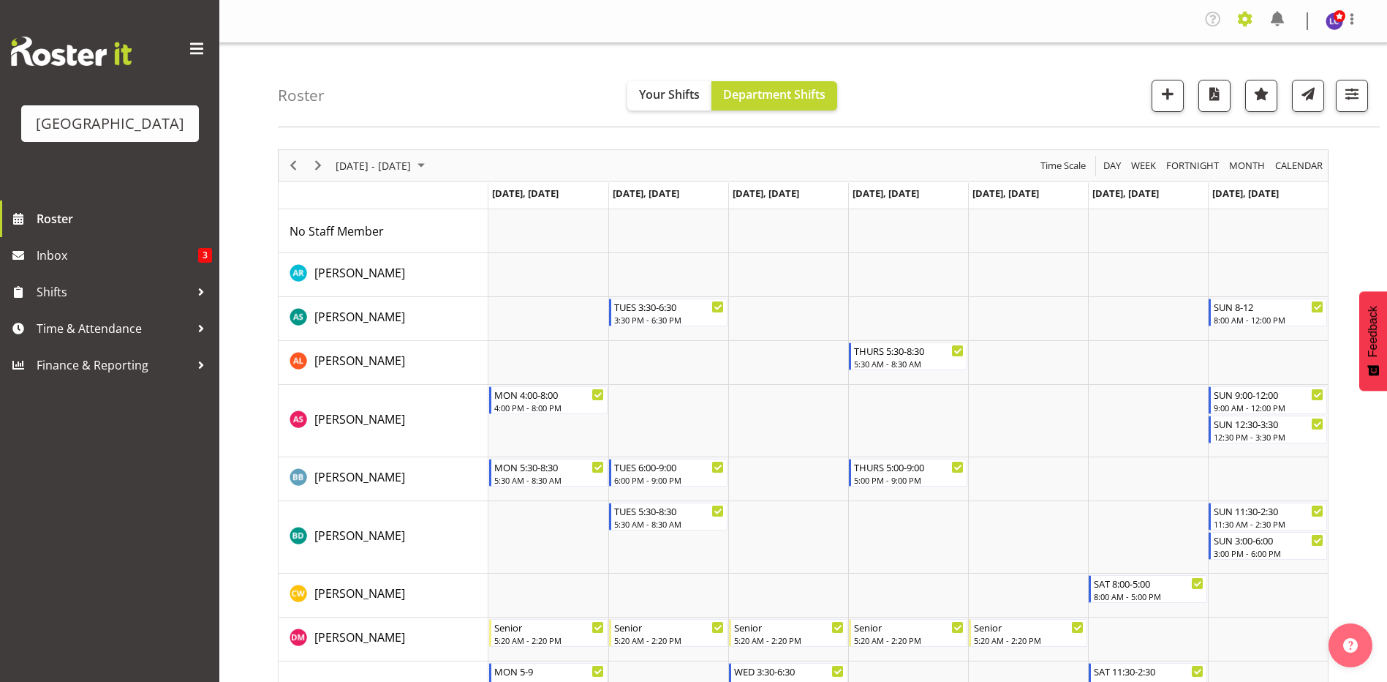
click at [1239, 15] on span at bounding box center [1245, 18] width 23 height 23
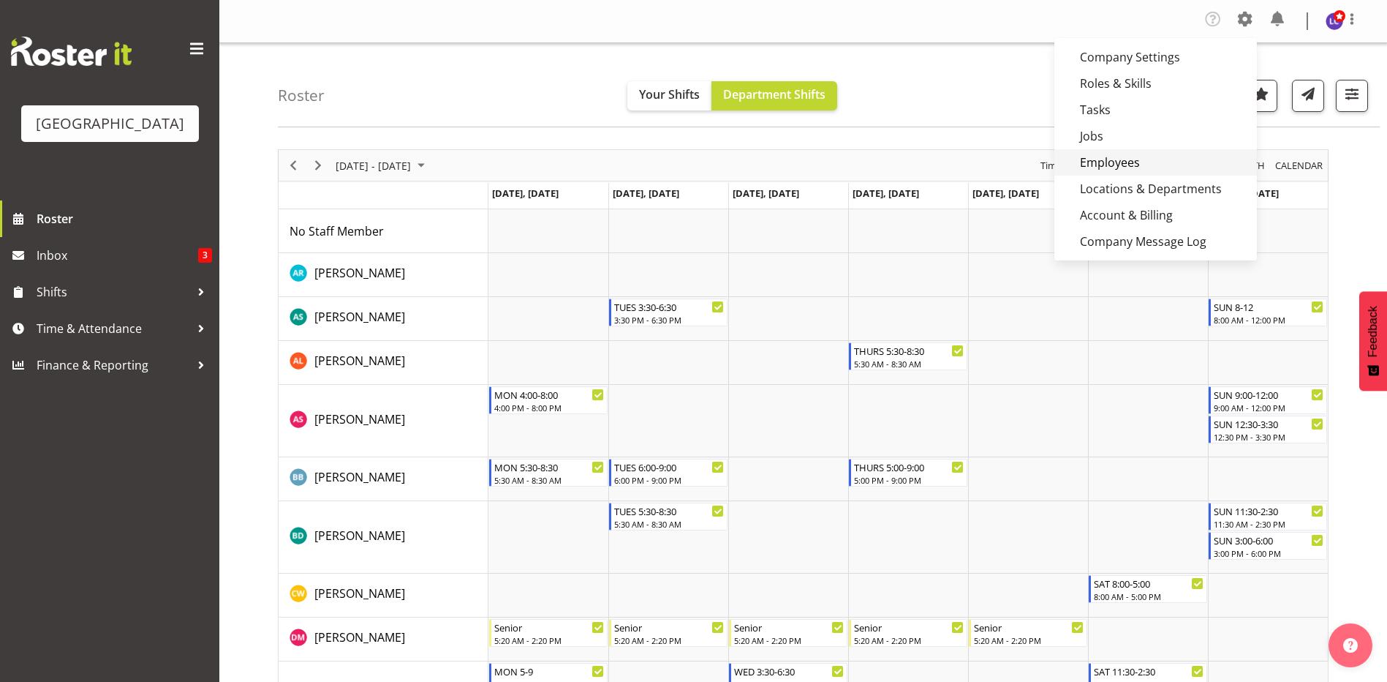
click at [1128, 157] on link "Employees" at bounding box center [1156, 162] width 203 height 26
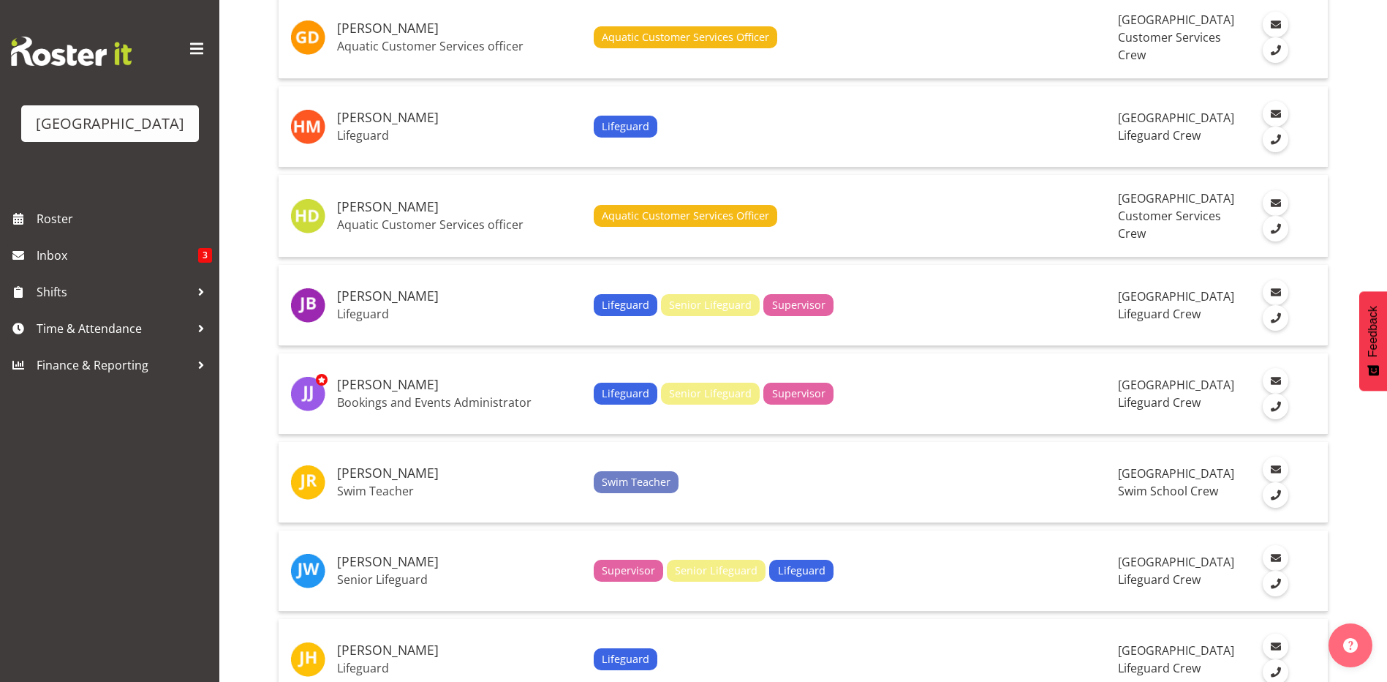
scroll to position [2535, 0]
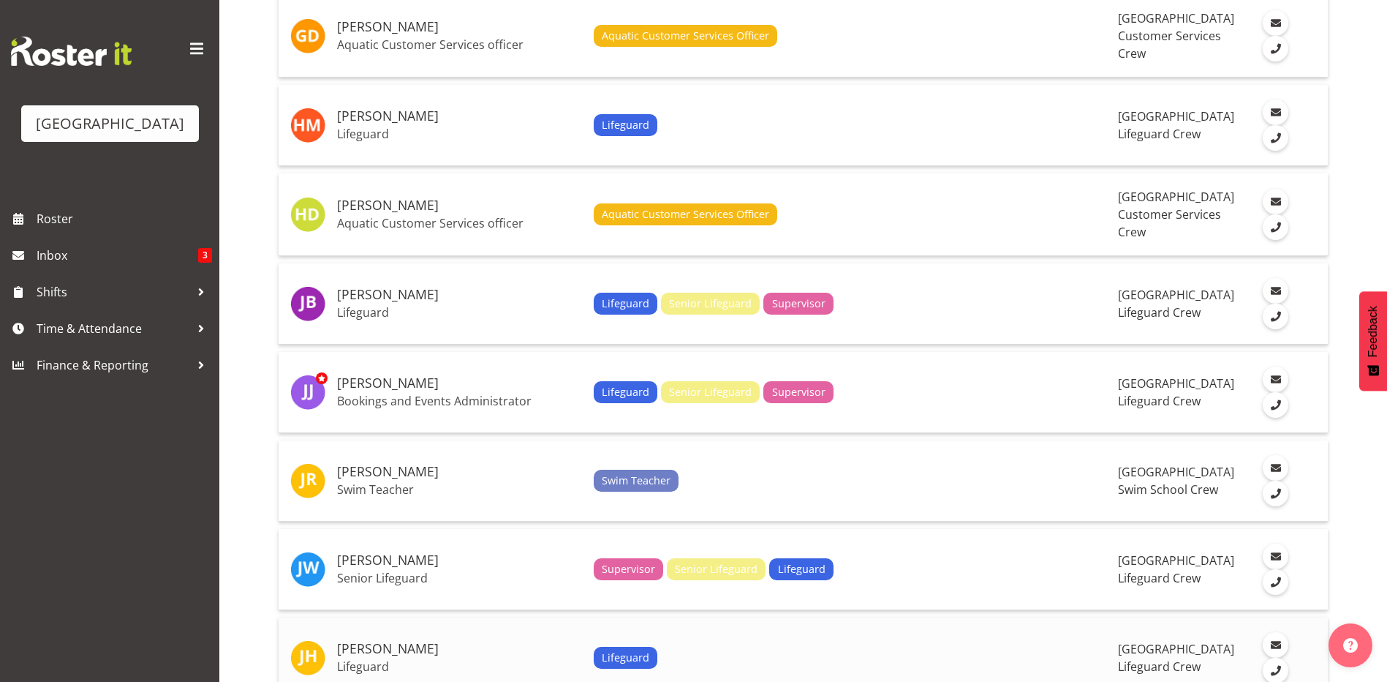
click at [394, 651] on h5 "[PERSON_NAME]" at bounding box center [459, 648] width 245 height 15
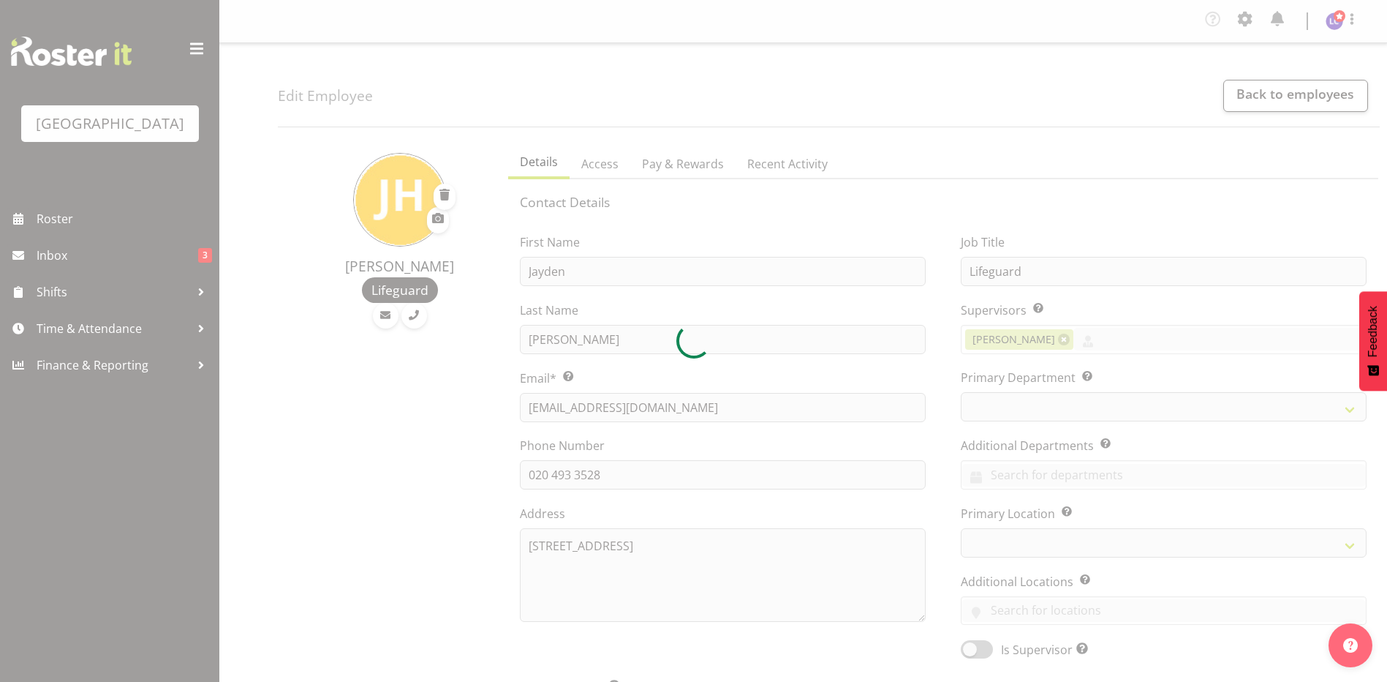
select select "TimelineWeek"
select select "114"
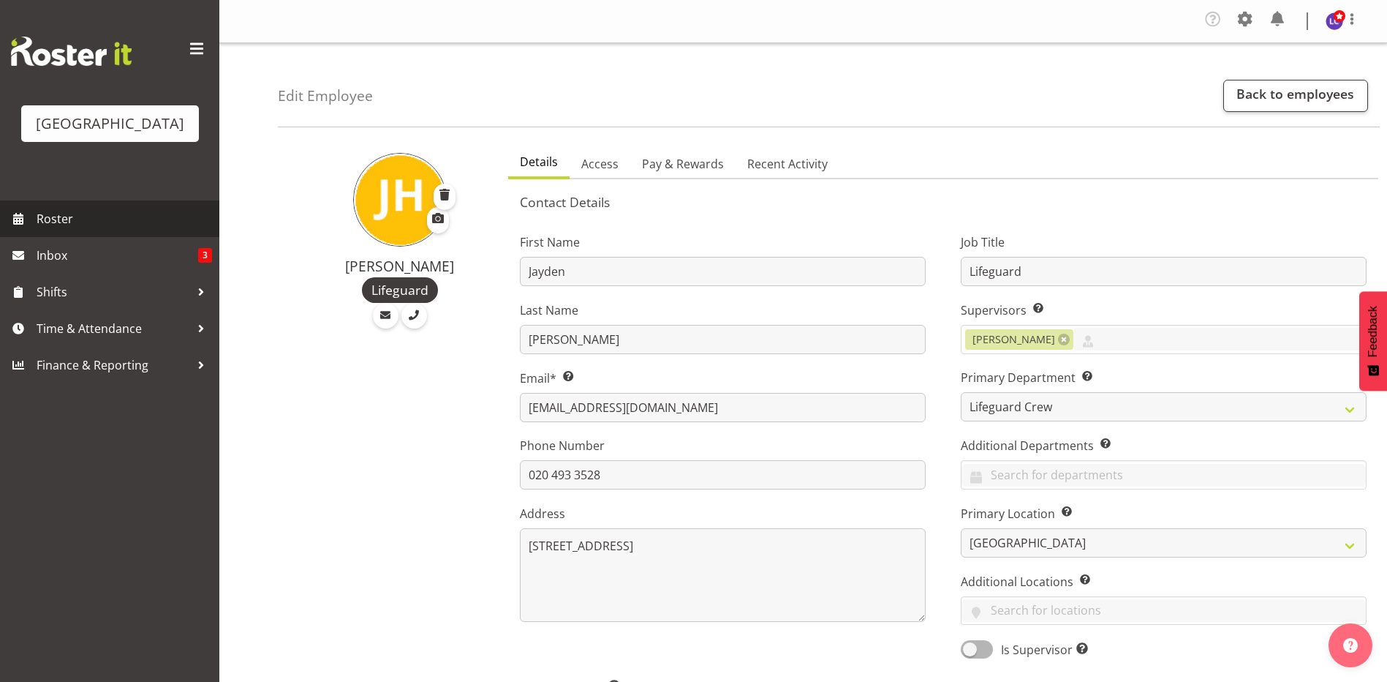
click at [51, 216] on span "Roster" at bounding box center [125, 219] width 176 height 22
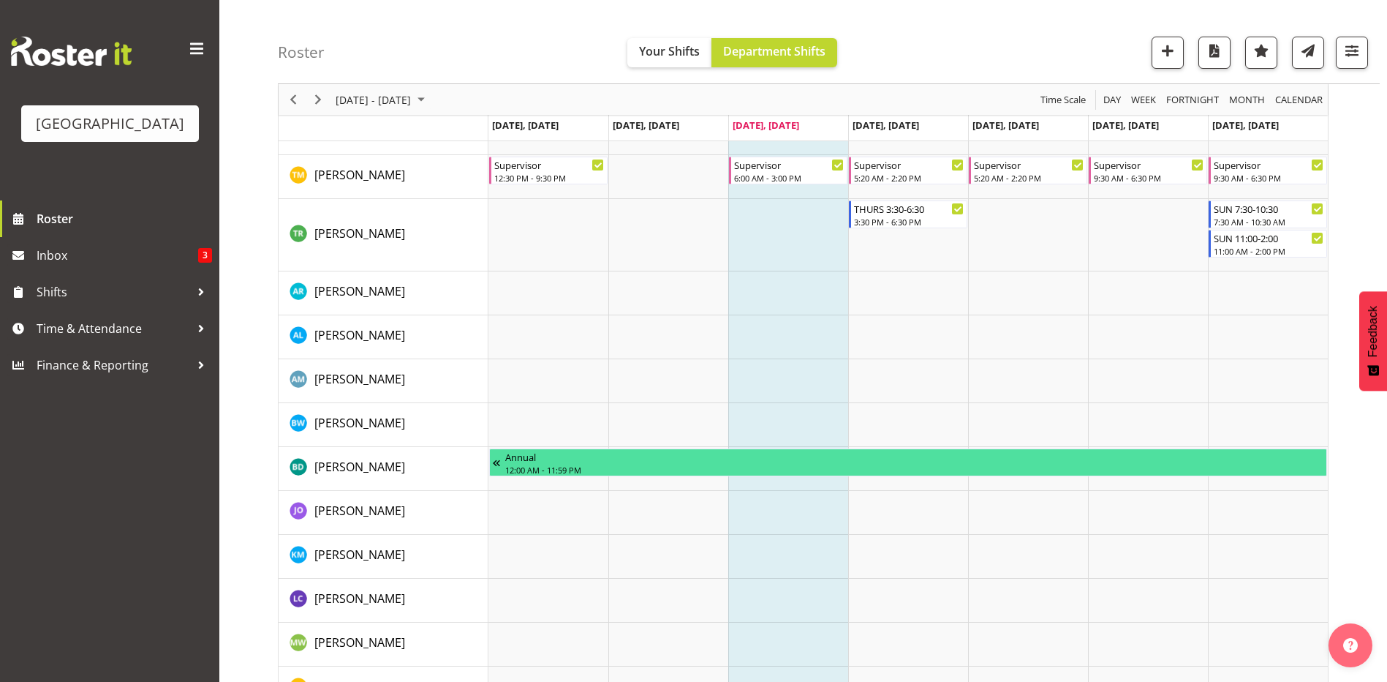
scroll to position [1572, 0]
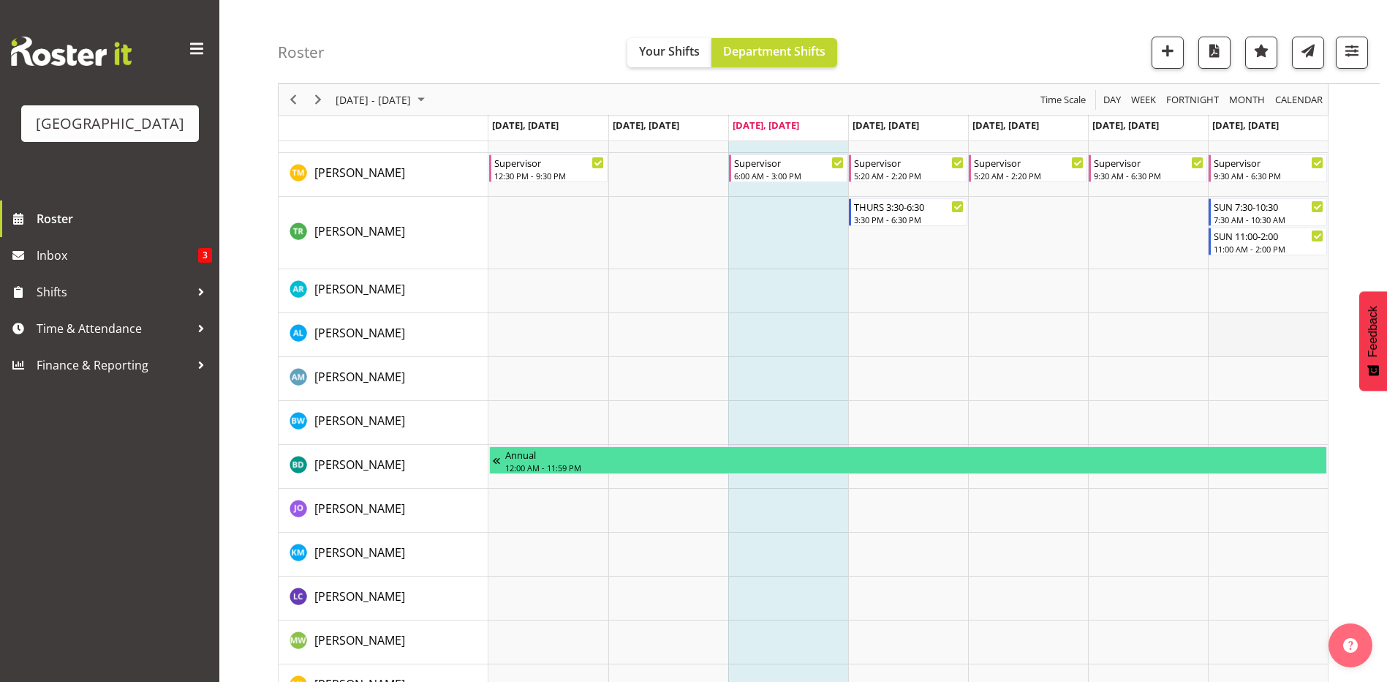
click at [1259, 329] on td "Timeline Week of August 27, 2025" at bounding box center [1268, 335] width 120 height 44
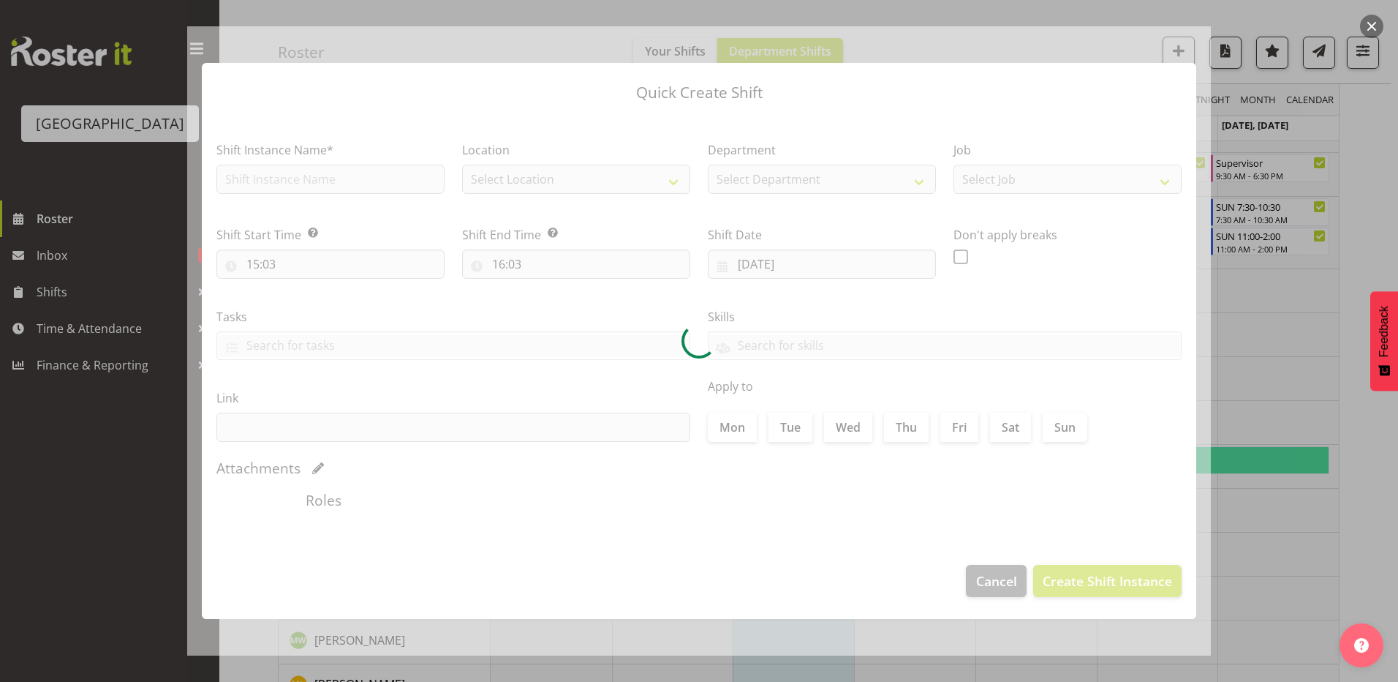
click at [1376, 34] on button "button" at bounding box center [1371, 26] width 23 height 23
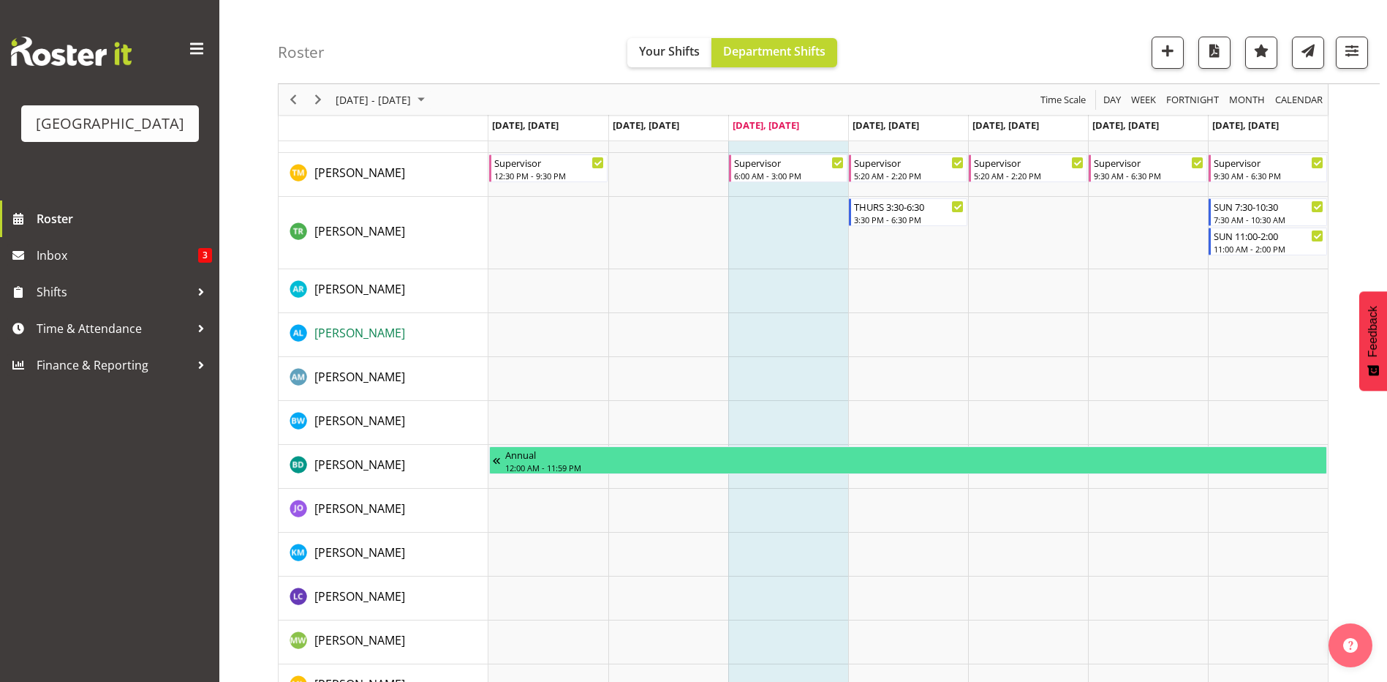
click at [359, 339] on span "Alesana Lafoga" at bounding box center [359, 333] width 91 height 16
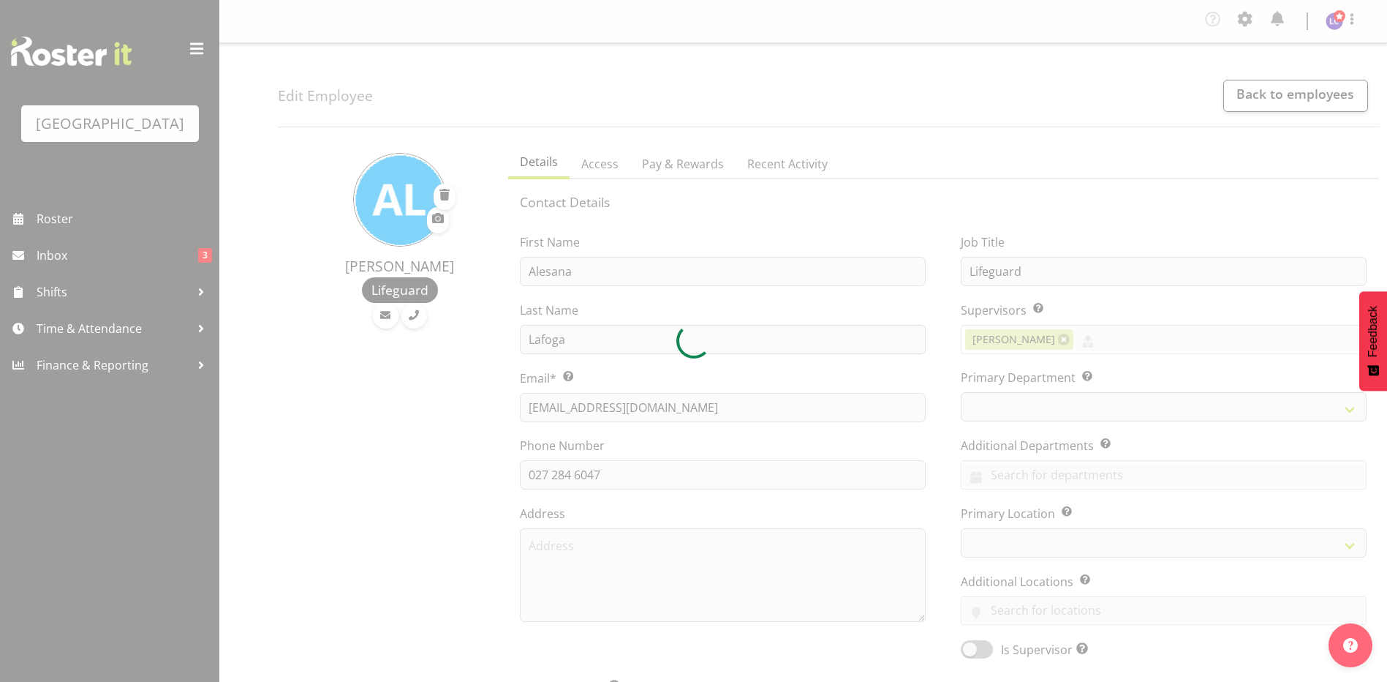
select select "TimelineWeek"
select select
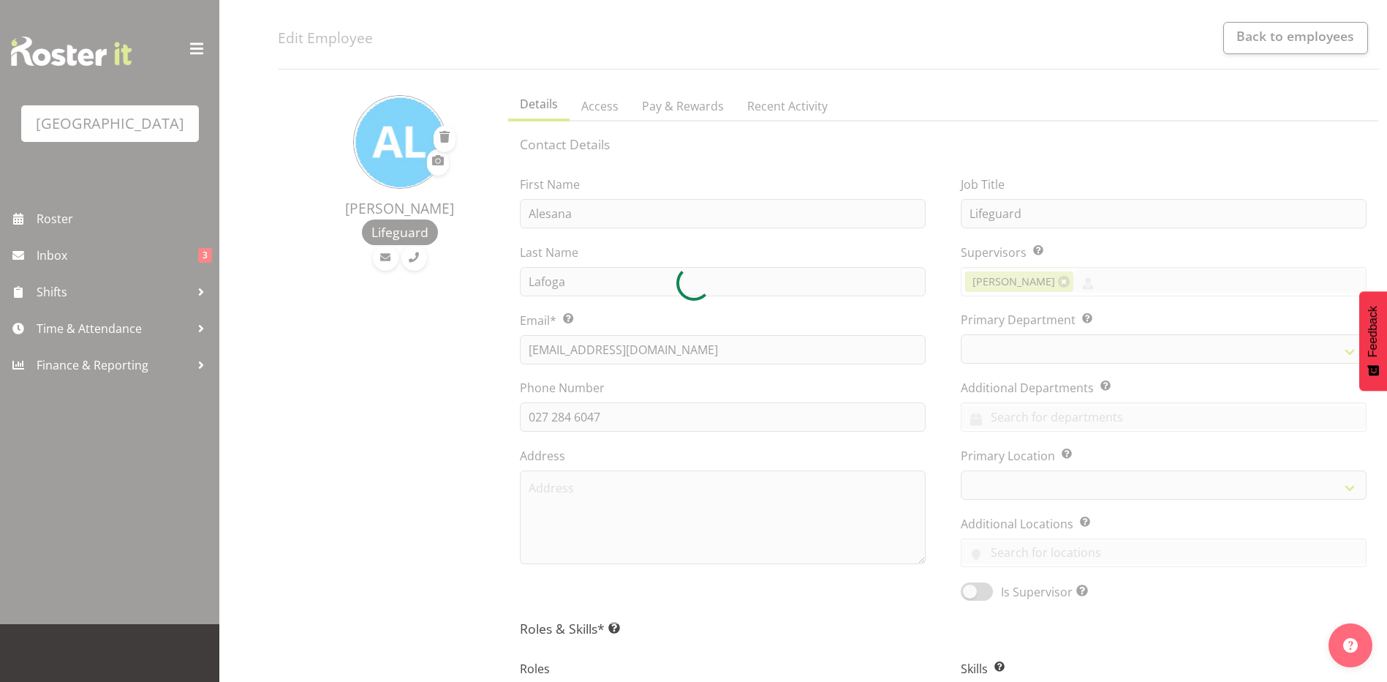
scroll to position [317, 0]
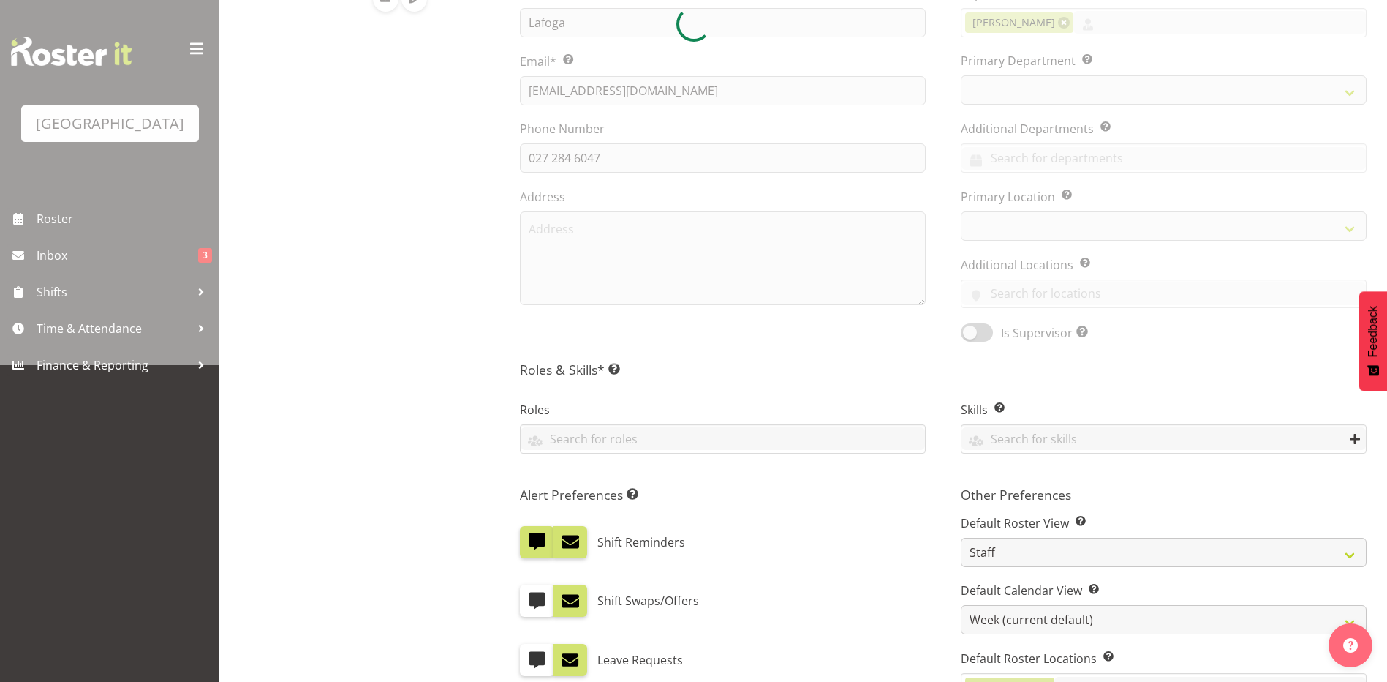
select select
select select "114"
click at [653, 451] on div at bounding box center [723, 439] width 404 height 25
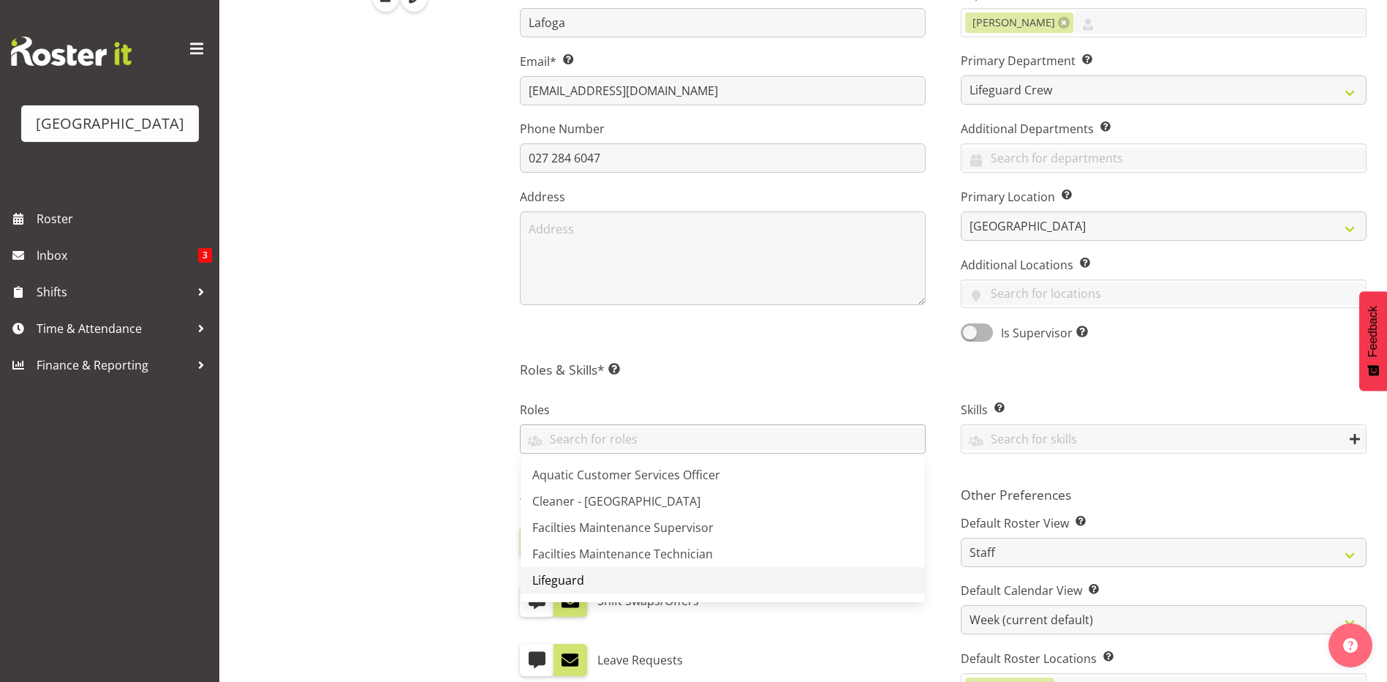
click at [625, 577] on link "Lifeguard" at bounding box center [723, 580] width 404 height 26
click at [1357, 509] on div "Other Preferences Default Roster View Set which roster view you would like the …" at bounding box center [1163, 664] width 441 height 373
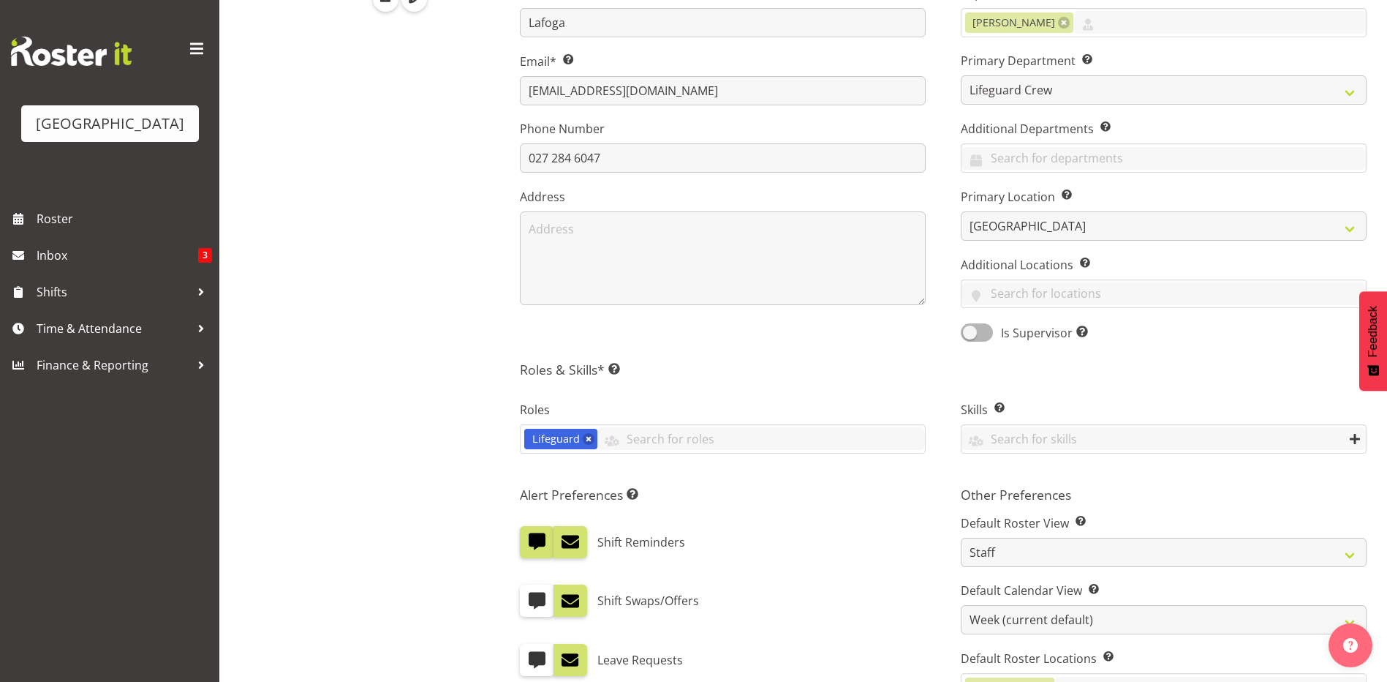
scroll to position [673, 0]
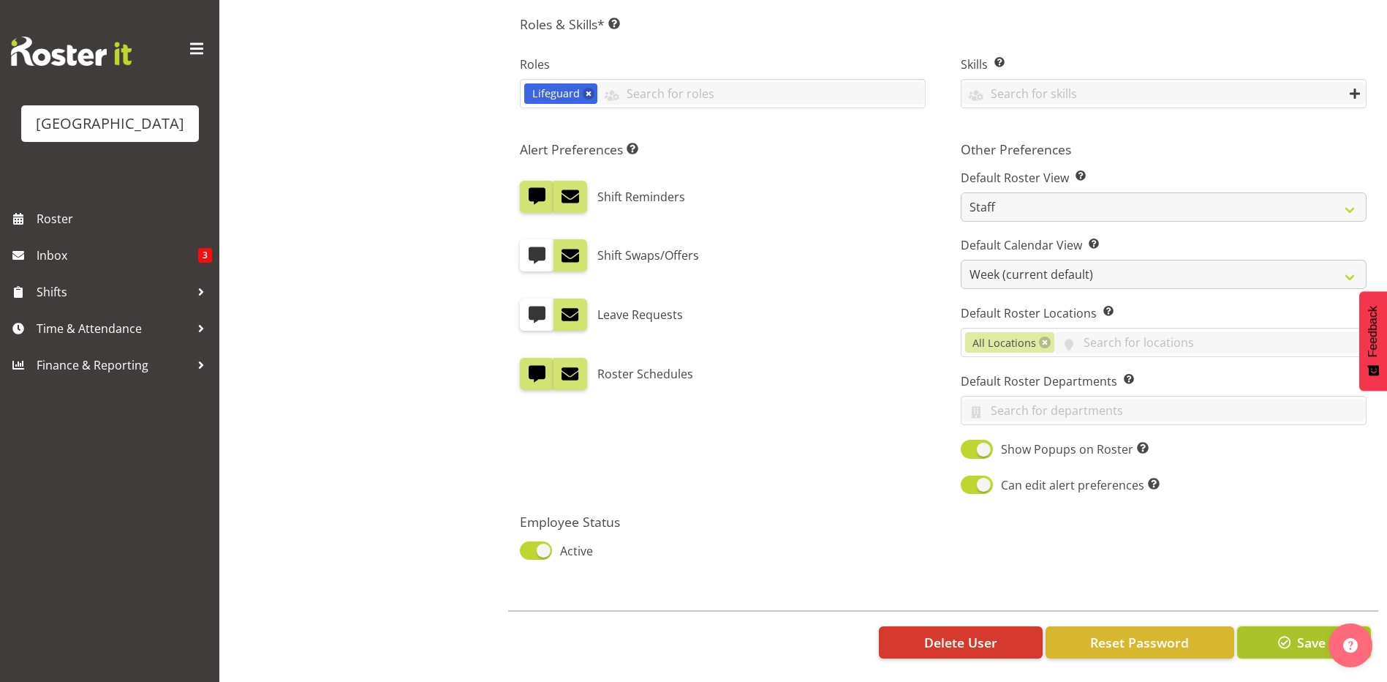
click at [1270, 627] on button "Save" at bounding box center [1304, 642] width 134 height 32
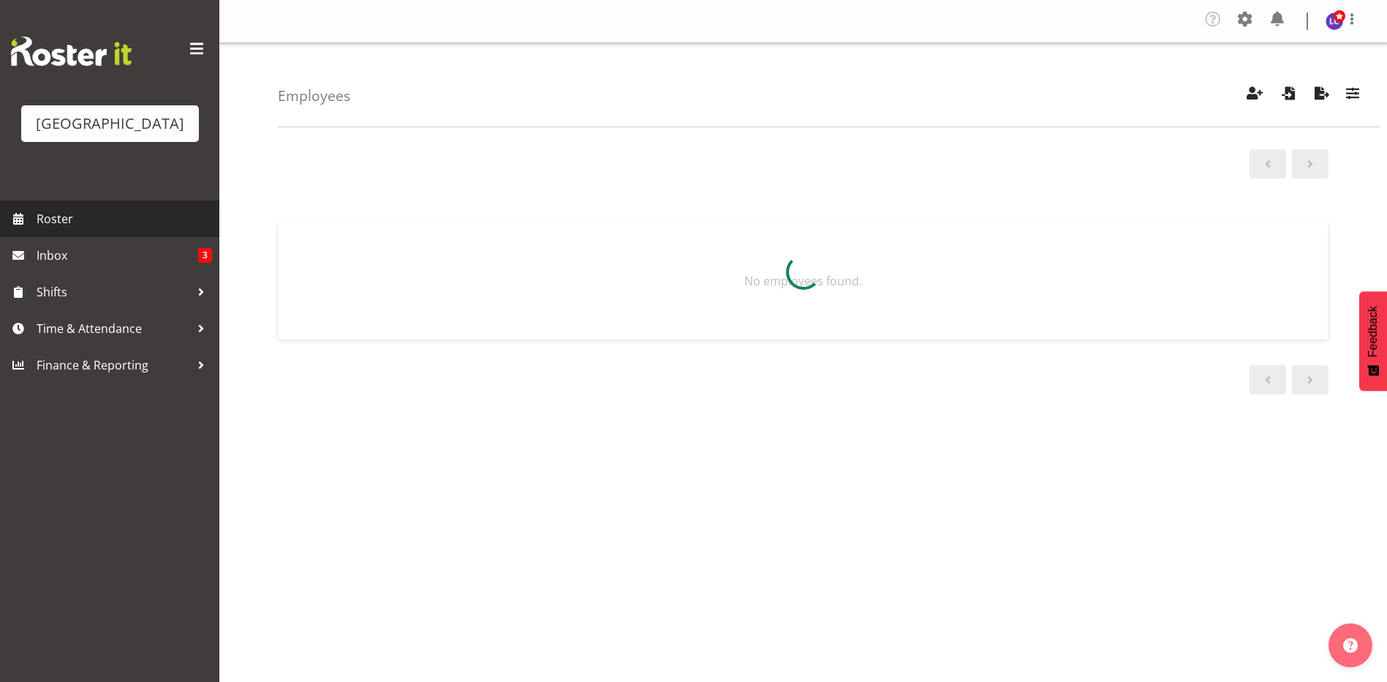
click at [87, 234] on link "Roster" at bounding box center [109, 218] width 219 height 37
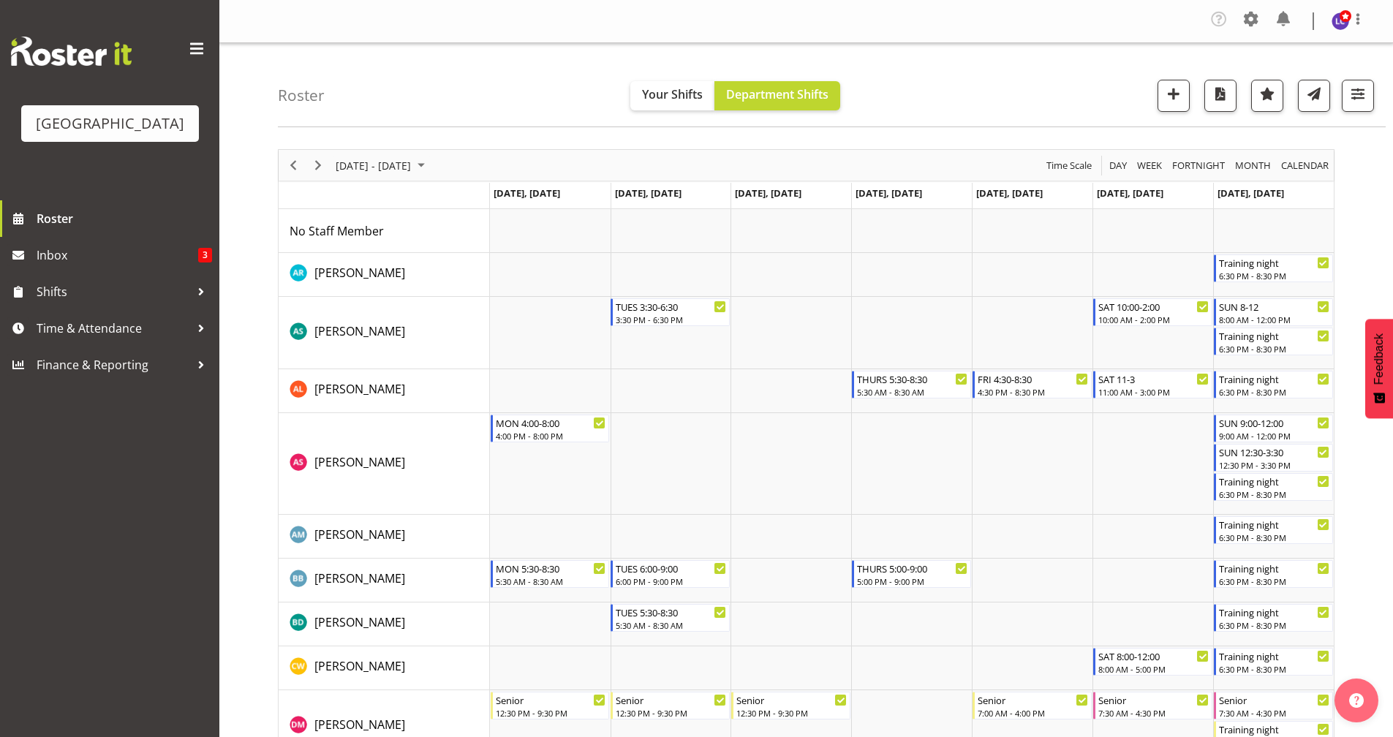
scroll to position [2119, 0]
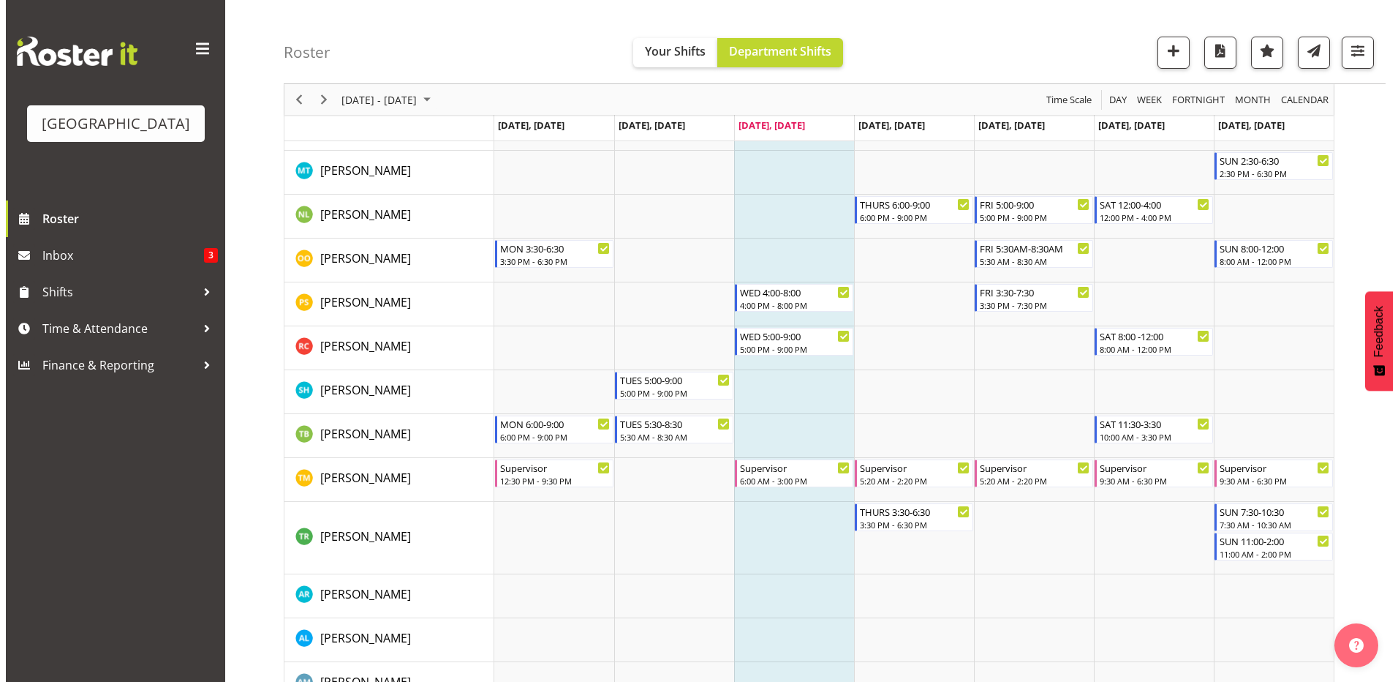
scroll to position [1585, 0]
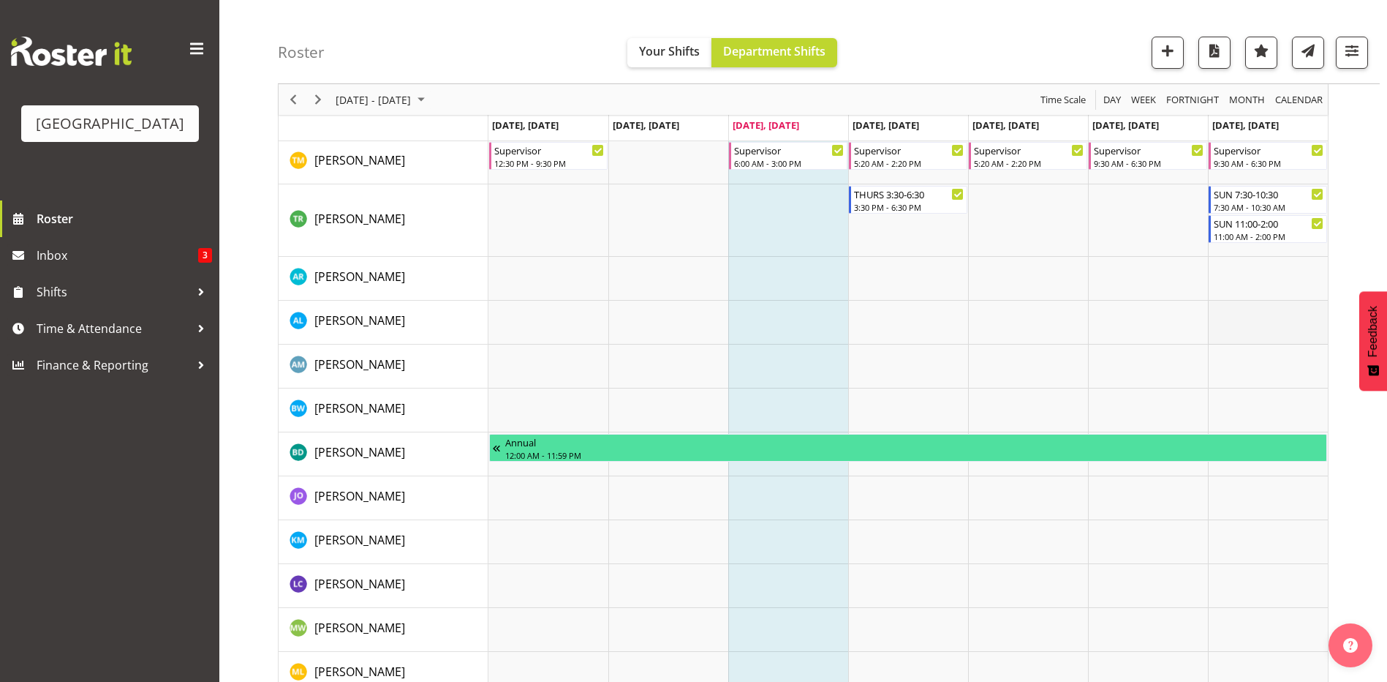
click at [1268, 330] on td "Timeline Week of August 27, 2025" at bounding box center [1268, 323] width 120 height 44
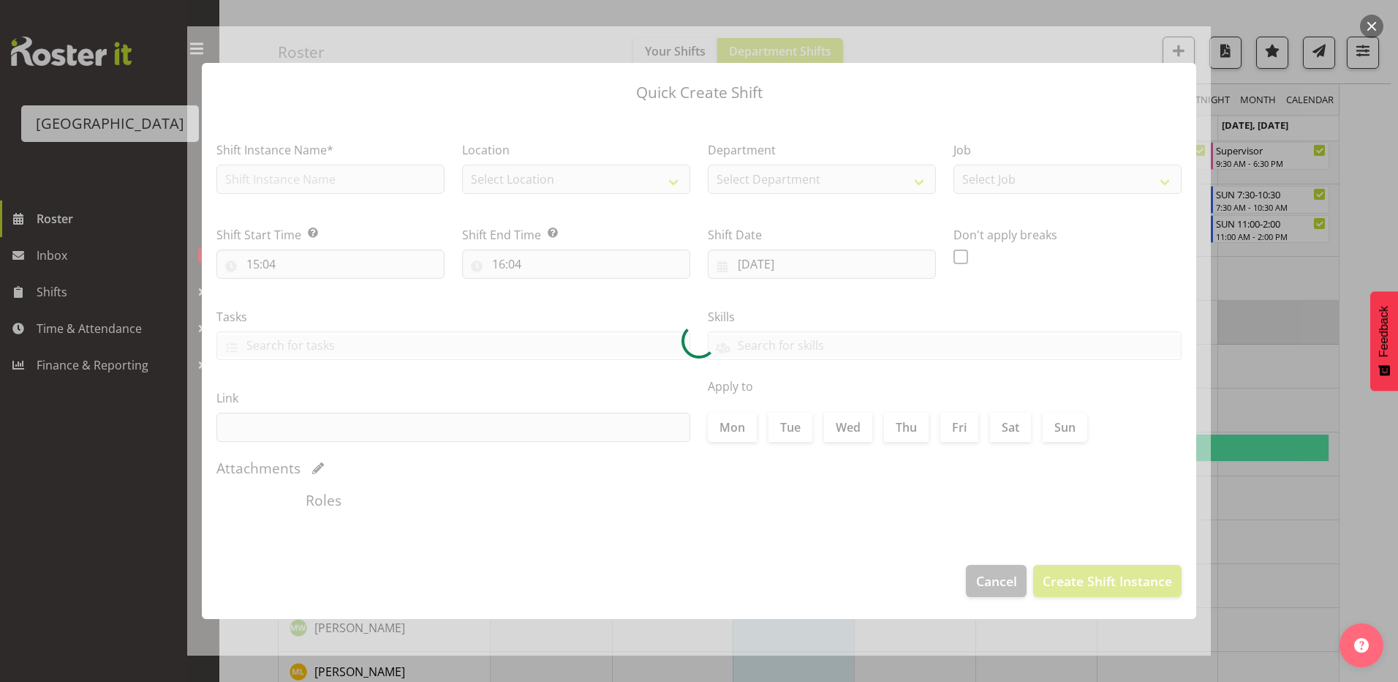
type input "[DATE]"
checkbox input "true"
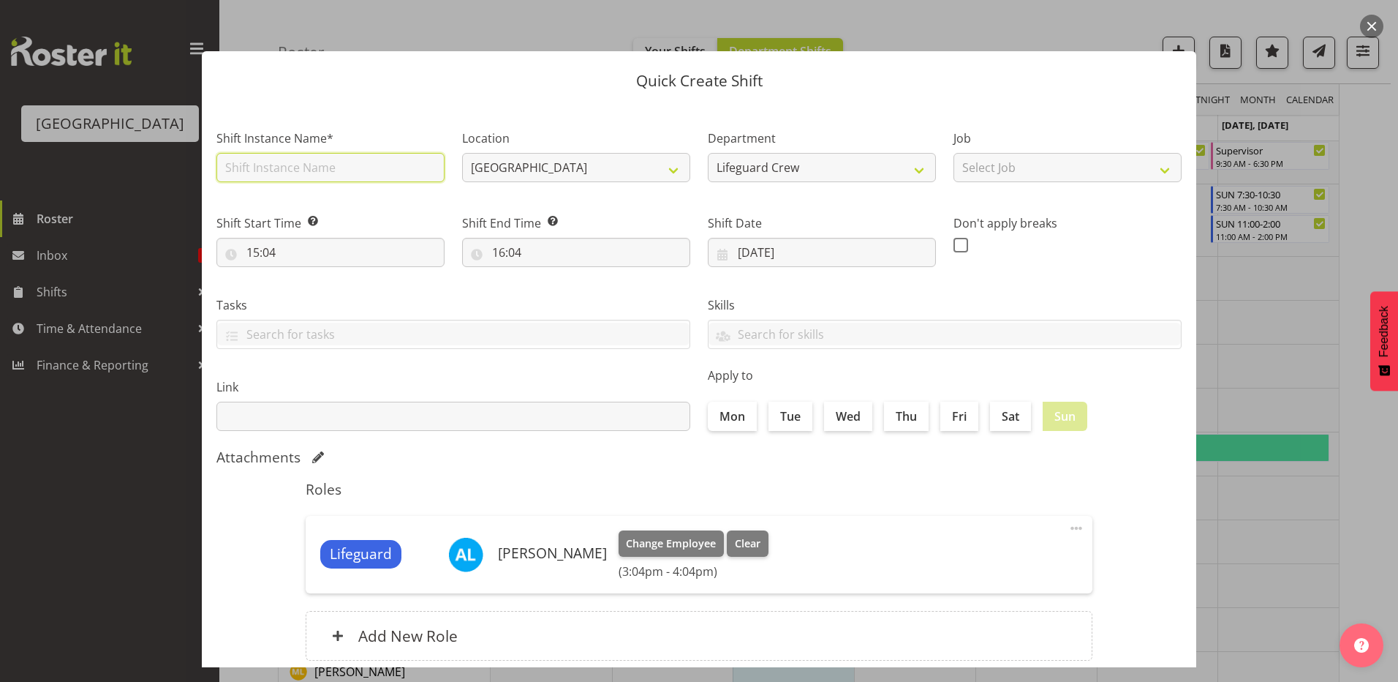
click at [296, 179] on input "text" at bounding box center [330, 167] width 228 height 29
type input "First aid course"
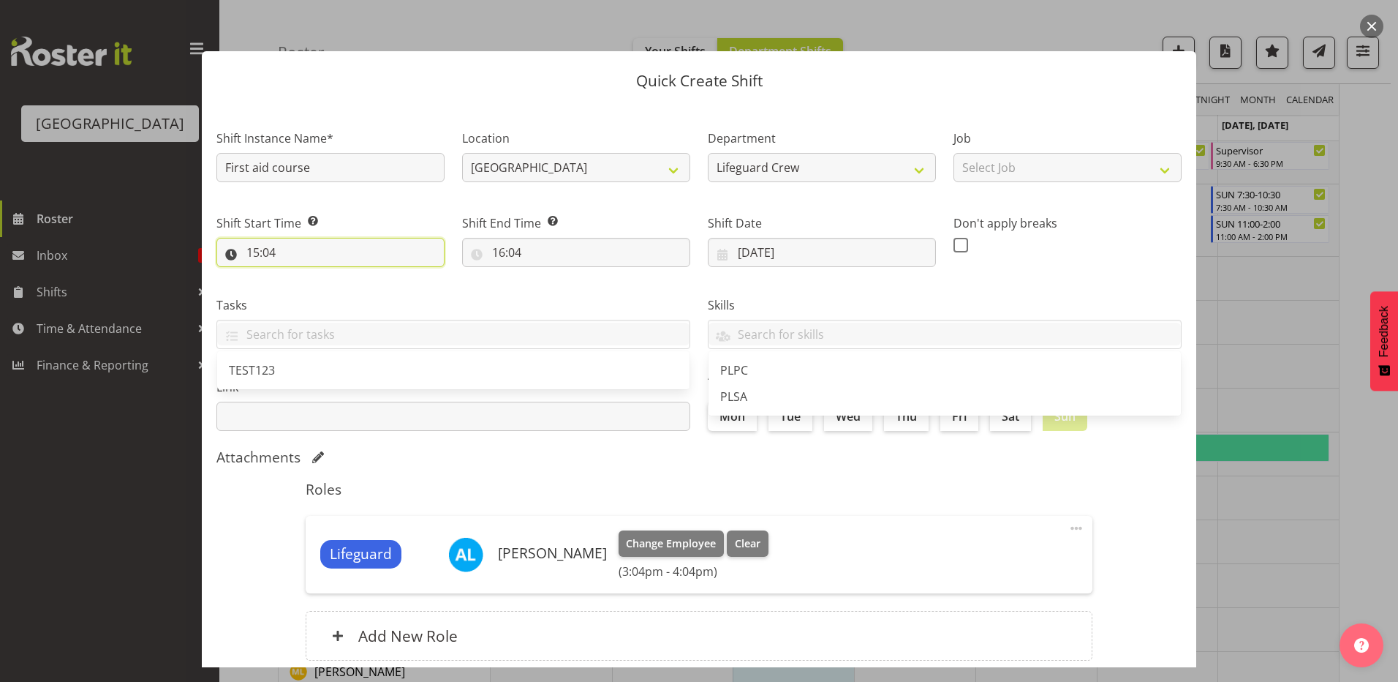
drag, startPoint x: 299, startPoint y: 266, endPoint x: 300, endPoint y: 257, distance: 8.8
click at [299, 265] on input "15:04" at bounding box center [330, 252] width 228 height 29
click at [314, 301] on select "00 01 02 03 04 05 06 07 08 09 10 11 12 13 14 15 16 17 18 19 20 21 22 23" at bounding box center [316, 290] width 33 height 29
select select "9"
click at [300, 276] on select "00 01 02 03 04 05 06 07 08 09 10 11 12 13 14 15 16 17 18 19 20 21 22 23" at bounding box center [316, 290] width 33 height 29
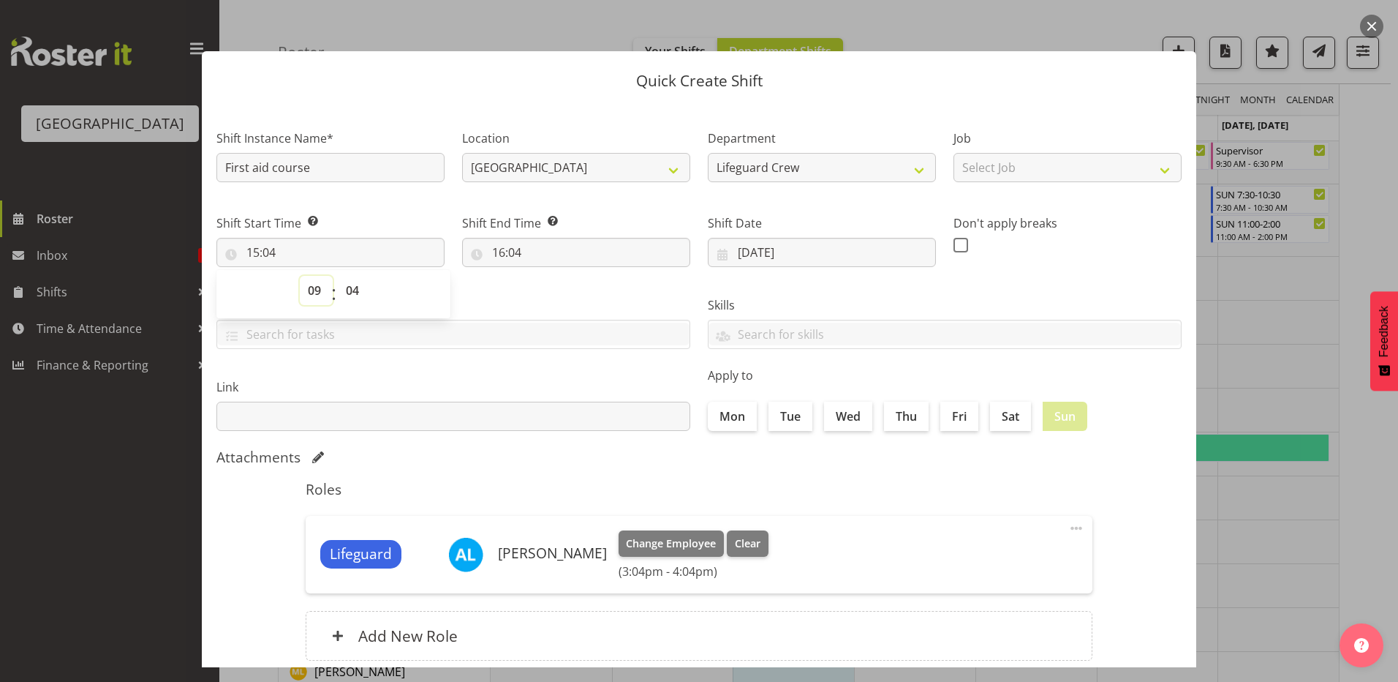
type input "09:04"
click at [354, 298] on select "00 01 02 03 04 05 06 07 08 09 10 11 12 13 14 15 16 17 18 19 20 21 22 23 24 25 2…" at bounding box center [354, 290] width 33 height 29
select select "0"
click at [338, 276] on select "00 01 02 03 04 05 06 07 08 09 10 11 12 13 14 15 16 17 18 19 20 21 22 23 24 25 2…" at bounding box center [354, 290] width 33 height 29
type input "09:00"
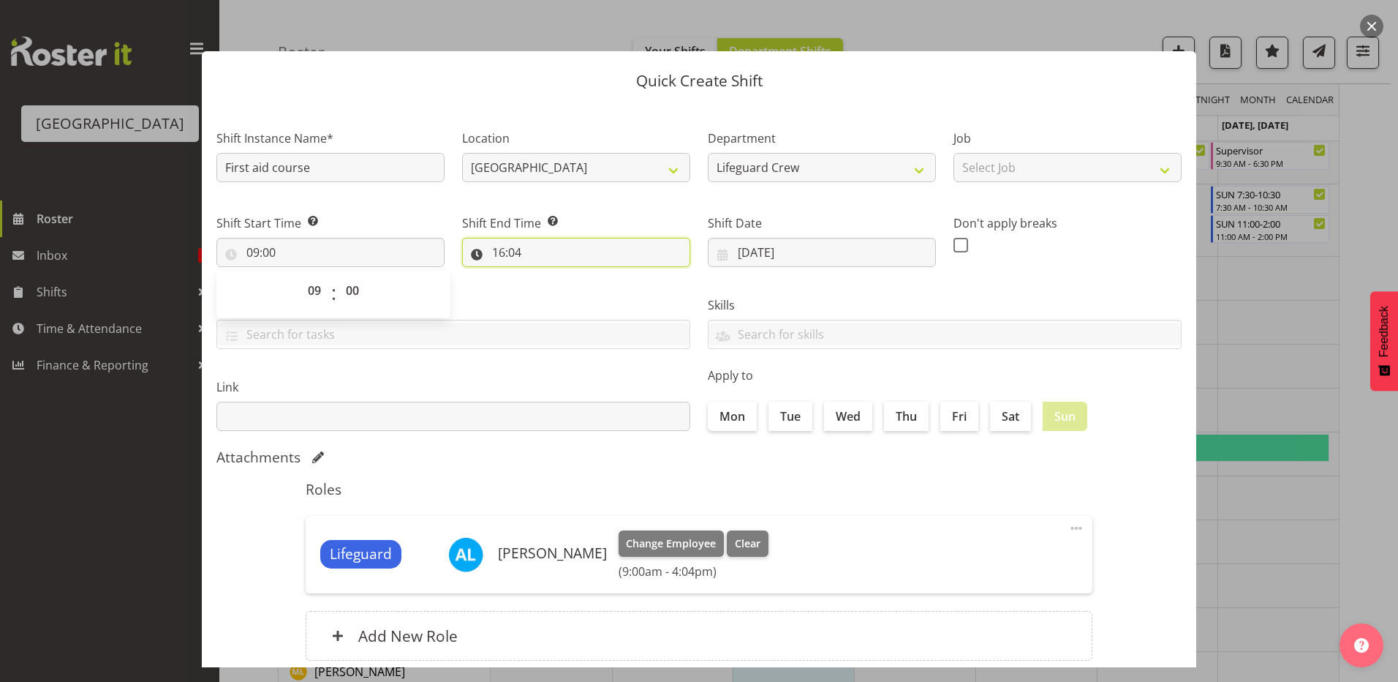
click at [518, 261] on input "16:04" at bounding box center [576, 252] width 228 height 29
click at [556, 294] on select "00 01 02 03 04 05 06 07 08 09 10 11 12 13 14 15 16 17 18 19 20 21 22 23" at bounding box center [562, 290] width 33 height 29
select select "15"
click at [546, 276] on select "00 01 02 03 04 05 06 07 08 09 10 11 12 13 14 15 16 17 18 19 20 21 22 23" at bounding box center [562, 290] width 33 height 29
type input "15:04"
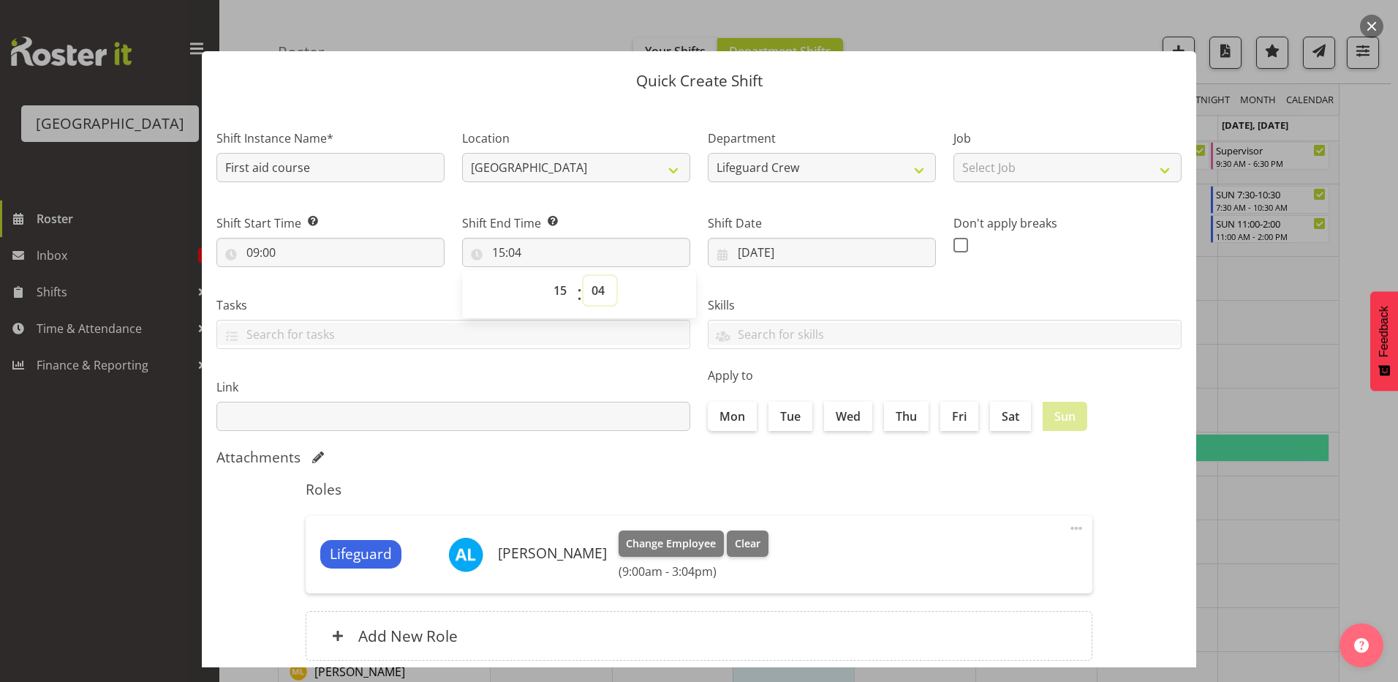
click at [595, 301] on select "00 01 02 03 04 05 06 07 08 09 10 11 12 13 14 15 16 17 18 19 20 21 22 23 24 25 2…" at bounding box center [600, 290] width 33 height 29
select select "30"
click at [584, 276] on select "00 01 02 03 04 05 06 07 08 09 10 11 12 13 14 15 16 17 18 19 20 21 22 23 24 25 2…" at bounding box center [600, 290] width 33 height 29
type input "15:30"
click at [546, 501] on div "Roles Lifeguard Alesana Lafoga Change Employee Clear (9:00am - 3:30pm) Edit Del…" at bounding box center [699, 575] width 804 height 206
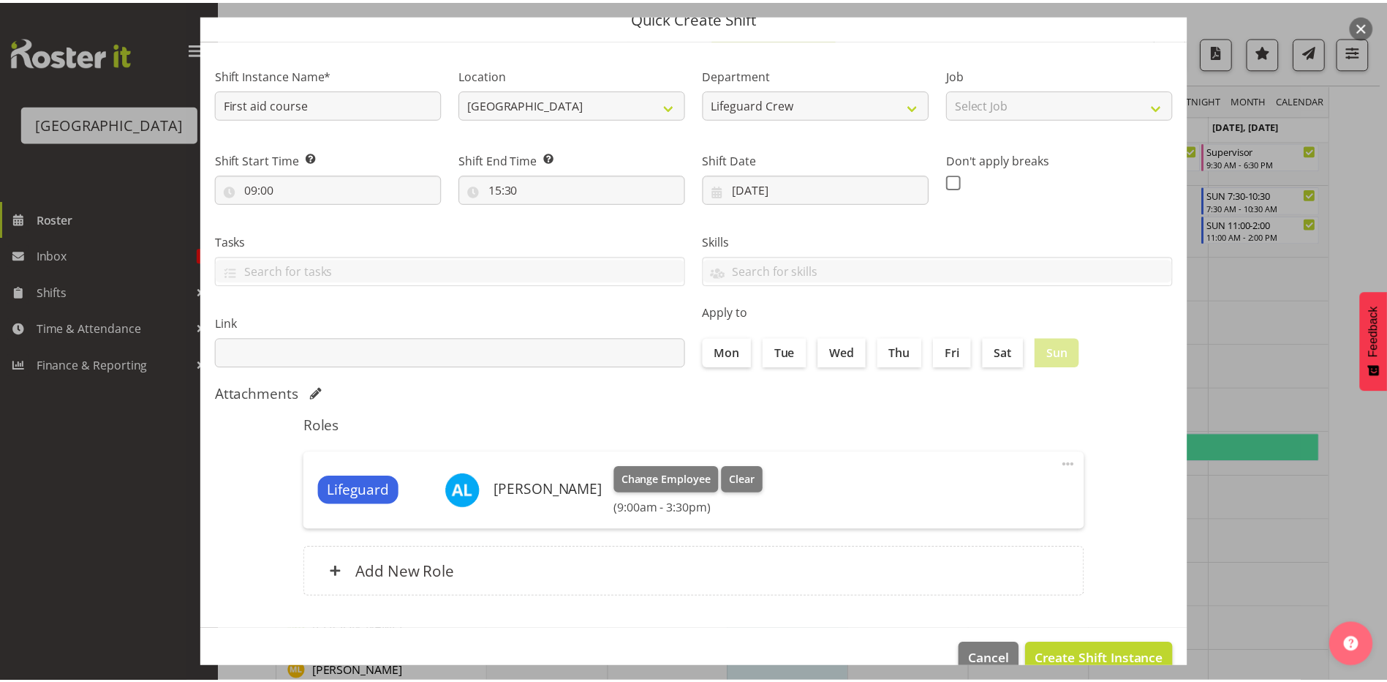
scroll to position [94, 0]
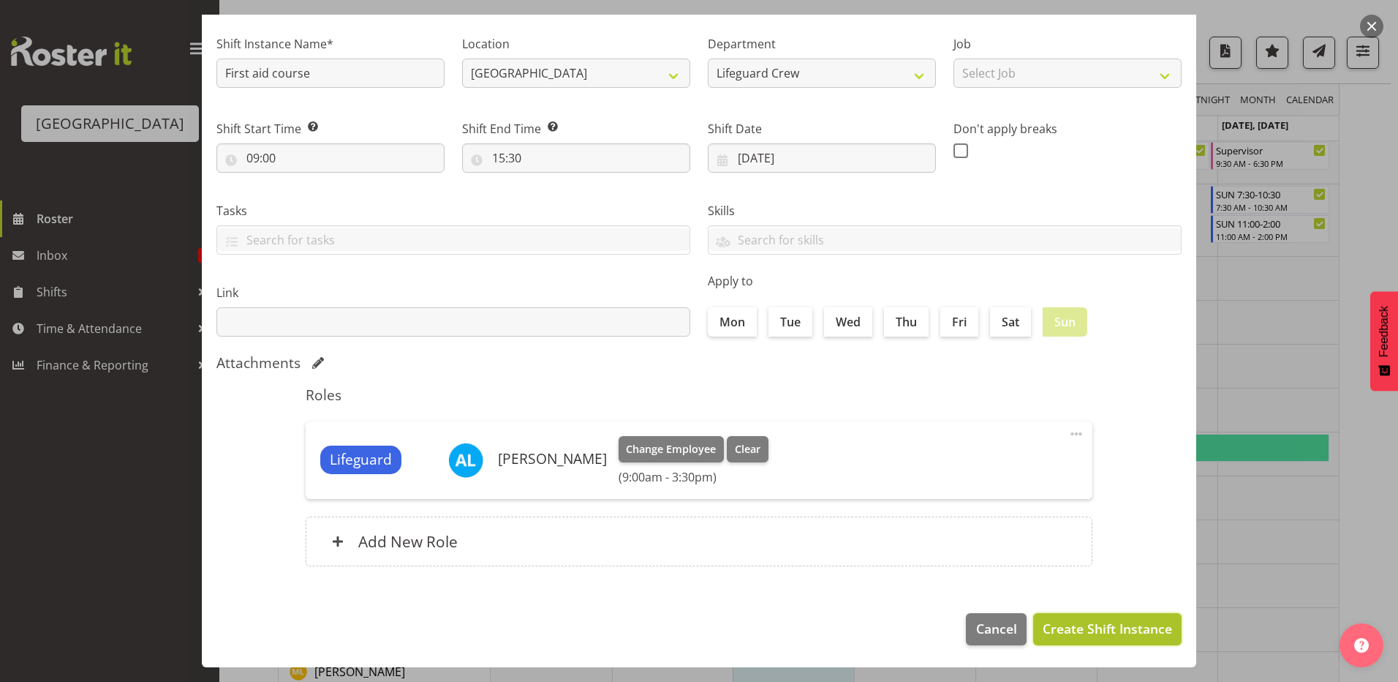
click at [1071, 642] on button "Create Shift Instance" at bounding box center [1107, 629] width 148 height 32
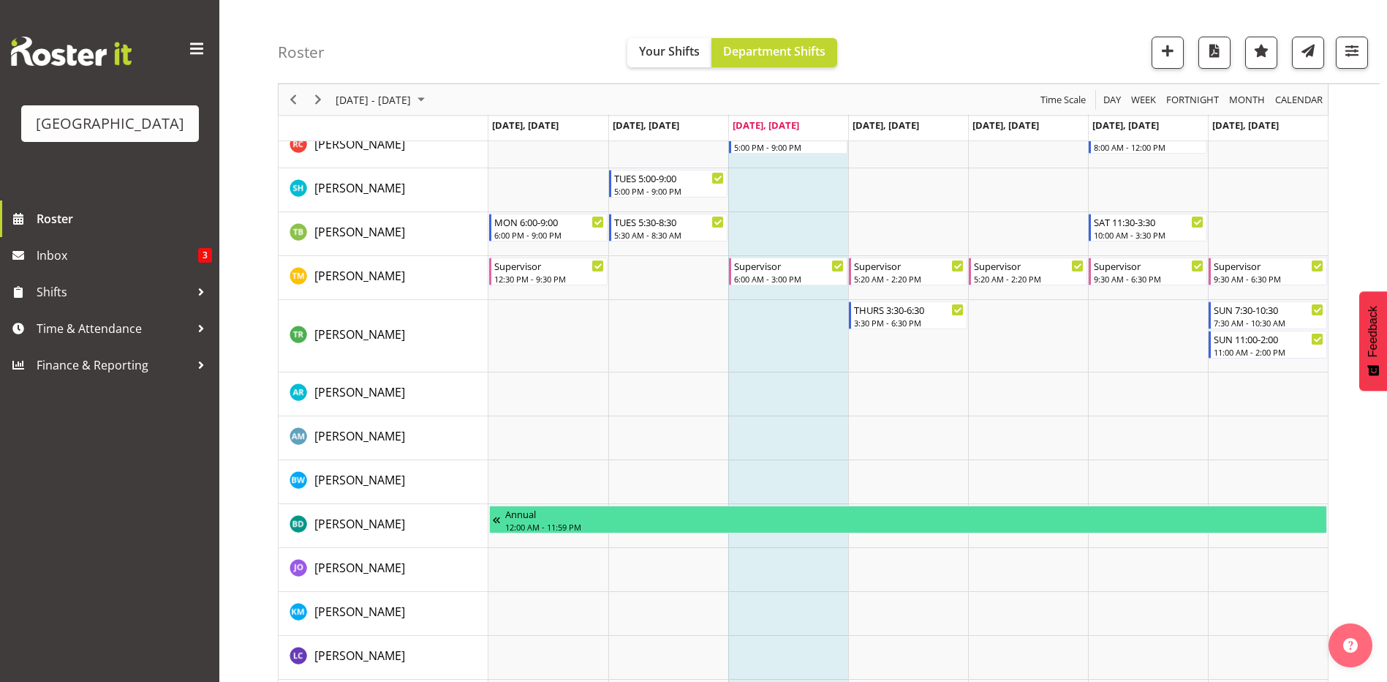
scroll to position [1830, 0]
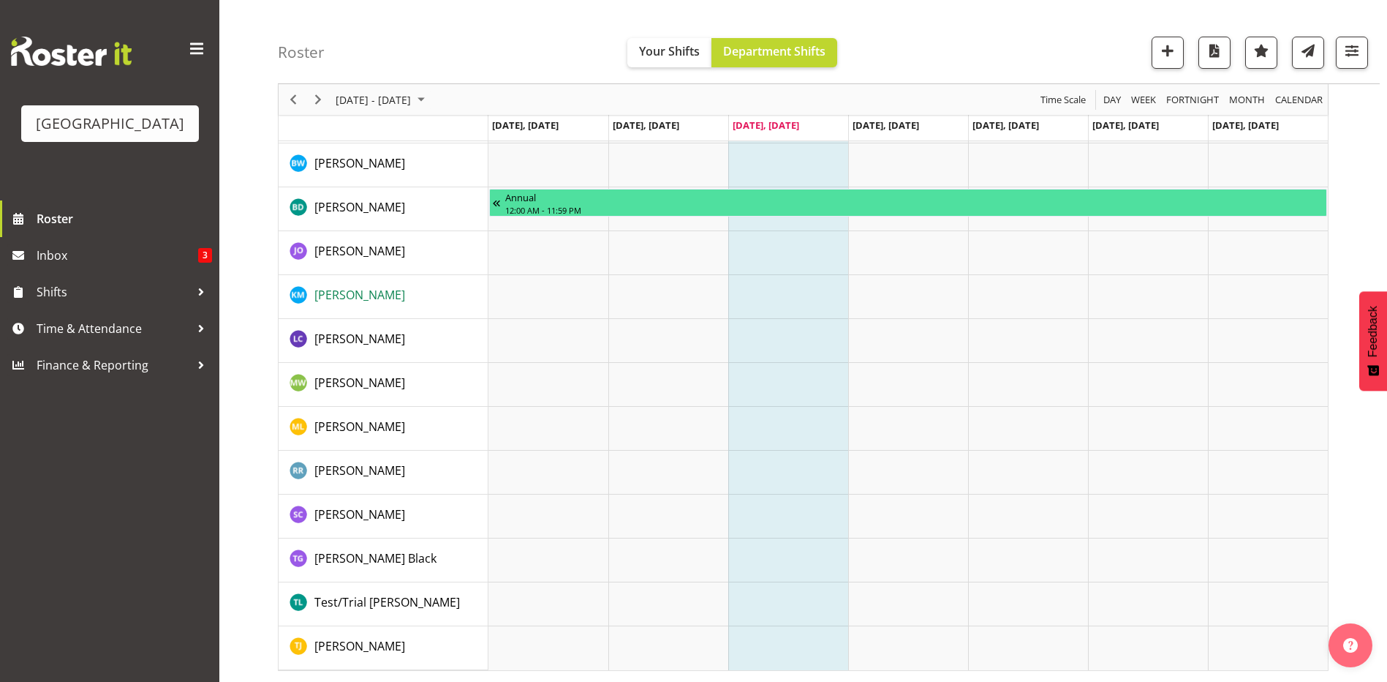
click at [355, 301] on span "[PERSON_NAME]" at bounding box center [359, 295] width 91 height 16
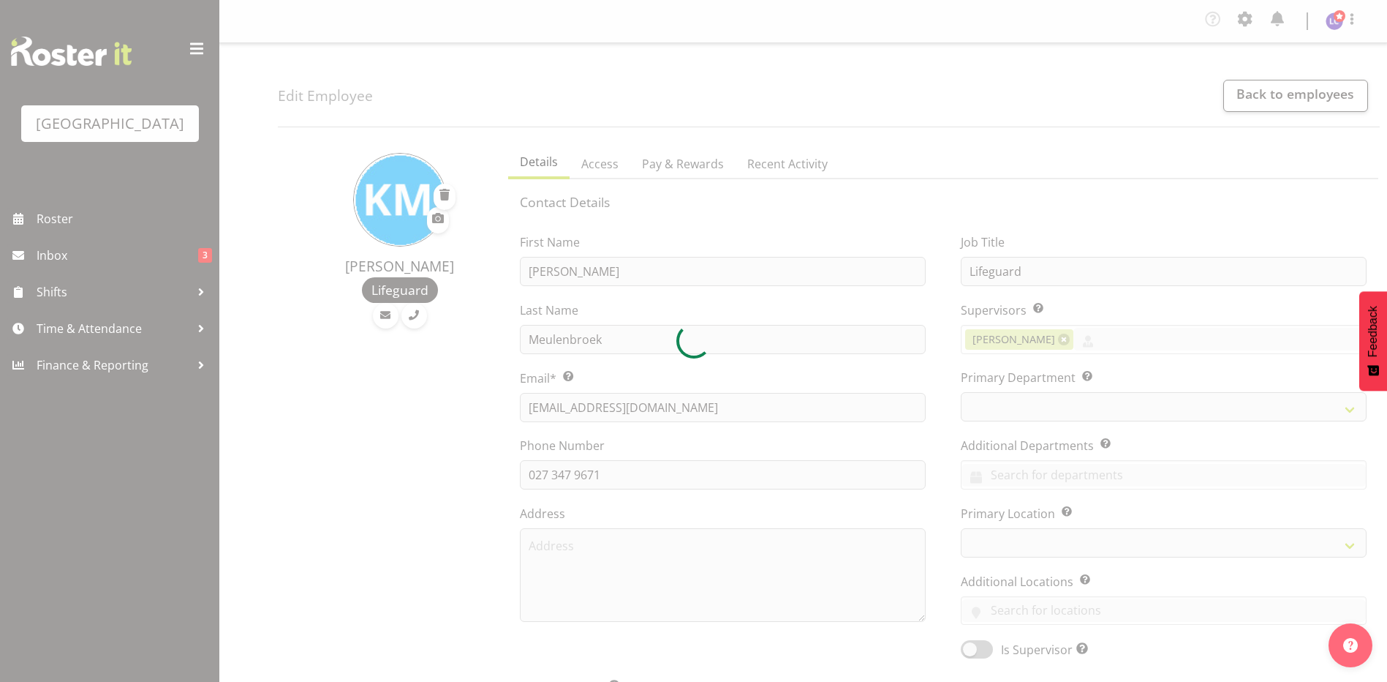
select select "TimelineWeek"
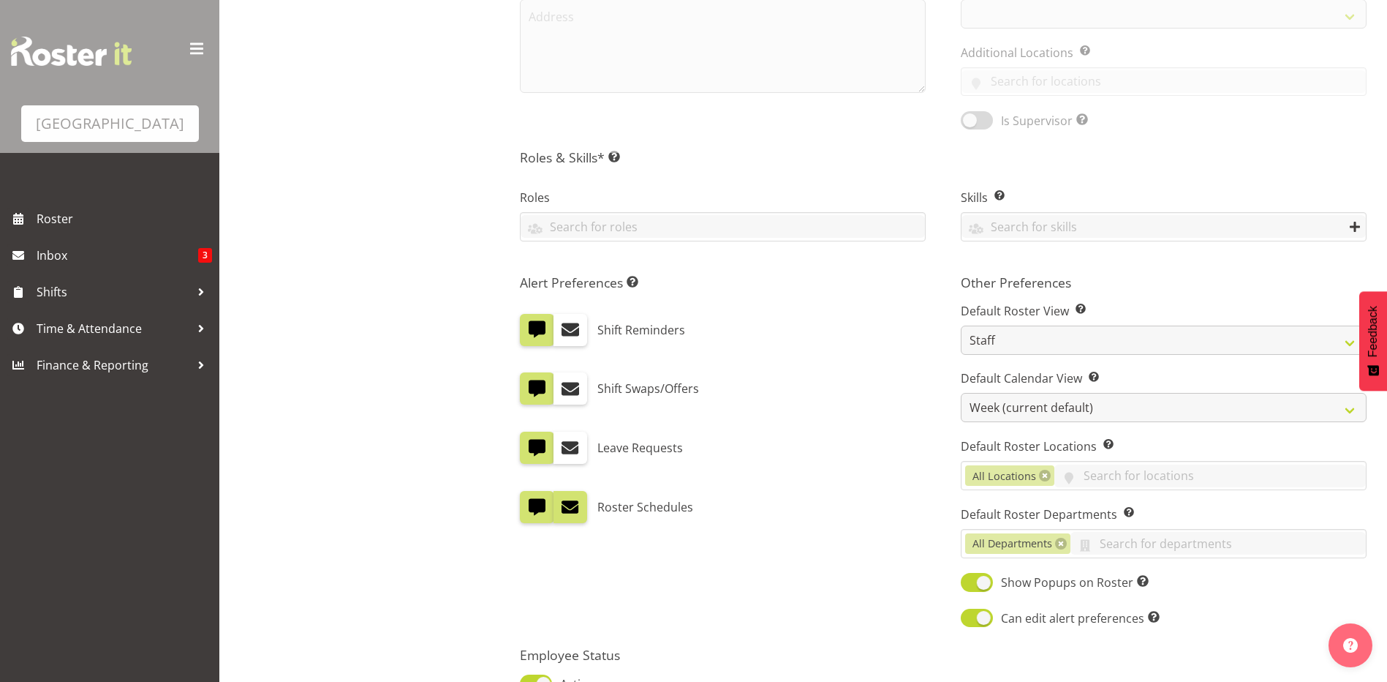
select select
select select "114"
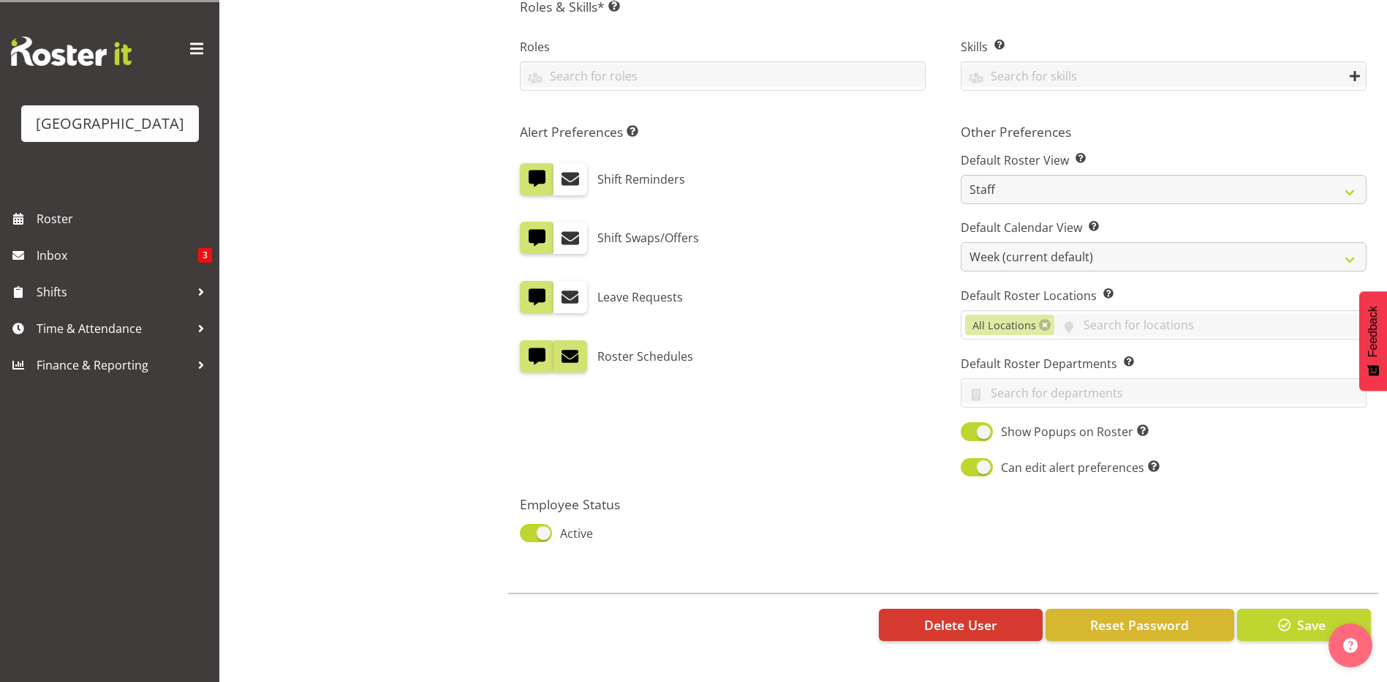
select select
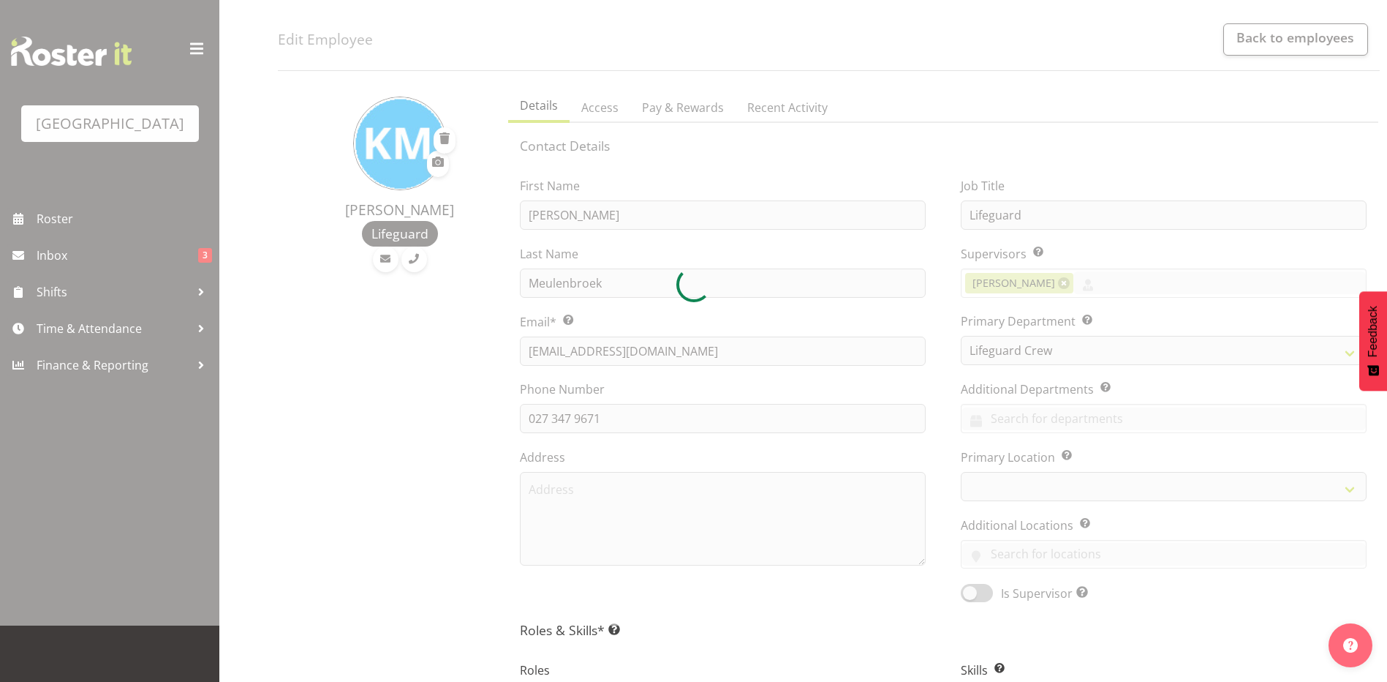
scroll to position [374, 0]
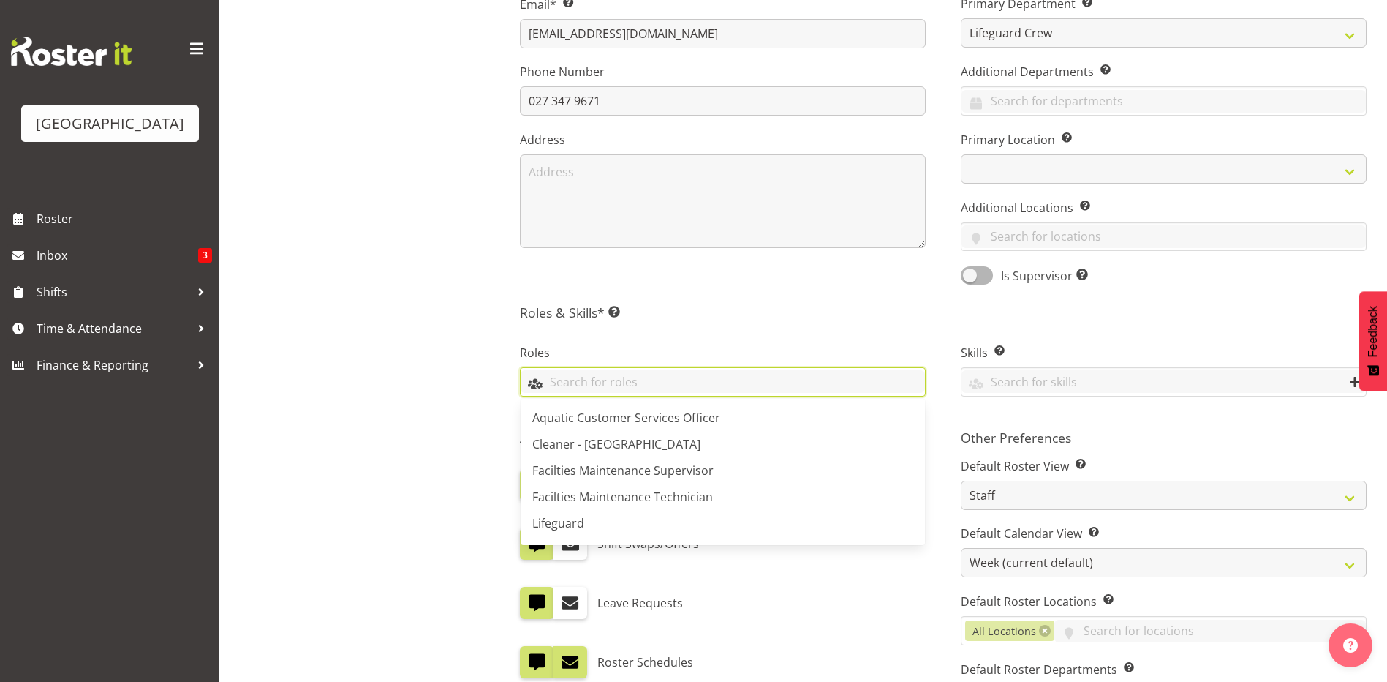
click at [720, 391] on input "text" at bounding box center [723, 381] width 404 height 23
click at [701, 520] on link "Lifeguard" at bounding box center [723, 523] width 404 height 26
click at [902, 335] on div "Roles Lifeguard Aquatic Customer Services Officer Cleaner - Splash Palace Facil…" at bounding box center [722, 371] width 441 height 97
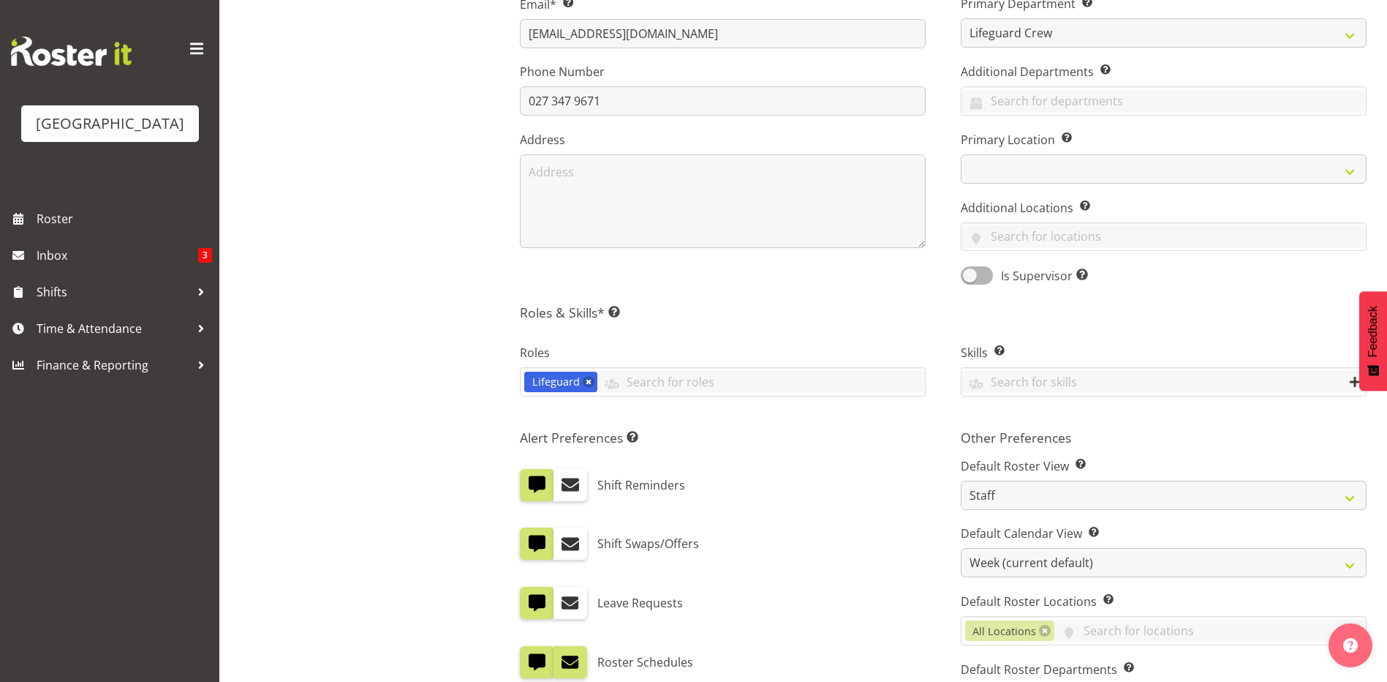
scroll to position [673, 0]
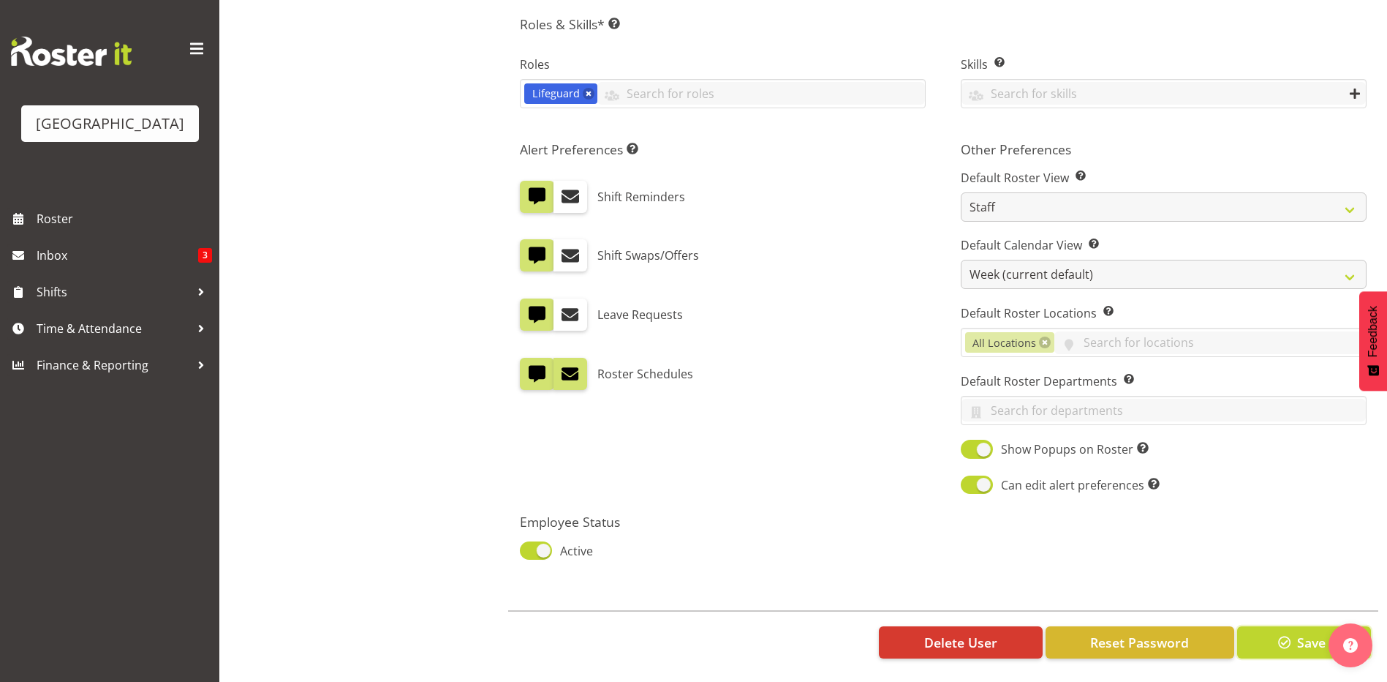
click at [1265, 626] on button "Save" at bounding box center [1304, 642] width 134 height 32
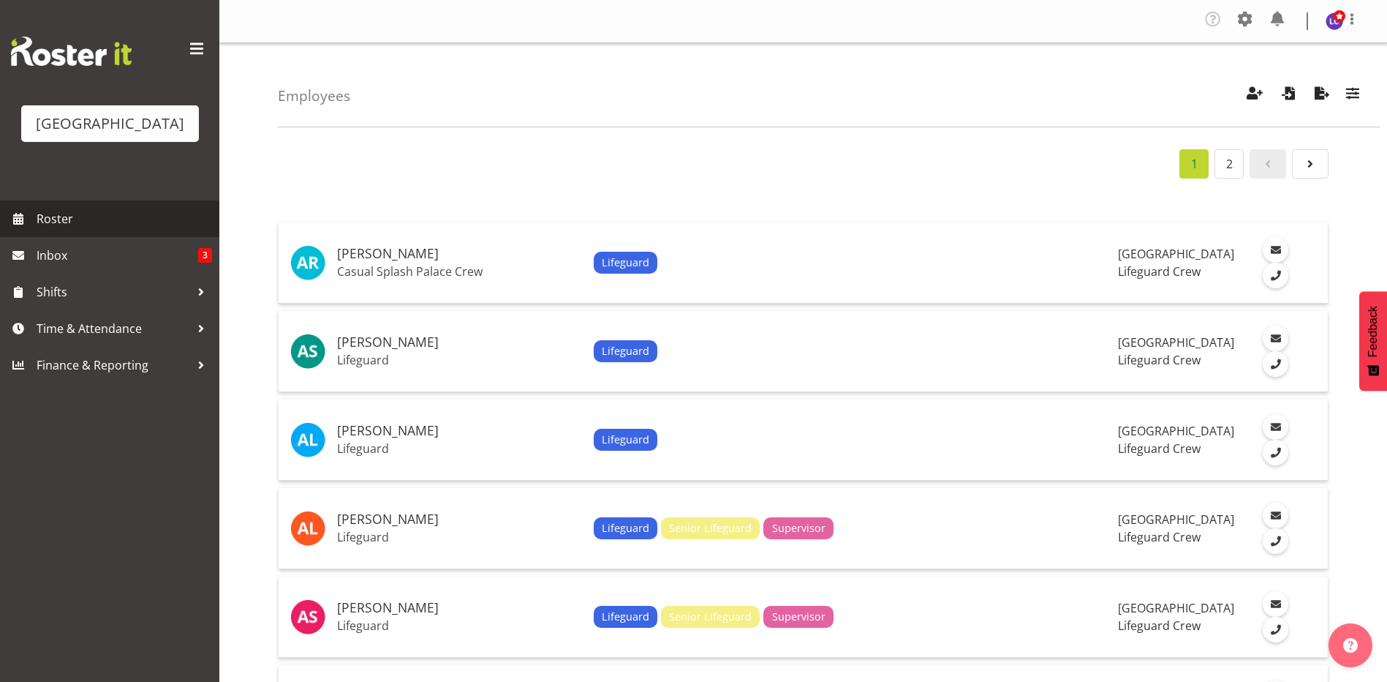
click at [128, 220] on span "Roster" at bounding box center [125, 219] width 176 height 22
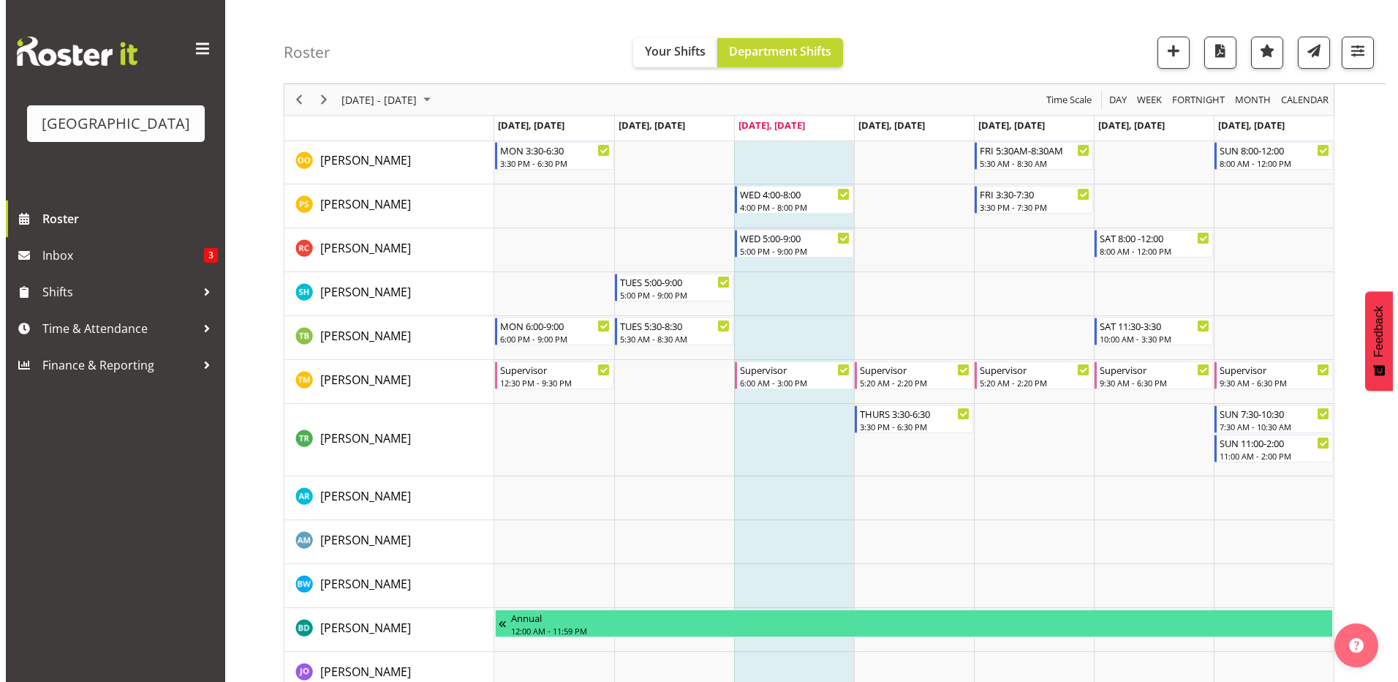
scroll to position [1585, 0]
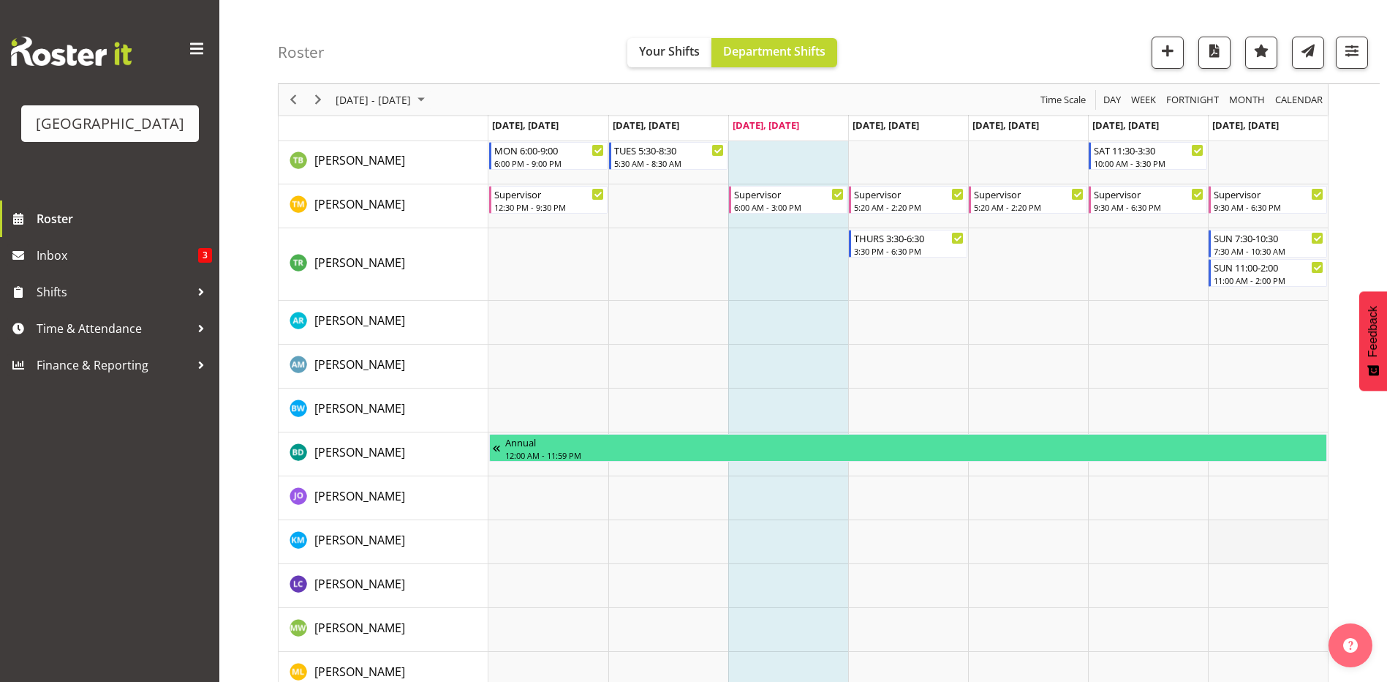
click at [1232, 537] on td "Timeline Week of August 27, 2025" at bounding box center [1268, 542] width 120 height 44
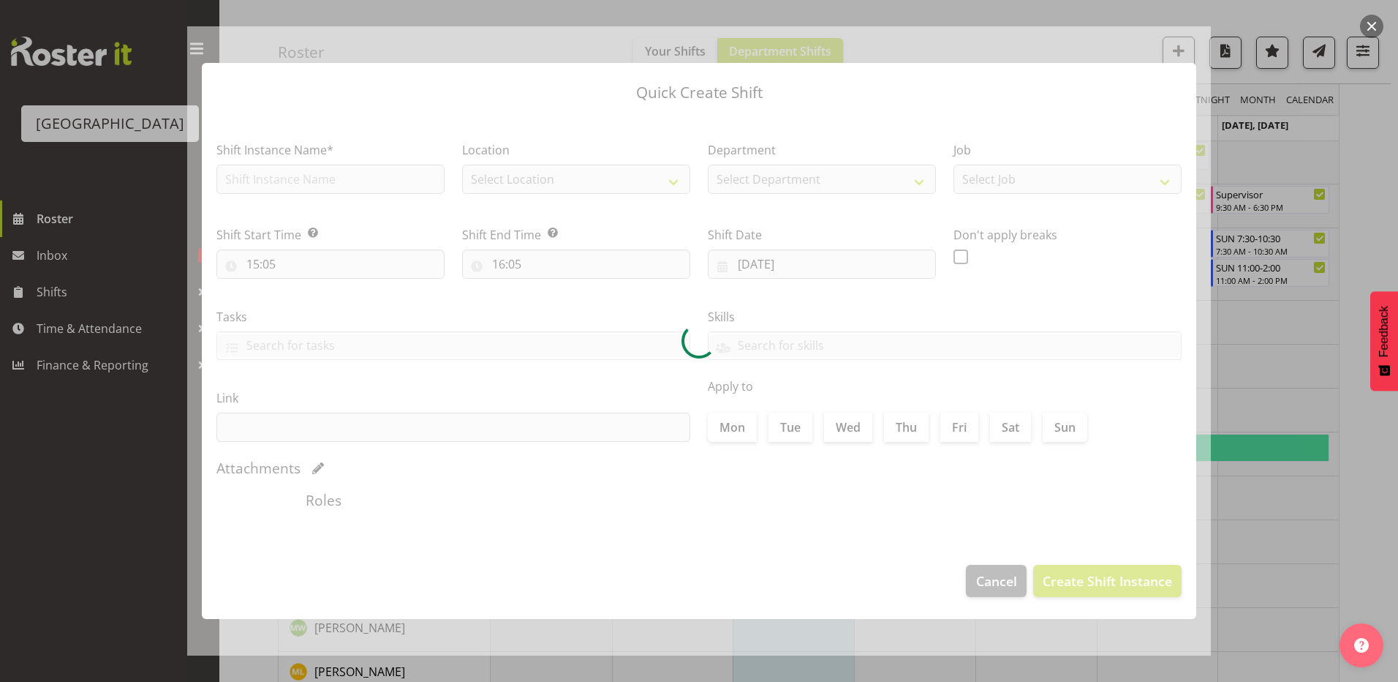
type input "[DATE]"
checkbox input "true"
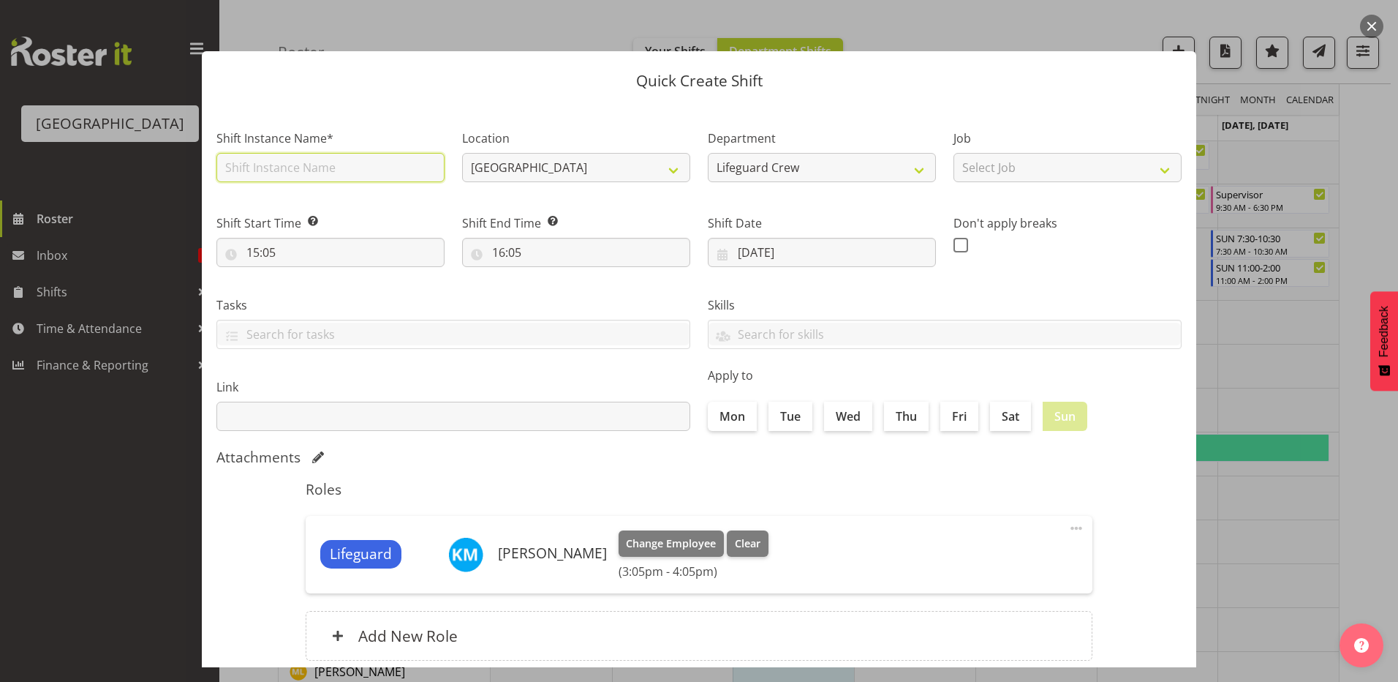
click at [299, 176] on input "text" at bounding box center [330, 167] width 228 height 29
type input "First aid course"
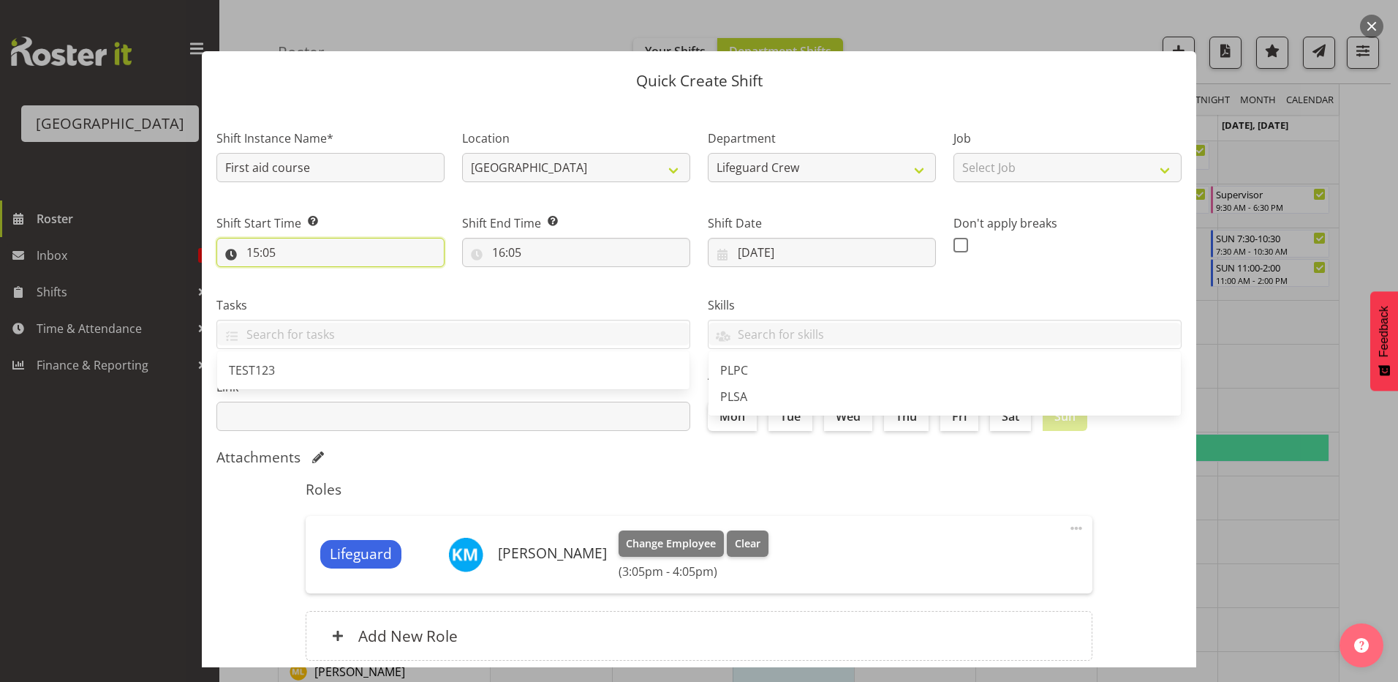
click at [293, 249] on input "15:05" at bounding box center [330, 252] width 228 height 29
click at [301, 297] on select "00 01 02 03 04 05 06 07 08 09 10 11 12 13 14 15 16 17 18 19 20 21 22 23" at bounding box center [316, 290] width 33 height 29
select select "9"
click at [300, 276] on select "00 01 02 03 04 05 06 07 08 09 10 11 12 13 14 15 16 17 18 19 20 21 22 23" at bounding box center [316, 290] width 33 height 29
type input "09:05"
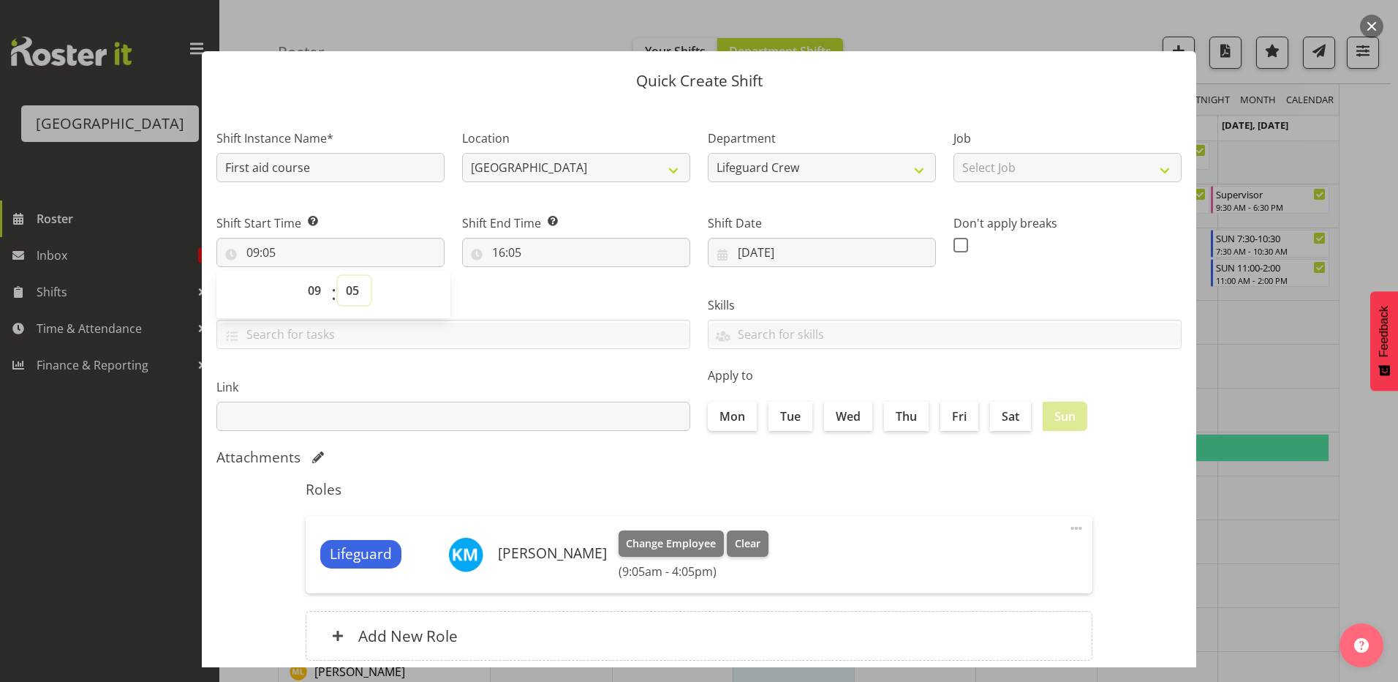
click at [350, 295] on select "00 01 02 03 04 05 06 07 08 09 10 11 12 13 14 15 16 17 18 19 20 21 22 23 24 25 2…" at bounding box center [354, 290] width 33 height 29
select select "0"
click at [338, 276] on select "00 01 02 03 04 05 06 07 08 09 10 11 12 13 14 15 16 17 18 19 20 21 22 23 24 25 2…" at bounding box center [354, 290] width 33 height 29
type input "09:00"
click at [569, 246] on input "16:05" at bounding box center [576, 252] width 228 height 29
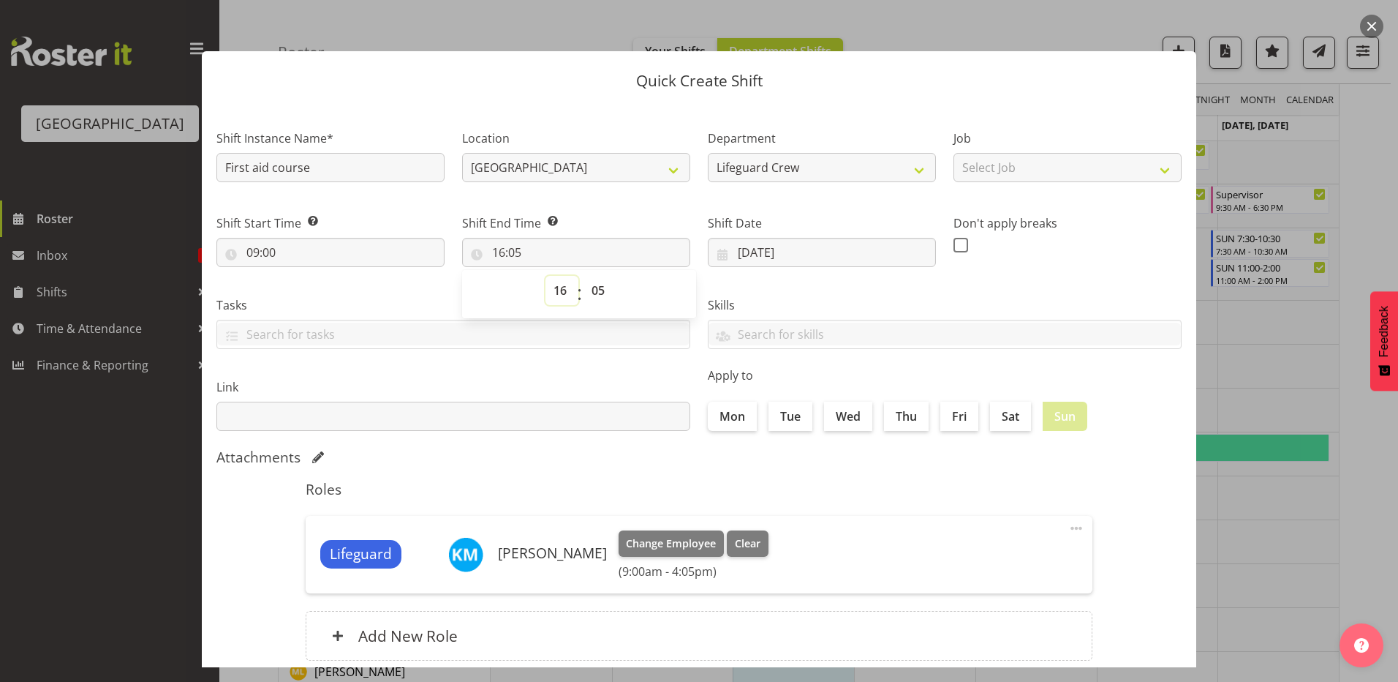
click at [557, 291] on select "00 01 02 03 04 05 06 07 08 09 10 11 12 13 14 15 16 17 18 19 20 21 22 23" at bounding box center [562, 290] width 33 height 29
select select "15"
click at [546, 276] on select "00 01 02 03 04 05 06 07 08 09 10 11 12 13 14 15 16 17 18 19 20 21 22 23" at bounding box center [562, 290] width 33 height 29
type input "15:05"
click at [592, 299] on select "00 01 02 03 04 05 06 07 08 09 10 11 12 13 14 15 16 17 18 19 20 21 22 23 24 25 2…" at bounding box center [600, 290] width 33 height 29
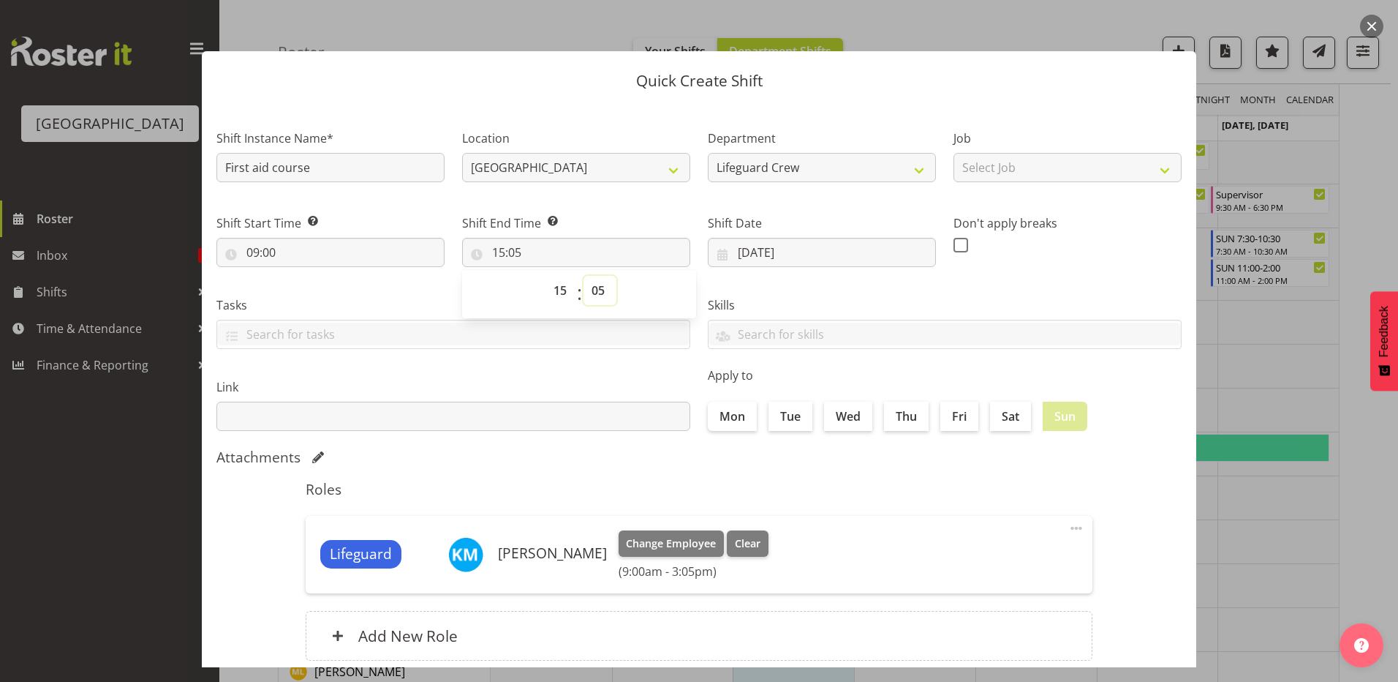
select select "30"
click at [584, 276] on select "00 01 02 03 04 05 06 07 08 09 10 11 12 13 14 15 16 17 18 19 20 21 22 23 24 25 2…" at bounding box center [600, 290] width 33 height 29
type input "15:30"
click at [589, 434] on div "Link" at bounding box center [453, 399] width 491 height 82
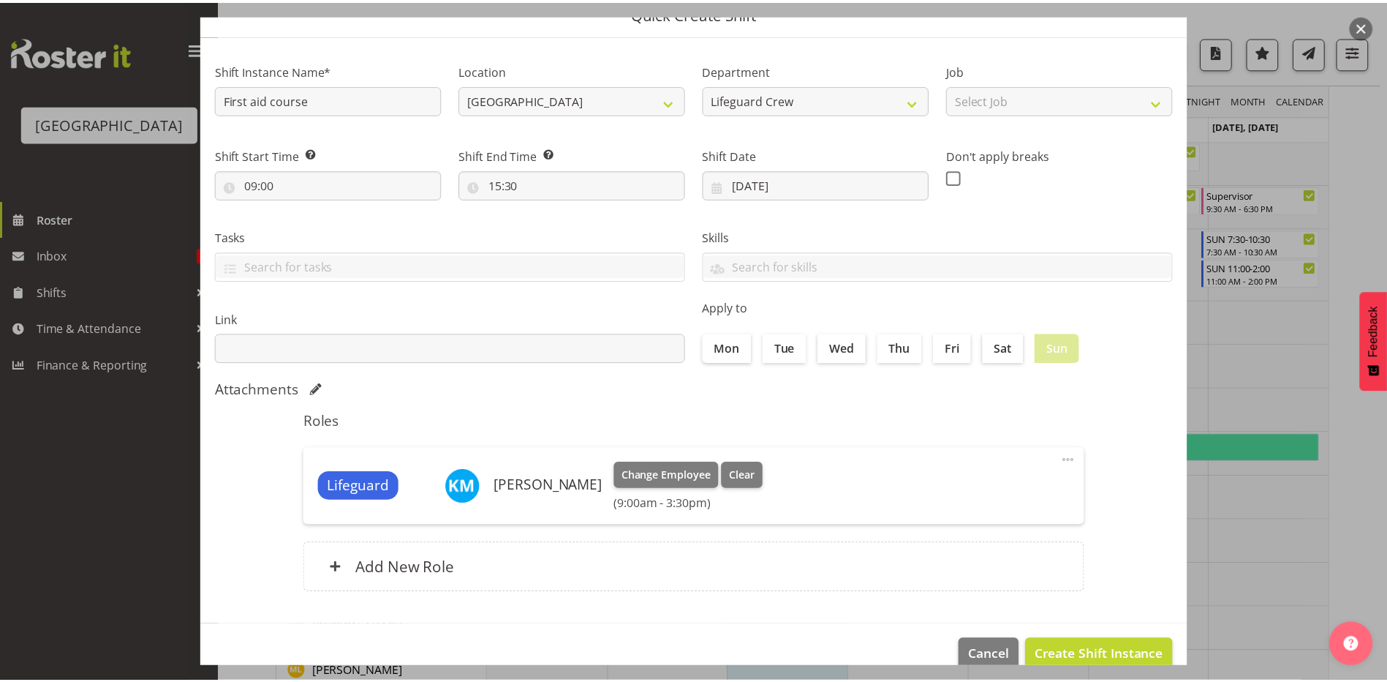
scroll to position [94, 0]
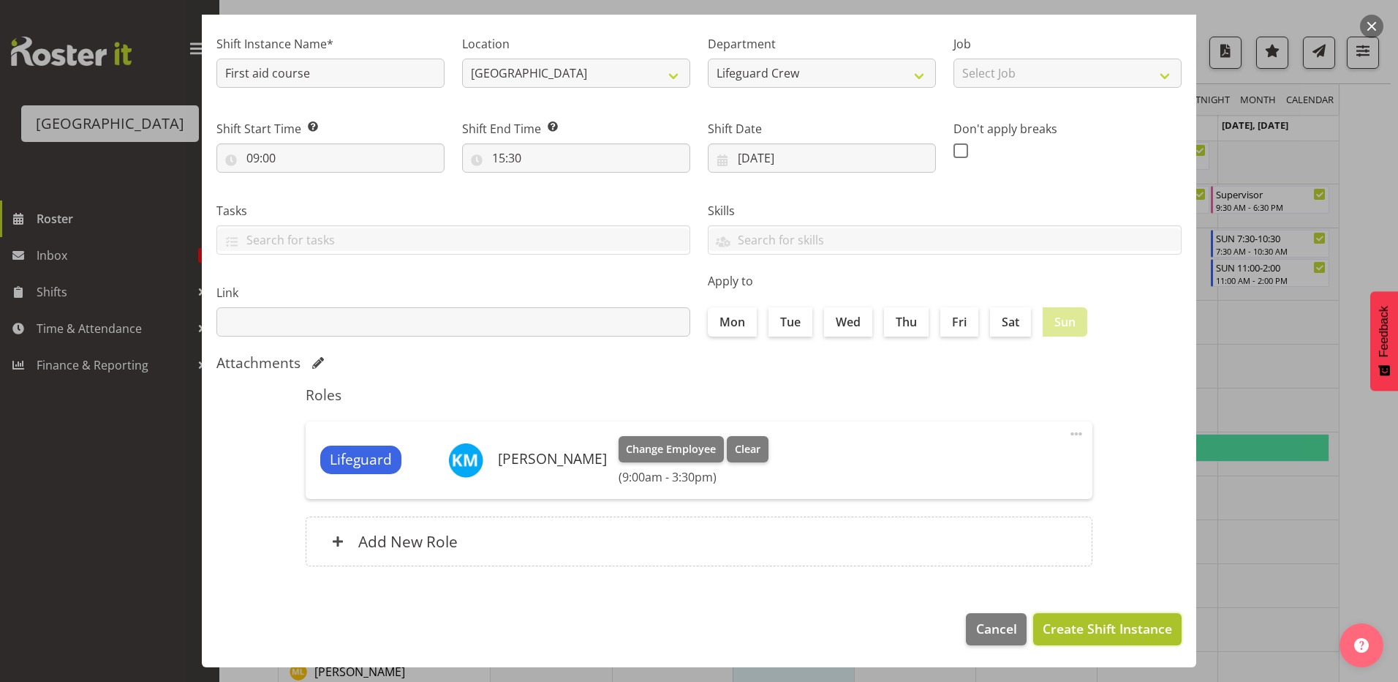
click at [1101, 636] on span "Create Shift Instance" at bounding box center [1107, 628] width 129 height 19
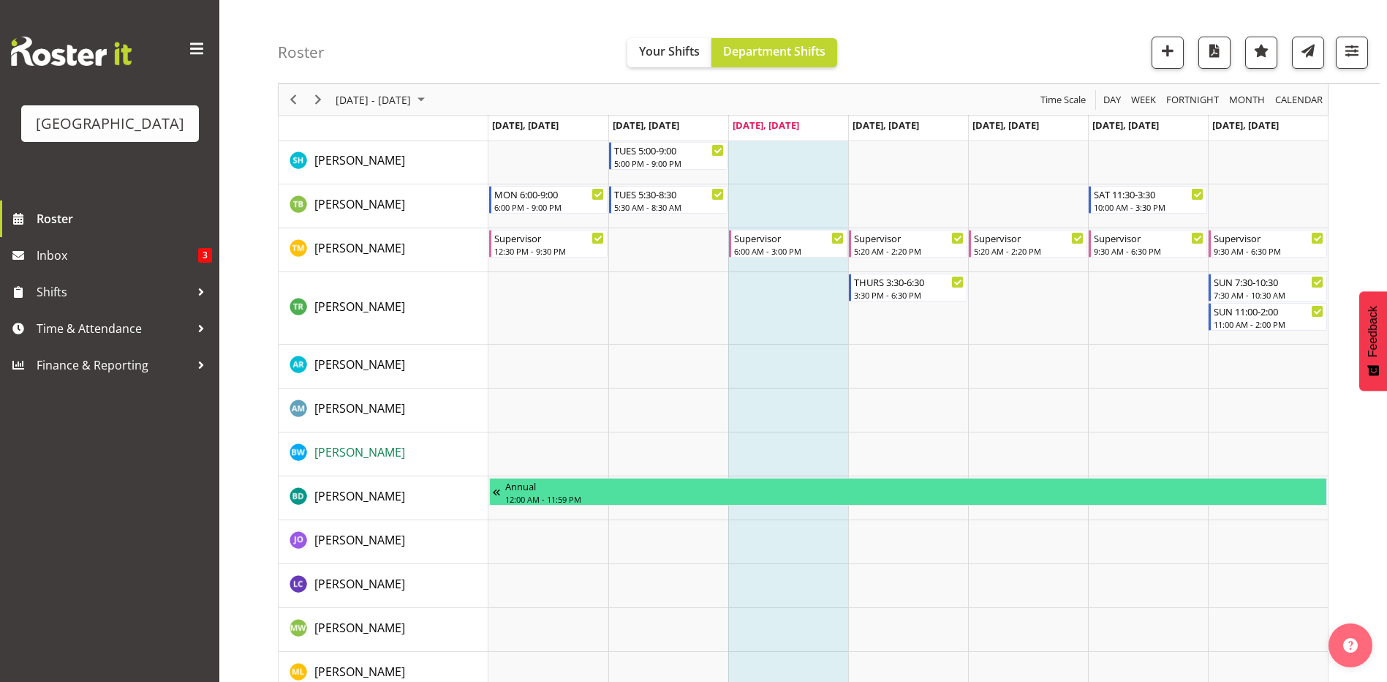
click at [350, 445] on span "Ben Wyatt" at bounding box center [359, 452] width 91 height 16
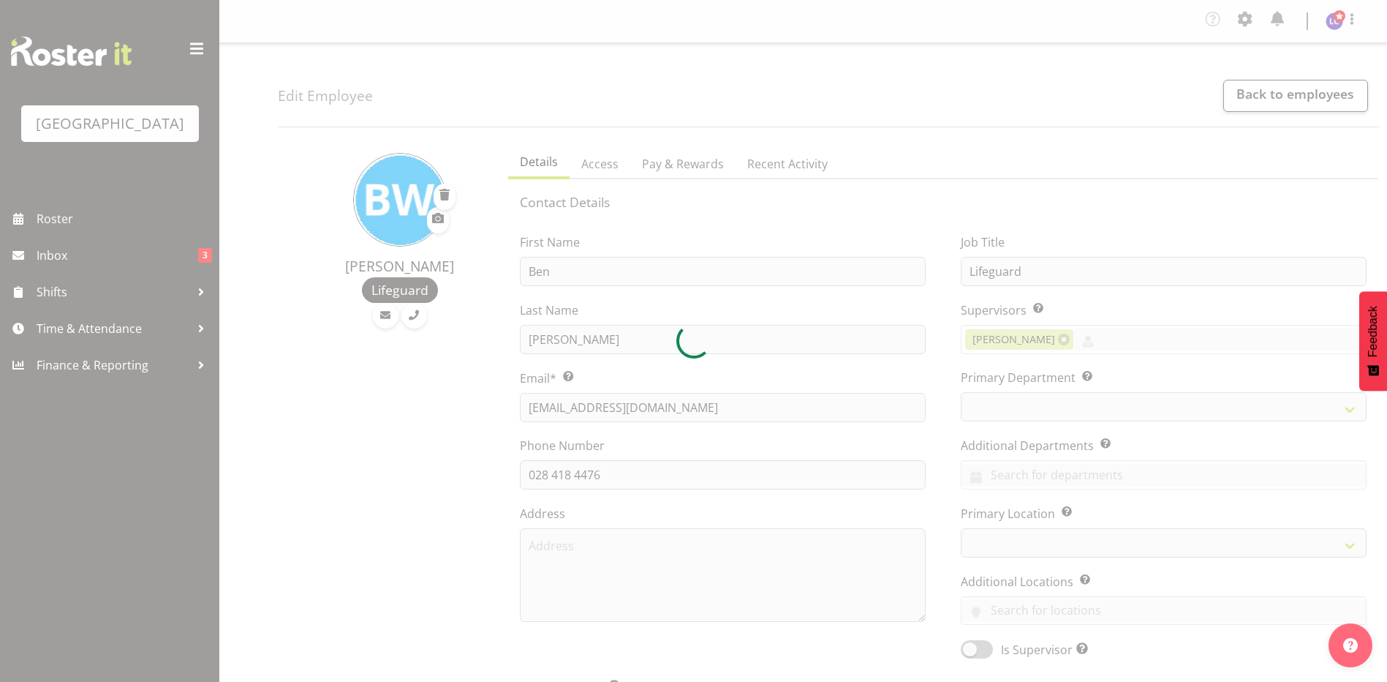
select select "TimelineWeek"
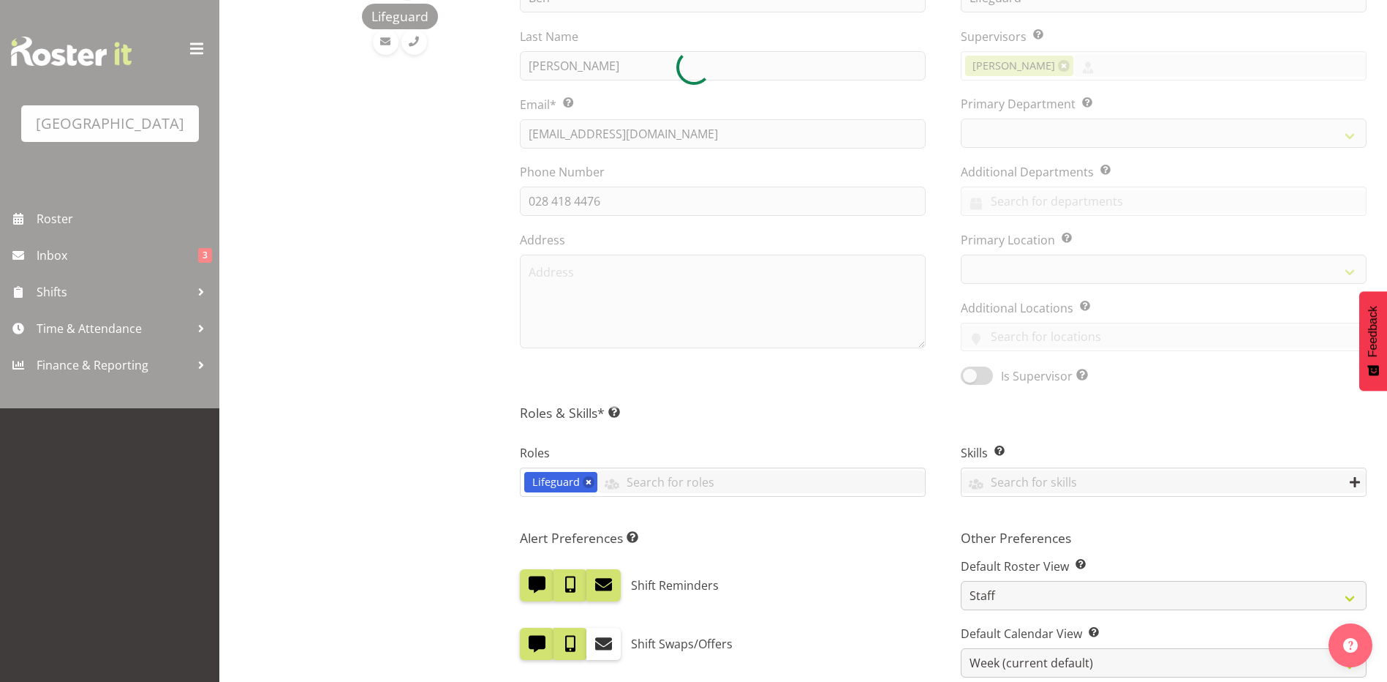
scroll to position [317, 0]
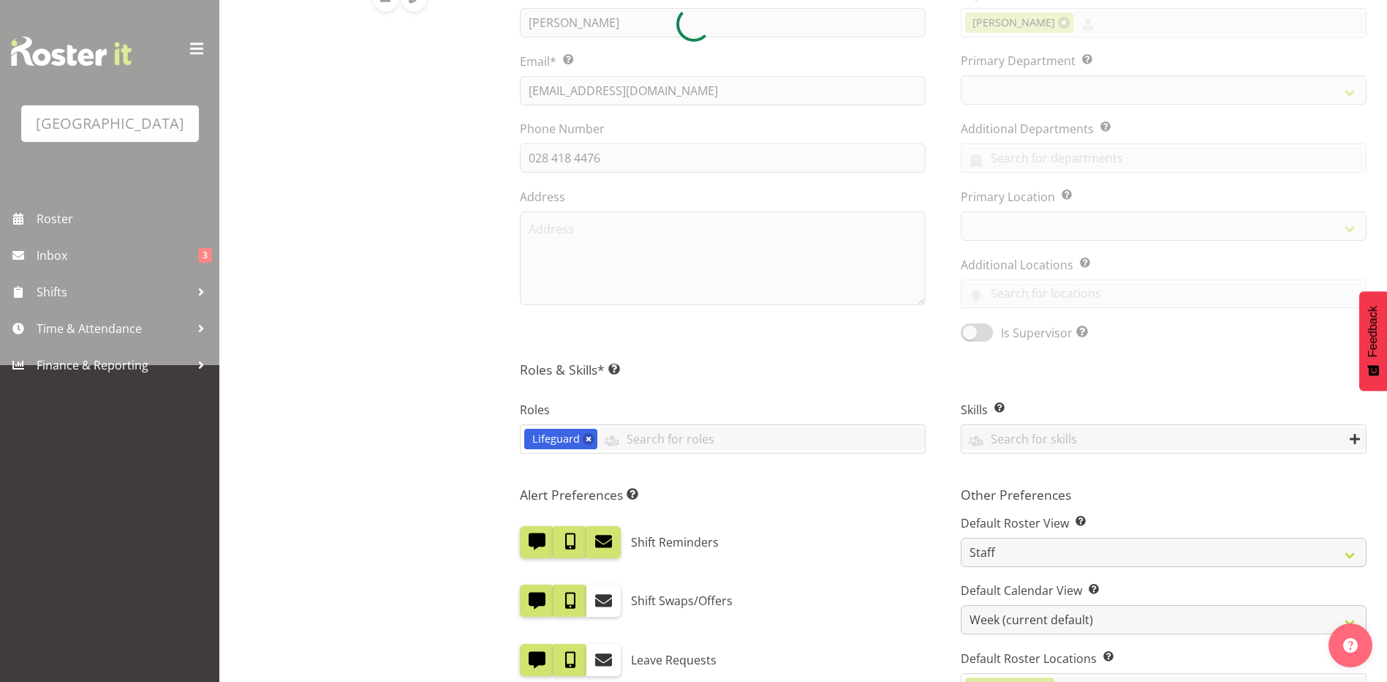
select select
select select "114"
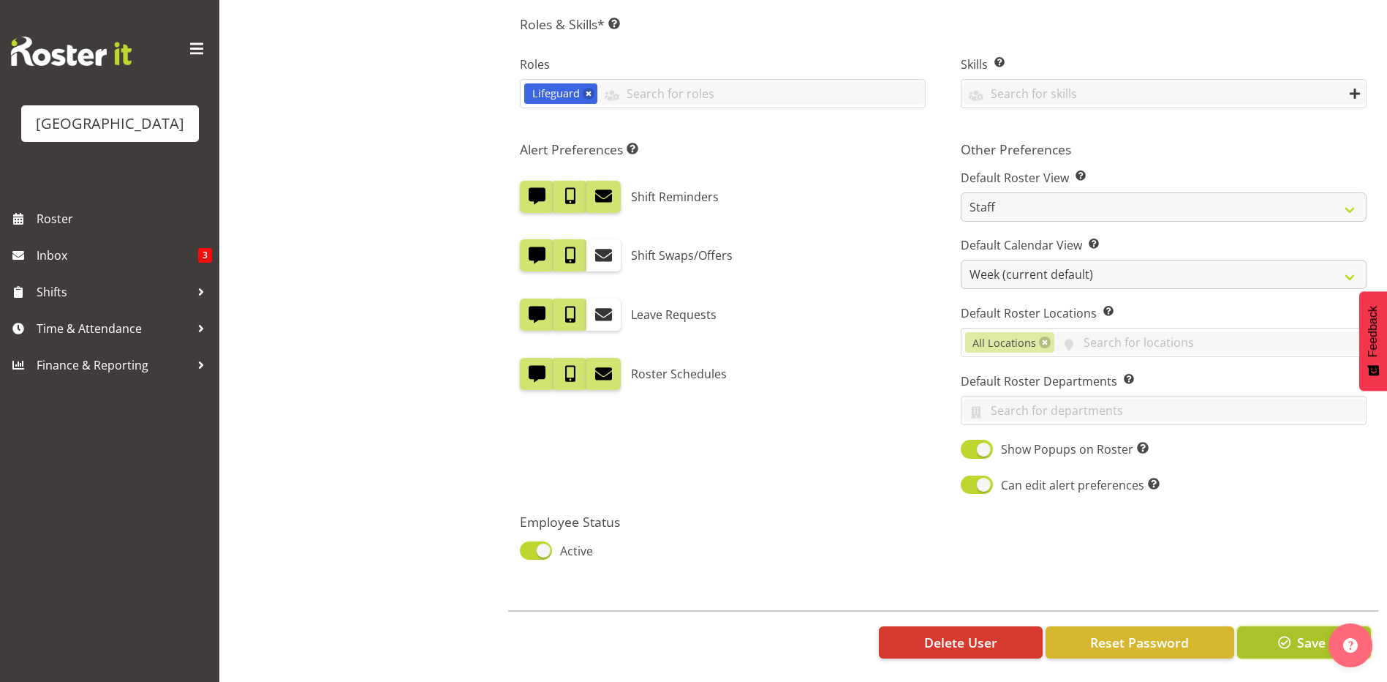
click at [1290, 633] on span "button" at bounding box center [1284, 642] width 19 height 19
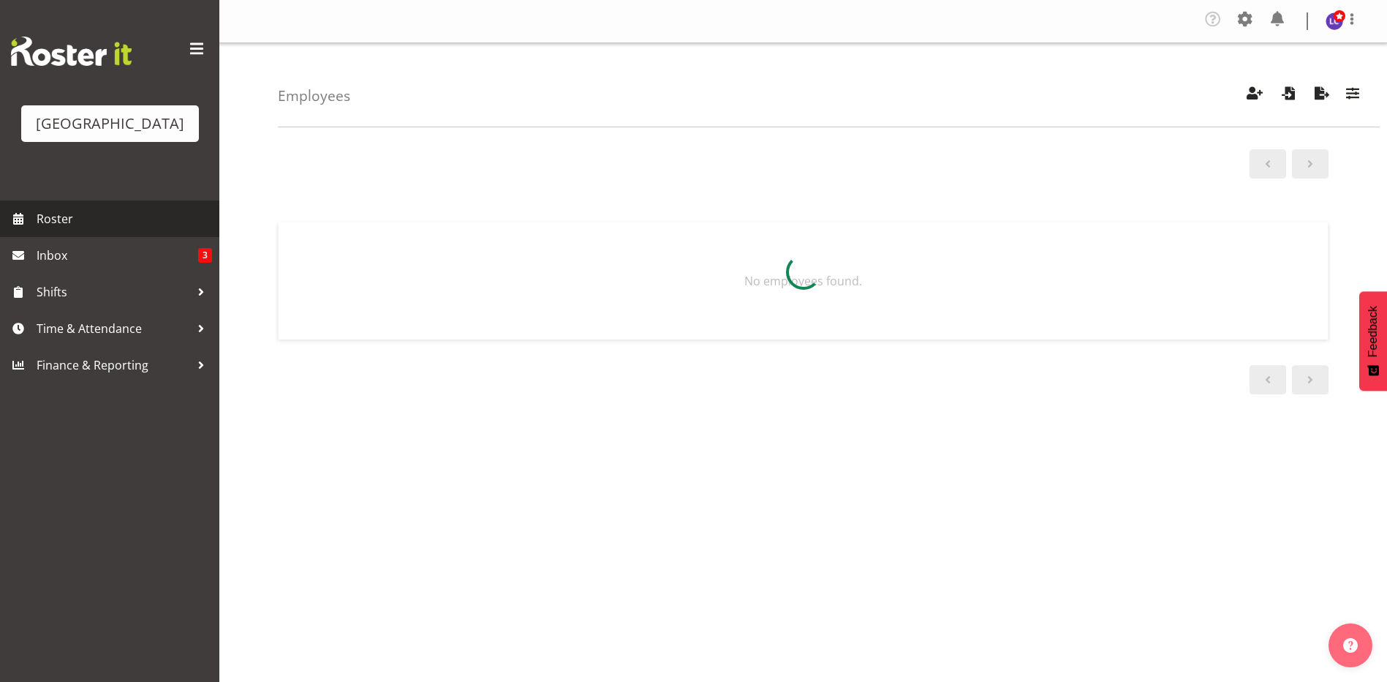
click at [59, 205] on link "Roster" at bounding box center [109, 218] width 219 height 37
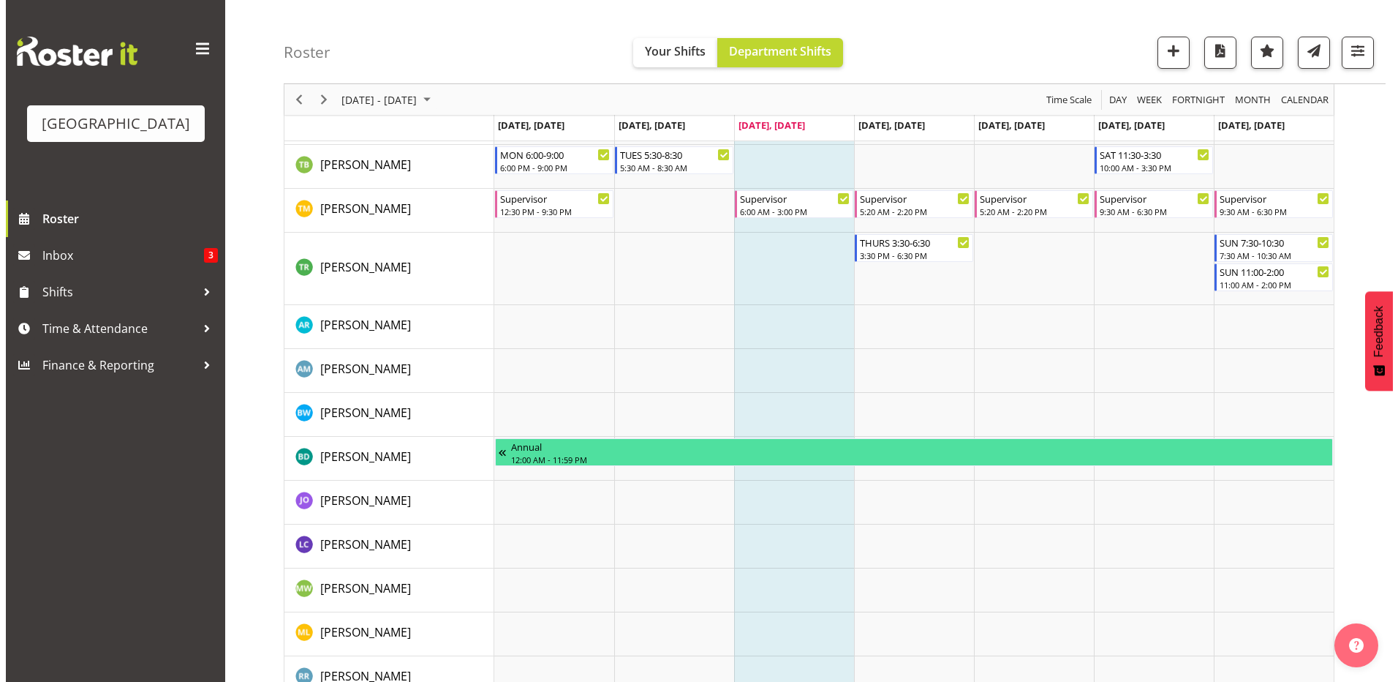
scroll to position [1830, 0]
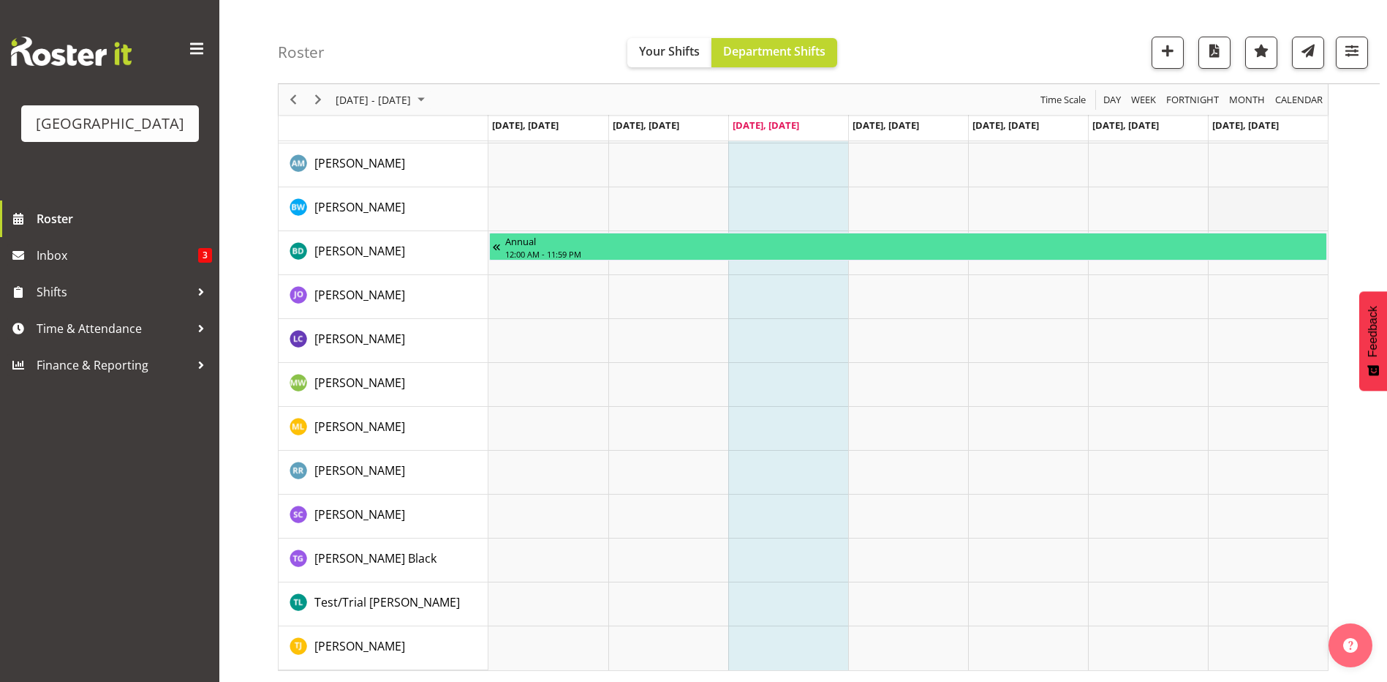
click at [1267, 203] on td "Timeline Week of August 27, 2025" at bounding box center [1268, 209] width 120 height 44
select select "15"
select select "6"
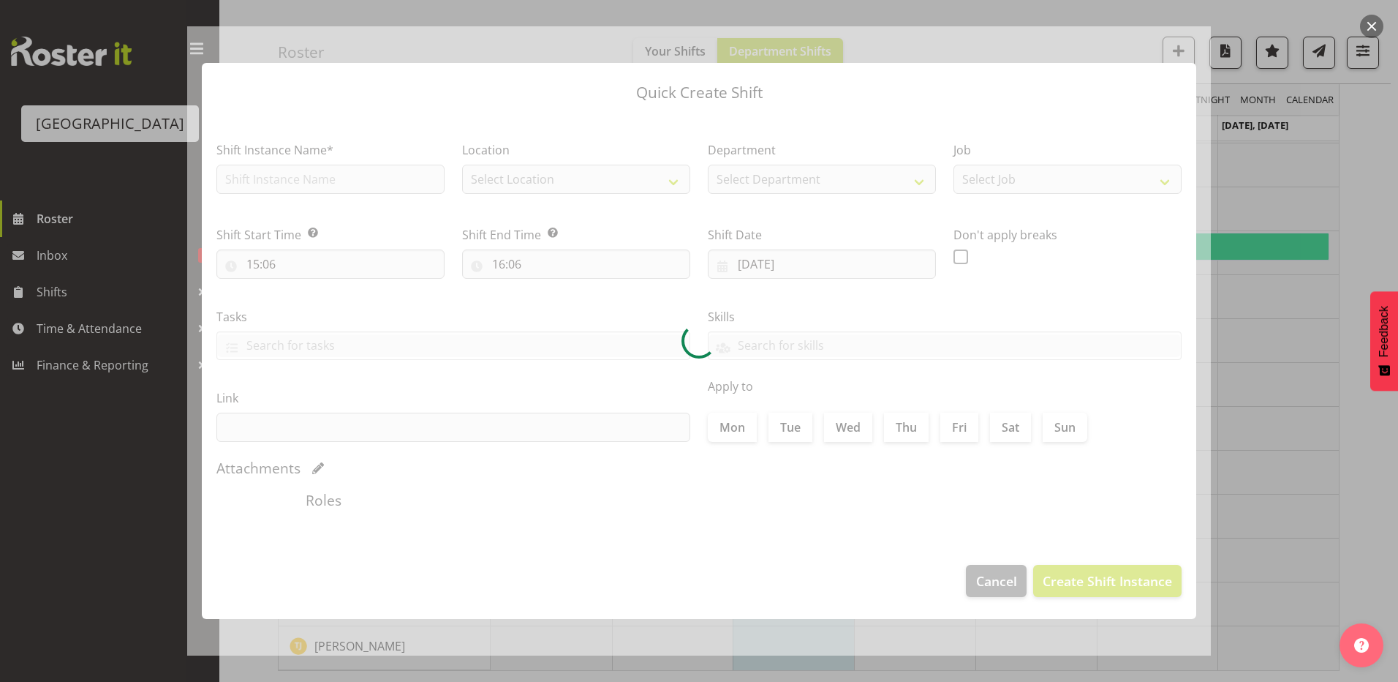
type input "[DATE]"
checkbox input "true"
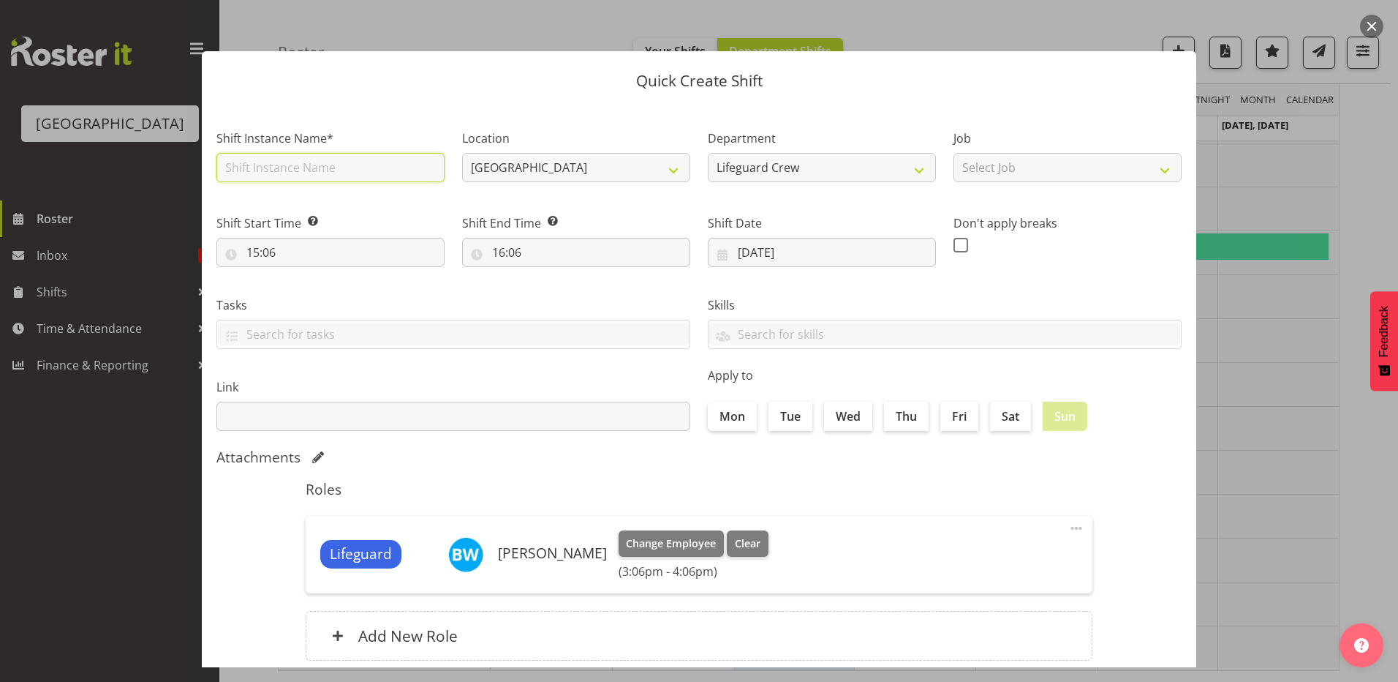
click at [322, 170] on input "text" at bounding box center [330, 167] width 228 height 29
type input "First aid course"
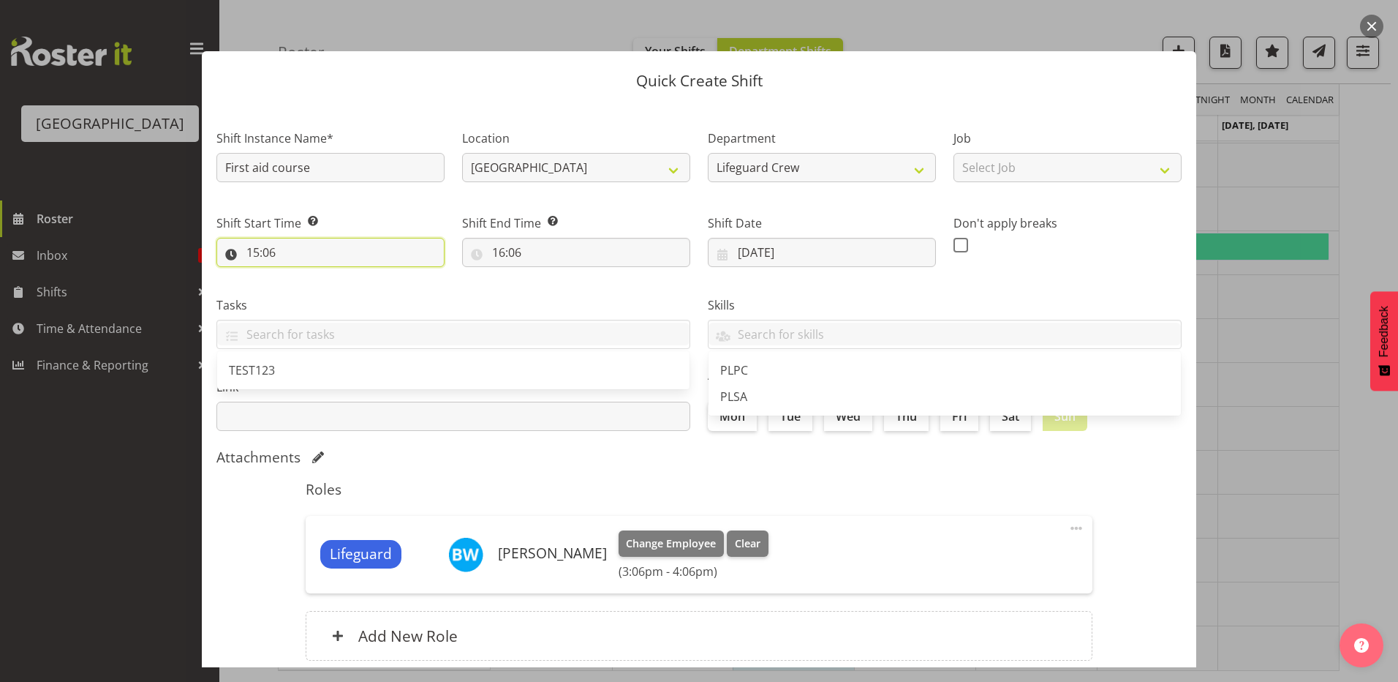
click at [331, 249] on input "15:06" at bounding box center [330, 252] width 228 height 29
click at [305, 301] on select "00 01 02 03 04 05 06 07 08 09 10 11 12 13 14 15 16 17 18 19 20 21 22 23" at bounding box center [316, 290] width 33 height 29
select select "9"
click at [300, 276] on select "00 01 02 03 04 05 06 07 08 09 10 11 12 13 14 15 16 17 18 19 20 21 22 23" at bounding box center [316, 290] width 33 height 29
type input "09:06"
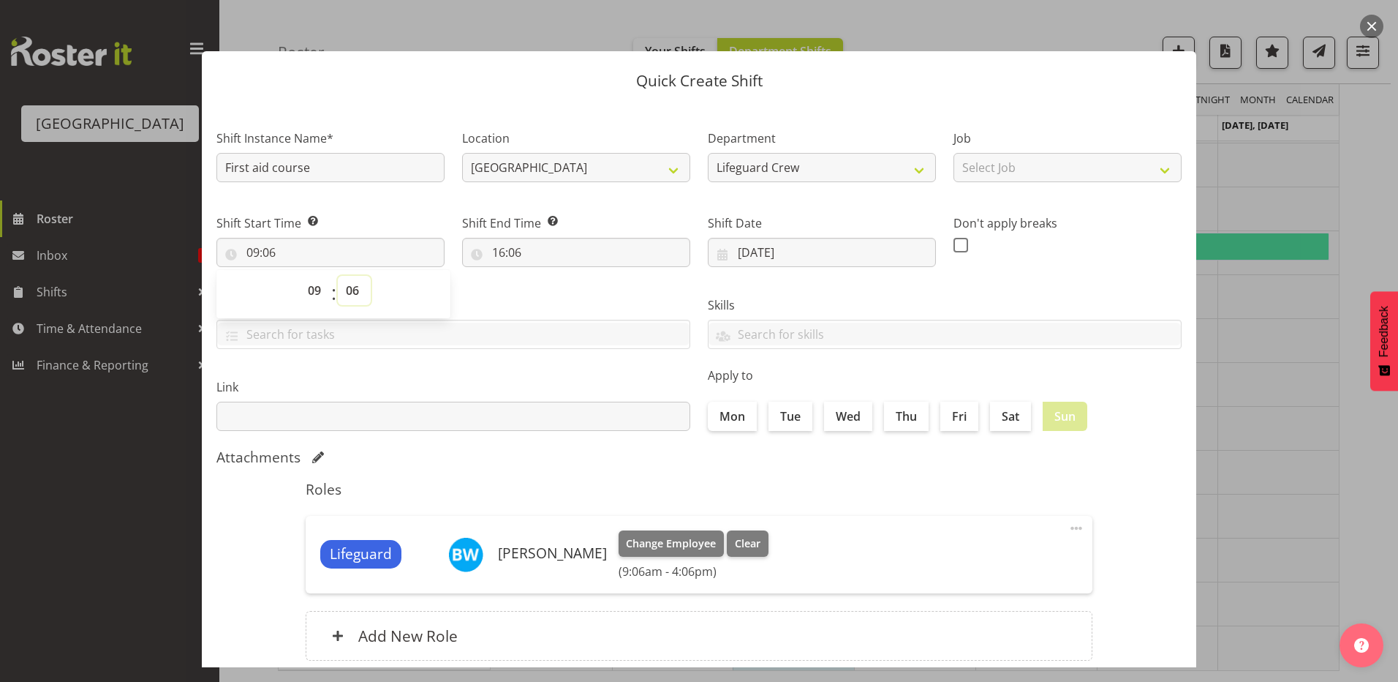
click at [356, 284] on select "00 01 02 03 04 05 06 07 08 09 10 11 12 13 14 15 16 17 18 19 20 21 22 23 24 25 2…" at bounding box center [354, 290] width 33 height 29
select select "0"
click at [338, 276] on select "00 01 02 03 04 05 06 07 08 09 10 11 12 13 14 15 16 17 18 19 20 21 22 23 24 25 2…" at bounding box center [354, 290] width 33 height 29
type input "09:00"
click at [529, 248] on input "16:06" at bounding box center [576, 252] width 228 height 29
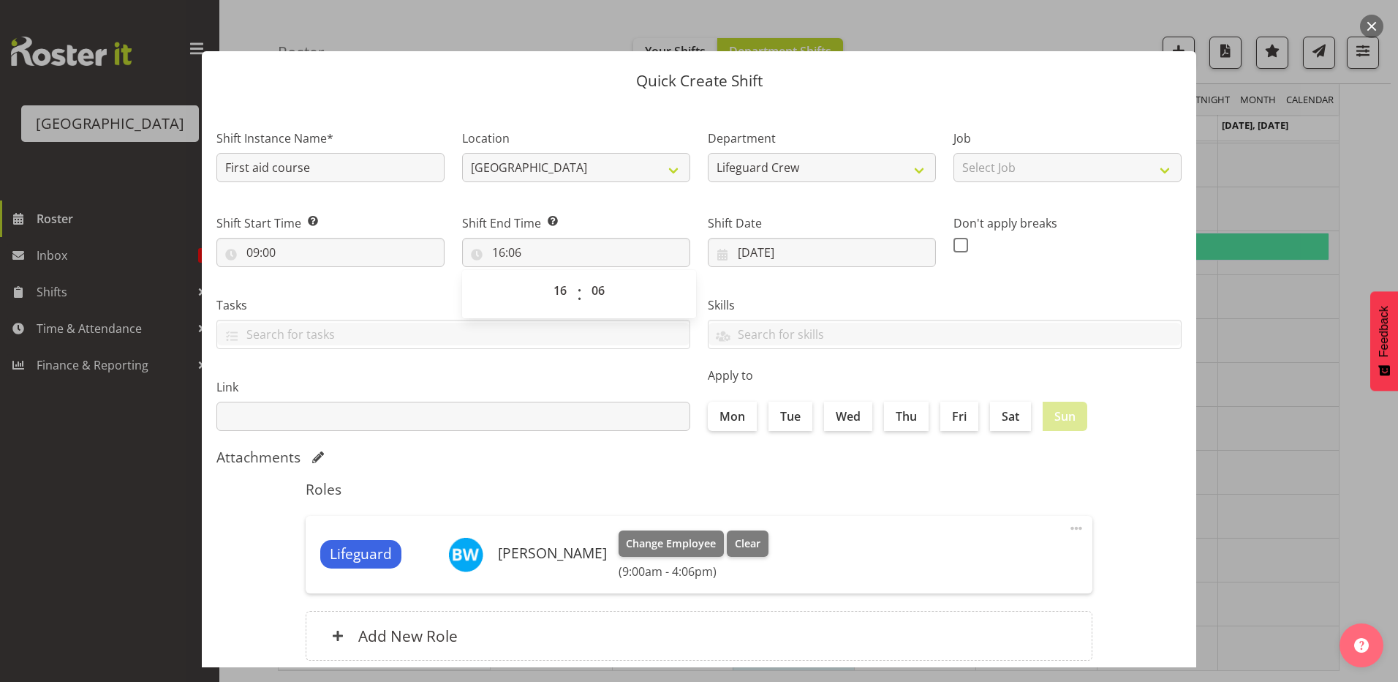
click at [562, 305] on span "00 01 02 03 04 05 06 07 08 09 10 11 12 13 14 15 16 17 18 19 20 21 22 23" at bounding box center [562, 294] width 33 height 37
click at [563, 296] on select "00 01 02 03 04 05 06 07 08 09 10 11 12 13 14 15 16 17 18 19 20 21 22 23" at bounding box center [562, 290] width 33 height 29
select select "15"
click at [546, 276] on select "00 01 02 03 04 05 06 07 08 09 10 11 12 13 14 15 16 17 18 19 20 21 22 23" at bounding box center [562, 290] width 33 height 29
type input "15:06"
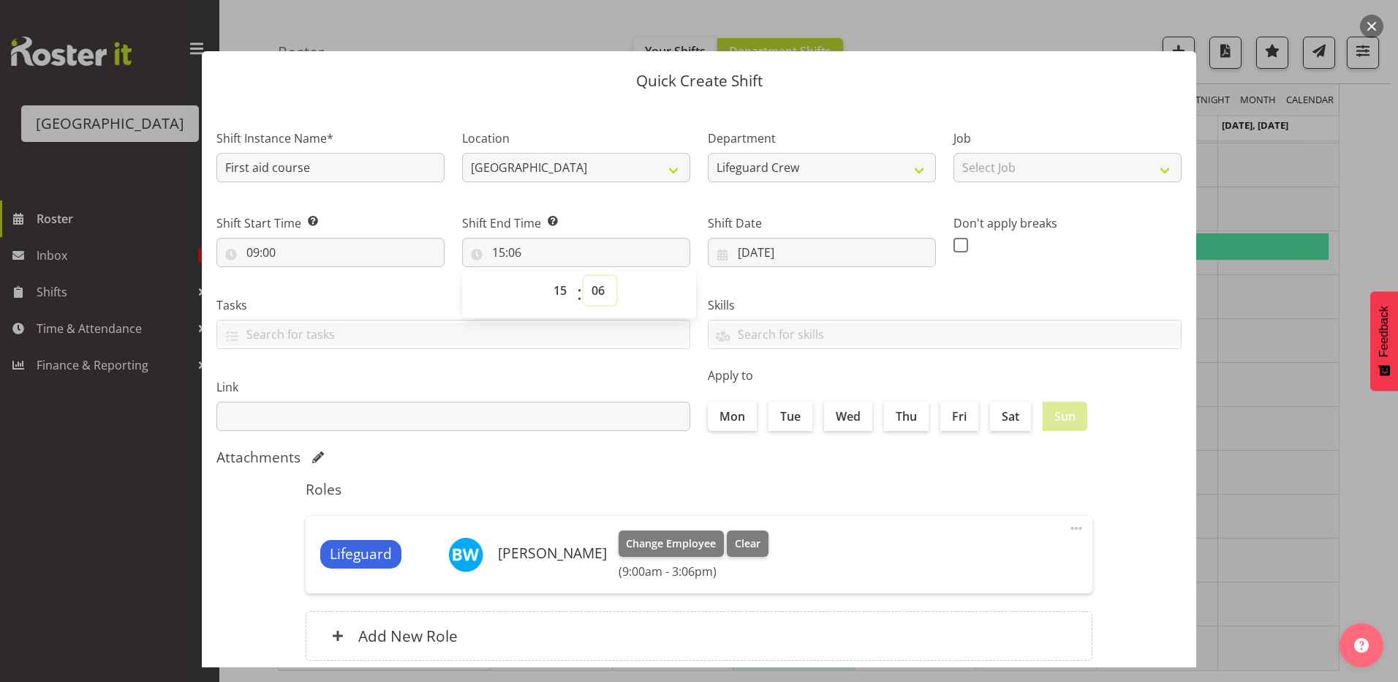
click at [595, 299] on select "00 01 02 03 04 05 06 07 08 09 10 11 12 13 14 15 16 17 18 19 20 21 22 23 24 25 2…" at bounding box center [600, 290] width 33 height 29
select select "30"
click at [584, 276] on select "00 01 02 03 04 05 06 07 08 09 10 11 12 13 14 15 16 17 18 19 20 21 22 23 24 25 2…" at bounding box center [600, 290] width 33 height 29
type input "15:30"
click at [542, 483] on h5 "Roles" at bounding box center [699, 489] width 787 height 18
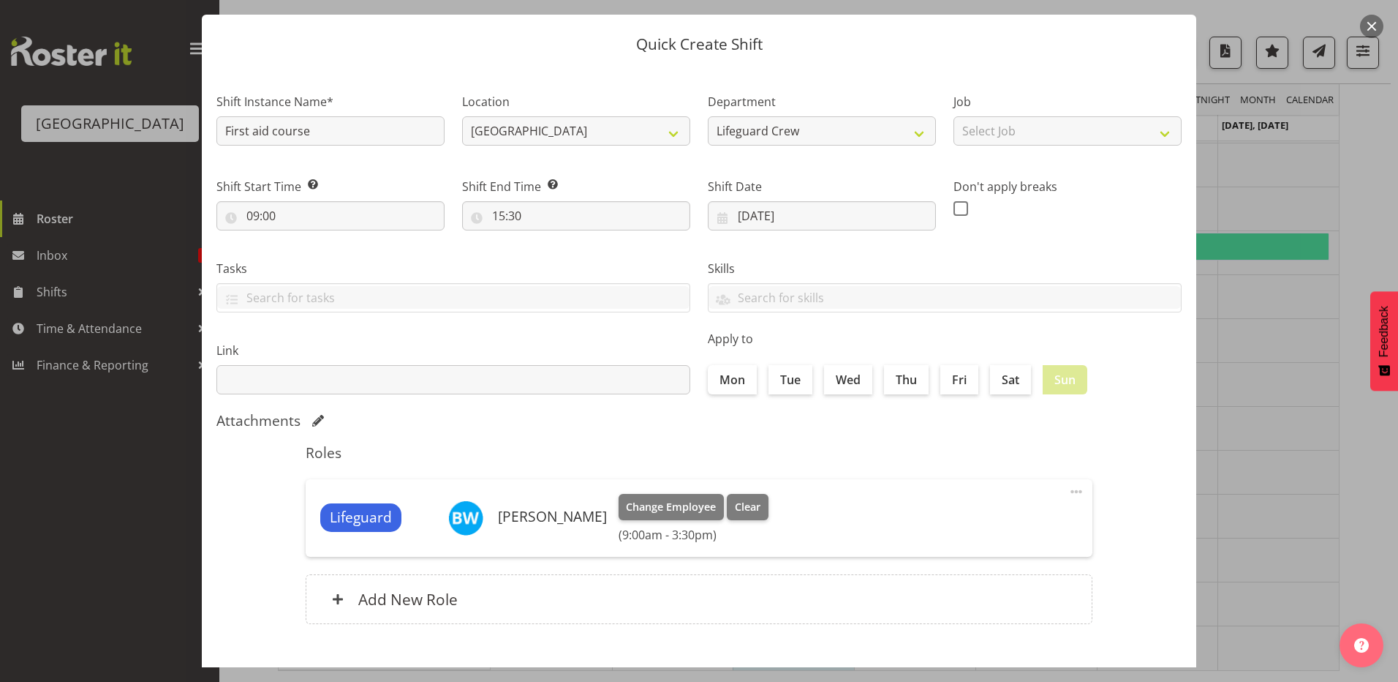
scroll to position [94, 0]
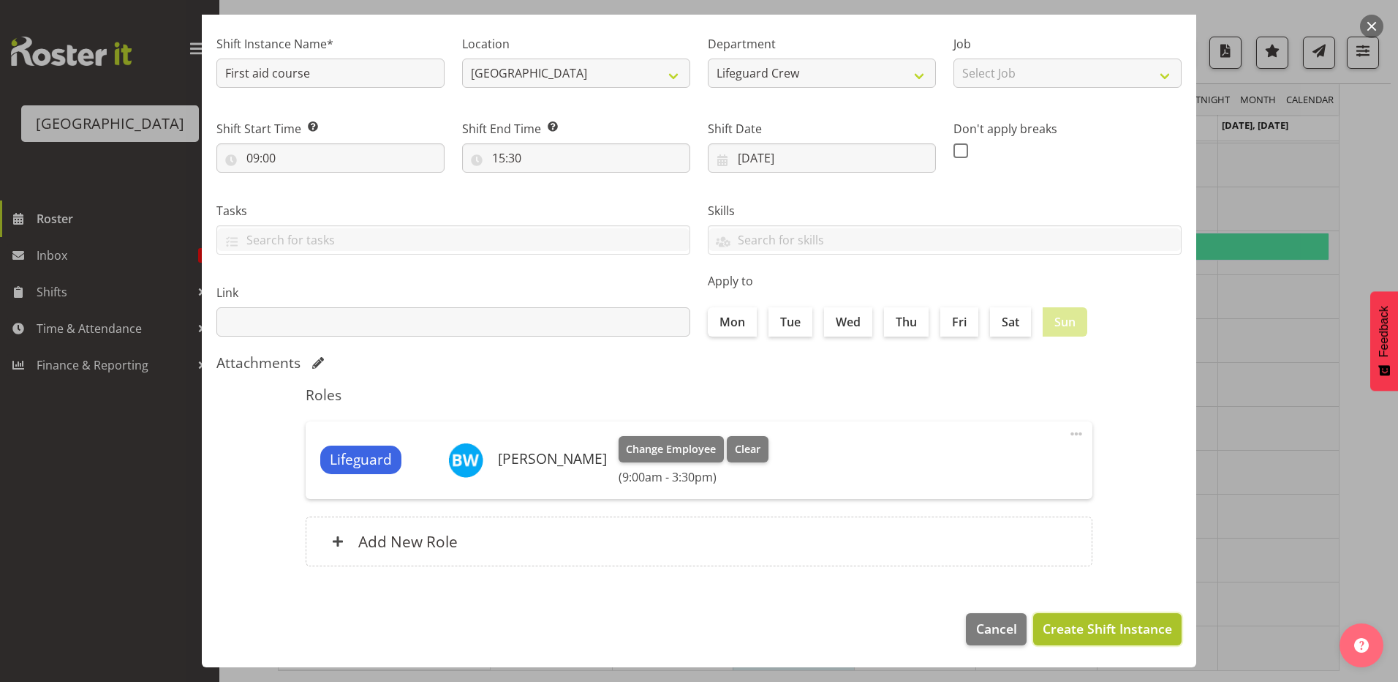
click at [1095, 627] on span "Create Shift Instance" at bounding box center [1107, 628] width 129 height 19
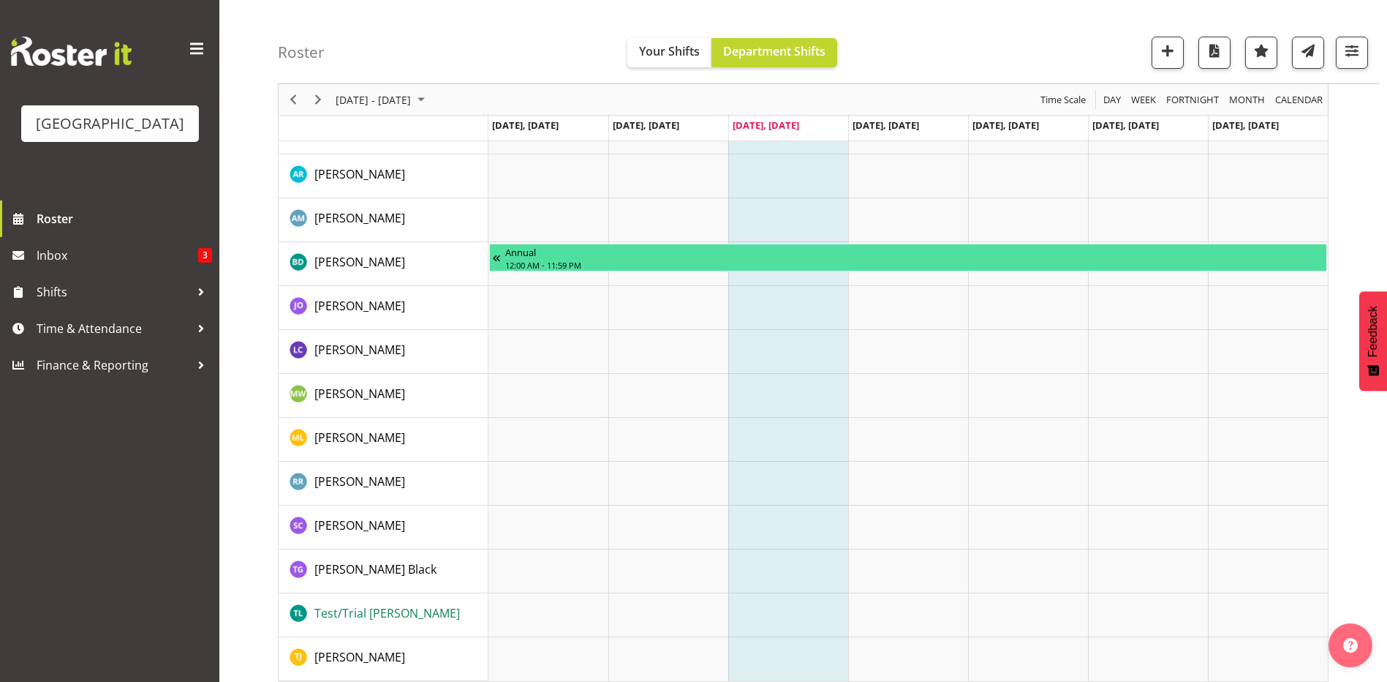
scroll to position [1830, 0]
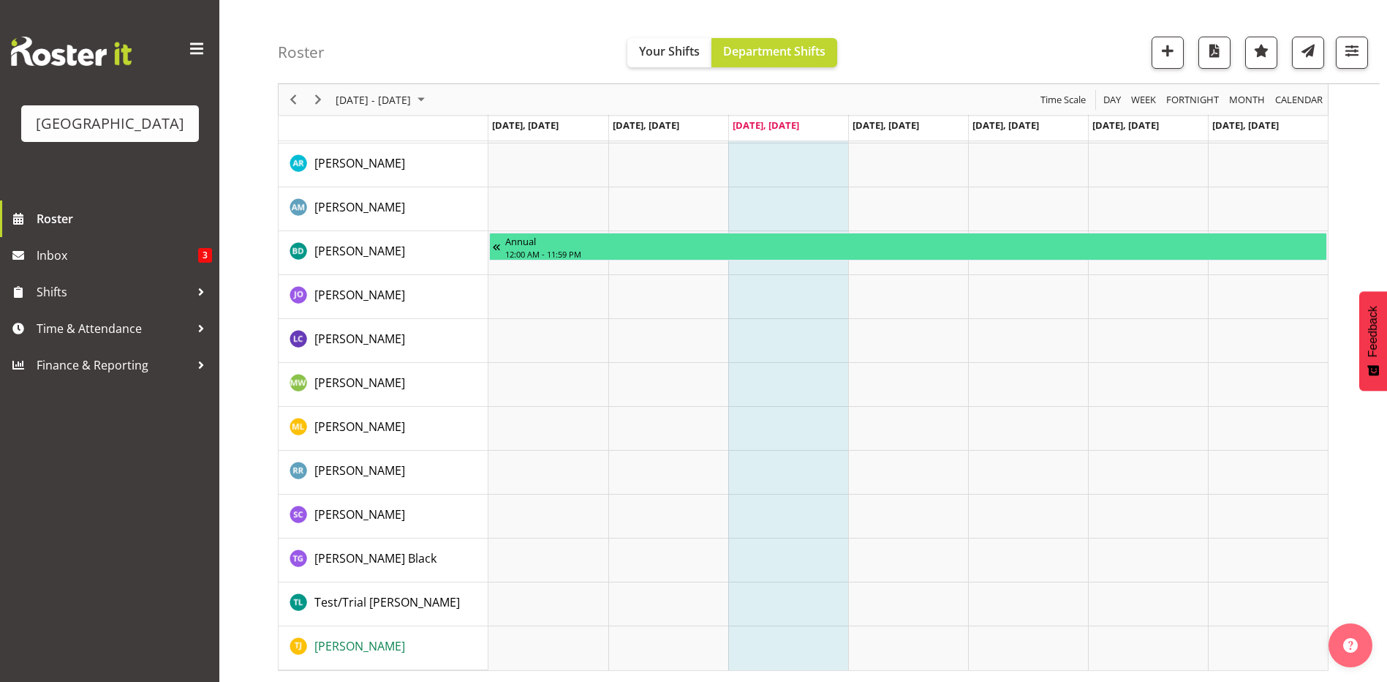
click at [382, 644] on span "[PERSON_NAME]" at bounding box center [359, 646] width 91 height 16
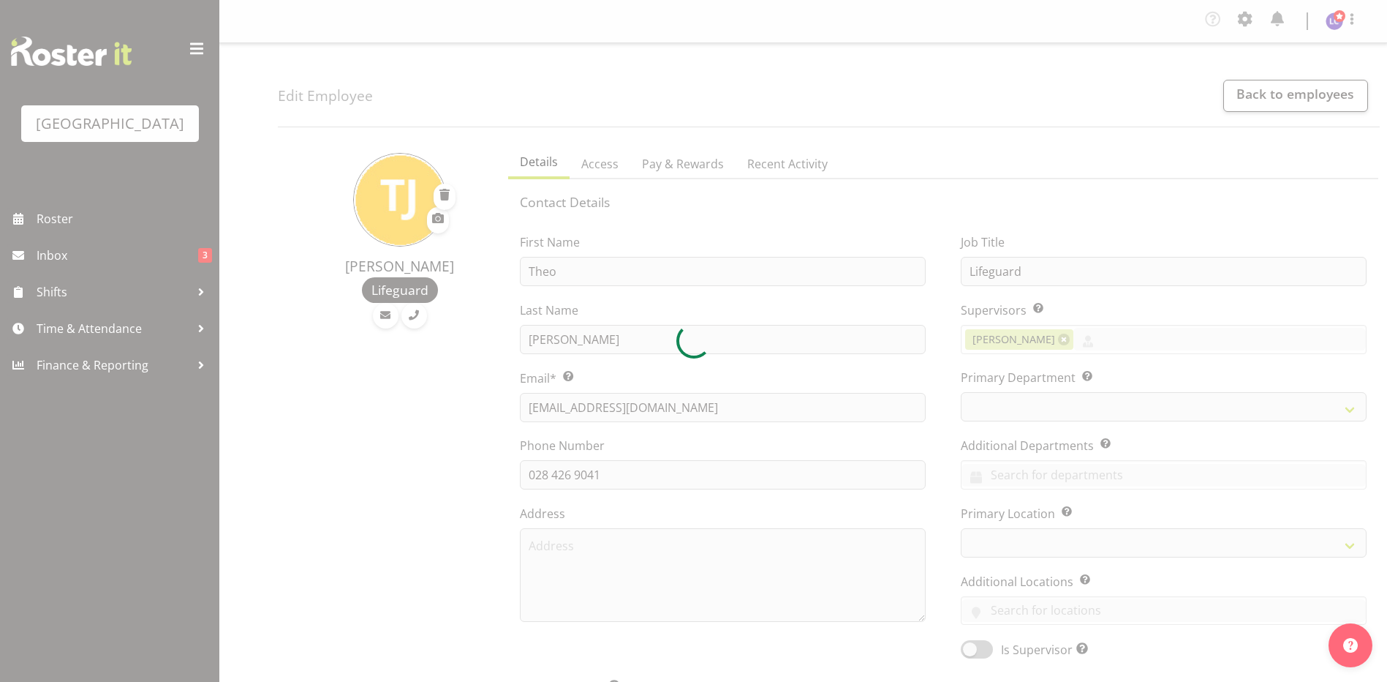
select select "TimelineWeek"
select select
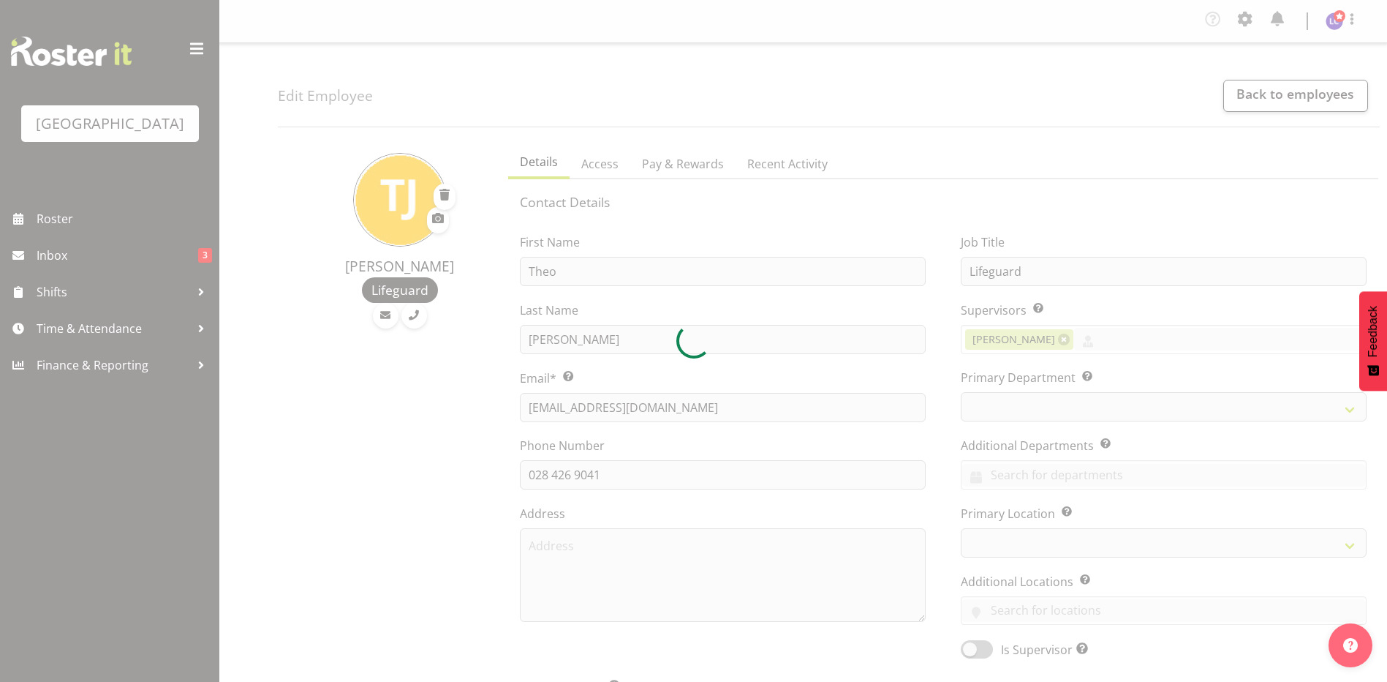
select select
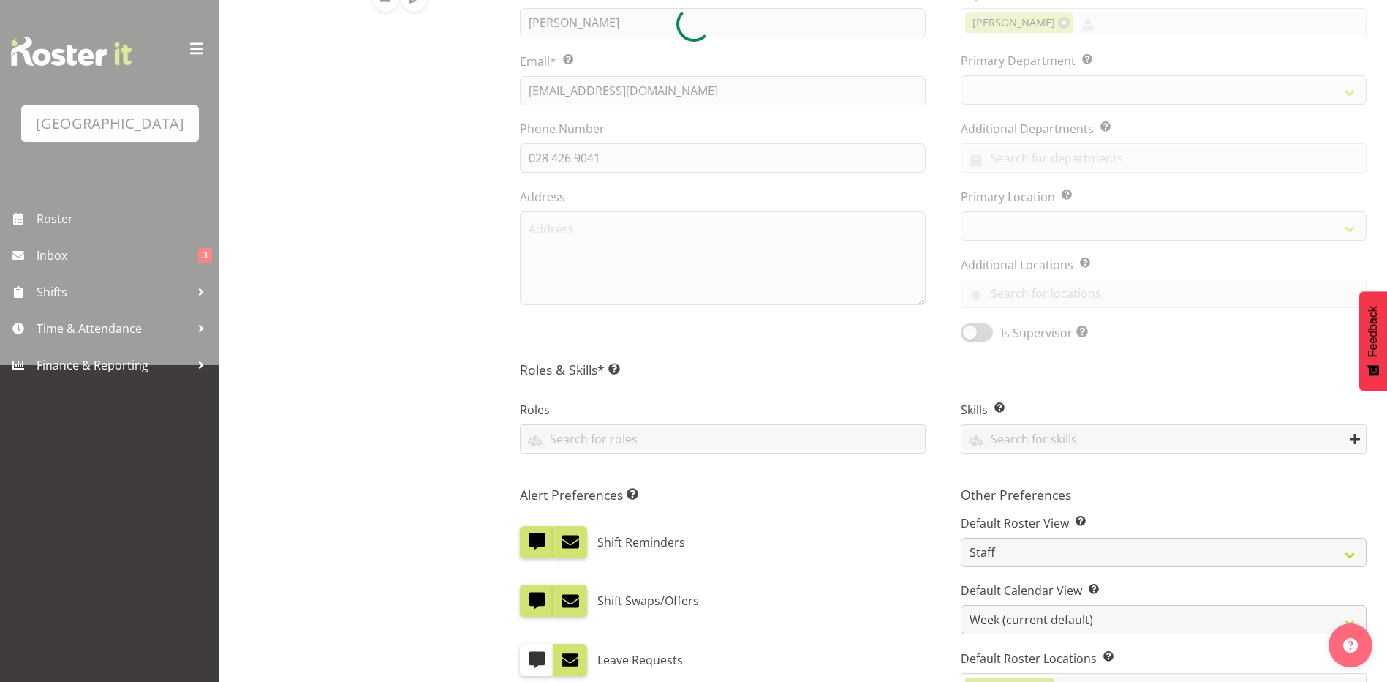
select select "114"
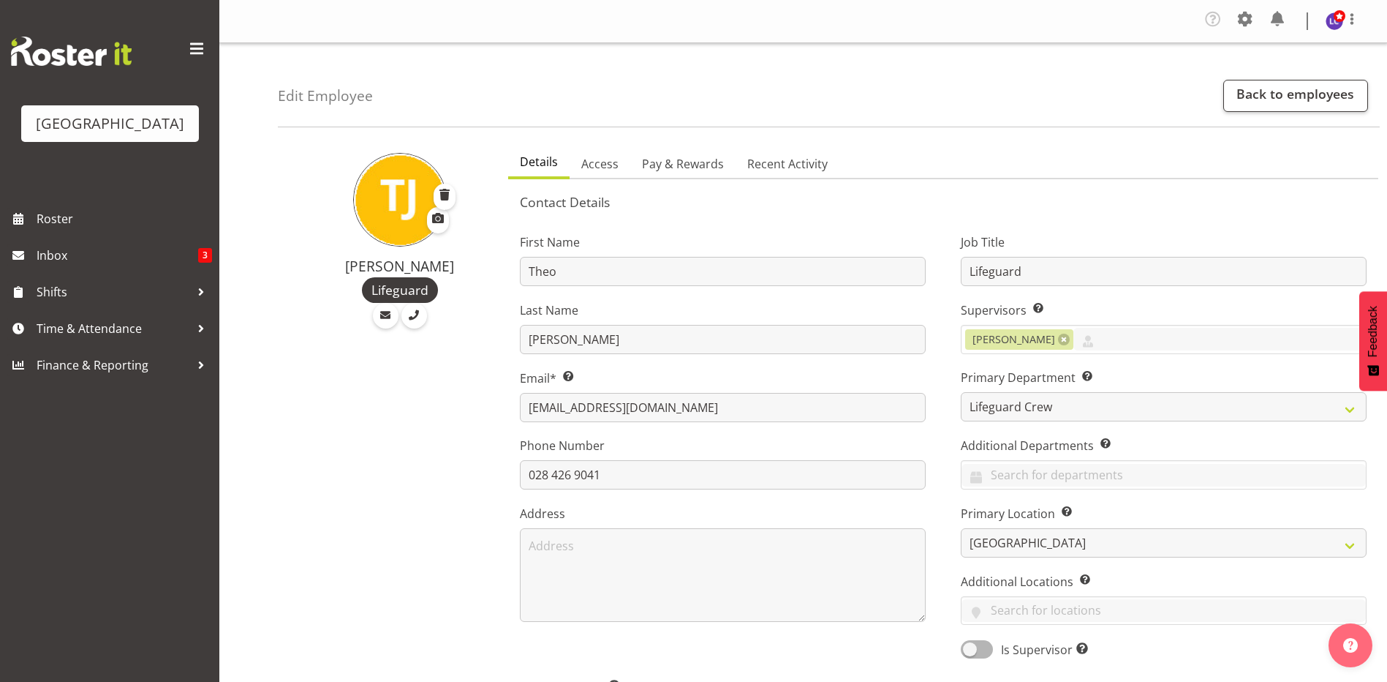
scroll to position [317, 0]
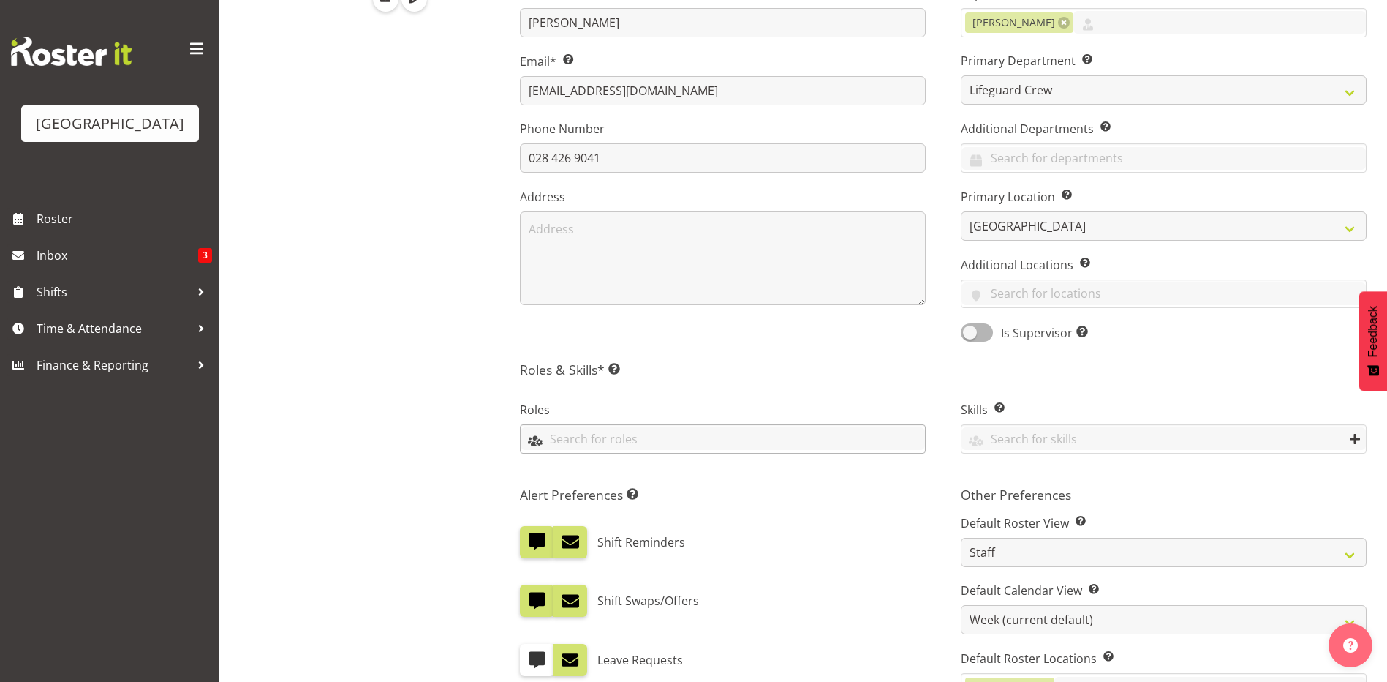
click at [617, 440] on input "text" at bounding box center [723, 438] width 404 height 23
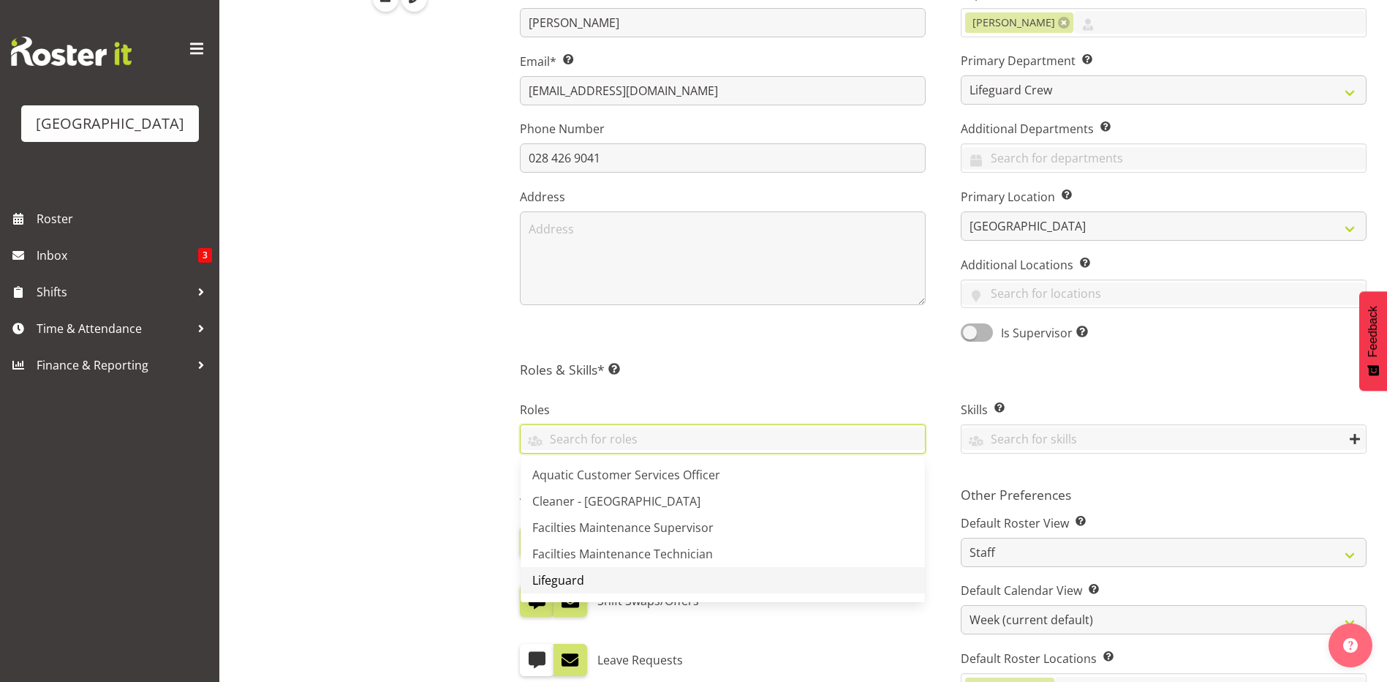
click at [594, 582] on link "Lifeguard" at bounding box center [723, 580] width 404 height 26
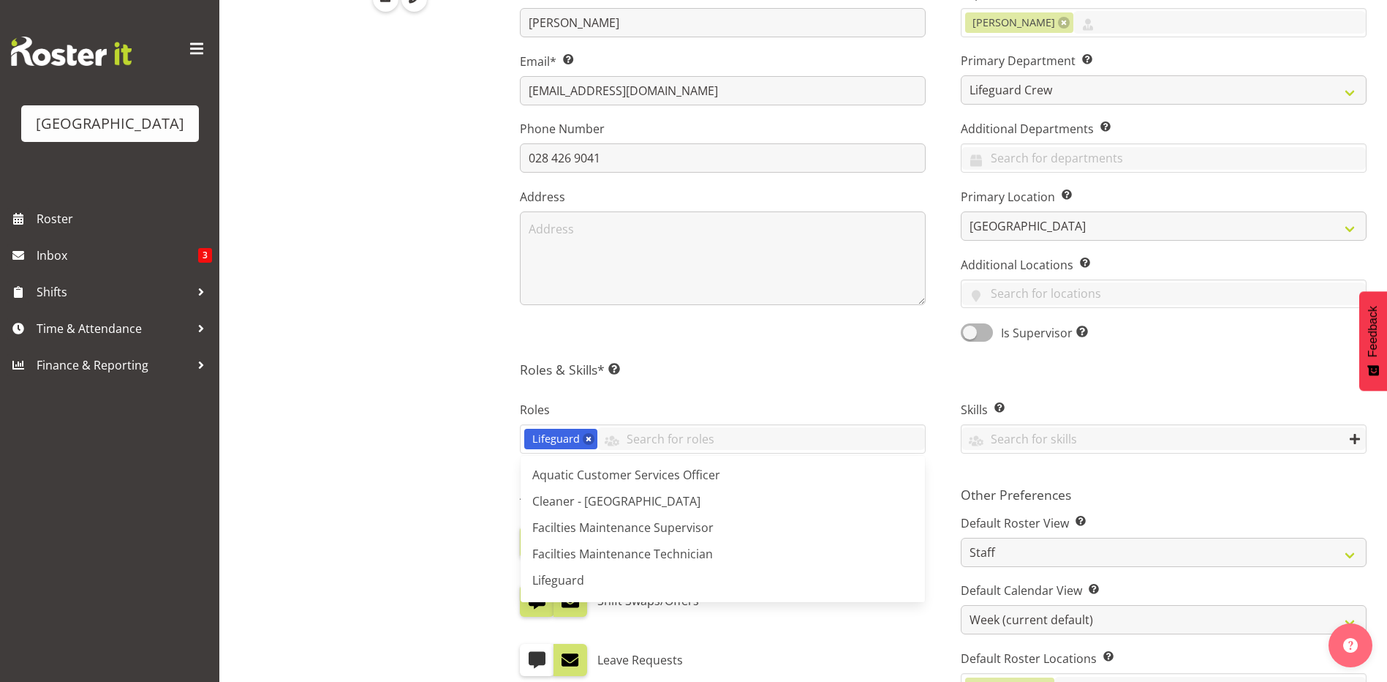
click at [398, 400] on div "[PERSON_NAME] Lifeguard" at bounding box center [389, 424] width 222 height 1205
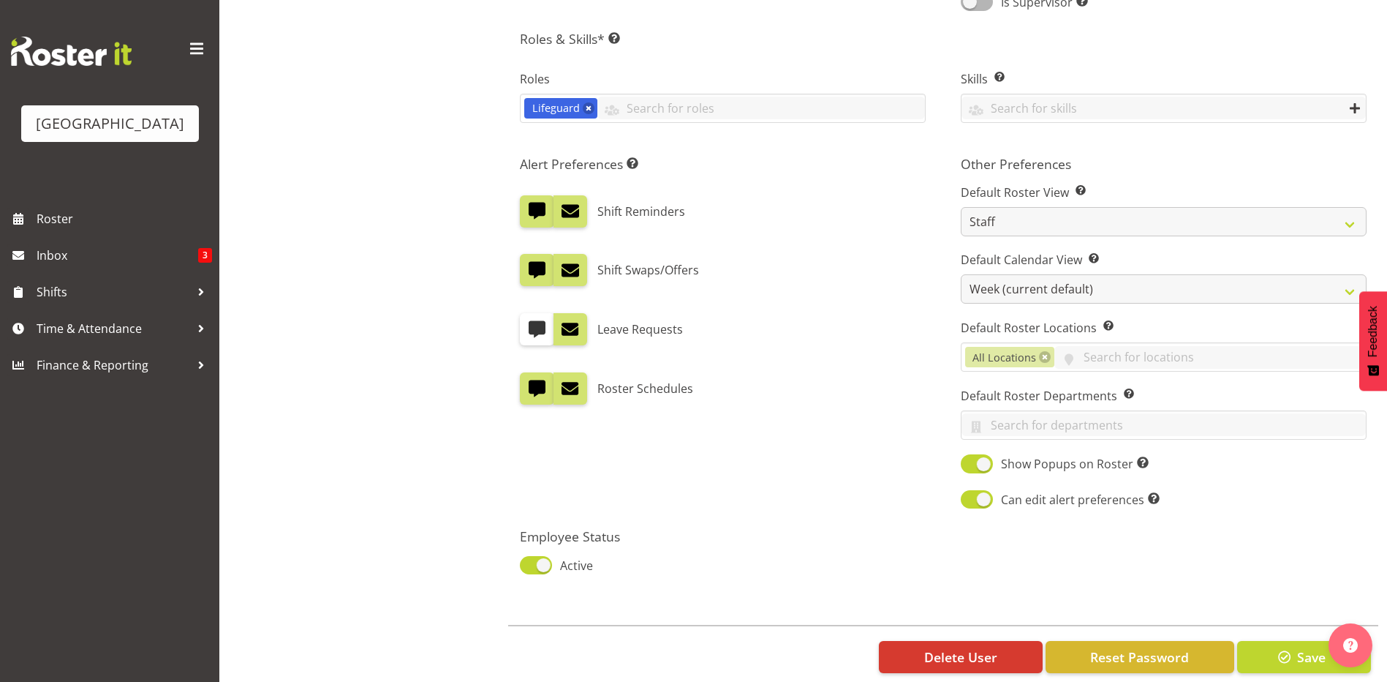
scroll to position [673, 0]
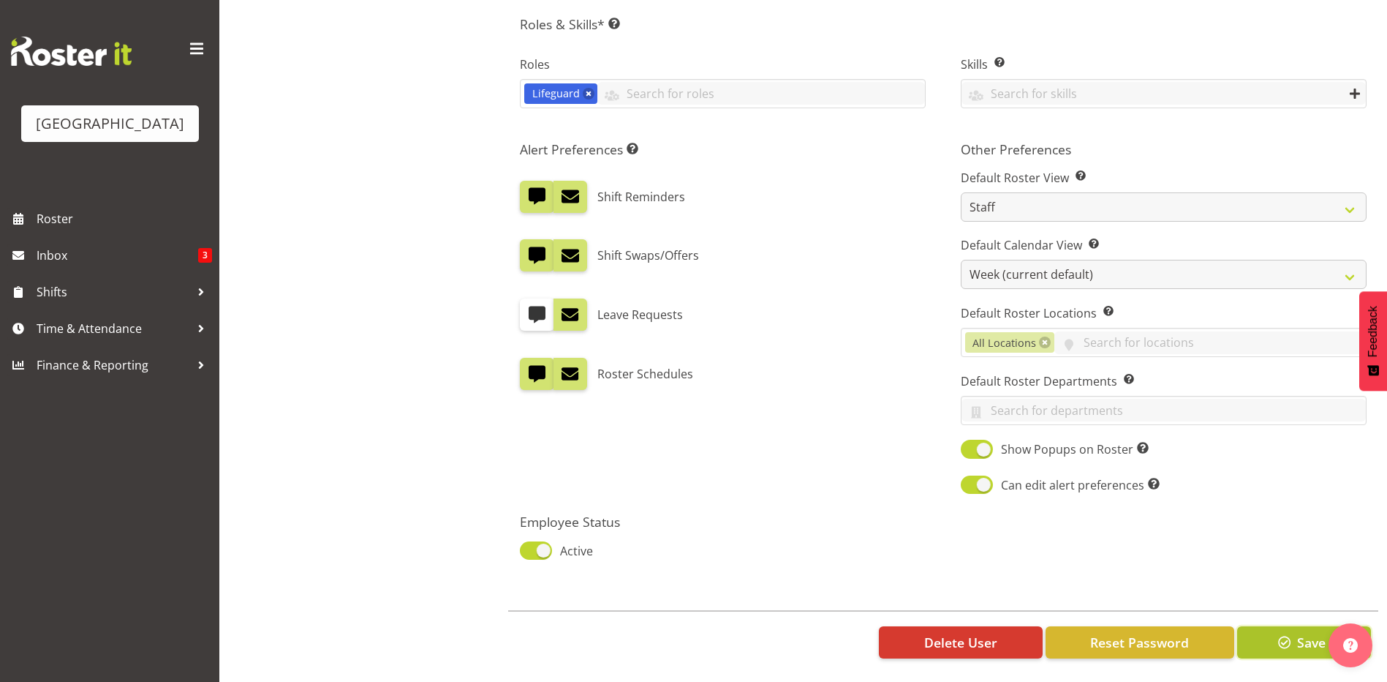
click at [1304, 633] on span "Save" at bounding box center [1311, 642] width 29 height 19
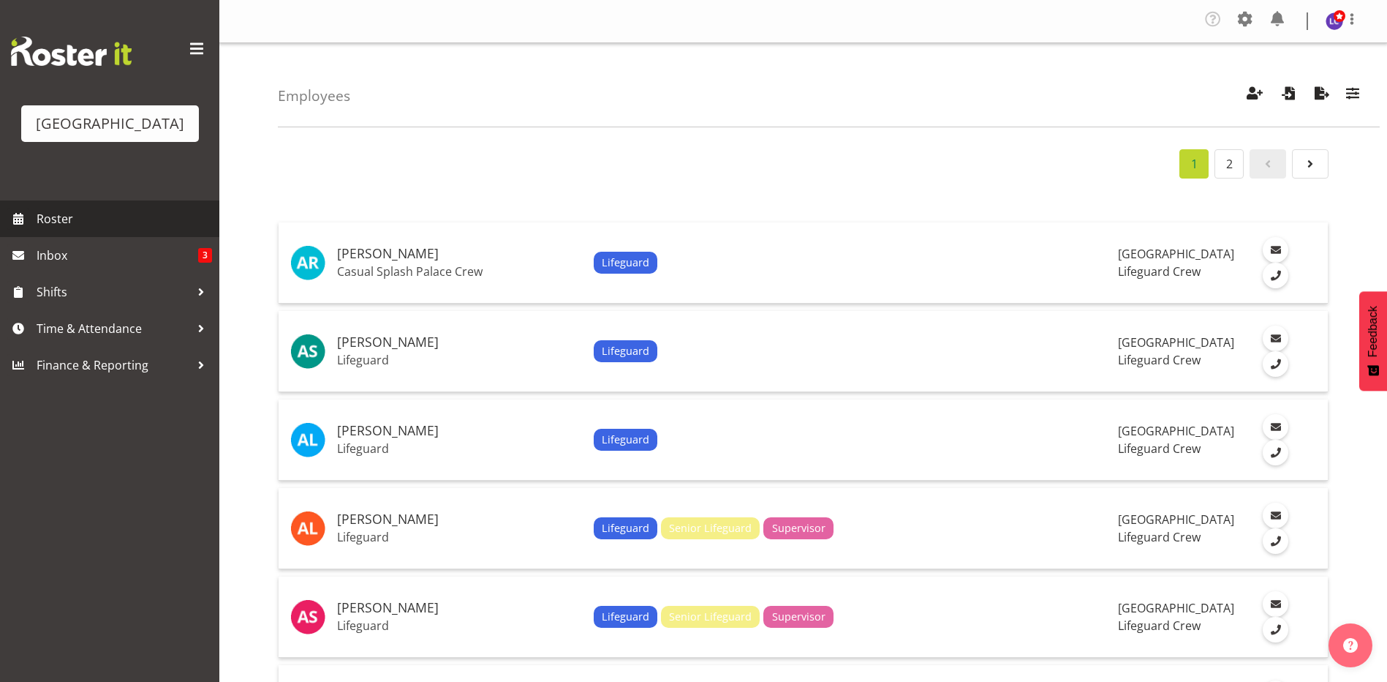
click at [132, 222] on span "Roster" at bounding box center [125, 219] width 176 height 22
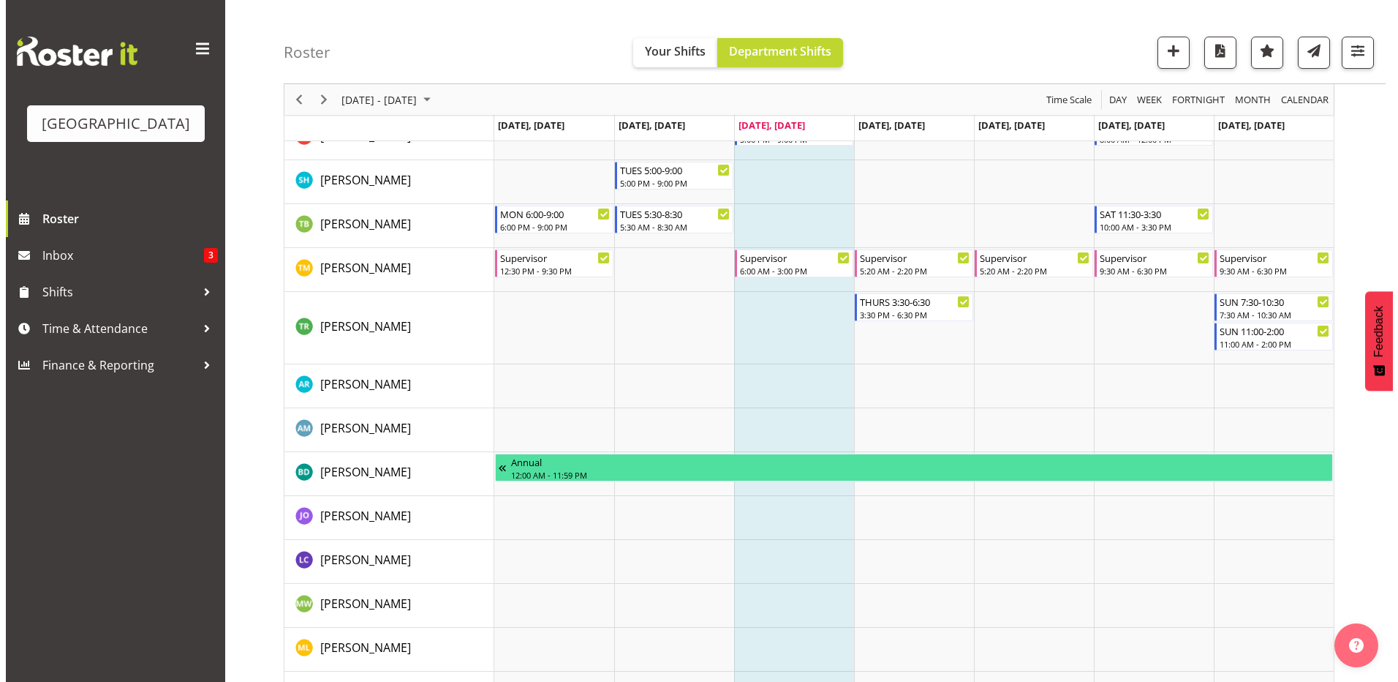
scroll to position [1830, 0]
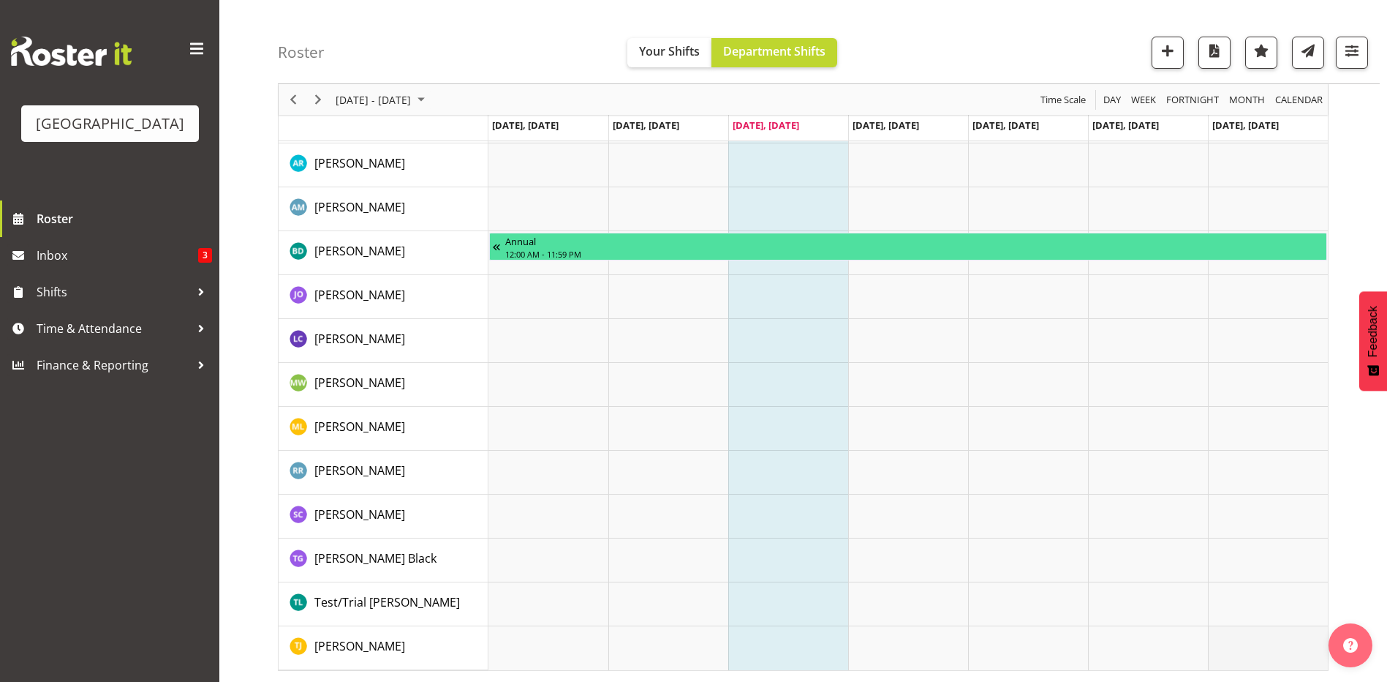
click at [1272, 655] on td "Timeline Week of August 27, 2025" at bounding box center [1268, 648] width 120 height 44
select select "15"
select select "10"
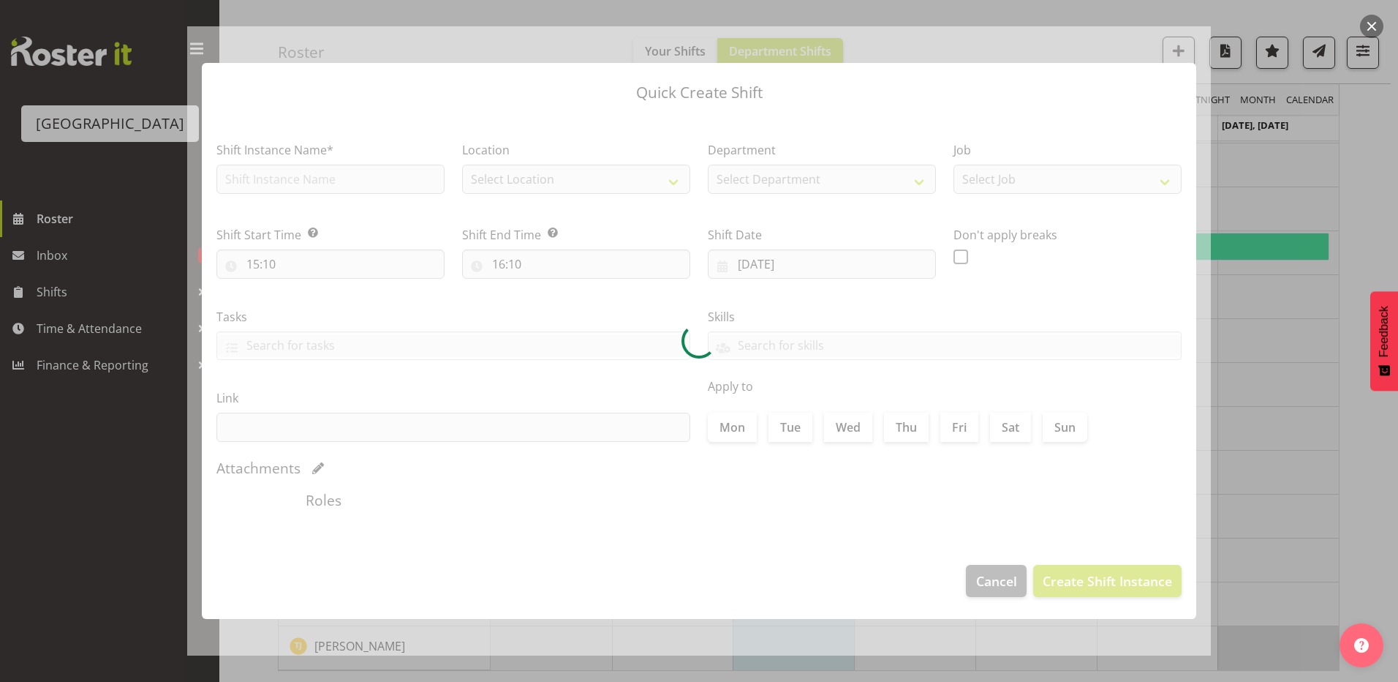
type input "31/08/2025"
checkbox input "true"
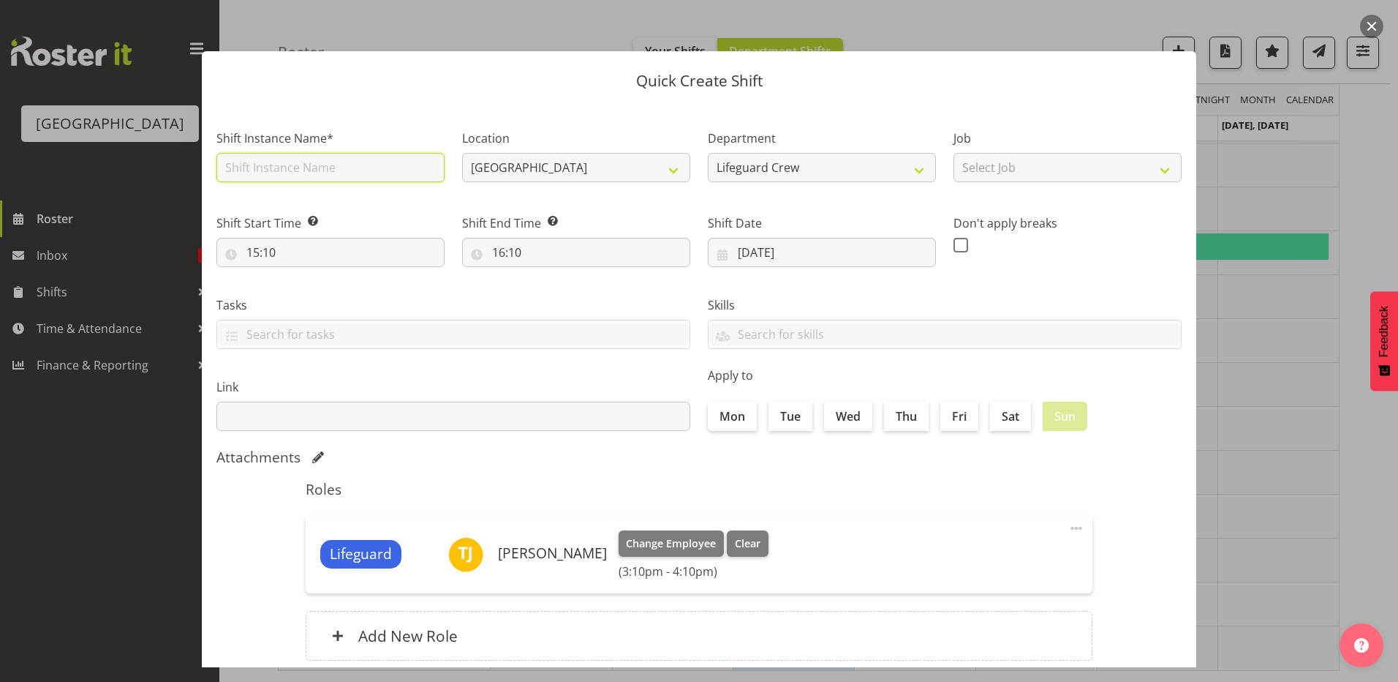
click at [342, 162] on input "text" at bounding box center [330, 167] width 228 height 29
type input "First aid course"
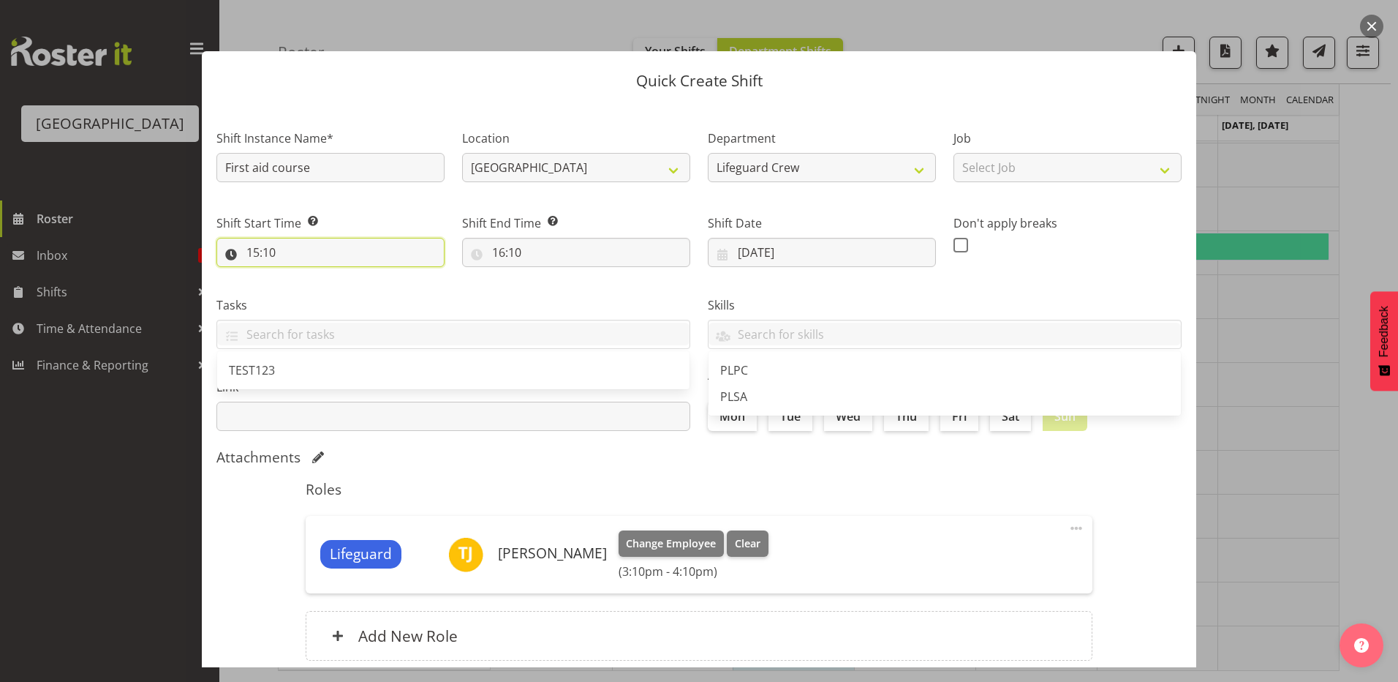
click at [314, 248] on input "15:10" at bounding box center [330, 252] width 228 height 29
click at [310, 298] on select "00 01 02 03 04 05 06 07 08 09 10 11 12 13 14 15 16 17 18 19 20 21 22 23" at bounding box center [316, 290] width 33 height 29
select select "9"
click at [300, 276] on select "00 01 02 03 04 05 06 07 08 09 10 11 12 13 14 15 16 17 18 19 20 21 22 23" at bounding box center [316, 290] width 33 height 29
type input "09:10"
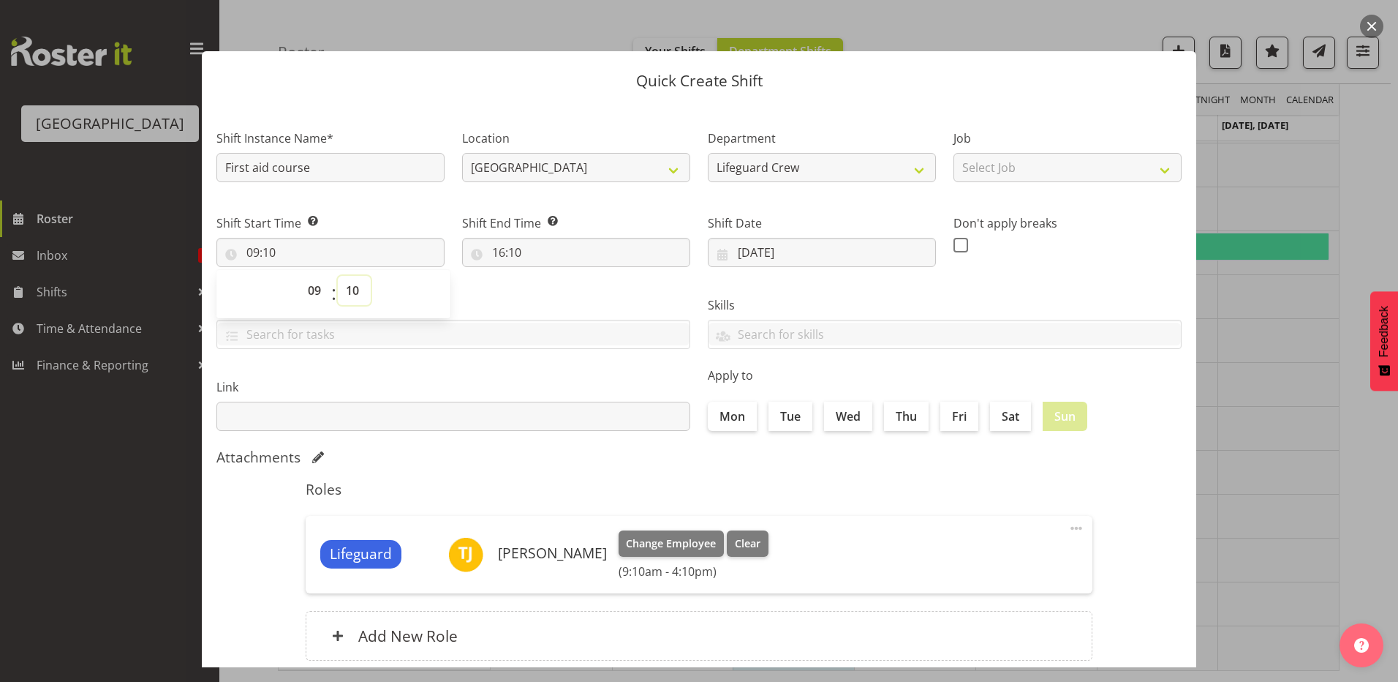
click at [350, 299] on select "00 01 02 03 04 05 06 07 08 09 10 11 12 13 14 15 16 17 18 19 20 21 22 23 24 25 2…" at bounding box center [354, 290] width 33 height 29
select select "0"
click at [338, 276] on select "00 01 02 03 04 05 06 07 08 09 10 11 12 13 14 15 16 17 18 19 20 21 22 23 24 25 2…" at bounding box center [354, 290] width 33 height 29
type input "09:00"
click at [502, 238] on input "16:10" at bounding box center [576, 252] width 228 height 29
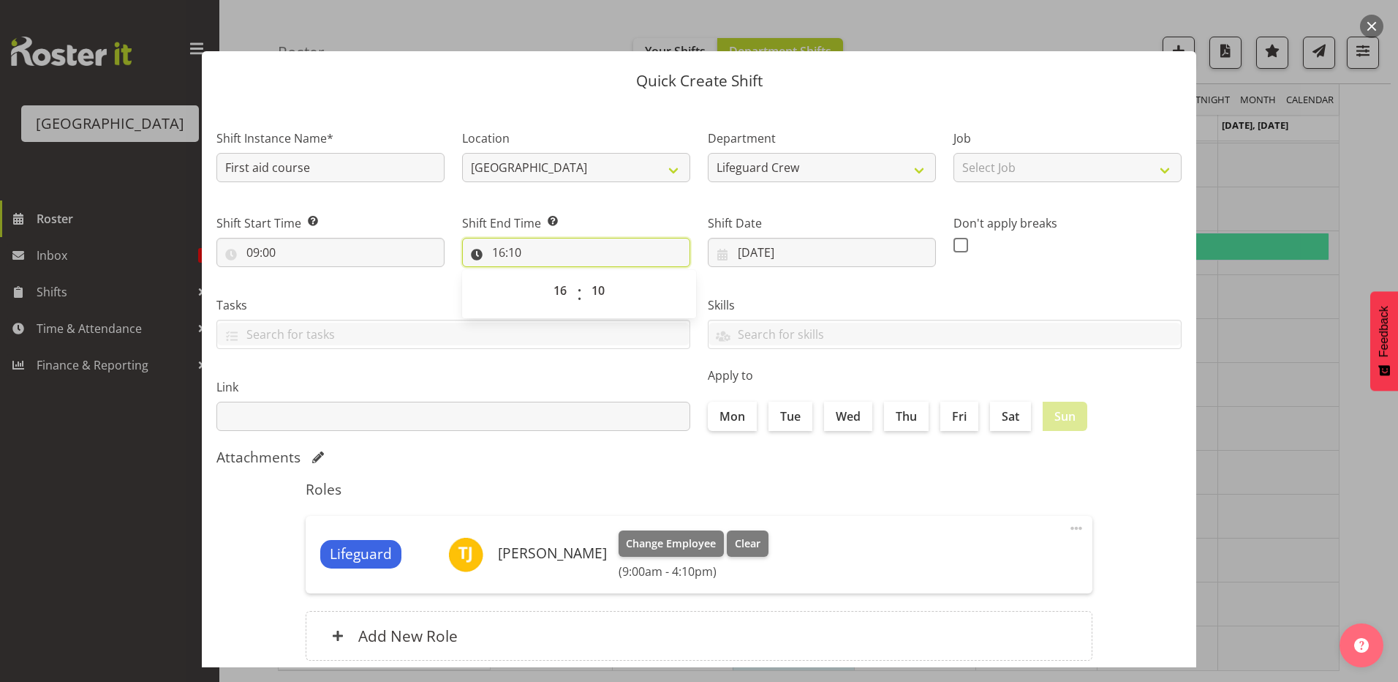
click at [529, 264] on input "16:10" at bounding box center [576, 252] width 228 height 29
click at [558, 257] on input "16:10" at bounding box center [576, 252] width 228 height 29
click at [562, 301] on select "00 01 02 03 04 05 06 07 08 09 10 11 12 13 14 15 16 17 18 19 20 21 22 23" at bounding box center [562, 290] width 33 height 29
select select "15"
click at [546, 276] on select "00 01 02 03 04 05 06 07 08 09 10 11 12 13 14 15 16 17 18 19 20 21 22 23" at bounding box center [562, 290] width 33 height 29
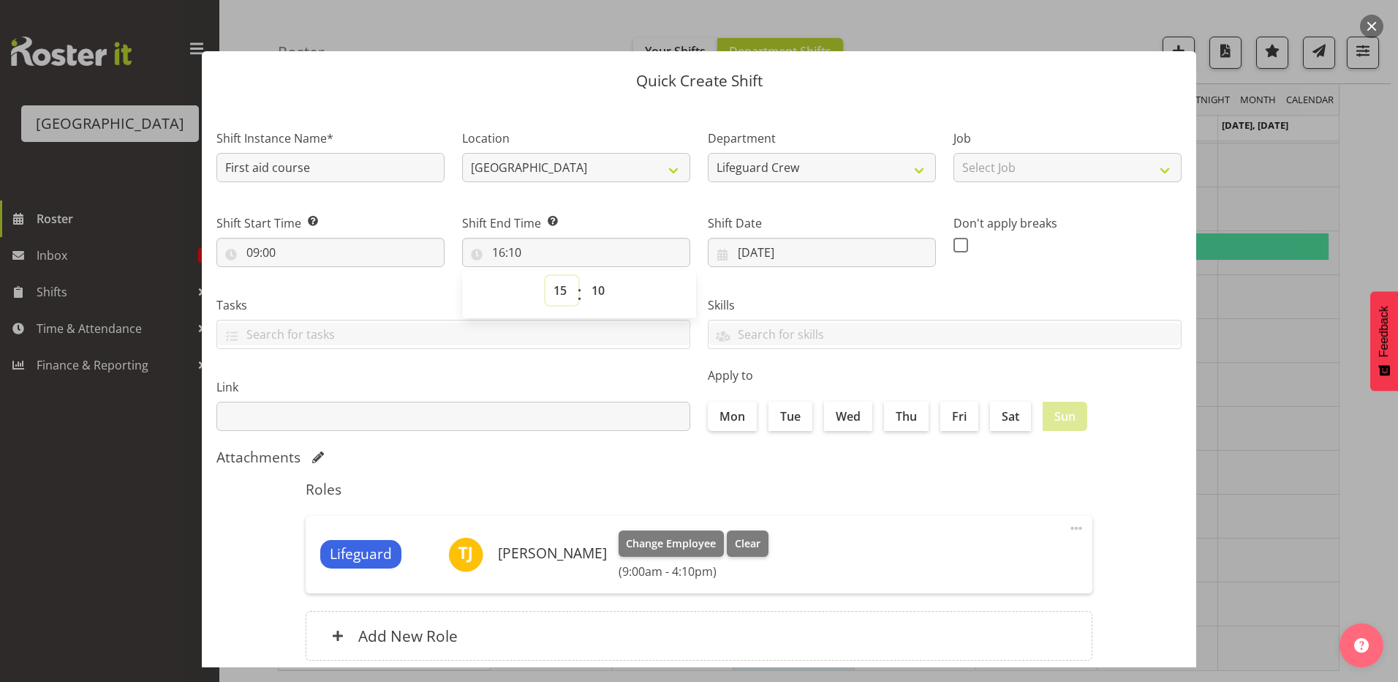
type input "15:10"
click at [600, 300] on select "00 01 02 03 04 05 06 07 08 09 10 11 12 13 14 15 16 17 18 19 20 21 22 23 24 25 2…" at bounding box center [600, 290] width 33 height 29
select select "30"
click at [584, 276] on select "00 01 02 03 04 05 06 07 08 09 10 11 12 13 14 15 16 17 18 19 20 21 22 23 24 25 2…" at bounding box center [600, 290] width 33 height 29
type input "15:30"
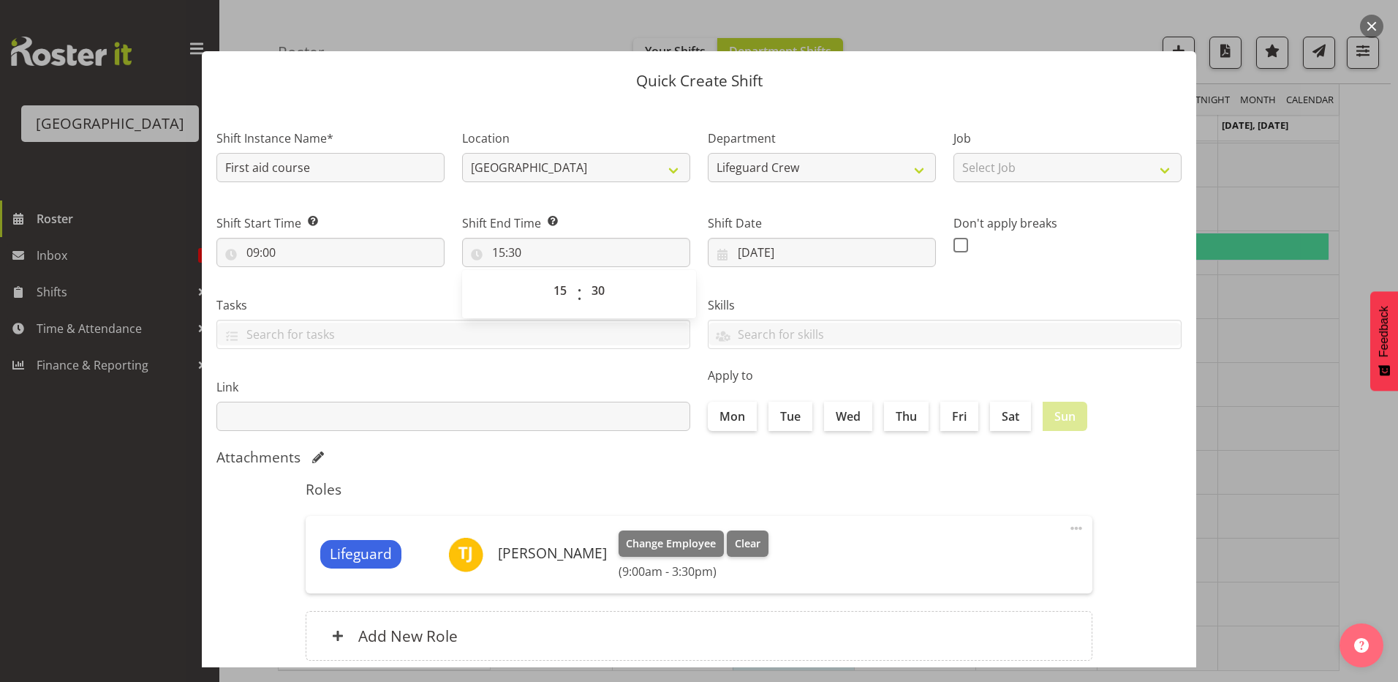
click at [773, 491] on h5 "Roles" at bounding box center [699, 489] width 787 height 18
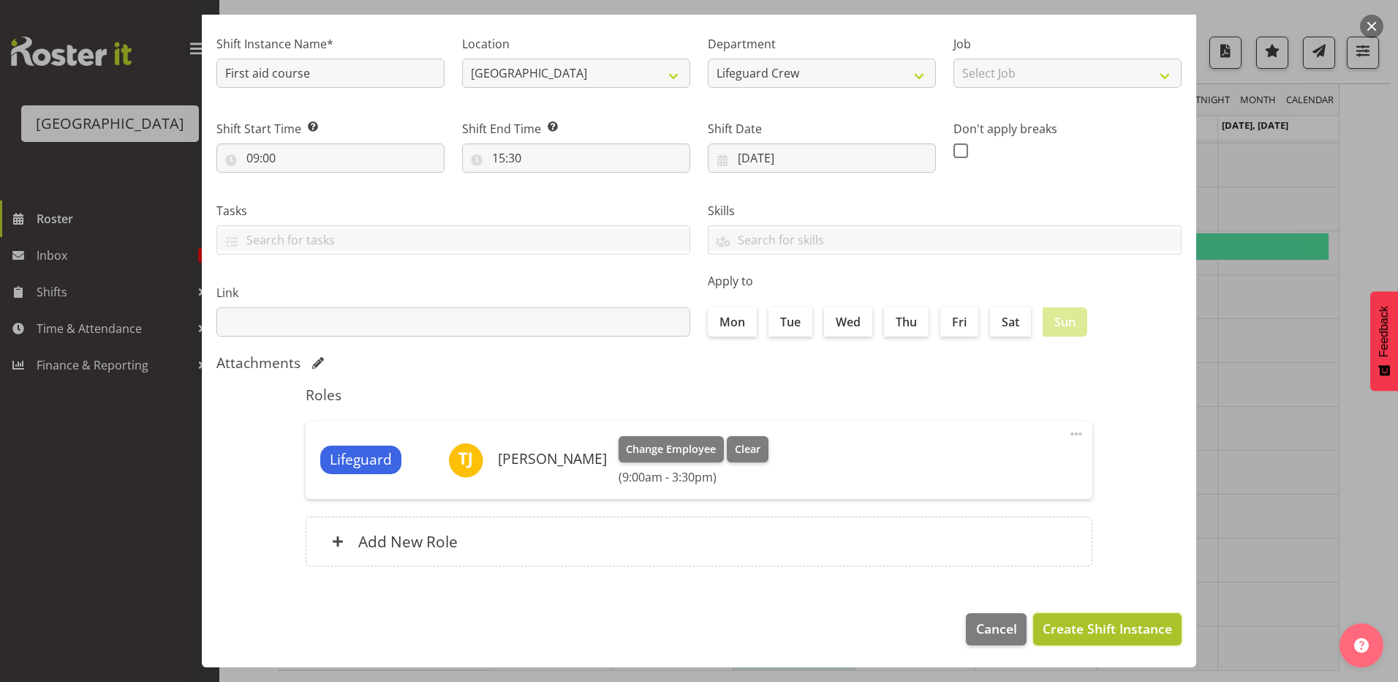
click at [1128, 628] on span "Create Shift Instance" at bounding box center [1107, 628] width 129 height 19
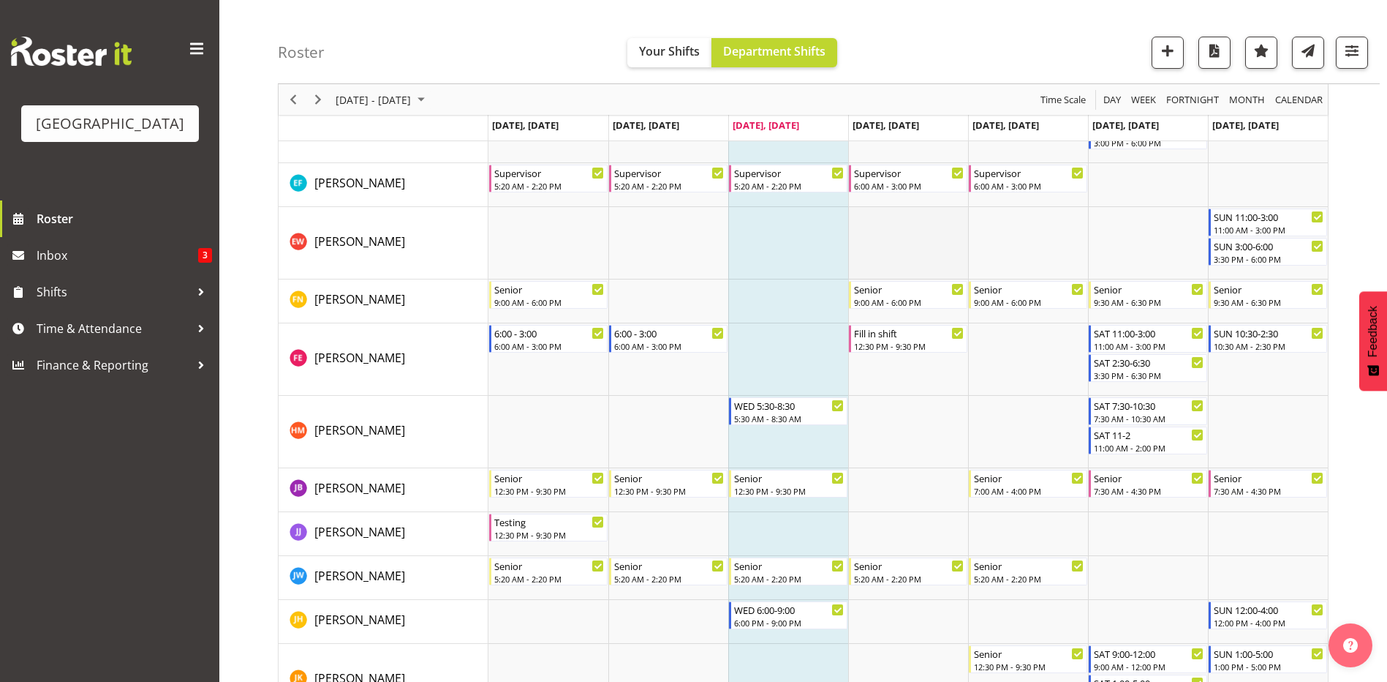
scroll to position [0, 0]
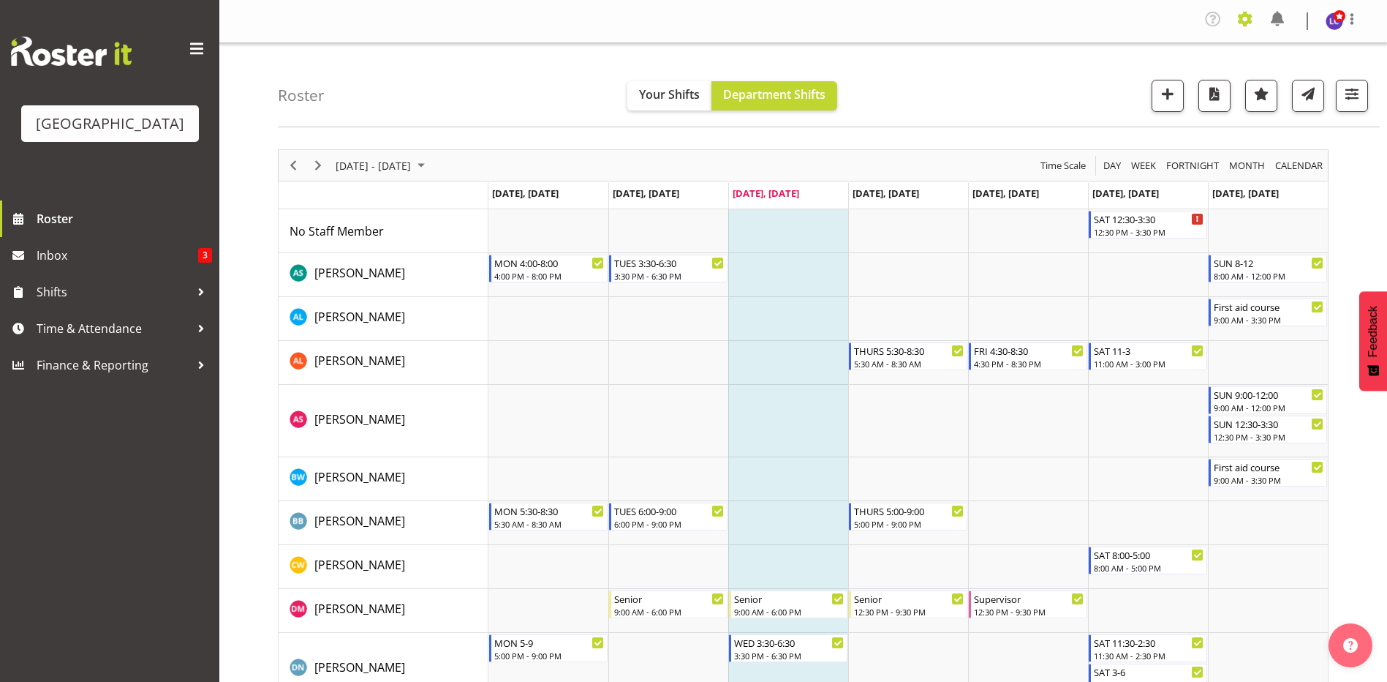
click at [1243, 18] on span at bounding box center [1245, 18] width 23 height 23
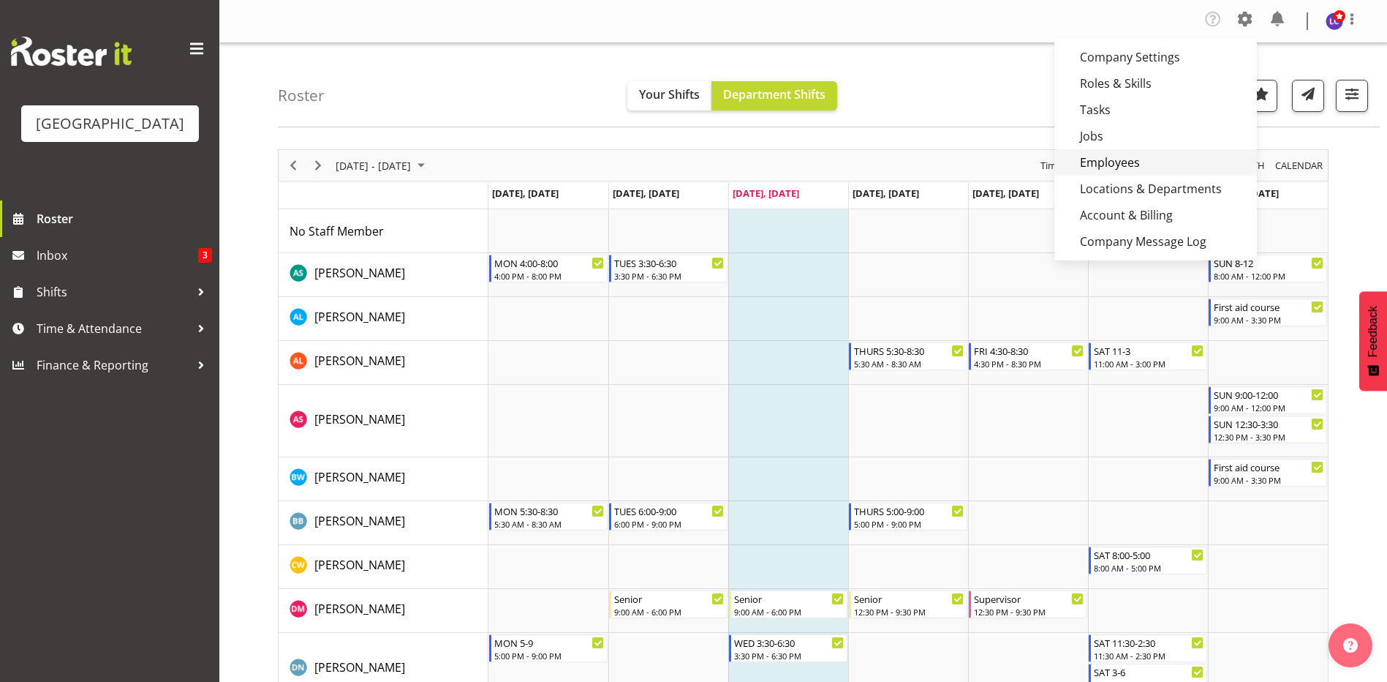
click at [1098, 154] on link "Employees" at bounding box center [1156, 162] width 203 height 26
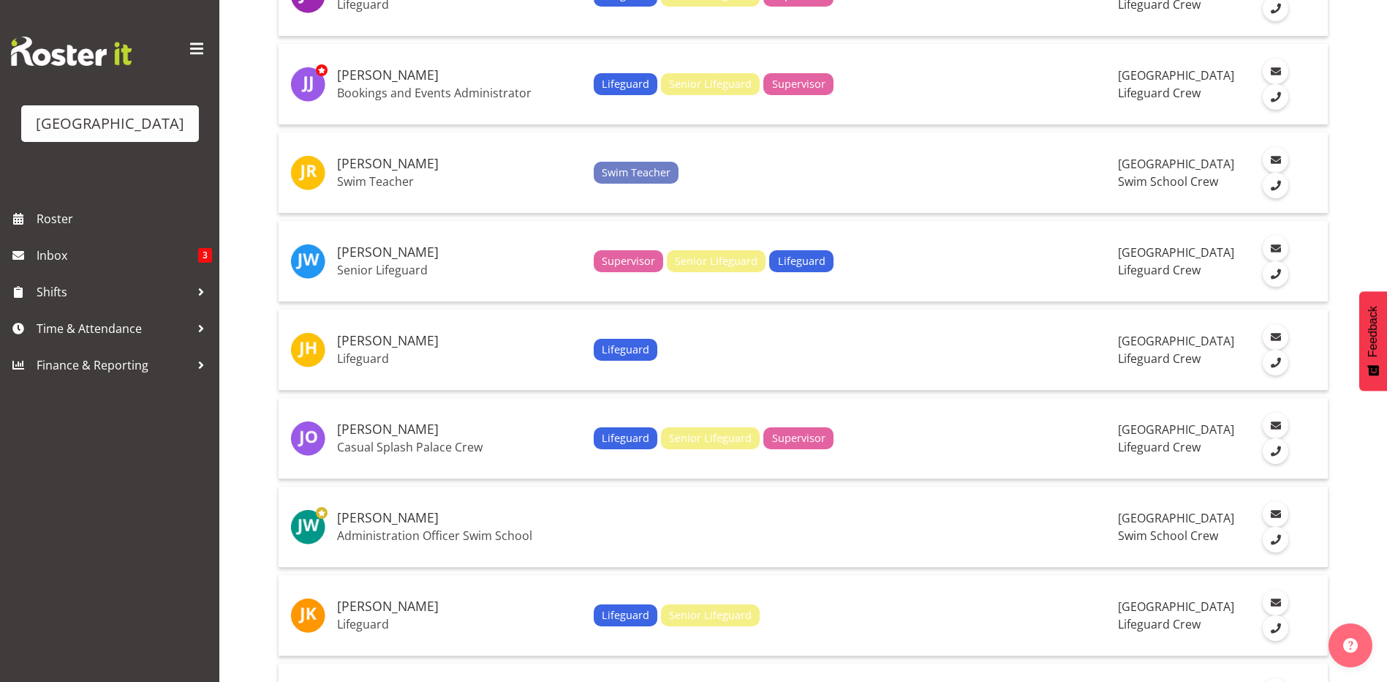
scroll to position [2852, 0]
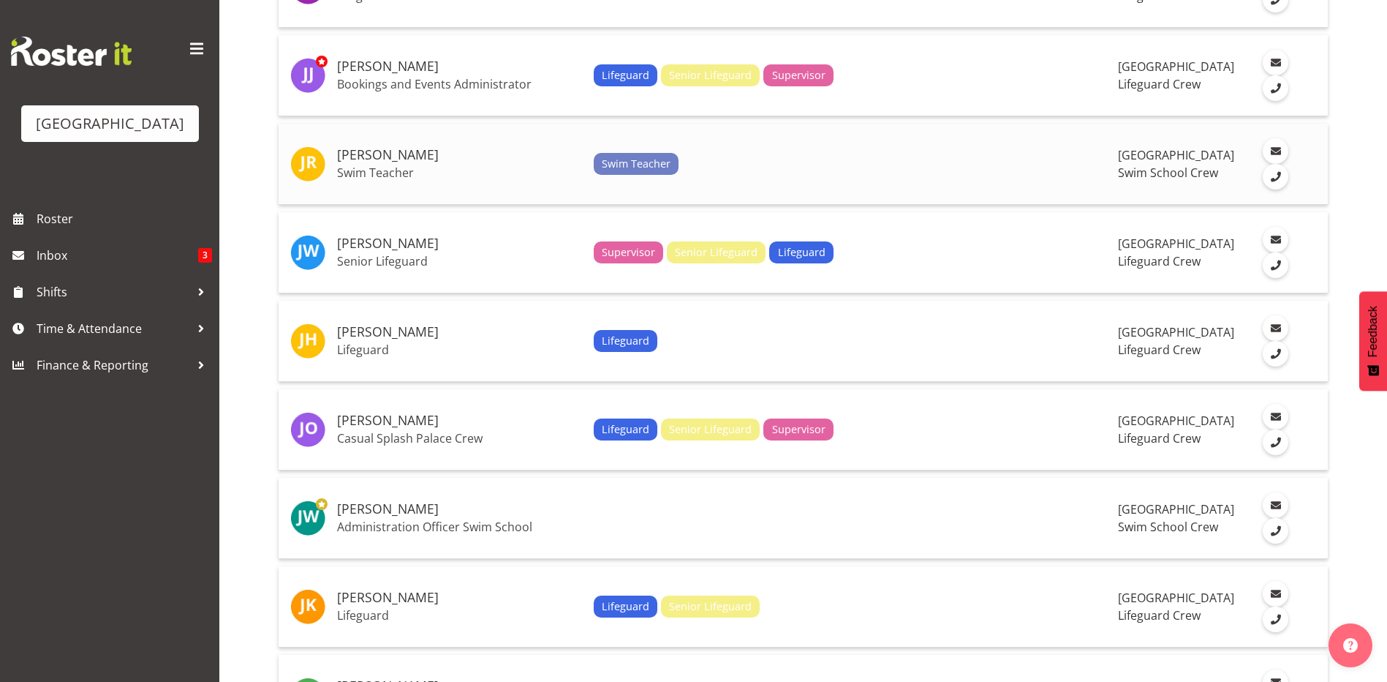
click at [370, 158] on h5 "[PERSON_NAME]" at bounding box center [459, 155] width 245 height 15
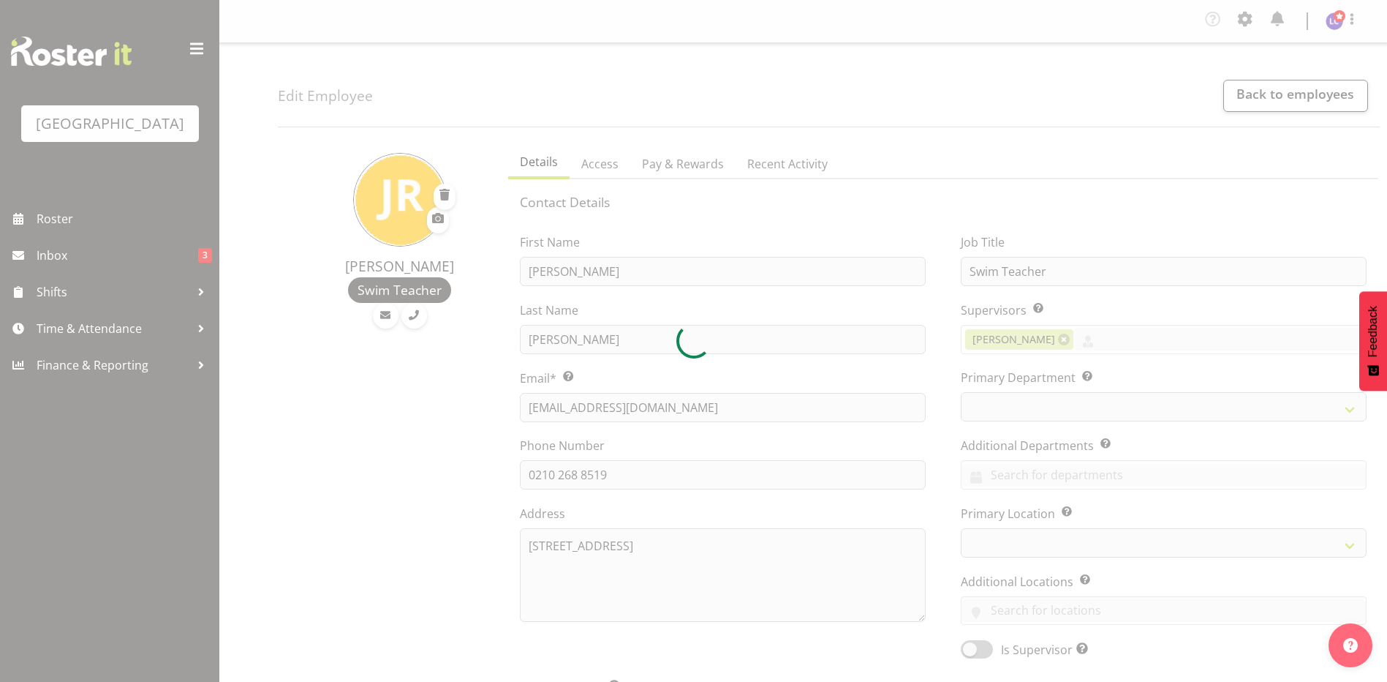
select select "TimelineWeek"
select select
select select "113"
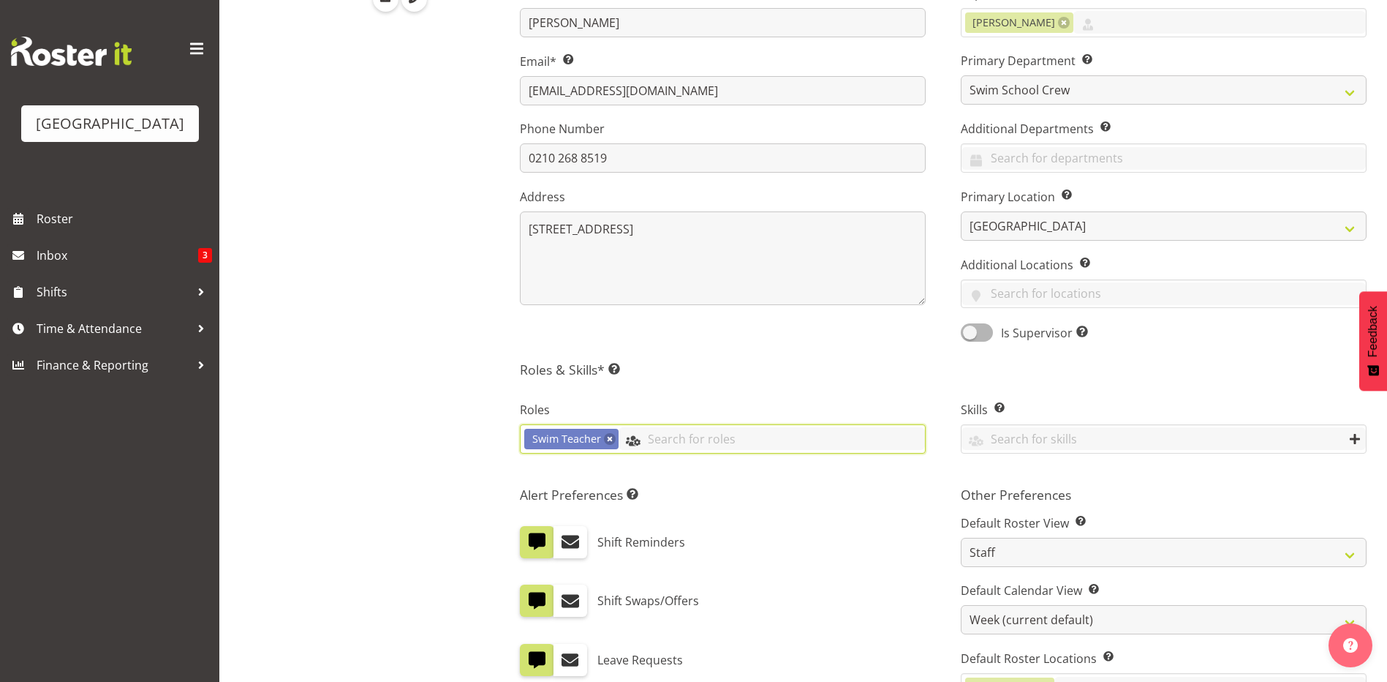
click at [653, 442] on input "text" at bounding box center [772, 438] width 306 height 23
type input "lif"
click at [645, 480] on link "Lifeguard" at bounding box center [723, 474] width 404 height 26
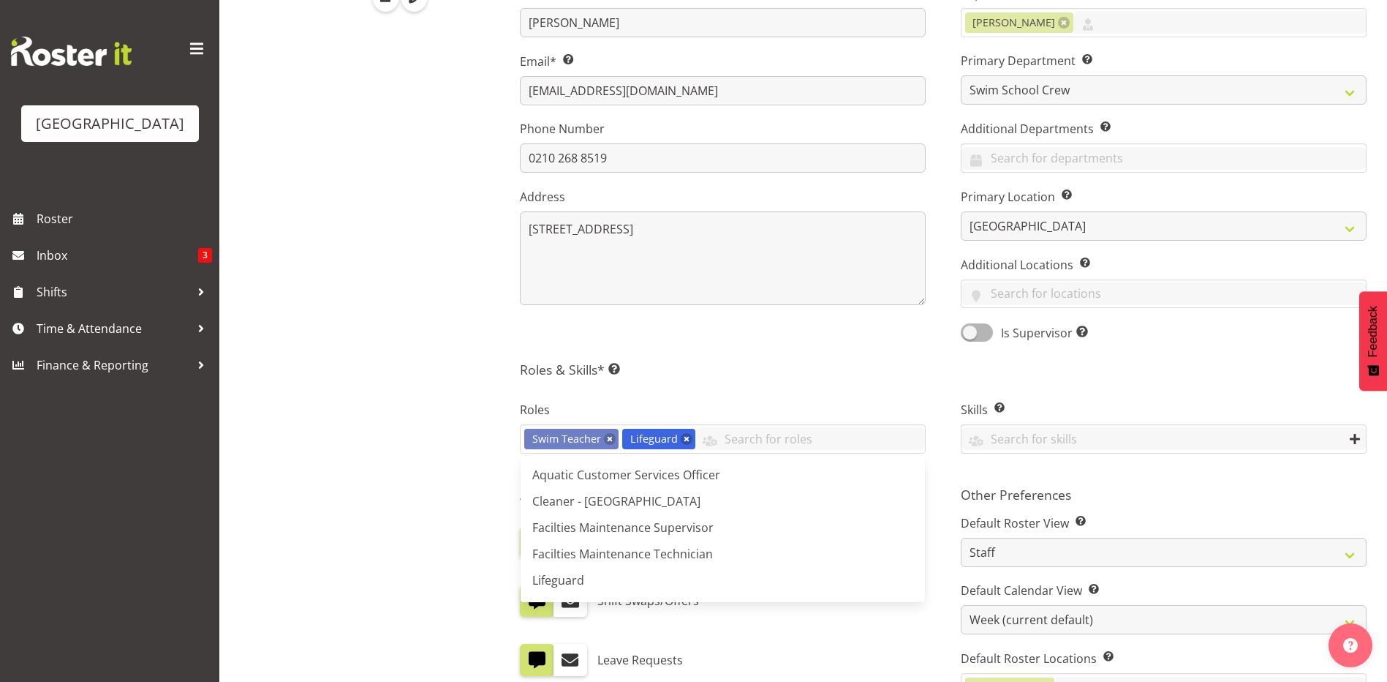
click at [787, 380] on div "Contact Details First Name [PERSON_NAME] Last Name [PERSON_NAME] Email* This is…" at bounding box center [943, 396] width 847 height 1038
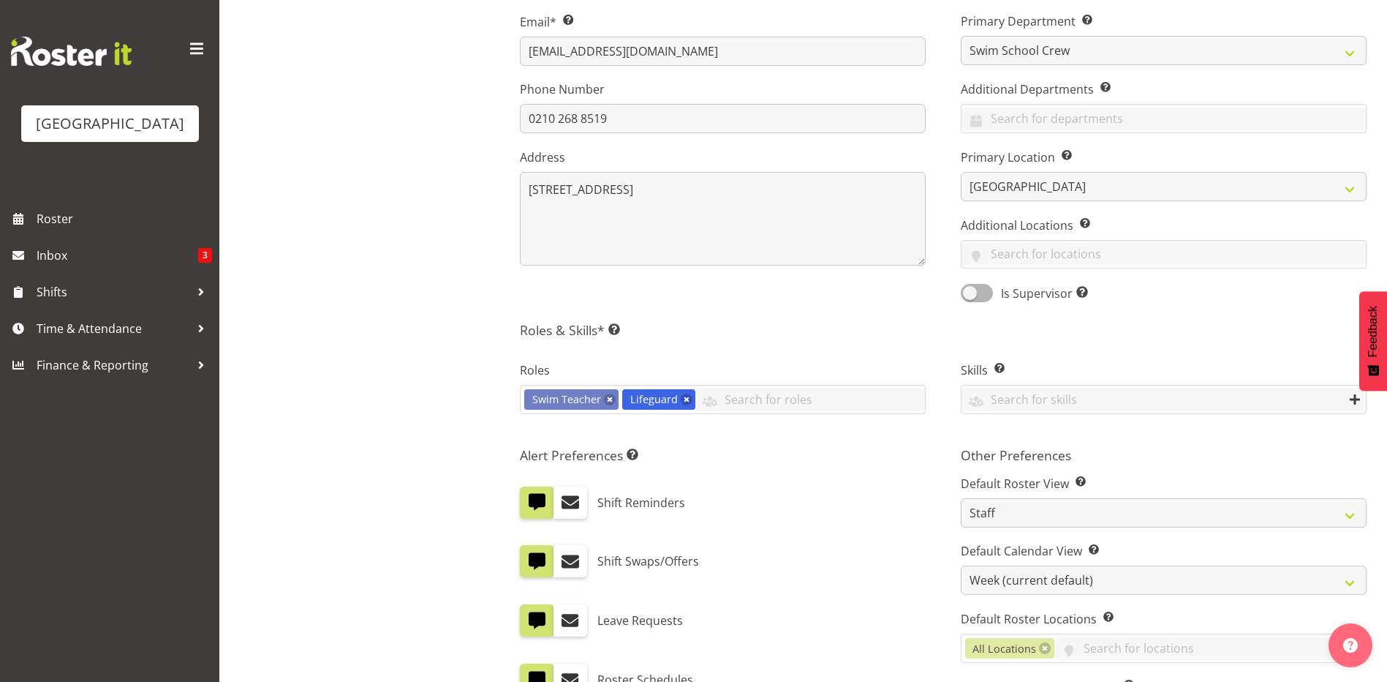
scroll to position [39, 0]
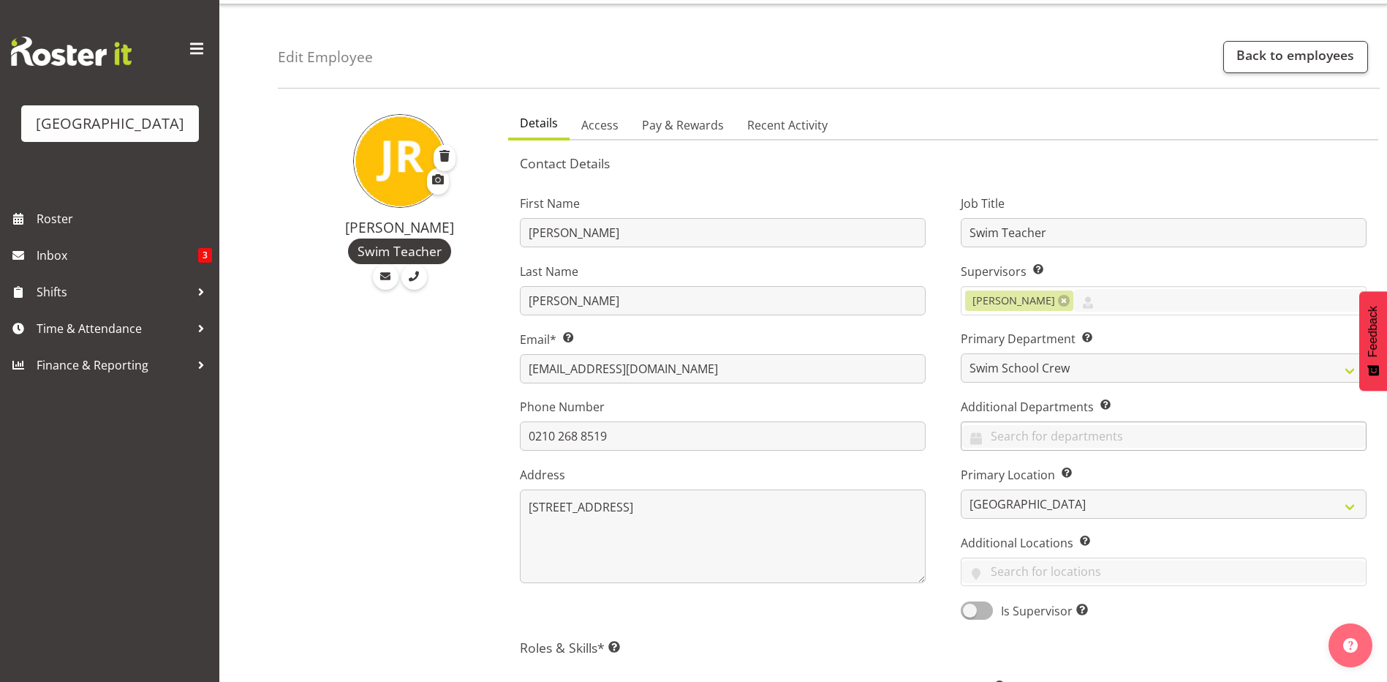
click at [1144, 450] on div "Cleaning Crew Customer Services Crew Lifeguard Crew Maintenance Crew Swim Schoo…" at bounding box center [1164, 435] width 406 height 29
click at [1076, 515] on link "Lifeguard Crew" at bounding box center [1164, 524] width 404 height 26
click at [1244, 179] on div "Job Title Swim Teacher Supervisors Select the employee’s supervisors, or the pe…" at bounding box center [1163, 402] width 441 height 456
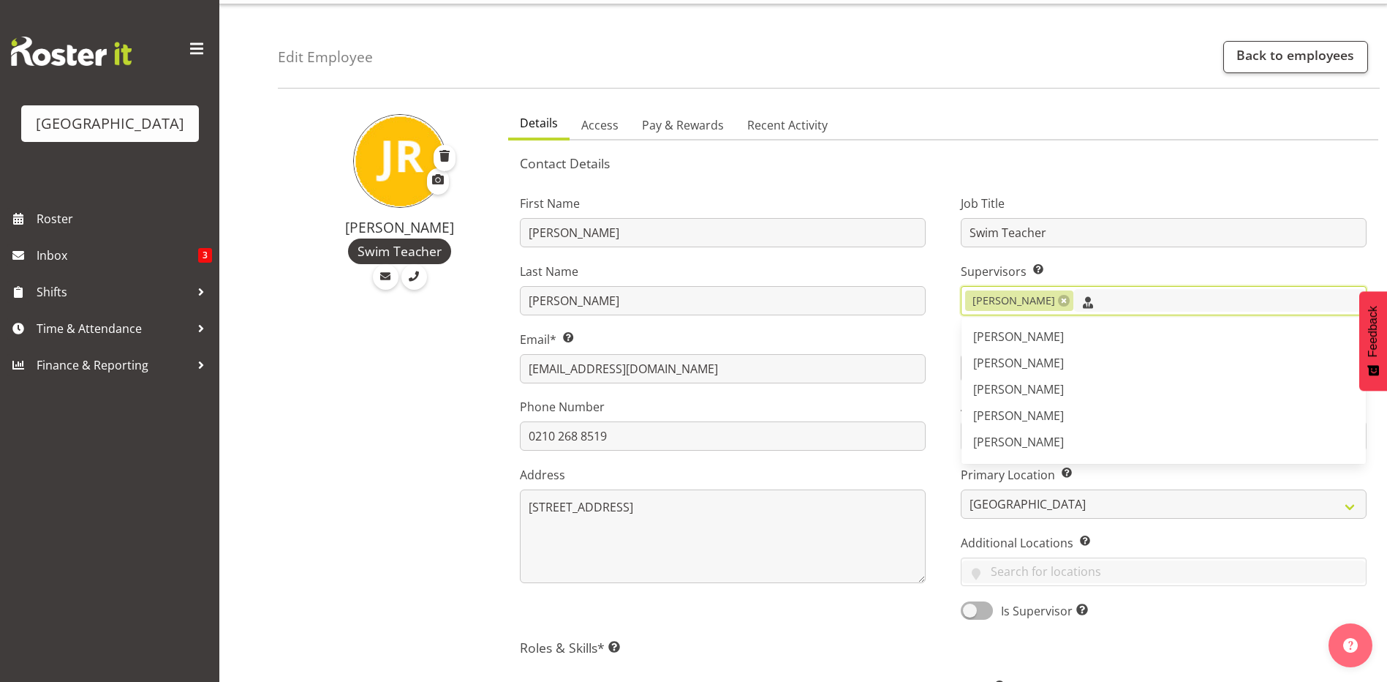
click at [1202, 303] on input "text" at bounding box center [1220, 300] width 293 height 23
click at [1076, 440] on link "[PERSON_NAME]" at bounding box center [1164, 442] width 404 height 26
click at [1283, 186] on div "Job Title Swim Teacher Supervisors Select the employee’s supervisors, or the pe…" at bounding box center [1163, 402] width 441 height 456
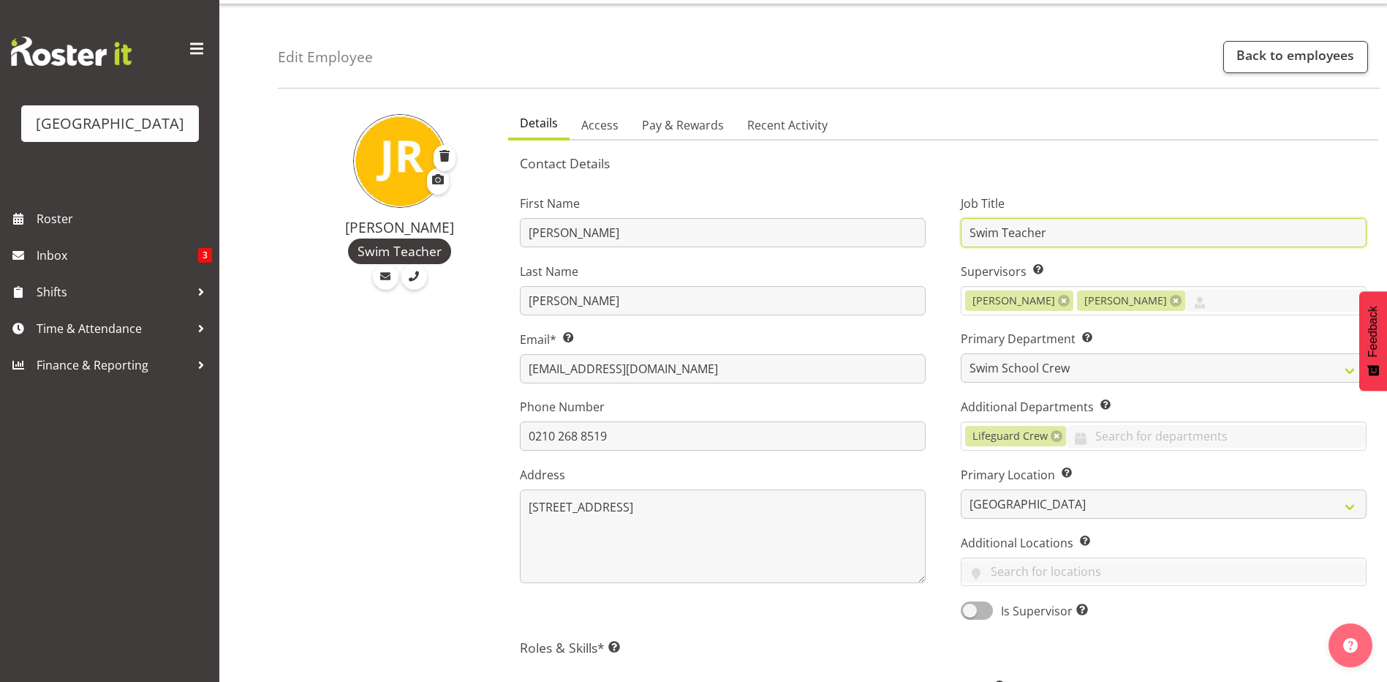
click at [1249, 225] on input "Swim Teacher" at bounding box center [1164, 232] width 406 height 29
type input "Swim Teacher/lifeguard"
click at [1185, 174] on div "Job Title Swim Teacher/lifeguard Supervisors Select the employee’s supervisors,…" at bounding box center [1163, 402] width 441 height 456
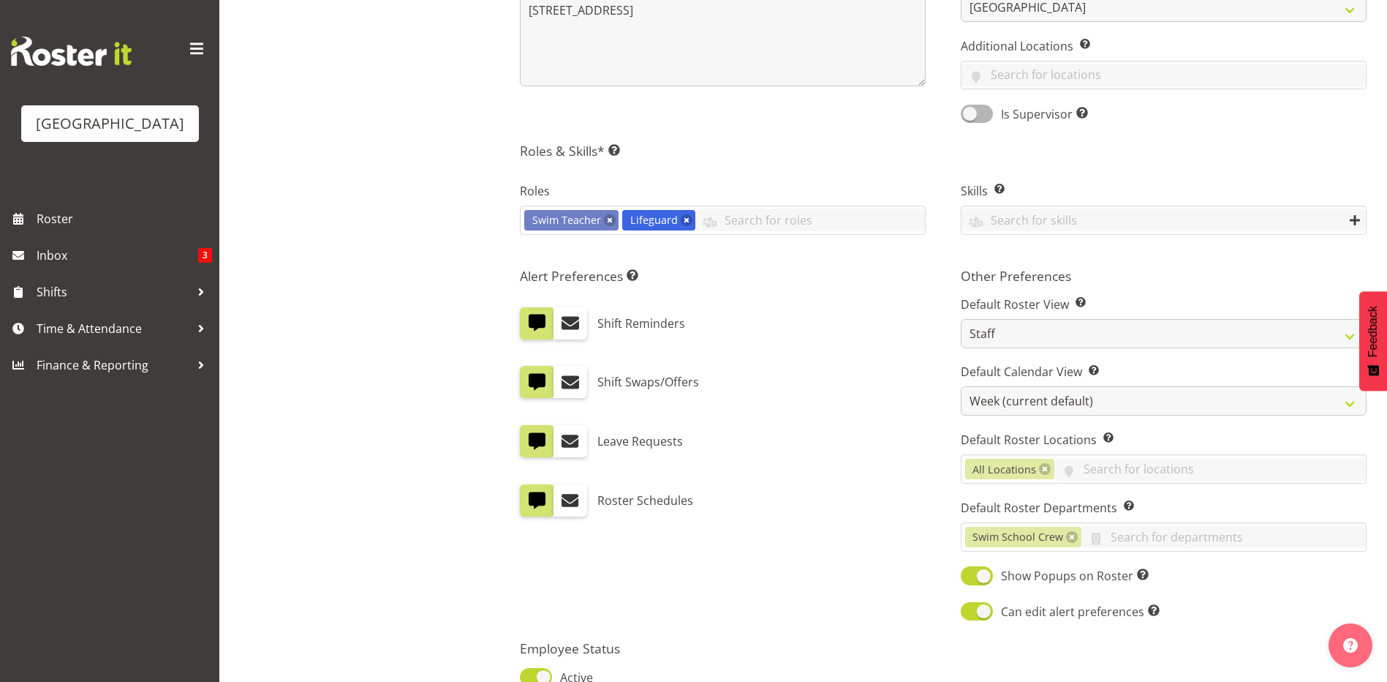
scroll to position [673, 0]
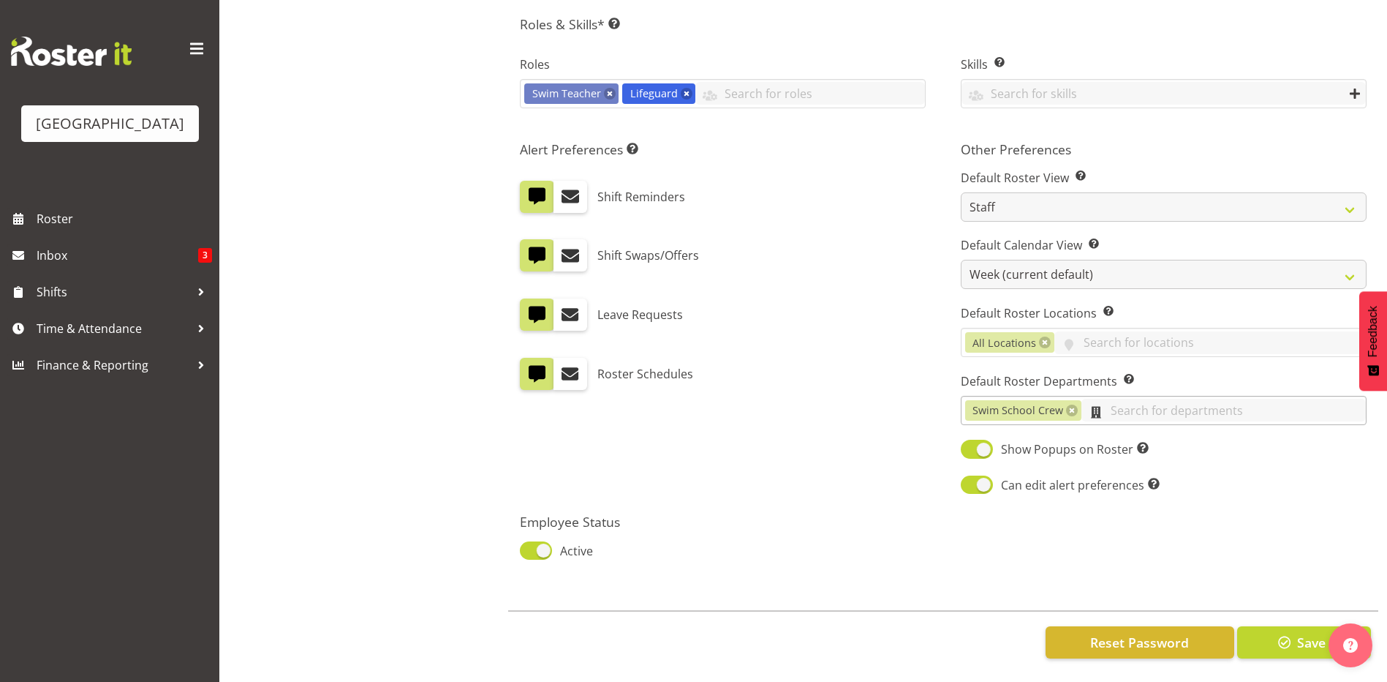
click at [1198, 399] on input "text" at bounding box center [1224, 410] width 284 height 23
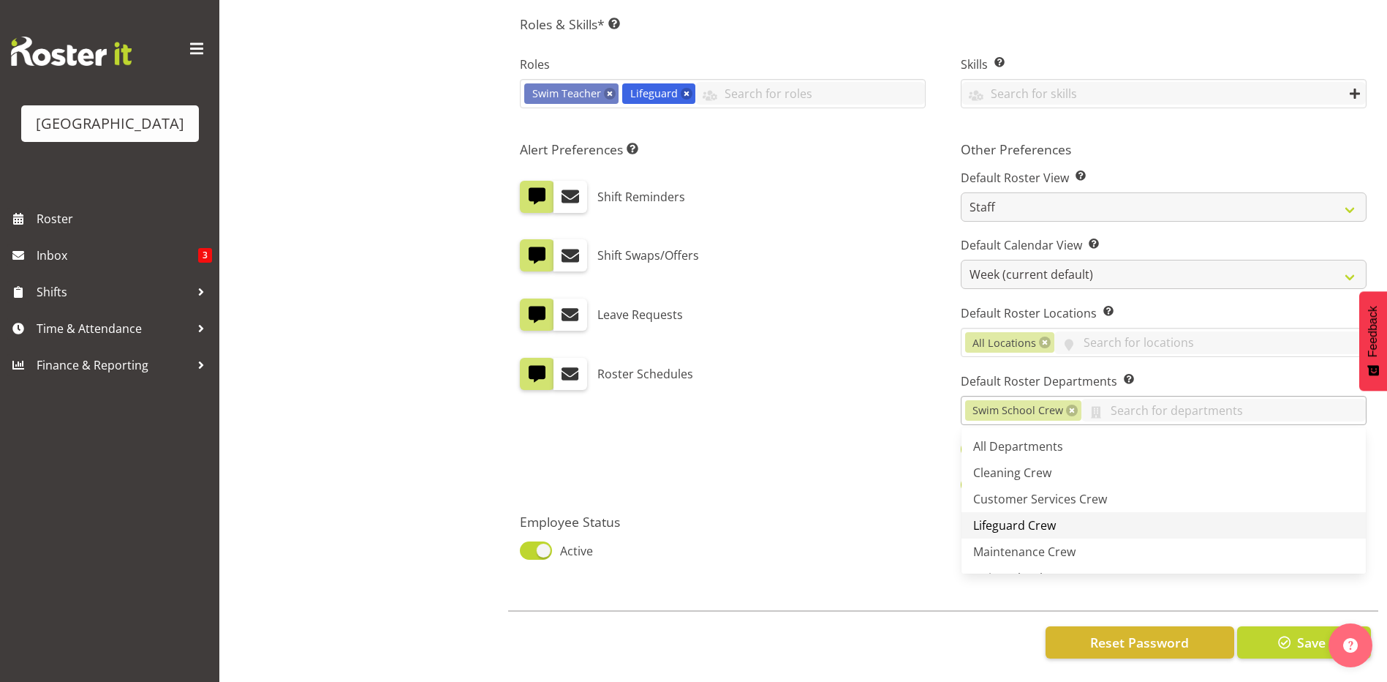
click at [1058, 515] on link "Lifeguard Crew" at bounding box center [1164, 525] width 404 height 26
click at [902, 434] on div "Alert Preferences Specifies what type(s) of communication the employee will rec…" at bounding box center [722, 318] width 441 height 373
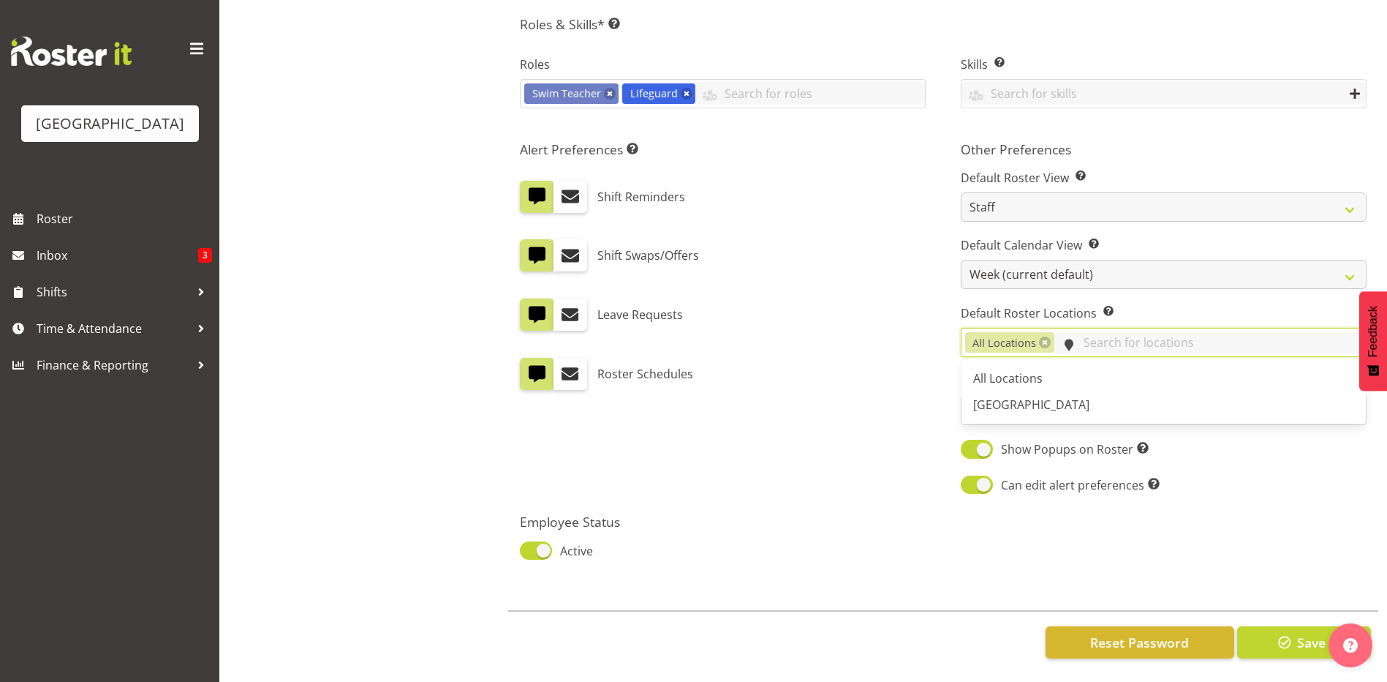
click at [1106, 331] on input "text" at bounding box center [1211, 342] width 312 height 23
click at [940, 304] on div "Alert Preferences Specifies what type(s) of communication the employee will rec…" at bounding box center [722, 318] width 441 height 373
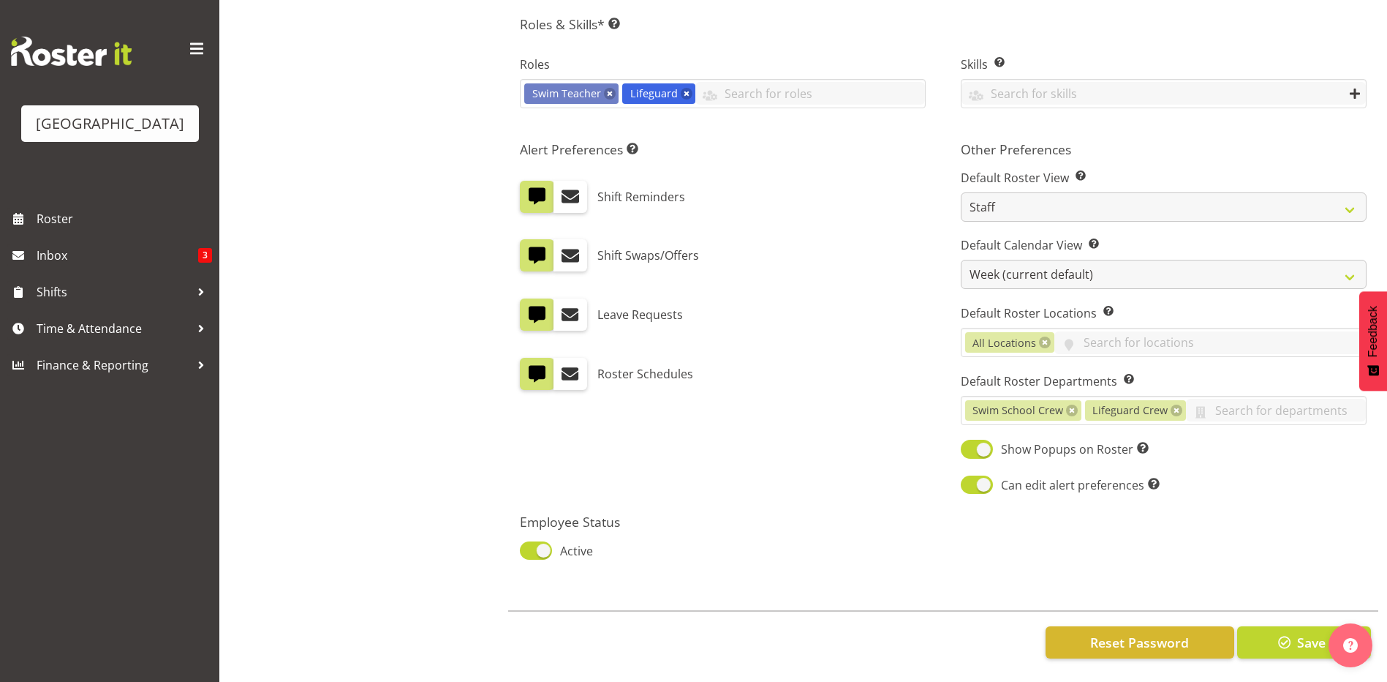
scroll to position [356, 0]
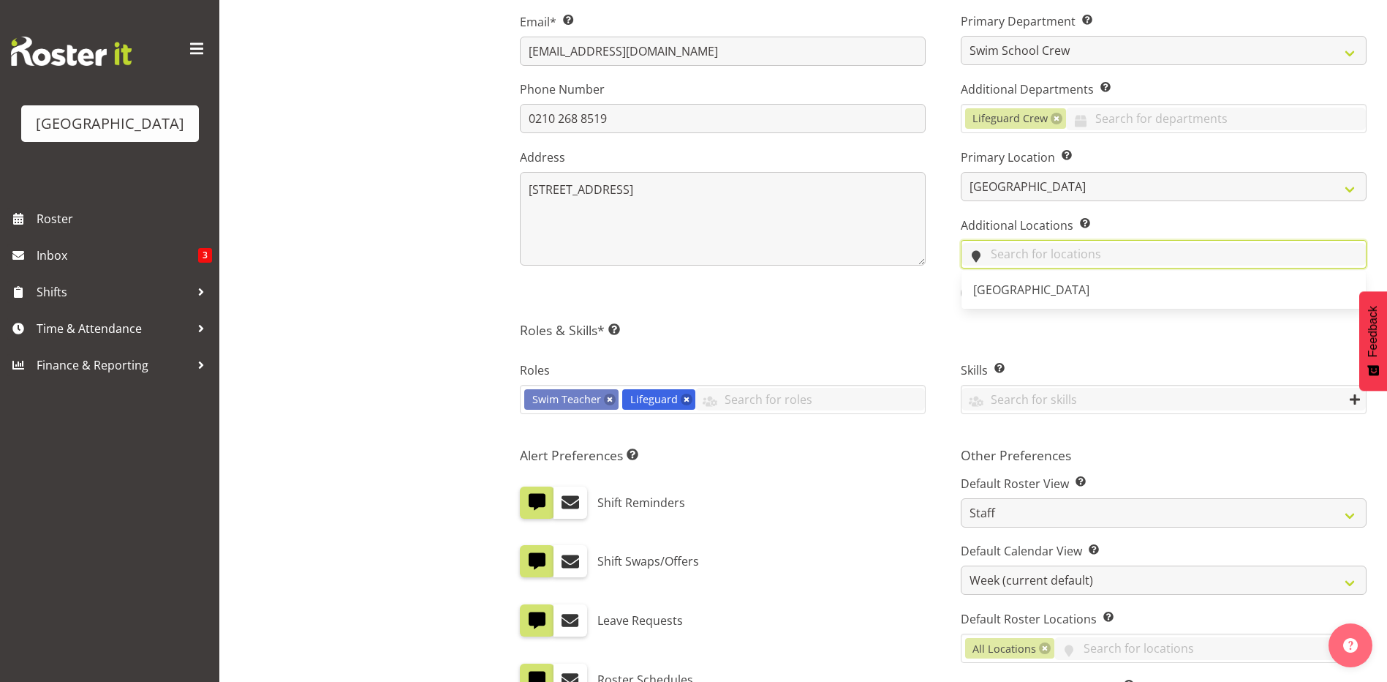
click at [1009, 256] on input "text" at bounding box center [1164, 254] width 404 height 23
click at [943, 227] on div "Job Title Swim Teacher/lifeguard Supervisors Select the employee’s supervisors,…" at bounding box center [1163, 85] width 441 height 456
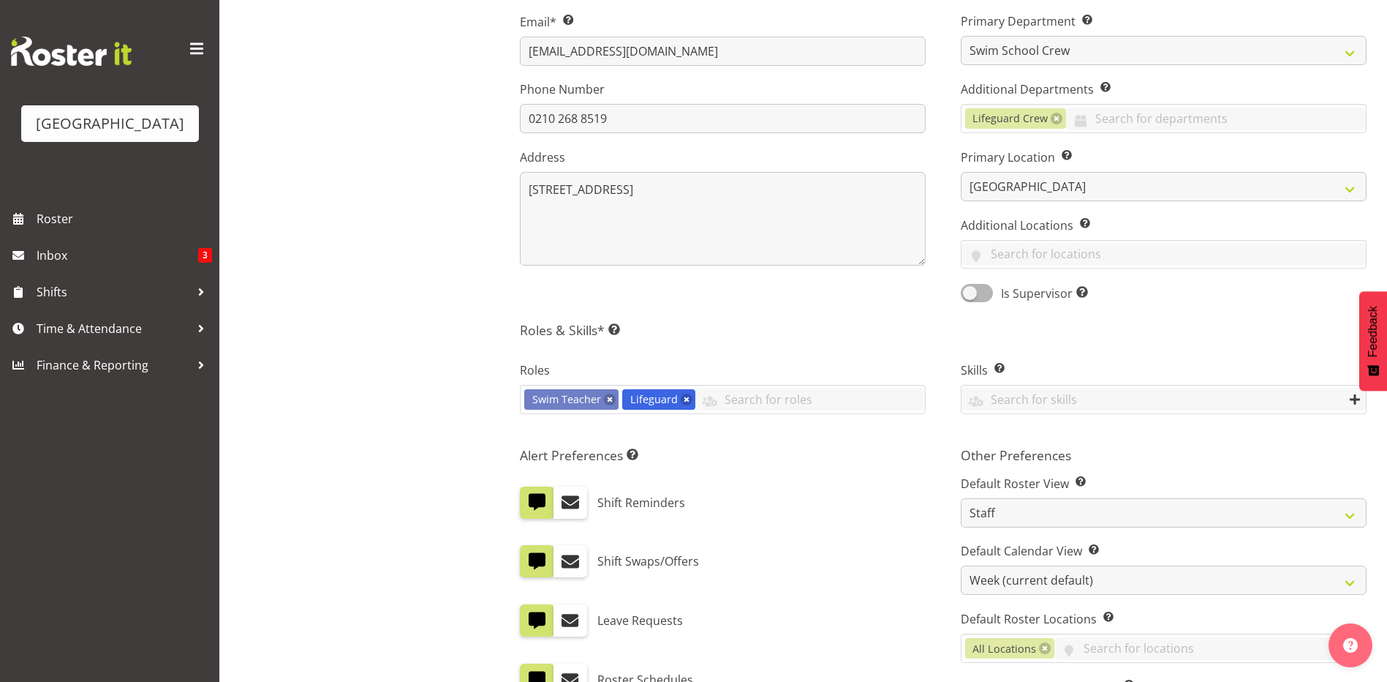
scroll to position [39, 0]
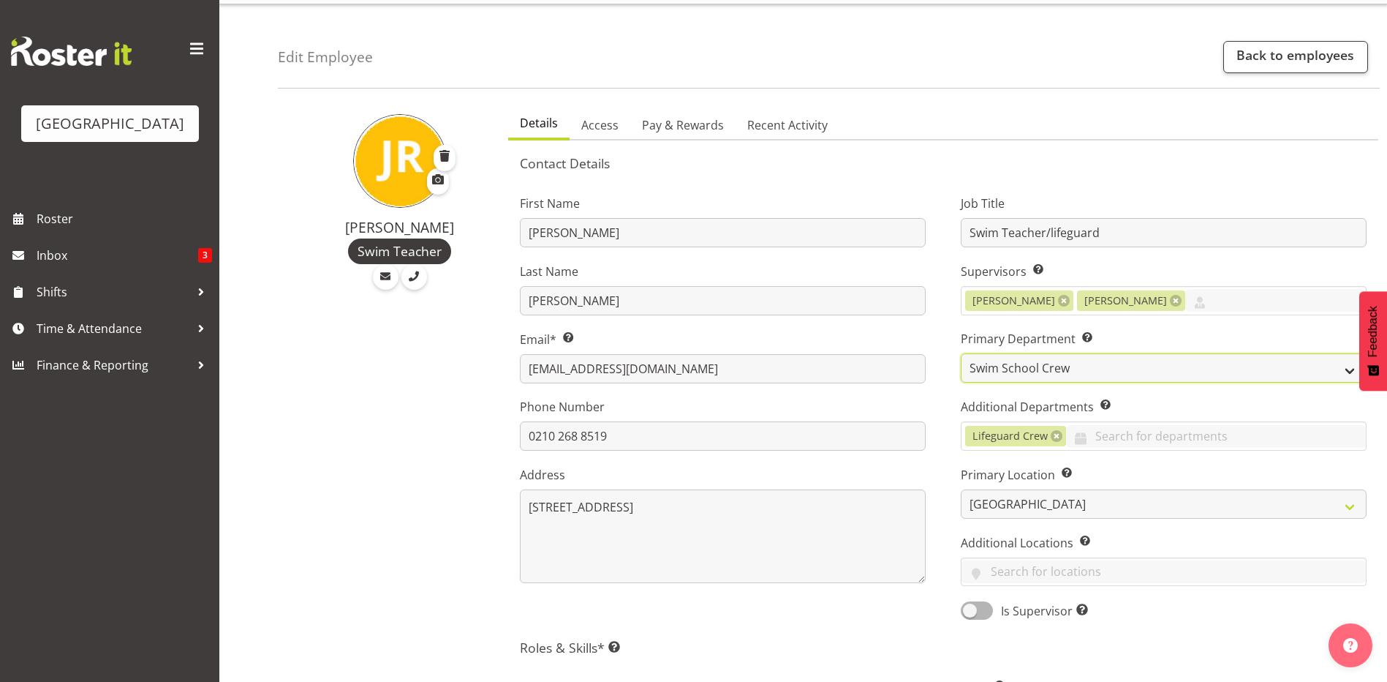
click at [1102, 357] on select "Cleaning Crew Customer Services Crew Lifeguard Crew Maintenance Crew Swim Schoo…" at bounding box center [1164, 367] width 406 height 29
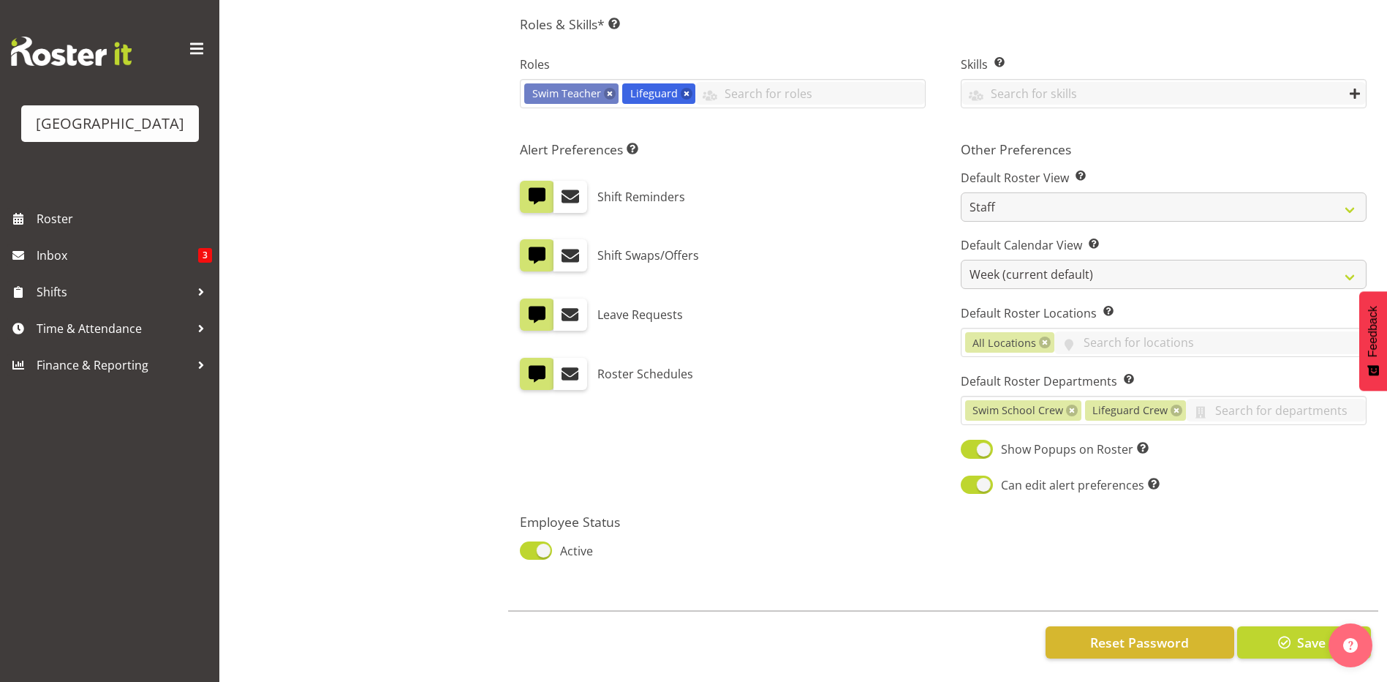
scroll to position [673, 0]
click at [1283, 633] on span "button" at bounding box center [1284, 642] width 19 height 19
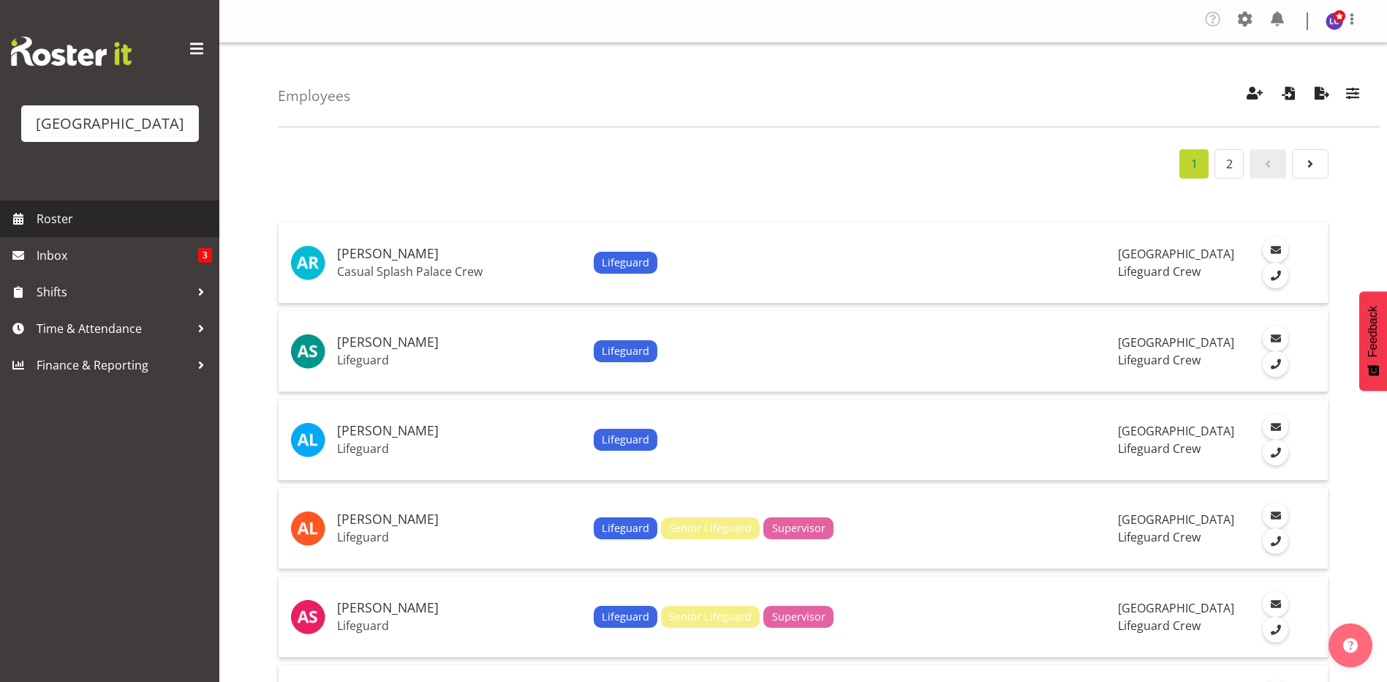
click at [34, 229] on link "Roster" at bounding box center [109, 218] width 219 height 37
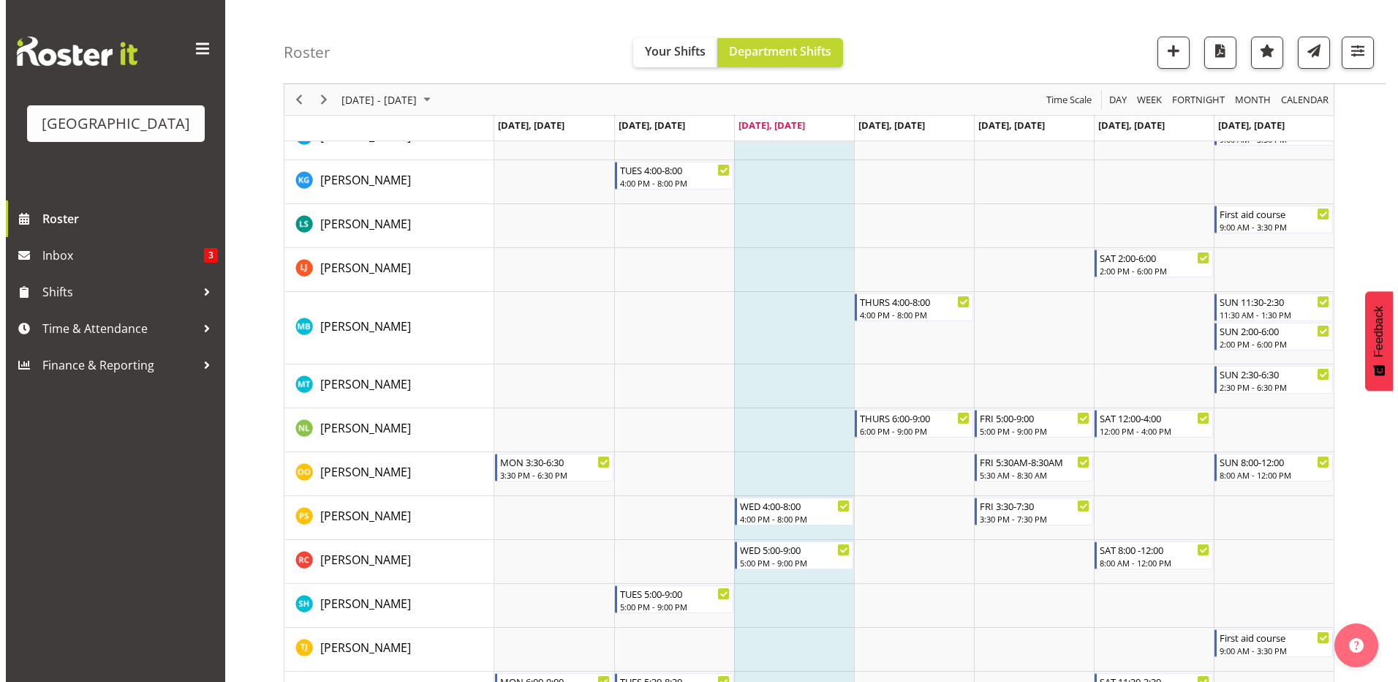
scroll to position [1604, 0]
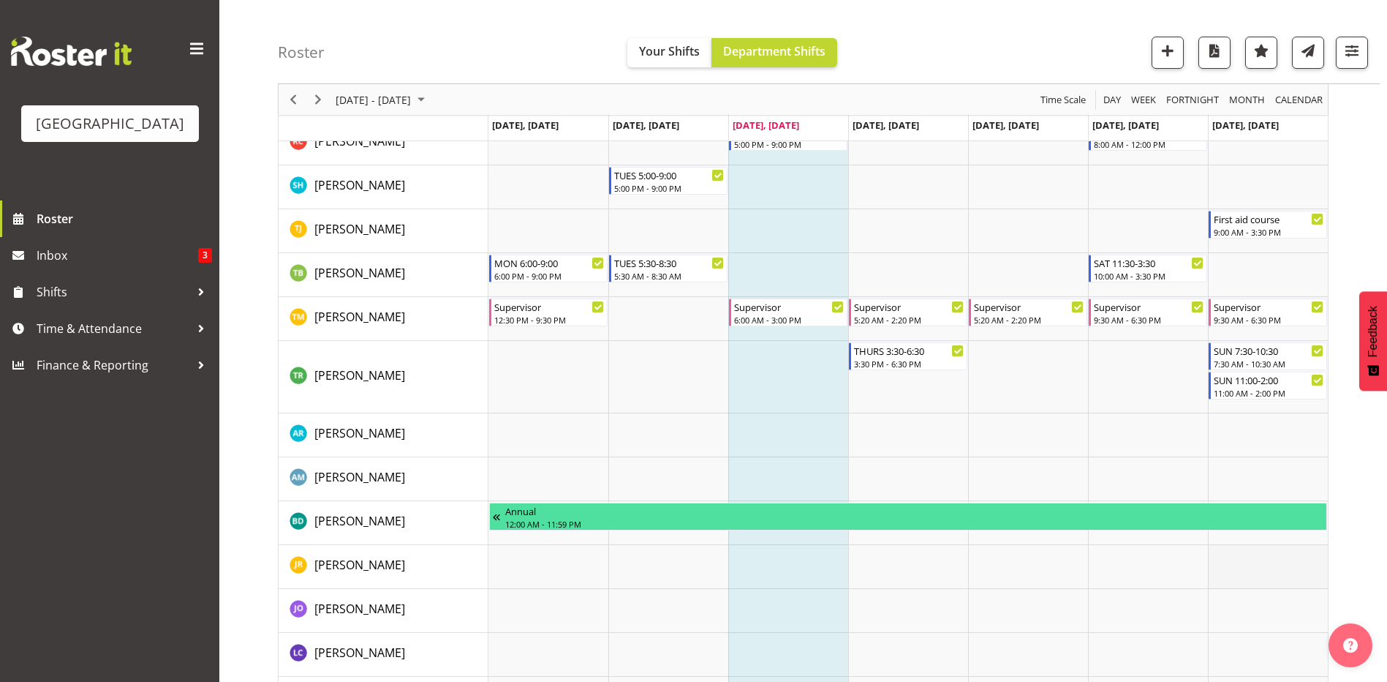
click at [1258, 564] on td "Timeline Week of August 27, 2025" at bounding box center [1268, 567] width 120 height 44
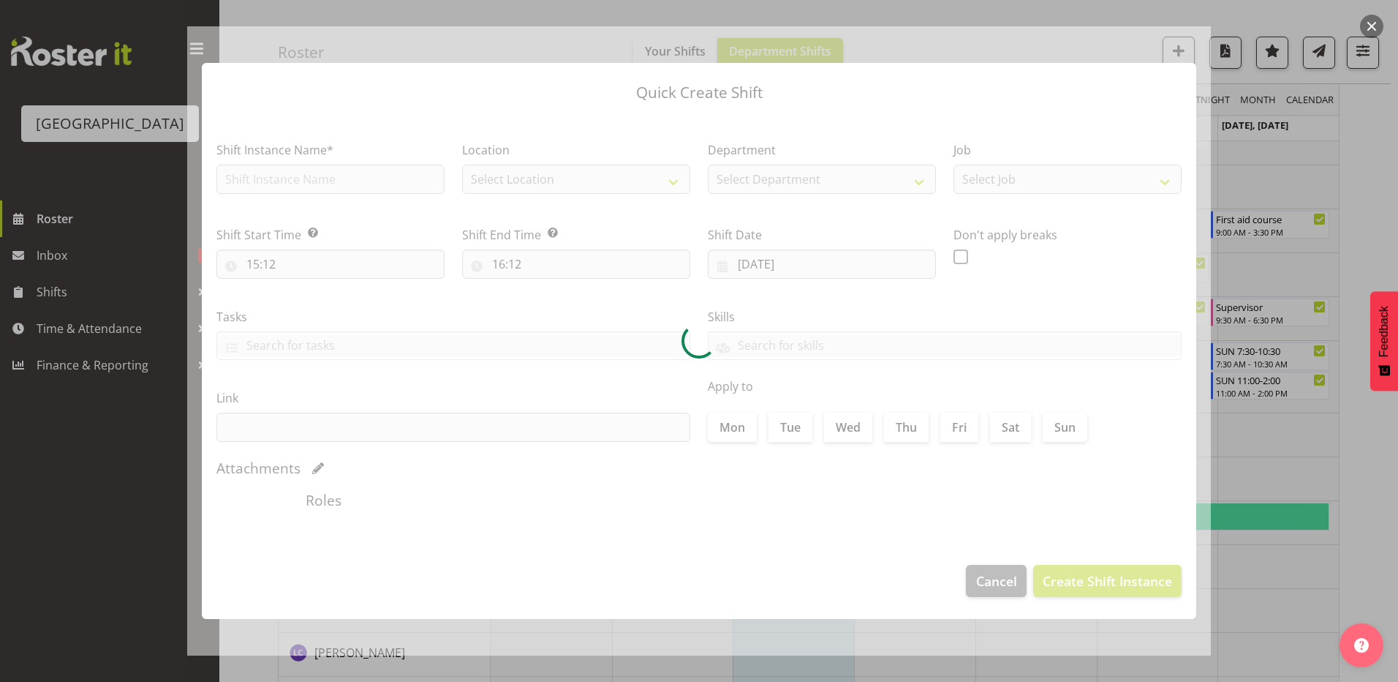
type input "31/08/2025"
checkbox input "true"
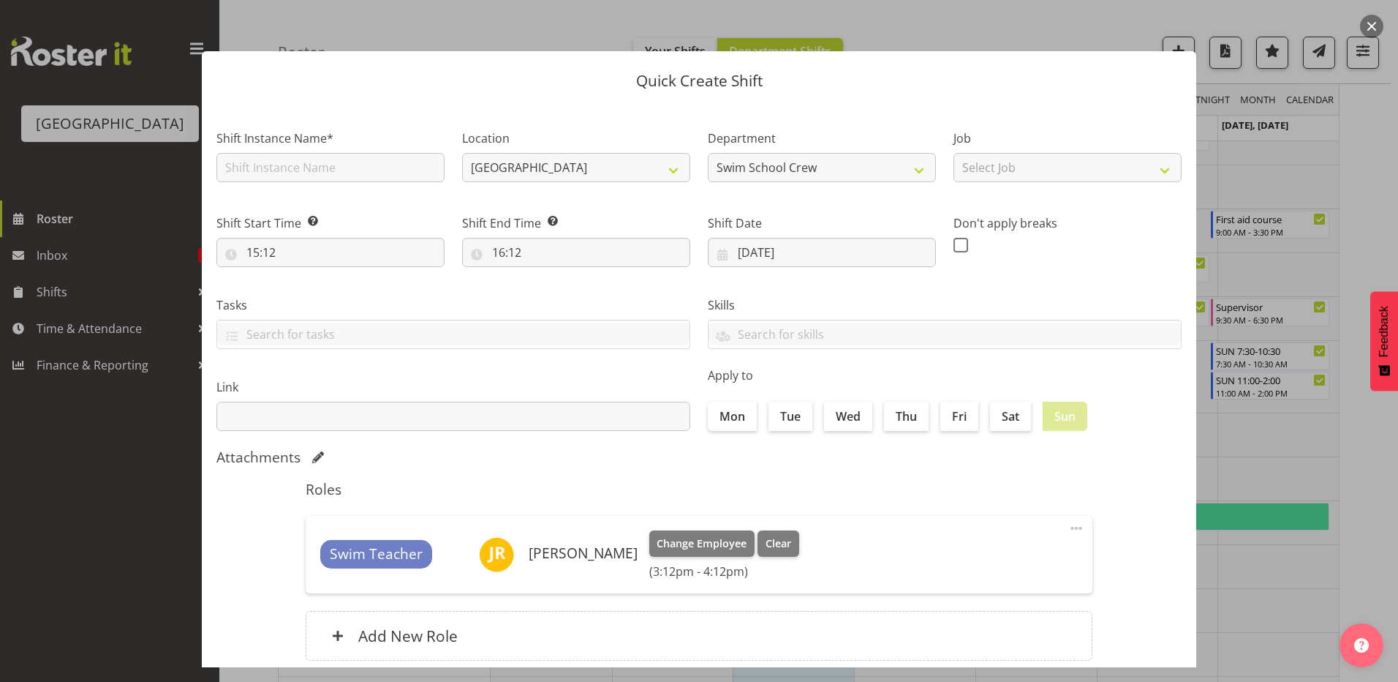
click at [306, 182] on div "Shift Instance Name*" at bounding box center [331, 151] width 246 height 85
click at [317, 164] on input "text" at bounding box center [330, 167] width 228 height 29
type input "First aid course"
click at [326, 253] on input "15:12" at bounding box center [330, 252] width 228 height 29
click at [312, 305] on span "00 01 02 03 04 05 06 07 08 09 10 11 12 13 14 15 16 17 18 19 20 21 22 23" at bounding box center [316, 294] width 33 height 37
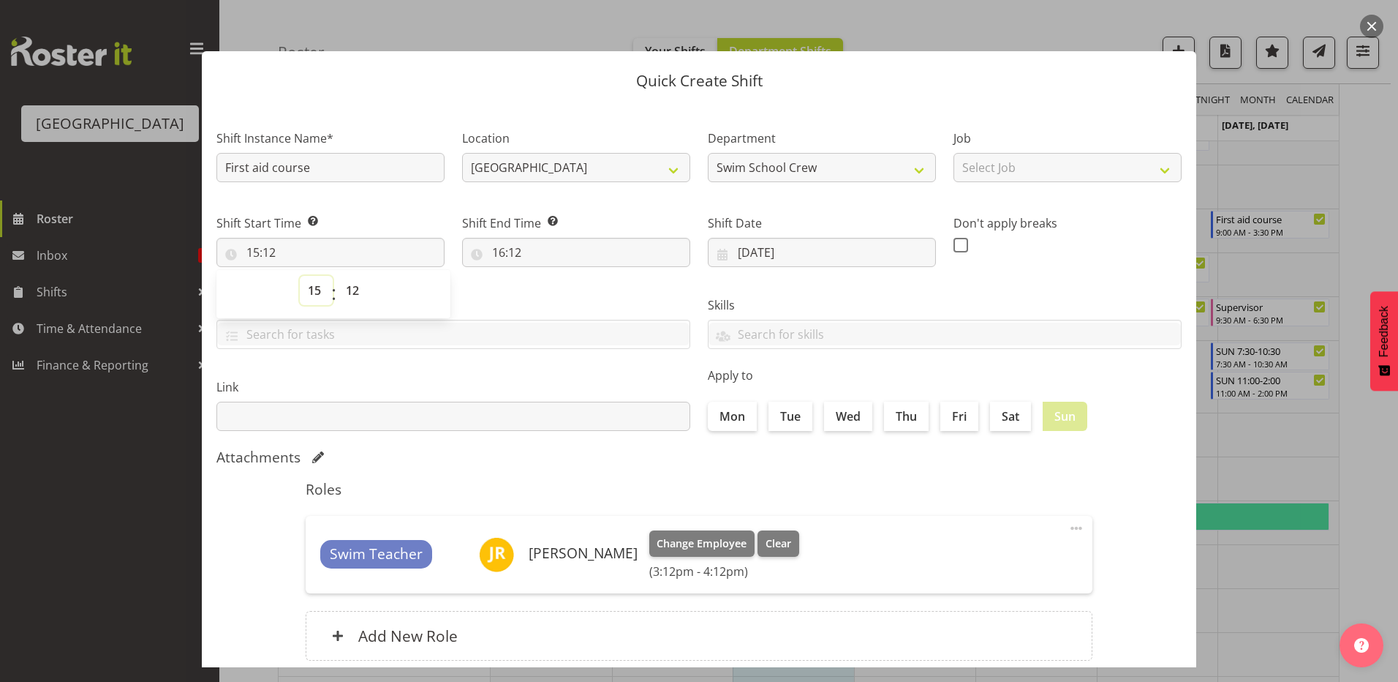
click at [318, 297] on select "00 01 02 03 04 05 06 07 08 09 10 11 12 13 14 15 16 17 18 19 20 21 22 23" at bounding box center [316, 290] width 33 height 29
click at [297, 415] on input "text" at bounding box center [453, 415] width 474 height 29
click at [311, 255] on input "15:12" at bounding box center [330, 252] width 228 height 29
click at [314, 302] on select "00 01 02 03 04 05 06 07 08 09 10 11 12 13 14 15 16 17 18 19 20 21 22 23" at bounding box center [316, 290] width 33 height 29
select select "9"
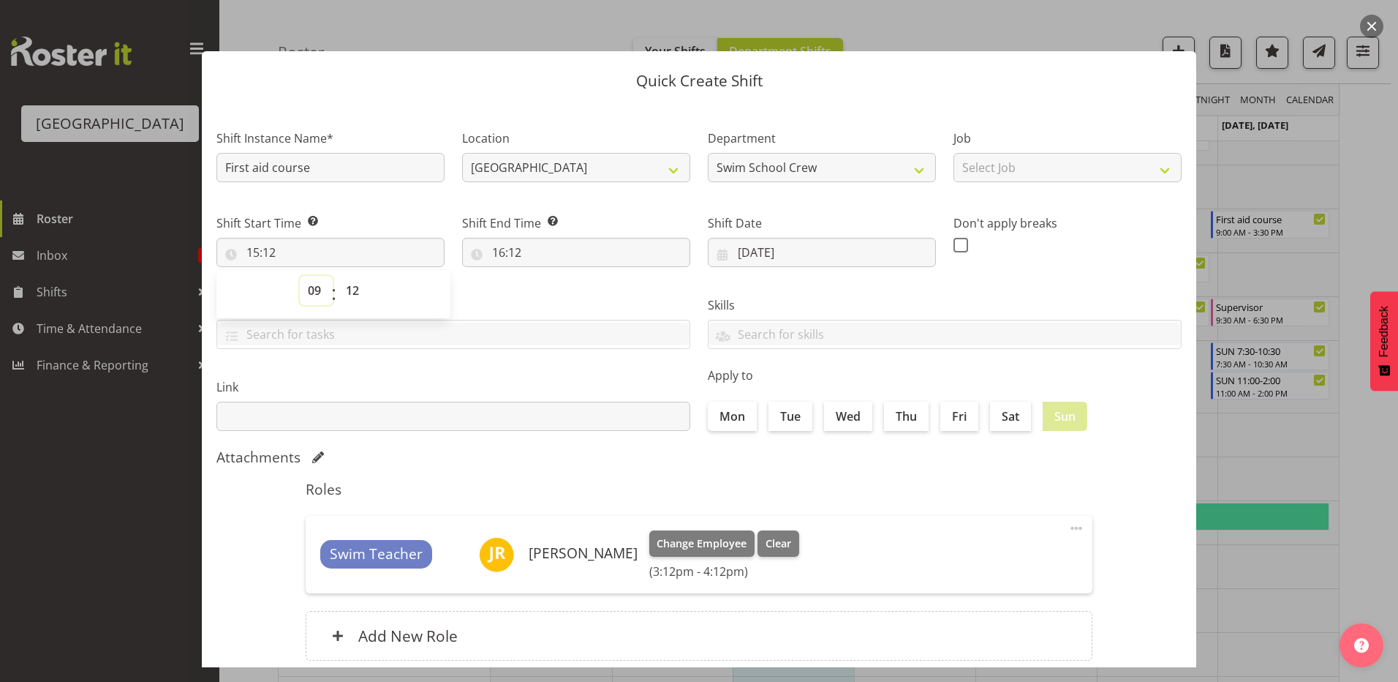
click at [300, 276] on select "00 01 02 03 04 05 06 07 08 09 10 11 12 13 14 15 16 17 18 19 20 21 22 23" at bounding box center [316, 290] width 33 height 29
type input "09:12"
click at [347, 280] on select "00 01 02 03 04 05 06 07 08 09 10 11 12 13 14 15 16 17 18 19 20 21 22 23 24 25 2…" at bounding box center [354, 290] width 33 height 29
select select "0"
click at [338, 276] on select "00 01 02 03 04 05 06 07 08 09 10 11 12 13 14 15 16 17 18 19 20 21 22 23 24 25 2…" at bounding box center [354, 290] width 33 height 29
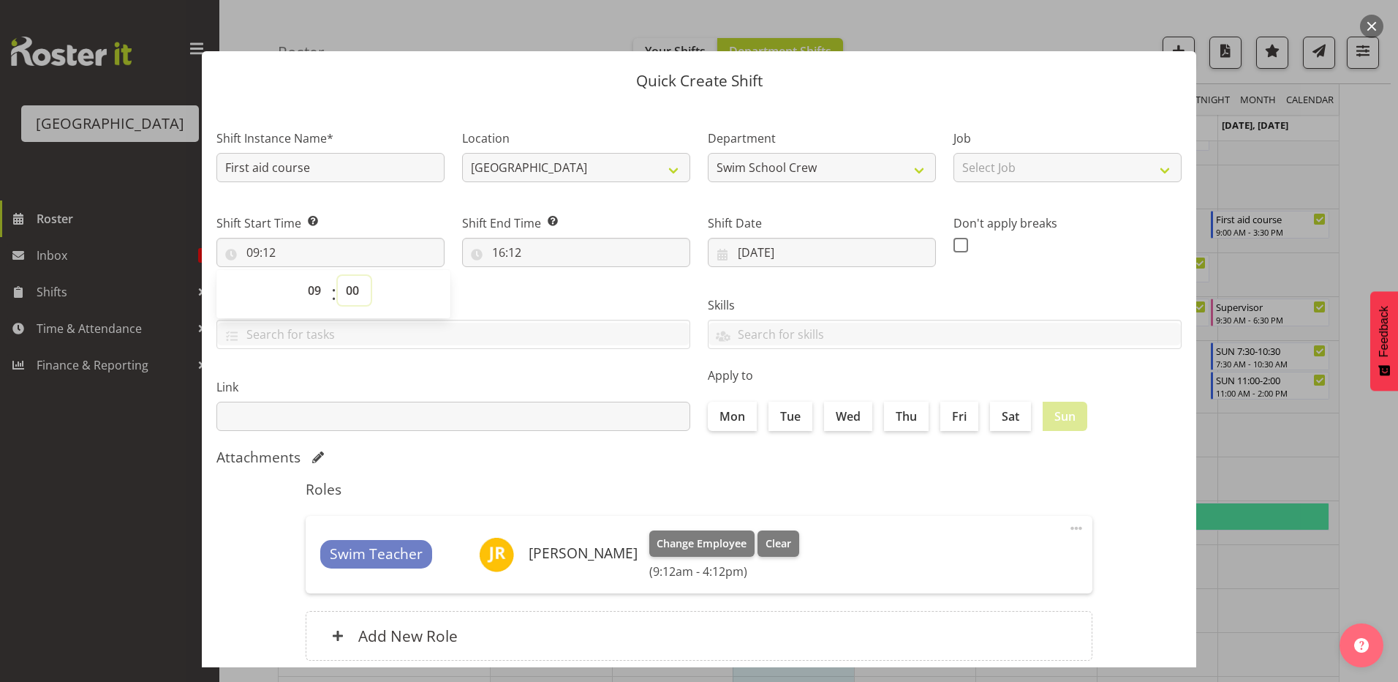
type input "09:00"
click at [535, 240] on input "16:12" at bounding box center [576, 252] width 228 height 29
click at [563, 297] on select "00 01 02 03 04 05 06 07 08 09 10 11 12 13 14 15 16 17 18 19 20 21 22 23" at bounding box center [562, 290] width 33 height 29
select select "15"
click at [546, 276] on select "00 01 02 03 04 05 06 07 08 09 10 11 12 13 14 15 16 17 18 19 20 21 22 23" at bounding box center [562, 290] width 33 height 29
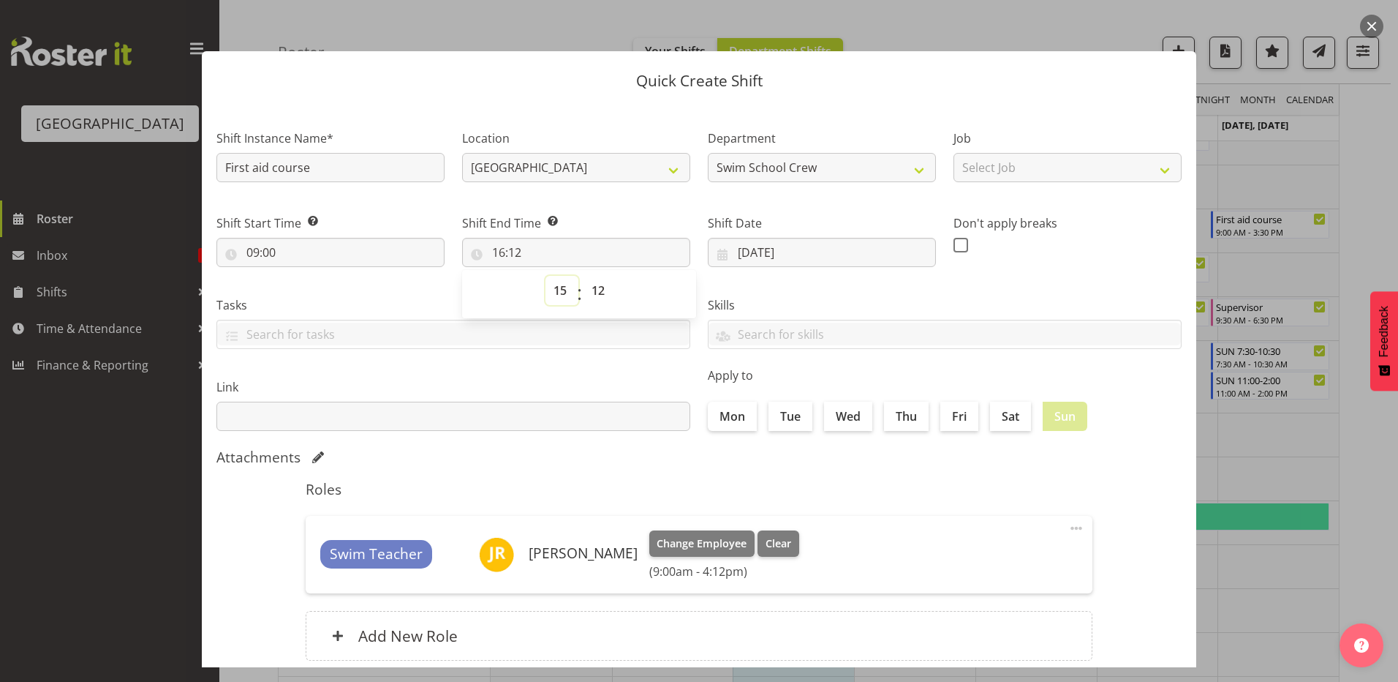
type input "15:12"
click at [593, 289] on select "00 01 02 03 04 05 06 07 08 09 10 11 12 13 14 15 16 17 18 19 20 21 22 23 24 25 2…" at bounding box center [600, 290] width 33 height 29
select select "30"
click at [584, 276] on select "00 01 02 03 04 05 06 07 08 09 10 11 12 13 14 15 16 17 18 19 20 21 22 23 24 25 2…" at bounding box center [600, 290] width 33 height 29
type input "15:30"
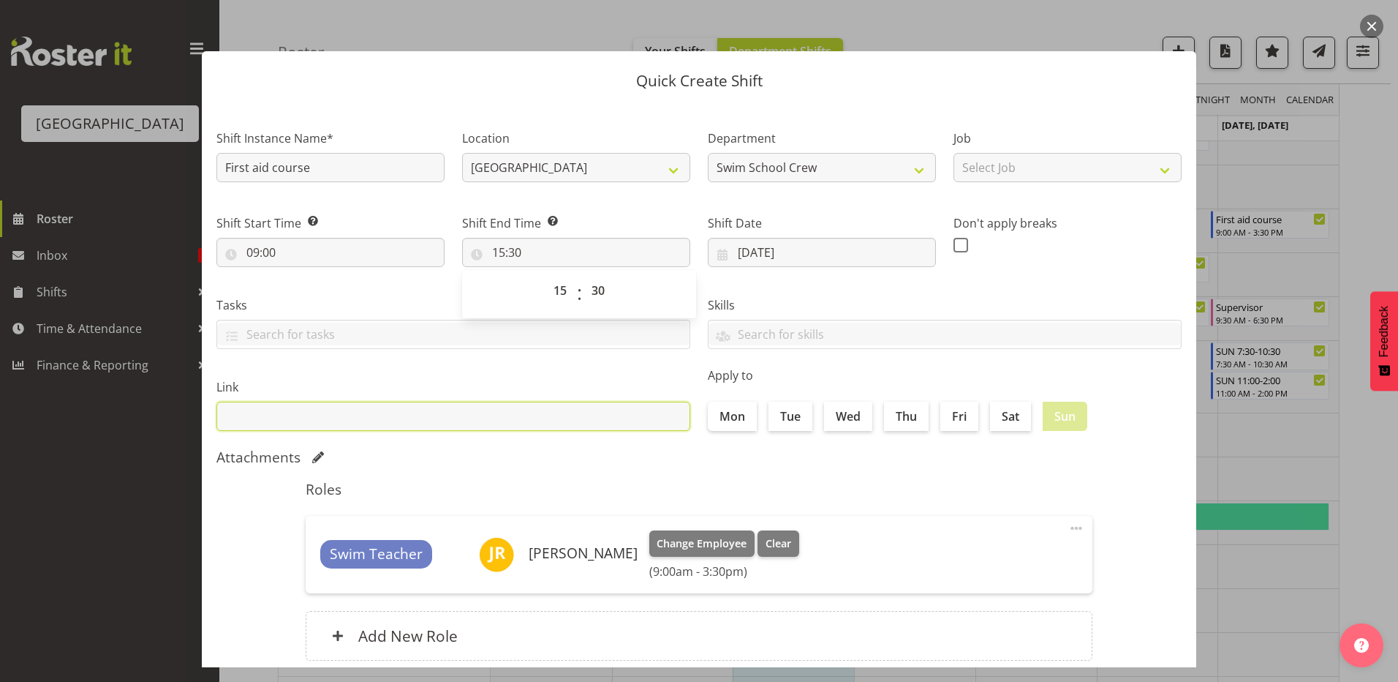
click at [556, 430] on input "text" at bounding box center [453, 415] width 474 height 29
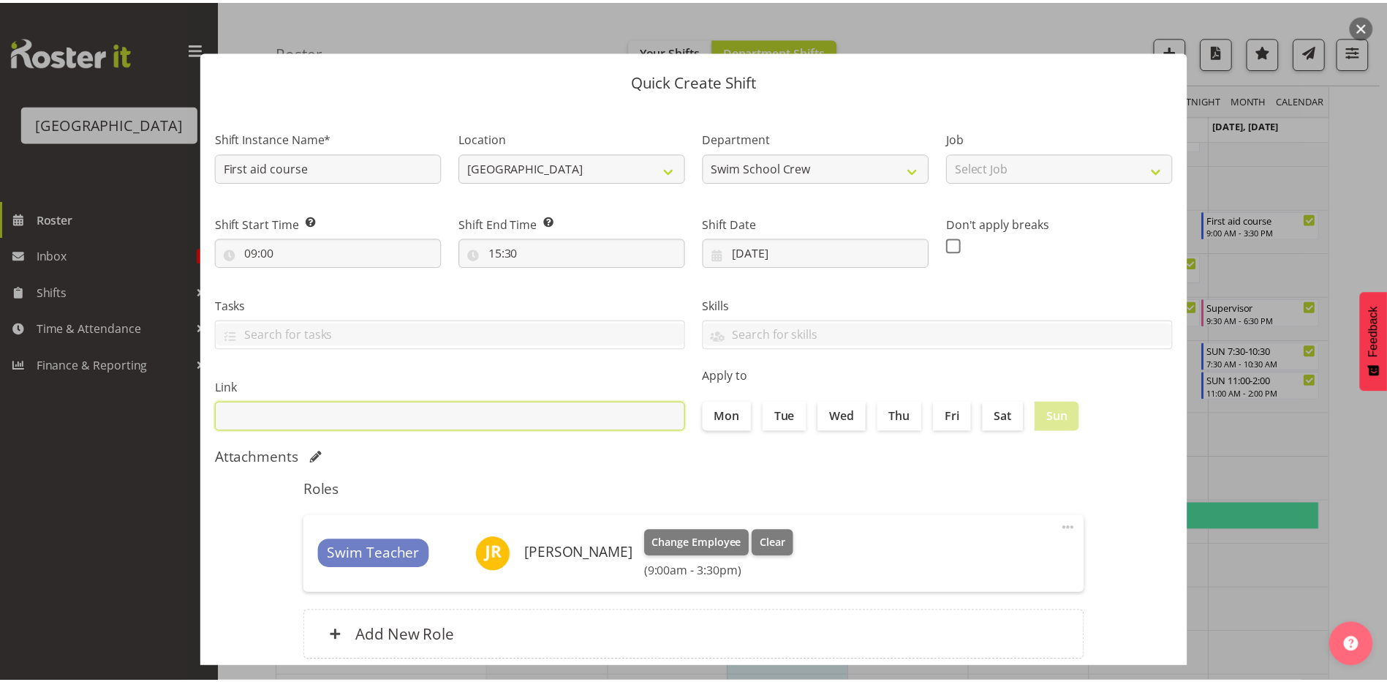
scroll to position [94, 0]
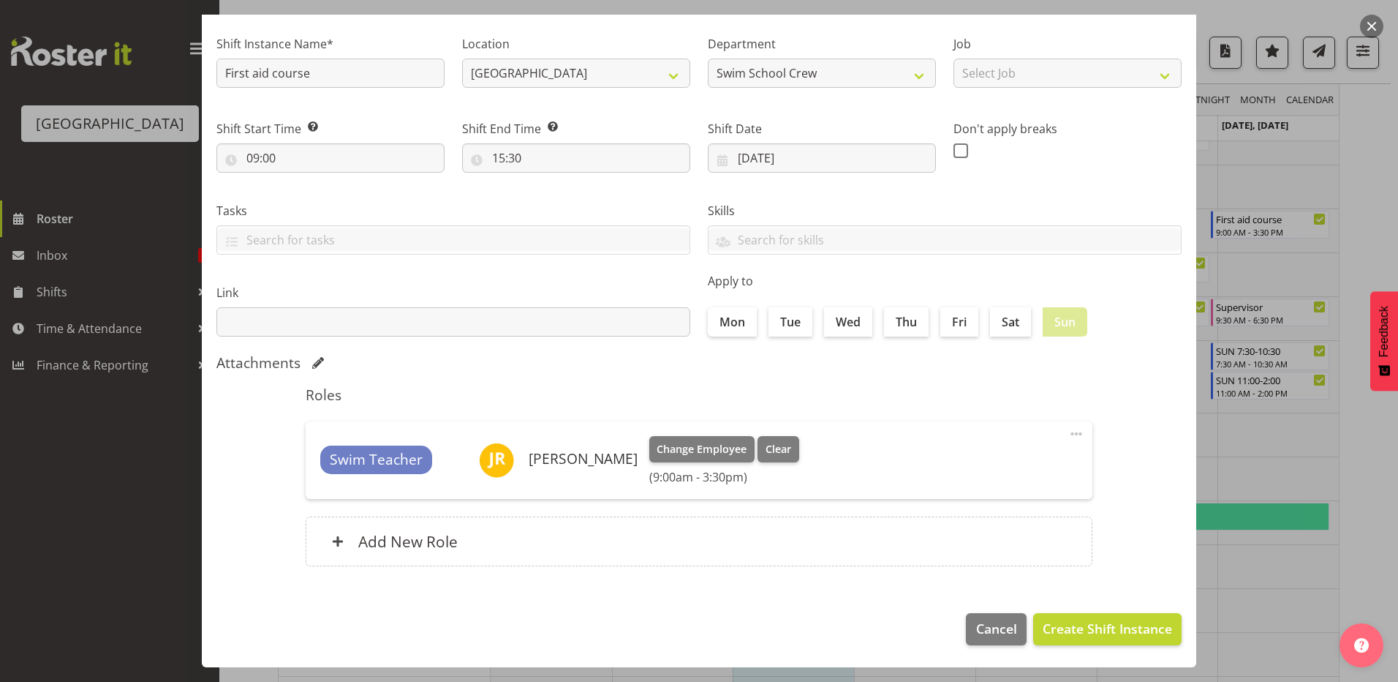
click at [870, 382] on div "Roles Swim Teacher Jasika Rohloff Change Employee Clear (9:00am - 3:30pm) Edit …" at bounding box center [699, 480] width 804 height 206
click at [1072, 645] on footer "Cancel Create Shift Instance" at bounding box center [699, 632] width 995 height 69
click at [1082, 638] on span "Create Shift Instance" at bounding box center [1107, 628] width 129 height 19
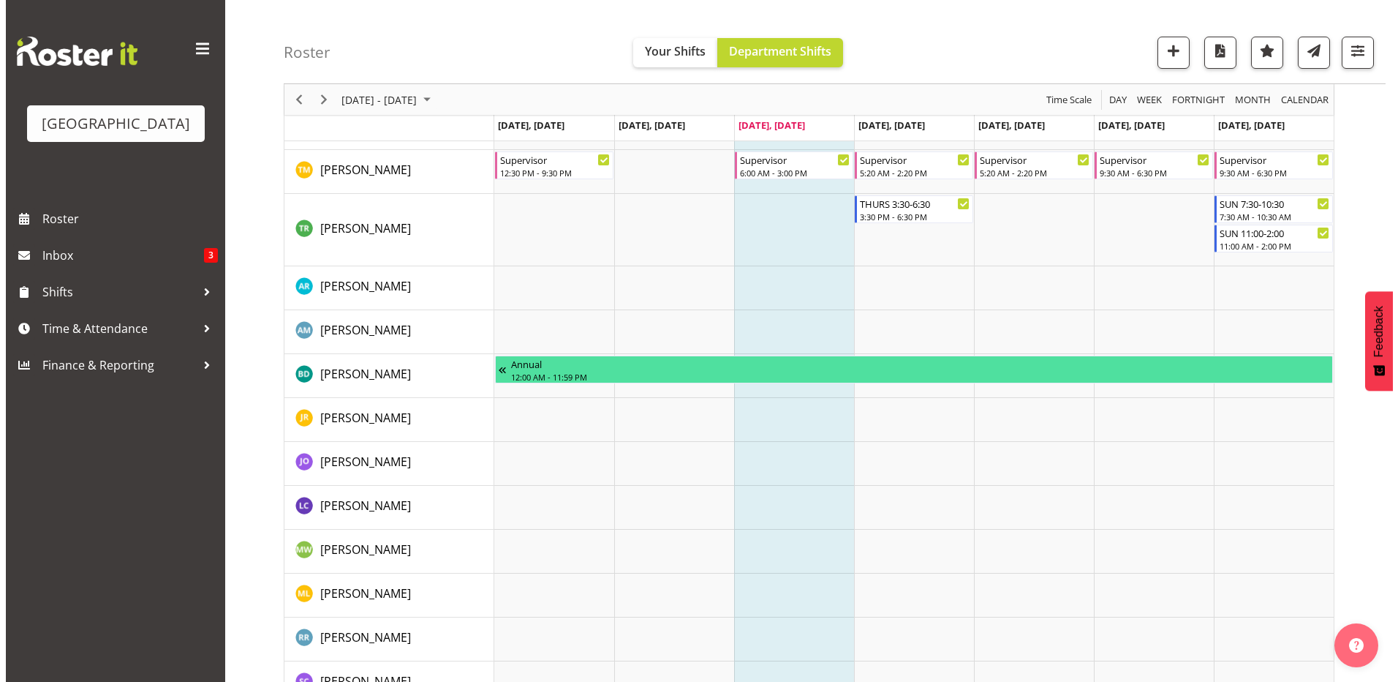
scroll to position [1740, 0]
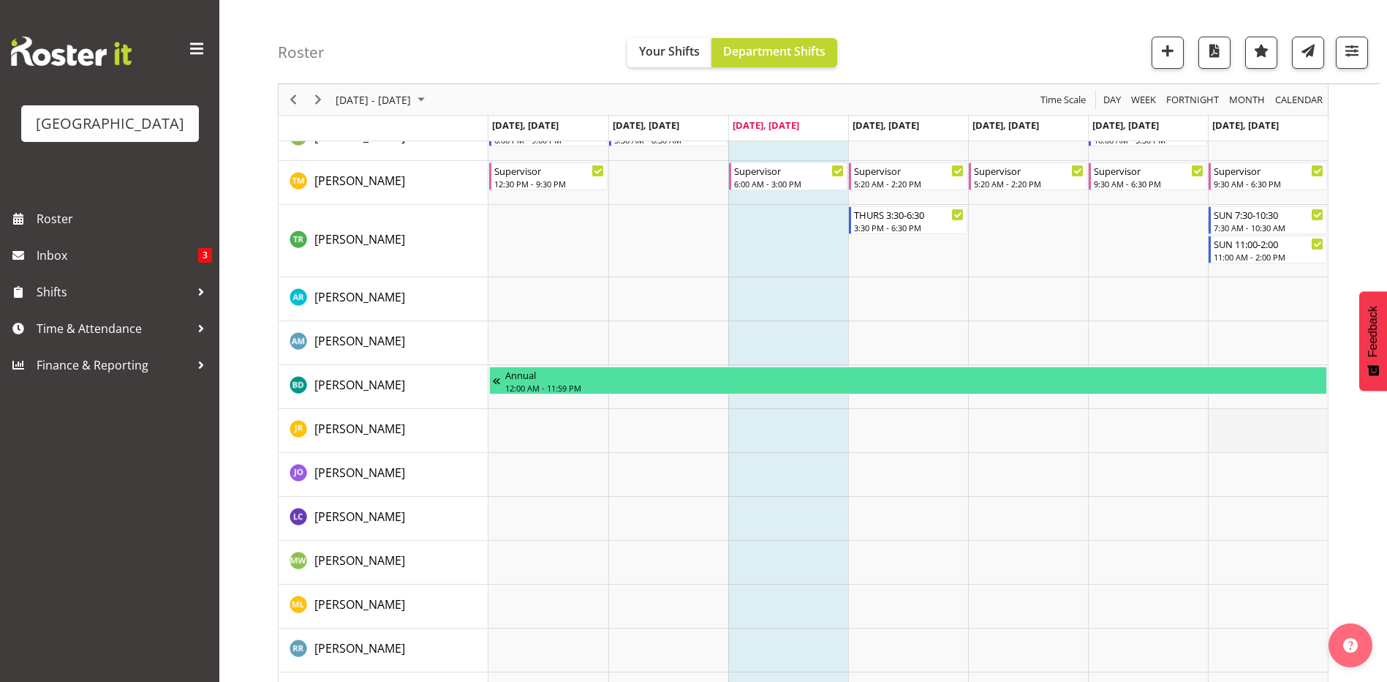
click at [1270, 423] on td "Timeline Week of August 27, 2025" at bounding box center [1268, 431] width 120 height 44
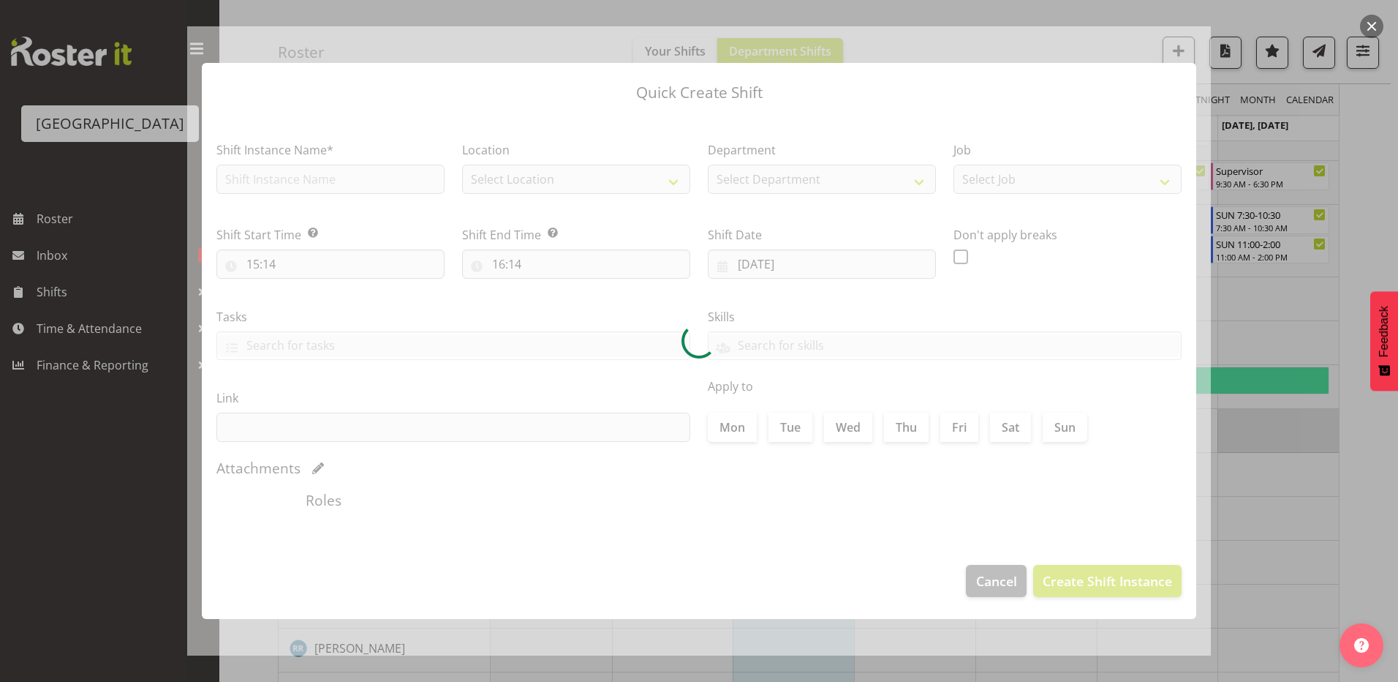
type input "[DATE]"
checkbox input "true"
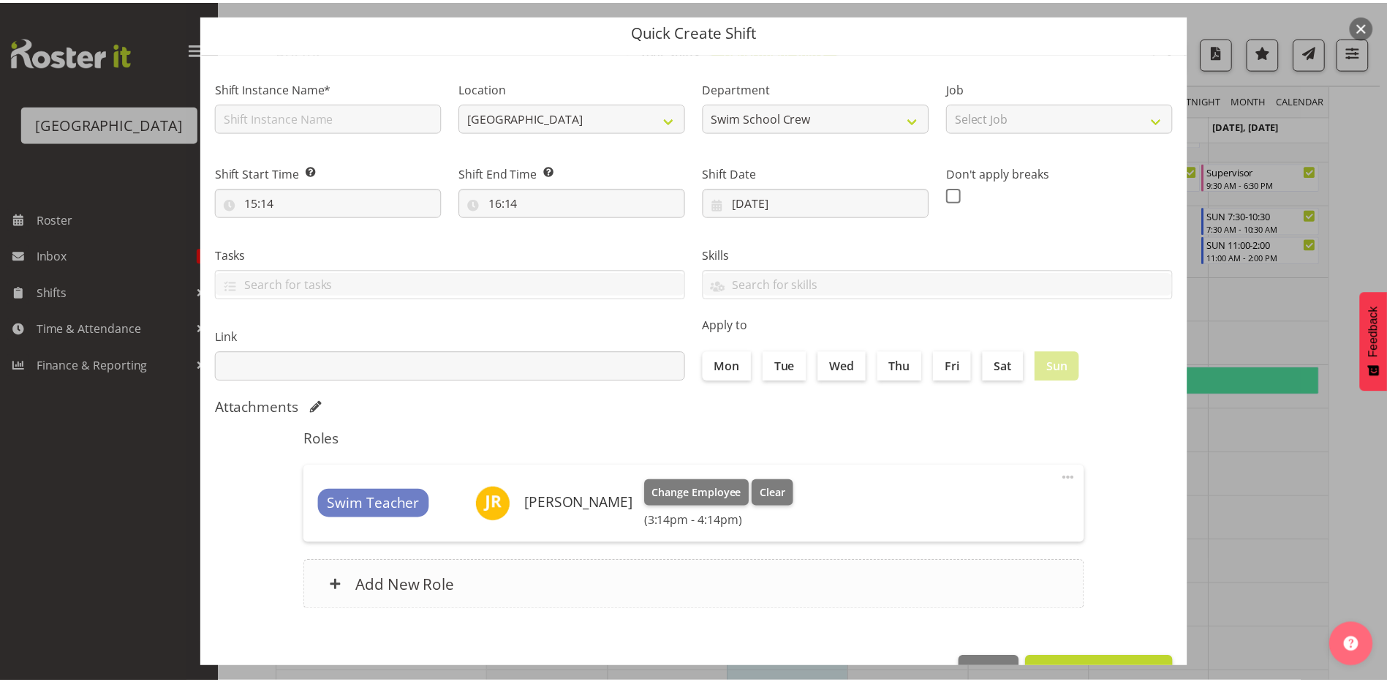
scroll to position [94, 0]
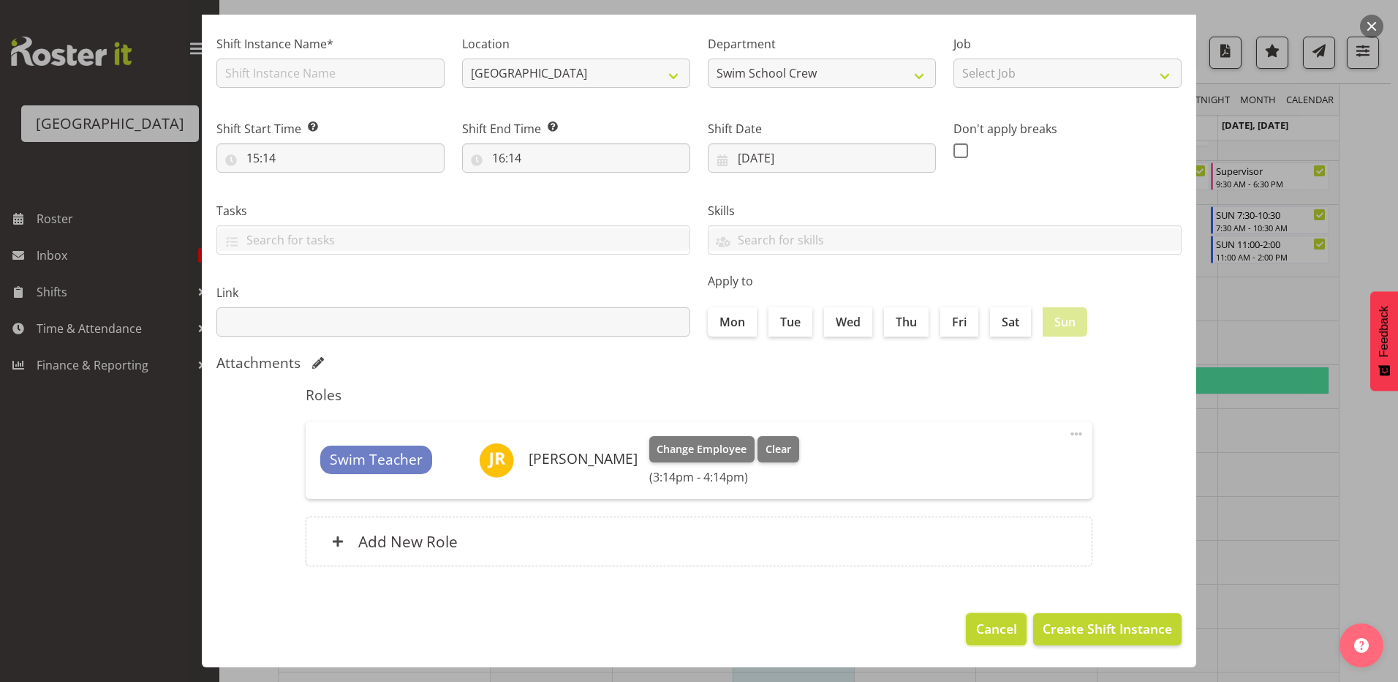
click at [978, 631] on span "Cancel" at bounding box center [996, 628] width 41 height 19
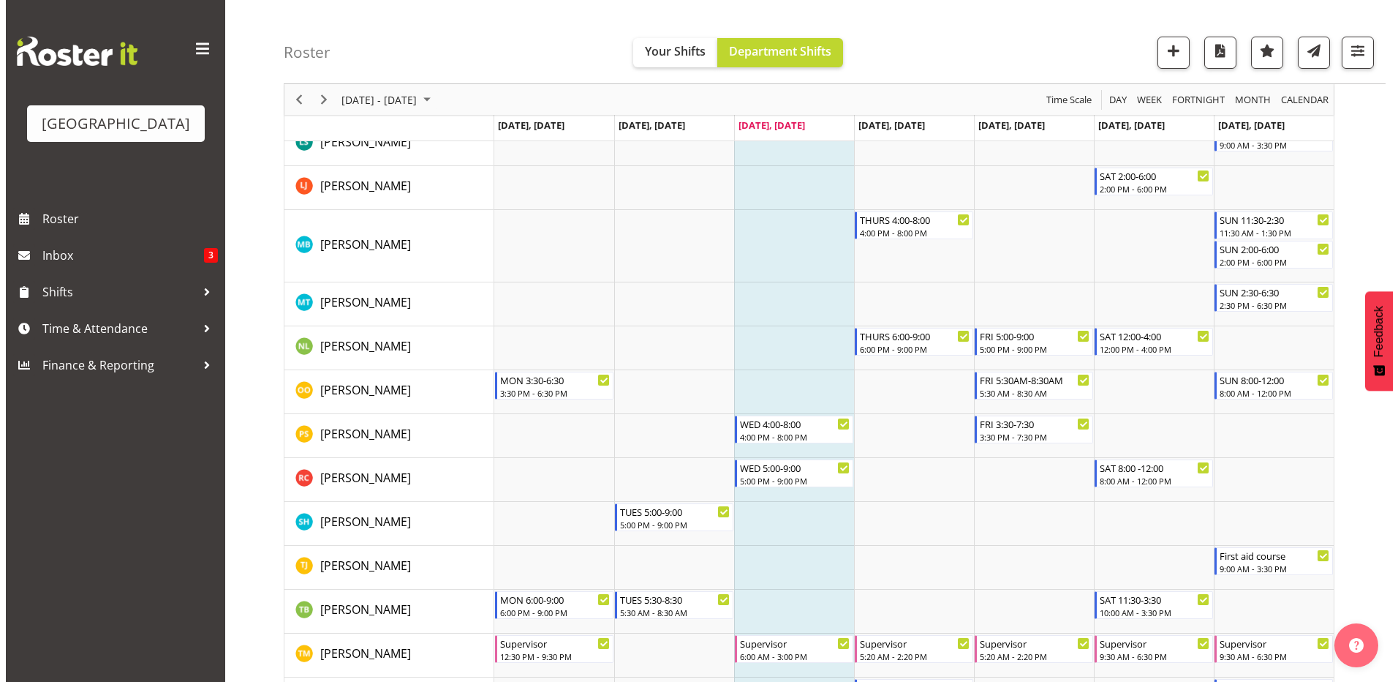
scroll to position [1585, 0]
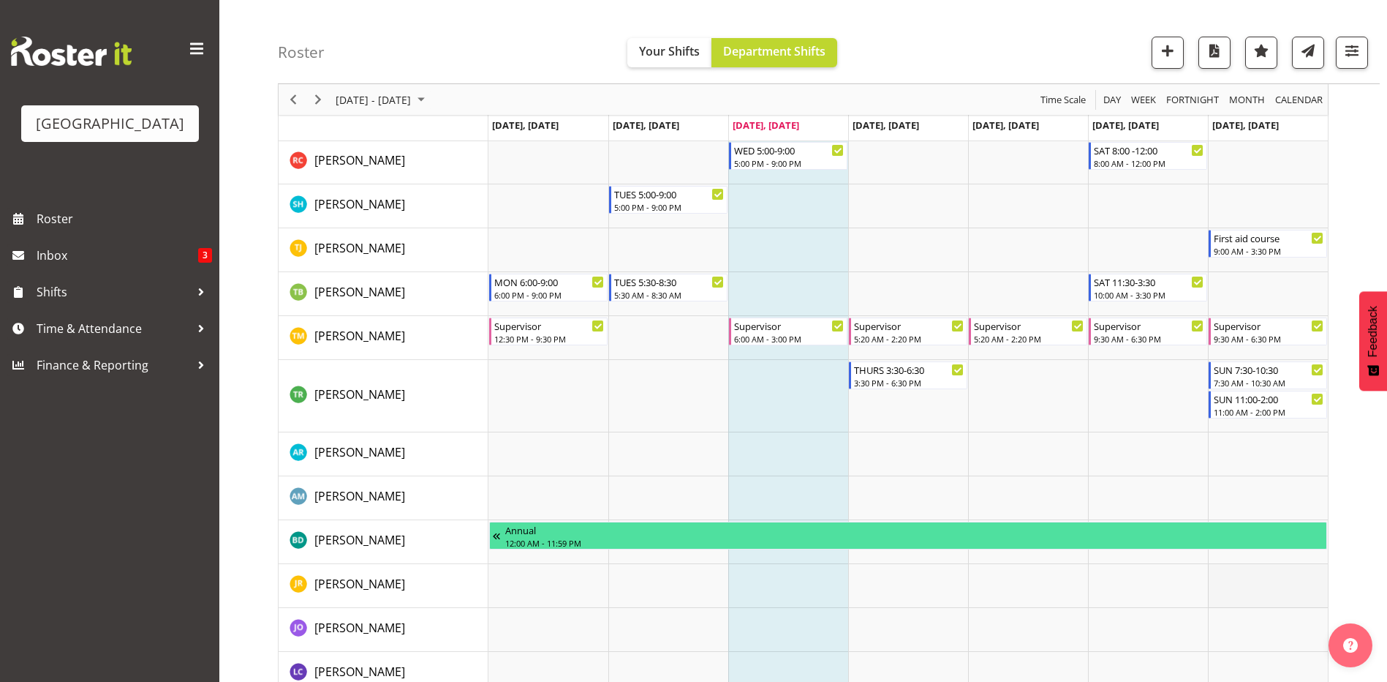
click at [1278, 583] on td "Timeline Week of August 27, 2025" at bounding box center [1268, 586] width 120 height 44
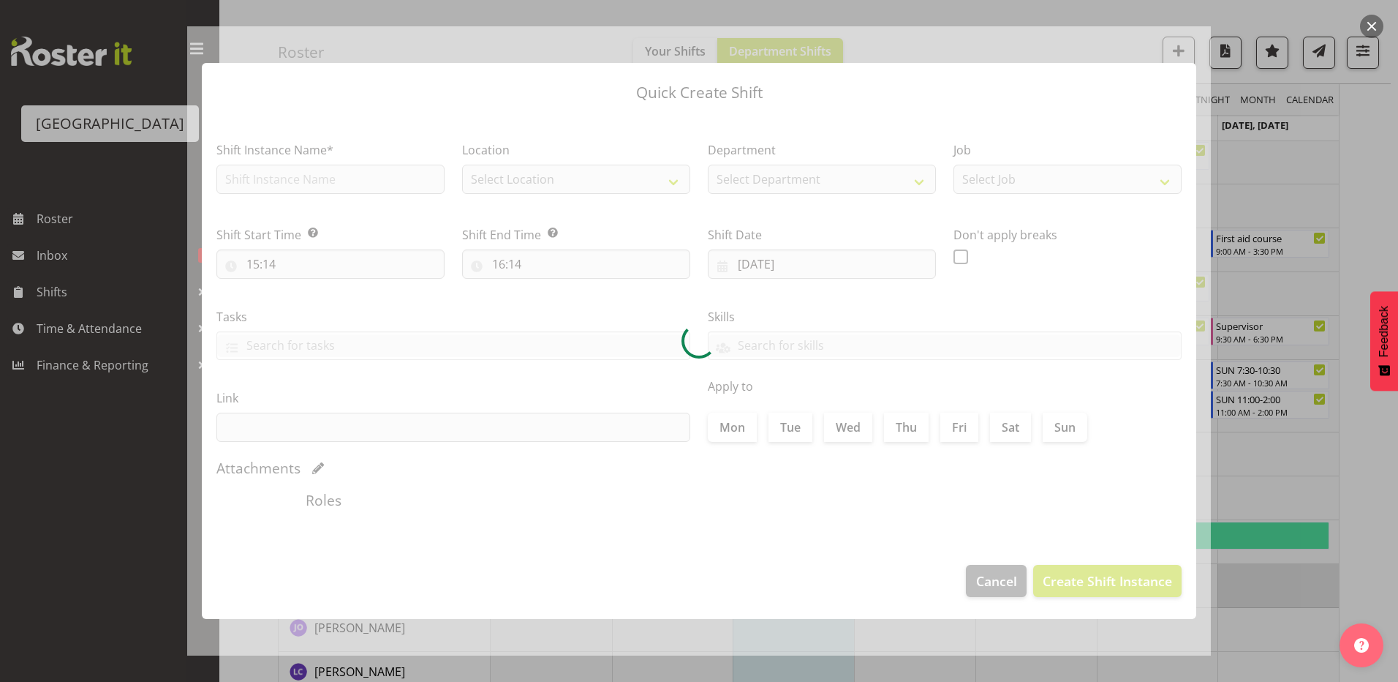
type input "[DATE]"
checkbox input "true"
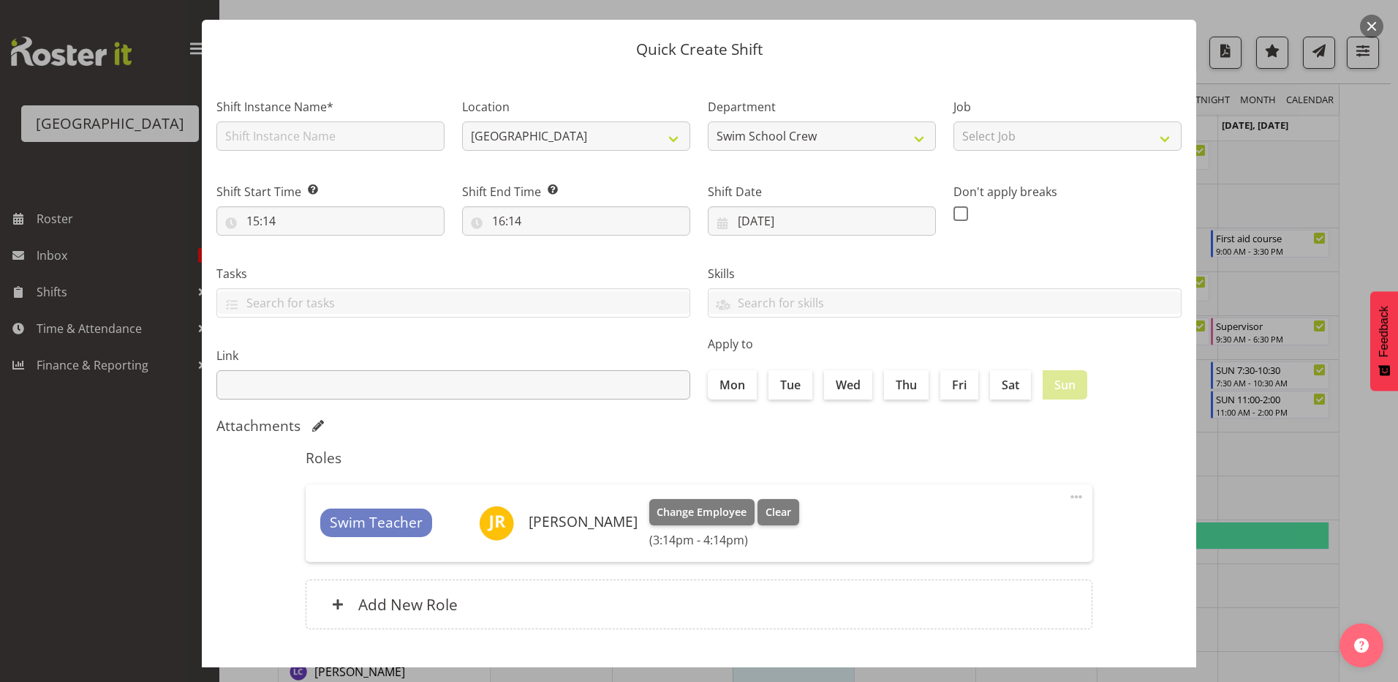
scroll to position [0, 0]
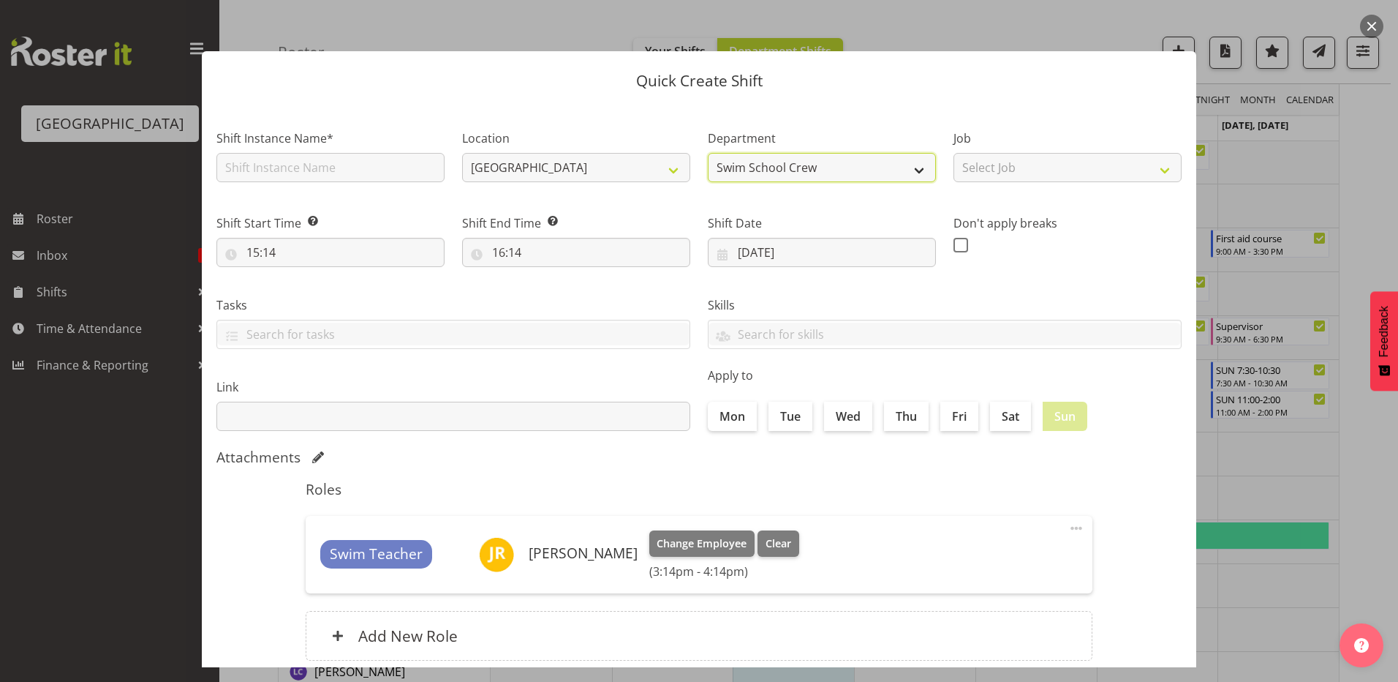
click at [830, 176] on select "Swim School Crew Lifeguard Crew" at bounding box center [822, 167] width 228 height 29
select select "114"
click at [708, 153] on select "Swim School Crew Lifeguard Crew" at bounding box center [822, 167] width 228 height 29
click at [336, 177] on input "text" at bounding box center [330, 167] width 228 height 29
type input "Training night"
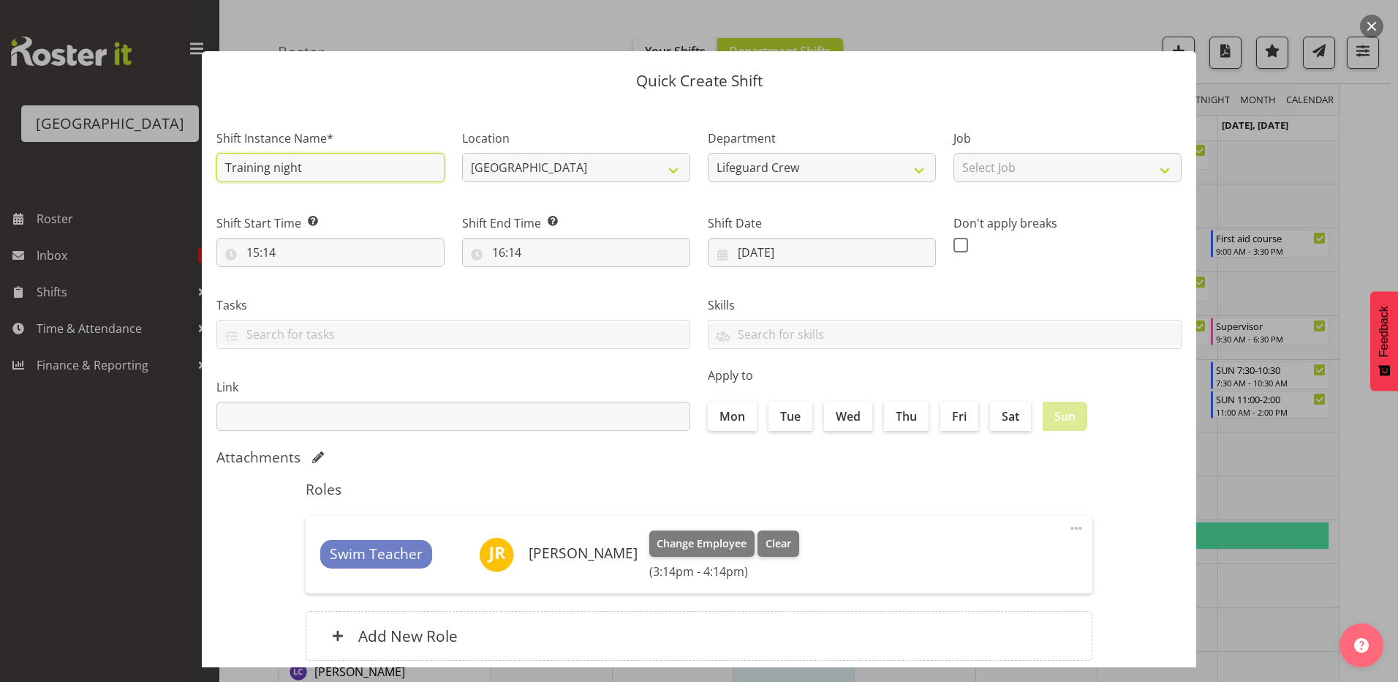
drag, startPoint x: 379, startPoint y: 154, endPoint x: 2, endPoint y: 164, distance: 376.8
click at [4, 164] on div "Quick Create Shift Shift Instance Name* Training night Location Splash Palace D…" at bounding box center [699, 341] width 1398 height 682
type input "First aid course"
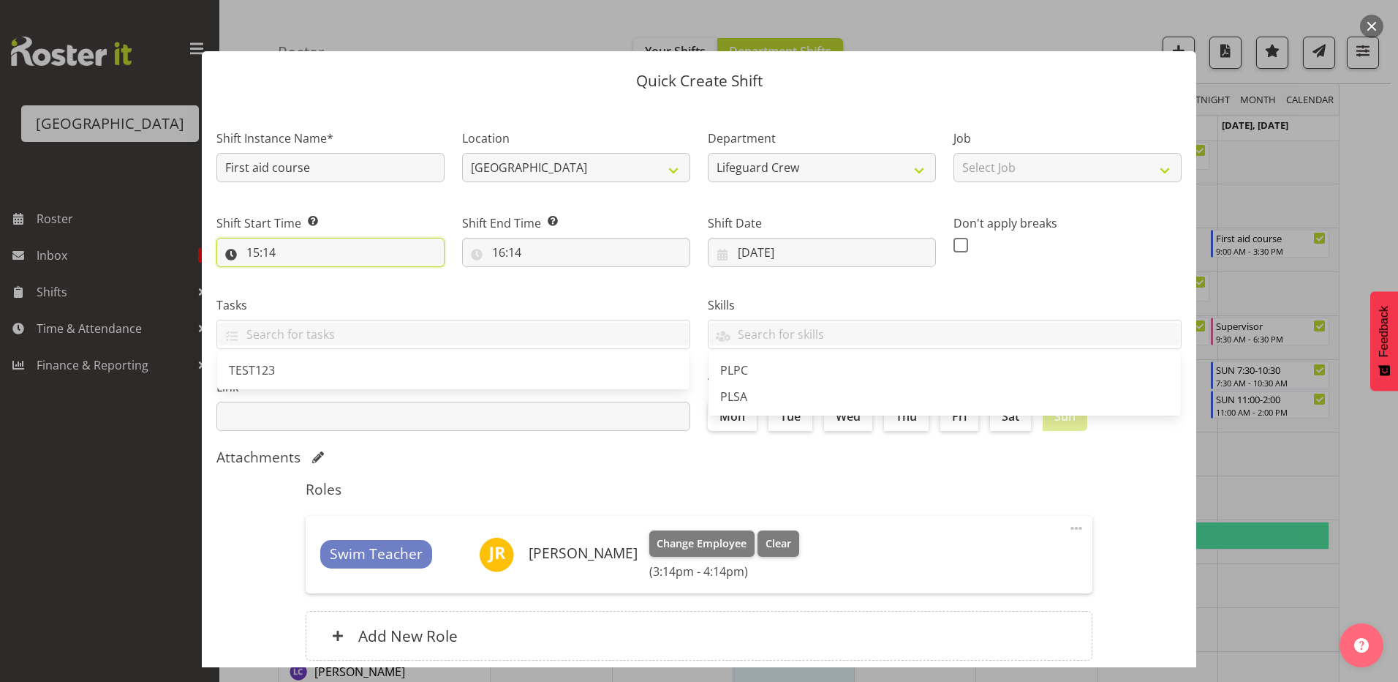
click at [287, 254] on input "15:14" at bounding box center [330, 252] width 228 height 29
click at [314, 290] on select "00 01 02 03 04 05 06 07 08 09 10 11 12 13 14 15 16 17 18 19 20 21 22 23" at bounding box center [316, 290] width 33 height 29
select select "9"
click at [300, 276] on select "00 01 02 03 04 05 06 07 08 09 10 11 12 13 14 15 16 17 18 19 20 21 22 23" at bounding box center [316, 290] width 33 height 29
type input "09:14"
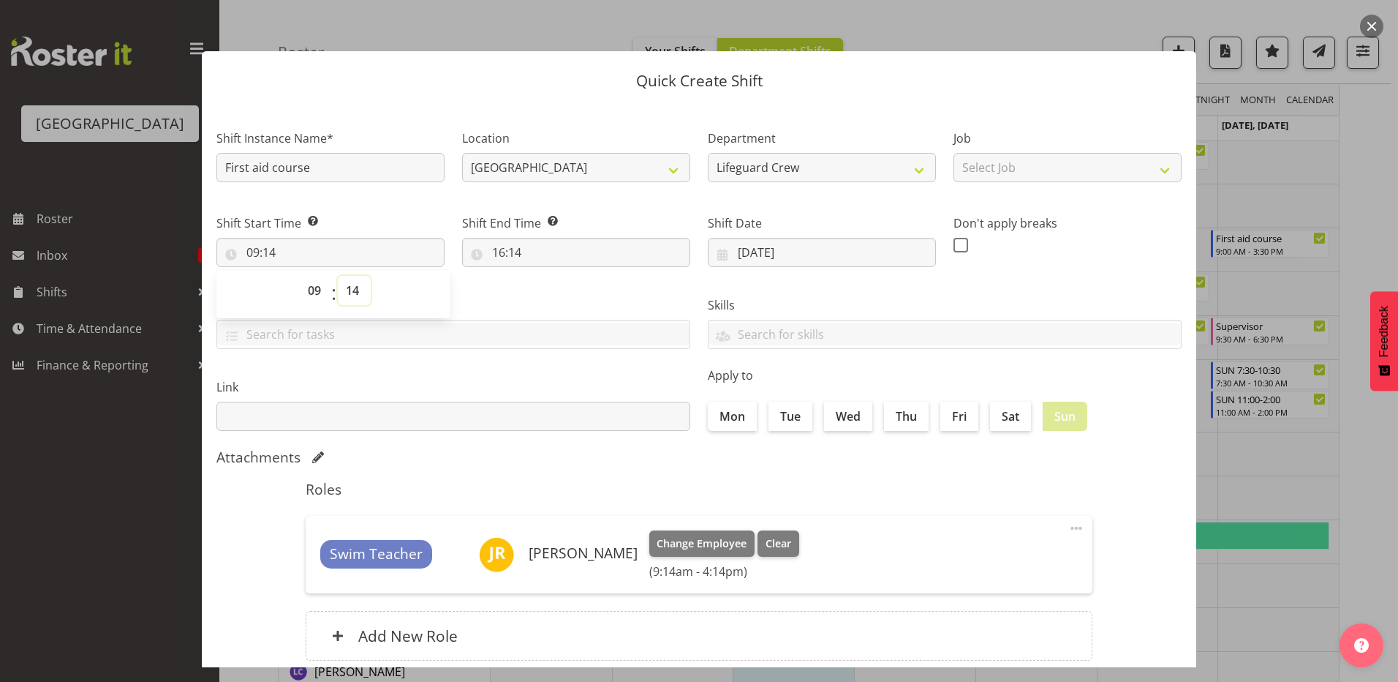
click at [355, 296] on select "00 01 02 03 04 05 06 07 08 09 10 11 12 13 14 15 16 17 18 19 20 21 22 23 24 25 2…" at bounding box center [354, 290] width 33 height 29
select select "0"
click at [338, 276] on select "00 01 02 03 04 05 06 07 08 09 10 11 12 13 14 15 16 17 18 19 20 21 22 23 24 25 2…" at bounding box center [354, 290] width 33 height 29
type input "09:00"
click at [516, 250] on input "16:14" at bounding box center [576, 252] width 228 height 29
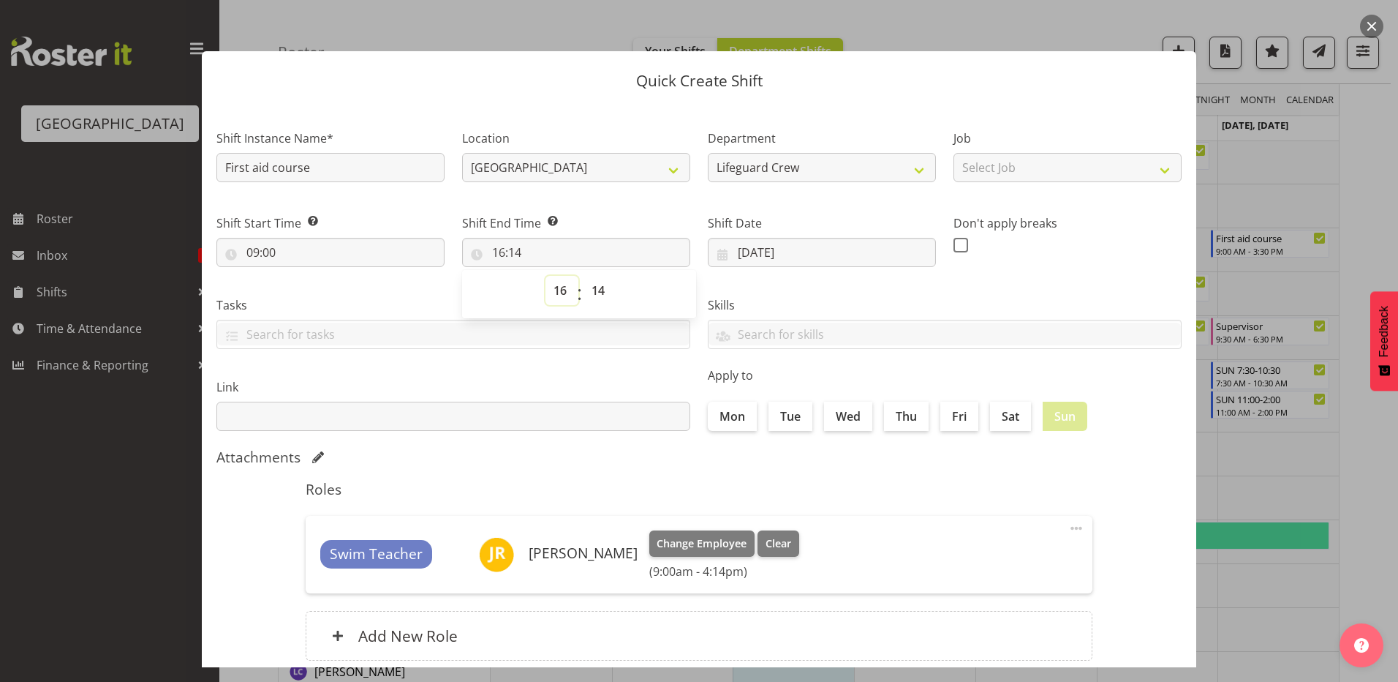
click at [570, 294] on select "00 01 02 03 04 05 06 07 08 09 10 11 12 13 14 15 16 17 18 19 20 21 22 23" at bounding box center [562, 290] width 33 height 29
select select "15"
click at [546, 276] on select "00 01 02 03 04 05 06 07 08 09 10 11 12 13 14 15 16 17 18 19 20 21 22 23" at bounding box center [562, 290] width 33 height 29
type input "15:14"
click at [597, 288] on select "00 01 02 03 04 05 06 07 08 09 10 11 12 13 14 15 16 17 18 19 20 21 22 23 24 25 2…" at bounding box center [600, 290] width 33 height 29
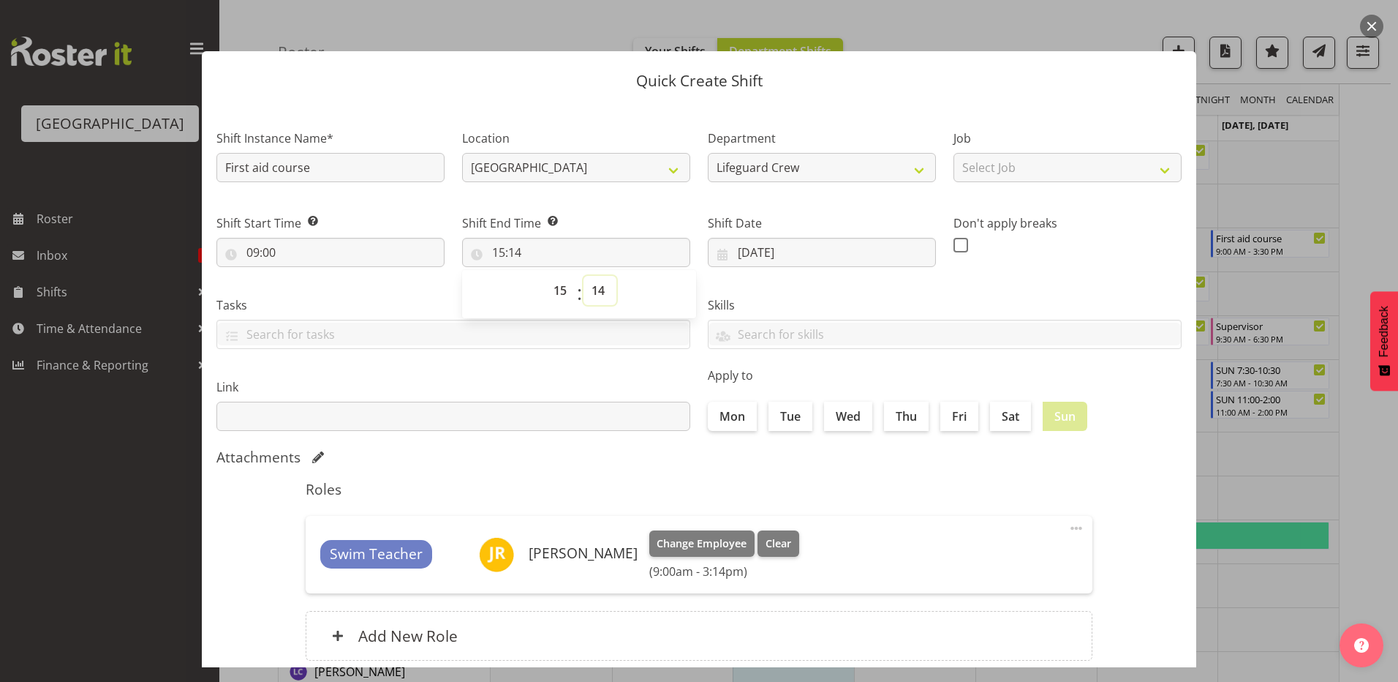
select select "0"
click at [584, 276] on select "00 01 02 03 04 05 06 07 08 09 10 11 12 13 14 15 16 17 18 19 20 21 22 23 24 25 2…" at bounding box center [600, 290] width 33 height 29
type input "15:00"
click at [580, 388] on label "Link" at bounding box center [453, 387] width 474 height 18
click at [576, 254] on input "15:00" at bounding box center [576, 252] width 228 height 29
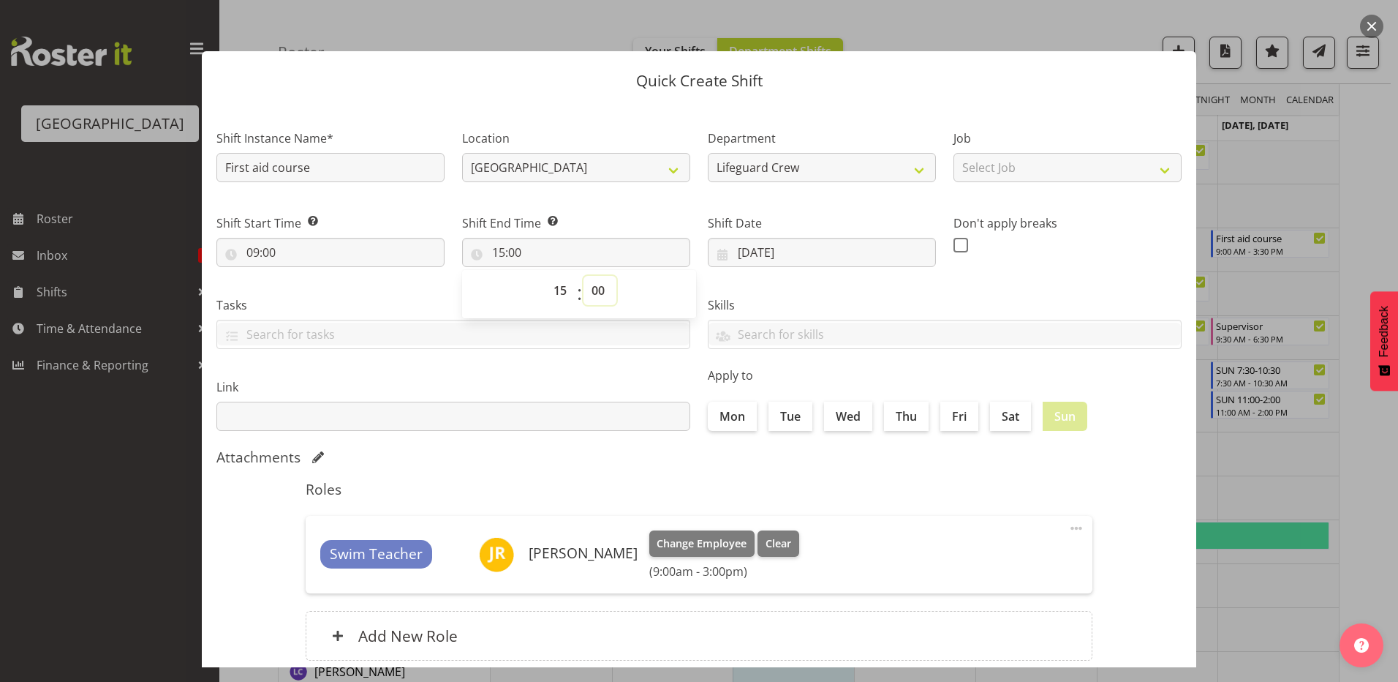
click at [597, 287] on select "00 01 02 03 04 05 06 07 08 09 10 11 12 13 14 15 16 17 18 19 20 21 22 23 24 25 2…" at bounding box center [600, 290] width 33 height 29
select select "30"
click at [584, 276] on select "00 01 02 03 04 05 06 07 08 09 10 11 12 13 14 15 16 17 18 19 20 21 22 23 24 25 2…" at bounding box center [600, 290] width 33 height 29
type input "15:30"
click at [557, 440] on section "Shift Instance Name* First aid course Location Splash Palace Department Swim Sc…" at bounding box center [699, 397] width 995 height 589
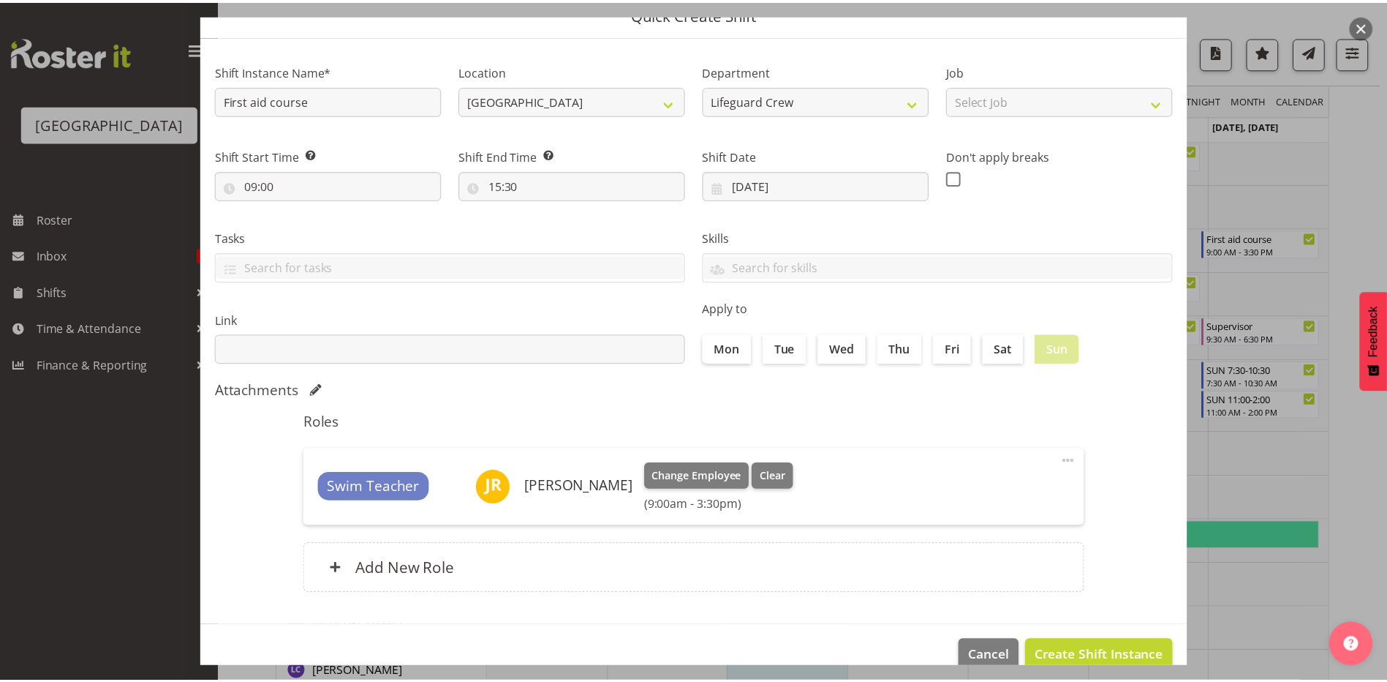
scroll to position [94, 0]
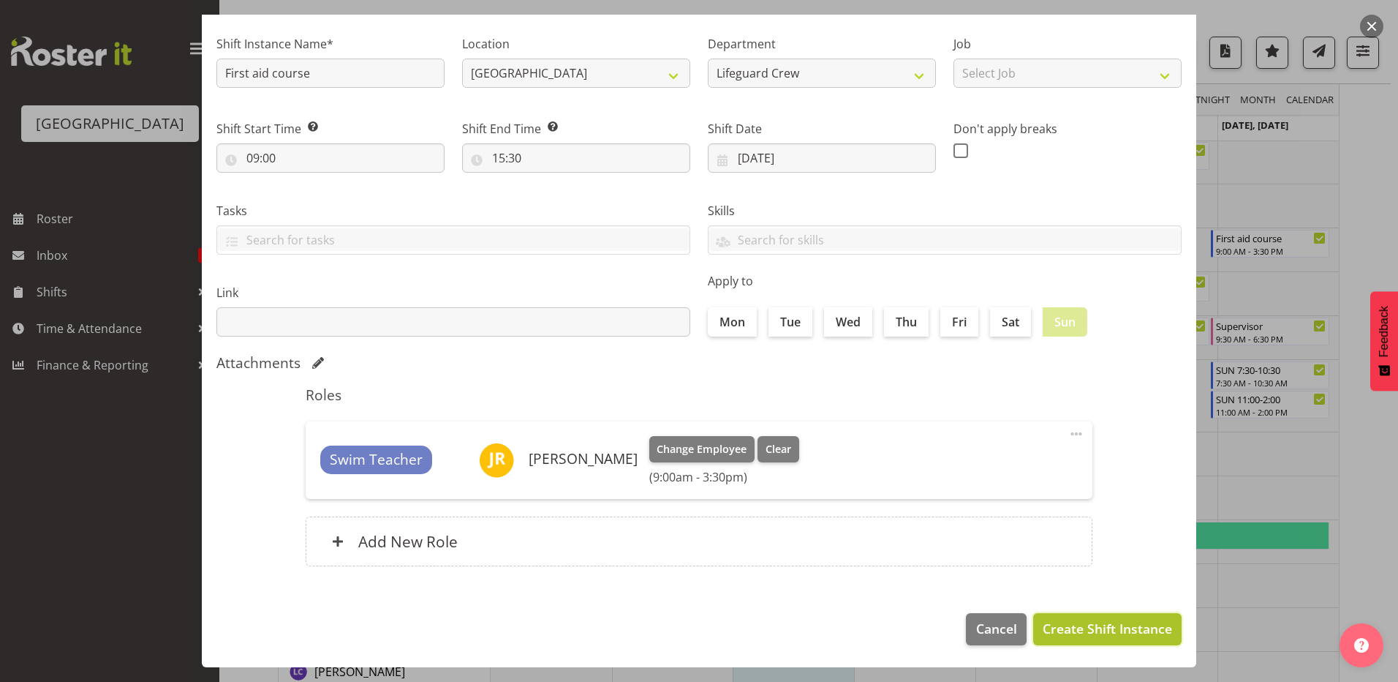
click at [1106, 627] on span "Create Shift Instance" at bounding box center [1107, 628] width 129 height 19
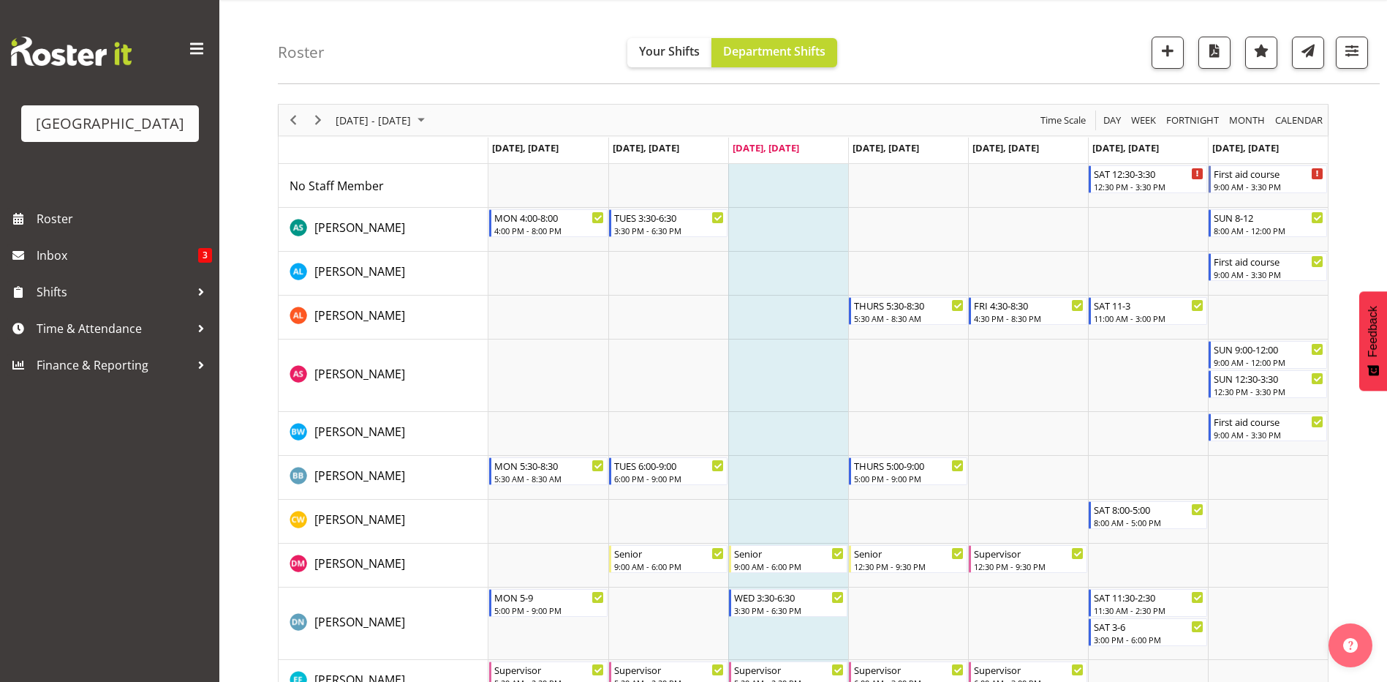
scroll to position [40, 0]
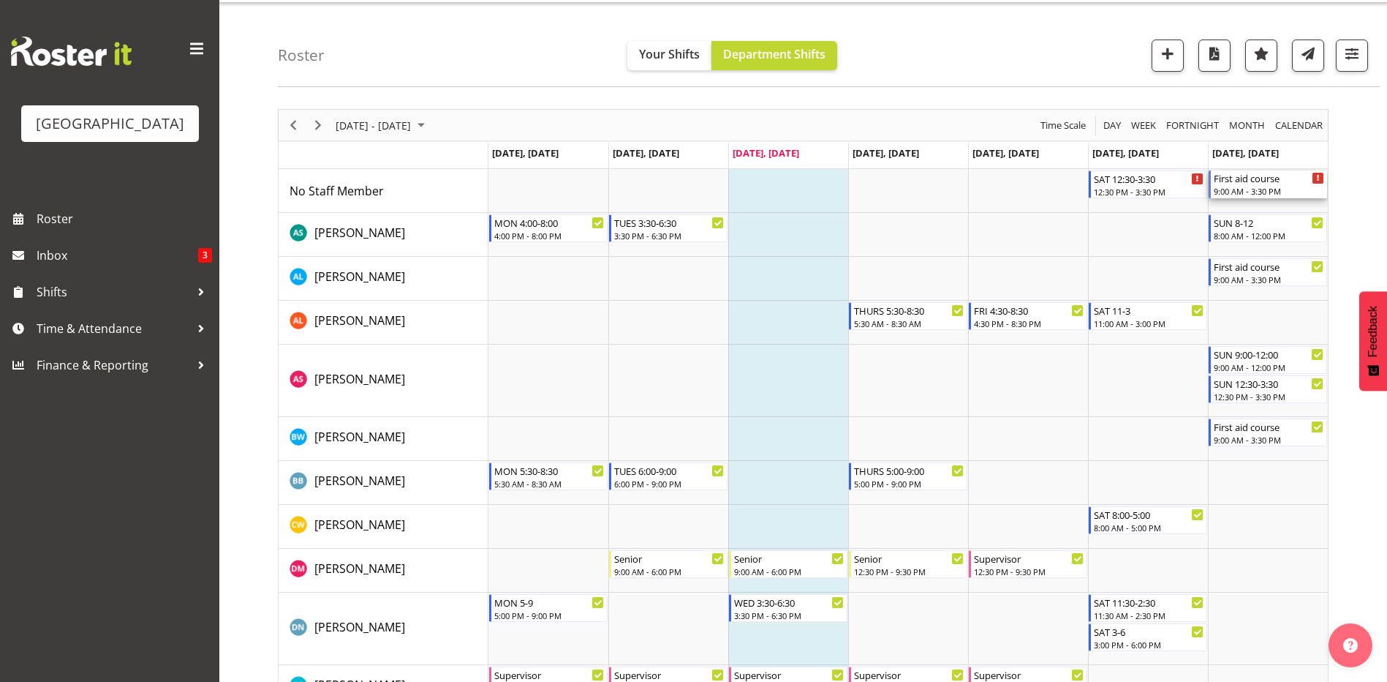
click at [1264, 179] on div "First aid course" at bounding box center [1269, 177] width 110 height 15
click at [0, 0] on div at bounding box center [0, 0] width 0 height 0
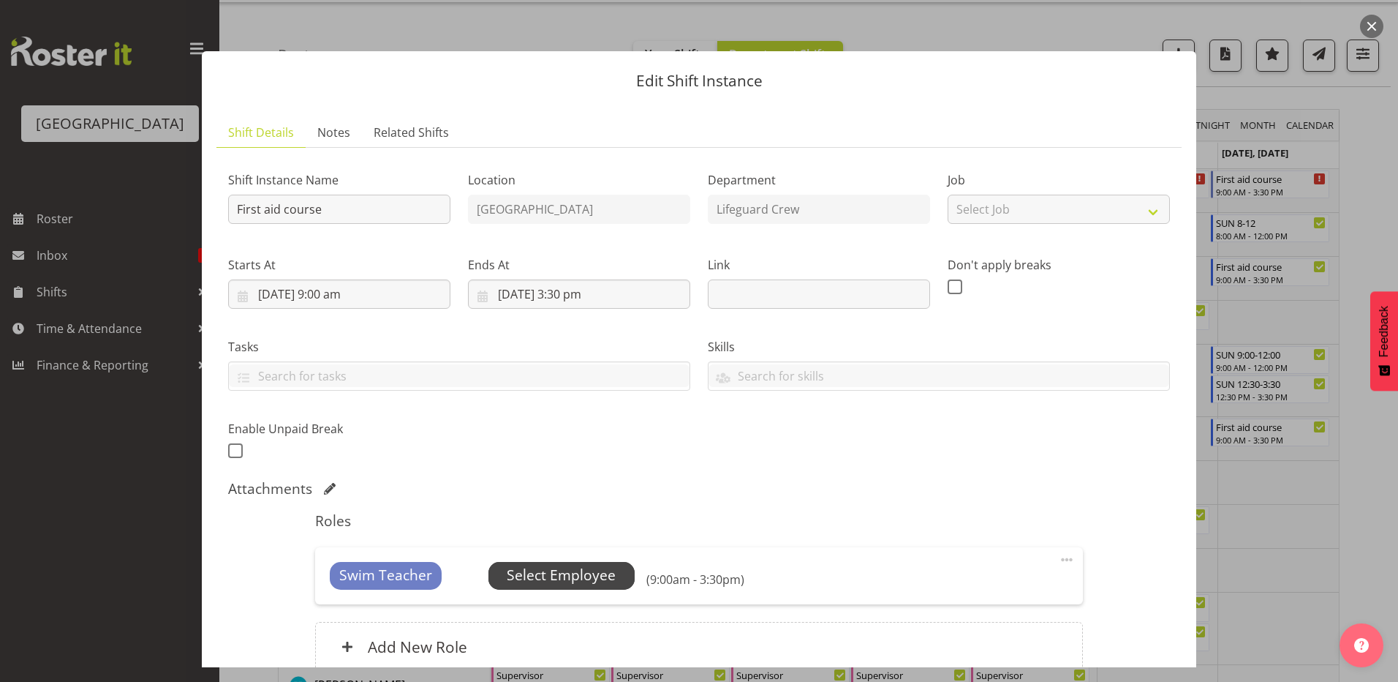
click at [573, 587] on span "Select Employee" at bounding box center [562, 576] width 146 height 28
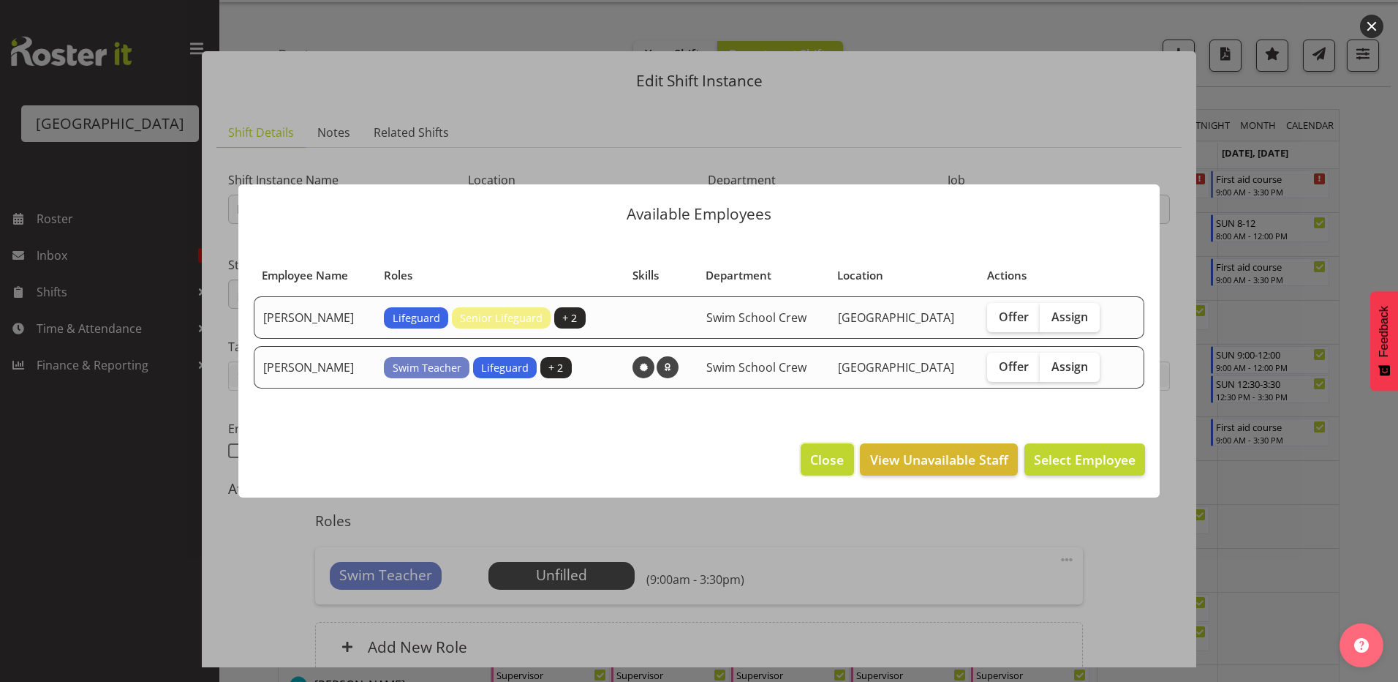
click at [840, 458] on span "Close" at bounding box center [827, 459] width 34 height 19
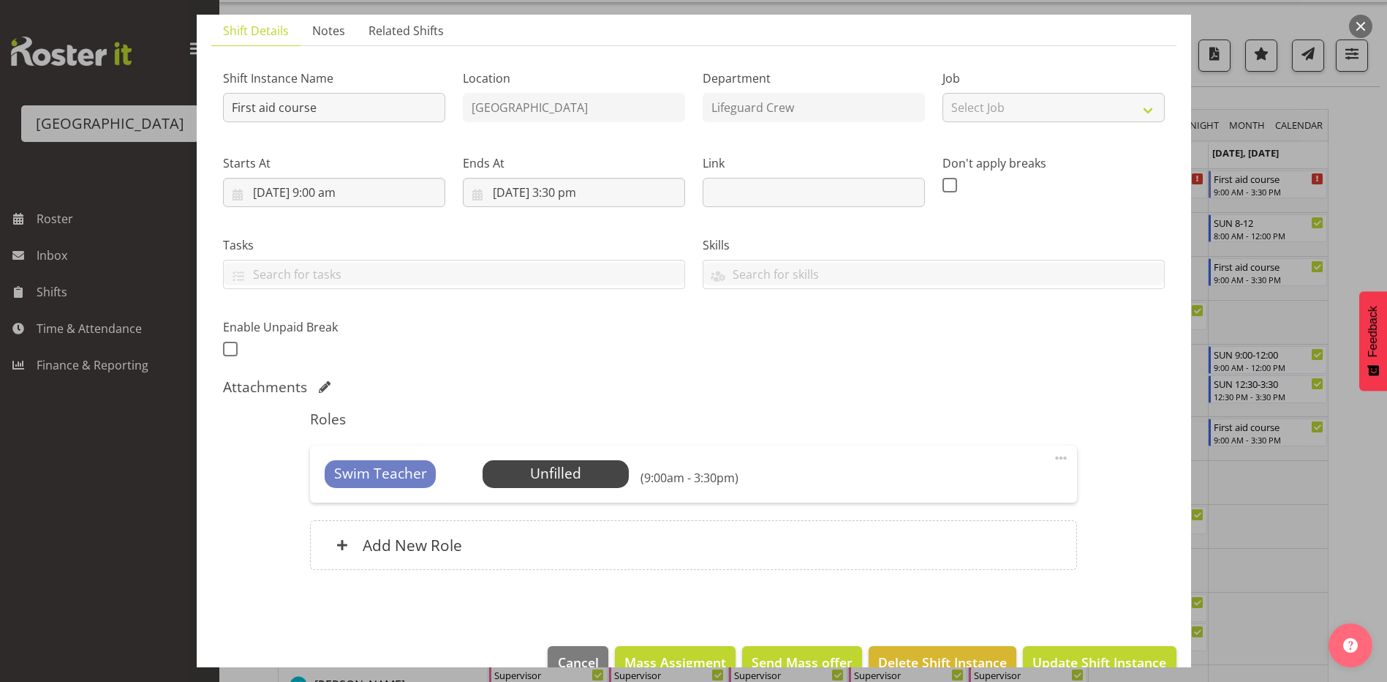
scroll to position [135, 0]
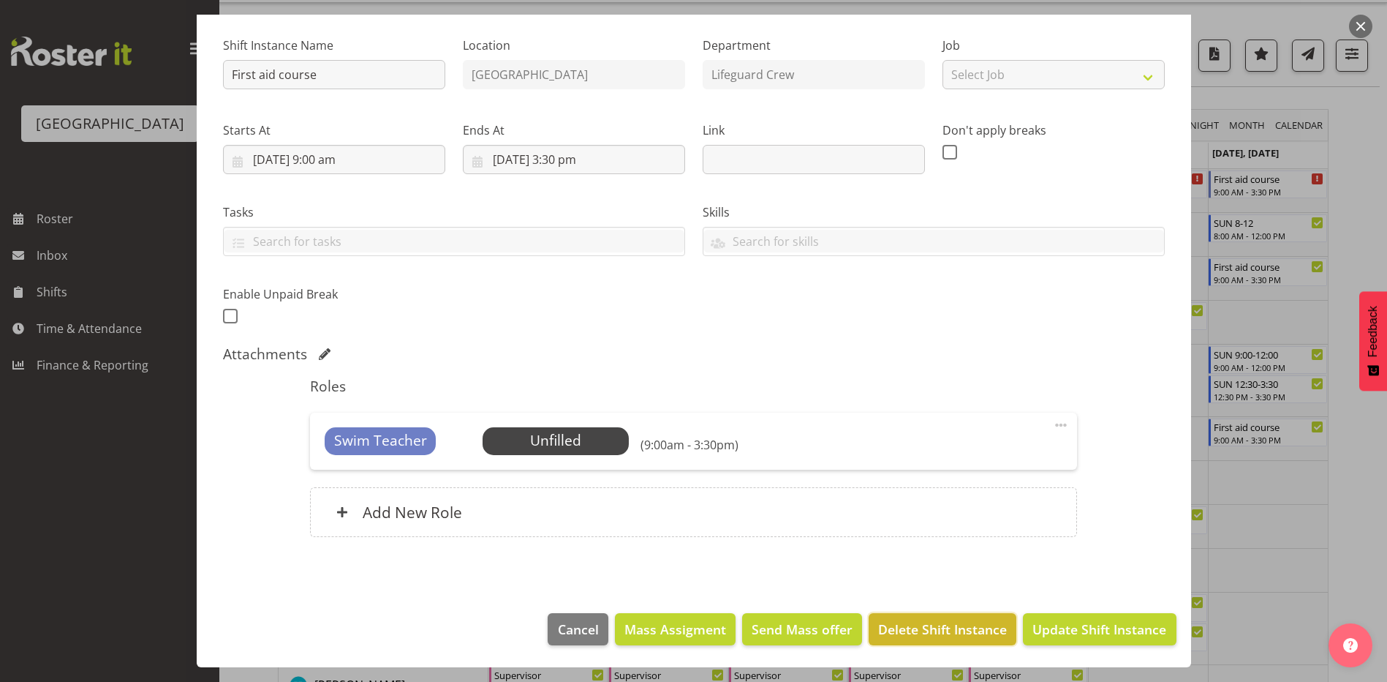
click at [903, 626] on span "Delete Shift Instance" at bounding box center [942, 628] width 129 height 19
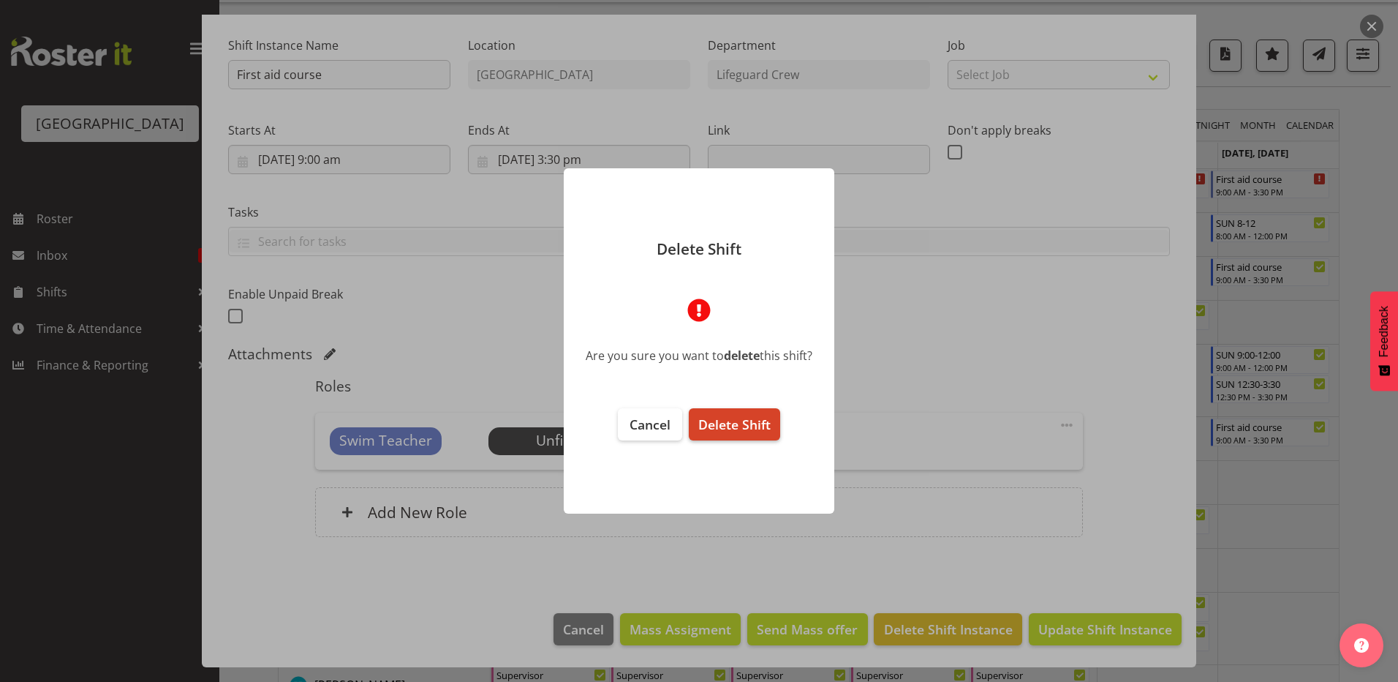
click at [736, 422] on span "Delete Shift" at bounding box center [734, 424] width 72 height 18
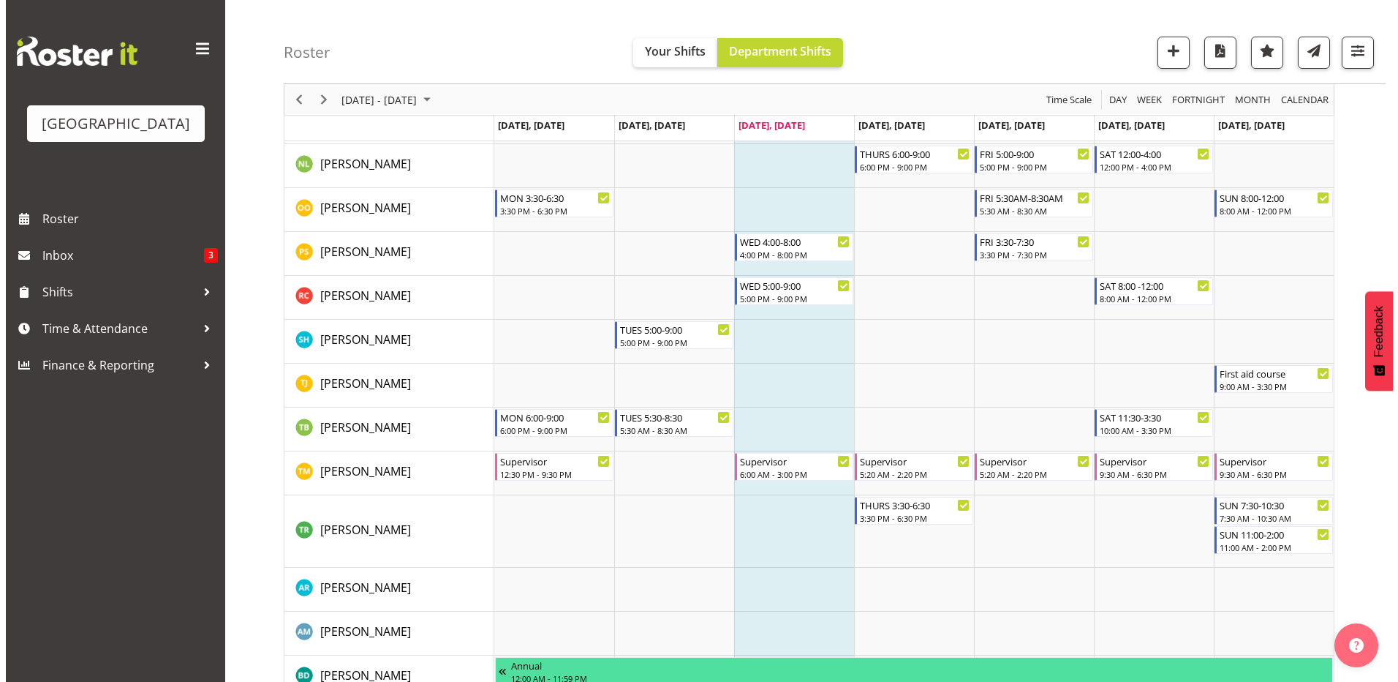
scroll to position [1874, 0]
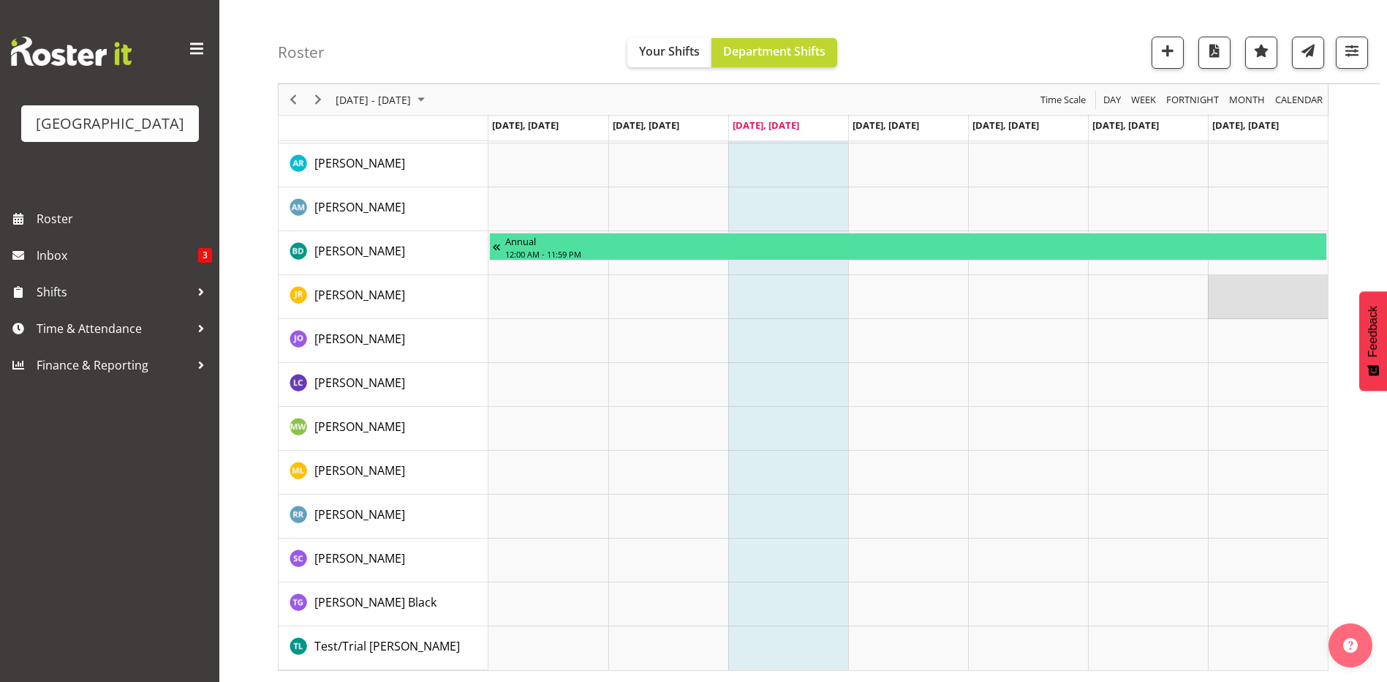
click at [1250, 292] on td "Timeline Week of August 27, 2025" at bounding box center [1268, 297] width 120 height 44
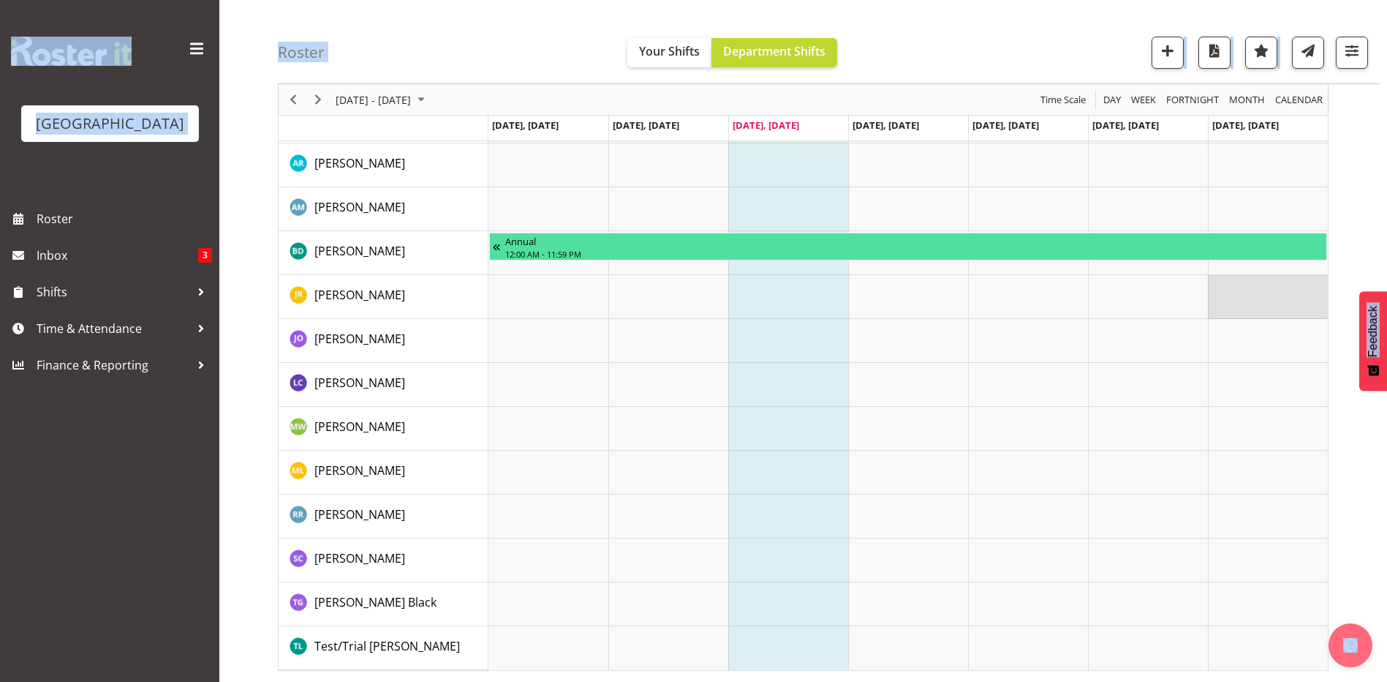
click at [1250, 292] on td "Timeline Week of August 27, 2025" at bounding box center [1268, 297] width 120 height 44
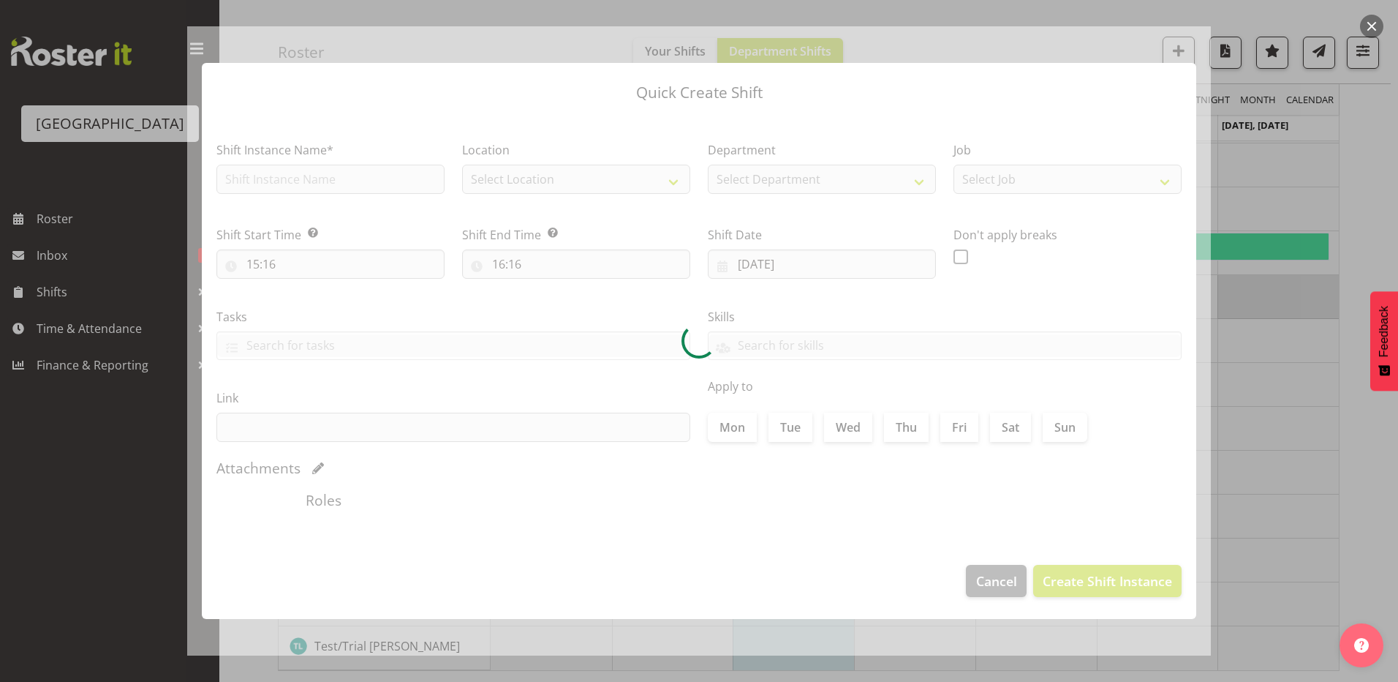
type input "31/08/2025"
checkbox input "true"
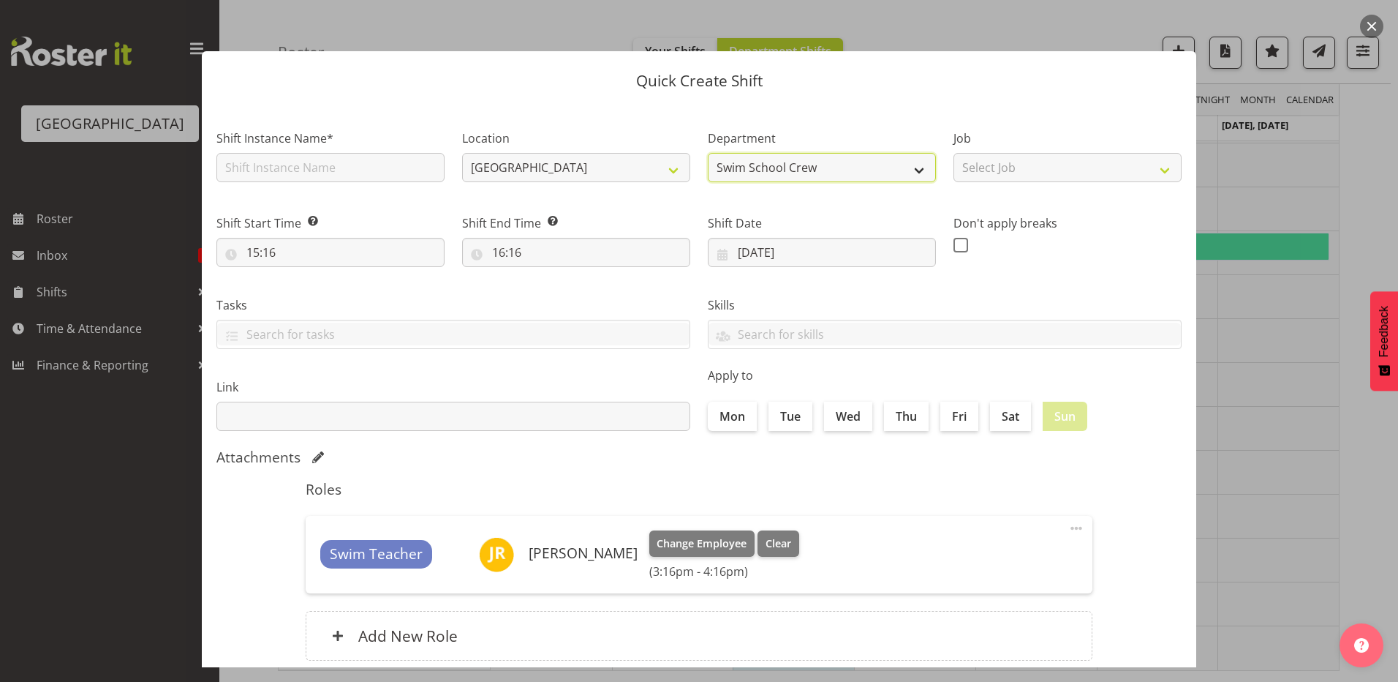
click at [747, 171] on select "Swim School Crew Lifeguard Crew" at bounding box center [822, 167] width 228 height 29
select select "114"
click at [708, 153] on select "Swim School Crew Lifeguard Crew" at bounding box center [822, 167] width 228 height 29
click at [259, 163] on input "text" at bounding box center [330, 167] width 228 height 29
type input "First aid course"
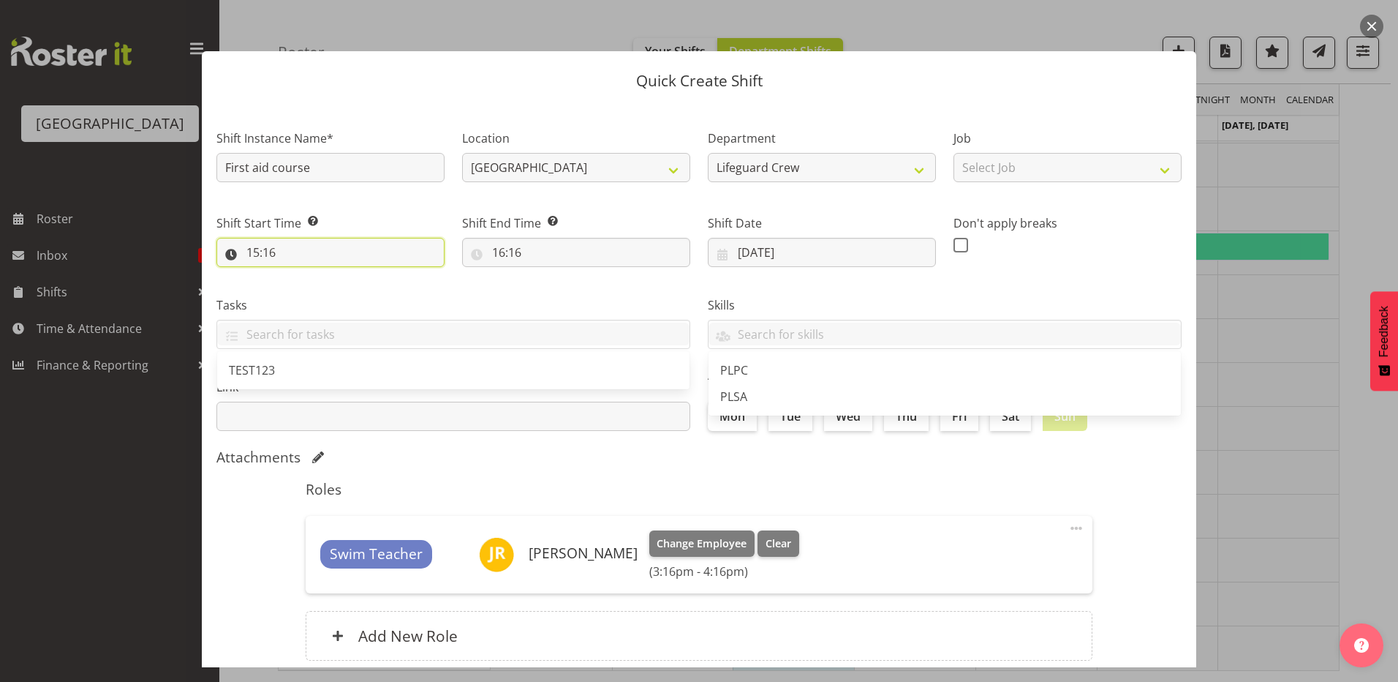
click at [299, 250] on input "15:16" at bounding box center [330, 252] width 228 height 29
click at [301, 284] on select "00 01 02 03 04 05 06 07 08 09 10 11 12 13 14 15 16 17 18 19 20 21 22 23" at bounding box center [316, 290] width 33 height 29
select select "9"
click at [300, 276] on select "00 01 02 03 04 05 06 07 08 09 10 11 12 13 14 15 16 17 18 19 20 21 22 23" at bounding box center [316, 290] width 33 height 29
type input "09:16"
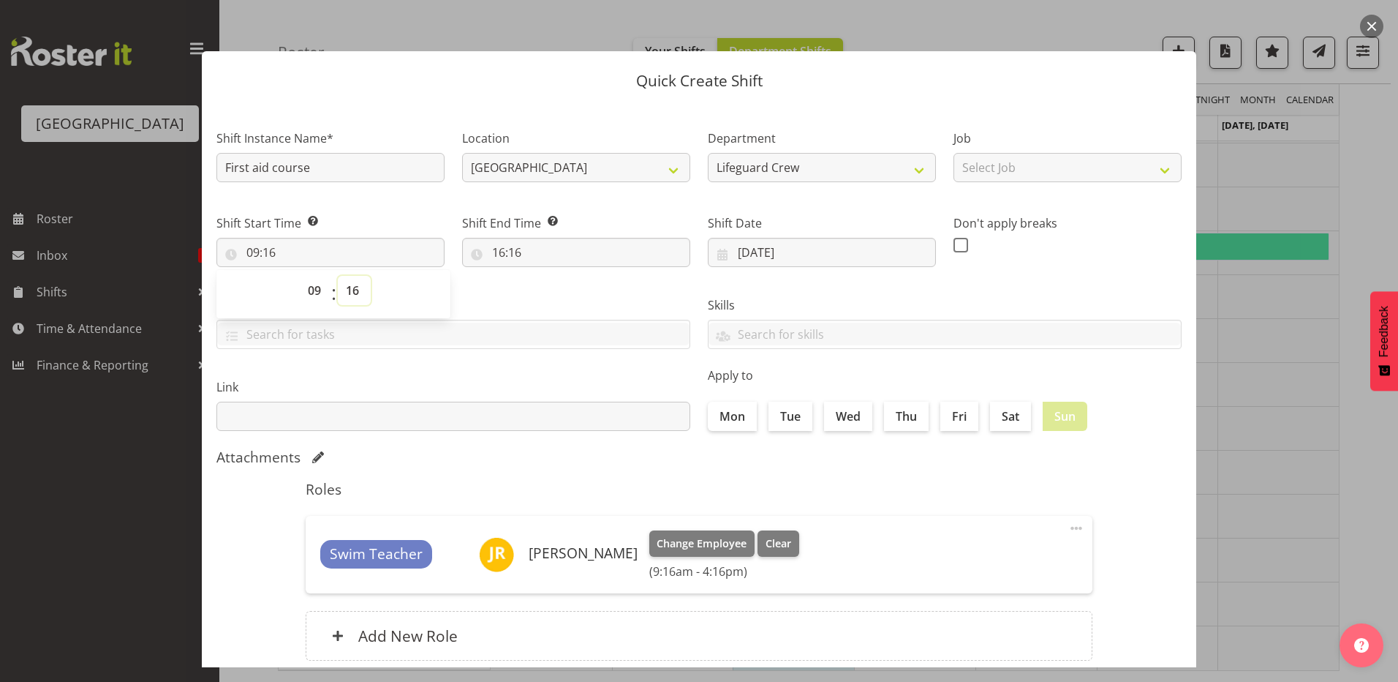
click at [355, 296] on select "00 01 02 03 04 05 06 07 08 09 10 11 12 13 14 15 16 17 18 19 20 21 22 23 24 25 2…" at bounding box center [354, 290] width 33 height 29
select select "0"
click at [338, 276] on select "00 01 02 03 04 05 06 07 08 09 10 11 12 13 14 15 16 17 18 19 20 21 22 23 24 25 2…" at bounding box center [354, 290] width 33 height 29
type input "09:00"
click at [504, 241] on input "16:16" at bounding box center [576, 252] width 228 height 29
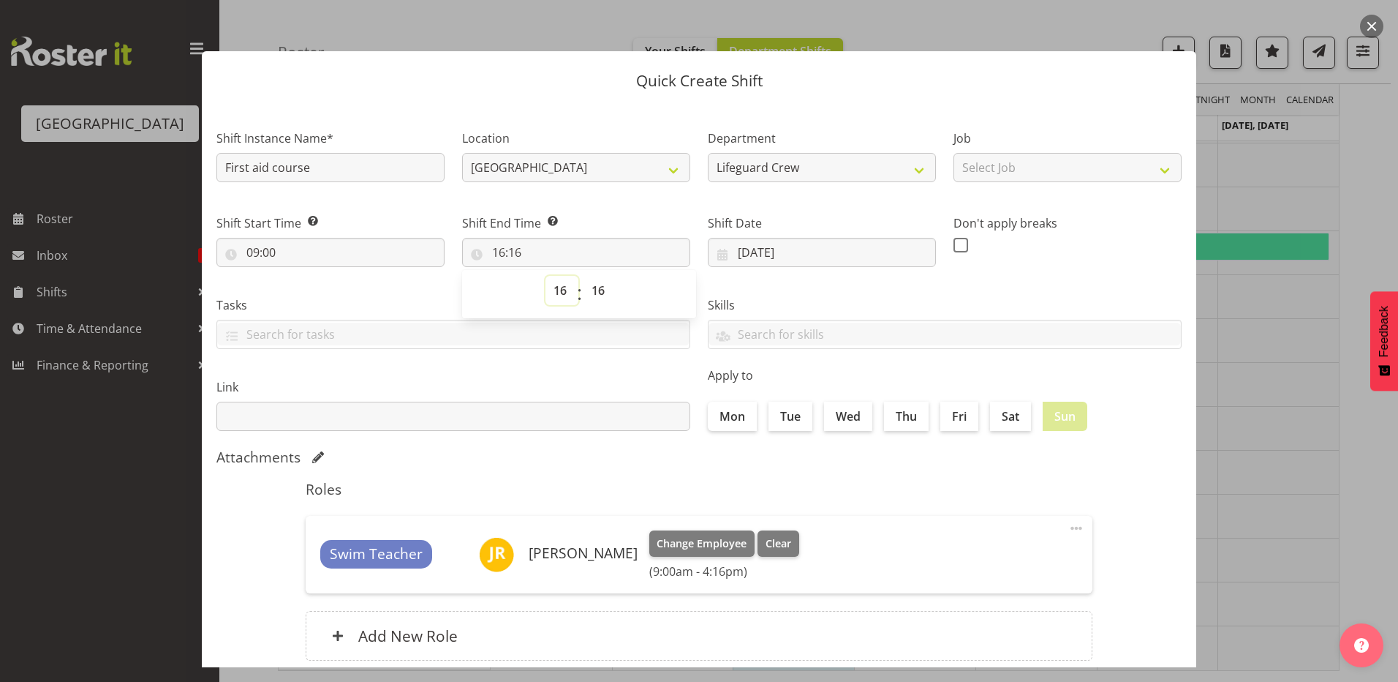
click at [562, 293] on select "00 01 02 03 04 05 06 07 08 09 10 11 12 13 14 15 16 17 18 19 20 21 22 23" at bounding box center [562, 290] width 33 height 29
select select "15"
click at [546, 276] on select "00 01 02 03 04 05 06 07 08 09 10 11 12 13 14 15 16 17 18 19 20 21 22 23" at bounding box center [562, 290] width 33 height 29
type input "15:16"
click at [598, 295] on select "00 01 02 03 04 05 06 07 08 09 10 11 12 13 14 15 16 17 18 19 20 21 22 23 24 25 2…" at bounding box center [600, 290] width 33 height 29
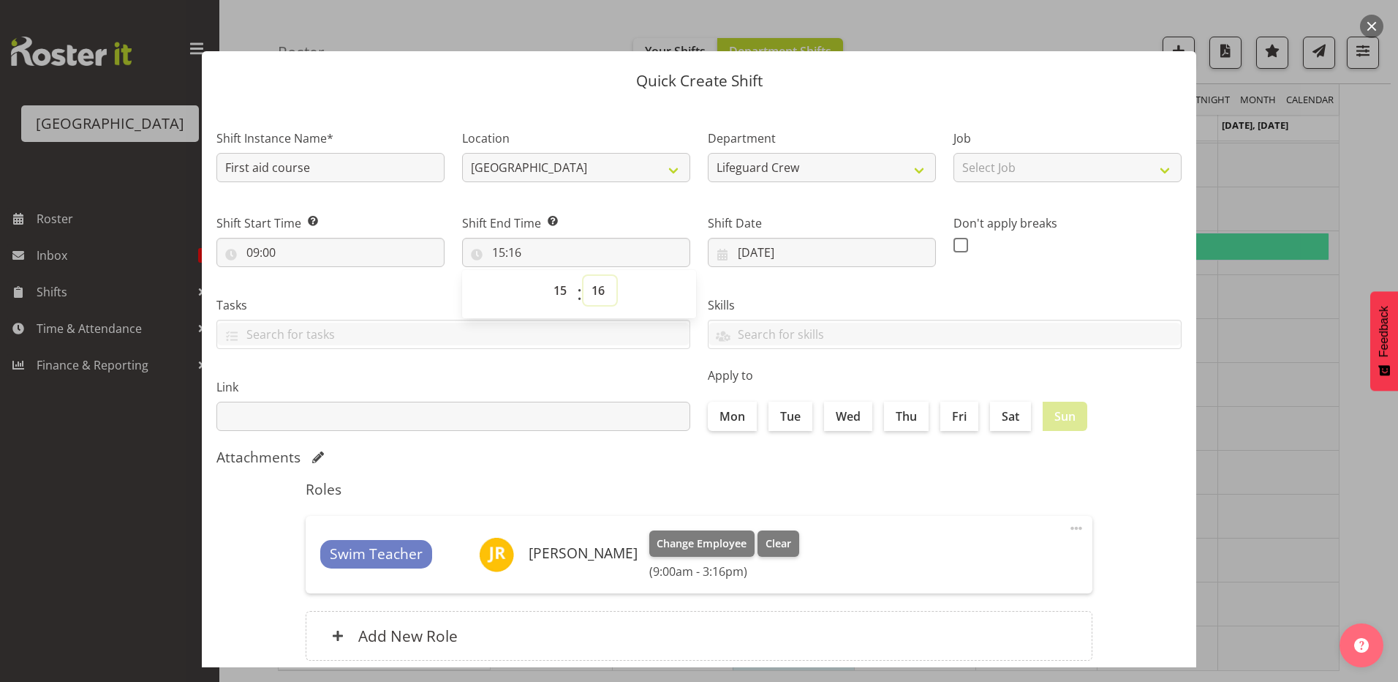
select select "30"
click at [584, 276] on select "00 01 02 03 04 05 06 07 08 09 10 11 12 13 14 15 16 17 18 19 20 21 22 23 24 25 2…" at bounding box center [600, 290] width 33 height 29
type input "15:30"
click at [559, 456] on div "Attachments" at bounding box center [698, 457] width 965 height 18
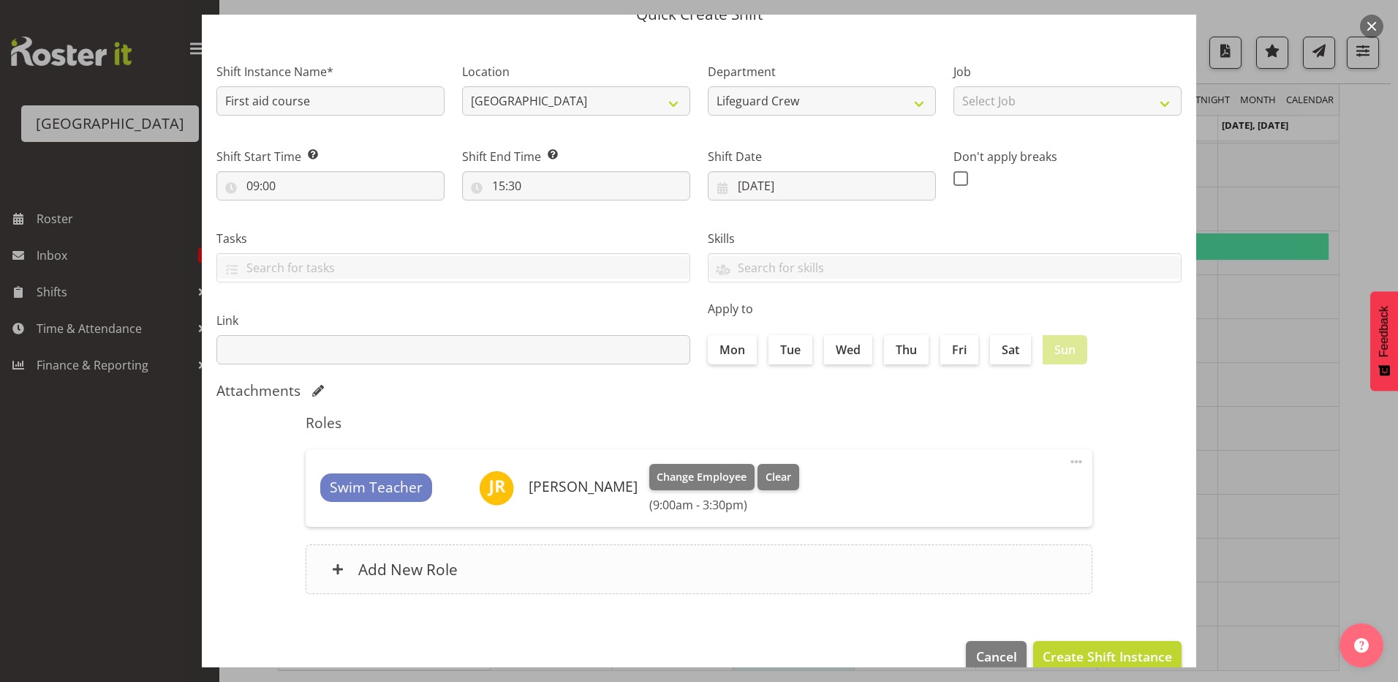
scroll to position [94, 0]
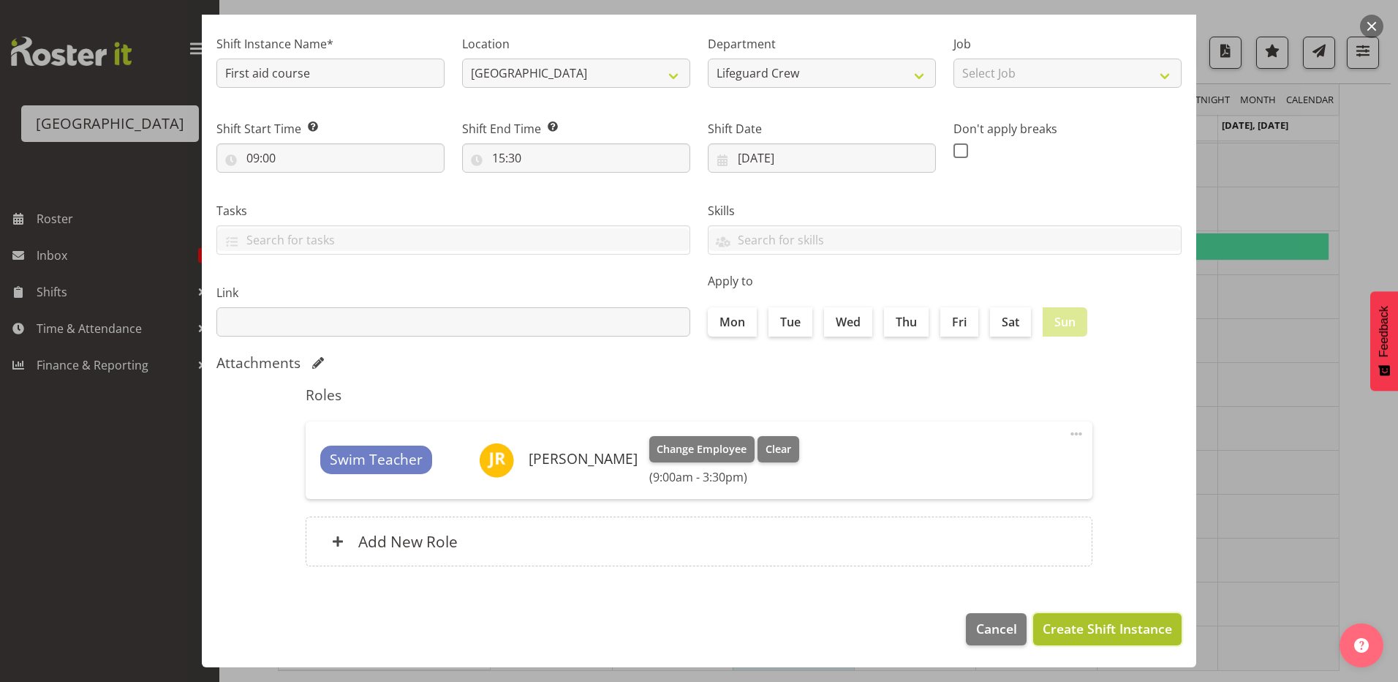
click at [1106, 638] on span "Create Shift Instance" at bounding box center [1107, 628] width 129 height 19
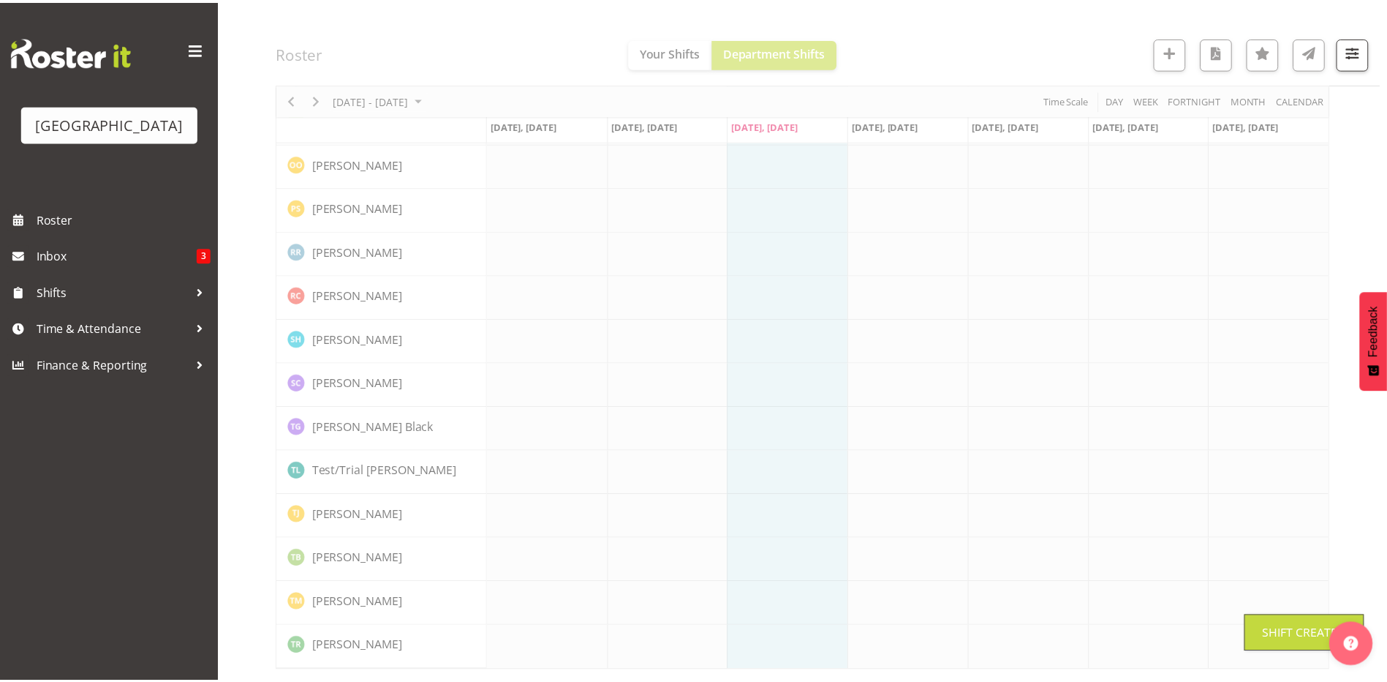
scroll to position [1645, 0]
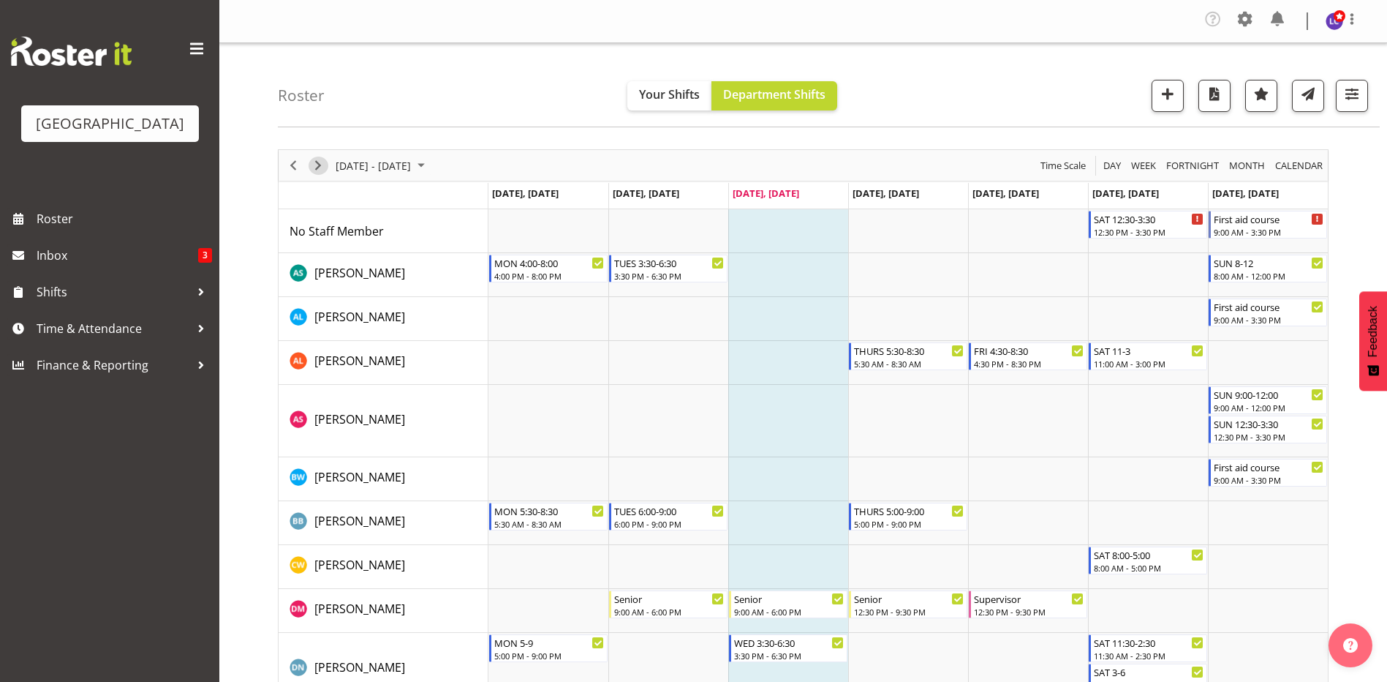
drag, startPoint x: 321, startPoint y: 168, endPoint x: 324, endPoint y: 181, distance: 13.5
click at [321, 168] on span "Next" at bounding box center [318, 165] width 18 height 18
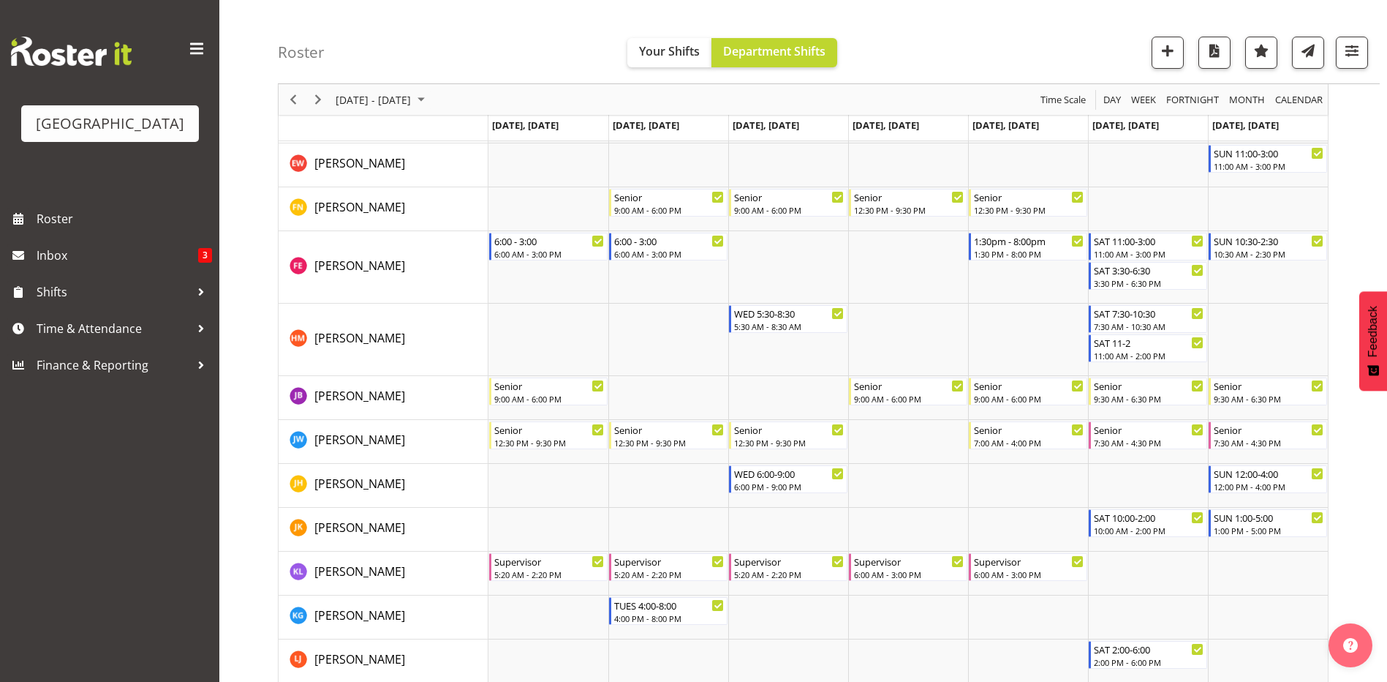
scroll to position [951, 0]
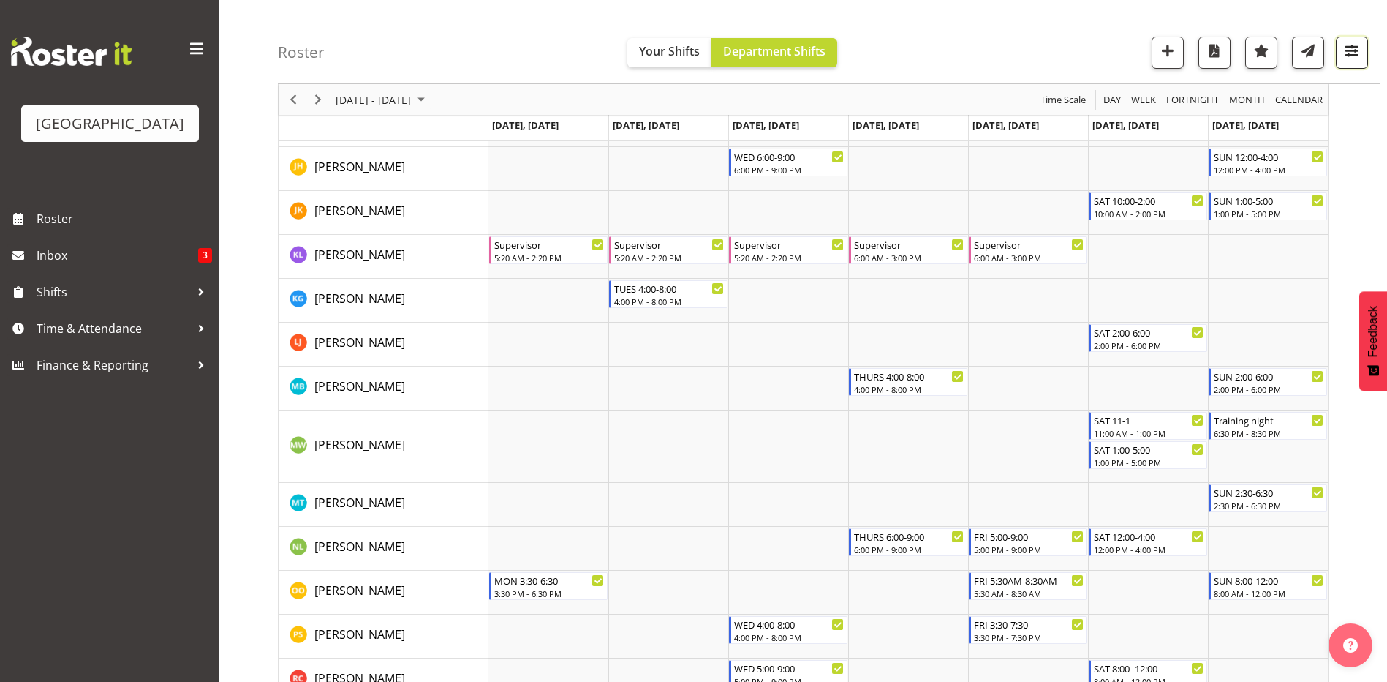
click at [1348, 55] on span "button" at bounding box center [1352, 50] width 19 height 19
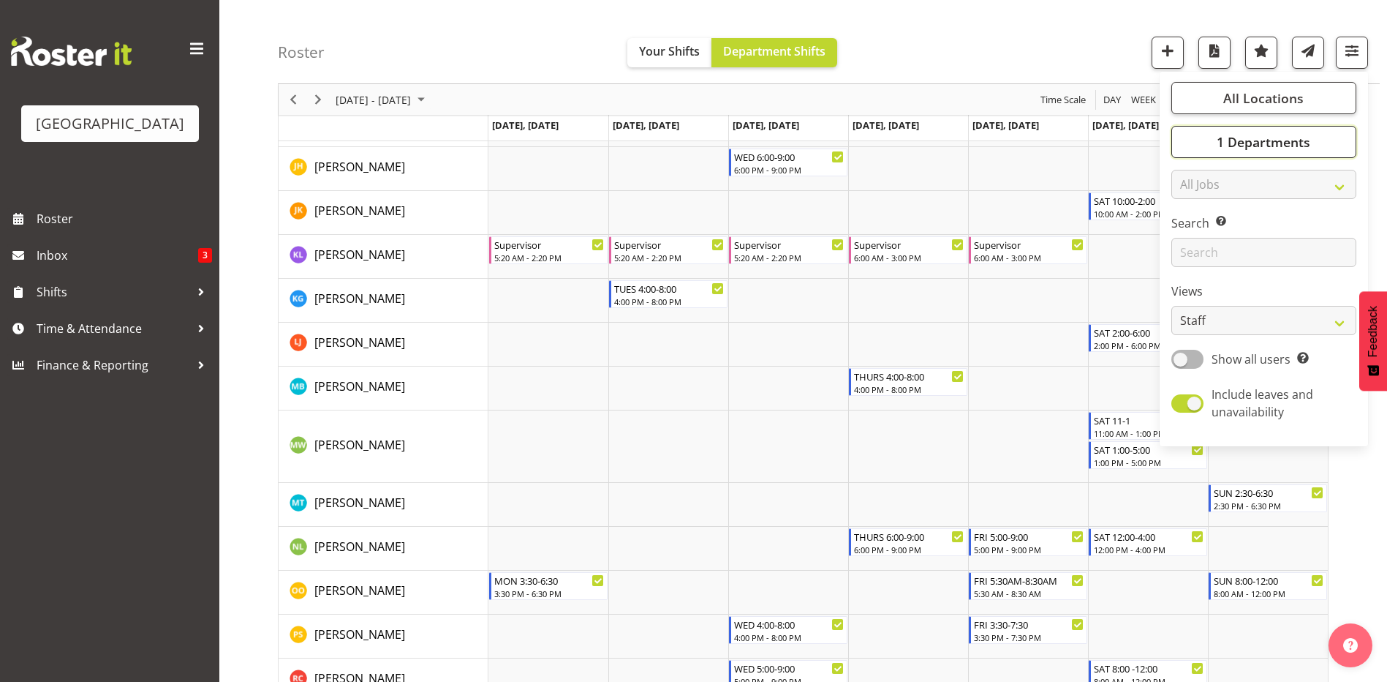
click at [1267, 131] on button "1 Departments" at bounding box center [1264, 142] width 185 height 32
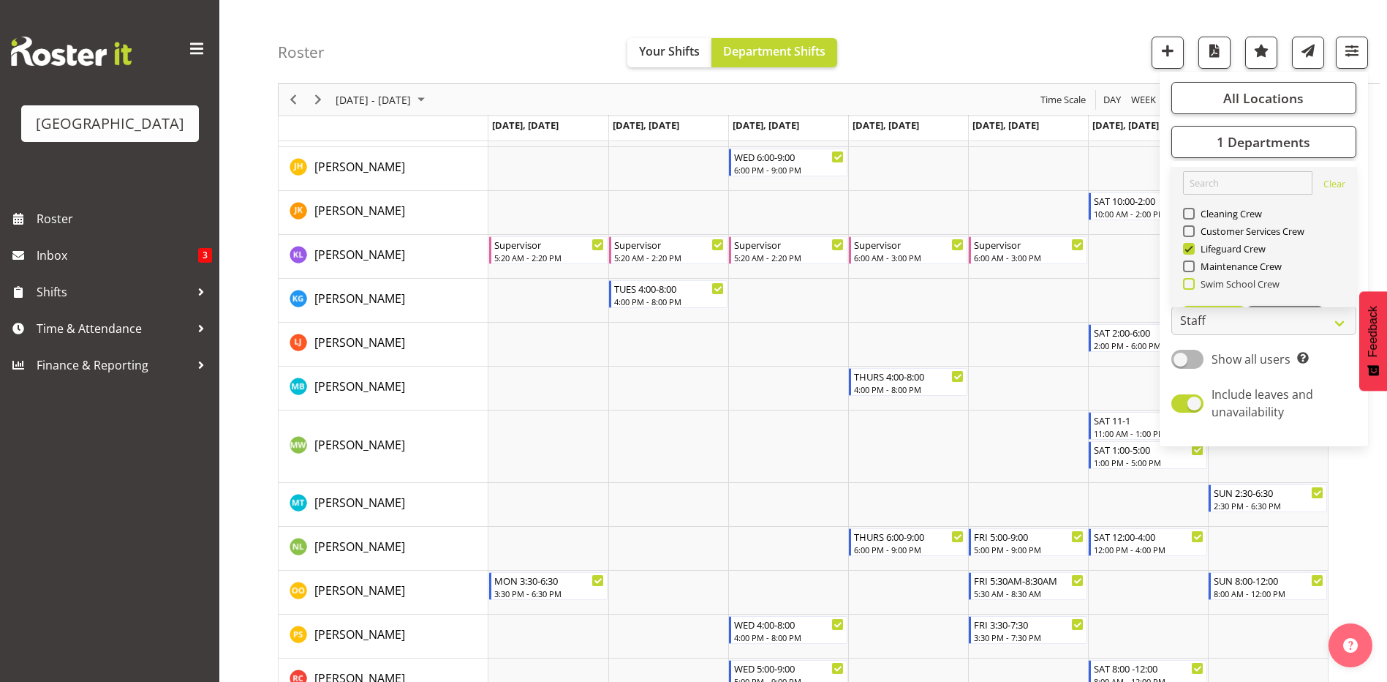
click at [1190, 285] on span at bounding box center [1189, 284] width 12 height 12
click at [1190, 285] on input "Swim School Crew" at bounding box center [1188, 284] width 10 height 10
checkbox input "true"
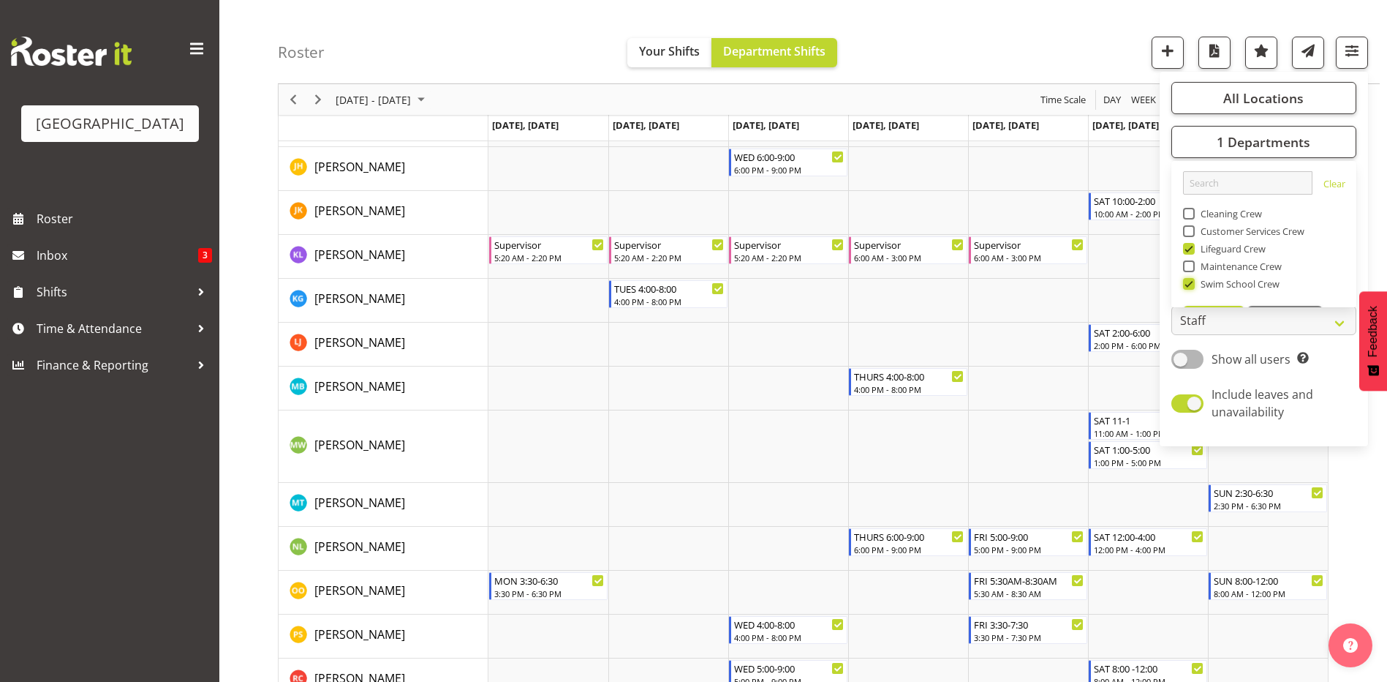
scroll to position [0, 0]
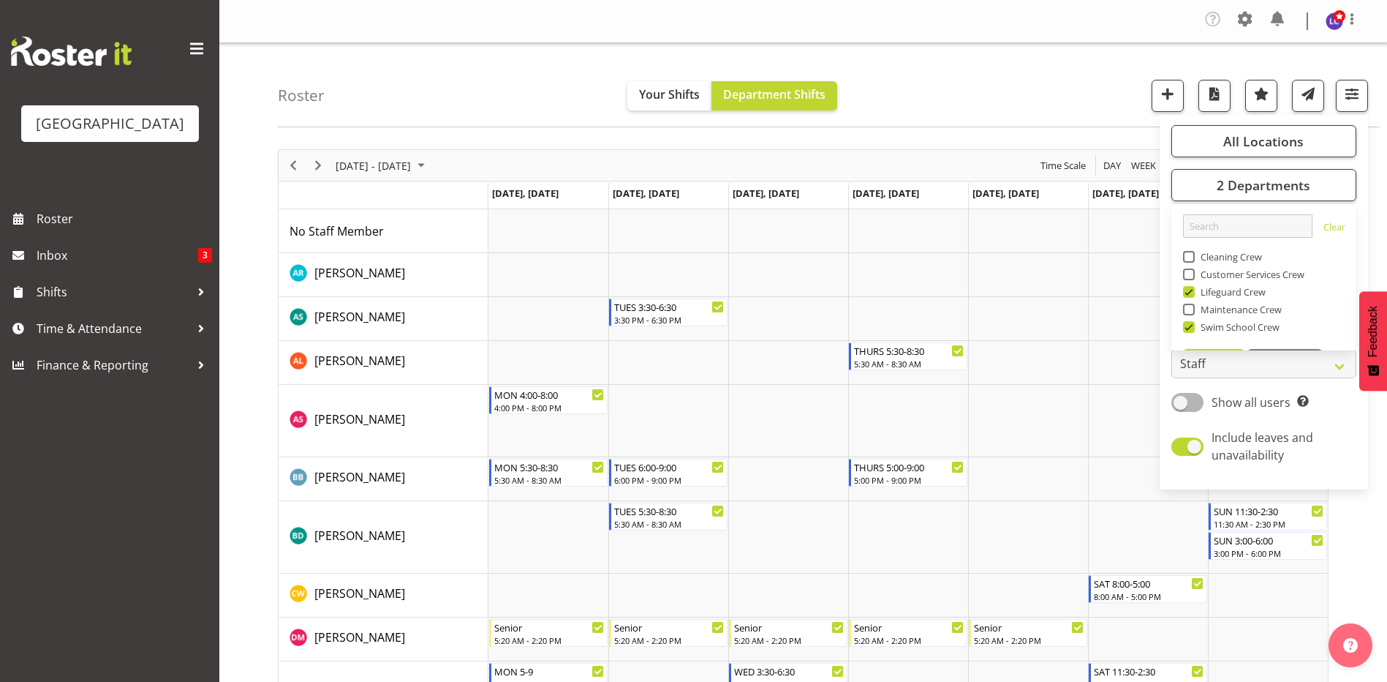
click at [1029, 63] on div "Roster Your Shifts Department Shifts All Locations [GEOGRAPHIC_DATA] Select All…" at bounding box center [829, 85] width 1102 height 84
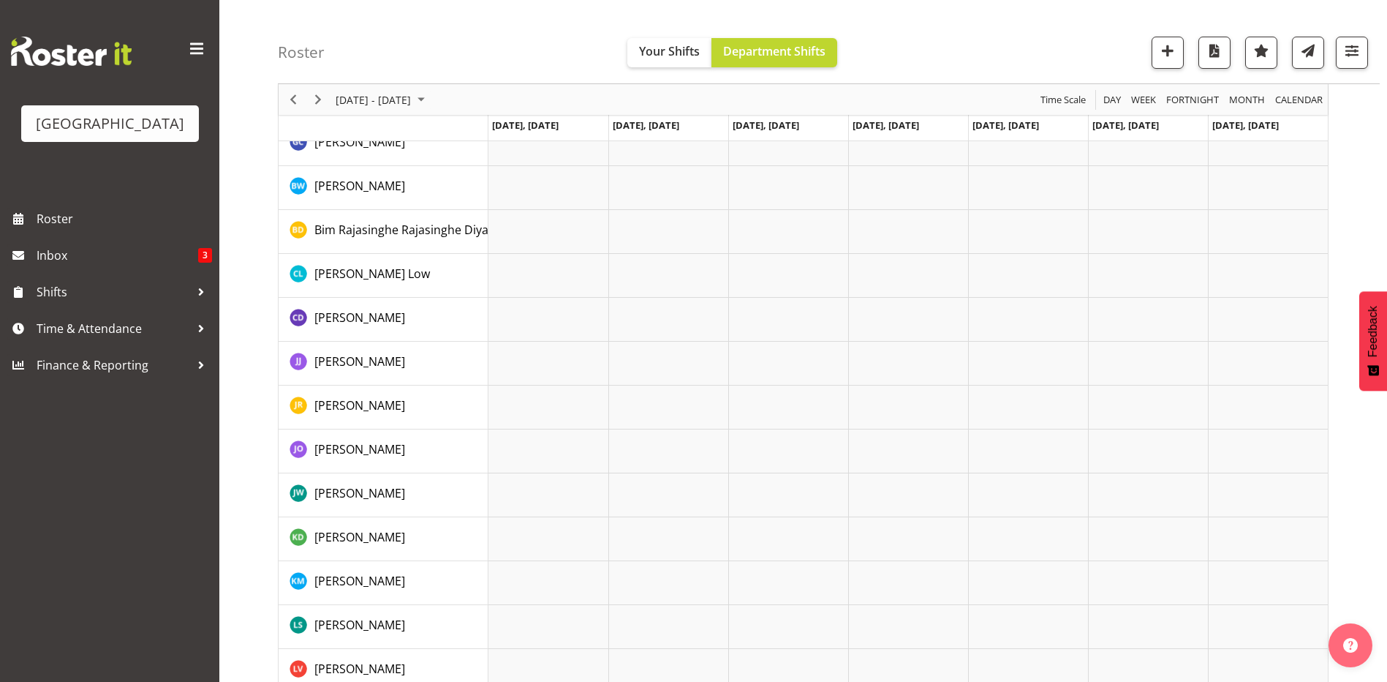
scroll to position [1855, 0]
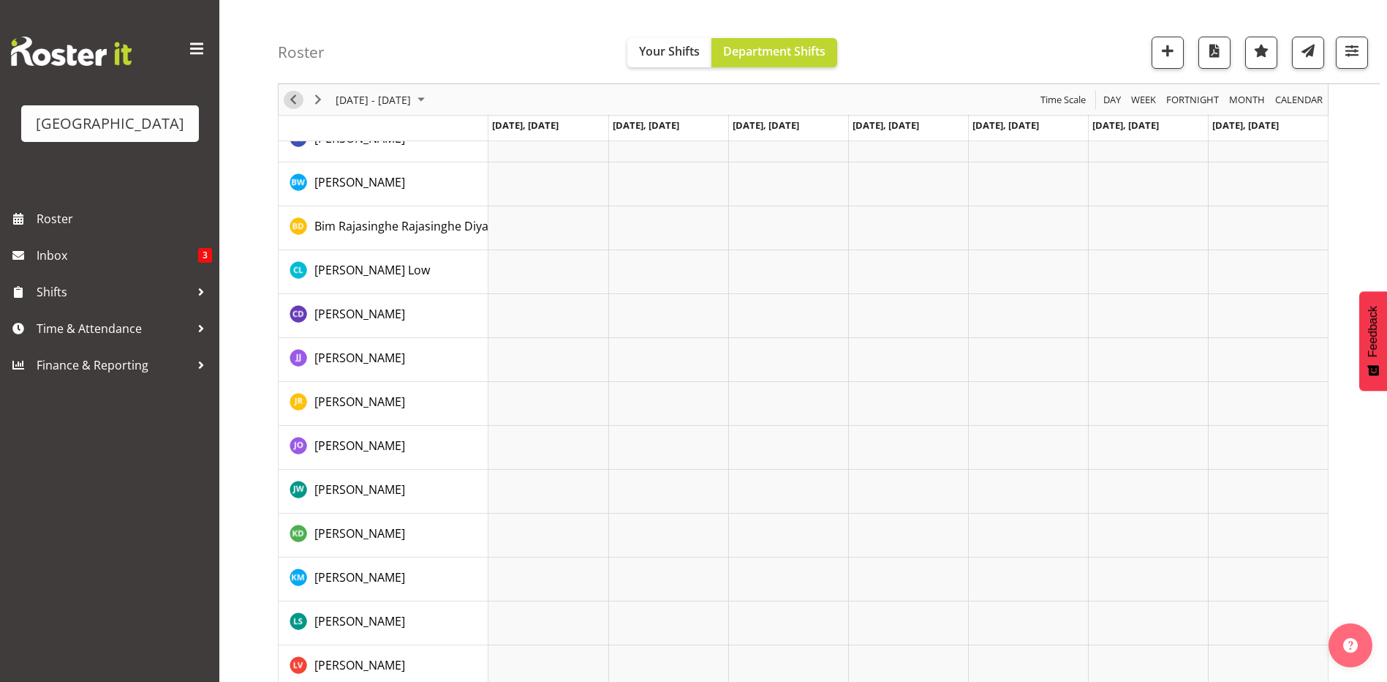
click at [295, 109] on div "Timeline Week of September 3, 2025" at bounding box center [293, 99] width 25 height 31
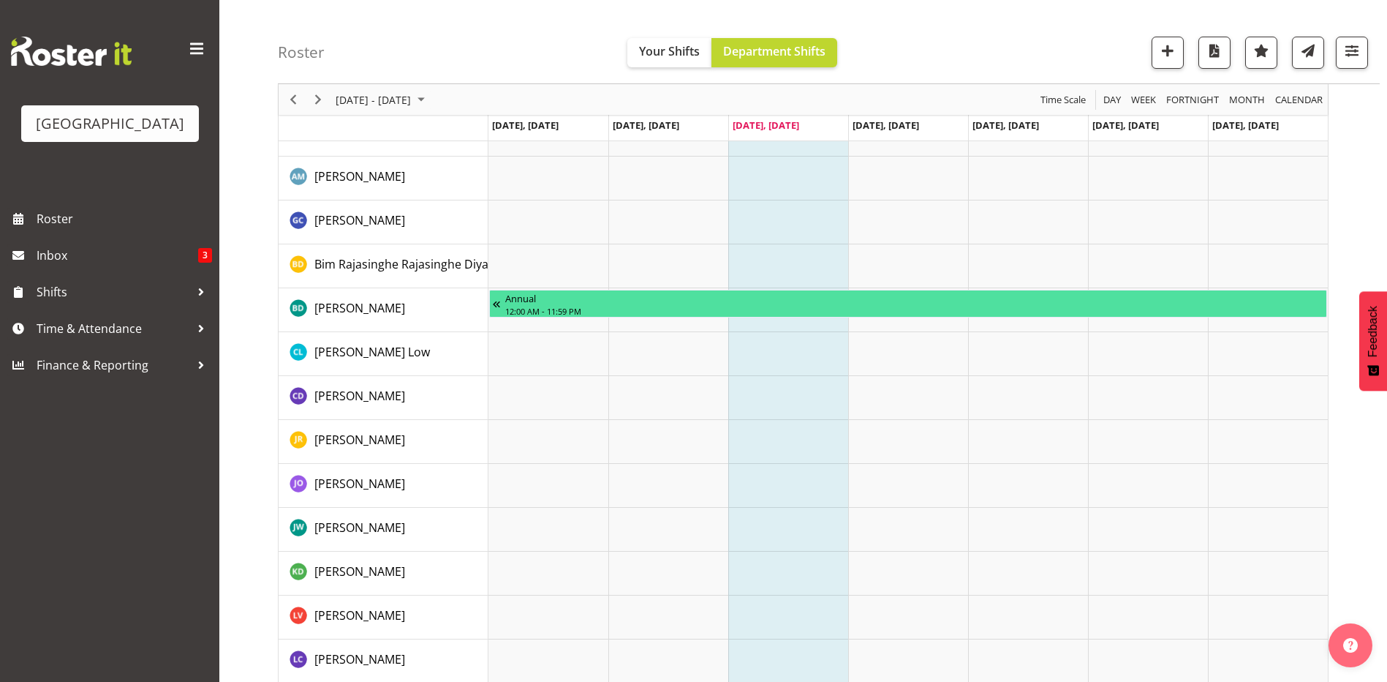
scroll to position [1908, 0]
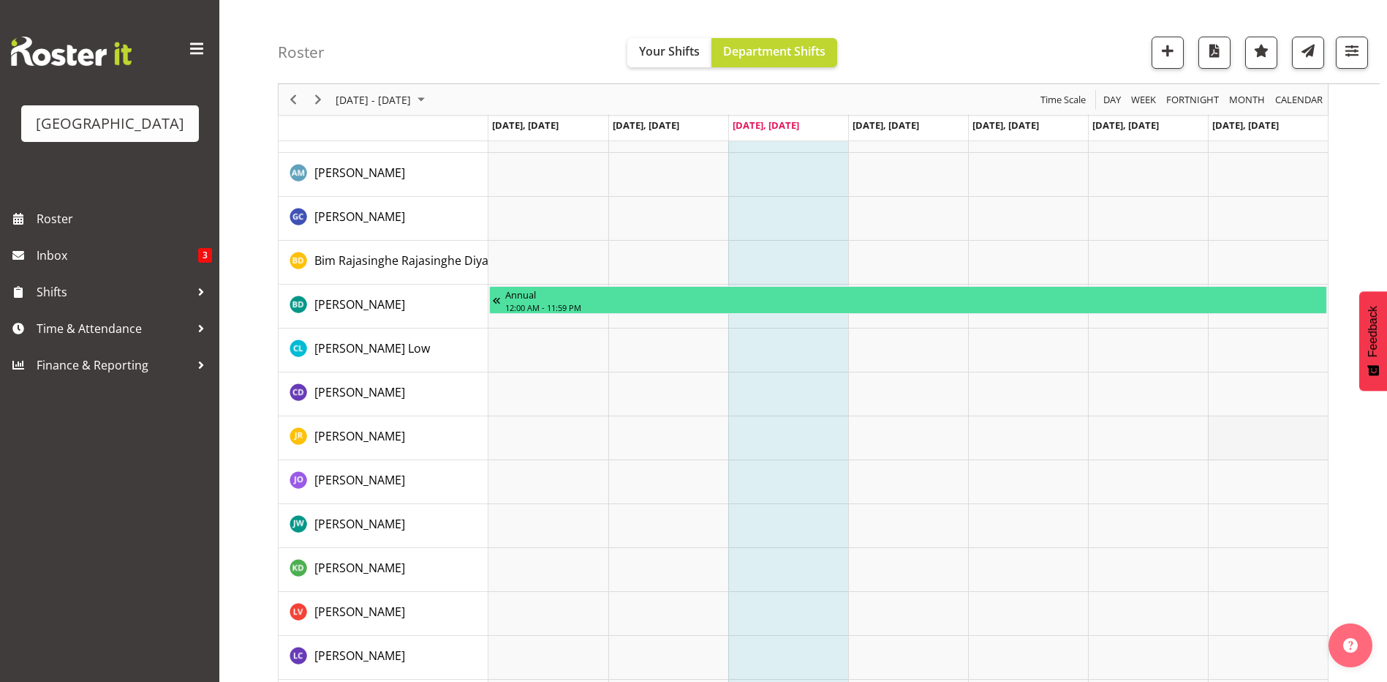
click at [1280, 429] on td "Timeline Week of August 27, 2025" at bounding box center [1268, 438] width 120 height 44
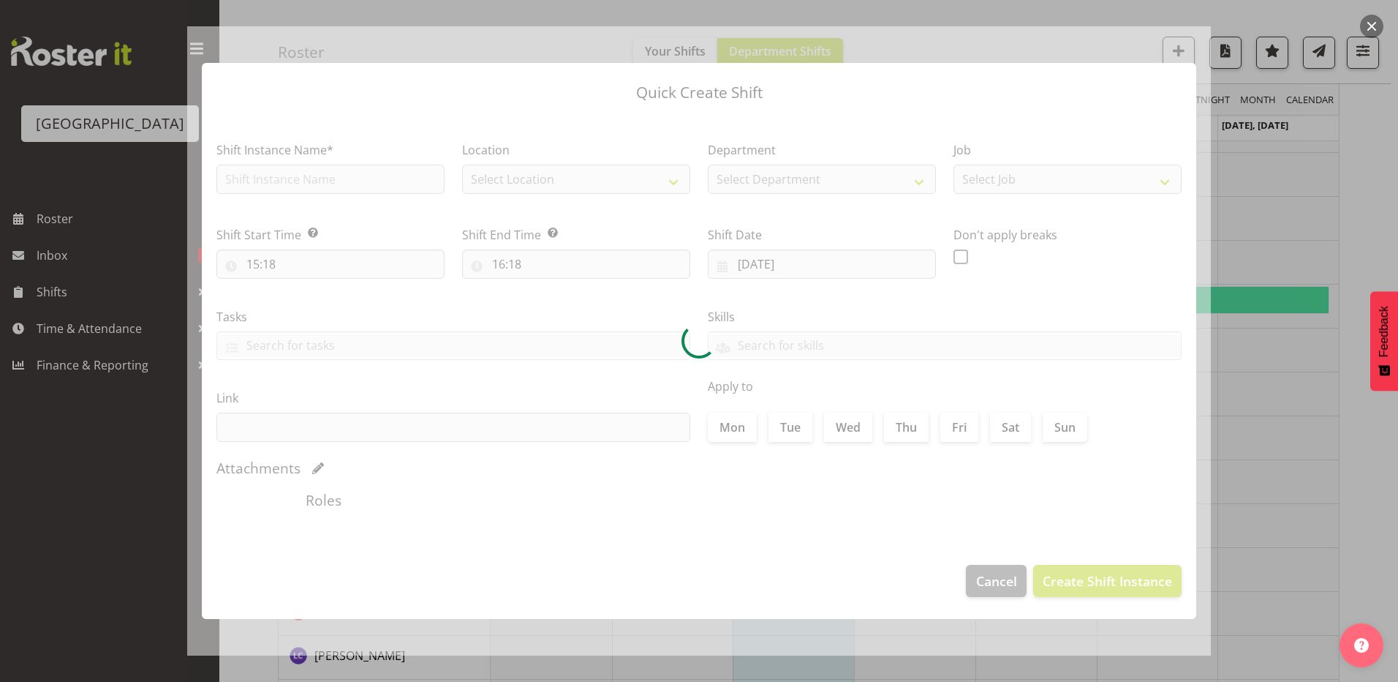
type input "[DATE]"
checkbox input "true"
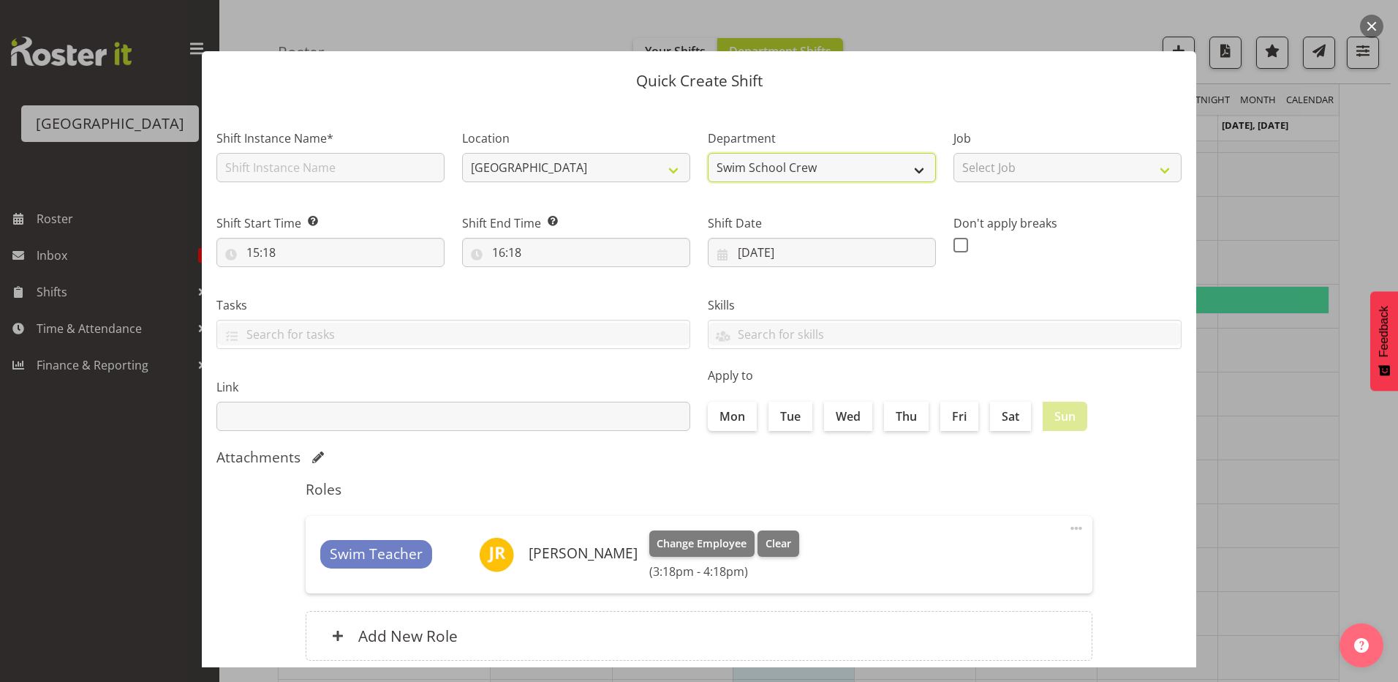
click at [787, 176] on select "Swim School Crew Lifeguard Crew" at bounding box center [822, 167] width 228 height 29
select select "114"
click at [708, 153] on select "Swim School Crew Lifeguard Crew" at bounding box center [822, 167] width 228 height 29
click at [625, 178] on select "[GEOGRAPHIC_DATA]" at bounding box center [576, 167] width 228 height 29
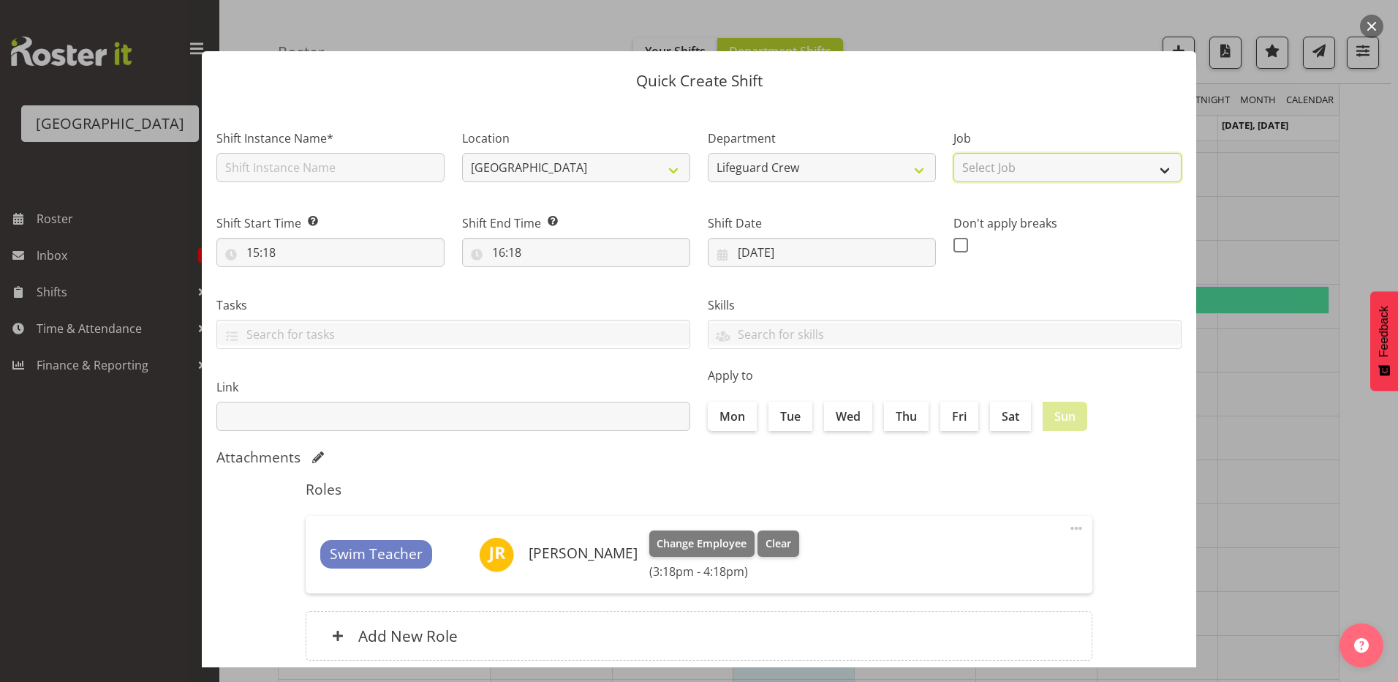
click at [1079, 171] on select "Select Job ACSO" at bounding box center [1068, 167] width 228 height 29
click at [1077, 176] on select "Select Job ACSO" at bounding box center [1068, 167] width 228 height 29
click at [1377, 33] on button "button" at bounding box center [1371, 26] width 23 height 23
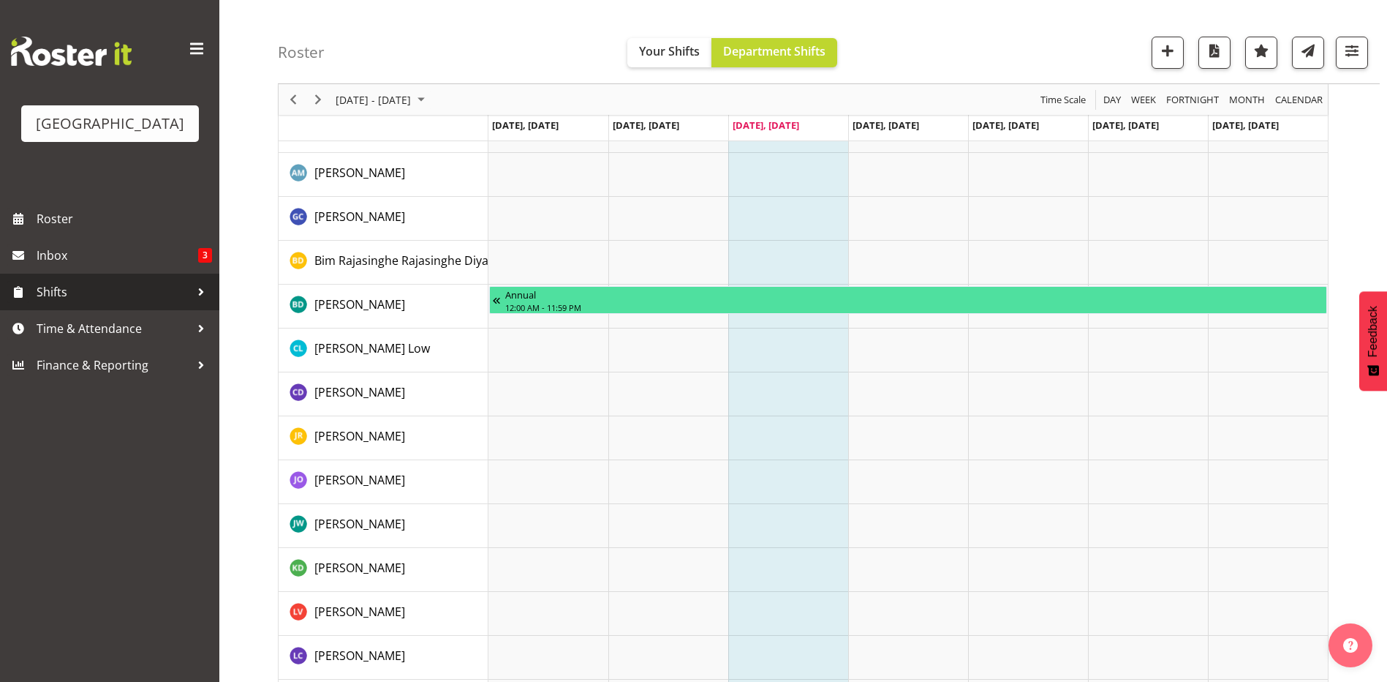
click at [195, 288] on div at bounding box center [201, 292] width 22 height 22
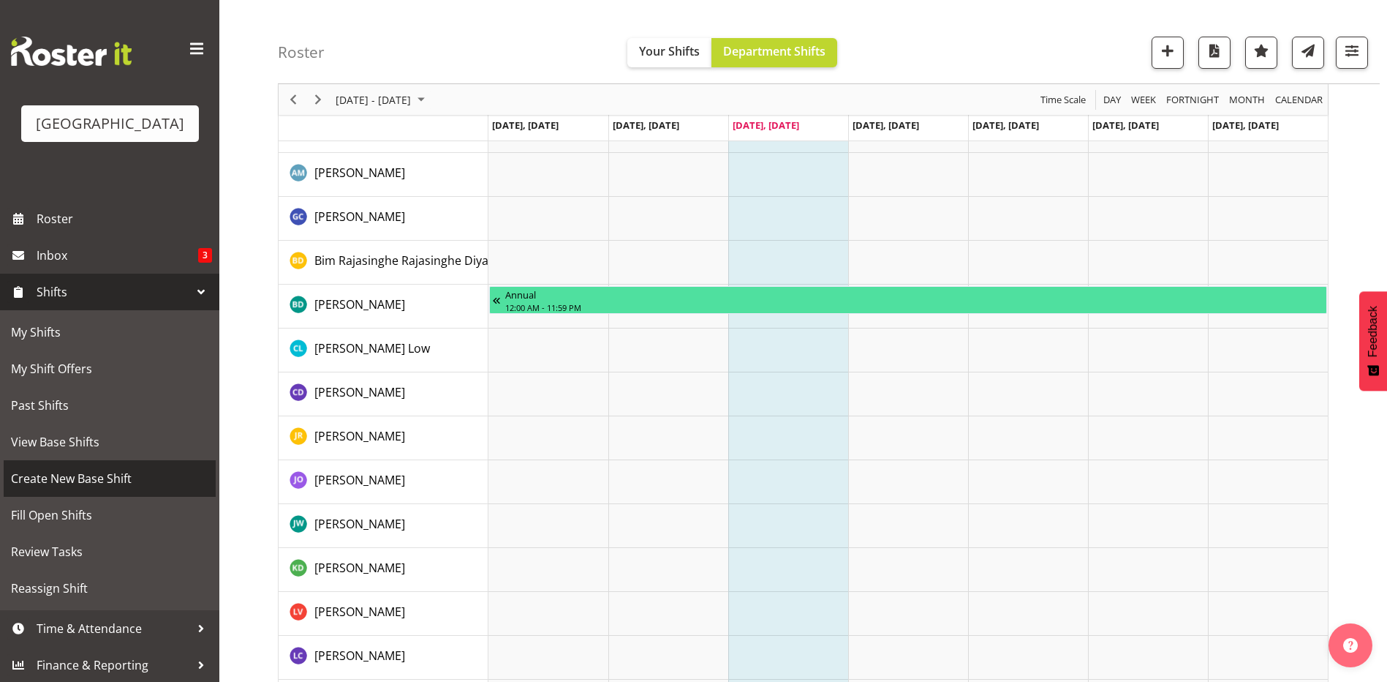
click at [87, 477] on span "Create New Base Shift" at bounding box center [109, 478] width 197 height 22
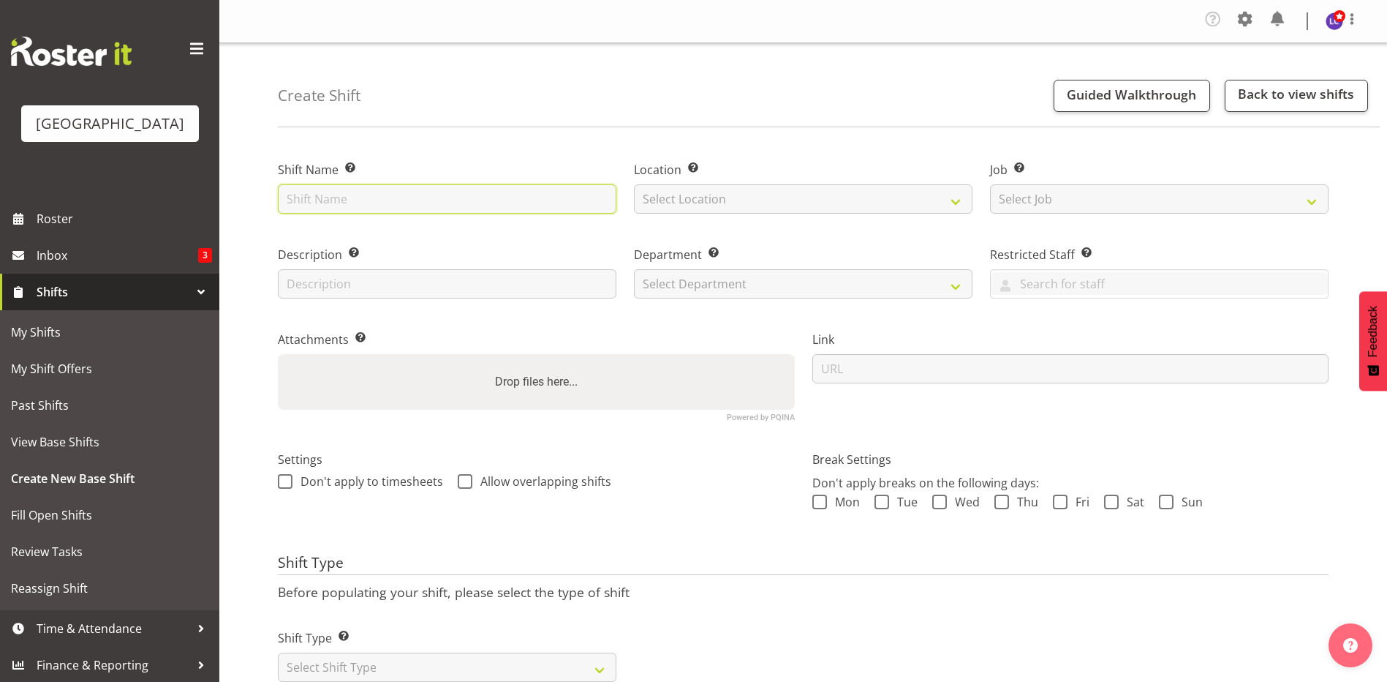
click at [577, 187] on input "text" at bounding box center [447, 198] width 339 height 29
type input "First aid training"
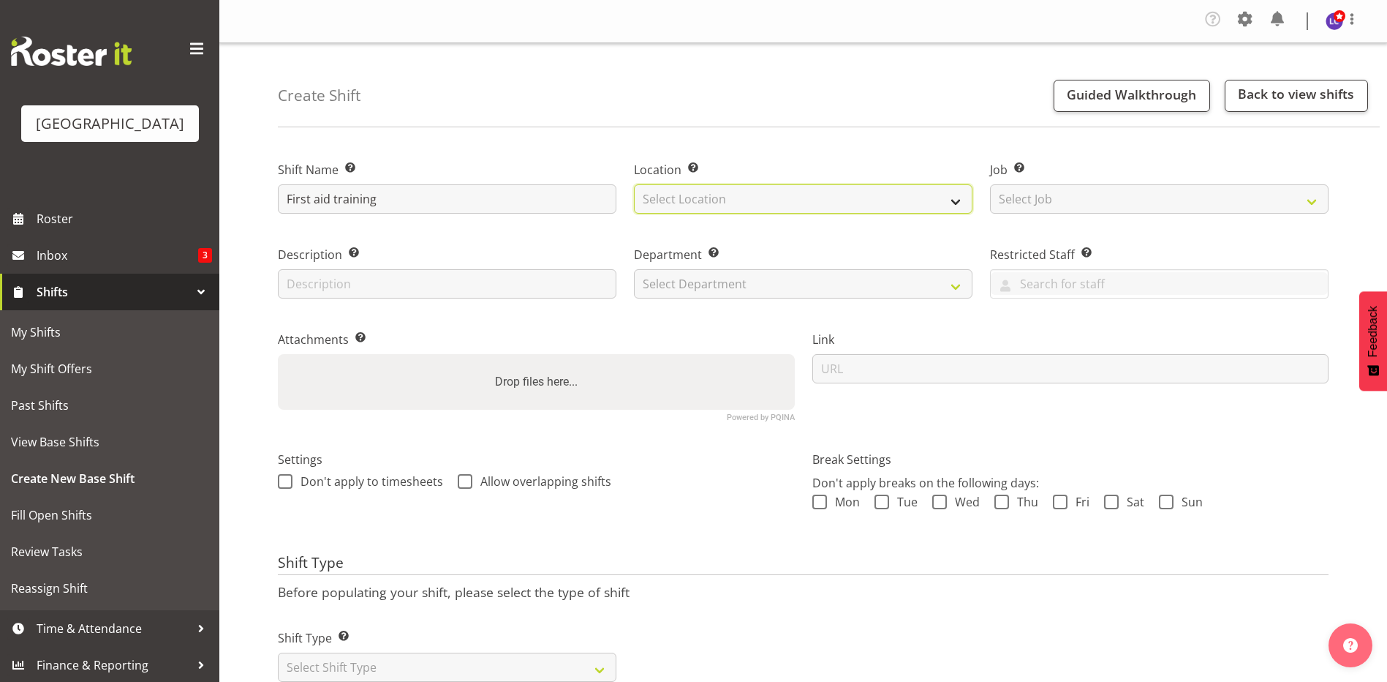
click at [761, 198] on select "Select Location [GEOGRAPHIC_DATA]" at bounding box center [803, 198] width 339 height 29
select select "83"
click at [634, 184] on select "Select Location [GEOGRAPHIC_DATA]" at bounding box center [803, 198] width 339 height 29
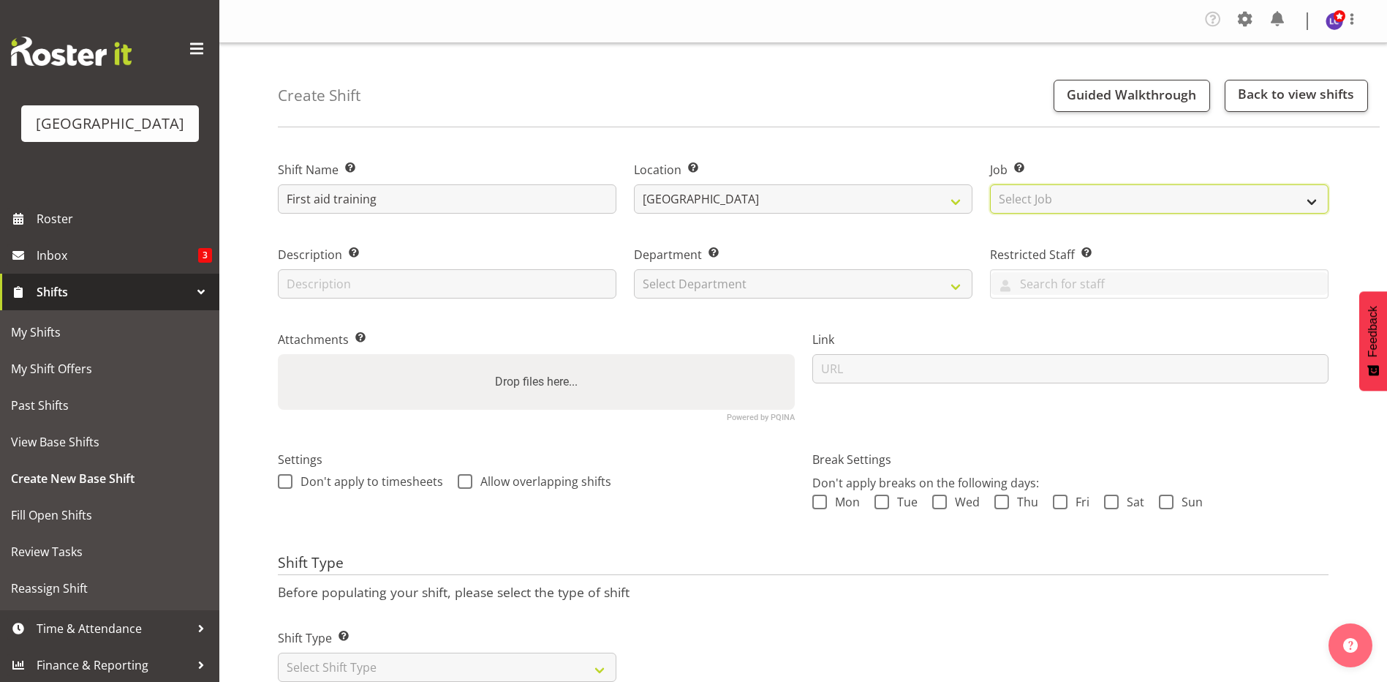
click at [1129, 194] on select "Select Job Create new job ACSO" at bounding box center [1159, 198] width 339 height 29
click at [942, 102] on div "Create Shift Guided Walkthrough Back to view shifts" at bounding box center [829, 85] width 1102 height 84
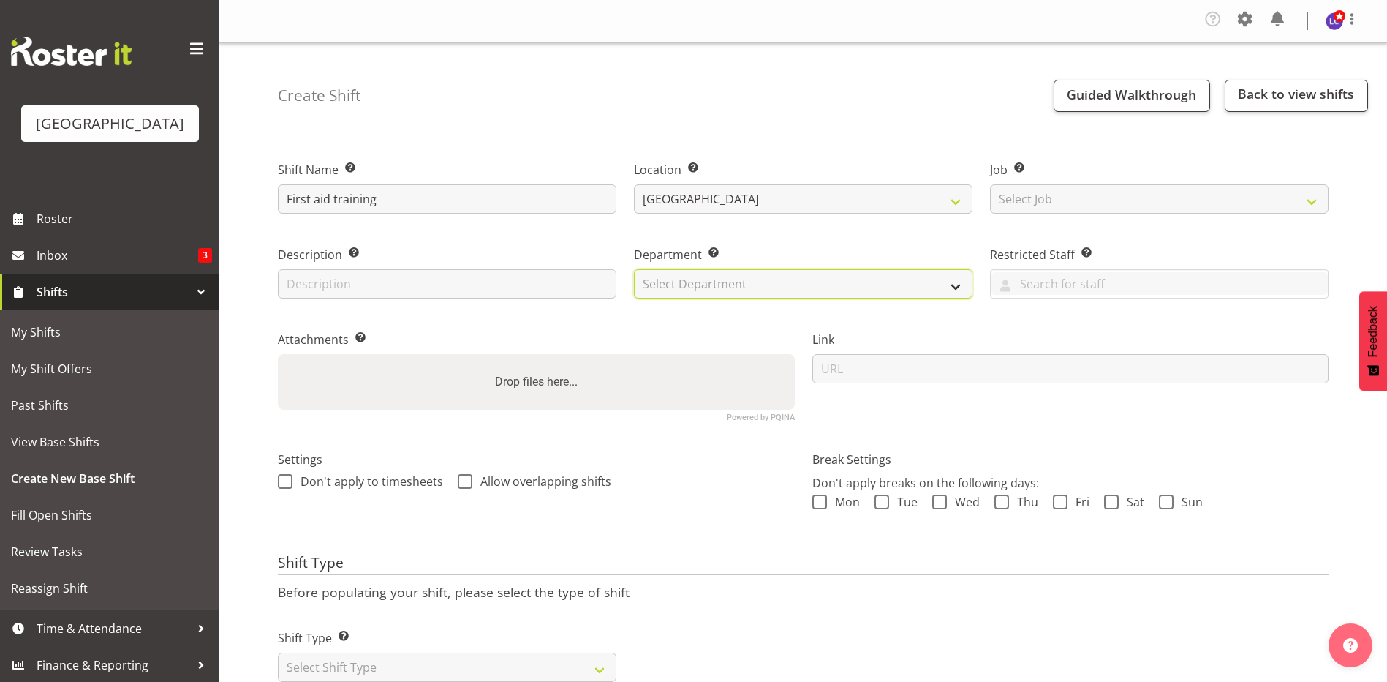
click at [738, 294] on select "Select Department Cleaning Crew Customer Services Crew Lifeguard Crew Maintenan…" at bounding box center [803, 283] width 339 height 29
select select "114"
click at [634, 269] on select "Select Department Cleaning Crew Customer Services Crew Lifeguard Crew Maintenan…" at bounding box center [803, 283] width 339 height 29
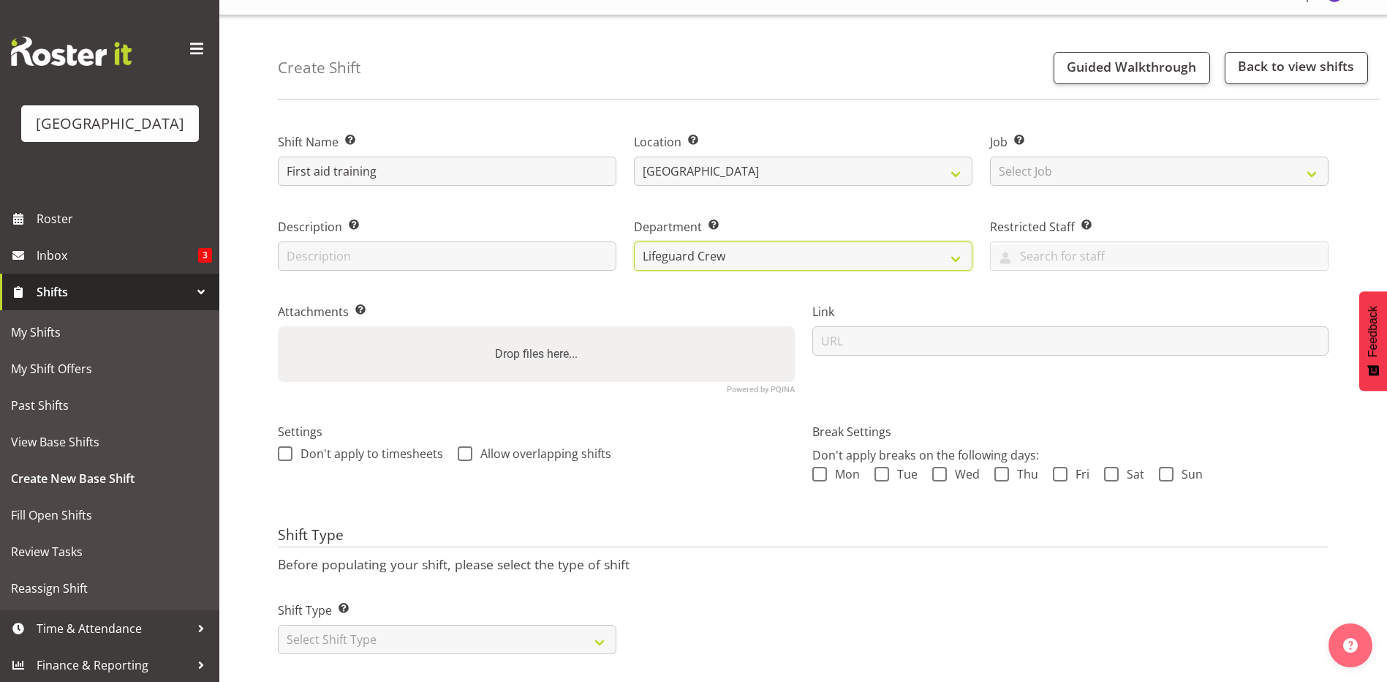
scroll to position [53, 0]
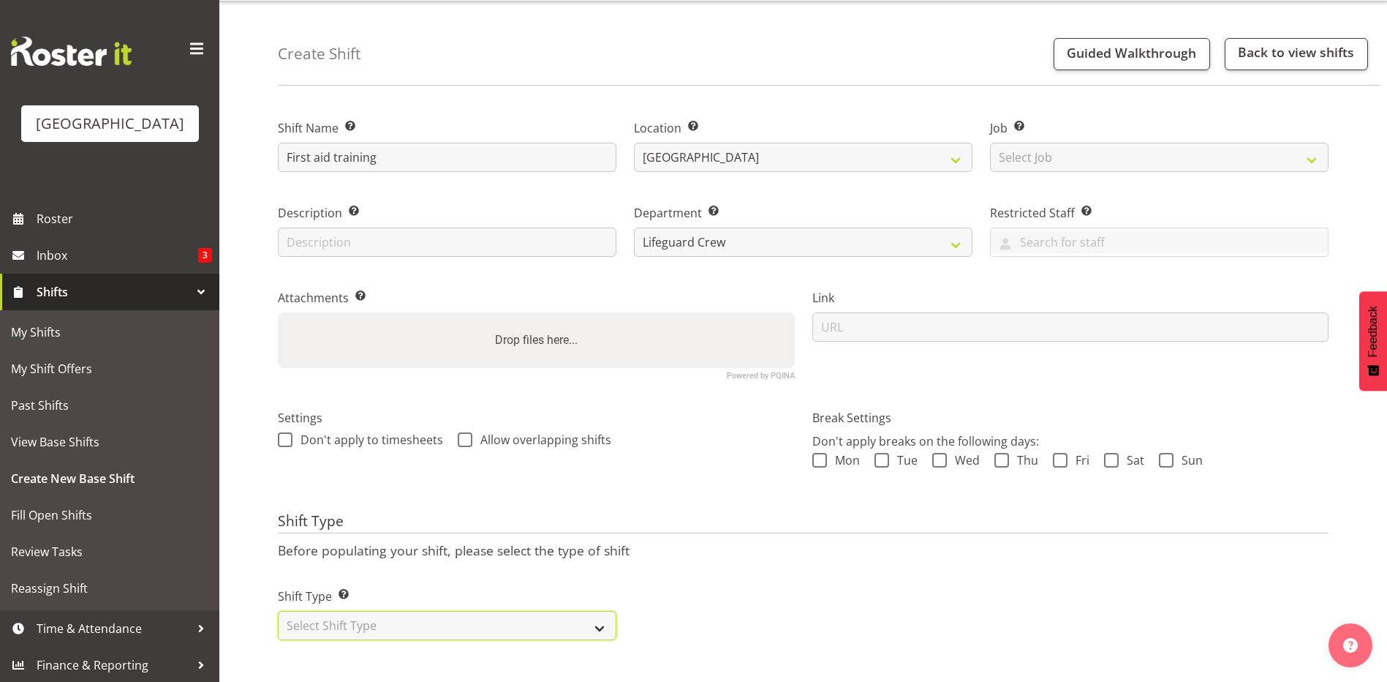
click at [434, 611] on select "Select Shift Type One Off Shift Recurring Shift Rotating Shift" at bounding box center [447, 625] width 339 height 29
select select "one_off"
click at [278, 611] on select "Select Shift Type One Off Shift Recurring Shift Rotating Shift" at bounding box center [447, 625] width 339 height 29
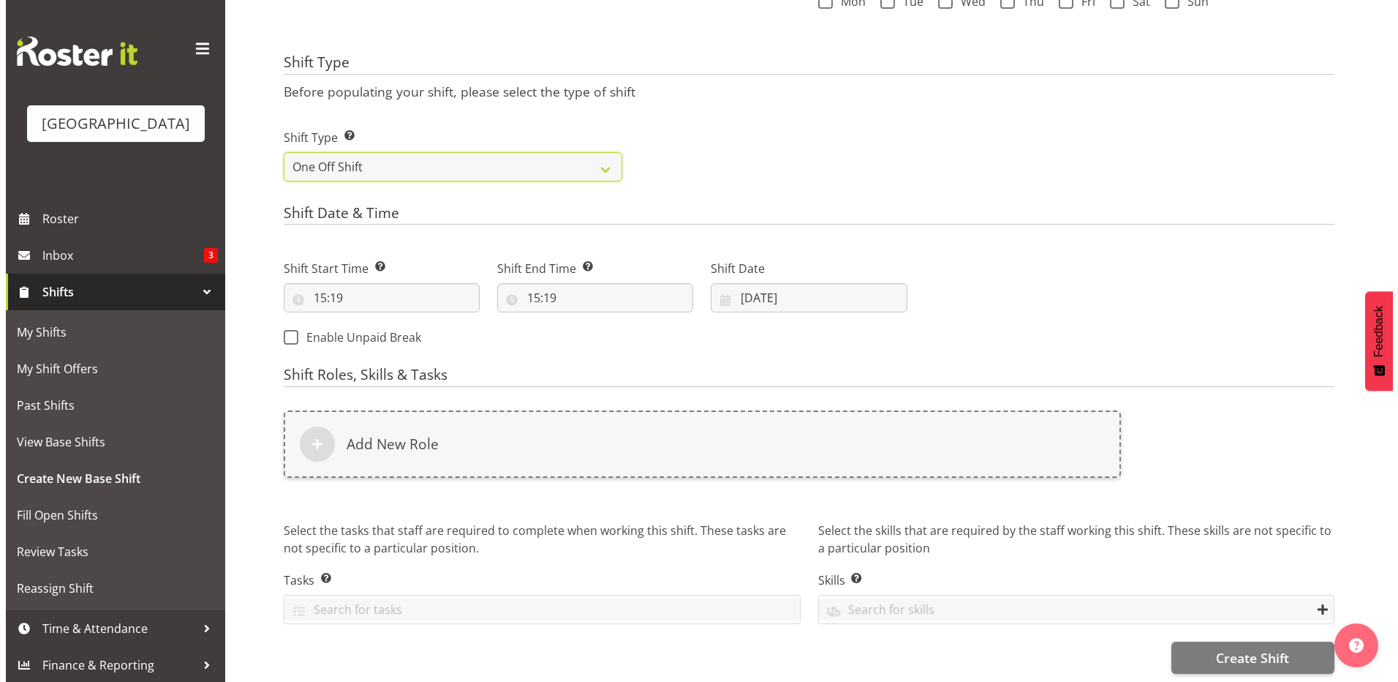
scroll to position [514, 0]
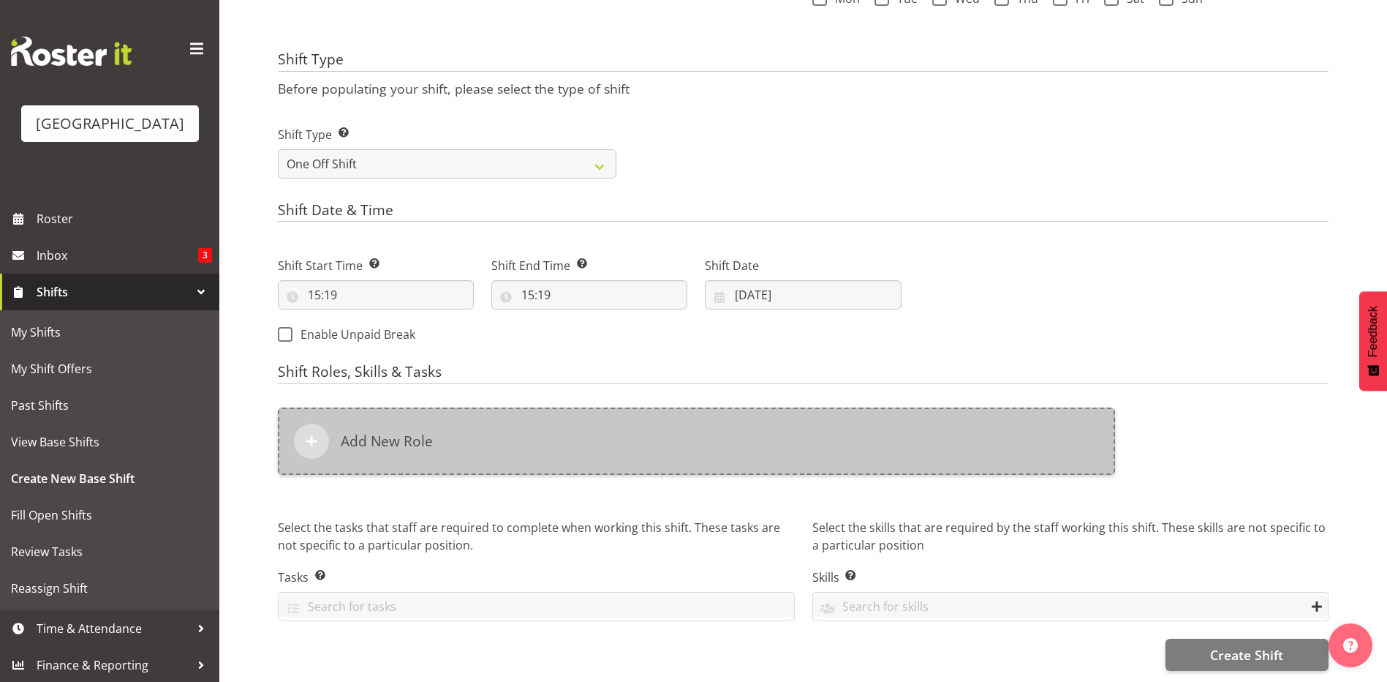
click at [346, 432] on h6 "Add New Role" at bounding box center [387, 441] width 92 height 18
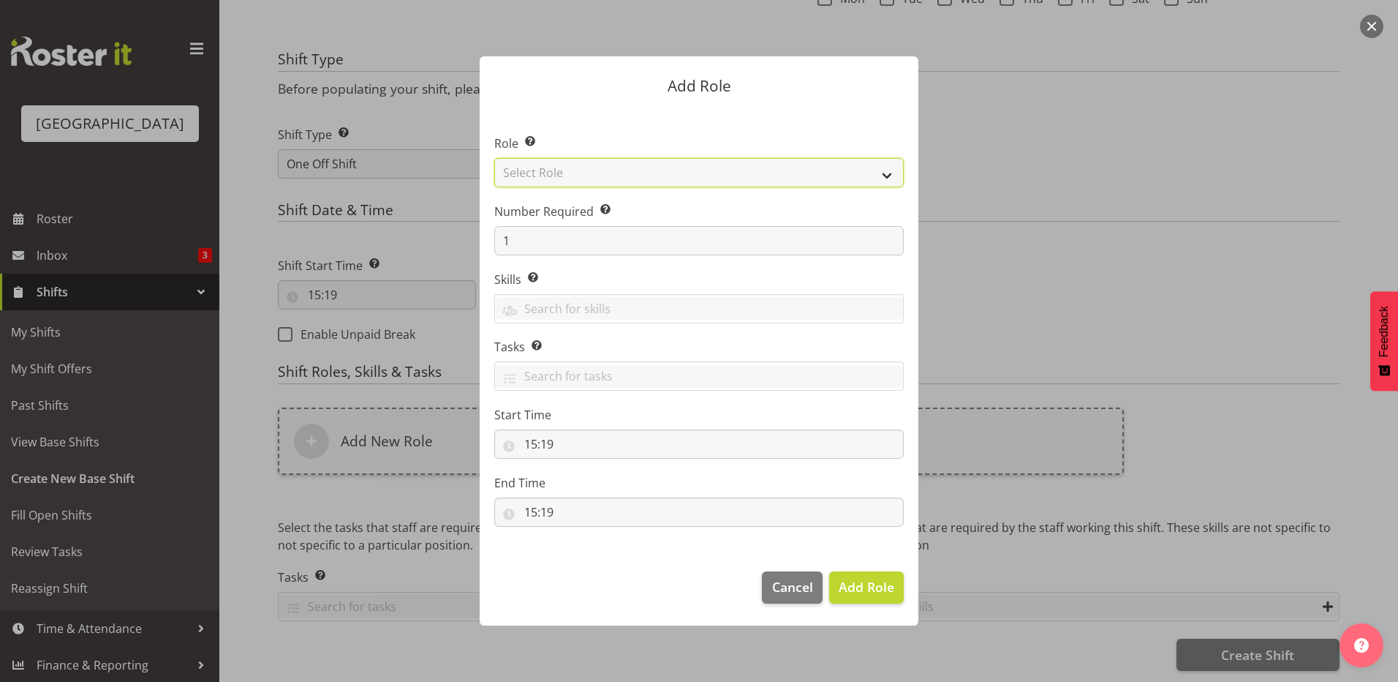
click at [766, 171] on select "Select Role Aquatic Customer Services Officer Cleaner - Splash Palace Facilties…" at bounding box center [699, 172] width 410 height 29
select select "96"
click at [494, 158] on select "Select Role Aquatic Customer Services Officer Cleaner - Splash Palace Facilties…" at bounding box center [699, 172] width 410 height 29
click at [870, 582] on span "Add Role" at bounding box center [867, 587] width 56 height 18
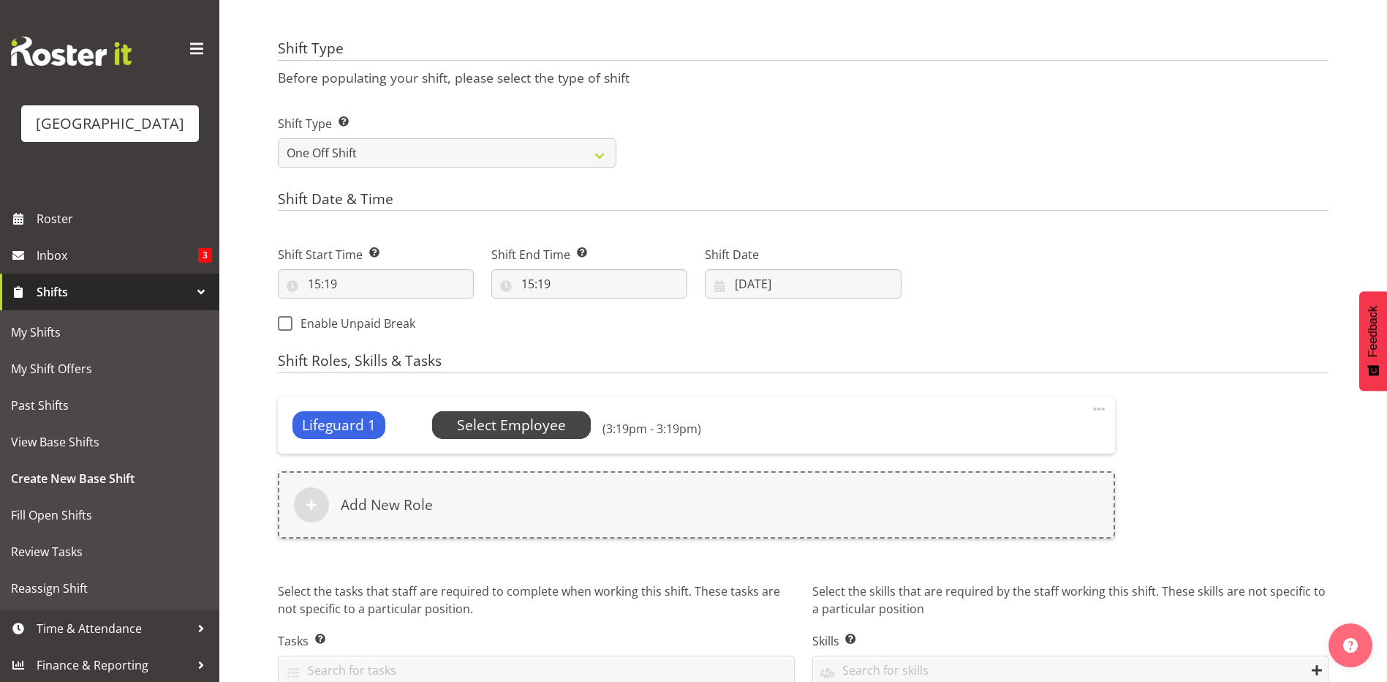
click at [522, 425] on span "Select Employee" at bounding box center [511, 425] width 109 height 21
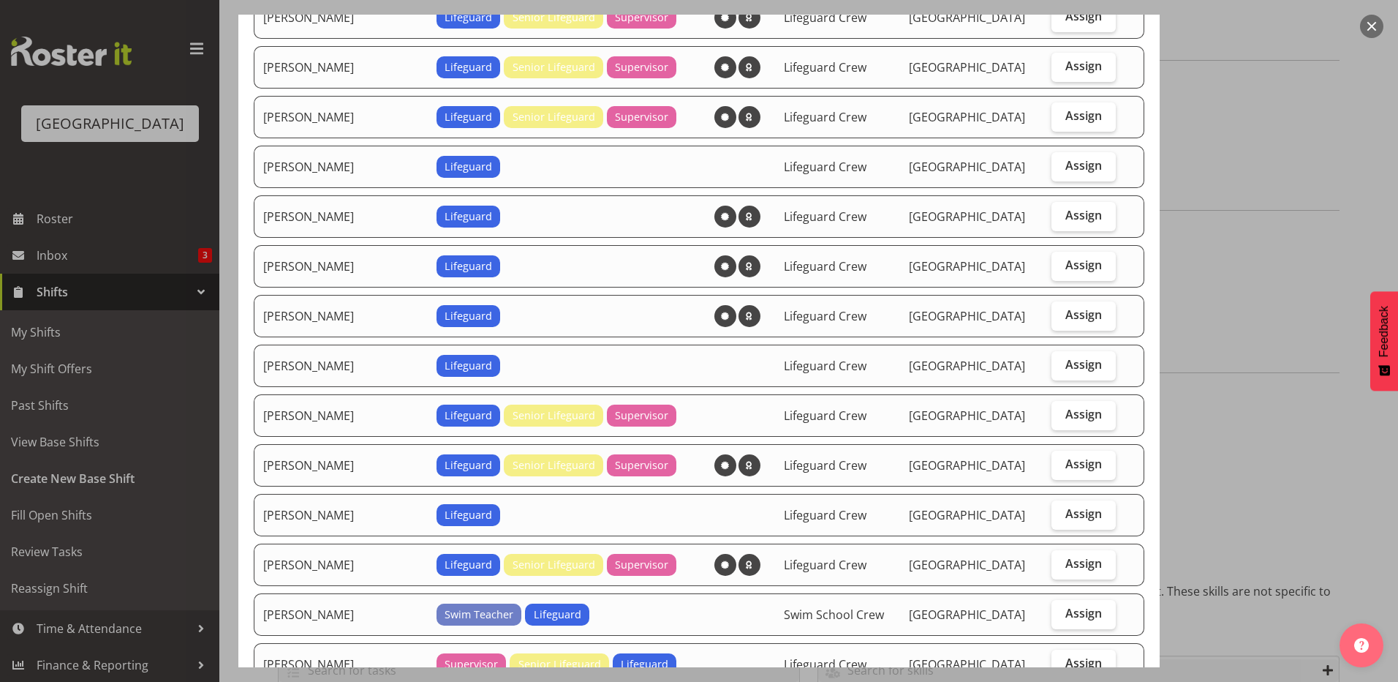
scroll to position [634, 0]
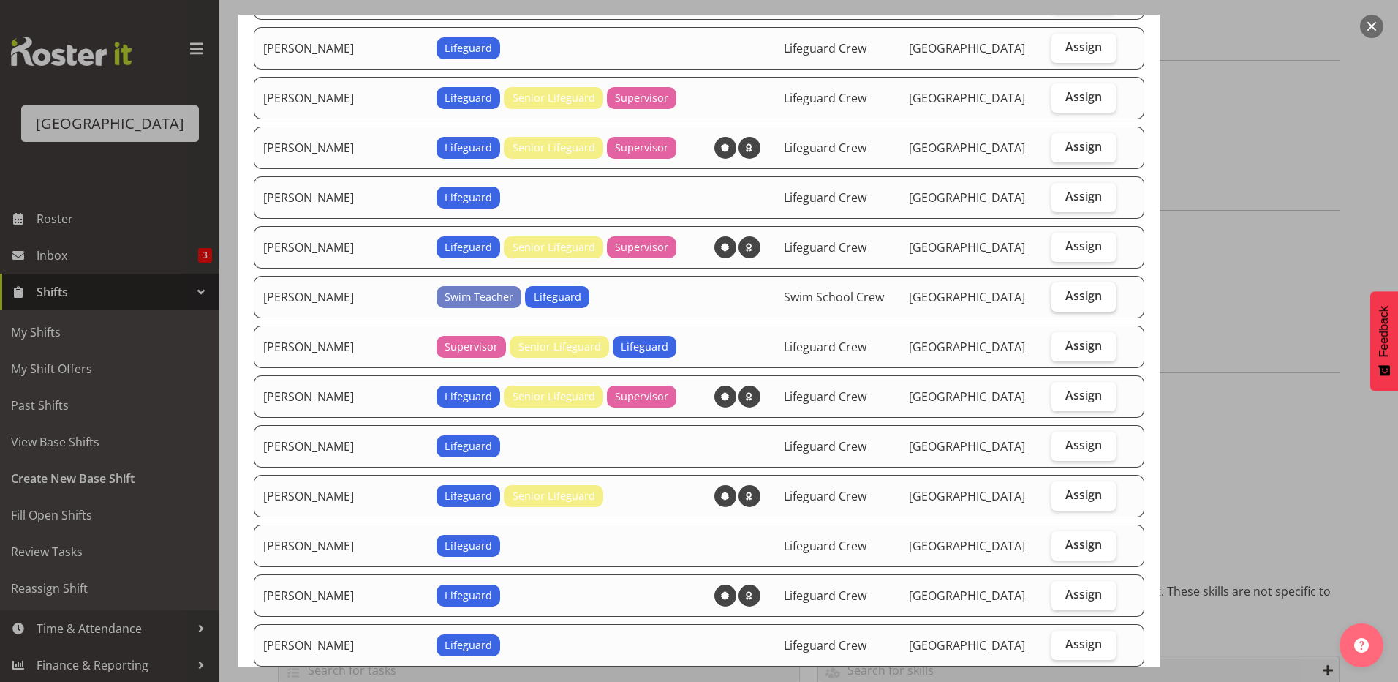
click at [1088, 294] on label "Assign" at bounding box center [1084, 296] width 65 height 29
click at [1061, 294] on input "Assign" at bounding box center [1057, 296] width 10 height 10
checkbox input "true"
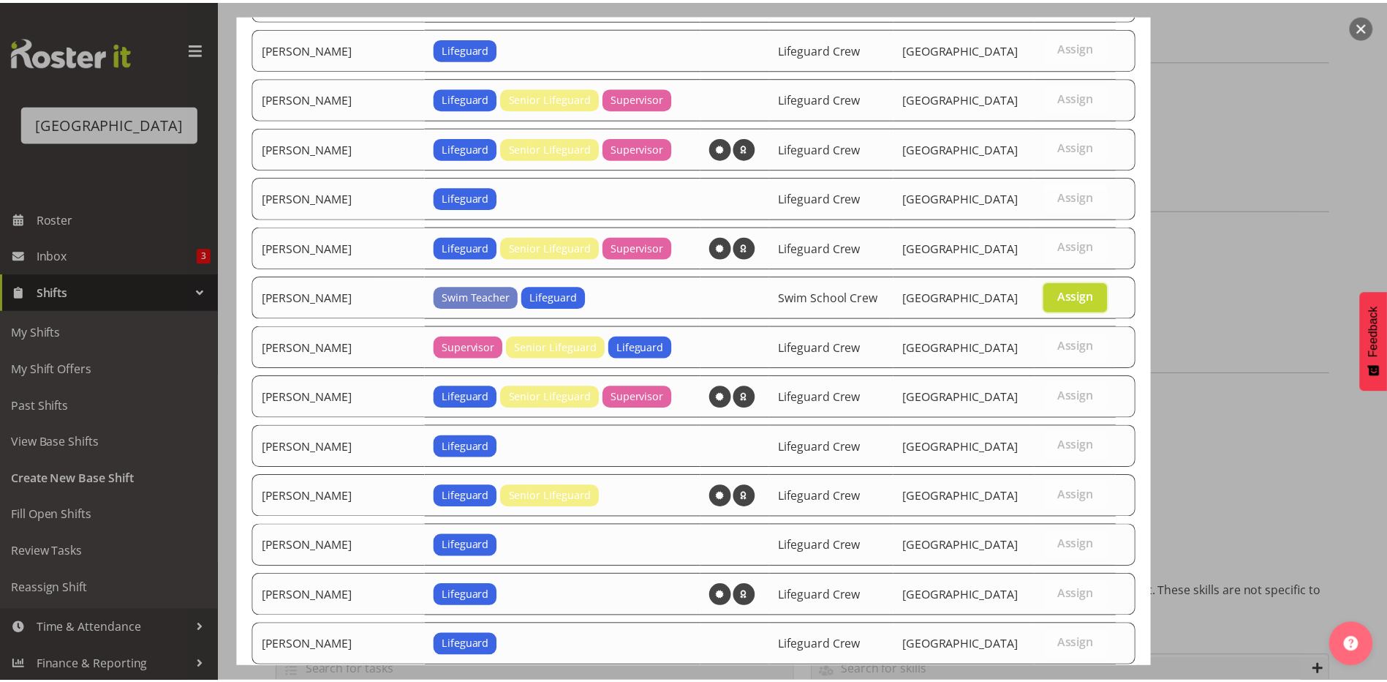
scroll to position [1588, 0]
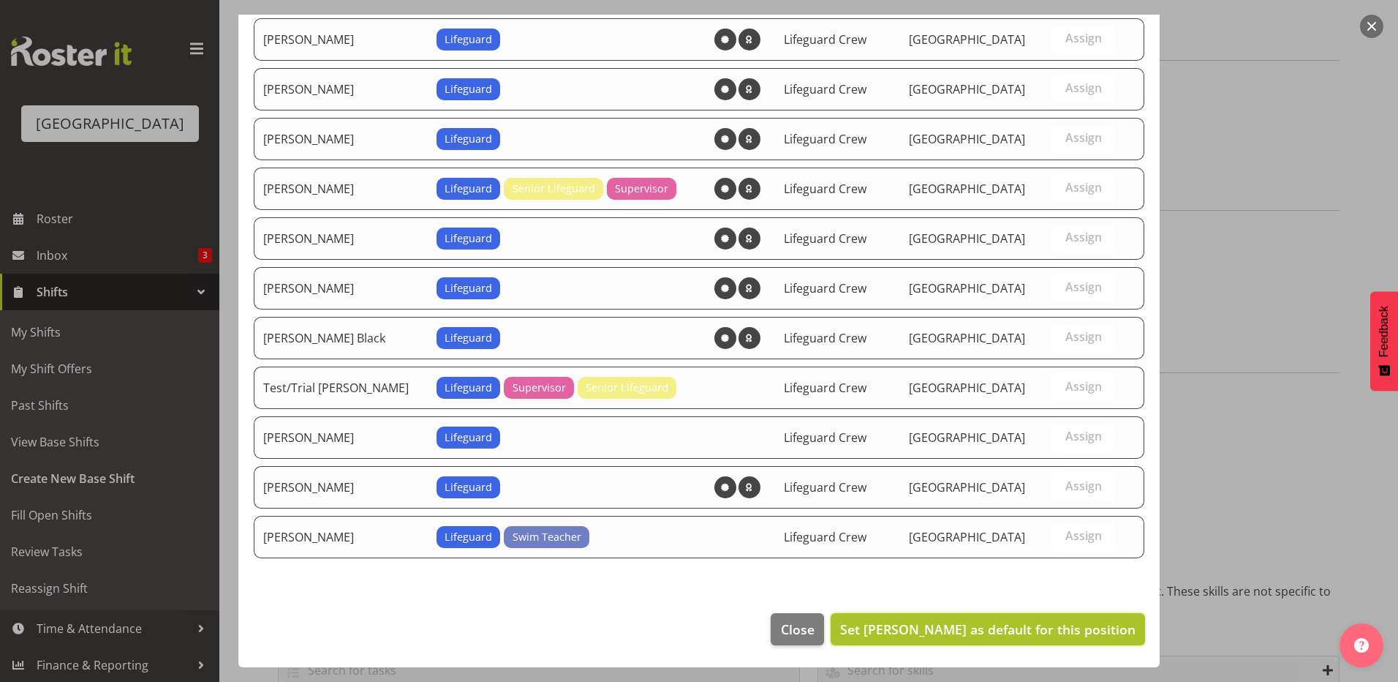
click at [1036, 627] on span "Set Jasika Rohloff as default for this position" at bounding box center [987, 629] width 295 height 18
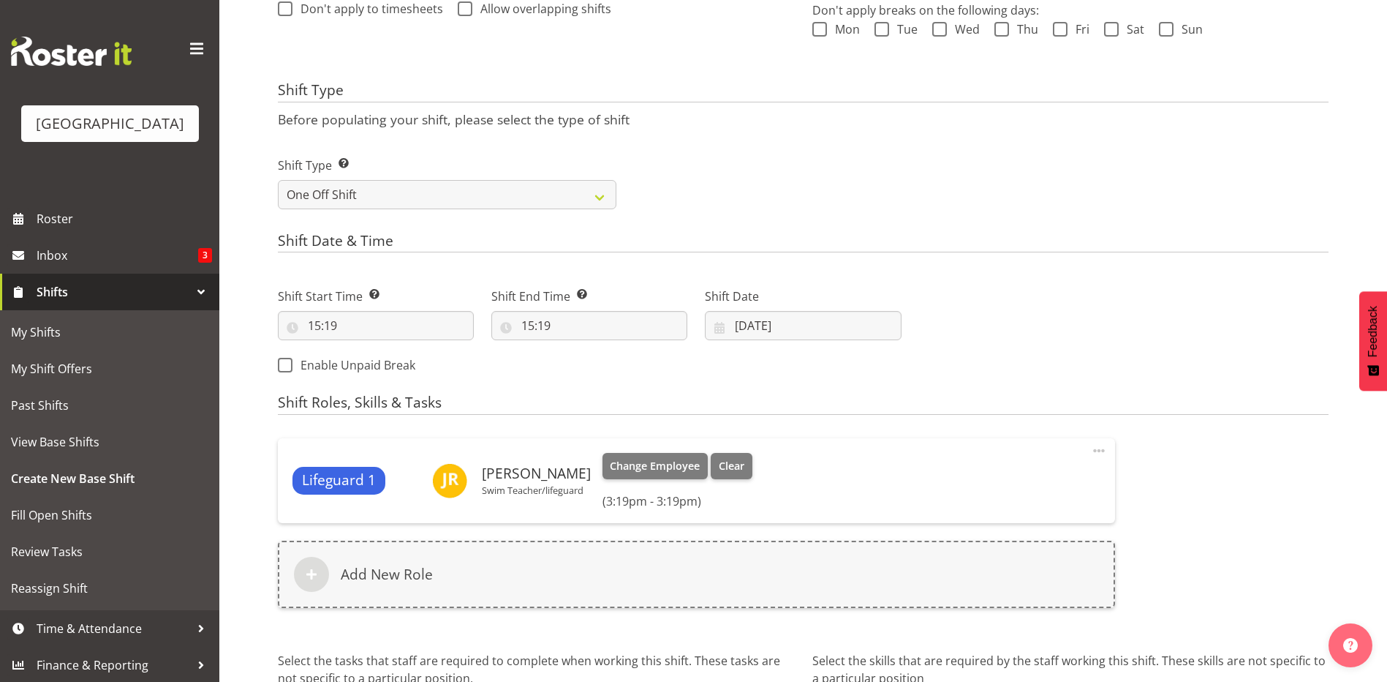
scroll to position [514, 0]
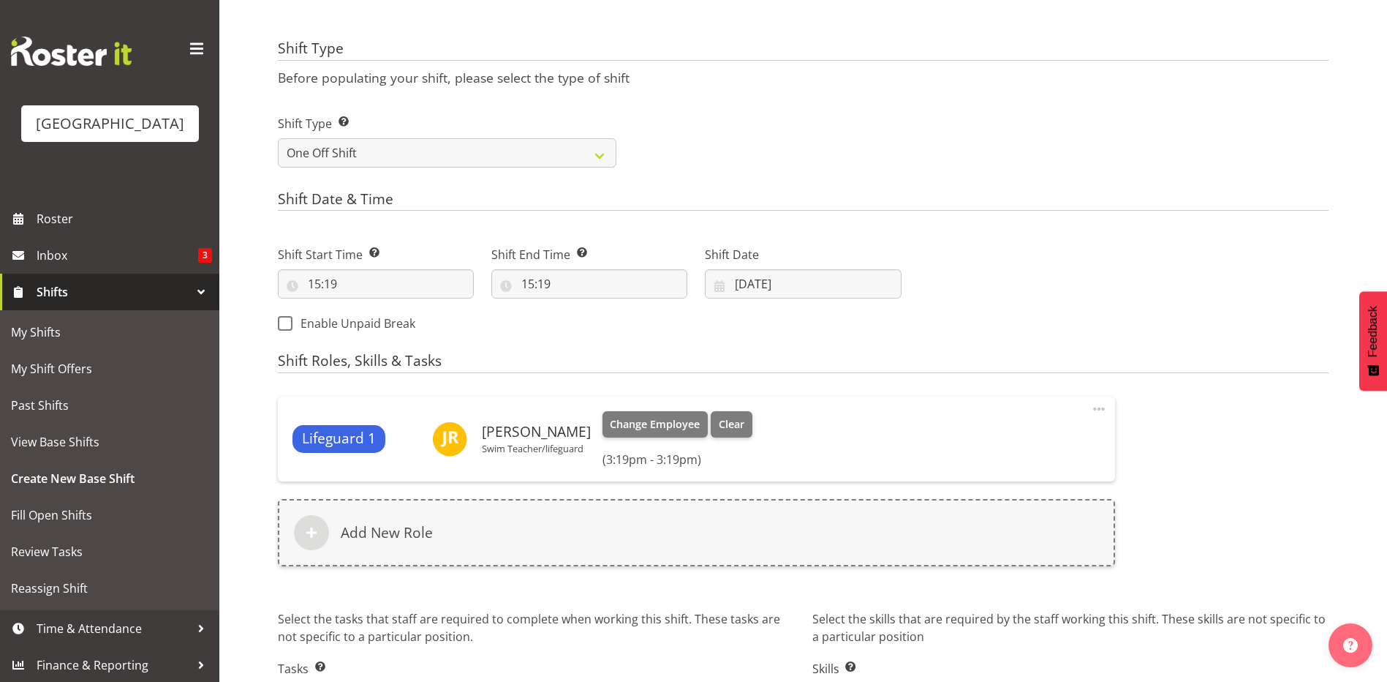
click at [1097, 415] on span at bounding box center [1099, 409] width 18 height 18
click at [1057, 442] on link "Edit" at bounding box center [1038, 444] width 140 height 26
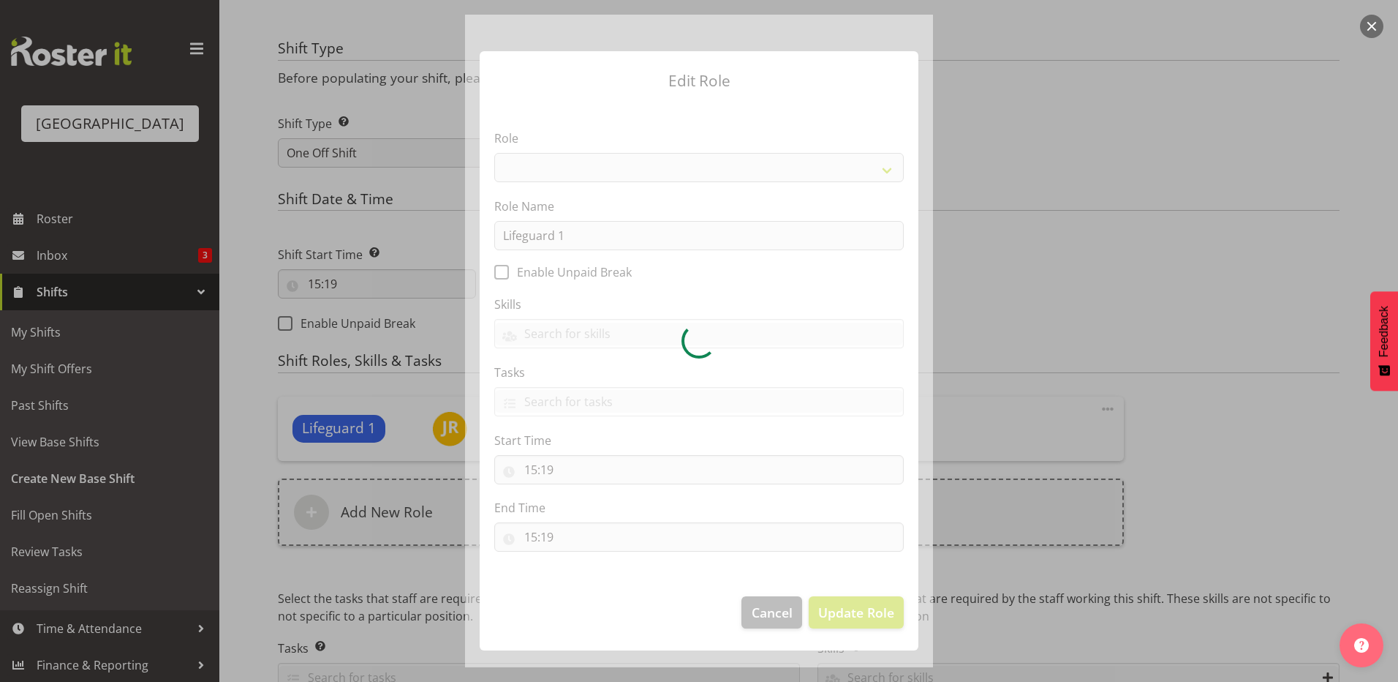
select select "96"
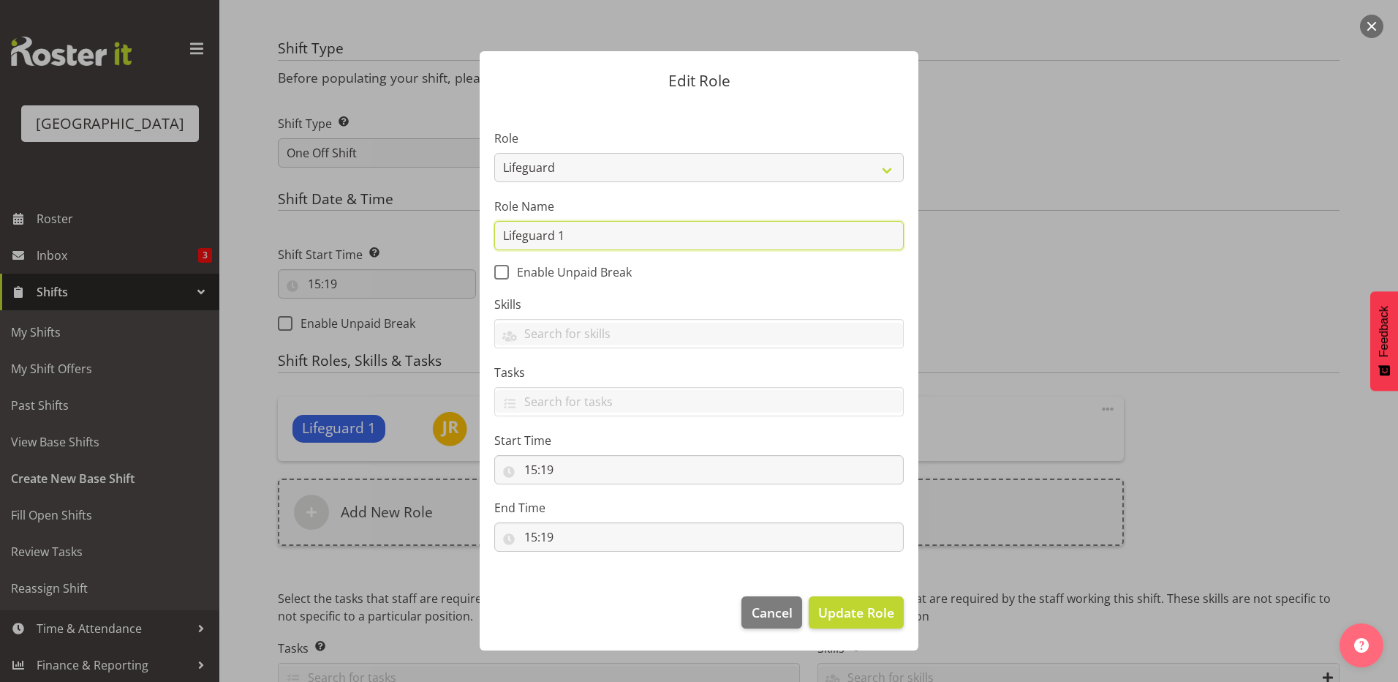
drag, startPoint x: 636, startPoint y: 236, endPoint x: -351, endPoint y: 198, distance: 987.3
type input "First aid"
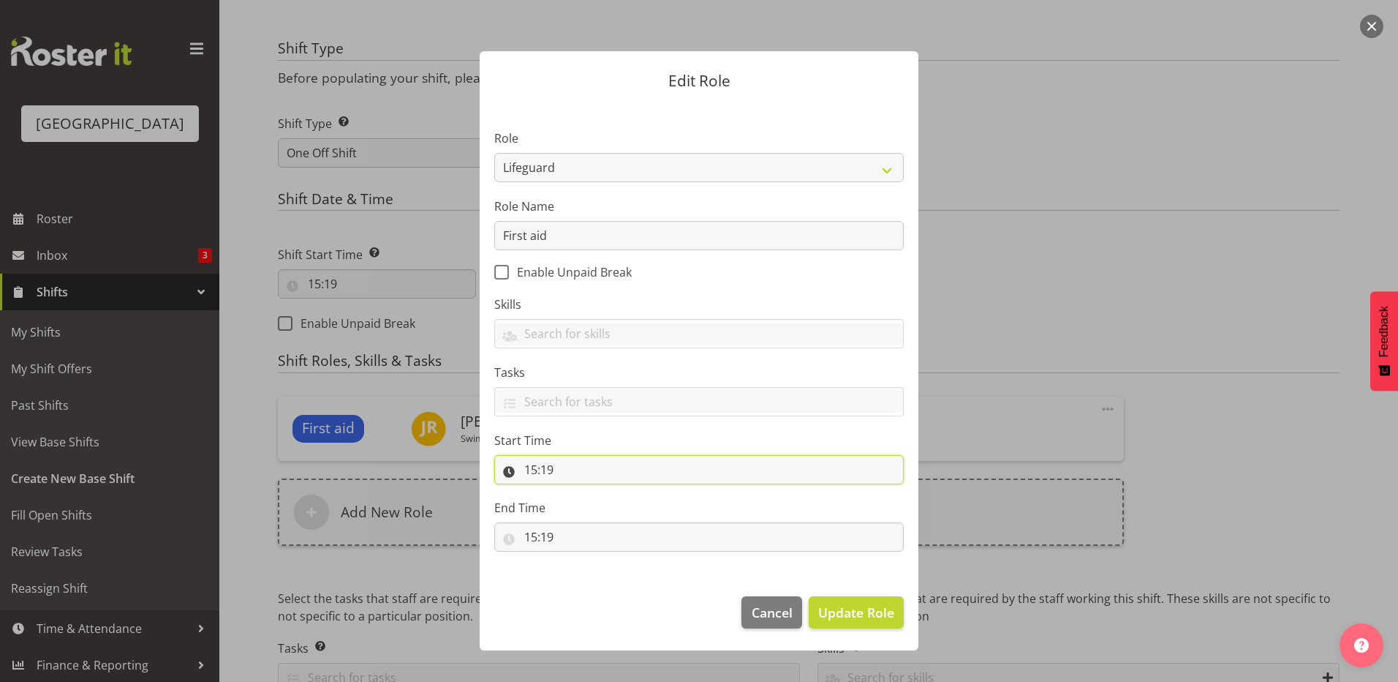
click at [564, 475] on input "15:19" at bounding box center [699, 469] width 410 height 29
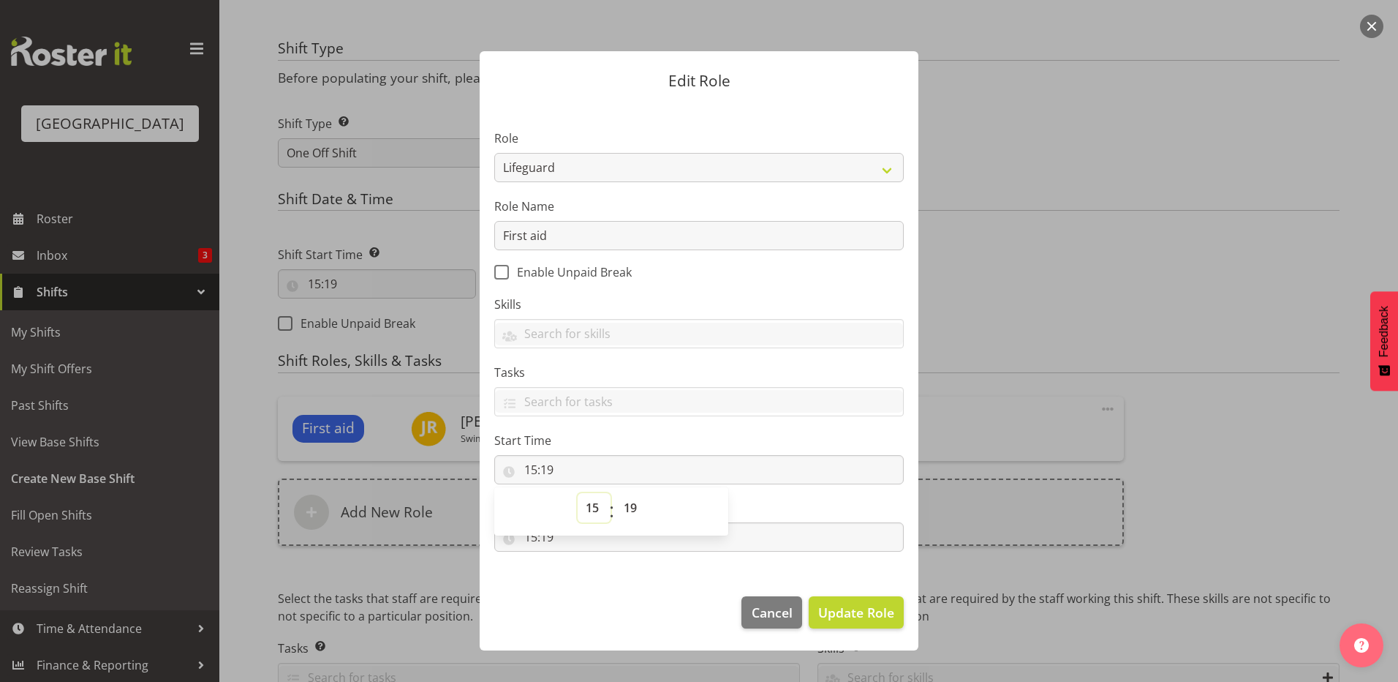
click at [591, 514] on select "00 01 02 03 04 05 06 07 08 09 10 11 12 13 14 15 16 17 18 19 20 21 22 23" at bounding box center [594, 507] width 33 height 29
select select "9"
click at [578, 493] on select "00 01 02 03 04 05 06 07 08 09 10 11 12 13 14 15 16 17 18 19 20 21 22 23" at bounding box center [594, 507] width 33 height 29
type input "09:19"
click at [623, 505] on select "00 01 02 03 04 05 06 07 08 09 10 11 12 13 14 15 16 17 18 19 20 21 22 23 24 25 2…" at bounding box center [632, 507] width 33 height 29
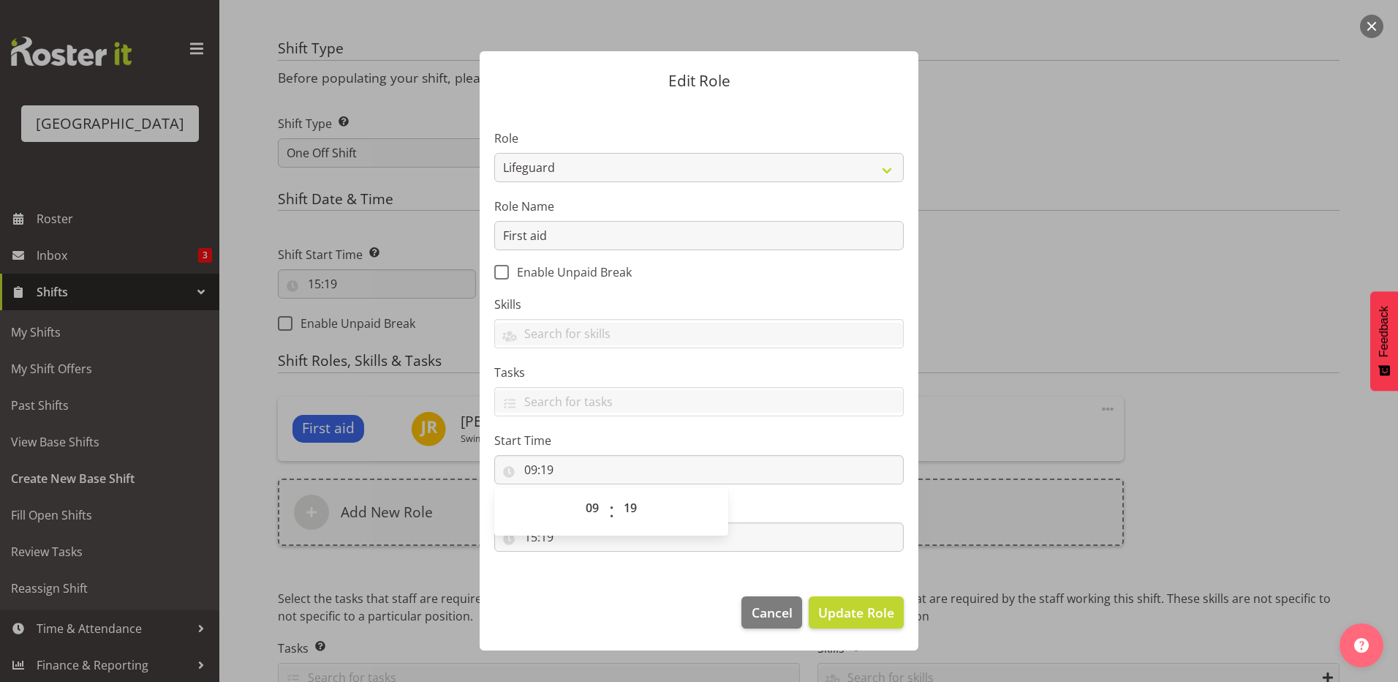
click at [613, 57] on header "Edit Role" at bounding box center [699, 77] width 439 height 52
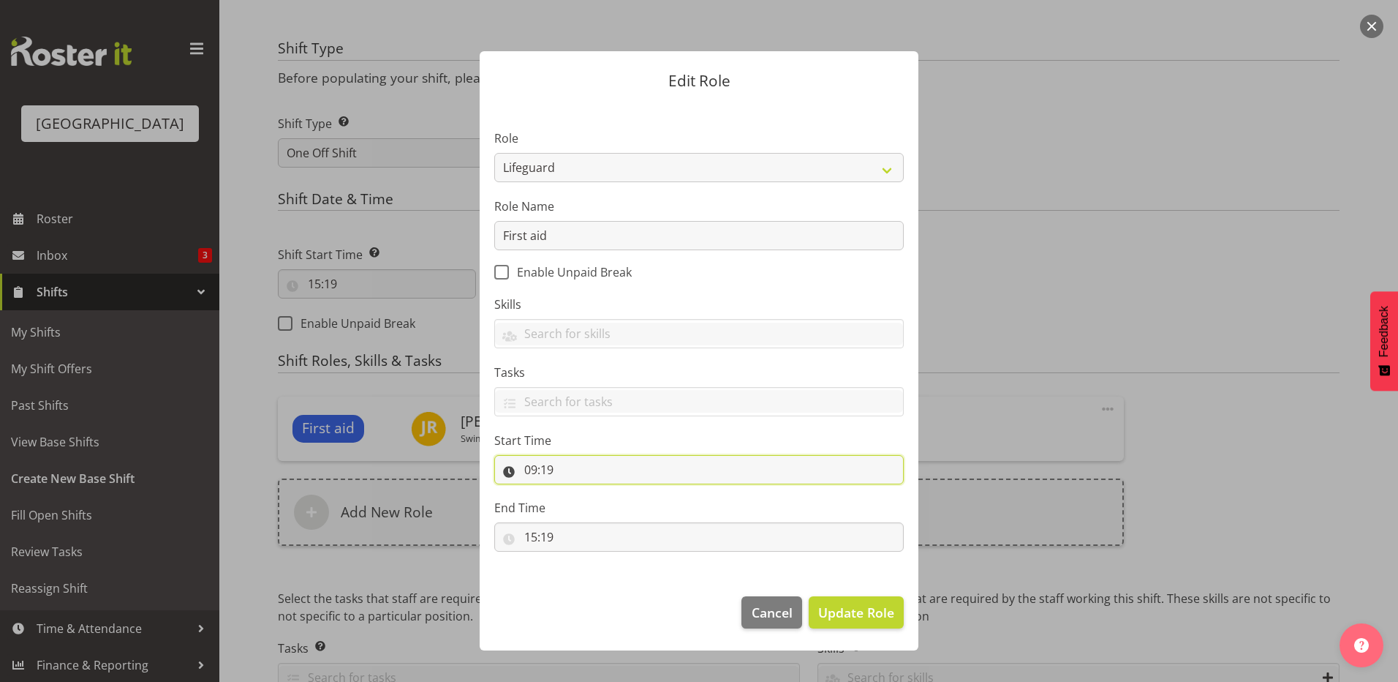
click at [578, 465] on input "09:19" at bounding box center [699, 469] width 410 height 29
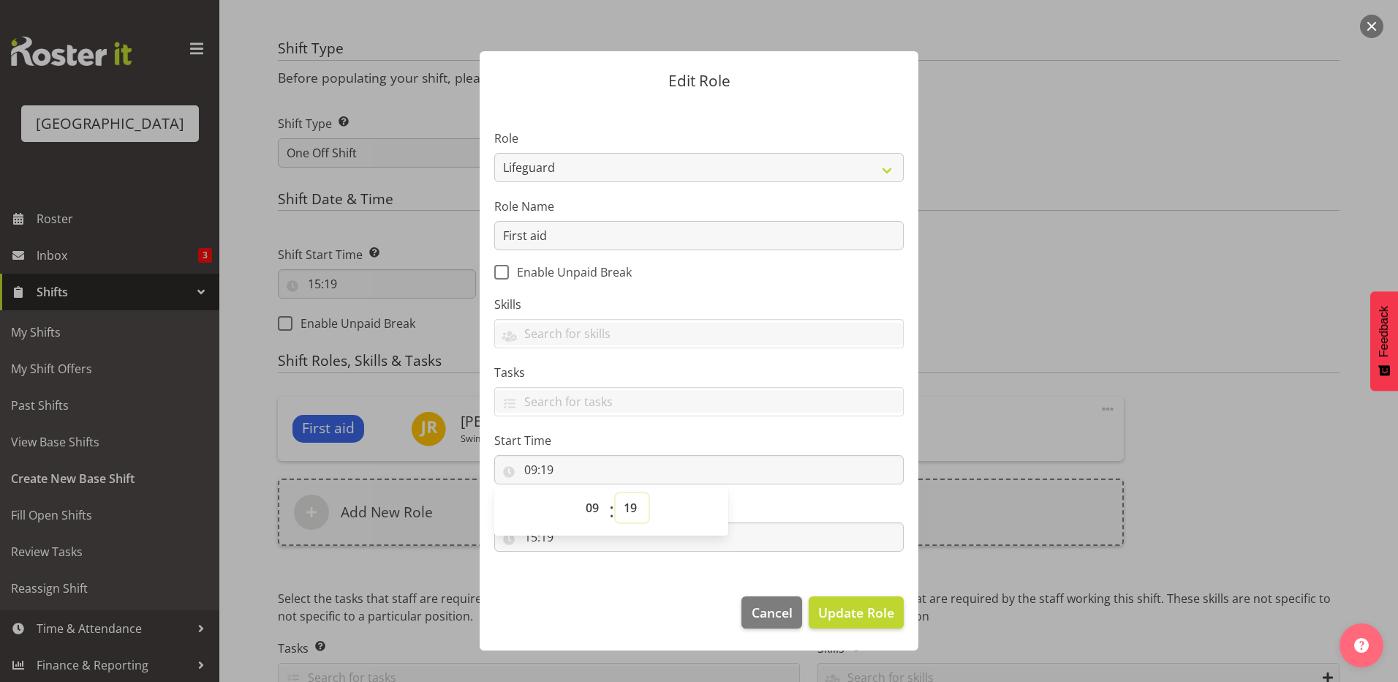
click at [632, 504] on select "00 01 02 03 04 05 06 07 08 09 10 11 12 13 14 15 16 17 18 19 20 21 22 23 24 25 2…" at bounding box center [632, 507] width 33 height 29
select select "0"
click at [616, 493] on select "00 01 02 03 04 05 06 07 08 09 10 11 12 13 14 15 16 17 18 19 20 21 22 23 24 25 2…" at bounding box center [632, 507] width 33 height 29
type input "09:00"
click at [653, 378] on label "Tasks" at bounding box center [699, 372] width 410 height 18
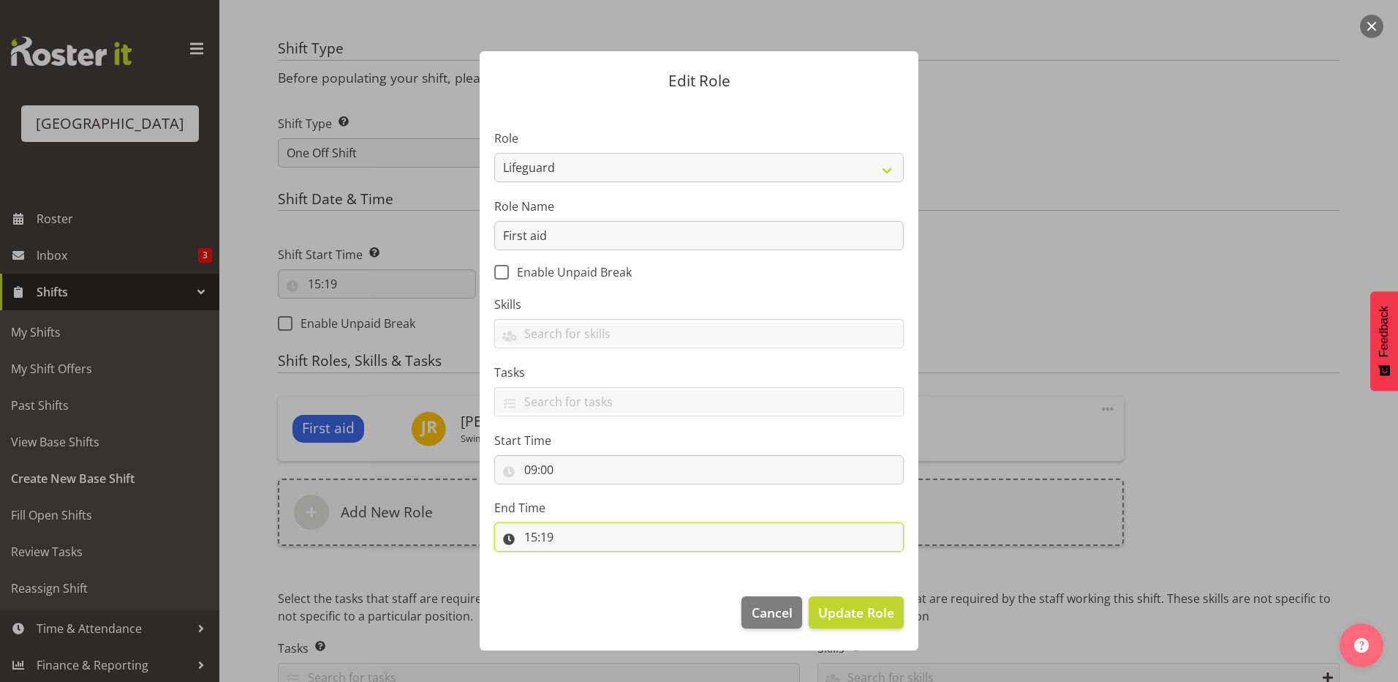
click at [546, 540] on input "15:19" at bounding box center [699, 536] width 410 height 29
click at [594, 579] on select "00 01 02 03 04 05 06 07 08 09 10 11 12 13 14 15 16 17 18 19 20 21 22 23" at bounding box center [594, 574] width 33 height 29
click at [578, 560] on select "00 01 02 03 04 05 06 07 08 09 10 11 12 13 14 15 16 17 18 19 20 21 22 23" at bounding box center [594, 574] width 33 height 29
click at [634, 574] on select "00 01 02 03 04 05 06 07 08 09 10 11 12 13 14 15 16 17 18 19 20 21 22 23 24 25 2…" at bounding box center [632, 574] width 33 height 29
select select "30"
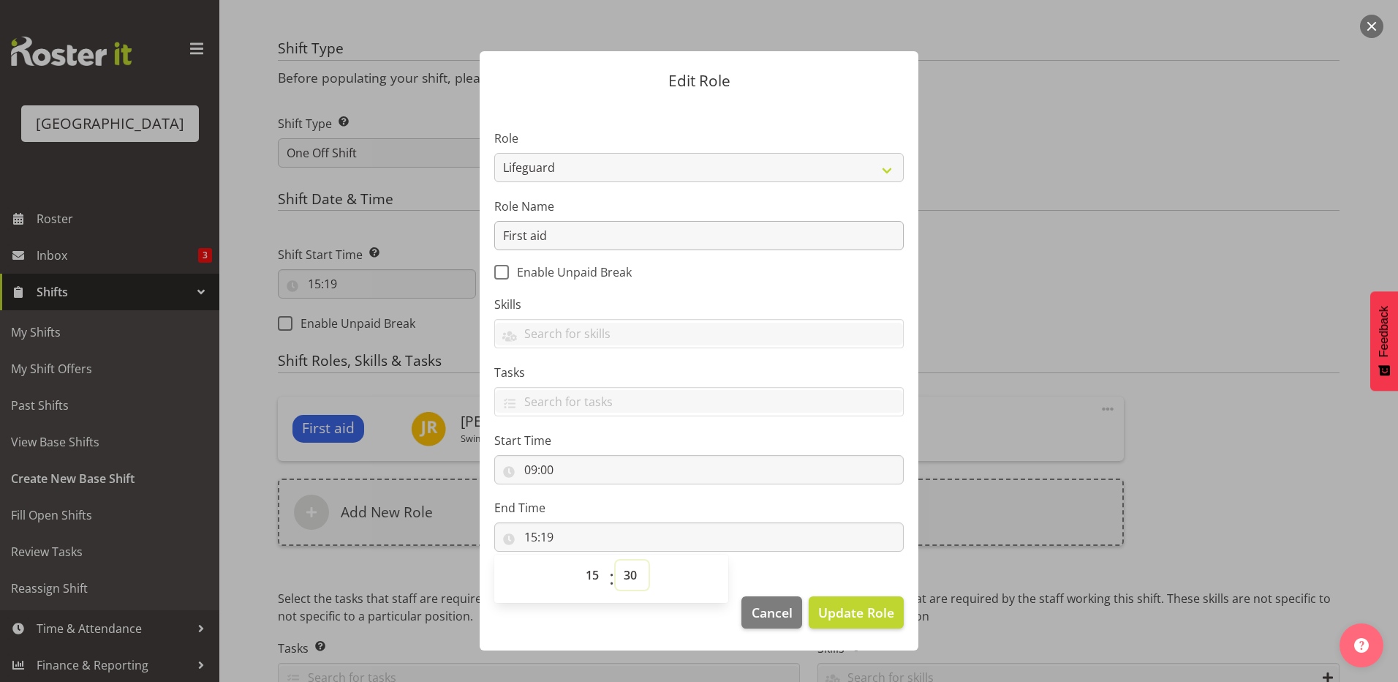
click at [616, 560] on select "00 01 02 03 04 05 06 07 08 09 10 11 12 13 14 15 16 17 18 19 20 21 22 23 24 25 2…" at bounding box center [632, 574] width 33 height 29
type input "15:30"
click at [718, 457] on input "09:00" at bounding box center [699, 469] width 410 height 29
click at [854, 614] on span "Update Role" at bounding box center [856, 612] width 76 height 19
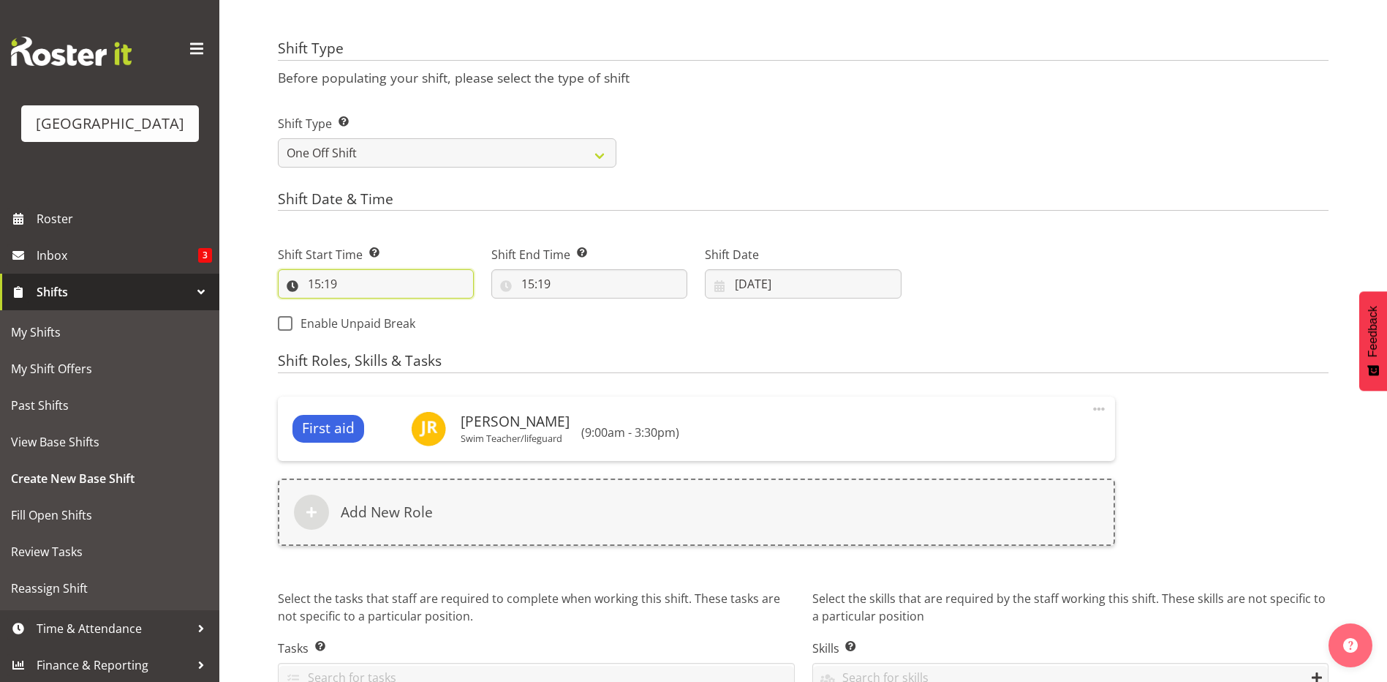
click at [435, 283] on input "15:19" at bounding box center [376, 283] width 196 height 29
click at [380, 324] on select "00 01 02 03 04 05 06 07 08 09 10 11 12 13 14 15 16 17 18 19 20 21 22 23" at bounding box center [377, 321] width 33 height 29
select select "9"
click at [361, 307] on select "00 01 02 03 04 05 06 07 08 09 10 11 12 13 14 15 16 17 18 19 20 21 22 23" at bounding box center [377, 321] width 33 height 29
type input "09:19"
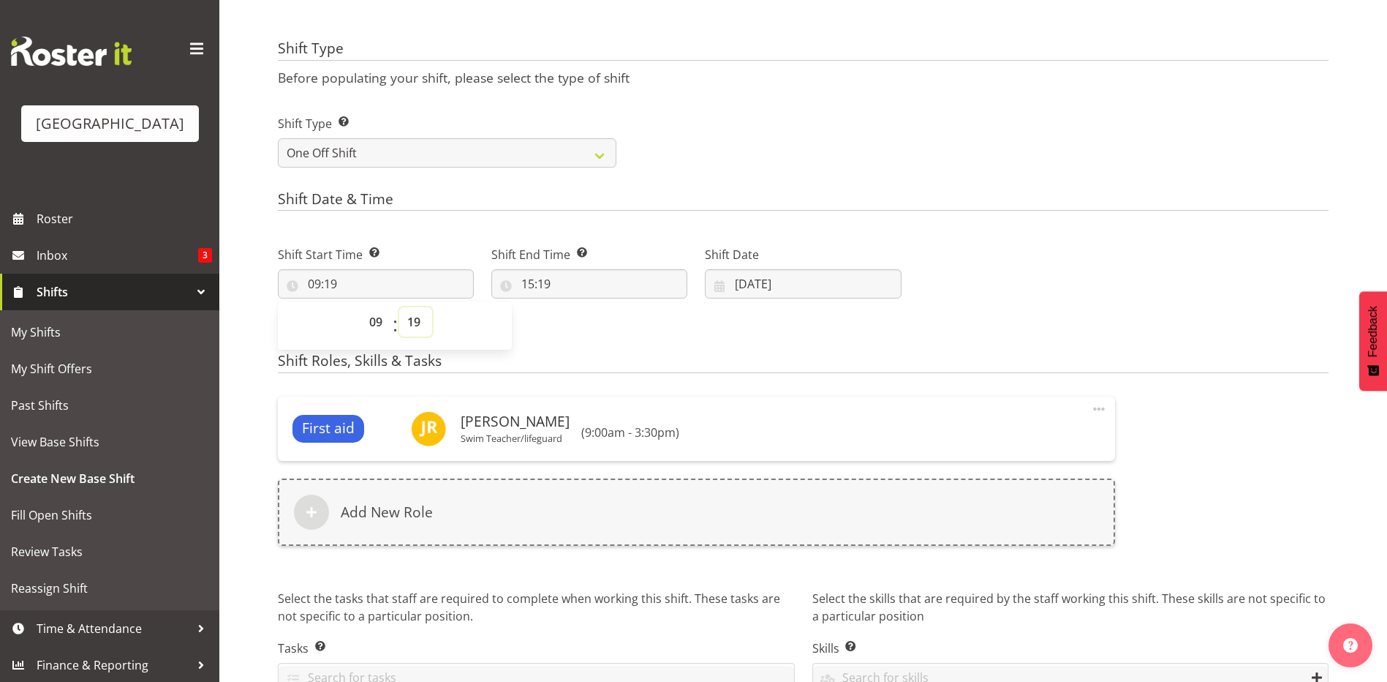
click at [415, 324] on select "00 01 02 03 04 05 06 07 08 09 10 11 12 13 14 15 16 17 18 19 20 21 22 23 24 25 2…" at bounding box center [415, 321] width 33 height 29
select select "0"
click at [399, 307] on select "00 01 02 03 04 05 06 07 08 09 10 11 12 13 14 15 16 17 18 19 20 21 22 23 24 25 2…" at bounding box center [415, 321] width 33 height 29
type input "09:00"
click at [551, 284] on input "15:19" at bounding box center [589, 283] width 196 height 29
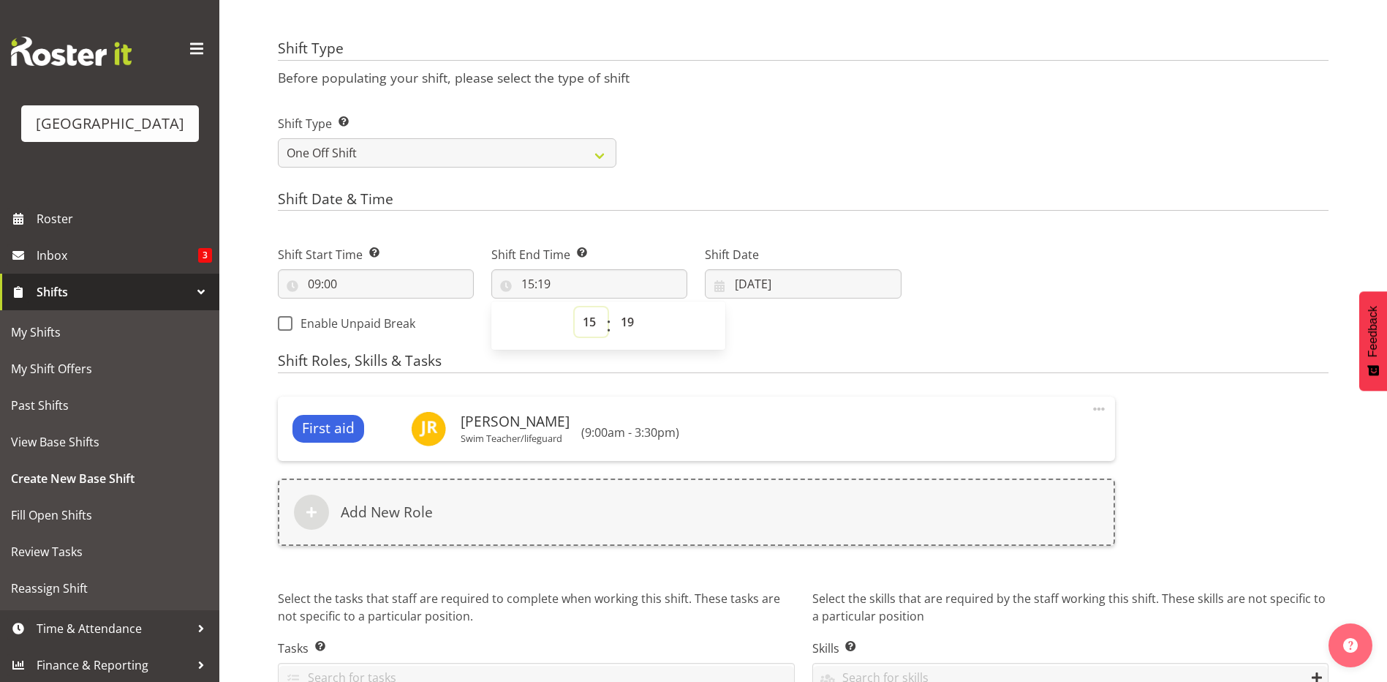
click at [595, 331] on select "00 01 02 03 04 05 06 07 08 09 10 11 12 13 14 15 16 17 18 19 20 21 22 23" at bounding box center [591, 321] width 33 height 29
click at [626, 327] on select "00 01 02 03 04 05 06 07 08 09 10 11 12 13 14 15 16 17 18 19 20 21 22 23 24 25 2…" at bounding box center [629, 321] width 33 height 29
select select "30"
click at [613, 307] on select "00 01 02 03 04 05 06 07 08 09 10 11 12 13 14 15 16 17 18 19 20 21 22 23 24 25 2…" at bounding box center [629, 321] width 33 height 29
type input "15:30"
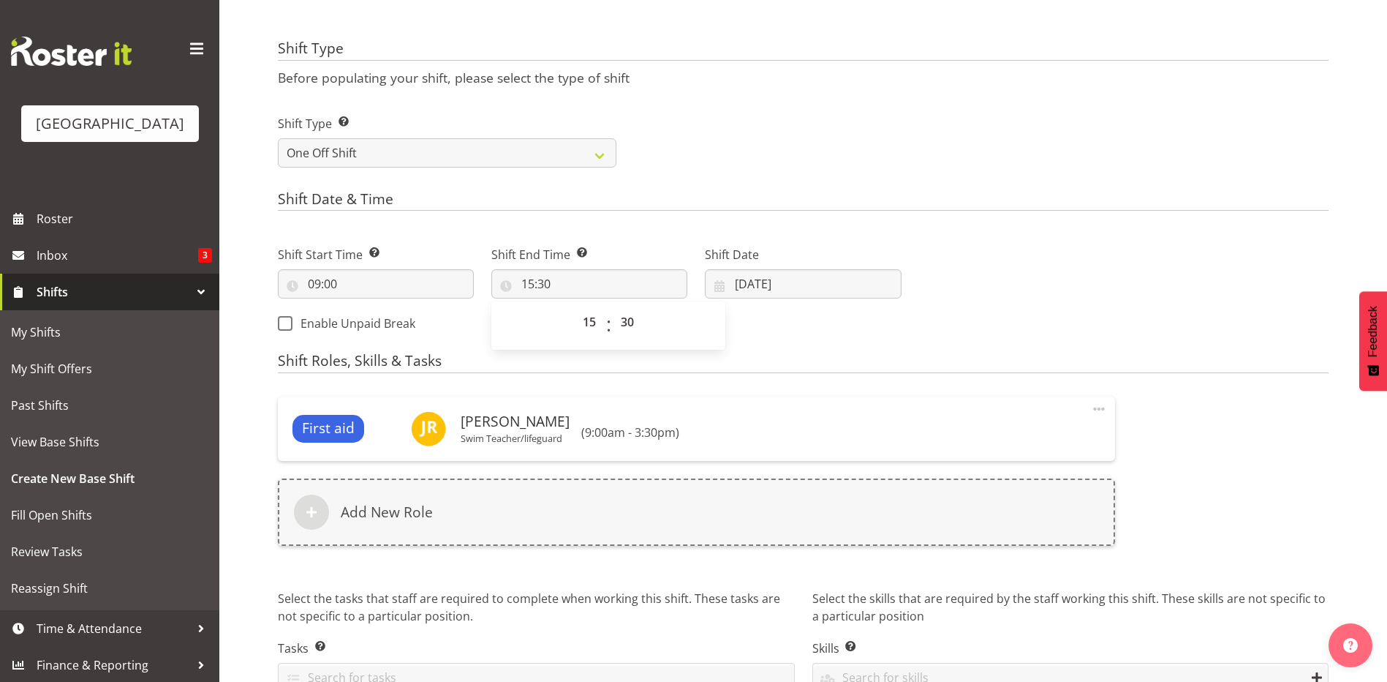
click at [855, 184] on form "Shift Name Enter a name for the shift (e.g. Day Shift). First aid training Loca…" at bounding box center [803, 183] width 1051 height 1115
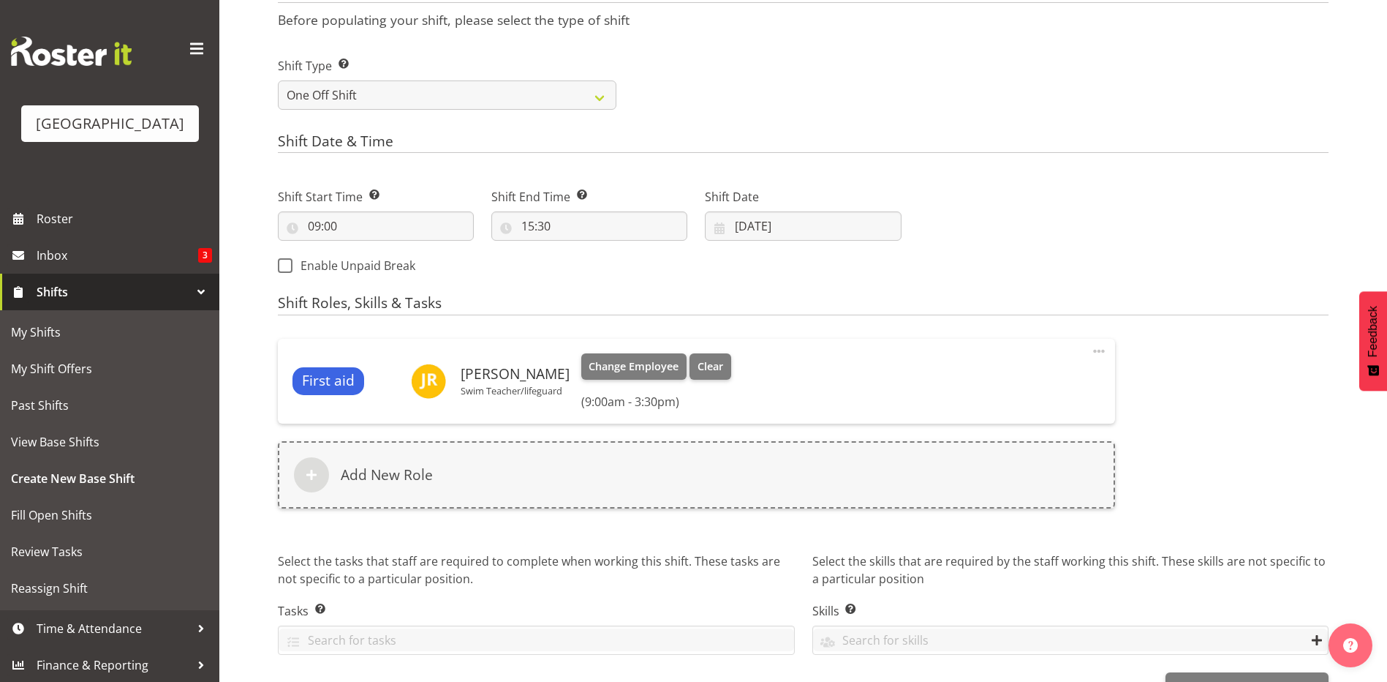
scroll to position [596, 0]
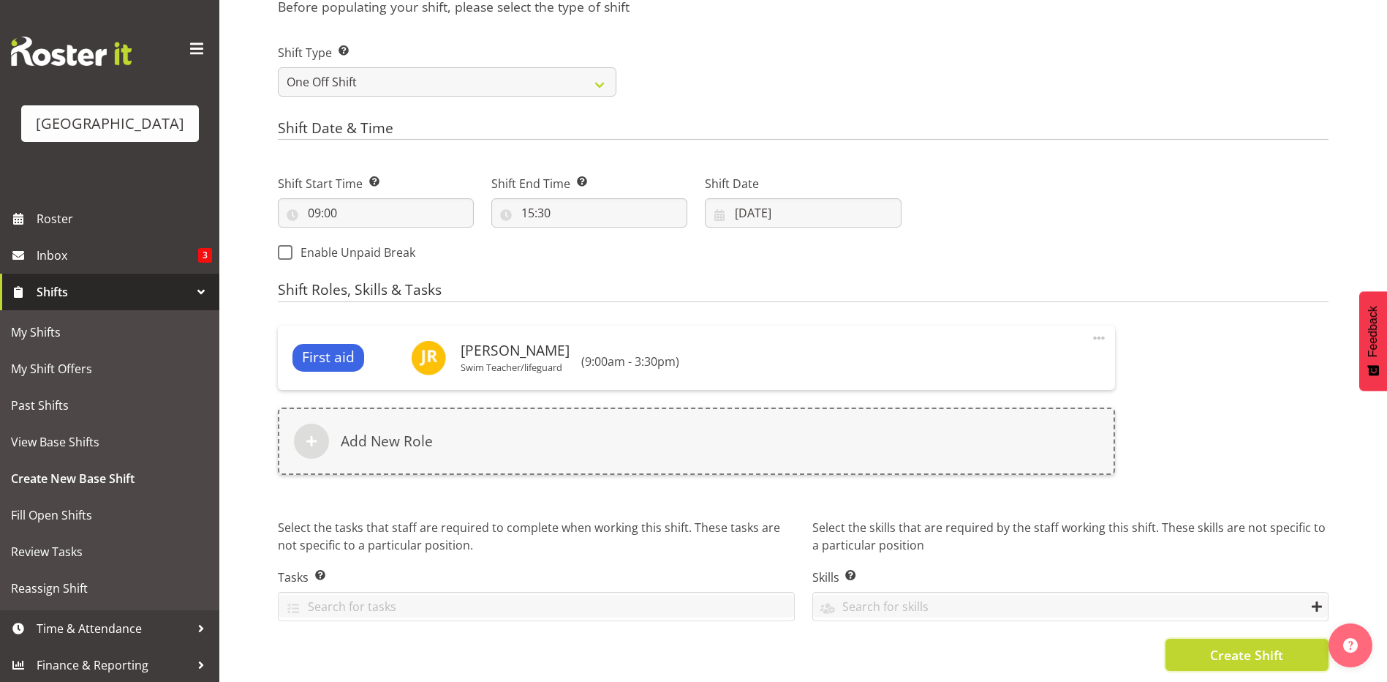
click at [1232, 645] on span "Create Shift" at bounding box center [1246, 654] width 73 height 19
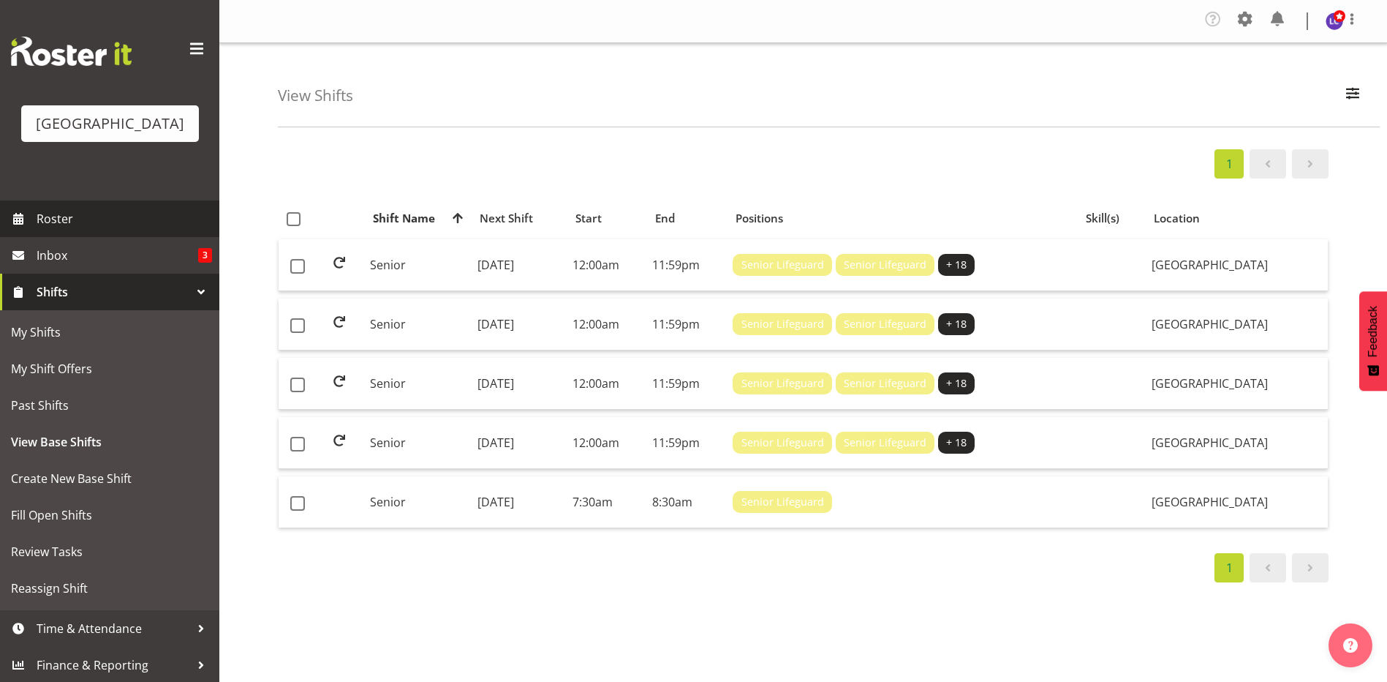
click at [61, 222] on span "Roster" at bounding box center [125, 219] width 176 height 22
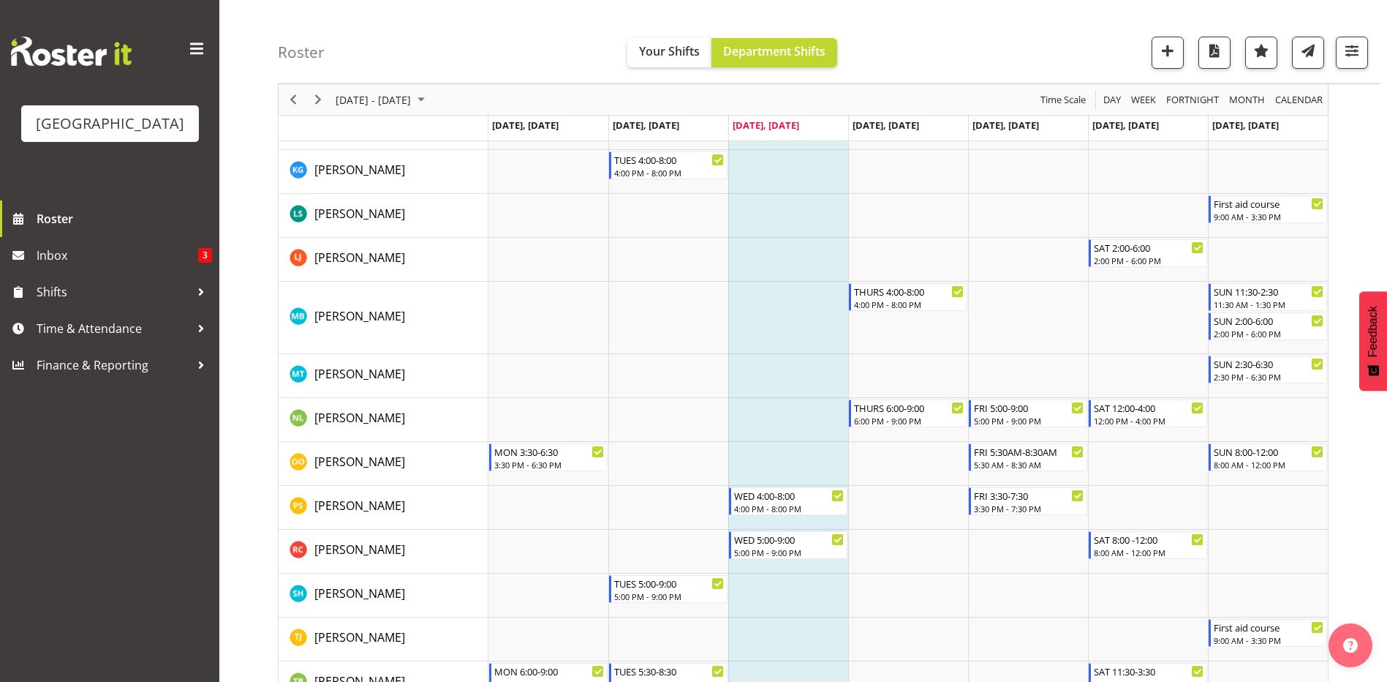
scroll to position [923, 0]
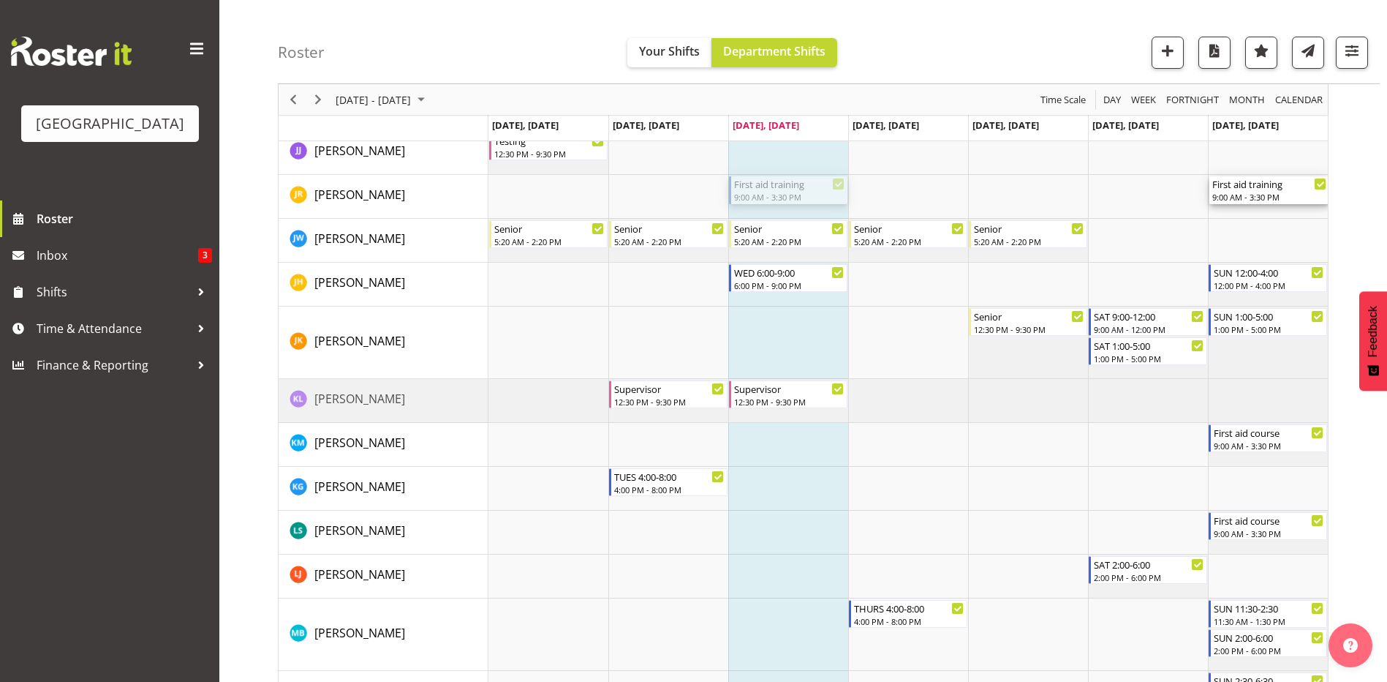
drag, startPoint x: 865, startPoint y: 192, endPoint x: 1256, endPoint y: 200, distance: 391.3
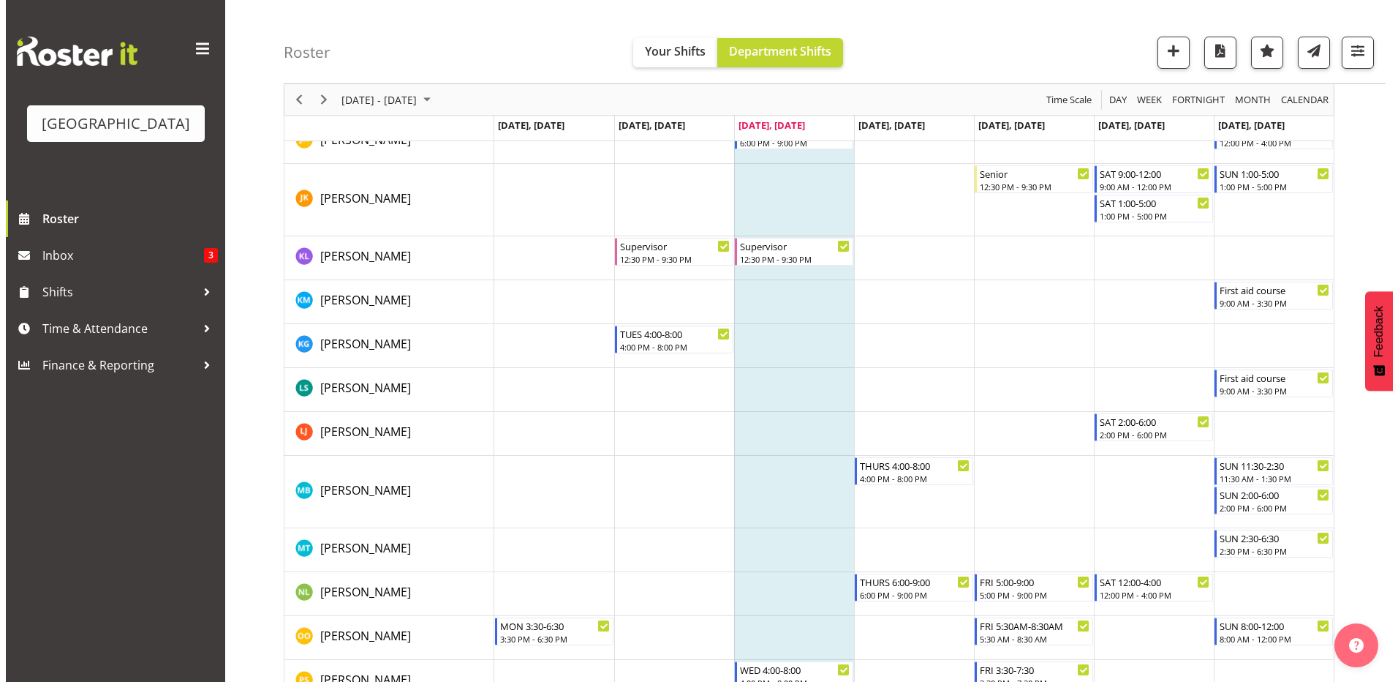
scroll to position [749, 0]
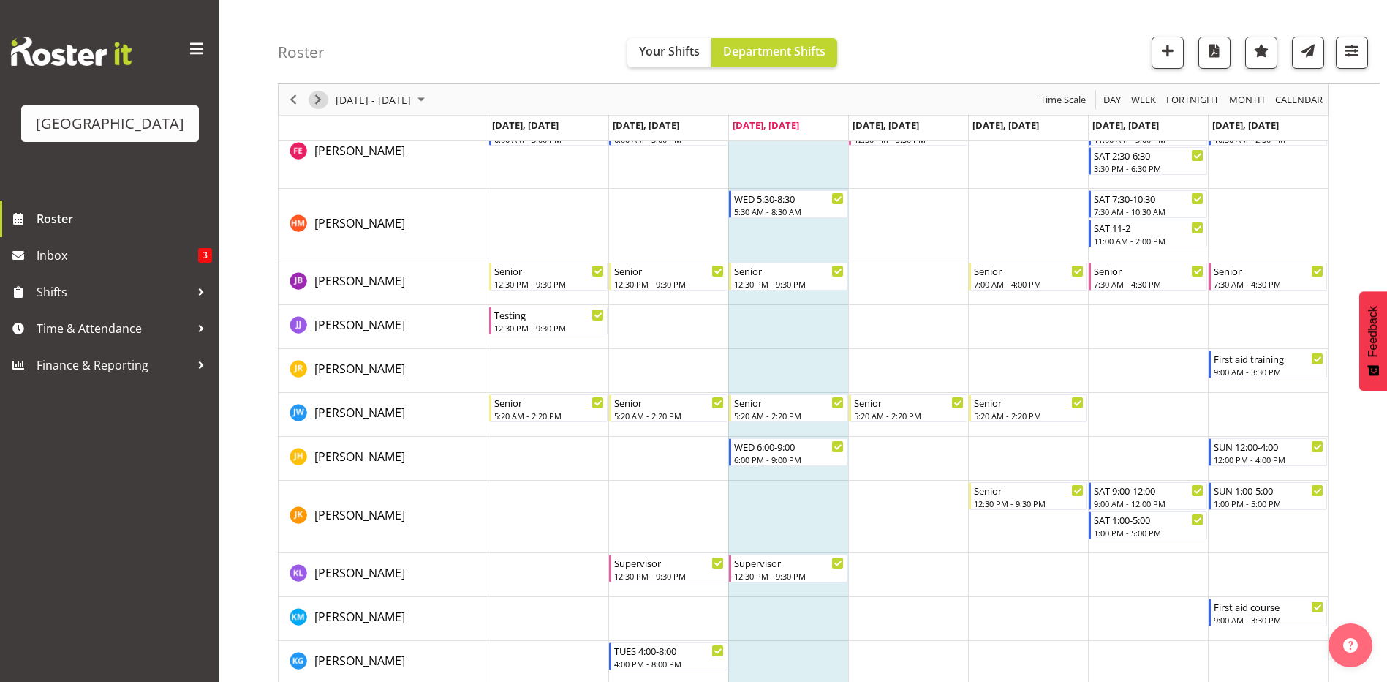
click at [321, 98] on span "Next" at bounding box center [318, 100] width 18 height 18
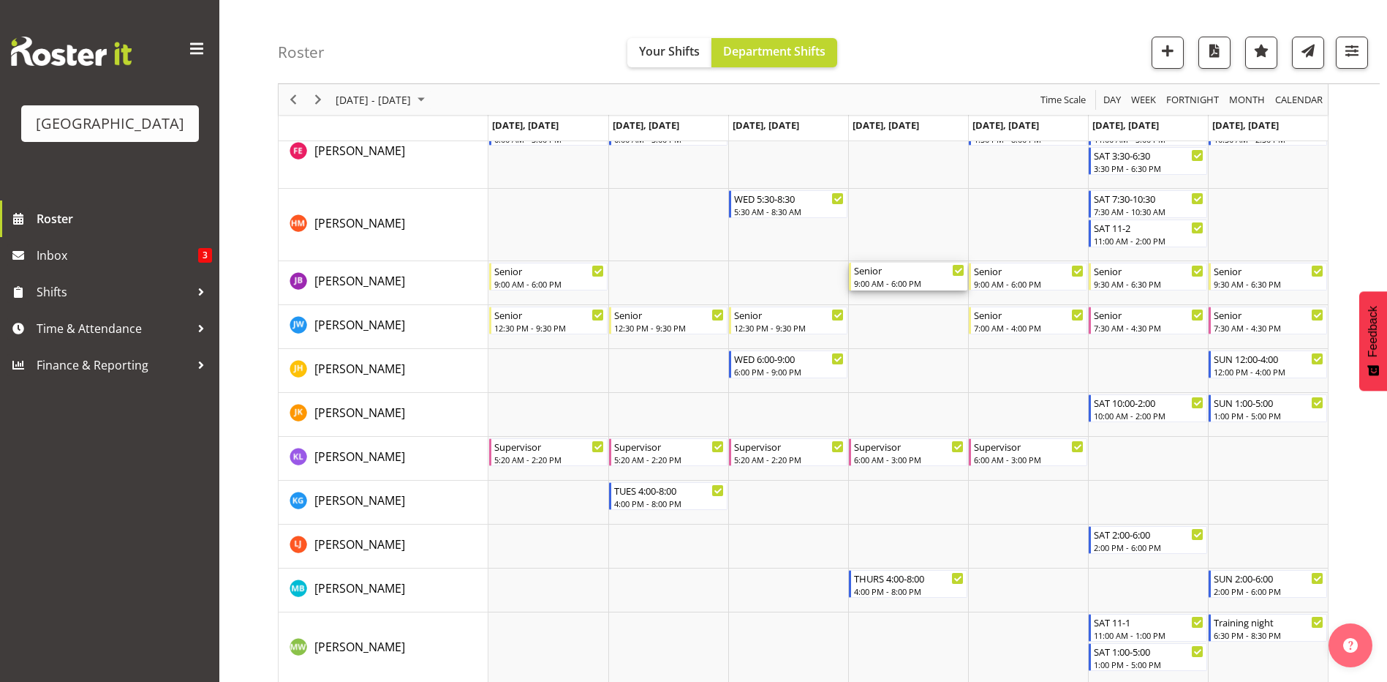
click at [913, 280] on div "9:00 AM - 6:00 PM" at bounding box center [909, 283] width 110 height 12
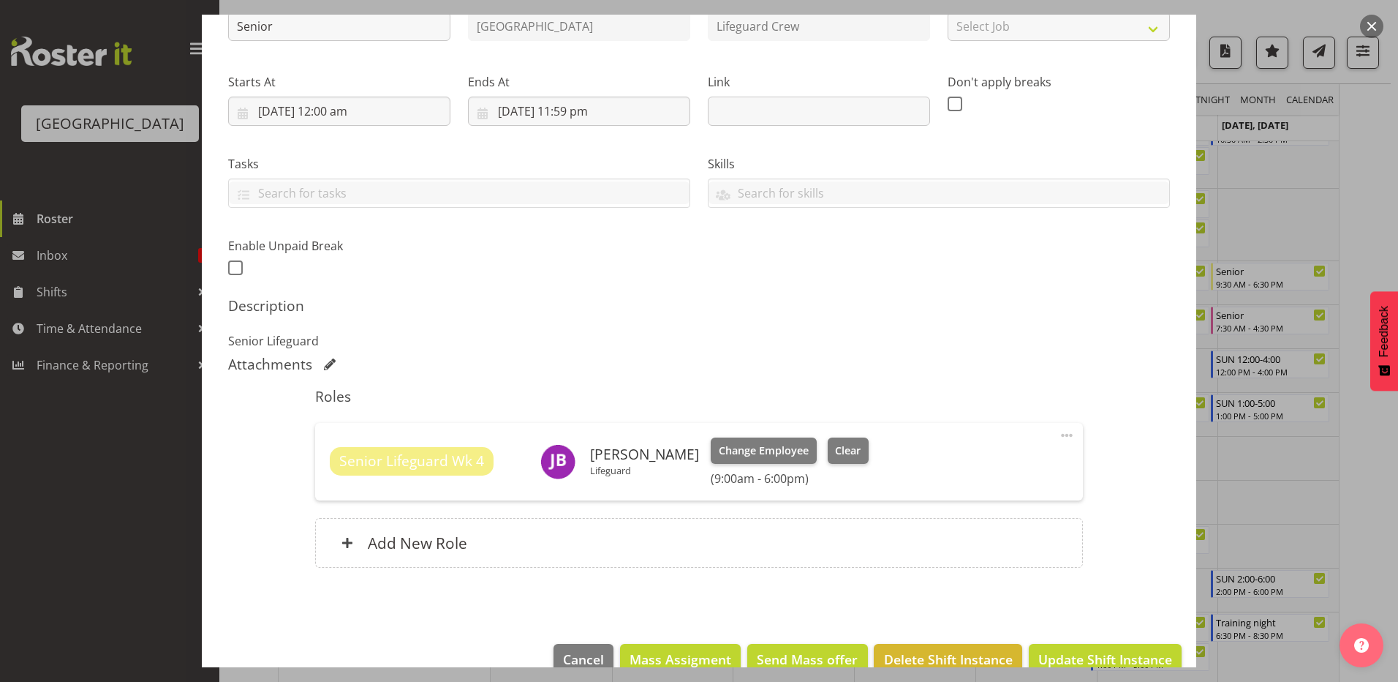
scroll to position [214, 0]
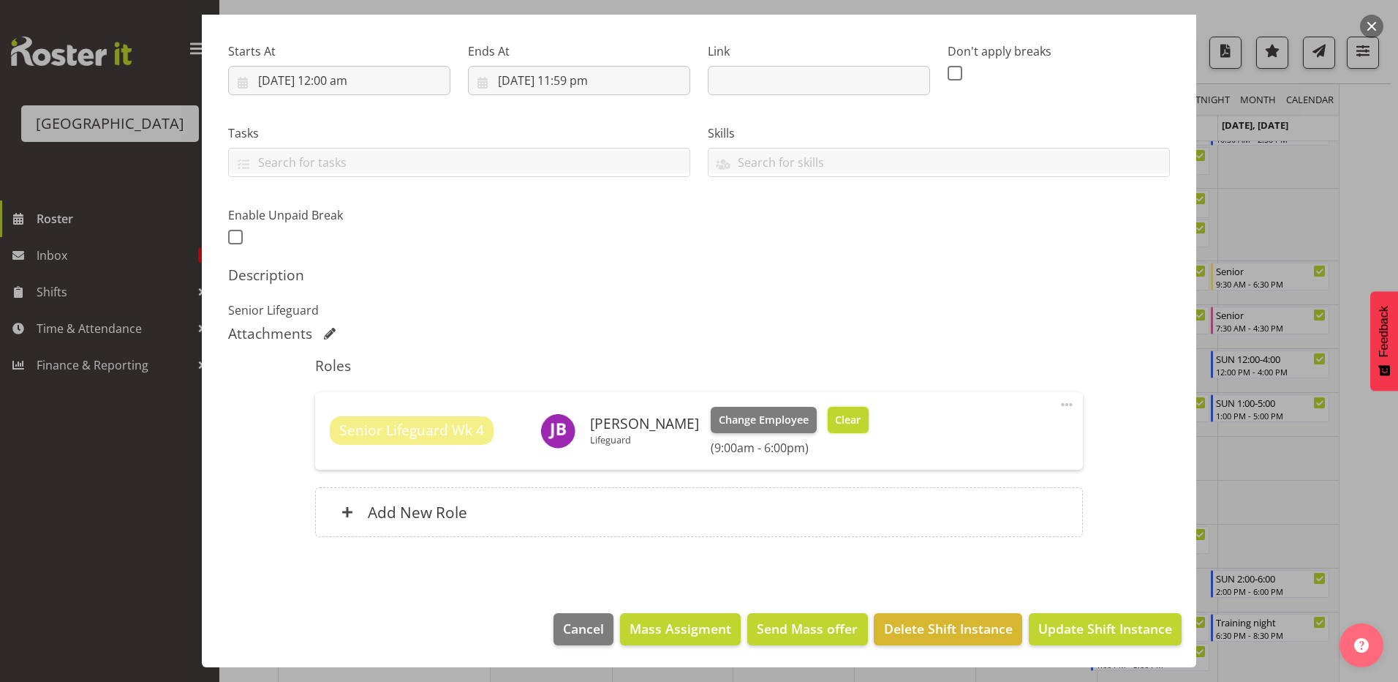
click at [835, 420] on span "Clear" at bounding box center [848, 420] width 26 height 16
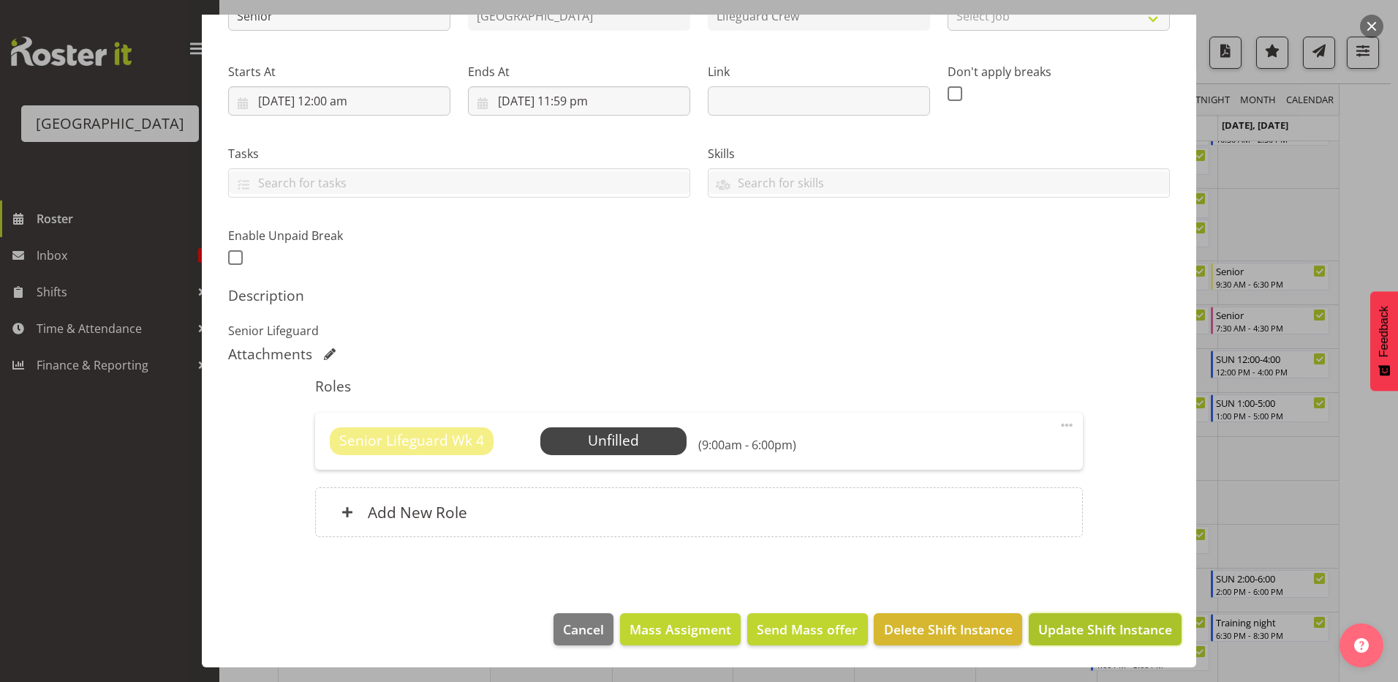
click at [1074, 632] on span "Update Shift Instance" at bounding box center [1105, 628] width 134 height 19
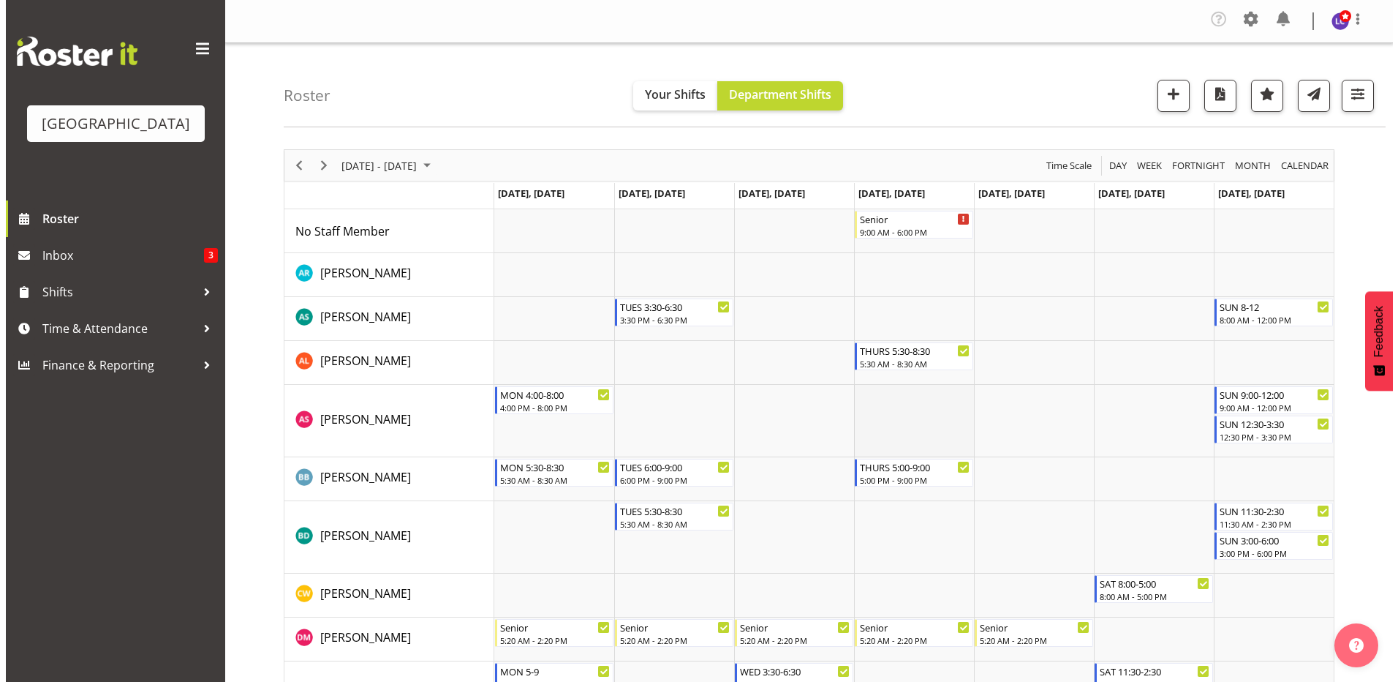
scroll to position [317, 0]
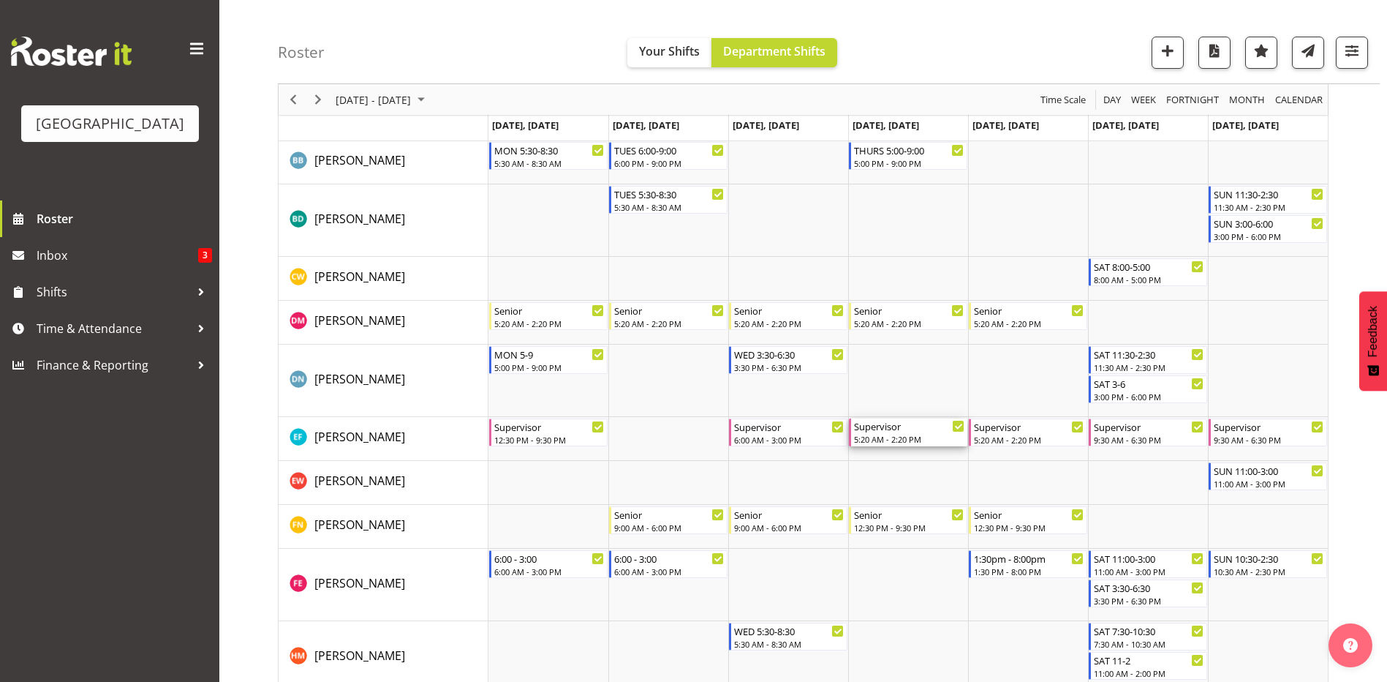
click at [917, 440] on div "5:20 AM - 2:20 PM" at bounding box center [909, 439] width 110 height 12
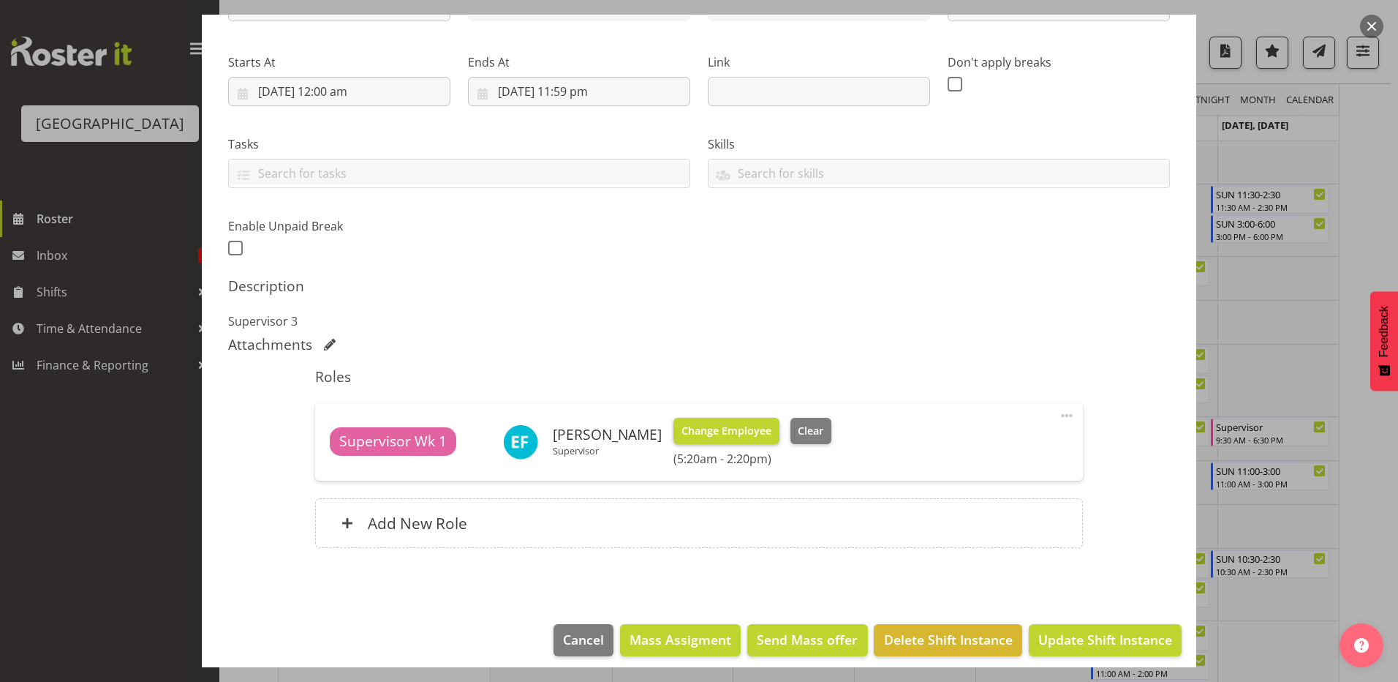
scroll to position [214, 0]
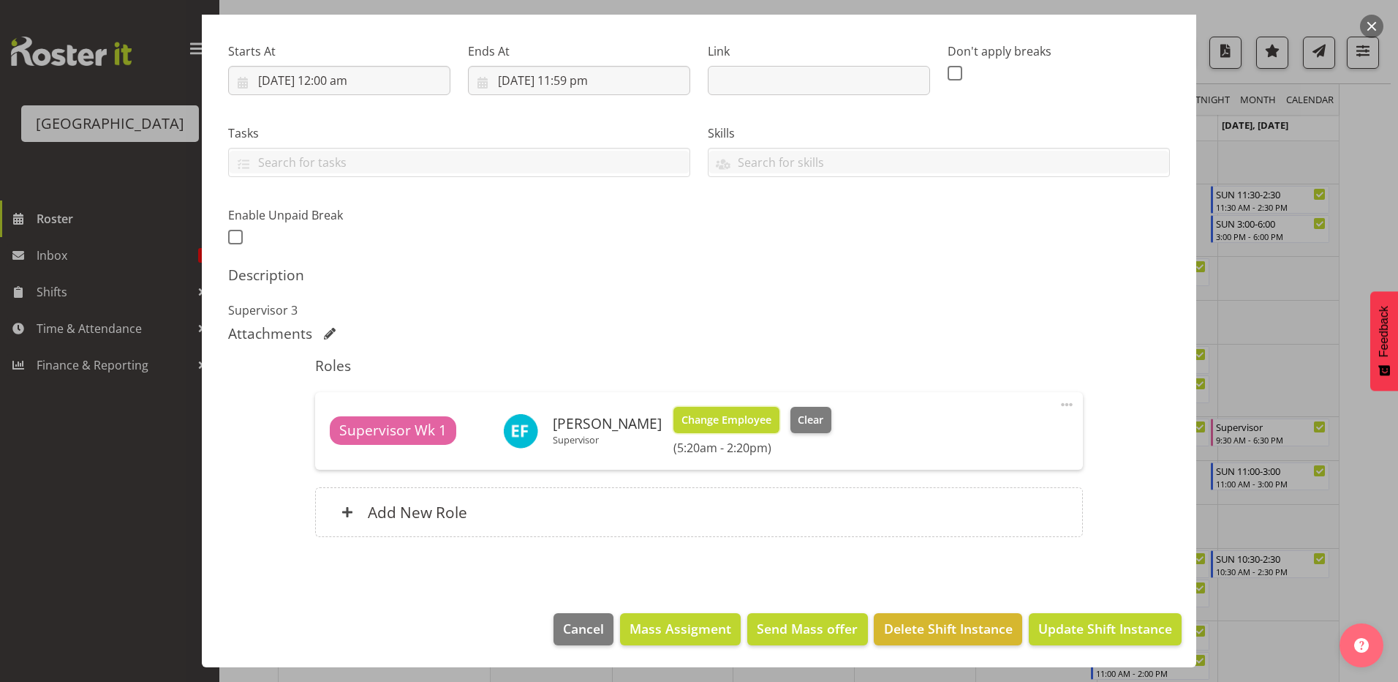
click at [698, 417] on span "Change Employee" at bounding box center [727, 420] width 90 height 16
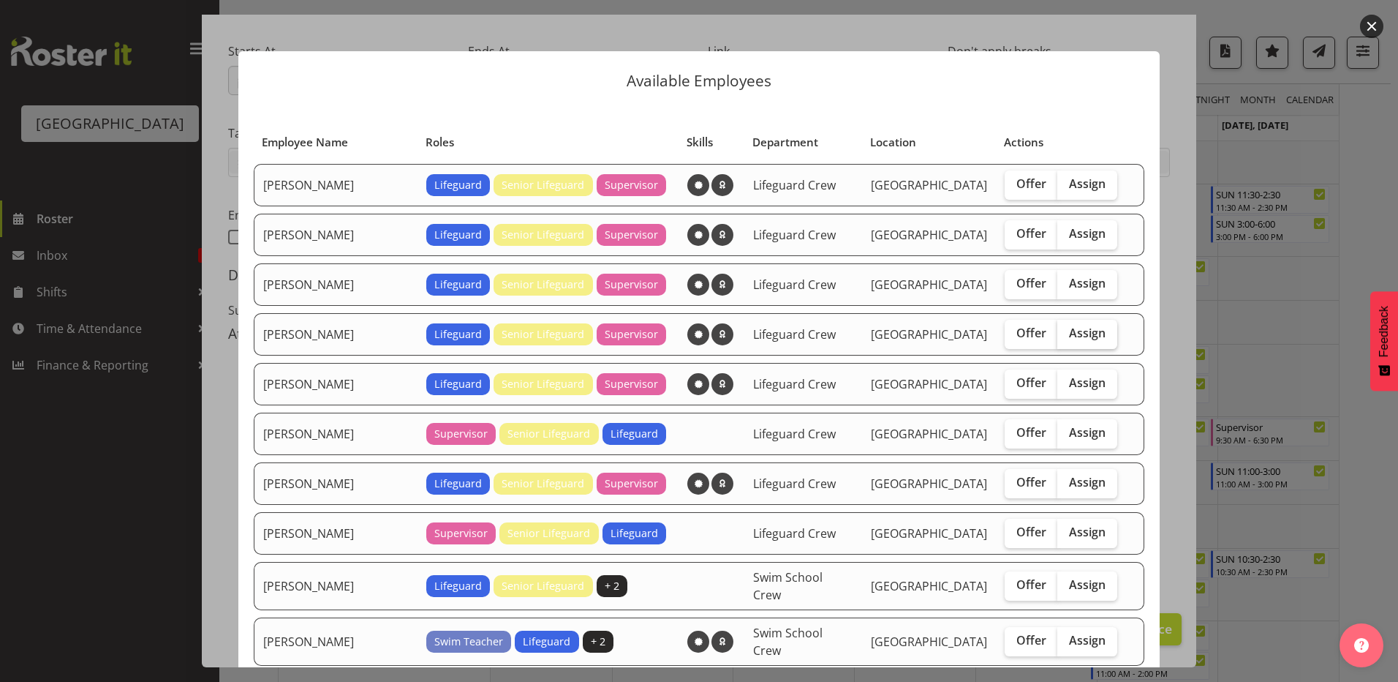
click at [1069, 340] on span "Assign" at bounding box center [1087, 332] width 37 height 15
click at [1057, 338] on input "Assign" at bounding box center [1062, 333] width 10 height 10
checkbox input "true"
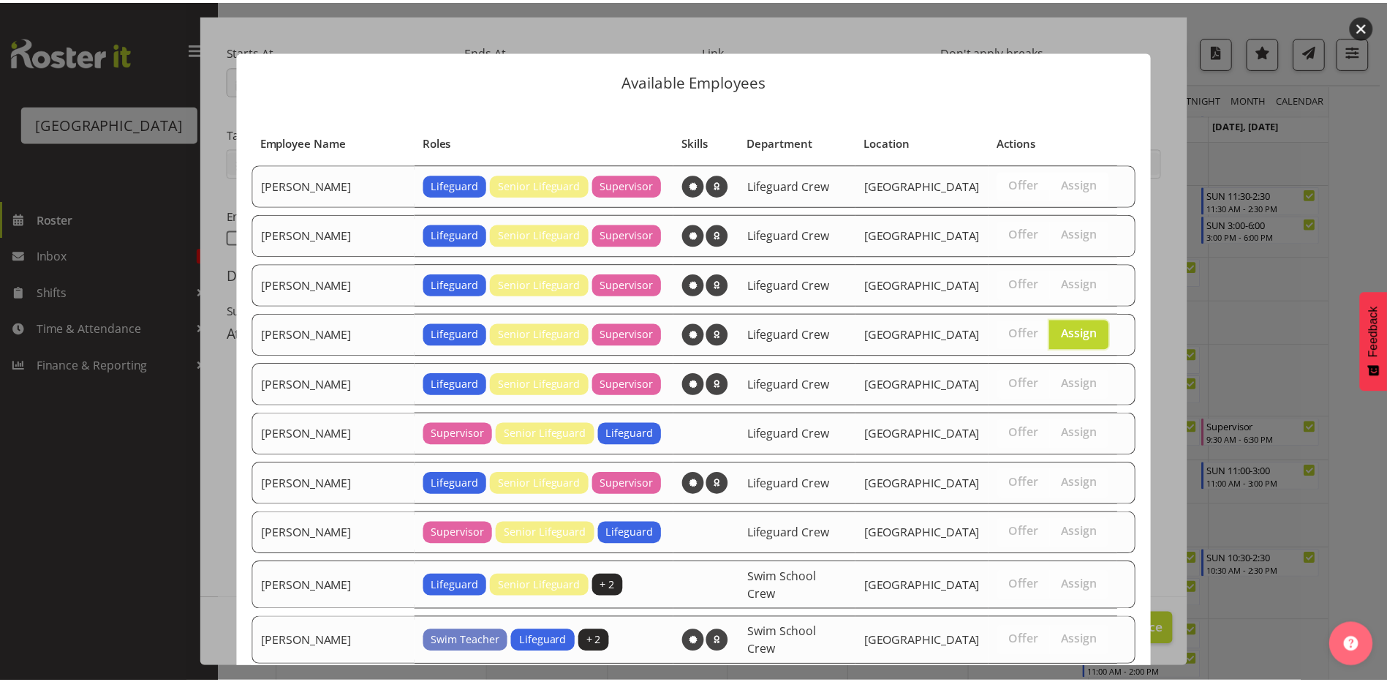
scroll to position [195, 0]
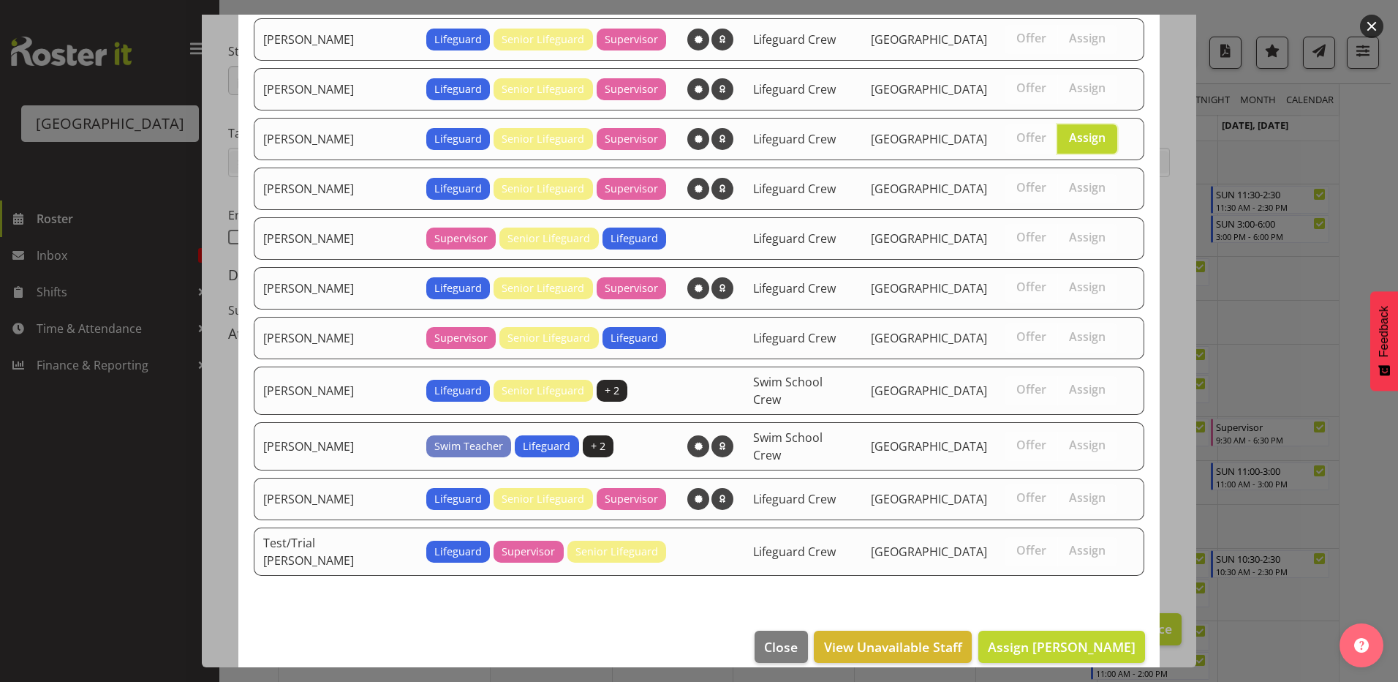
click at [1051, 649] on footer "Close View Unavailable Staff Assign [PERSON_NAME]" at bounding box center [698, 650] width 921 height 69
click at [1059, 638] on span "Assign [PERSON_NAME]" at bounding box center [1062, 647] width 148 height 18
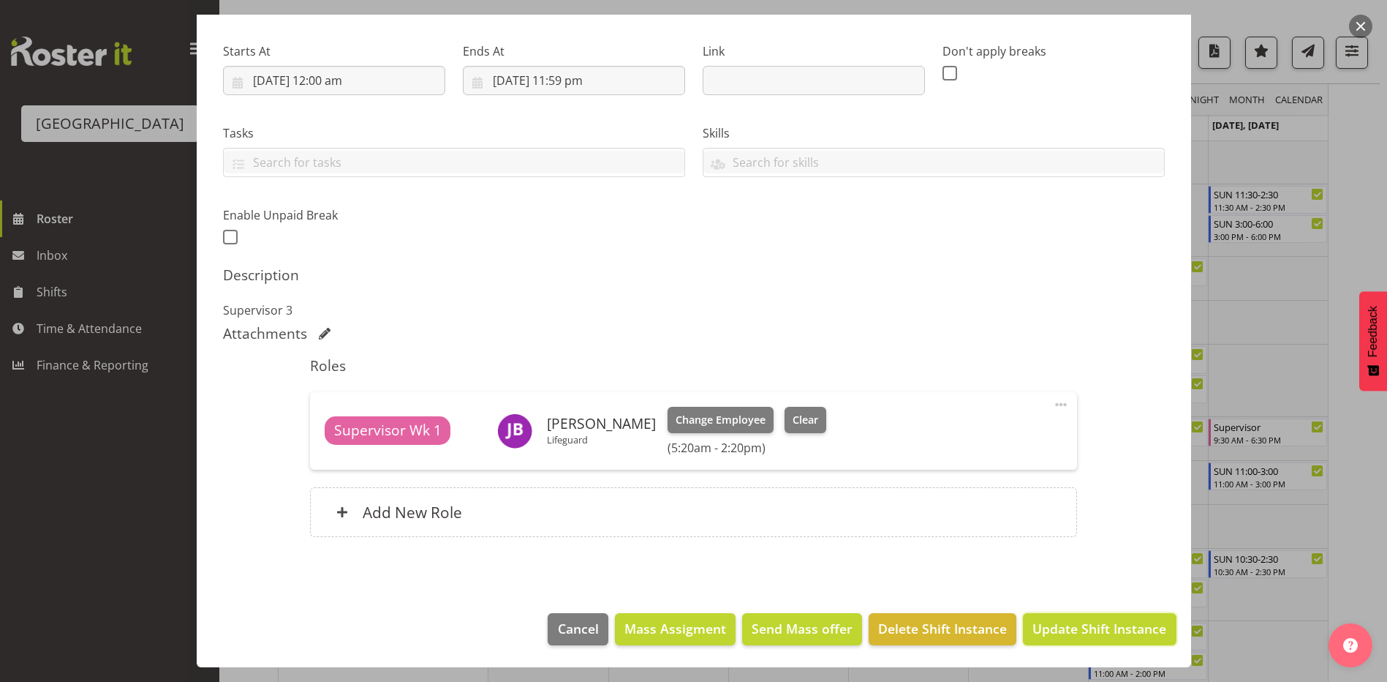
click at [1059, 633] on span "Update Shift Instance" at bounding box center [1100, 628] width 134 height 19
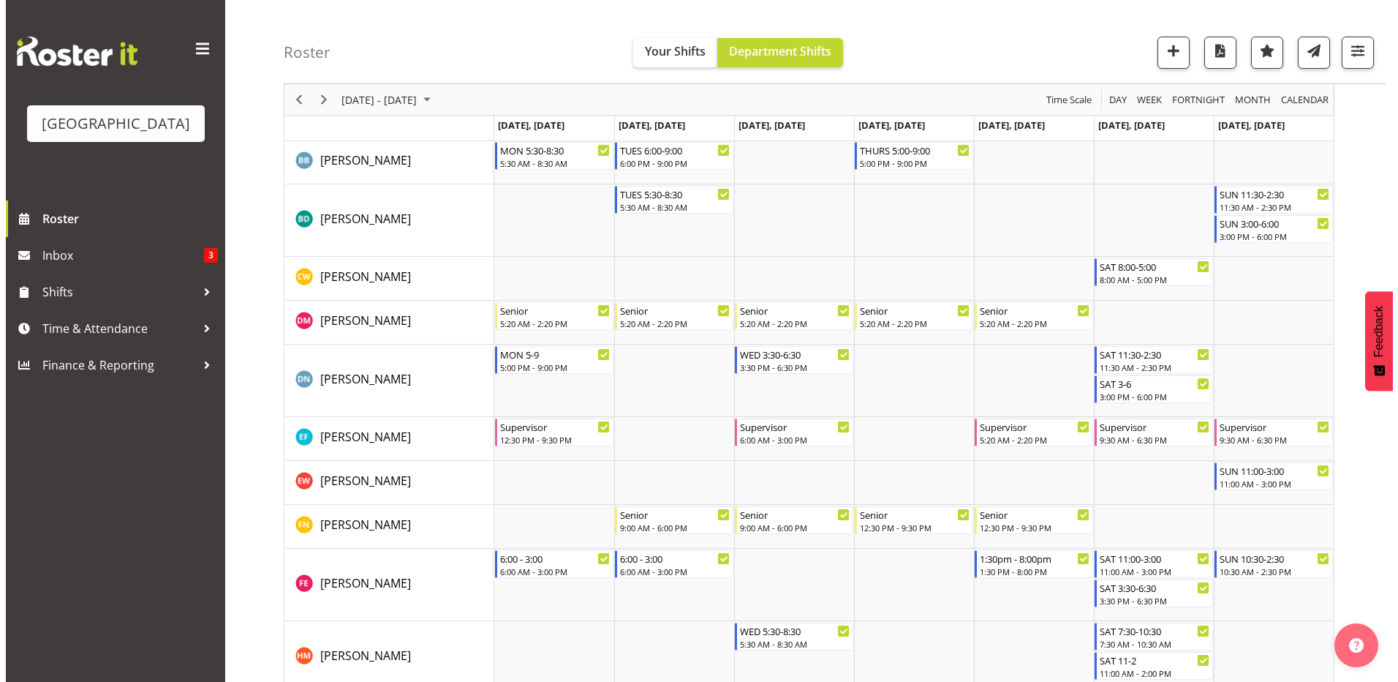
scroll to position [0, 0]
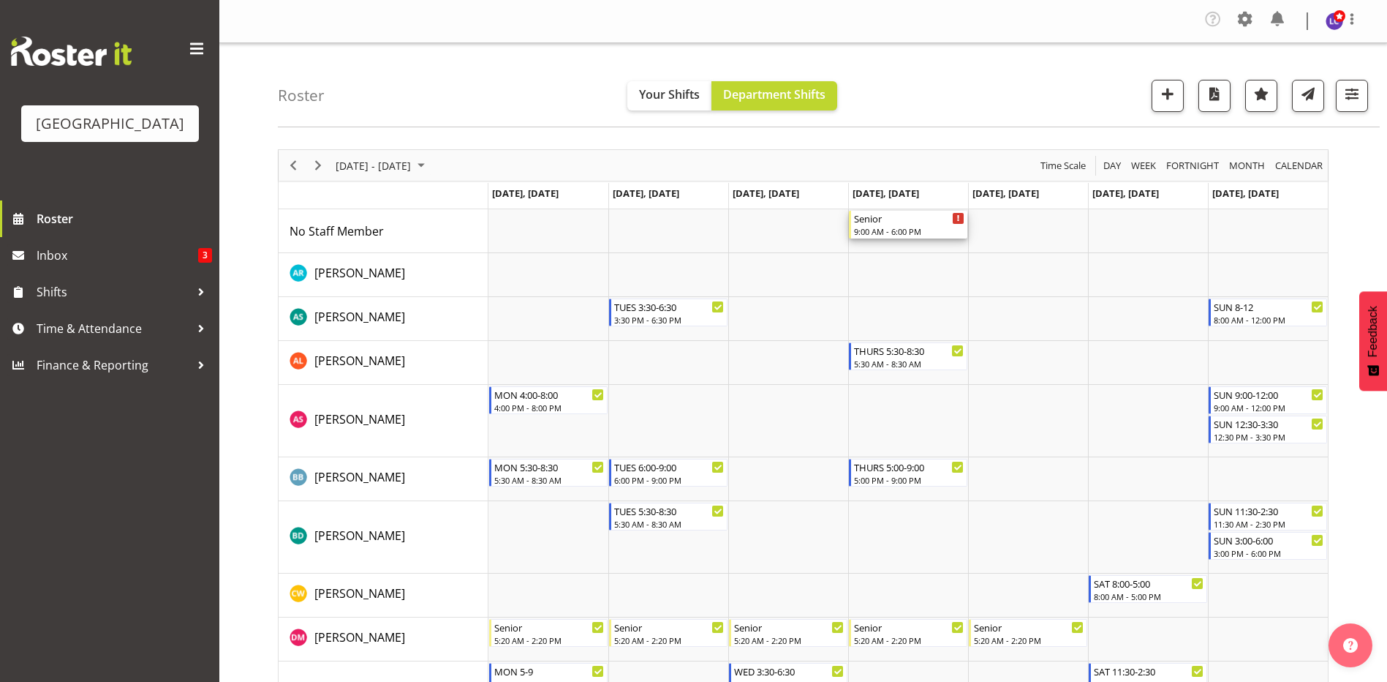
click at [908, 229] on div "9:00 AM - 6:00 PM" at bounding box center [909, 231] width 110 height 12
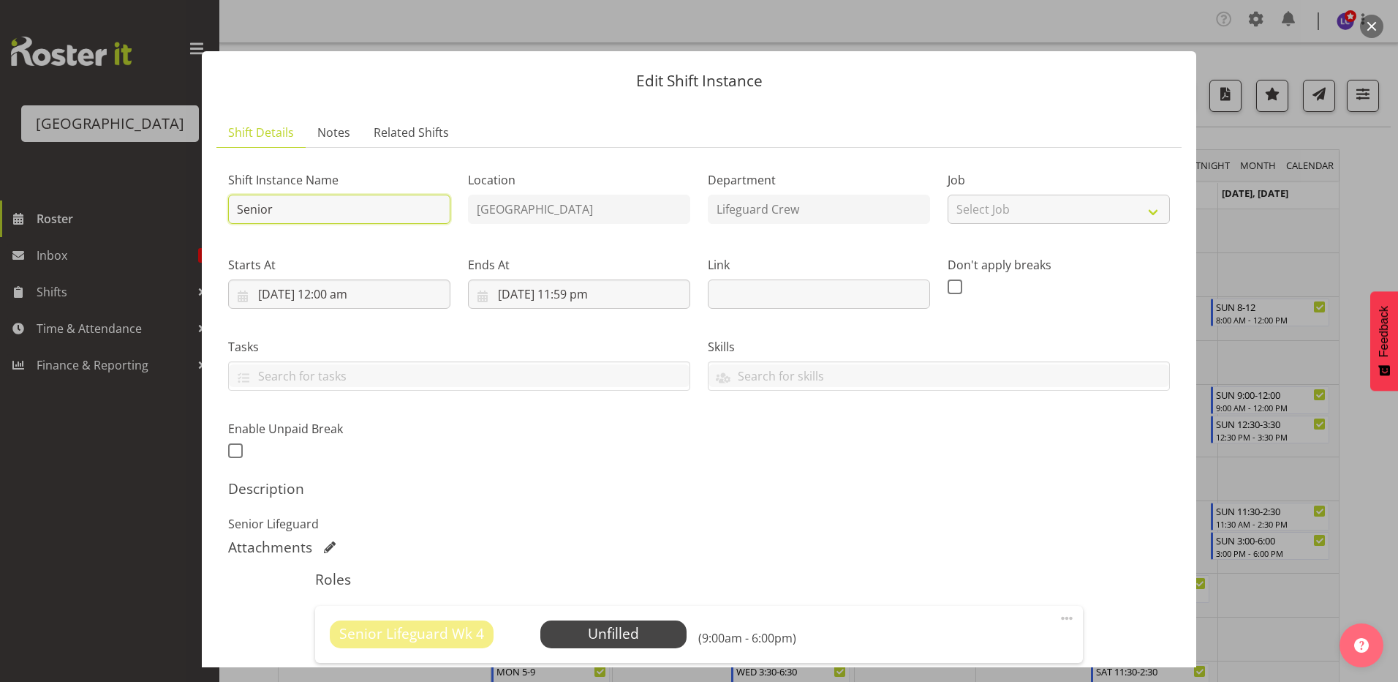
drag, startPoint x: 393, startPoint y: 195, endPoint x: -575, endPoint y: 72, distance: 976.1
click at [0, 72] on html "Splash Palace Roster Inbox 3 Shifts Time & Attendance Finance & Reporting Compa…" at bounding box center [699, 341] width 1398 height 682
click at [372, 205] on input "Supervisor - swim school" at bounding box center [339, 209] width 222 height 29
drag, startPoint x: 391, startPoint y: 211, endPoint x: 295, endPoint y: 208, distance: 95.8
click at [295, 208] on input "Supervisor - swim school" at bounding box center [339, 209] width 222 height 29
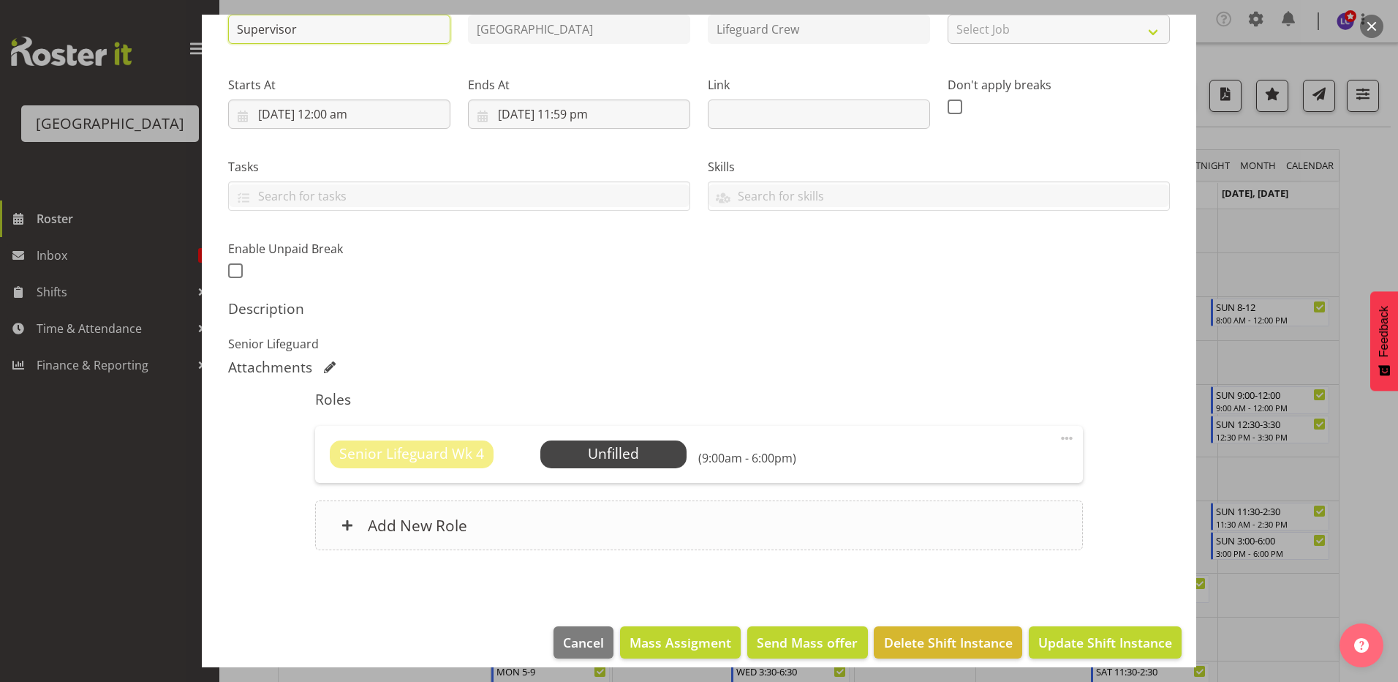
scroll to position [193, 0]
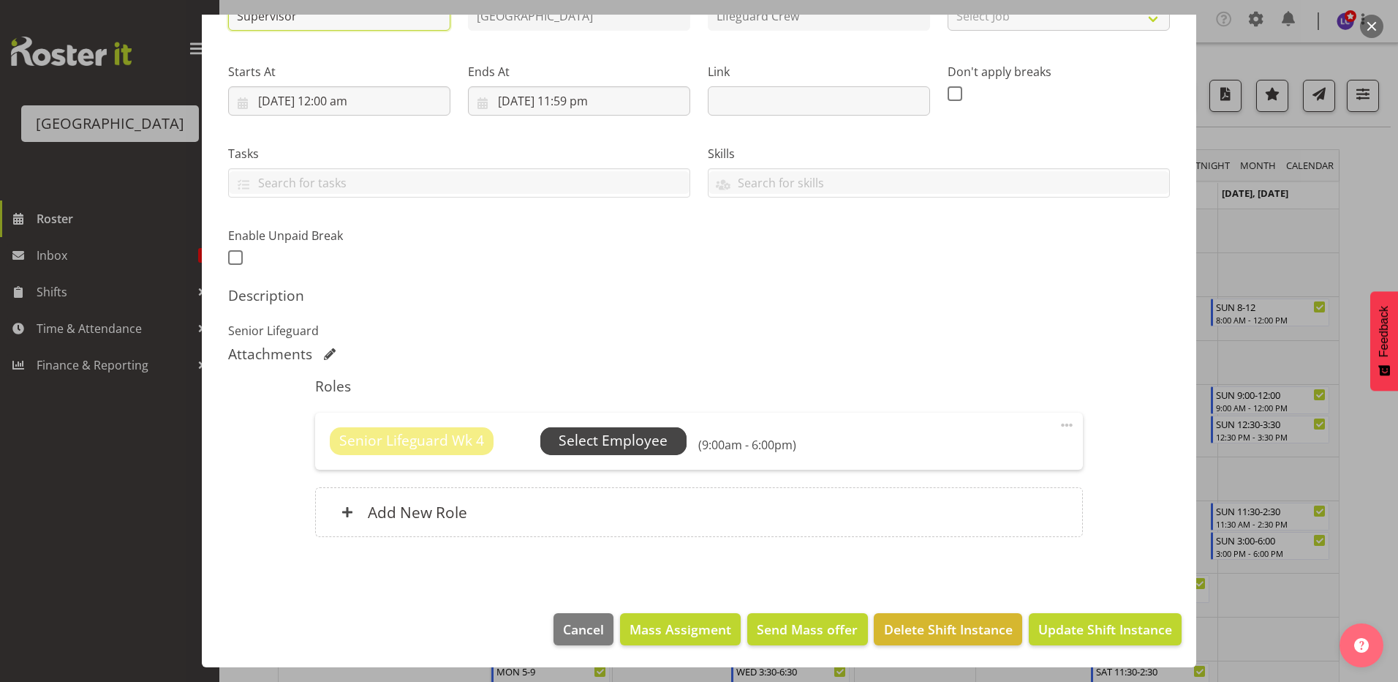
type input "Supervisor"
click at [625, 438] on span "Select Employee" at bounding box center [613, 440] width 109 height 21
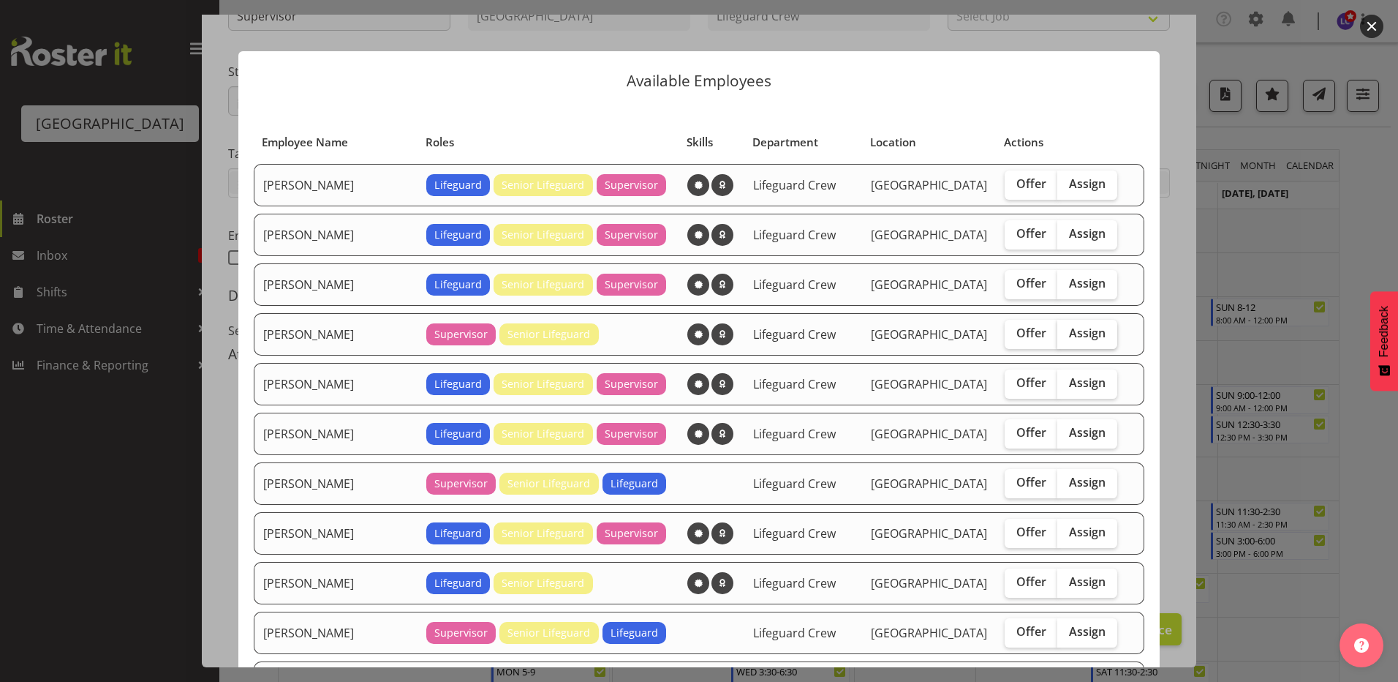
click at [1069, 328] on span "Assign" at bounding box center [1087, 332] width 37 height 15
click at [1057, 328] on input "Assign" at bounding box center [1062, 333] width 10 height 10
checkbox input "true"
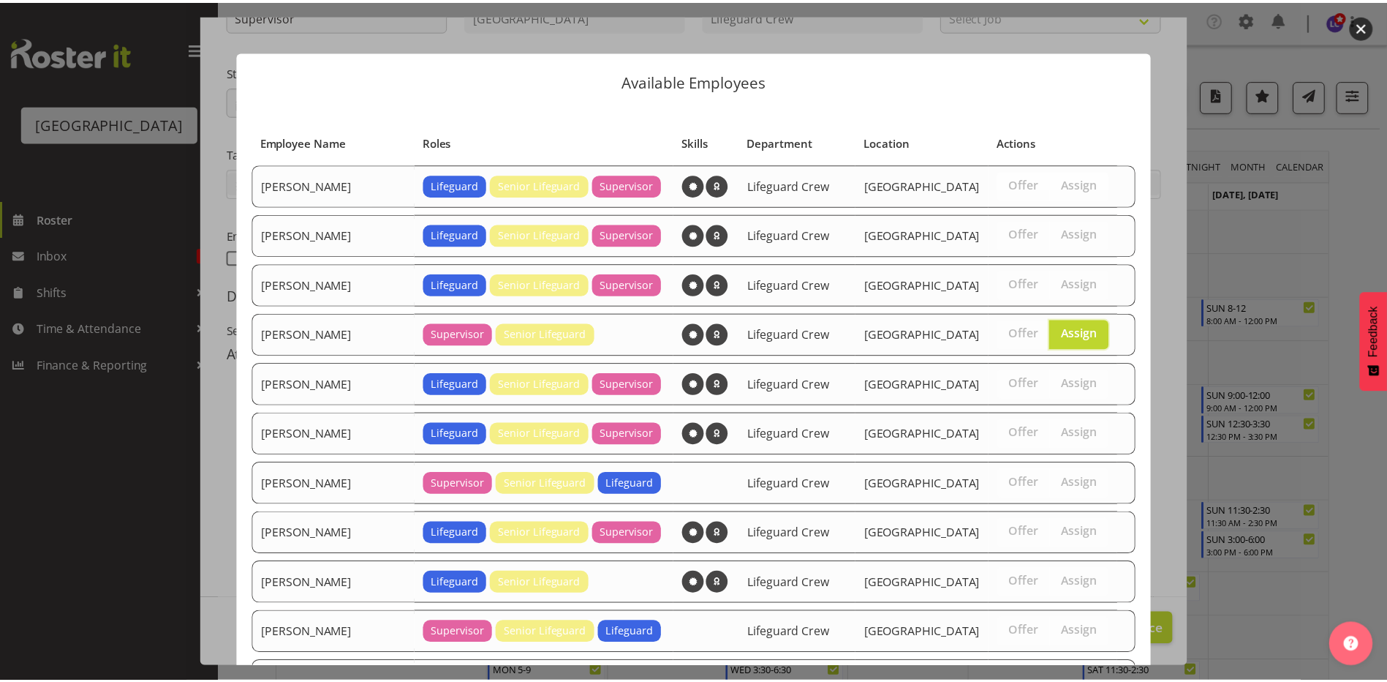
scroll to position [245, 0]
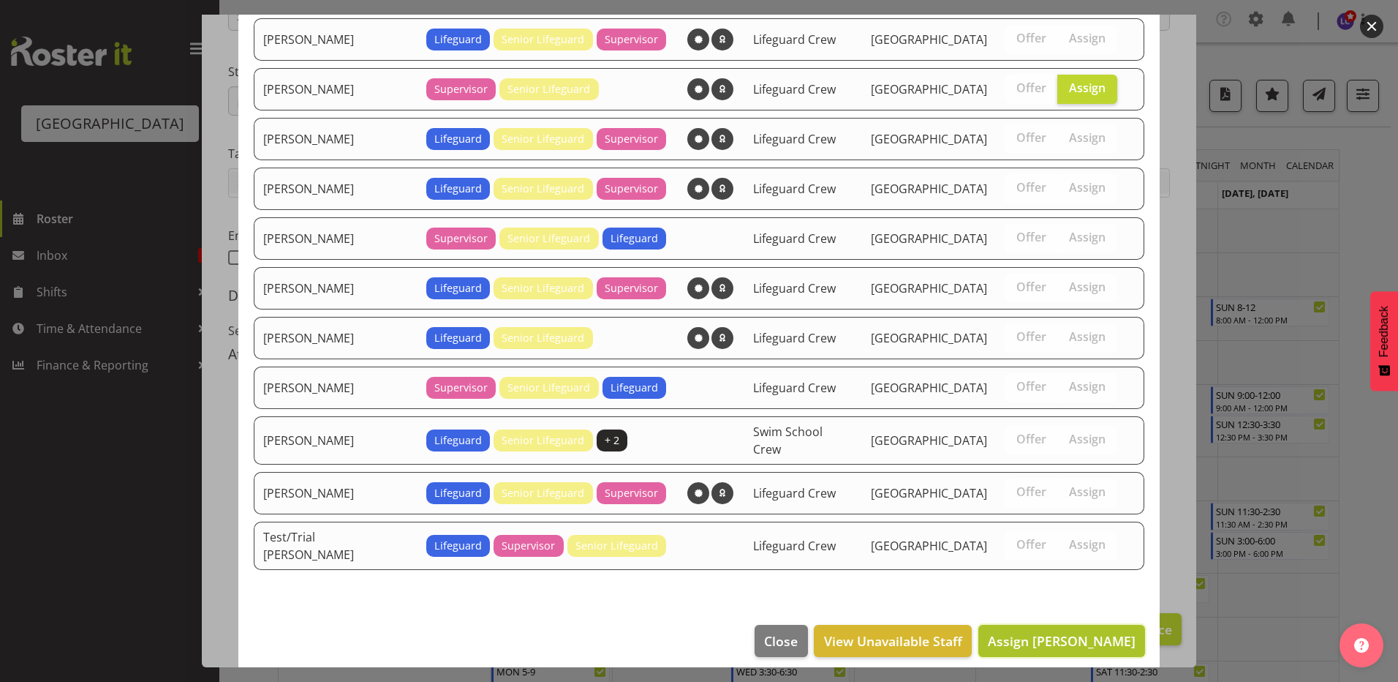
click at [1076, 632] on span "Assign Earl Foran" at bounding box center [1062, 641] width 148 height 18
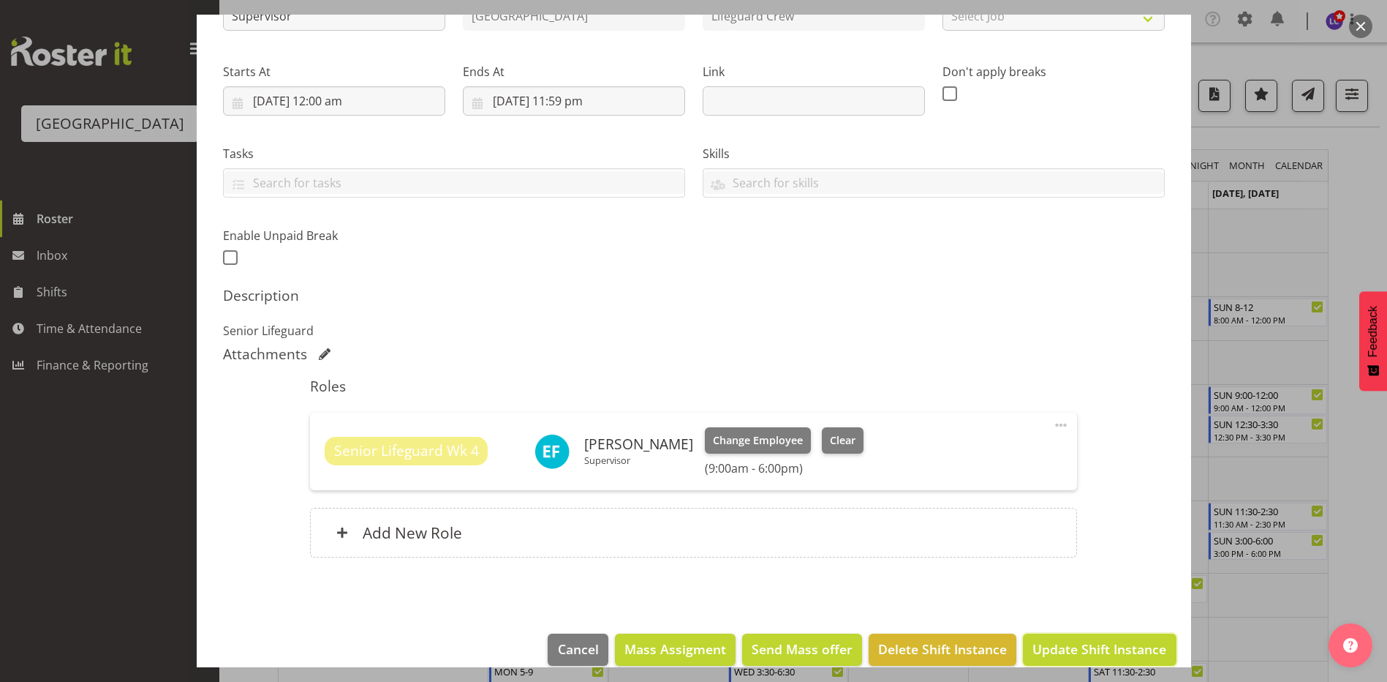
click at [1071, 636] on button "Update Shift Instance" at bounding box center [1099, 649] width 153 height 32
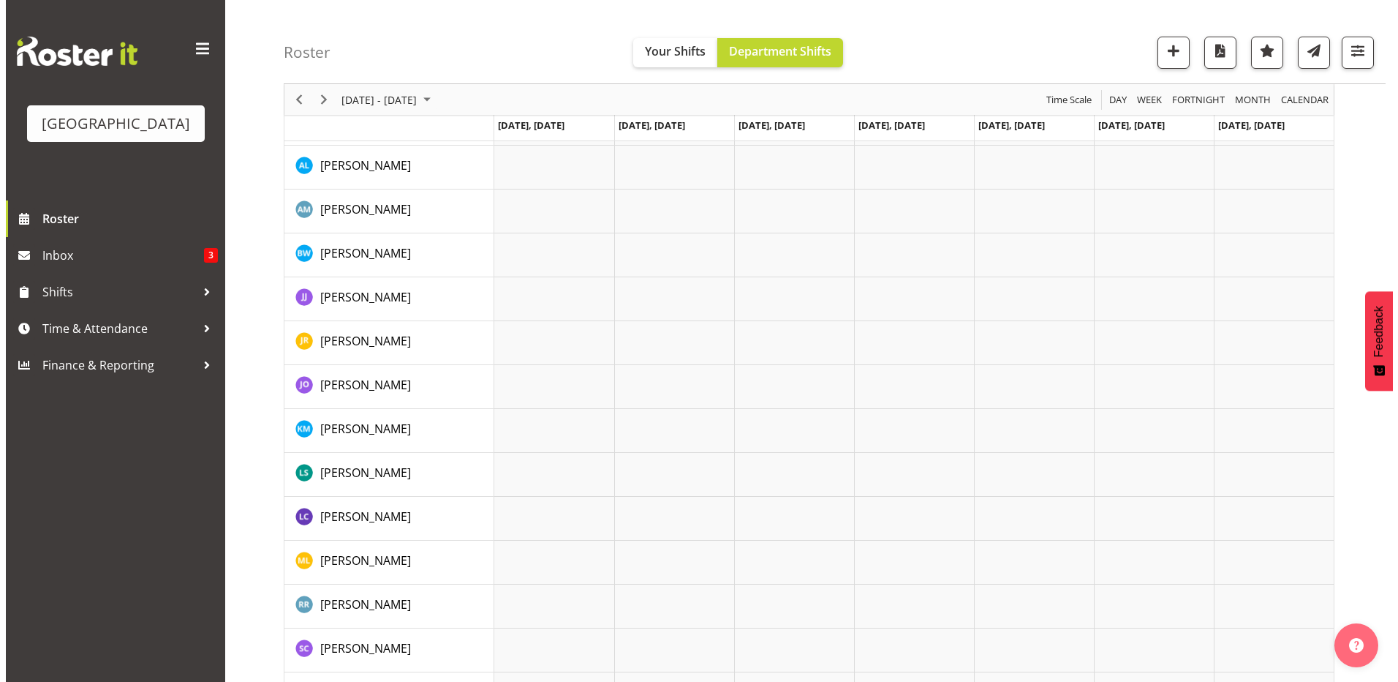
scroll to position [1874, 0]
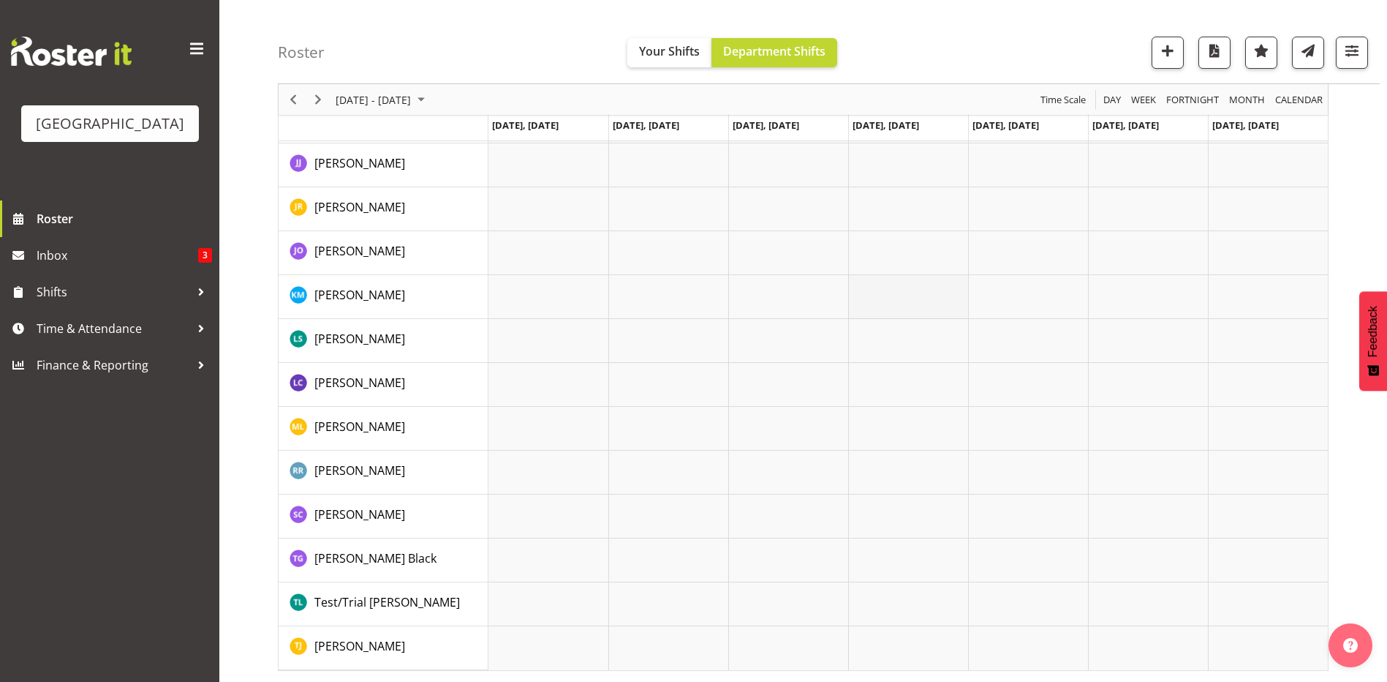
click at [900, 294] on td "Timeline Week of September 3, 2025" at bounding box center [908, 297] width 120 height 44
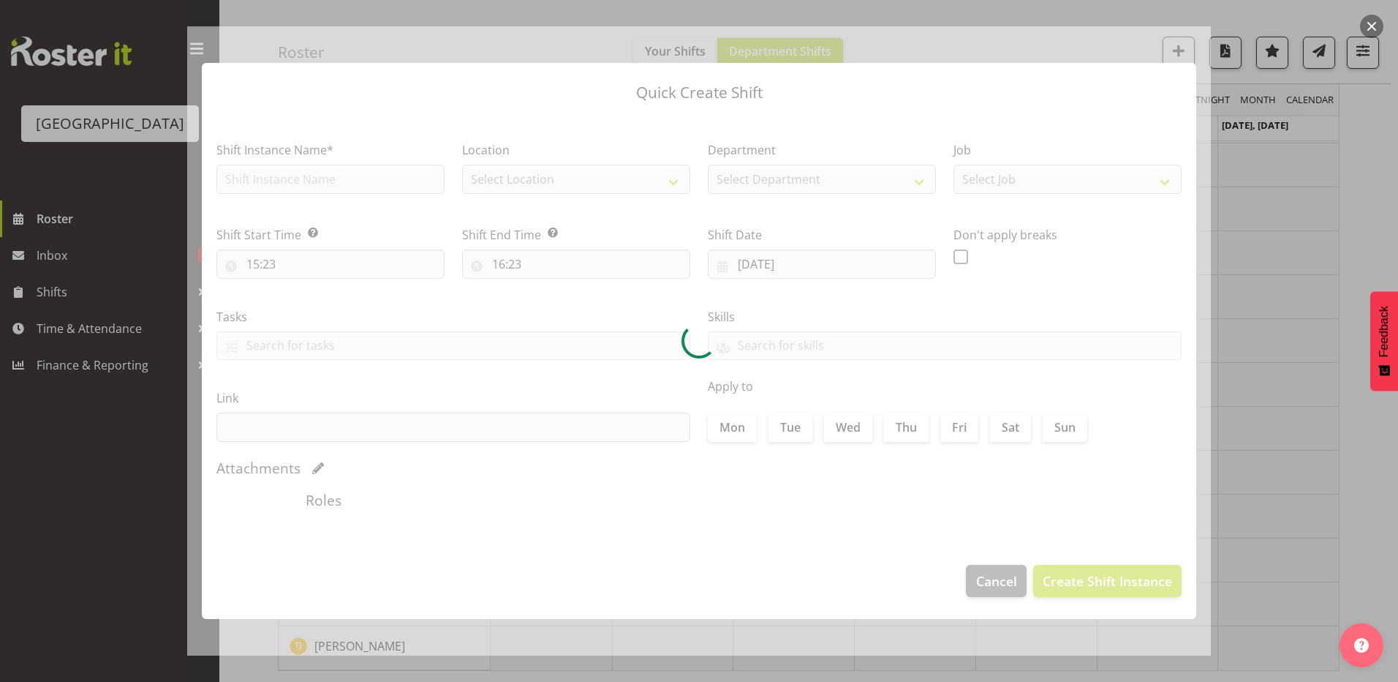
type input "[DATE]"
checkbox input "true"
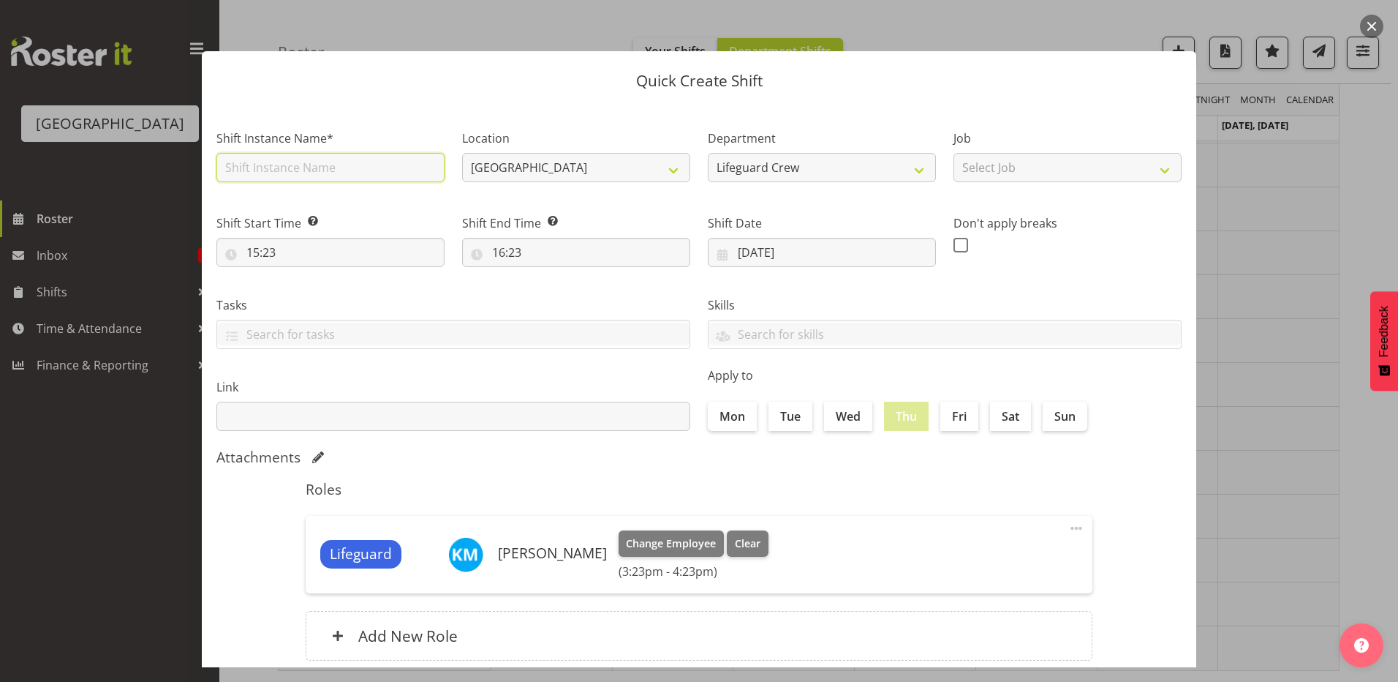
click at [256, 165] on input "text" at bounding box center [330, 167] width 228 height 29
type input "Induction"
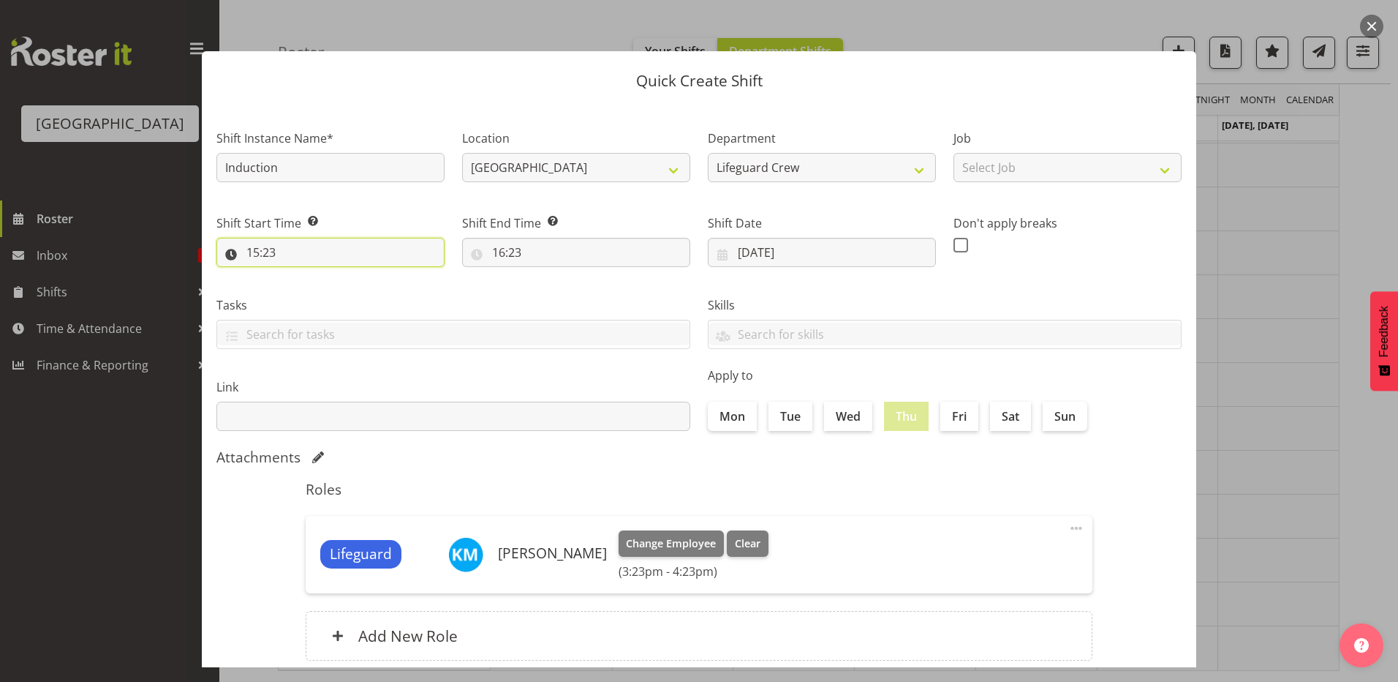
click at [372, 248] on input "15:23" at bounding box center [330, 252] width 228 height 29
click at [326, 295] on select "00 01 02 03 04 05 06 07 08 09 10 11 12 13 14 15 16 17 18 19 20 21 22 23" at bounding box center [316, 290] width 33 height 29
select select "16"
click at [300, 276] on select "00 01 02 03 04 05 06 07 08 09 10 11 12 13 14 15 16 17 18 19 20 21 22 23" at bounding box center [316, 290] width 33 height 29
type input "16:23"
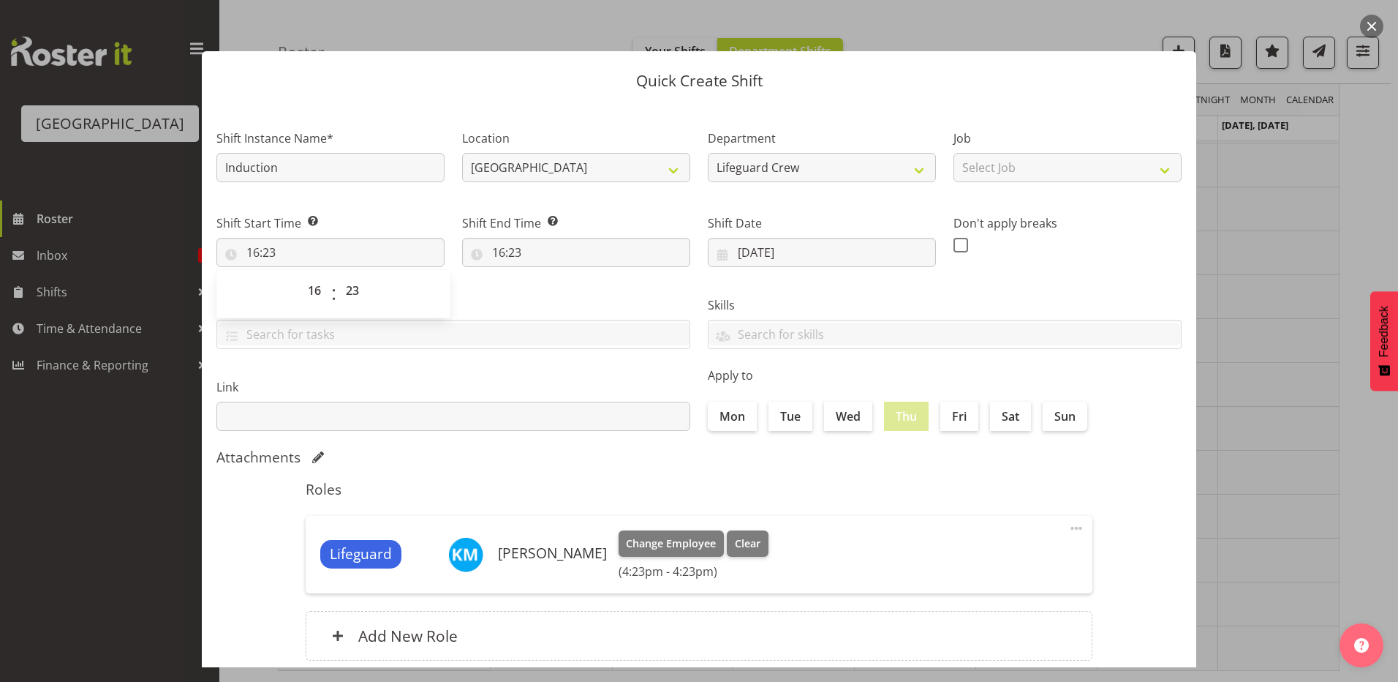
click at [354, 309] on span "00 01 02 03 04 05 06 07 08 09 10 11 12 13 14 15 16 17 18 19 20 21 22 23 24 25 2…" at bounding box center [354, 294] width 33 height 37
click at [352, 296] on select "00 01 02 03 04 05 06 07 08 09 10 11 12 13 14 15 16 17 18 19 20 21 22 23 24 25 2…" at bounding box center [354, 290] width 33 height 29
select select "0"
click at [338, 276] on select "00 01 02 03 04 05 06 07 08 09 10 11 12 13 14 15 16 17 18 19 20 21 22 23 24 25 2…" at bounding box center [354, 290] width 33 height 29
type input "16:00"
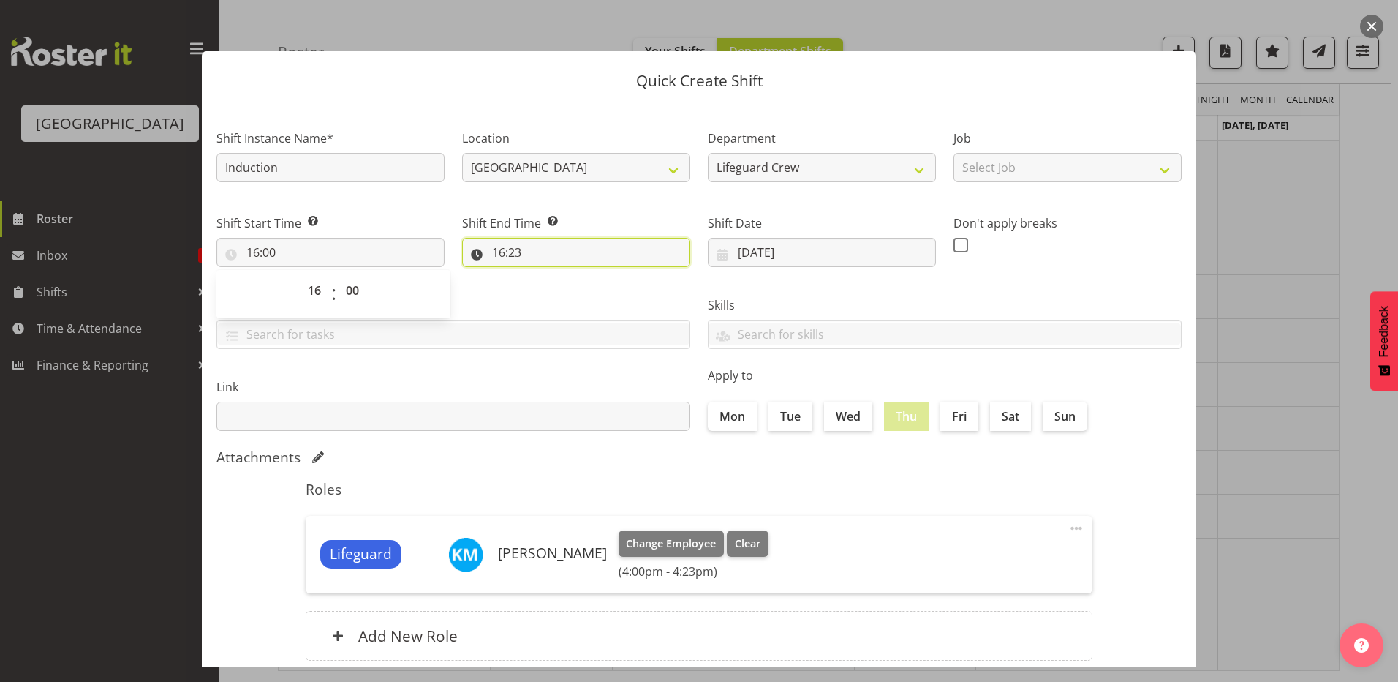
click at [491, 256] on input "16:23" at bounding box center [576, 252] width 228 height 29
click at [551, 294] on select "00 01 02 03 04 05 06 07 08 09 10 11 12 13 14 15 16 17 18 19 20 21 22 23" at bounding box center [562, 290] width 33 height 29
select select "18"
click at [546, 276] on select "00 01 02 03 04 05 06 07 08 09 10 11 12 13 14 15 16 17 18 19 20 21 22 23" at bounding box center [562, 290] width 33 height 29
type input "18:23"
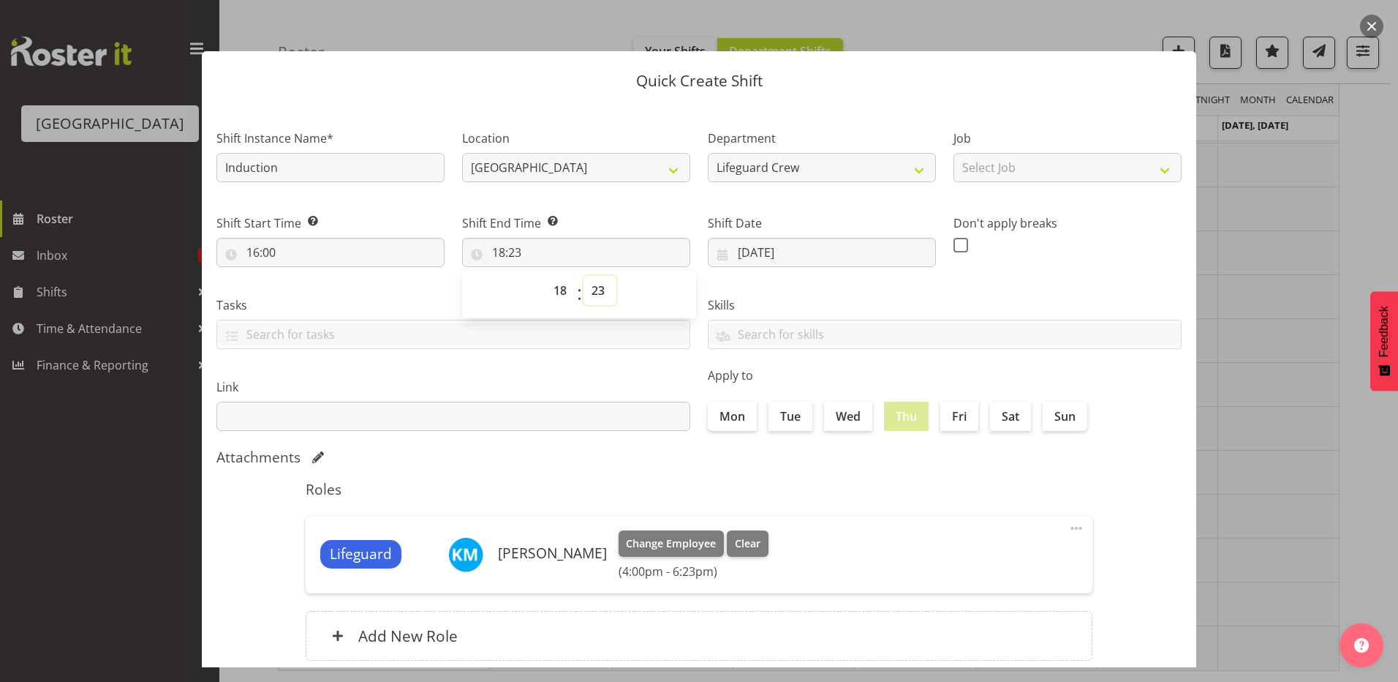
click at [600, 288] on select "00 01 02 03 04 05 06 07 08 09 10 11 12 13 14 15 16 17 18 19 20 21 22 23 24 25 2…" at bounding box center [600, 290] width 33 height 29
select select "0"
click at [584, 276] on select "00 01 02 03 04 05 06 07 08 09 10 11 12 13 14 15 16 17 18 19 20 21 22 23 24 25 2…" at bounding box center [600, 290] width 33 height 29
type input "18:00"
click at [846, 476] on div "Roles Lifeguard Kate Meulenbroek Change Employee Clear (4:00pm - 6:00pm) Edit D…" at bounding box center [699, 575] width 804 height 206
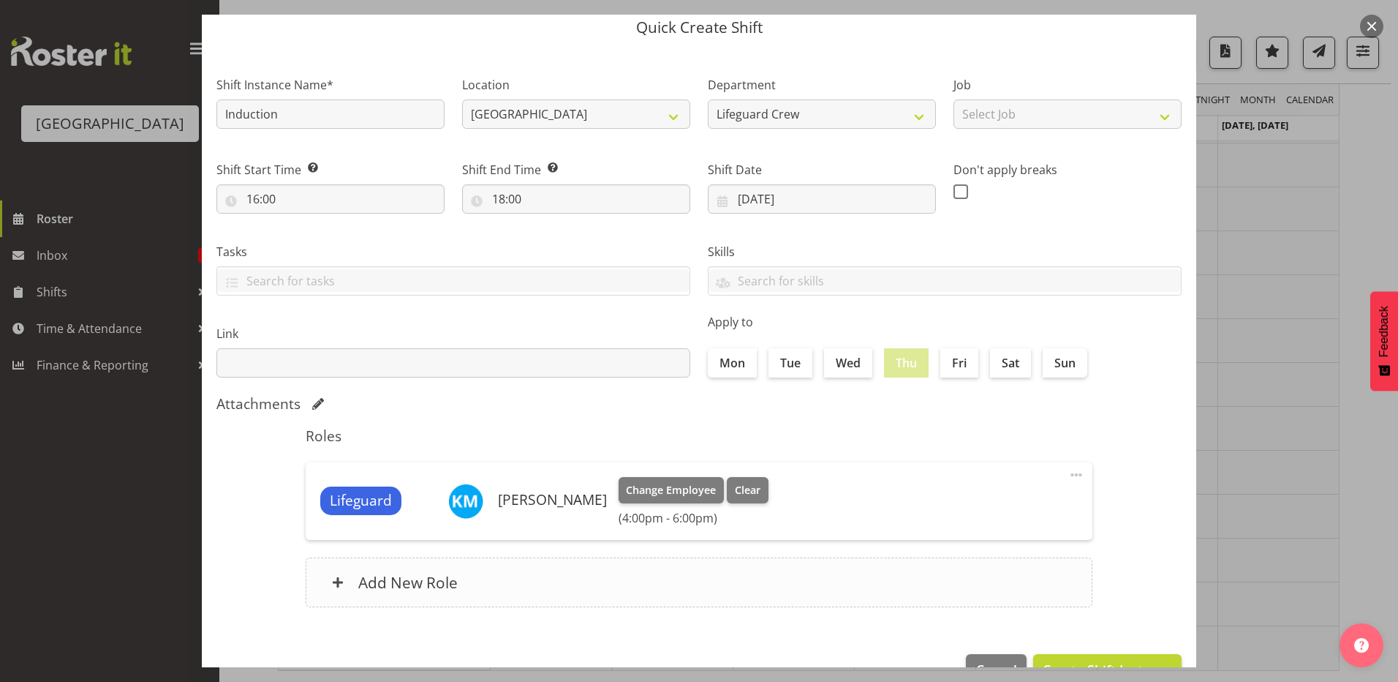
scroll to position [94, 0]
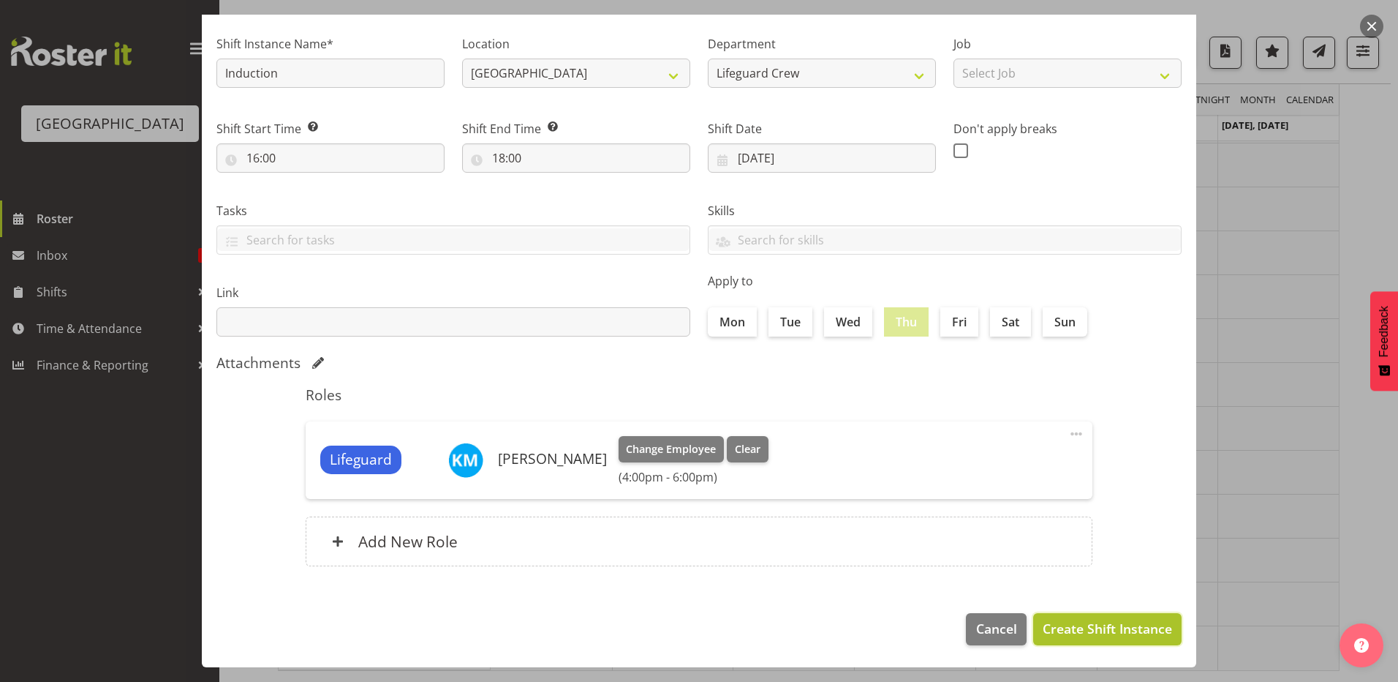
click at [1104, 625] on span "Create Shift Instance" at bounding box center [1107, 628] width 129 height 19
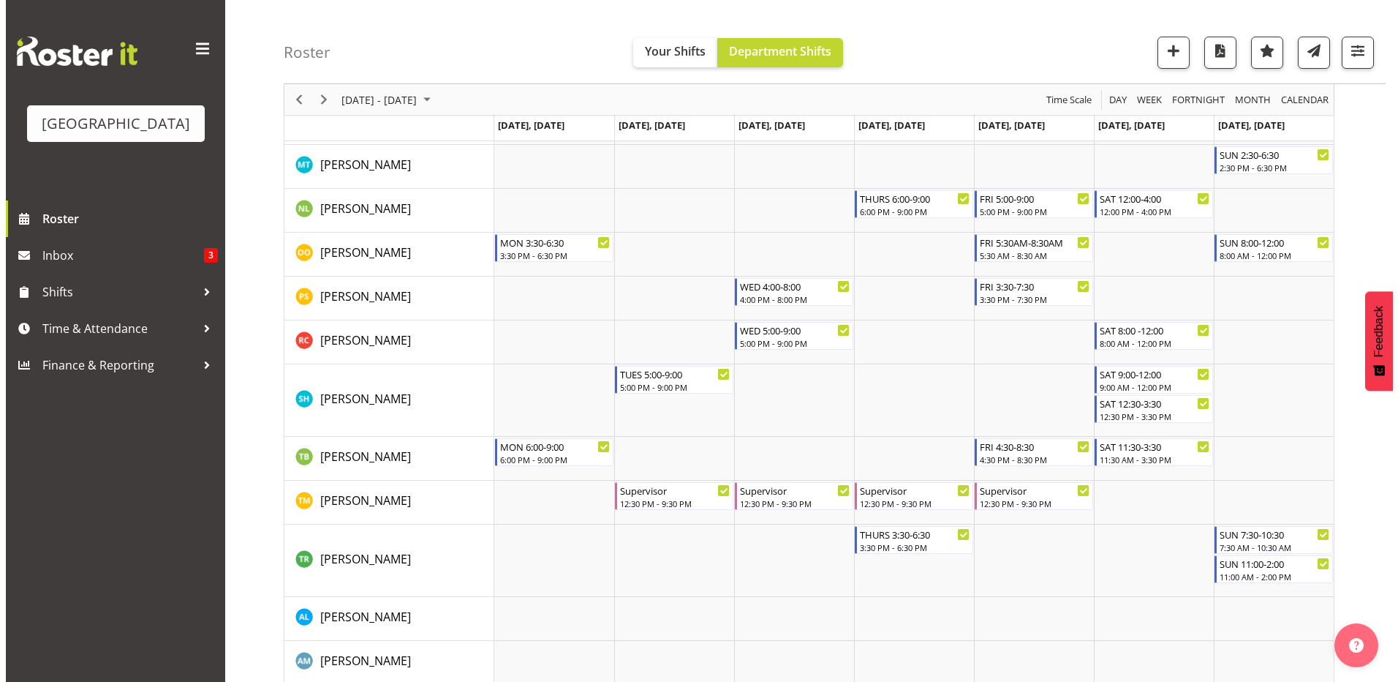
scroll to position [1874, 0]
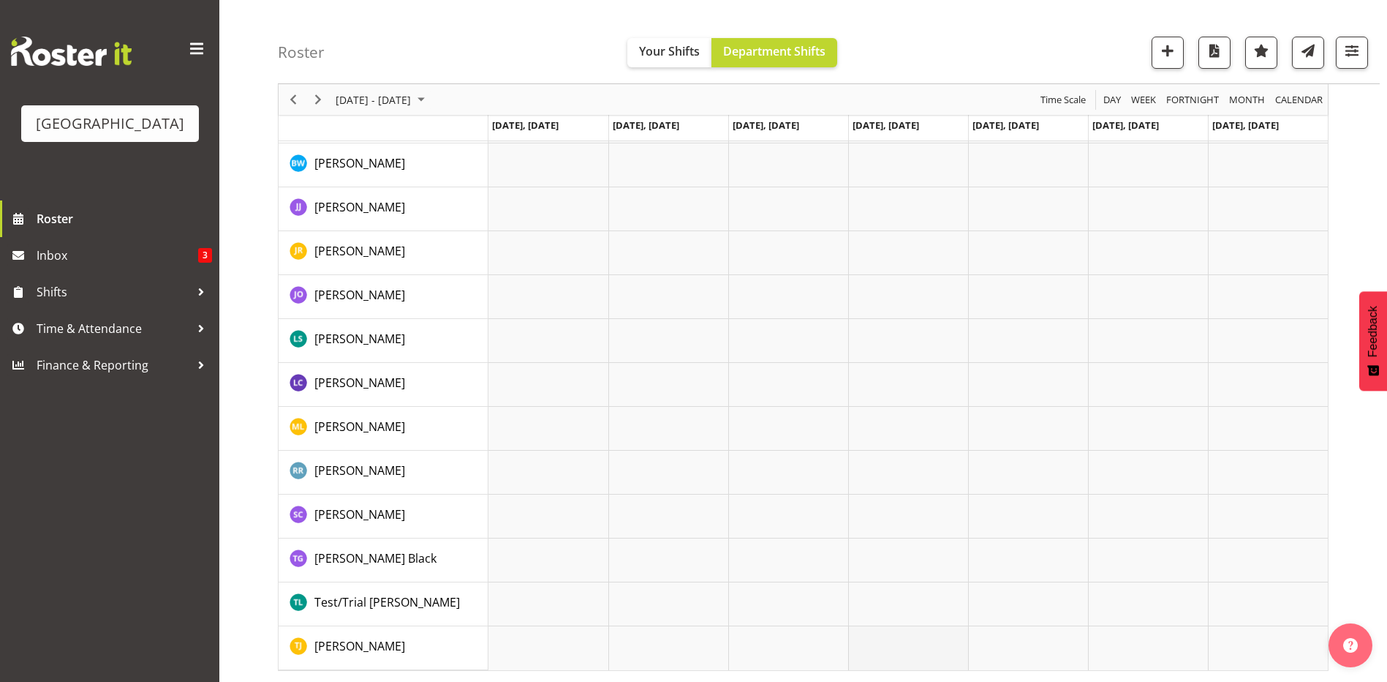
click at [918, 653] on td "Timeline Week of September 3, 2025" at bounding box center [908, 648] width 120 height 44
select select "15"
select select "24"
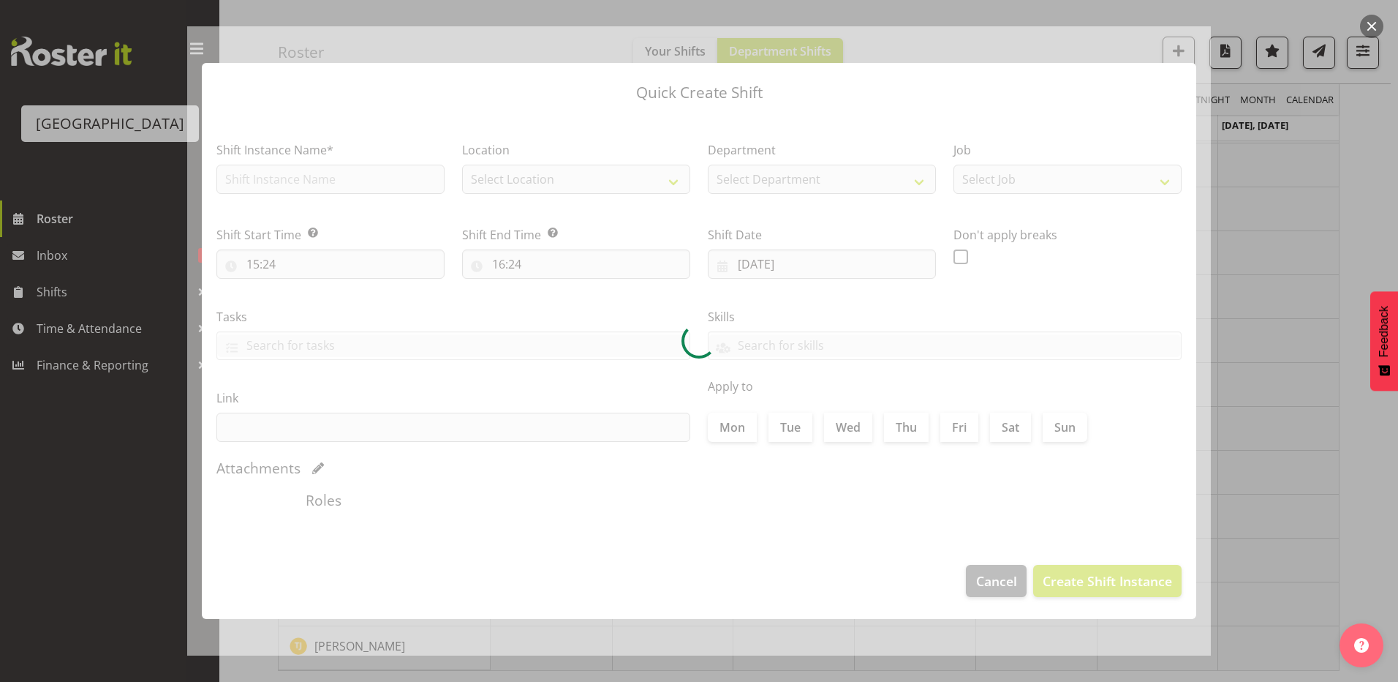
type input "04/09/2025"
checkbox input "true"
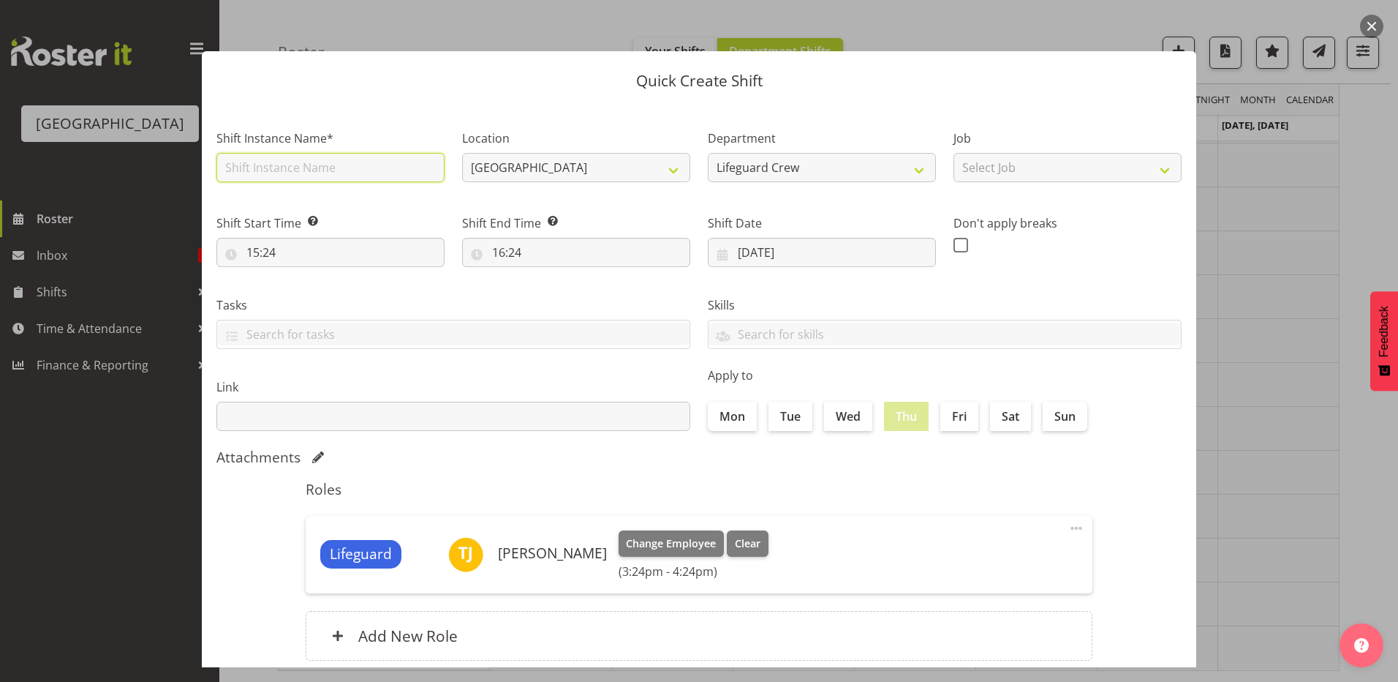
click at [388, 172] on input "text" at bounding box center [330, 167] width 228 height 29
type input "Induction"
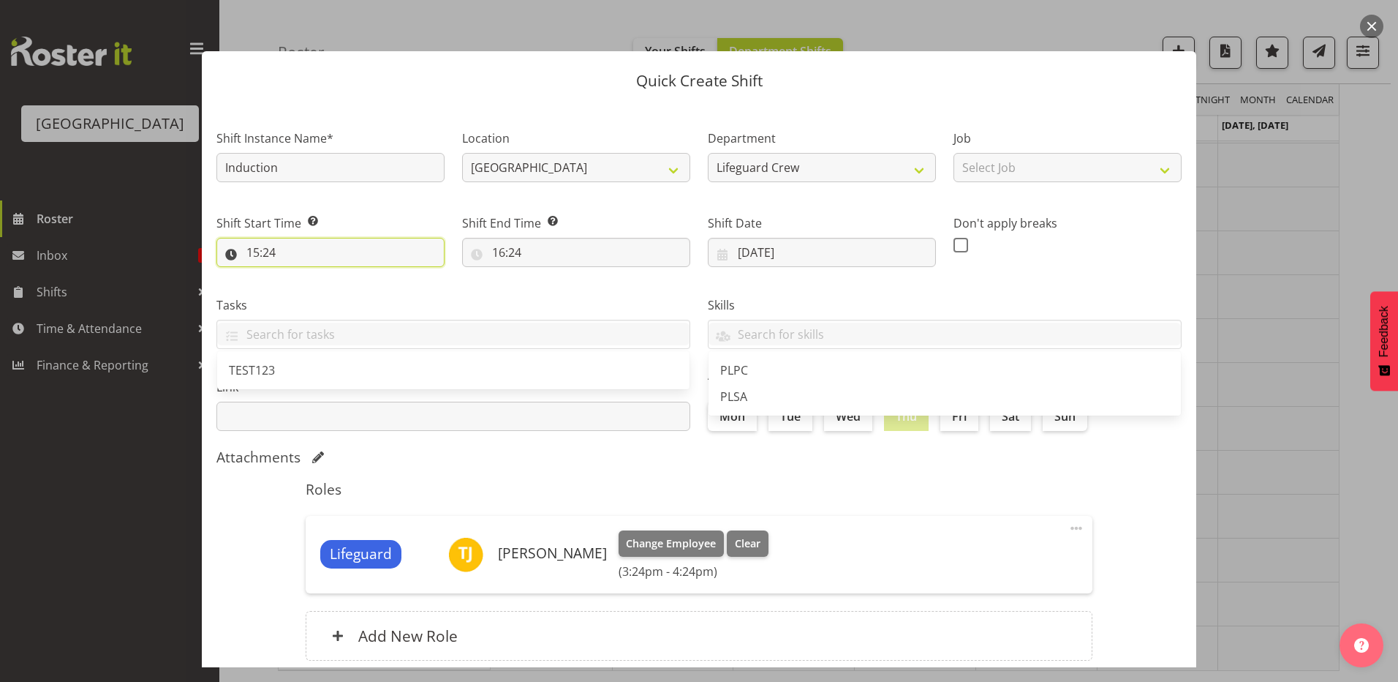
click at [350, 246] on input "15:24" at bounding box center [330, 252] width 228 height 29
click at [310, 290] on select "00 01 02 03 04 05 06 07 08 09 10 11 12 13 14 15 16 17 18 19 20 21 22 23" at bounding box center [316, 290] width 33 height 29
select select "16"
click at [300, 276] on select "00 01 02 03 04 05 06 07 08 09 10 11 12 13 14 15 16 17 18 19 20 21 22 23" at bounding box center [316, 290] width 33 height 29
type input "16:24"
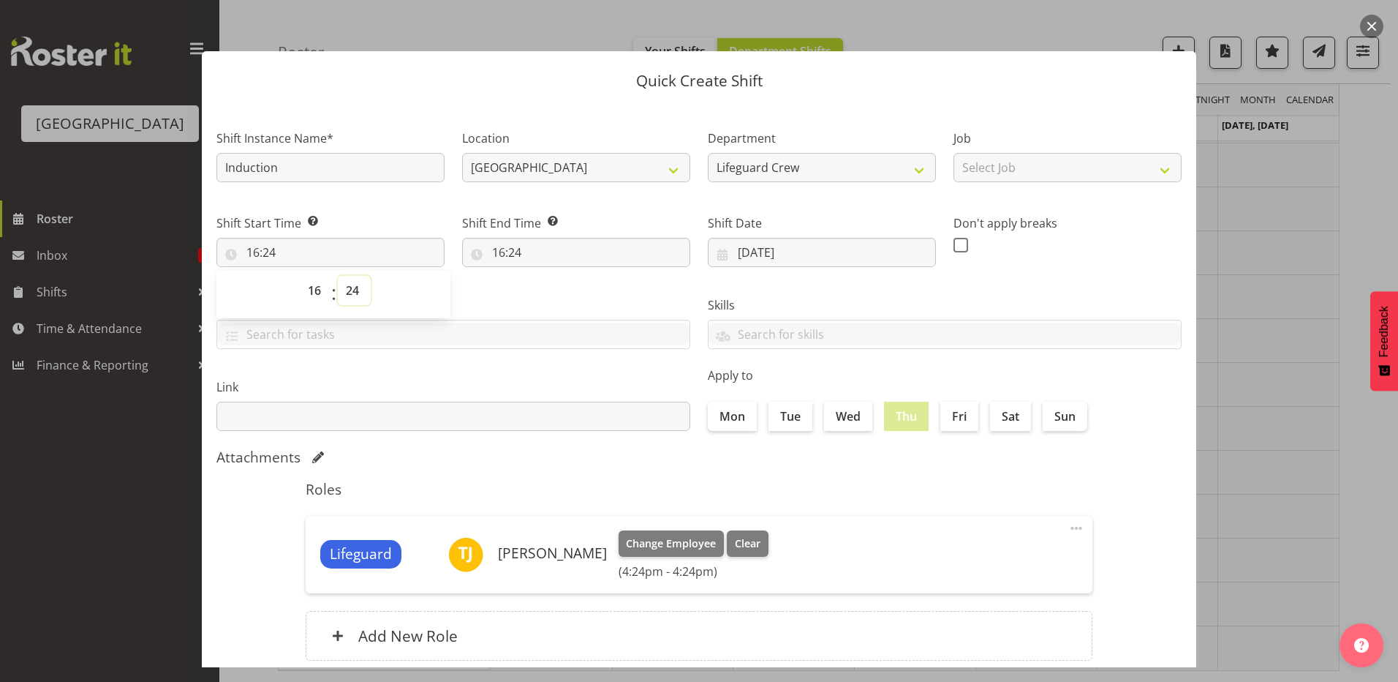
click at [356, 296] on select "00 01 02 03 04 05 06 07 08 09 10 11 12 13 14 15 16 17 18 19 20 21 22 23 24 25 2…" at bounding box center [354, 290] width 33 height 29
select select "0"
click at [338, 276] on select "00 01 02 03 04 05 06 07 08 09 10 11 12 13 14 15 16 17 18 19 20 21 22 23 24 25 2…" at bounding box center [354, 290] width 33 height 29
type input "16:00"
click at [501, 255] on input "16:24" at bounding box center [576, 252] width 228 height 29
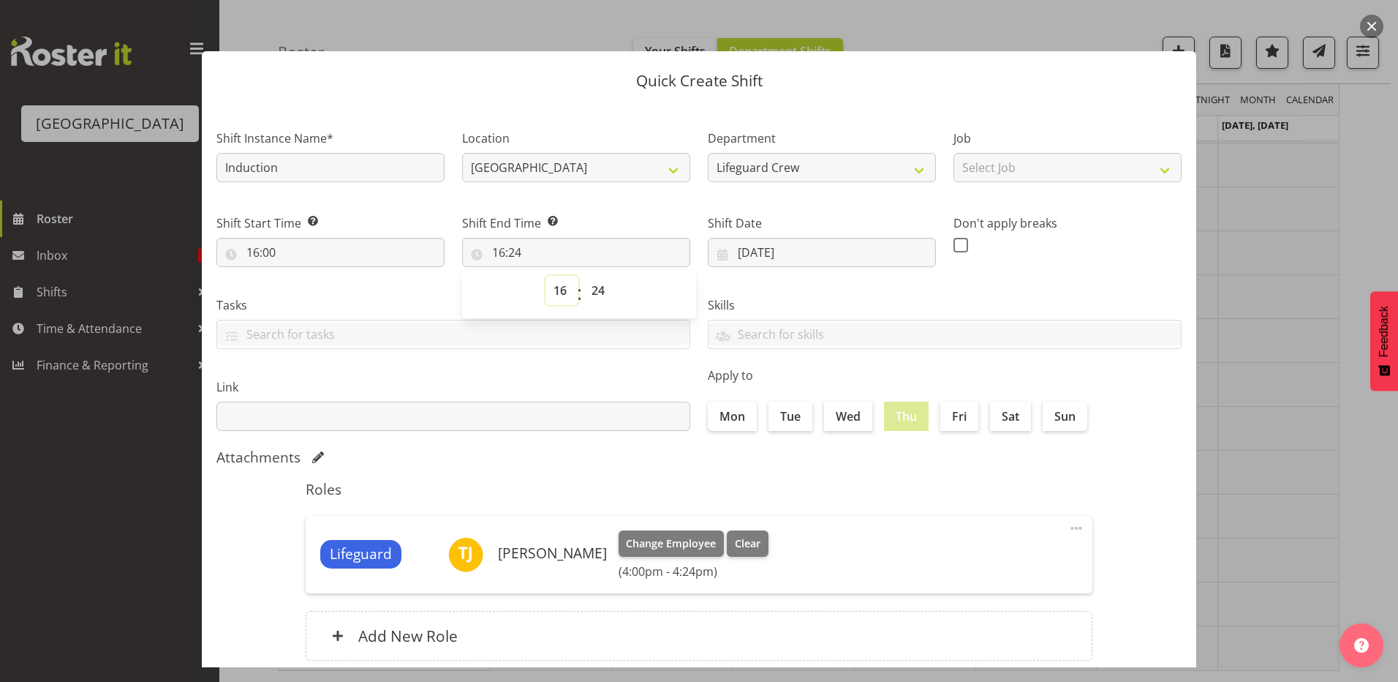
click at [563, 284] on select "00 01 02 03 04 05 06 07 08 09 10 11 12 13 14 15 16 17 18 19 20 21 22 23" at bounding box center [562, 290] width 33 height 29
select select "18"
click at [546, 276] on select "00 01 02 03 04 05 06 07 08 09 10 11 12 13 14 15 16 17 18 19 20 21 22 23" at bounding box center [562, 290] width 33 height 29
type input "18:24"
click at [587, 287] on select "00 01 02 03 04 05 06 07 08 09 10 11 12 13 14 15 16 17 18 19 20 21 22 23 24 25 2…" at bounding box center [600, 290] width 33 height 29
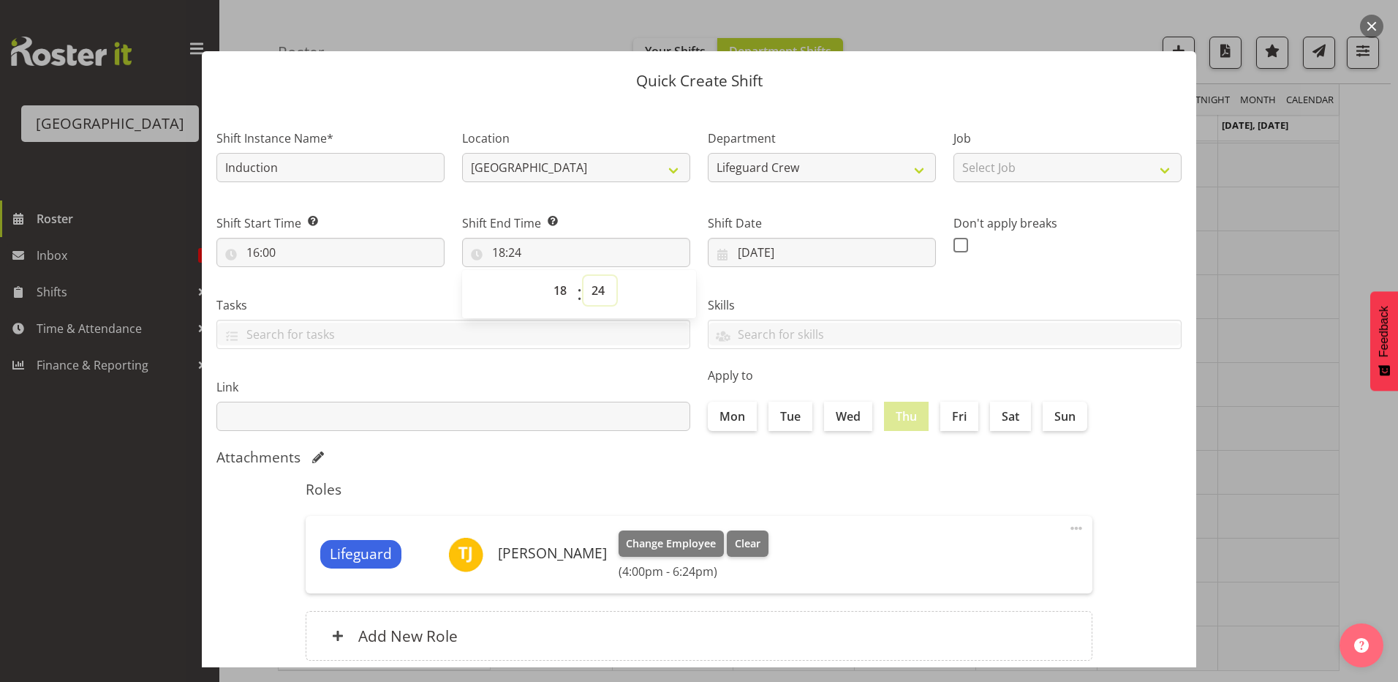
select select "0"
click at [584, 276] on select "00 01 02 03 04 05 06 07 08 09 10 11 12 13 14 15 16 17 18 19 20 21 22 23 24 25 2…" at bounding box center [600, 290] width 33 height 29
type input "18:00"
click at [644, 388] on label "Link" at bounding box center [453, 387] width 474 height 18
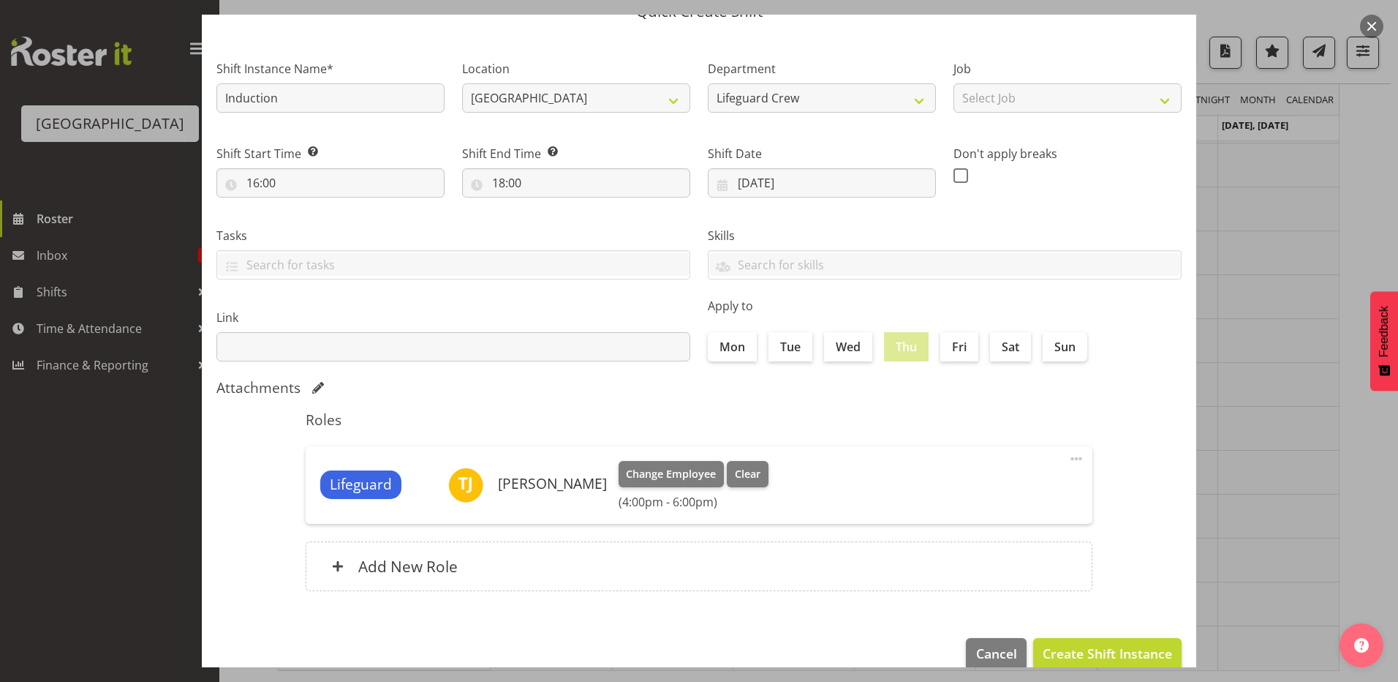
scroll to position [94, 0]
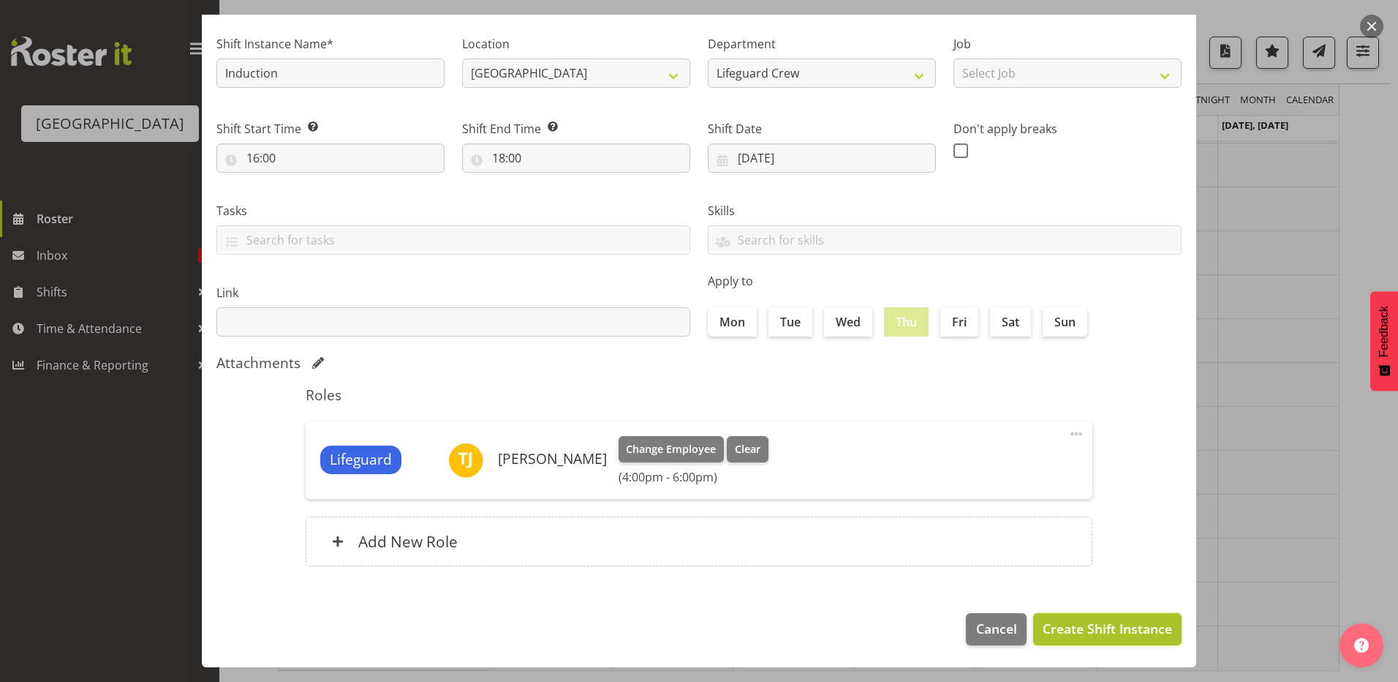
click at [1142, 639] on button "Create Shift Instance" at bounding box center [1107, 629] width 148 height 32
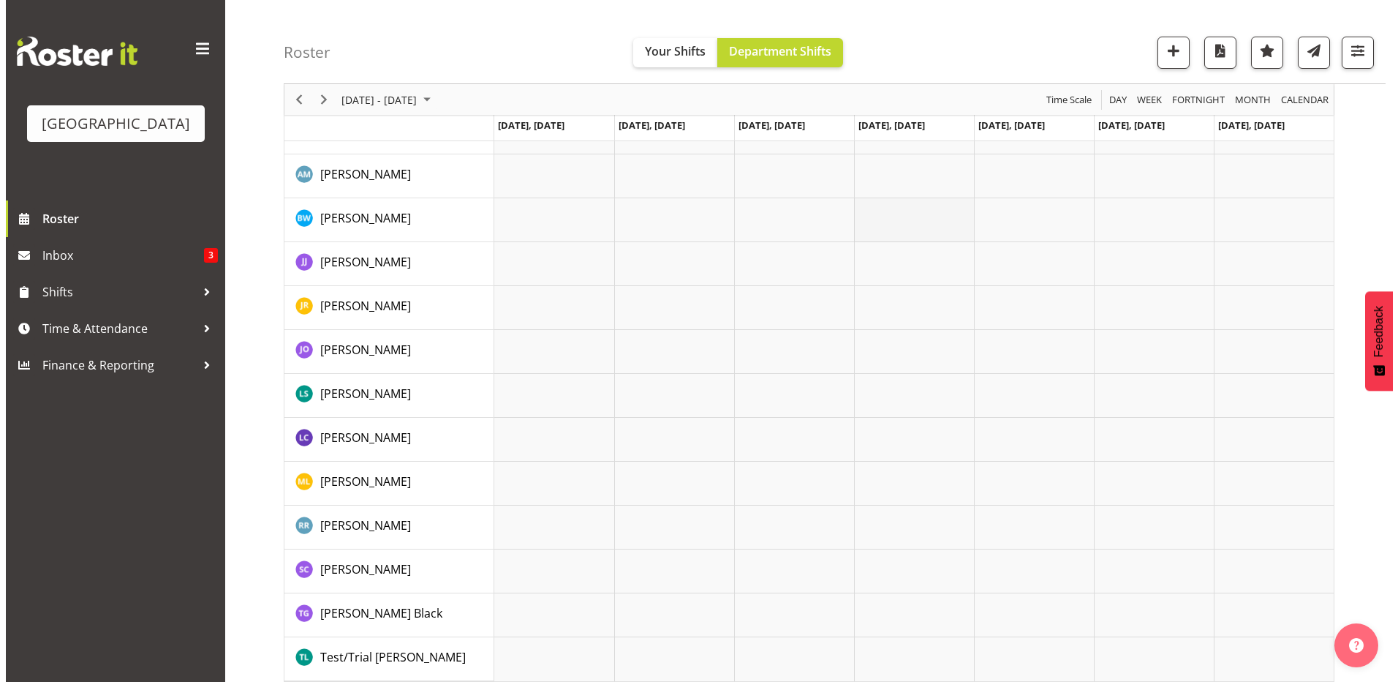
scroll to position [1874, 0]
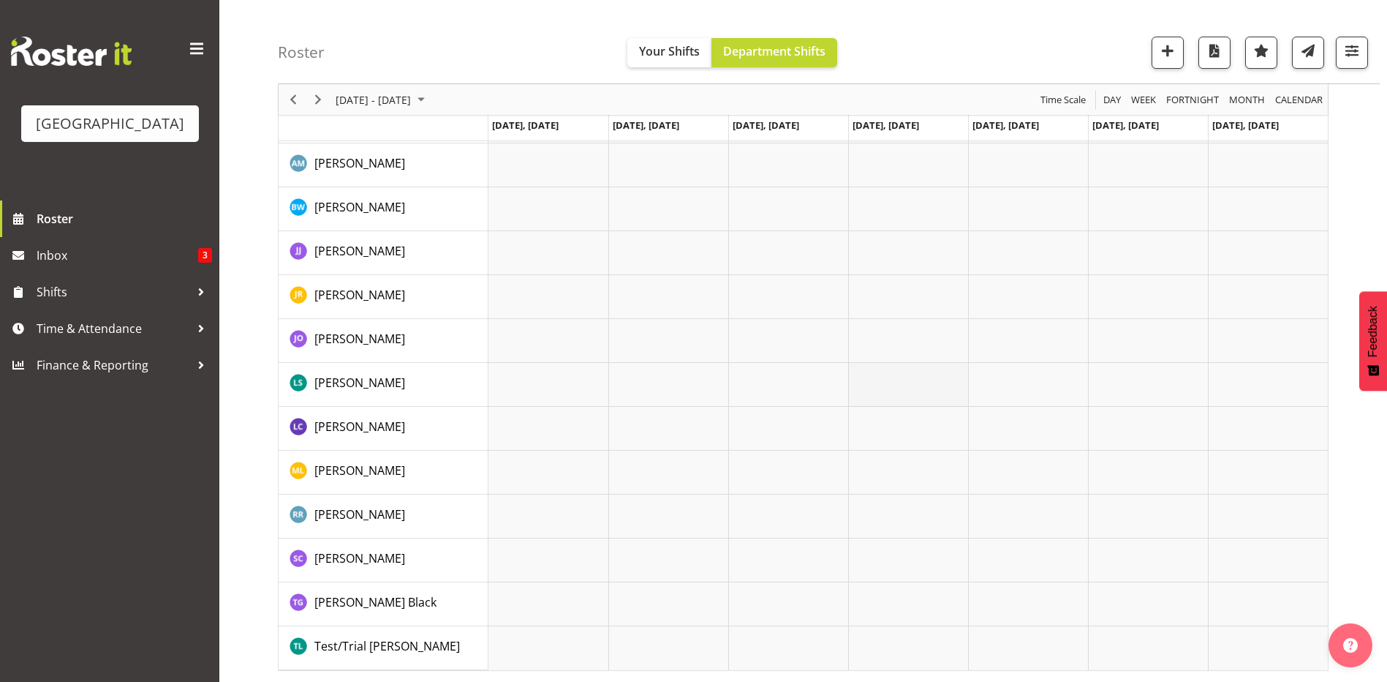
click at [919, 377] on td "Timeline Week of September 3, 2025" at bounding box center [908, 385] width 120 height 44
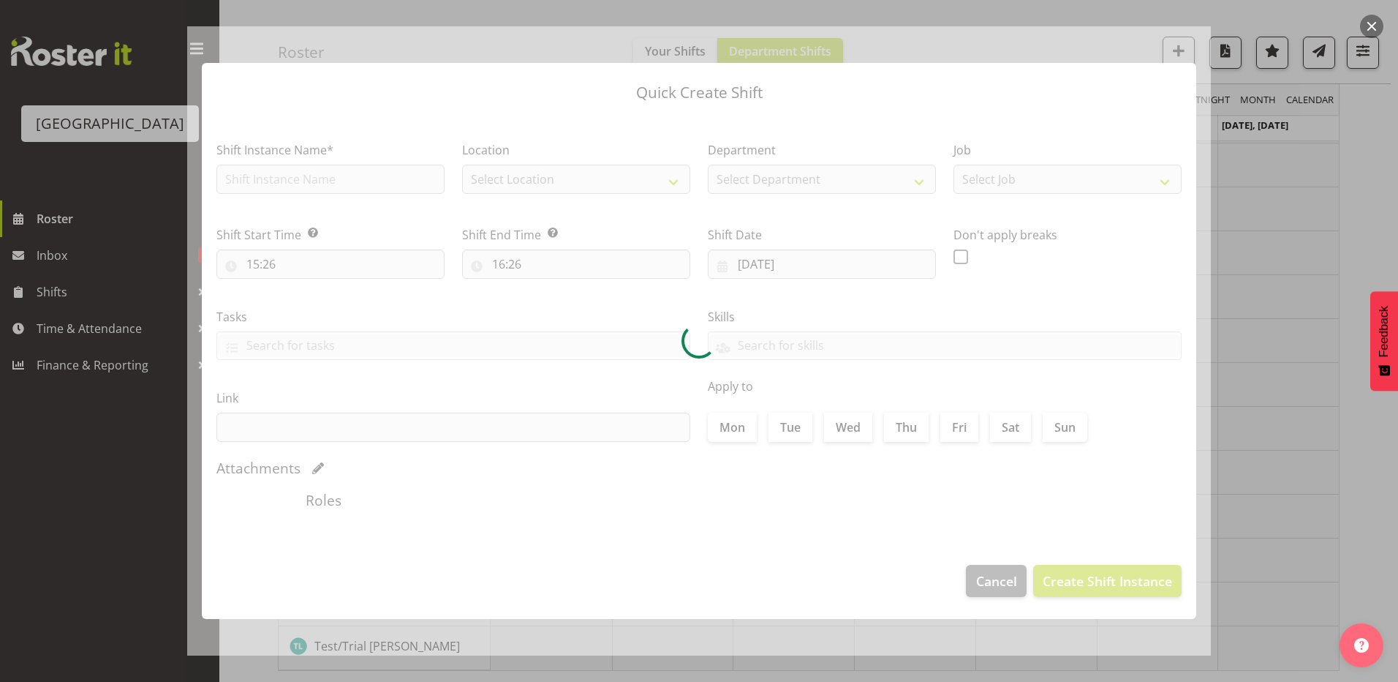
type input "04/09/2025"
checkbox input "true"
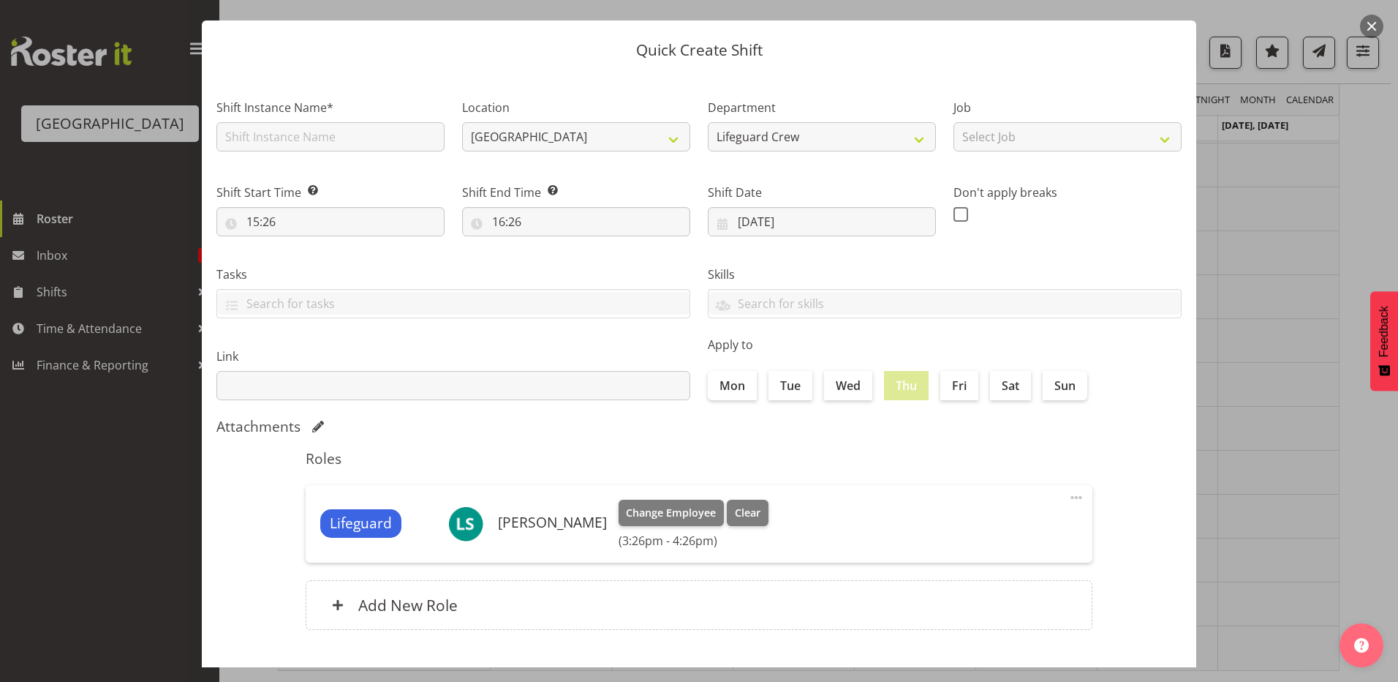
scroll to position [0, 0]
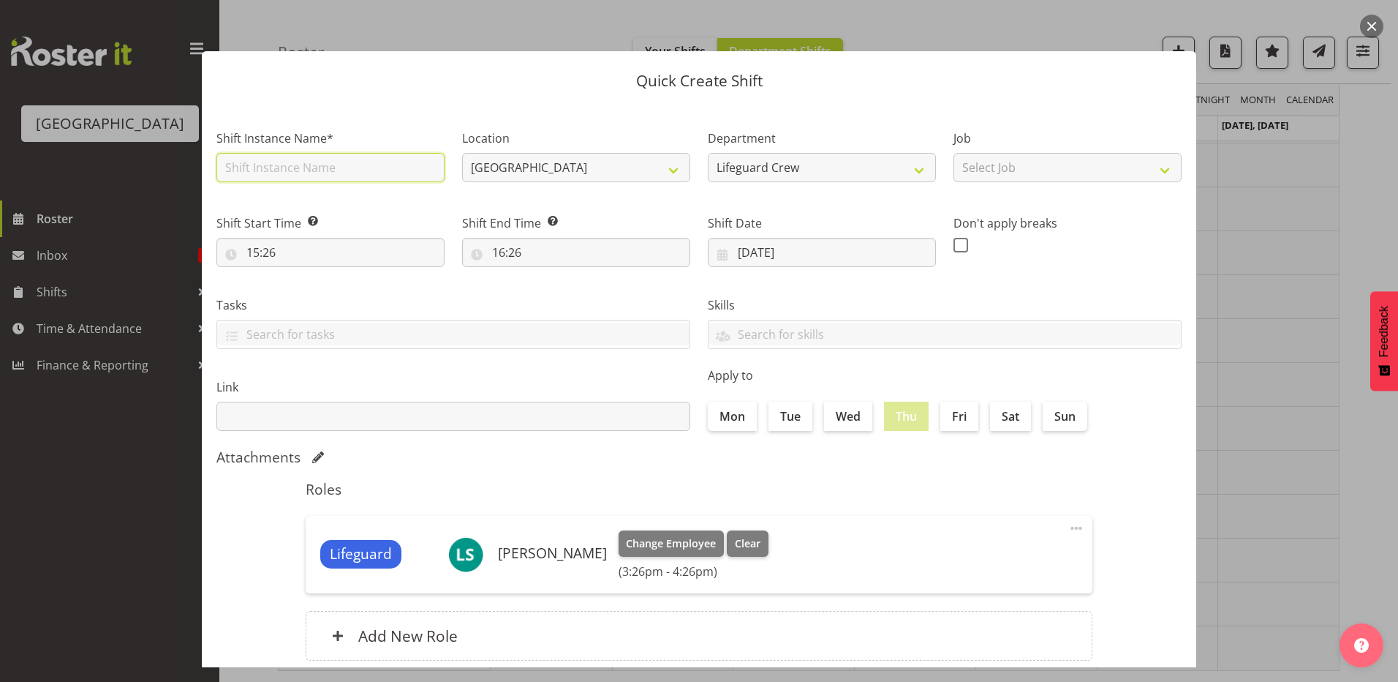
click at [327, 178] on input "text" at bounding box center [330, 167] width 228 height 29
type input "Induction"
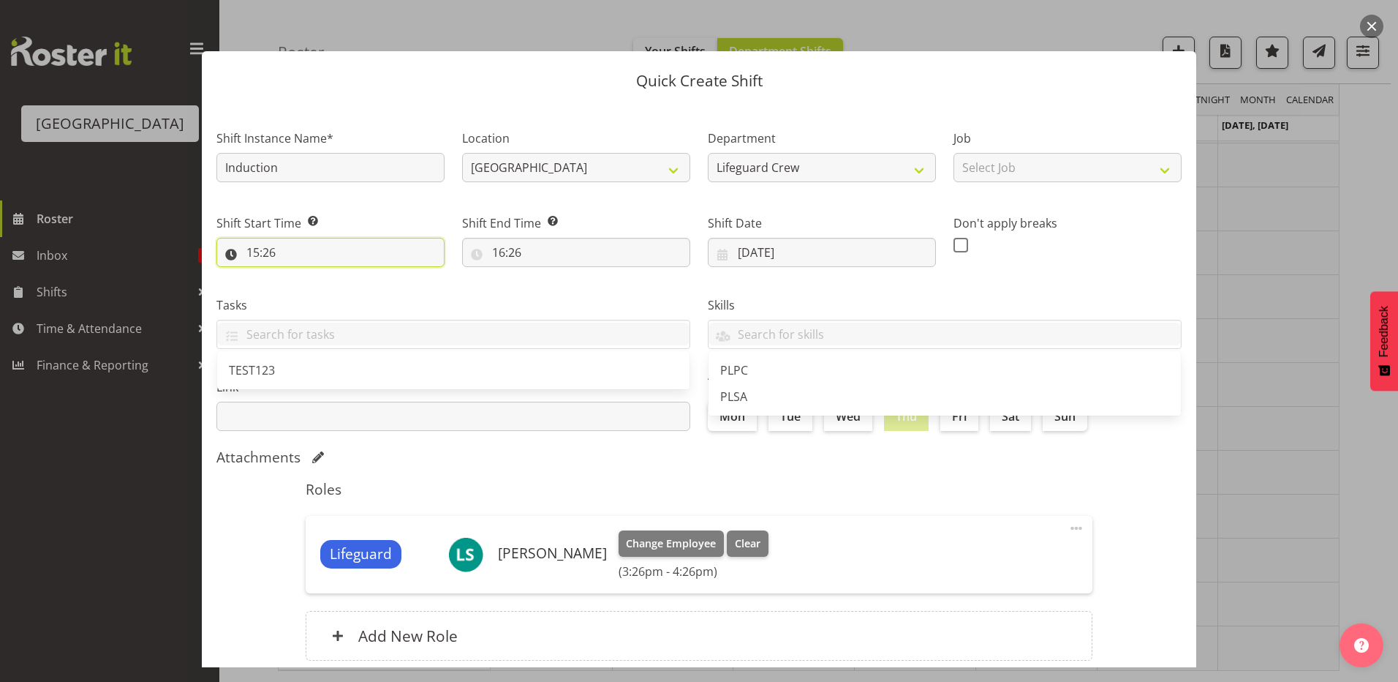
click at [320, 253] on input "15:26" at bounding box center [330, 252] width 228 height 29
click at [306, 295] on select "00 01 02 03 04 05 06 07 08 09 10 11 12 13 14 15 16 17 18 19 20 21 22 23" at bounding box center [316, 290] width 33 height 29
select select "16"
click at [300, 276] on select "00 01 02 03 04 05 06 07 08 09 10 11 12 13 14 15 16 17 18 19 20 21 22 23" at bounding box center [316, 290] width 33 height 29
type input "16:26"
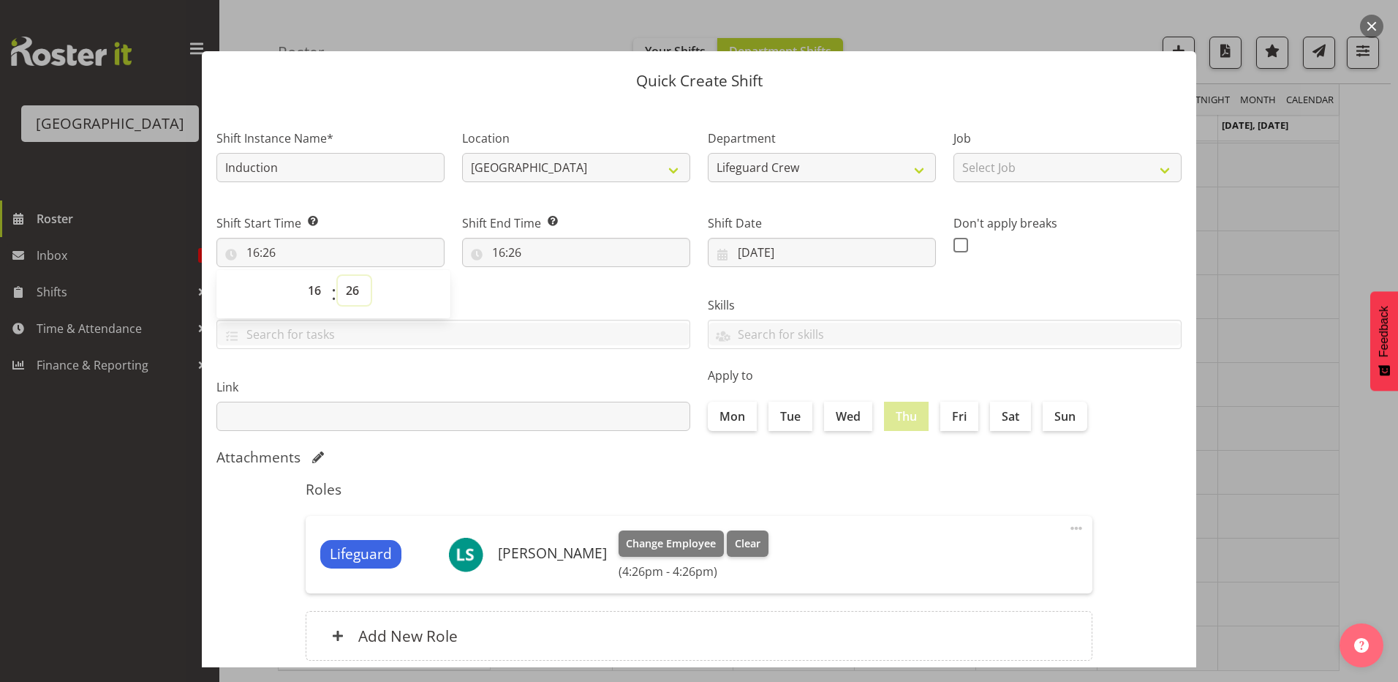
click at [345, 289] on select "00 01 02 03 04 05 06 07 08 09 10 11 12 13 14 15 16 17 18 19 20 21 22 23 24 25 2…" at bounding box center [354, 290] width 33 height 29
select select "0"
click at [338, 276] on select "00 01 02 03 04 05 06 07 08 09 10 11 12 13 14 15 16 17 18 19 20 21 22 23 24 25 2…" at bounding box center [354, 290] width 33 height 29
type input "16:00"
click at [510, 244] on input "16:26" at bounding box center [576, 252] width 228 height 29
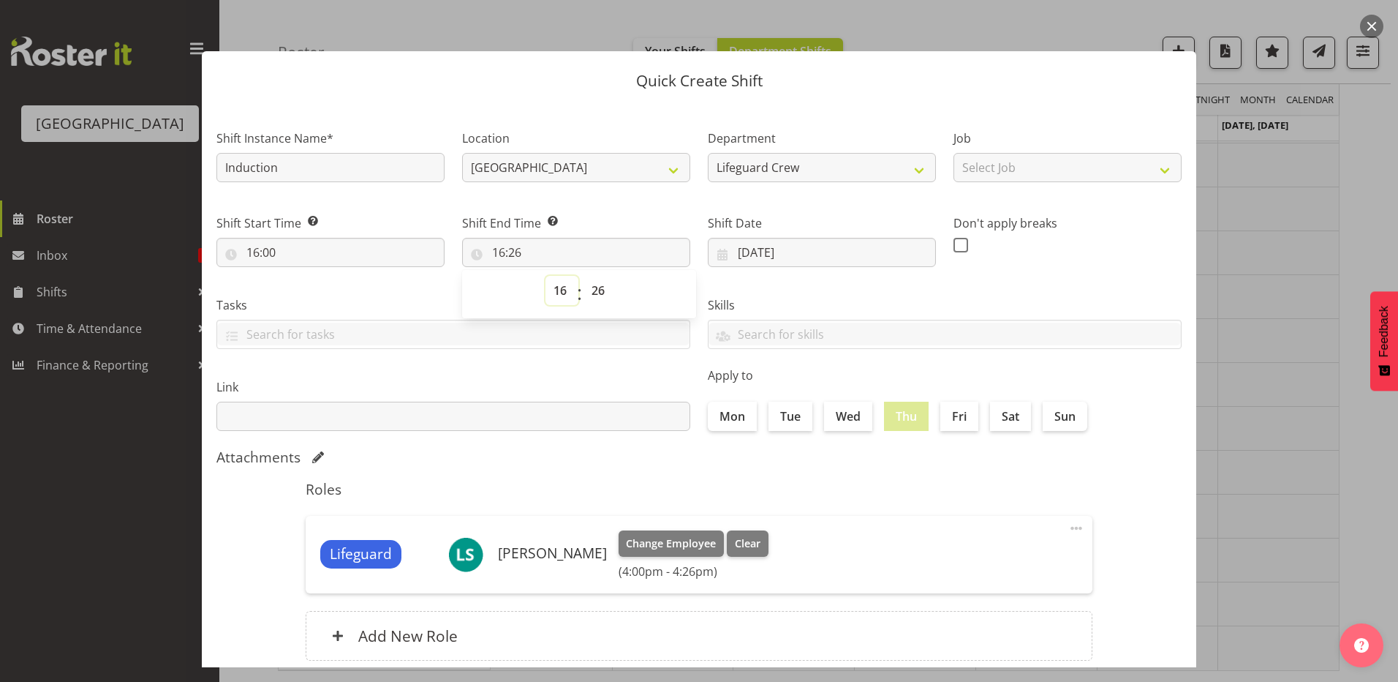
click at [563, 300] on select "00 01 02 03 04 05 06 07 08 09 10 11 12 13 14 15 16 17 18 19 20 21 22 23" at bounding box center [562, 290] width 33 height 29
select select "18"
click at [546, 276] on select "00 01 02 03 04 05 06 07 08 09 10 11 12 13 14 15 16 17 18 19 20 21 22 23" at bounding box center [562, 290] width 33 height 29
type input "18:26"
click at [601, 303] on select "00 01 02 03 04 05 06 07 08 09 10 11 12 13 14 15 16 17 18 19 20 21 22 23 24 25 2…" at bounding box center [600, 290] width 33 height 29
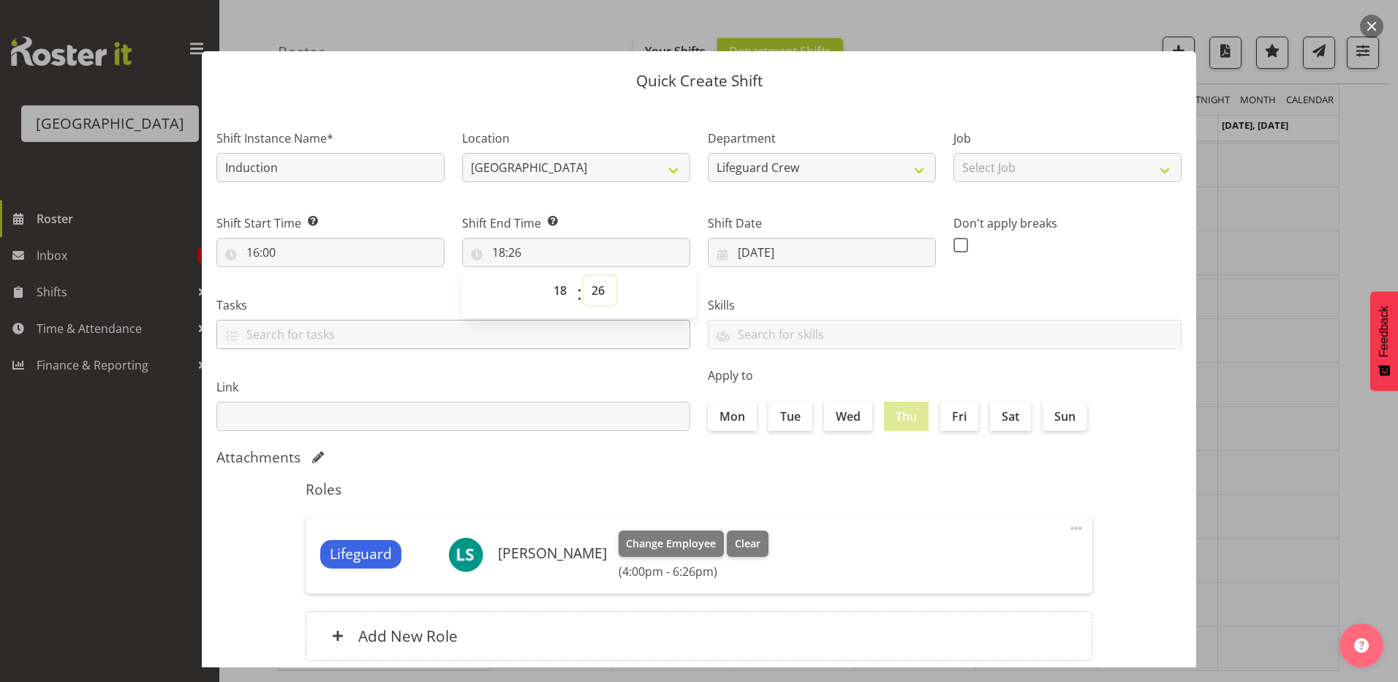
select select "0"
click at [584, 276] on select "00 01 02 03 04 05 06 07 08 09 10 11 12 13 14 15 16 17 18 19 20 21 22 23 24 25 2…" at bounding box center [600, 290] width 33 height 29
type input "18:00"
click at [567, 426] on input "text" at bounding box center [453, 415] width 474 height 29
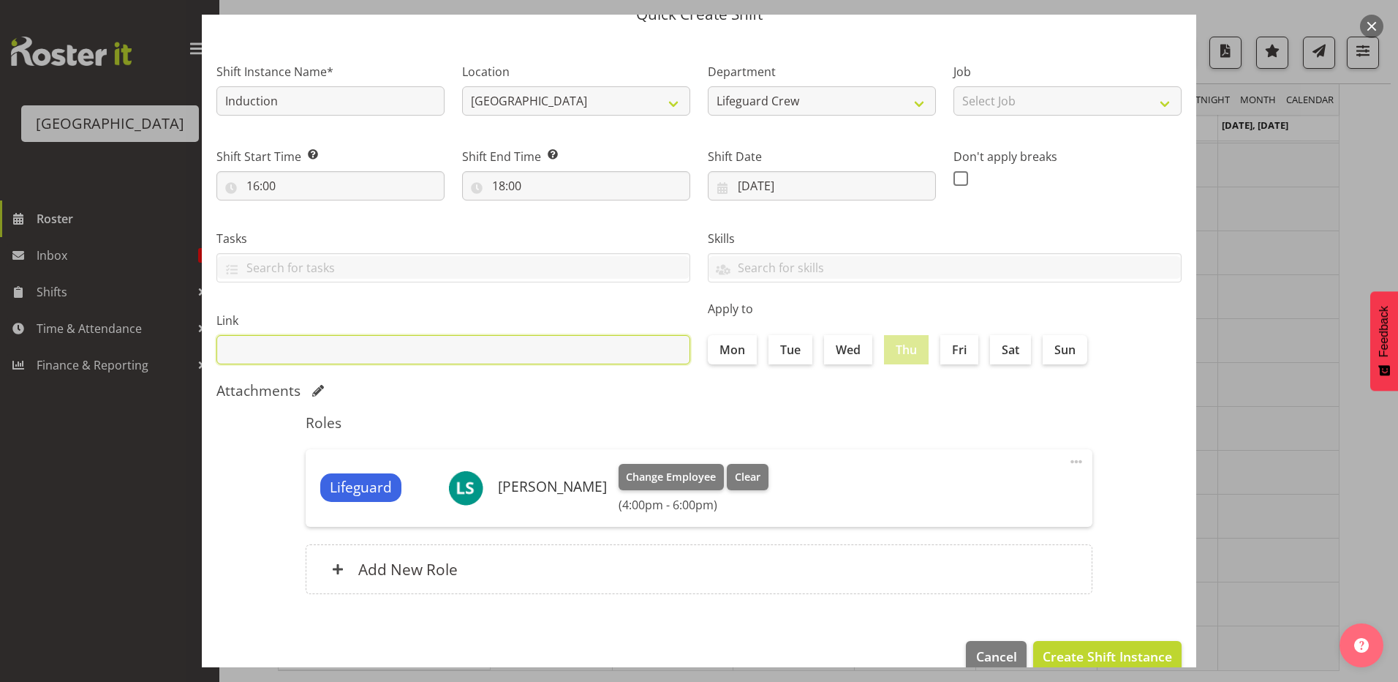
scroll to position [94, 0]
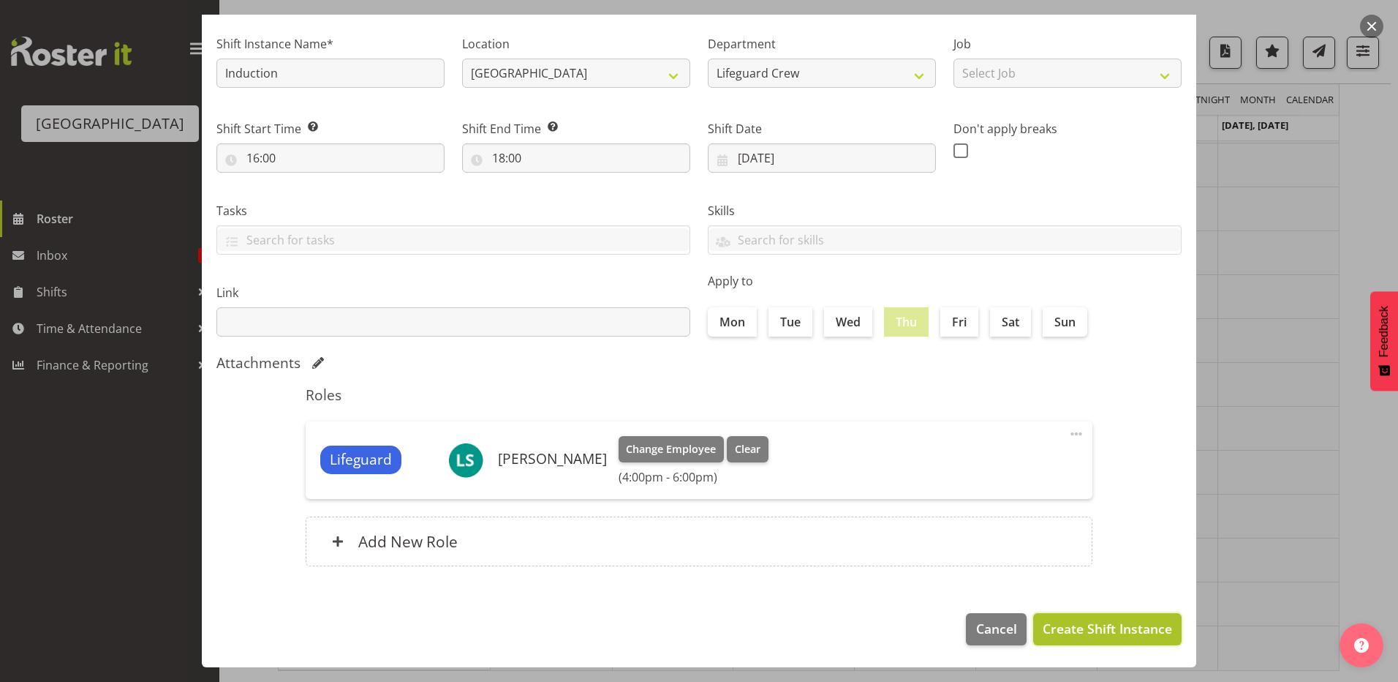
click at [1105, 637] on span "Create Shift Instance" at bounding box center [1107, 628] width 129 height 19
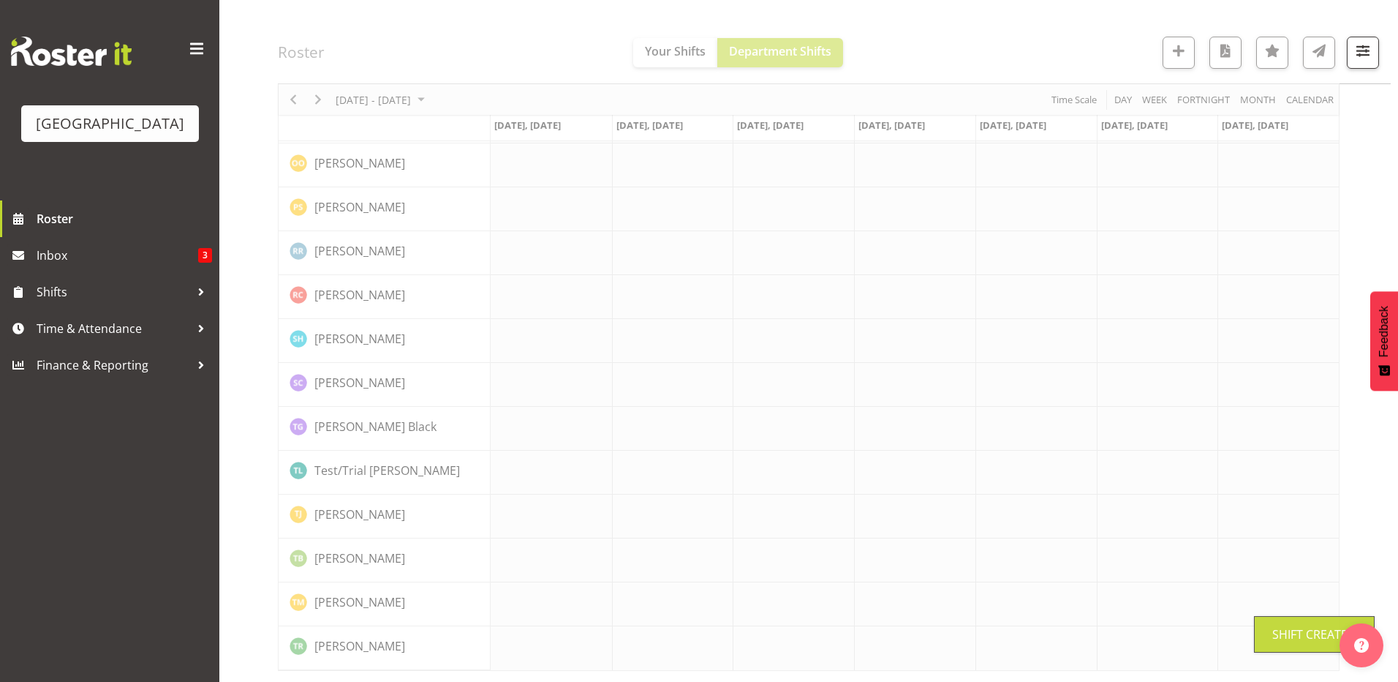
scroll to position [1645, 0]
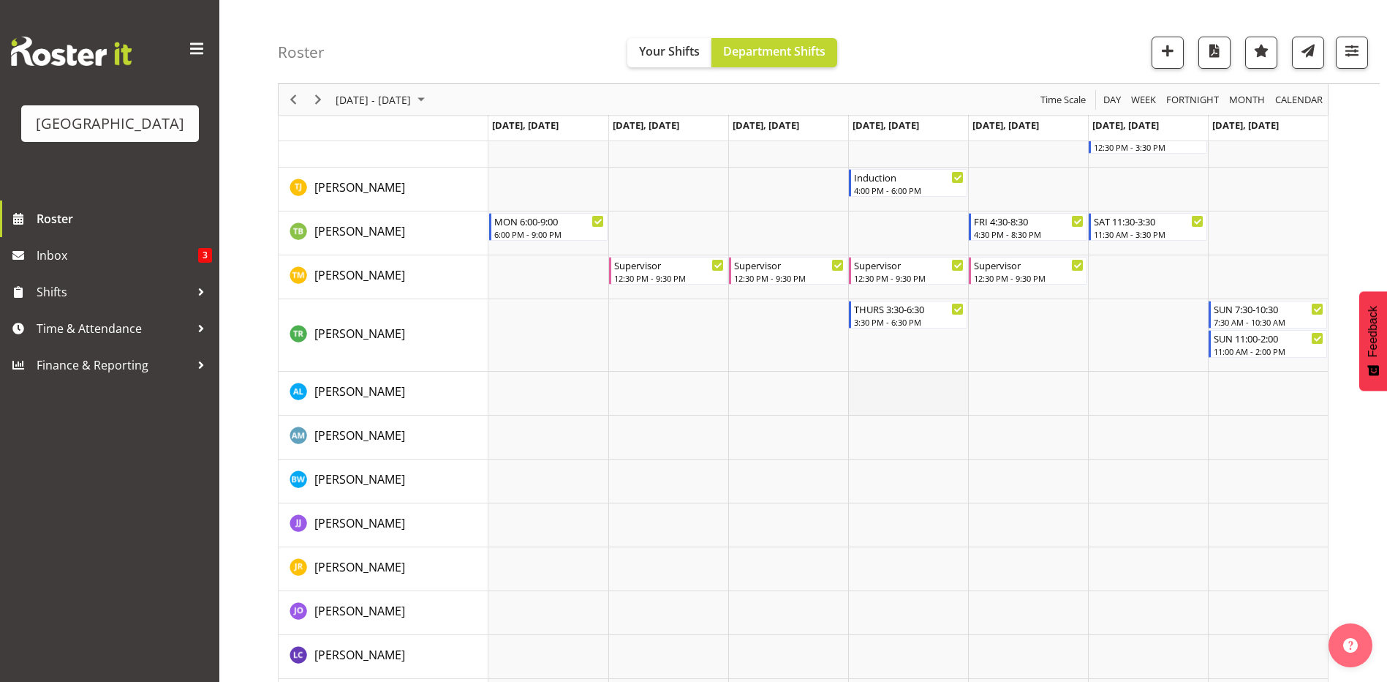
click at [922, 396] on td "Timeline Week of September 3, 2025" at bounding box center [908, 394] width 120 height 44
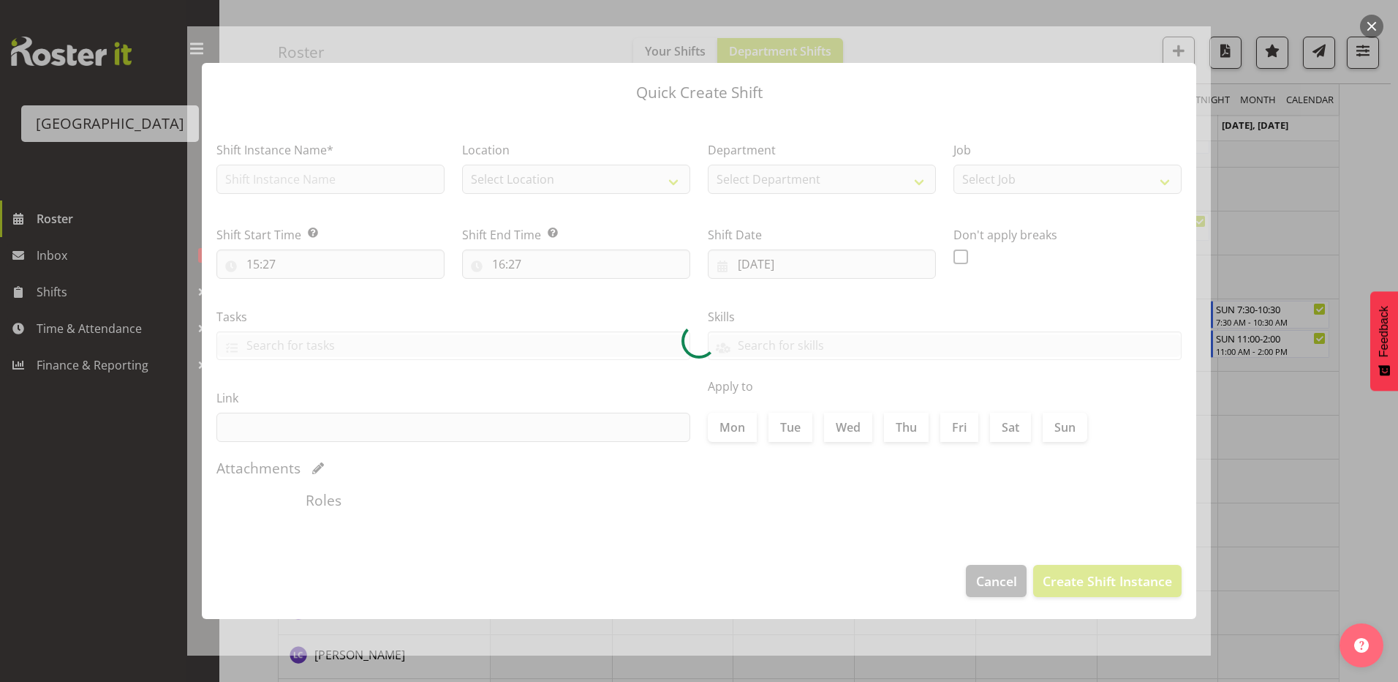
type input "04/09/2025"
checkbox input "true"
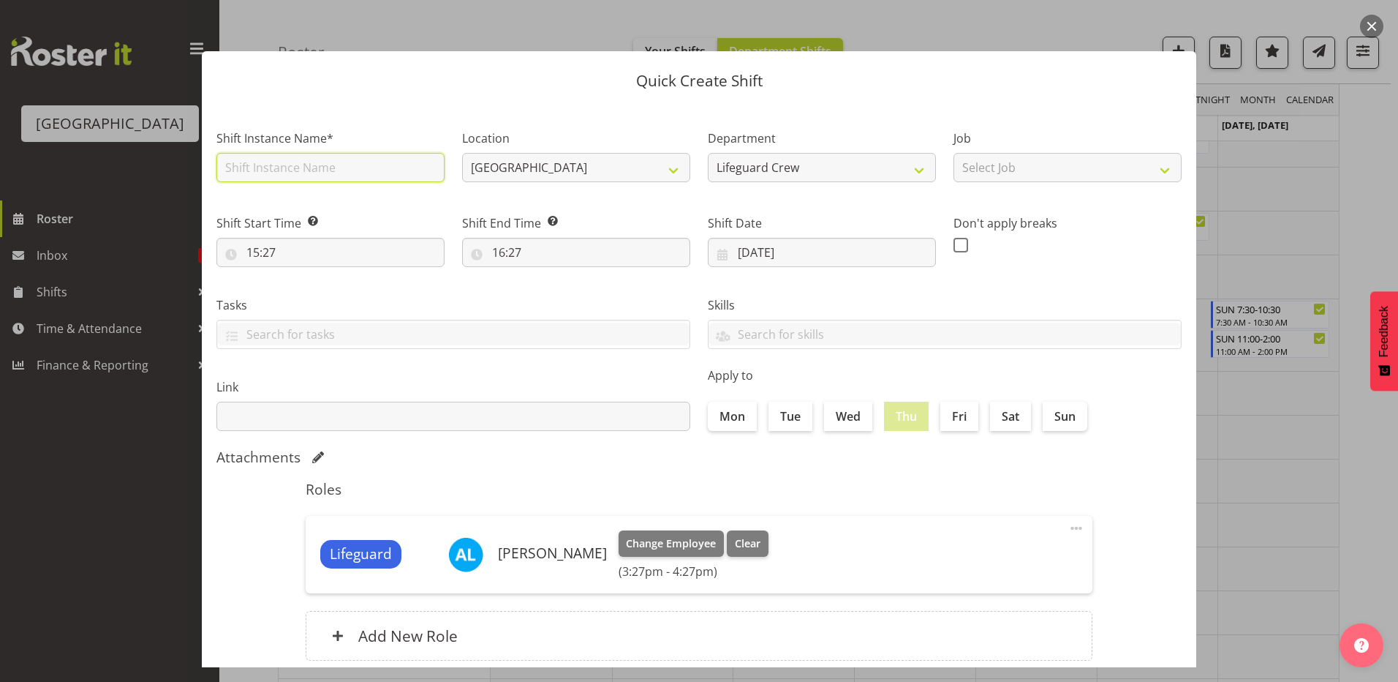
click at [301, 176] on input "text" at bounding box center [330, 167] width 228 height 29
click at [321, 148] on div "Shift Instance Name*" at bounding box center [330, 155] width 228 height 53
click at [322, 174] on input "text" at bounding box center [330, 167] width 228 height 29
type input "Induction"
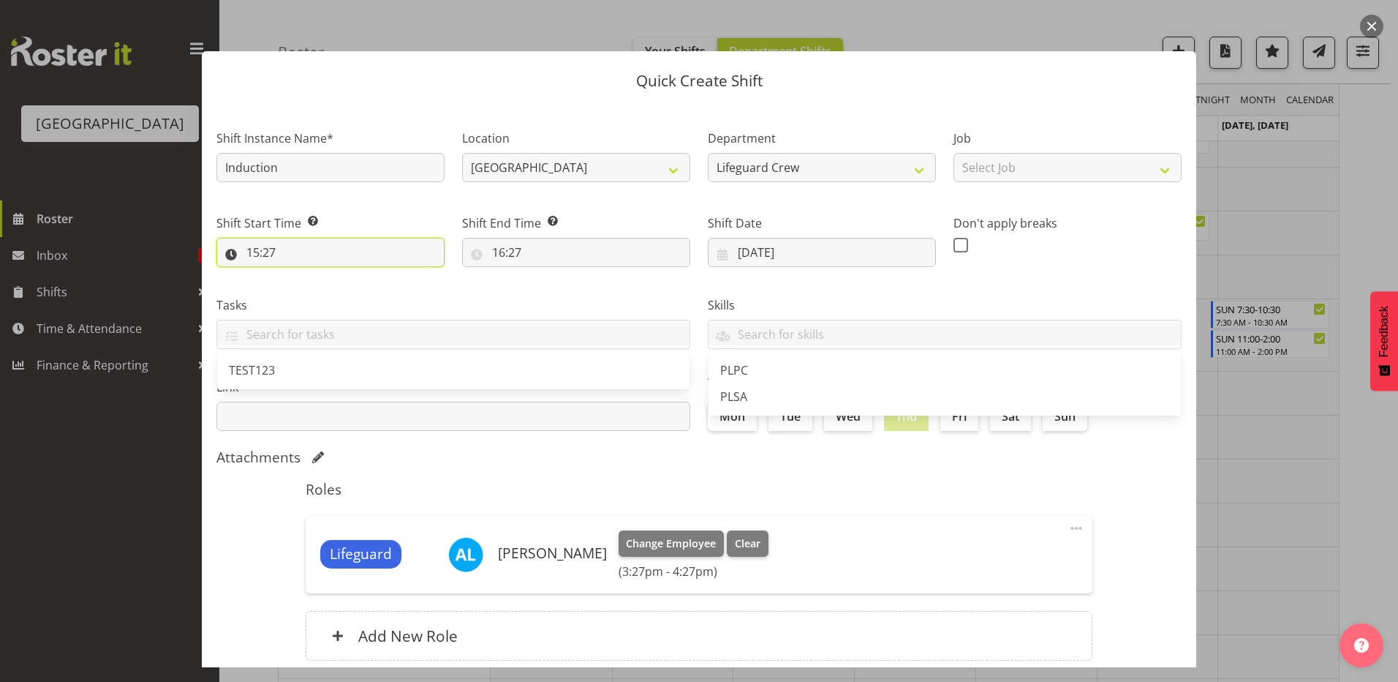
click at [333, 252] on input "15:27" at bounding box center [330, 252] width 228 height 29
click at [315, 295] on select "00 01 02 03 04 05 06 07 08 09 10 11 12 13 14 15 16 17 18 19 20 21 22 23" at bounding box center [316, 290] width 33 height 29
select select "16"
click at [300, 276] on select "00 01 02 03 04 05 06 07 08 09 10 11 12 13 14 15 16 17 18 19 20 21 22 23" at bounding box center [316, 290] width 33 height 29
type input "16:27"
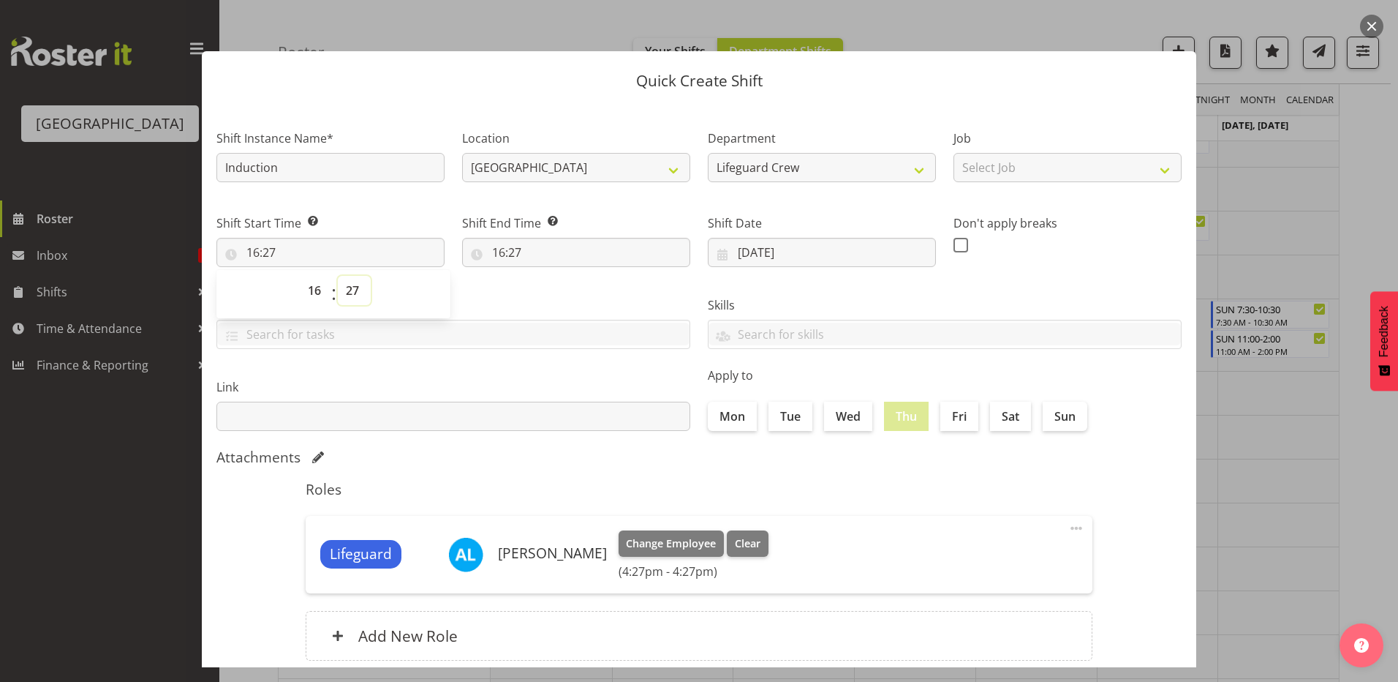
click at [354, 285] on select "00 01 02 03 04 05 06 07 08 09 10 11 12 13 14 15 16 17 18 19 20 21 22 23 24 25 2…" at bounding box center [354, 290] width 33 height 29
select select "0"
click at [338, 276] on select "00 01 02 03 04 05 06 07 08 09 10 11 12 13 14 15 16 17 18 19 20 21 22 23 24 25 2…" at bounding box center [354, 290] width 33 height 29
type input "16:00"
click at [505, 245] on input "16:27" at bounding box center [576, 252] width 228 height 29
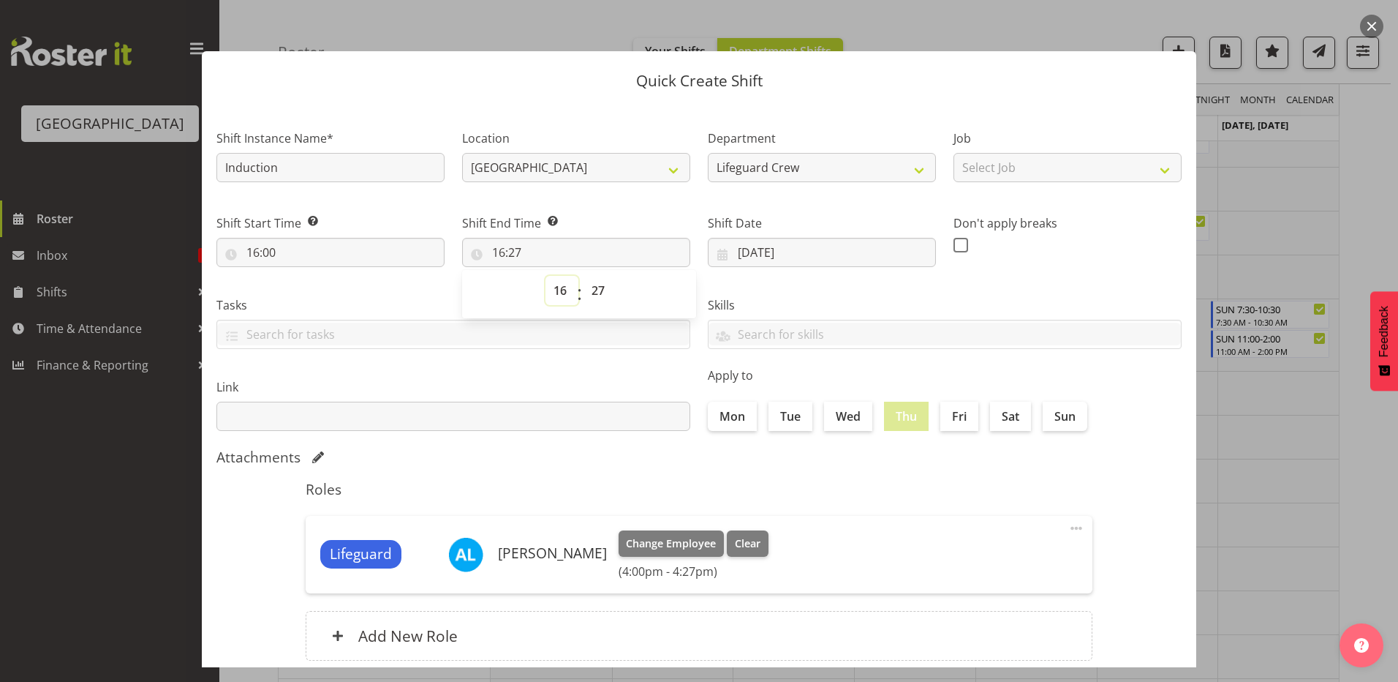
click at [554, 298] on select "00 01 02 03 04 05 06 07 08 09 10 11 12 13 14 15 16 17 18 19 20 21 22 23" at bounding box center [562, 290] width 33 height 29
select select "18"
click at [546, 276] on select "00 01 02 03 04 05 06 07 08 09 10 11 12 13 14 15 16 17 18 19 20 21 22 23" at bounding box center [562, 290] width 33 height 29
type input "18:27"
click at [592, 294] on select "00 01 02 03 04 05 06 07 08 09 10 11 12 13 14 15 16 17 18 19 20 21 22 23 24 25 2…" at bounding box center [600, 290] width 33 height 29
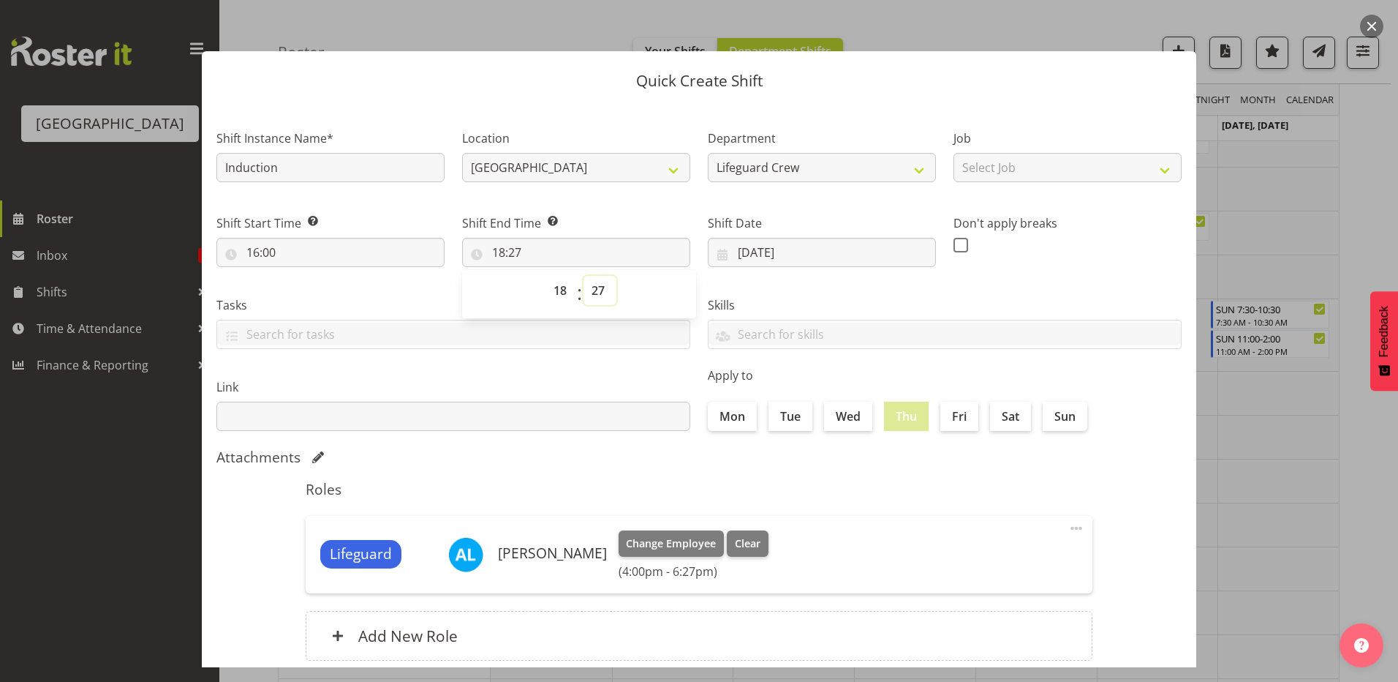
select select "0"
click at [584, 276] on select "00 01 02 03 04 05 06 07 08 09 10 11 12 13 14 15 16 17 18 19 20 21 22 23 24 25 2…" at bounding box center [600, 290] width 33 height 29
type input "18:00"
click at [536, 383] on label "Link" at bounding box center [453, 387] width 474 height 18
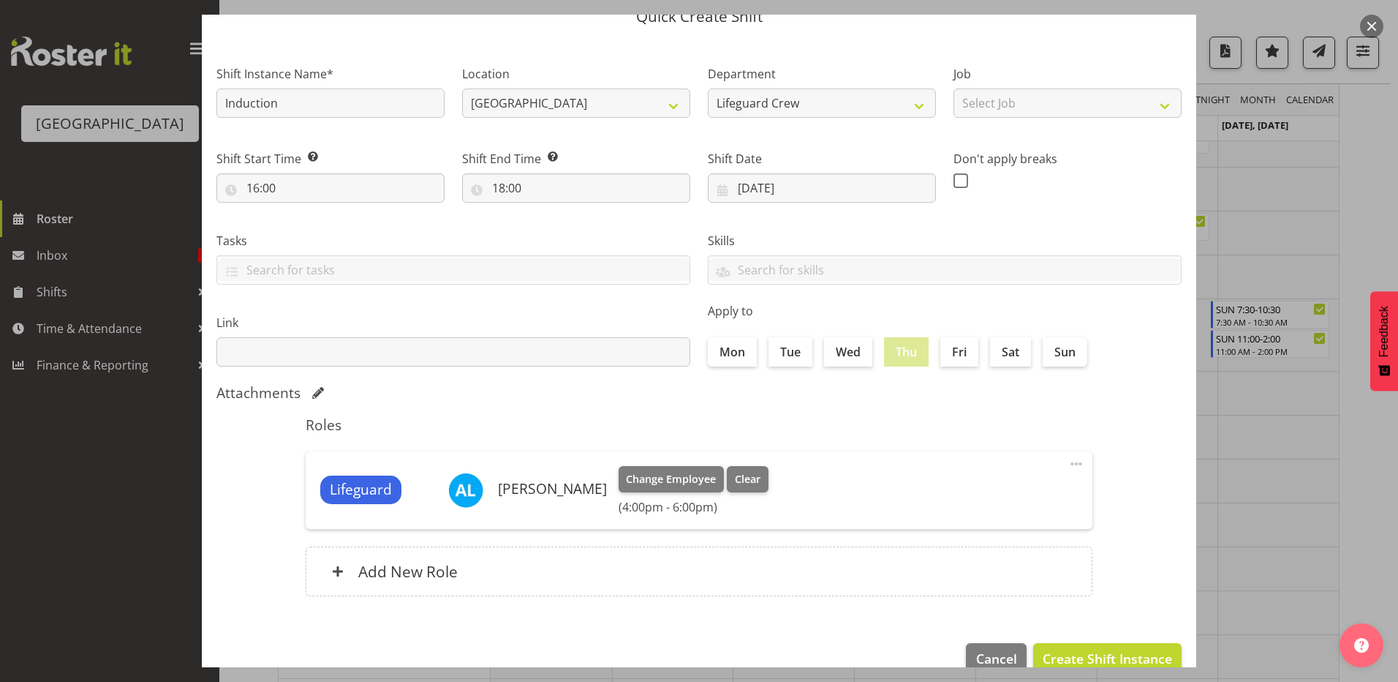
scroll to position [94, 0]
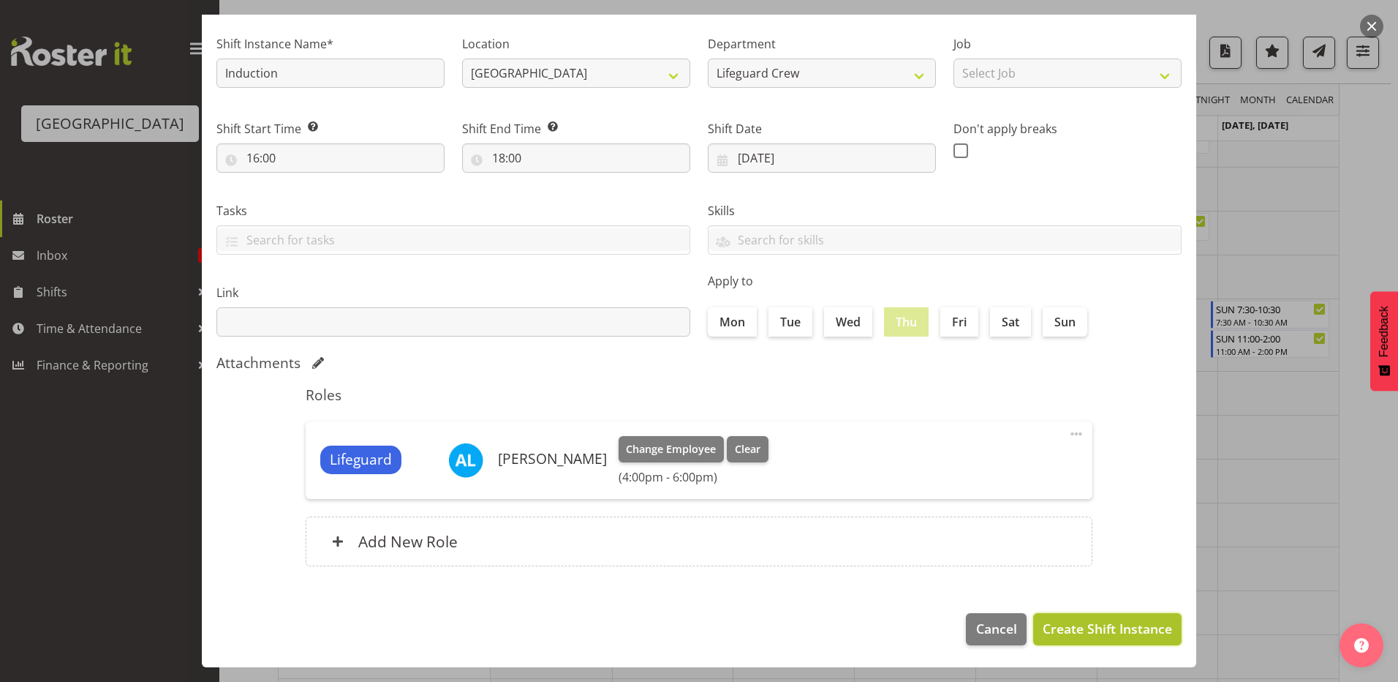
click at [1116, 629] on span "Create Shift Instance" at bounding box center [1107, 628] width 129 height 19
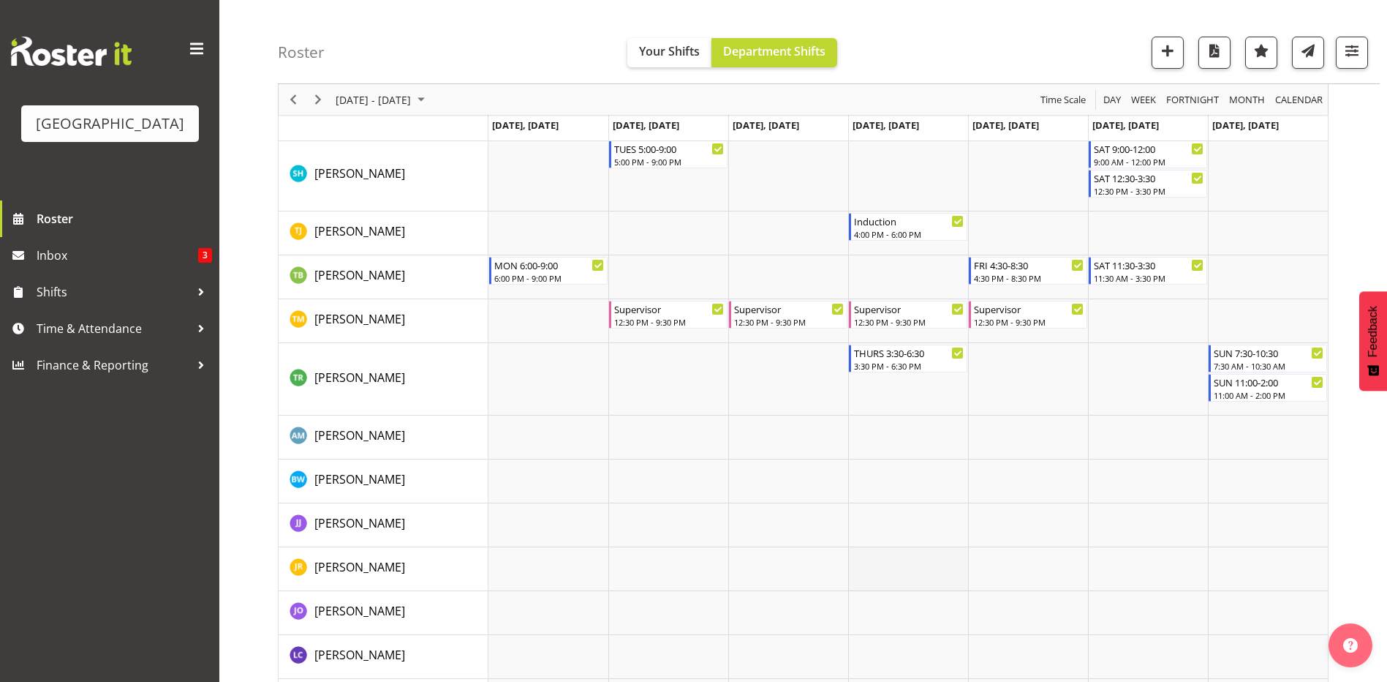
click at [869, 570] on td "Timeline Week of September 3, 2025" at bounding box center [908, 569] width 120 height 44
select select "15"
select select "27"
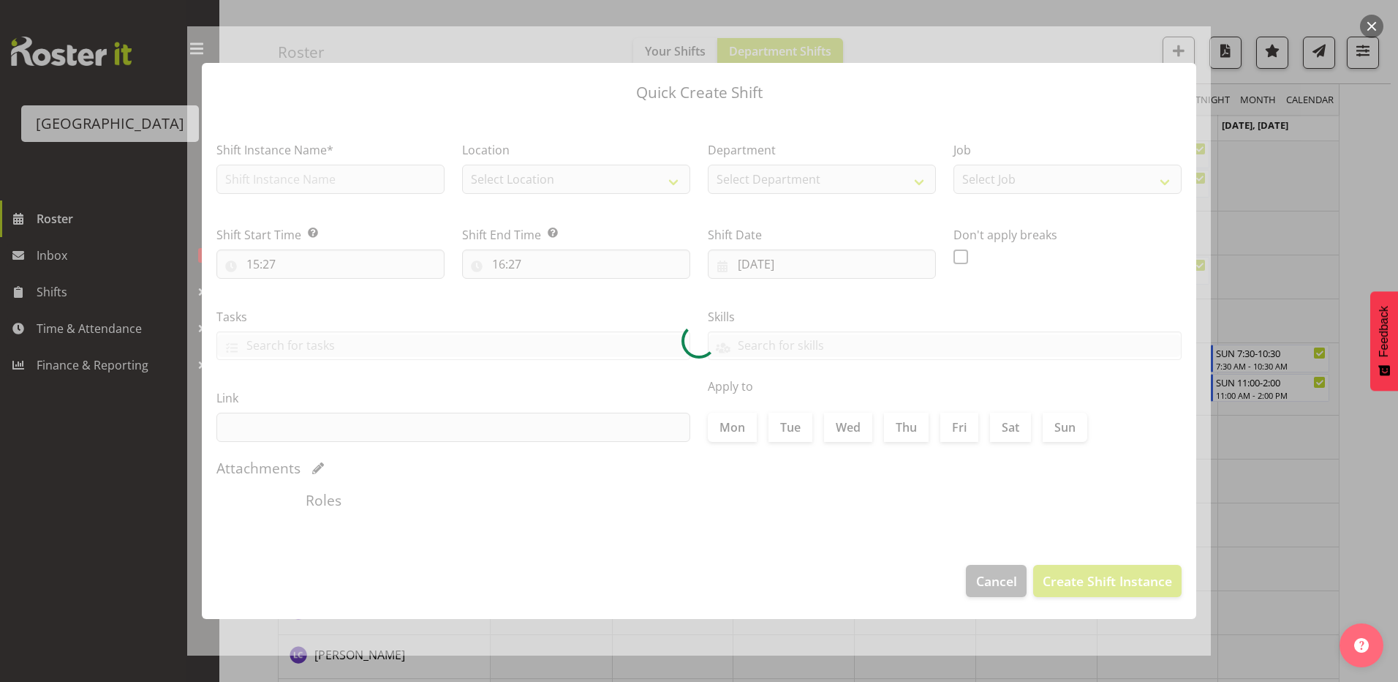
type input "04/09/2025"
checkbox input "true"
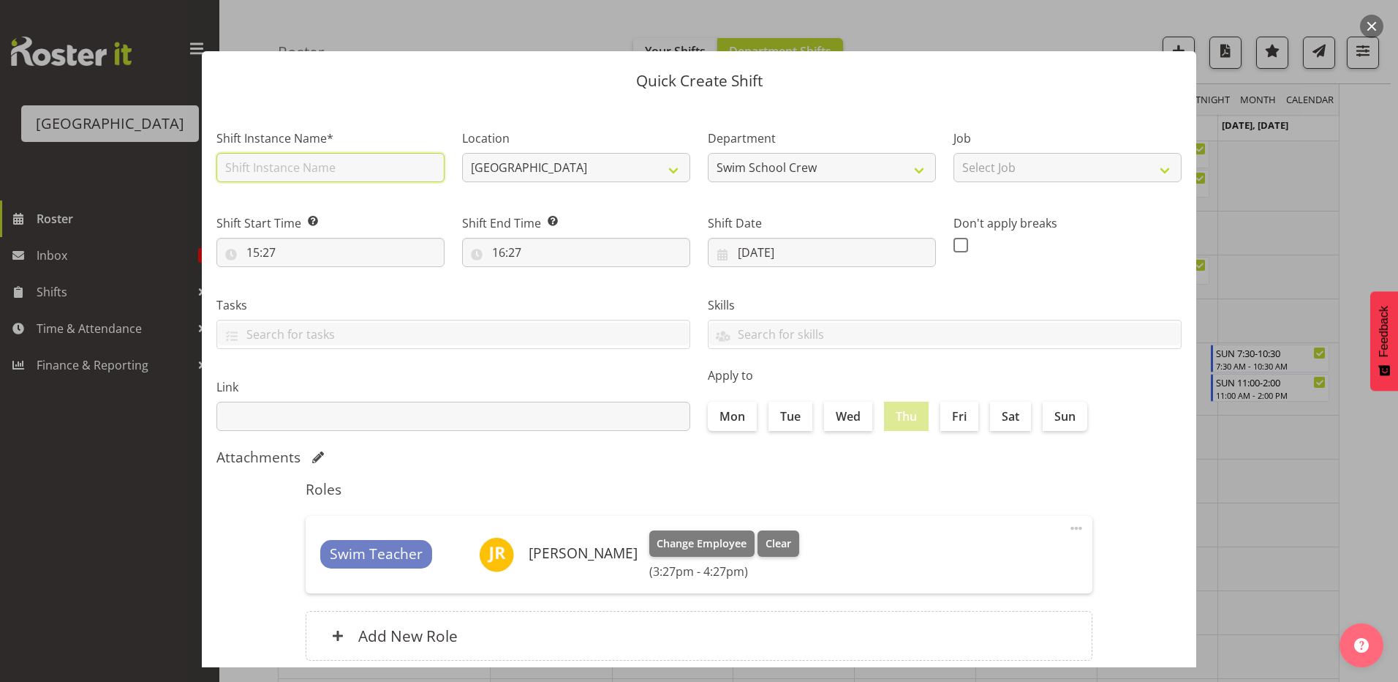
click at [328, 165] on input "text" at bounding box center [330, 167] width 228 height 29
type input "Induction"
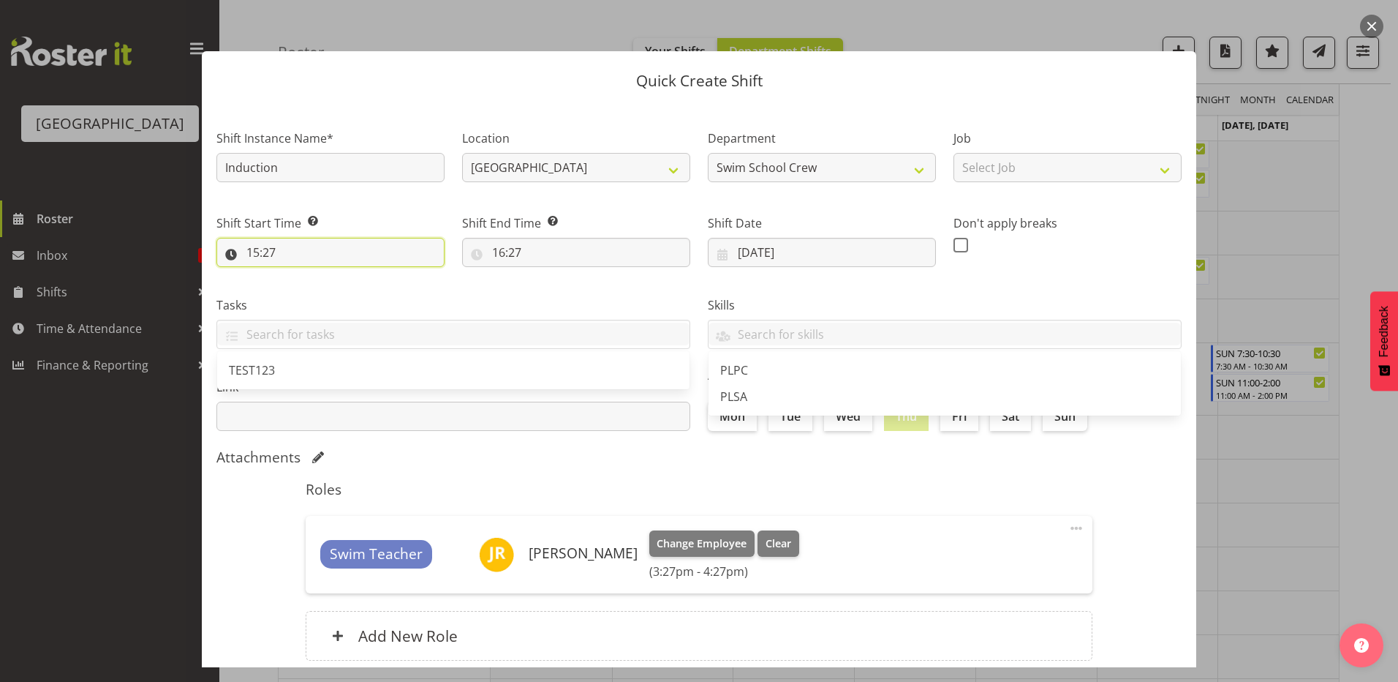
click at [320, 257] on input "15:27" at bounding box center [330, 252] width 228 height 29
click at [309, 293] on select "00 01 02 03 04 05 06 07 08 09 10 11 12 13 14 15 16 17 18 19 20 21 22 23" at bounding box center [316, 290] width 33 height 29
select select "16"
click at [300, 276] on select "00 01 02 03 04 05 06 07 08 09 10 11 12 13 14 15 16 17 18 19 20 21 22 23" at bounding box center [316, 290] width 33 height 29
type input "16:27"
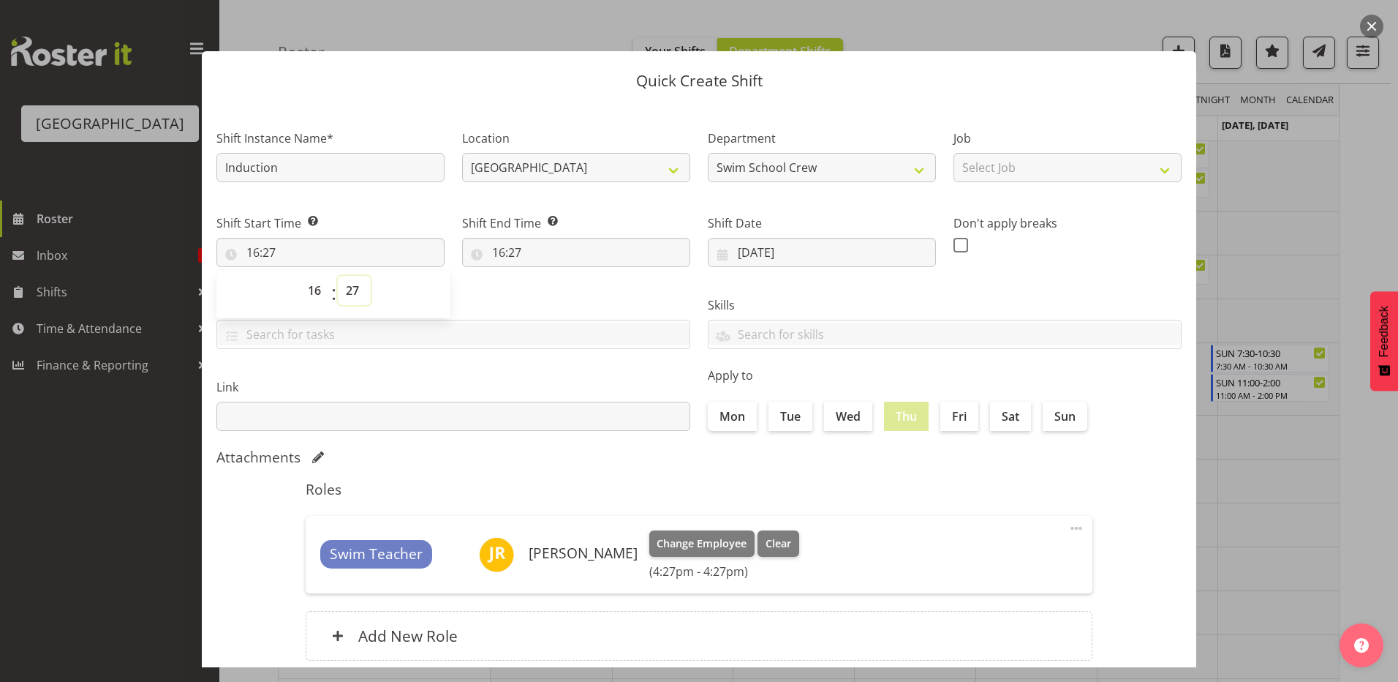
click at [361, 290] on select "00 01 02 03 04 05 06 07 08 09 10 11 12 13 14 15 16 17 18 19 20 21 22 23 24 25 2…" at bounding box center [354, 290] width 33 height 29
select select "0"
click at [338, 276] on select "00 01 02 03 04 05 06 07 08 09 10 11 12 13 14 15 16 17 18 19 20 21 22 23 24 25 2…" at bounding box center [354, 290] width 33 height 29
type input "16:00"
click at [510, 266] on input "16:27" at bounding box center [576, 252] width 228 height 29
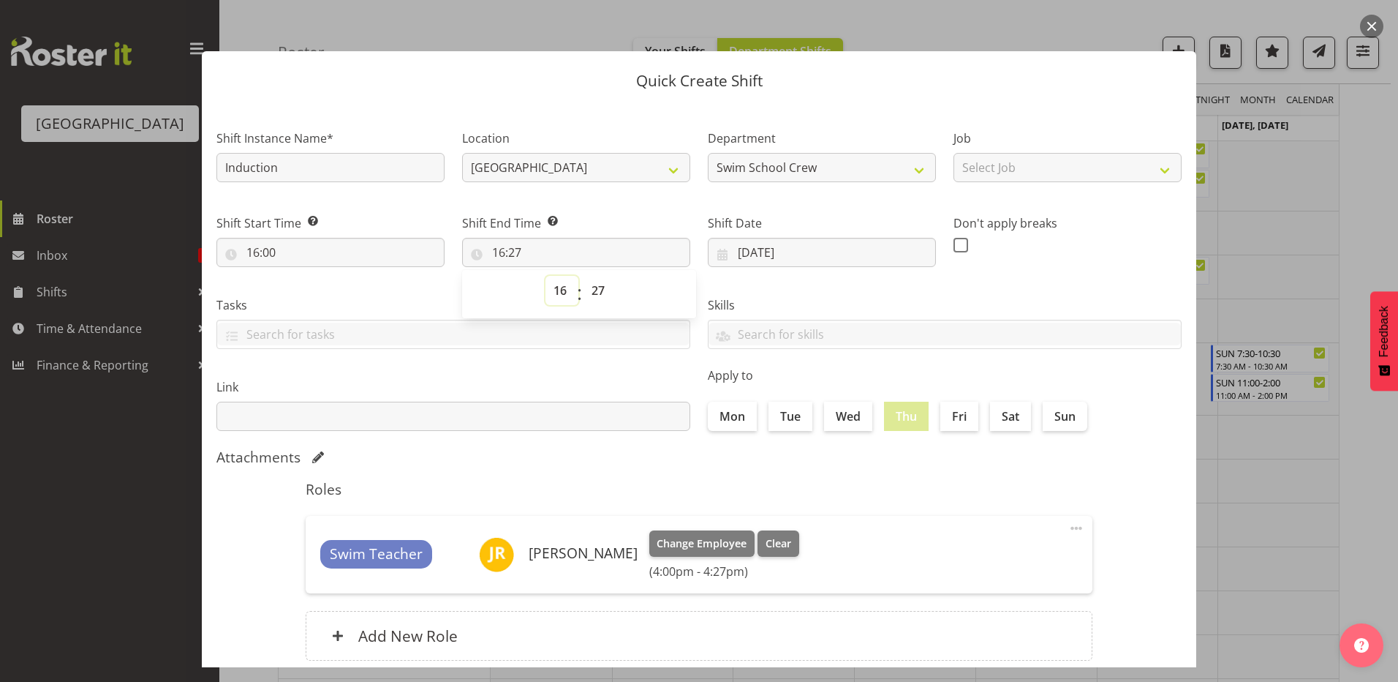
click at [557, 298] on select "00 01 02 03 04 05 06 07 08 09 10 11 12 13 14 15 16 17 18 19 20 21 22 23" at bounding box center [562, 290] width 33 height 29
select select "18"
click at [546, 276] on select "00 01 02 03 04 05 06 07 08 09 10 11 12 13 14 15 16 17 18 19 20 21 22 23" at bounding box center [562, 290] width 33 height 29
type input "18:27"
click at [598, 290] on select "00 01 02 03 04 05 06 07 08 09 10 11 12 13 14 15 16 17 18 19 20 21 22 23 24 25 2…" at bounding box center [600, 290] width 33 height 29
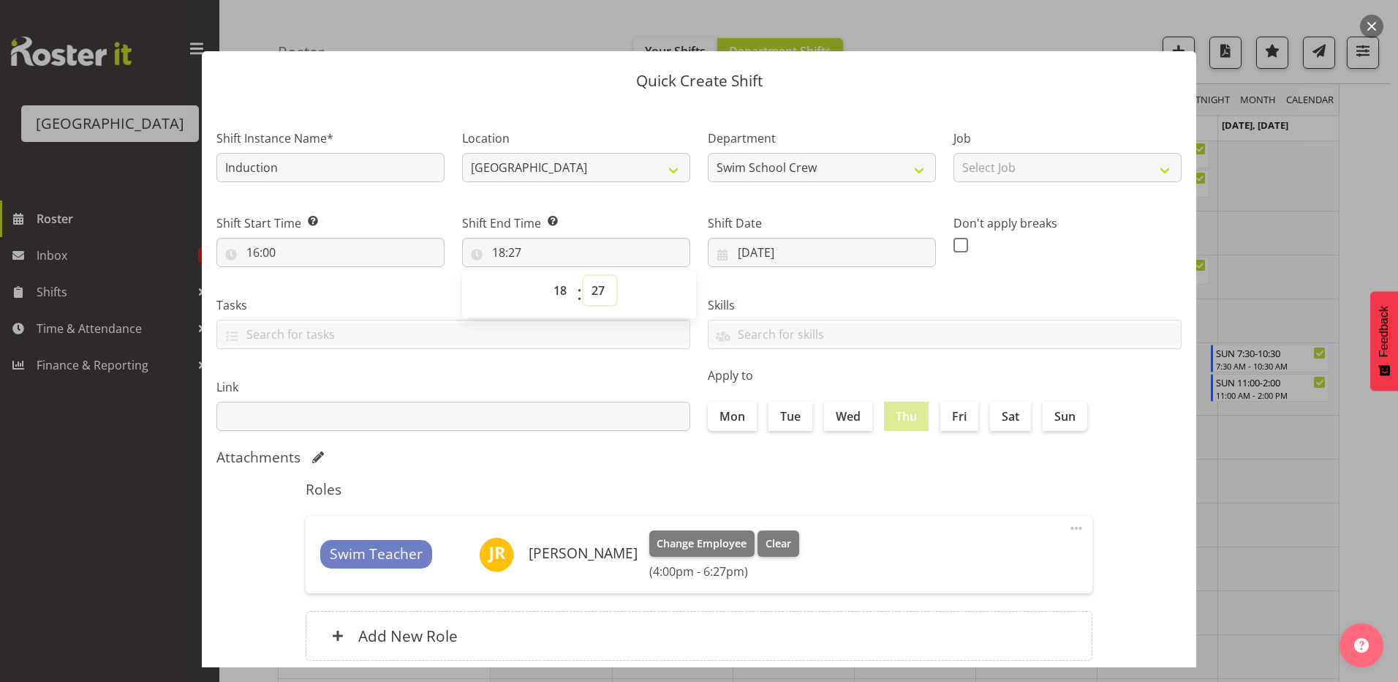
select select "0"
click at [584, 276] on select "00 01 02 03 04 05 06 07 08 09 10 11 12 13 14 15 16 17 18 19 20 21 22 23 24 25 2…" at bounding box center [600, 290] width 33 height 29
type input "18:00"
click at [532, 469] on section "Shift Instance Name* Induction Location Splash Palace Department Swim School Cr…" at bounding box center [699, 397] width 995 height 589
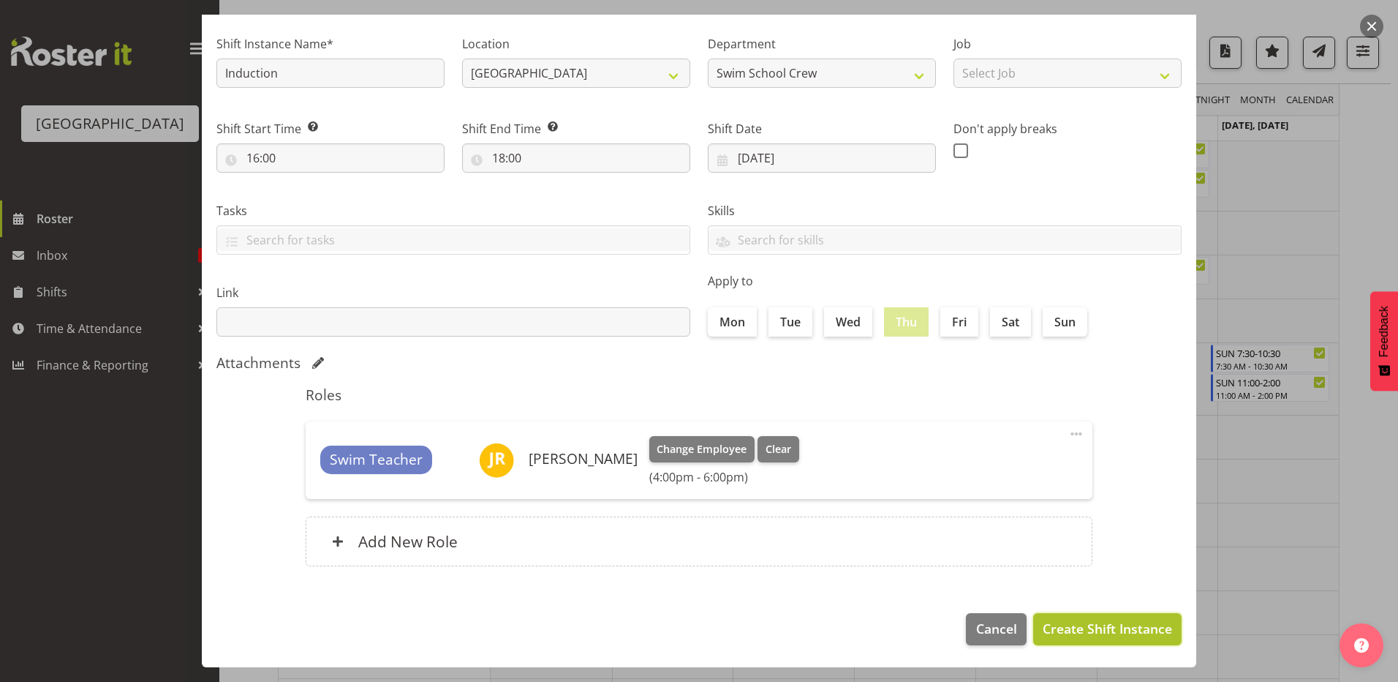
click at [1103, 633] on span "Create Shift Instance" at bounding box center [1107, 628] width 129 height 19
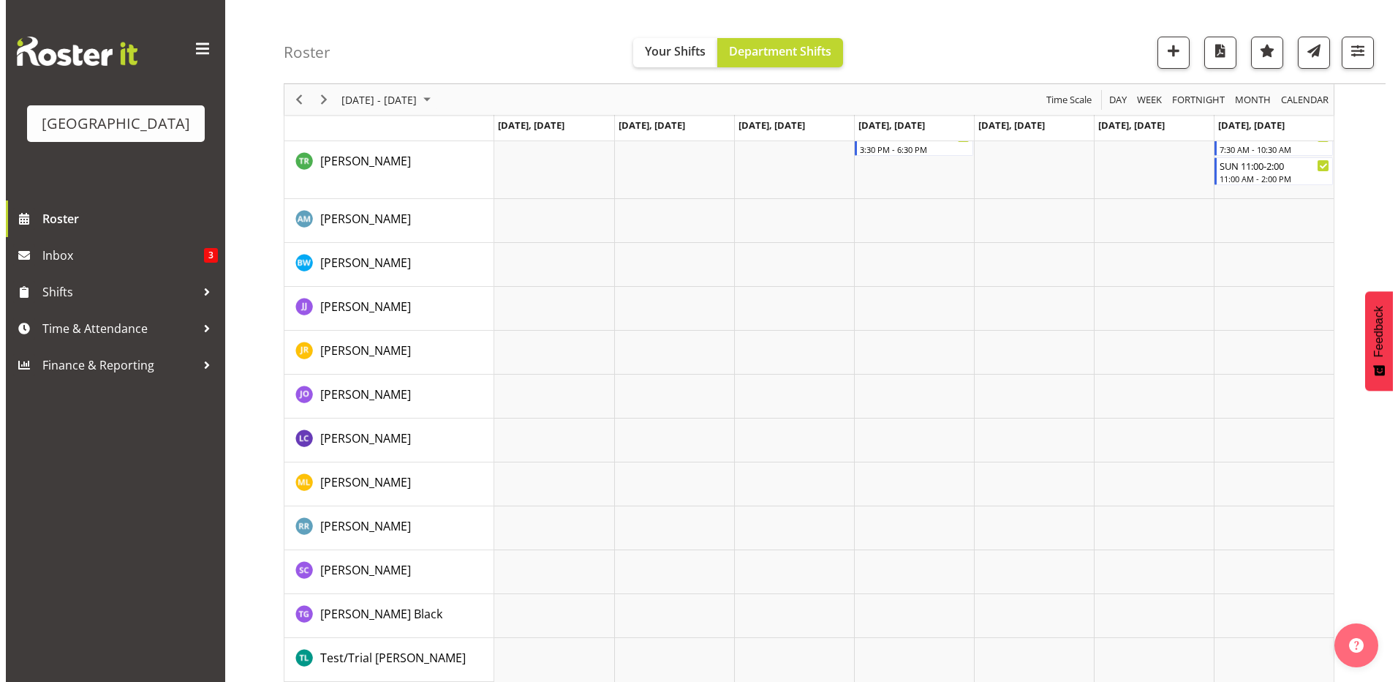
scroll to position [1874, 0]
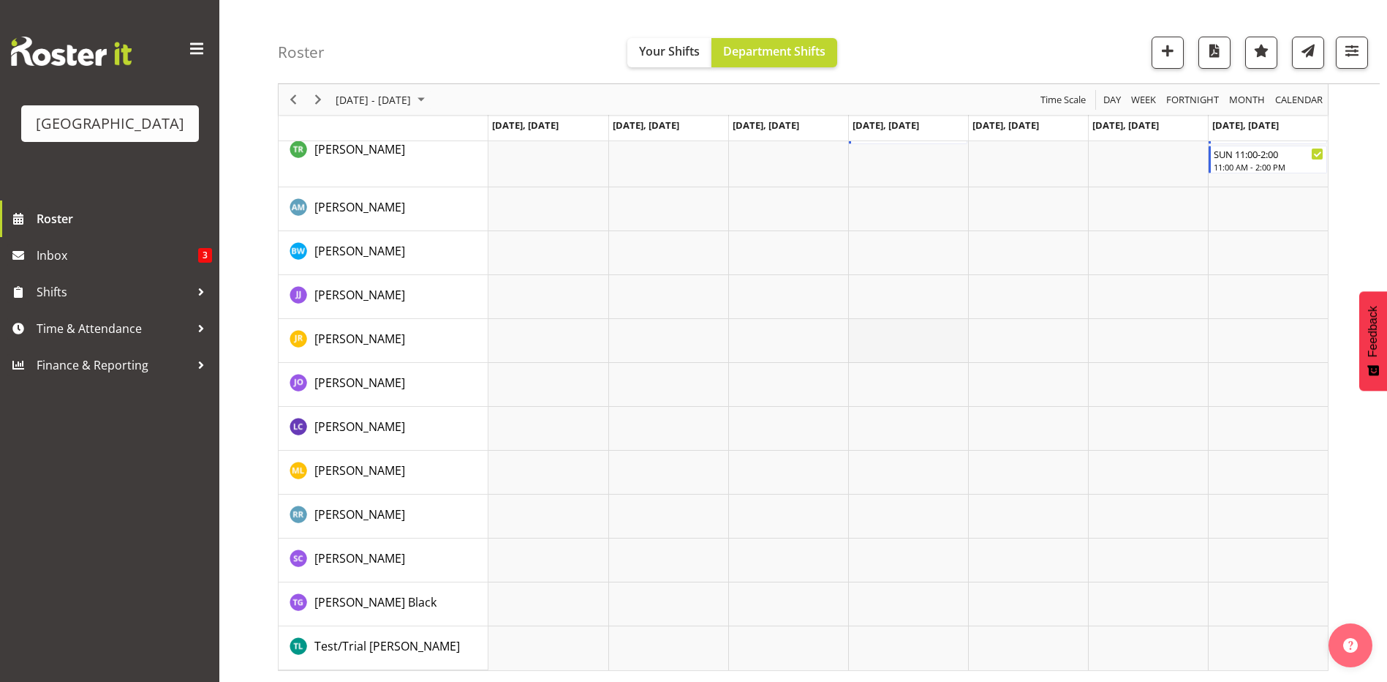
click at [884, 330] on td "Timeline Week of September 3, 2025" at bounding box center [908, 341] width 120 height 44
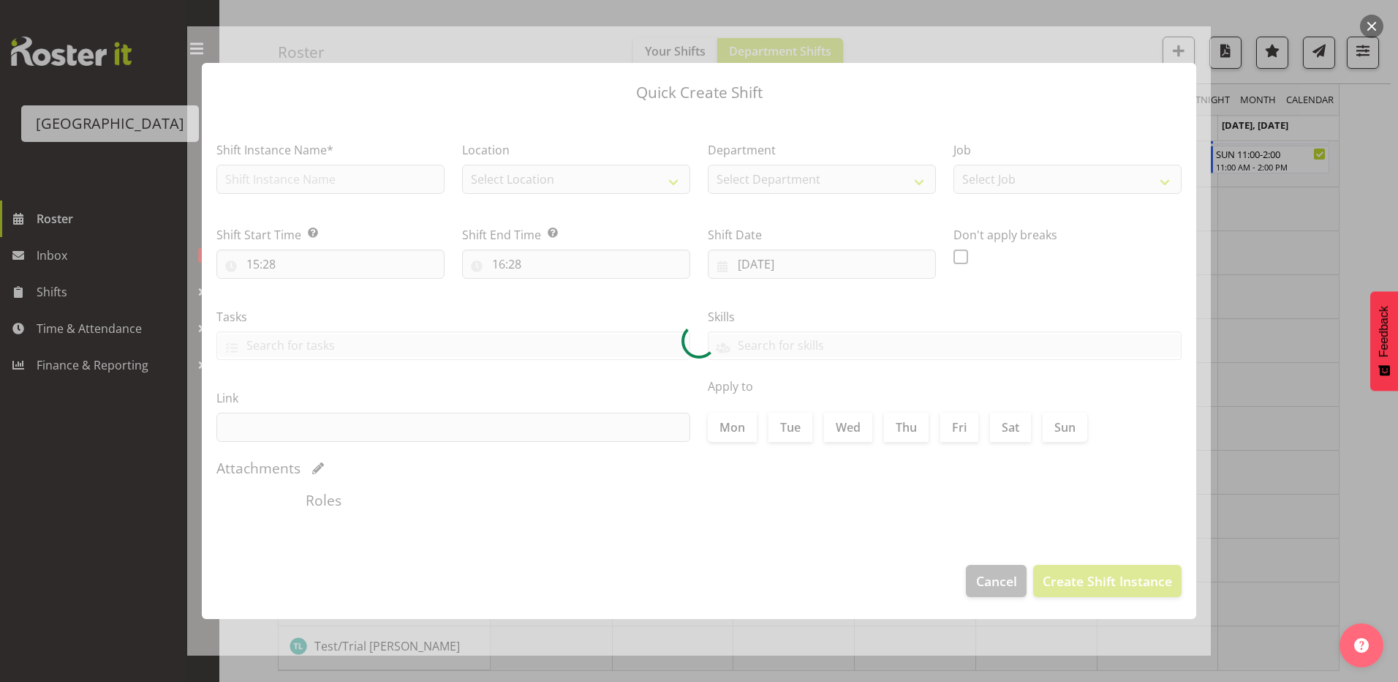
type input "04/09/2025"
checkbox input "true"
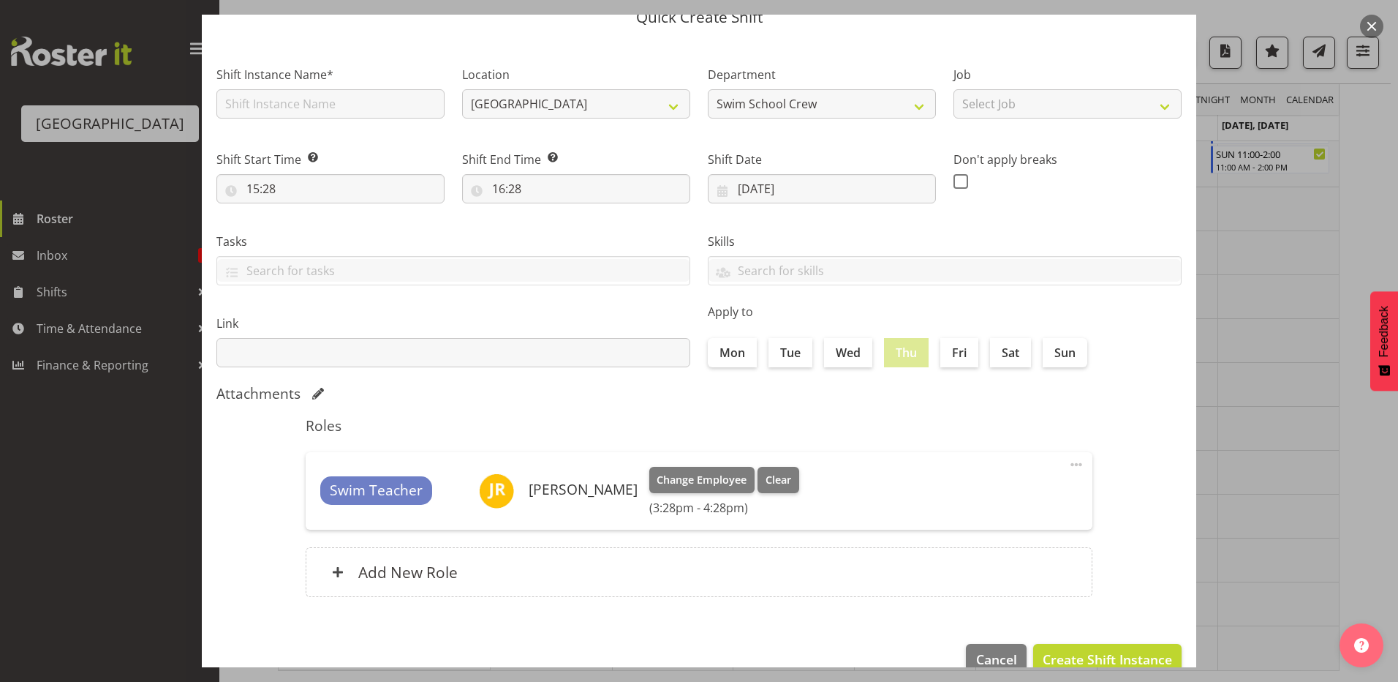
scroll to position [94, 0]
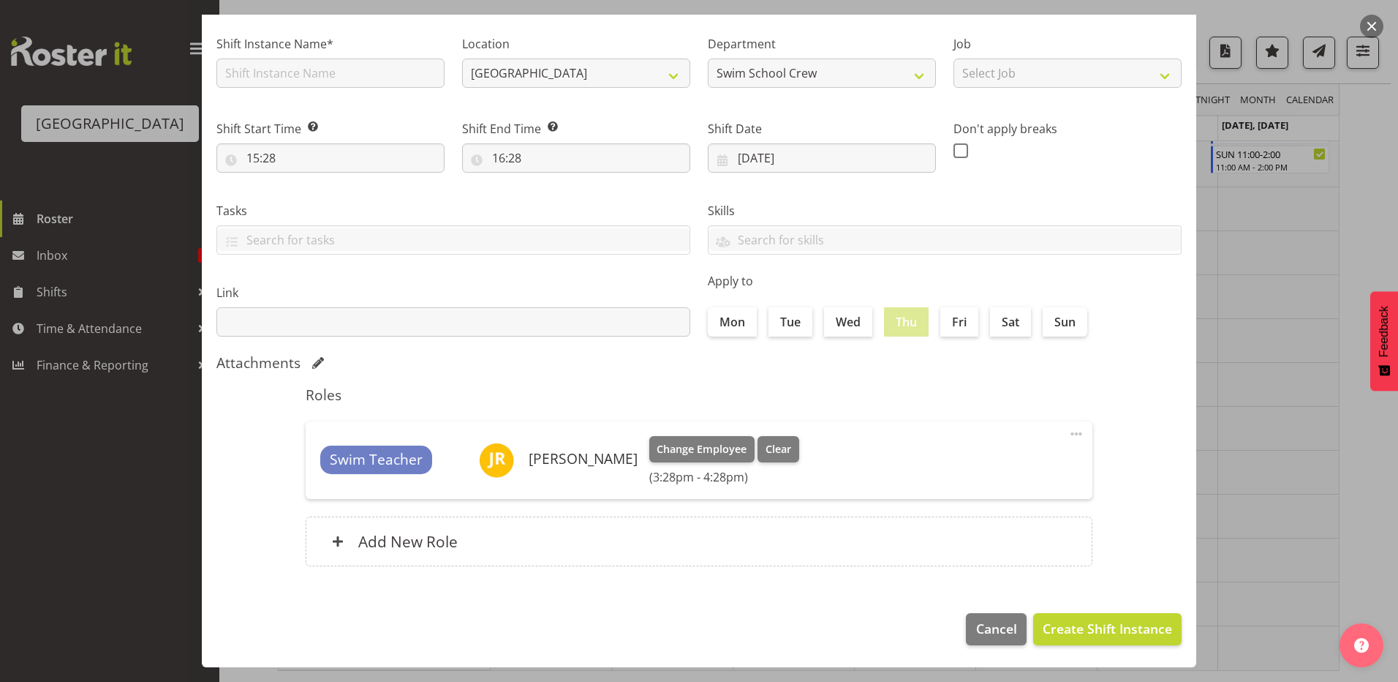
click at [1370, 24] on button "button" at bounding box center [1371, 26] width 23 height 23
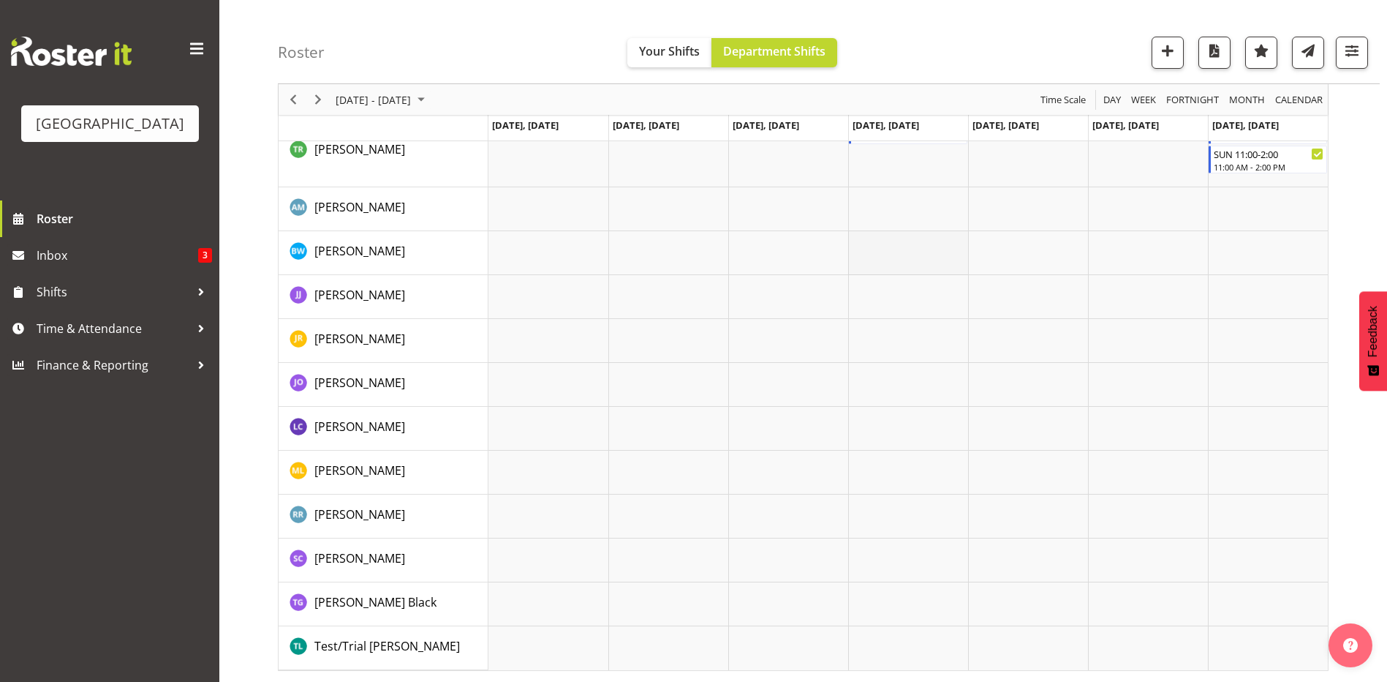
click at [895, 252] on td "Timeline Week of September 3, 2025" at bounding box center [908, 253] width 120 height 44
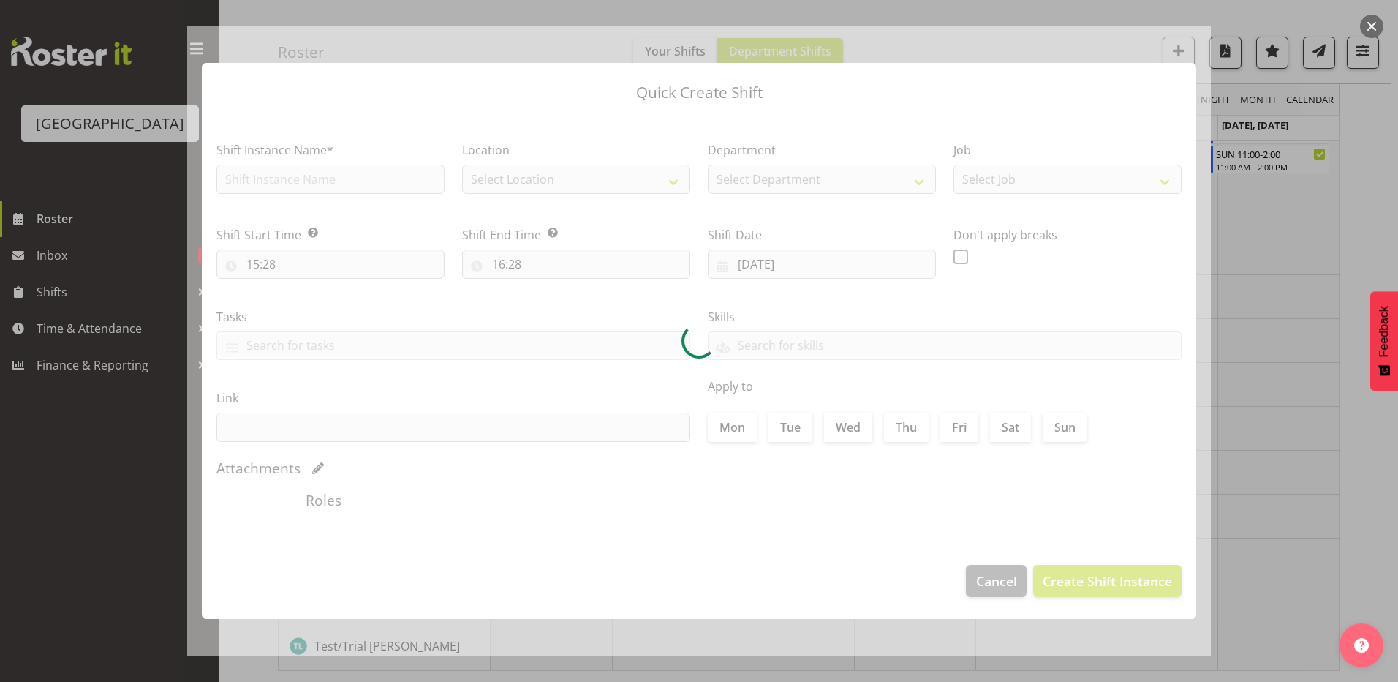
type input "04/09/2025"
checkbox input "true"
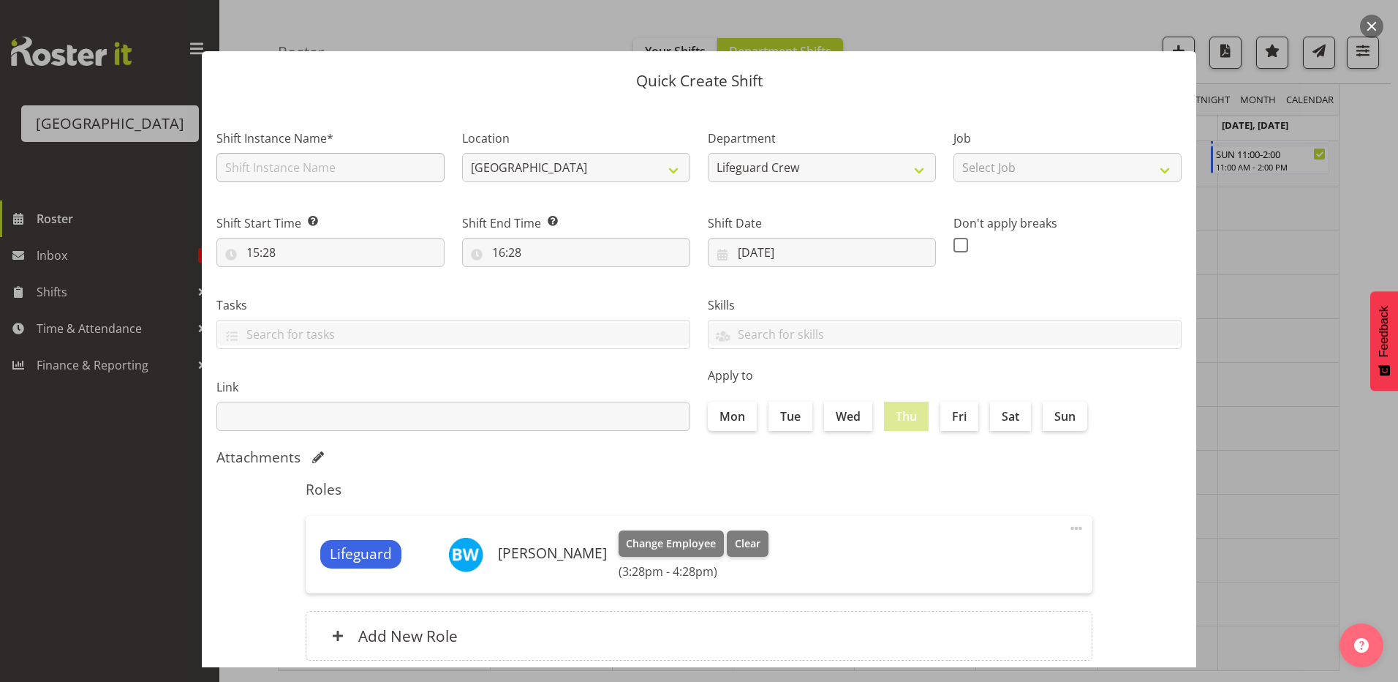
drag, startPoint x: 297, startPoint y: 148, endPoint x: 295, endPoint y: 156, distance: 7.5
click at [297, 149] on div "Shift Instance Name*" at bounding box center [330, 155] width 228 height 53
click at [287, 167] on input "text" at bounding box center [330, 167] width 228 height 29
type input "Induction"
click at [567, 366] on div "Link" at bounding box center [453, 399] width 491 height 82
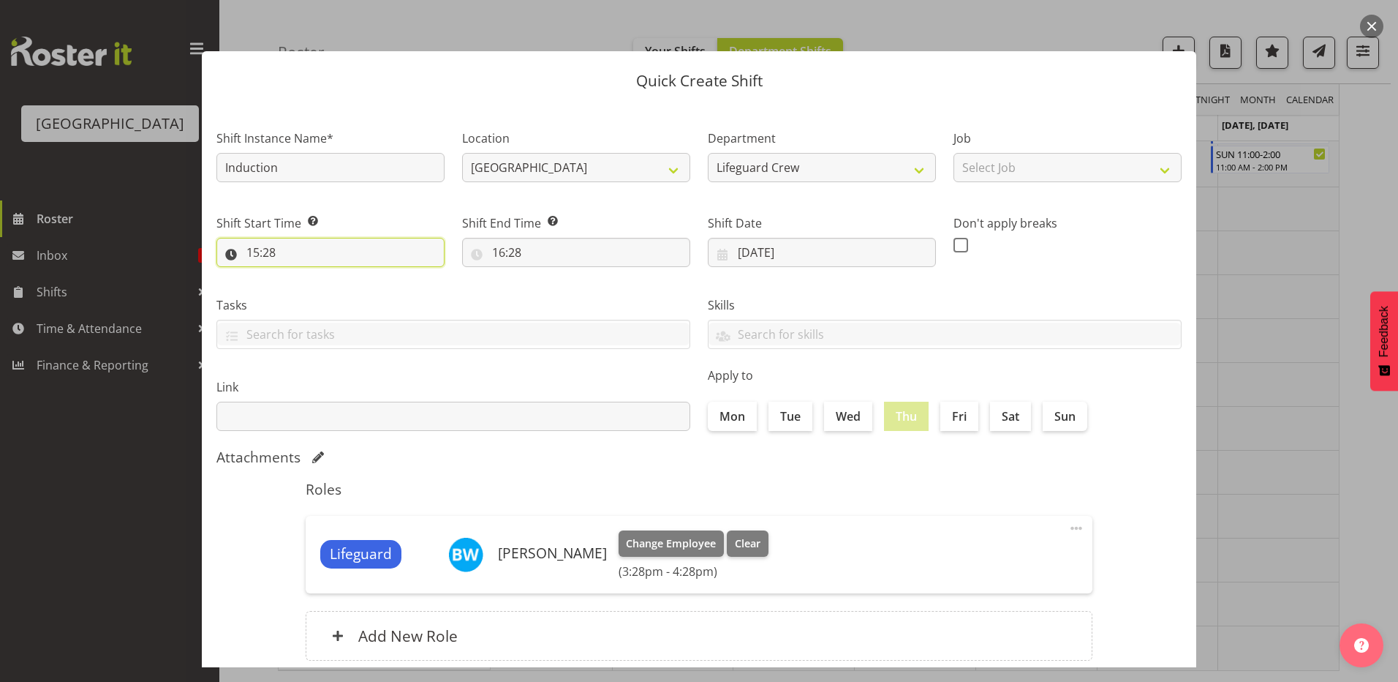
click at [321, 256] on input "15:28" at bounding box center [330, 252] width 228 height 29
click at [318, 300] on select "00 01 02 03 04 05 06 07 08 09 10 11 12 13 14 15 16 17 18 19 20 21 22 23" at bounding box center [316, 290] width 33 height 29
select select "16"
click at [300, 276] on select "00 01 02 03 04 05 06 07 08 09 10 11 12 13 14 15 16 17 18 19 20 21 22 23" at bounding box center [316, 290] width 33 height 29
type input "16:28"
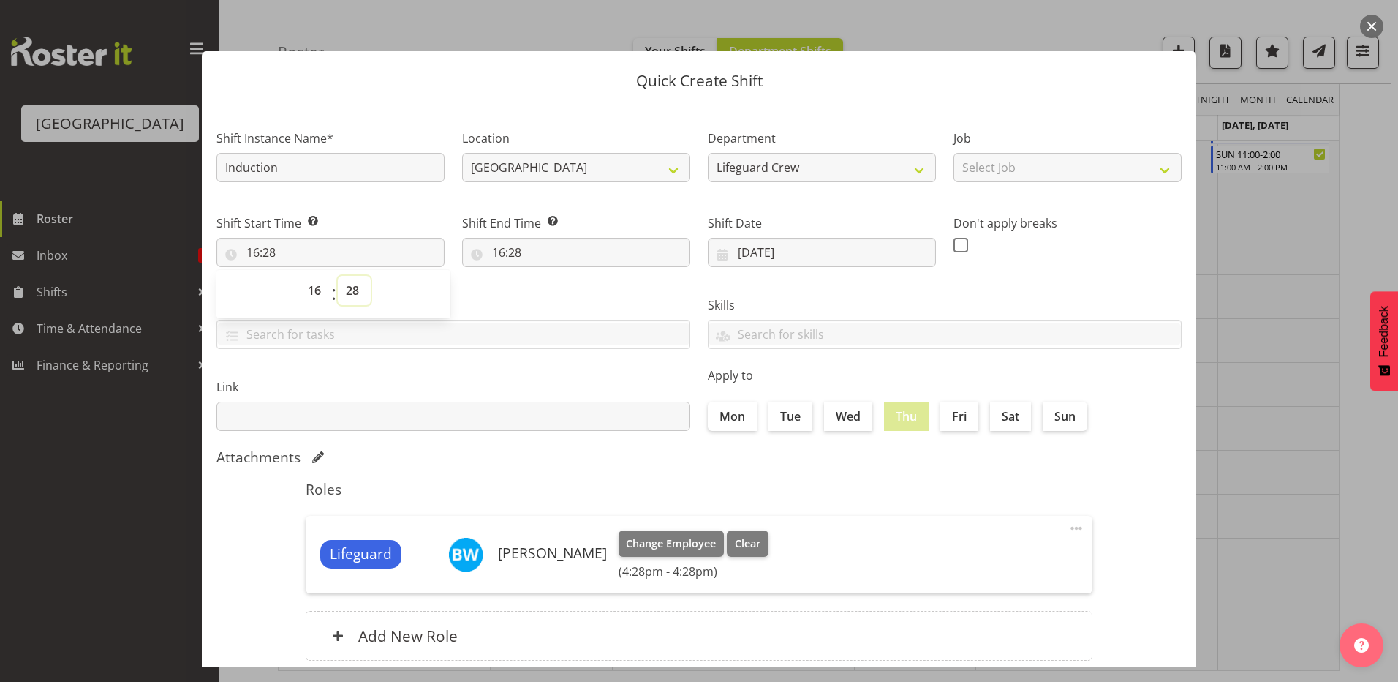
click at [347, 277] on select "00 01 02 03 04 05 06 07 08 09 10 11 12 13 14 15 16 17 18 19 20 21 22 23 24 25 2…" at bounding box center [354, 290] width 33 height 29
select select "0"
click at [338, 276] on select "00 01 02 03 04 05 06 07 08 09 10 11 12 13 14 15 16 17 18 19 20 21 22 23 24 25 2…" at bounding box center [354, 290] width 33 height 29
type input "16:00"
click at [506, 249] on input "16:28" at bounding box center [576, 252] width 228 height 29
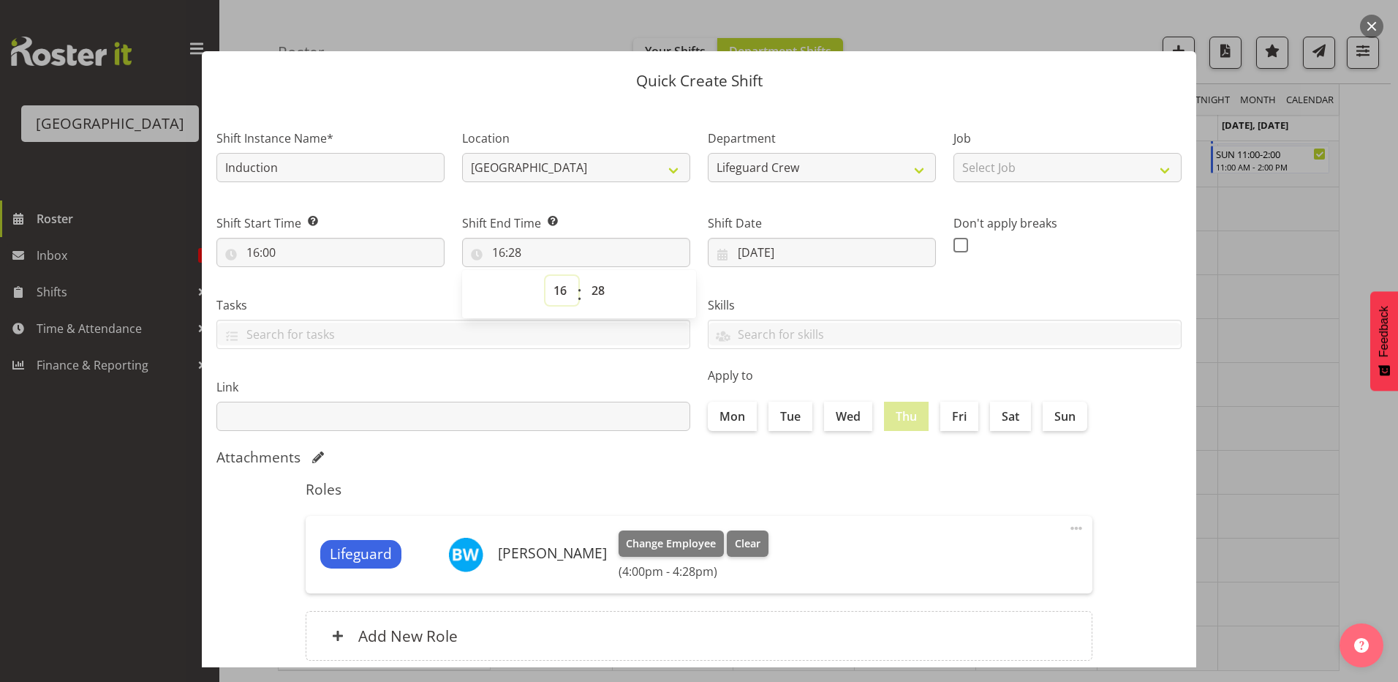
click at [547, 279] on select "00 01 02 03 04 05 06 07 08 09 10 11 12 13 14 15 16 17 18 19 20 21 22 23" at bounding box center [562, 290] width 33 height 29
select select "18"
click at [546, 276] on select "00 01 02 03 04 05 06 07 08 09 10 11 12 13 14 15 16 17 18 19 20 21 22 23" at bounding box center [562, 290] width 33 height 29
type input "18:28"
click at [606, 291] on select "00 01 02 03 04 05 06 07 08 09 10 11 12 13 14 15 16 17 18 19 20 21 22 23 24 25 2…" at bounding box center [600, 290] width 33 height 29
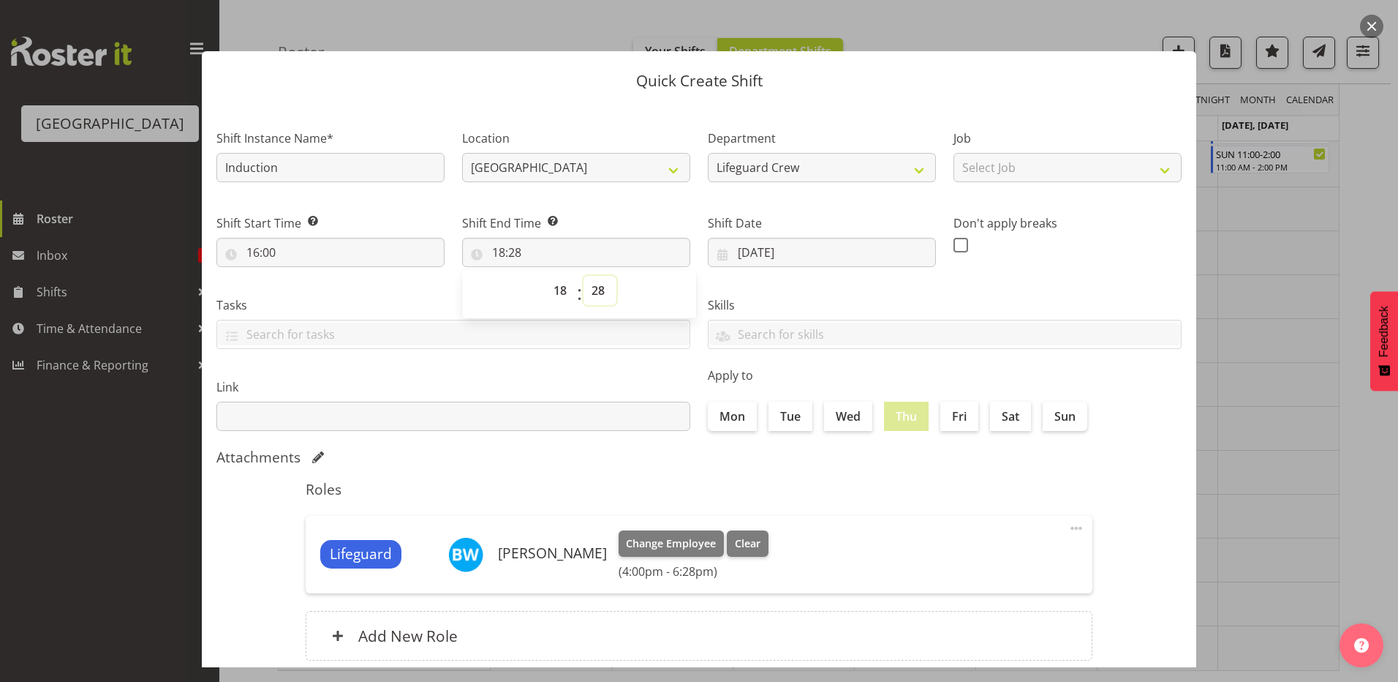
select select "0"
click at [584, 276] on select "00 01 02 03 04 05 06 07 08 09 10 11 12 13 14 15 16 17 18 19 20 21 22 23 24 25 2…" at bounding box center [600, 290] width 33 height 29
type input "18:00"
click at [526, 363] on div "Link" at bounding box center [453, 399] width 491 height 82
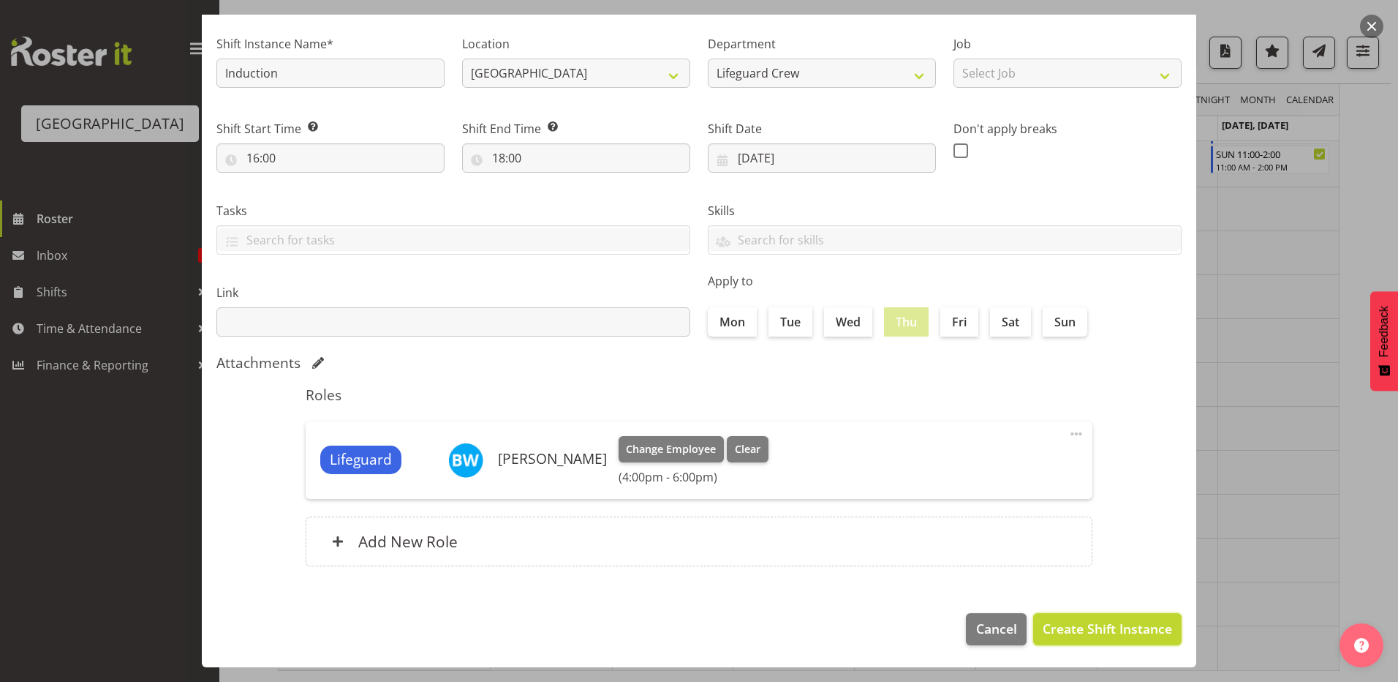
click at [1114, 624] on span "Create Shift Instance" at bounding box center [1107, 628] width 129 height 19
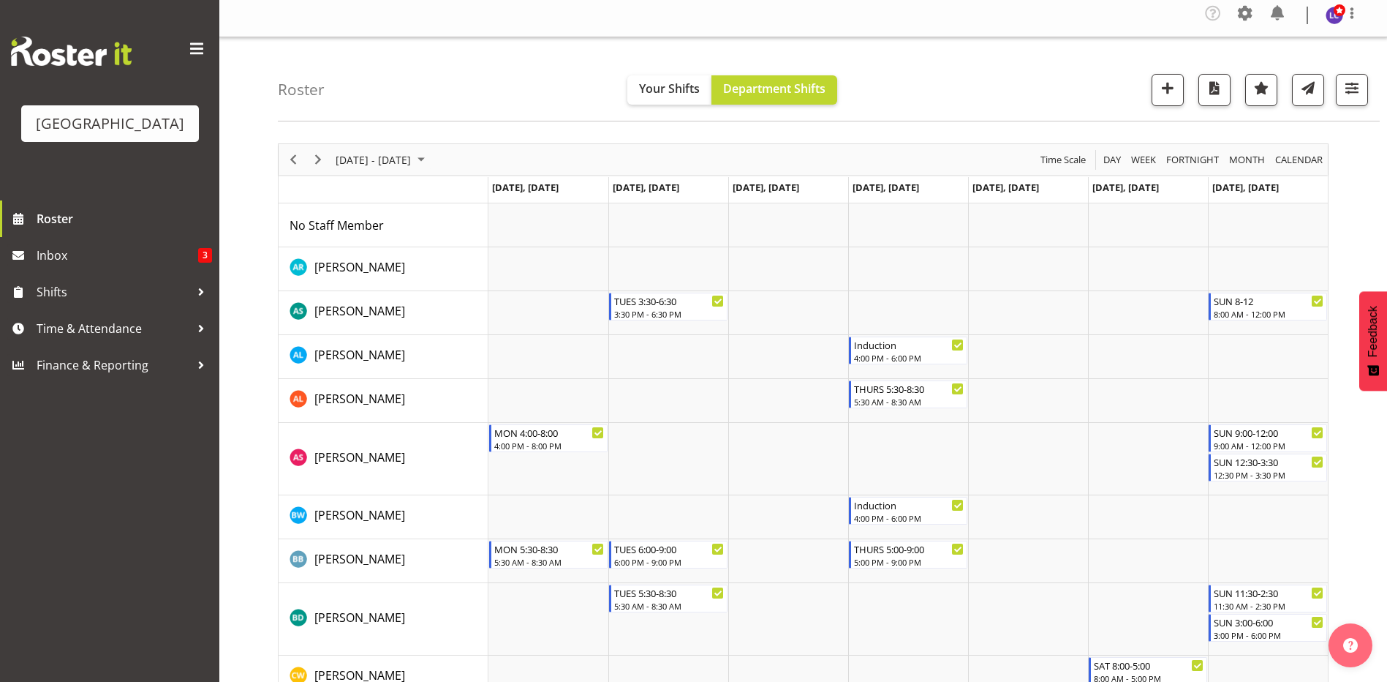
scroll to position [0, 0]
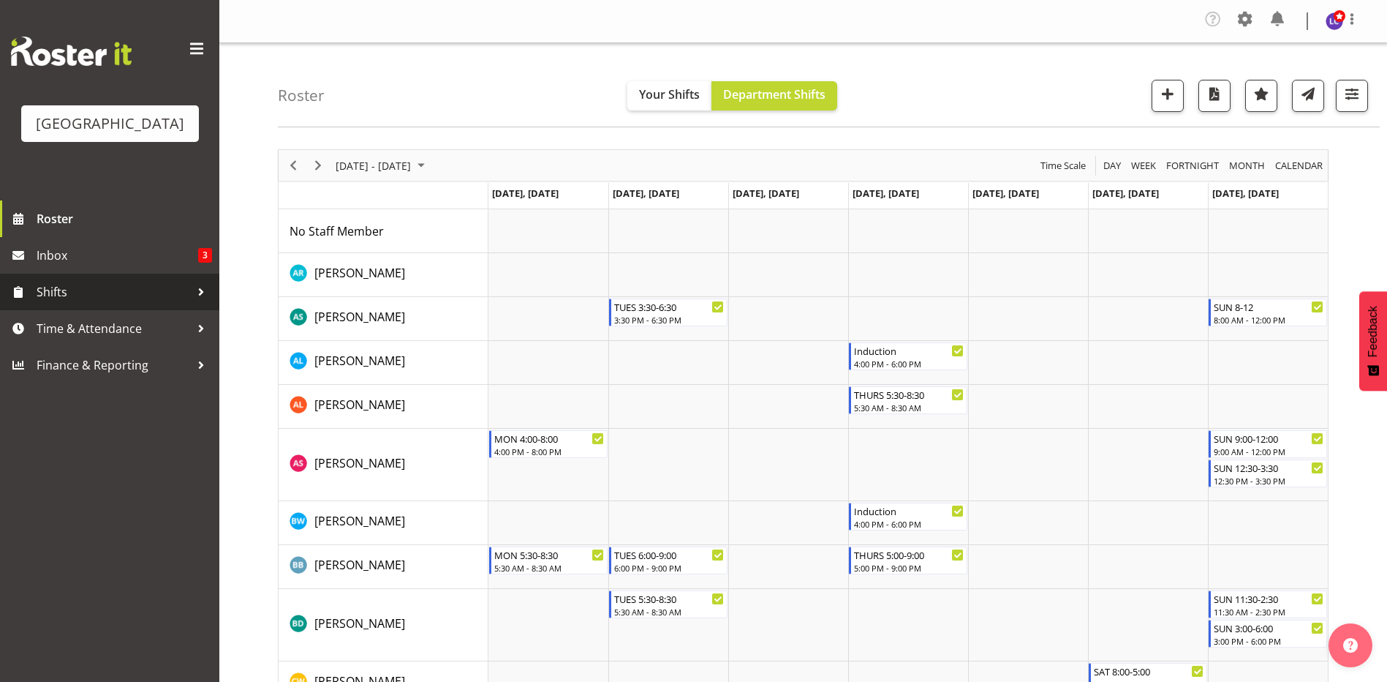
click at [92, 294] on span "Shifts" at bounding box center [114, 292] width 154 height 22
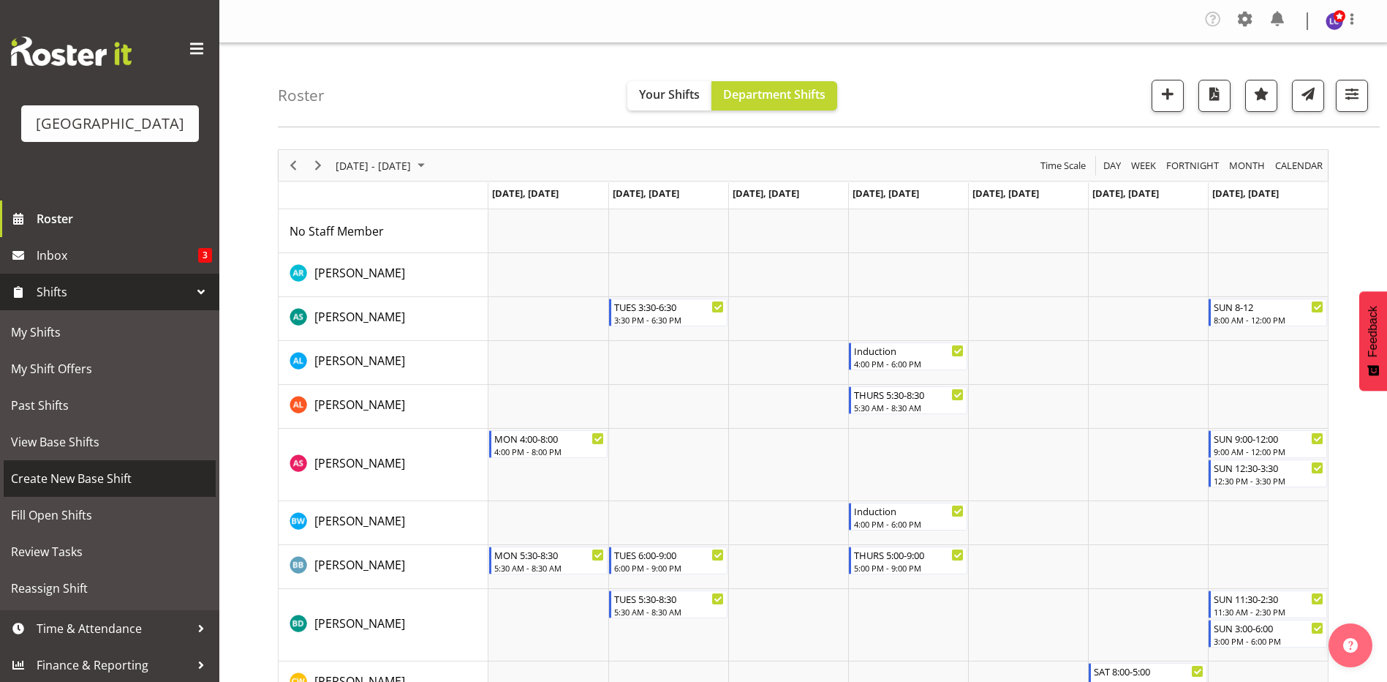
click at [81, 489] on span "Create New Base Shift" at bounding box center [109, 478] width 197 height 22
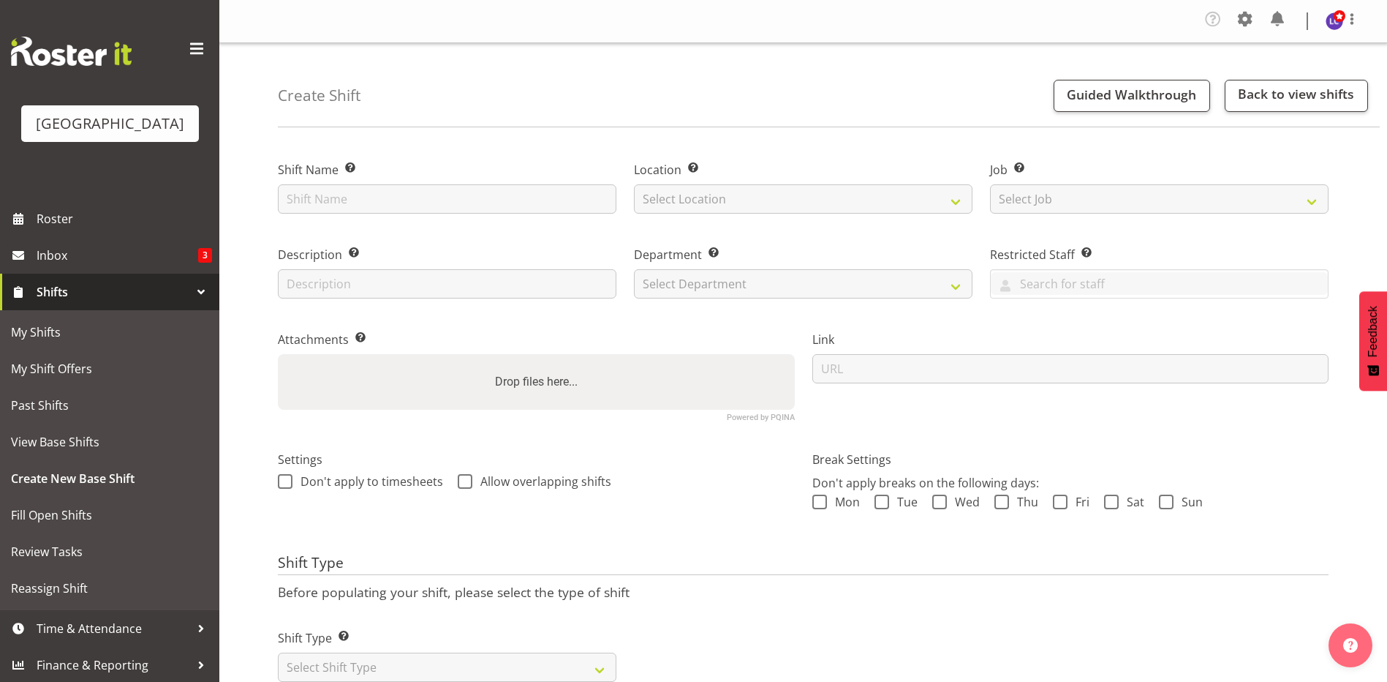
click at [385, 184] on div "Shift Name Enter a name for the shift (e.g. Day Shift)." at bounding box center [447, 187] width 339 height 53
click at [378, 192] on input "text" at bounding box center [447, 198] width 339 height 29
type input "Induction"
click at [550, 224] on div "Shift Name Enter a name for the shift (e.g. Day Shift). Induction" at bounding box center [447, 182] width 356 height 85
click at [704, 205] on select "Select Location [GEOGRAPHIC_DATA]" at bounding box center [803, 198] width 339 height 29
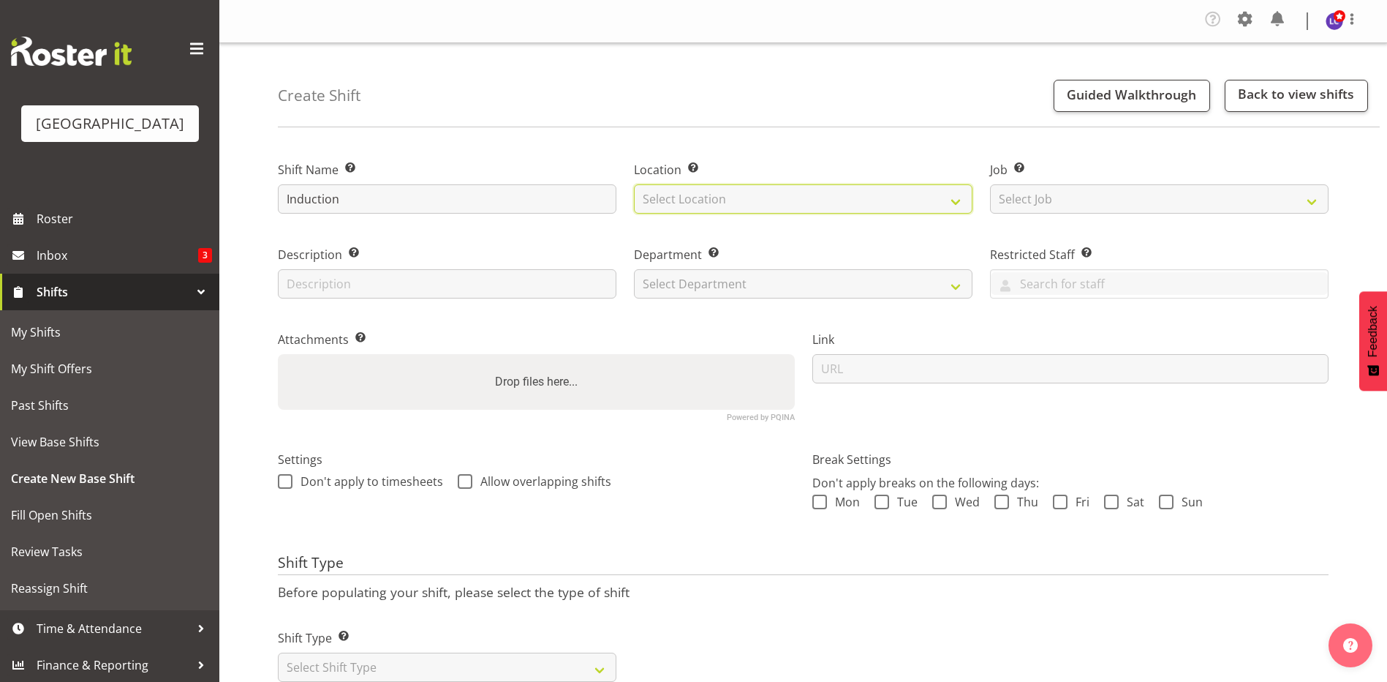
select select "83"
click at [634, 184] on select "Select Location [GEOGRAPHIC_DATA]" at bounding box center [803, 198] width 339 height 29
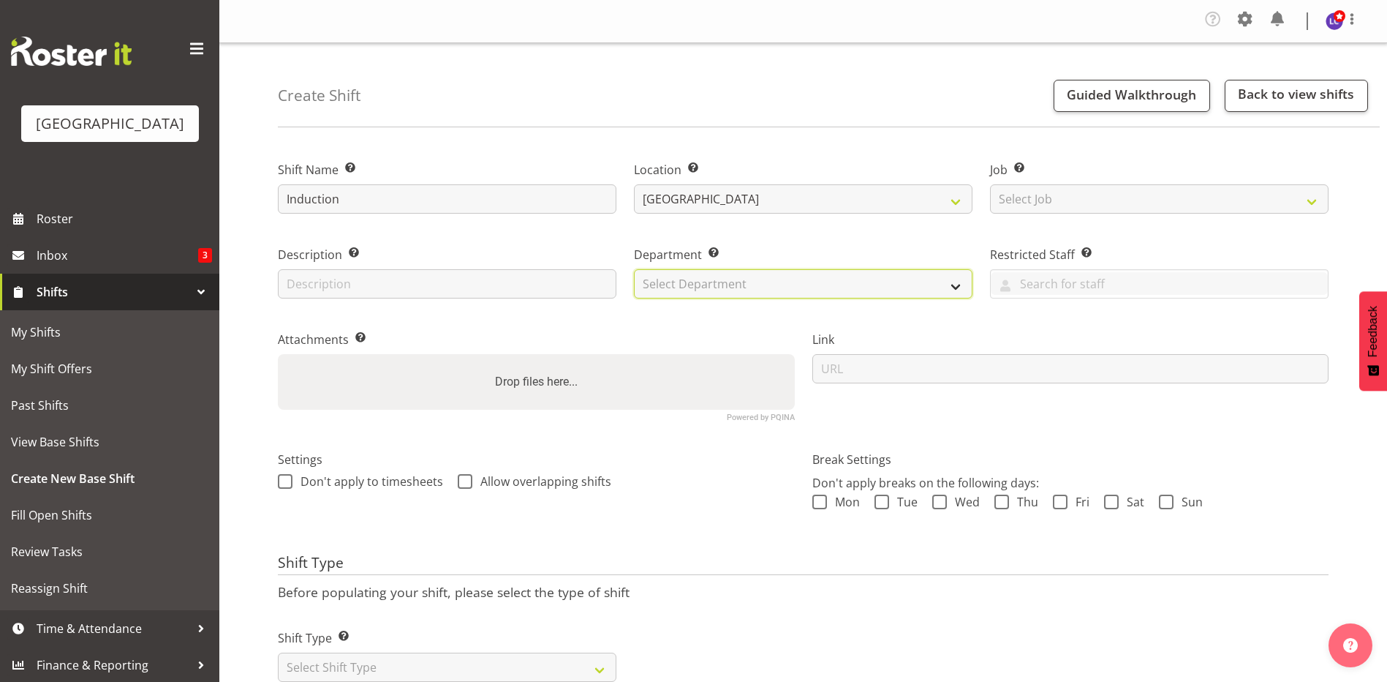
click at [855, 292] on select "Select Department Cleaning Crew Customer Services Crew Lifeguard Crew Maintenan…" at bounding box center [803, 283] width 339 height 29
select select "114"
click at [634, 269] on select "Select Department Cleaning Crew Customer Services Crew Lifeguard Crew Maintenan…" at bounding box center [803, 283] width 339 height 29
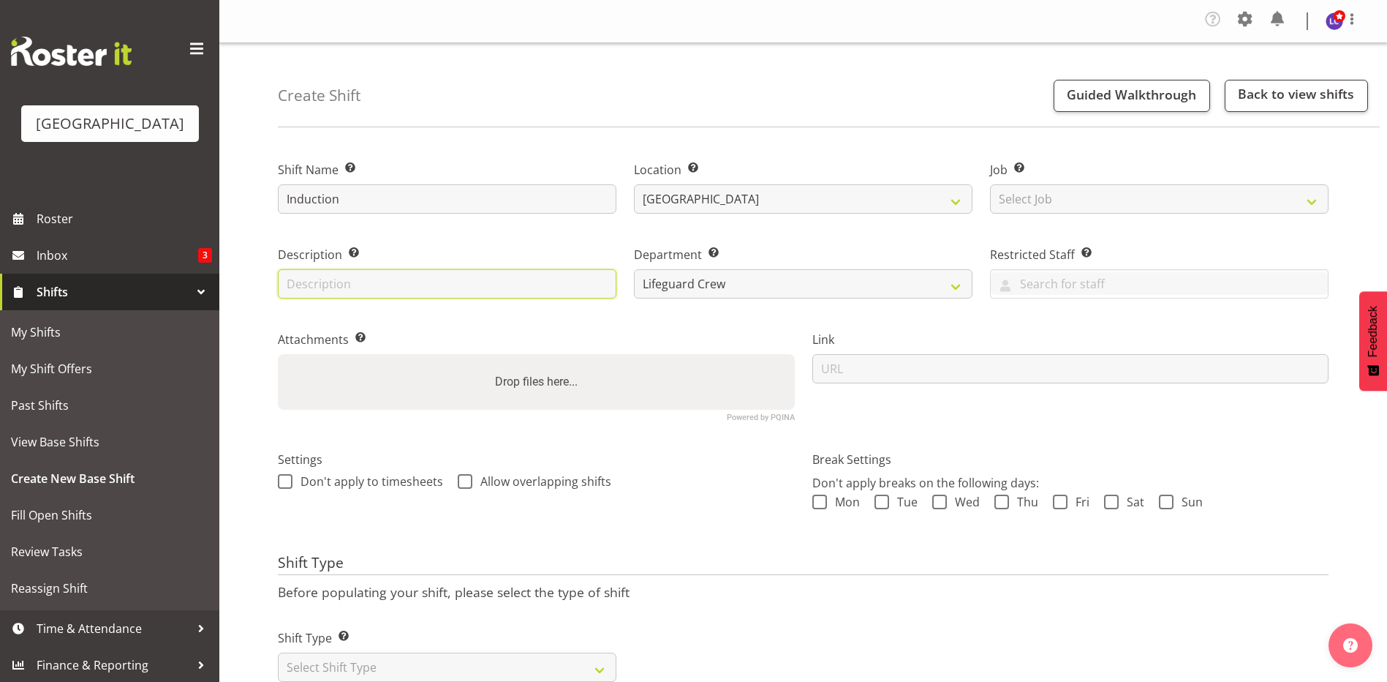
click at [491, 290] on input "text" at bounding box center [447, 283] width 339 height 29
click at [616, 314] on div "Attachments Add any relevant attachments to the shift (e.g. Health & Safety Pla…" at bounding box center [536, 370] width 535 height 120
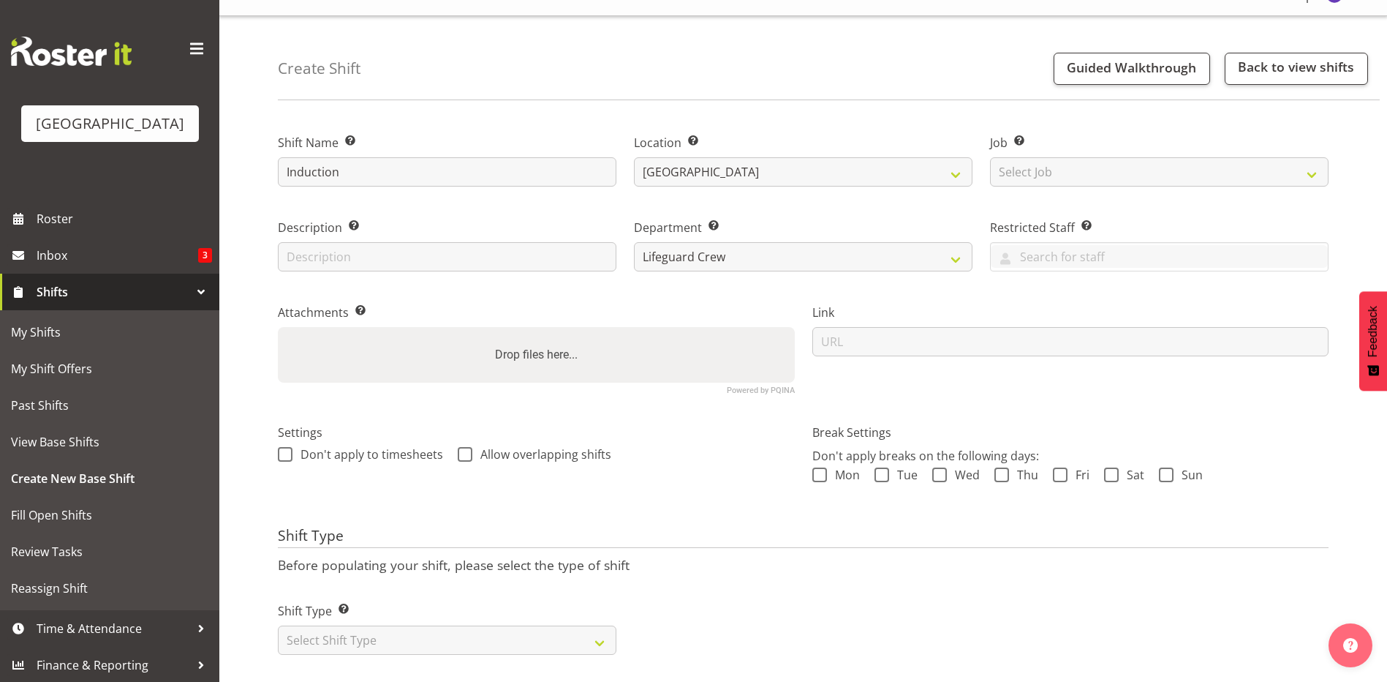
scroll to position [53, 0]
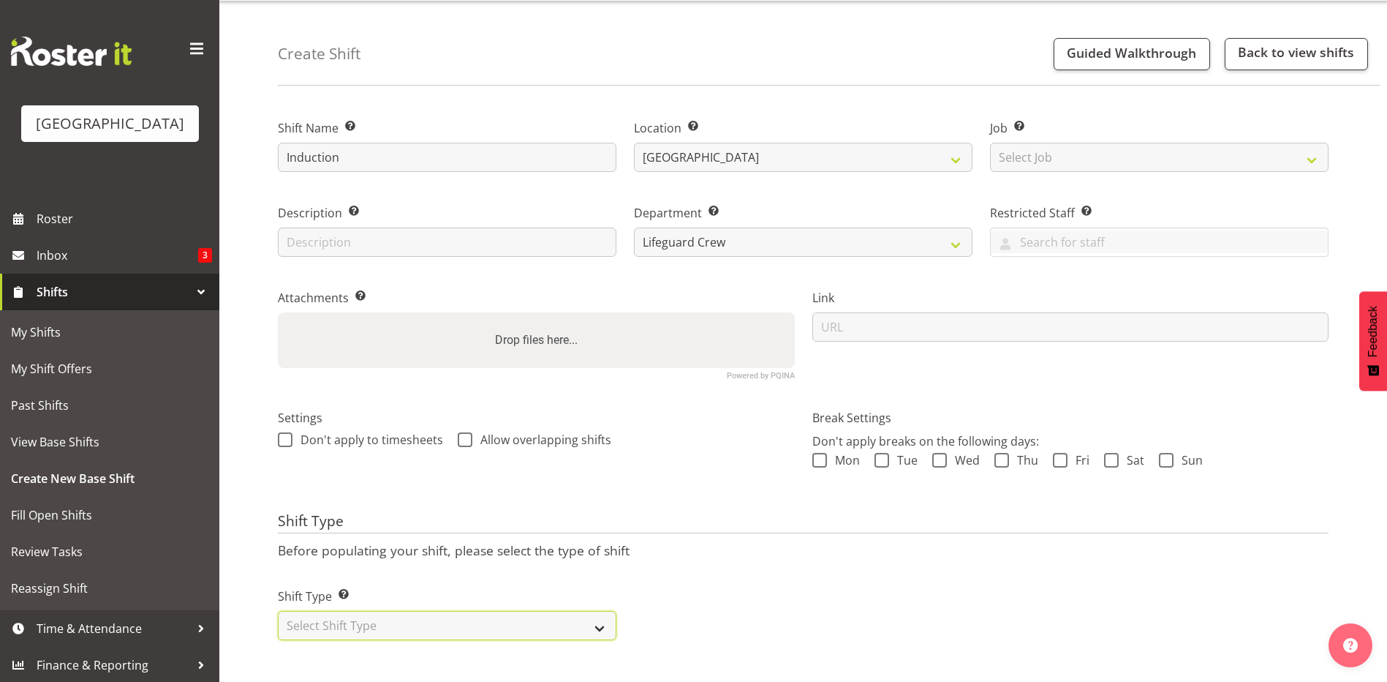
click at [346, 619] on select "Select Shift Type One Off Shift Recurring Shift Rotating Shift" at bounding box center [447, 625] width 339 height 29
select select "one_off"
click at [278, 611] on select "Select Shift Type One Off Shift Recurring Shift Rotating Shift" at bounding box center [447, 625] width 339 height 29
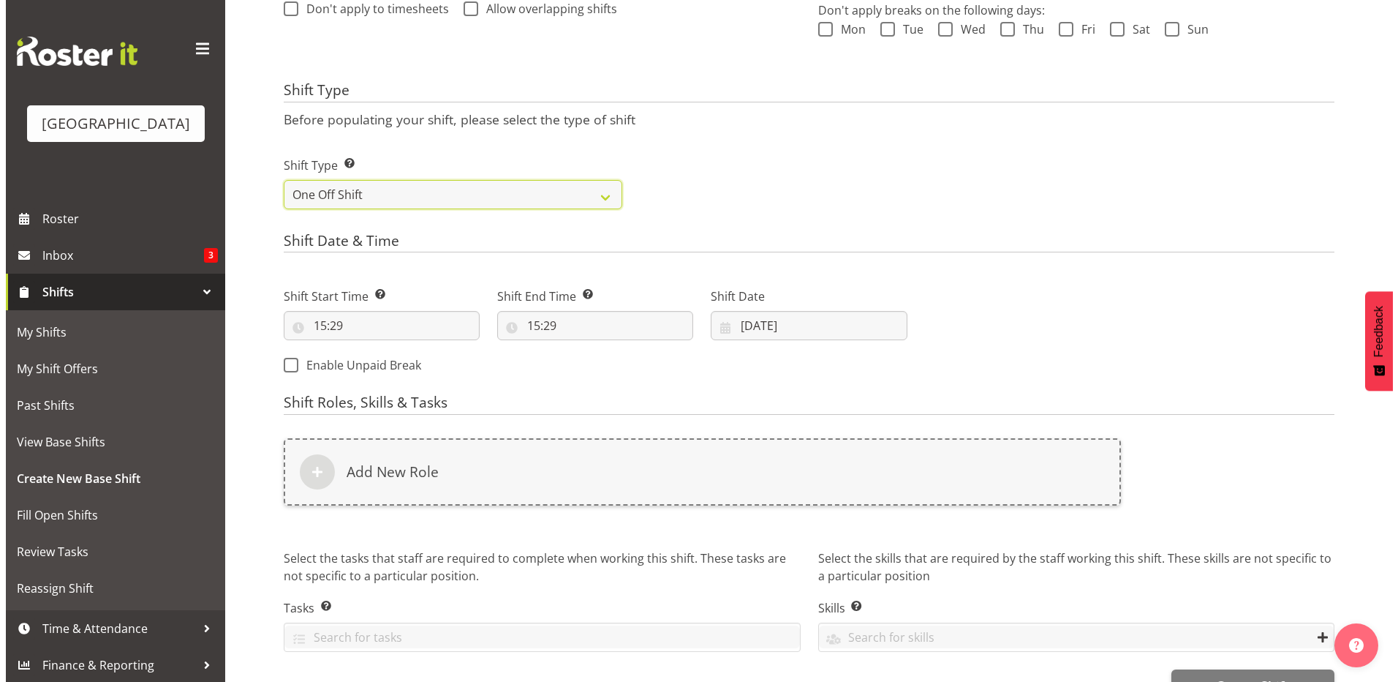
scroll to position [514, 0]
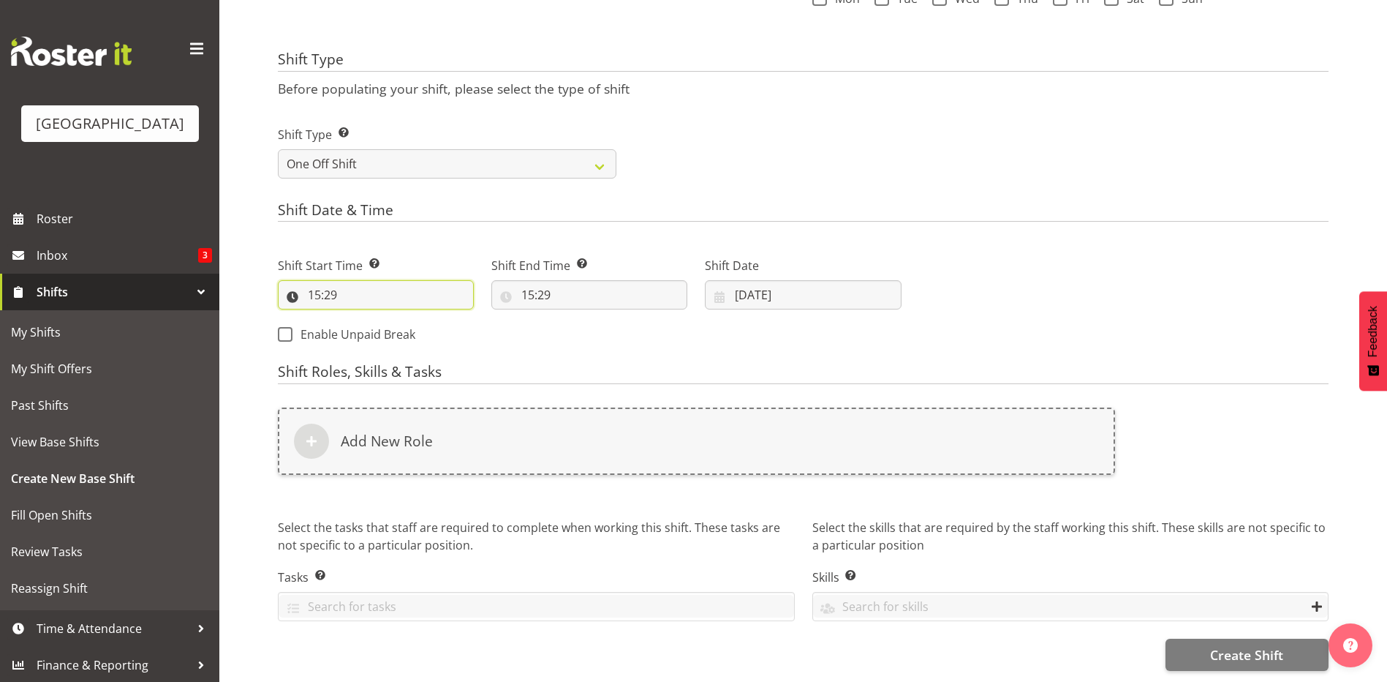
click at [387, 284] on input "15:29" at bounding box center [376, 294] width 196 height 29
click at [389, 318] on select "00 01 02 03 04 05 06 07 08 09 10 11 12 13 14 15 16 17 18 19 20 21 22 23" at bounding box center [377, 332] width 33 height 29
select select "16"
click at [361, 318] on select "00 01 02 03 04 05 06 07 08 09 10 11 12 13 14 15 16 17 18 19 20 21 22 23" at bounding box center [377, 332] width 33 height 29
type input "16:29"
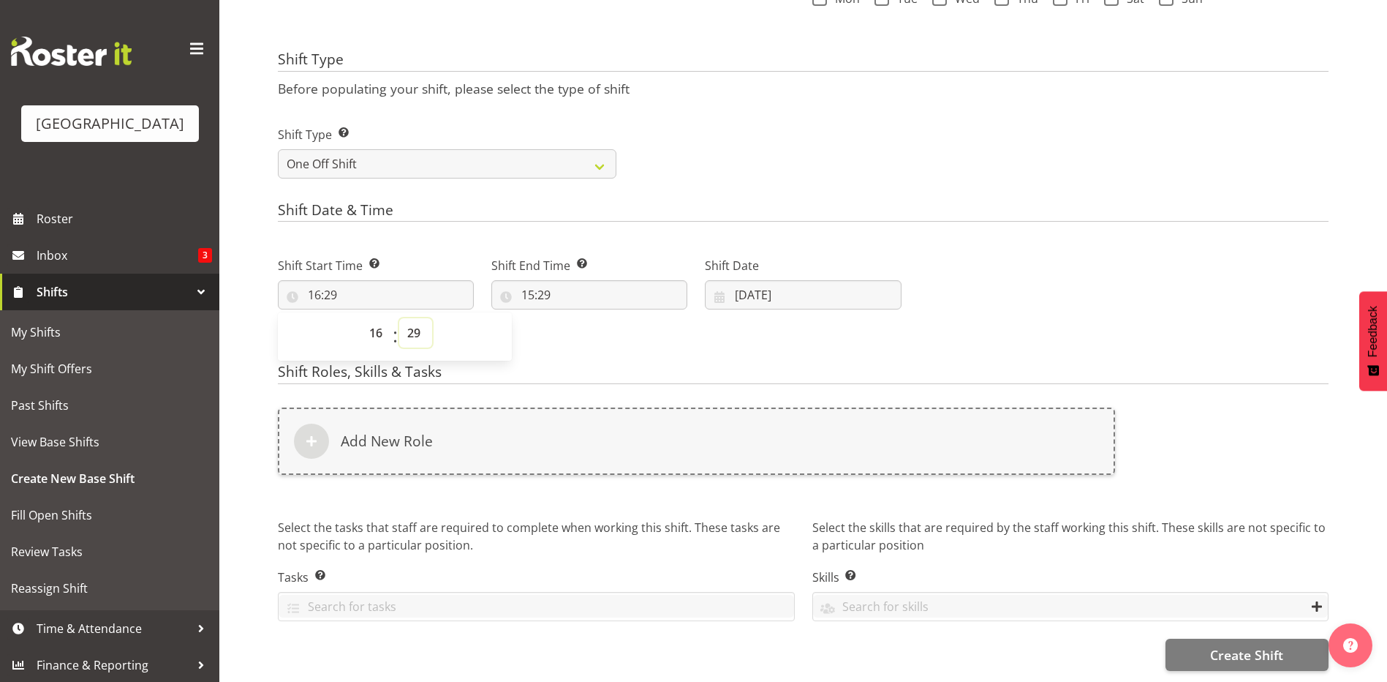
click at [410, 321] on select "00 01 02 03 04 05 06 07 08 09 10 11 12 13 14 15 16 17 18 19 20 21 22 23 24 25 2…" at bounding box center [415, 332] width 33 height 29
select select "0"
click at [399, 318] on select "00 01 02 03 04 05 06 07 08 09 10 11 12 13 14 15 16 17 18 19 20 21 22 23 24 25 2…" at bounding box center [415, 332] width 33 height 29
type input "16:00"
click at [560, 280] on input "15:29" at bounding box center [589, 294] width 196 height 29
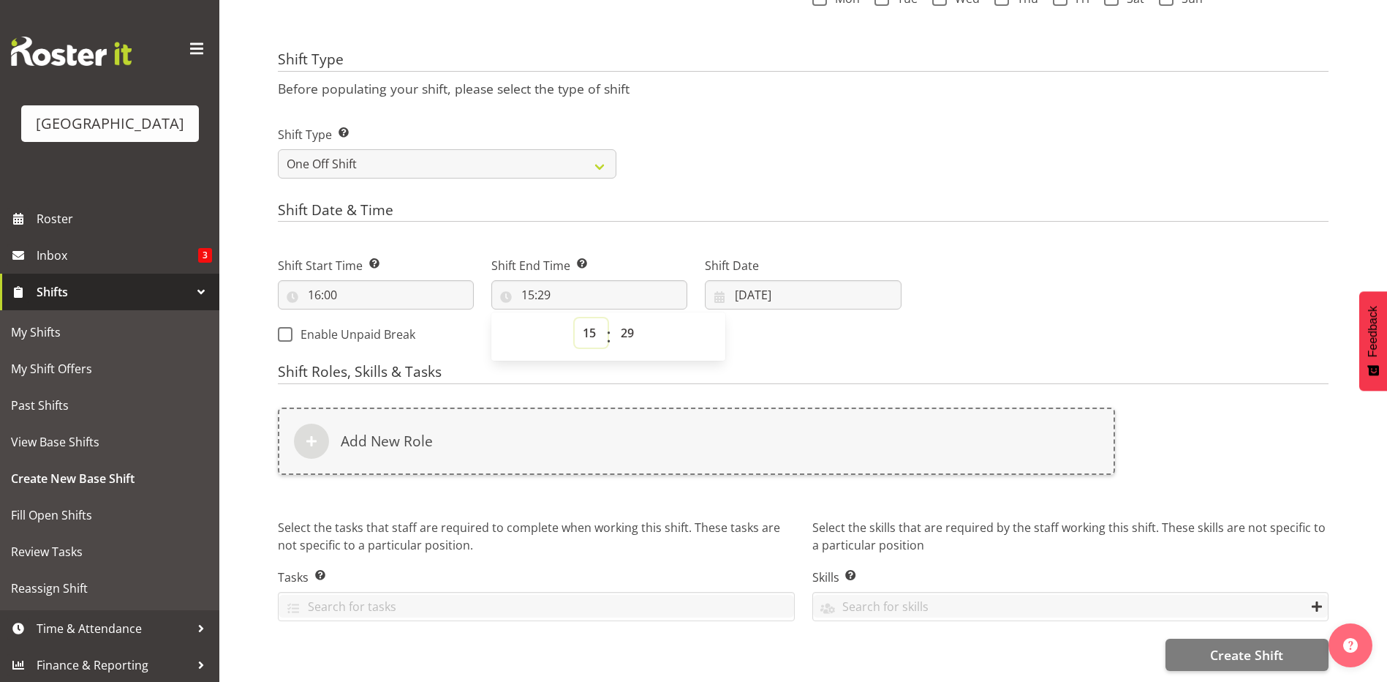
click at [585, 329] on select "00 01 02 03 04 05 06 07 08 09 10 11 12 13 14 15 16 17 18 19 20 21 22 23" at bounding box center [591, 332] width 33 height 29
select select "18"
click at [575, 318] on select "00 01 02 03 04 05 06 07 08 09 10 11 12 13 14 15 16 17 18 19 20 21 22 23" at bounding box center [591, 332] width 33 height 29
type input "18:29"
click at [634, 327] on select "00 01 02 03 04 05 06 07 08 09 10 11 12 13 14 15 16 17 18 19 20 21 22 23 24 25 2…" at bounding box center [629, 332] width 33 height 29
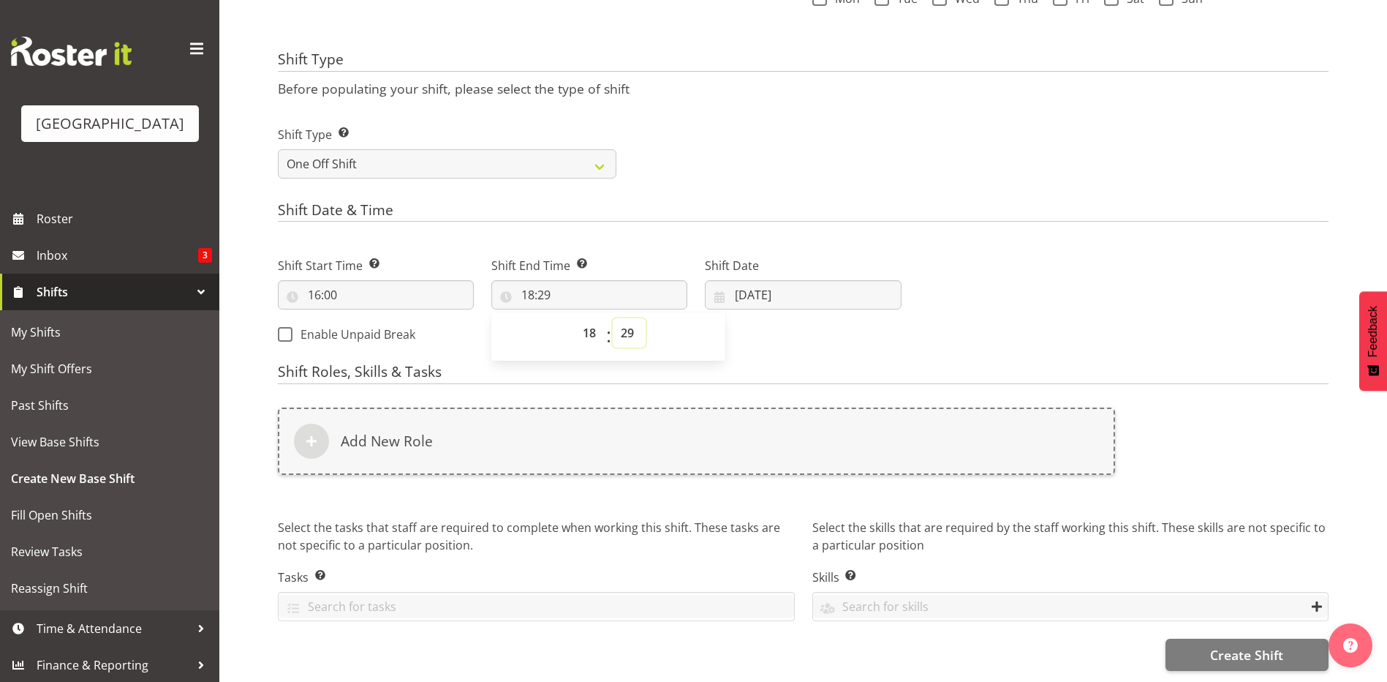
select select "0"
click at [613, 318] on select "00 01 02 03 04 05 06 07 08 09 10 11 12 13 14 15 16 17 18 19 20 21 22 23 24 25 2…" at bounding box center [629, 332] width 33 height 29
type input "18:00"
click at [807, 162] on div "Shift Type Shift Types: One Off – Select this if you would like a single shift …" at bounding box center [803, 146] width 1068 height 82
click at [772, 286] on input "27/08/2025" at bounding box center [803, 294] width 196 height 29
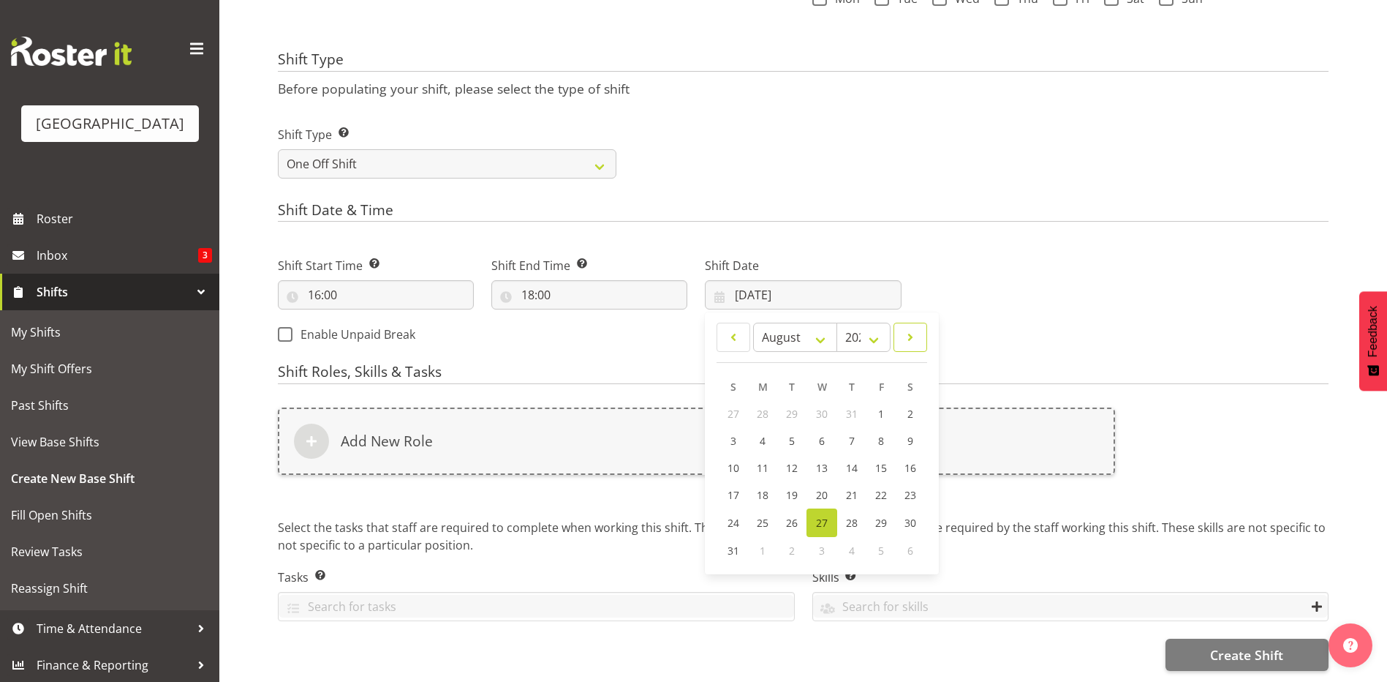
click at [902, 329] on link at bounding box center [911, 337] width 34 height 29
select select "8"
click at [854, 407] on span "4" at bounding box center [851, 414] width 6 height 14
type input "04/09/2025"
click at [970, 278] on div "Next Shifts" at bounding box center [1123, 295] width 427 height 118
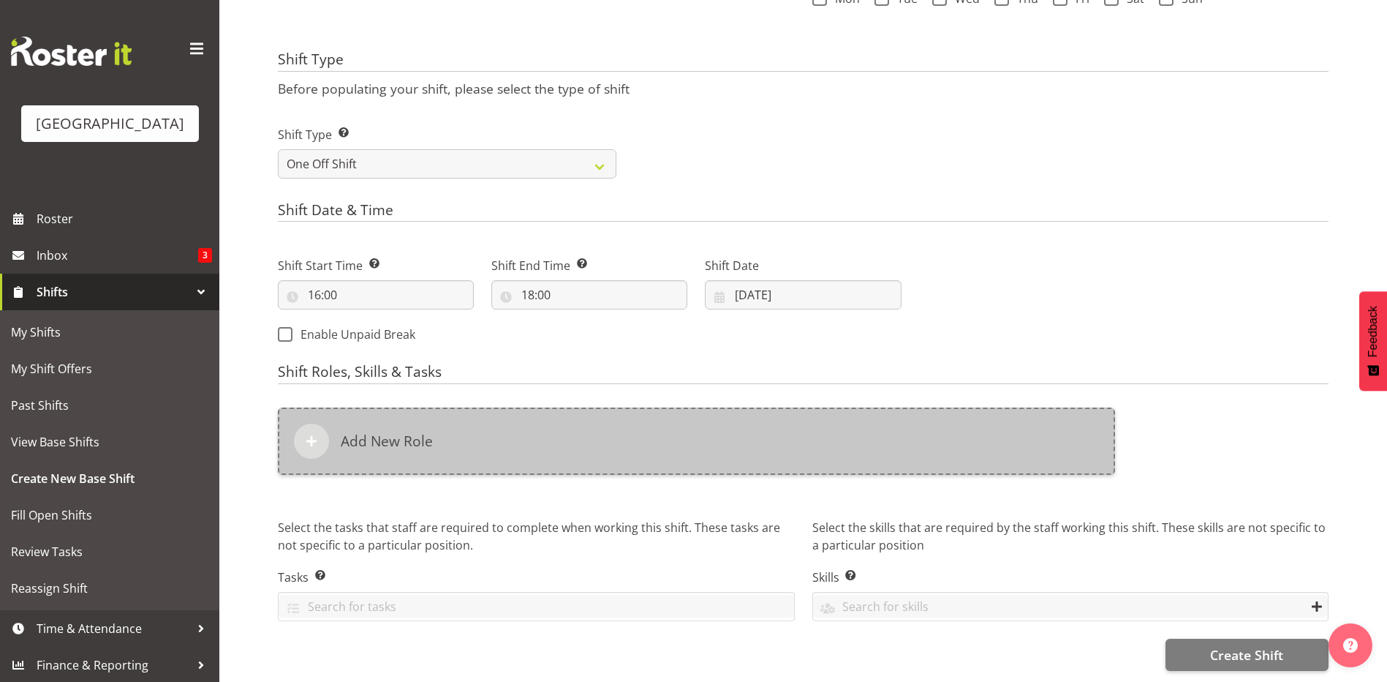
click at [363, 439] on h6 "Add New Role" at bounding box center [387, 441] width 92 height 18
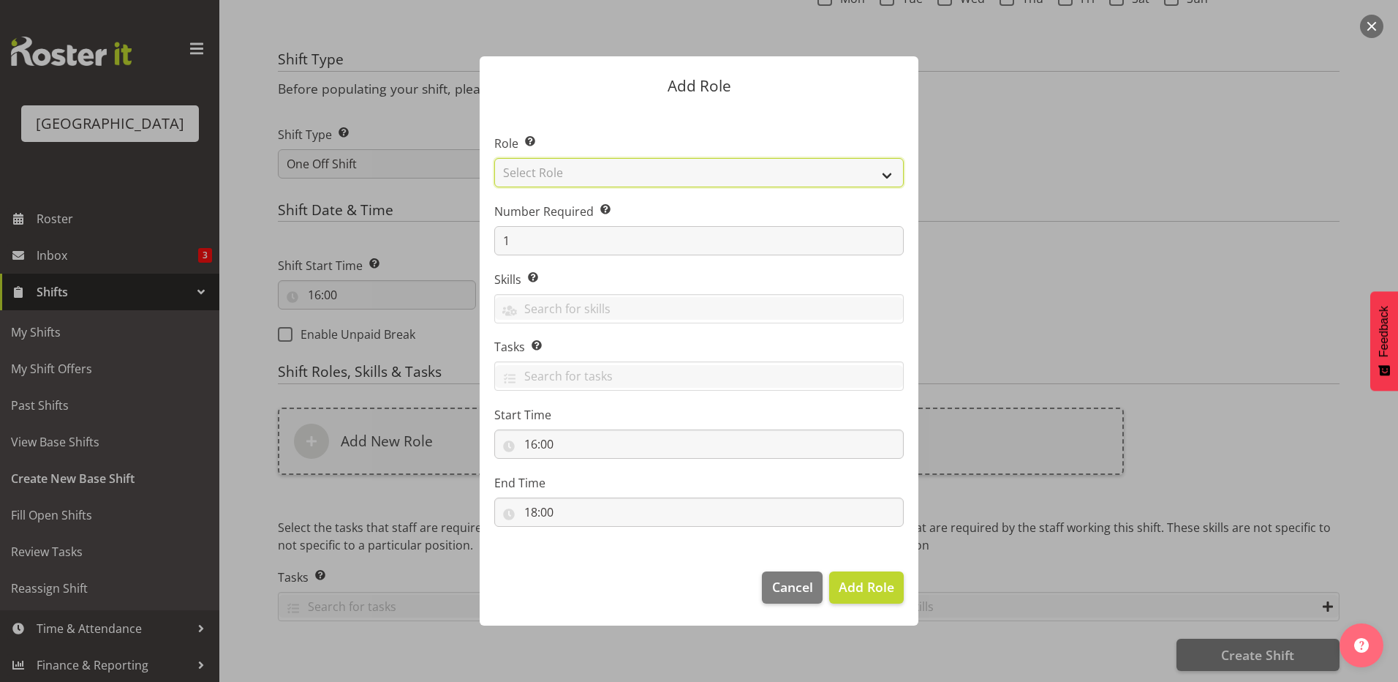
click at [616, 173] on select "Select Role Aquatic Customer Services Officer Cleaner - Splash Palace Facilties…" at bounding box center [699, 172] width 410 height 29
select select "96"
click at [494, 158] on select "Select Role Aquatic Customer Services Officer Cleaner - Splash Palace Facilties…" at bounding box center [699, 172] width 410 height 29
click at [616, 249] on input "1" at bounding box center [699, 240] width 410 height 29
click at [597, 306] on input "text" at bounding box center [699, 308] width 408 height 23
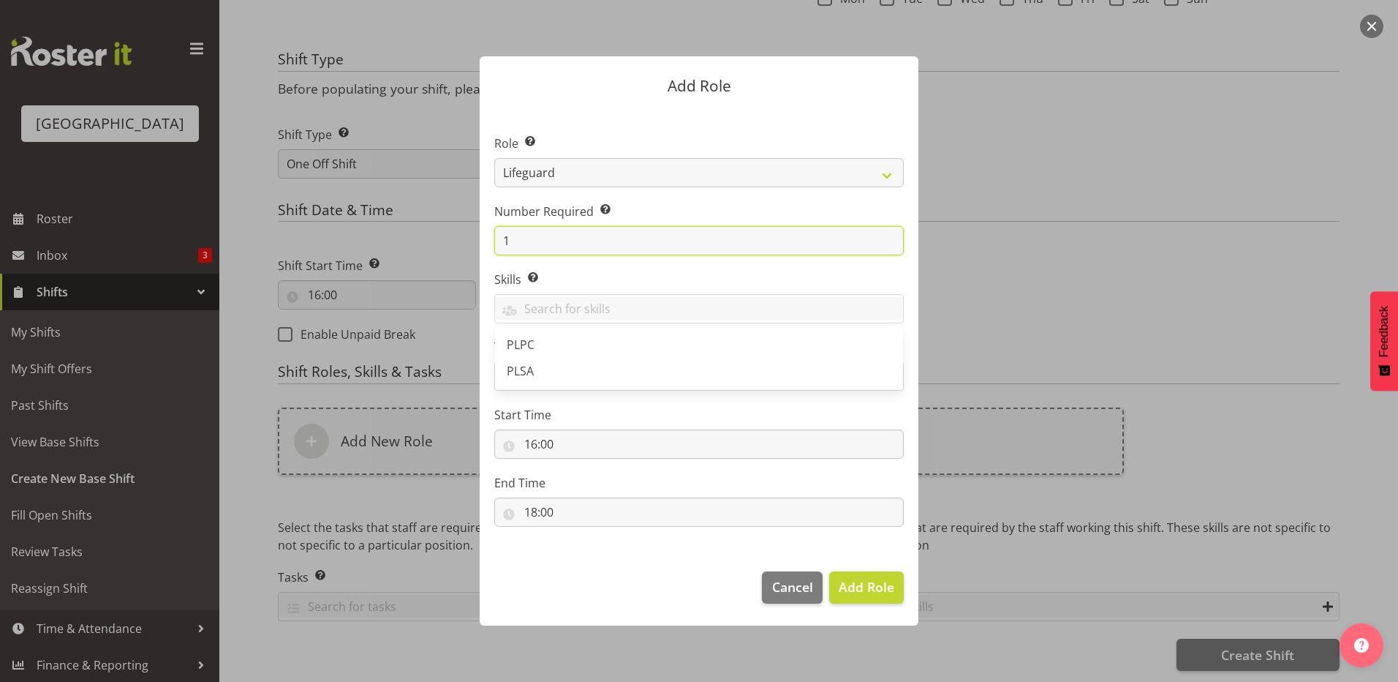
click at [640, 255] on input "1" at bounding box center [699, 240] width 410 height 29
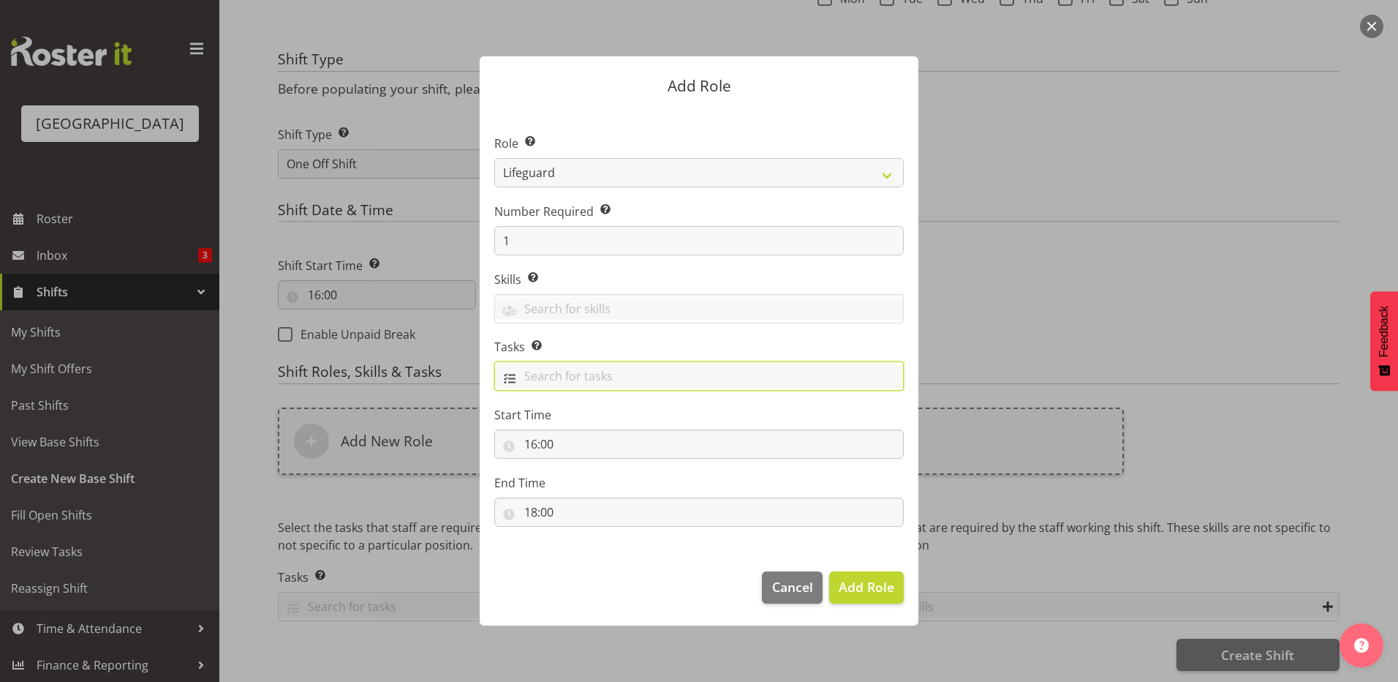
click at [606, 376] on input "text" at bounding box center [699, 376] width 408 height 23
click at [626, 355] on label "Tasks Selecting tasks here means these tasks are specific to this role. When se…" at bounding box center [699, 347] width 410 height 18
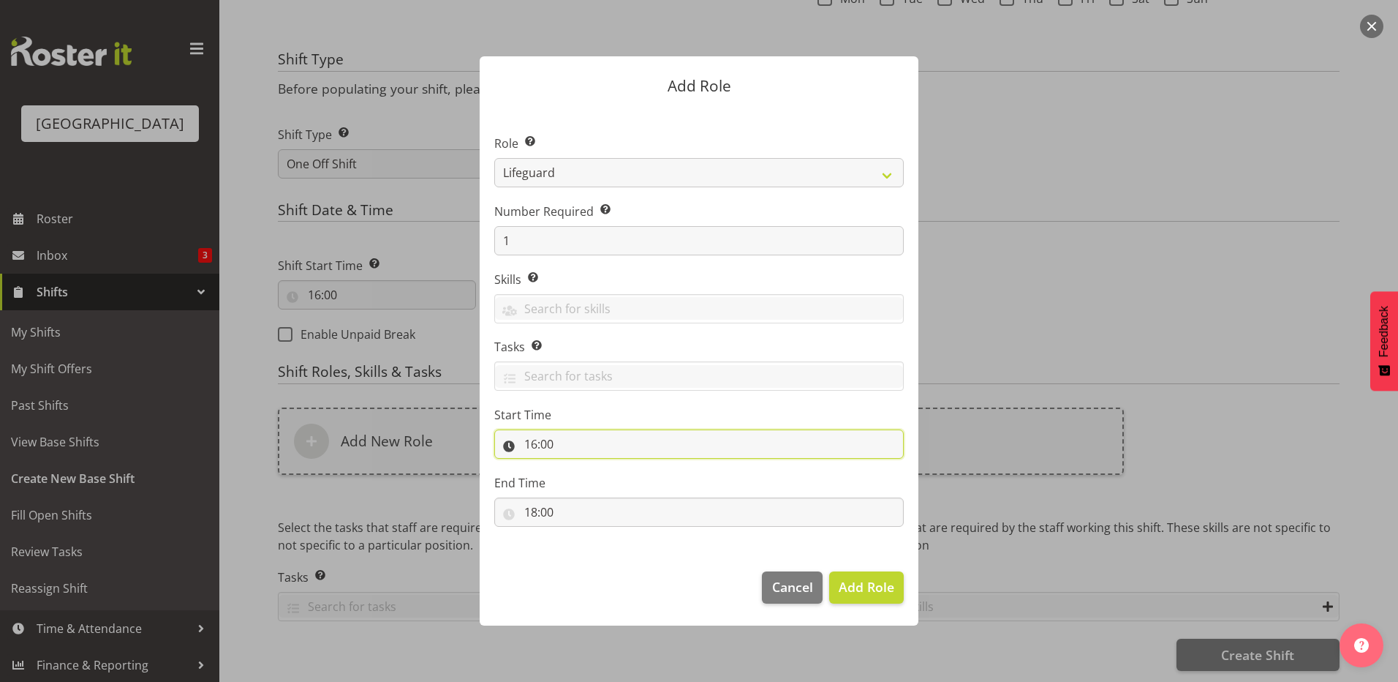
click at [611, 437] on input "16:00" at bounding box center [699, 443] width 410 height 29
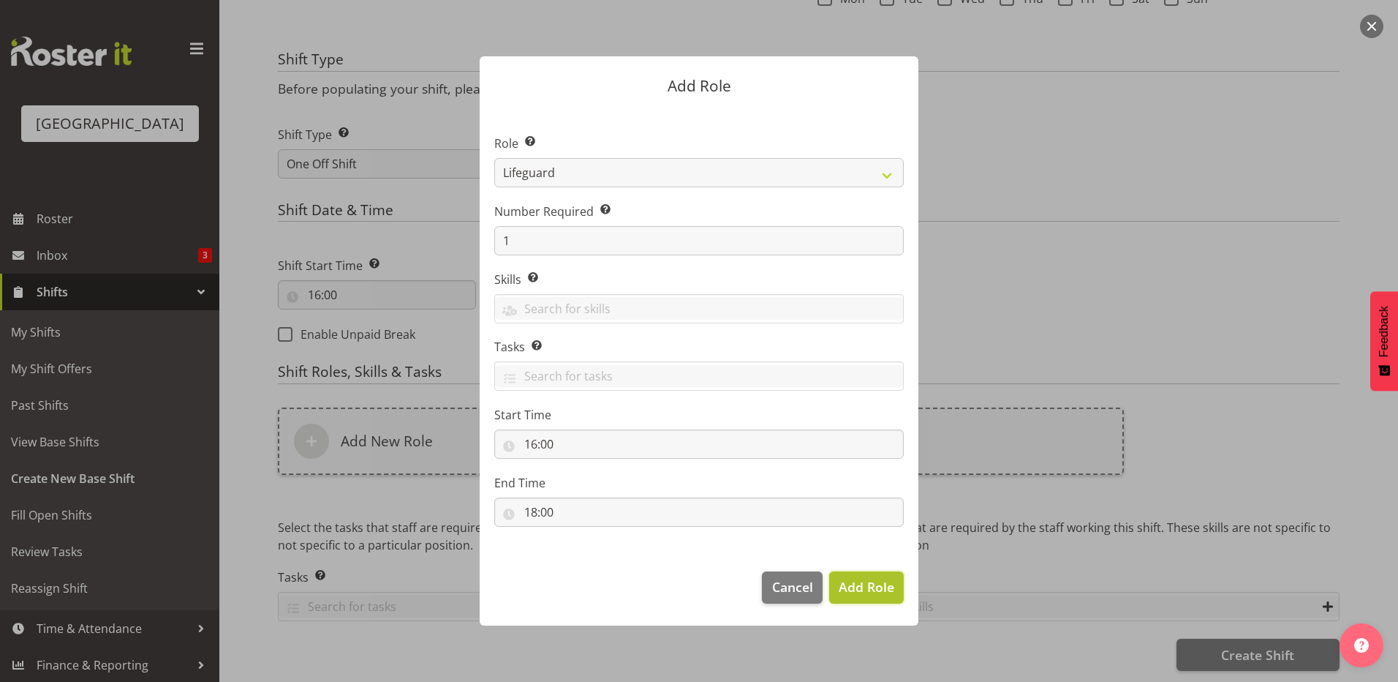
click at [869, 588] on span "Add Role" at bounding box center [867, 587] width 56 height 18
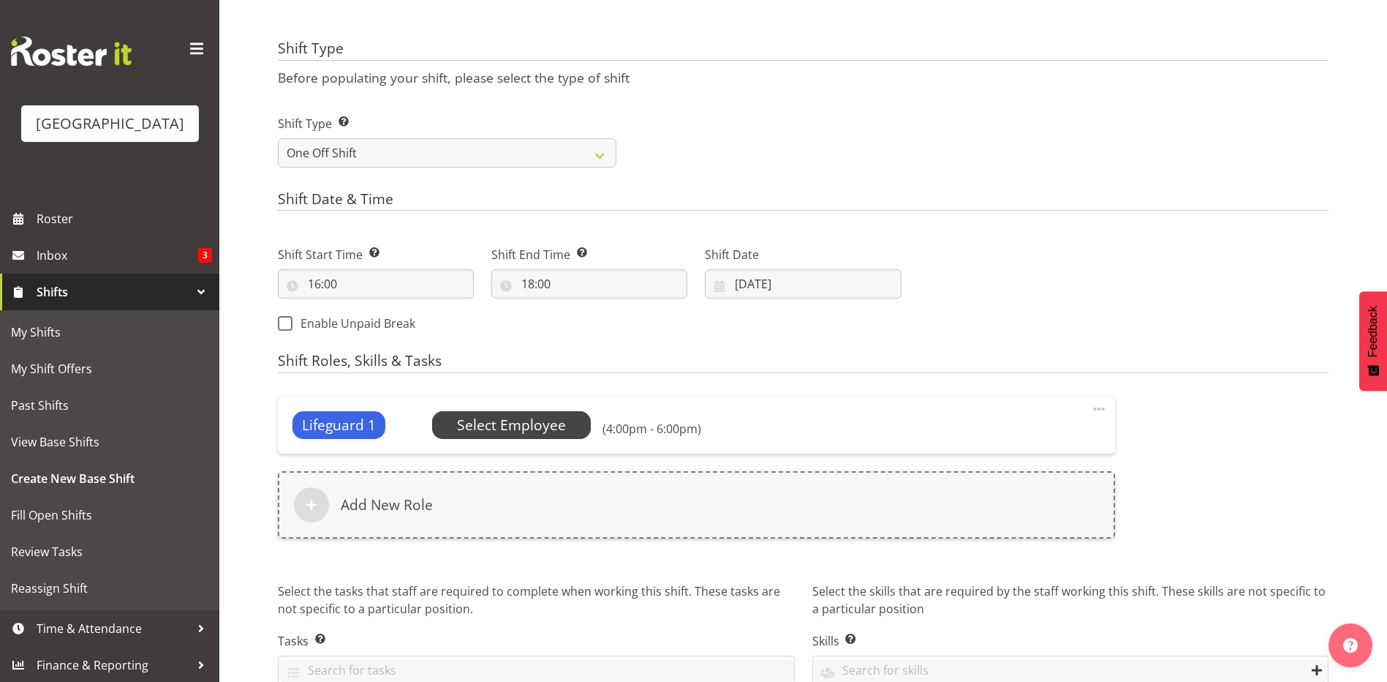
click at [509, 426] on span "Select Employee" at bounding box center [511, 425] width 109 height 21
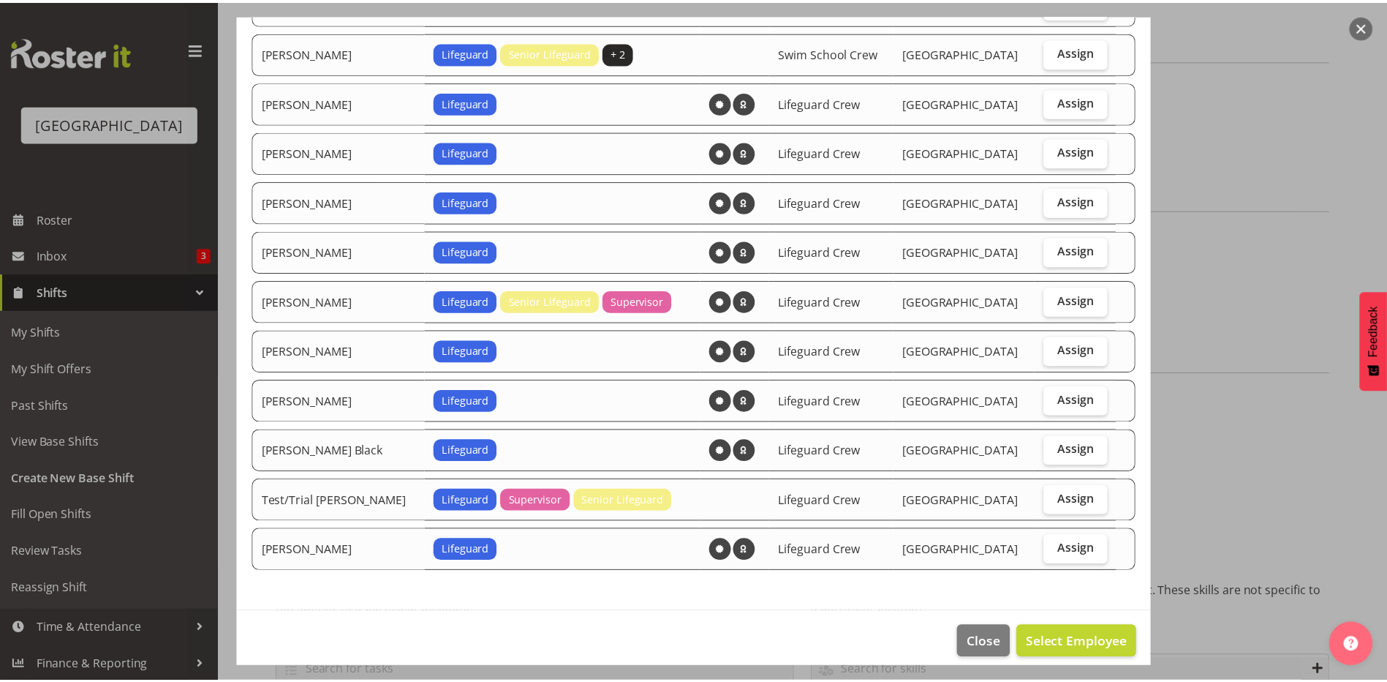
scroll to position [1140, 0]
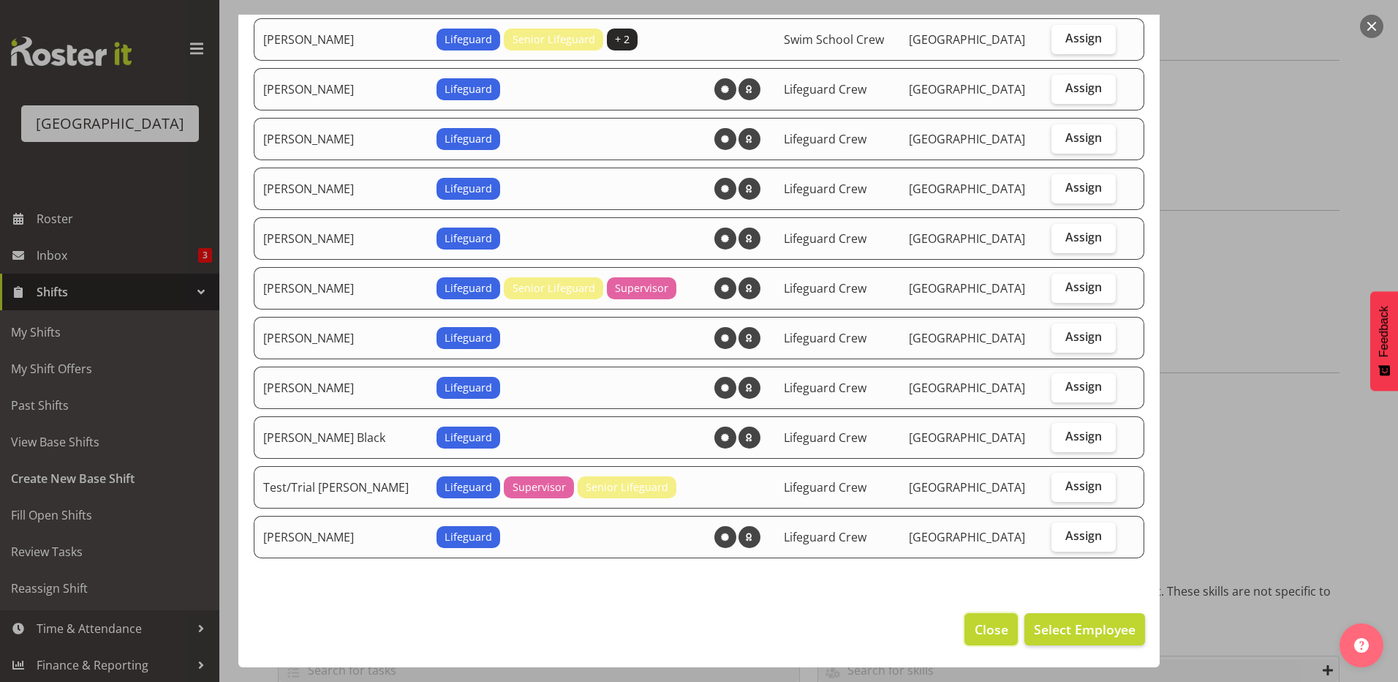
click at [983, 620] on span "Close" at bounding box center [992, 628] width 34 height 19
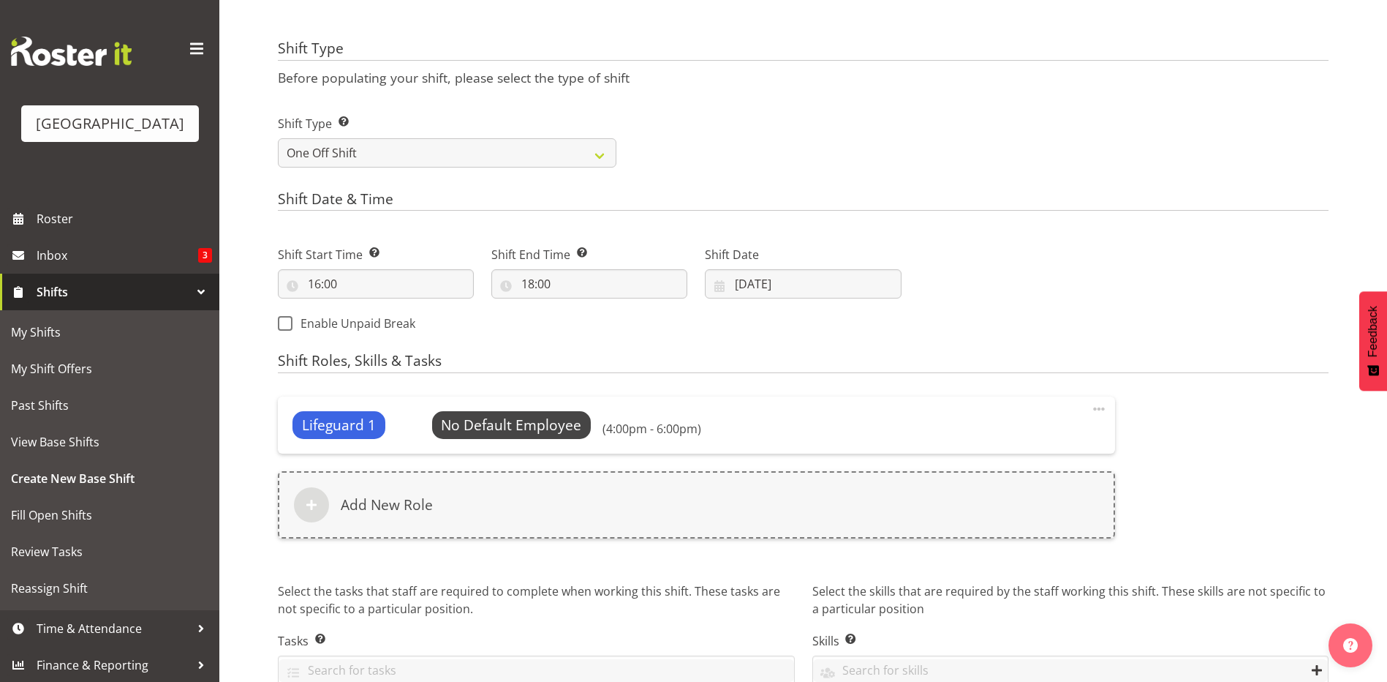
scroll to position [0, 0]
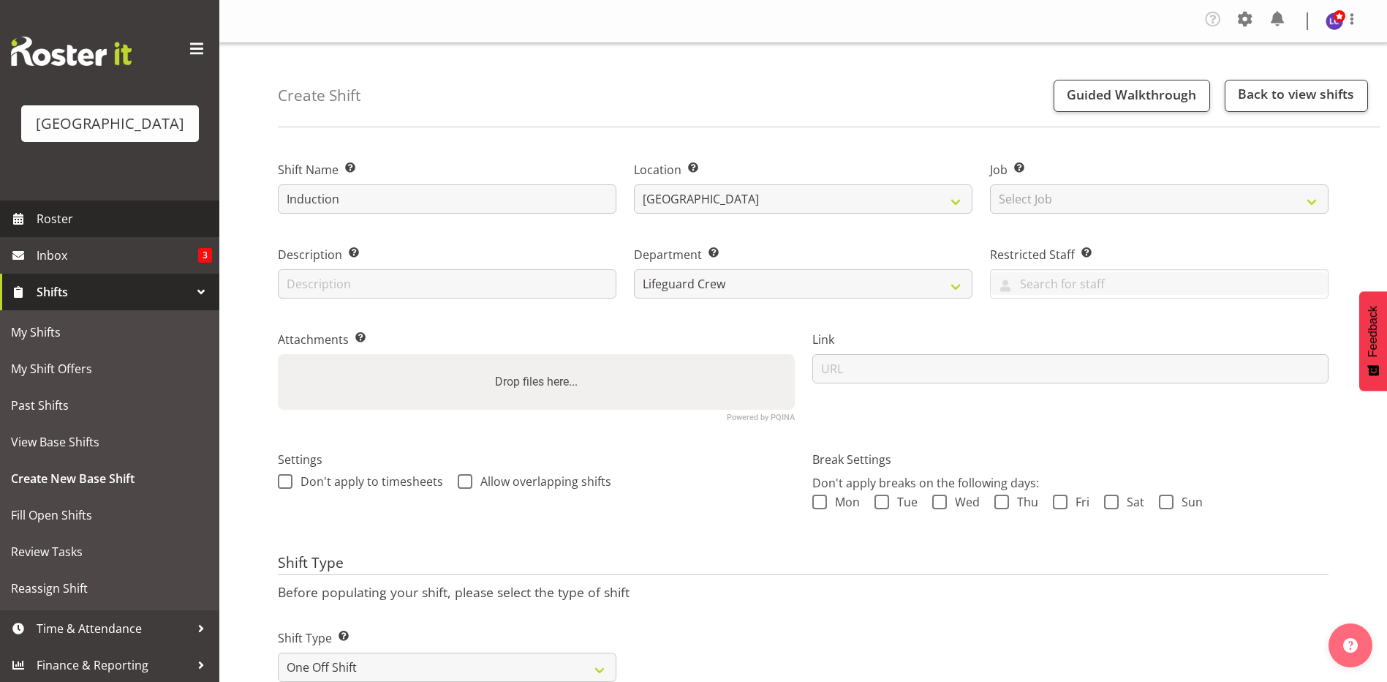
click at [104, 216] on span "Roster" at bounding box center [125, 219] width 176 height 22
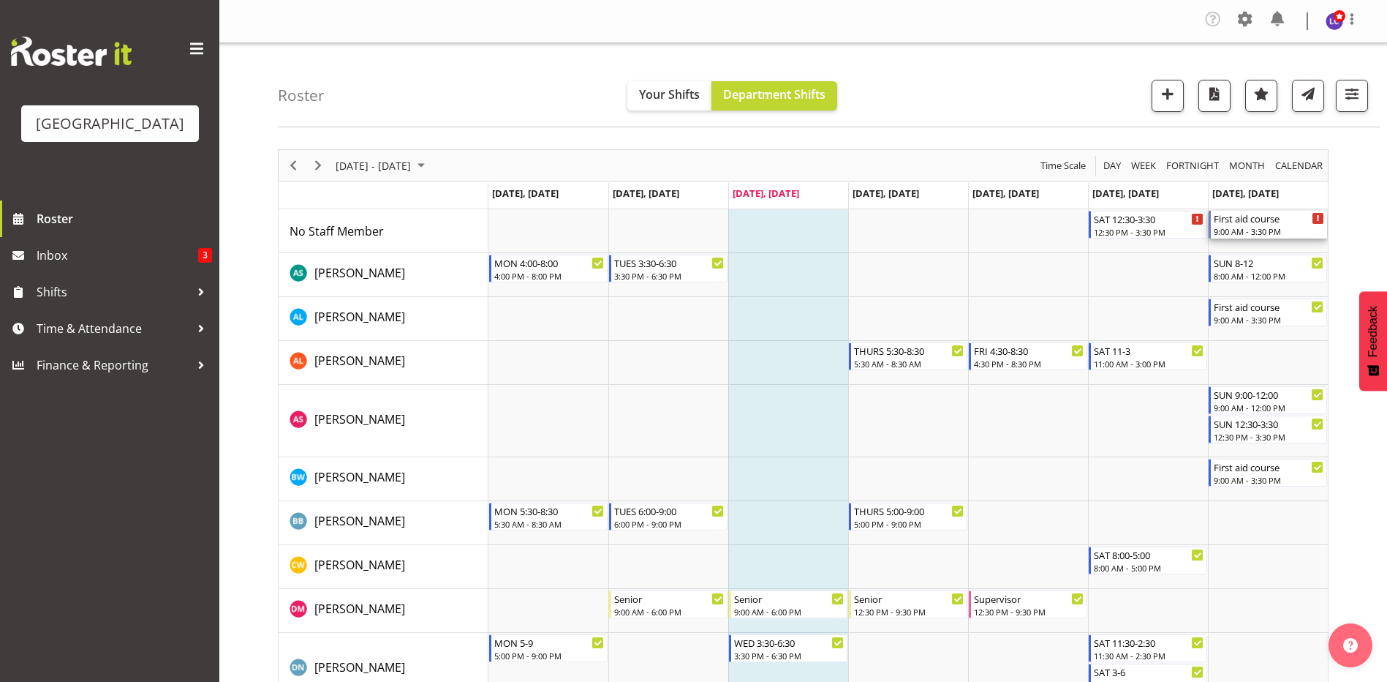
click at [1245, 227] on div "9:00 AM - 3:30 PM" at bounding box center [1269, 231] width 110 height 12
click at [0, 0] on div at bounding box center [0, 0] width 0 height 0
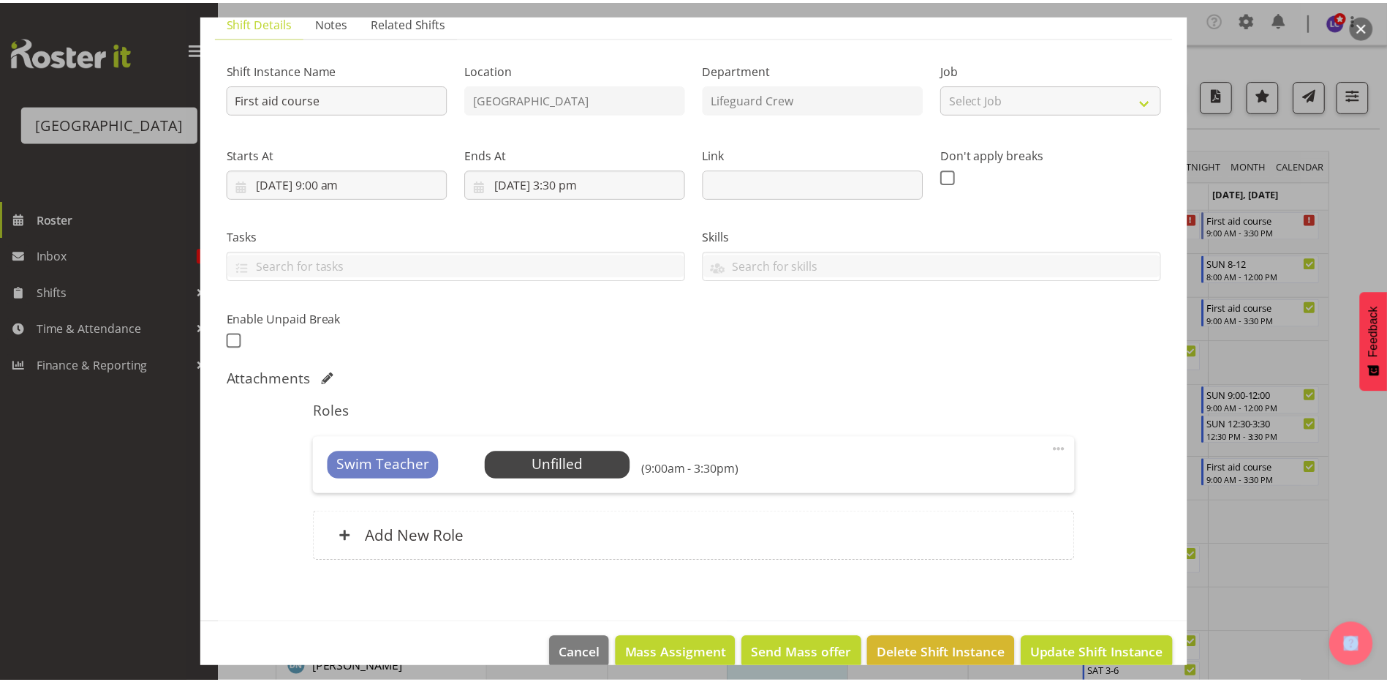
scroll to position [135, 0]
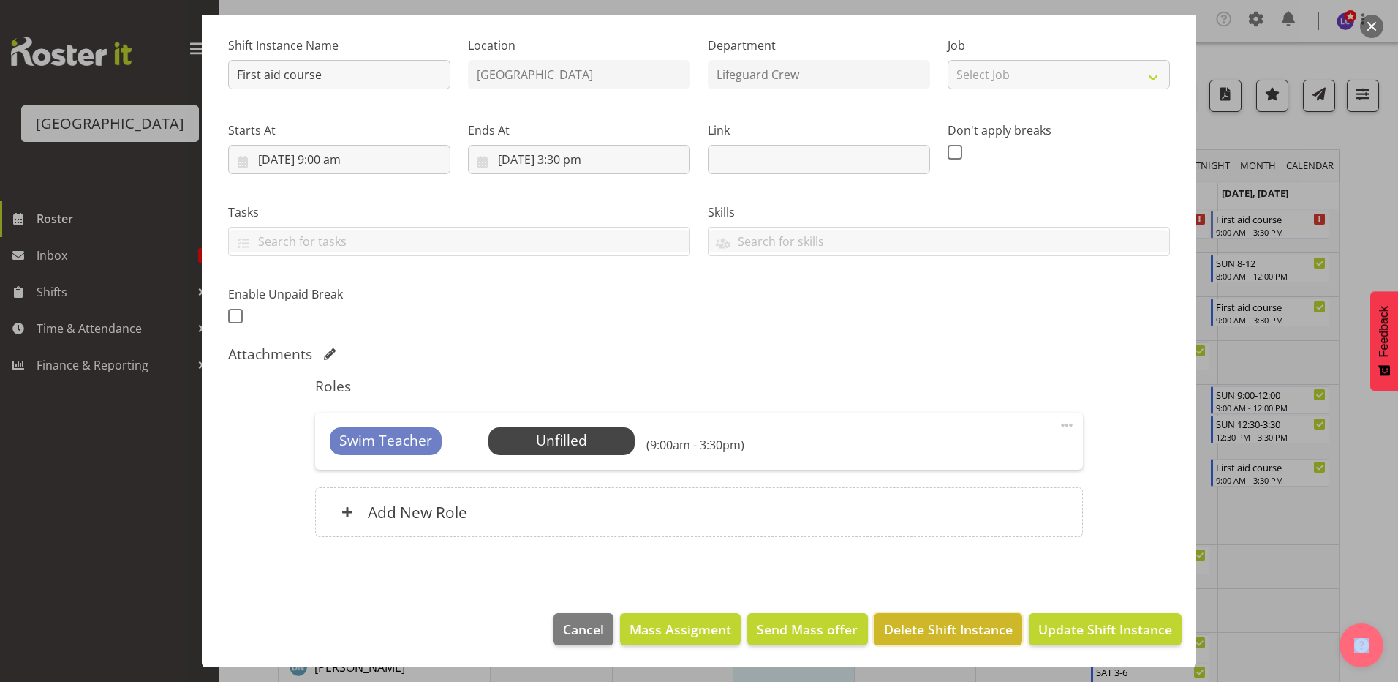
click at [981, 644] on button "Delete Shift Instance" at bounding box center [948, 629] width 148 height 32
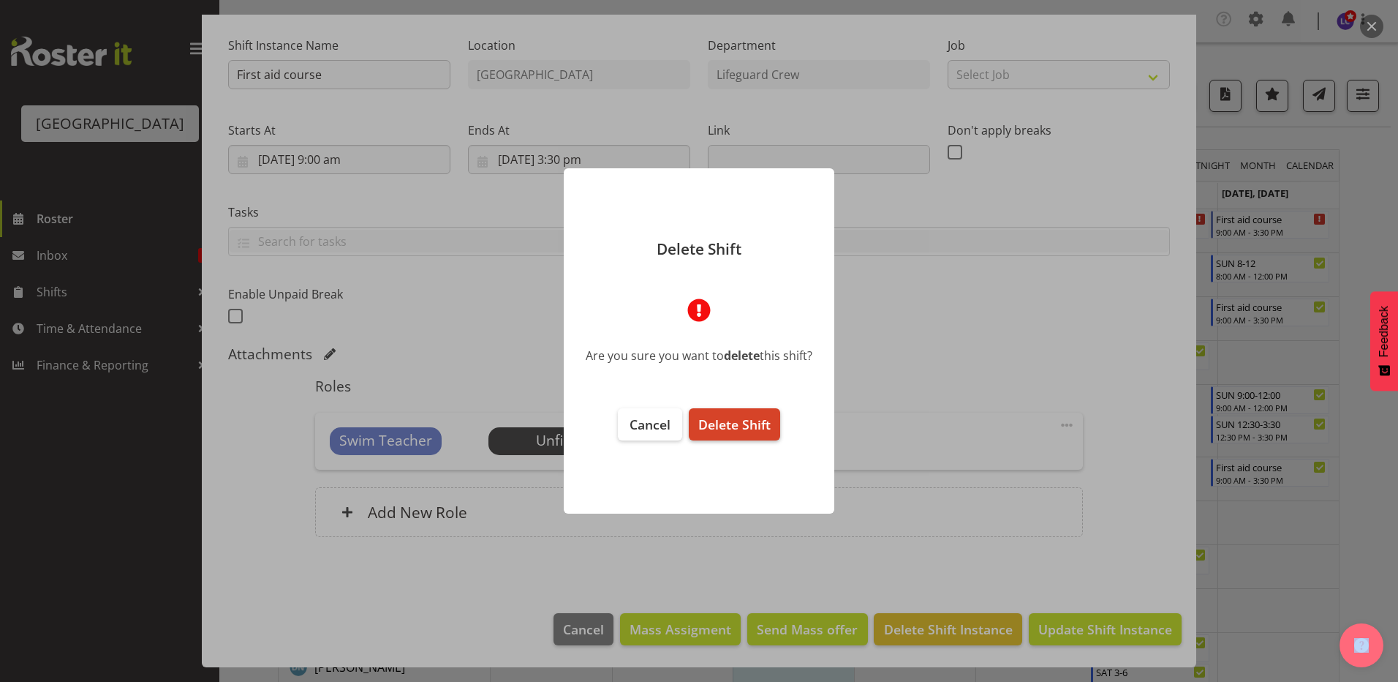
click at [762, 426] on span "Delete Shift" at bounding box center [734, 424] width 72 height 18
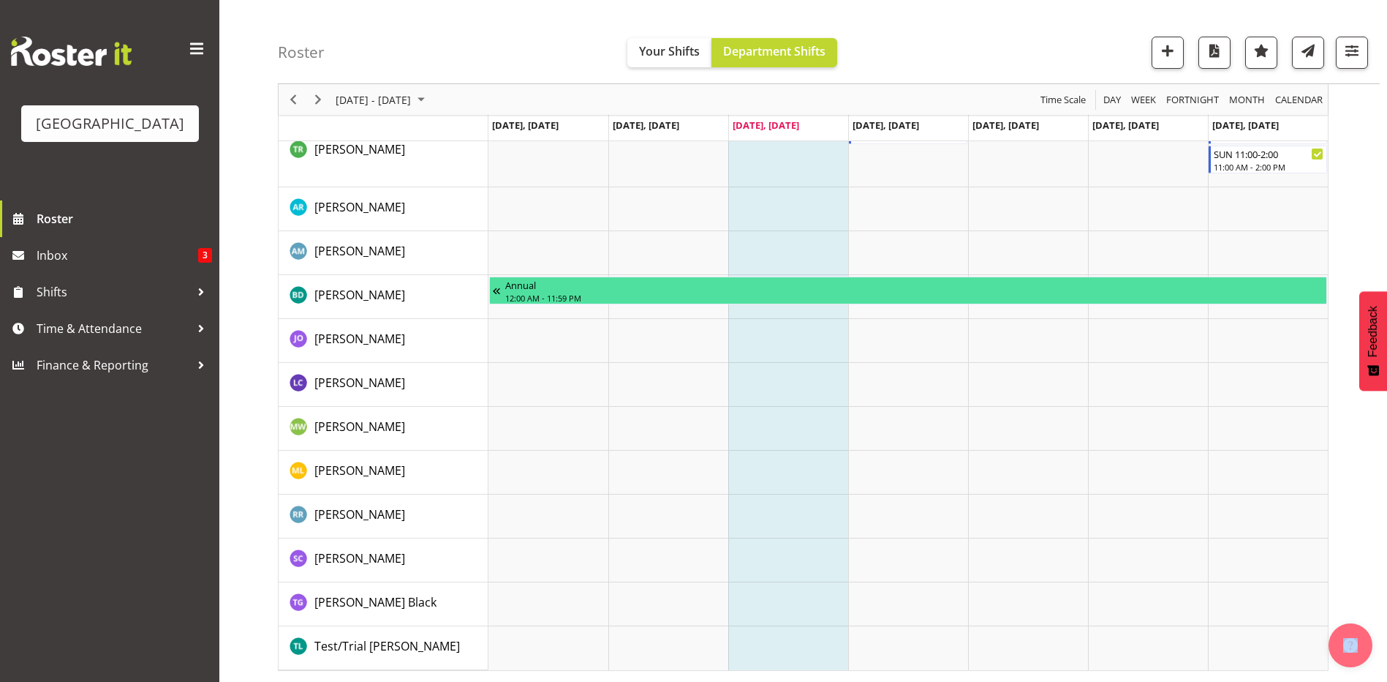
scroll to position [1557, 0]
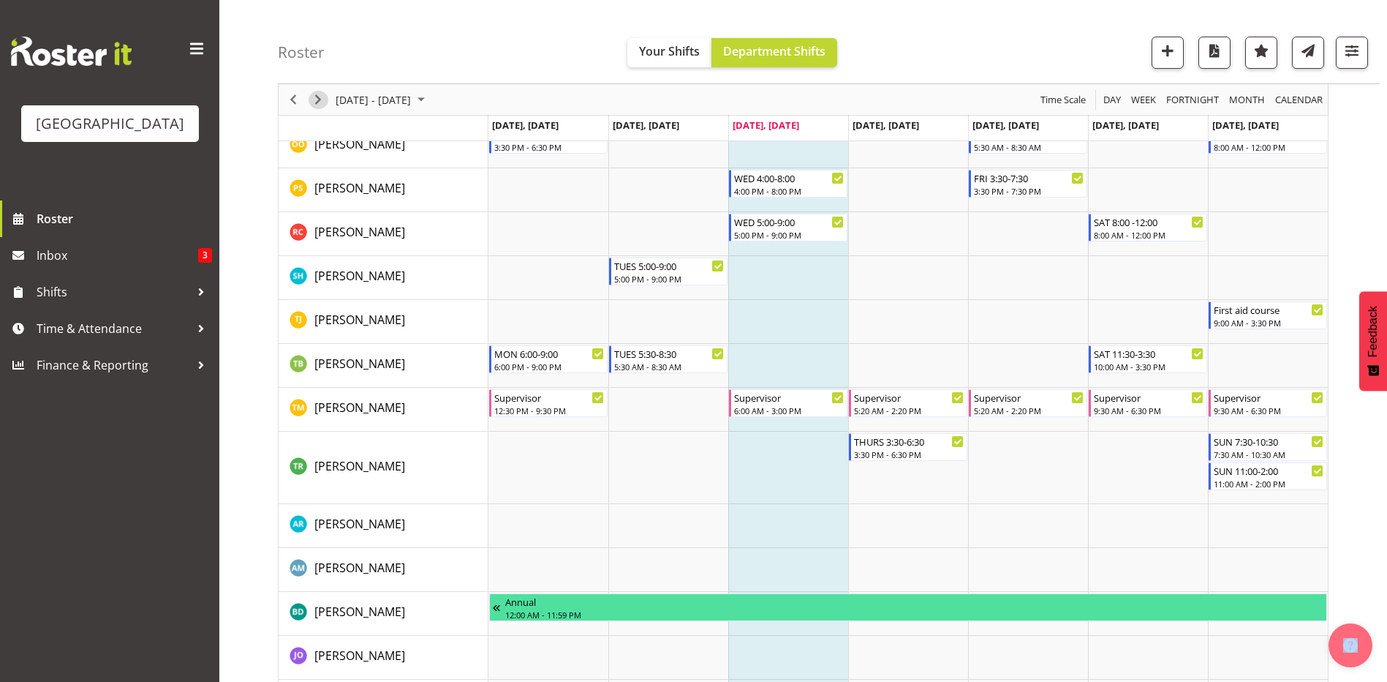
click at [320, 95] on span "Next" at bounding box center [318, 100] width 18 height 18
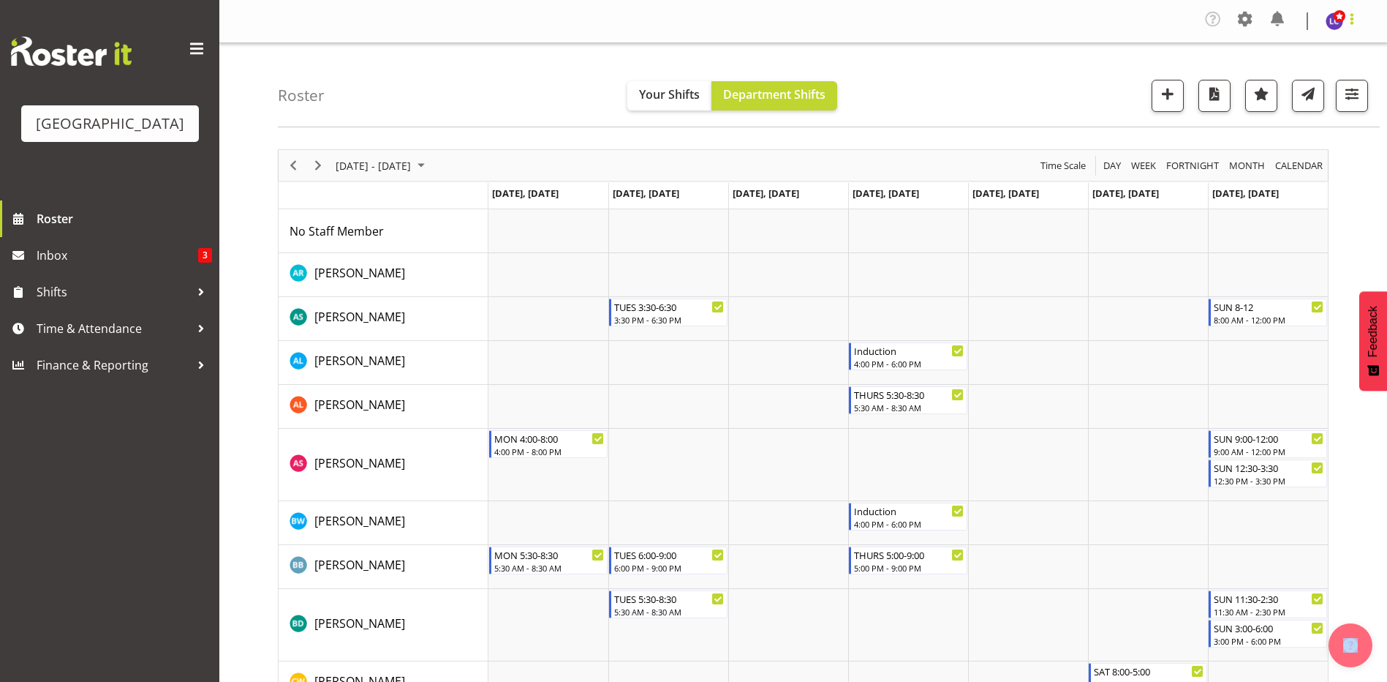
click at [1351, 15] on span at bounding box center [1352, 19] width 18 height 18
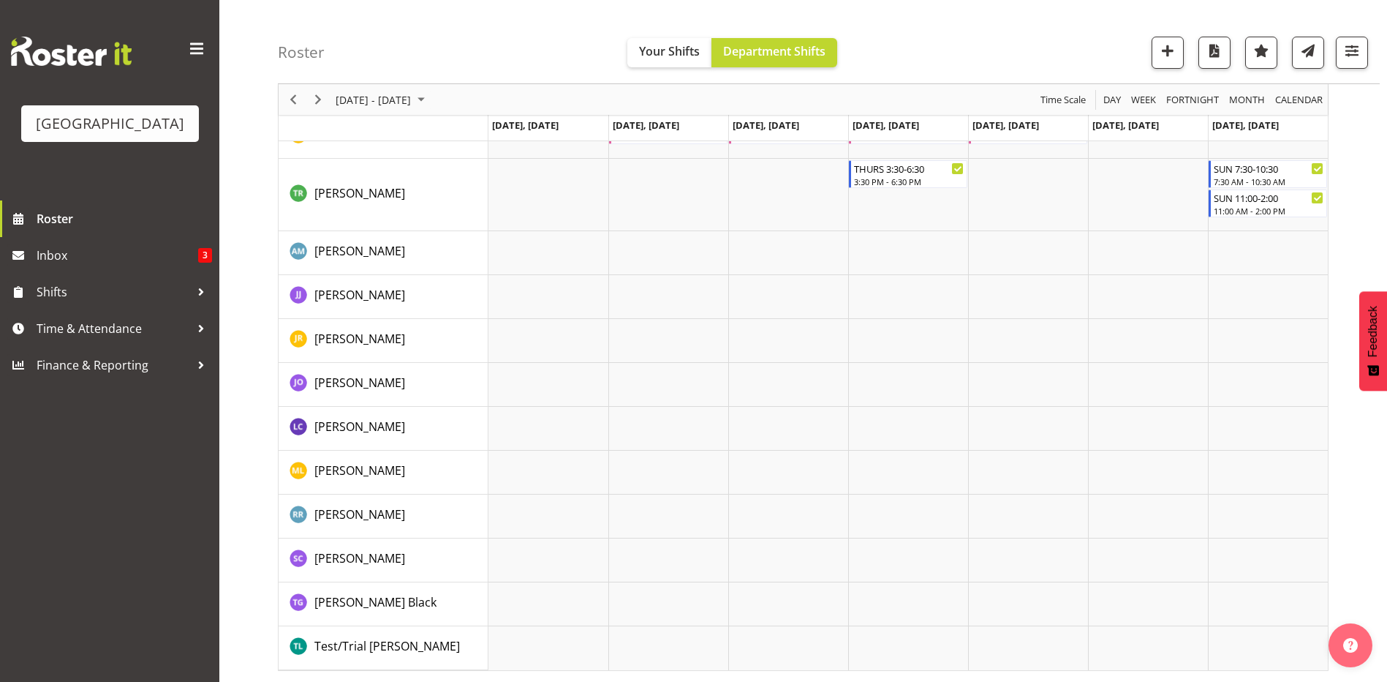
scroll to position [1557, 0]
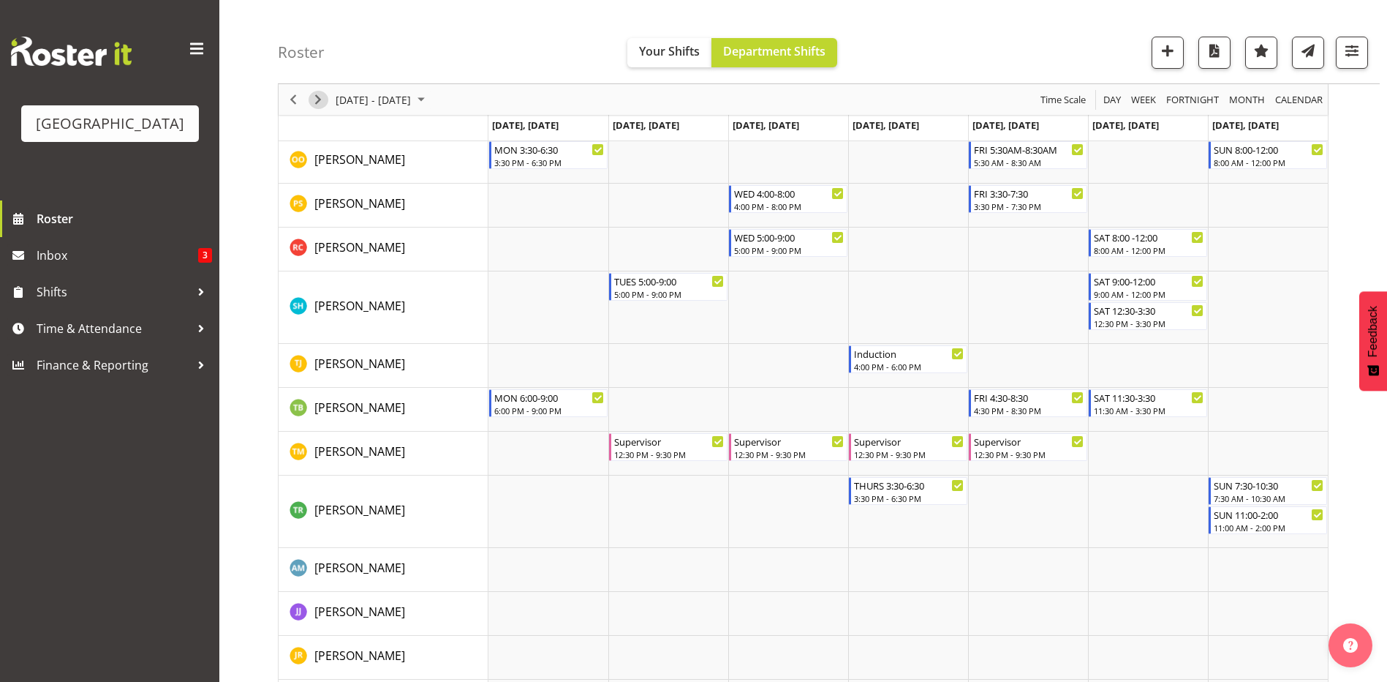
click at [318, 108] on span "Next" at bounding box center [318, 100] width 18 height 18
